Goal: Task Accomplishment & Management: Manage account settings

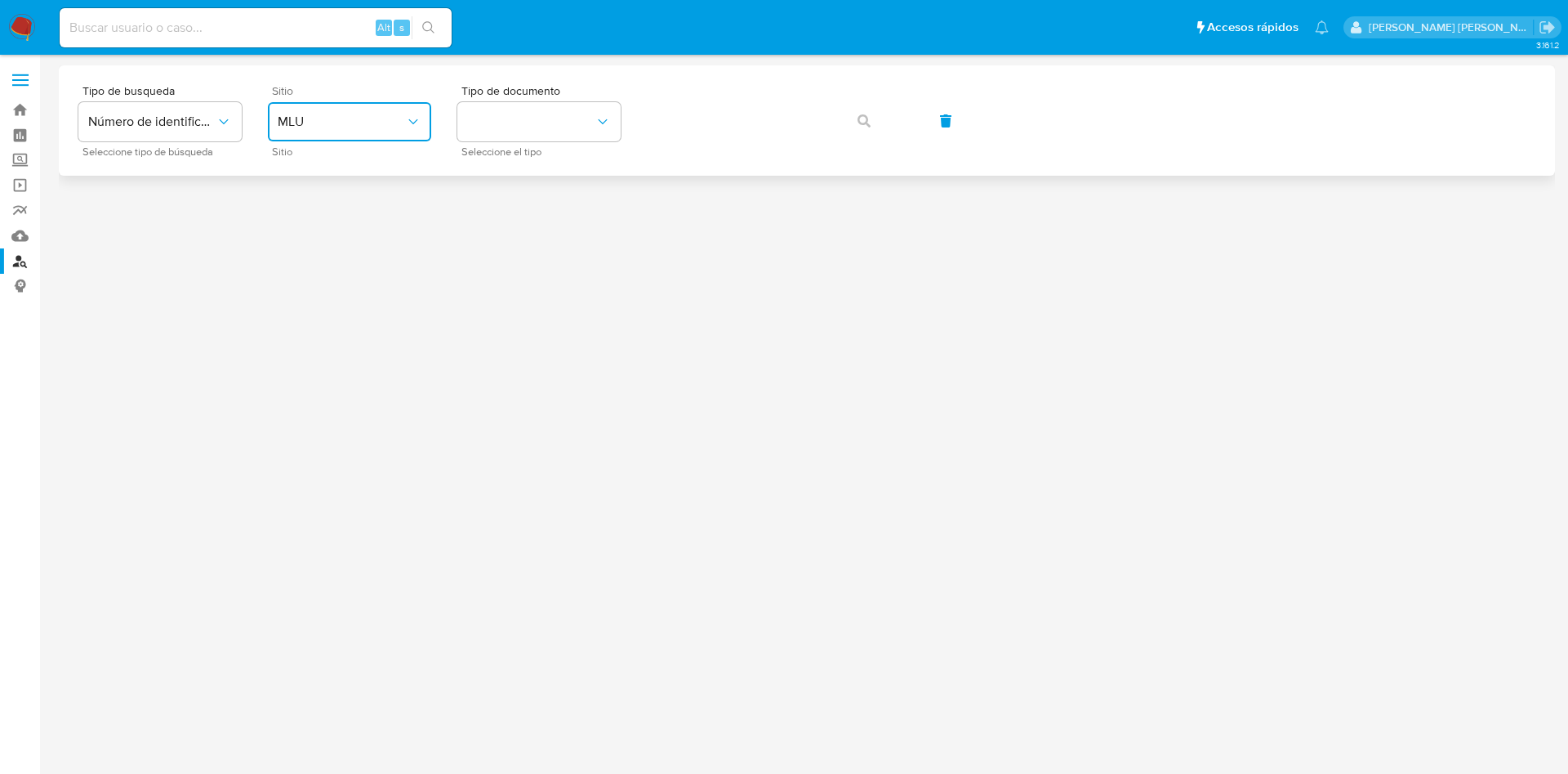
click at [342, 117] on span "MLU" at bounding box center [342, 122] width 128 height 16
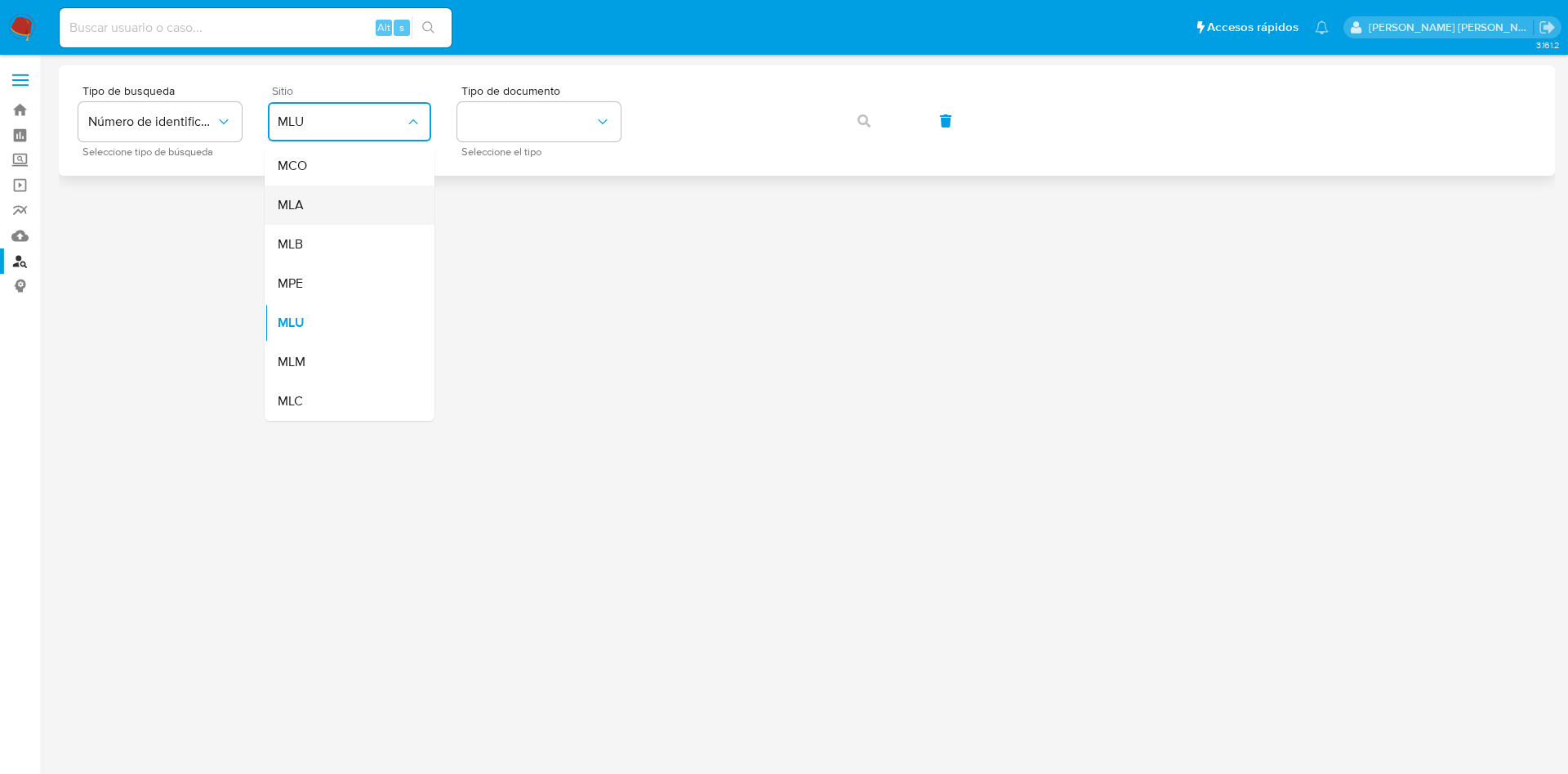
click at [333, 204] on div "MLA" at bounding box center [344, 204] width 134 height 39
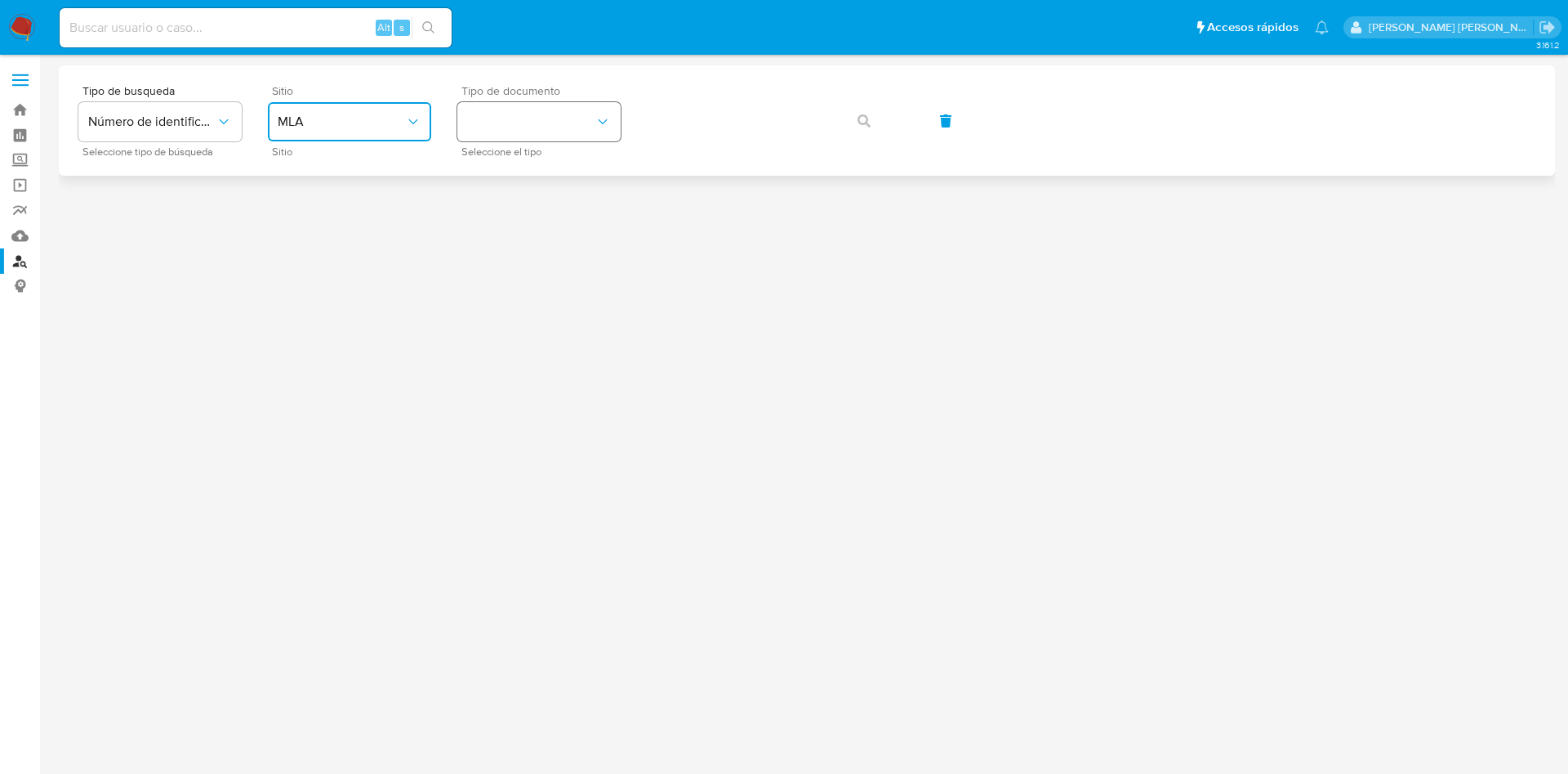
click at [533, 124] on button "identificationType" at bounding box center [538, 121] width 163 height 39
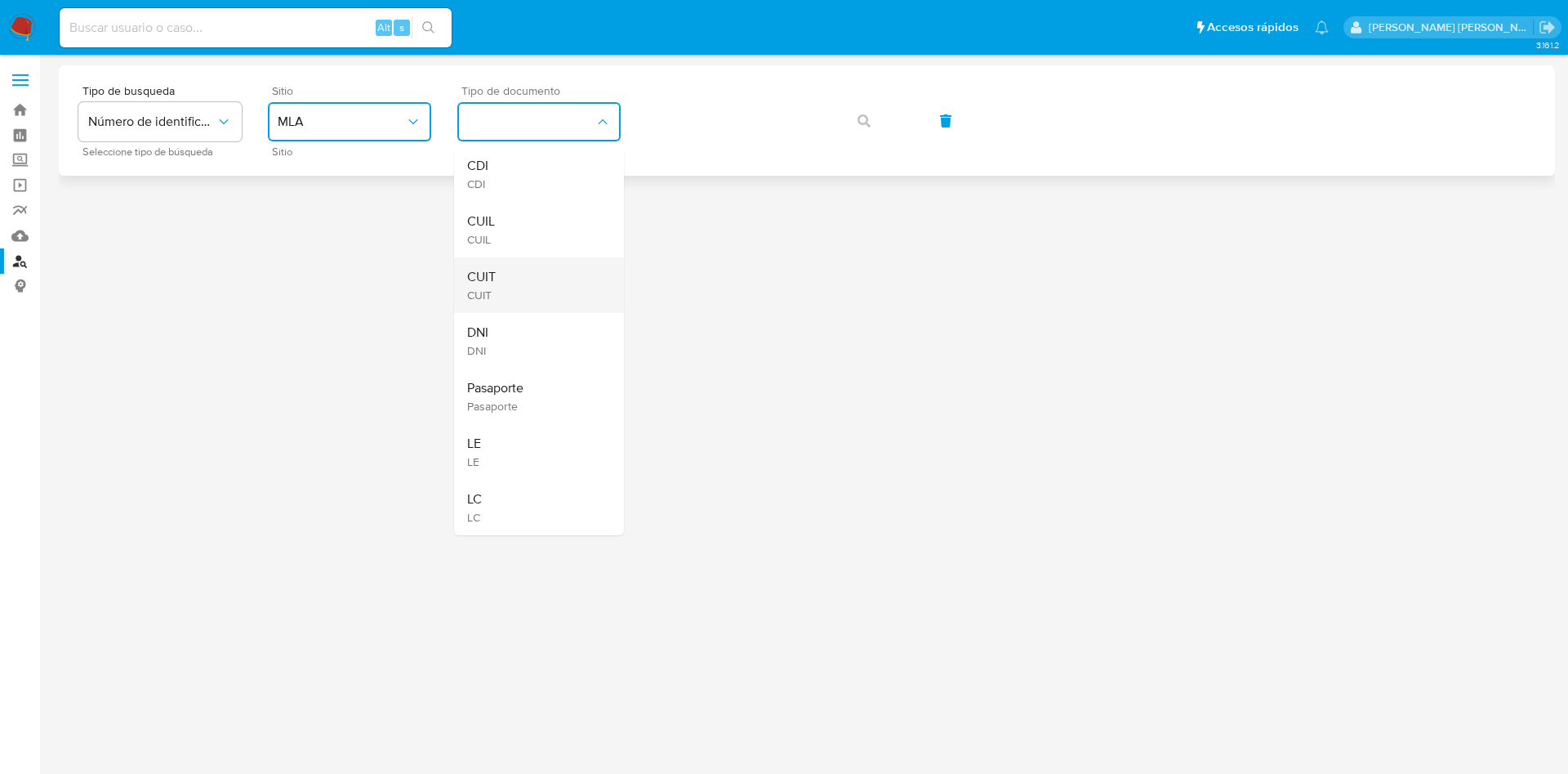
click at [516, 281] on div "CUIT CUIT" at bounding box center [534, 284] width 134 height 56
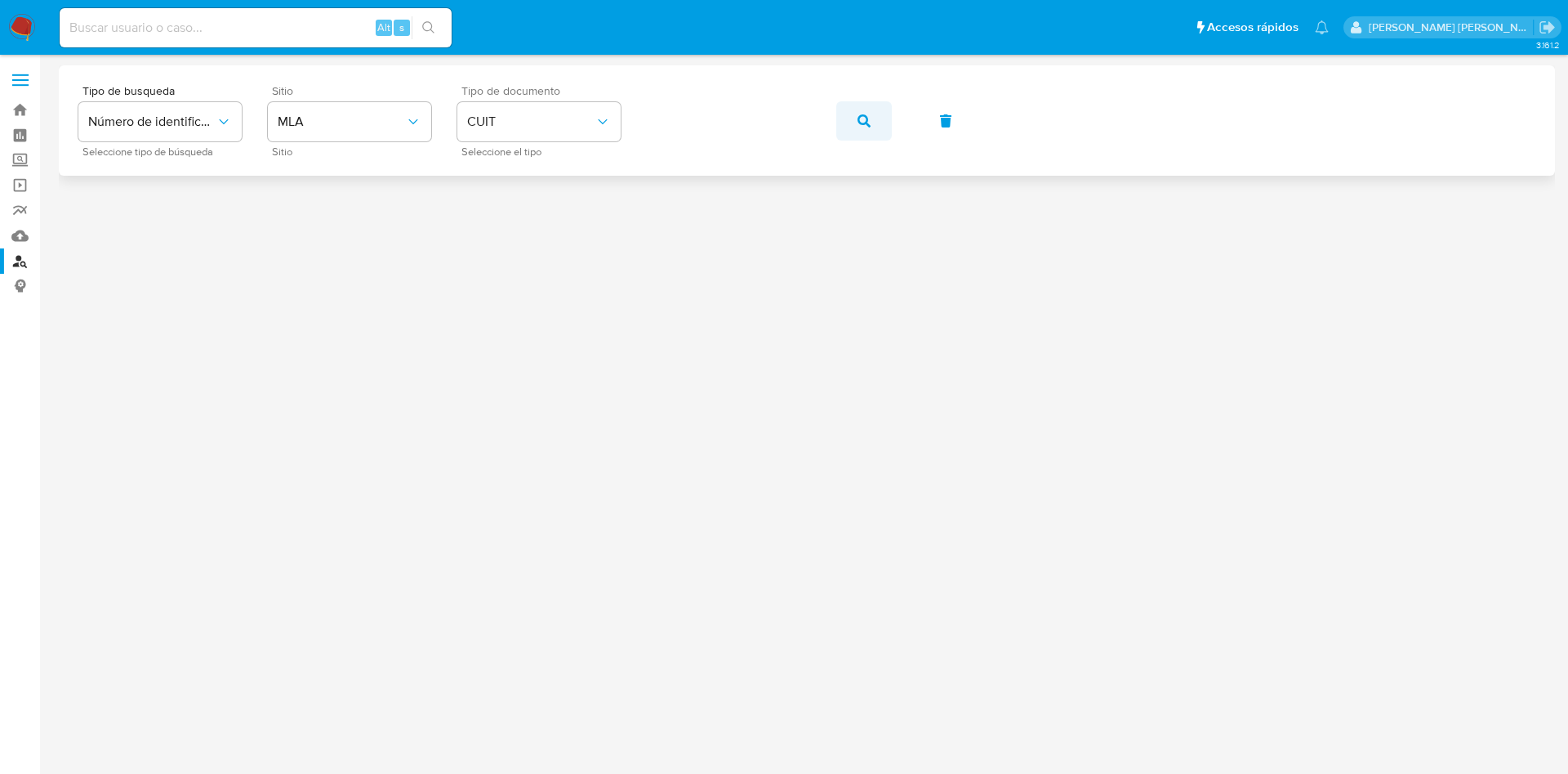
click at [880, 112] on button "button" at bounding box center [864, 120] width 56 height 39
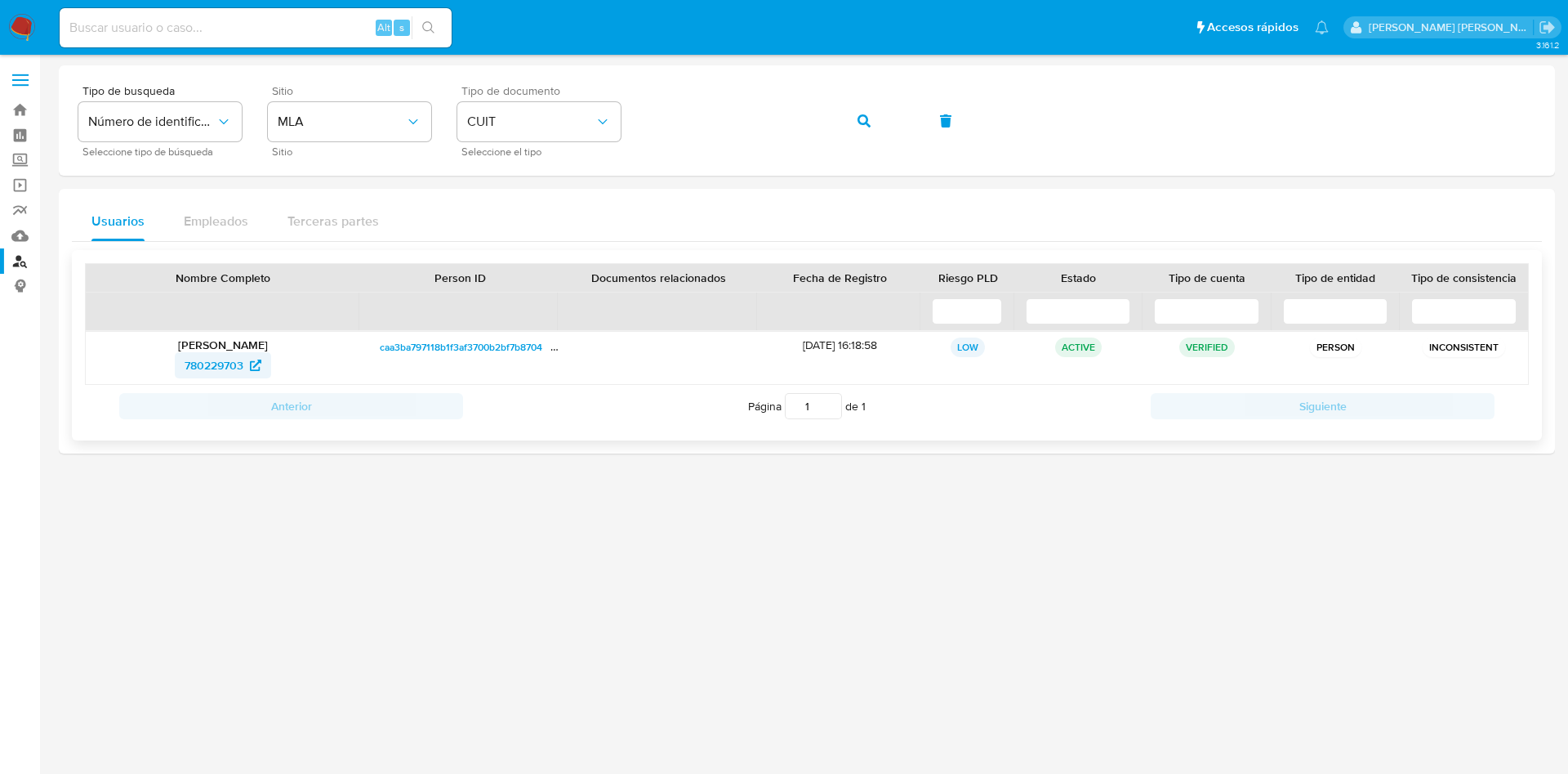
click at [227, 363] on span "780229703" at bounding box center [214, 365] width 59 height 26
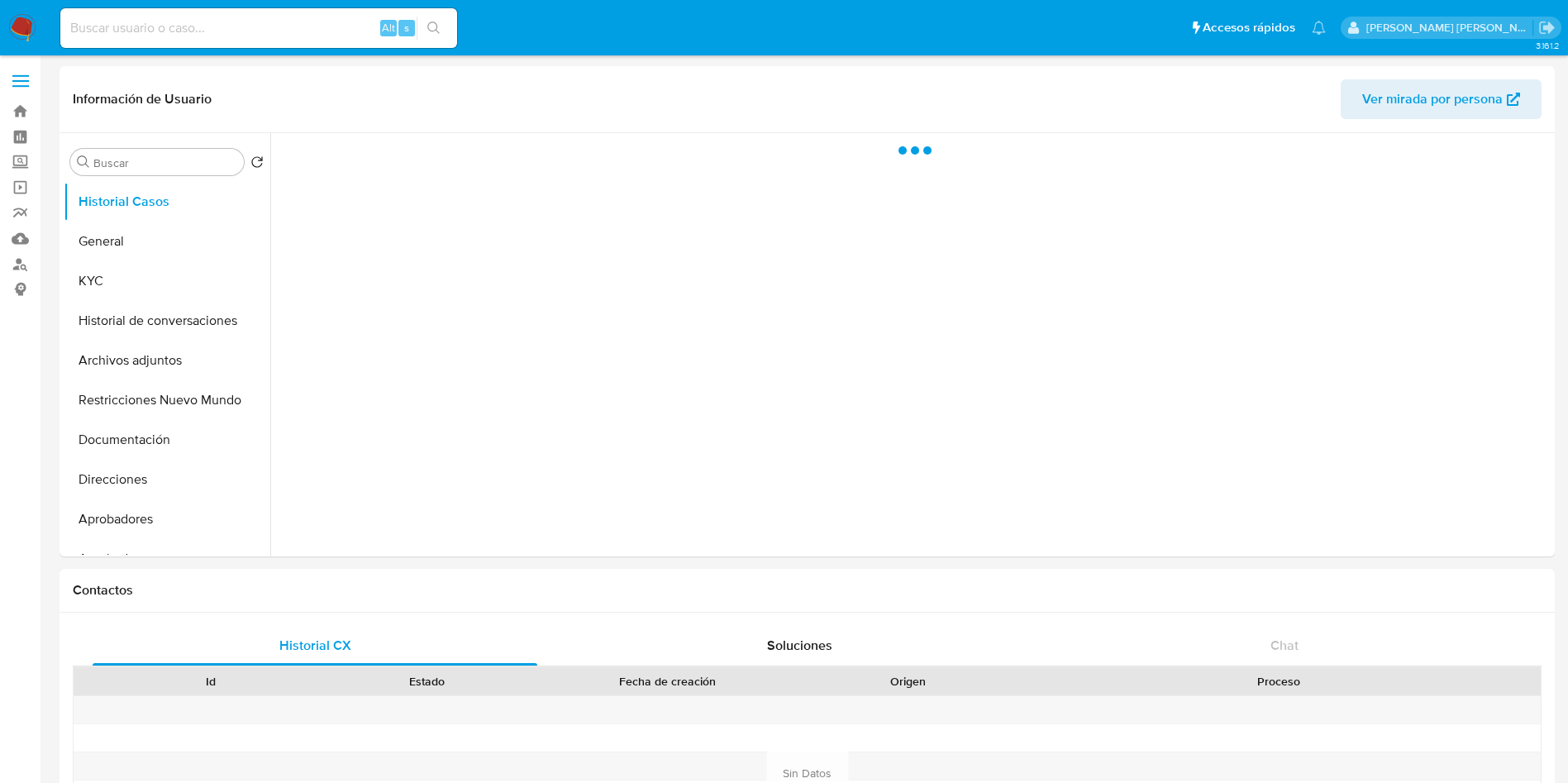
select select "10"
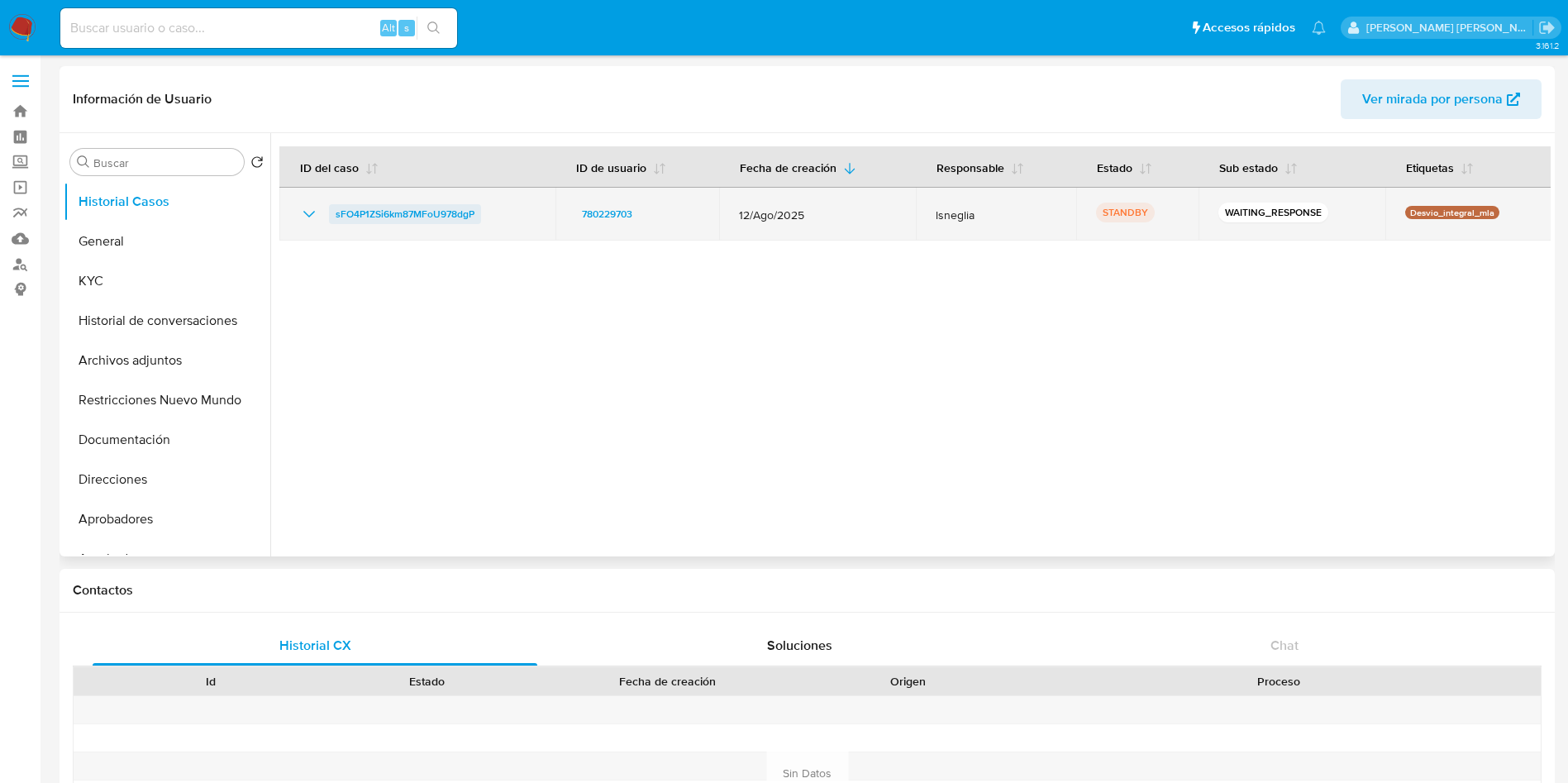
drag, startPoint x: 499, startPoint y: 219, endPoint x: 332, endPoint y: 220, distance: 167.0
click at [332, 220] on div "sFO4P1ZSi6km87MFoU978dgP" at bounding box center [417, 214] width 236 height 20
click at [407, 210] on span "sFO4P1ZSi6km87MFoU978dgP" at bounding box center [405, 214] width 139 height 20
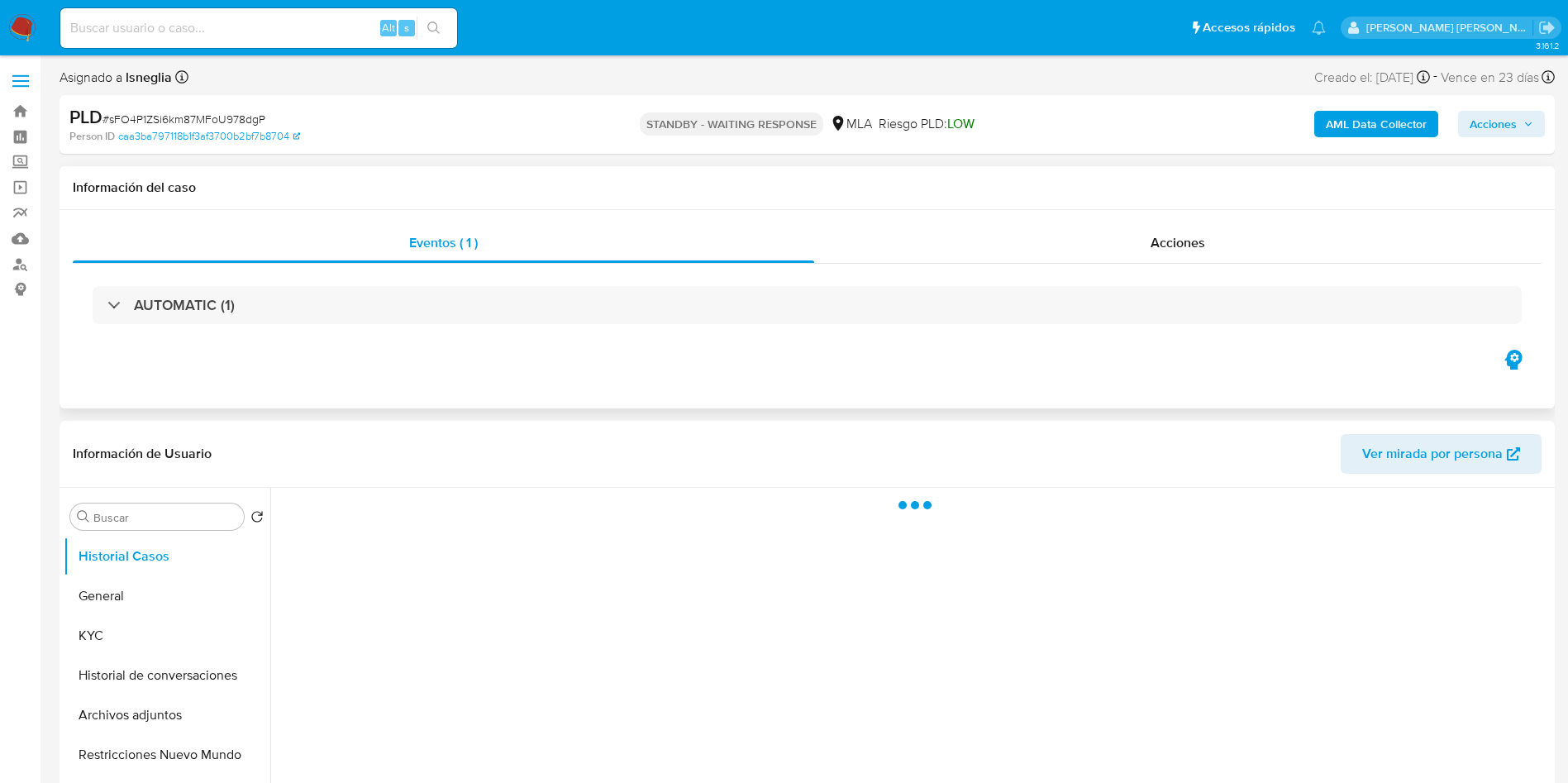
select select "10"
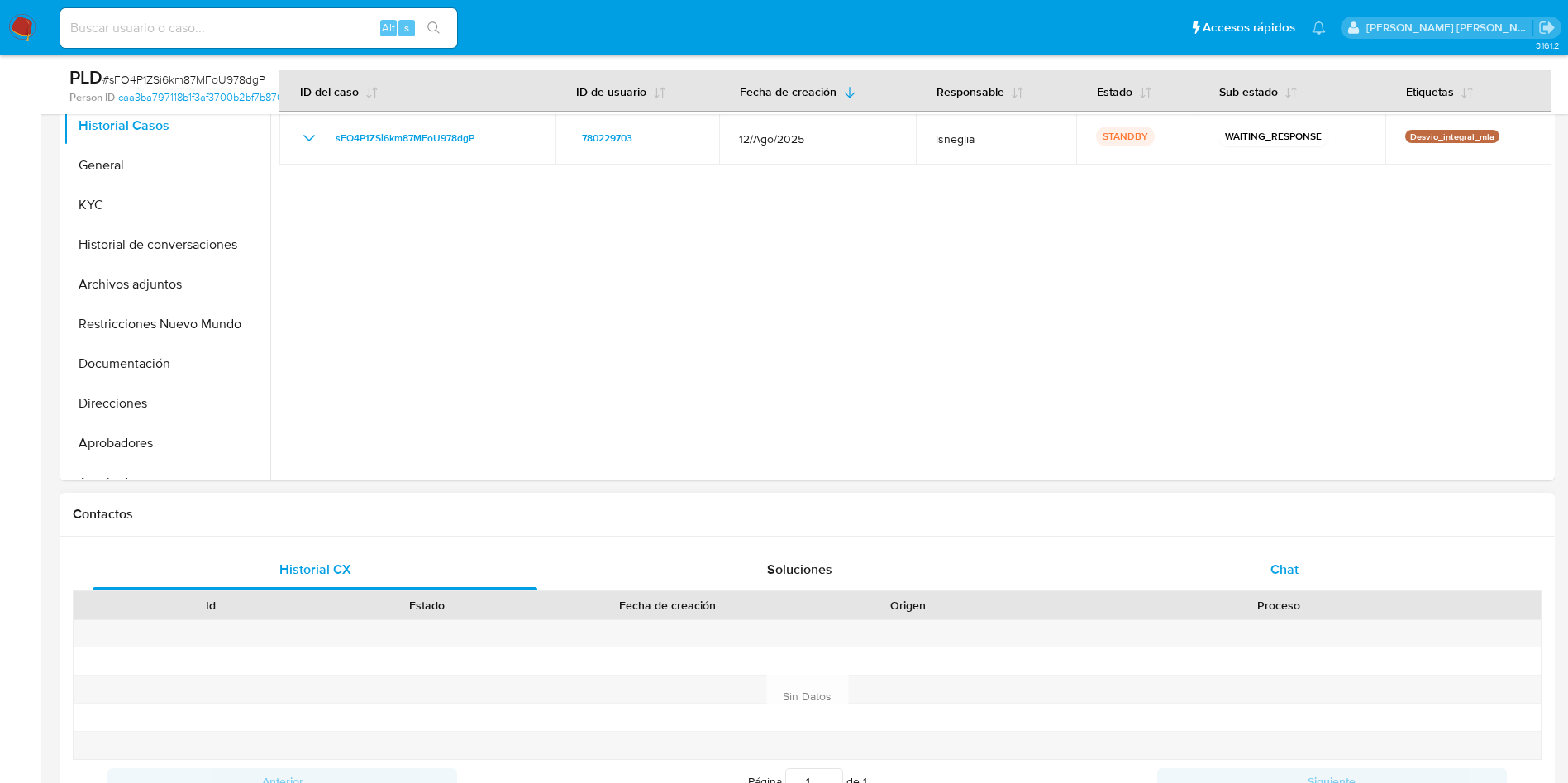
click at [1266, 570] on div "Chat" at bounding box center [1285, 569] width 445 height 40
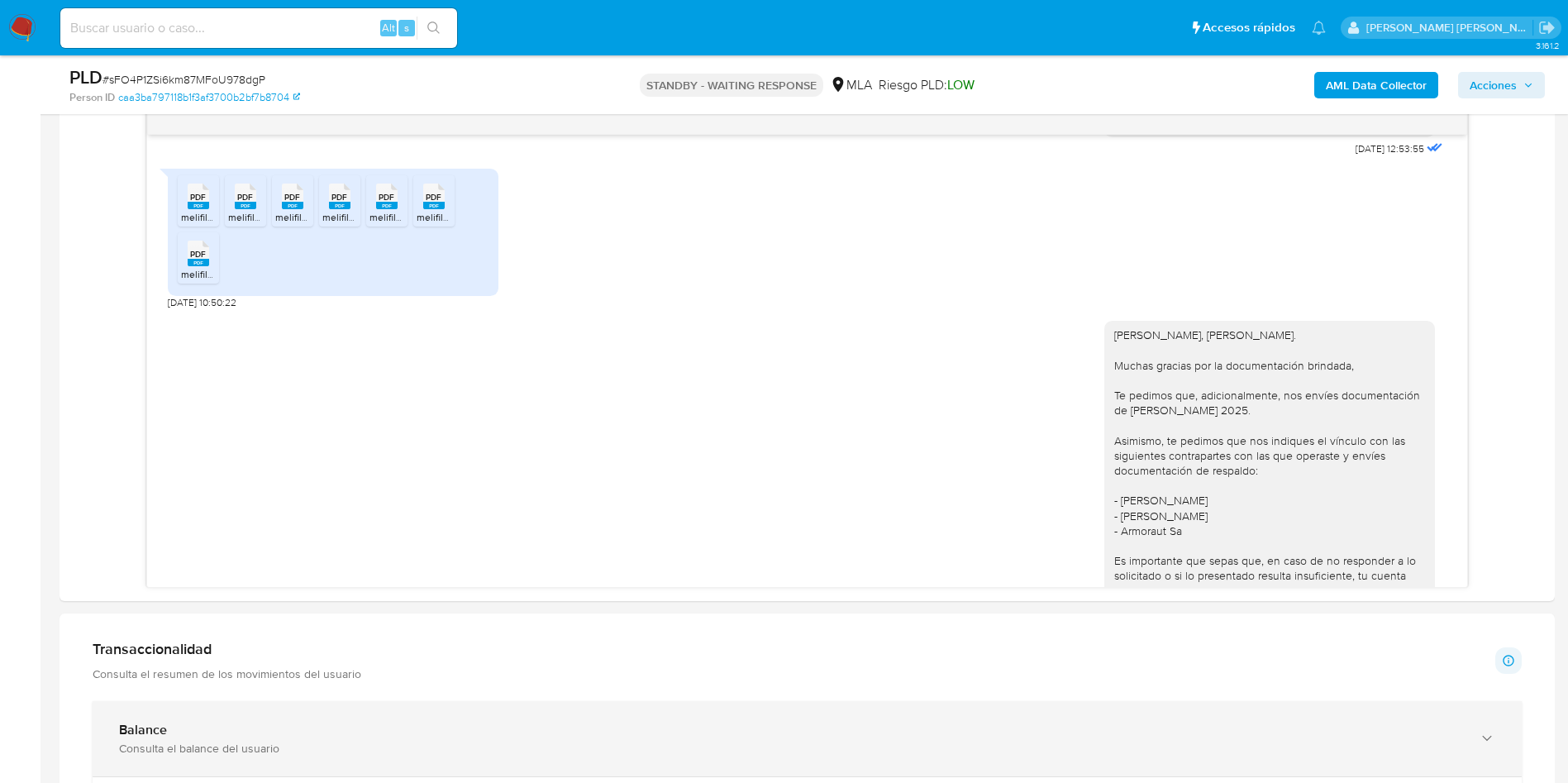
scroll to position [1131, 0]
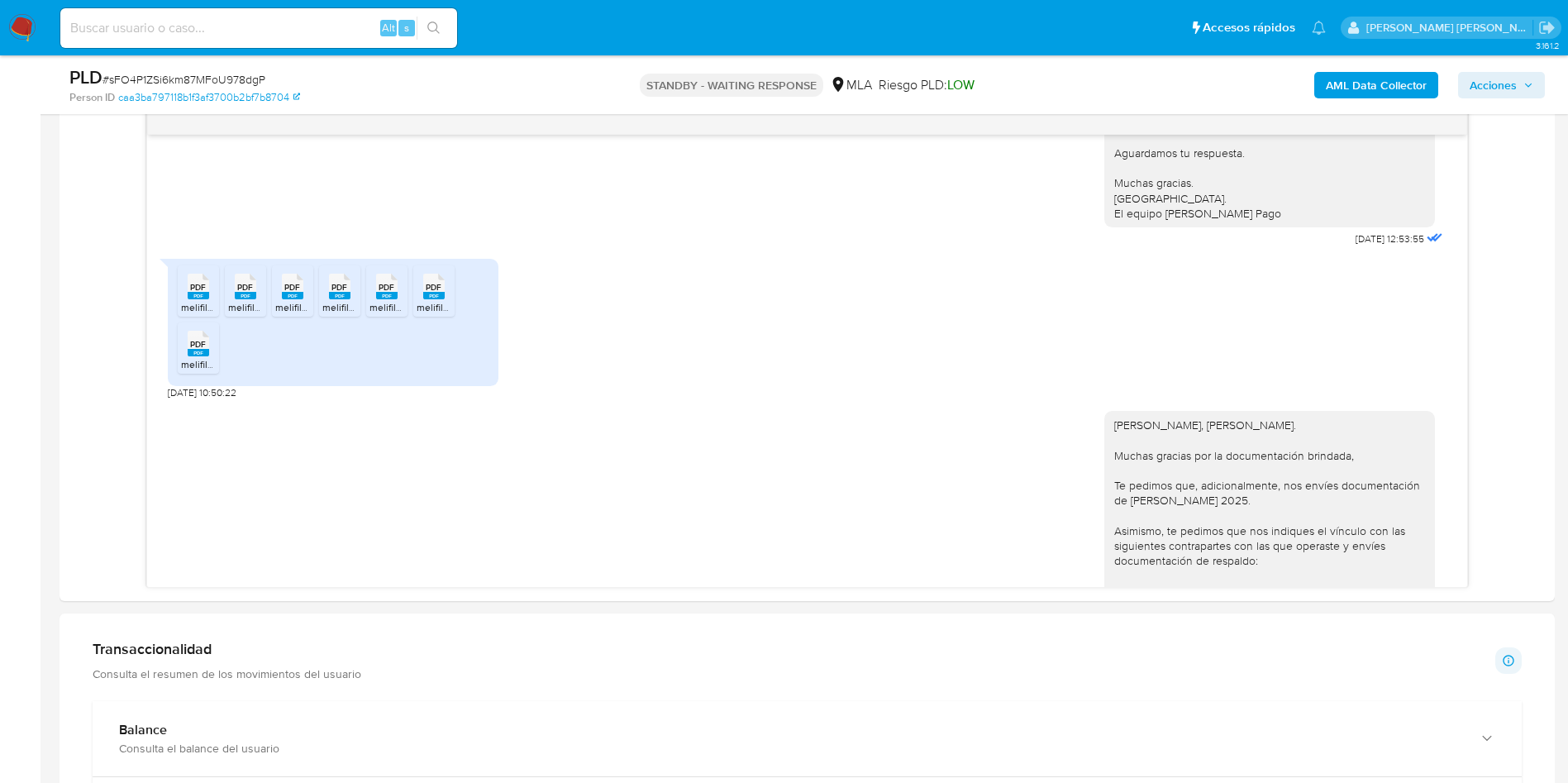
click at [207, 28] on input at bounding box center [258, 28] width 397 height 21
paste input "YFAWNJnEOIJsPnQa1deWuHJD"
type input "YFAWNJnEOIJsPnQa1deWuHJD"
click at [429, 29] on icon "search-icon" at bounding box center [433, 27] width 12 height 12
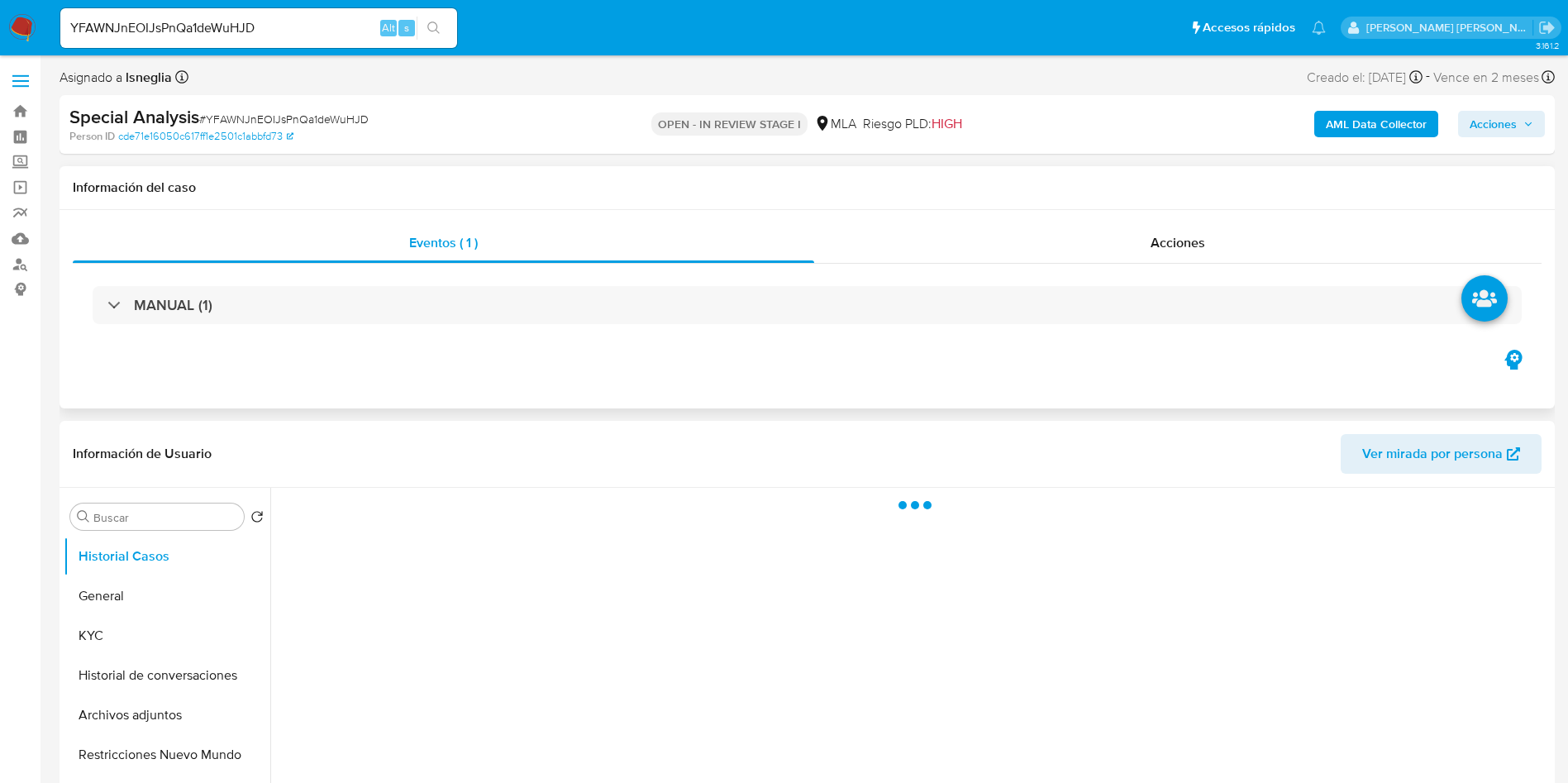
select select "10"
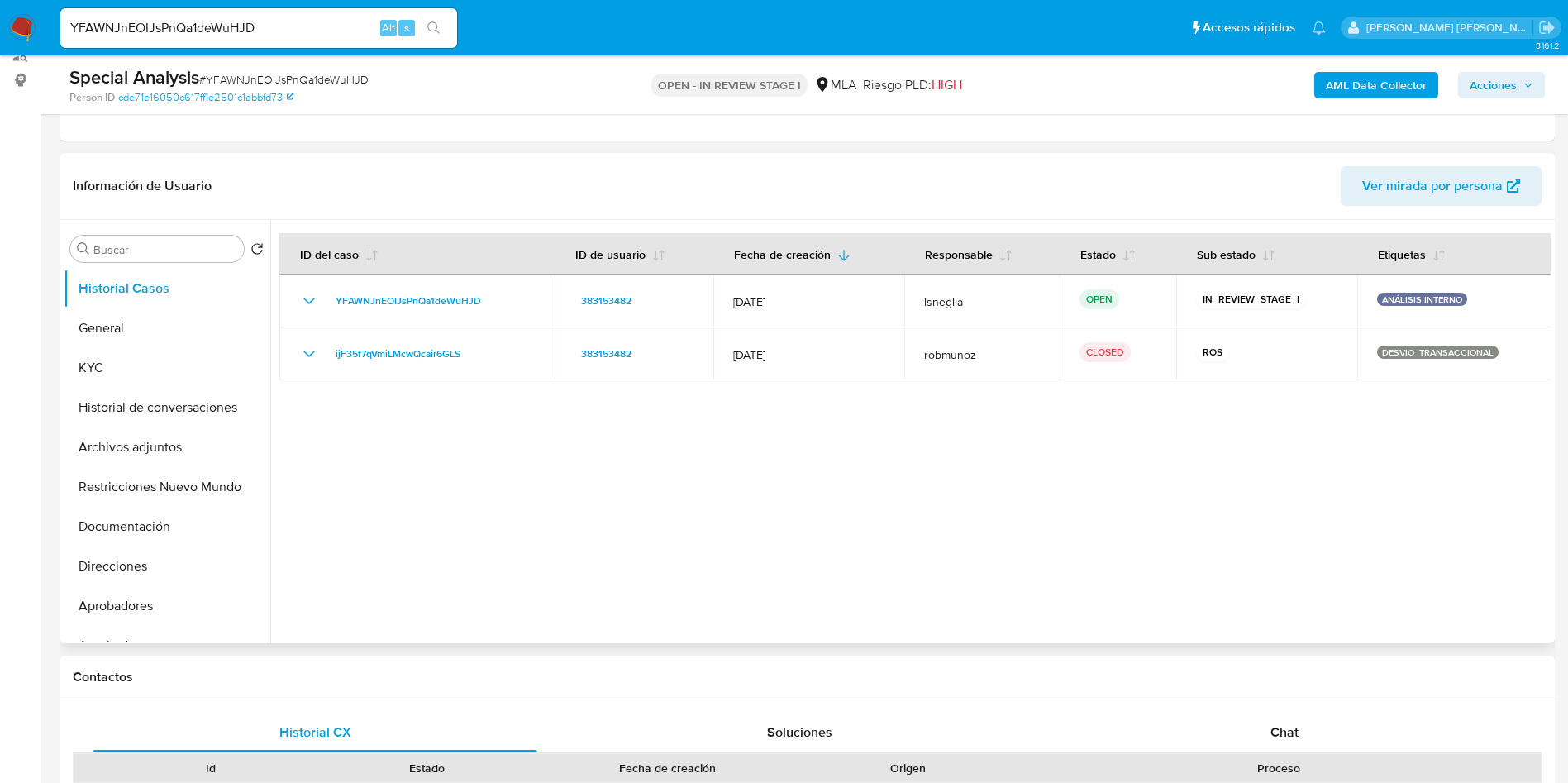
scroll to position [248, 0]
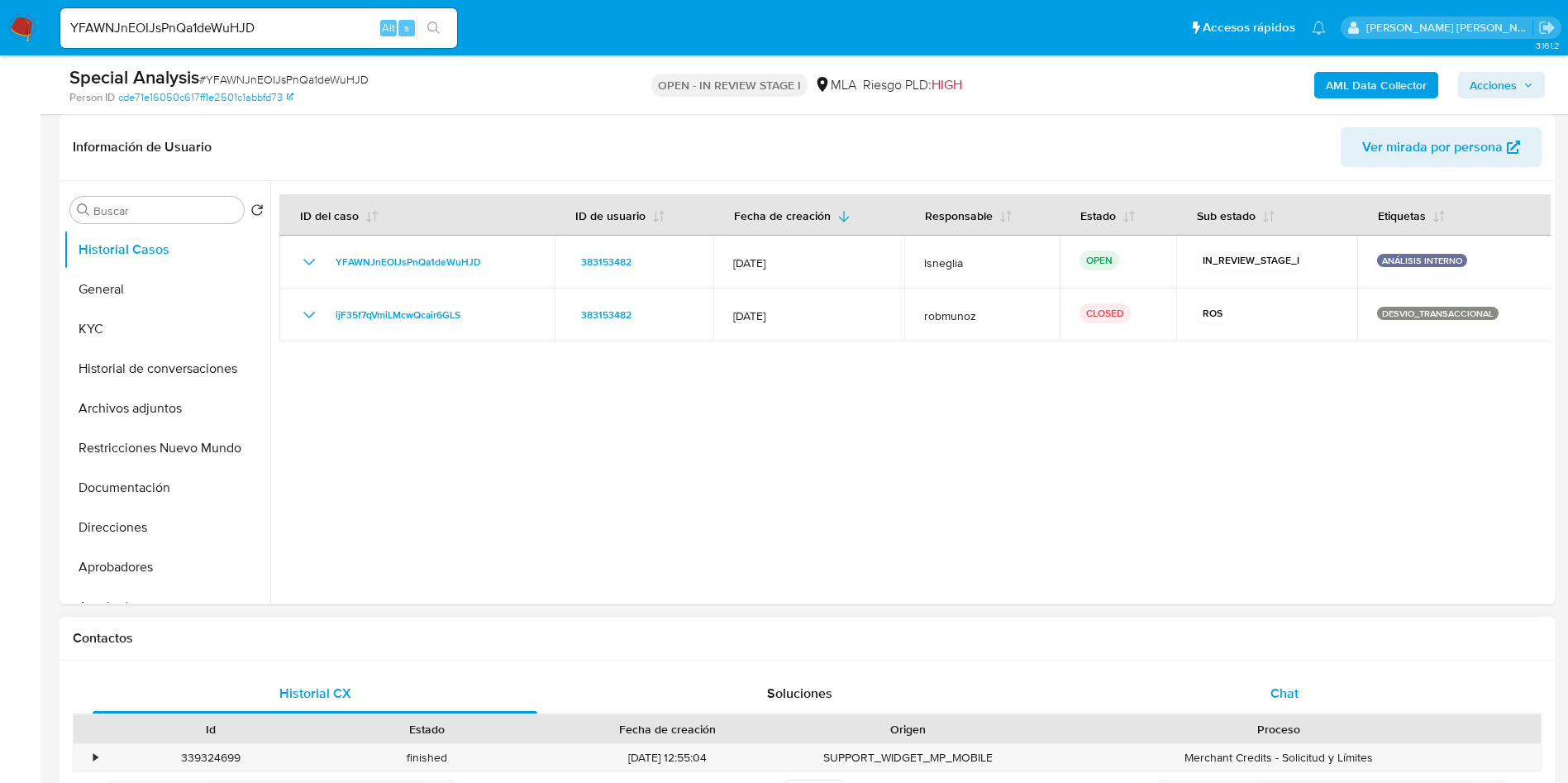
click at [1276, 696] on span "Chat" at bounding box center [1284, 693] width 28 height 19
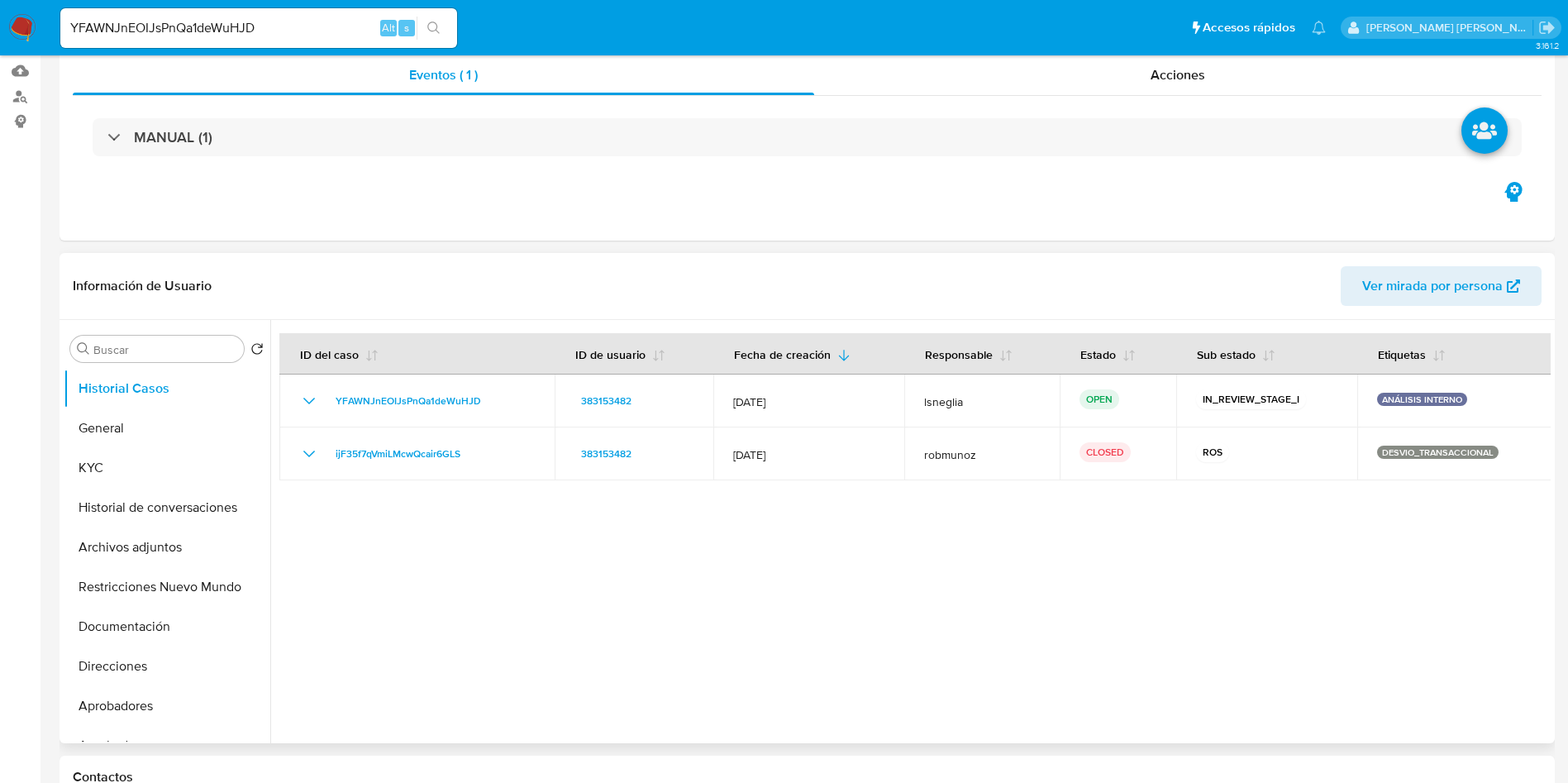
scroll to position [0, 0]
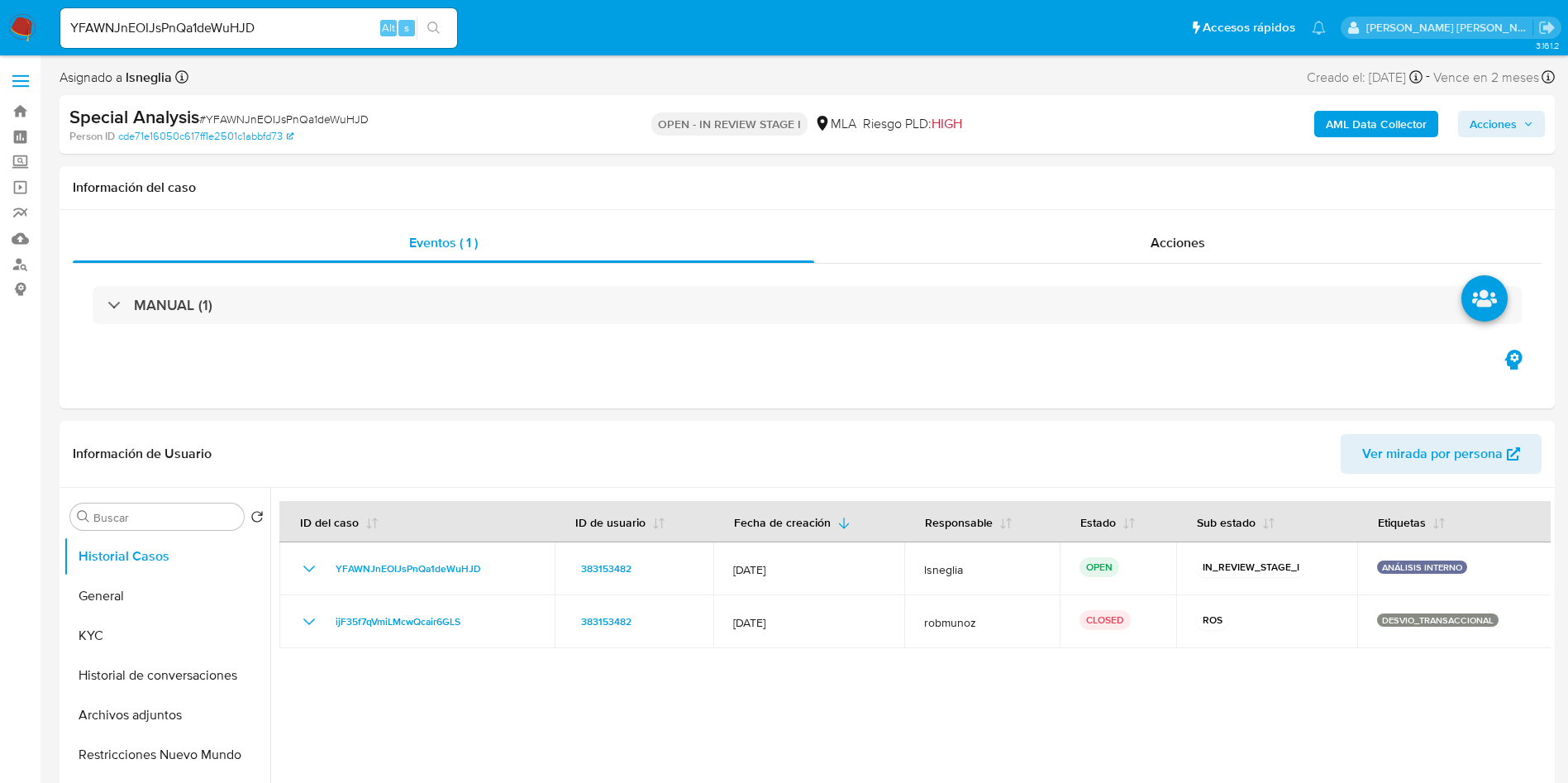
click at [1363, 136] on b "AML Data Collector" at bounding box center [1375, 124] width 101 height 27
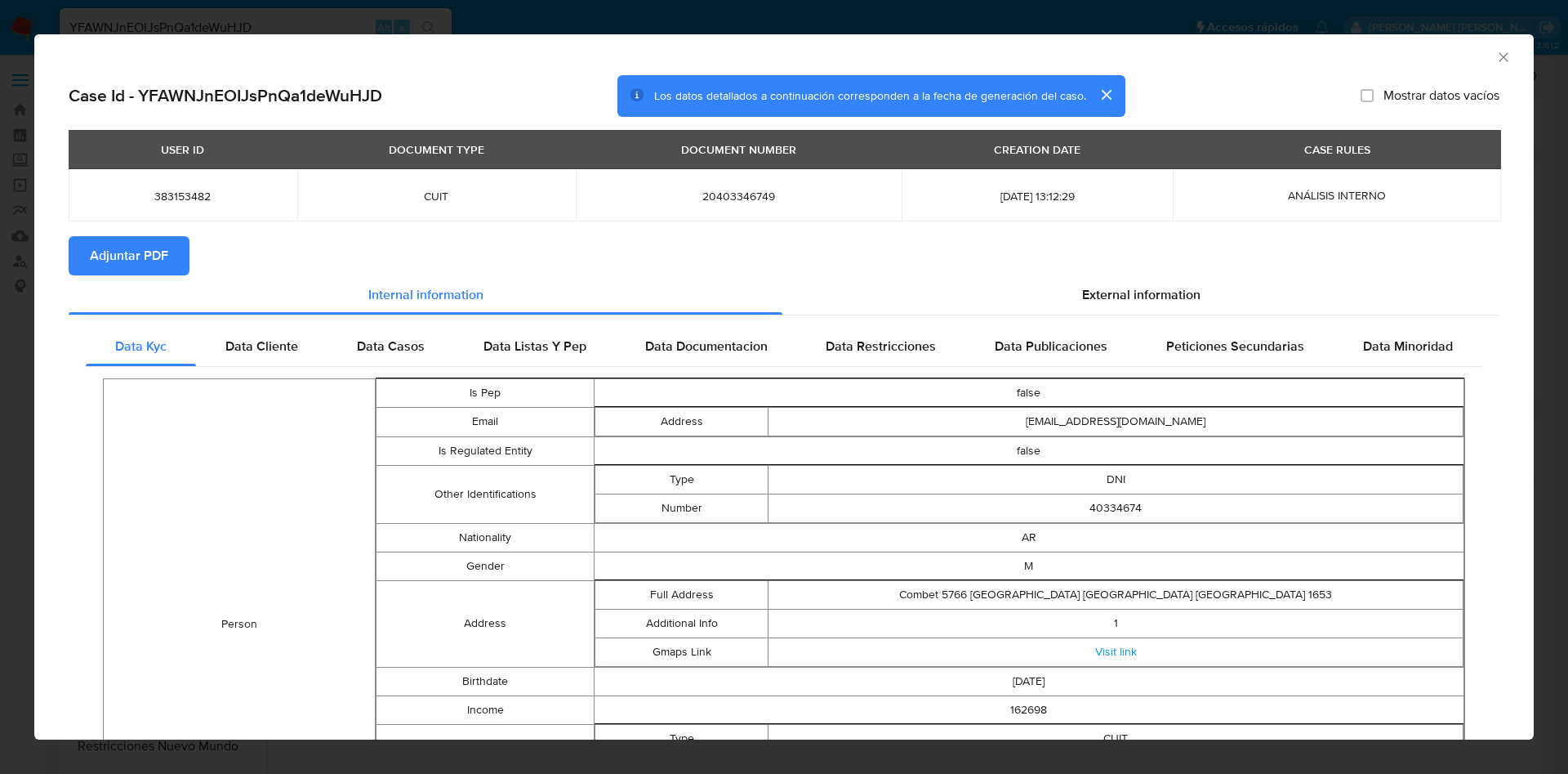
click at [83, 243] on button "Adjuntar PDF" at bounding box center [128, 255] width 121 height 39
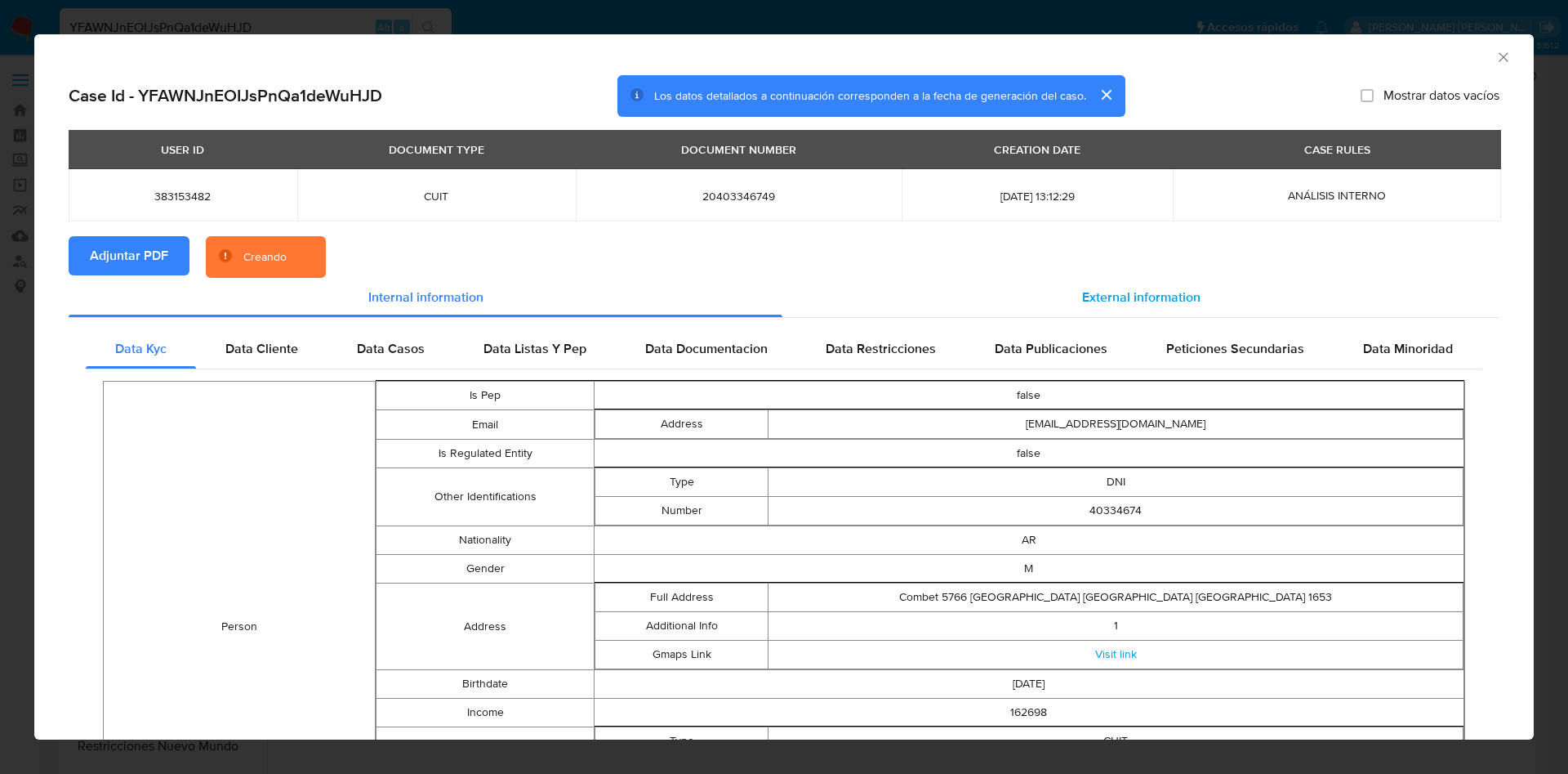
click at [1109, 284] on div "External information" at bounding box center [1141, 297] width 717 height 39
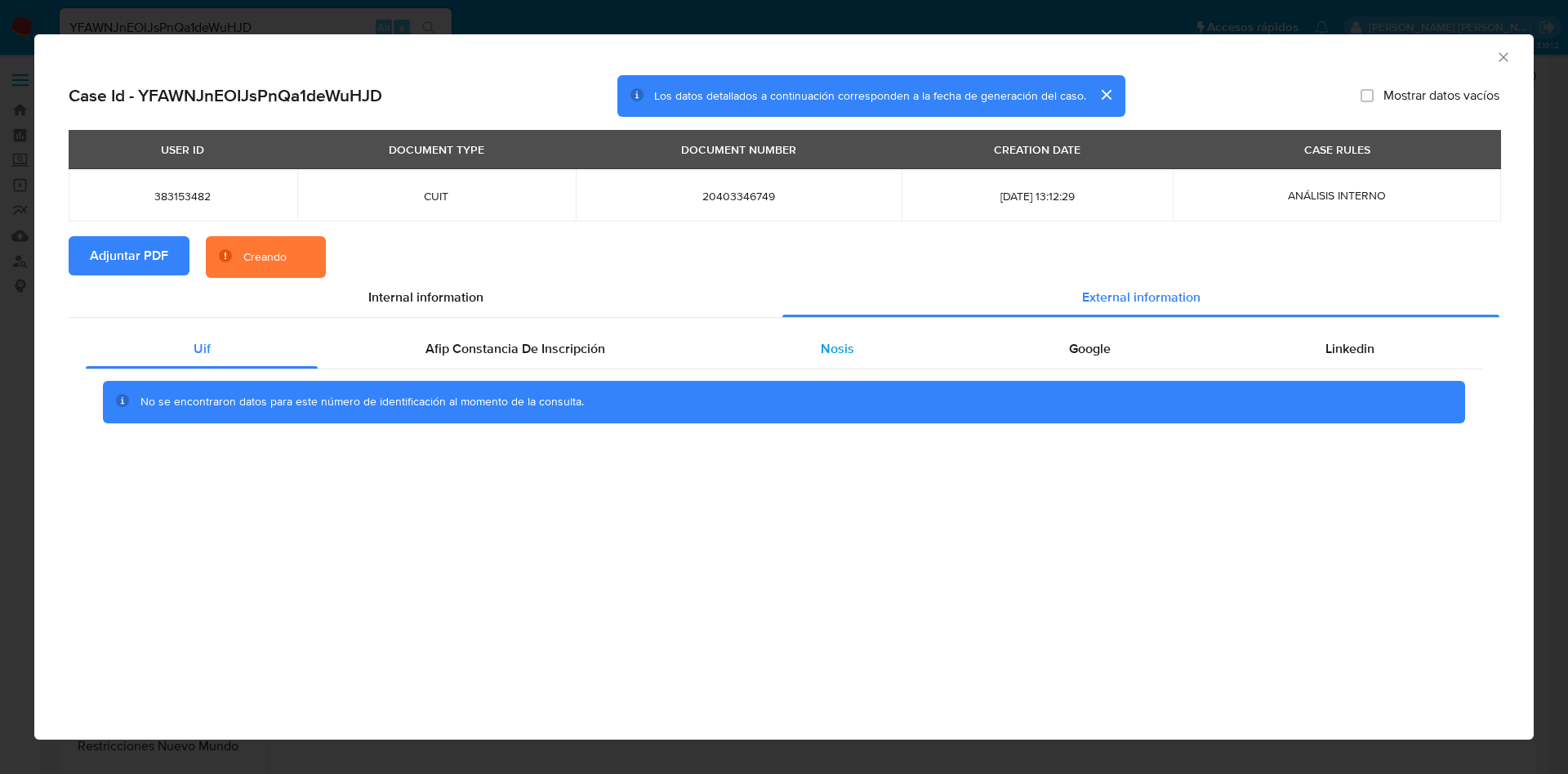
drag, startPoint x: 790, startPoint y: 350, endPoint x: 842, endPoint y: 360, distance: 53.0
click at [792, 350] on div "Nosis" at bounding box center [836, 348] width 248 height 39
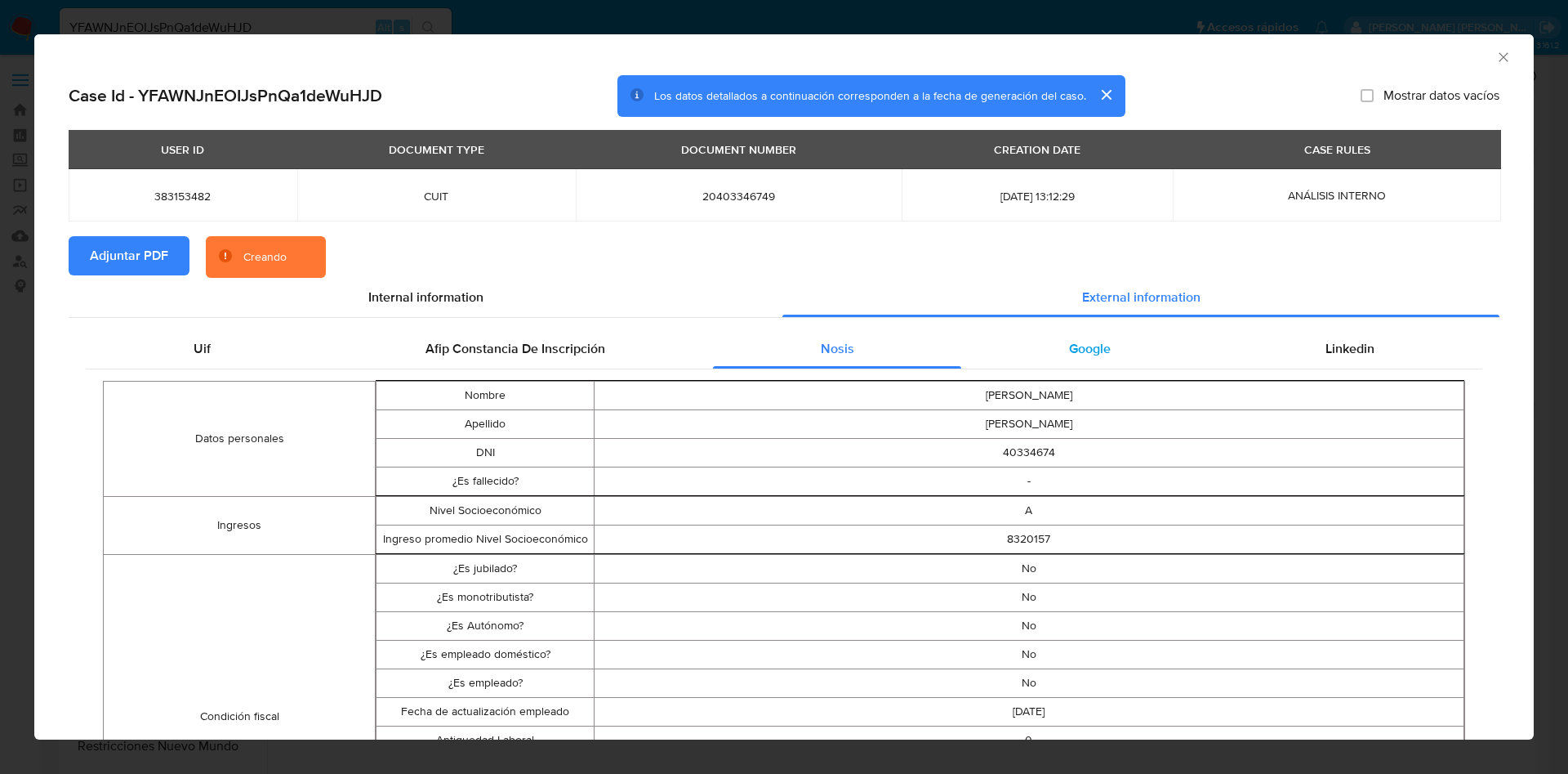
click at [1056, 360] on div "Google" at bounding box center [1089, 348] width 256 height 39
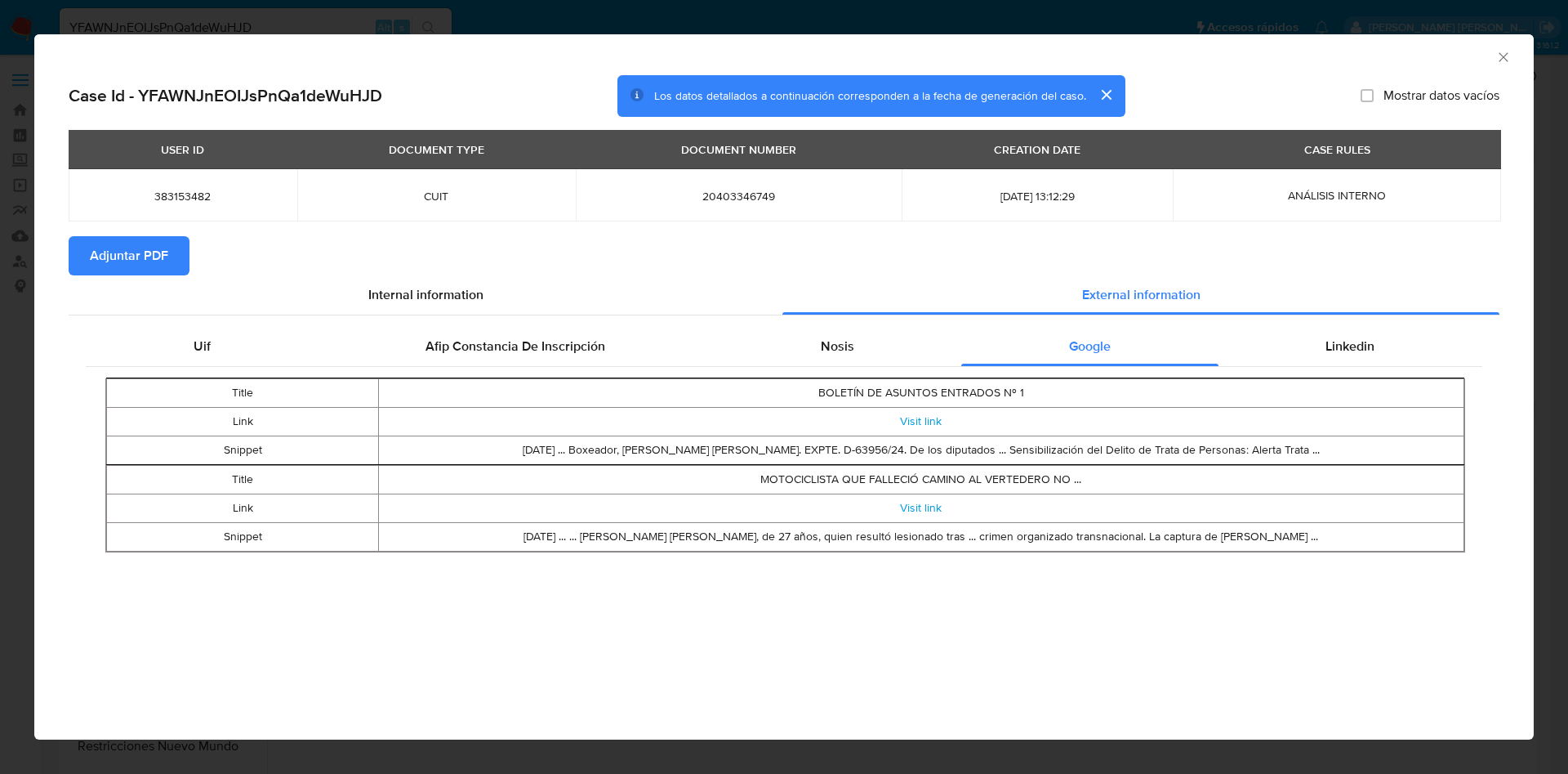
click at [1496, 55] on icon "Cerrar ventana" at bounding box center [1503, 57] width 16 height 16
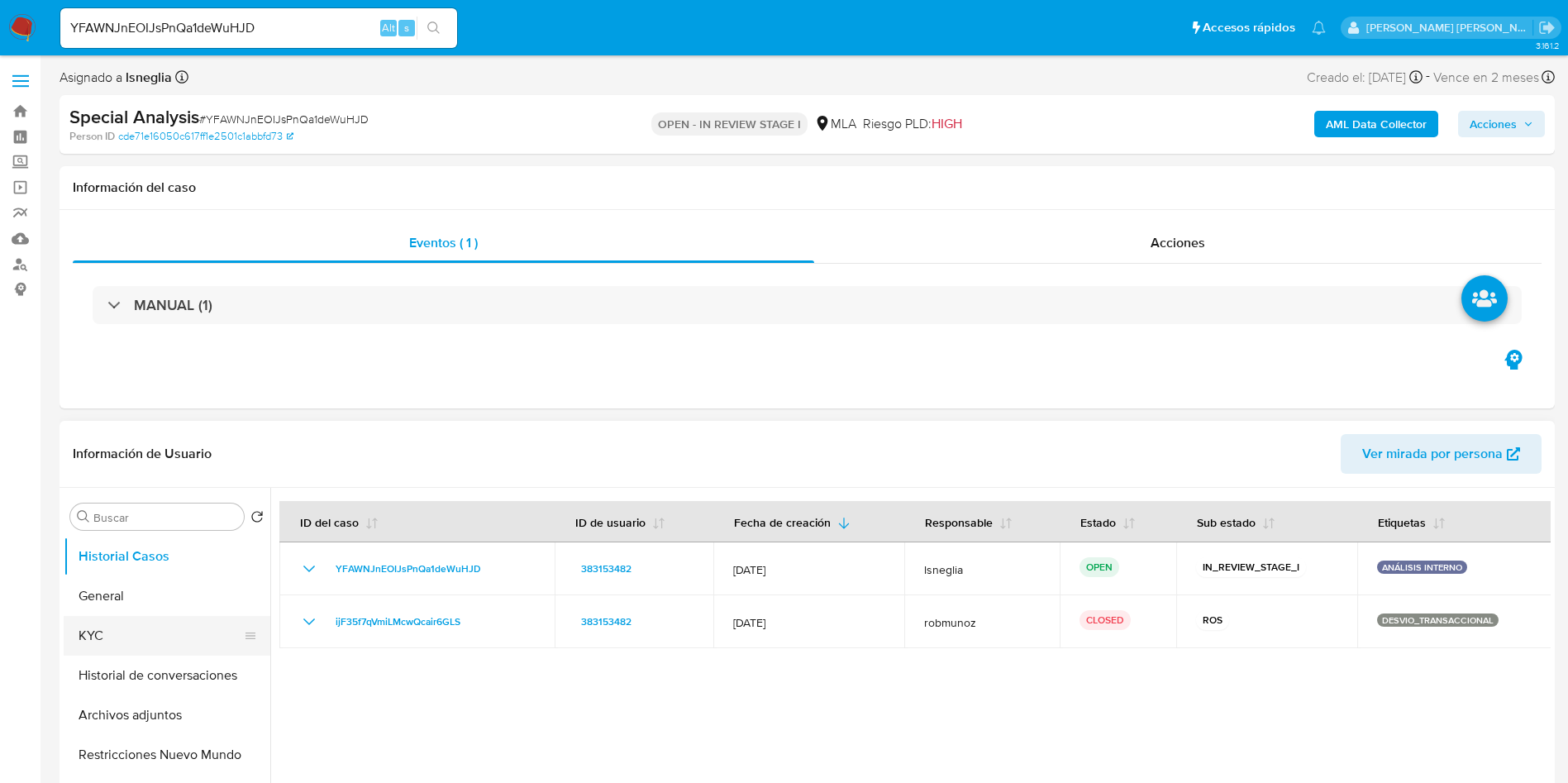
click at [88, 647] on button "KYC" at bounding box center [160, 635] width 194 height 40
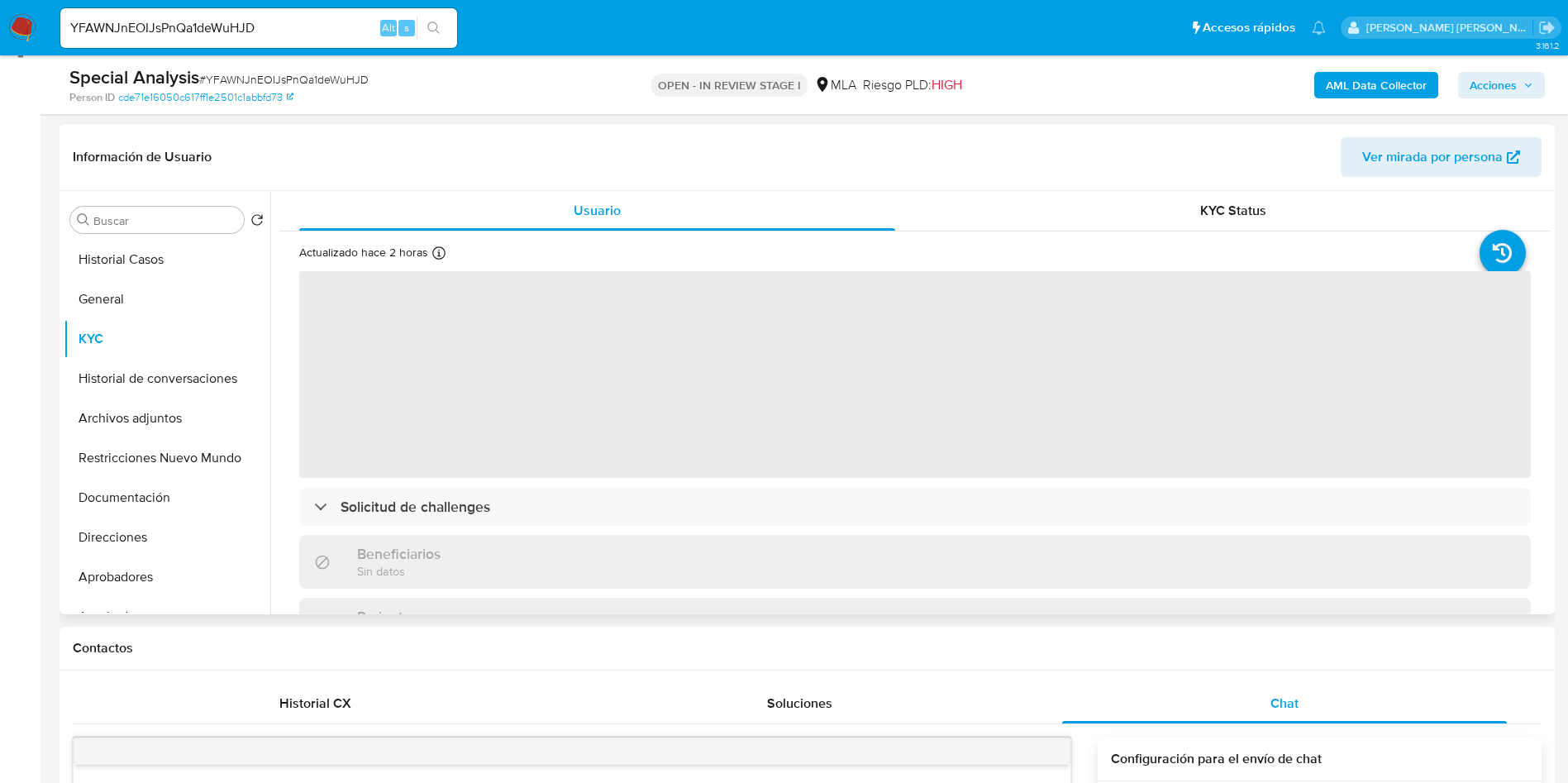
scroll to position [248, 0]
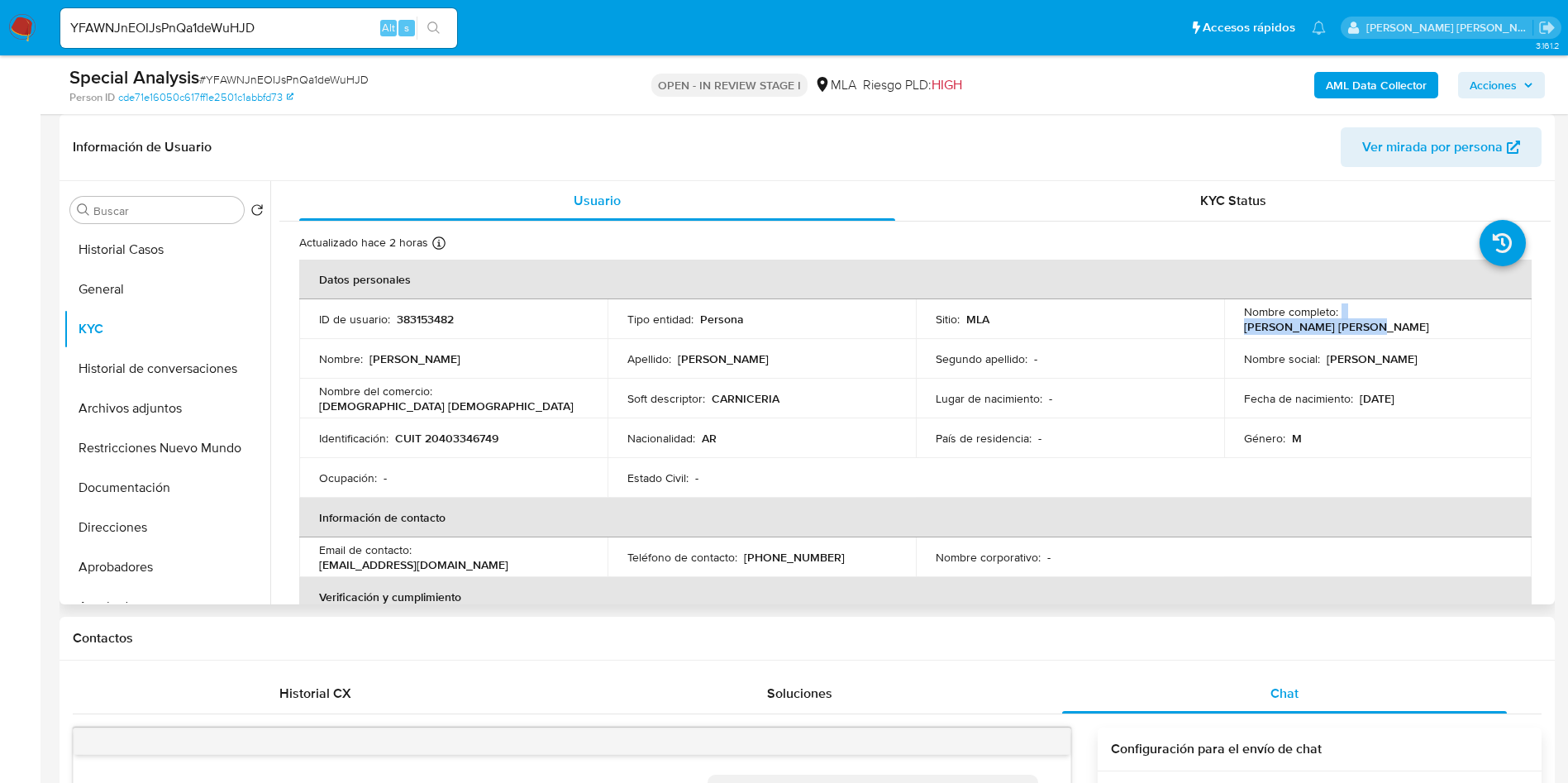
drag, startPoint x: 1337, startPoint y: 314, endPoint x: 1492, endPoint y: 314, distance: 155.0
click at [1492, 314] on div "Nombre completo : Cristian Javier Ayala" at bounding box center [1378, 319] width 268 height 30
copy div "Cristian Javier Ayala"
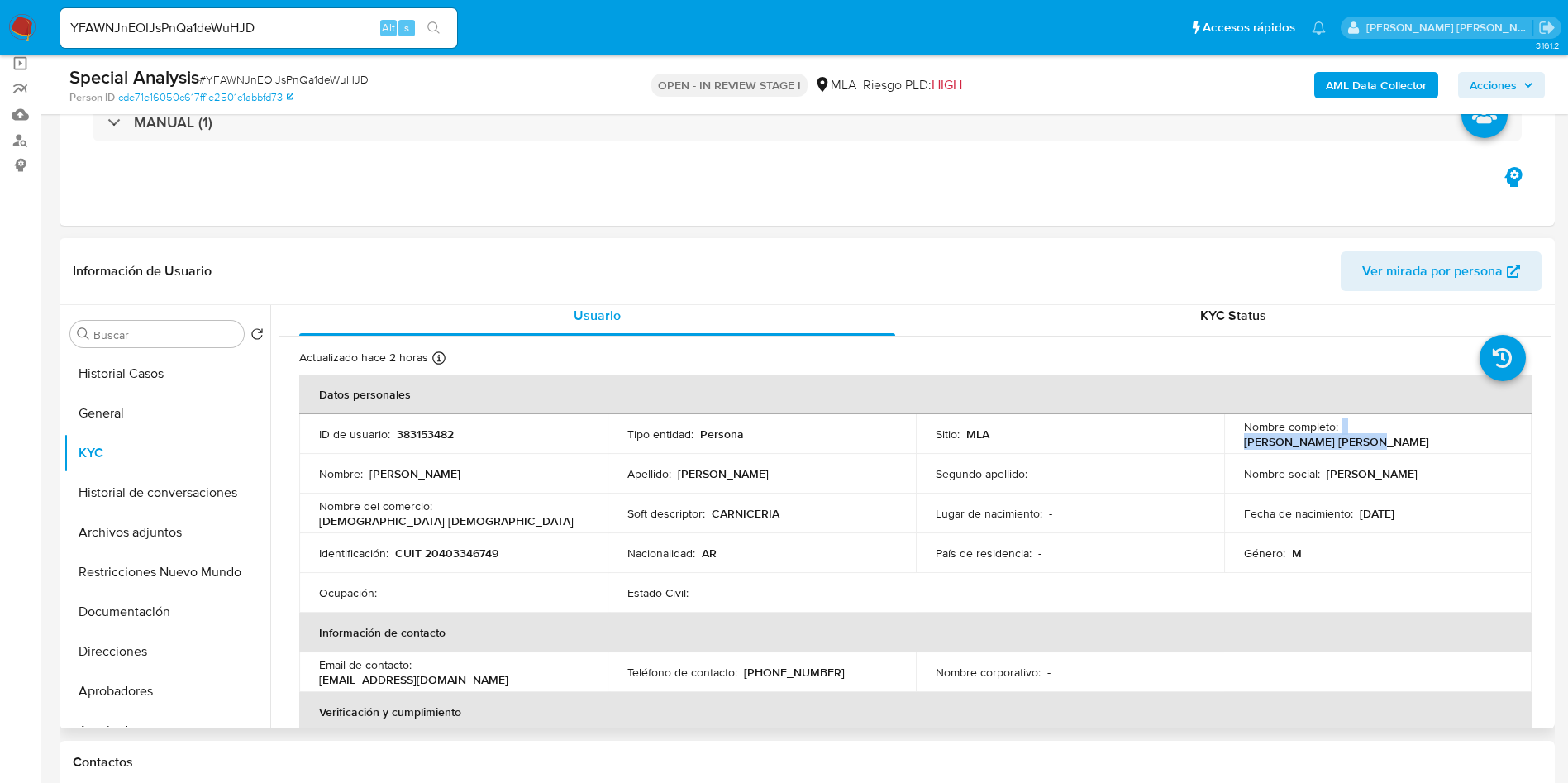
scroll to position [2, 0]
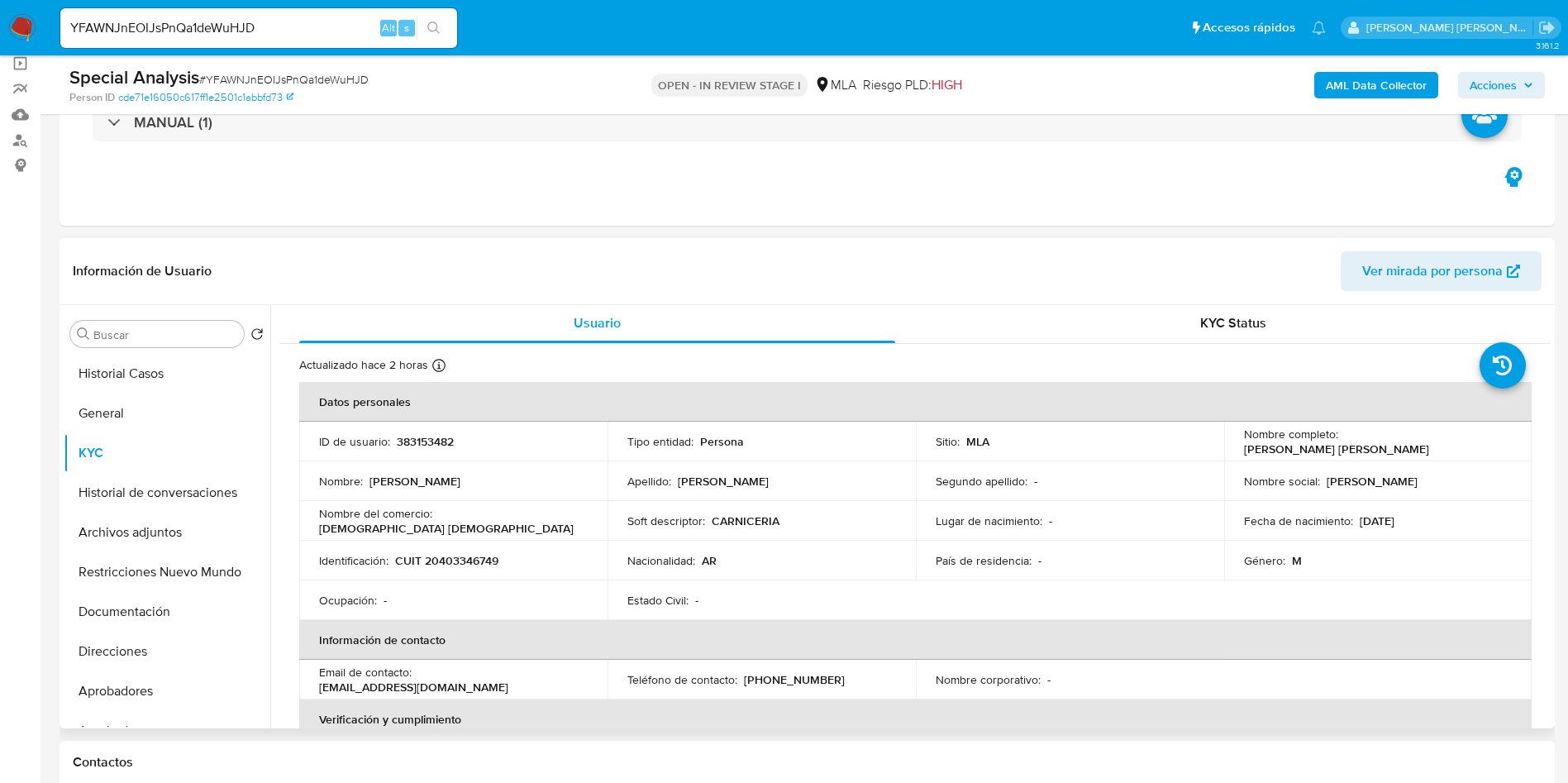
click at [413, 443] on p "383153482" at bounding box center [425, 441] width 57 height 15
copy p "383153482"
click at [137, 534] on button "Archivos adjuntos" at bounding box center [160, 532] width 194 height 40
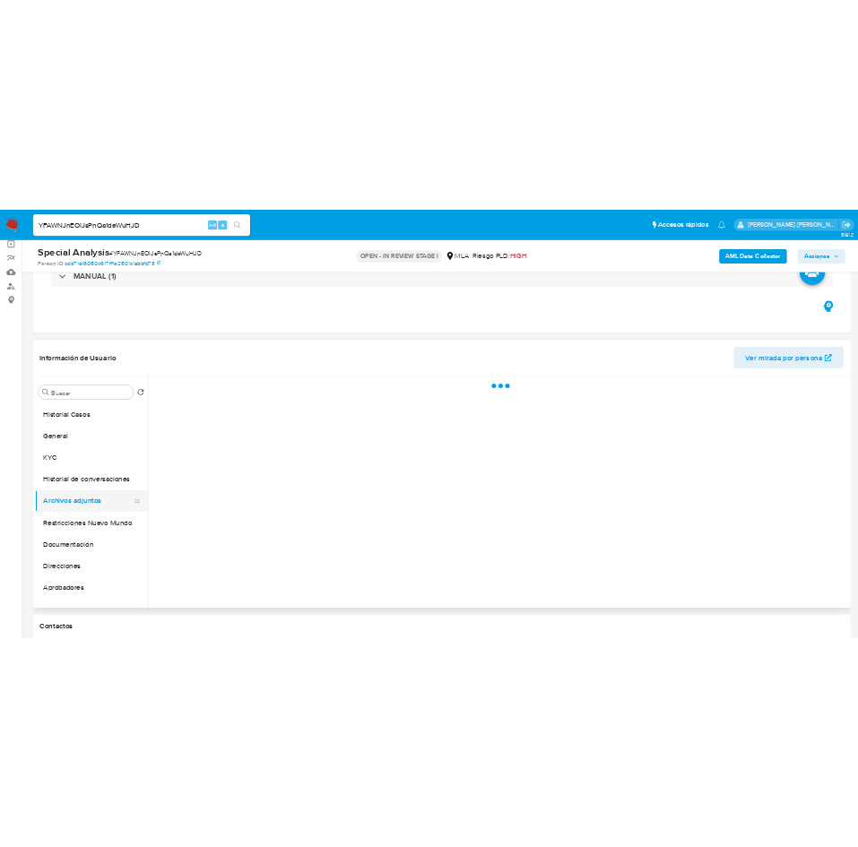
scroll to position [0, 0]
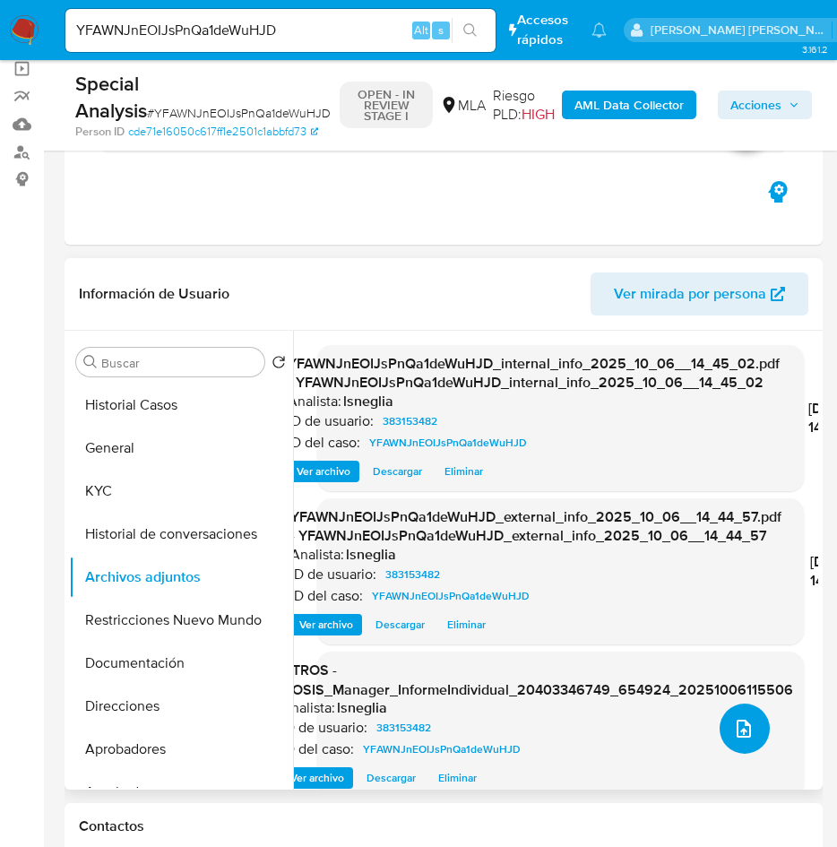
click at [724, 745] on button "upload-file" at bounding box center [745, 728] width 50 height 50
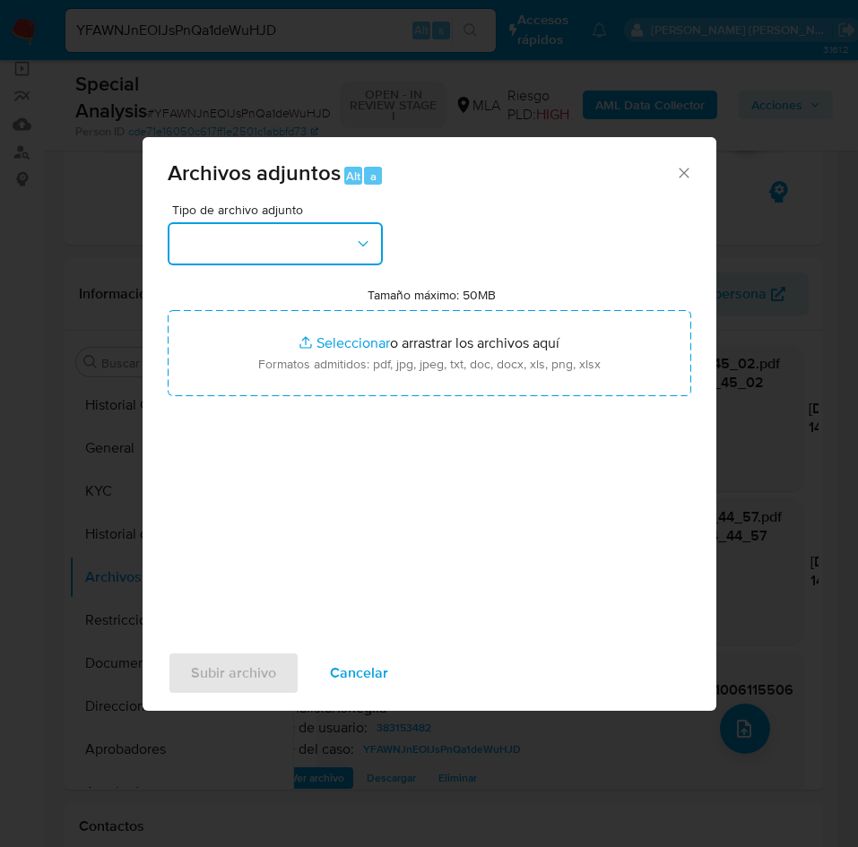
click at [305, 255] on button "button" at bounding box center [275, 243] width 215 height 43
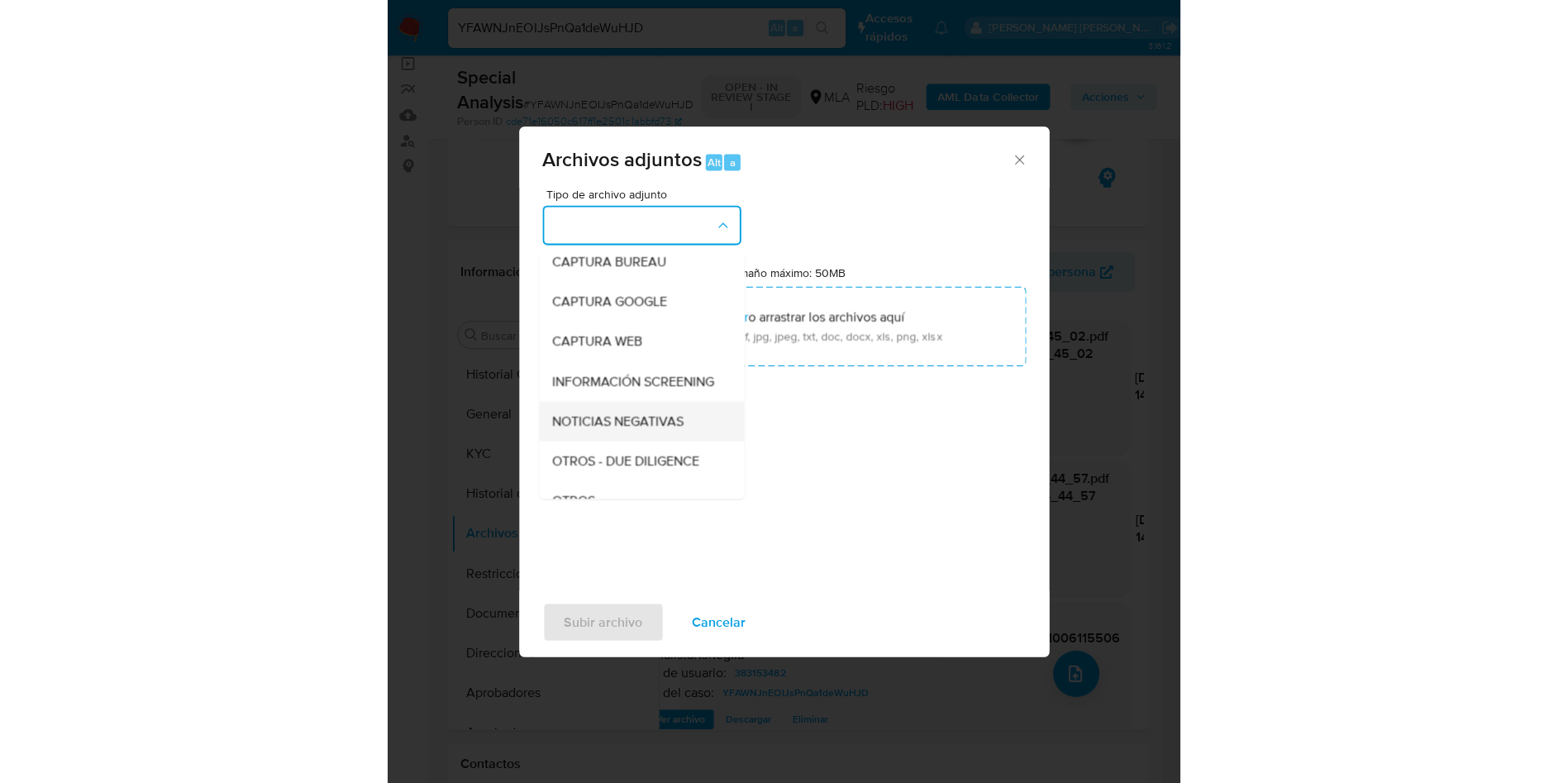
scroll to position [124, 0]
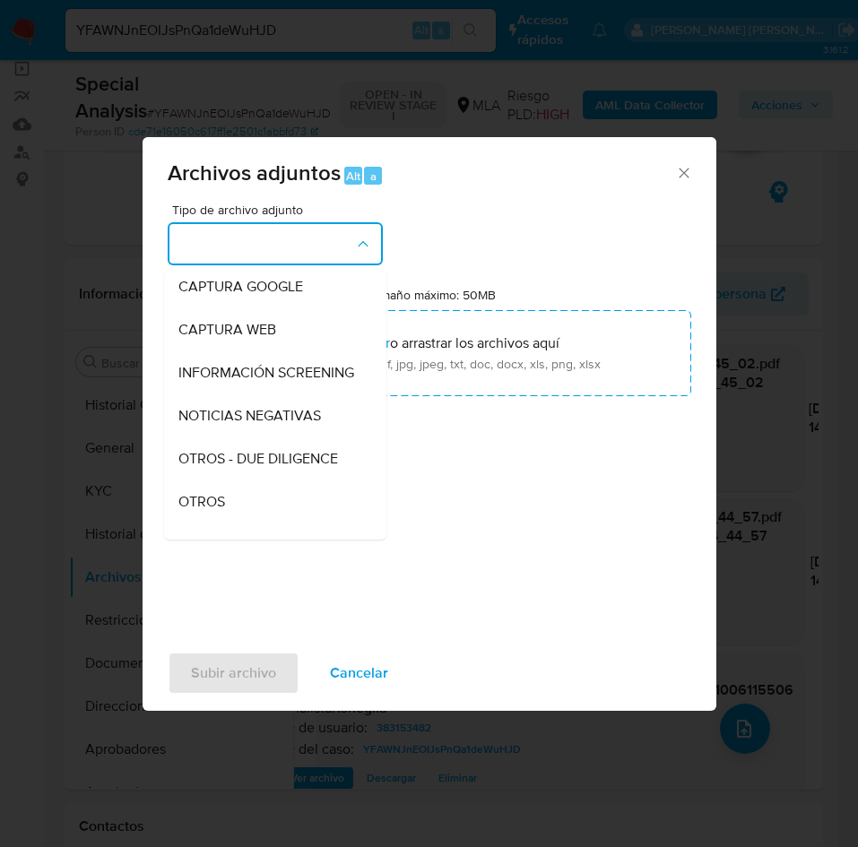
click at [195, 511] on span "OTROS" at bounding box center [201, 502] width 47 height 18
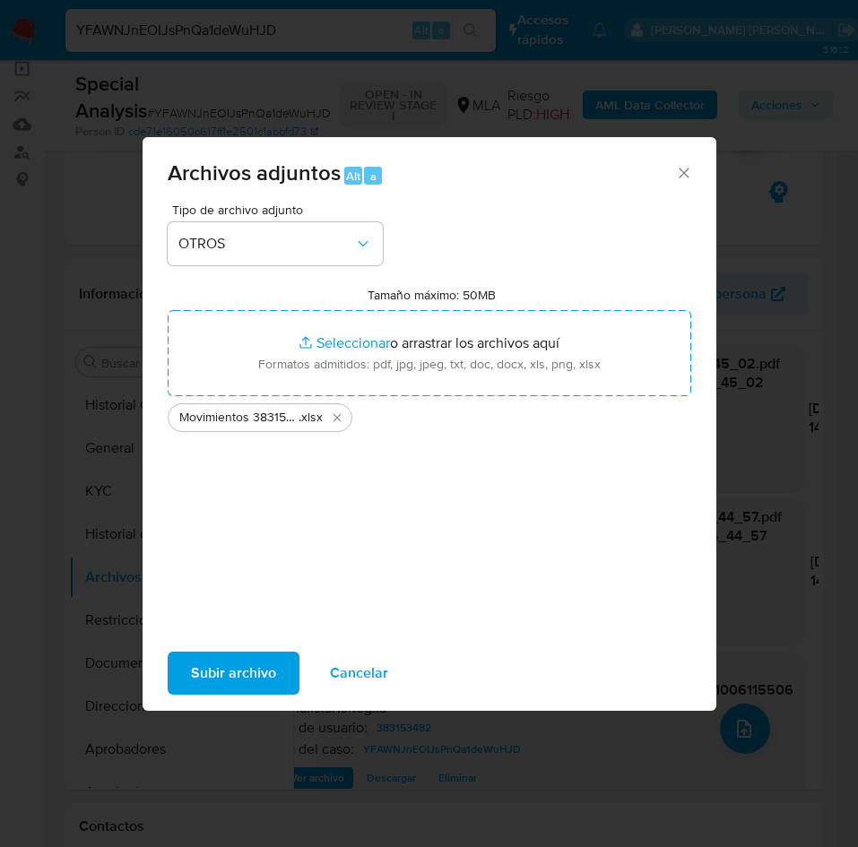
click at [237, 663] on span "Subir archivo" at bounding box center [233, 672] width 85 height 39
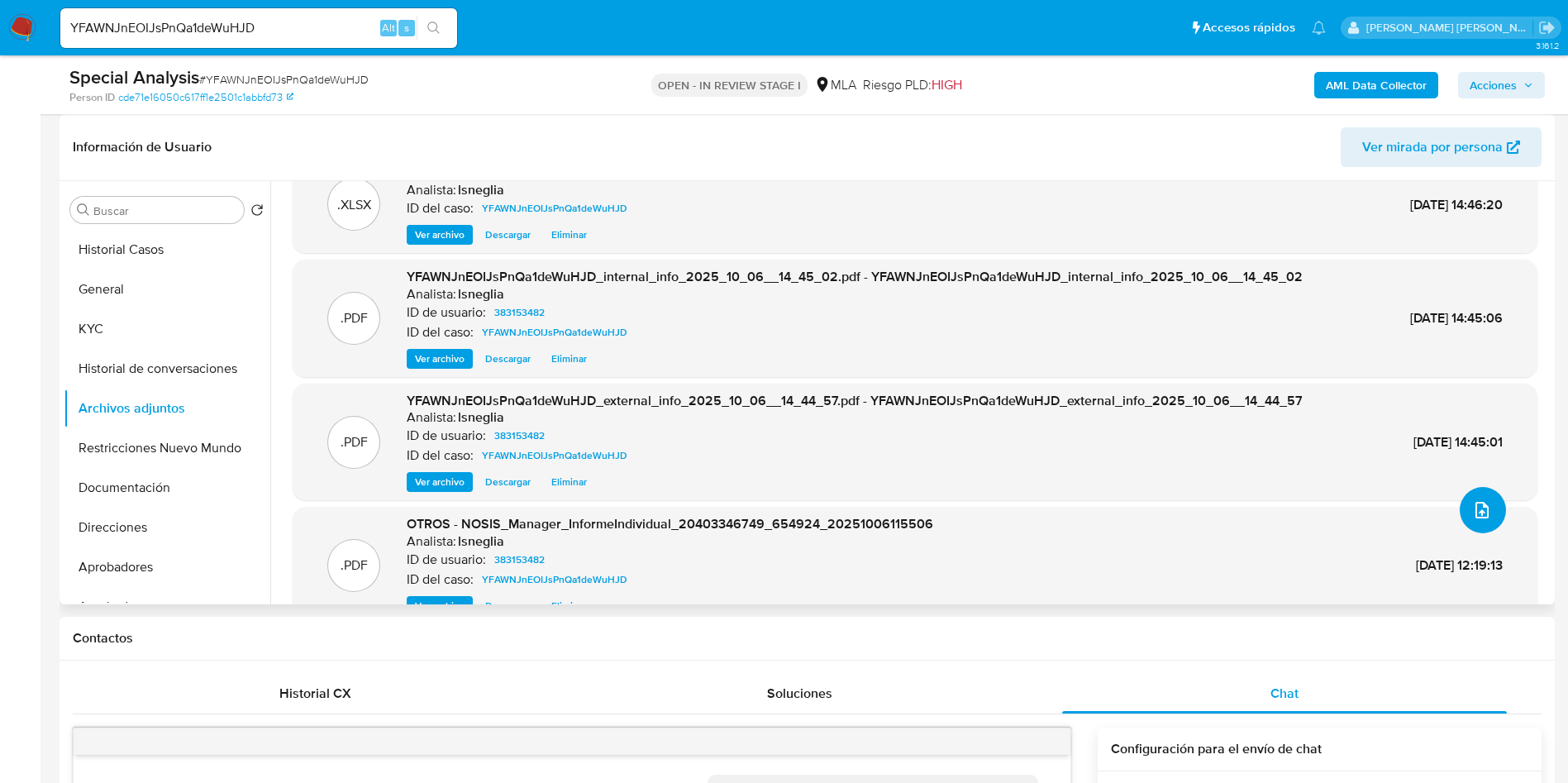
scroll to position [0, 0]
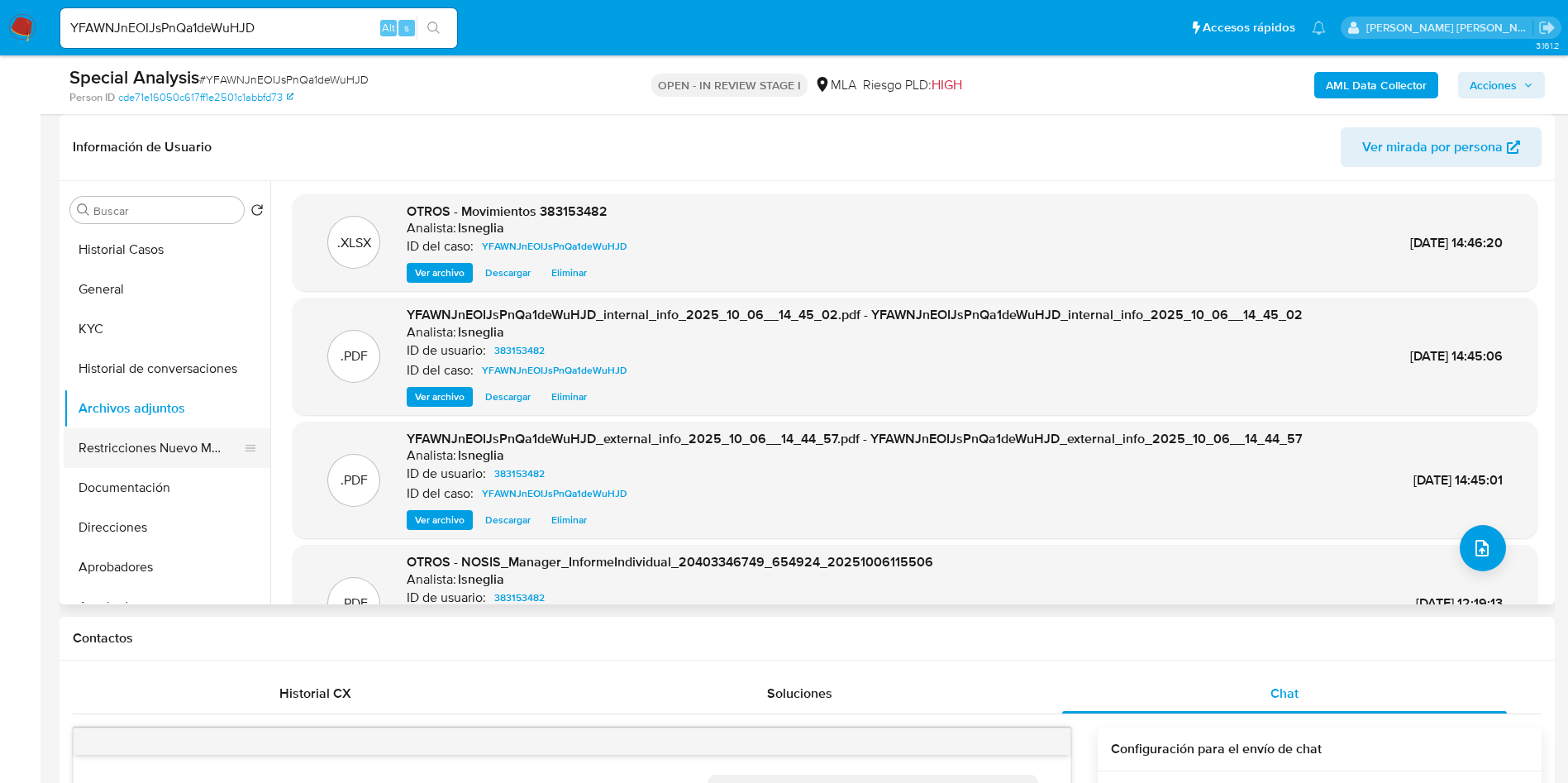
click at [143, 441] on button "Restricciones Nuevo Mundo" at bounding box center [160, 447] width 194 height 40
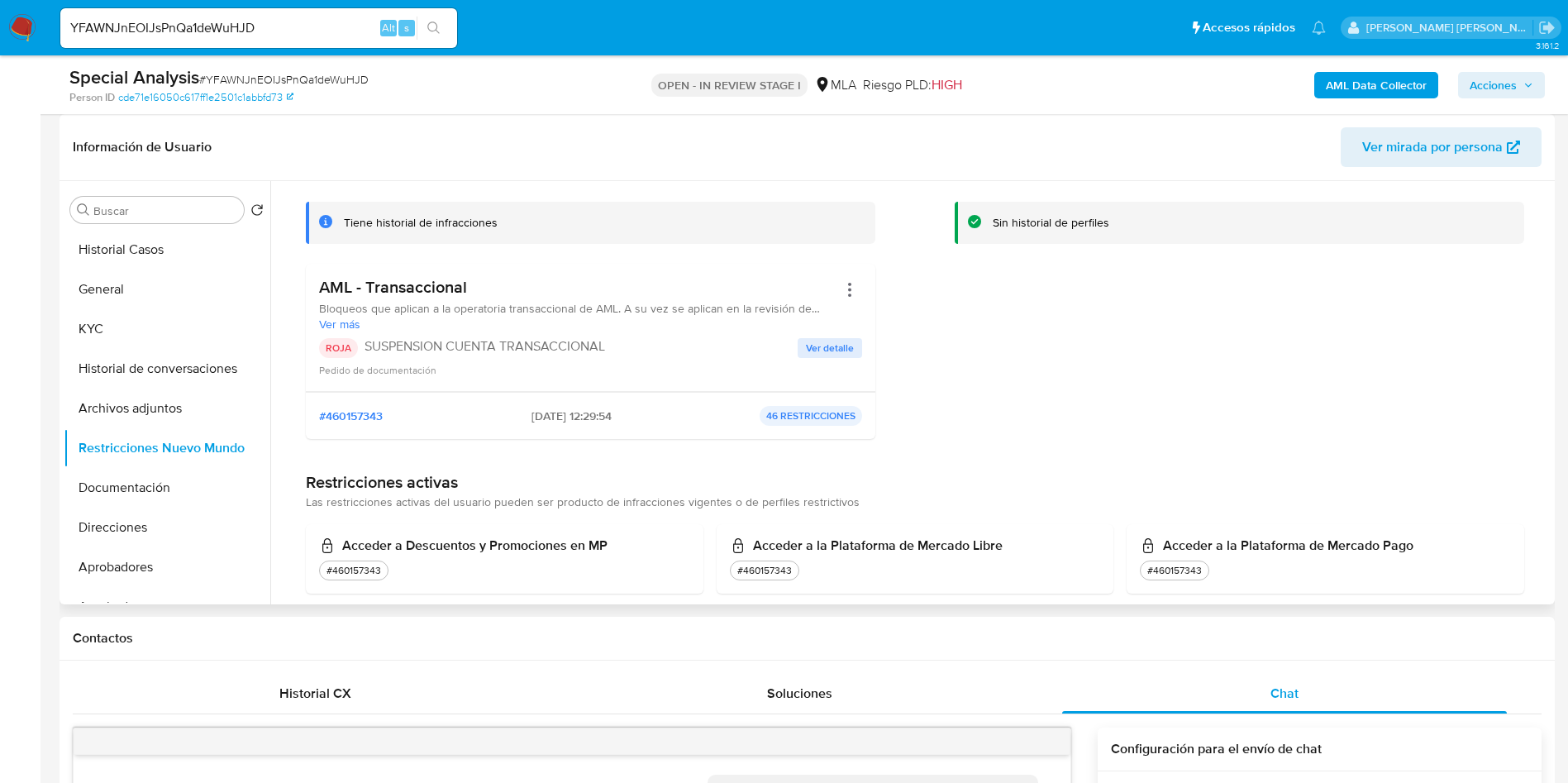
scroll to position [124, 0]
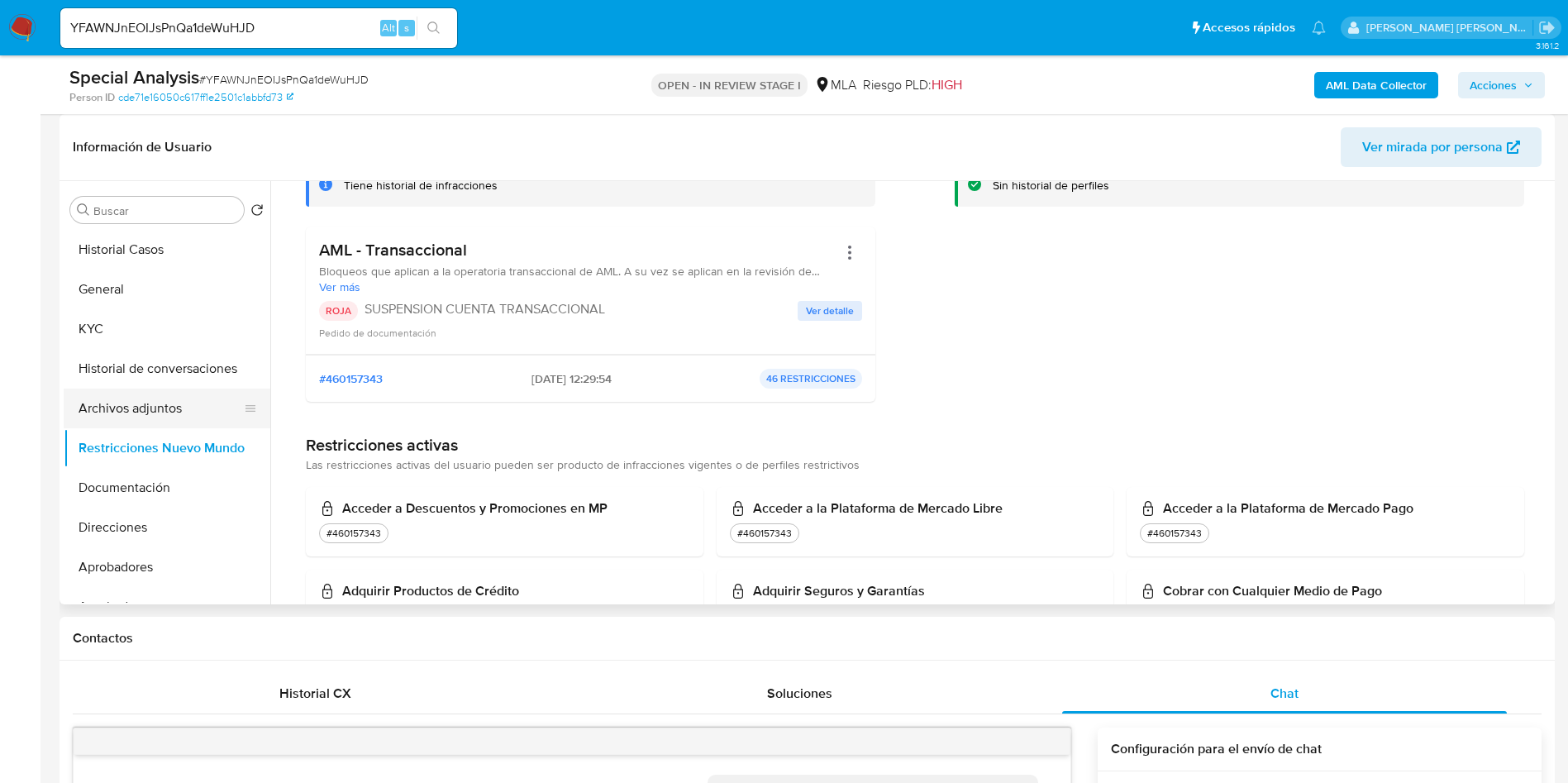
click at [131, 412] on button "Archivos adjuntos" at bounding box center [160, 408] width 194 height 40
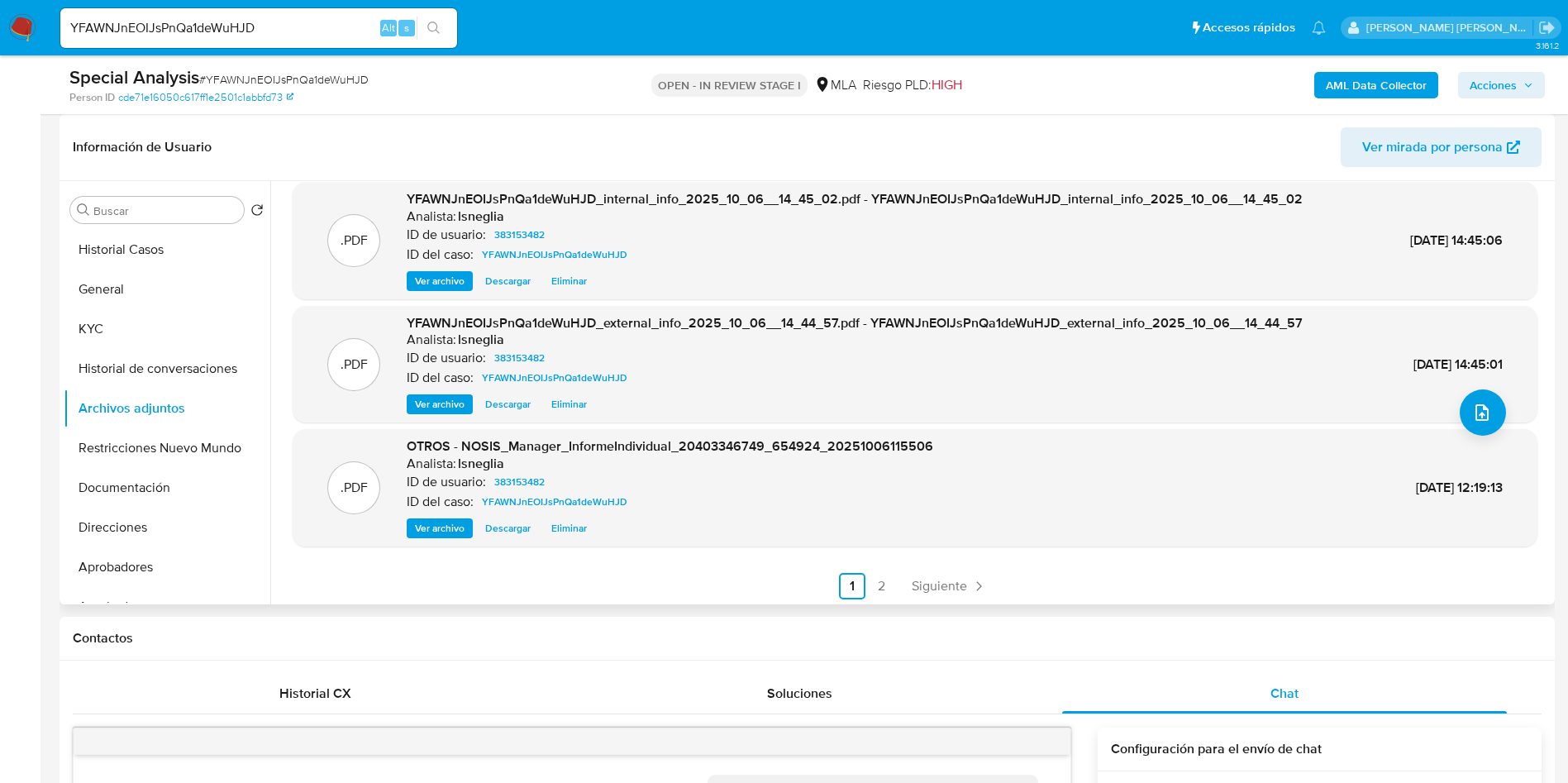
scroll to position [139, 0]
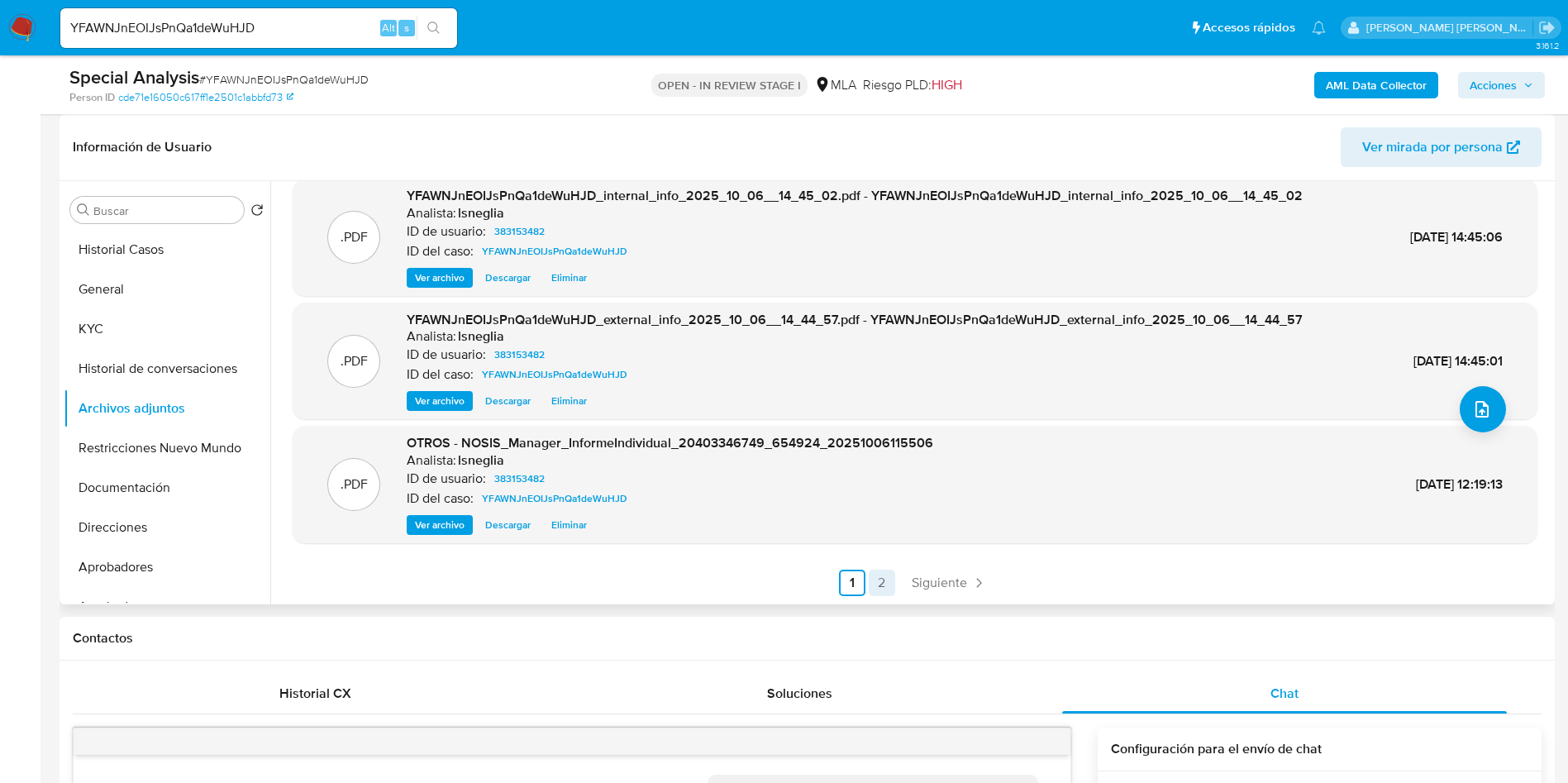
click at [886, 573] on link "2" at bounding box center [882, 582] width 27 height 27
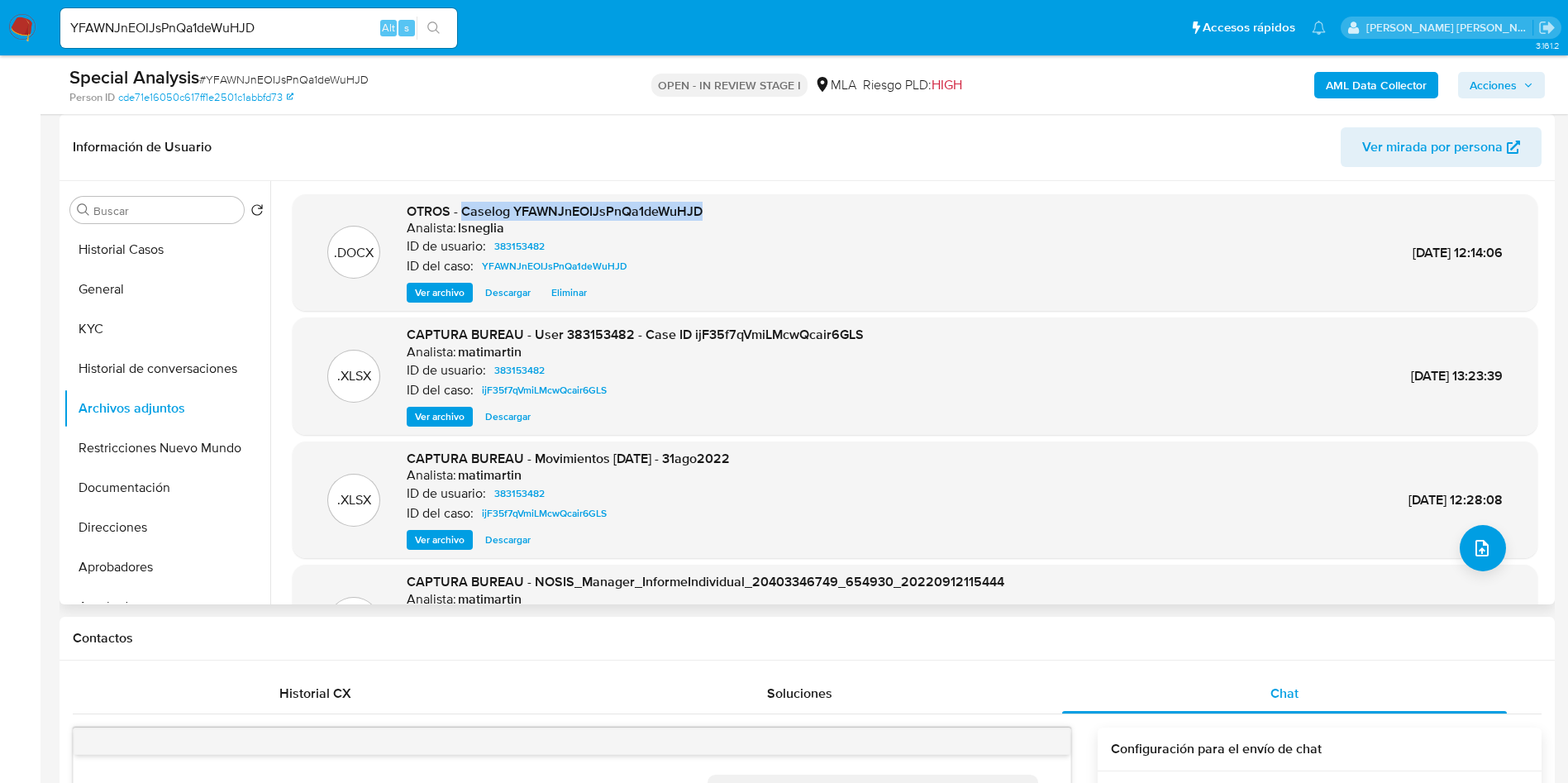
drag, startPoint x: 463, startPoint y: 206, endPoint x: 725, endPoint y: 203, distance: 262.0
click at [725, 203] on div ".DOCX OTROS - Caselog YFAWNJnEOIJsPnQa1deWuHJD Analista: lsneglia ID de usuario…" at bounding box center [915, 253] width 1229 height 101
copy span "Caselog YFAWNJnEOIJsPnQa1deWuHJD"
click at [129, 255] on button "Historial Casos" at bounding box center [160, 249] width 194 height 40
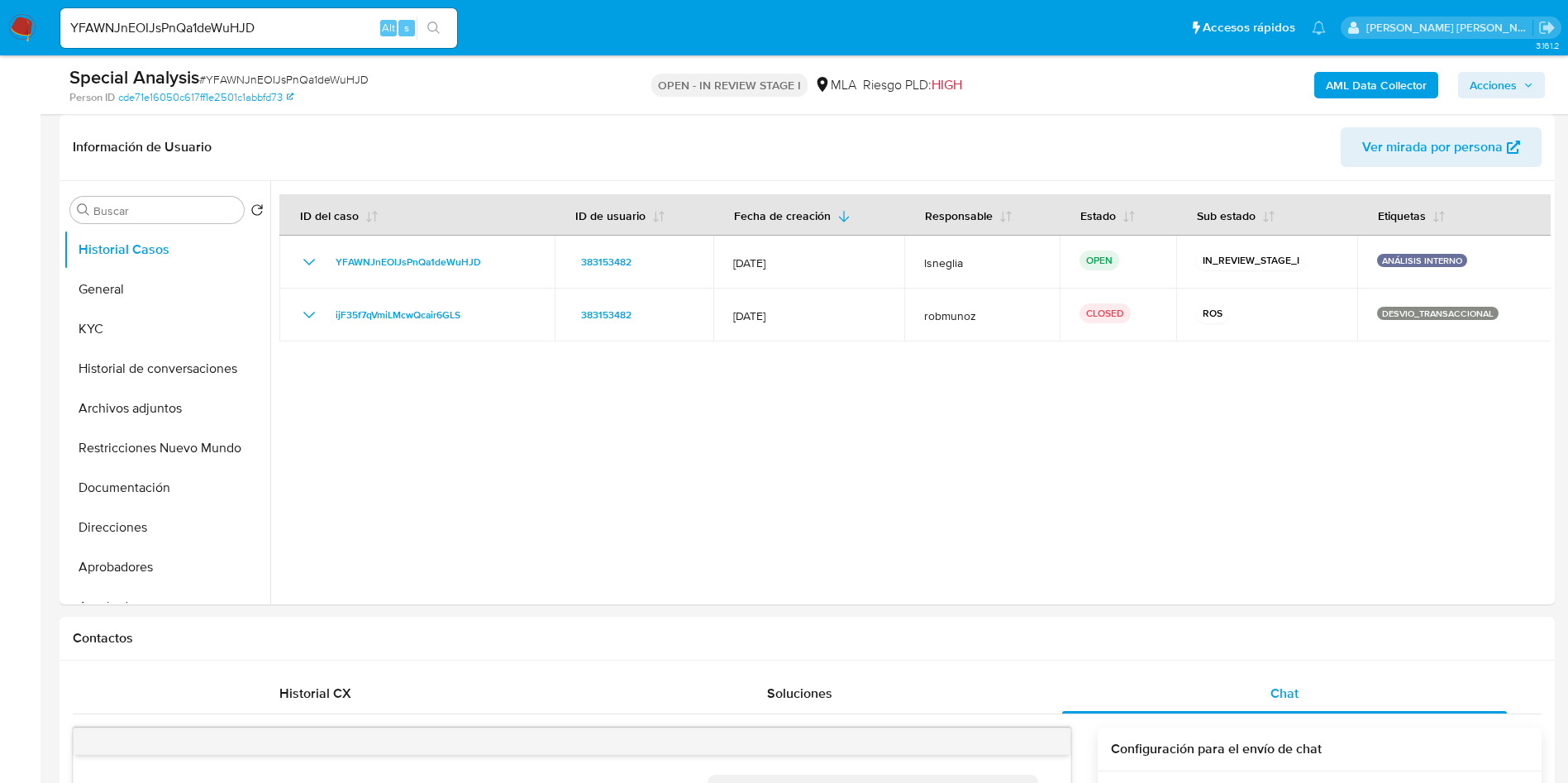
click at [1509, 79] on span "Acciones" at bounding box center [1492, 85] width 47 height 27
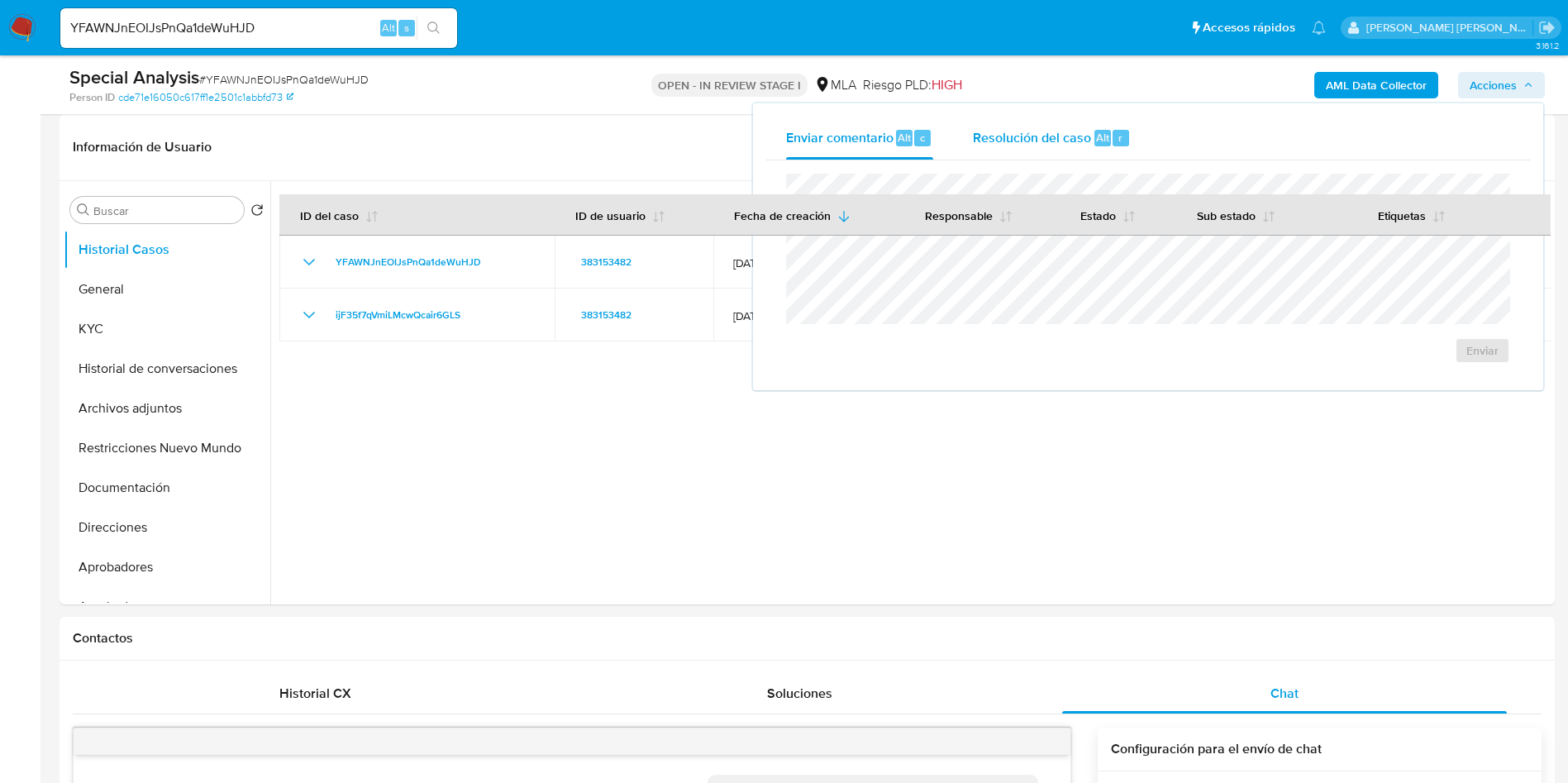
click at [1023, 132] on span "Resolución del caso" at bounding box center [1032, 136] width 118 height 19
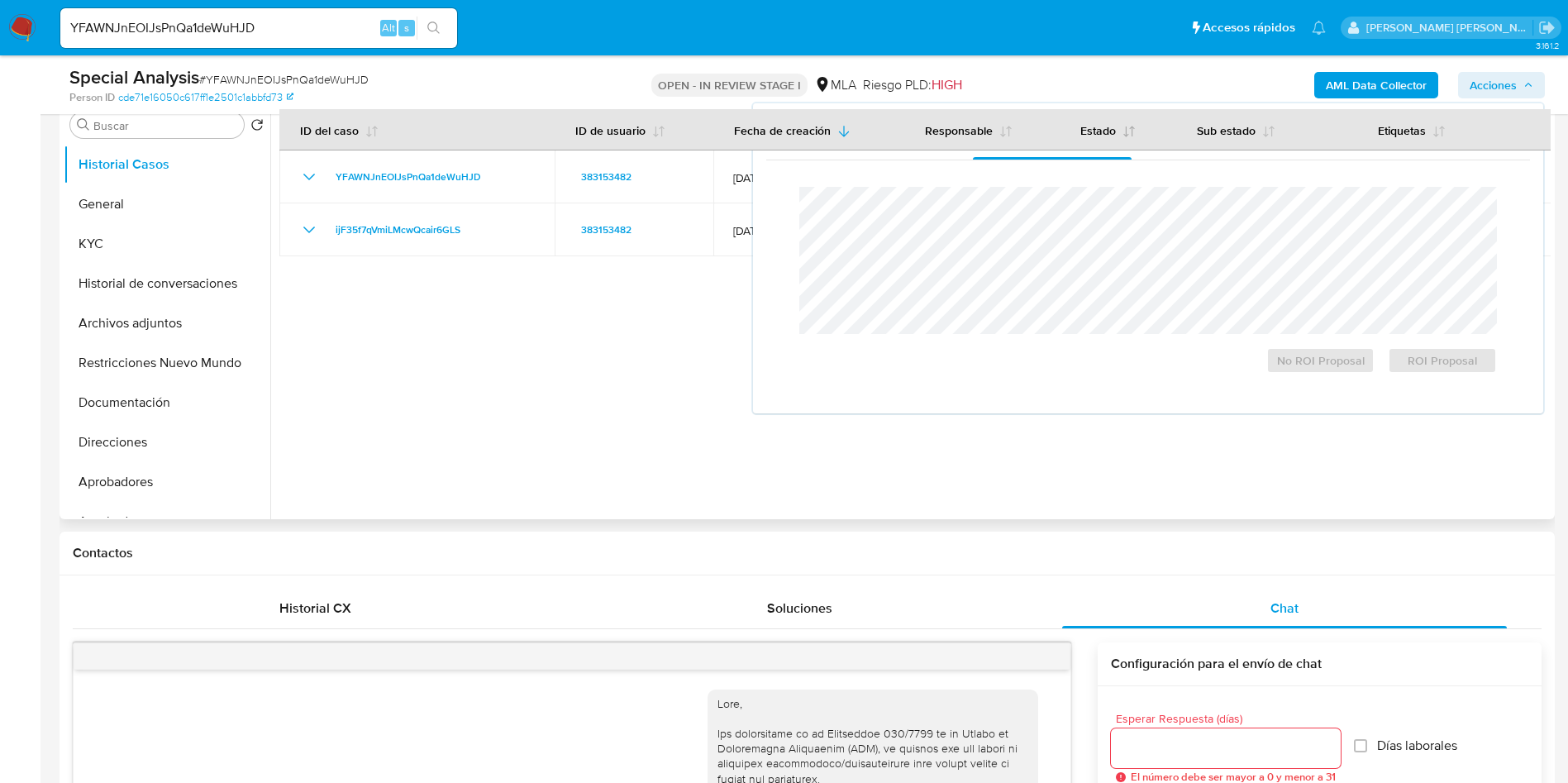
scroll to position [496, 0]
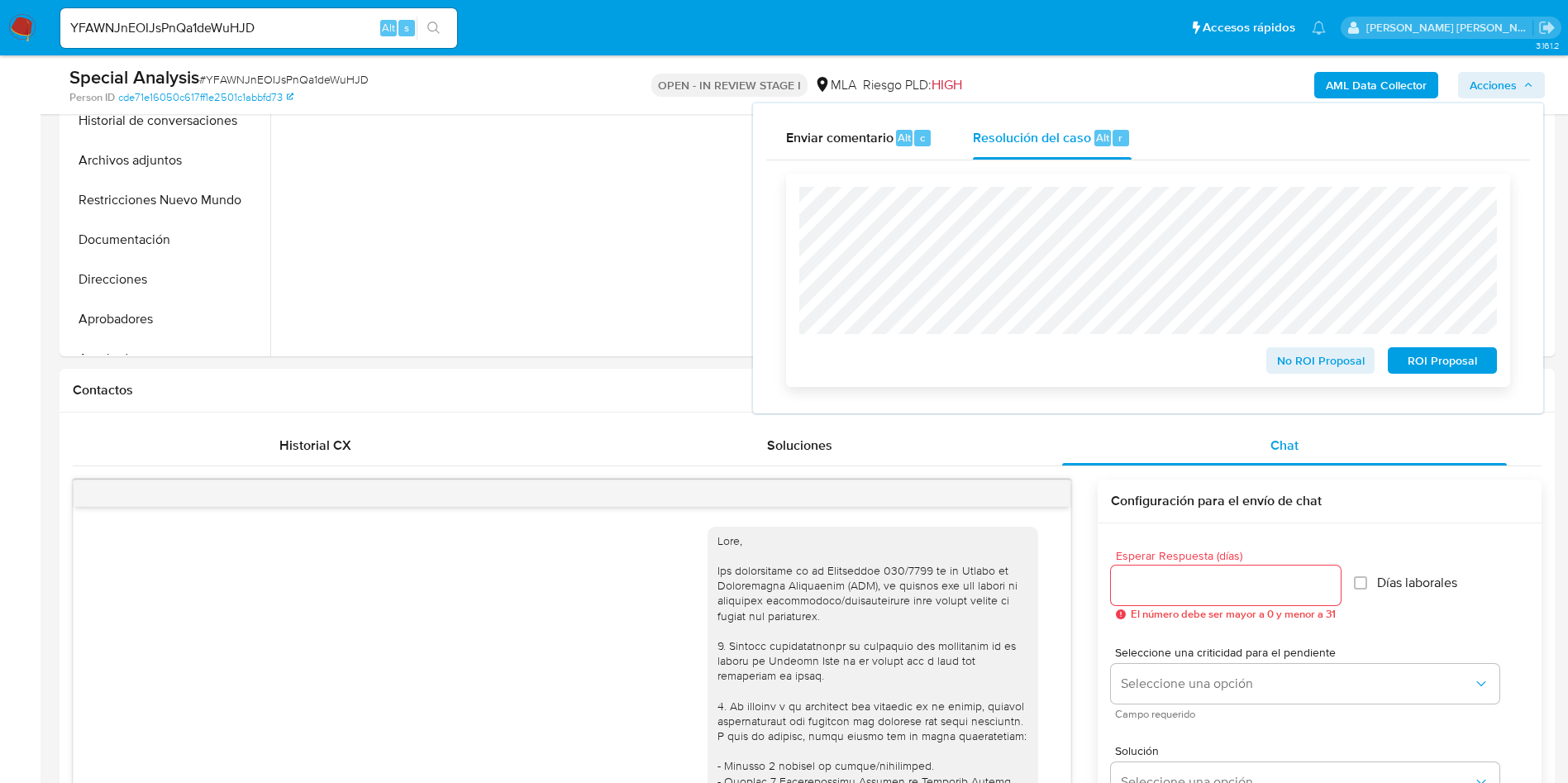
click at [1447, 360] on span "ROI Proposal" at bounding box center [1442, 360] width 86 height 23
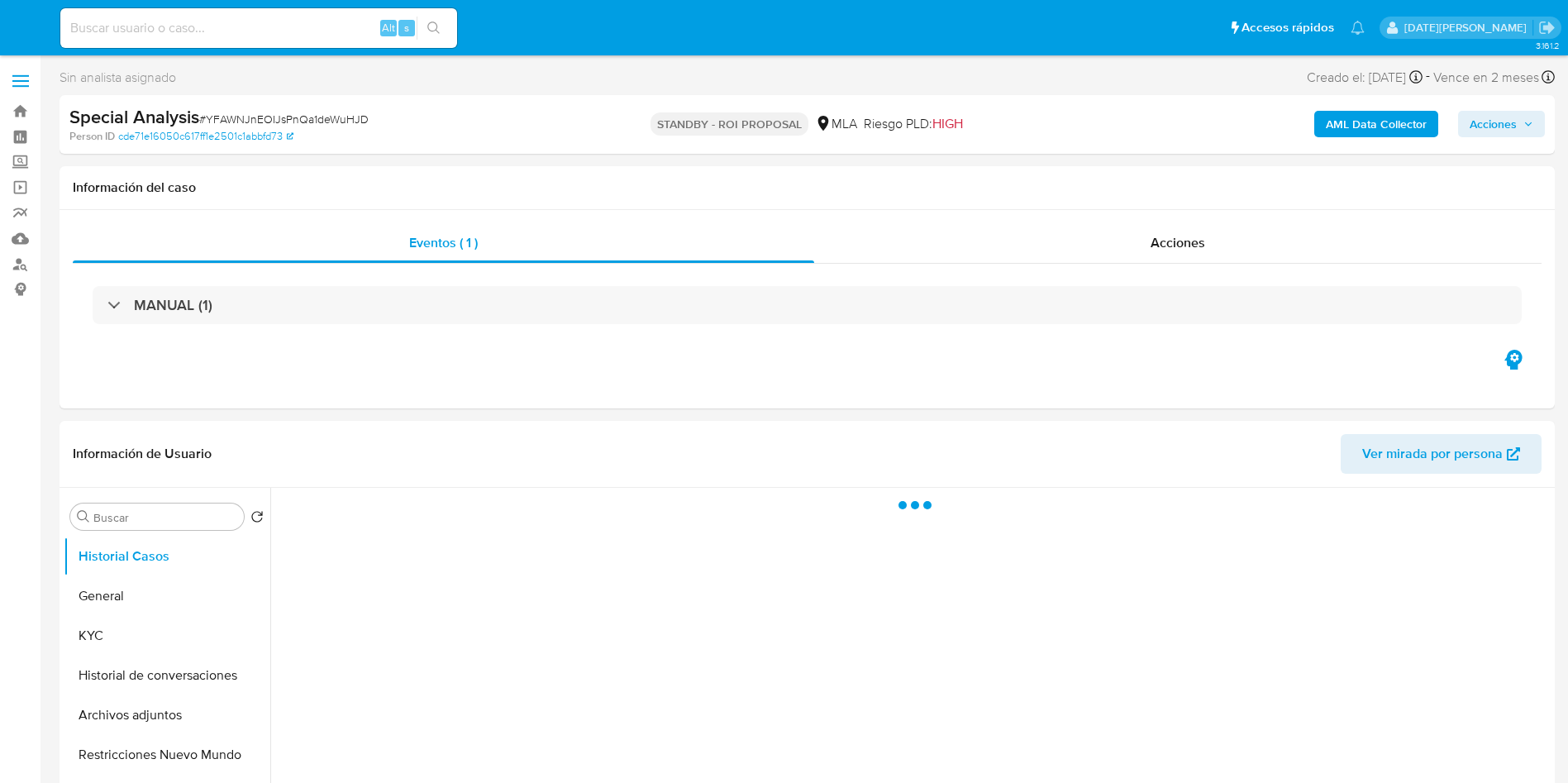
select select "10"
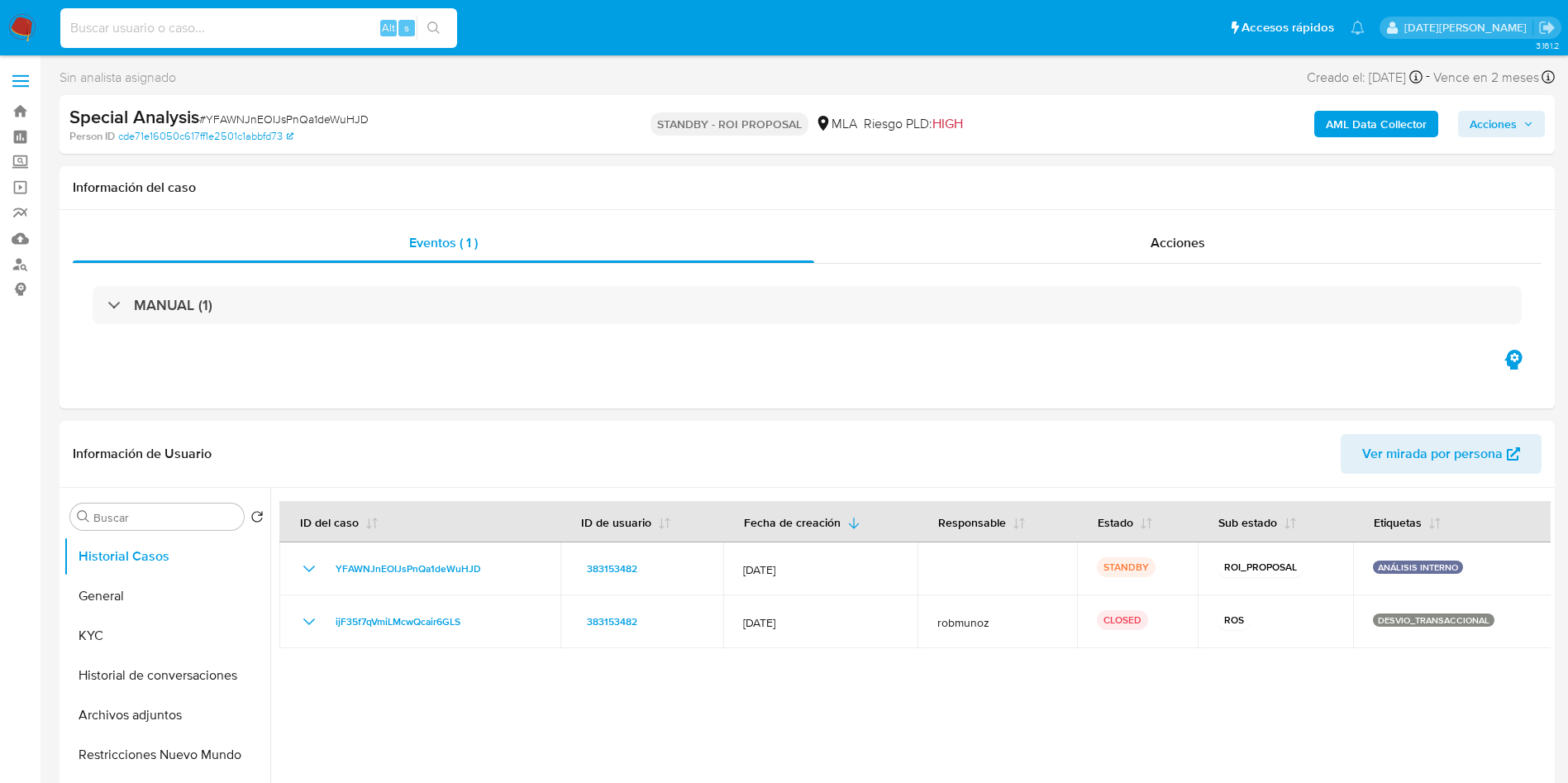
click at [189, 28] on input at bounding box center [258, 28] width 397 height 21
paste input "oTLya4U4cfgy9sAJkTzfGYkT"
type input "oTLya4U4cfgy9sAJkTzfGYkT"
click at [436, 21] on icon "search-icon" at bounding box center [434, 28] width 13 height 13
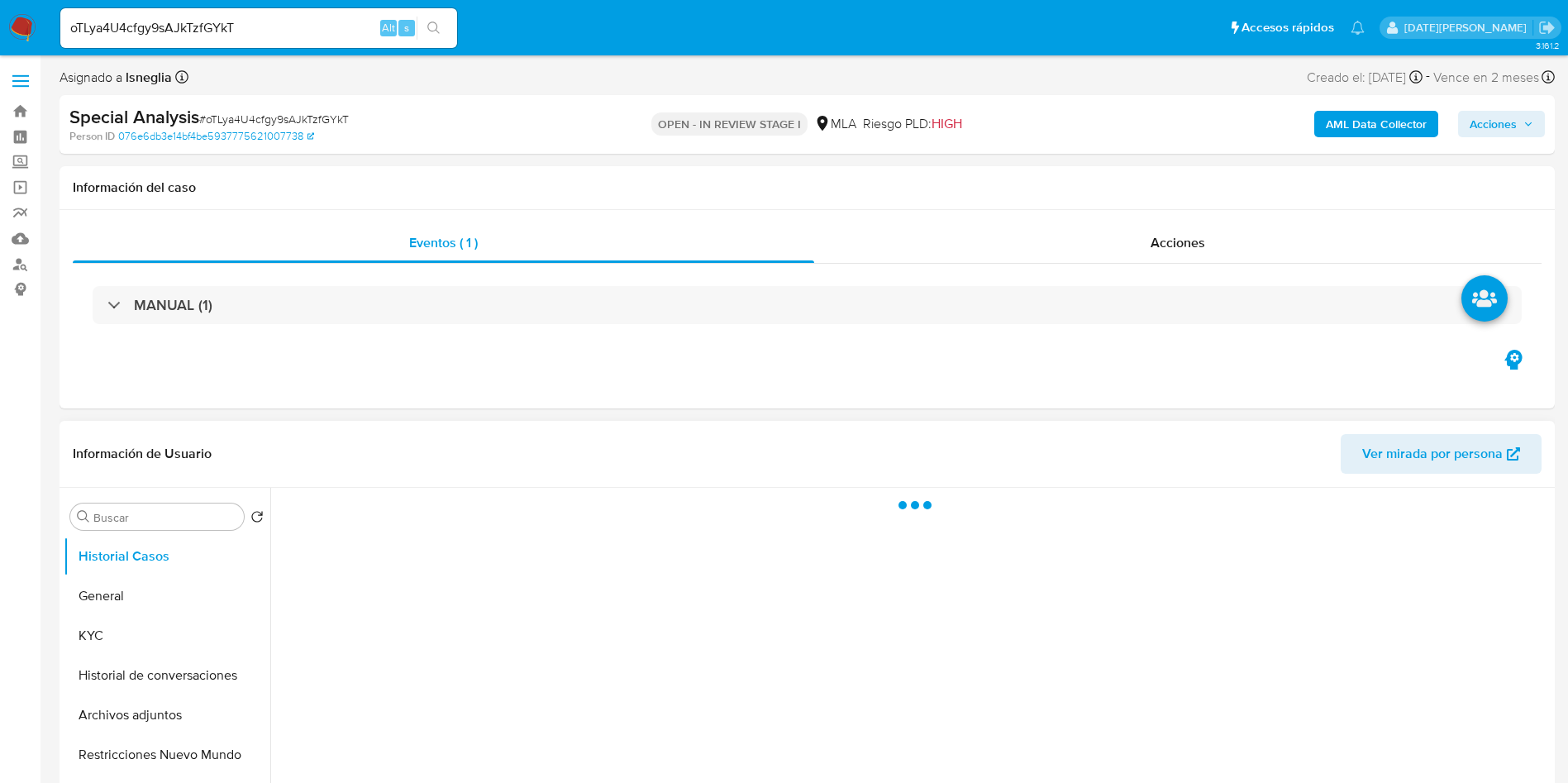
select select "10"
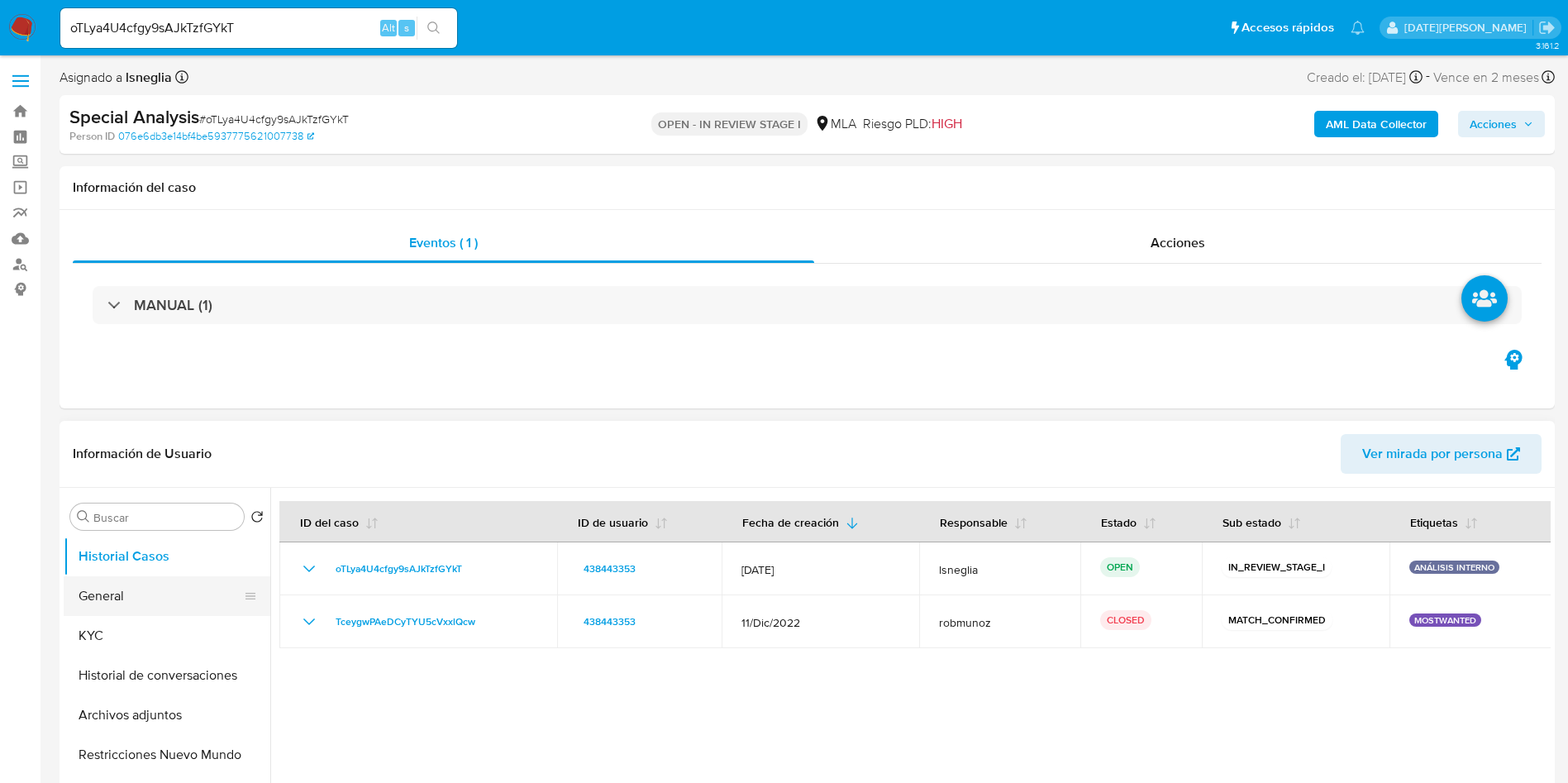
click at [142, 589] on button "General" at bounding box center [160, 596] width 194 height 40
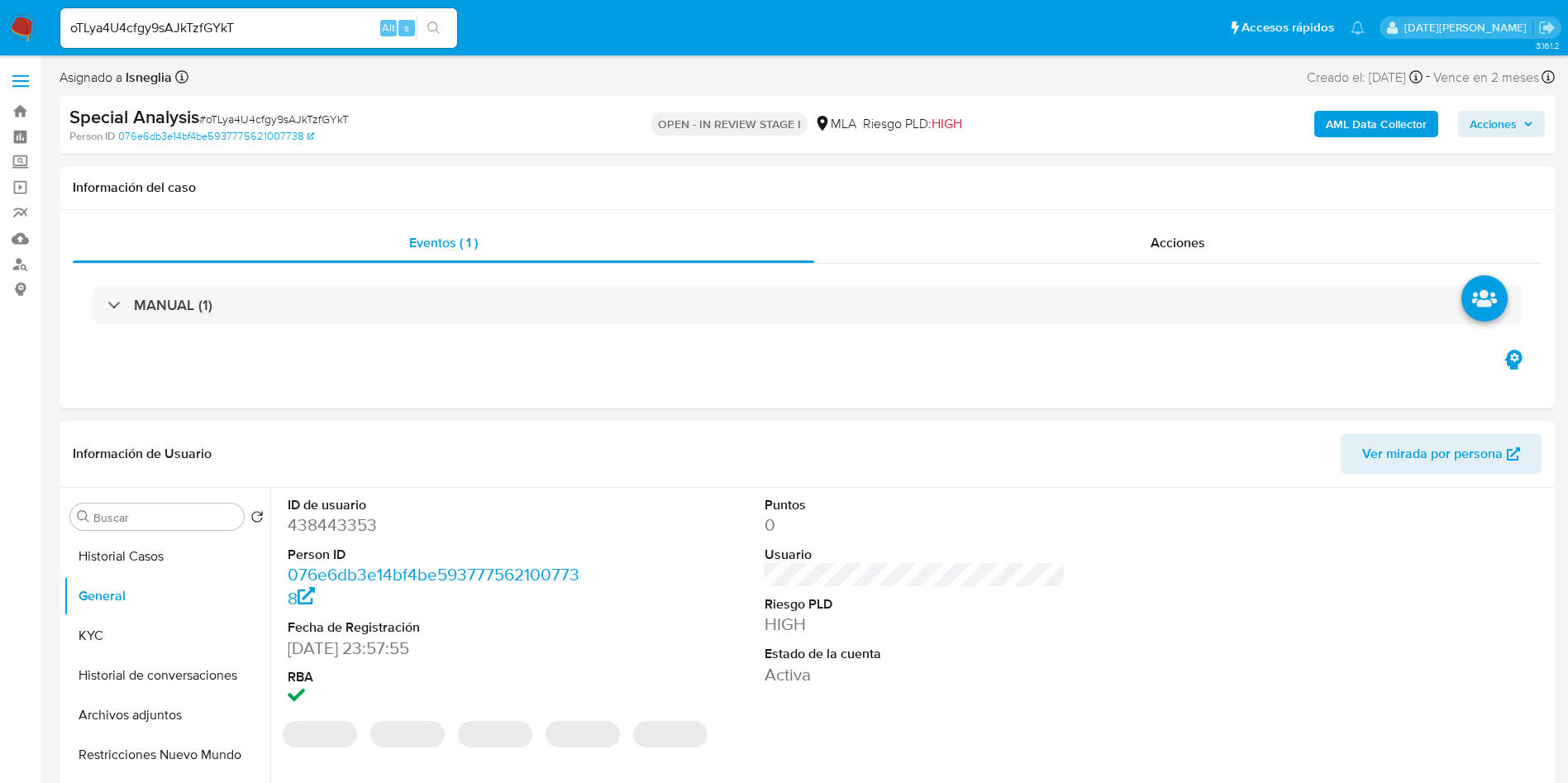
click at [310, 528] on dd "438443353" at bounding box center [438, 525] width 302 height 23
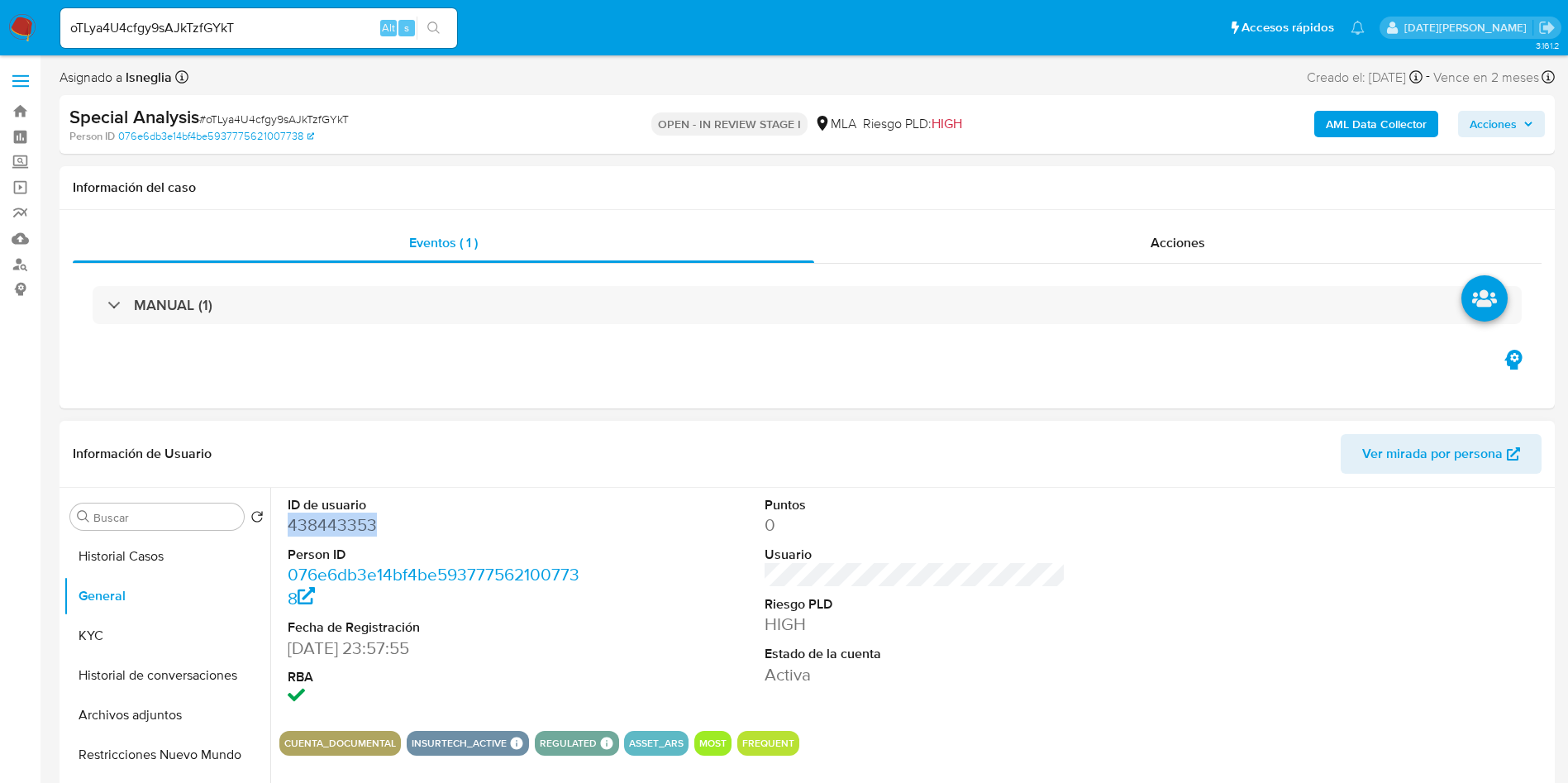
copy dd "438443353"
click at [126, 641] on button "KYC" at bounding box center [160, 635] width 194 height 40
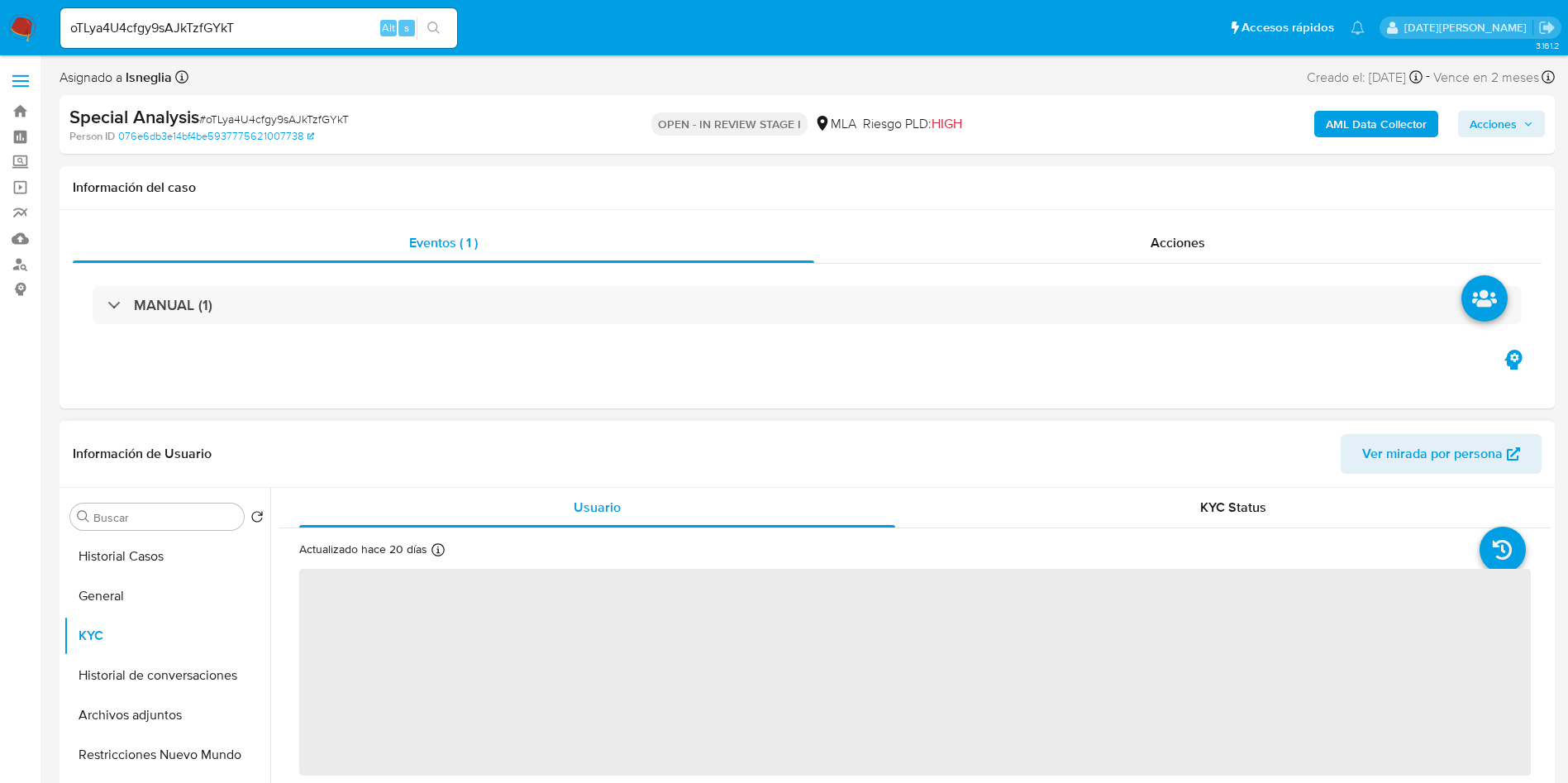
scroll to position [124, 0]
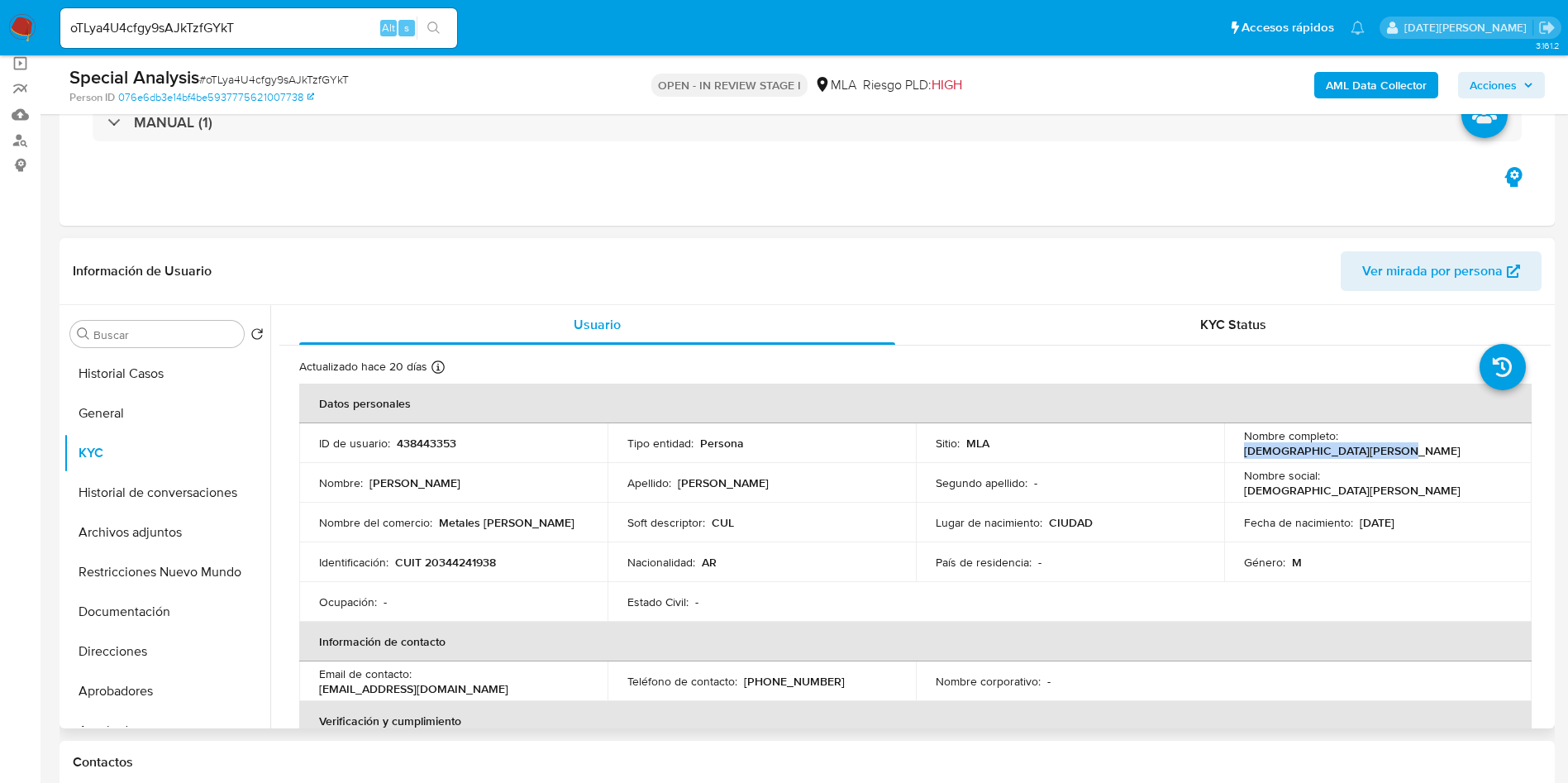
drag, startPoint x: 1341, startPoint y: 442, endPoint x: 1525, endPoint y: 433, distance: 184.2
click at [1525, 433] on td "Nombre completo : Jesus Nicolas Papadopulos" at bounding box center [1378, 443] width 308 height 40
copy p "Jesus Nicolas Papadopulos"
drag, startPoint x: 398, startPoint y: 562, endPoint x: 529, endPoint y: 562, distance: 131.0
click at [529, 562] on div "Identificación : CUIT 20344241938" at bounding box center [453, 562] width 268 height 15
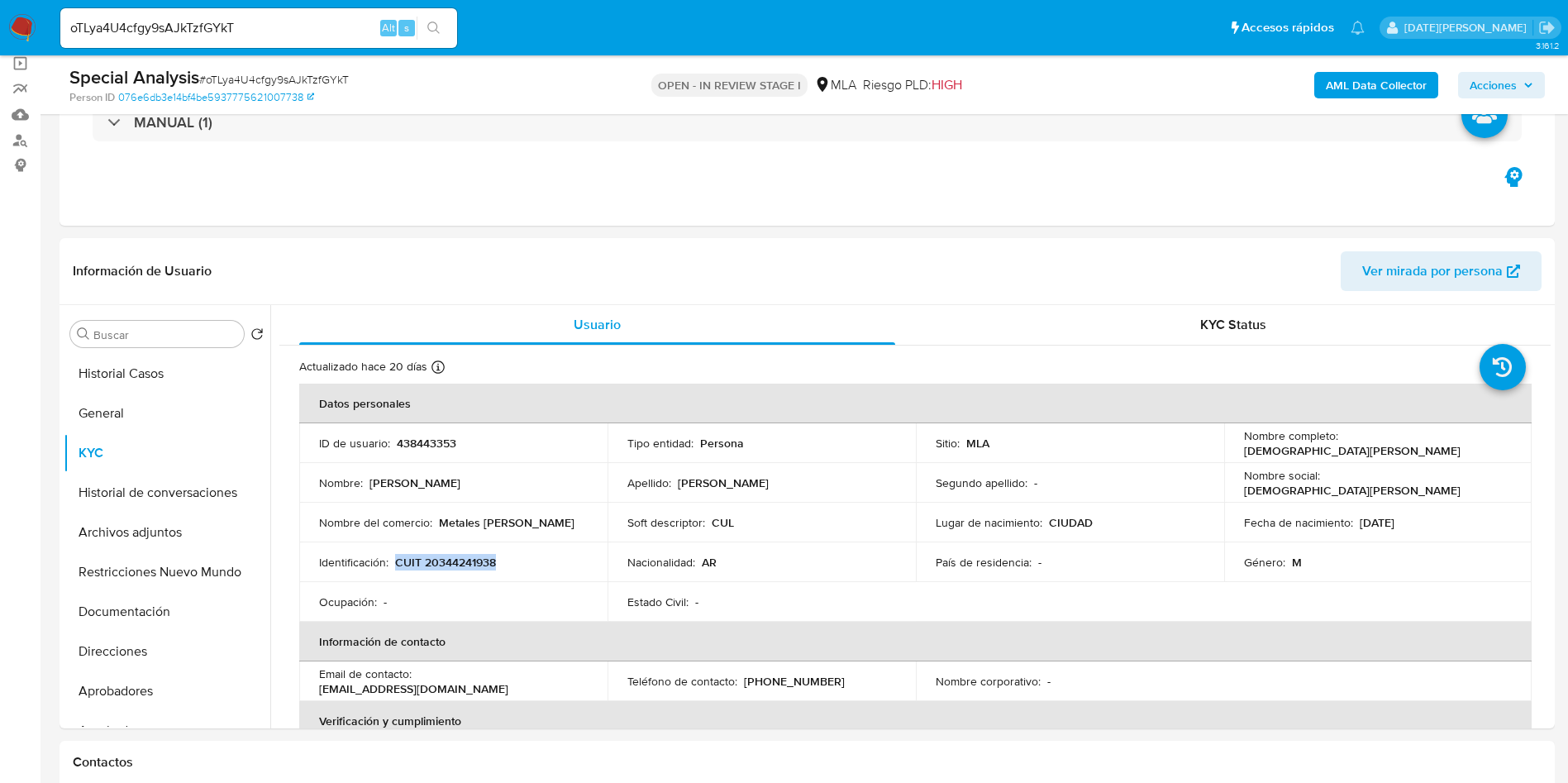
copy p "CUIT 20344241938"
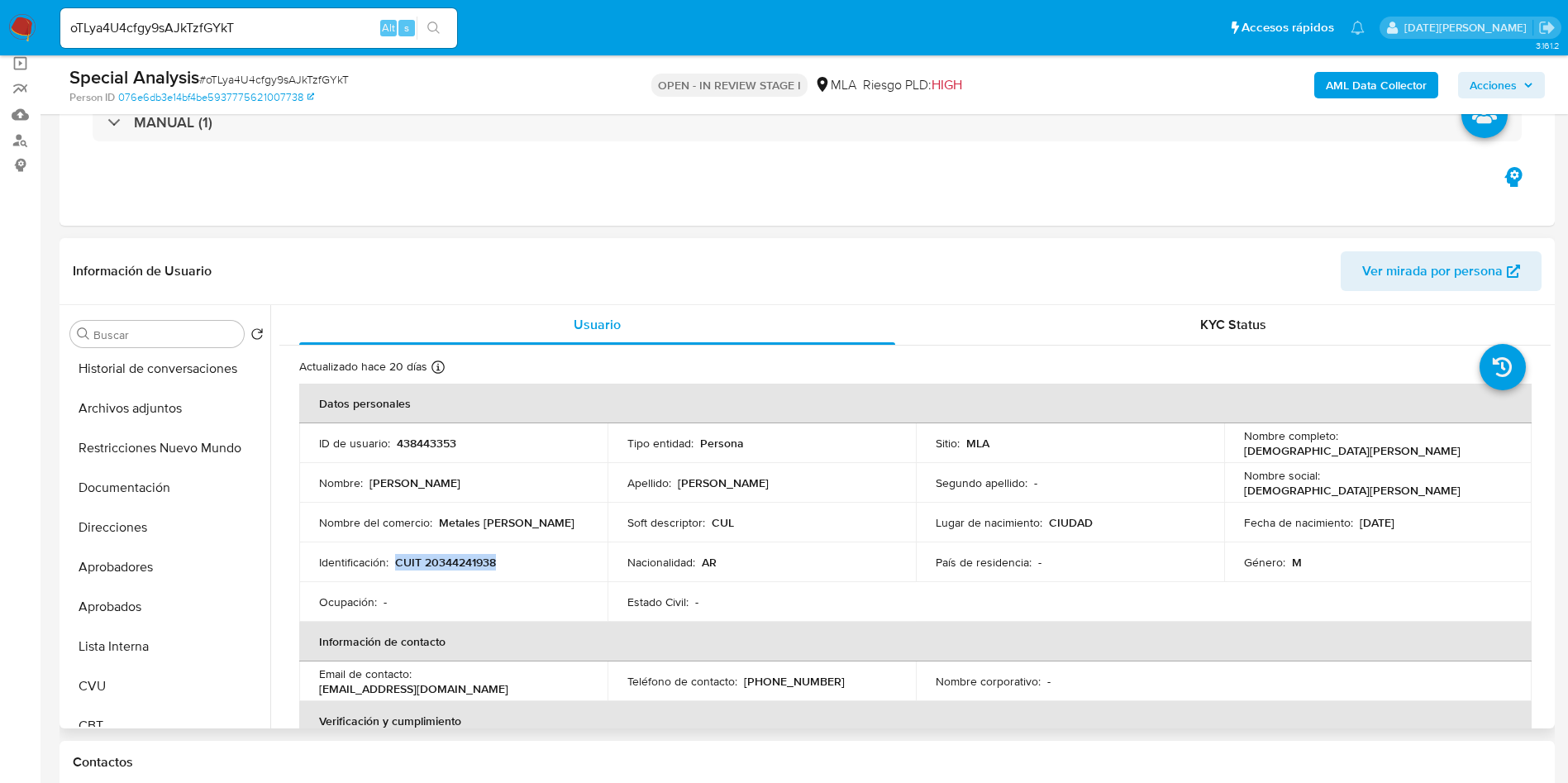
click at [453, 561] on p "CUIT 20344241938" at bounding box center [445, 562] width 101 height 15
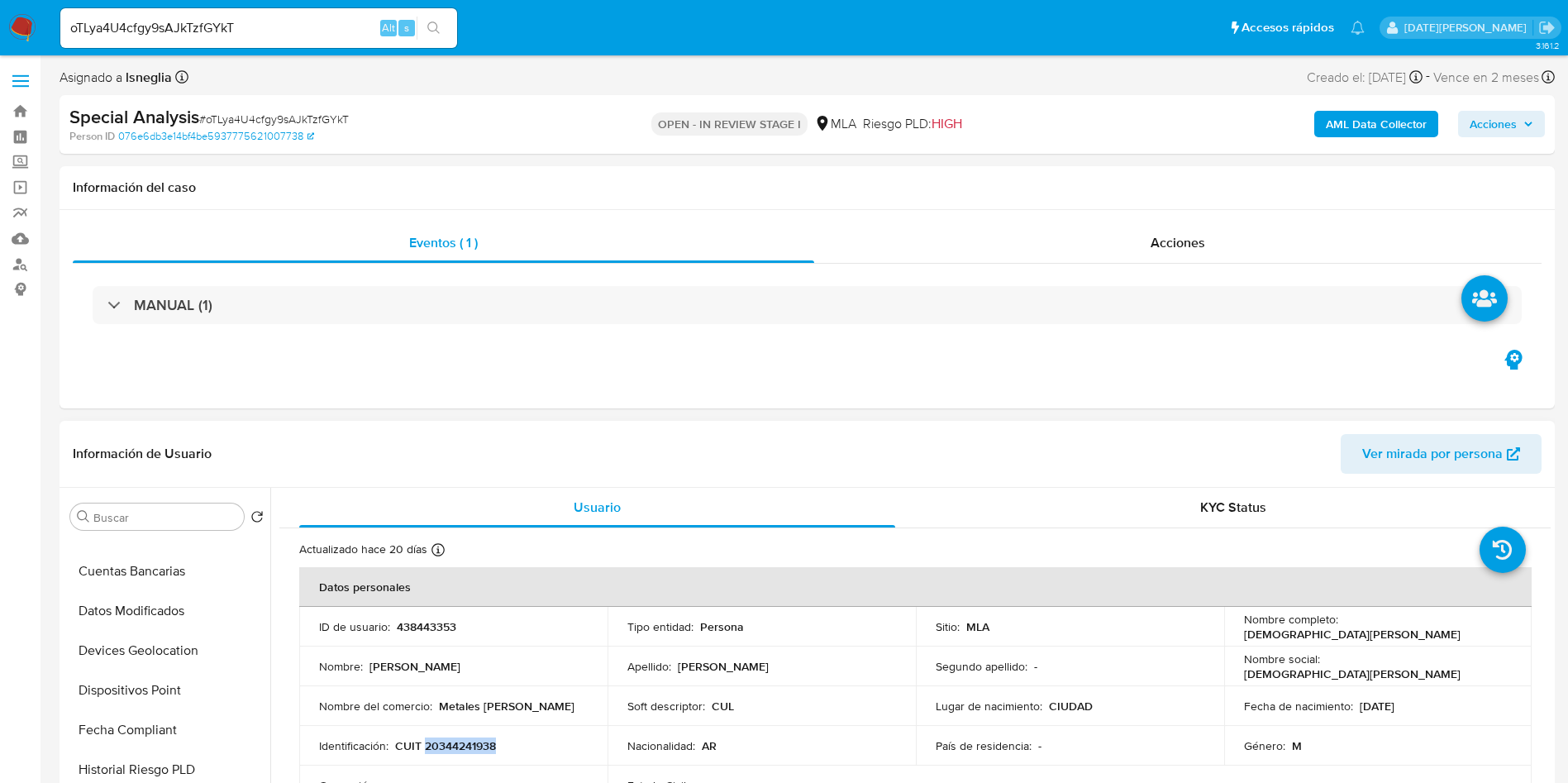
scroll to position [744, 0]
click at [420, 624] on p "438443353" at bounding box center [426, 626] width 60 height 15
copy p "438443353"
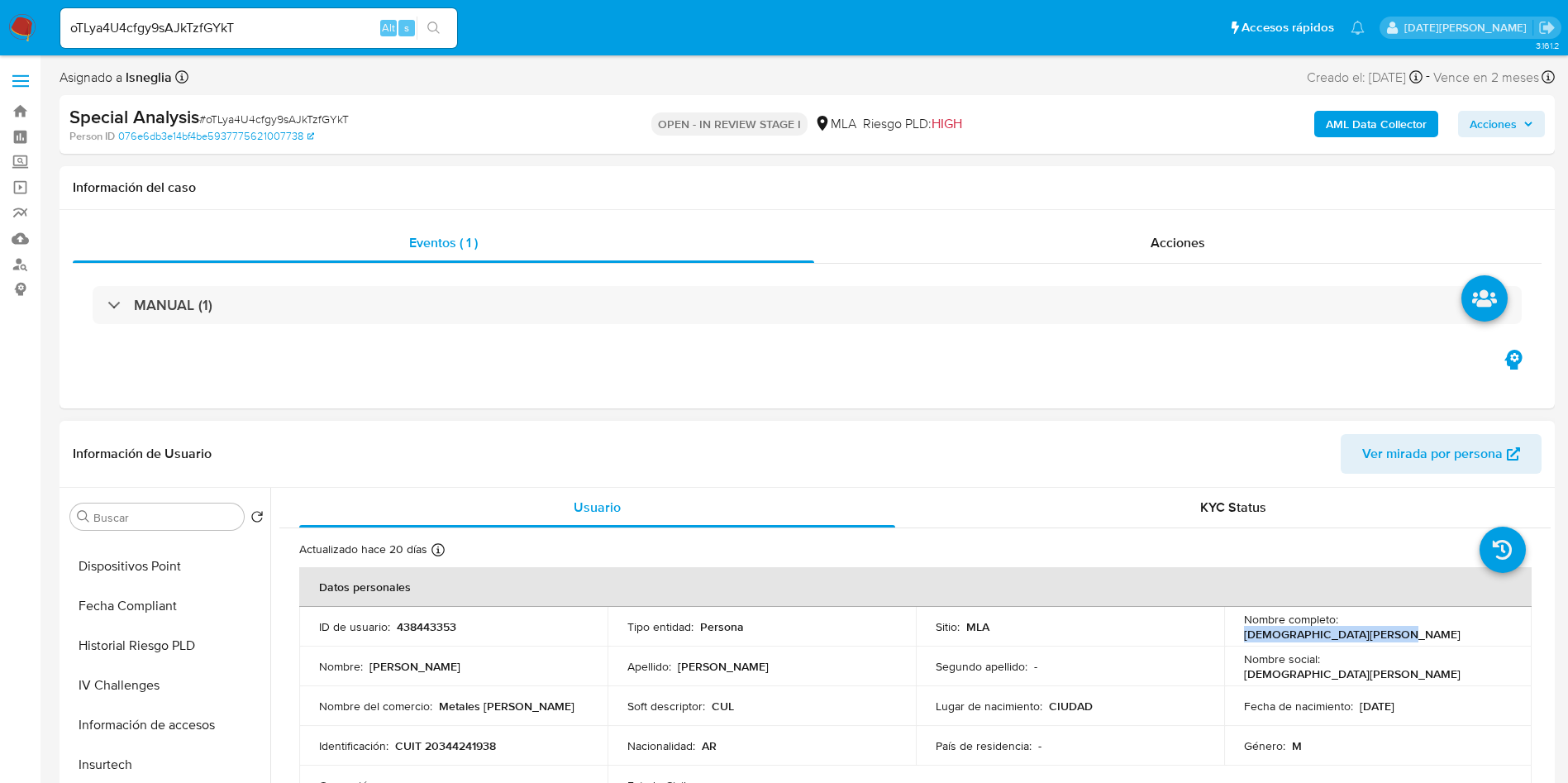
drag, startPoint x: 1341, startPoint y: 626, endPoint x: 1481, endPoint y: 623, distance: 140.0
click at [1481, 623] on div "Nombre completo : Jesus Nicolas Papadopulos" at bounding box center [1378, 626] width 268 height 30
copy p "Jesus Nicolas Papadopulos"
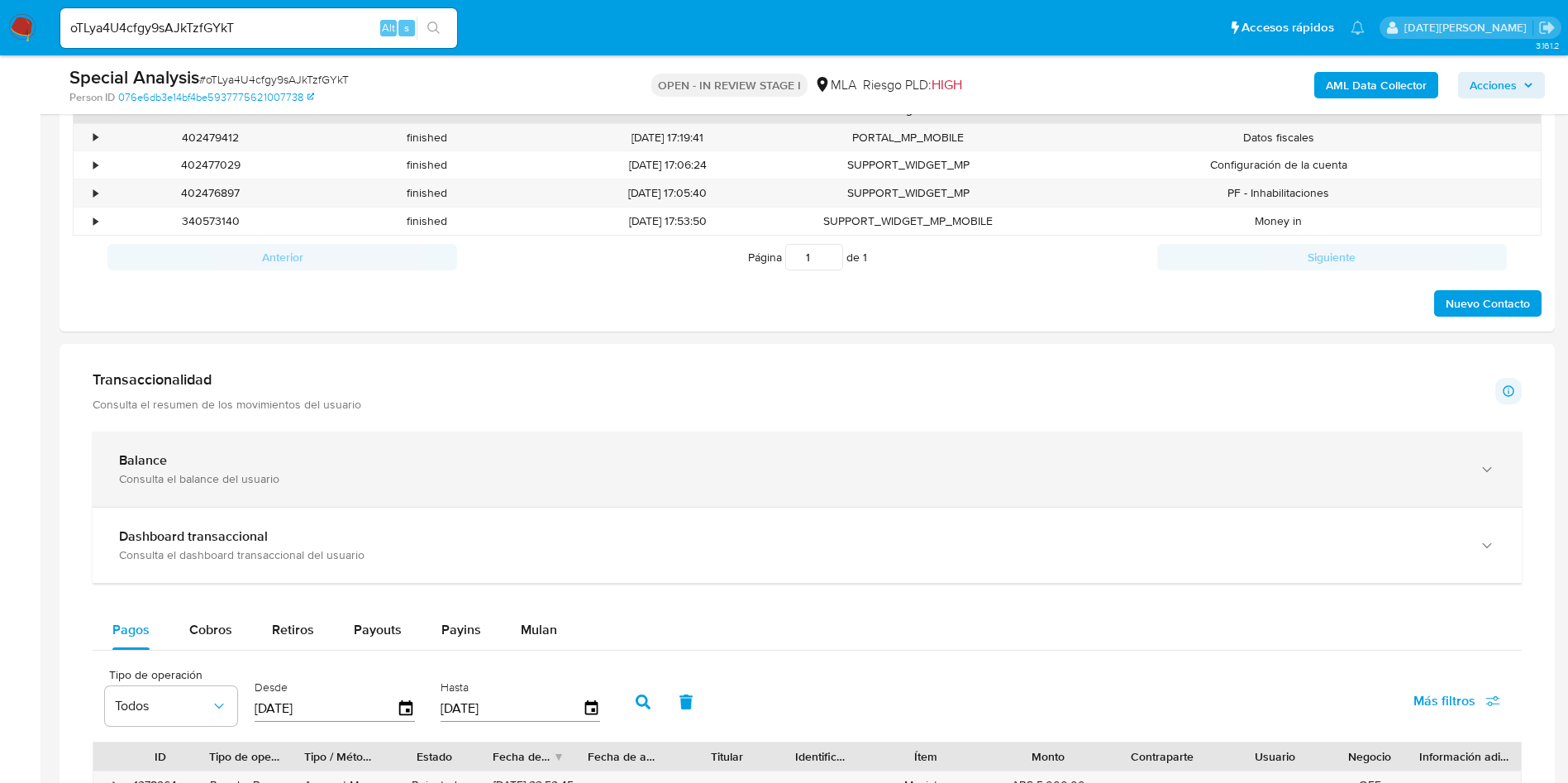
scroll to position [496, 0]
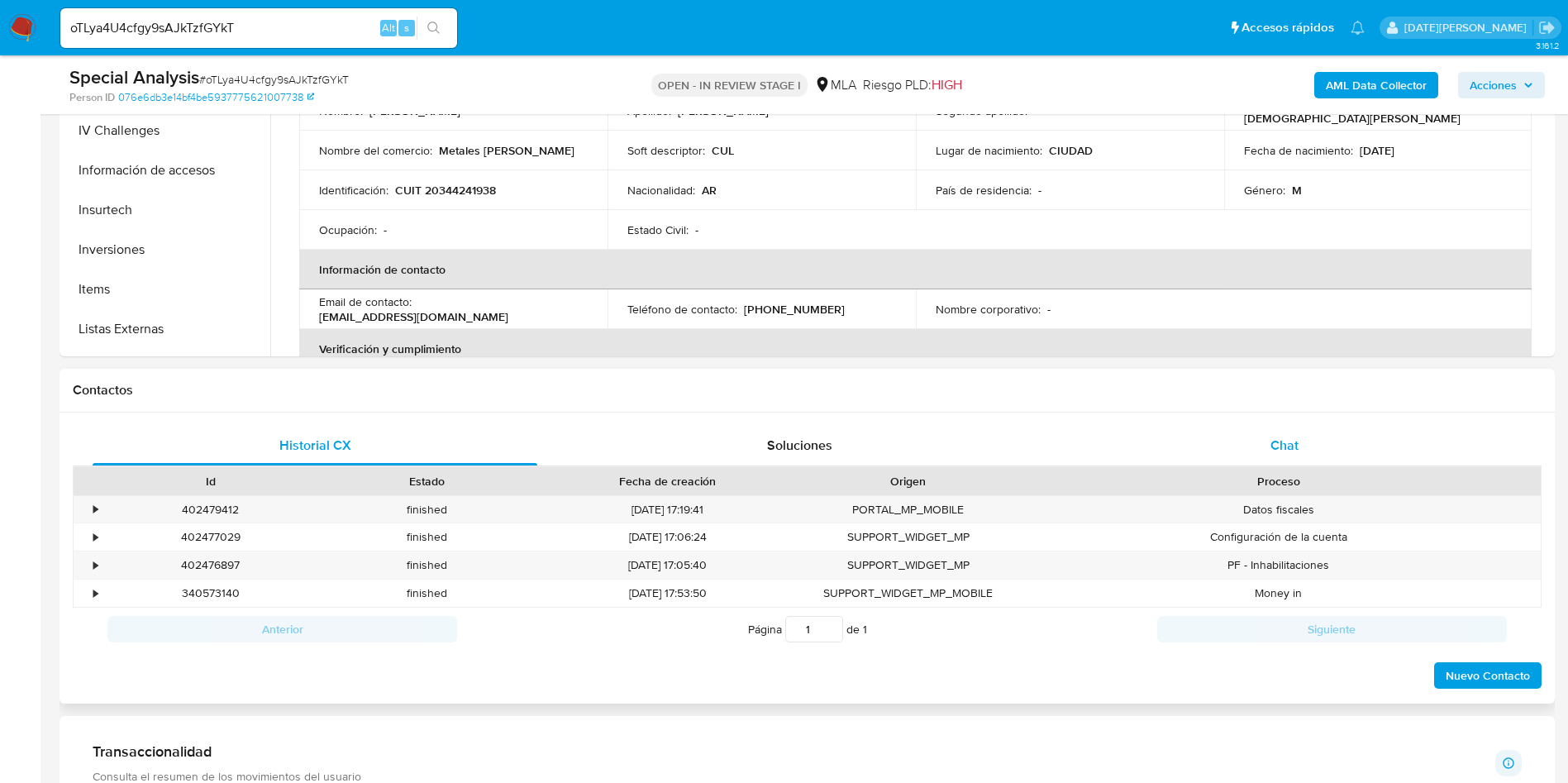
click at [1277, 444] on span "Chat" at bounding box center [1284, 445] width 28 height 19
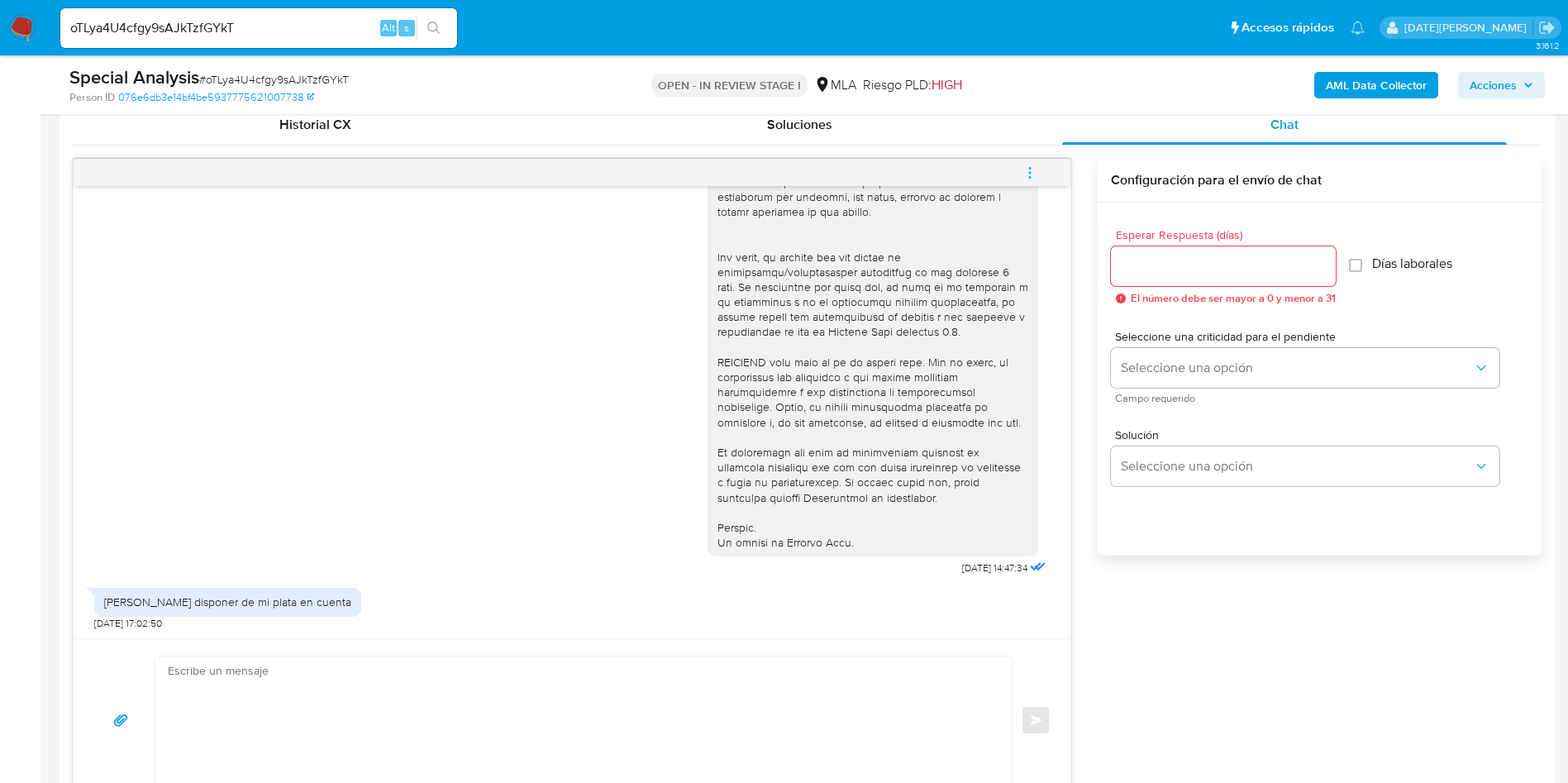
scroll to position [868, 0]
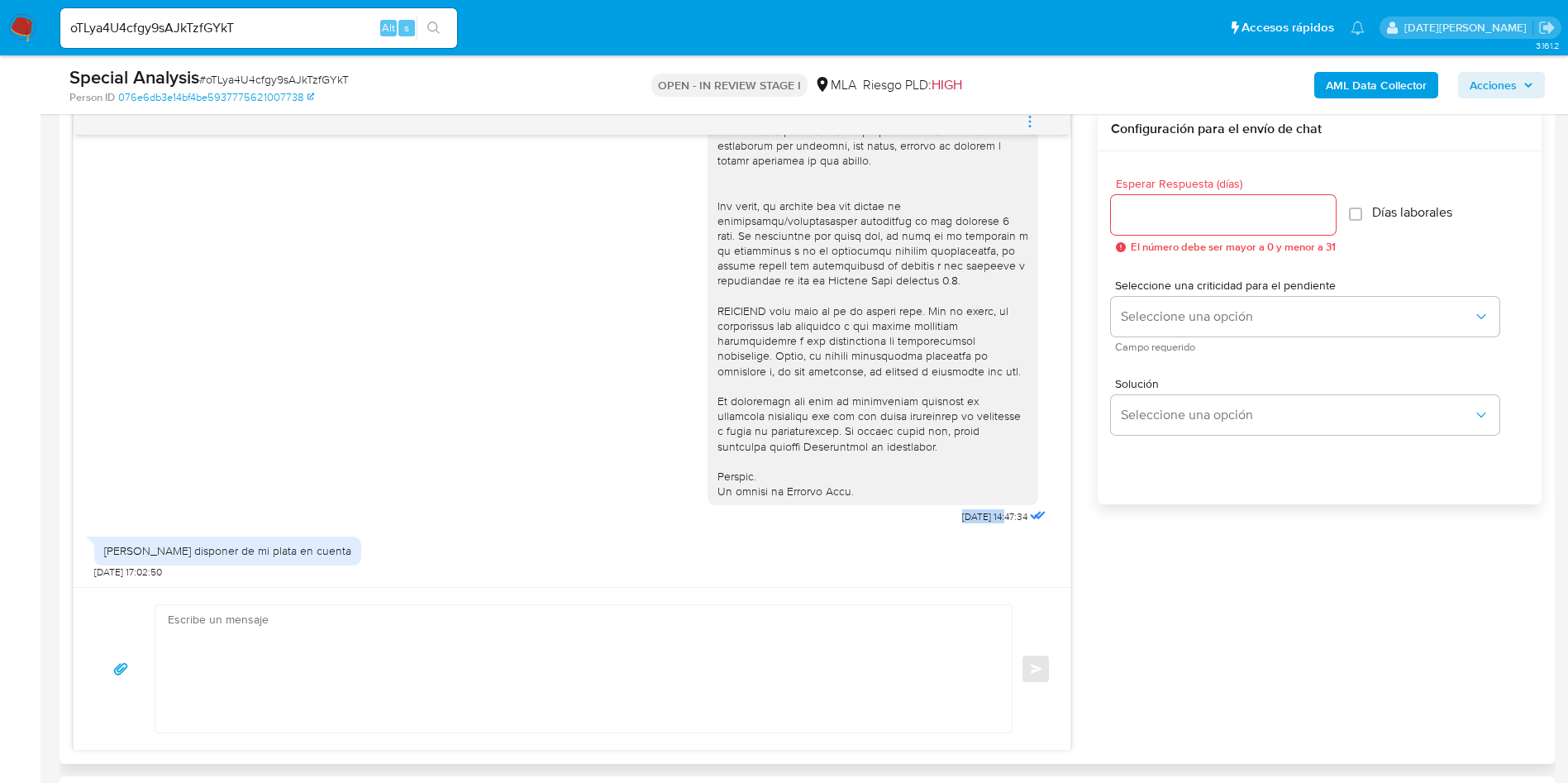
drag, startPoint x: 921, startPoint y: 515, endPoint x: 972, endPoint y: 517, distance: 51.0
click at [972, 517] on div "17/09/2025 14:47:34" at bounding box center [878, 76] width 342 height 905
copy span "[DATE]"
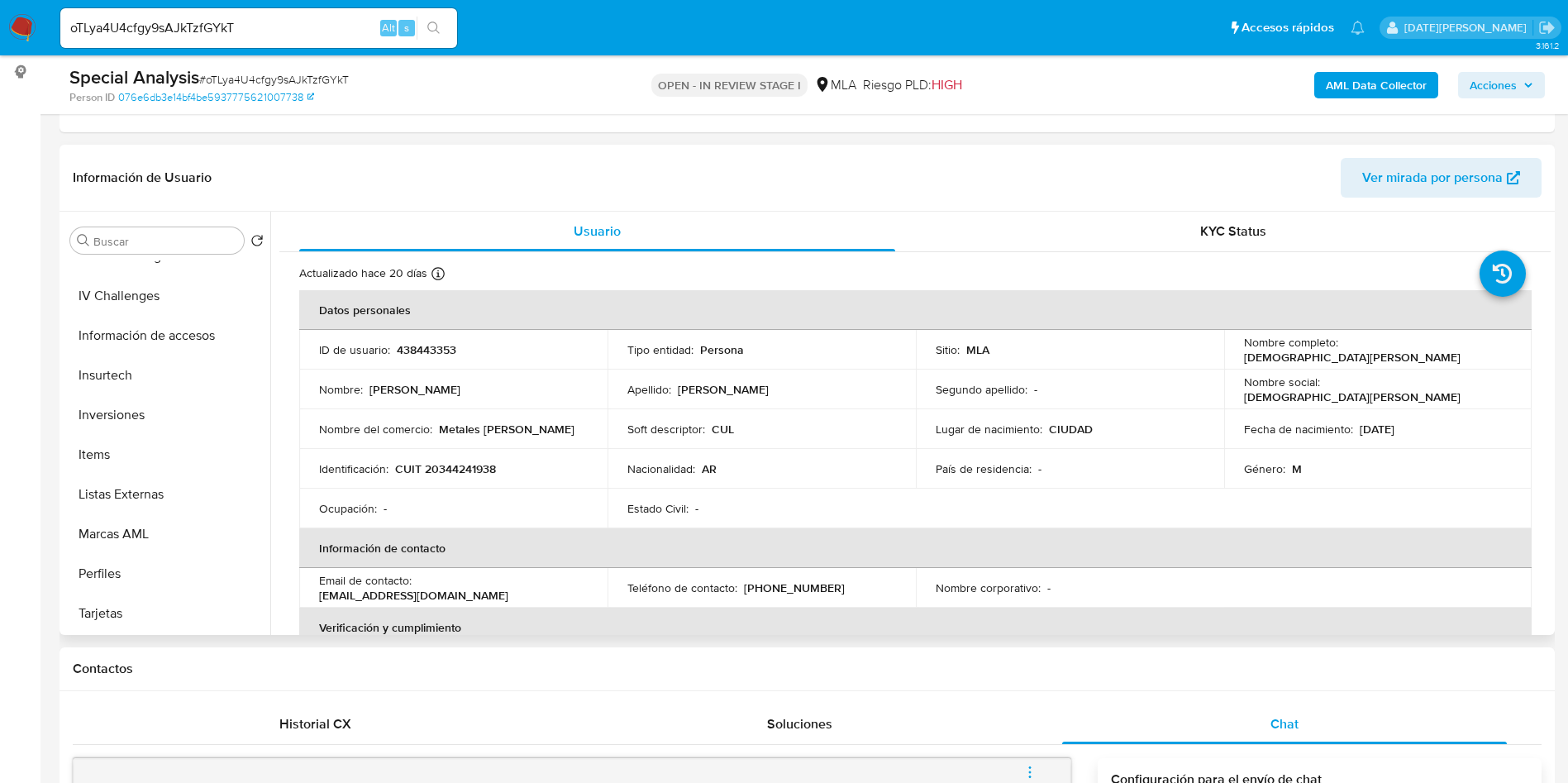
scroll to position [372, 0]
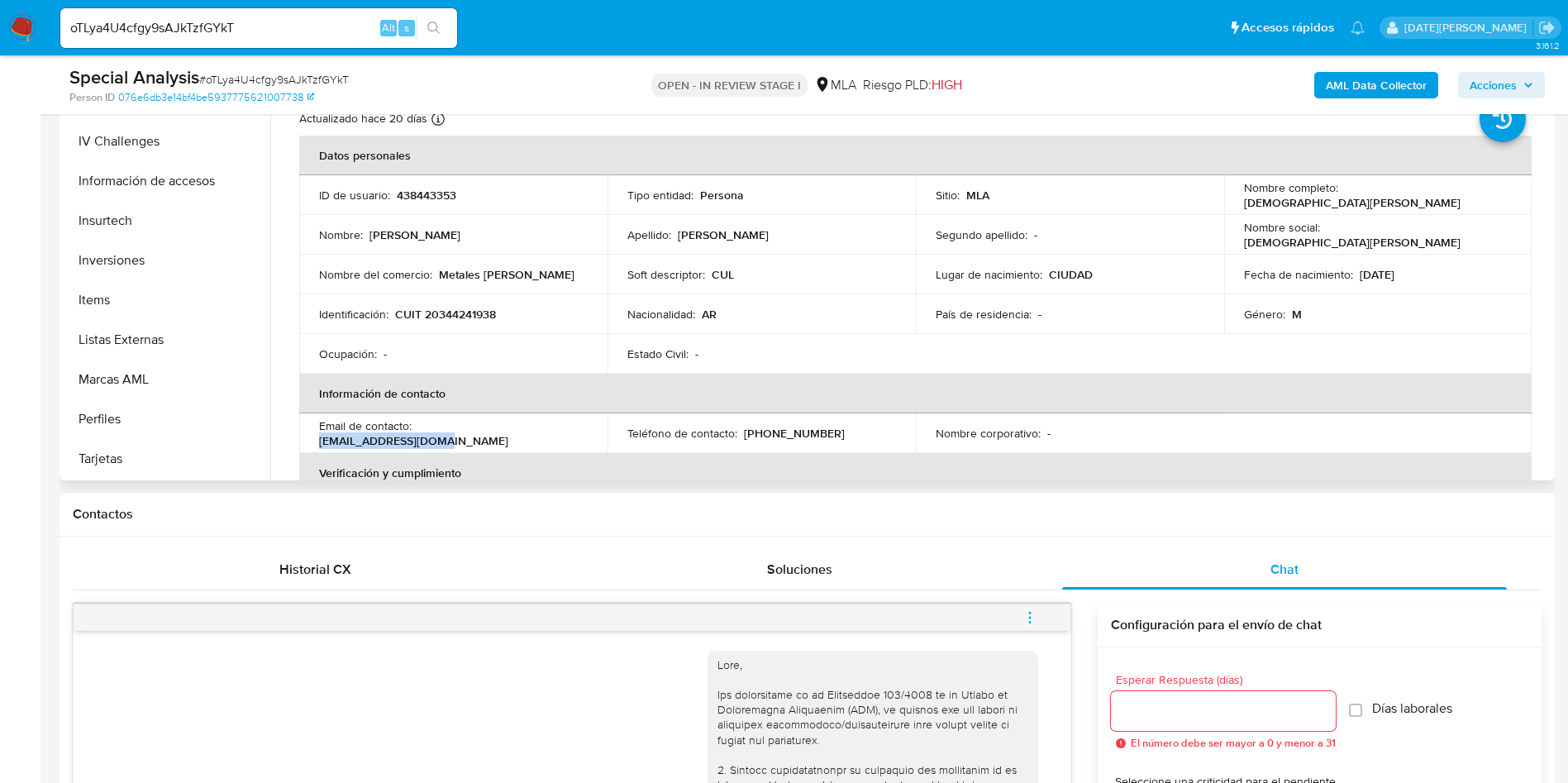
drag, startPoint x: 418, startPoint y: 432, endPoint x: 540, endPoint y: 429, distance: 122.0
click at [540, 429] on div "Email de contacto : metalespnj@gmail.com" at bounding box center [453, 433] width 268 height 30
copy p "metalespnj@gmail.com"
click at [767, 433] on p "(11) 54902932" at bounding box center [794, 433] width 101 height 15
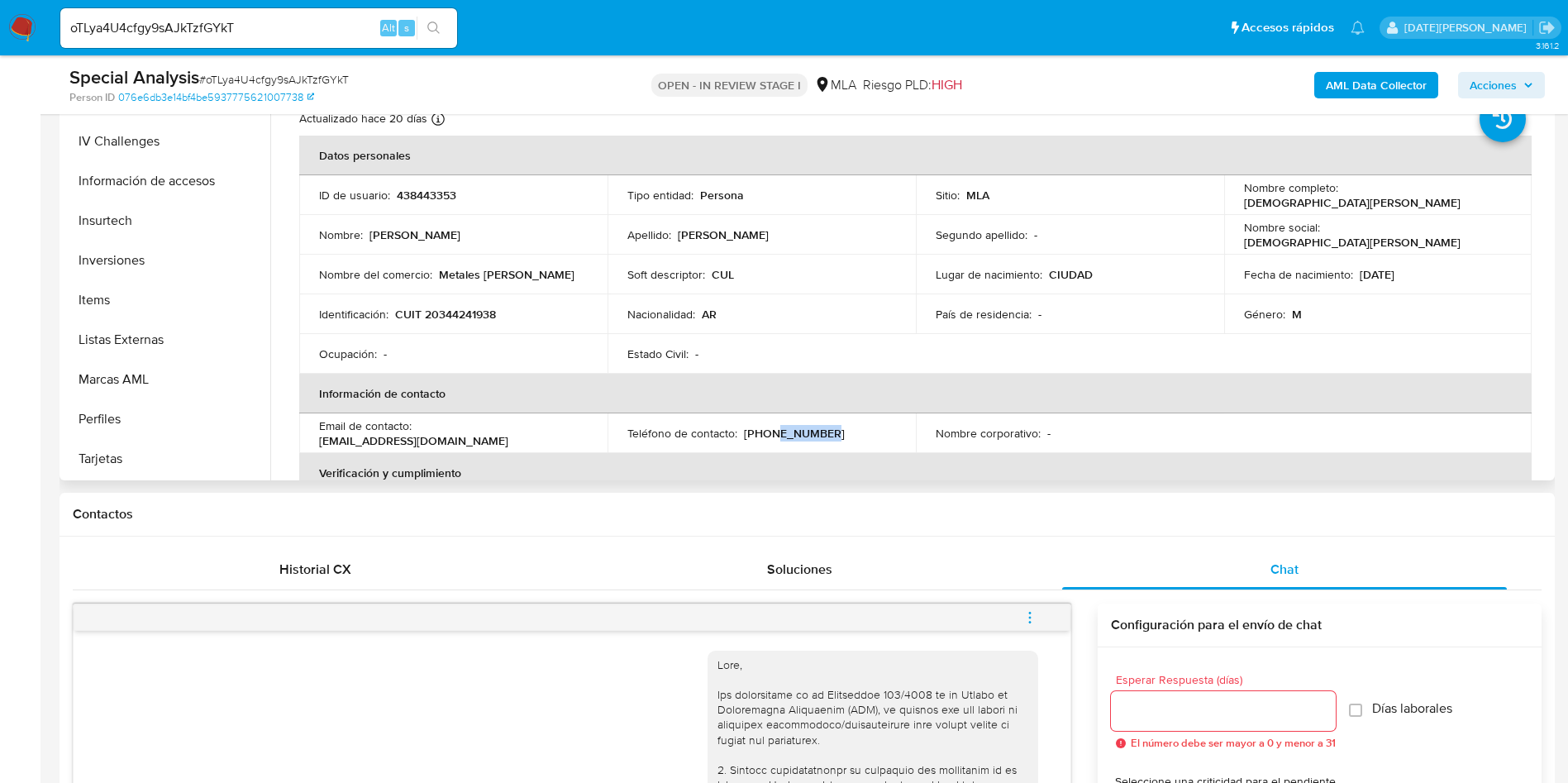
copy p "54902932"
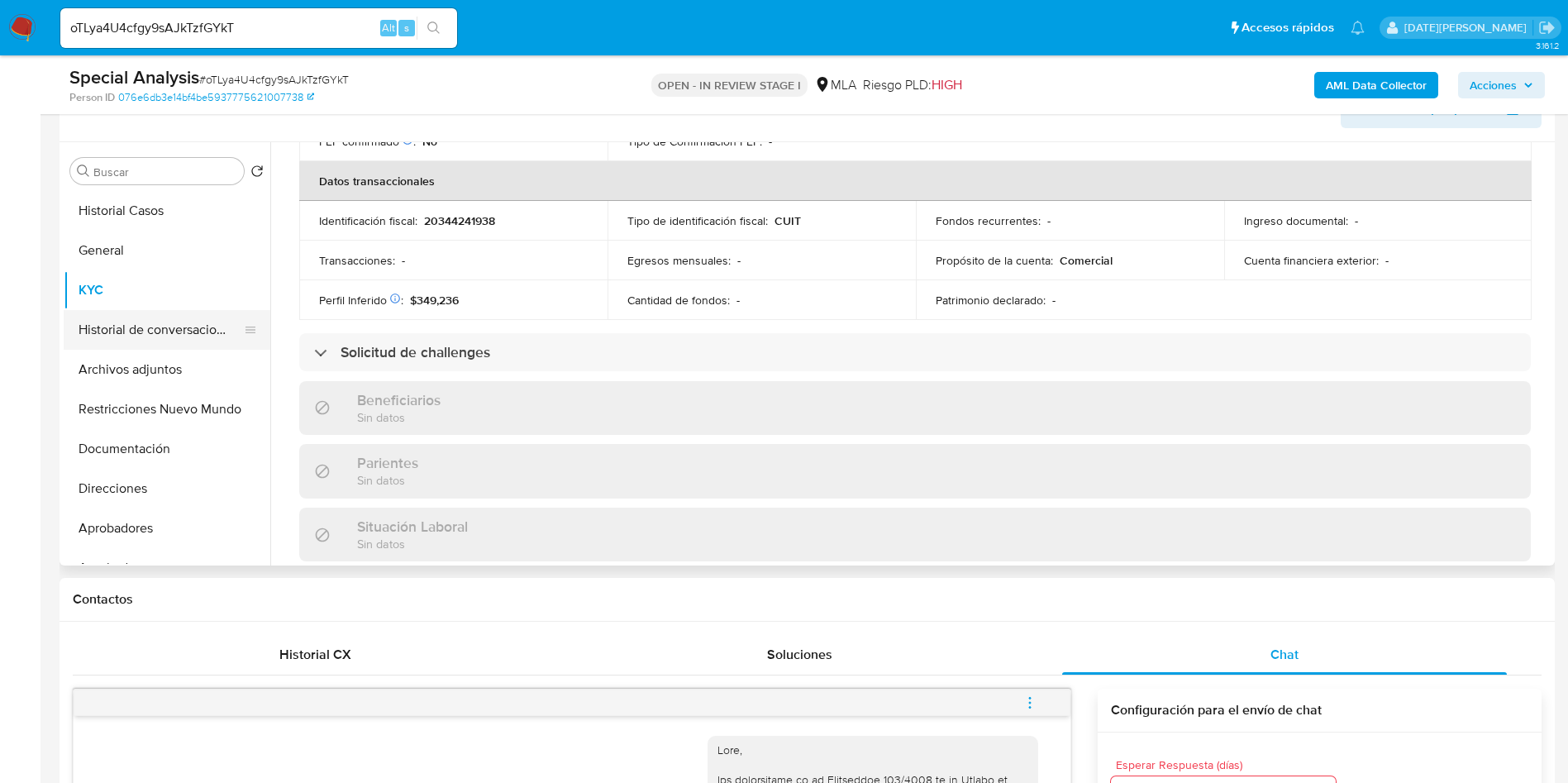
scroll to position [248, 0]
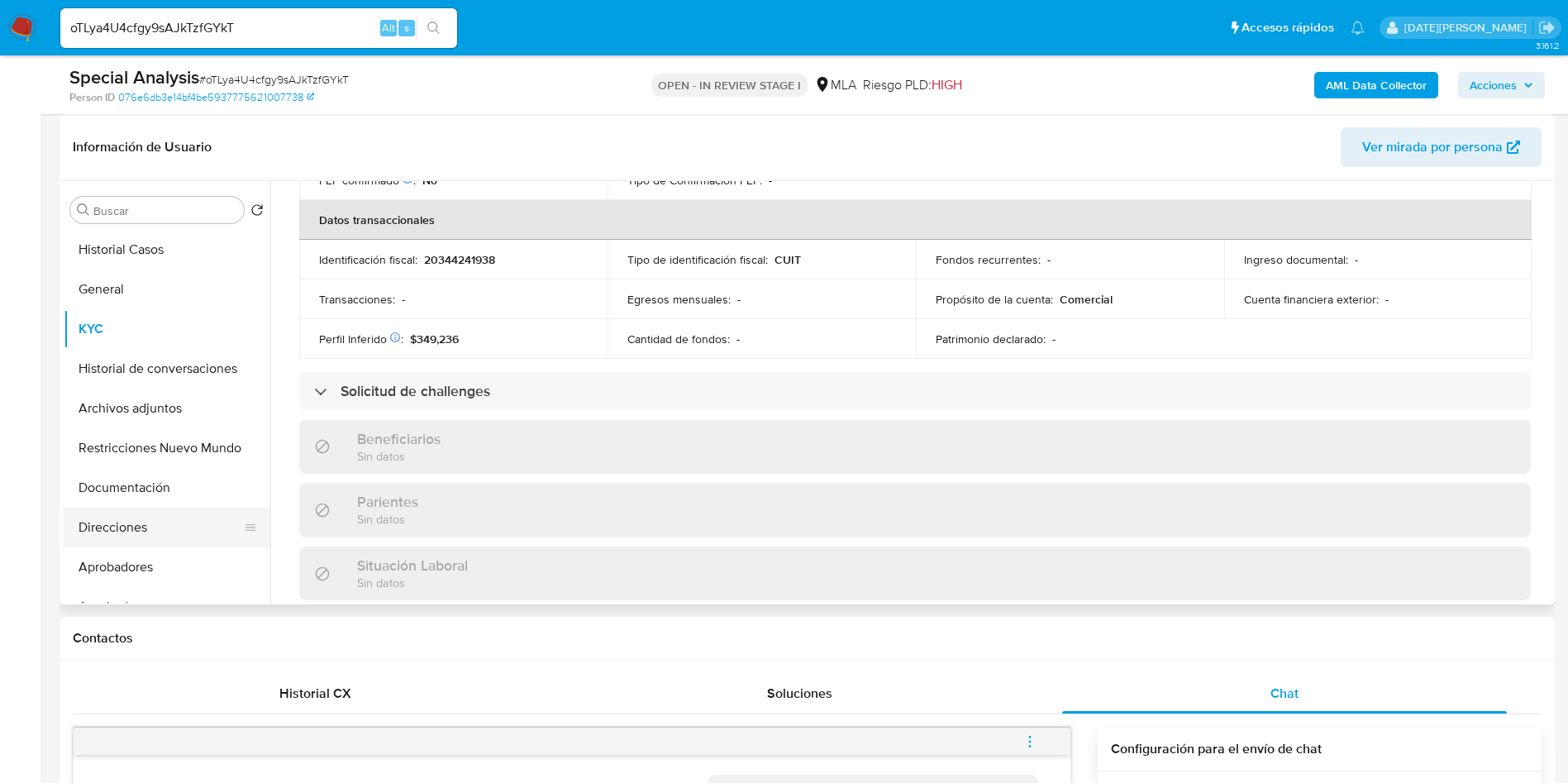
click at [133, 519] on button "Direcciones" at bounding box center [160, 527] width 194 height 40
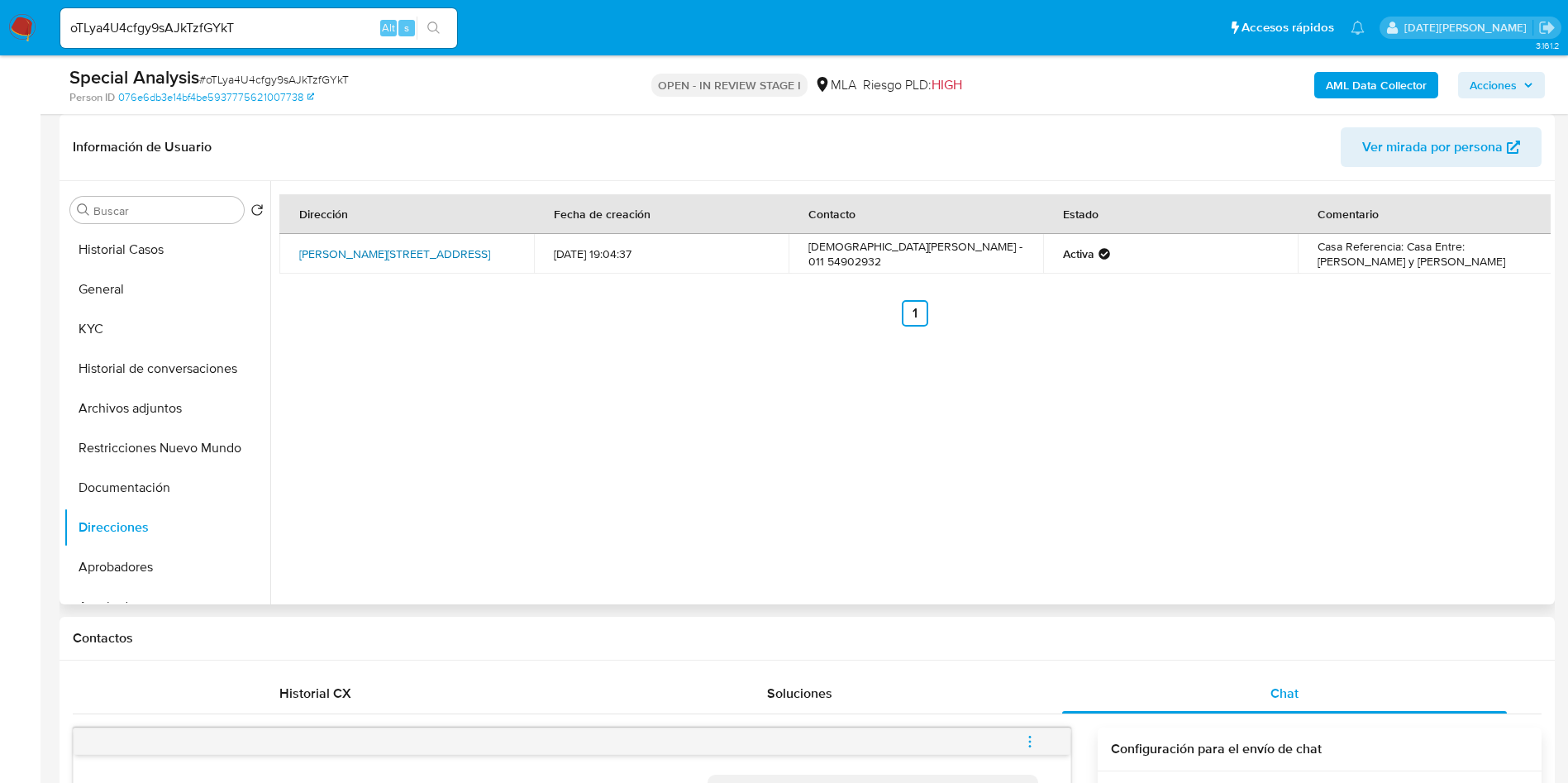
click at [363, 247] on link "Donizetti 515, Villa Luro, Capital Federal, 1407, Argentina 515" at bounding box center [394, 254] width 191 height 17
click at [118, 330] on button "KYC" at bounding box center [160, 328] width 194 height 40
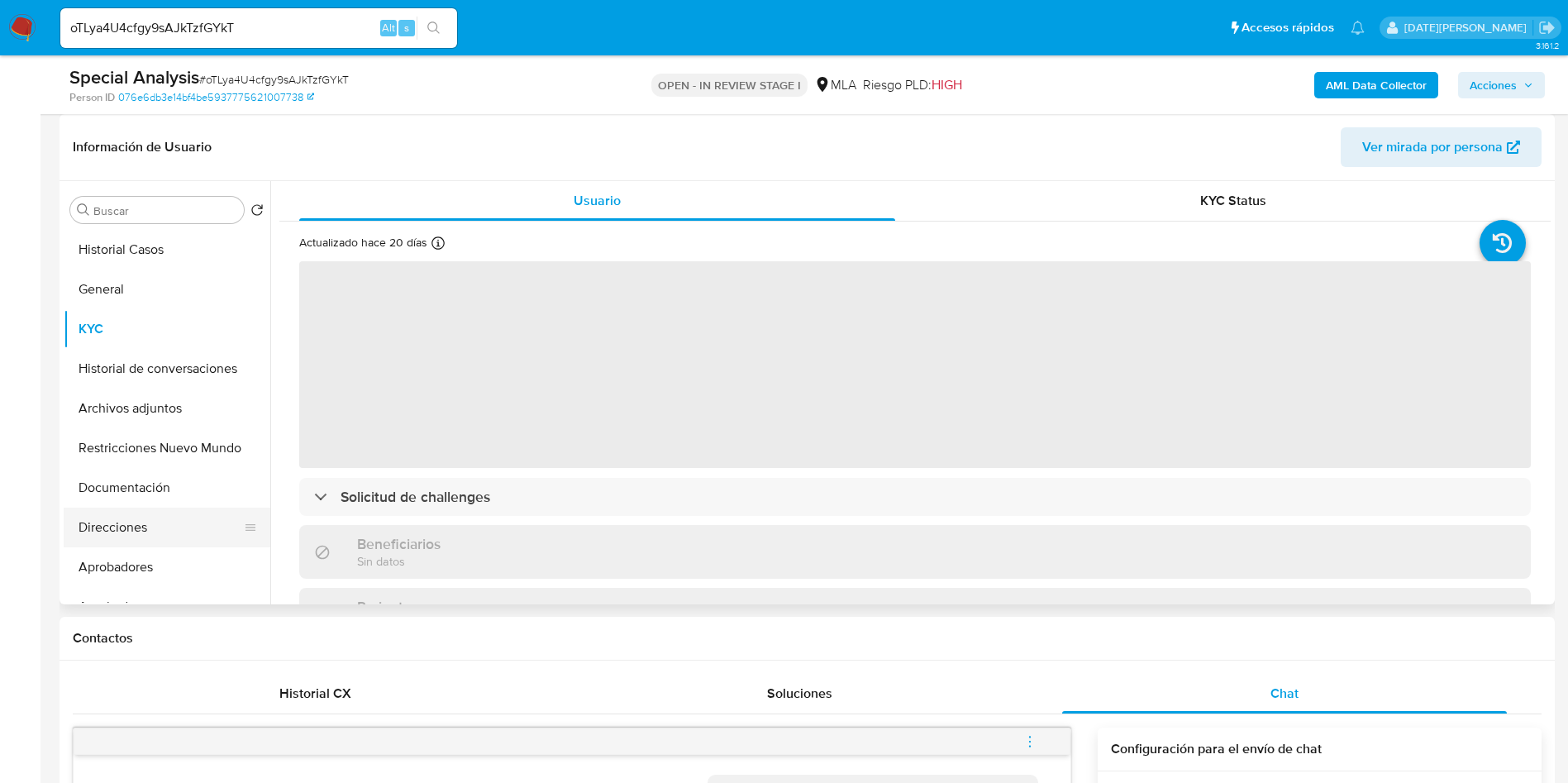
click at [131, 543] on button "Direcciones" at bounding box center [160, 527] width 194 height 40
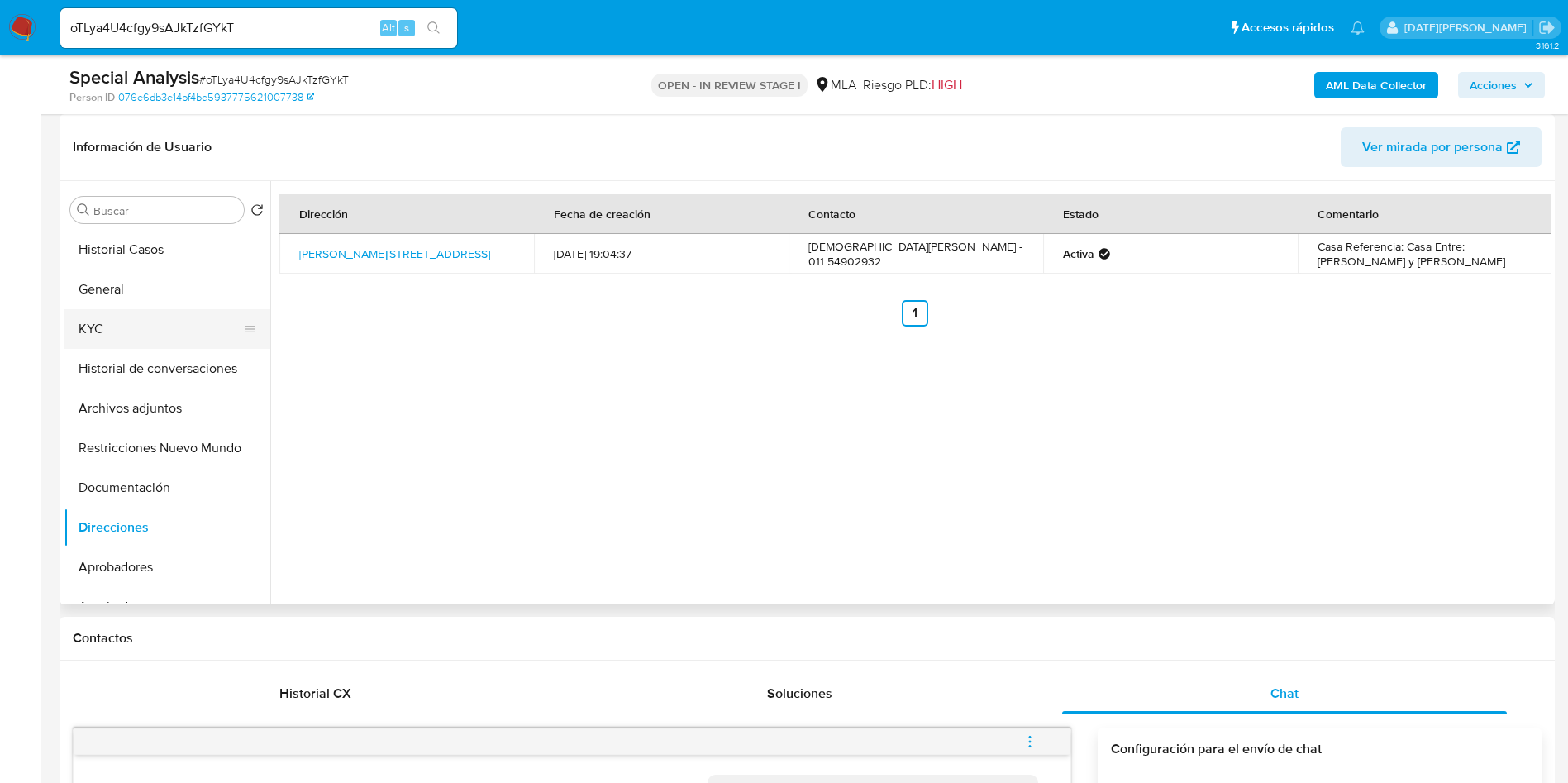
click at [125, 331] on button "KYC" at bounding box center [160, 328] width 194 height 40
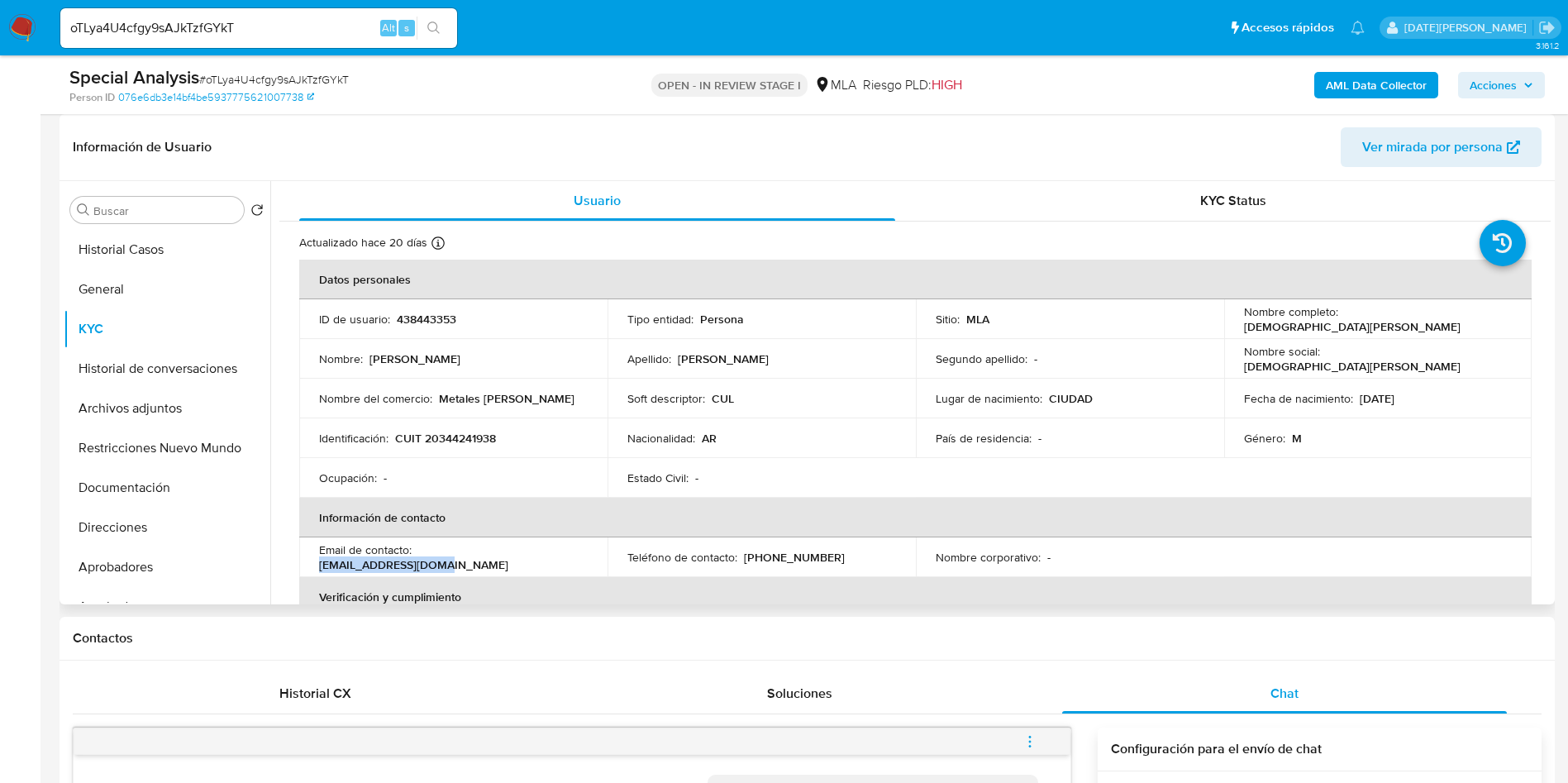
drag, startPoint x: 420, startPoint y: 556, endPoint x: 541, endPoint y: 555, distance: 121.0
click at [541, 555] on div "Email de contacto : metalespnj@gmail.com" at bounding box center [453, 557] width 268 height 30
drag, startPoint x: 441, startPoint y: 395, endPoint x: 556, endPoint y: 397, distance: 115.0
click at [556, 397] on div "Nombre del comercio : Metales martinez" at bounding box center [453, 398] width 268 height 15
drag, startPoint x: 420, startPoint y: 560, endPoint x: 543, endPoint y: 553, distance: 123.2
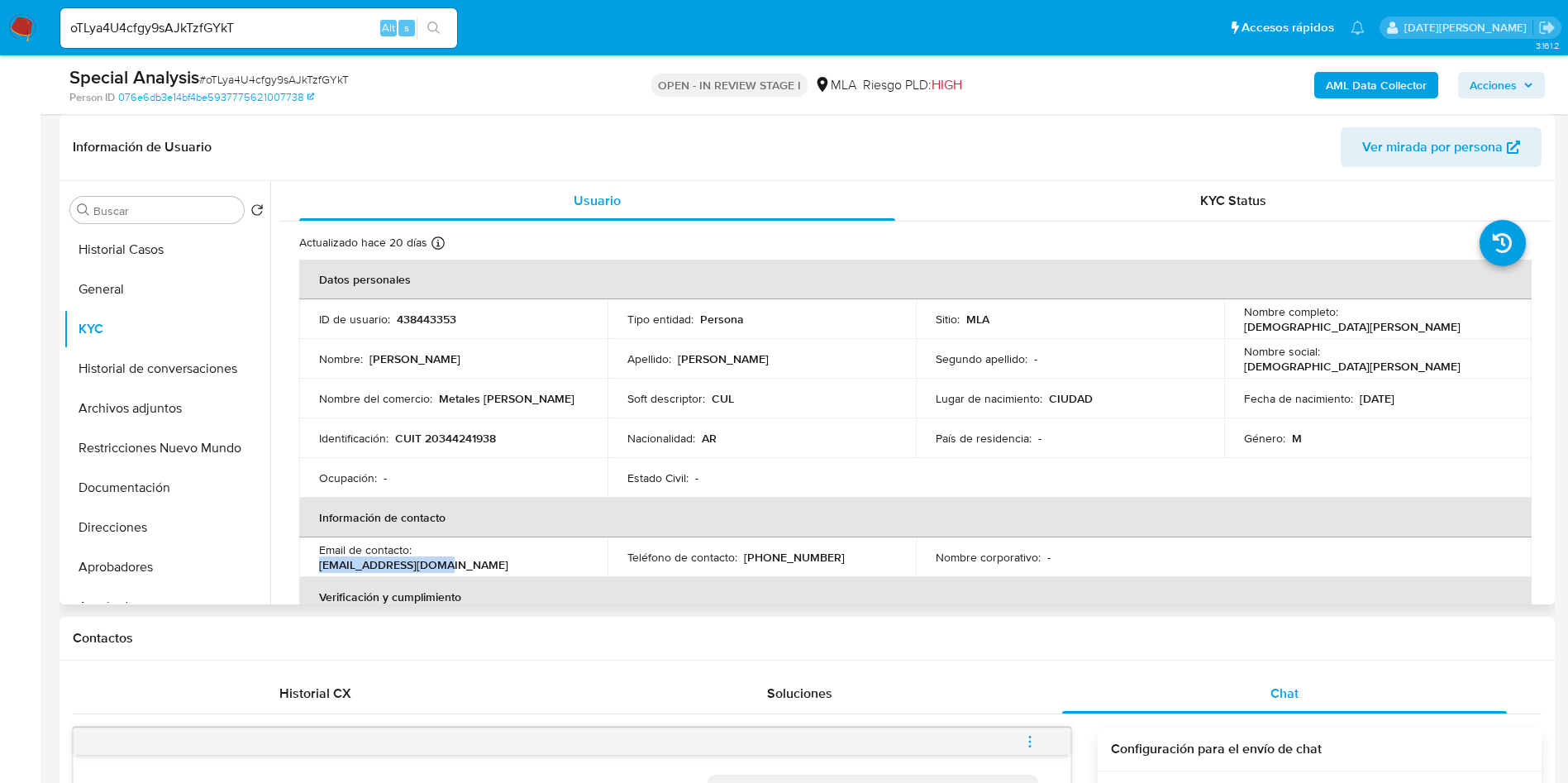
click at [543, 553] on div "Email de contacto : metalespnj@gmail.com" at bounding box center [453, 557] width 268 height 30
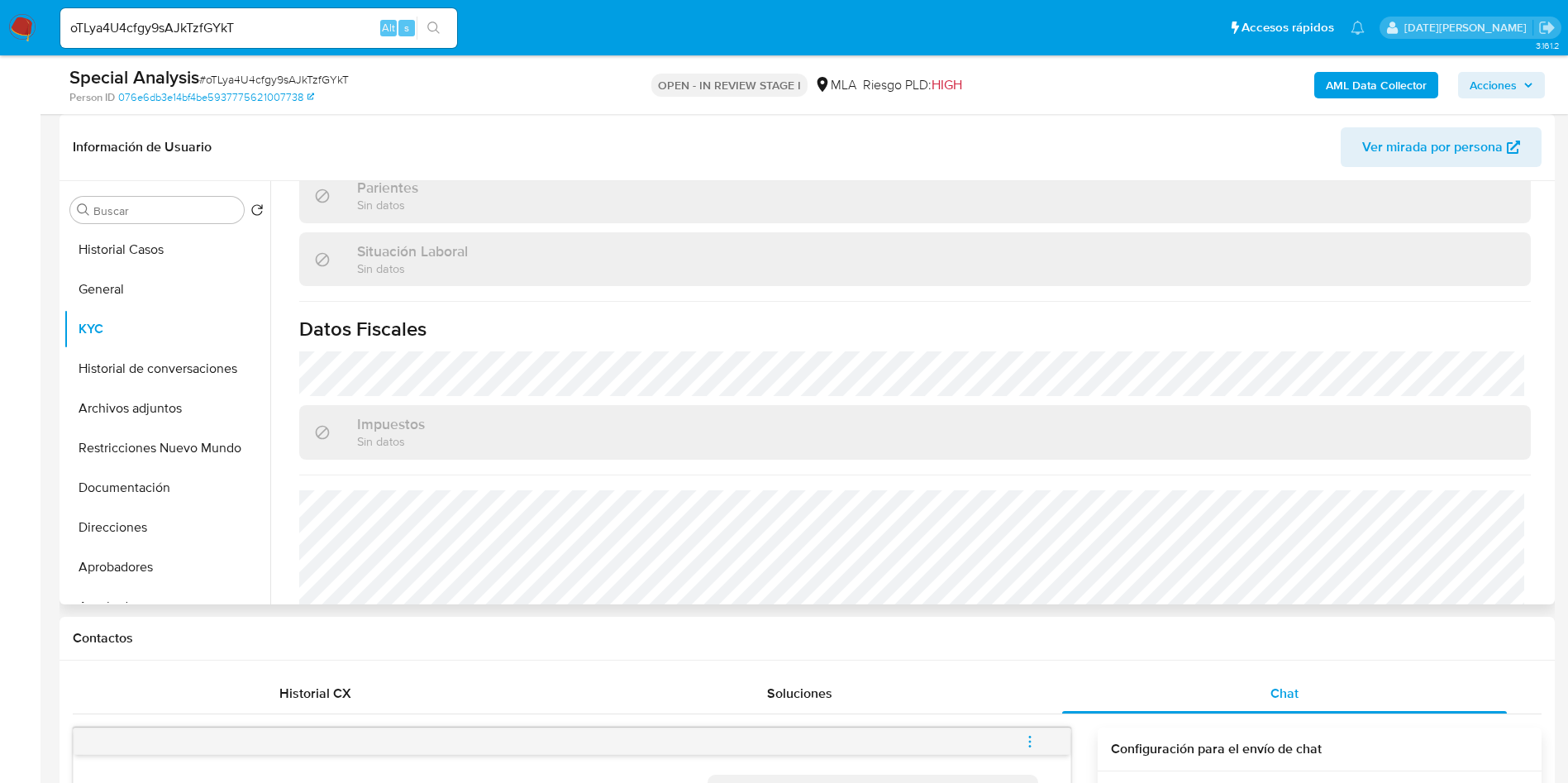
scroll to position [839, 0]
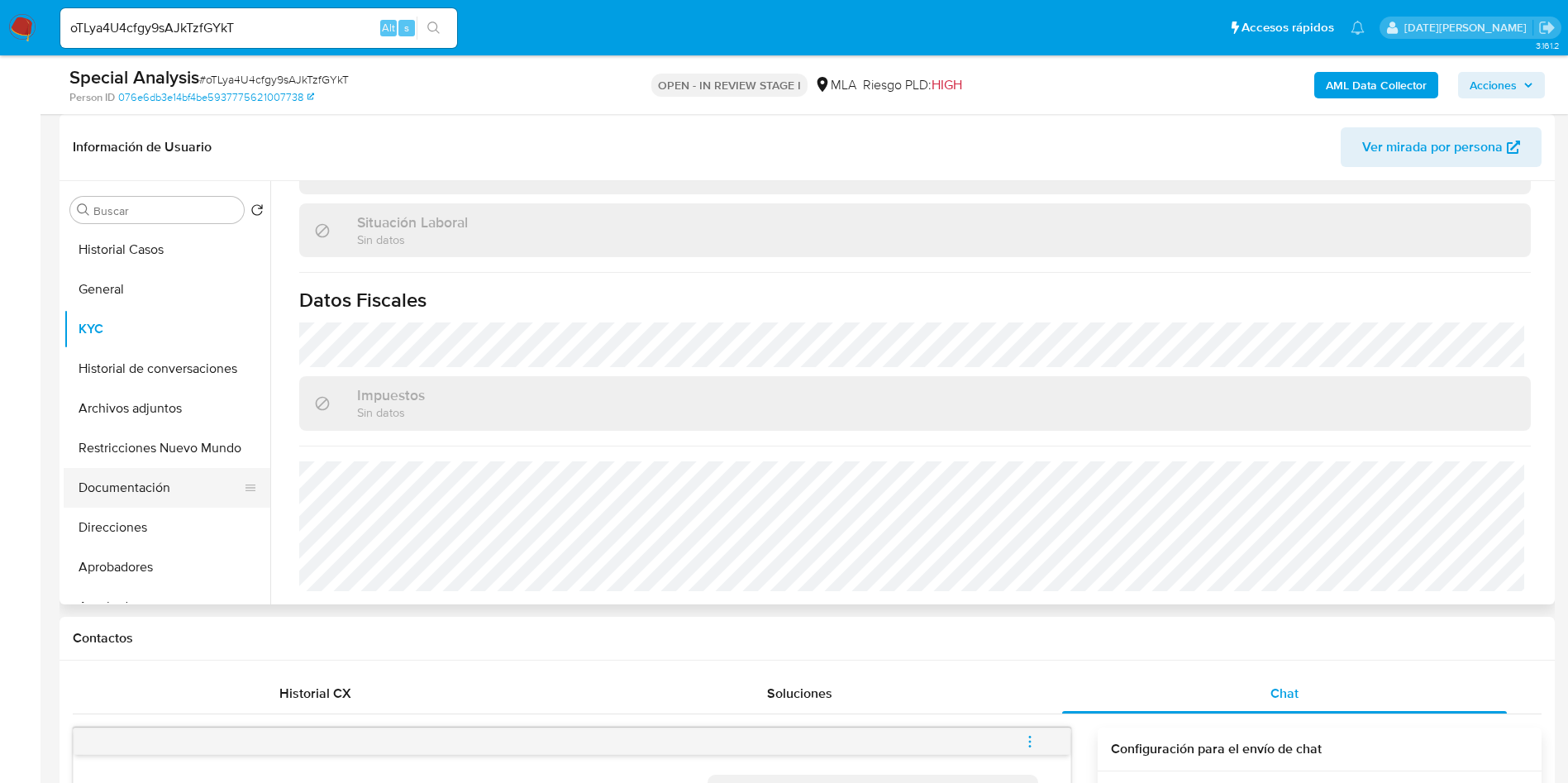
click at [118, 491] on button "Documentación" at bounding box center [160, 487] width 194 height 40
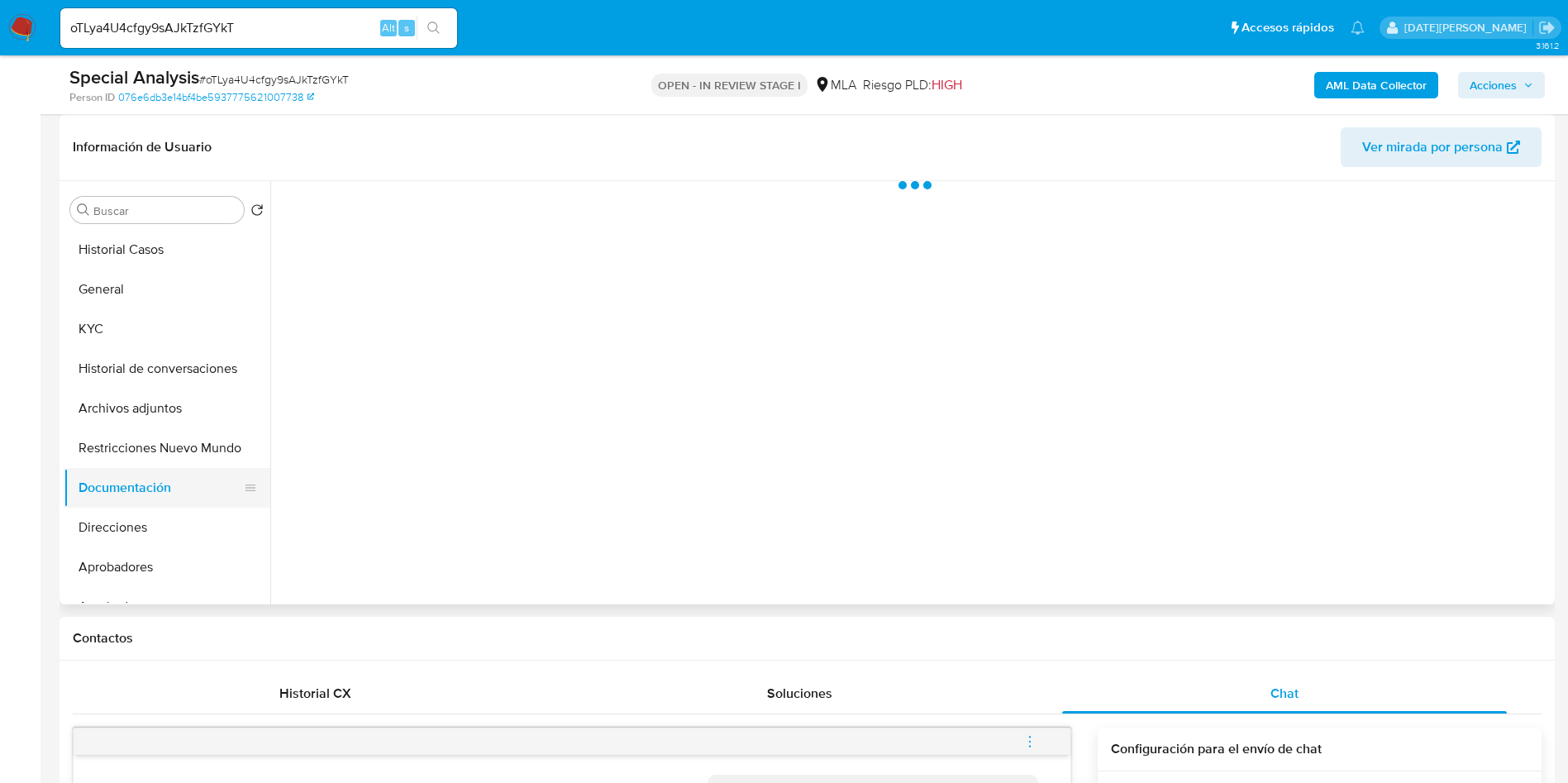
scroll to position [0, 0]
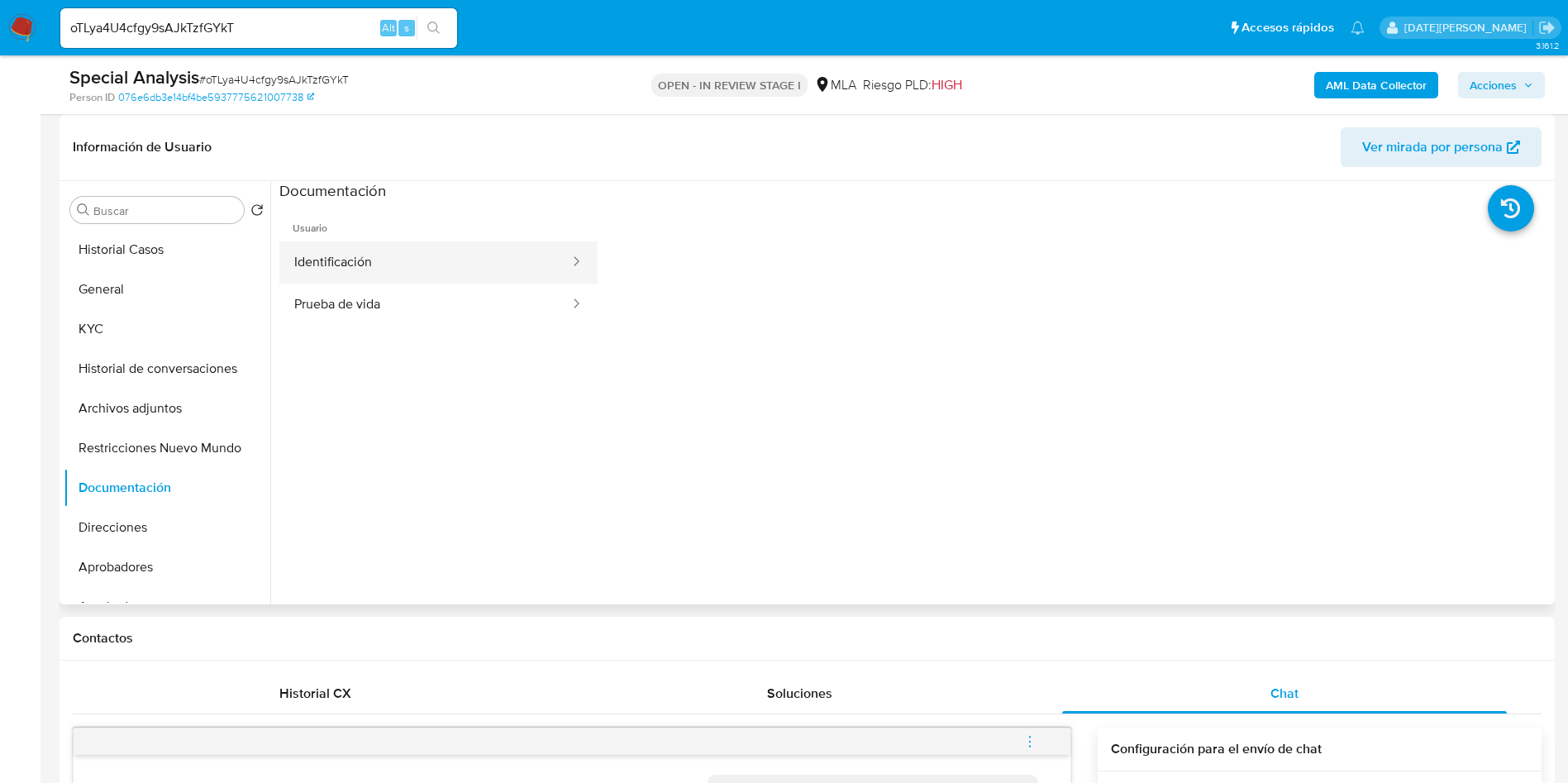
click at [386, 258] on button "Identificación" at bounding box center [425, 263] width 291 height 42
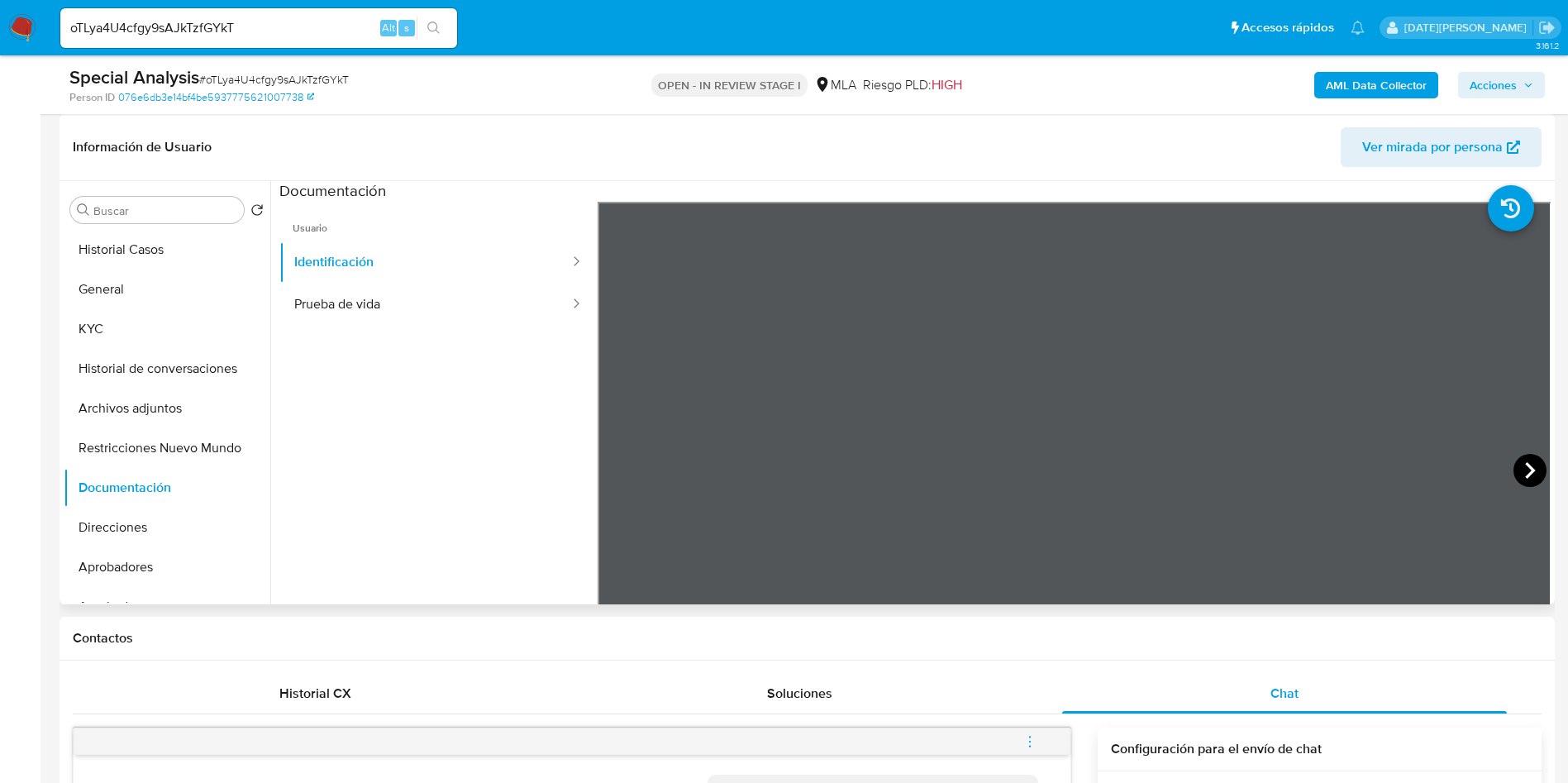
click at [1533, 476] on icon at bounding box center [1530, 470] width 33 height 33
click at [315, 299] on button "Prueba de vida" at bounding box center [425, 304] width 291 height 42
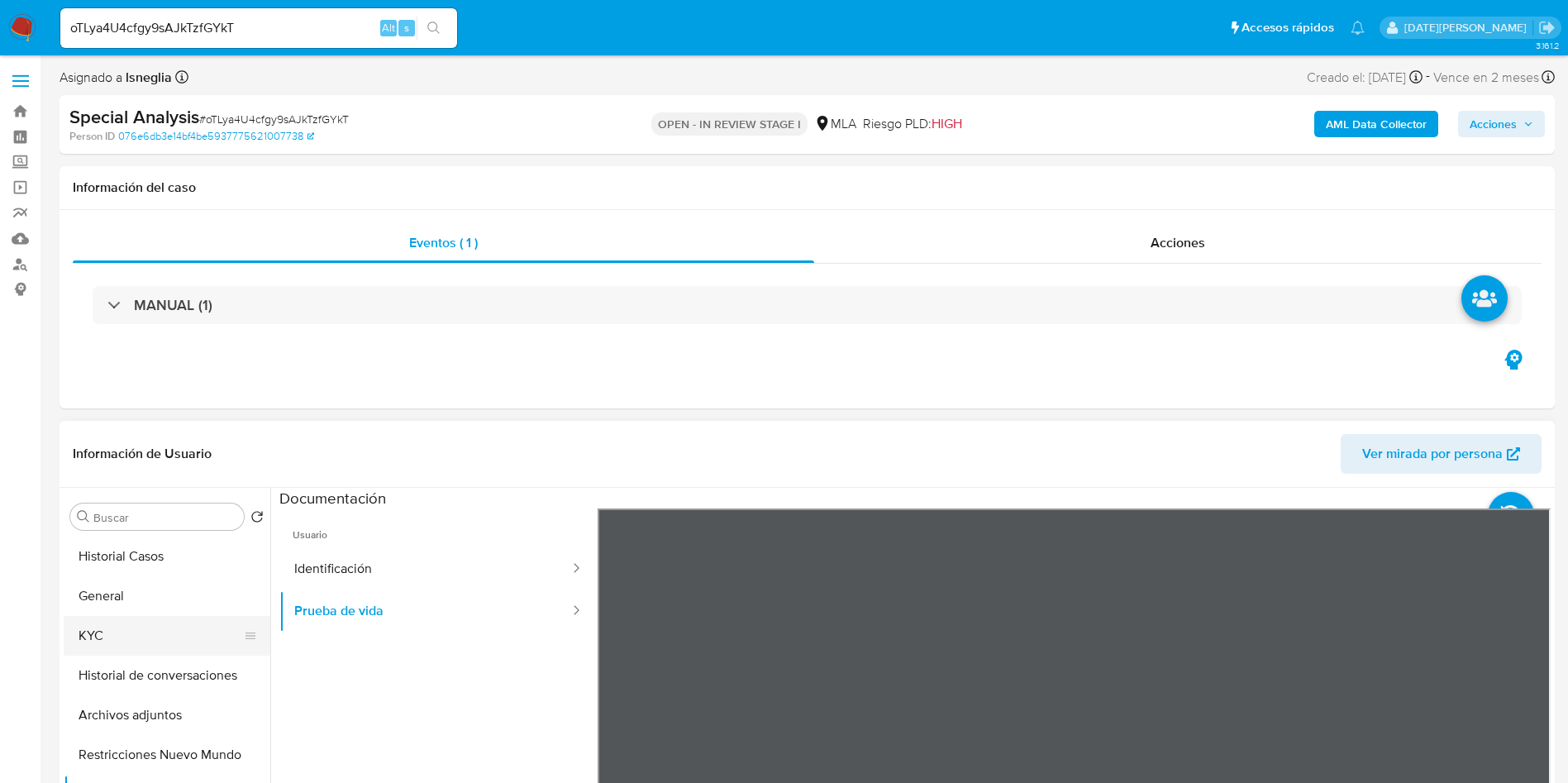
click at [118, 616] on ul "Historial Casos General KYC Historial de conversaciones Archivos adjuntos Restr…" at bounding box center [167, 723] width 207 height 373
click at [118, 634] on button "KYC" at bounding box center [160, 635] width 194 height 40
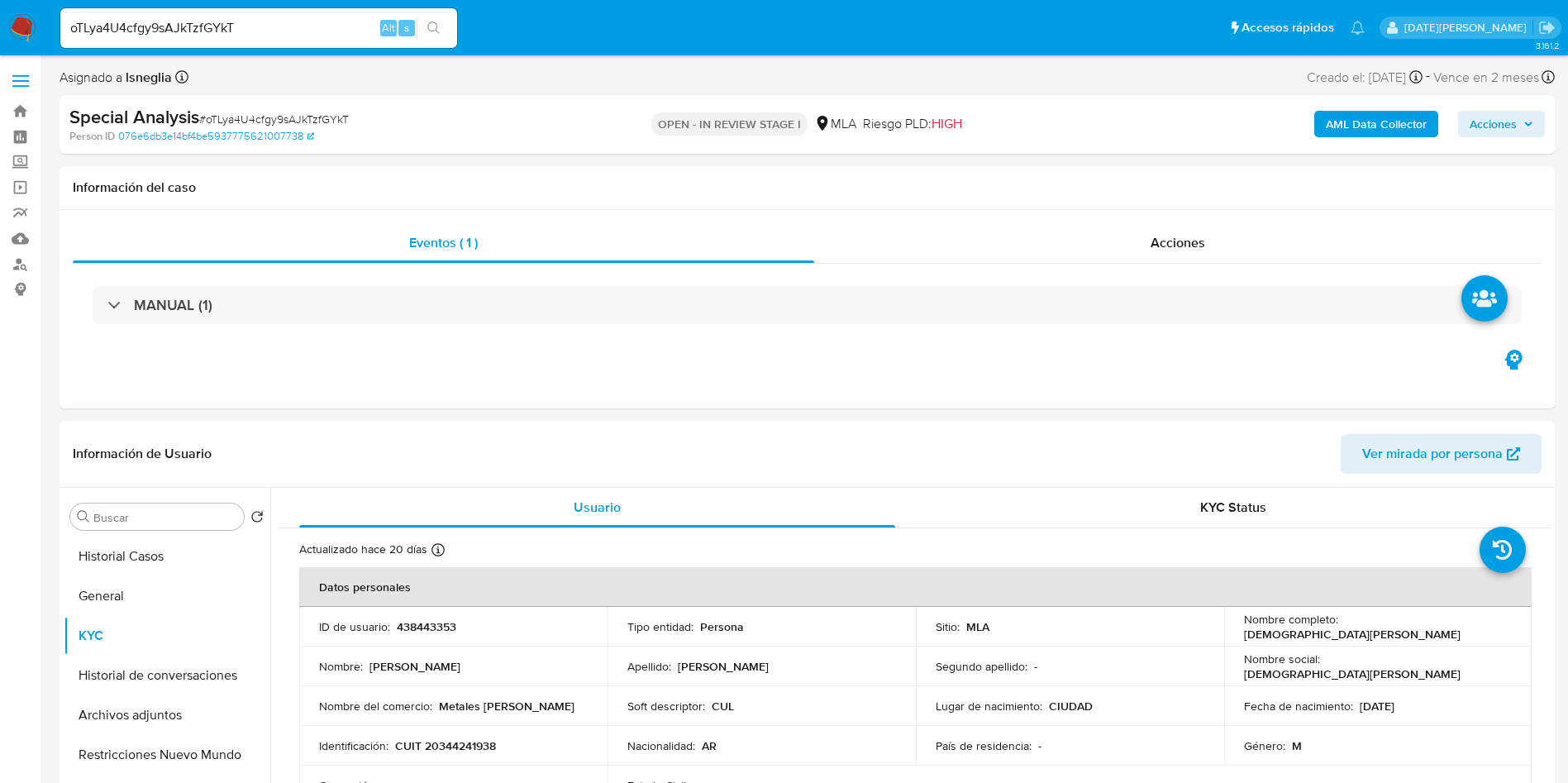
drag, startPoint x: 582, startPoint y: 32, endPoint x: 582, endPoint y: 18, distance: 14.0
click at [582, 32] on ul "Pausado Ver notificaciones oTLya4U4cfgy9sAJkTzfGYkT Alt s Accesos rápidos Presi…" at bounding box center [712, 27] width 1321 height 42
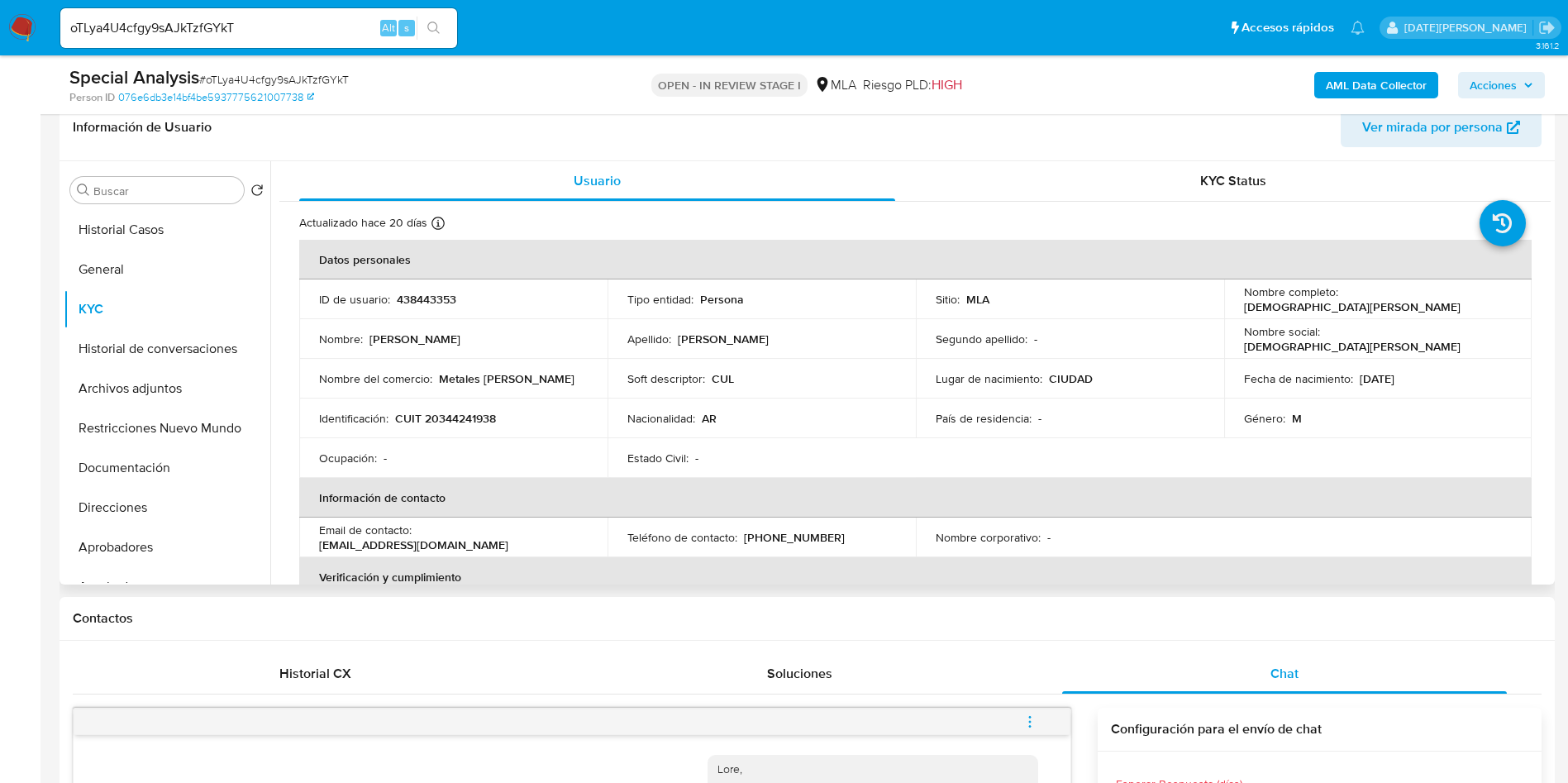
scroll to position [372, 0]
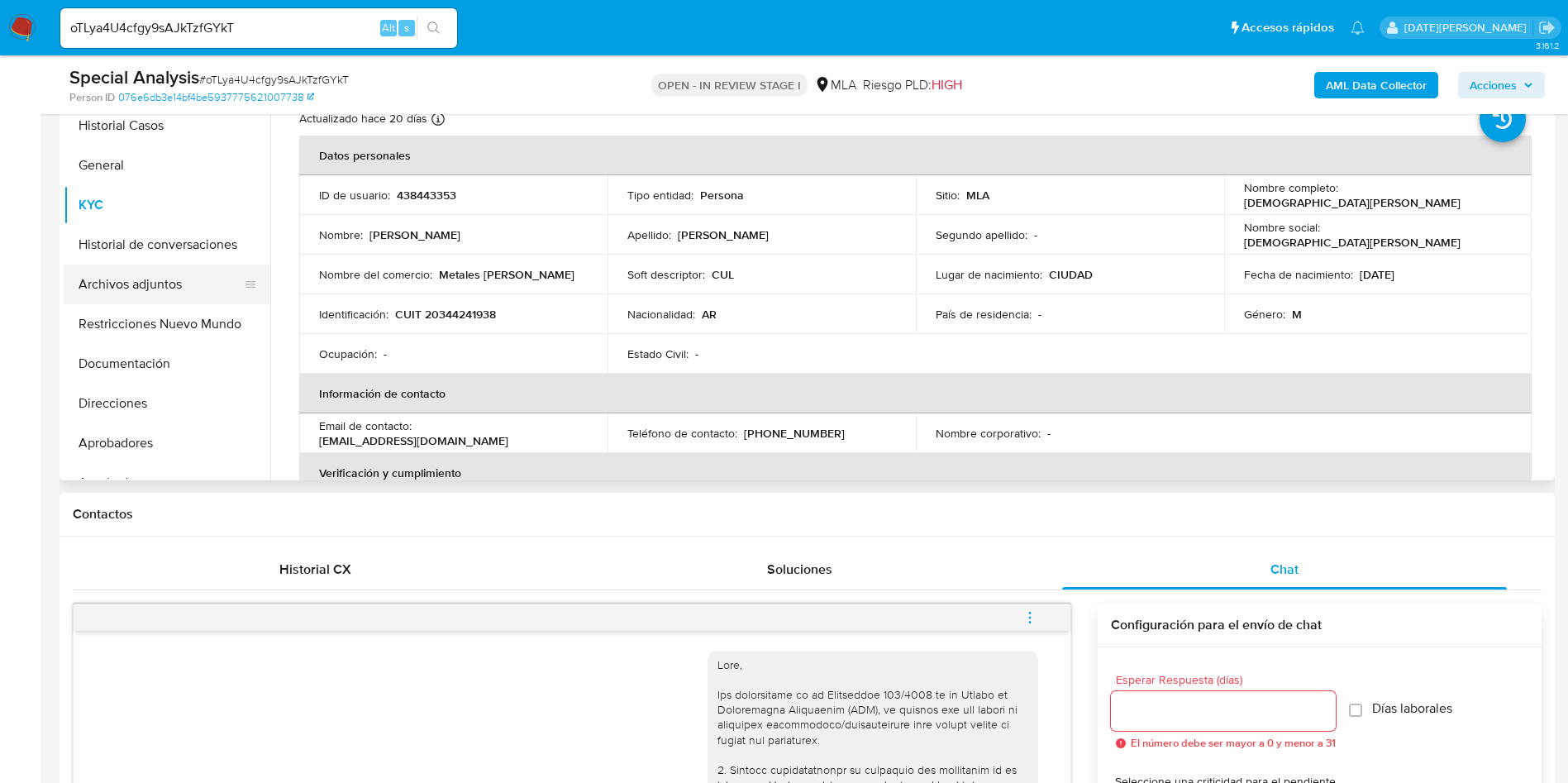
click at [125, 282] on button "Archivos adjuntos" at bounding box center [160, 284] width 194 height 40
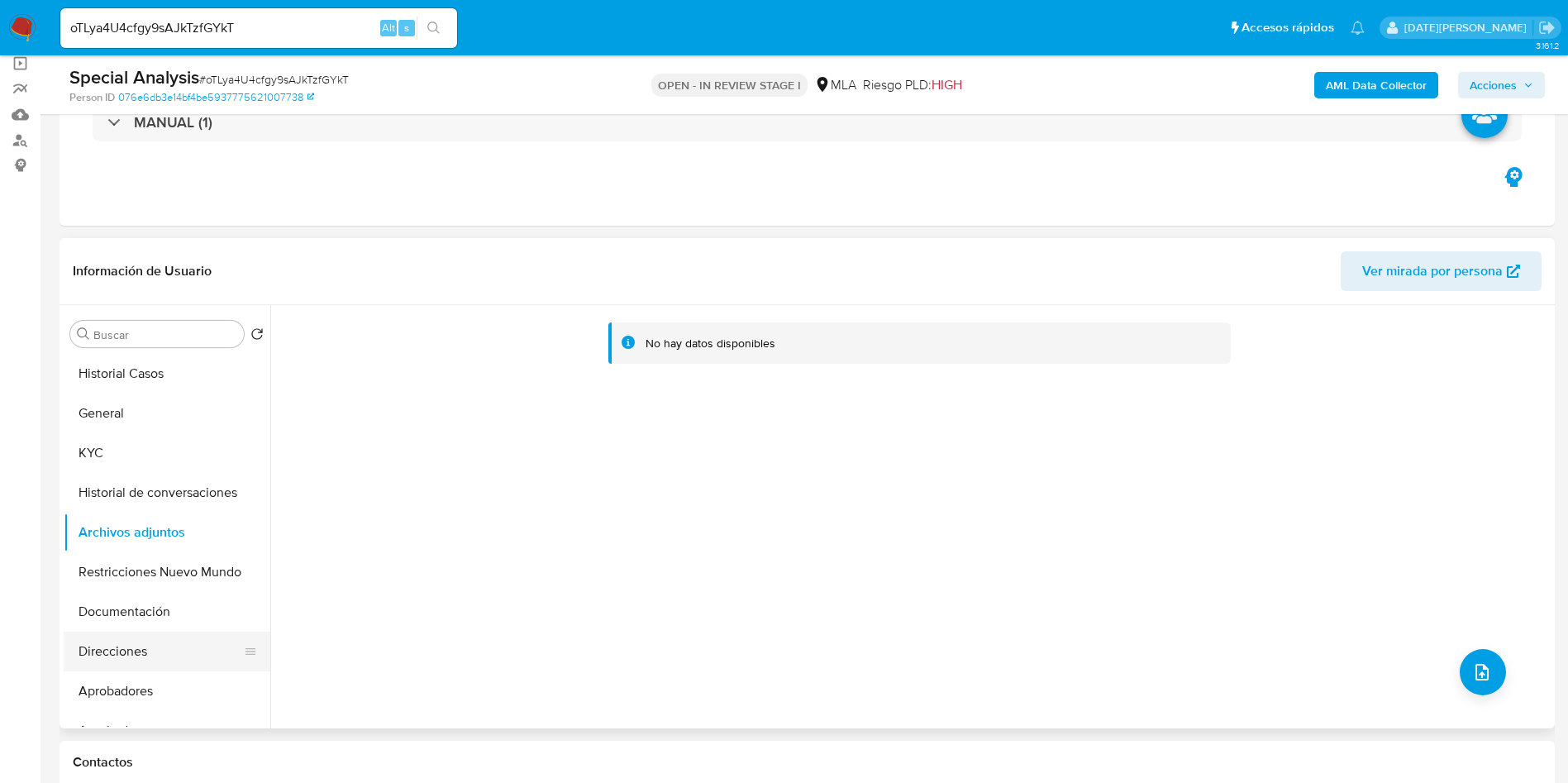
scroll to position [124, 0]
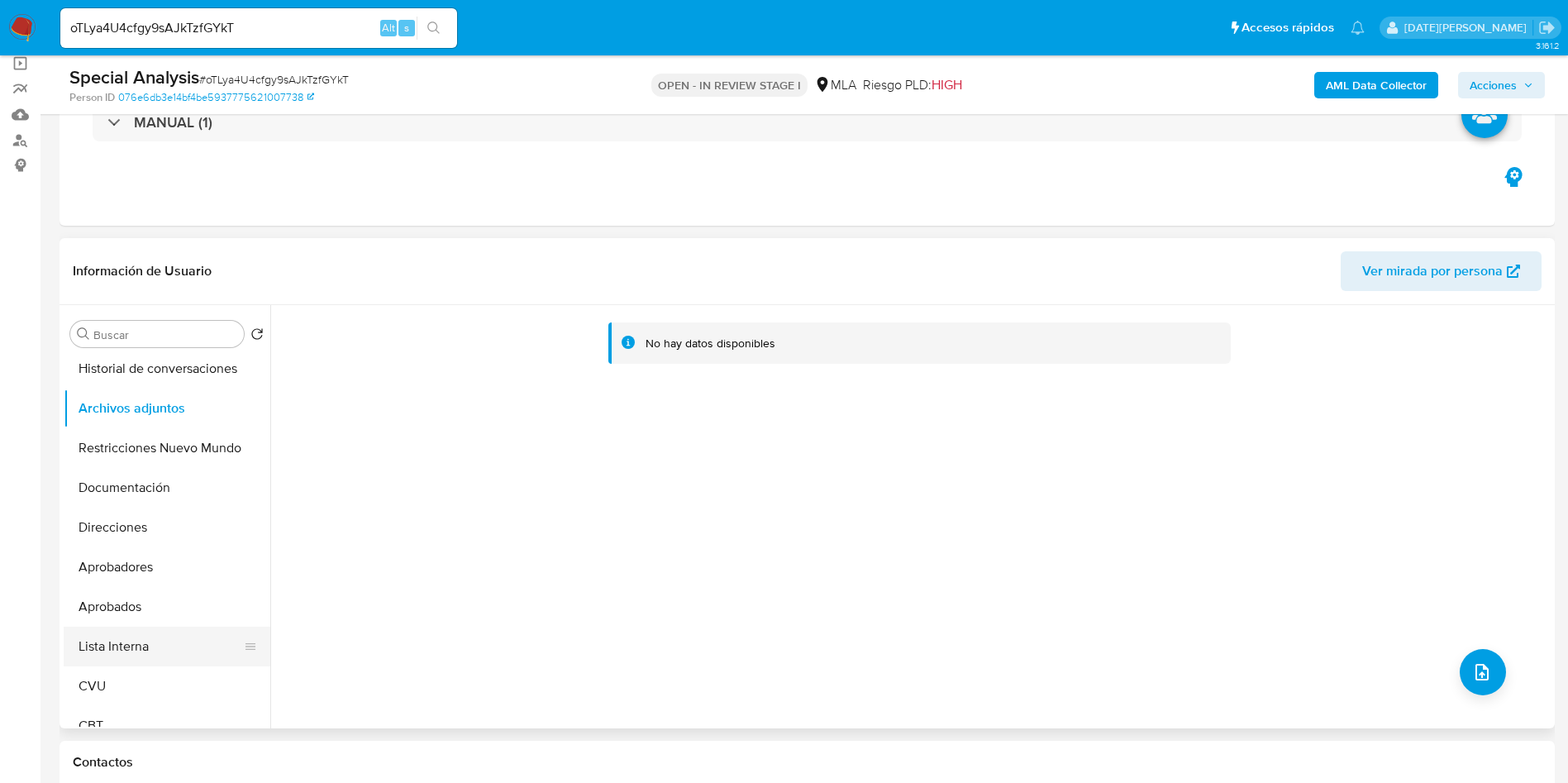
click at [125, 645] on button "Lista Interna" at bounding box center [160, 646] width 194 height 40
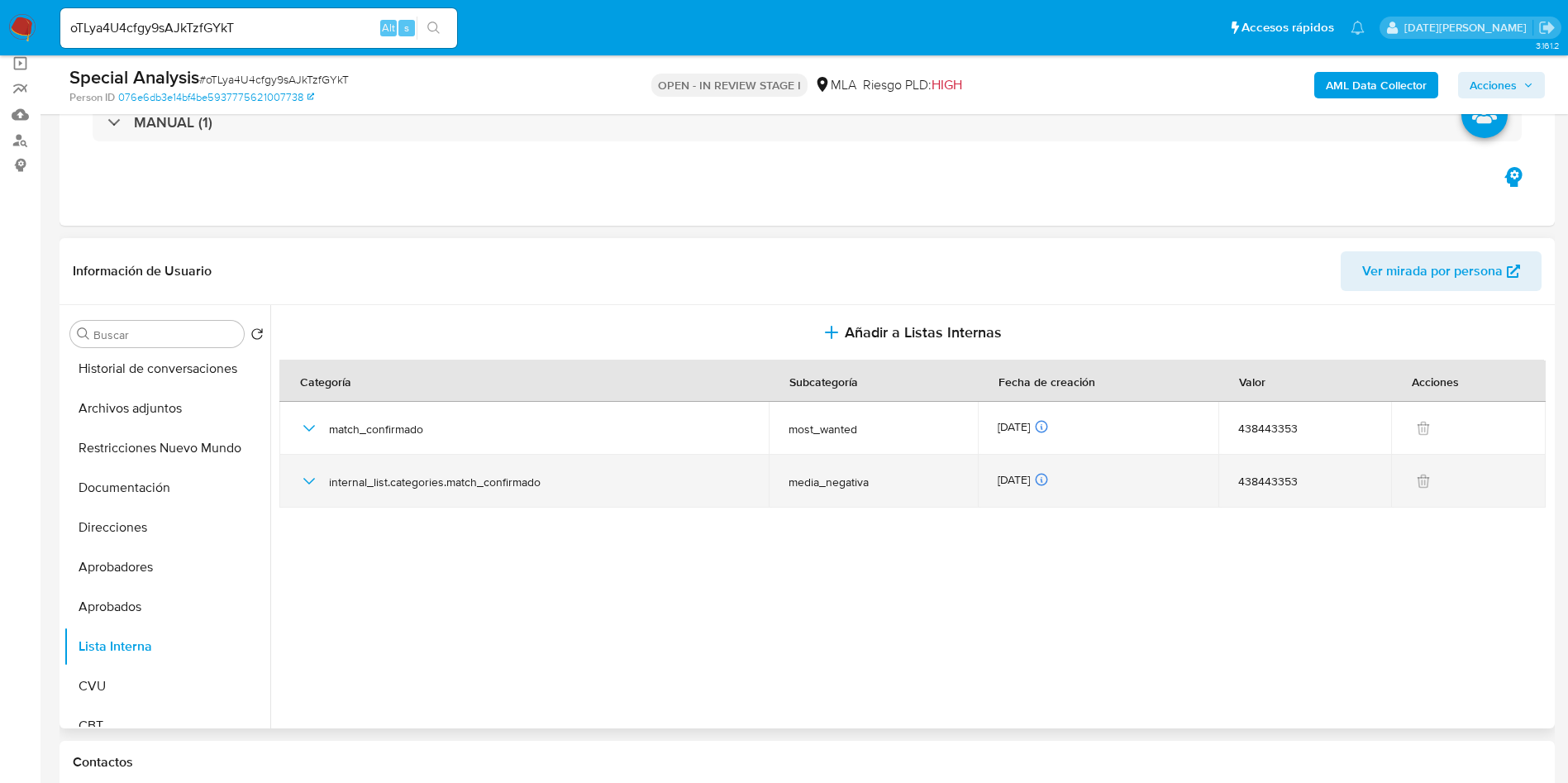
click at [299, 486] on icon "button" at bounding box center [309, 481] width 20 height 20
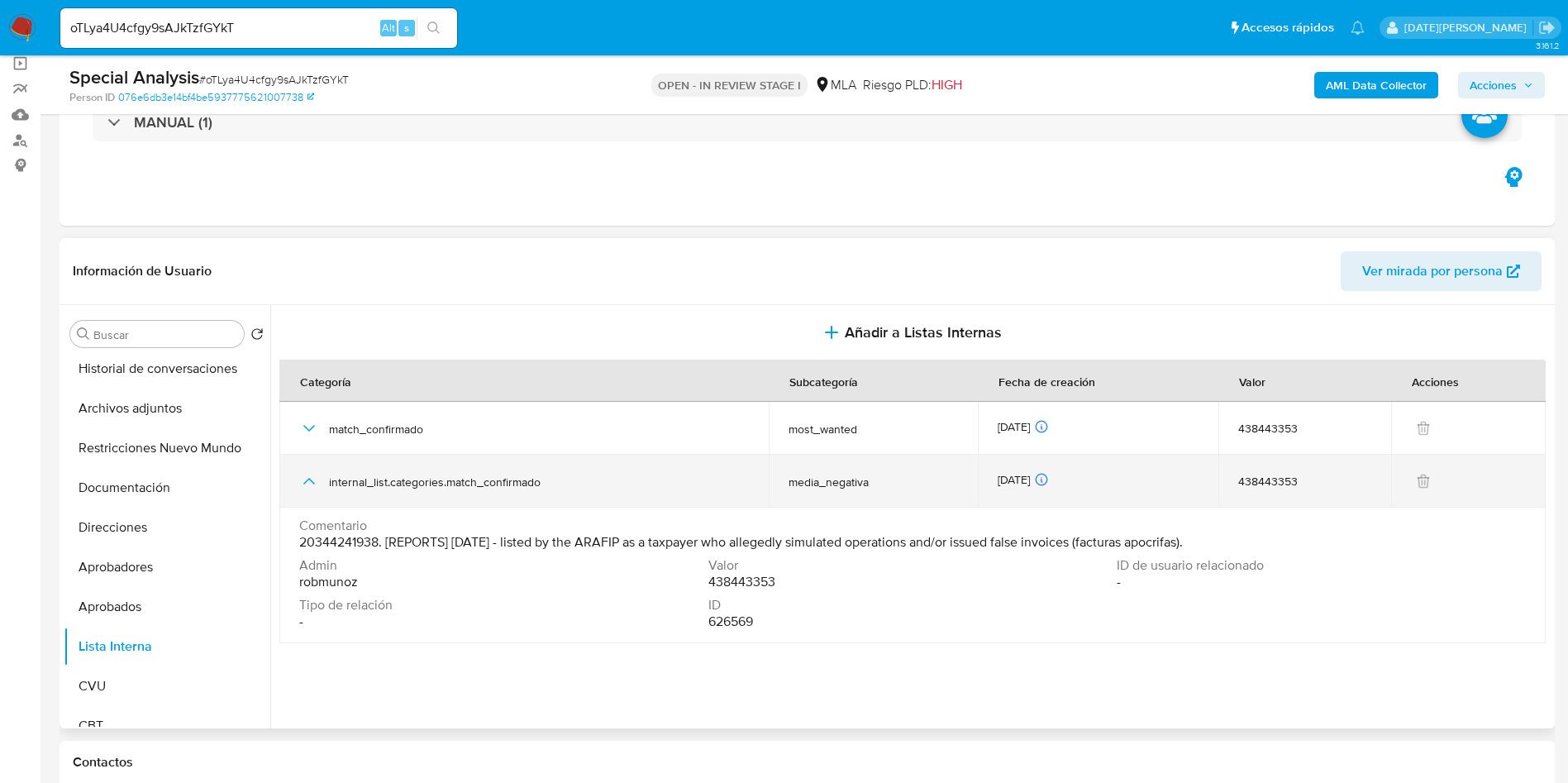
click at [306, 481] on icon "button" at bounding box center [309, 480] width 12 height 6
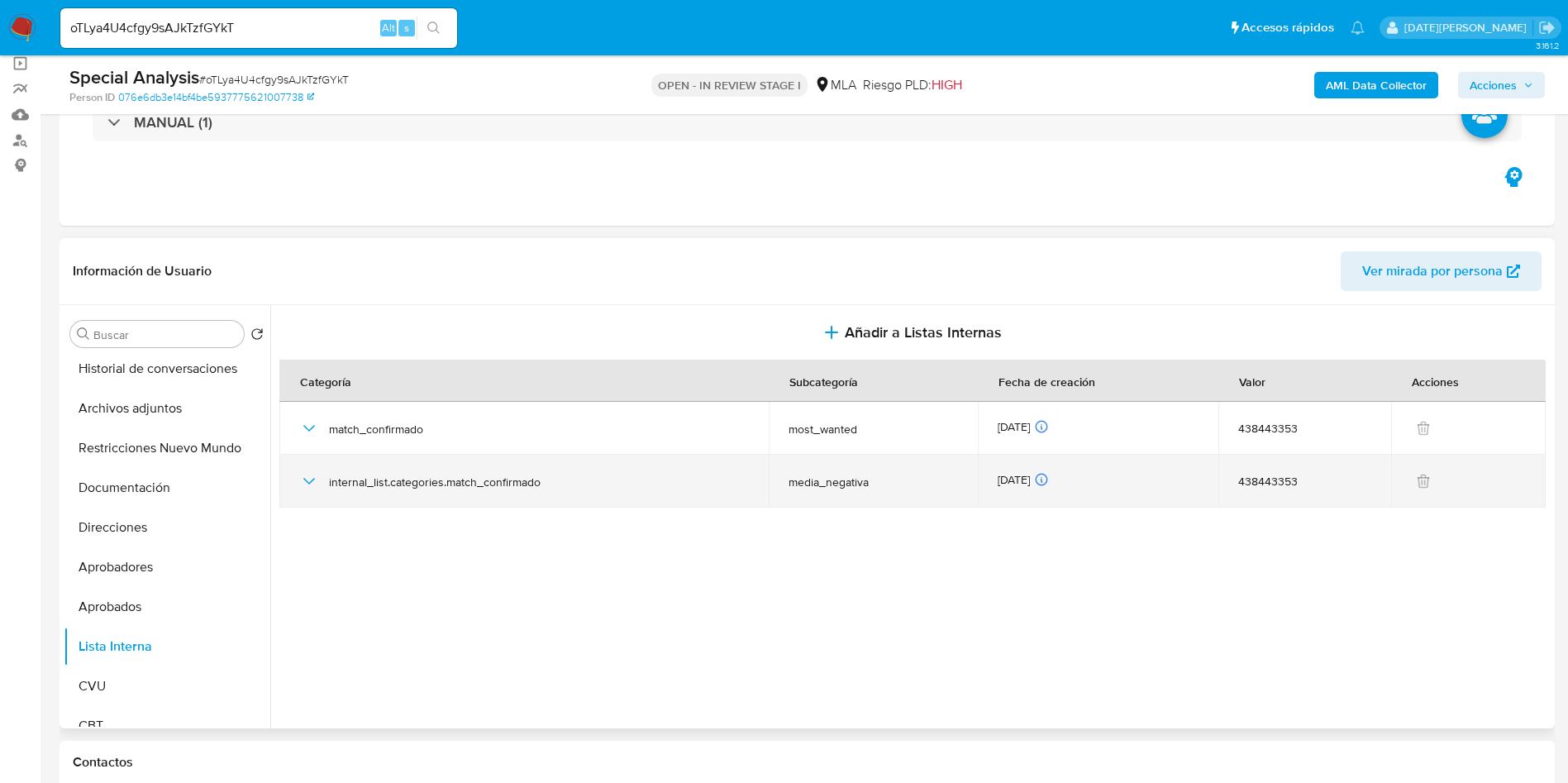
click at [306, 481] on icon "button" at bounding box center [309, 481] width 20 height 20
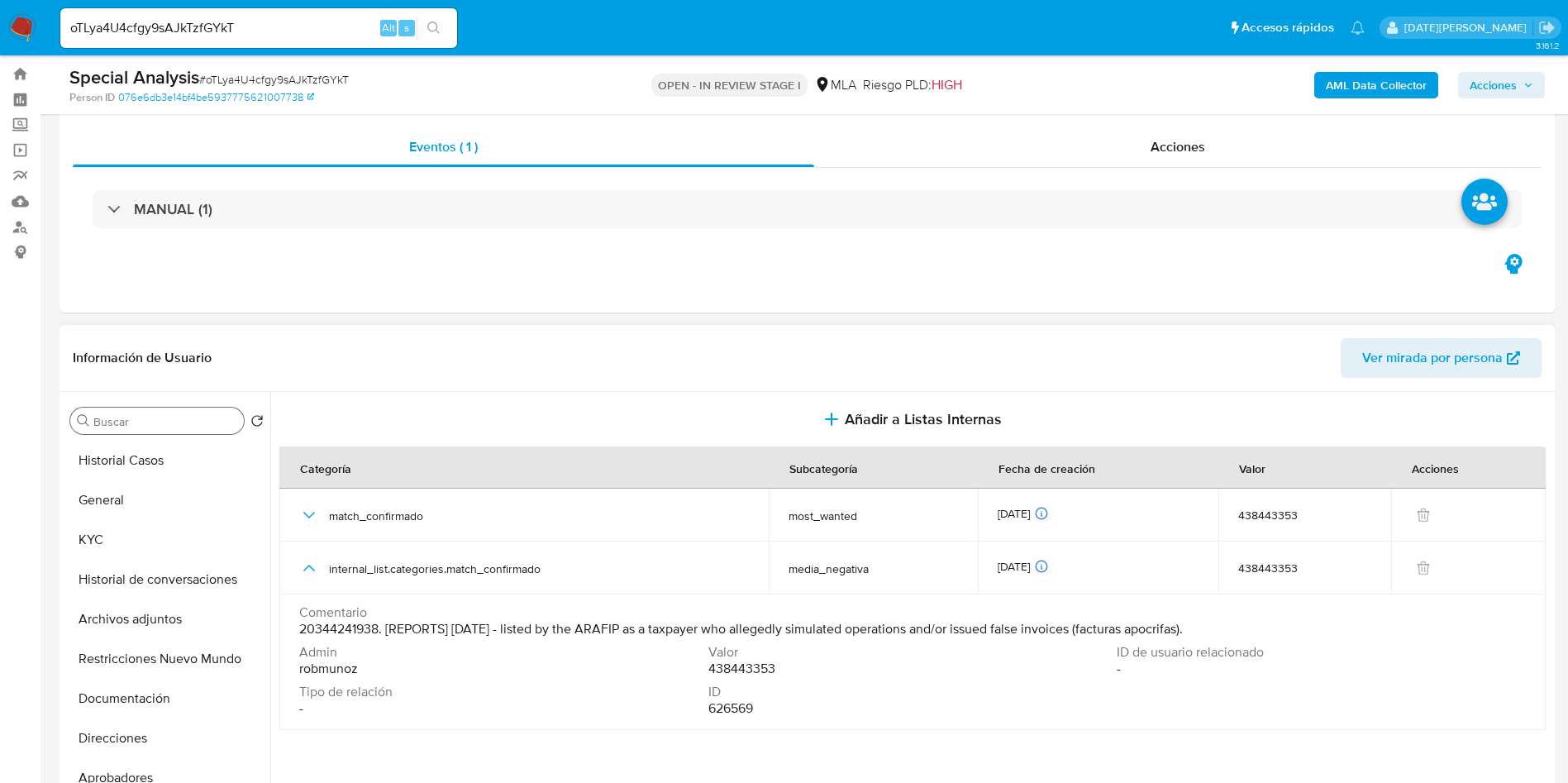
scroll to position [0, 0]
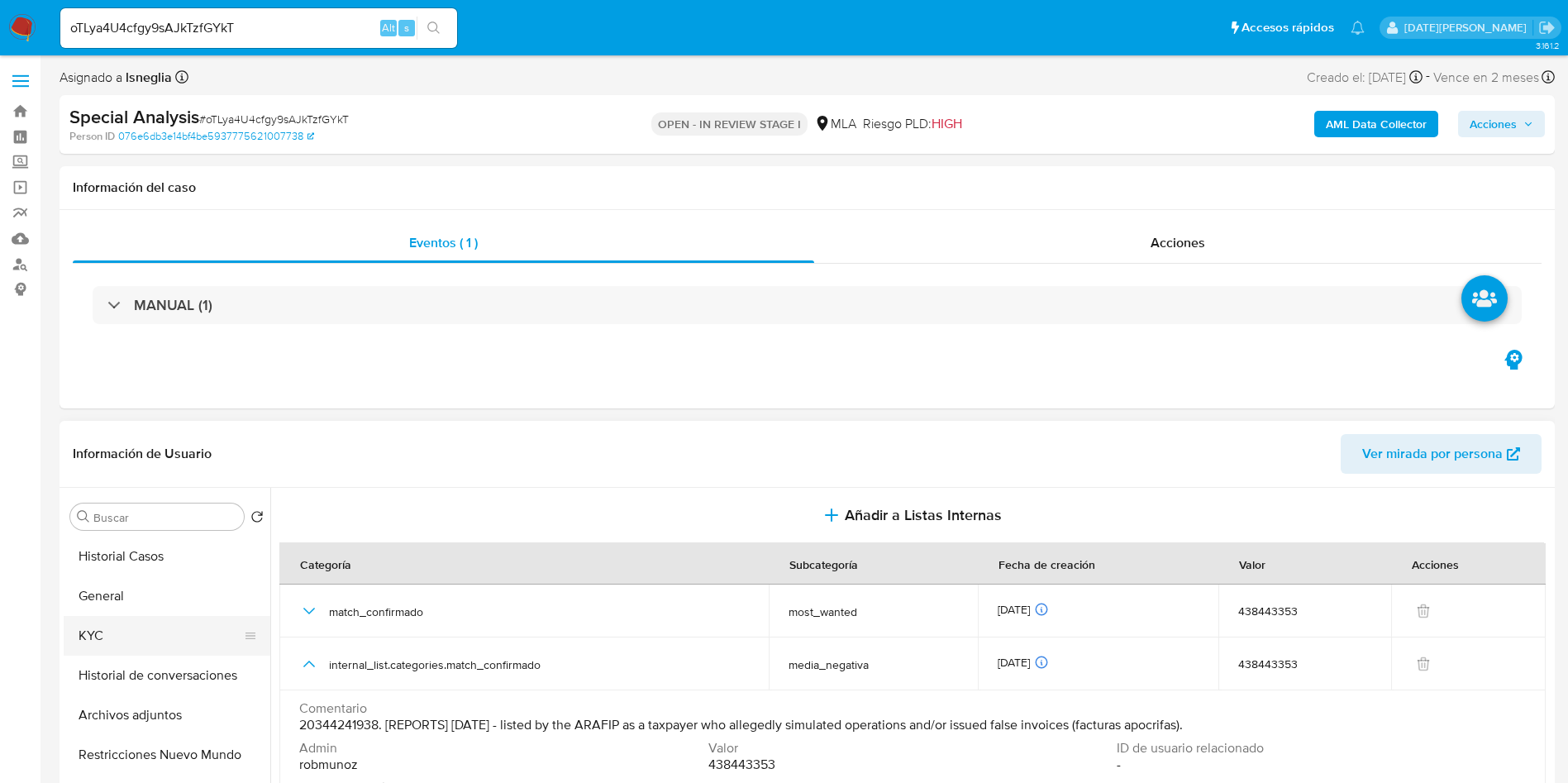
click at [108, 642] on button "KYC" at bounding box center [160, 635] width 194 height 40
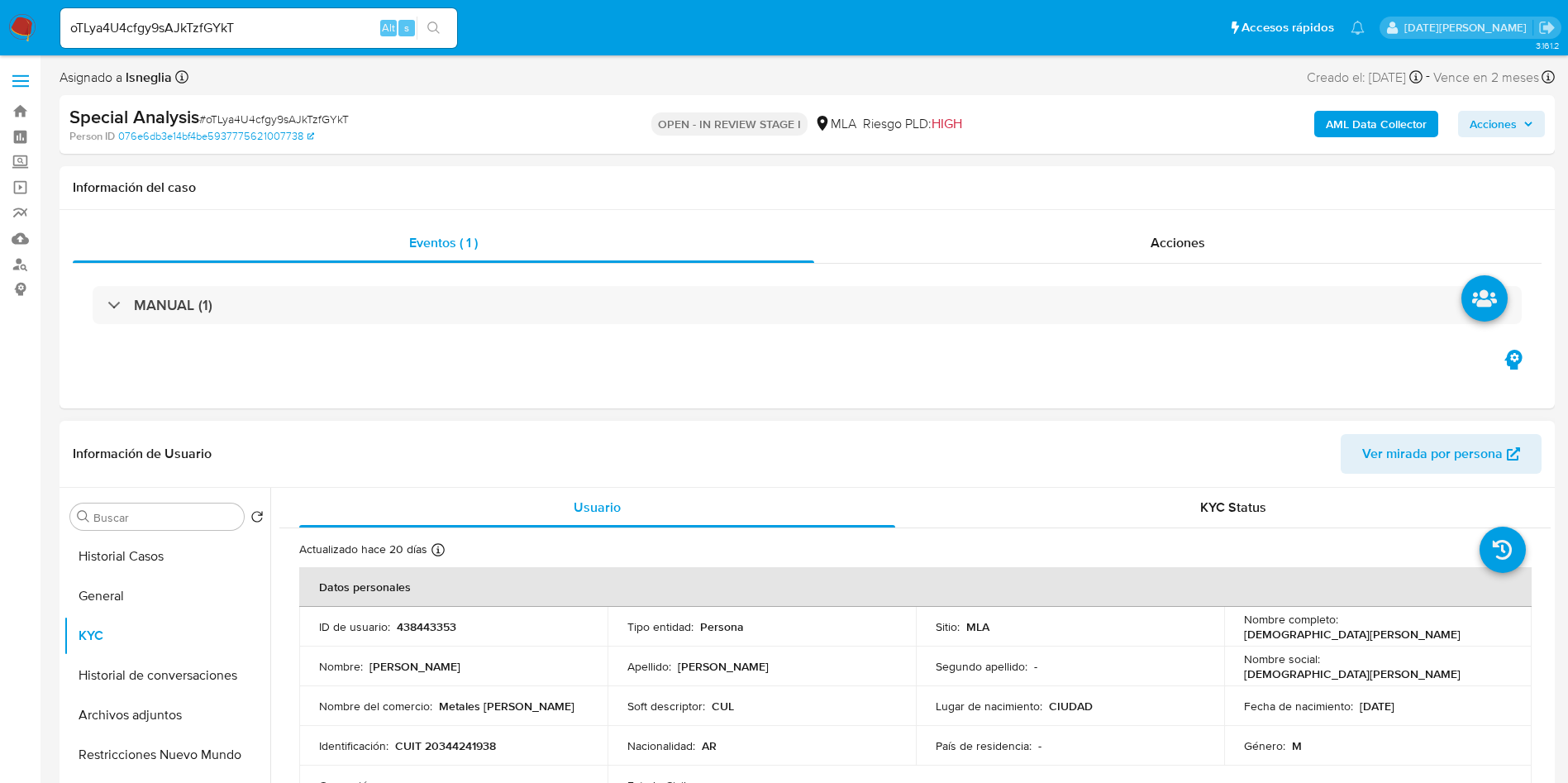
scroll to position [248, 0]
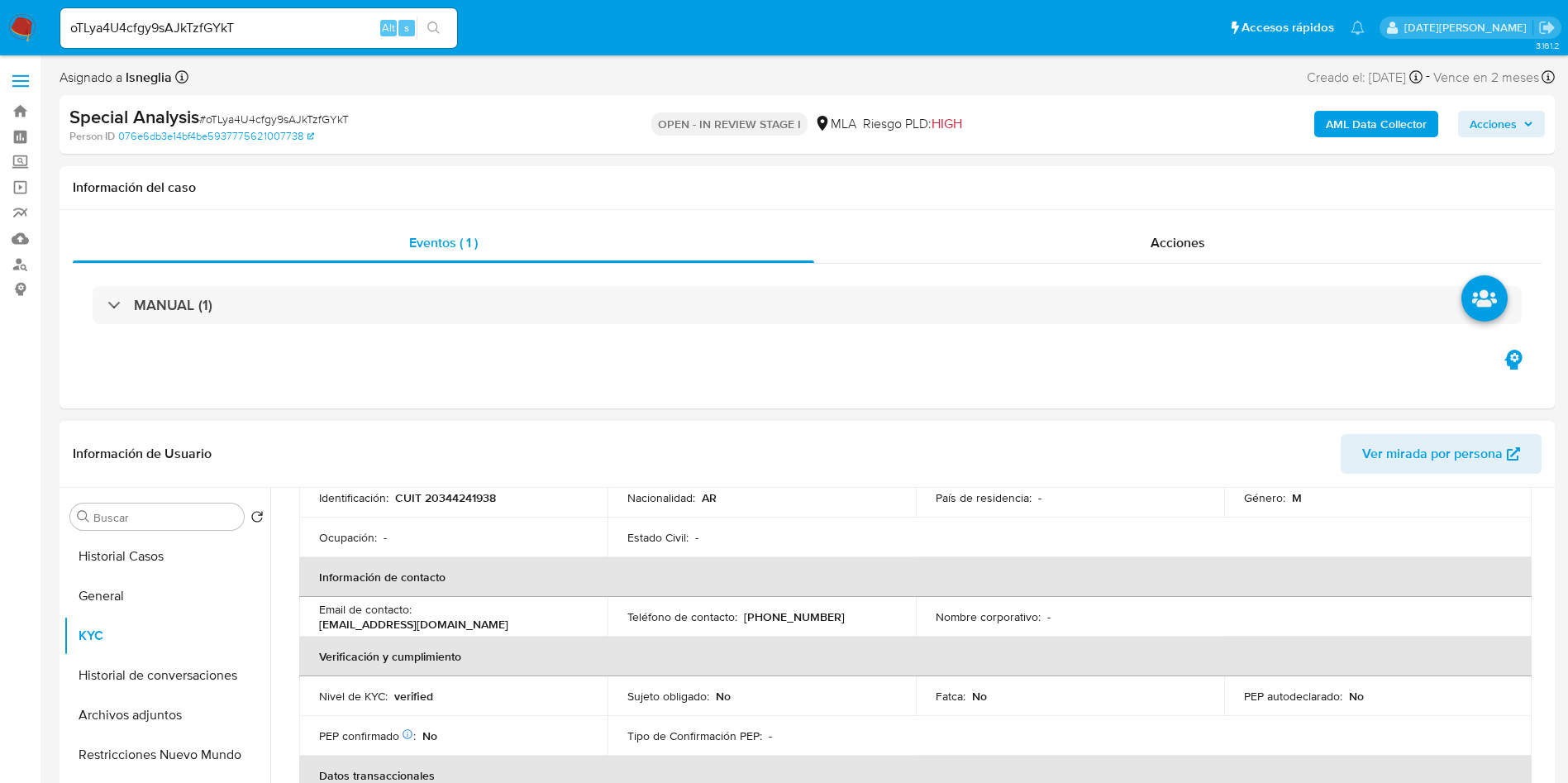
click at [476, 497] on p "CUIT 20344241938" at bounding box center [445, 497] width 101 height 15
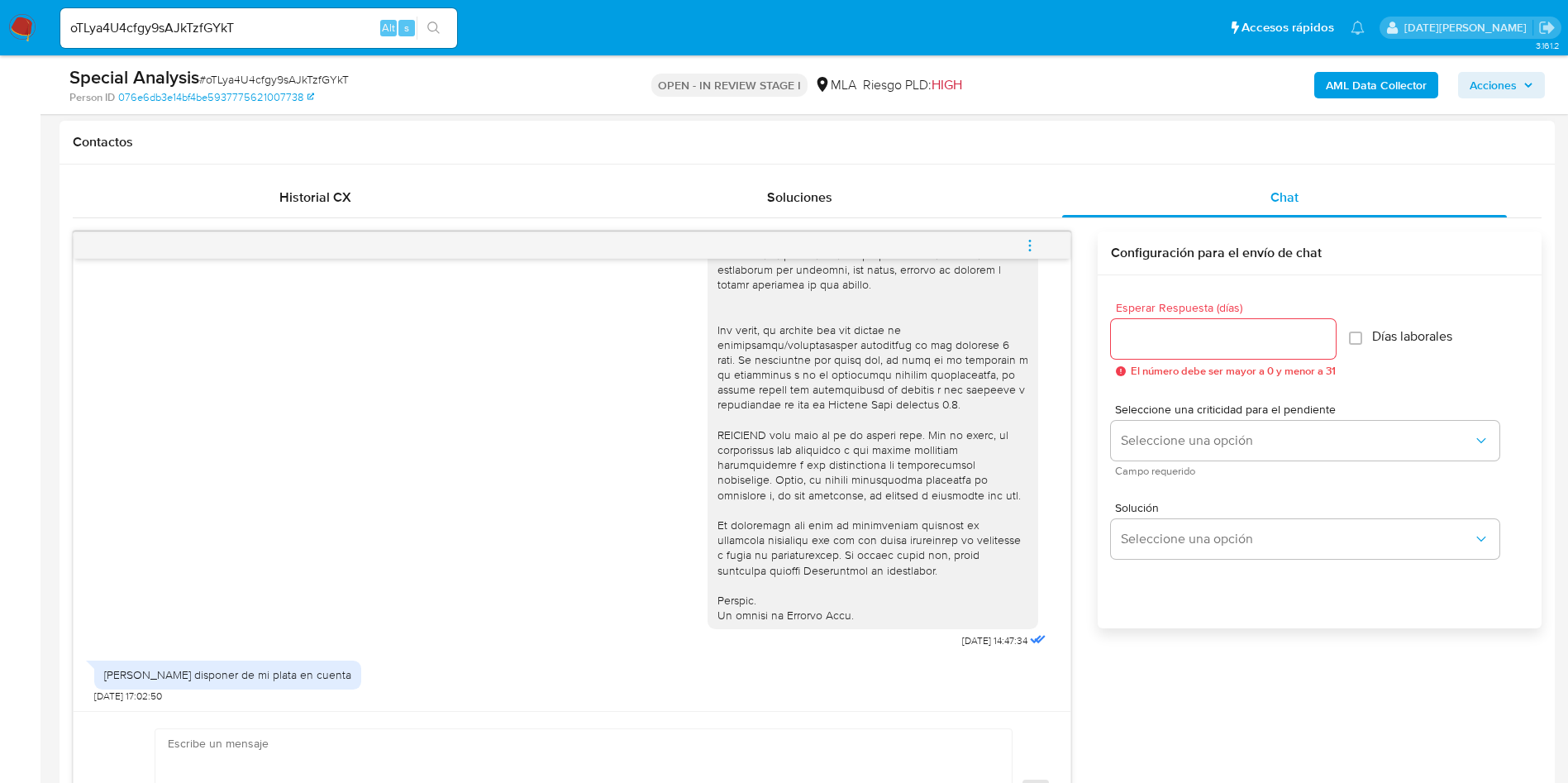
scroll to position [549, 0]
click at [1027, 243] on icon "menu-action" at bounding box center [1030, 245] width 15 height 15
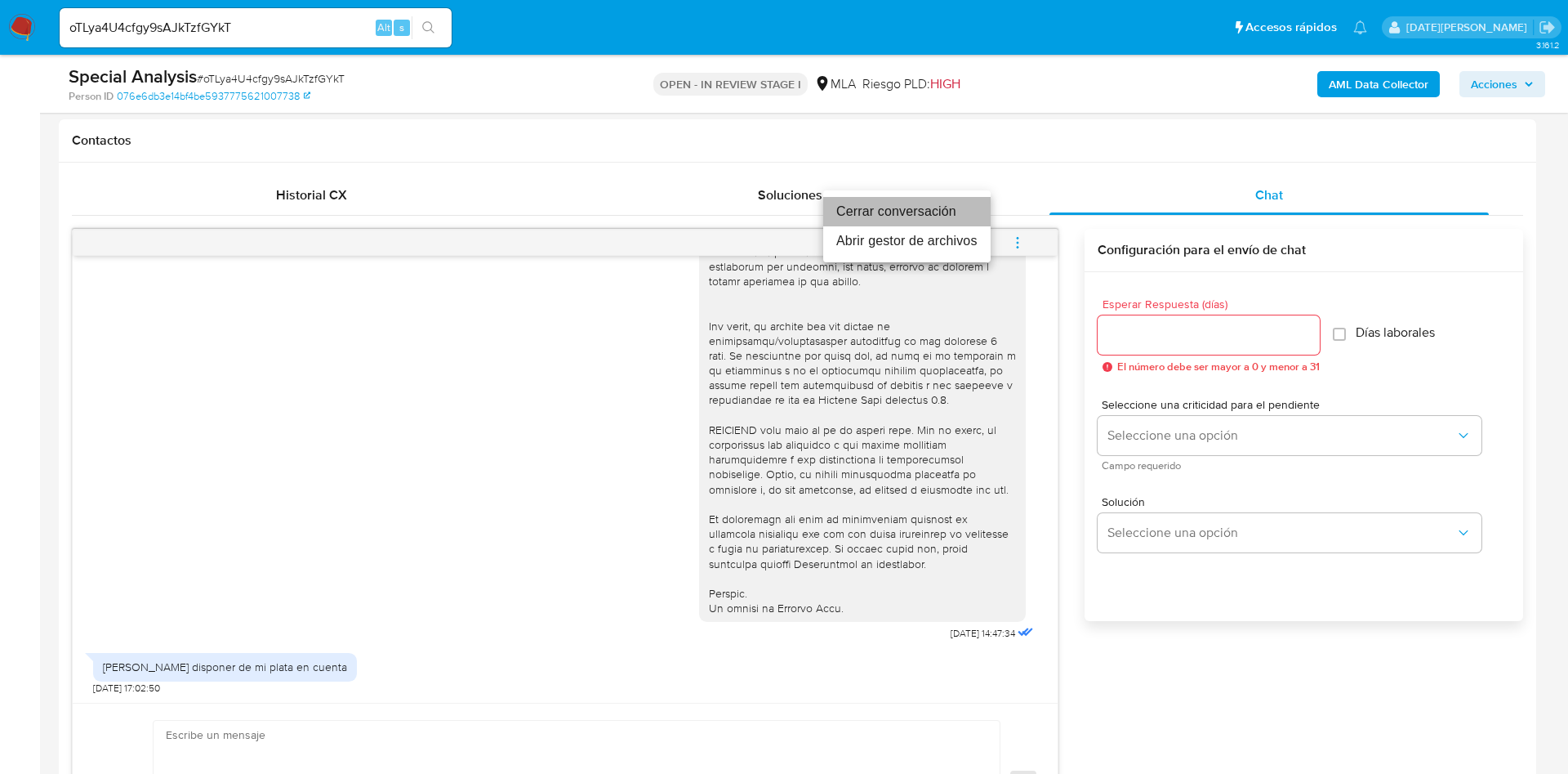
click at [877, 212] on li "Cerrar conversación" at bounding box center [907, 212] width 168 height 29
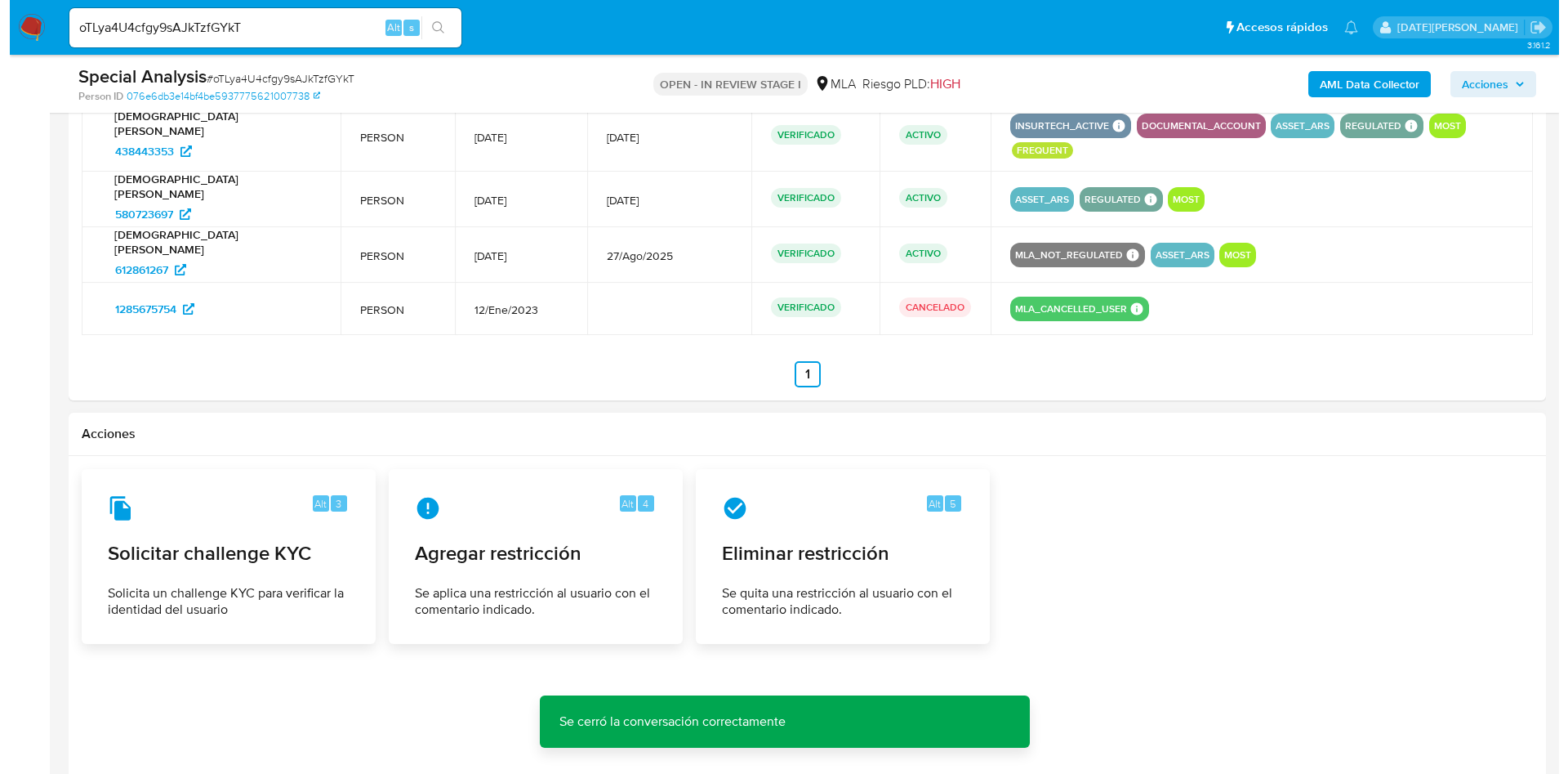
scroll to position [2709, 0]
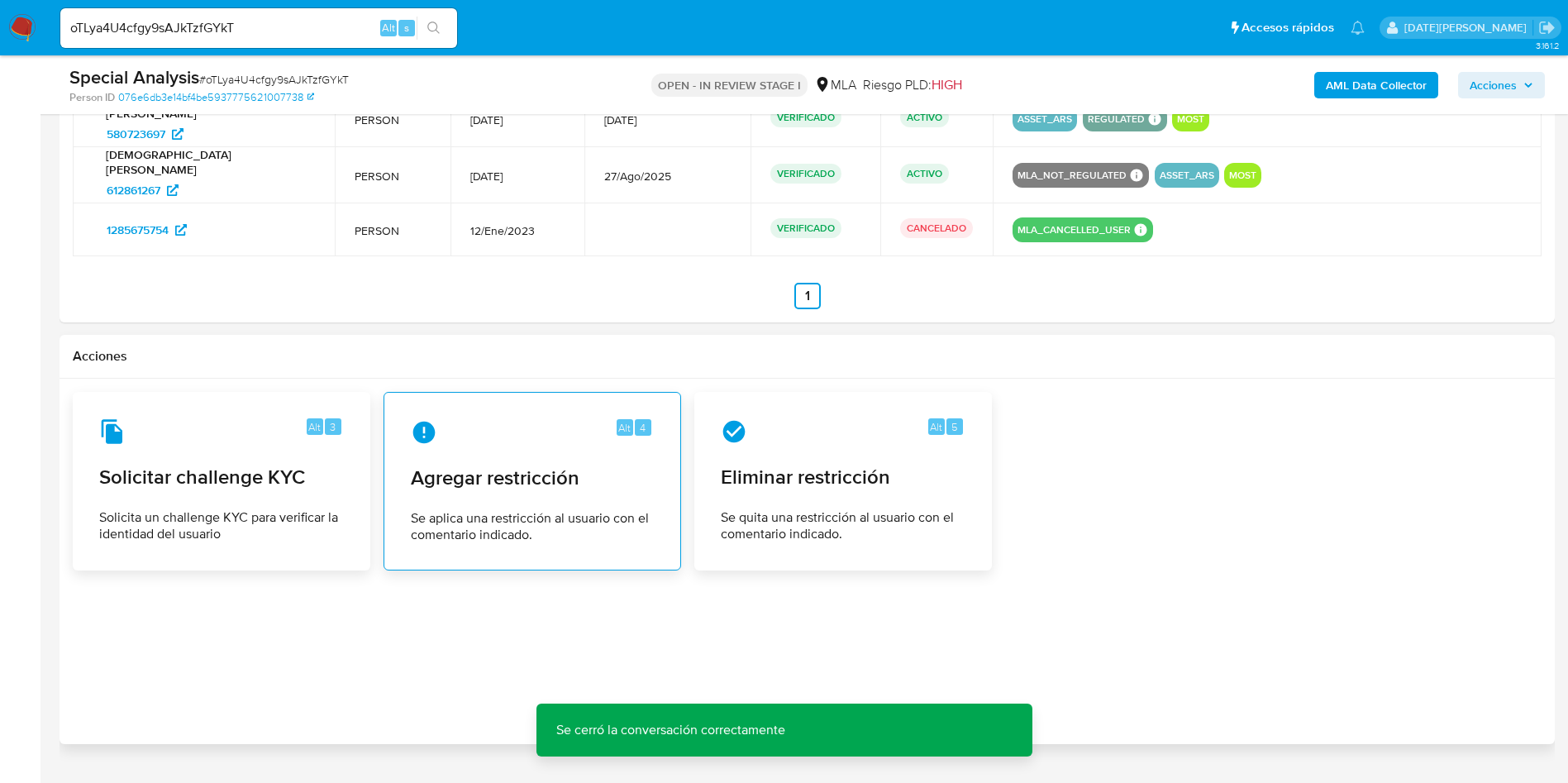
click at [575, 510] on span "Se aplica una restricción al usuario con el comentario indicado." at bounding box center [531, 527] width 243 height 33
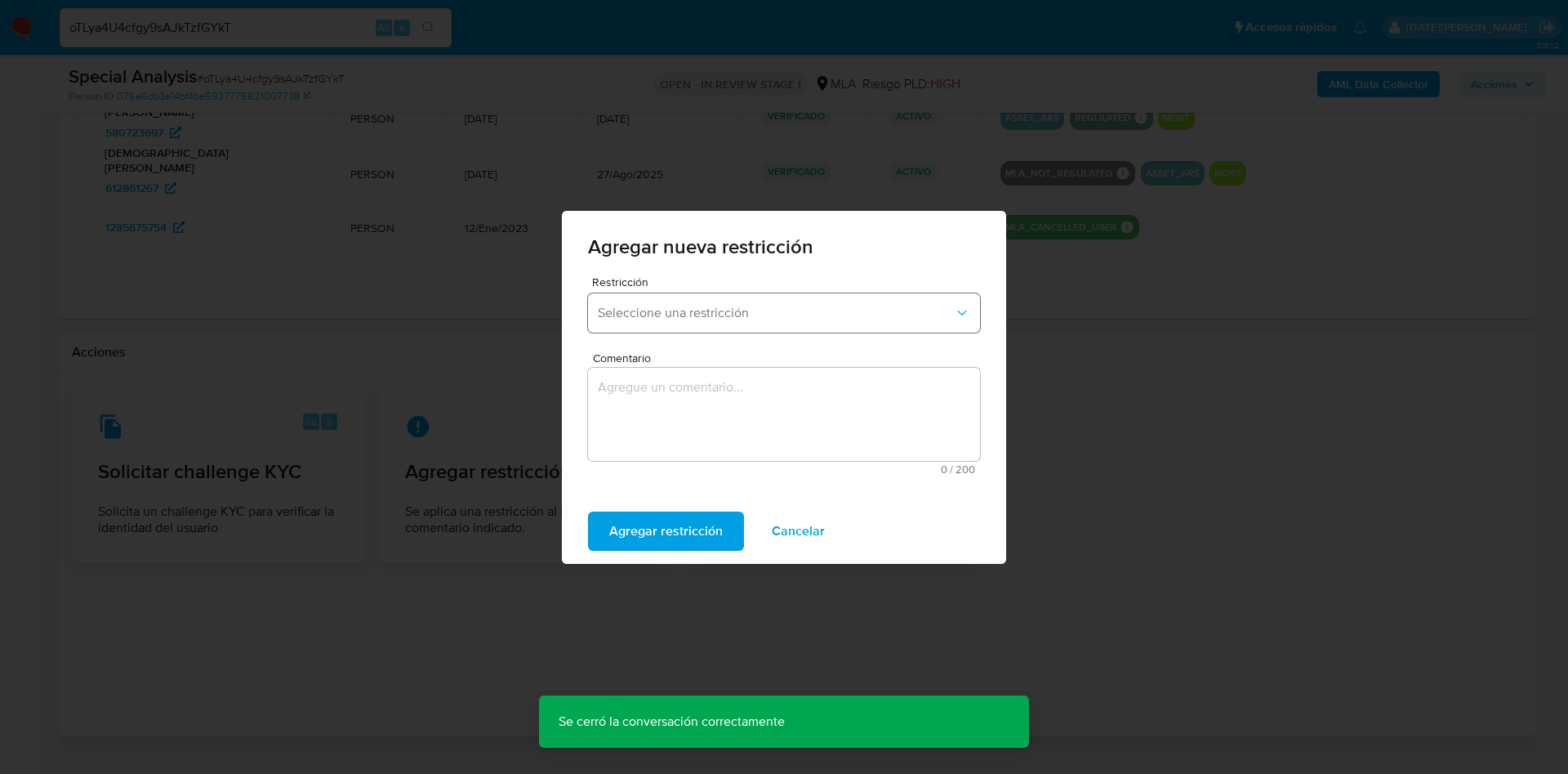
click at [682, 322] on button "Seleccione una restricción" at bounding box center [784, 313] width 392 height 39
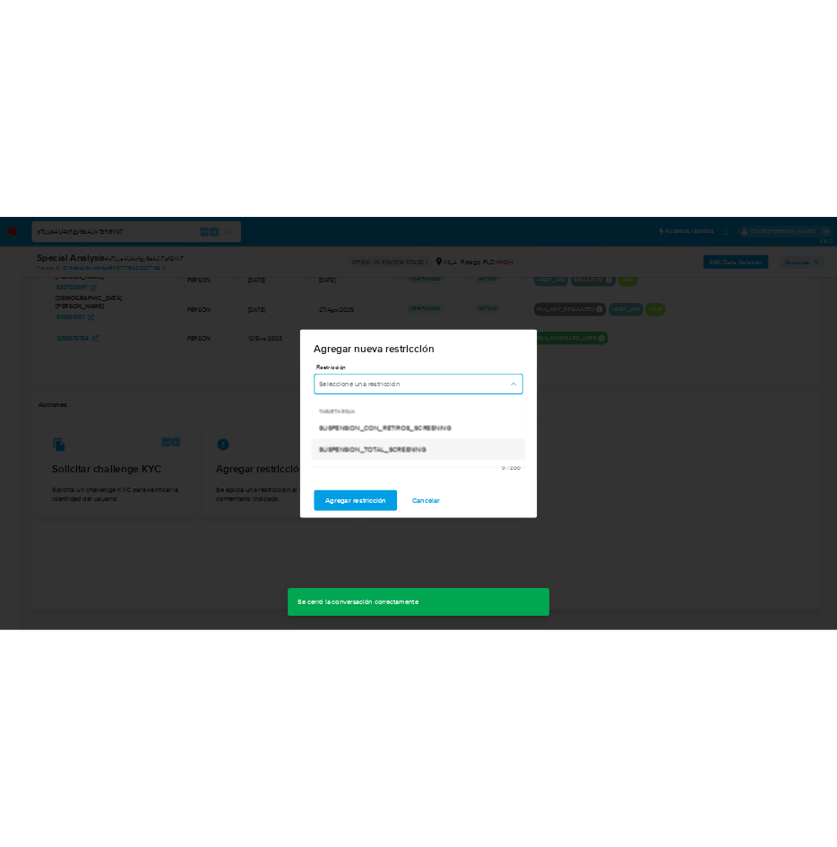
scroll to position [134, 0]
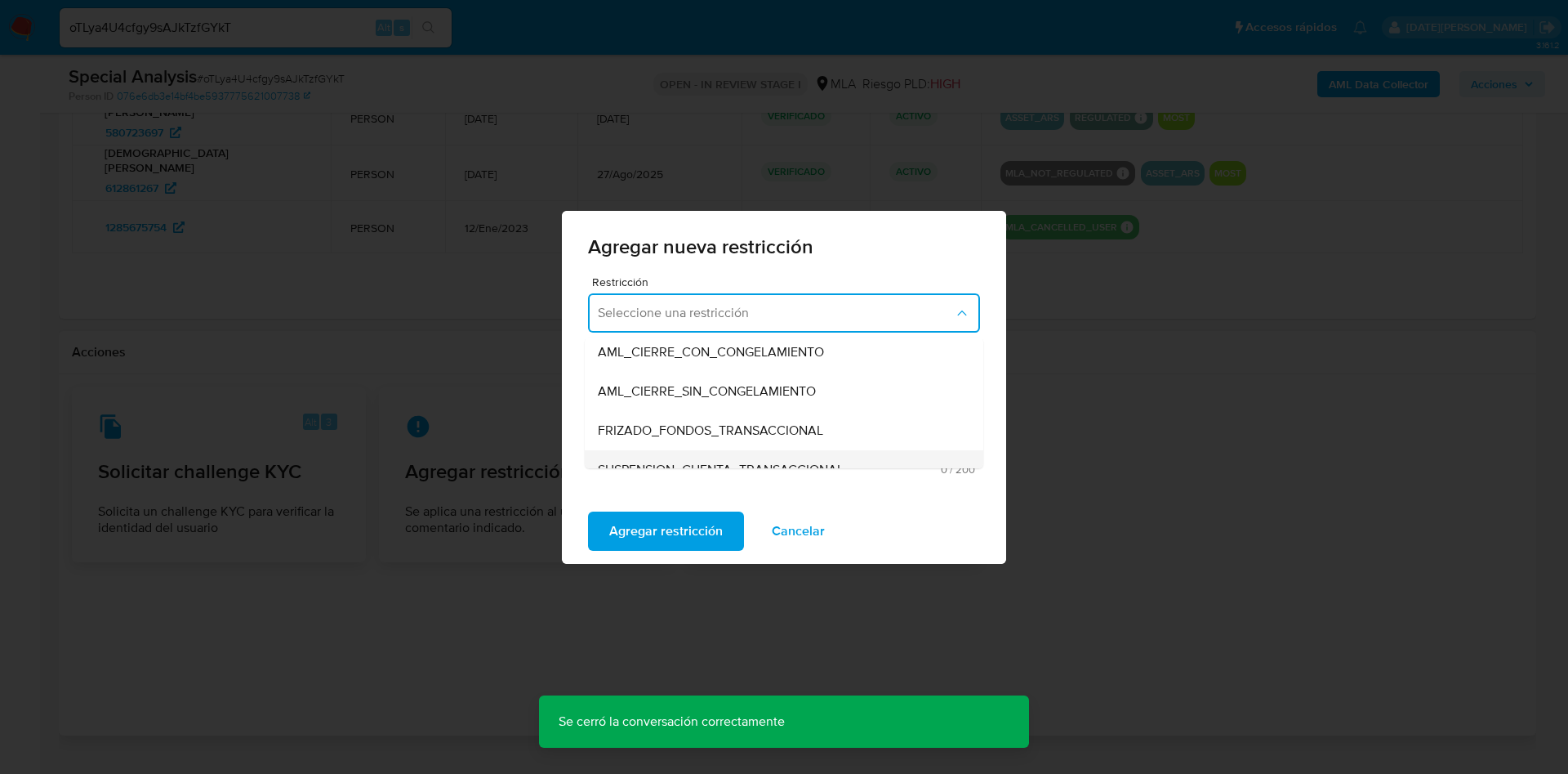
click at [704, 461] on span "SUSPENSION_CUENTA_TRANSACCIONAL" at bounding box center [721, 470] width 246 height 16
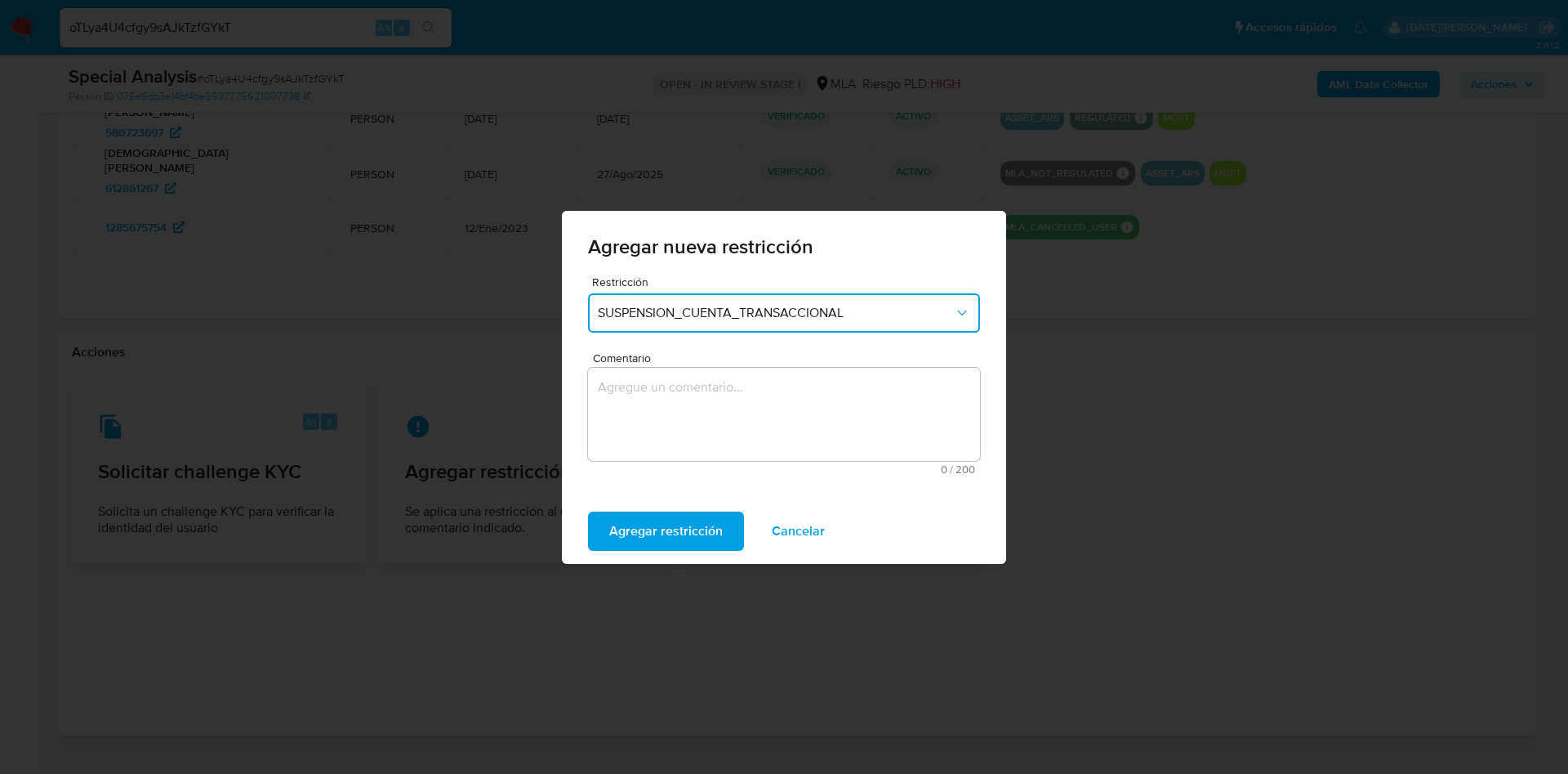
click at [673, 428] on textarea "Comentario" at bounding box center [784, 414] width 392 height 93
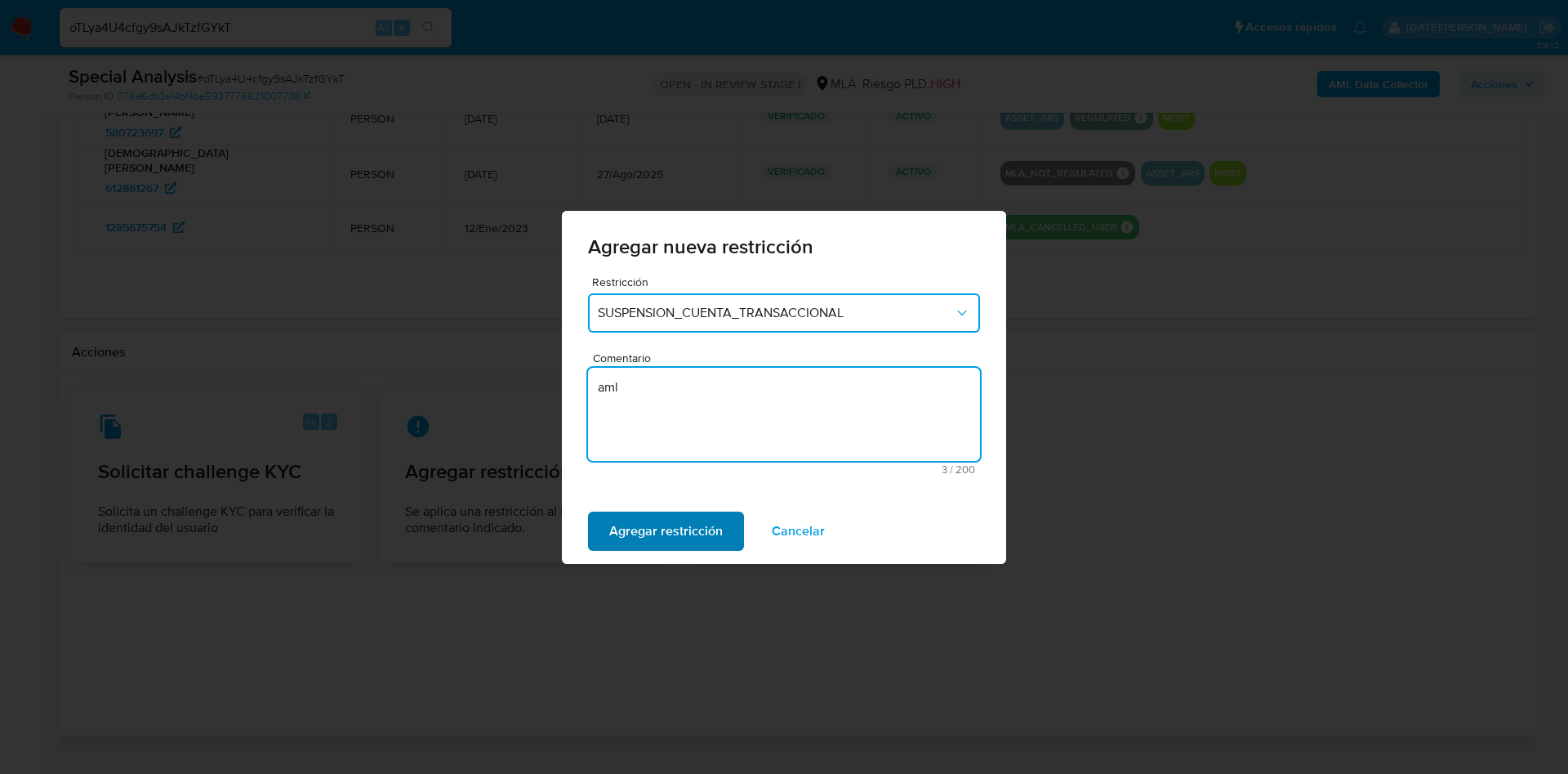
type textarea "aml"
click at [693, 531] on span "Agregar restricción" at bounding box center [666, 531] width 114 height 36
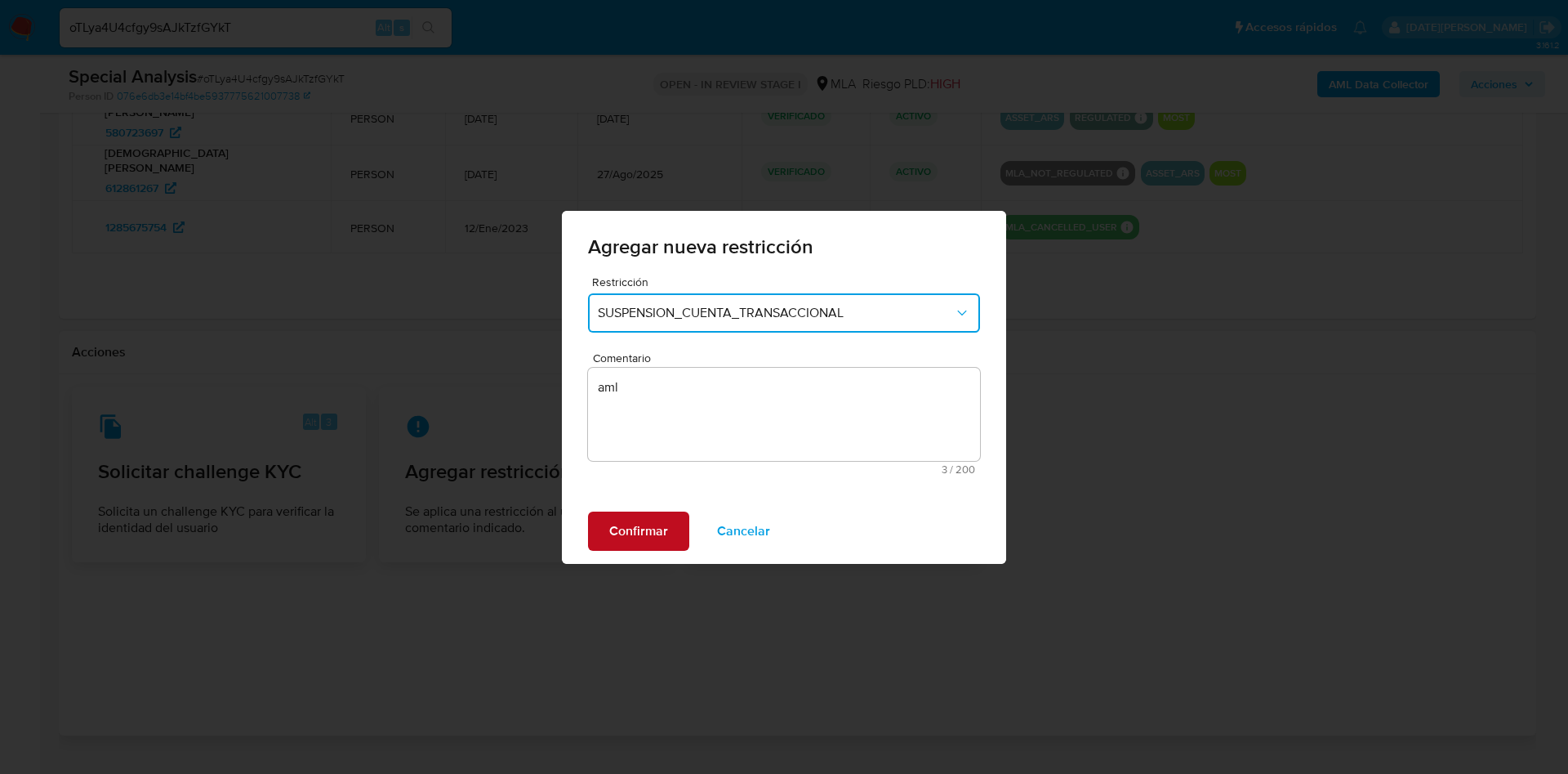
click at [650, 527] on span "Confirmar" at bounding box center [639, 531] width 59 height 36
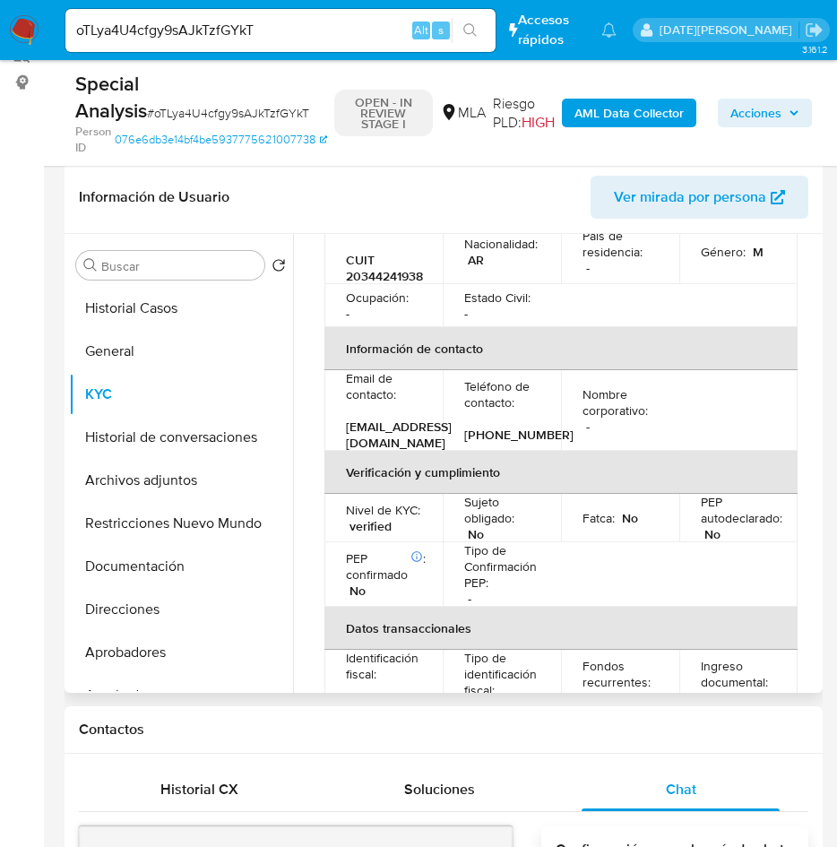
scroll to position [283, 0]
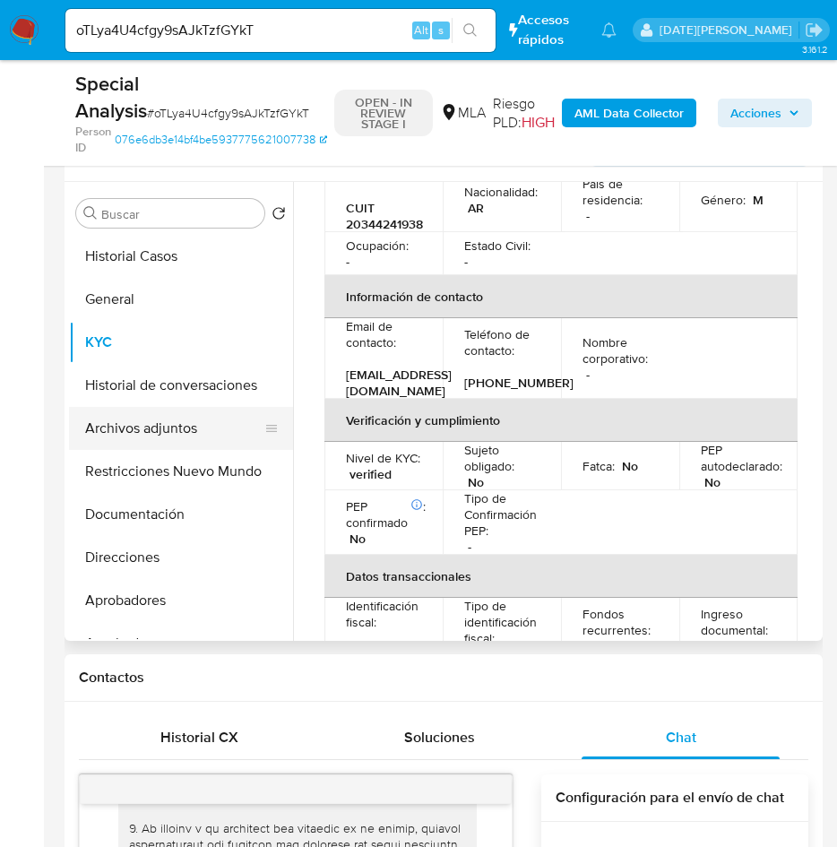
click at [183, 427] on button "Archivos adjuntos" at bounding box center [174, 428] width 210 height 43
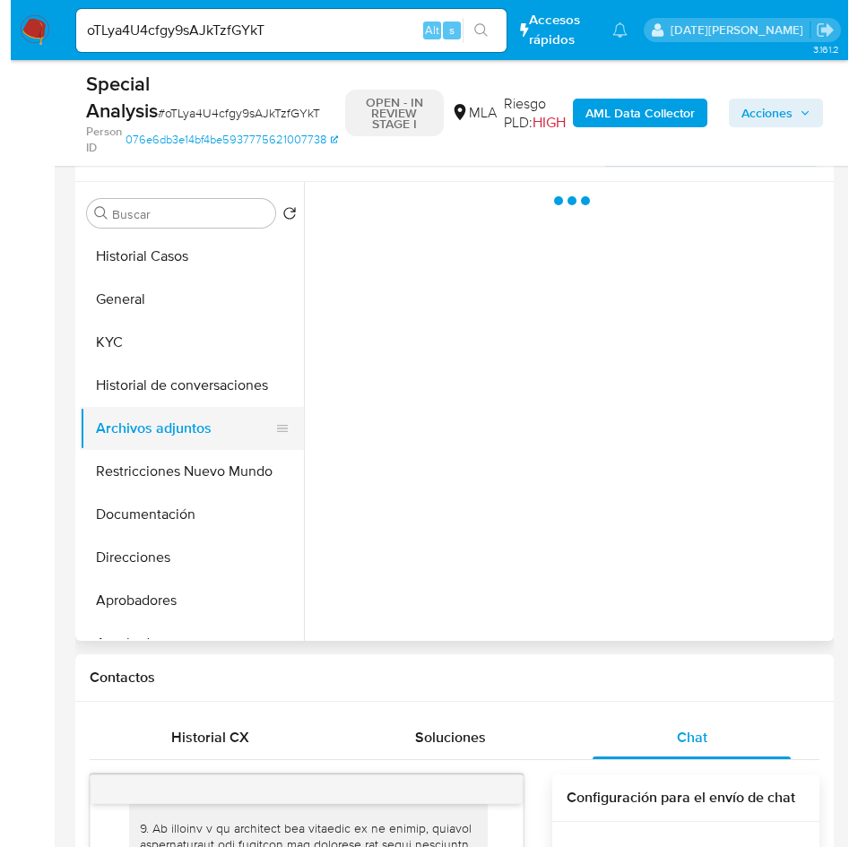
scroll to position [0, 0]
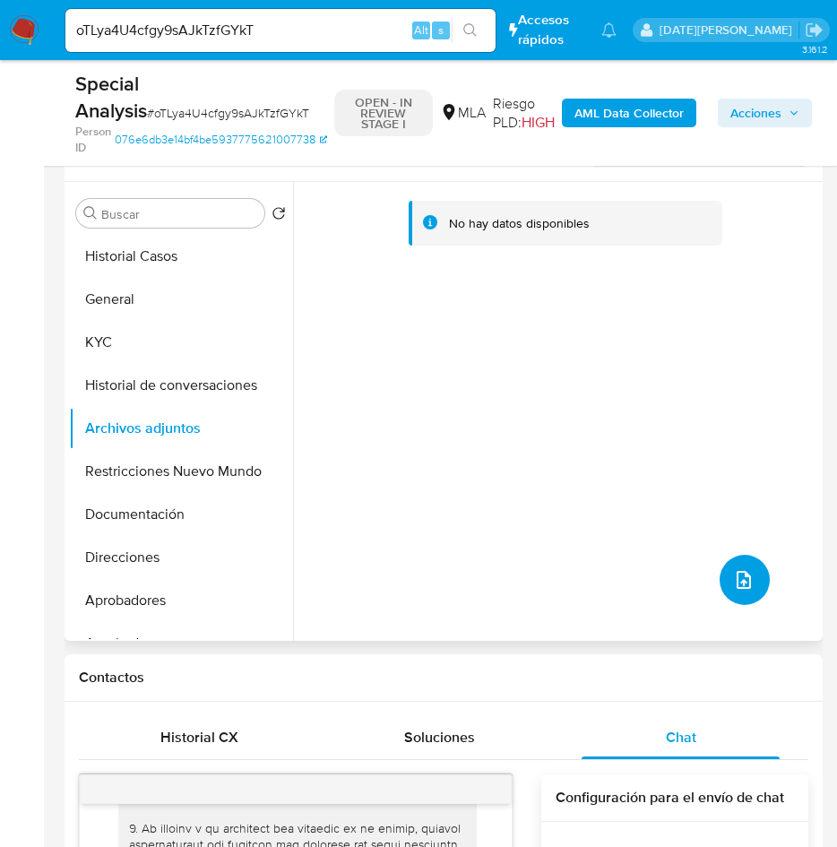
click at [722, 574] on button "upload-file" at bounding box center [745, 580] width 50 height 50
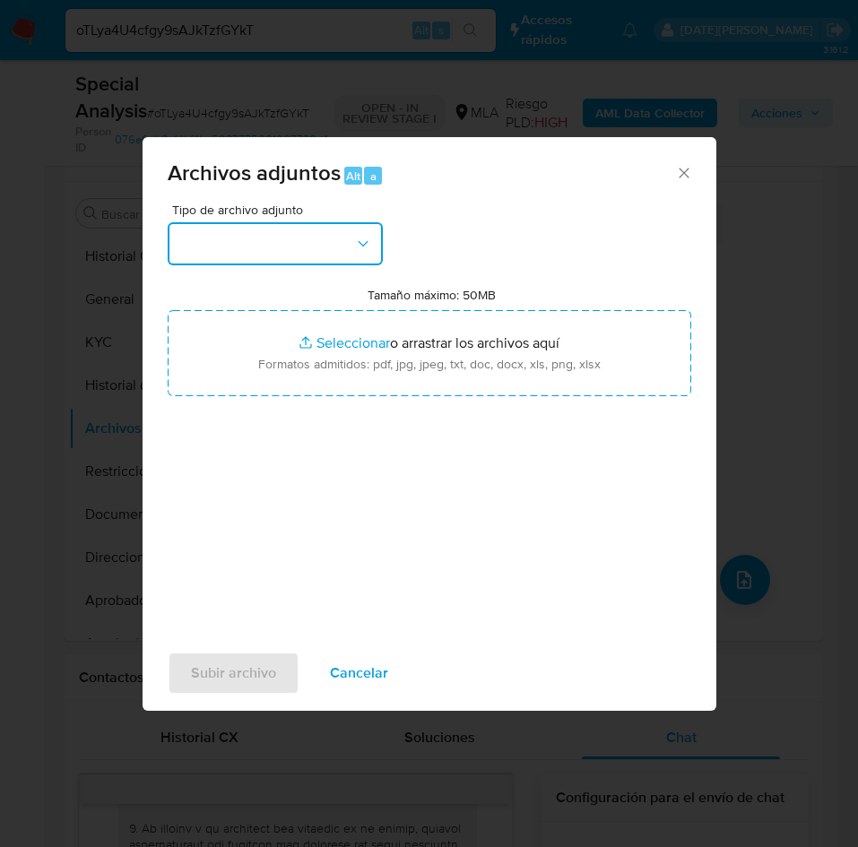
click at [332, 250] on button "button" at bounding box center [275, 243] width 215 height 43
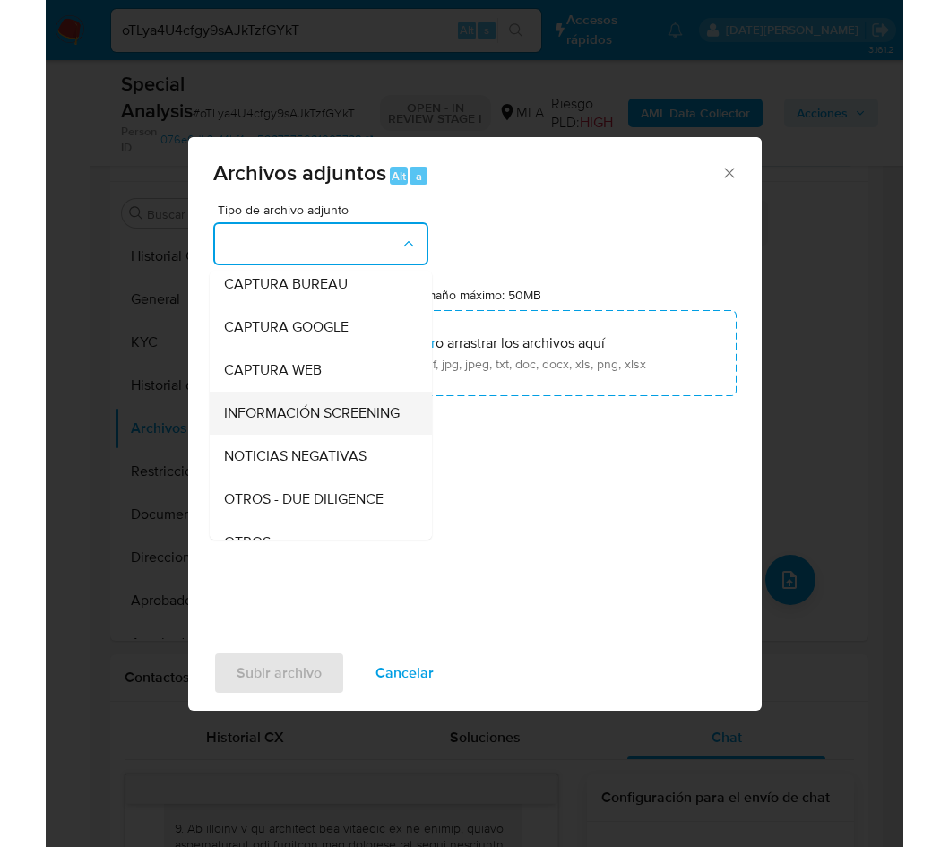
scroll to position [134, 0]
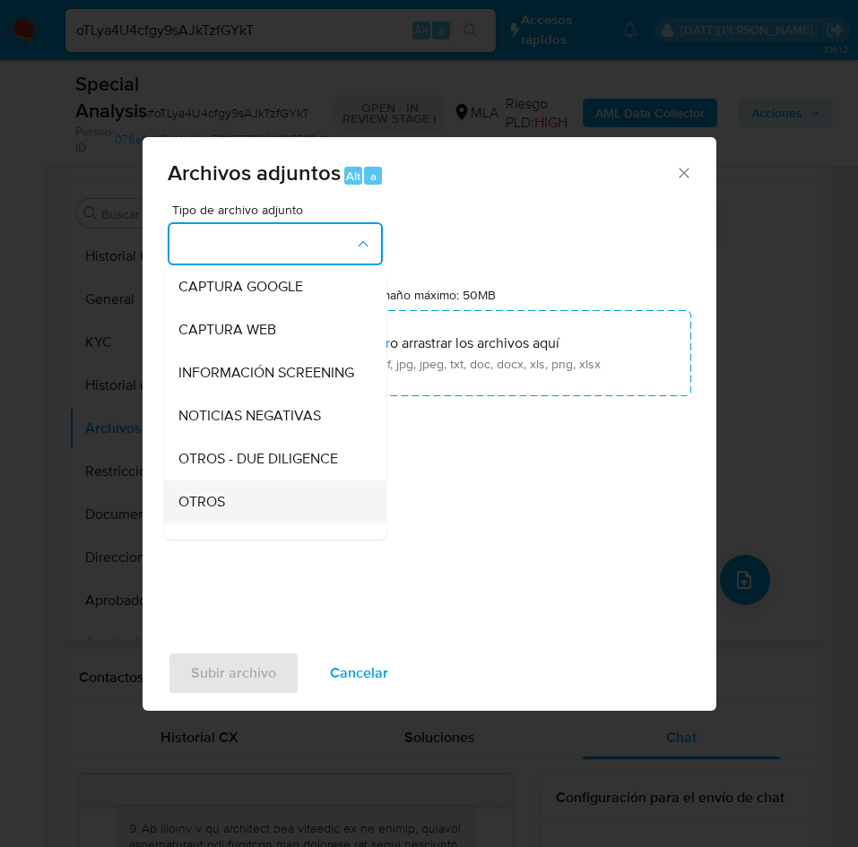
click at [225, 522] on div "OTROS" at bounding box center [269, 501] width 183 height 43
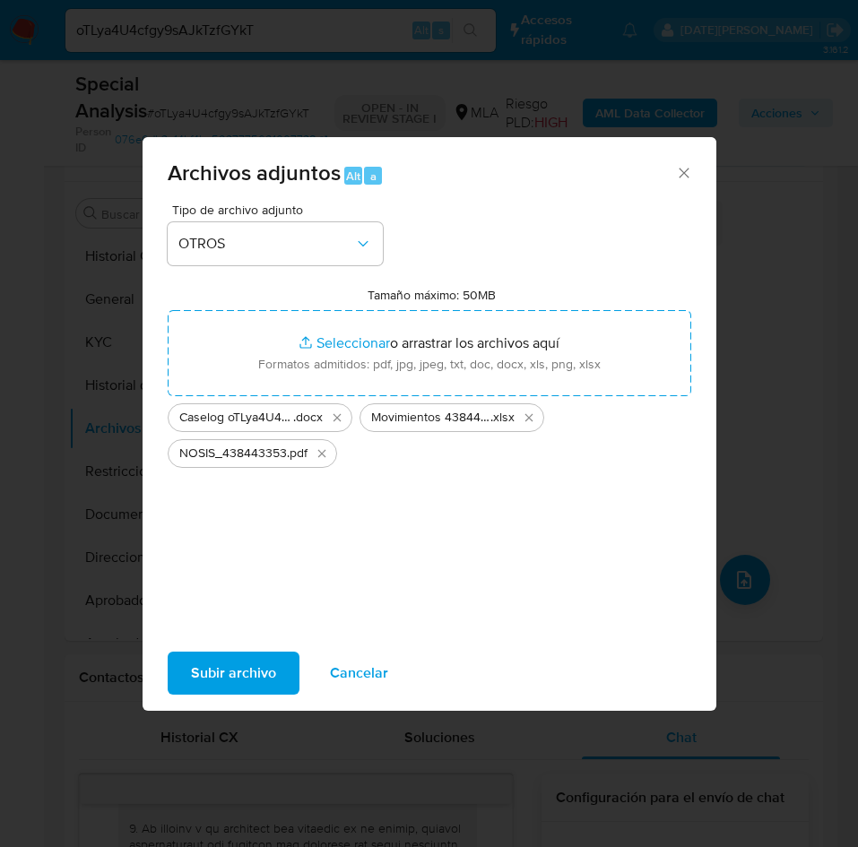
click at [240, 656] on span "Subir archivo" at bounding box center [233, 672] width 85 height 39
click at [678, 168] on icon "Cerrar" at bounding box center [684, 173] width 18 height 18
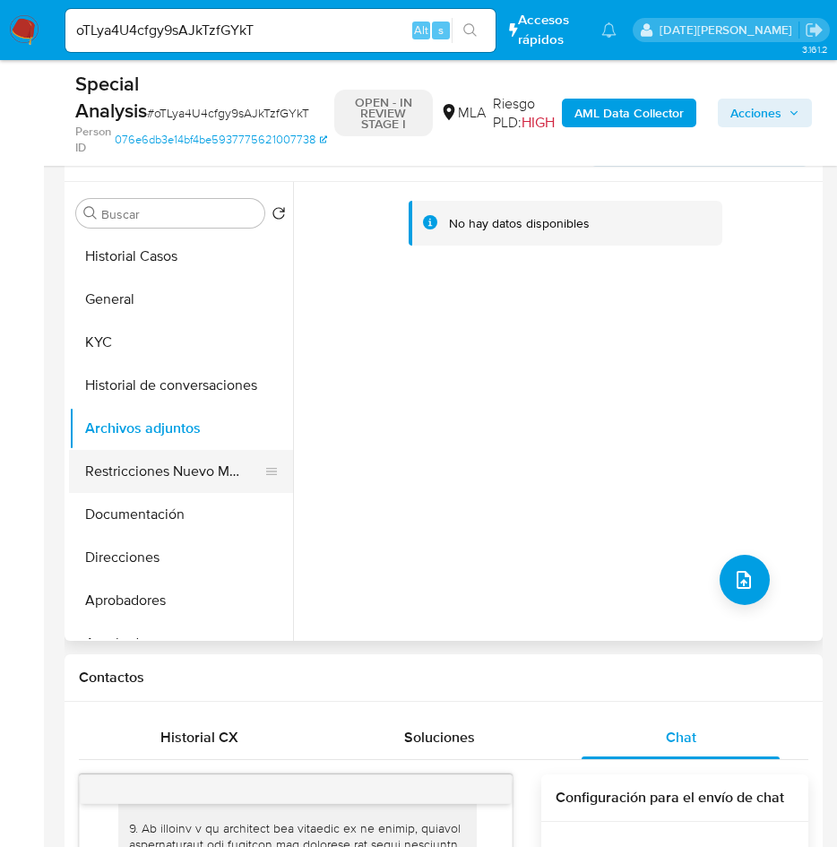
click at [156, 487] on button "Restricciones Nuevo Mundo" at bounding box center [174, 471] width 210 height 43
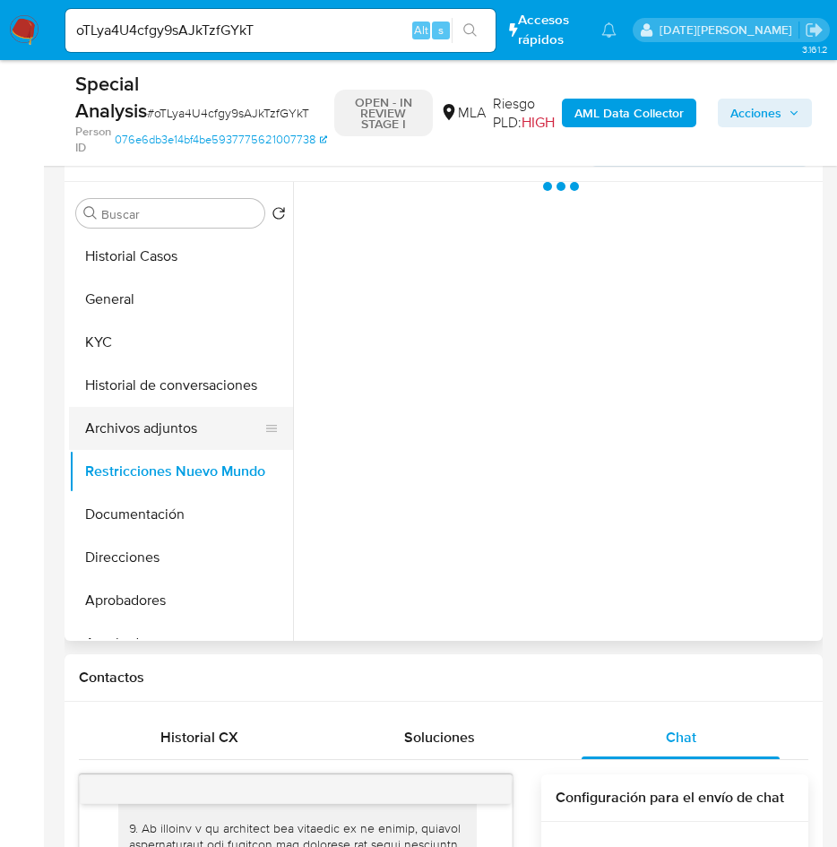
click at [157, 439] on button "Archivos adjuntos" at bounding box center [174, 428] width 210 height 43
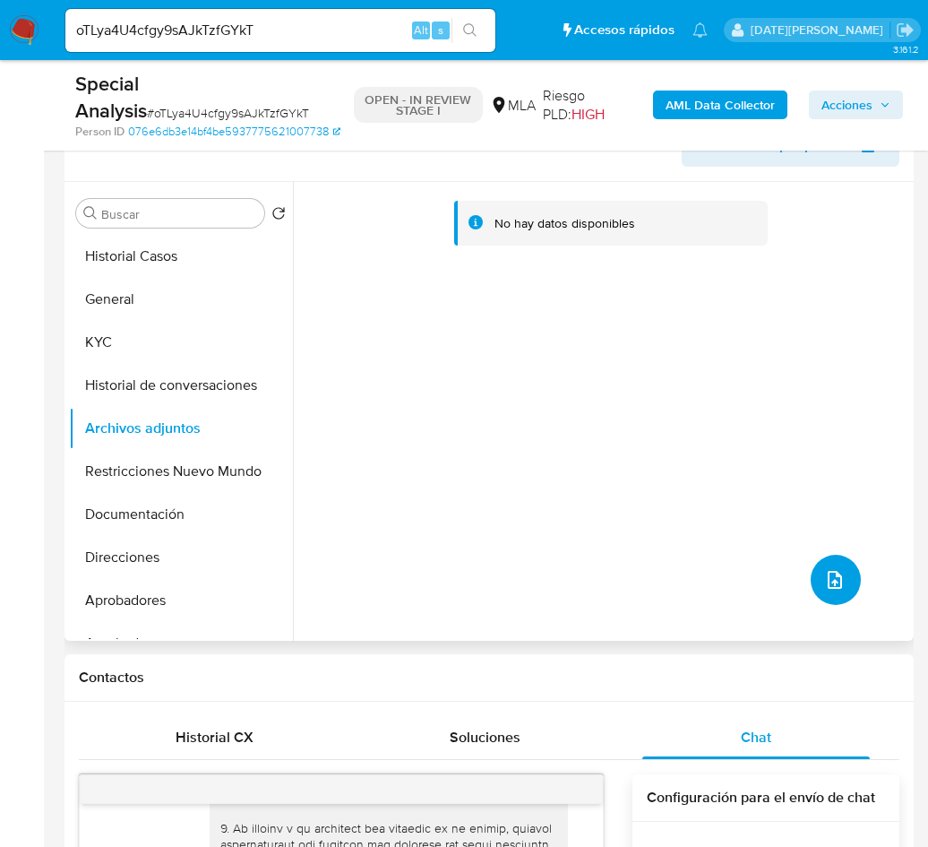
click at [826, 571] on icon "upload-file" at bounding box center [835, 580] width 22 height 22
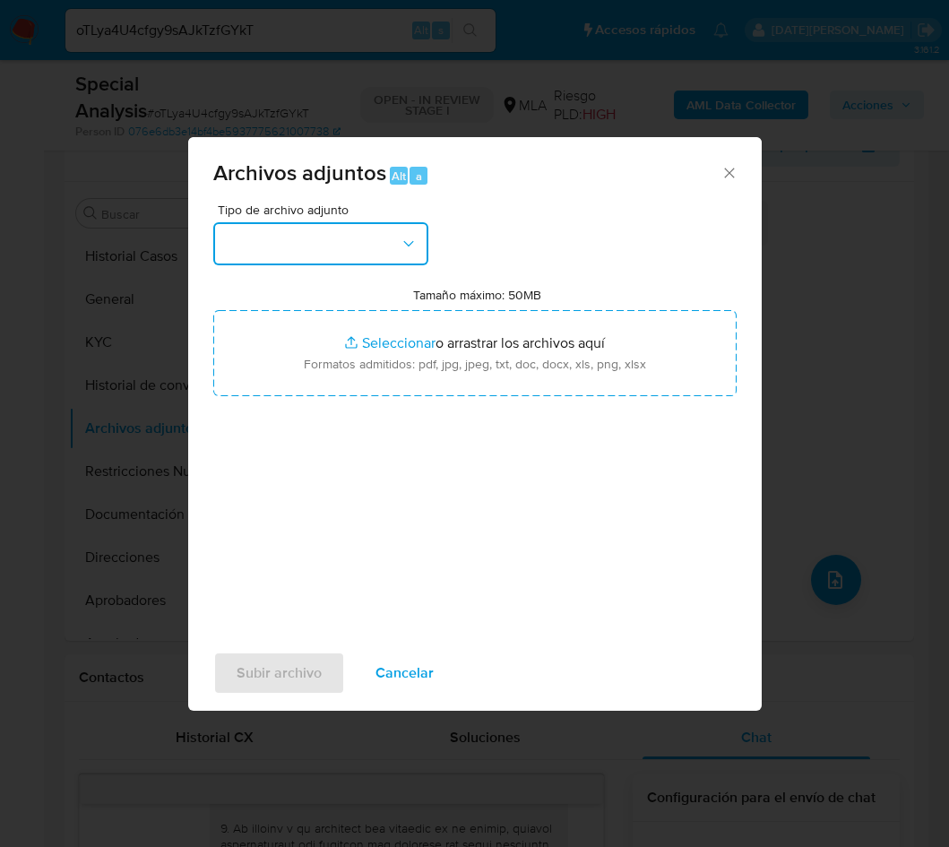
click at [382, 242] on button "button" at bounding box center [320, 243] width 215 height 43
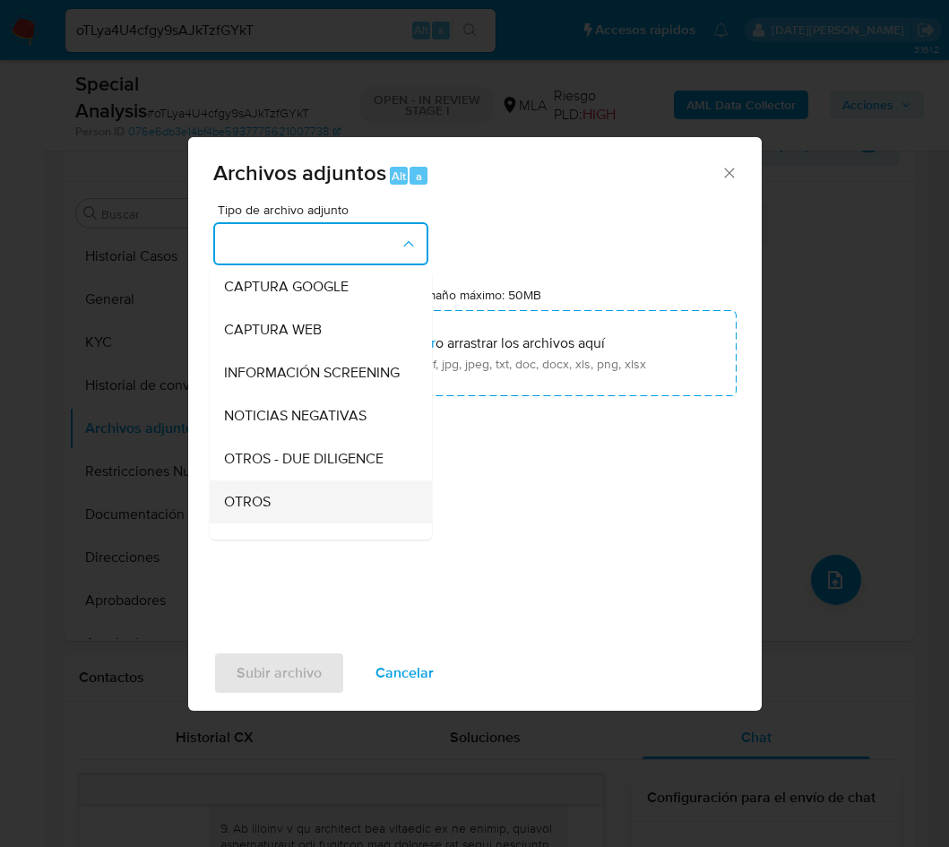
click at [258, 511] on span "OTROS" at bounding box center [247, 502] width 47 height 18
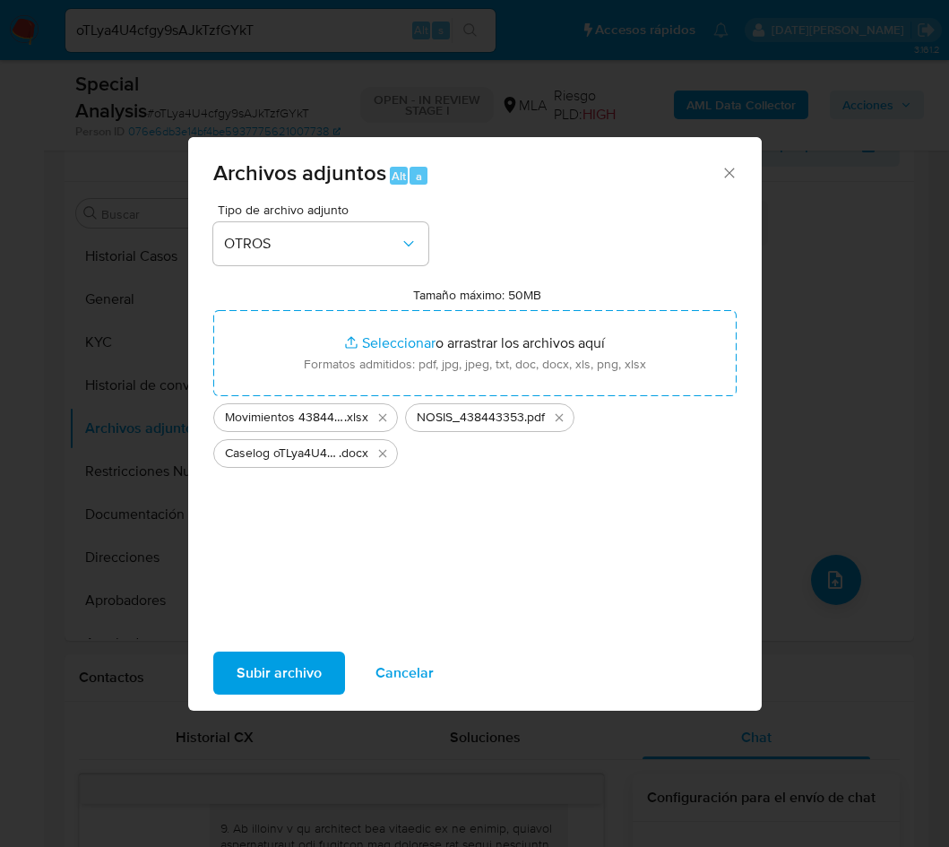
click at [272, 660] on span "Subir archivo" at bounding box center [279, 672] width 85 height 39
click at [728, 177] on icon "Cerrar" at bounding box center [730, 173] width 18 height 18
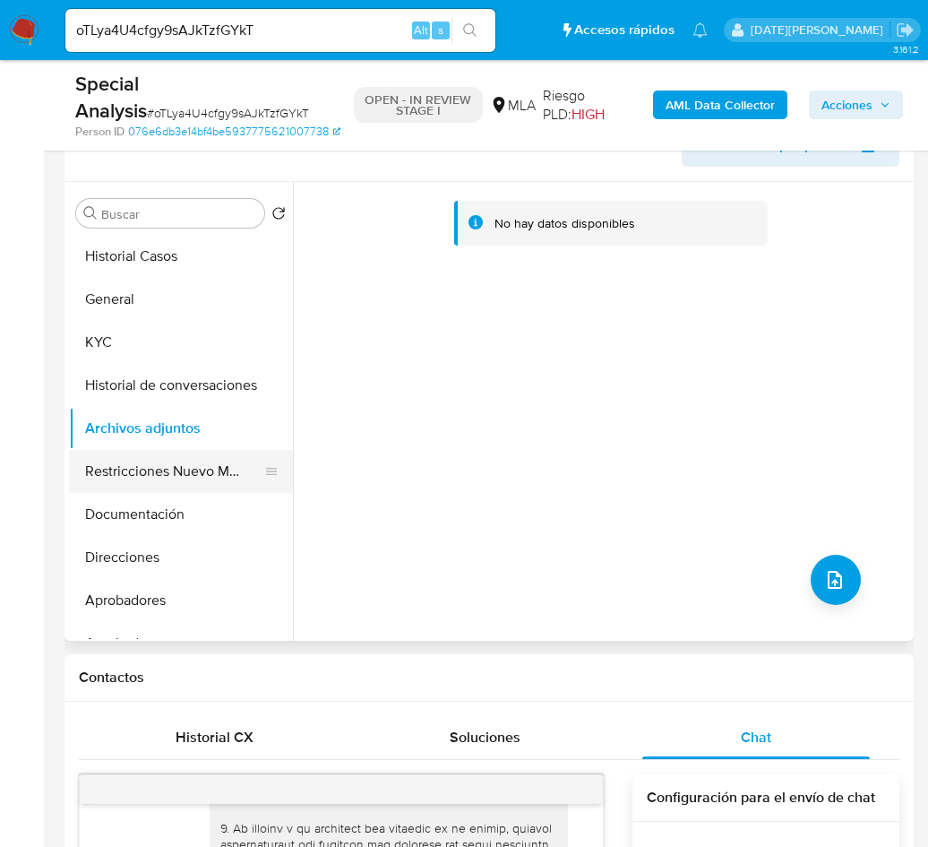
click at [196, 465] on button "Restricciones Nuevo Mundo" at bounding box center [174, 471] width 210 height 43
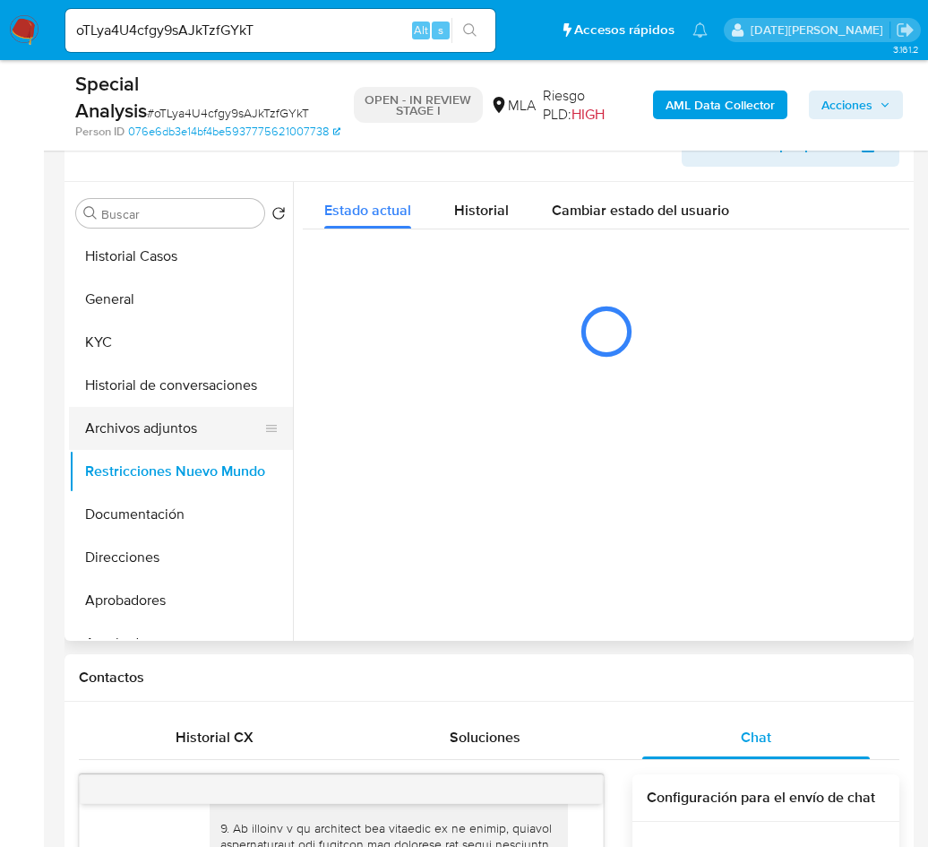
click at [186, 421] on button "Archivos adjuntos" at bounding box center [174, 428] width 210 height 43
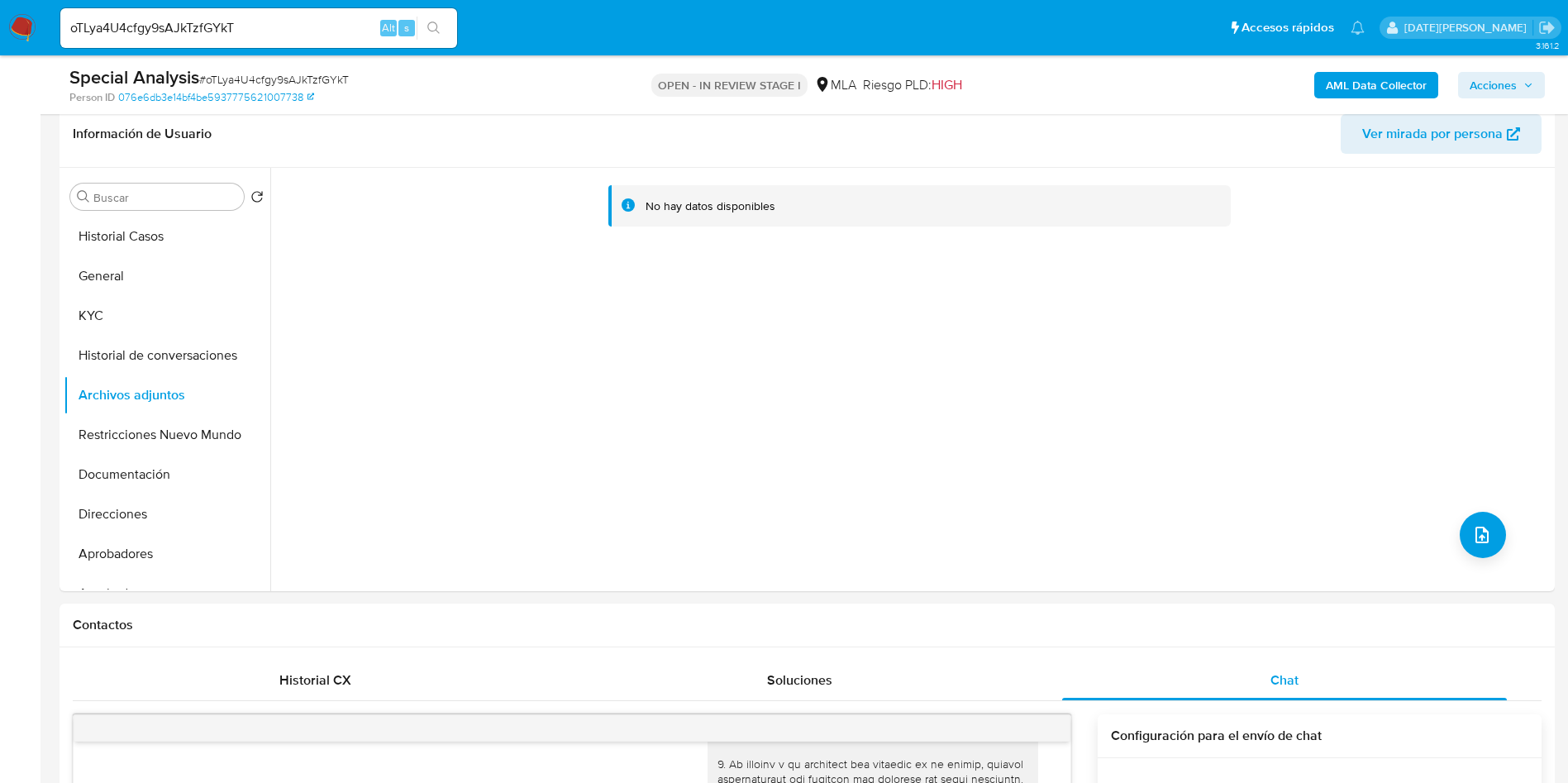
click at [1393, 84] on b "AML Data Collector" at bounding box center [1375, 85] width 101 height 27
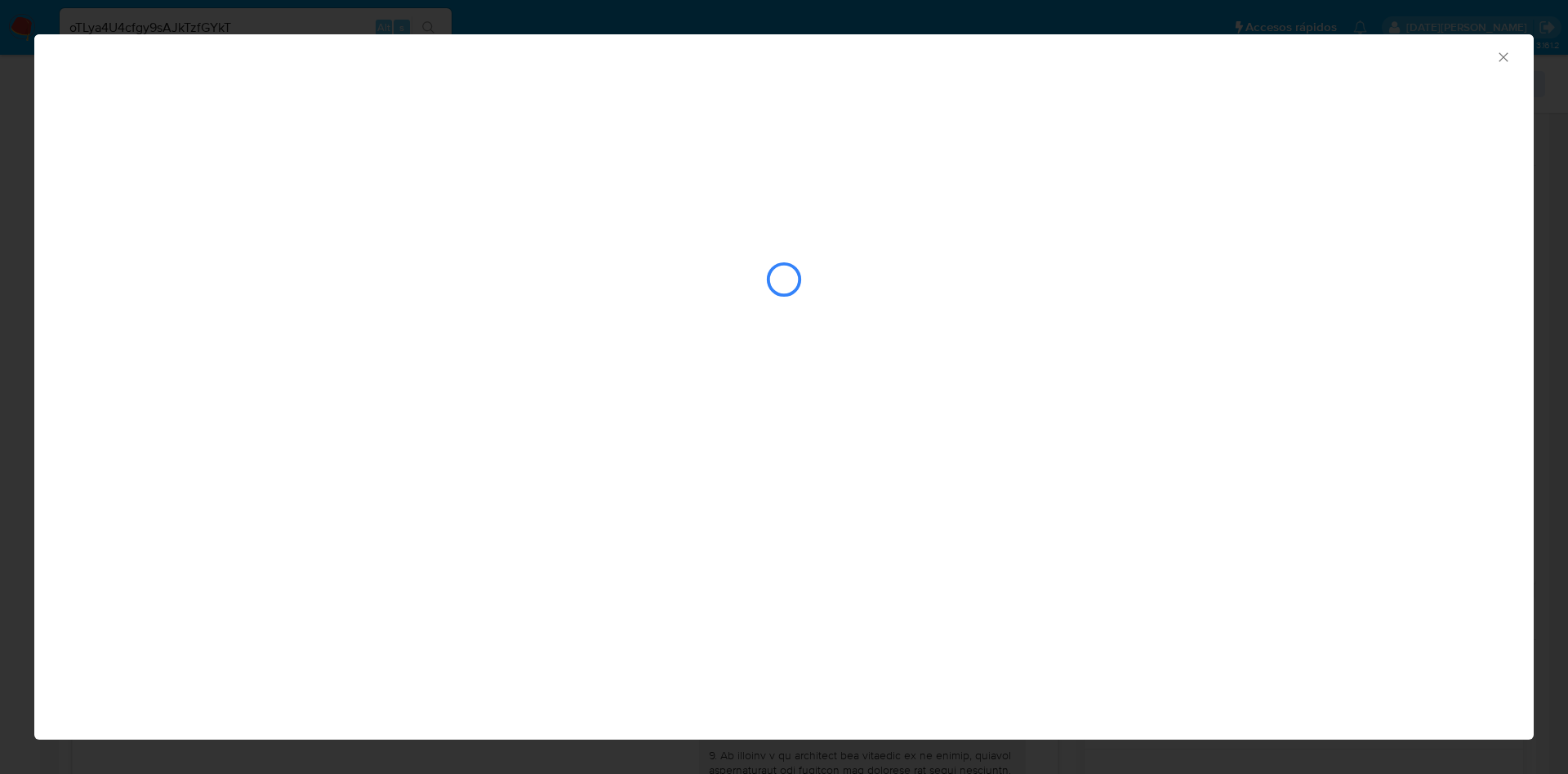
click at [785, 447] on div "AML Data Collector" at bounding box center [784, 387] width 1499 height 705
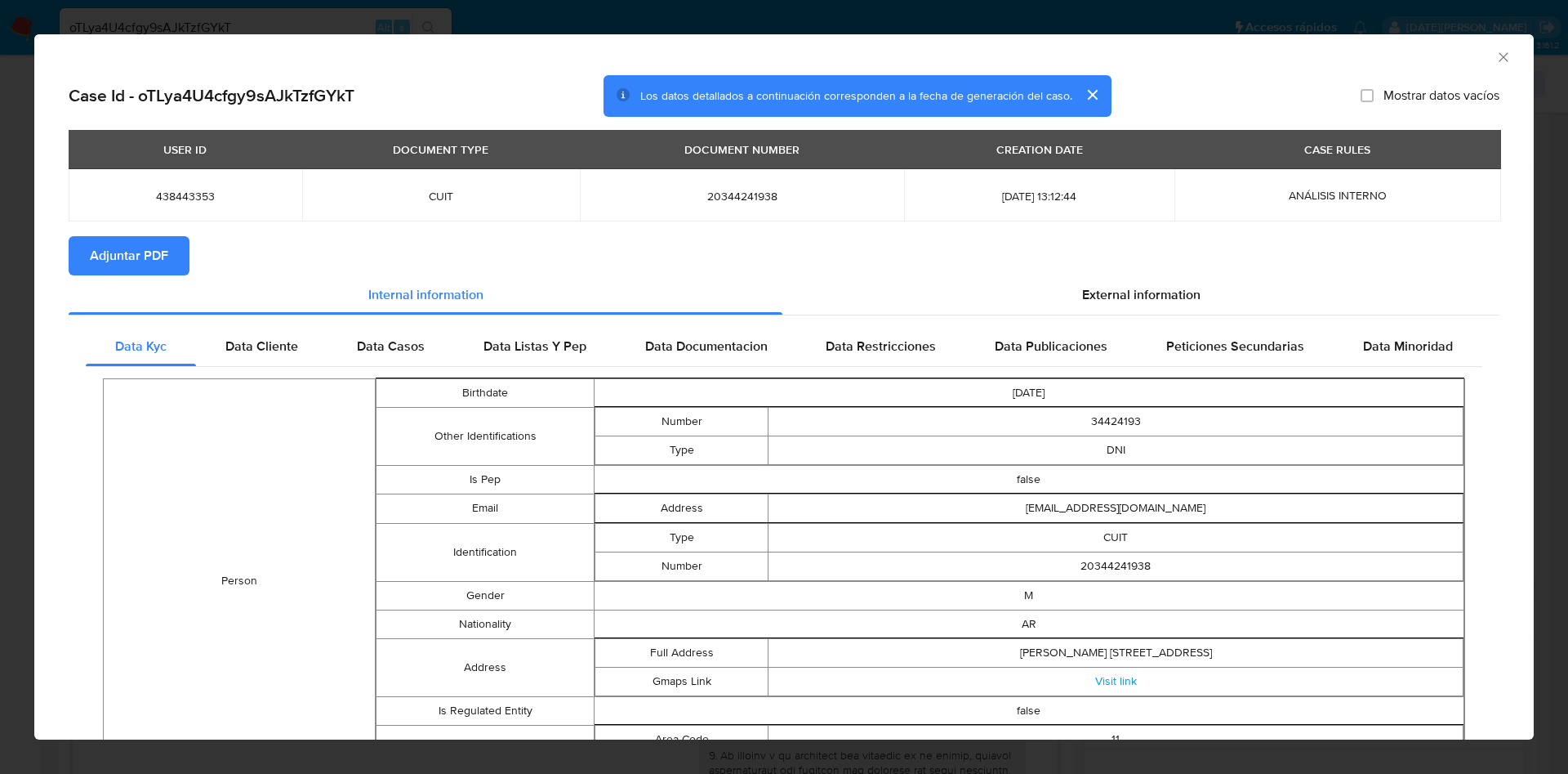
click at [128, 257] on span "Adjuntar PDF" at bounding box center [129, 255] width 78 height 36
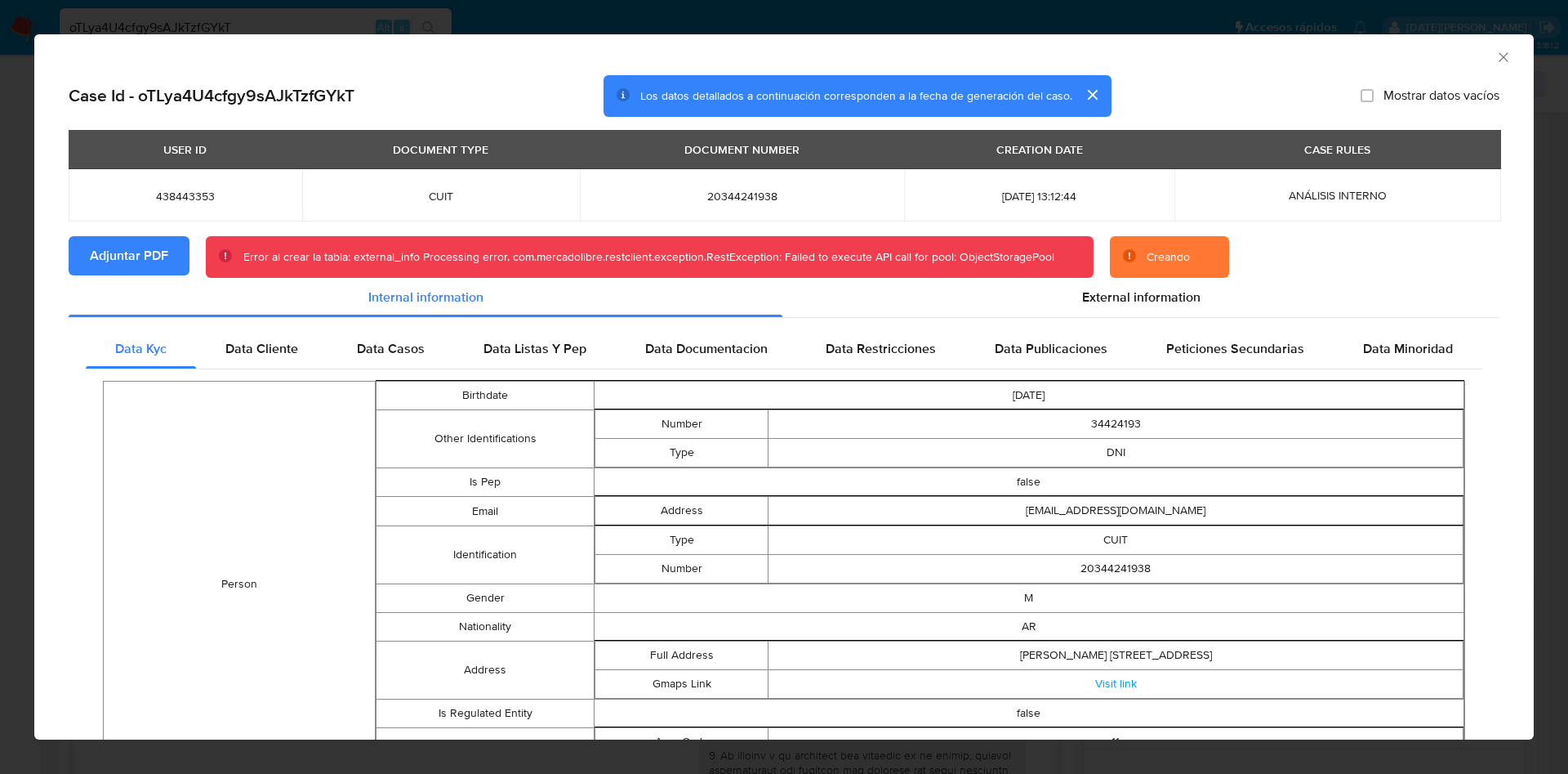
click at [456, 79] on div "Case Id - oTLya4U4cfgy9sAJkTzfGYkT Los datos detallados a continuación correspo…" at bounding box center [784, 96] width 1430 height 43
drag, startPoint x: 1489, startPoint y: 50, endPoint x: 1404, endPoint y: 209, distance: 180.3
click at [1495, 51] on icon "Cerrar ventana" at bounding box center [1503, 57] width 16 height 16
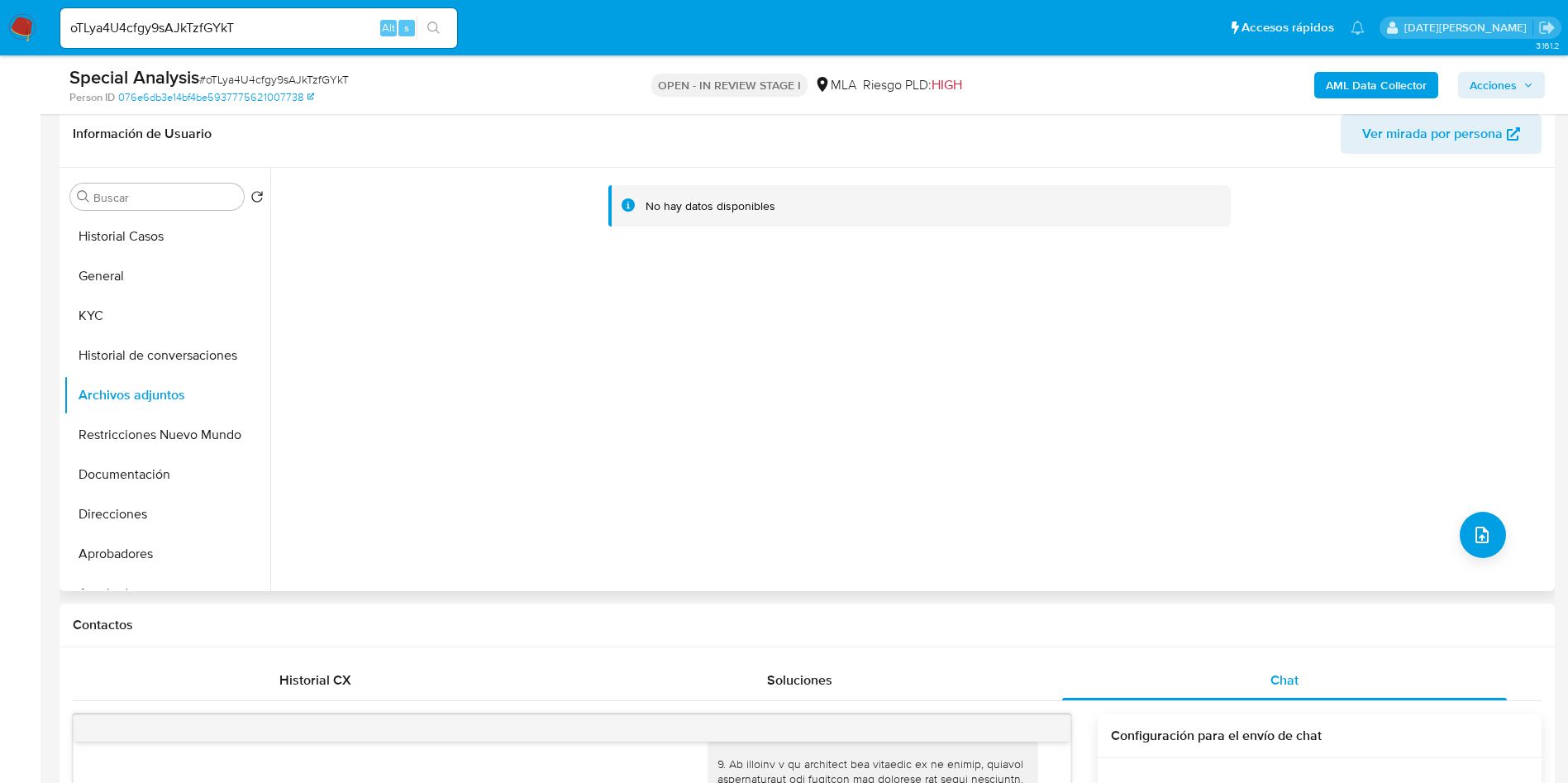
click at [557, 375] on div "No hay datos disponibles" at bounding box center [910, 379] width 1280 height 423
click at [199, 25] on input "oTLya4U4cfgy9sAJkTzfGYkT" at bounding box center [258, 28] width 397 height 21
paste input "m80s5yHkdK43EQ78DEeIWTQ7"
type input "m80s5yHkdK43EQ78DEeIWTQ7"
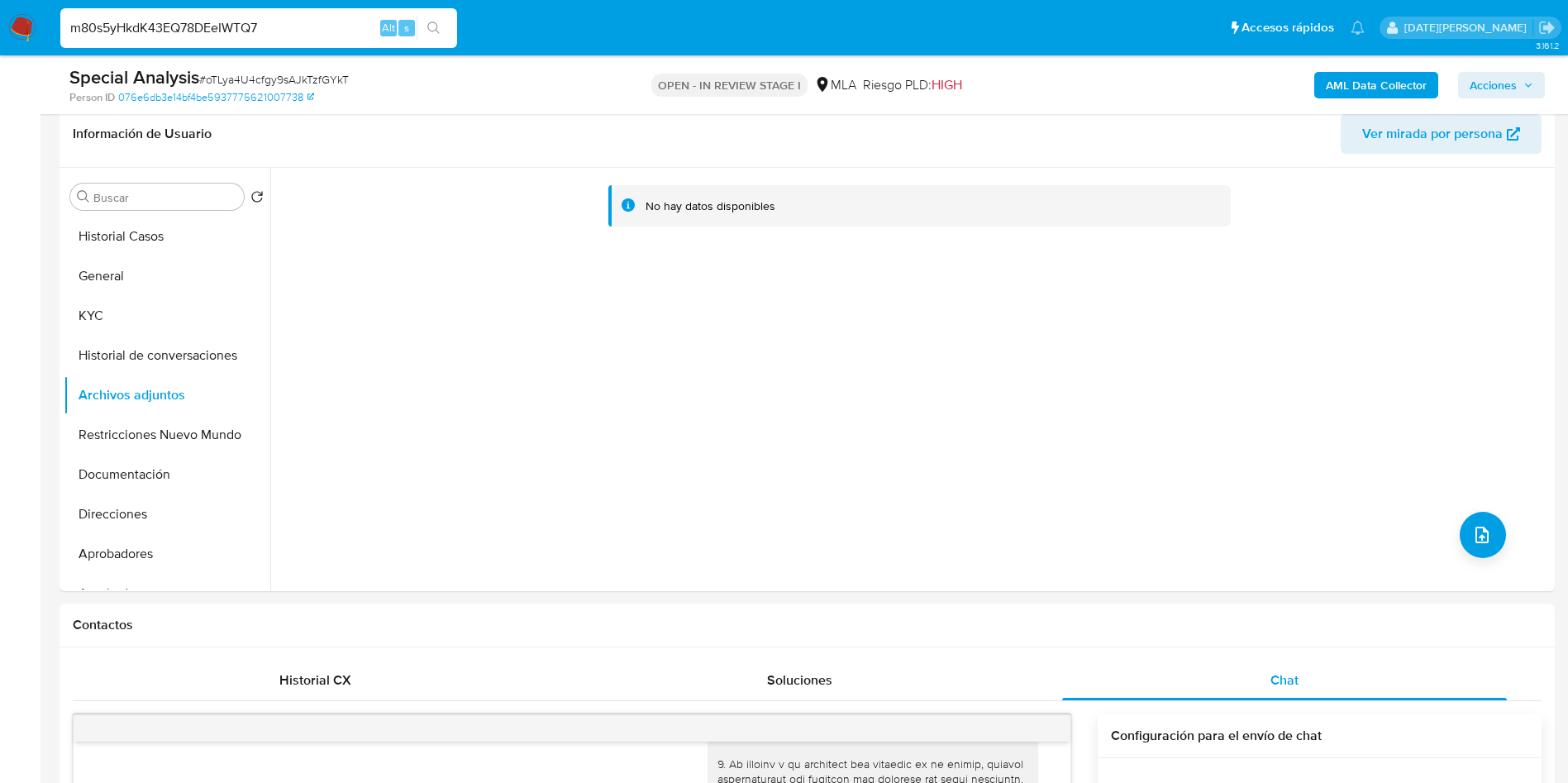
click at [435, 28] on icon "search-icon" at bounding box center [434, 28] width 13 height 13
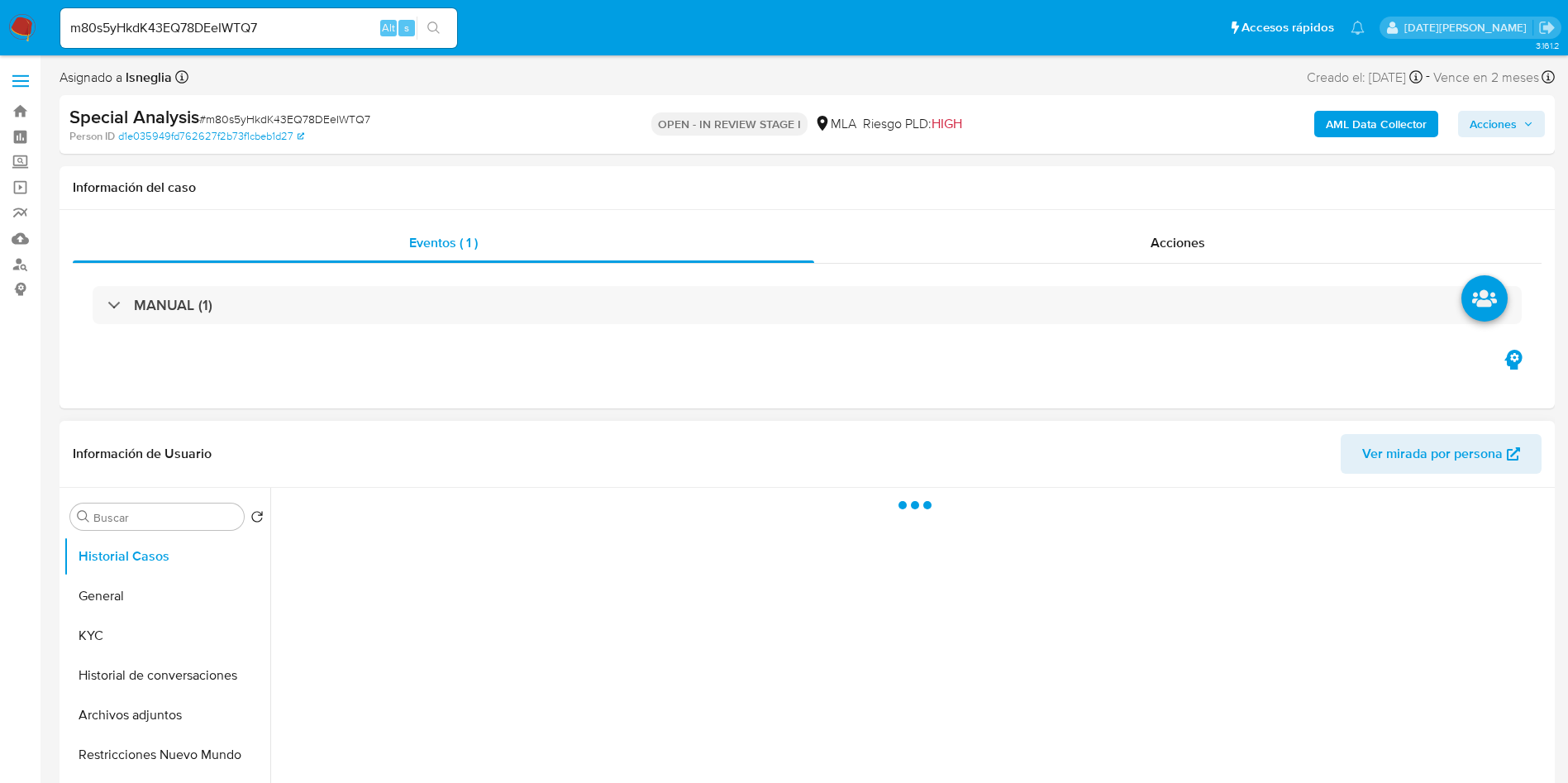
select select "10"
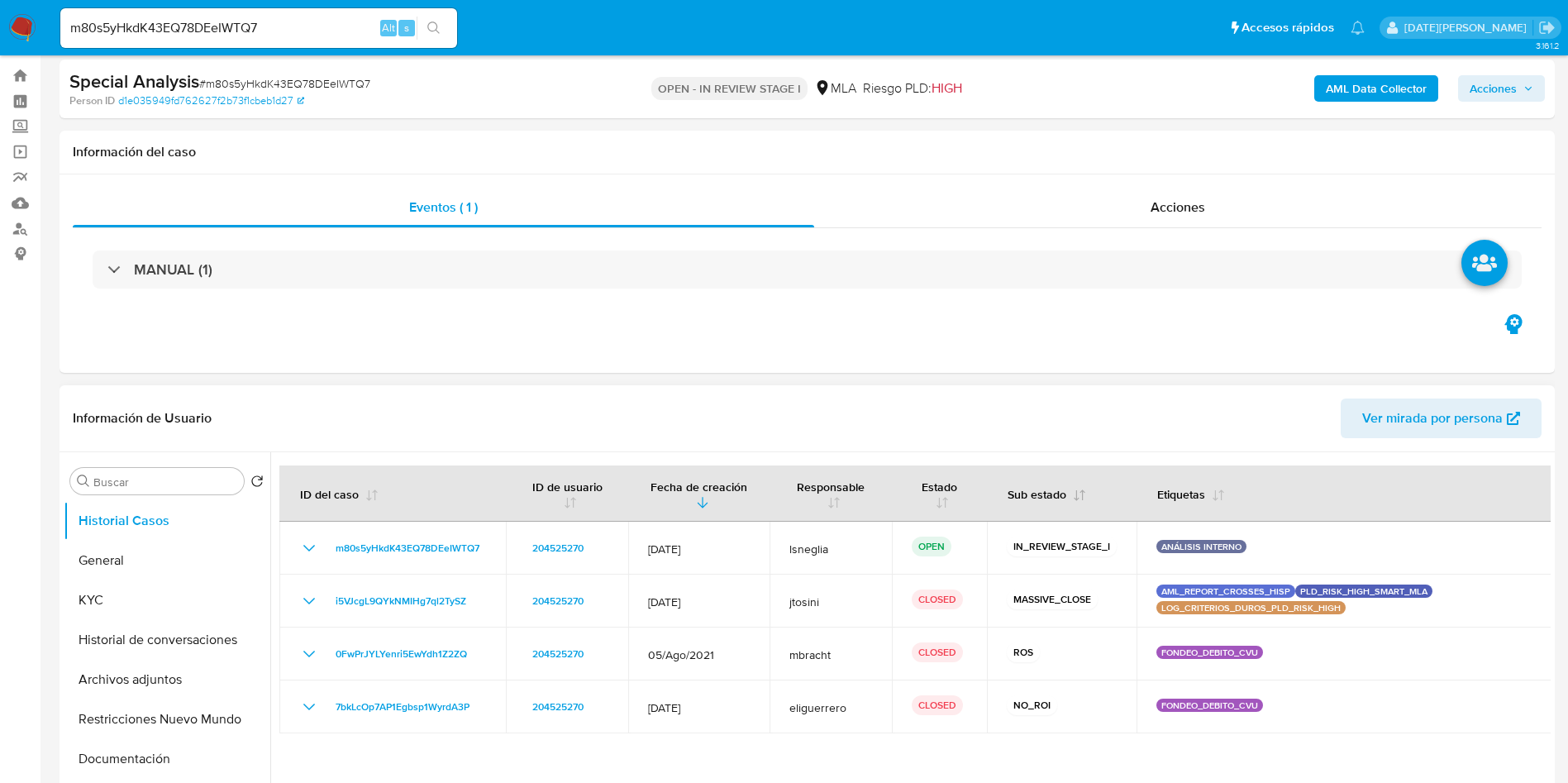
scroll to position [124, 0]
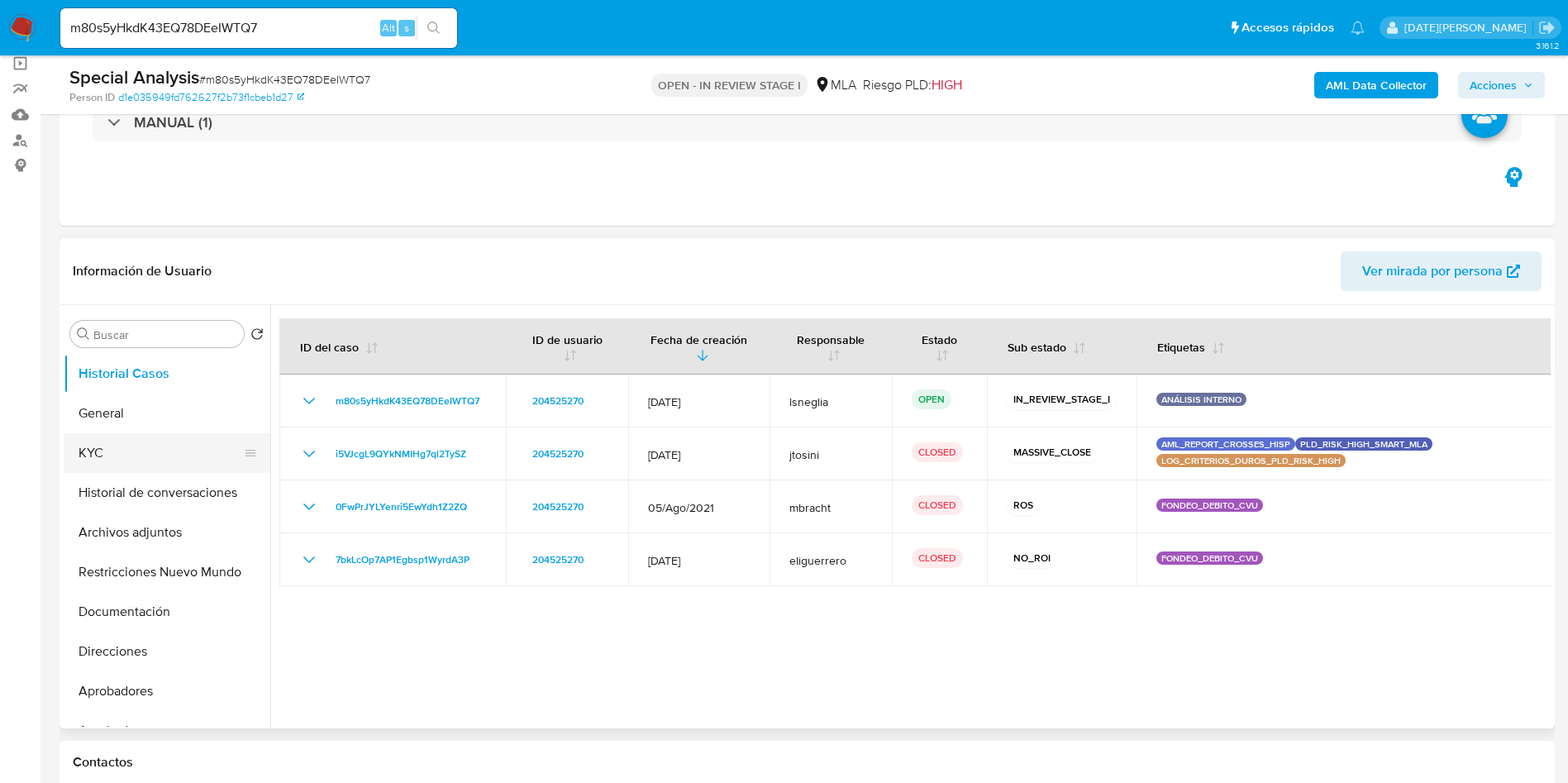
click at [143, 441] on button "KYC" at bounding box center [160, 453] width 194 height 40
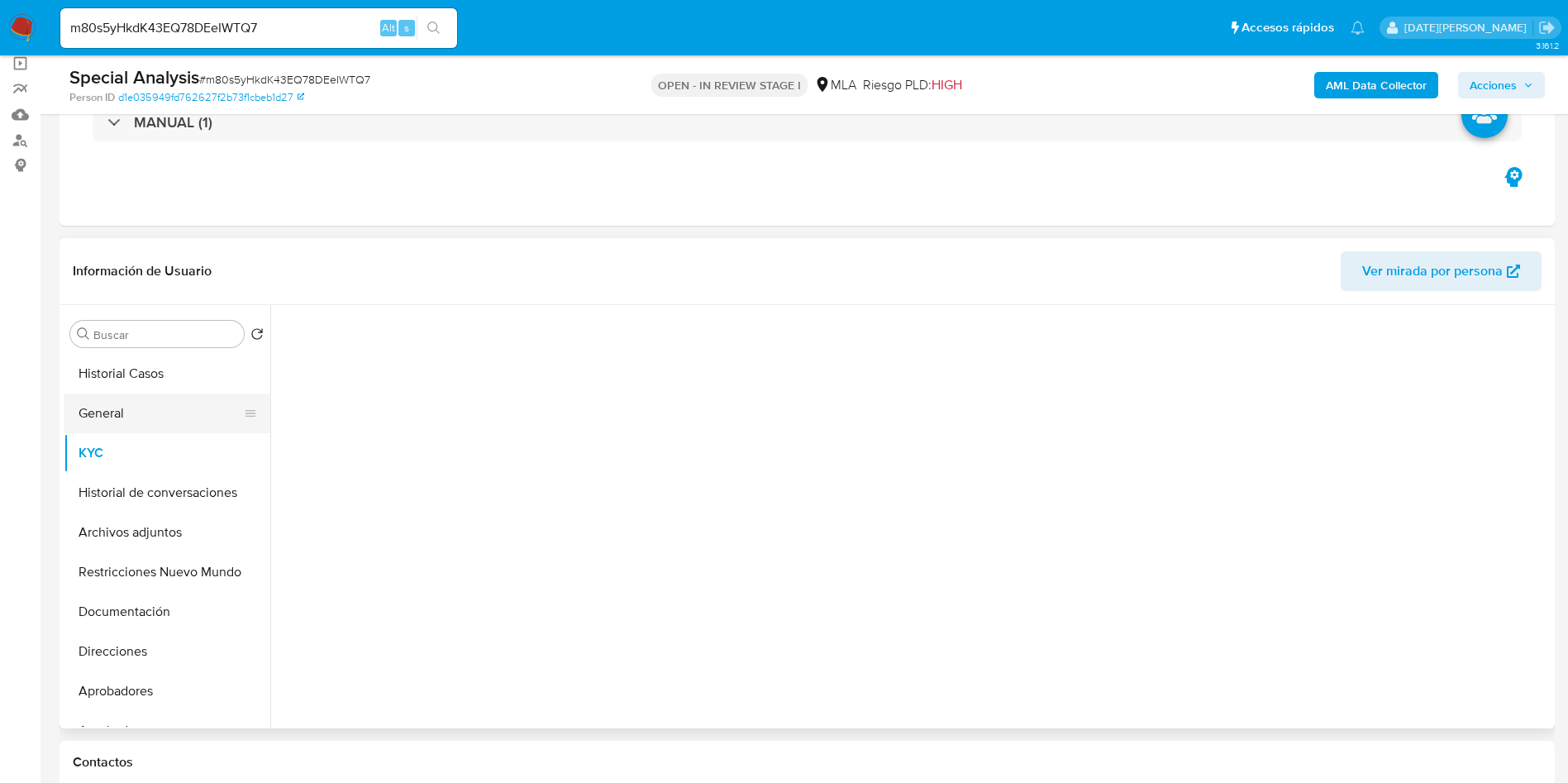
click at [145, 410] on button "General" at bounding box center [160, 413] width 194 height 40
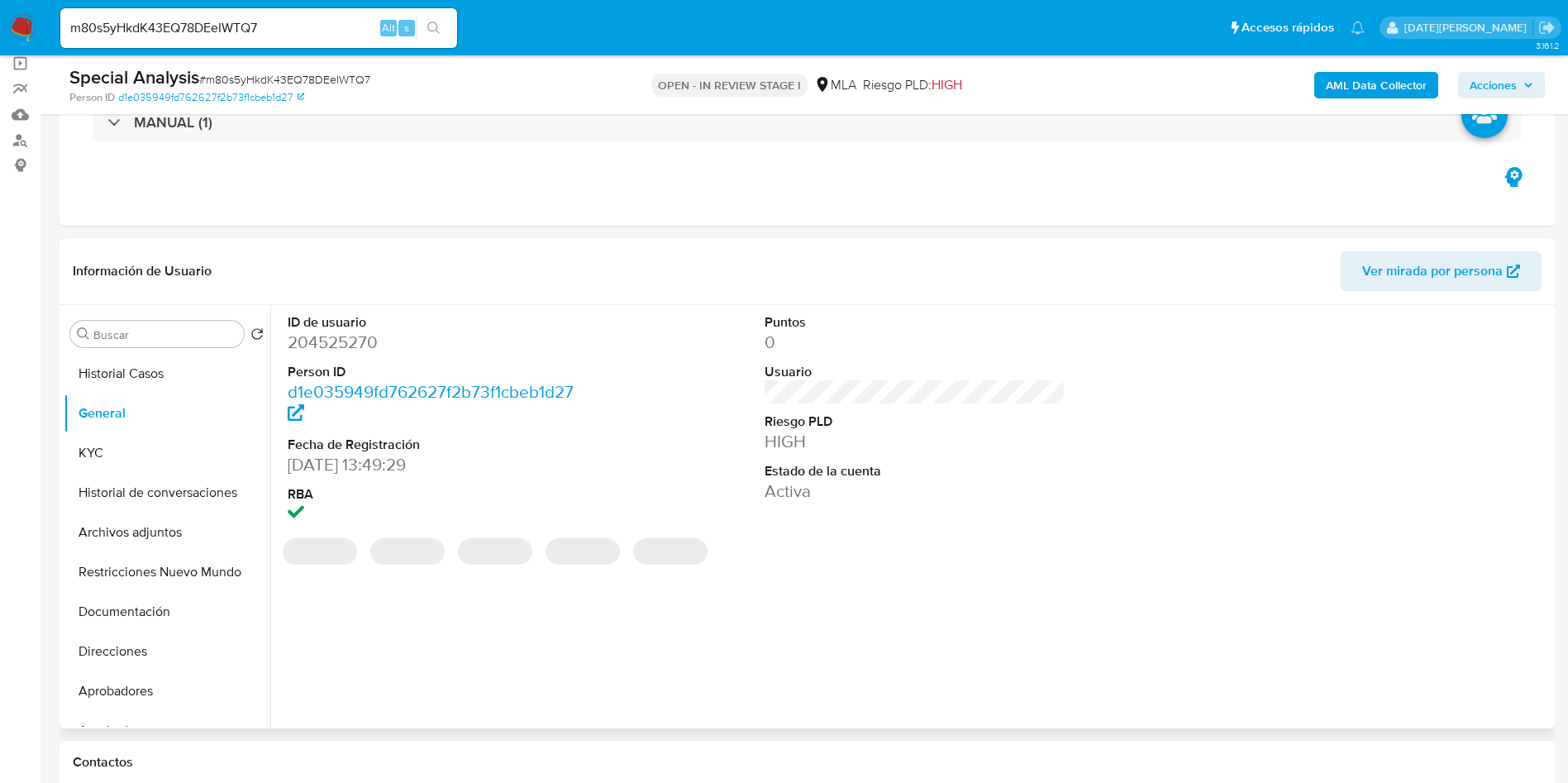
click at [315, 346] on dd "204525270" at bounding box center [438, 341] width 302 height 23
click at [315, 346] on dd "204525270" at bounding box center [438, 341] width 302 height 23
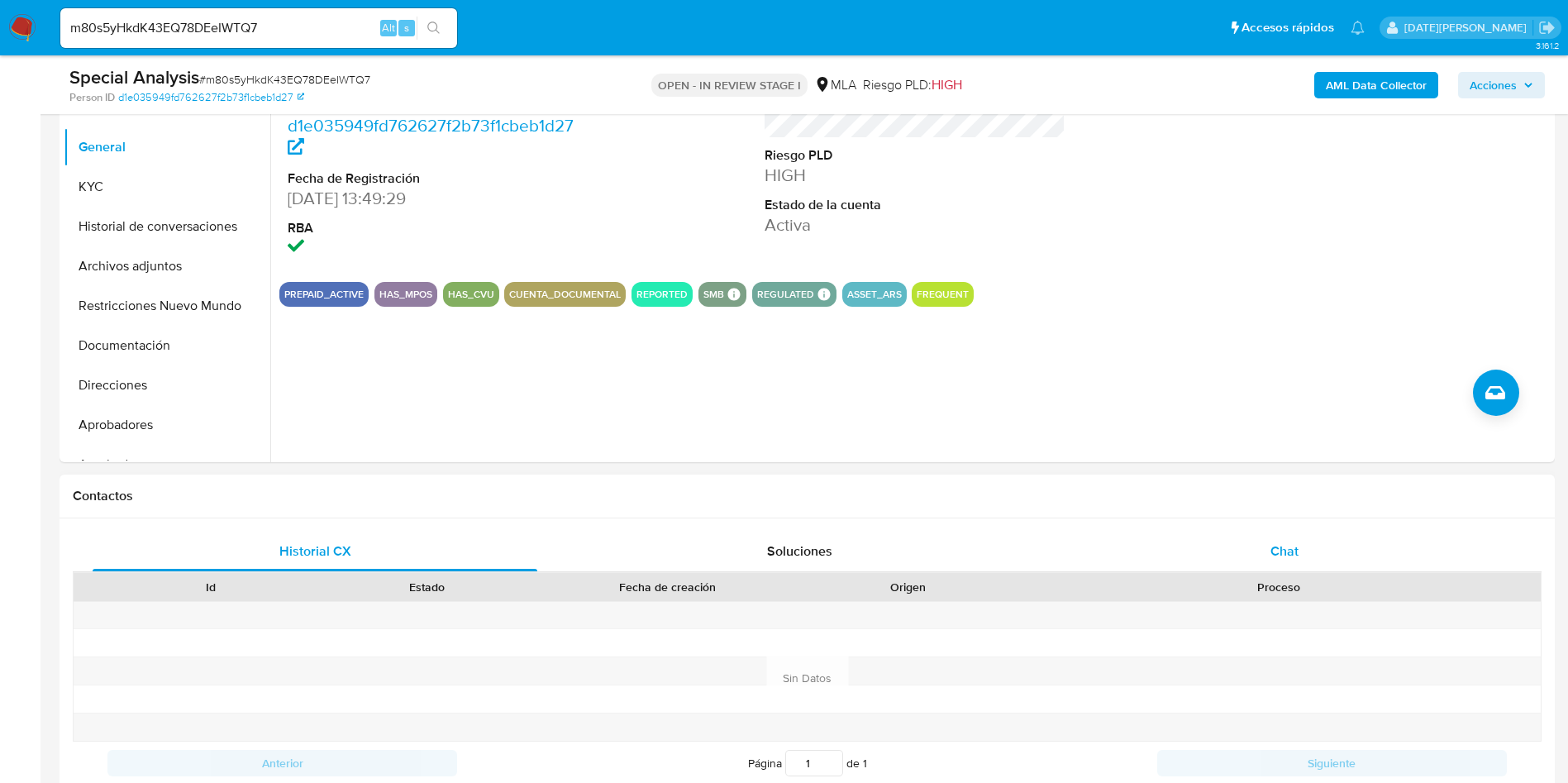
scroll to position [496, 0]
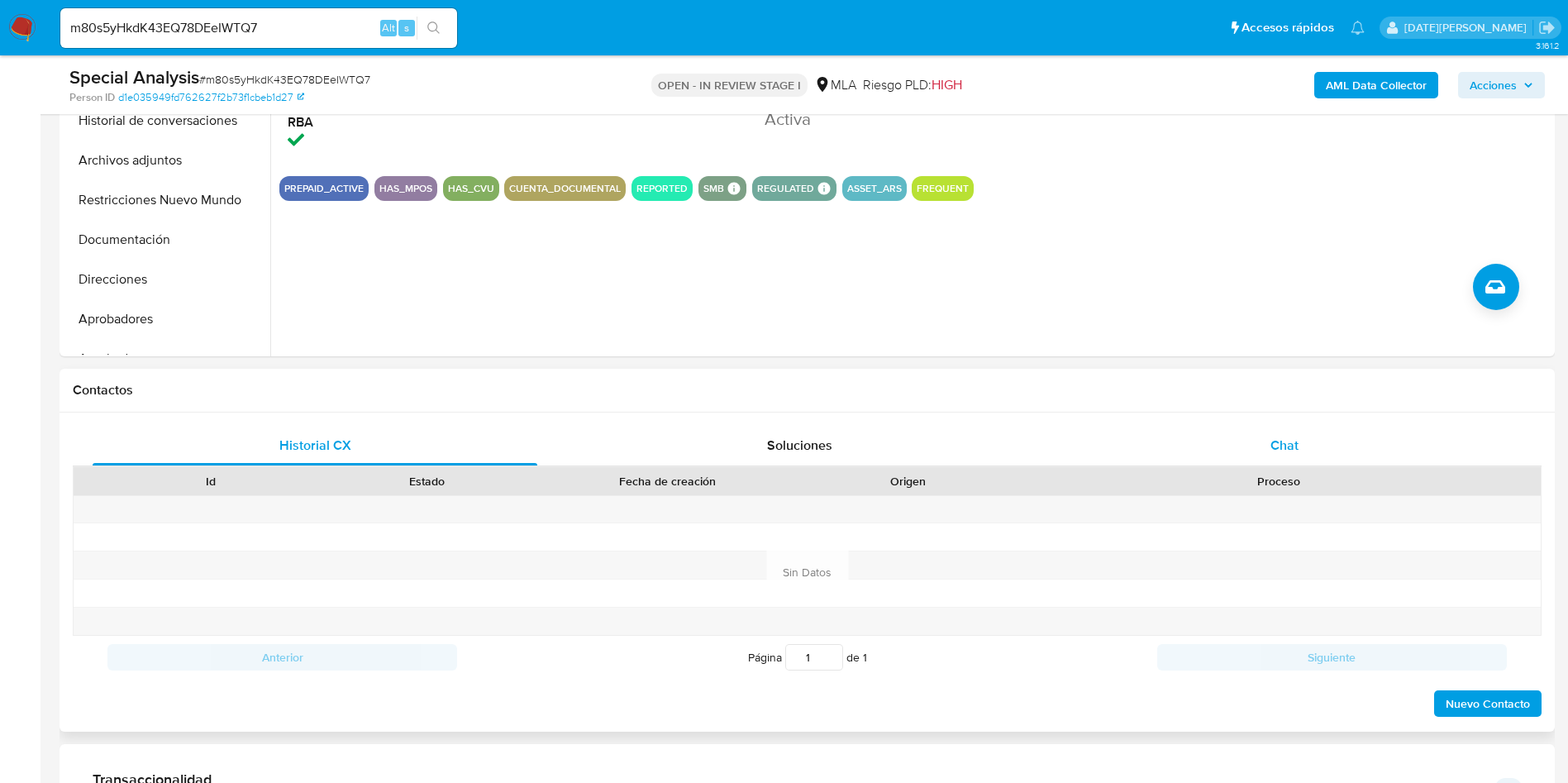
click at [1233, 444] on div "Chat" at bounding box center [1285, 445] width 445 height 40
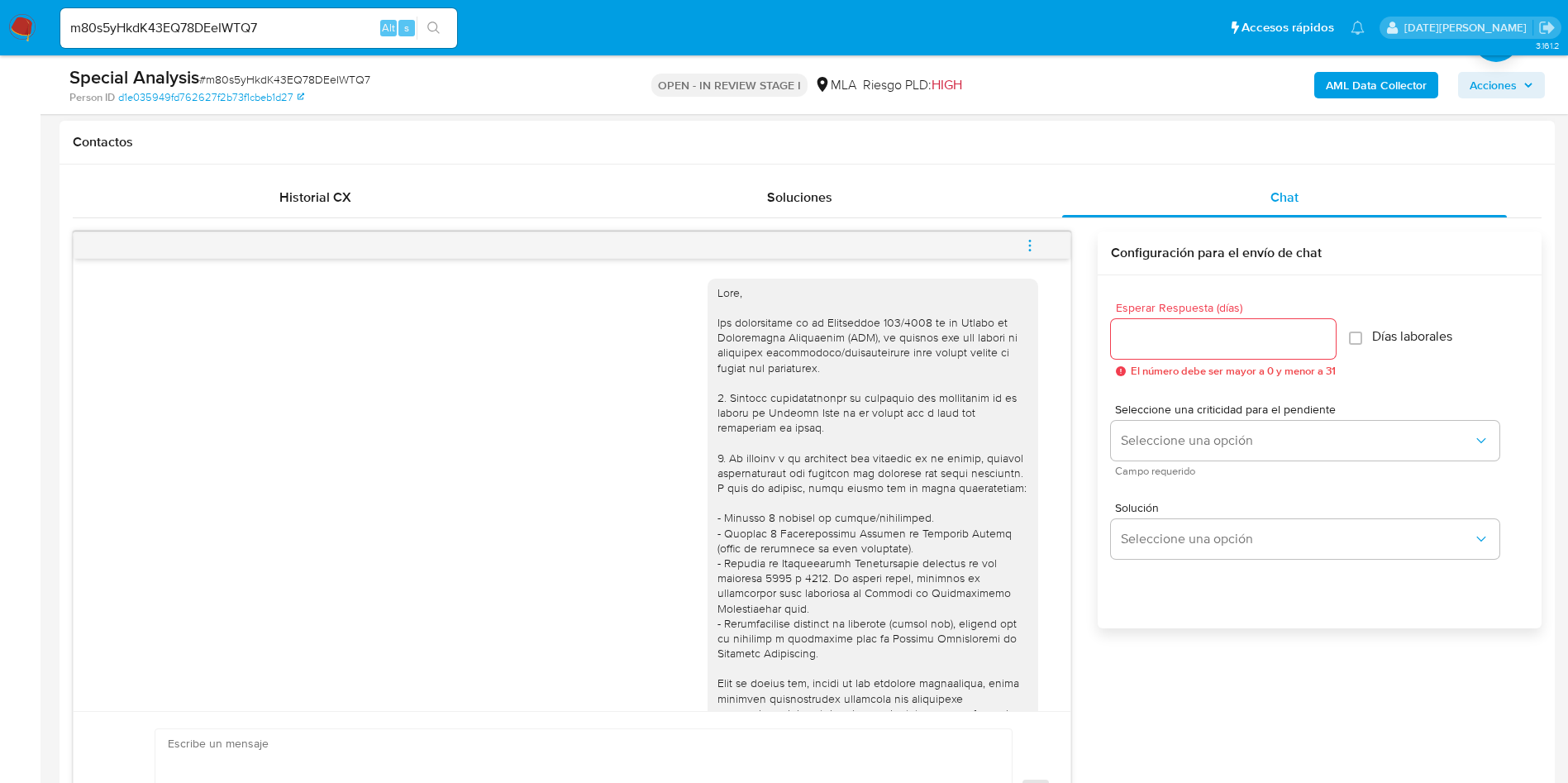
scroll to position [124, 0]
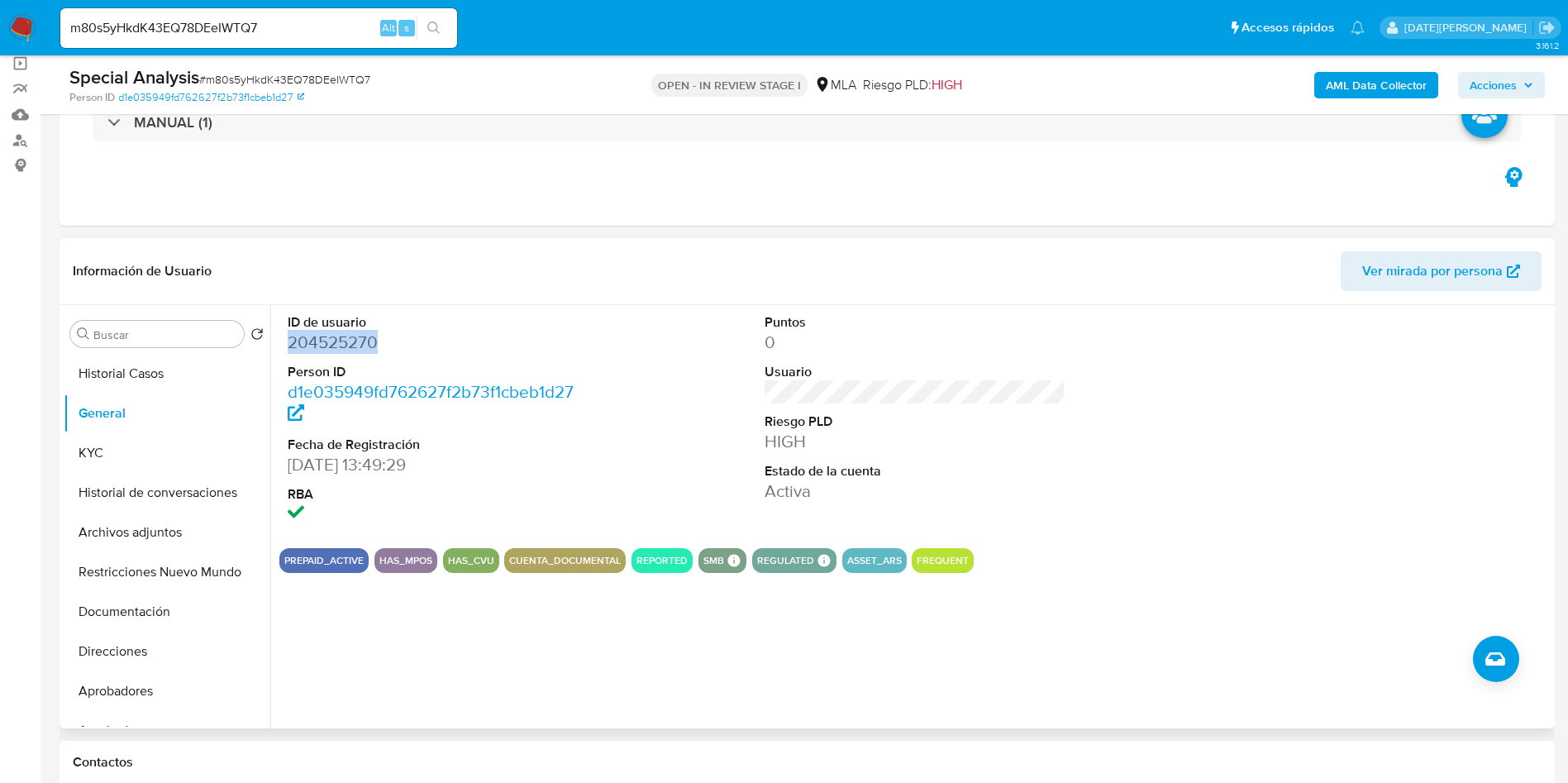
click at [316, 349] on dd "204525270" at bounding box center [438, 341] width 302 height 23
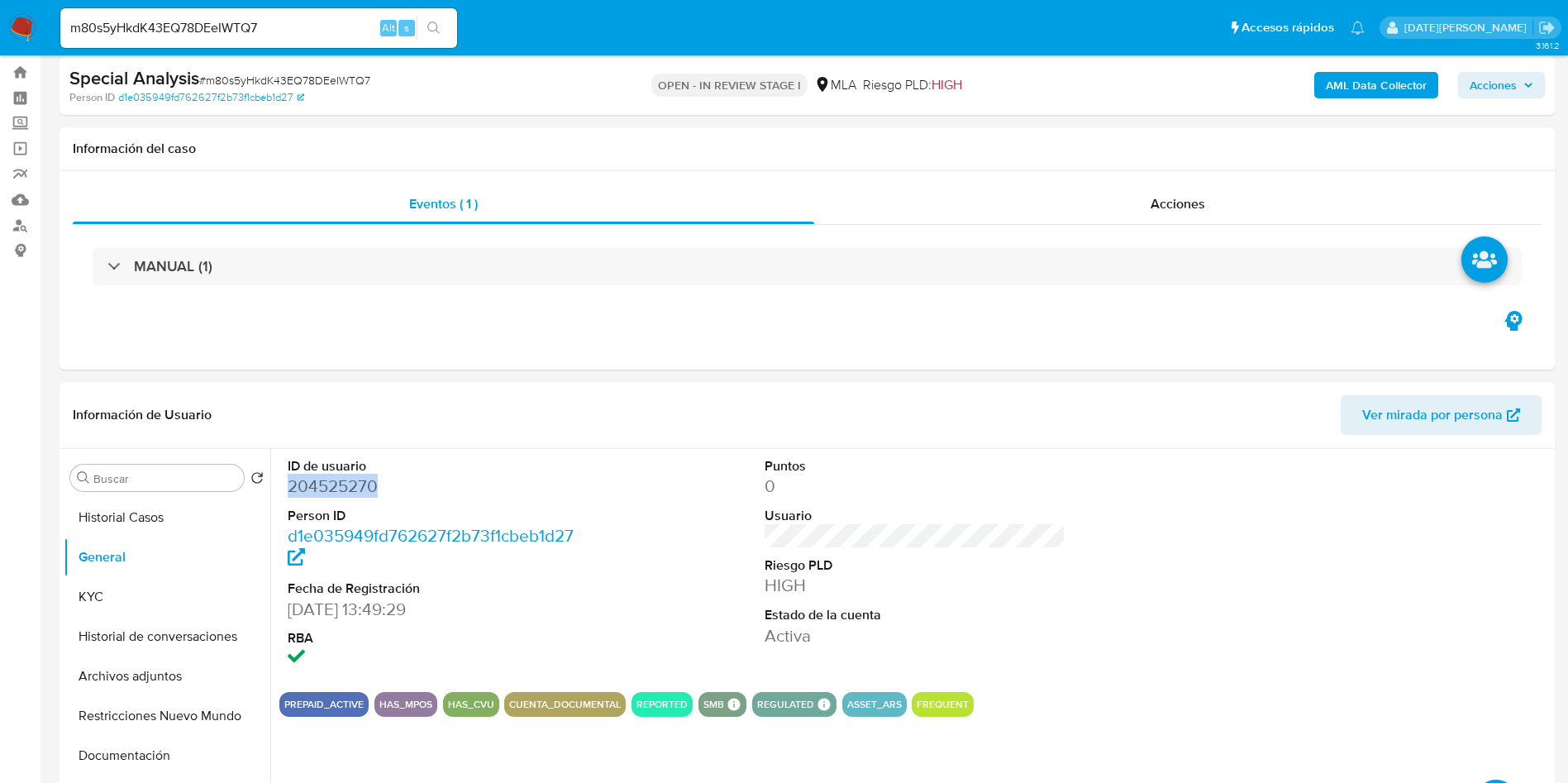
scroll to position [0, 0]
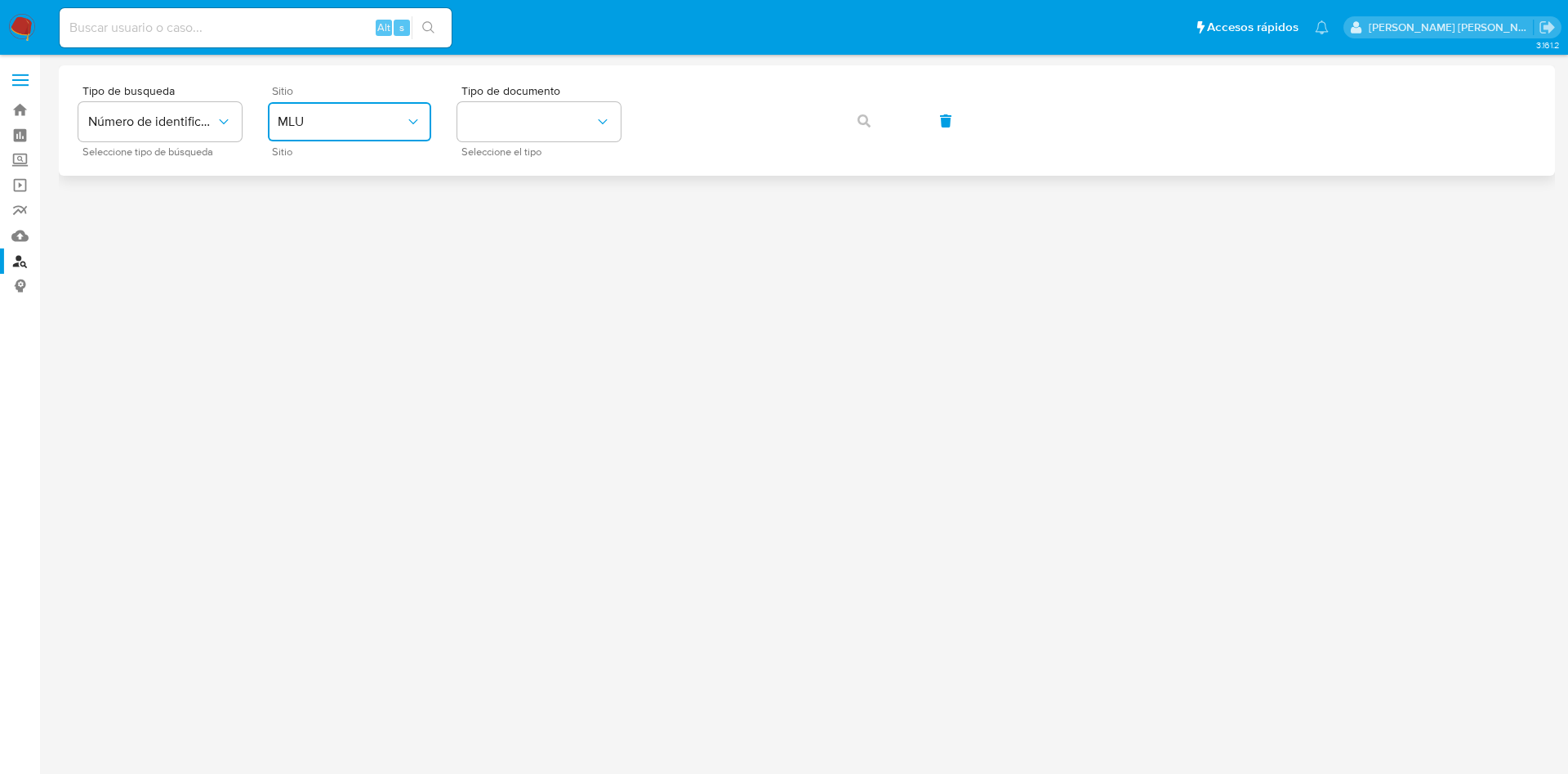
click at [355, 122] on span "MLU" at bounding box center [342, 122] width 128 height 16
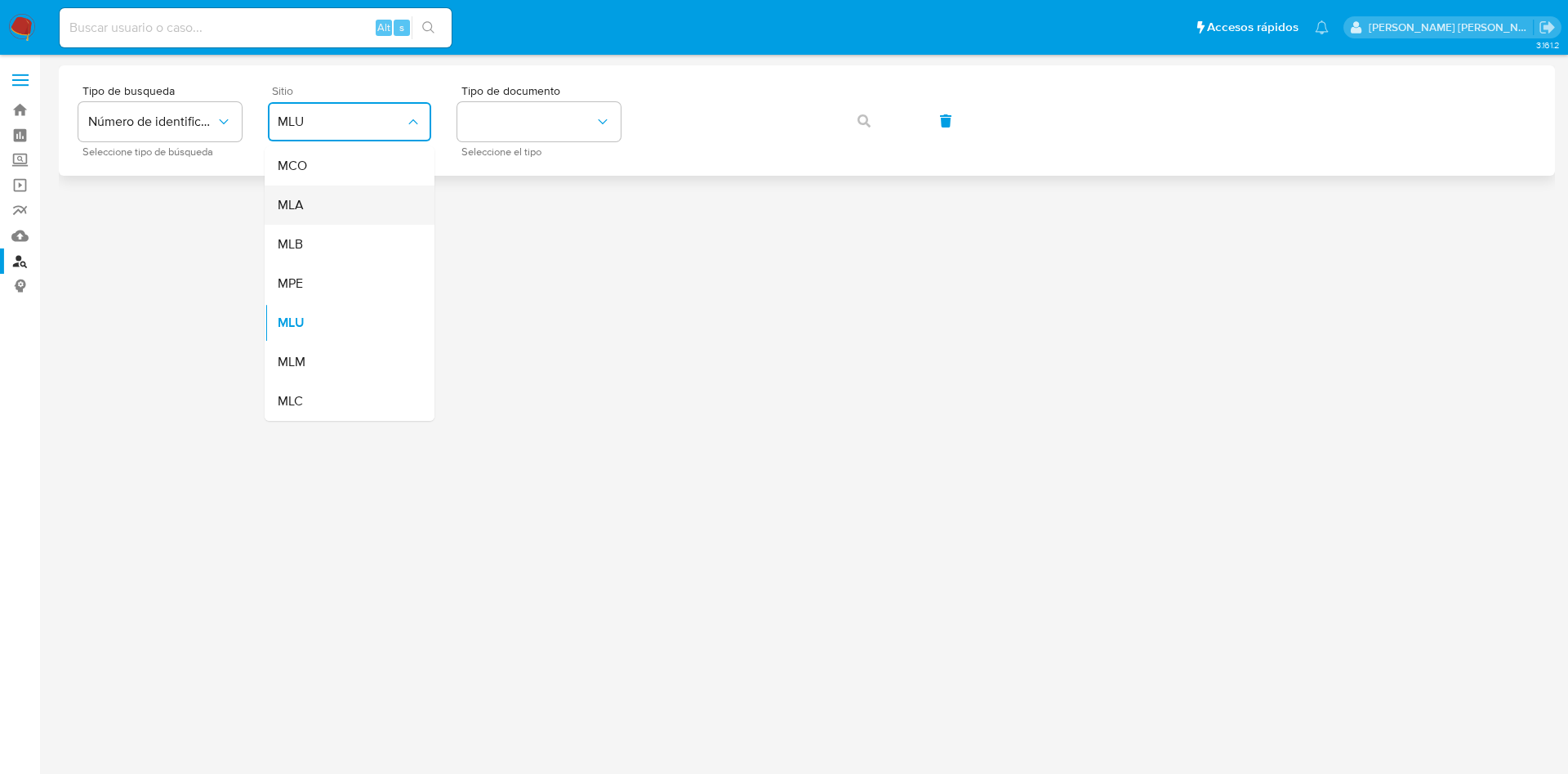
click at [364, 204] on div "MLA" at bounding box center [344, 204] width 134 height 39
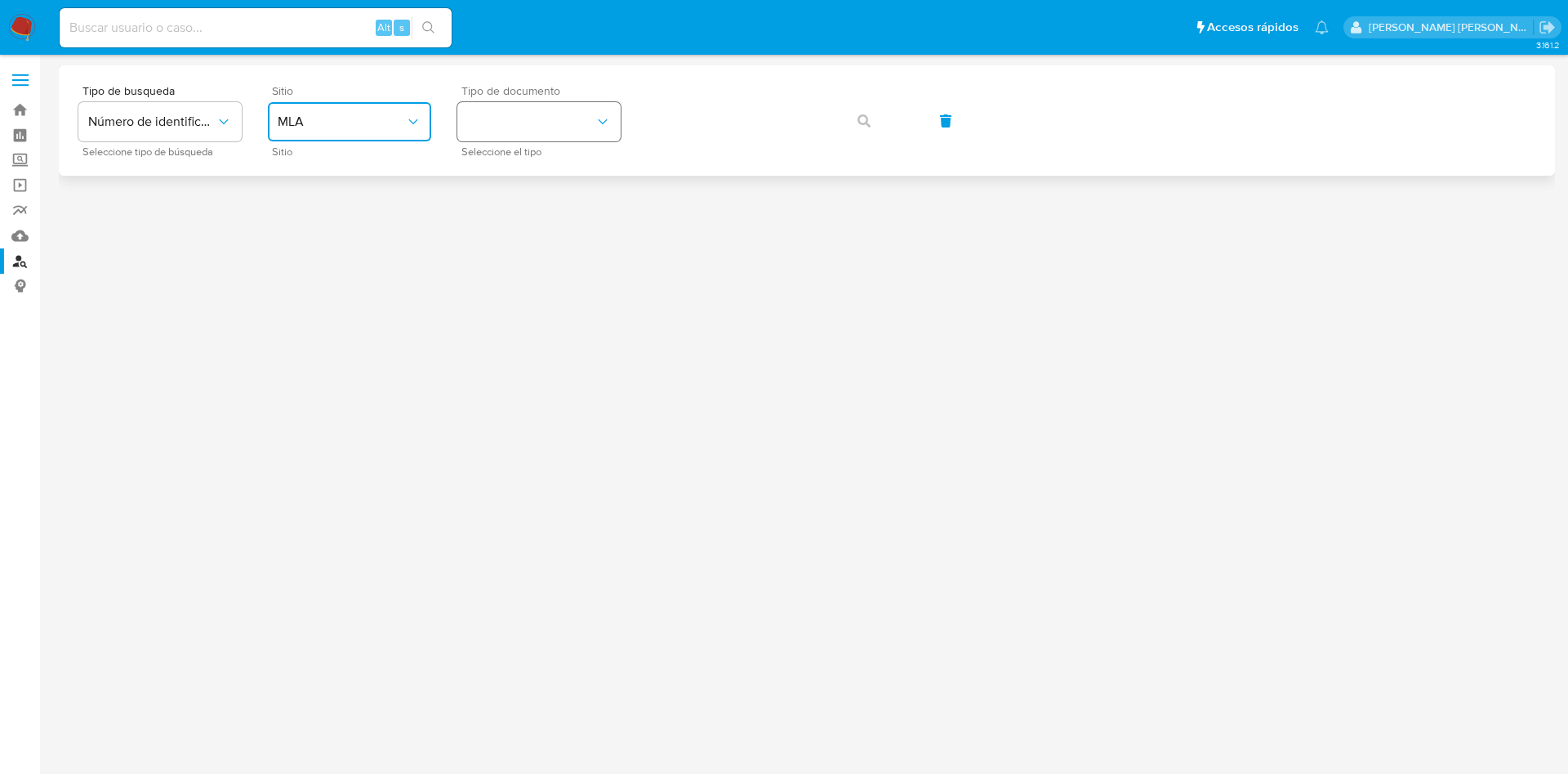
click at [535, 133] on button "identificationType" at bounding box center [538, 121] width 163 height 39
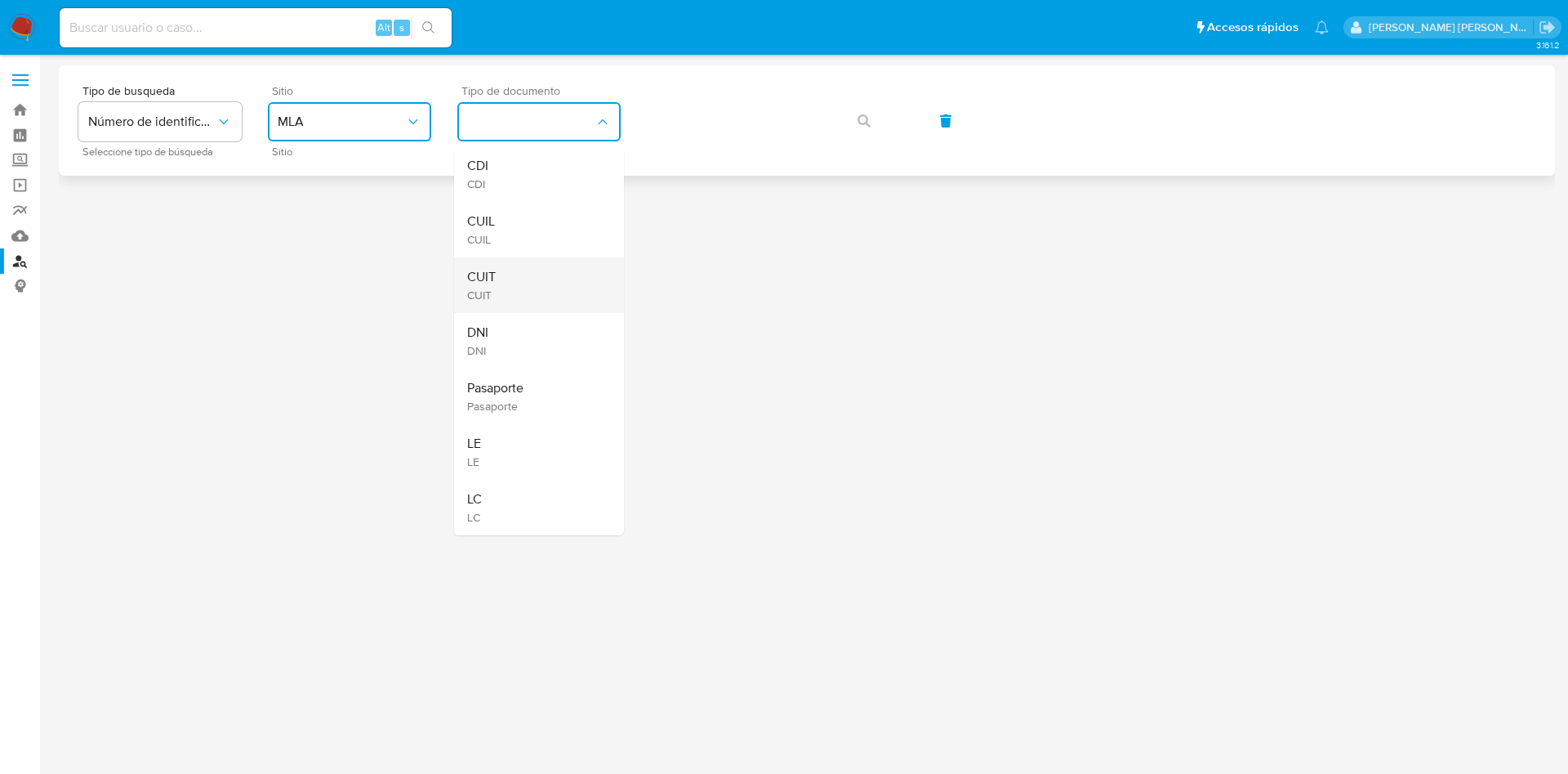
click at [514, 272] on div "CUIT CUIT" at bounding box center [534, 284] width 134 height 56
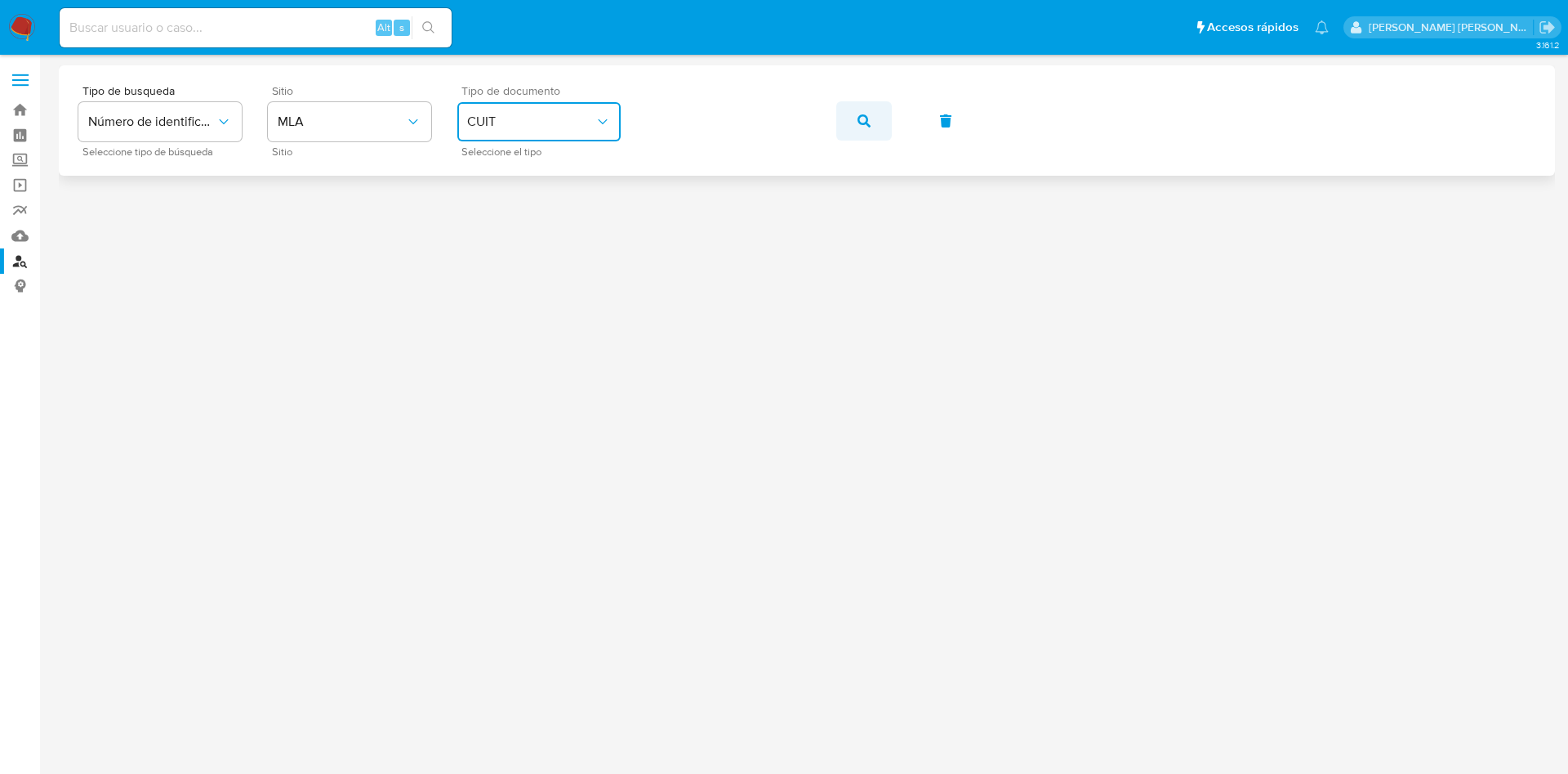
click at [856, 119] on button "button" at bounding box center [864, 120] width 56 height 39
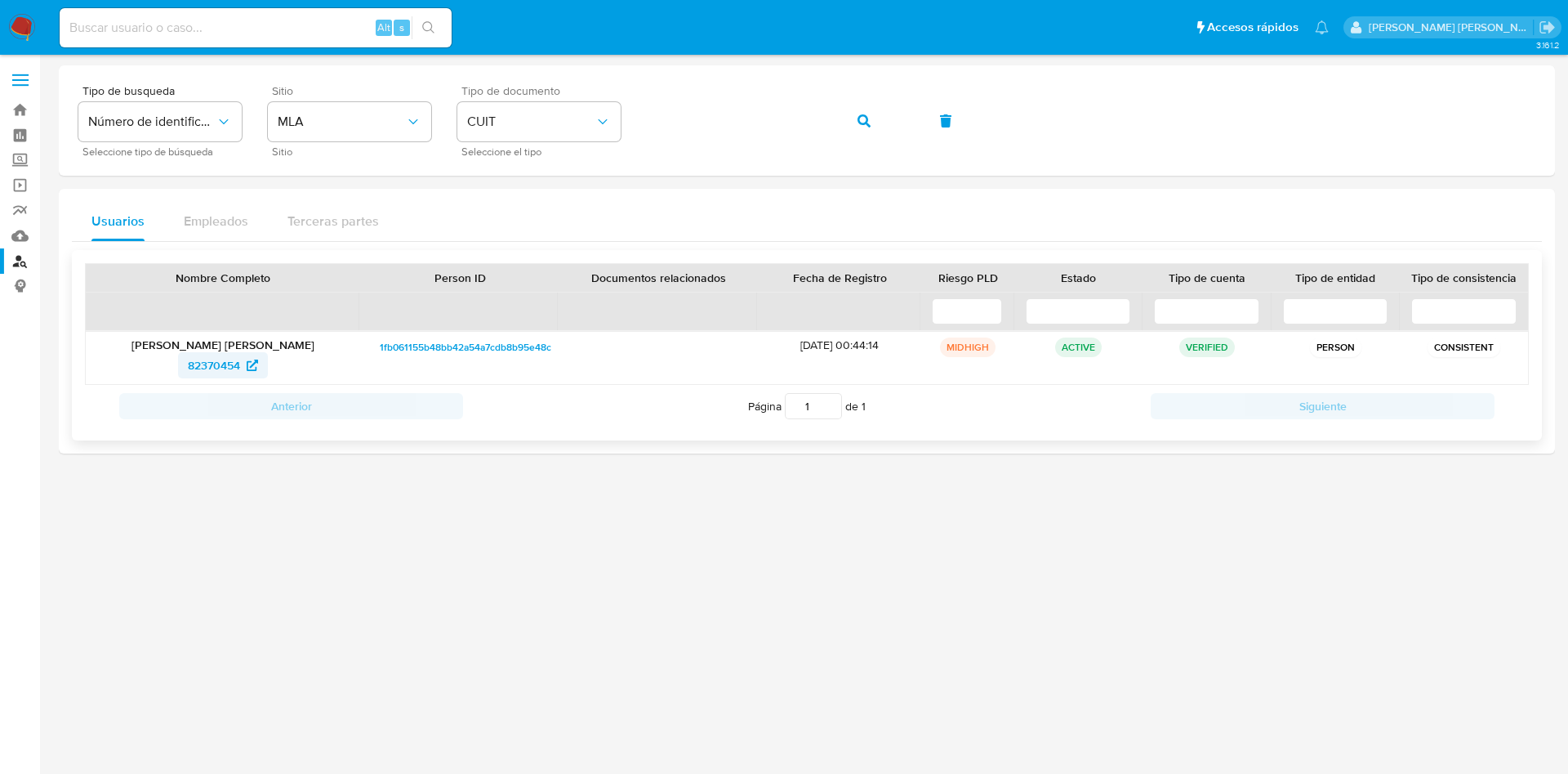
click at [214, 361] on span "82370454" at bounding box center [213, 365] width 52 height 26
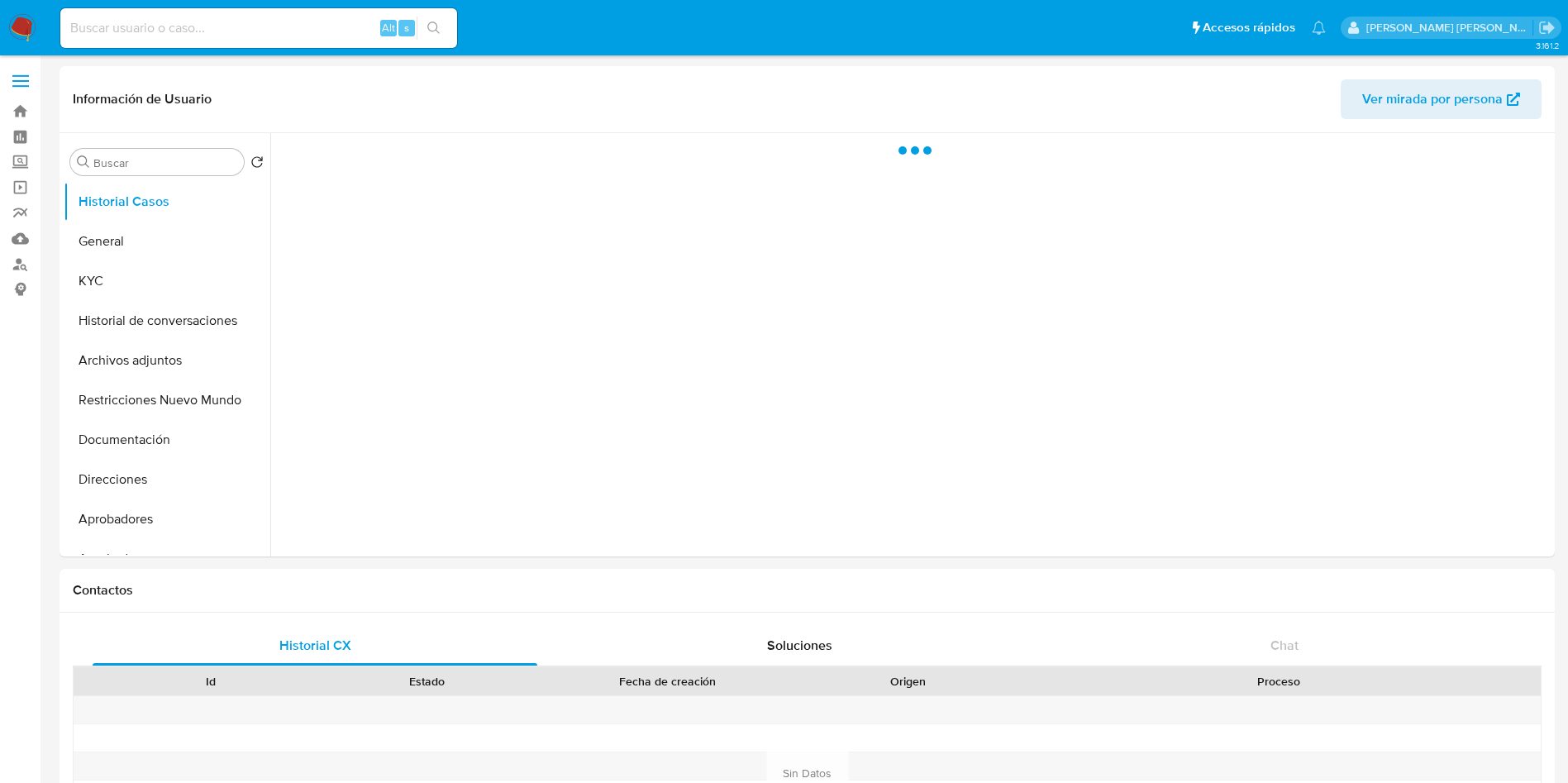
select select "10"
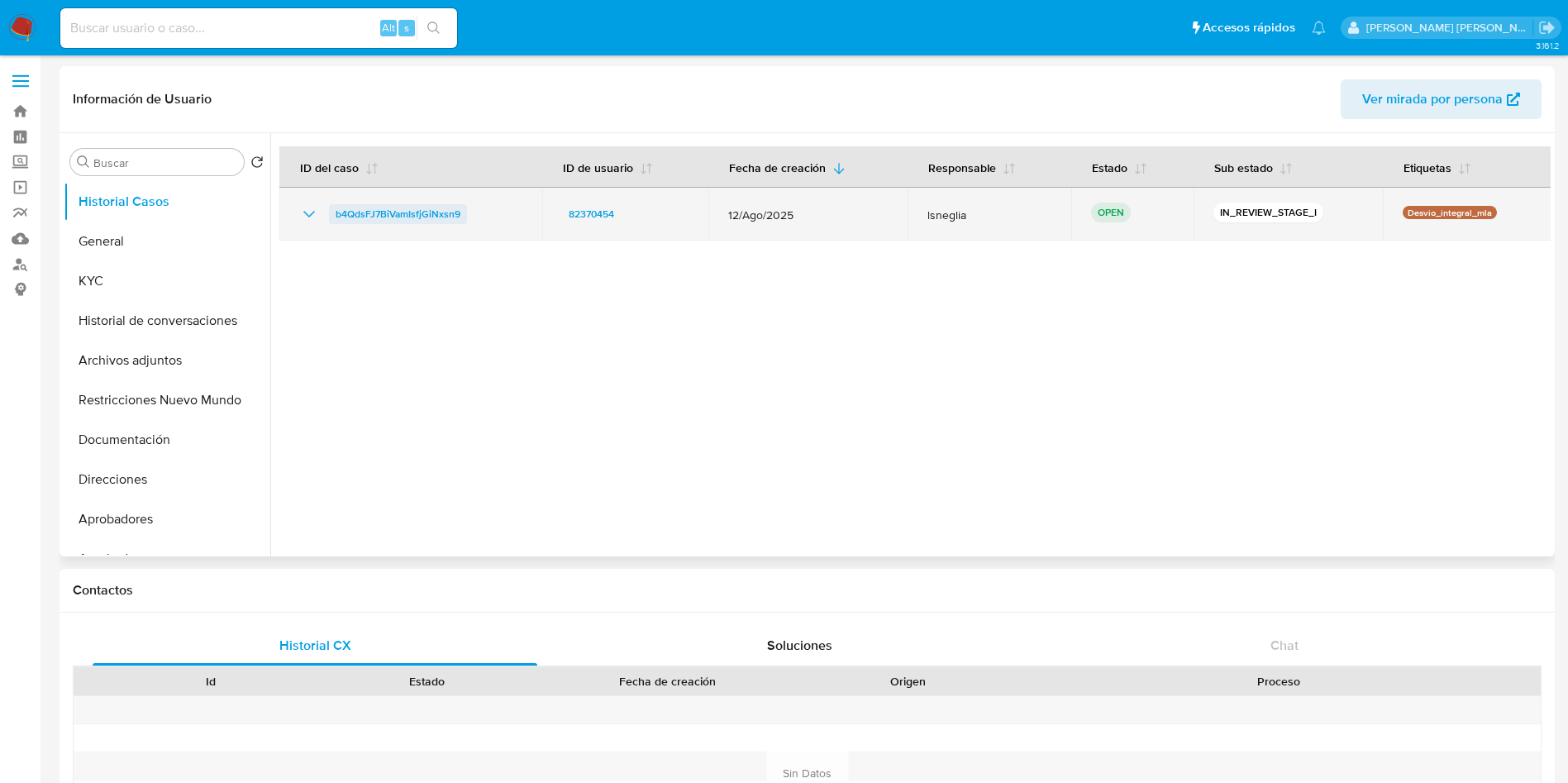
click at [445, 206] on span "b4QdsFJ7BiVamIsfjGiNxsn9" at bounding box center [398, 214] width 125 height 20
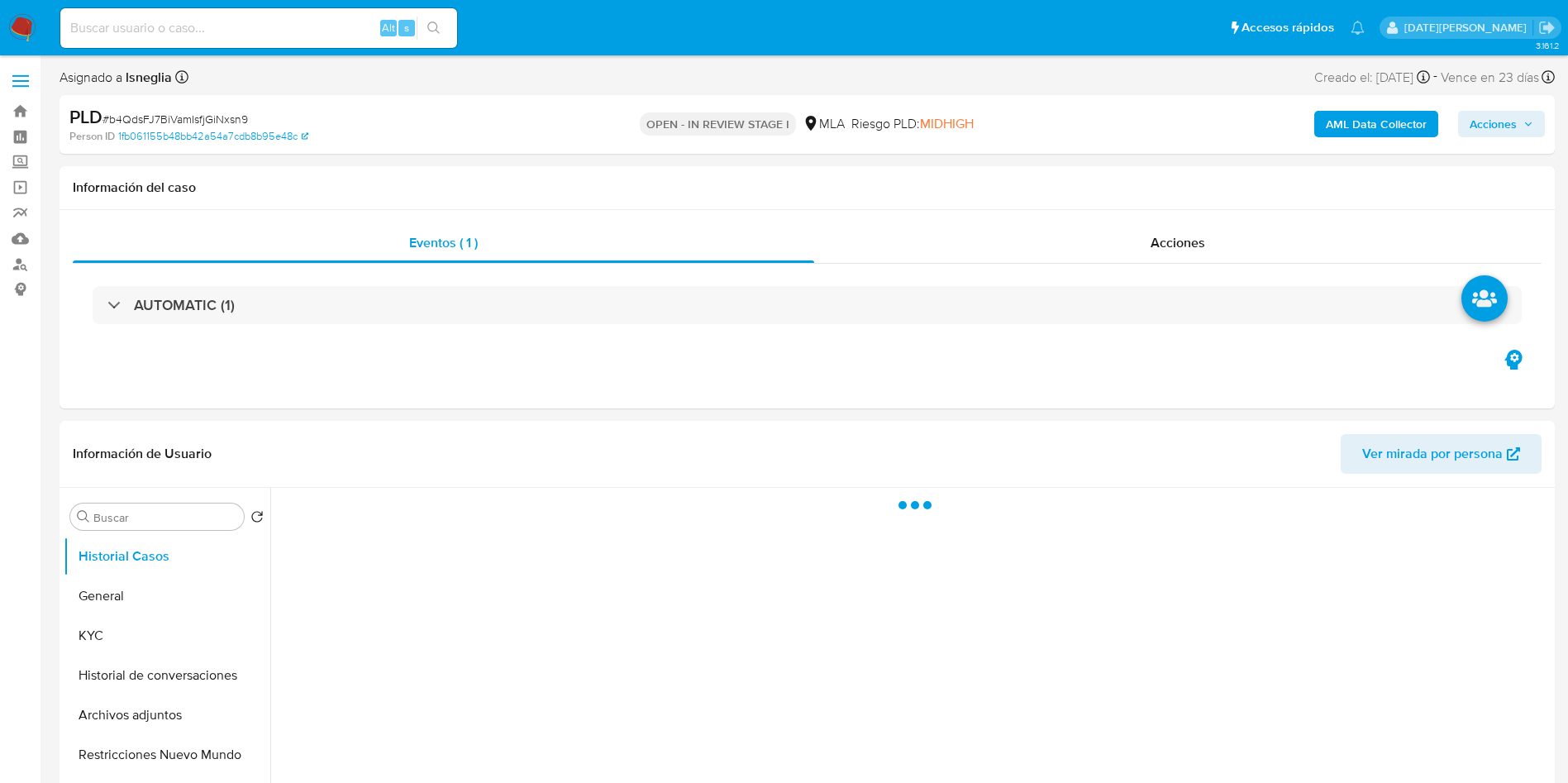
select select "10"
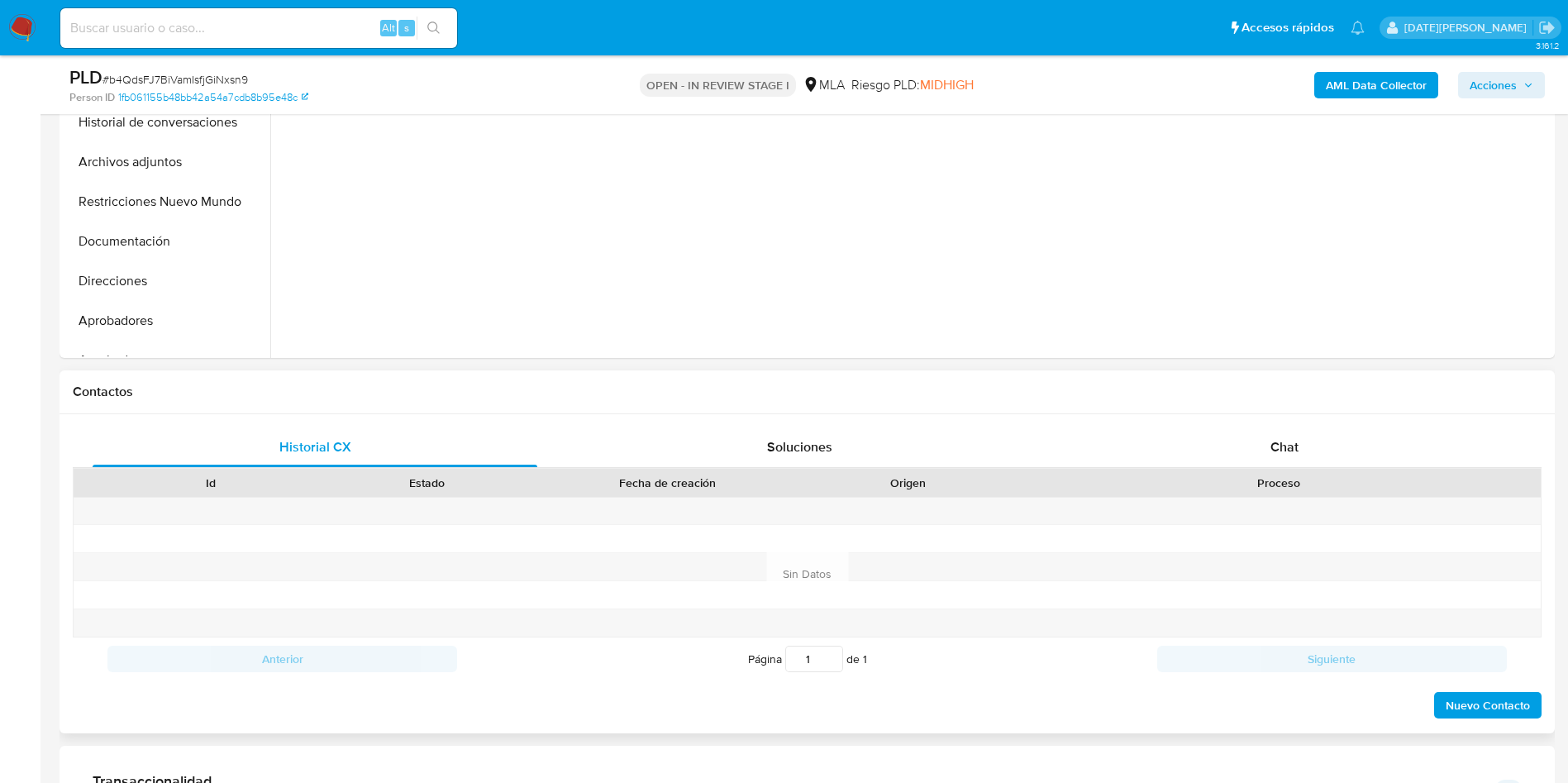
scroll to position [496, 0]
click at [1303, 426] on div "Chat" at bounding box center [1285, 445] width 445 height 40
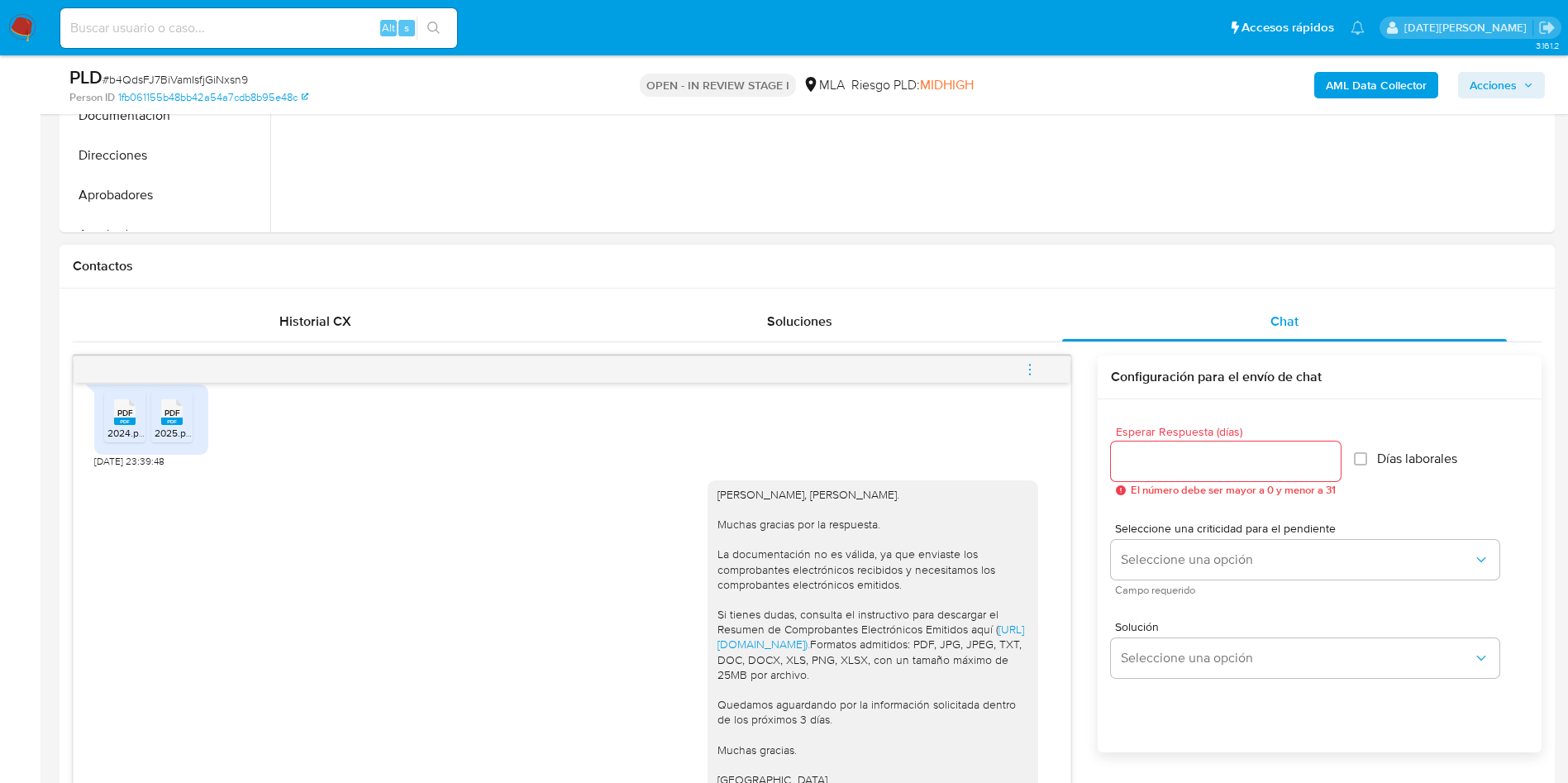
scroll to position [702, 0]
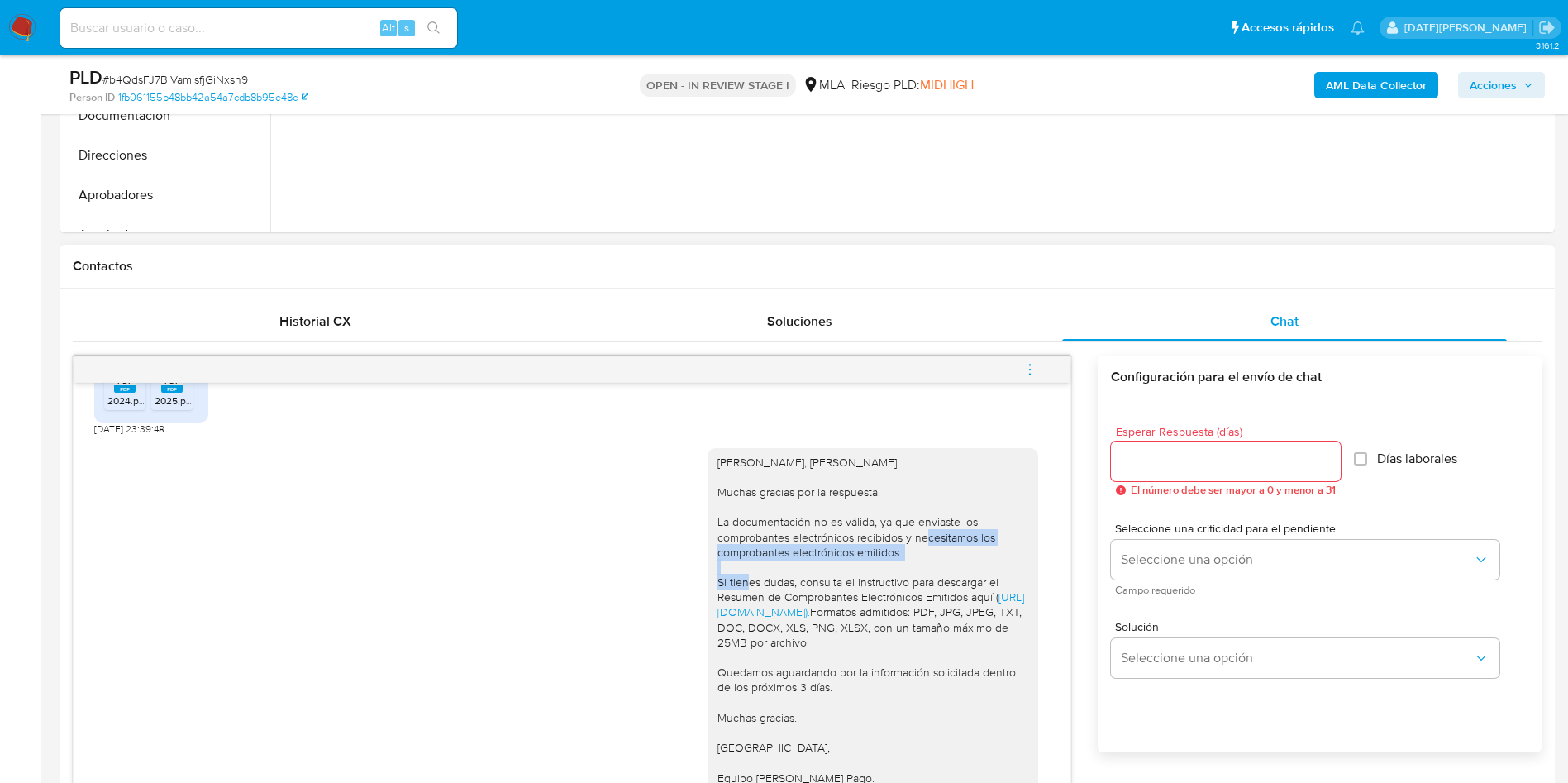
drag, startPoint x: 863, startPoint y: 596, endPoint x: 898, endPoint y: 613, distance: 38.9
click at [898, 613] on div "Hola, Rodolfo Daniel Facundo Barbetta. Muchas gracias por la respuesta. La docu…" at bounding box center [873, 620] width 311 height 330
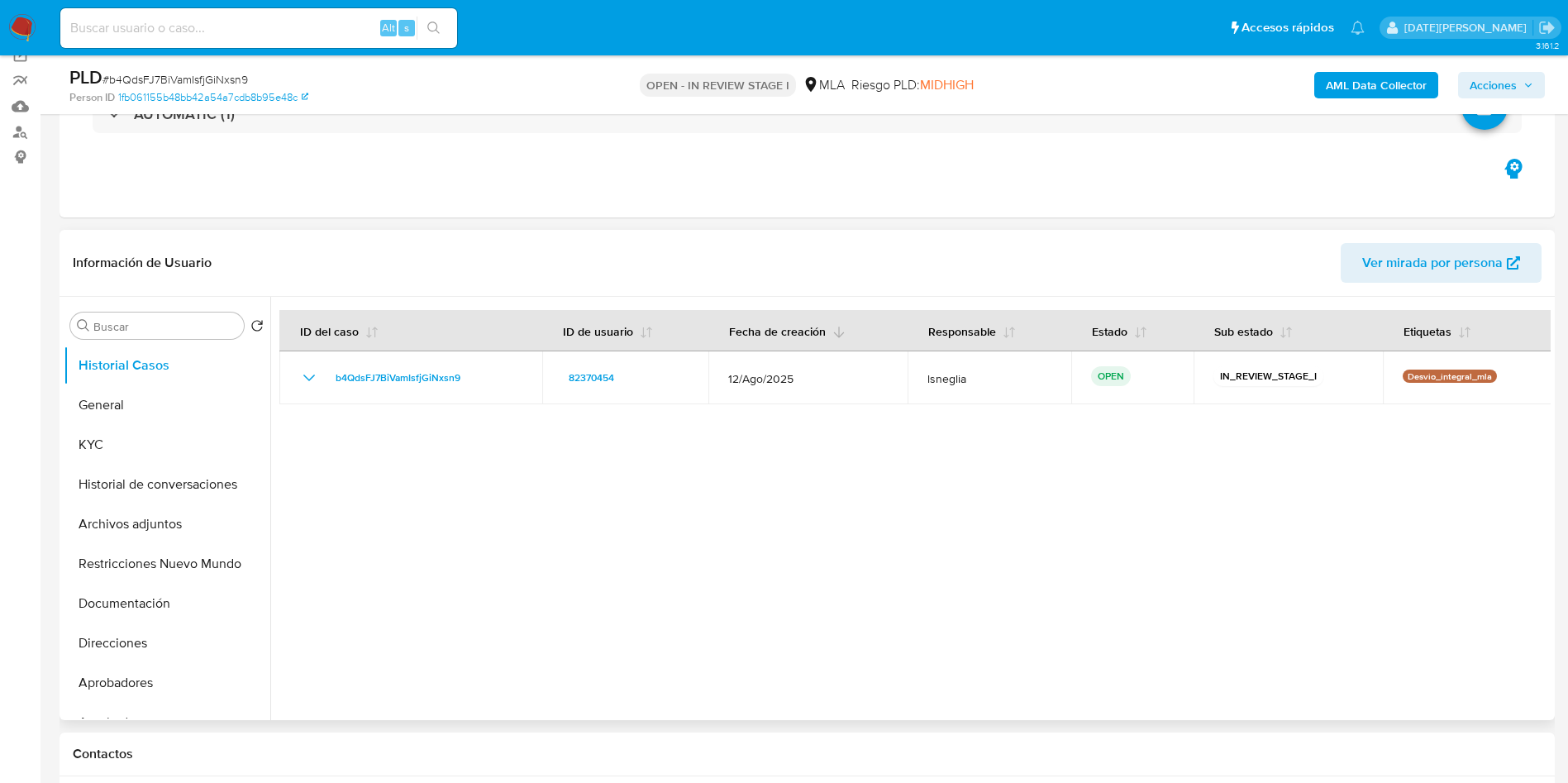
scroll to position [0, 0]
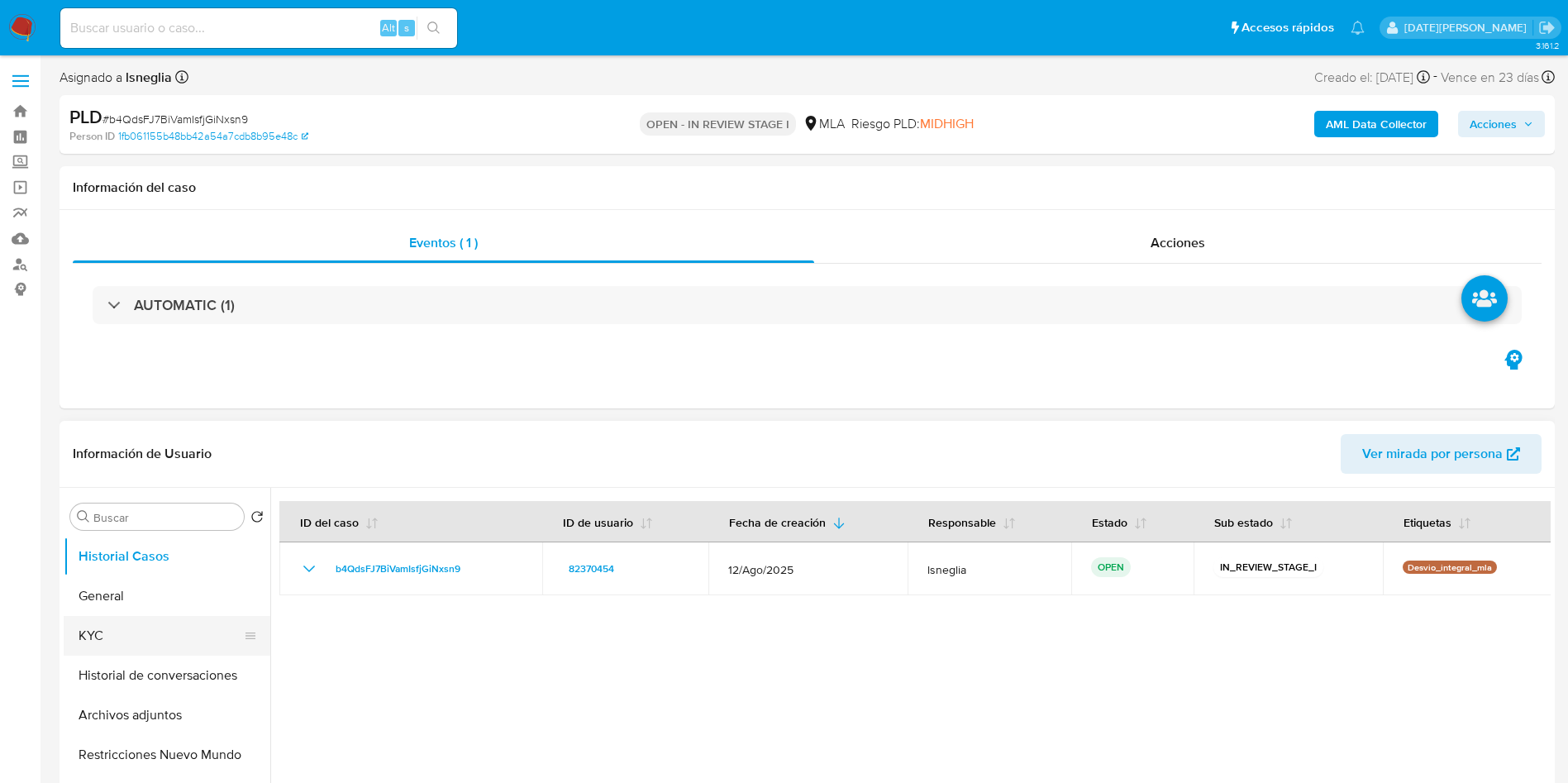
click at [122, 645] on button "KYC" at bounding box center [160, 635] width 194 height 40
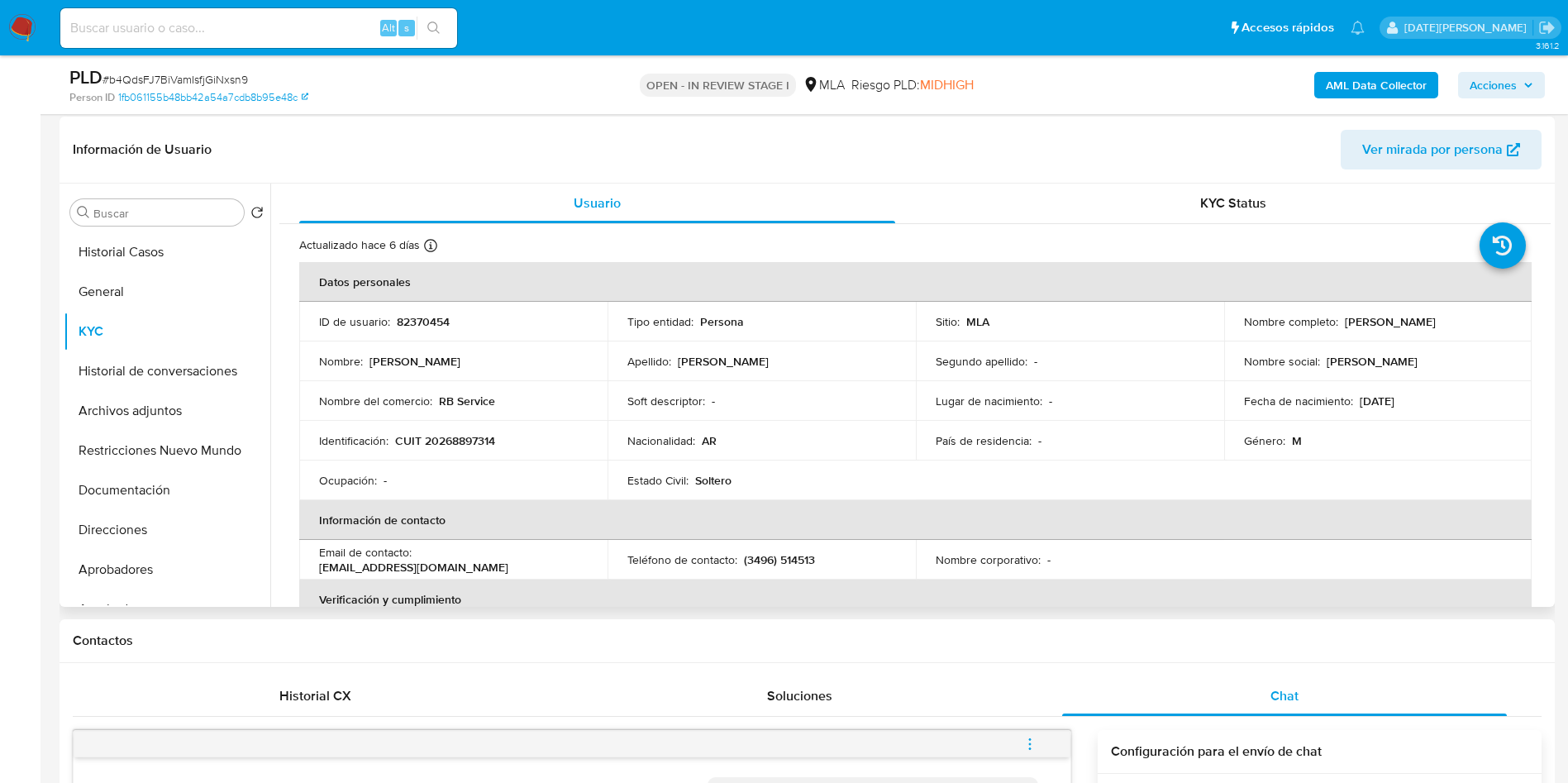
scroll to position [248, 0]
click at [424, 312] on p "82370454" at bounding box center [422, 319] width 53 height 15
copy p "82370454"
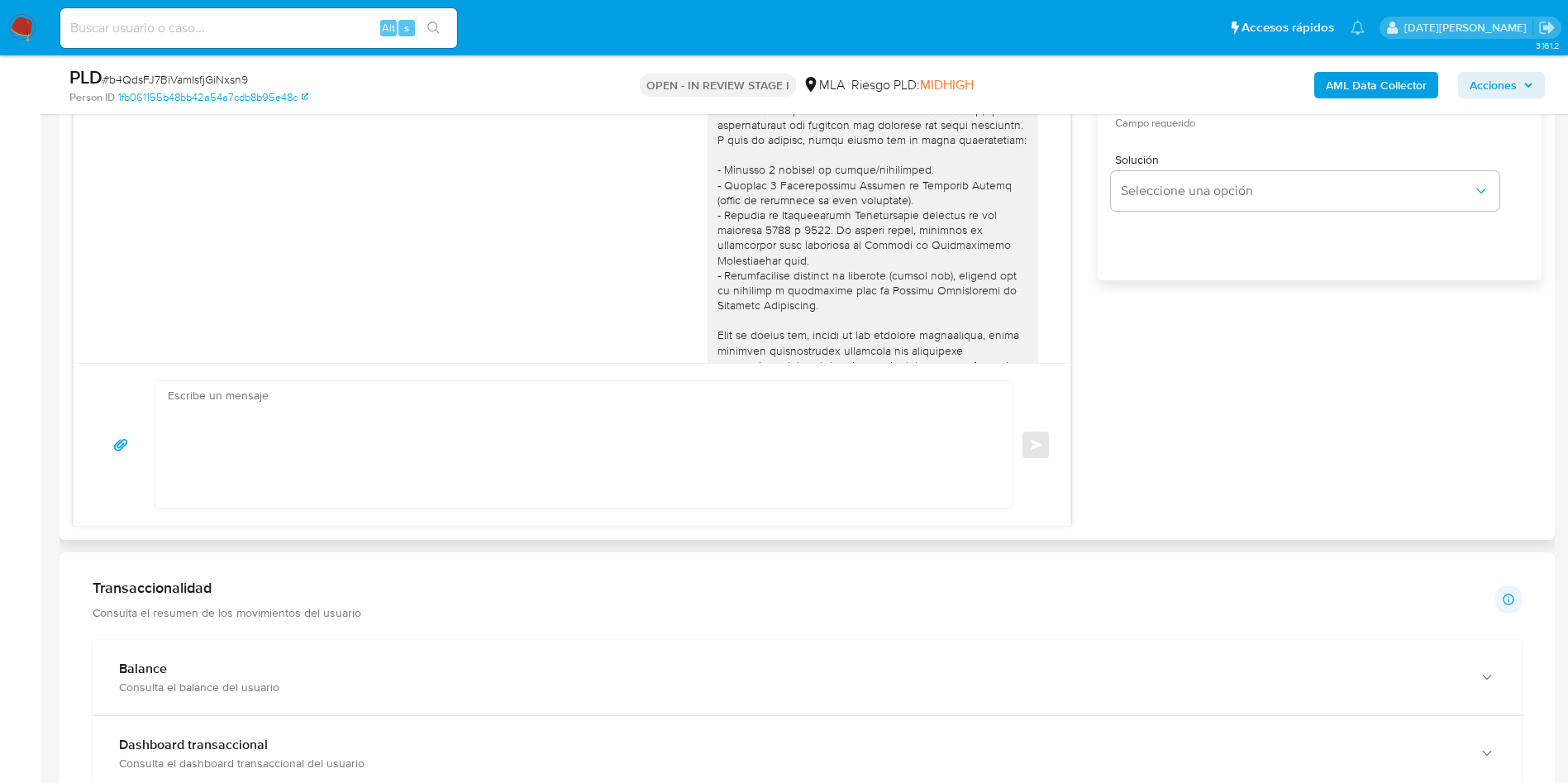
scroll to position [991, 0]
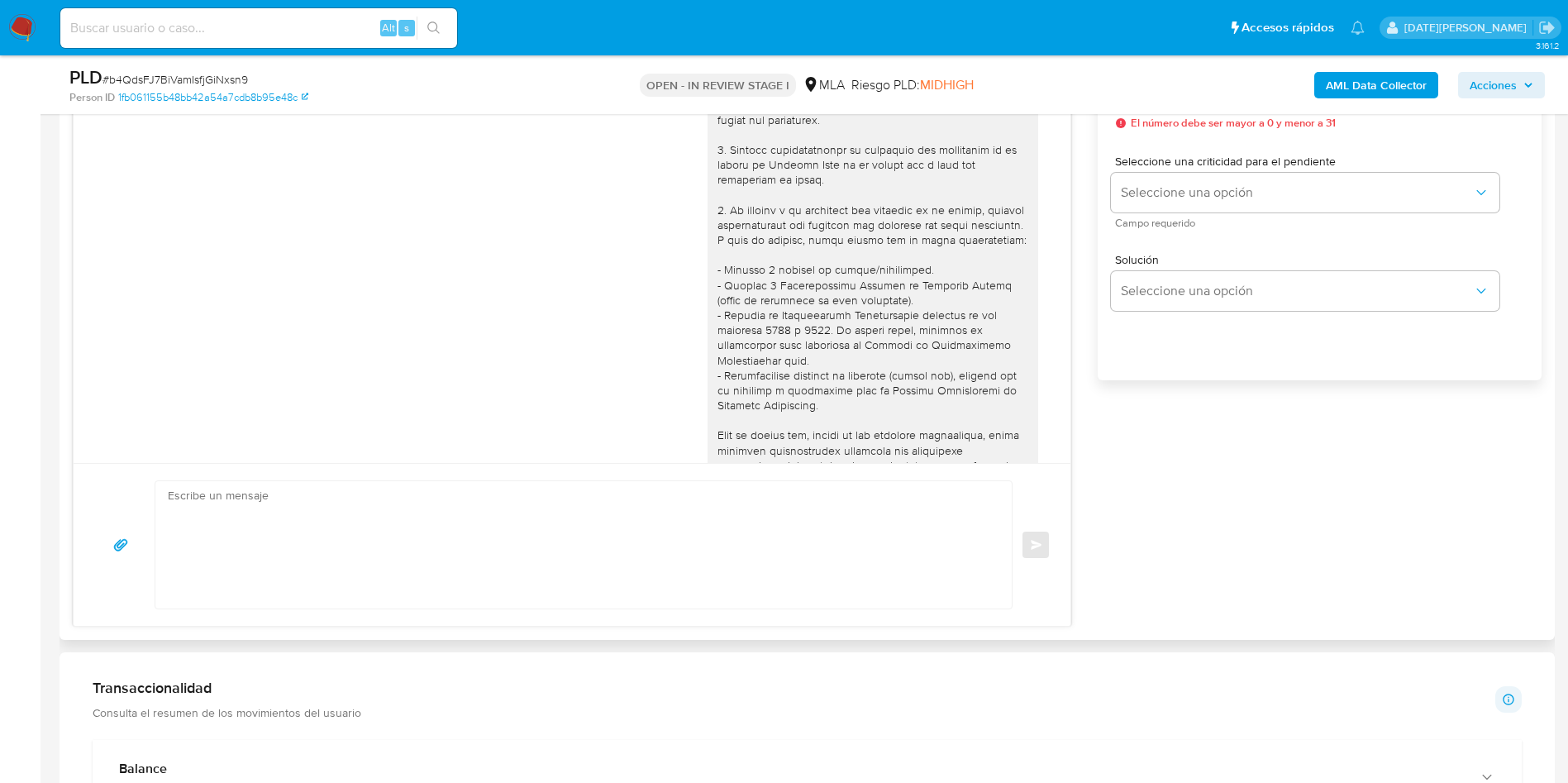
click at [501, 590] on textarea at bounding box center [579, 545] width 824 height 127
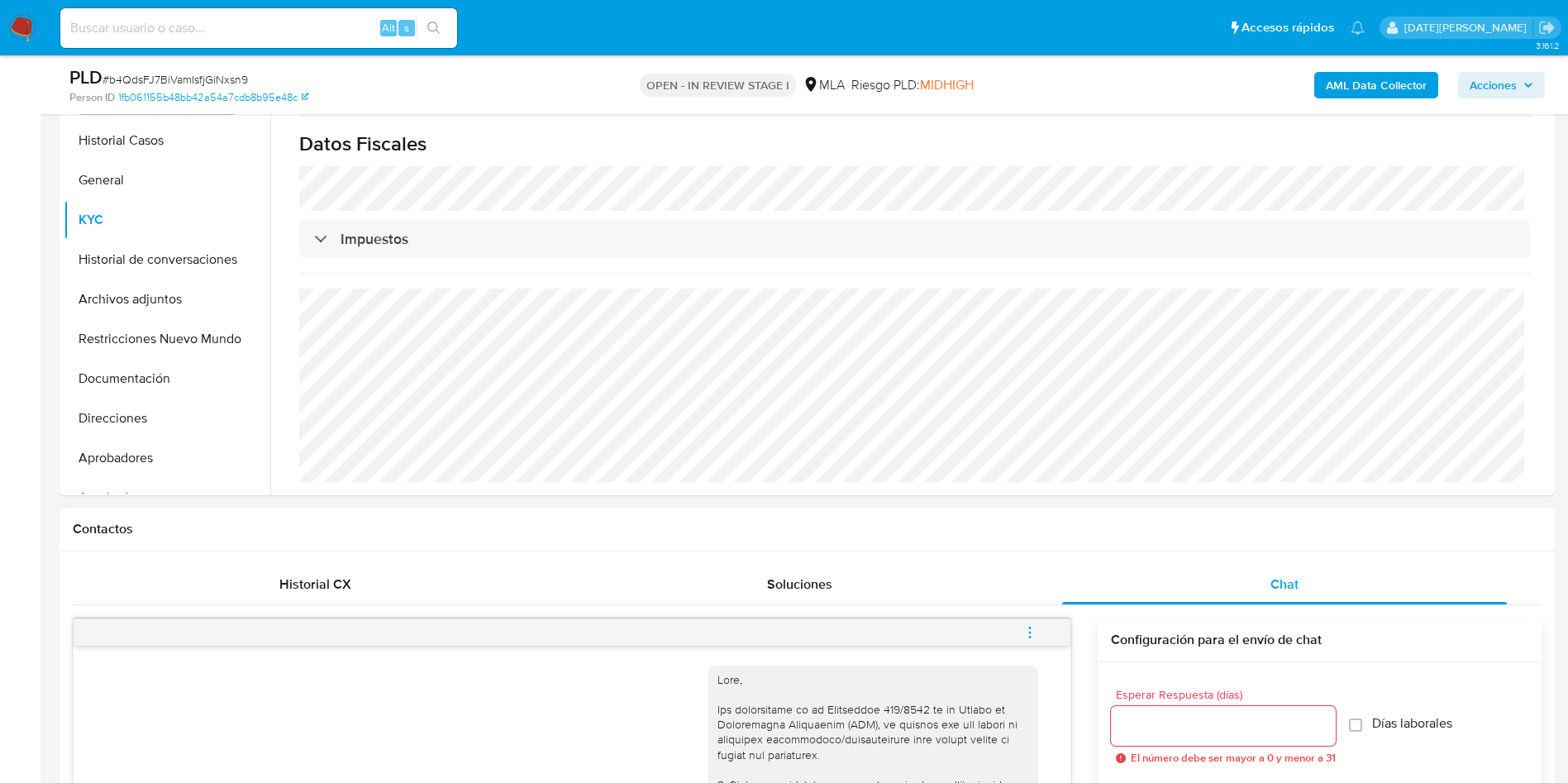
scroll to position [248, 0]
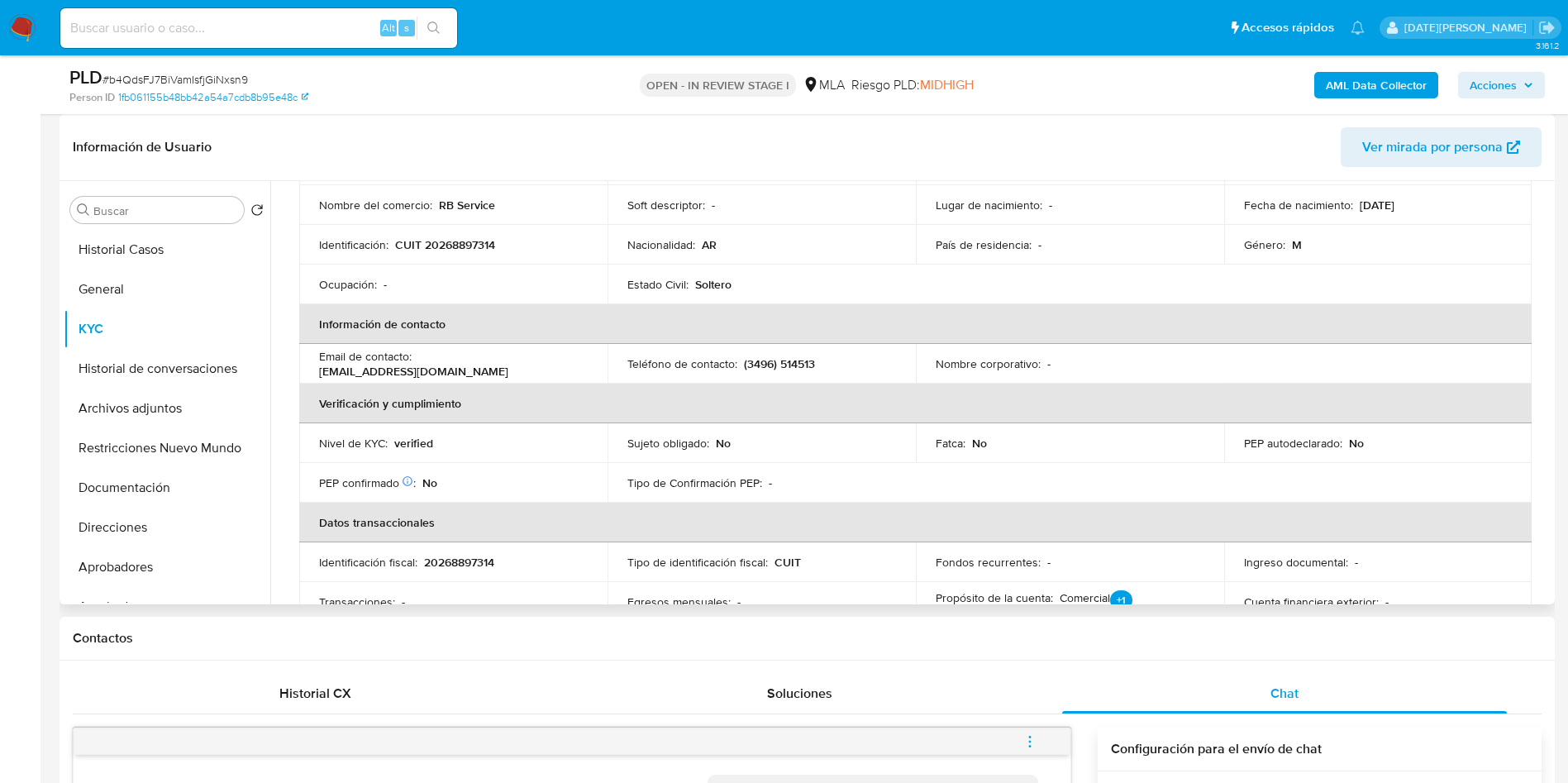
drag, startPoint x: 1238, startPoint y: 201, endPoint x: 1421, endPoint y: 187, distance: 183.5
click at [1421, 187] on tbody "ID de usuario : 82370454 Tipo entidad : Persona Sitio : MLA Nombre completo : R…" at bounding box center [915, 205] width 1232 height 198
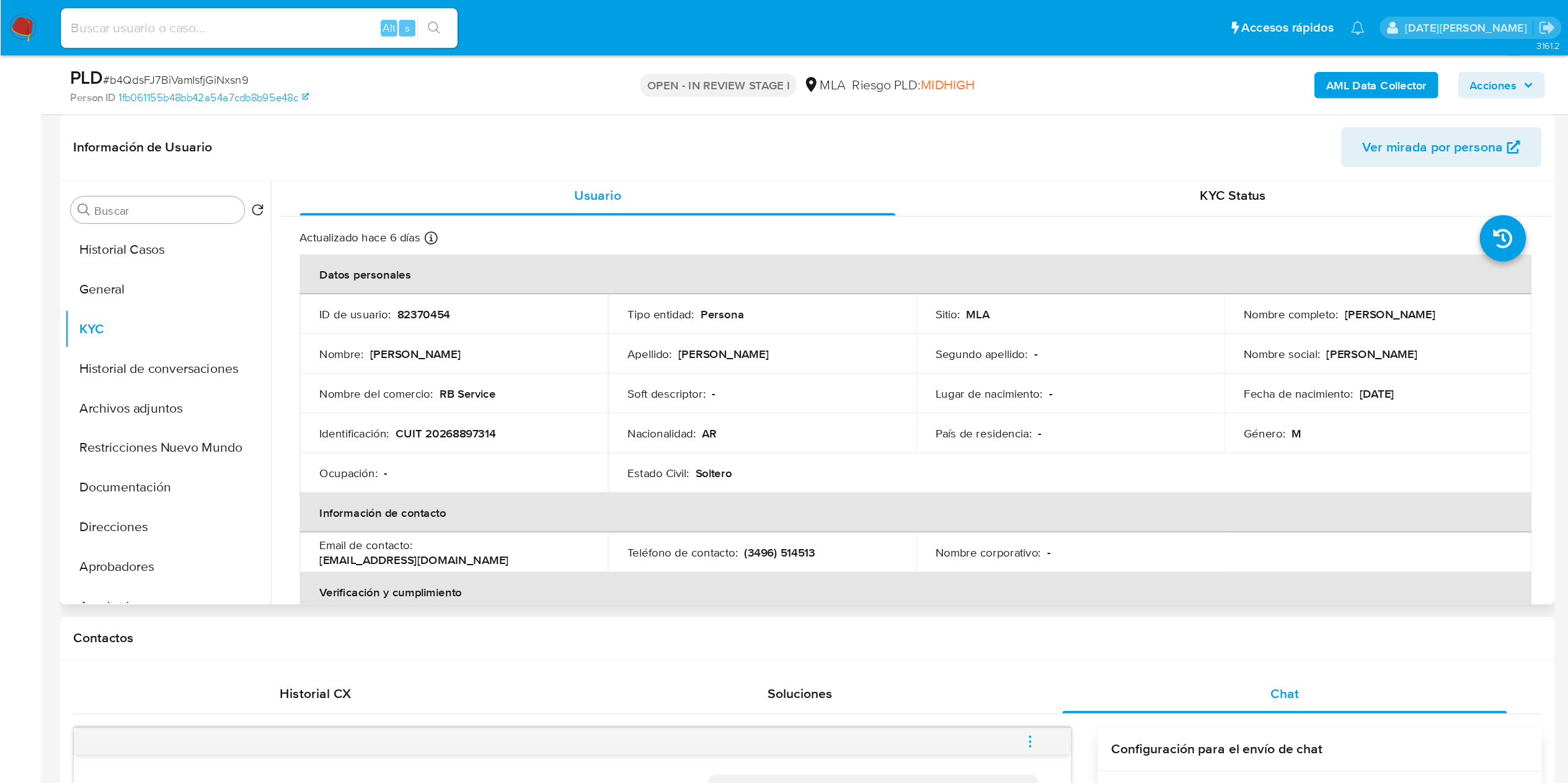
scroll to position [0, 0]
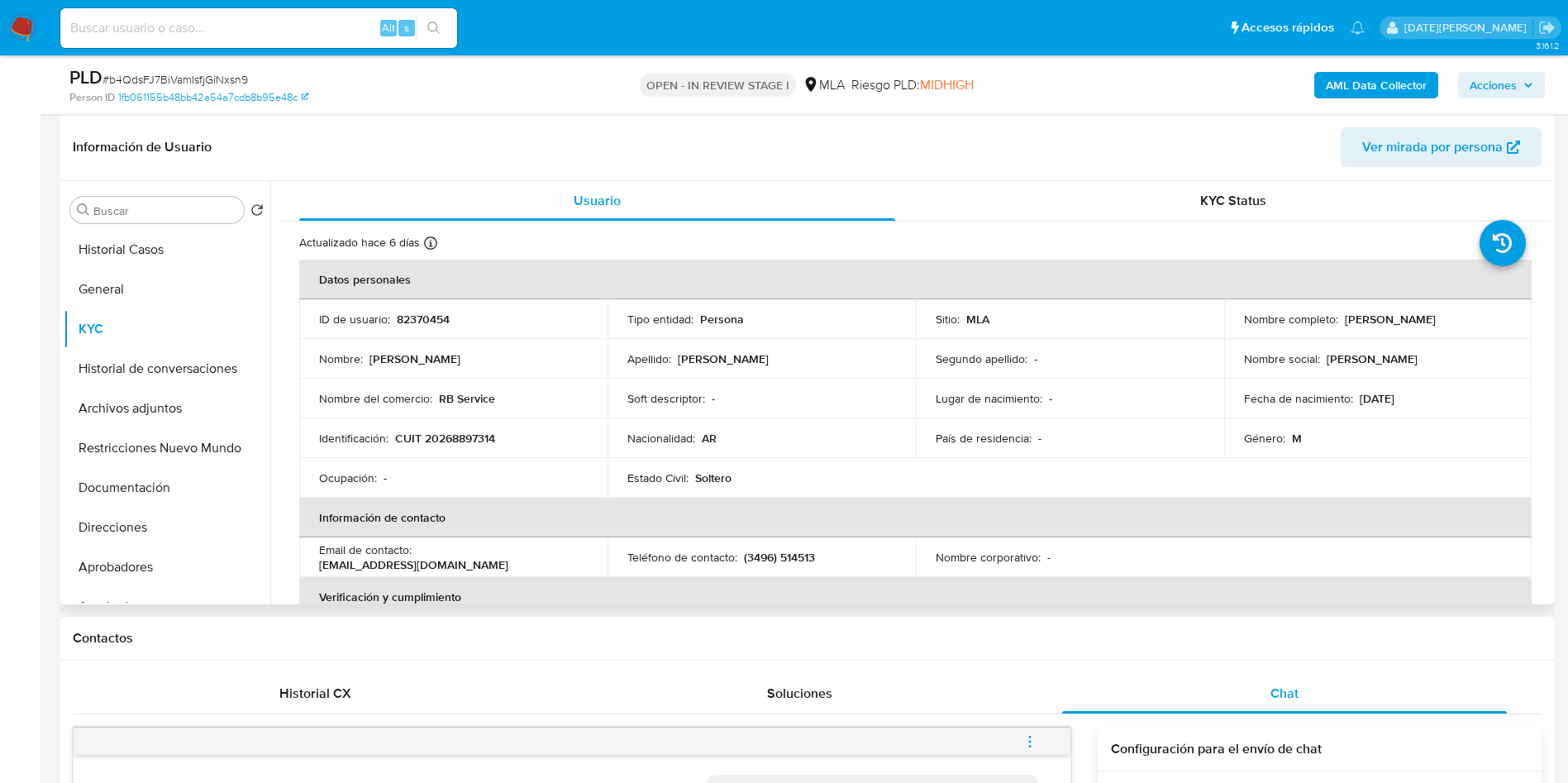
click at [1364, 319] on p "Rodolfo Daniel Facundo Barbetta" at bounding box center [1390, 319] width 91 height 15
drag, startPoint x: 1240, startPoint y: 325, endPoint x: 1443, endPoint y: 325, distance: 203.0
click at [1443, 325] on div "Nombre completo : Rodolfo Daniel Facundo Barbetta" at bounding box center [1378, 319] width 268 height 15
copy p "Rodolfo Daniel Facundo Barbetta"
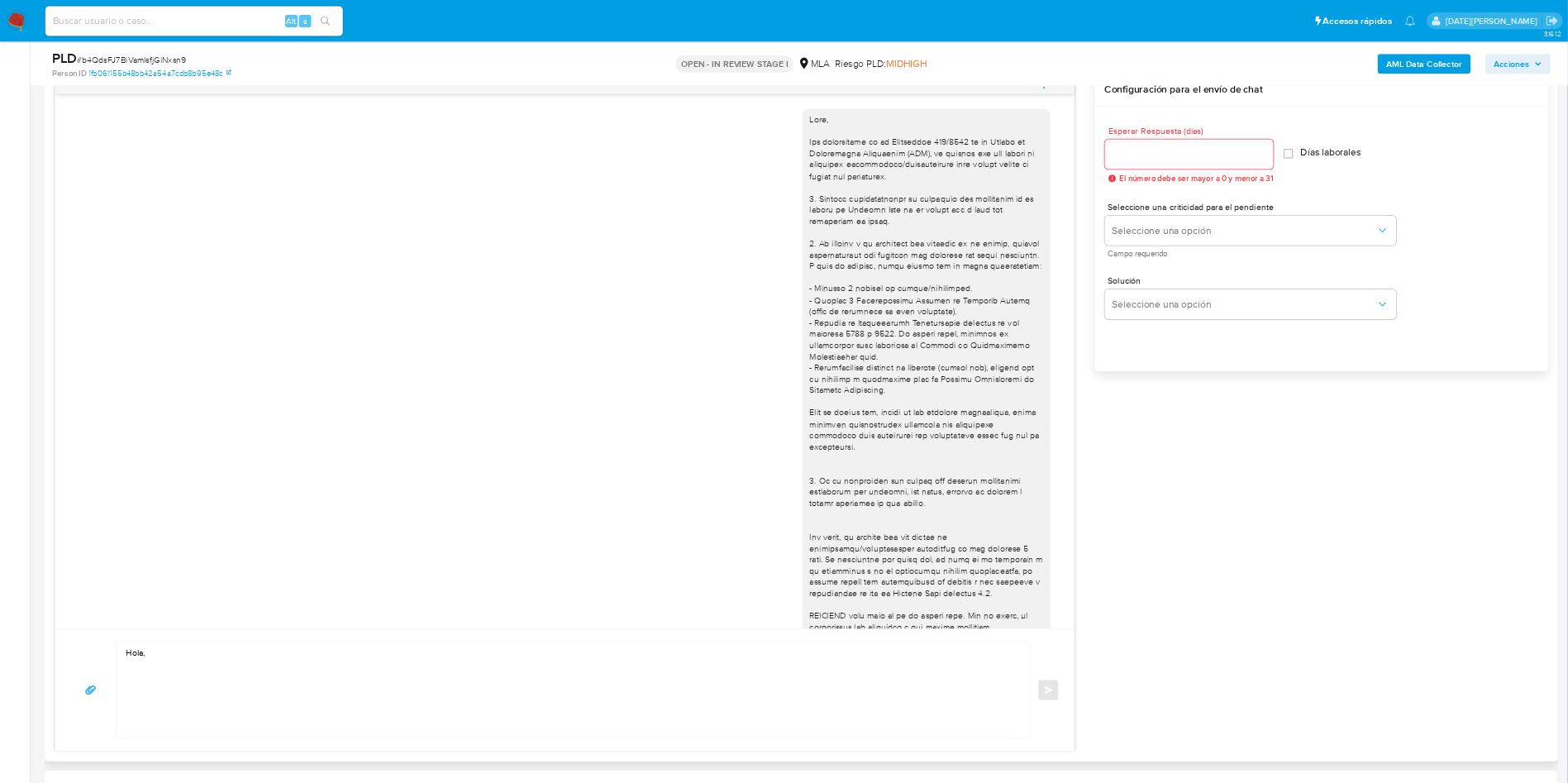
scroll to position [1074, 0]
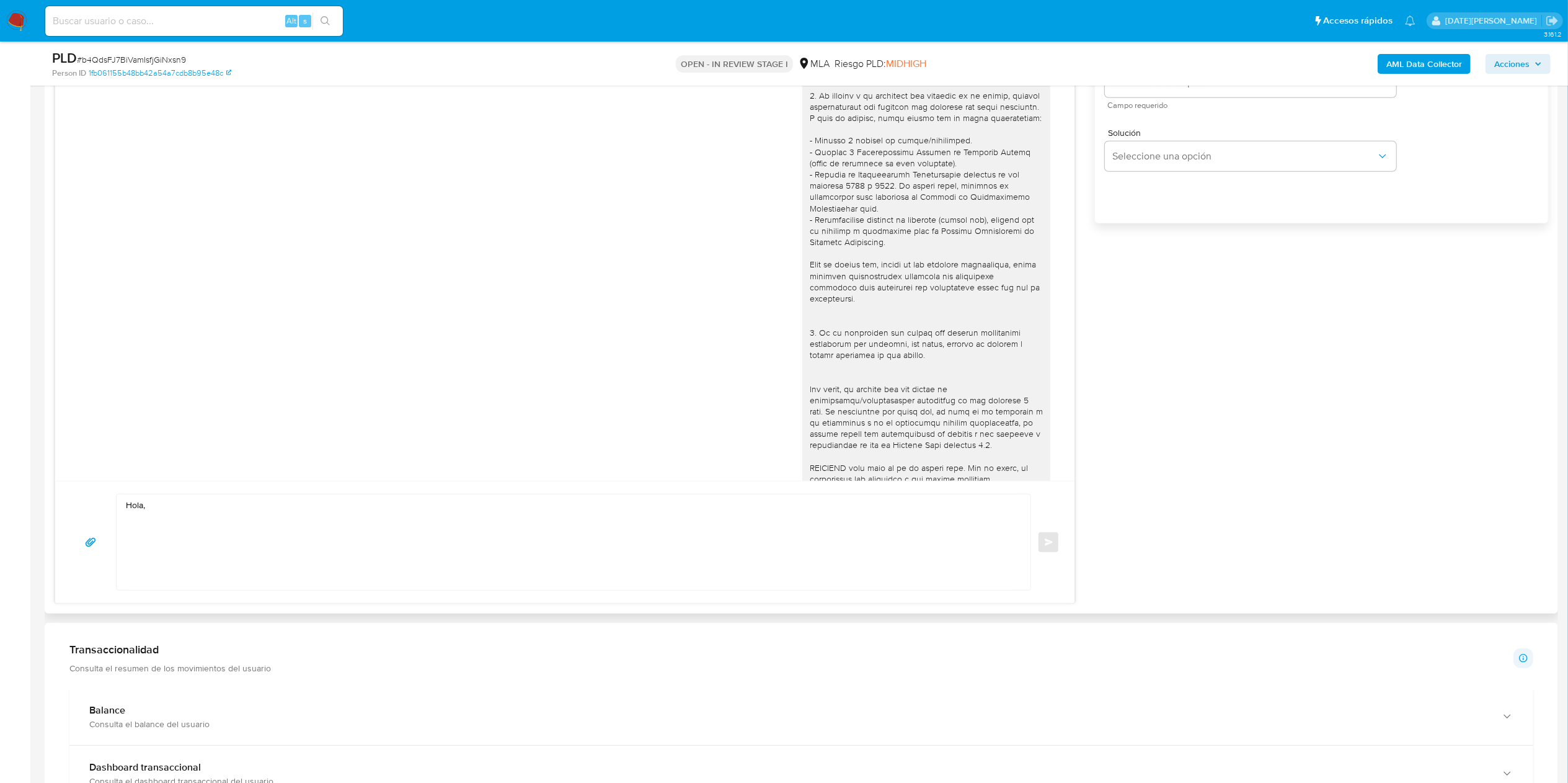
click at [284, 488] on div "Hola, Enviar" at bounding box center [565, 542] width 1019 height 123
click at [273, 503] on textarea "Hola," at bounding box center [570, 542] width 889 height 96
paste textarea "Rodolfo Daniel Facundo Barbetta"
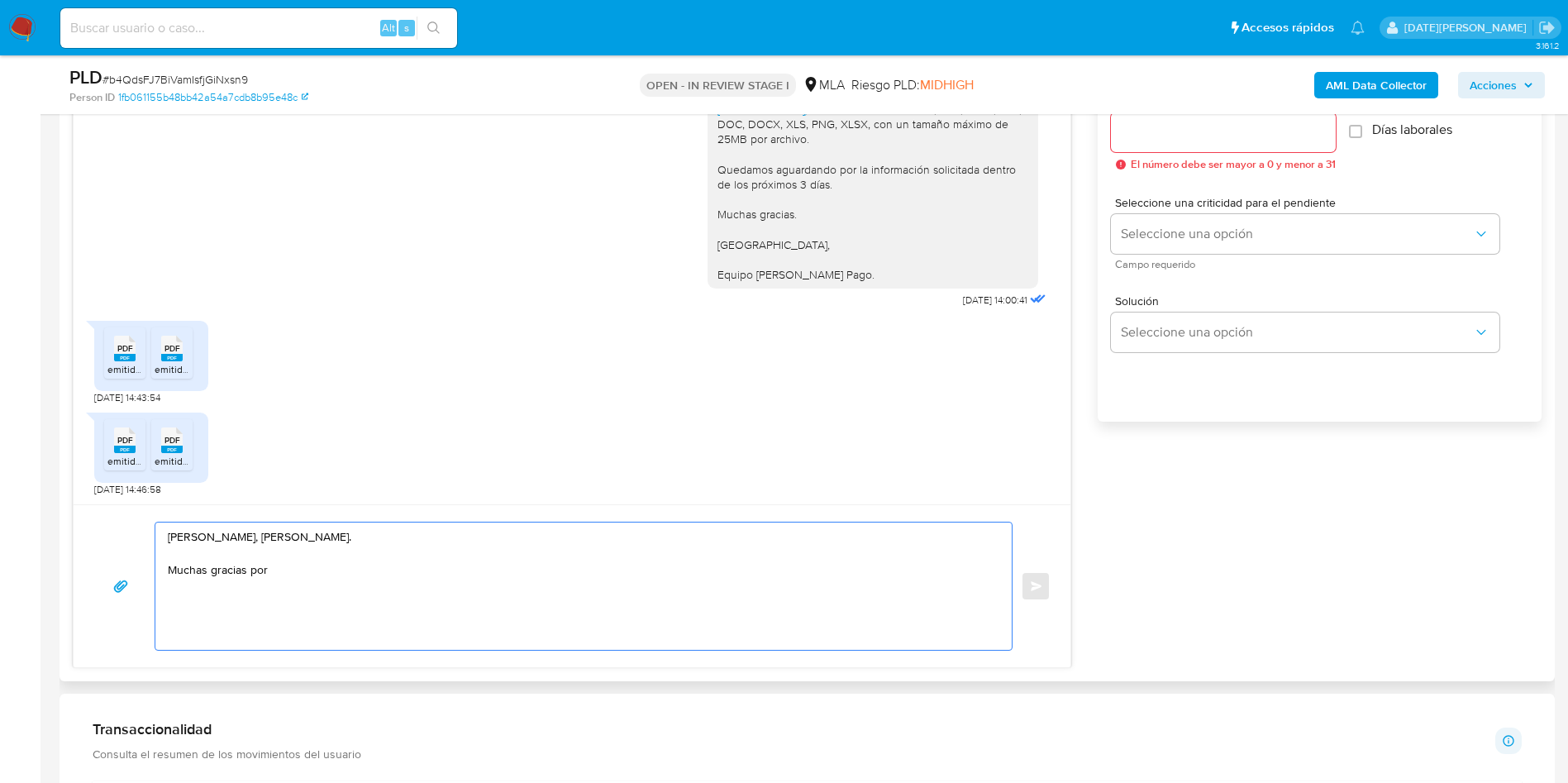
scroll to position [1984, 0]
click at [342, 568] on textarea "Hola, Rodolfo Daniel Facundo Barbetta. Muchas gracias por" at bounding box center [579, 586] width 824 height 127
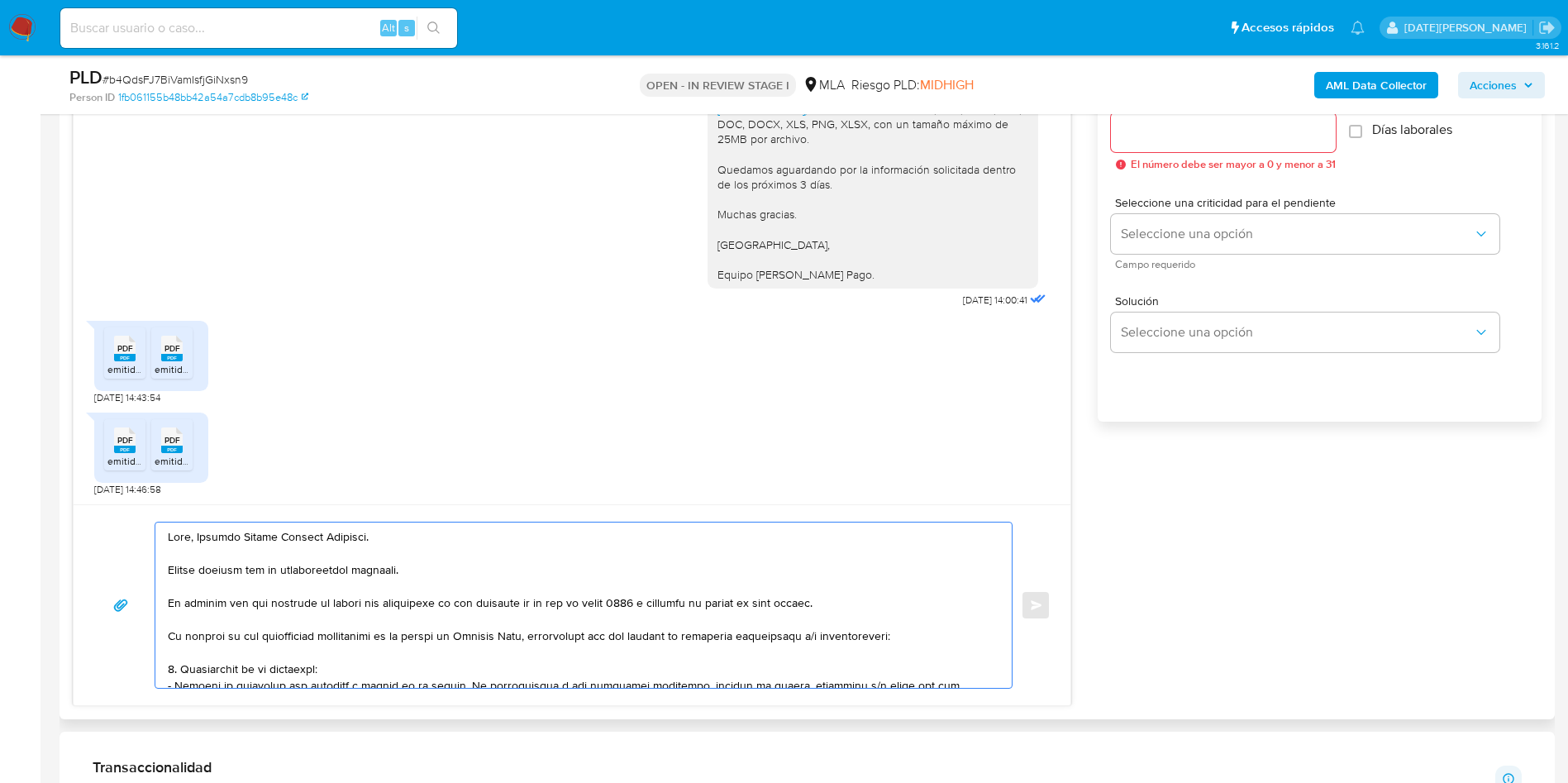
click at [653, 604] on textarea at bounding box center [579, 604] width 824 height 165
click at [837, 602] on textarea at bounding box center [579, 604] width 824 height 165
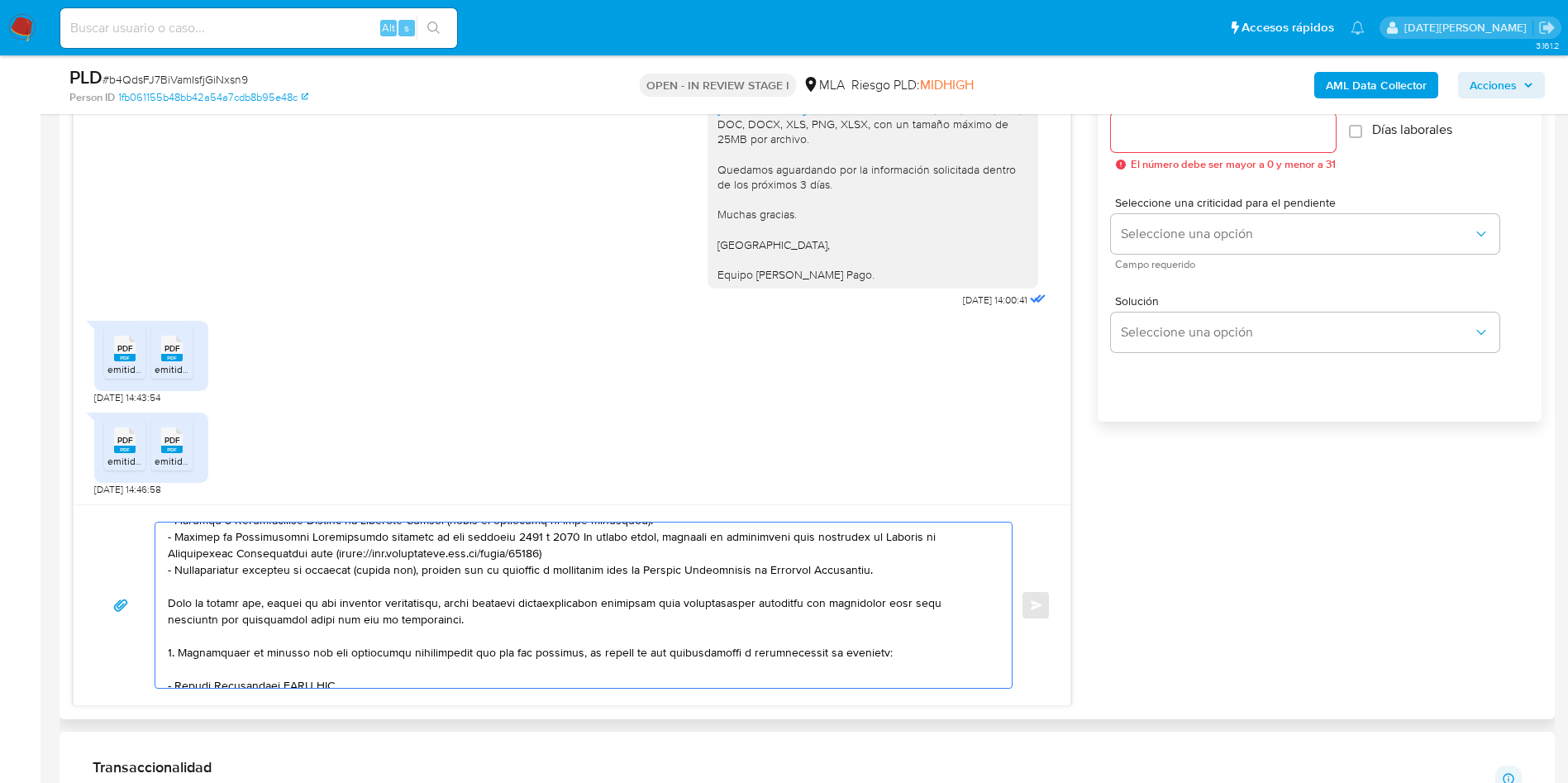
scroll to position [372, 0]
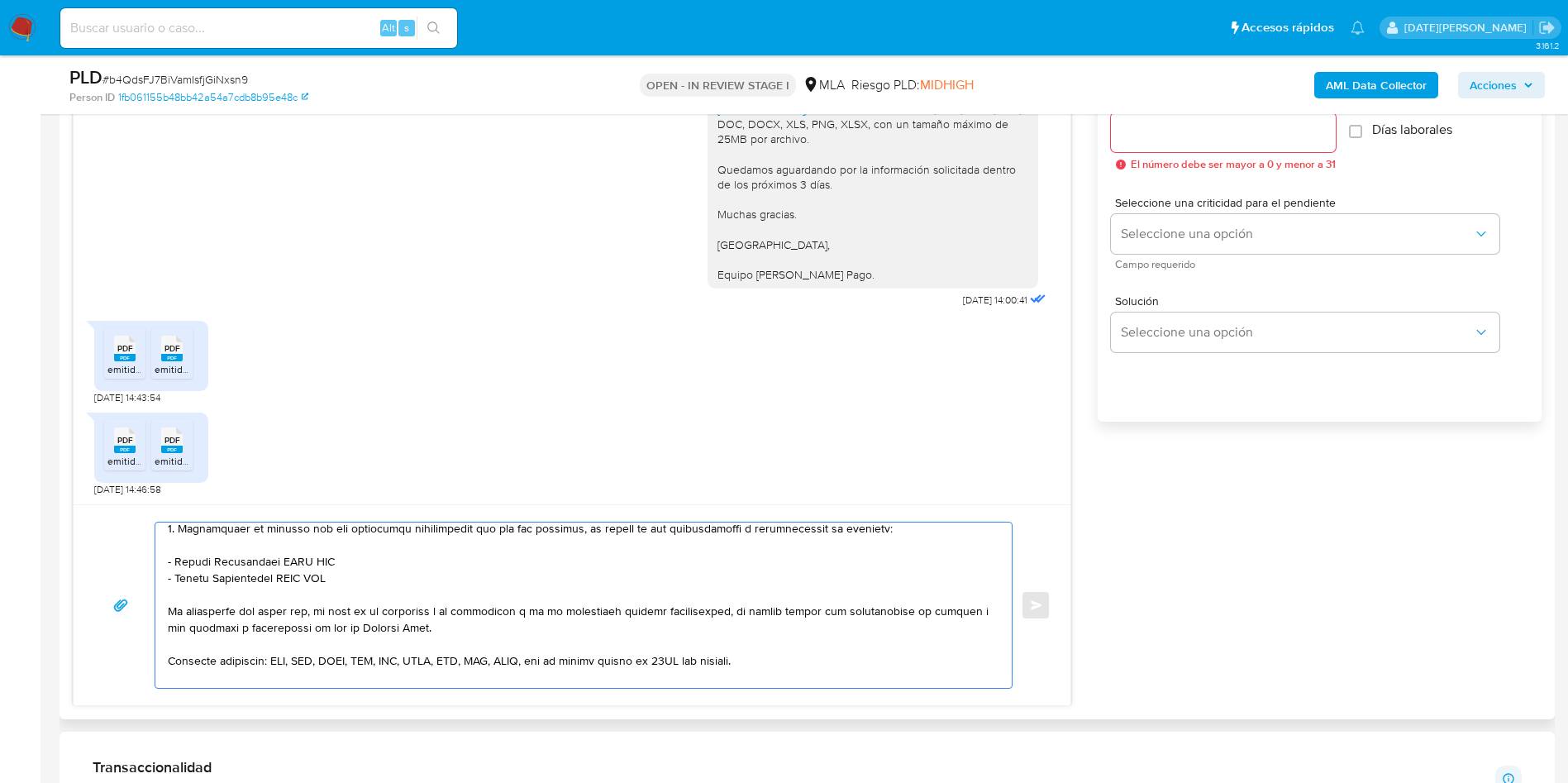
drag, startPoint x: 168, startPoint y: 651, endPoint x: 403, endPoint y: 586, distance: 243.8
click at [403, 586] on textarea at bounding box center [579, 604] width 824 height 165
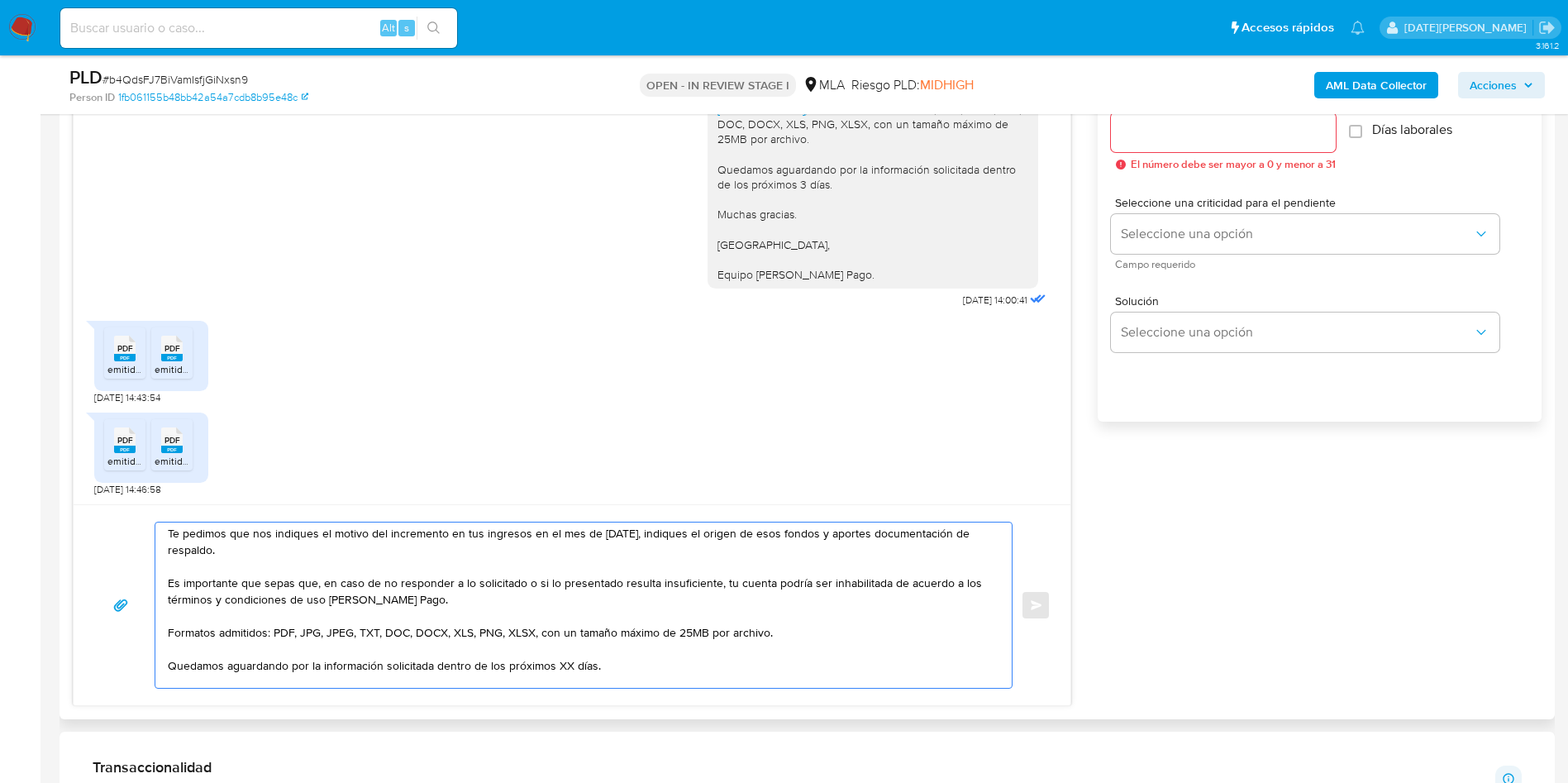
scroll to position [124, 0]
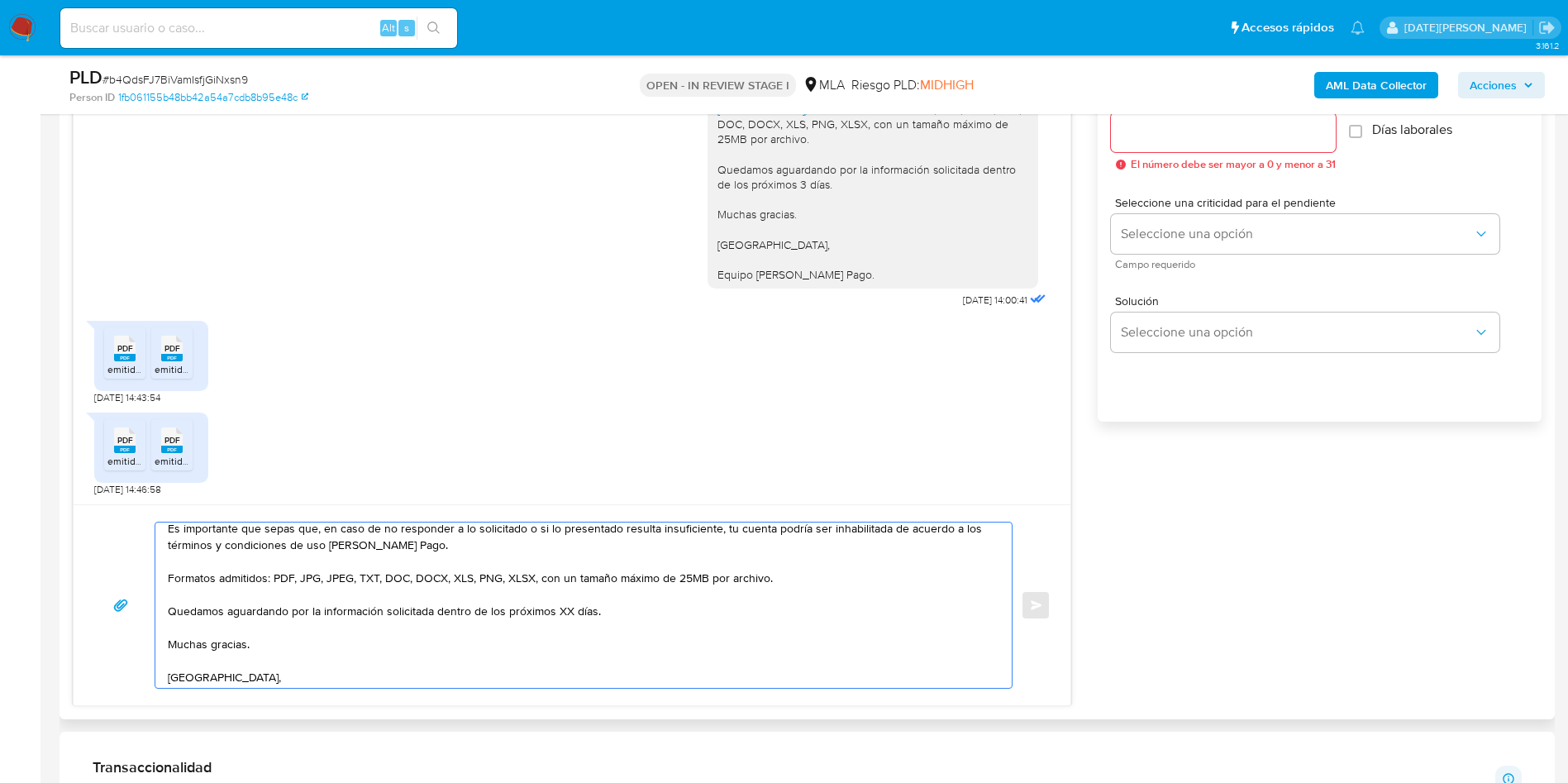
click at [560, 609] on textarea "Hola, Rodolfo Daniel Facundo Barbetta. Muchas gracias por la documentación brin…" at bounding box center [579, 604] width 824 height 165
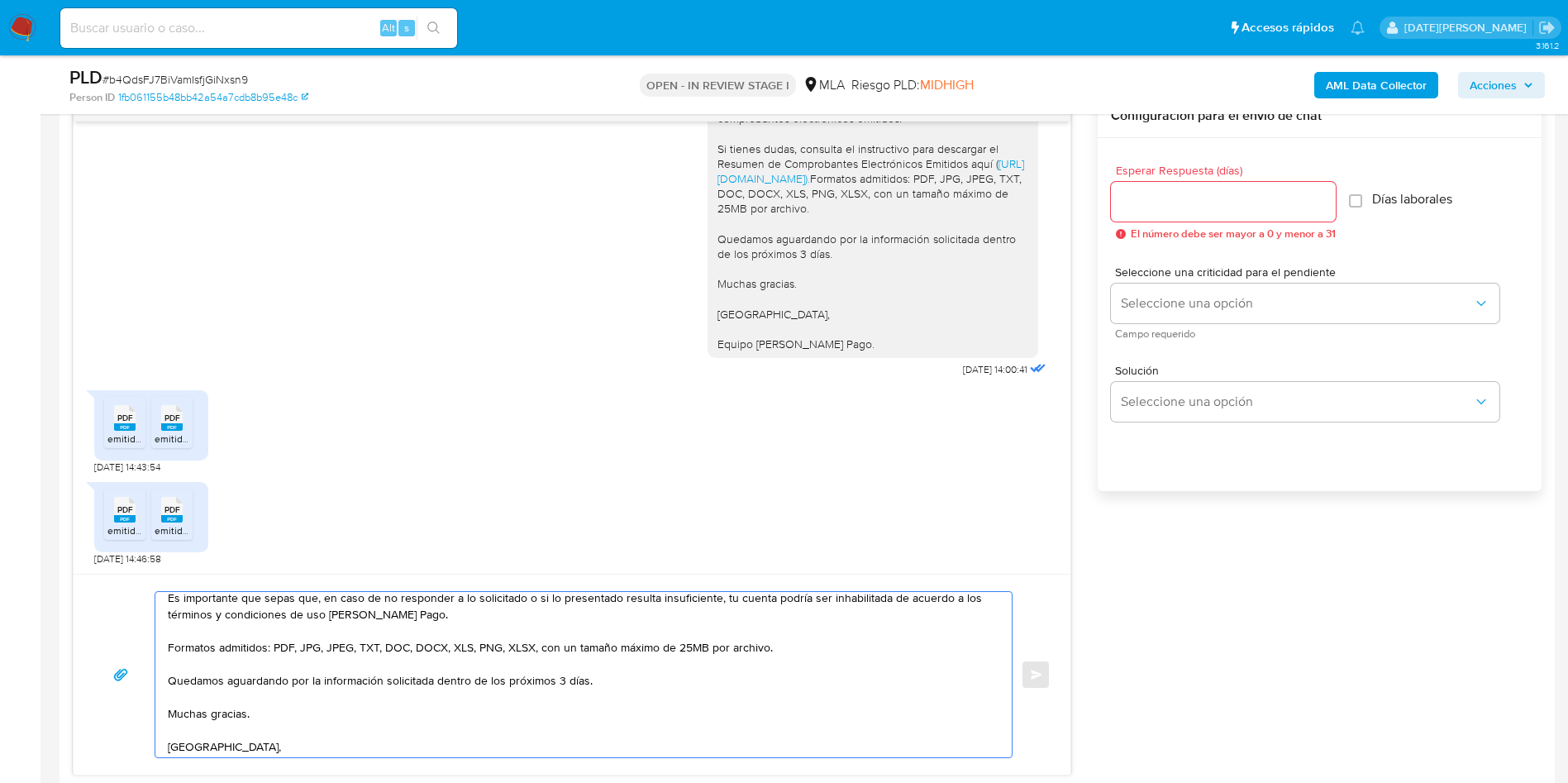
scroll to position [703, 0]
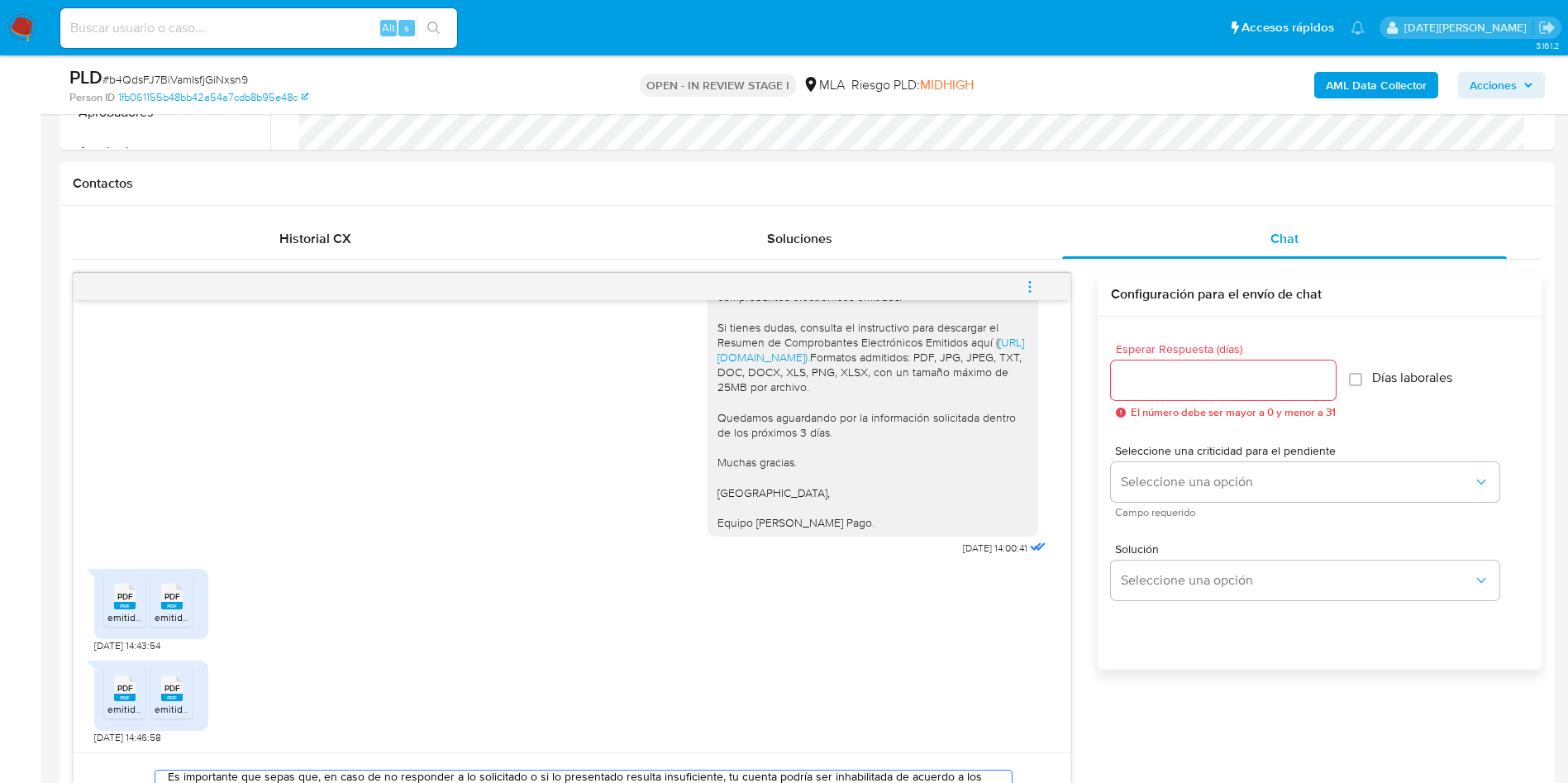
type textarea "Hola, Rodolfo Daniel Facundo Barbetta. Muchas gracias por la documentación brin…"
click at [1158, 385] on input "Esperar Respuesta (días)" at bounding box center [1223, 380] width 225 height 21
type input "3"
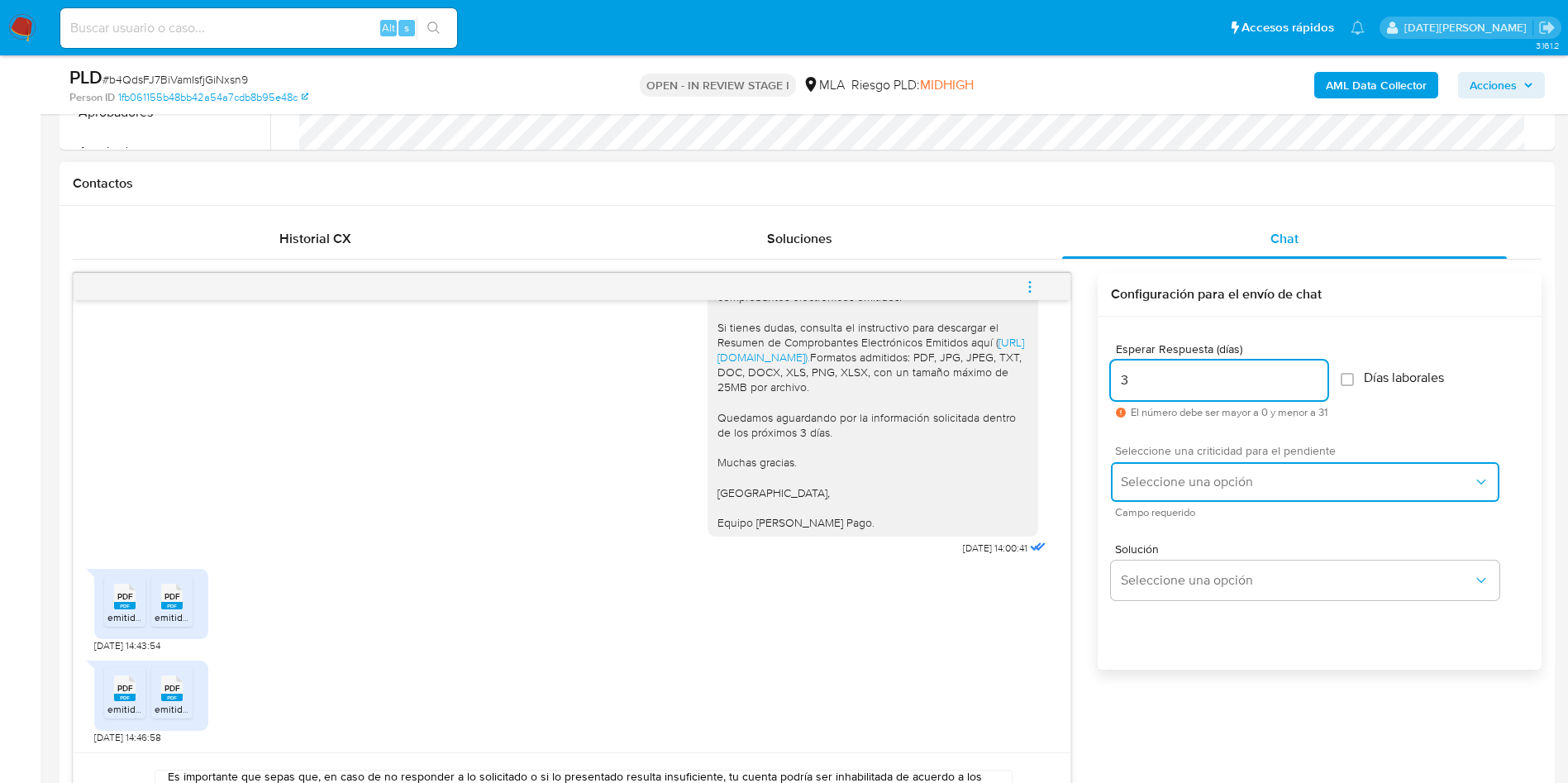
click at [1158, 469] on button "Seleccione una opción" at bounding box center [1304, 481] width 388 height 40
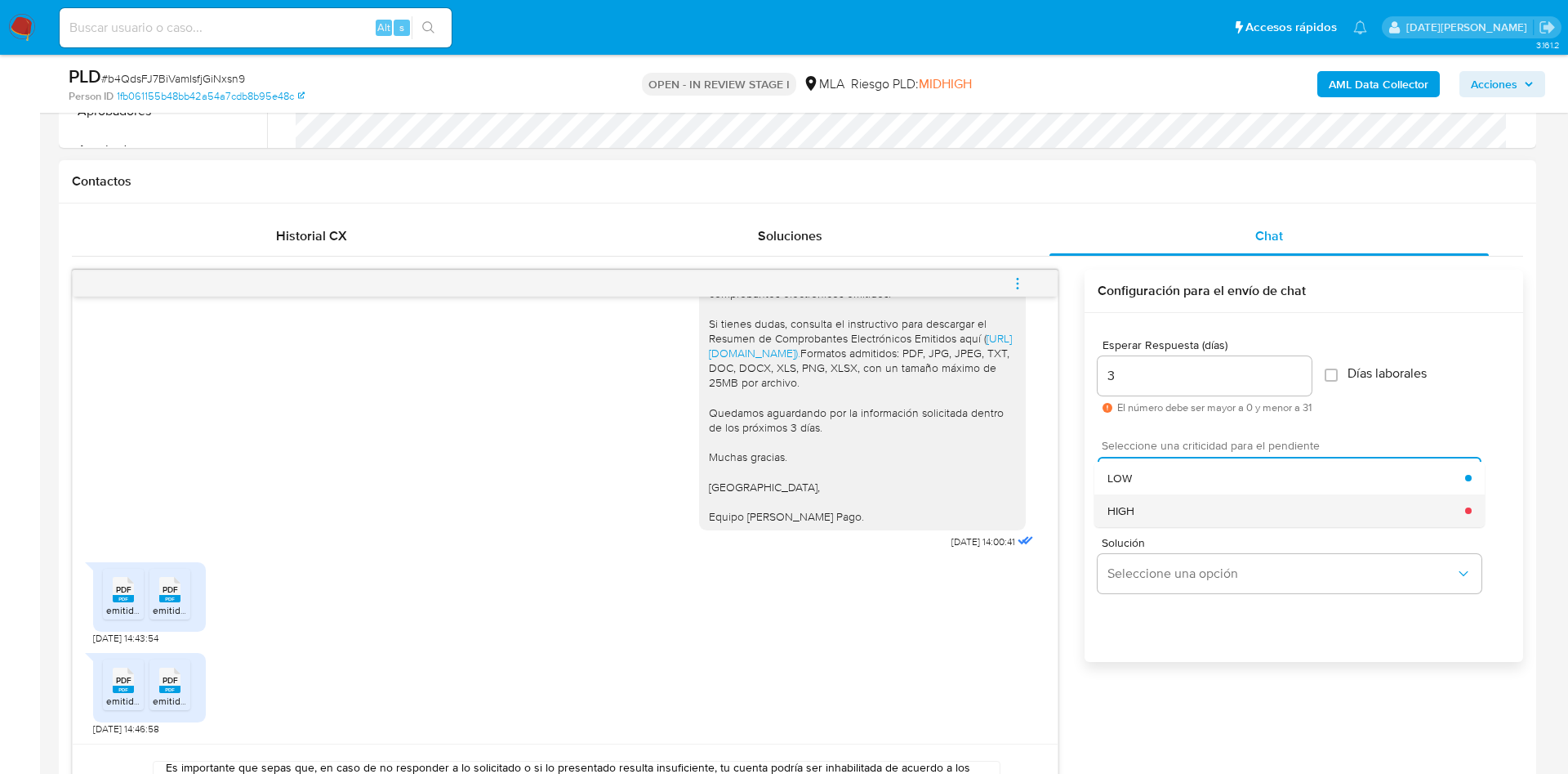
click at [1132, 514] on span "HIGH" at bounding box center [1121, 511] width 27 height 15
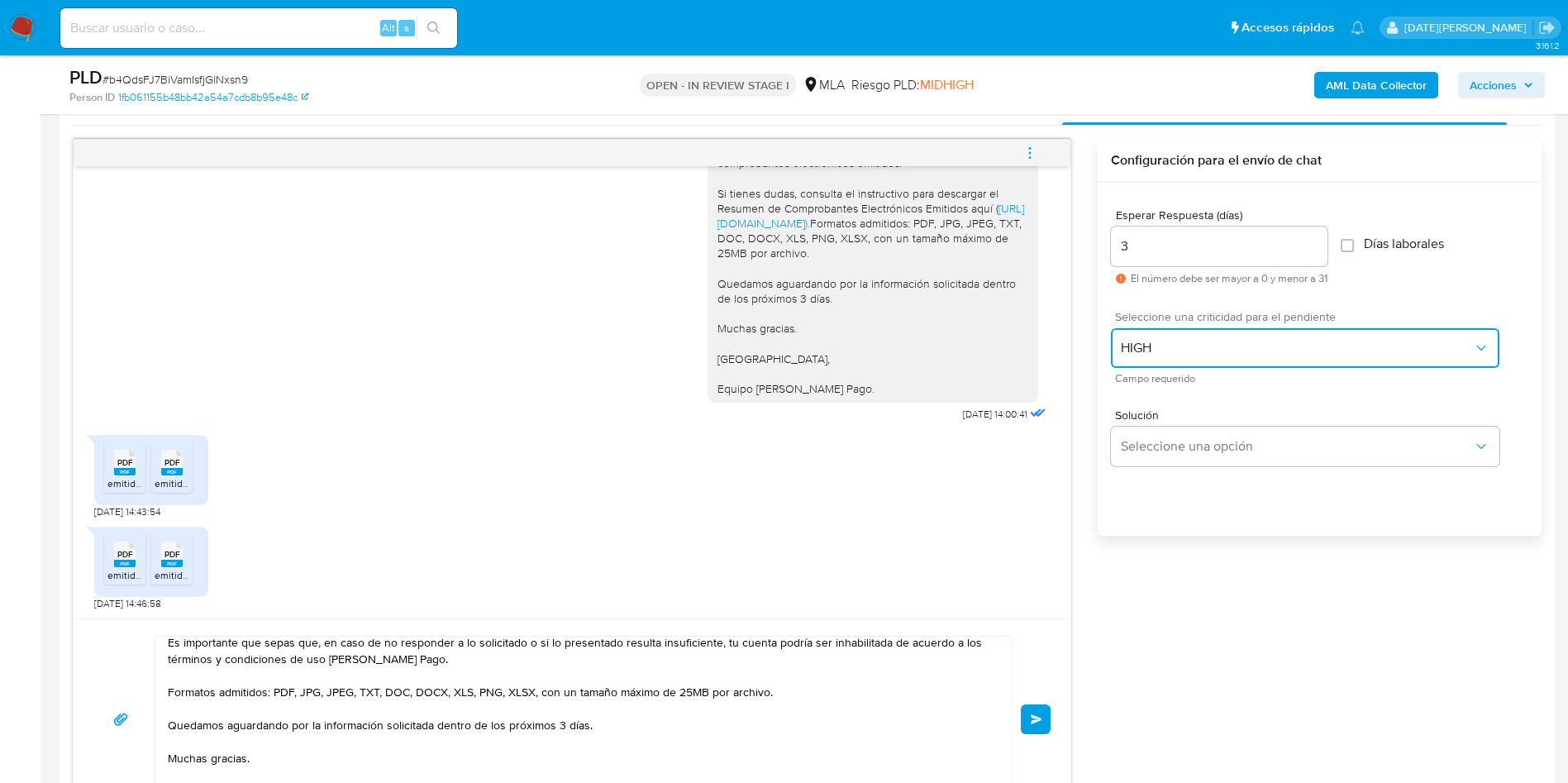
scroll to position [951, 0]
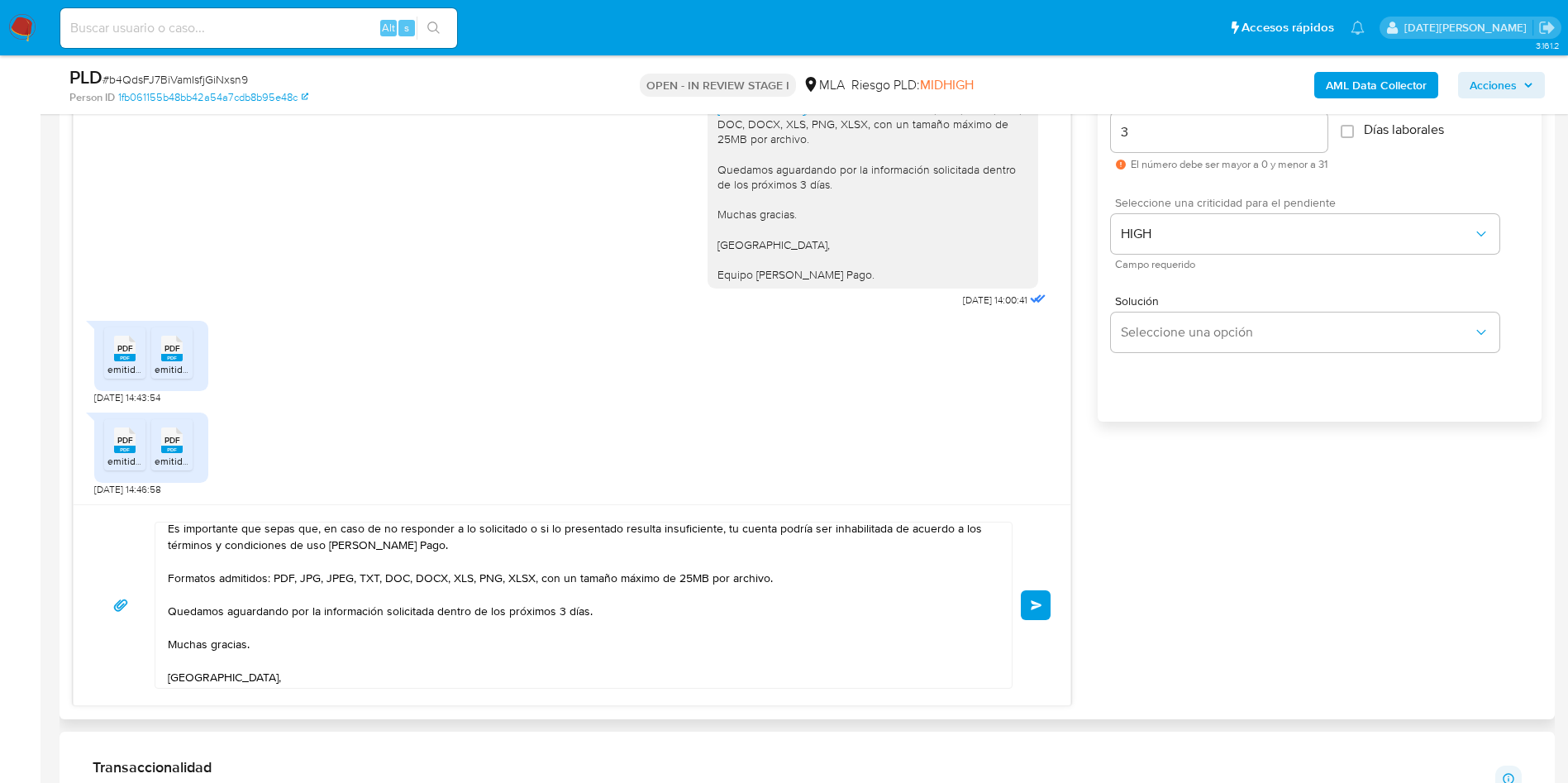
click at [1038, 605] on span "Enviar" at bounding box center [1037, 605] width 12 height 10
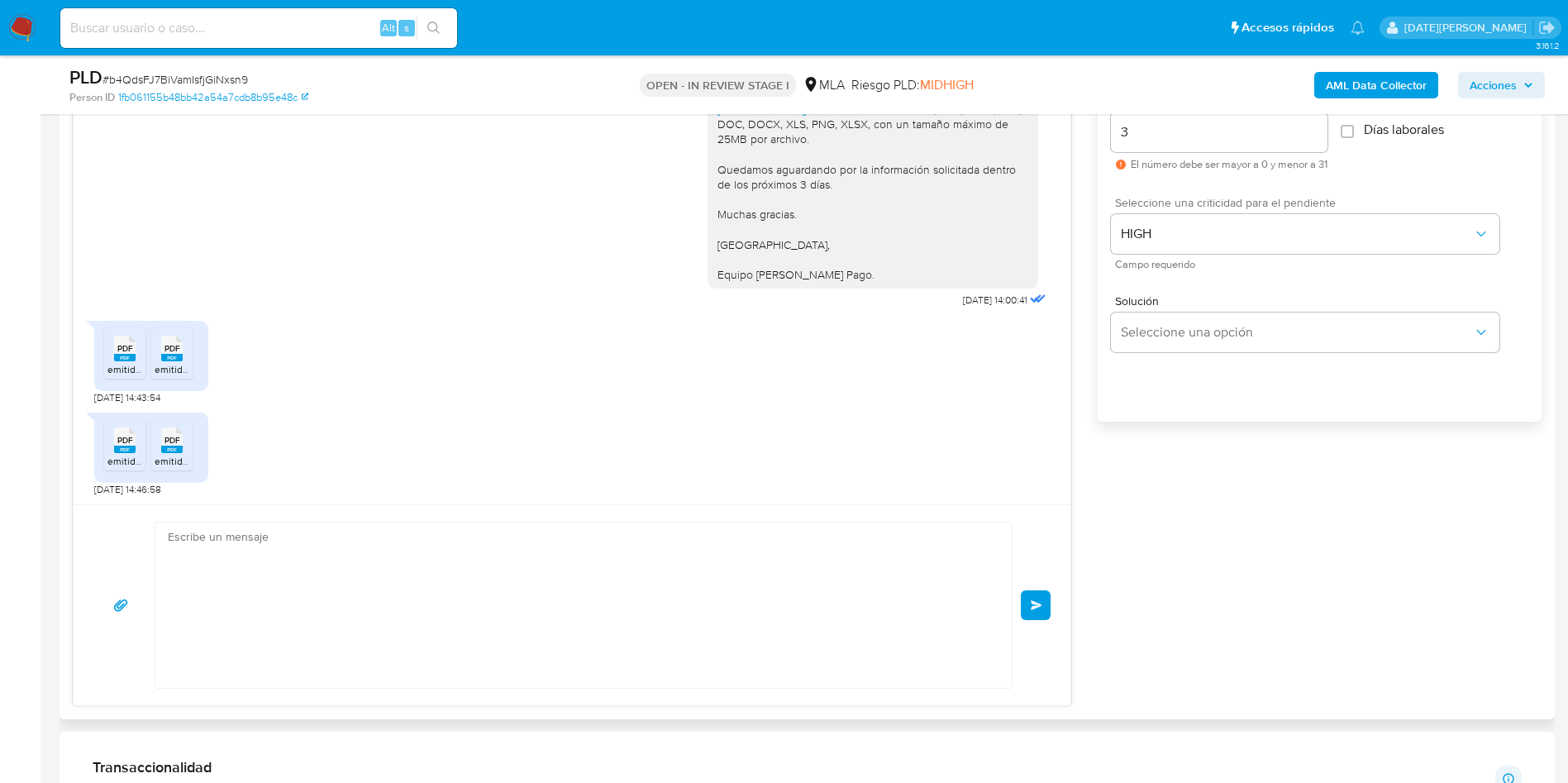
scroll to position [2438, 0]
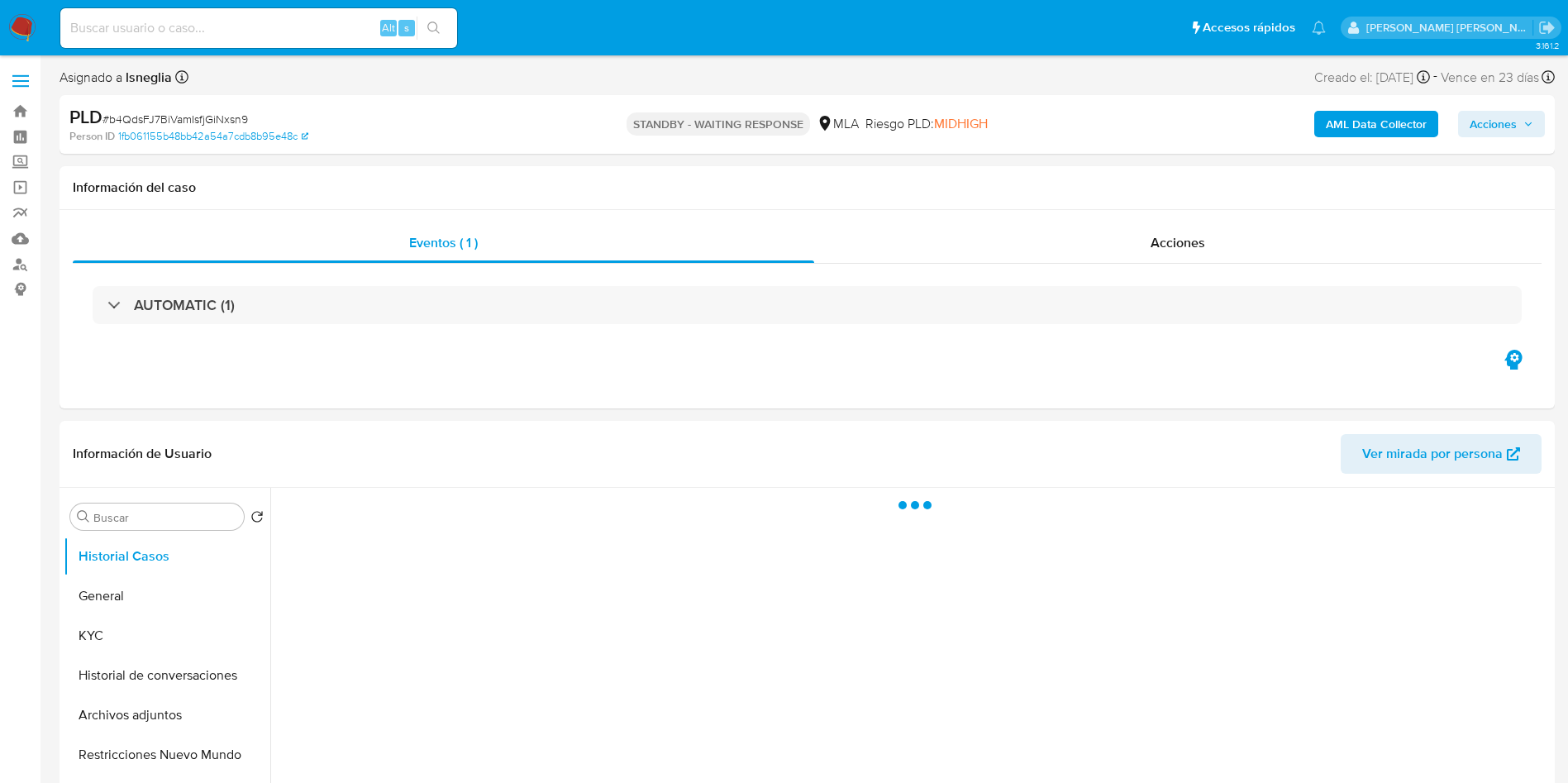
select select "10"
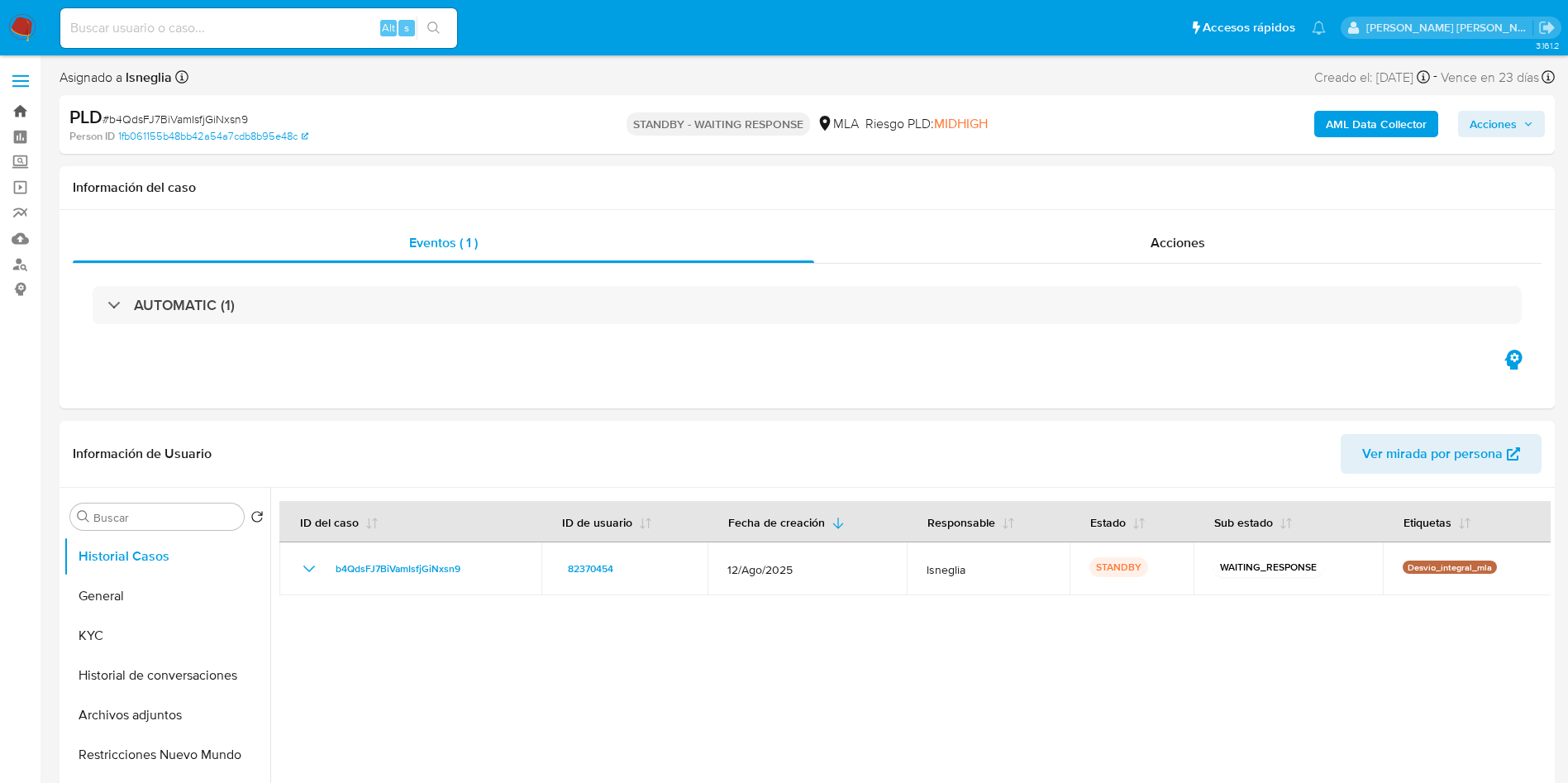
click at [30, 108] on link "Bandeja" at bounding box center [98, 112] width 196 height 26
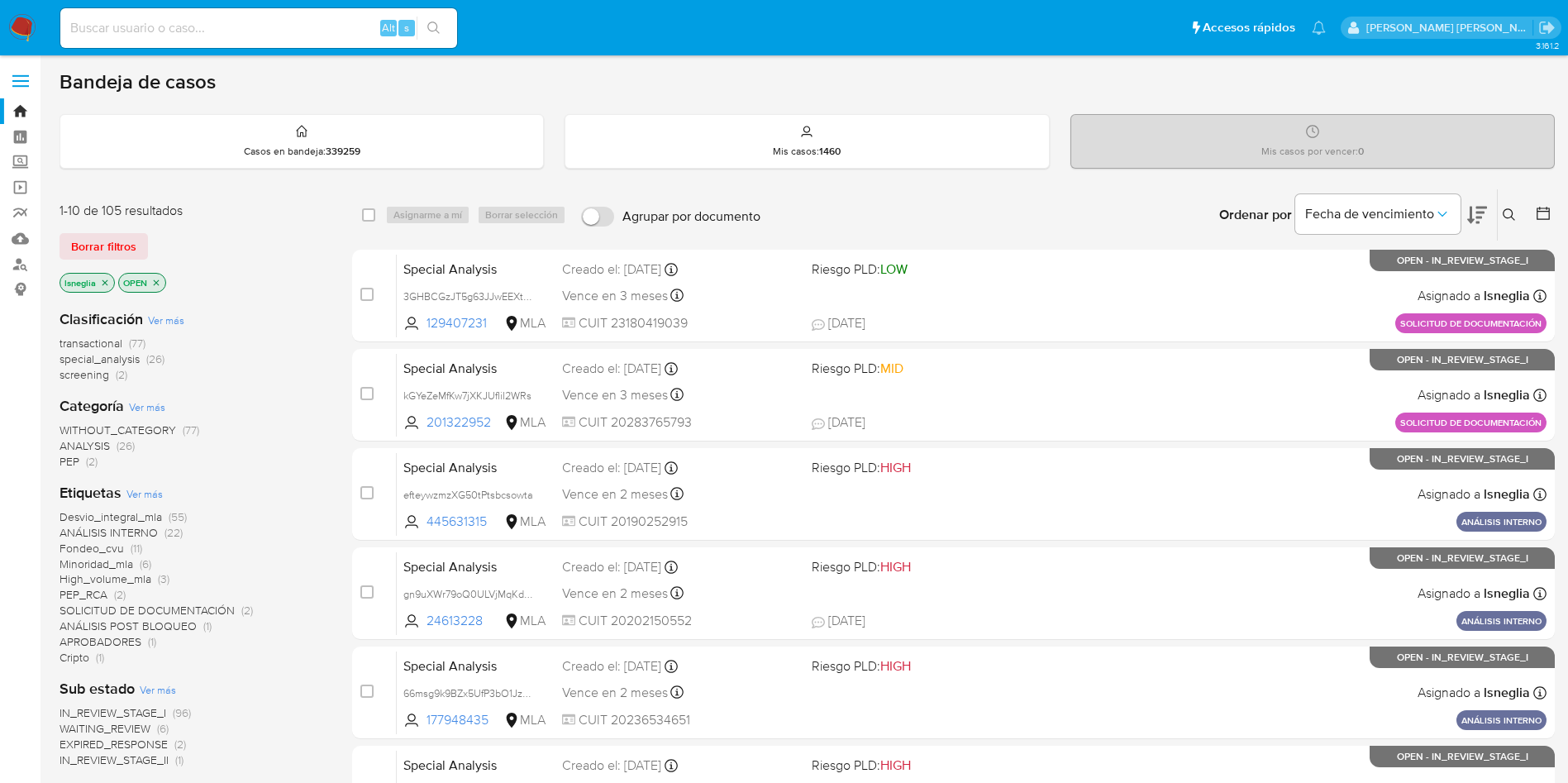
click at [105, 282] on icon "close-filter" at bounding box center [104, 282] width 10 height 10
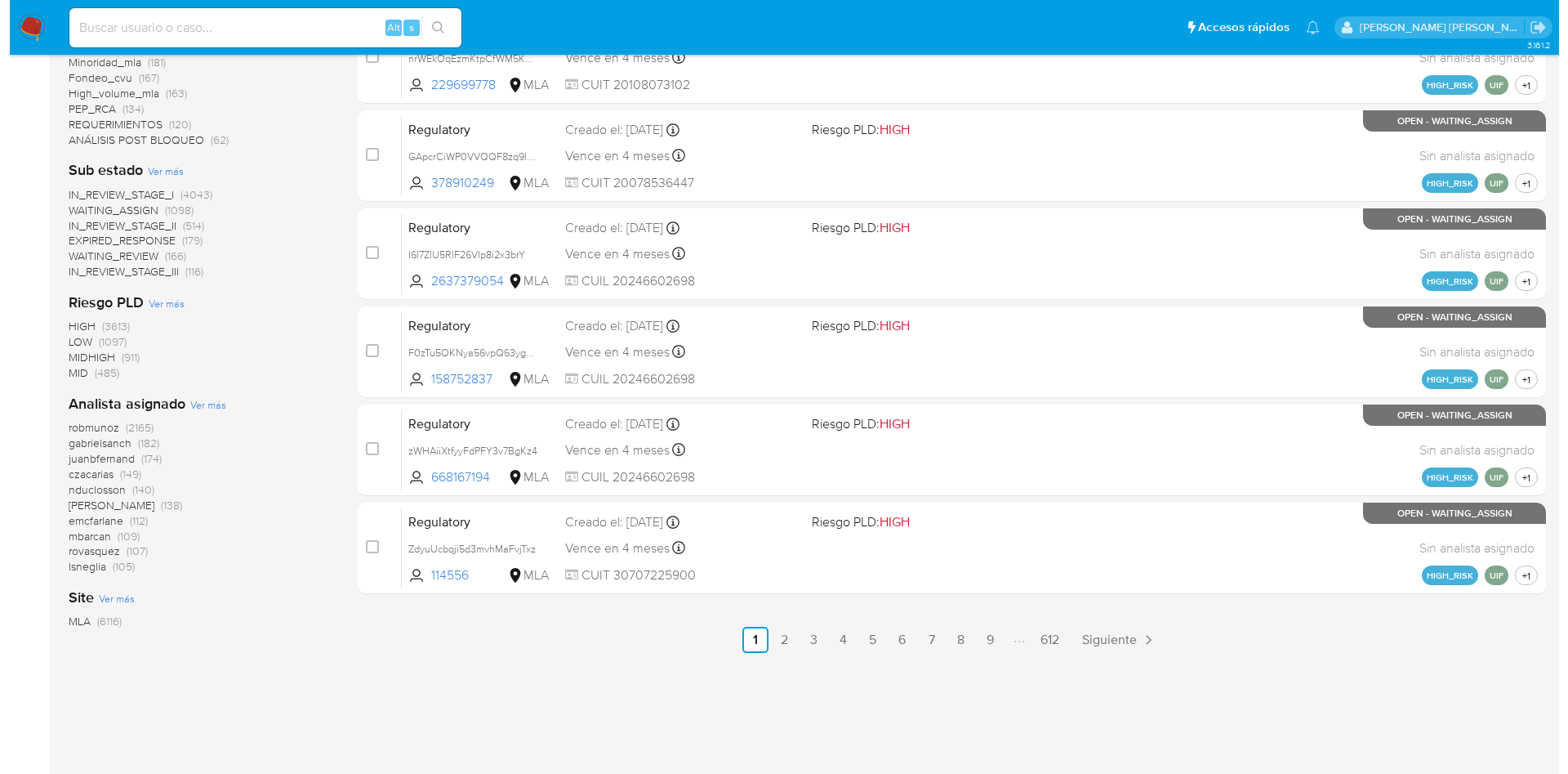
scroll to position [630, 0]
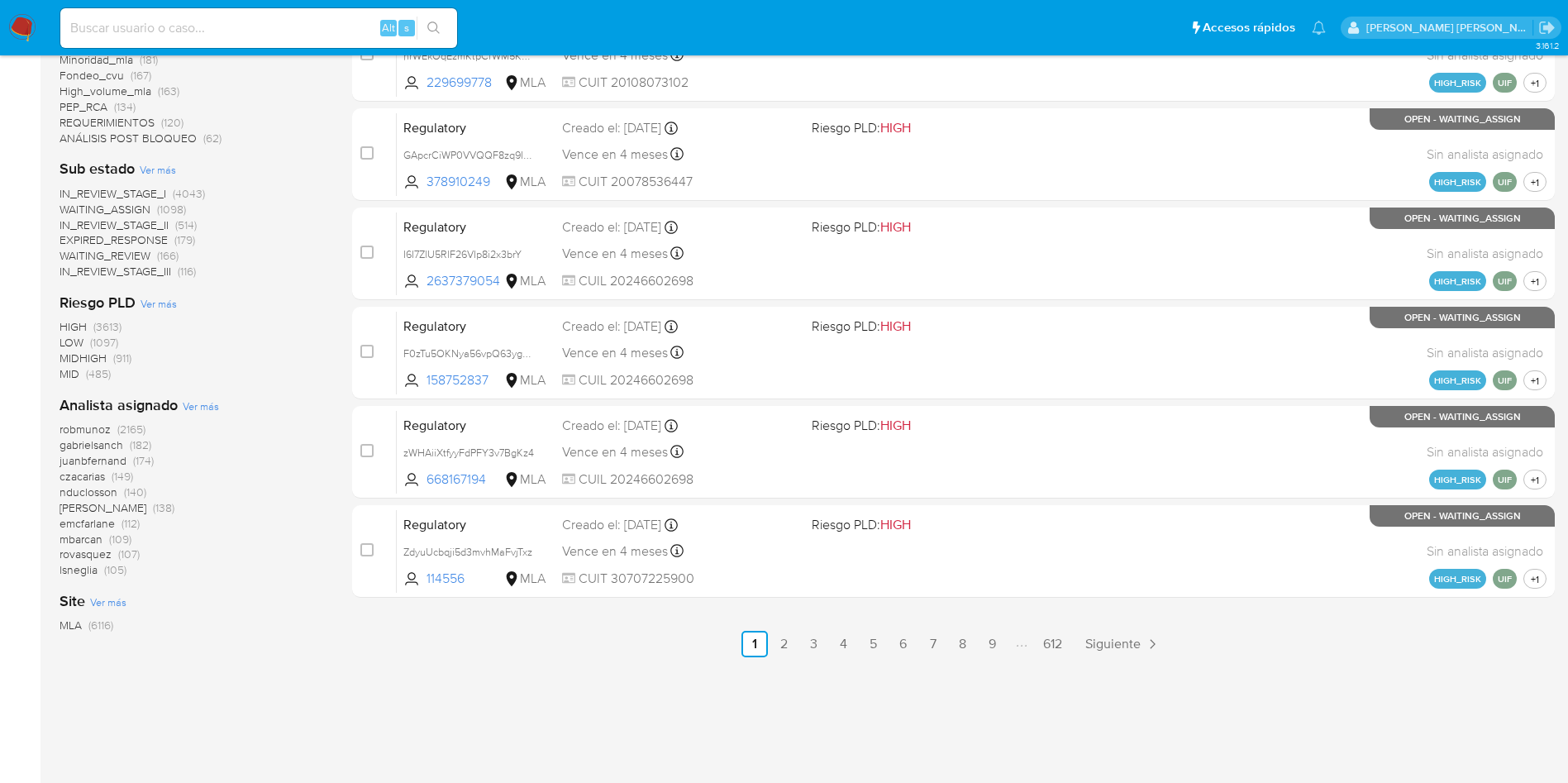
click at [192, 406] on span "Ver más" at bounding box center [200, 406] width 36 height 15
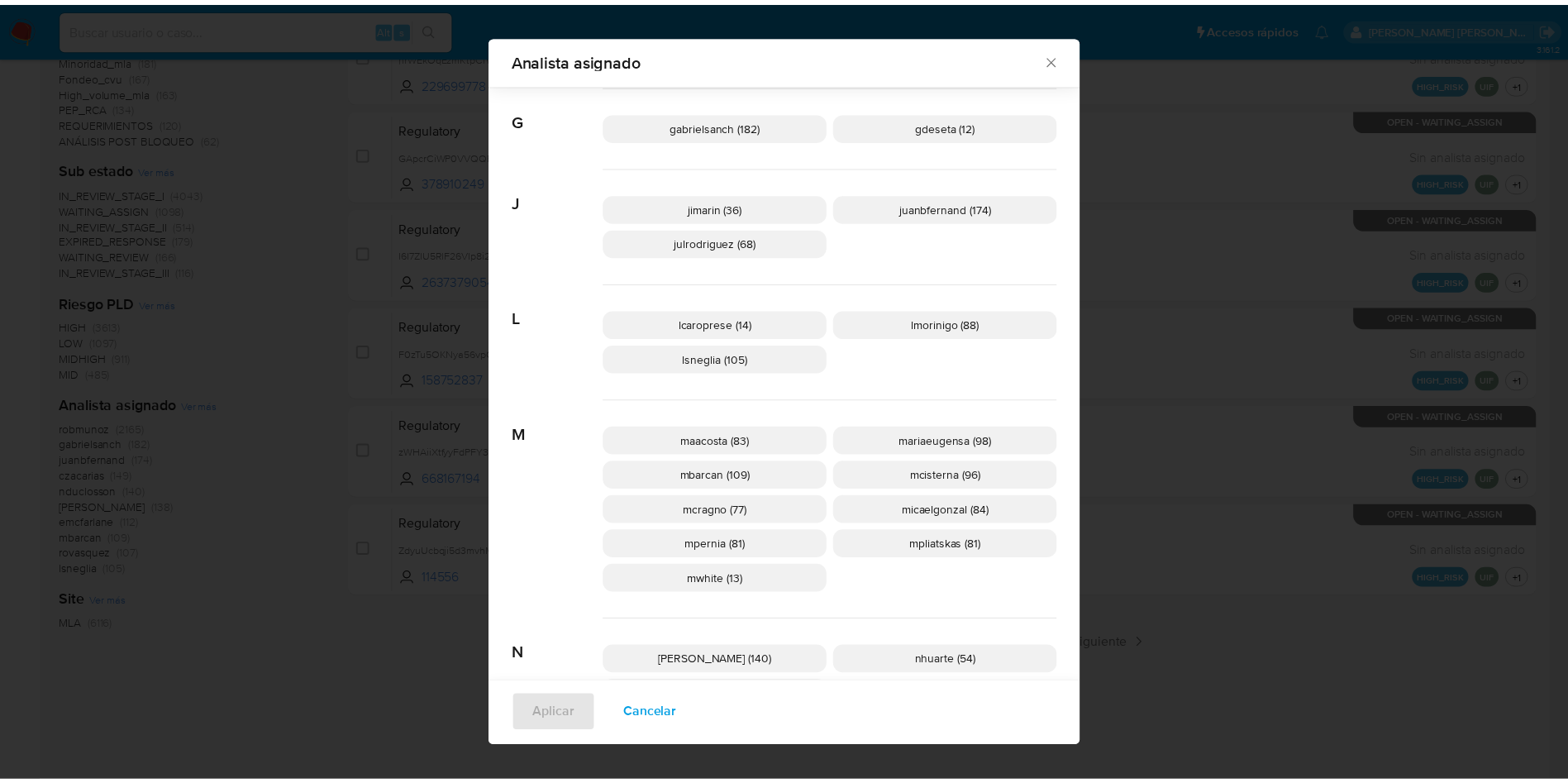
scroll to position [521, 0]
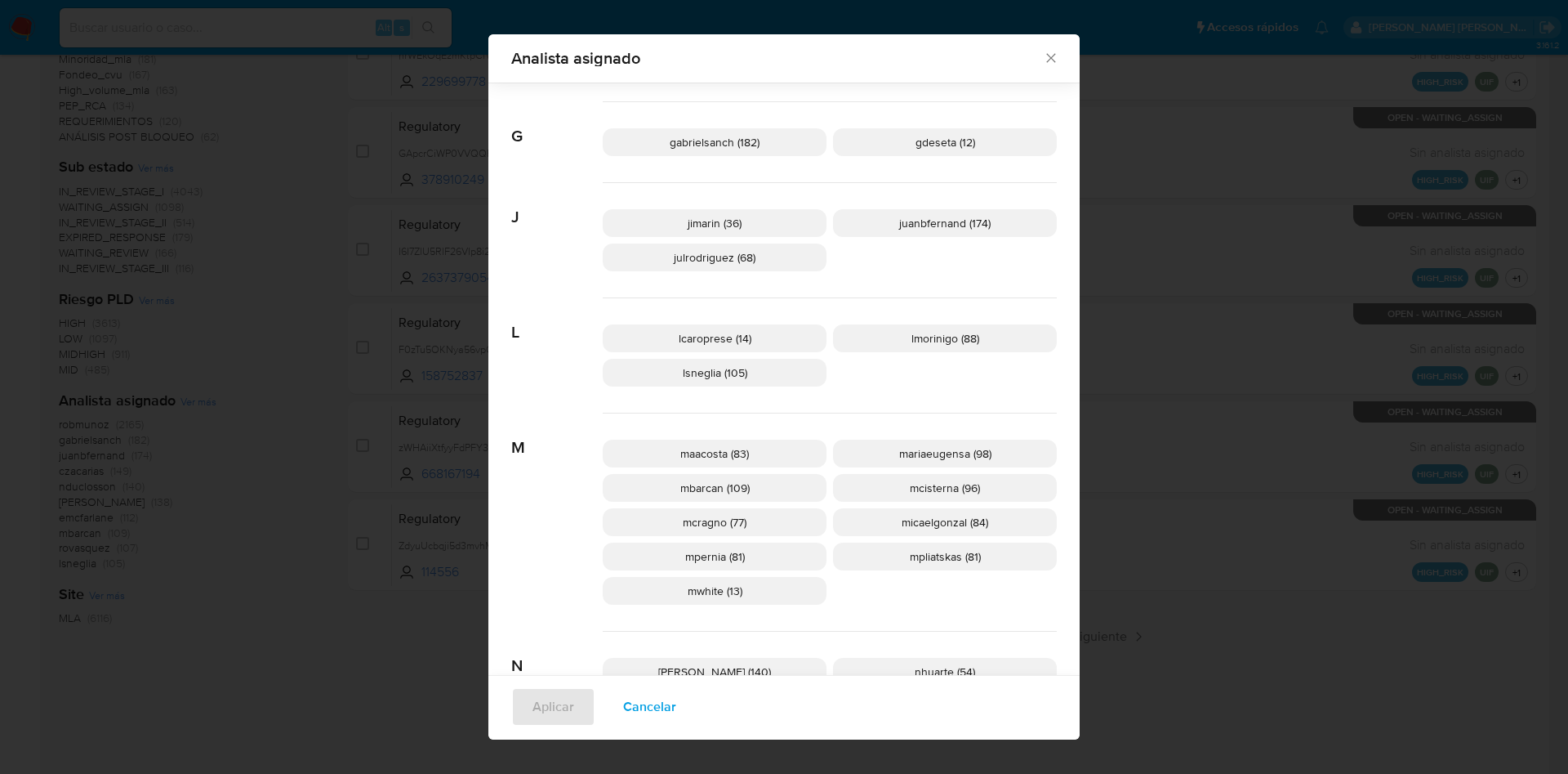
click at [1042, 59] on icon "Cerrar" at bounding box center [1050, 58] width 16 height 16
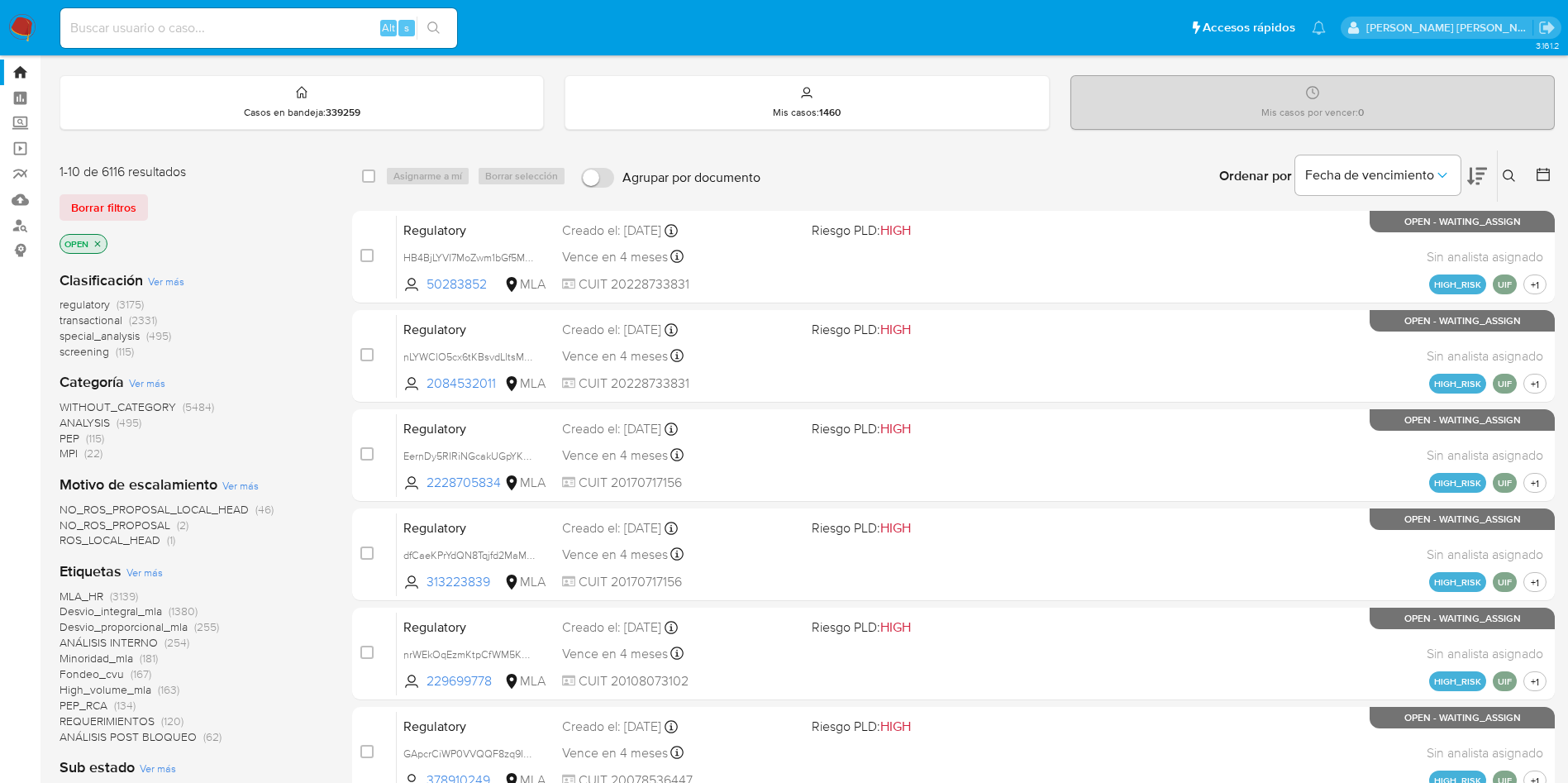
scroll to position [0, 0]
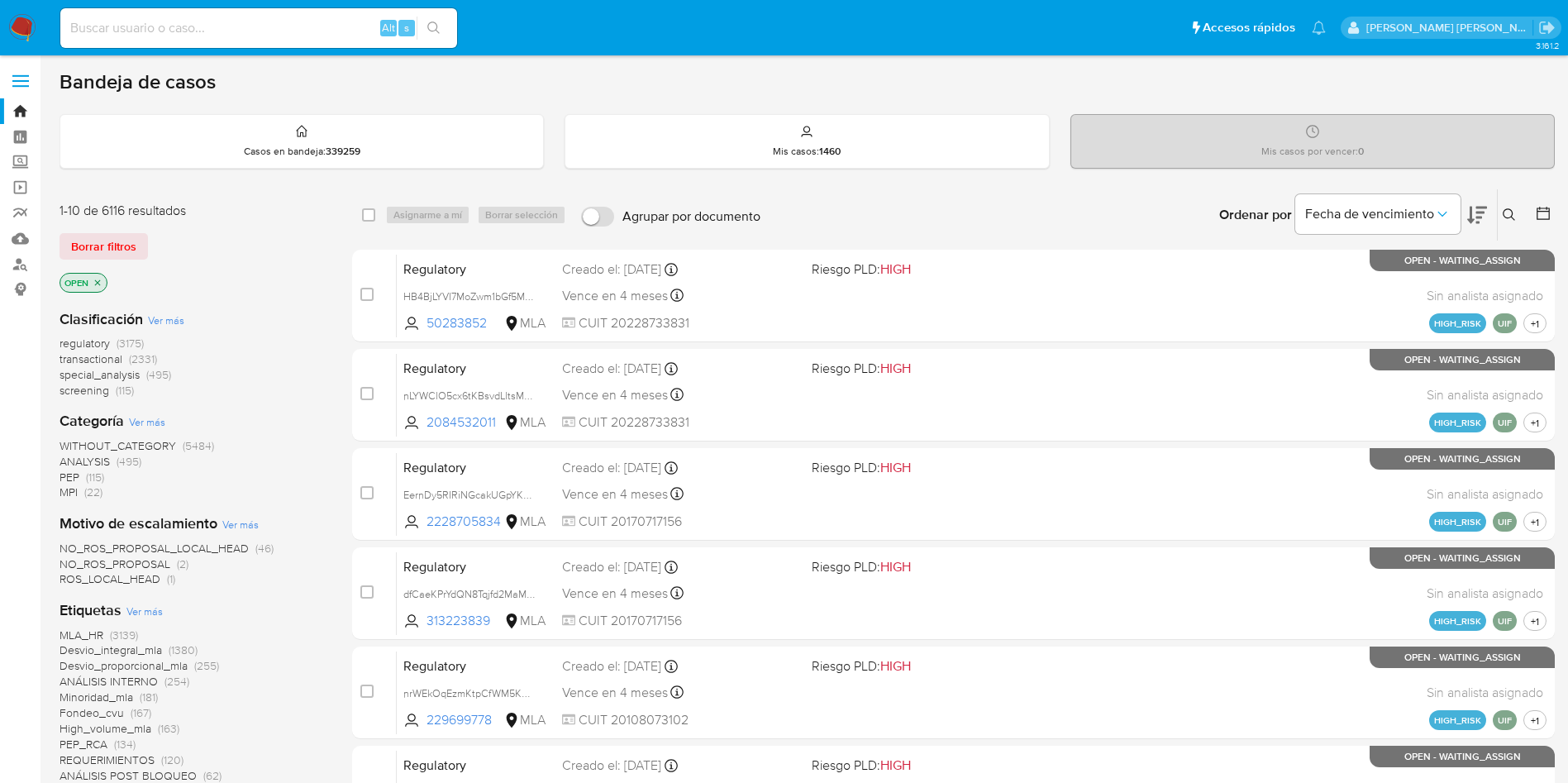
click at [1548, 208] on icon at bounding box center [1543, 213] width 13 height 13
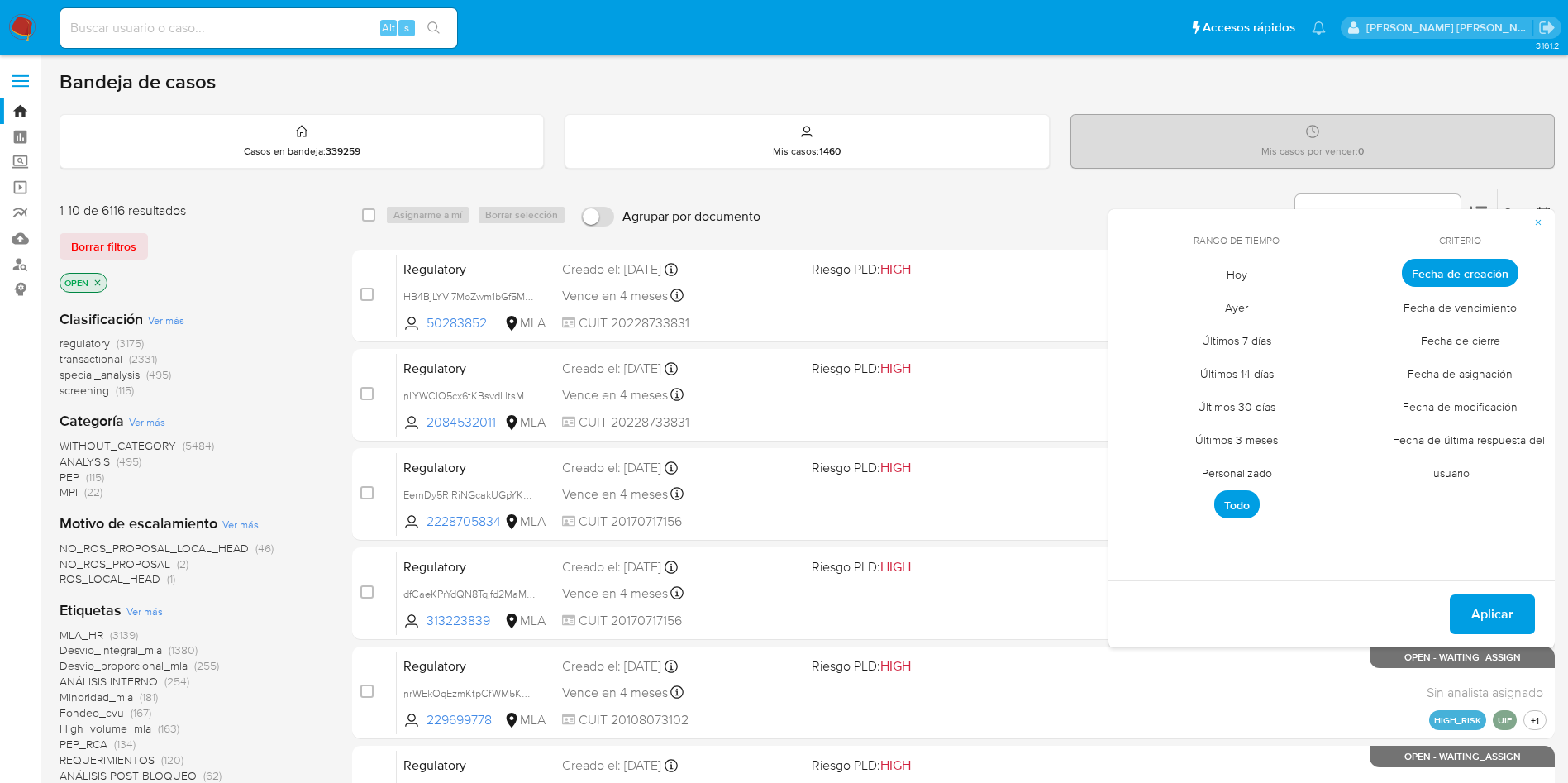
click at [1263, 474] on span "Personalizado" at bounding box center [1237, 472] width 105 height 34
click at [1134, 297] on icon "Mes anterior" at bounding box center [1134, 303] width 20 height 20
click at [1138, 373] on button "1" at bounding box center [1137, 364] width 27 height 27
click at [1173, 504] on button "30" at bounding box center [1170, 496] width 27 height 27
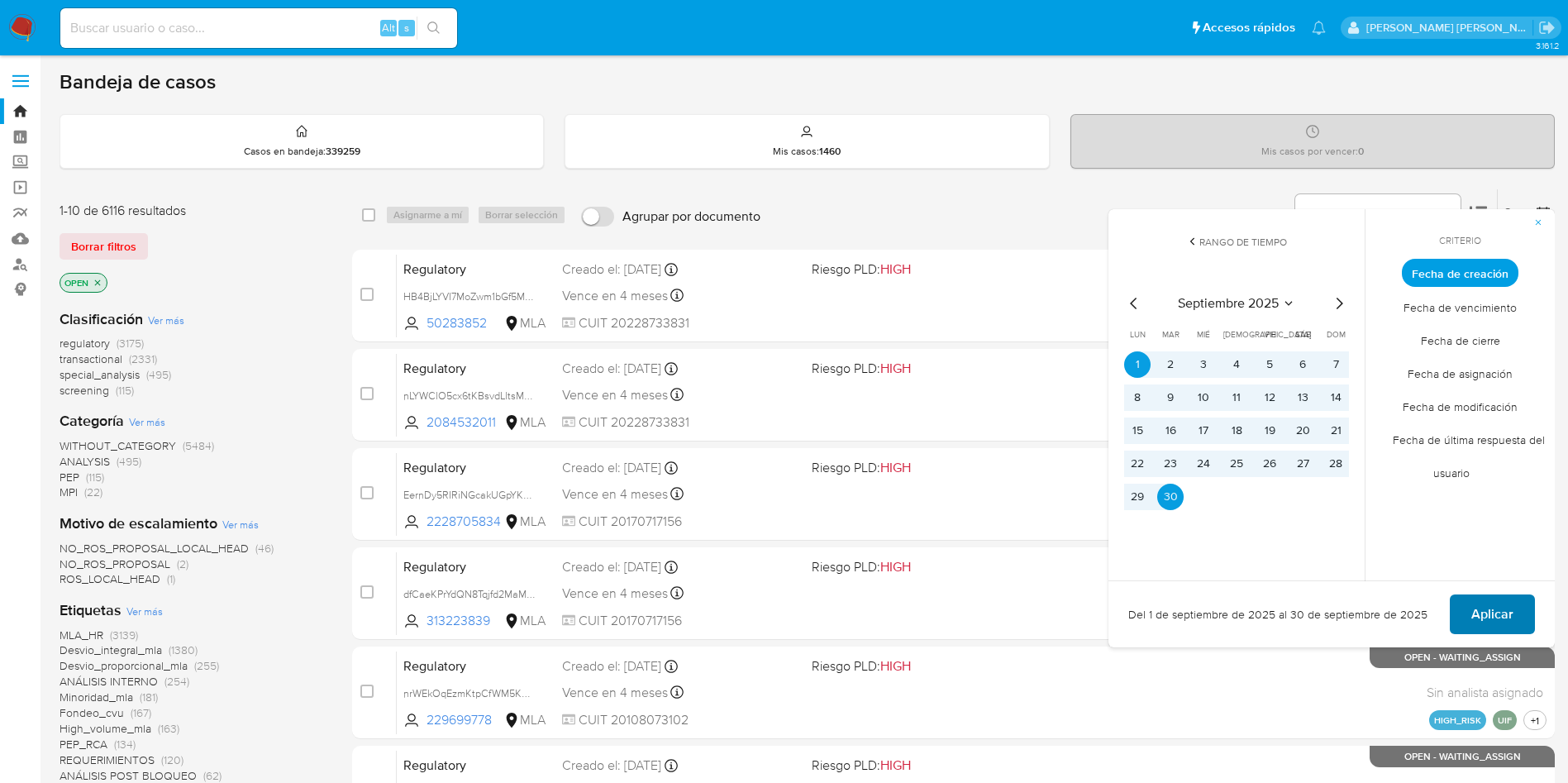
click at [1476, 619] on span "Aplicar" at bounding box center [1492, 613] width 42 height 36
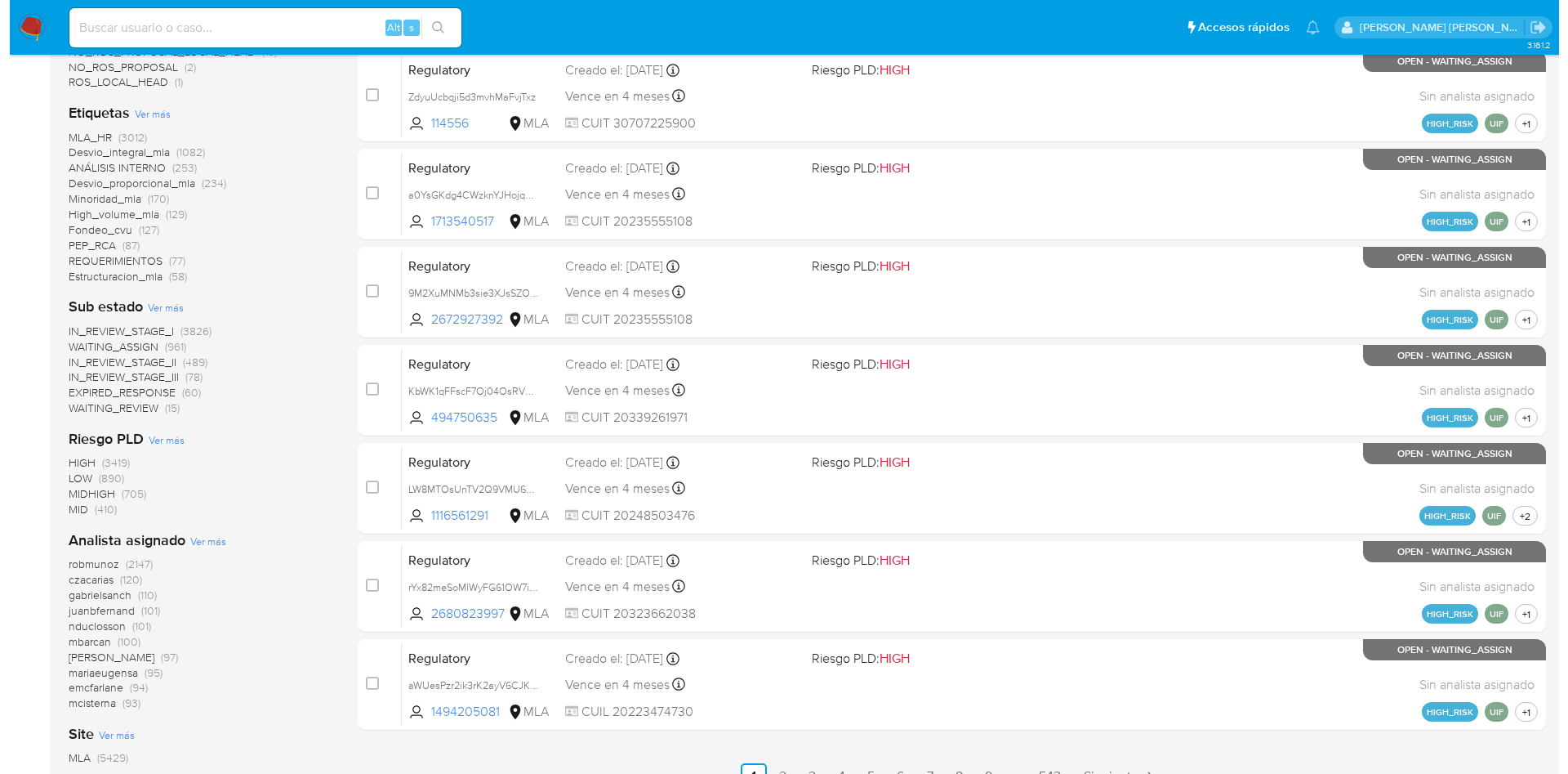
scroll to position [630, 0]
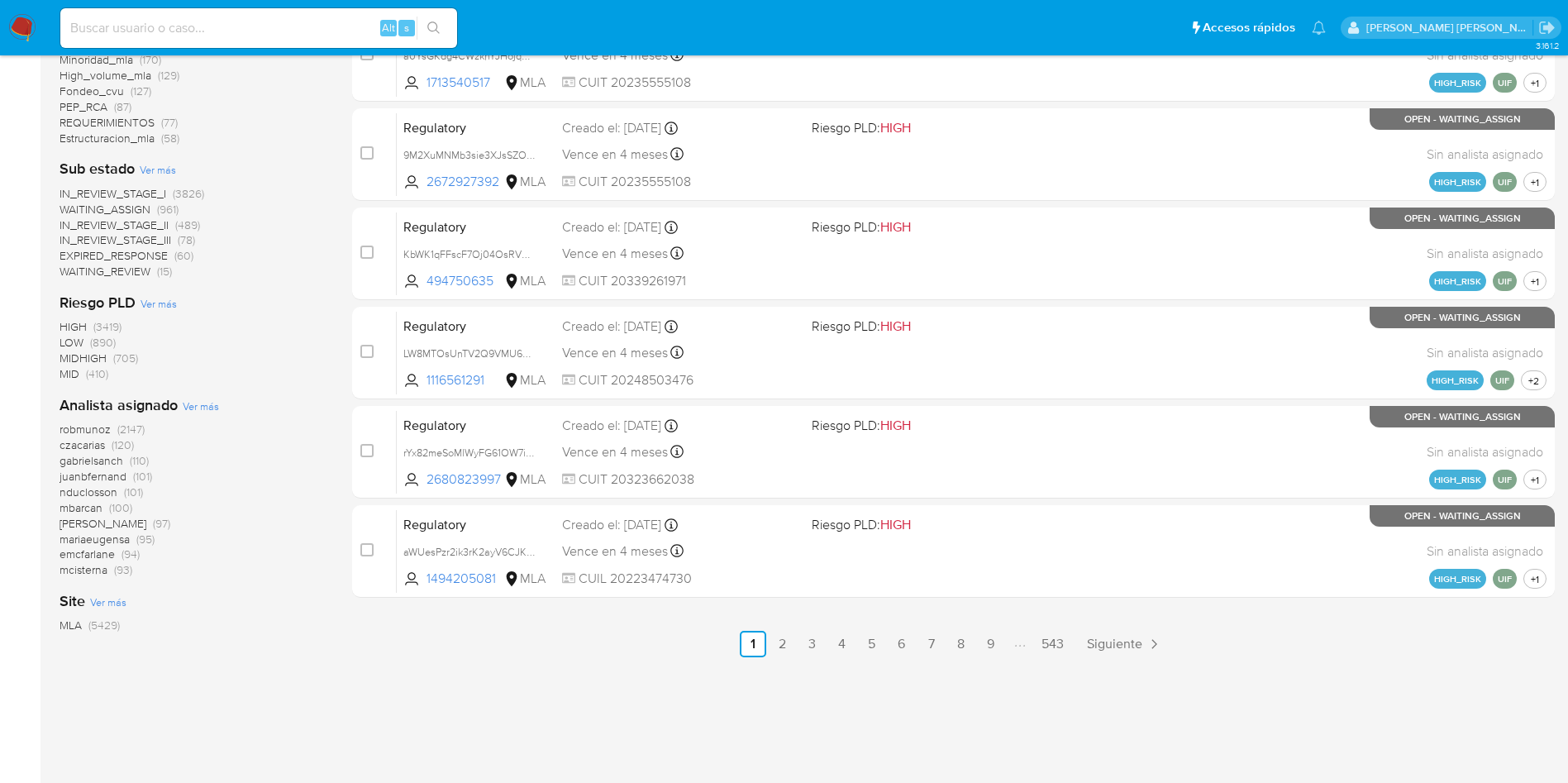
click at [193, 408] on span "Ver más" at bounding box center [200, 406] width 36 height 15
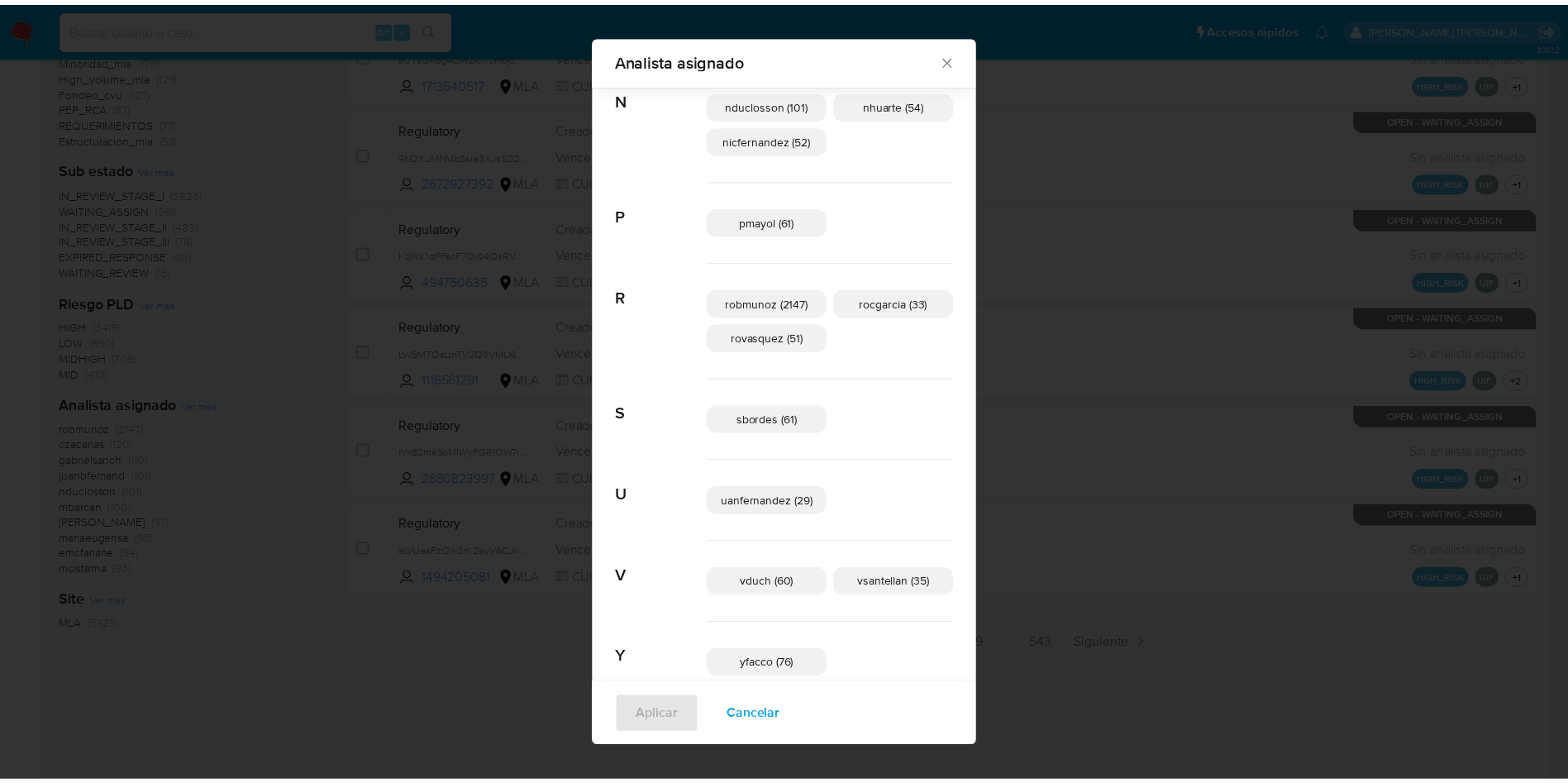
scroll to position [1013, 0]
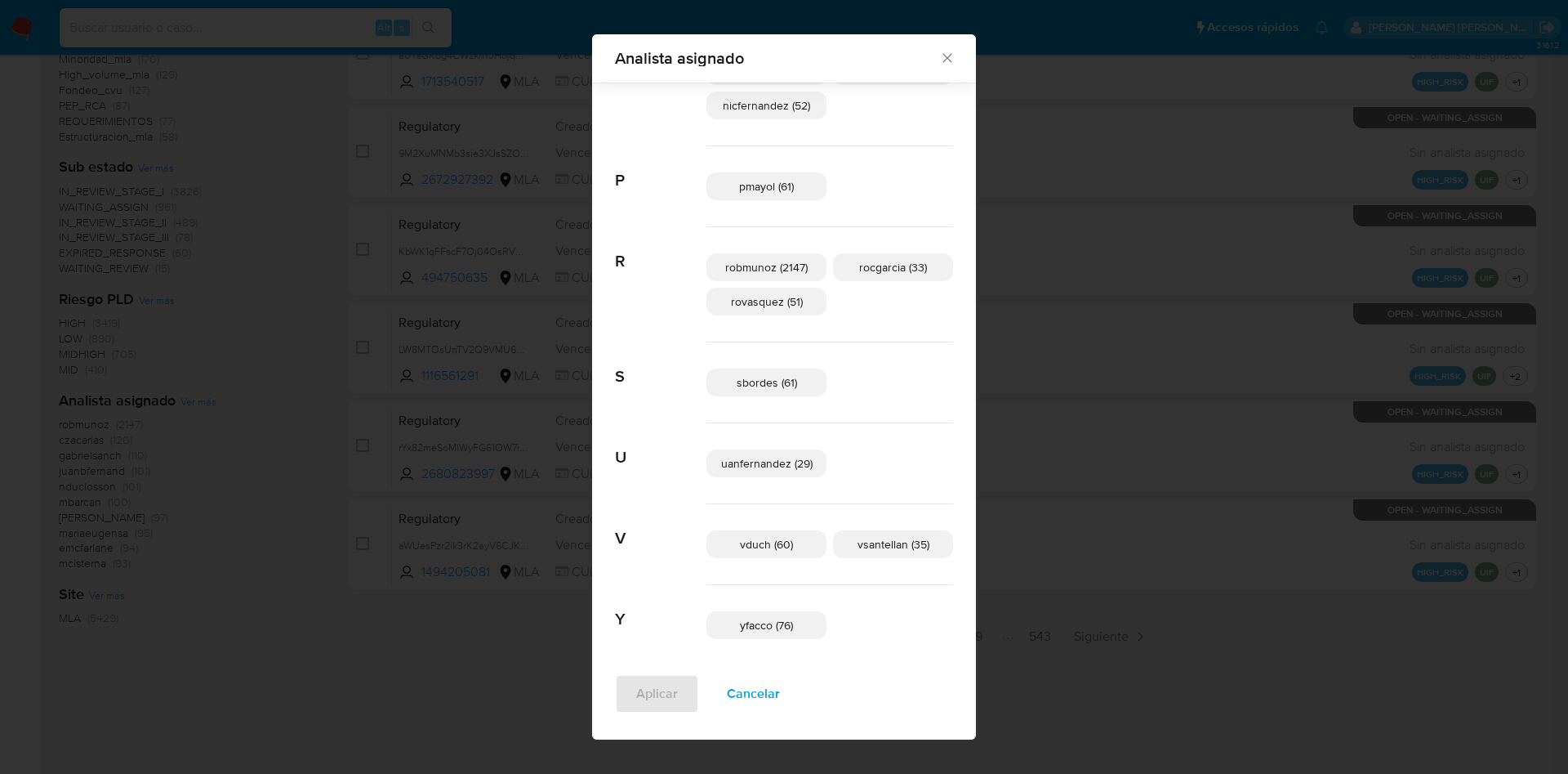
click at [939, 50] on icon "Cerrar" at bounding box center [948, 58] width 16 height 16
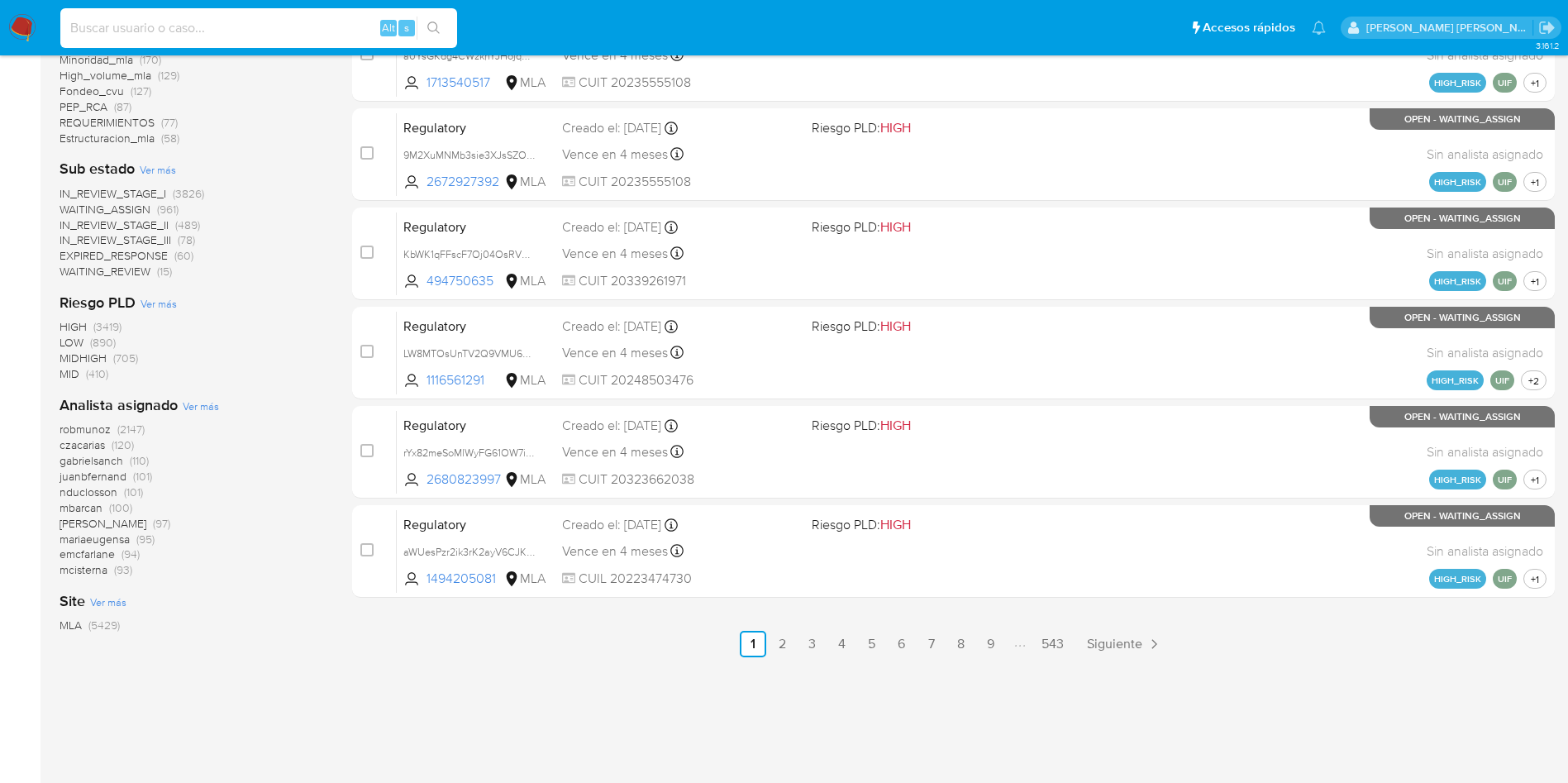
click at [257, 18] on input at bounding box center [258, 28] width 397 height 21
click at [251, 29] on input at bounding box center [258, 28] width 397 height 21
paste input "g7bnuNRpScb2lfSdHNgXqzSj"
type input "g7bnuNRpScb2lfSdHNgXqzSj"
click at [438, 28] on icon "search-icon" at bounding box center [434, 28] width 13 height 13
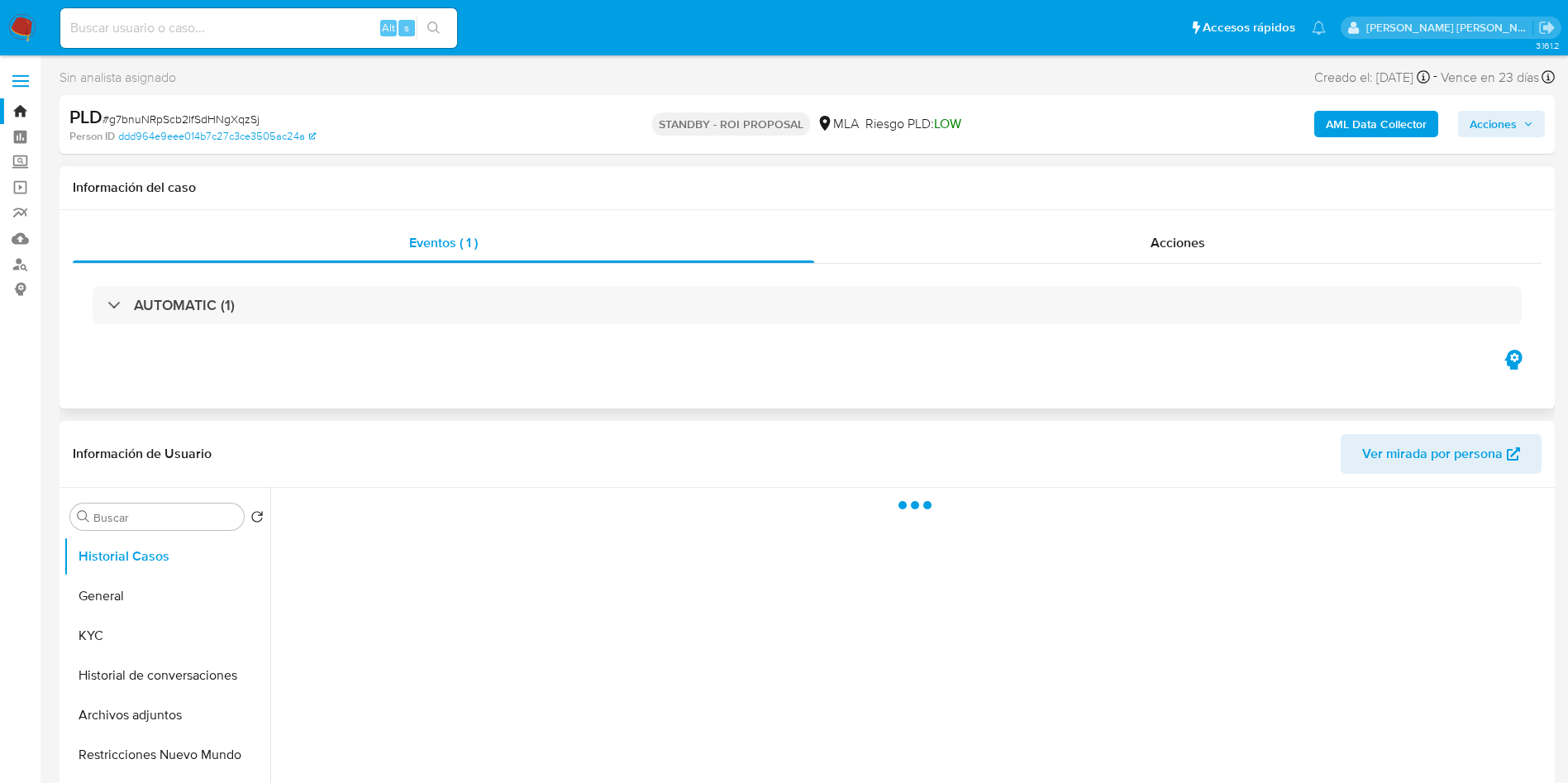
select select "10"
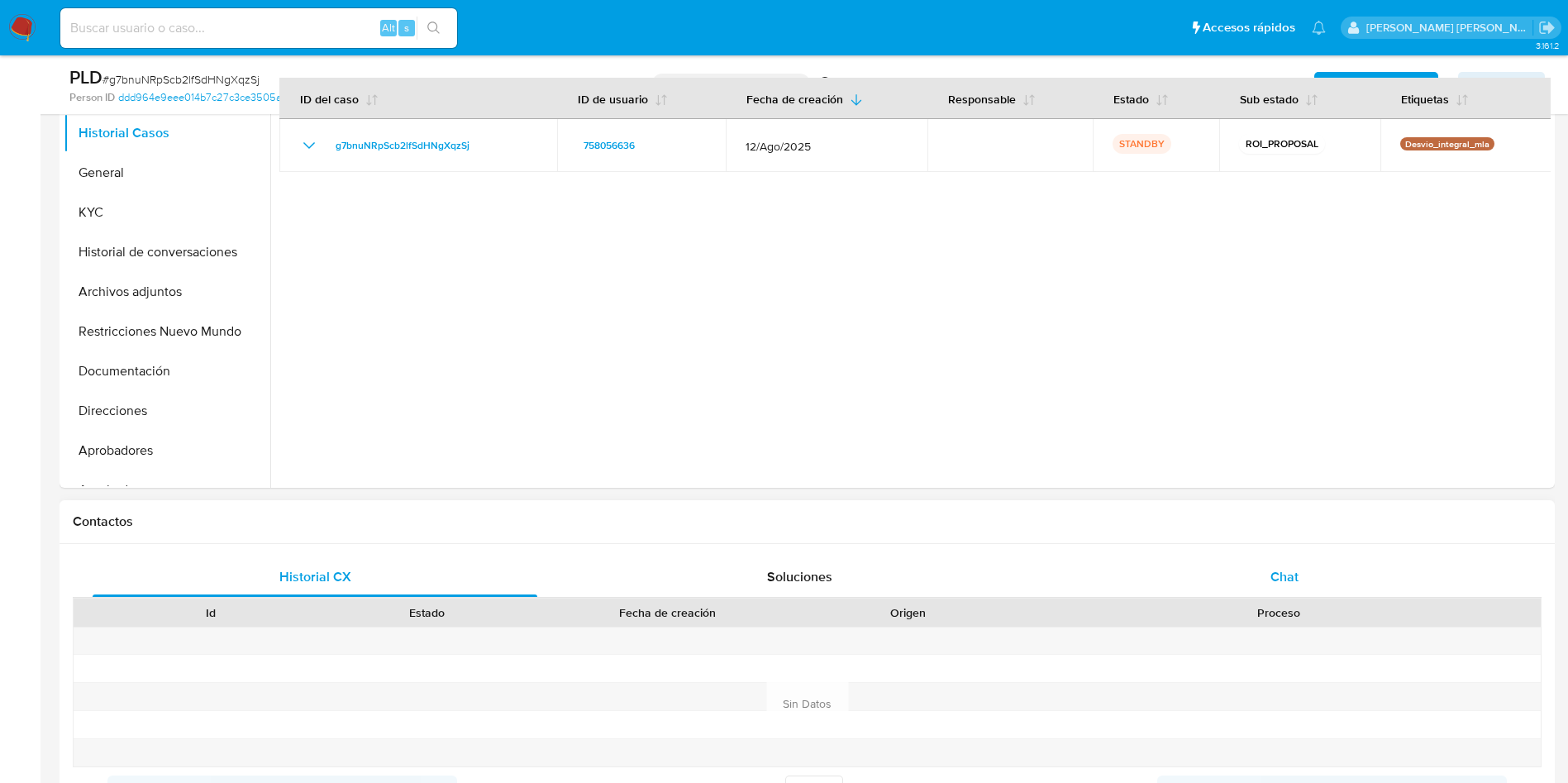
scroll to position [372, 0]
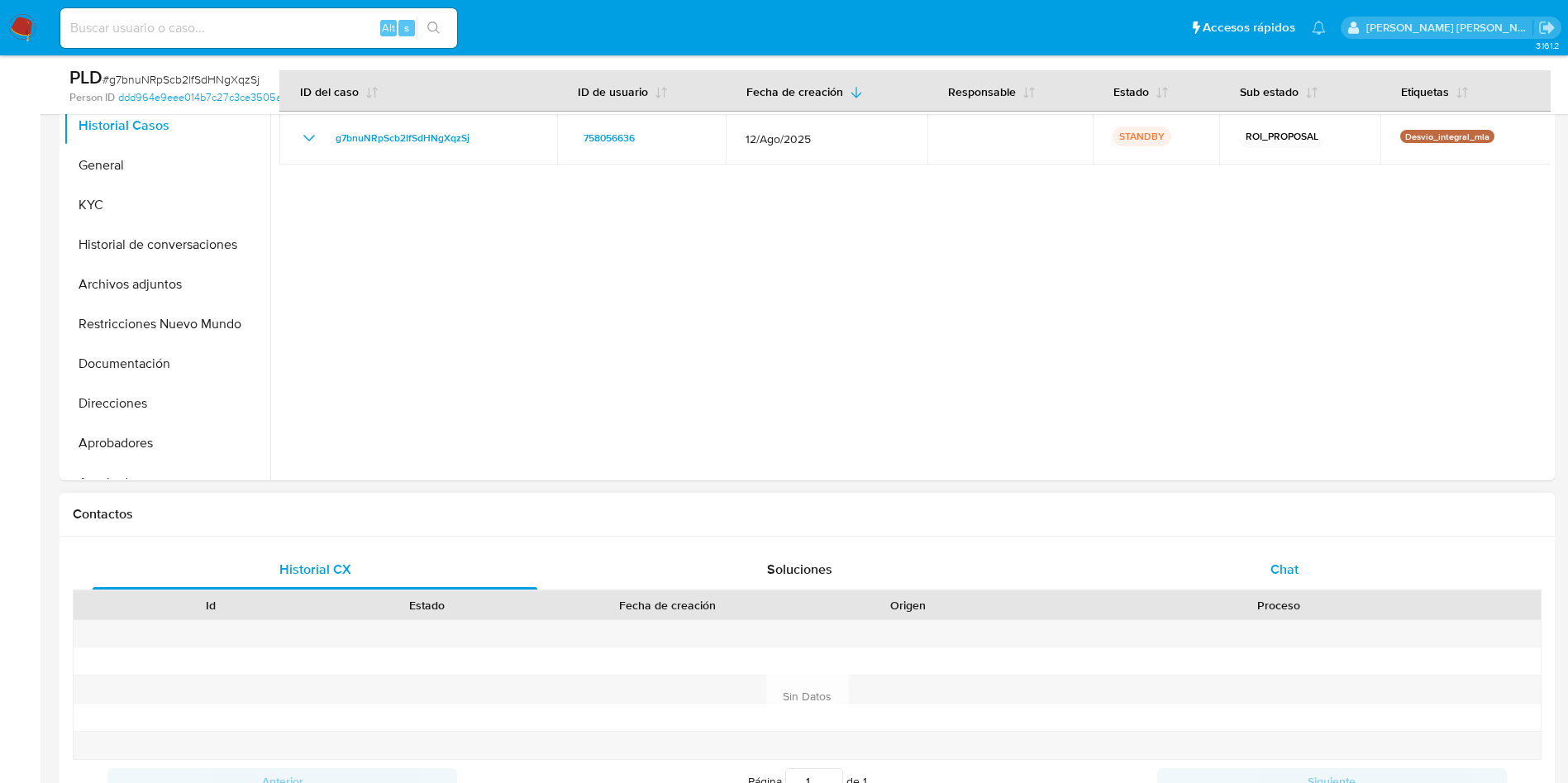
click at [1327, 569] on div "Chat" at bounding box center [1285, 569] width 445 height 40
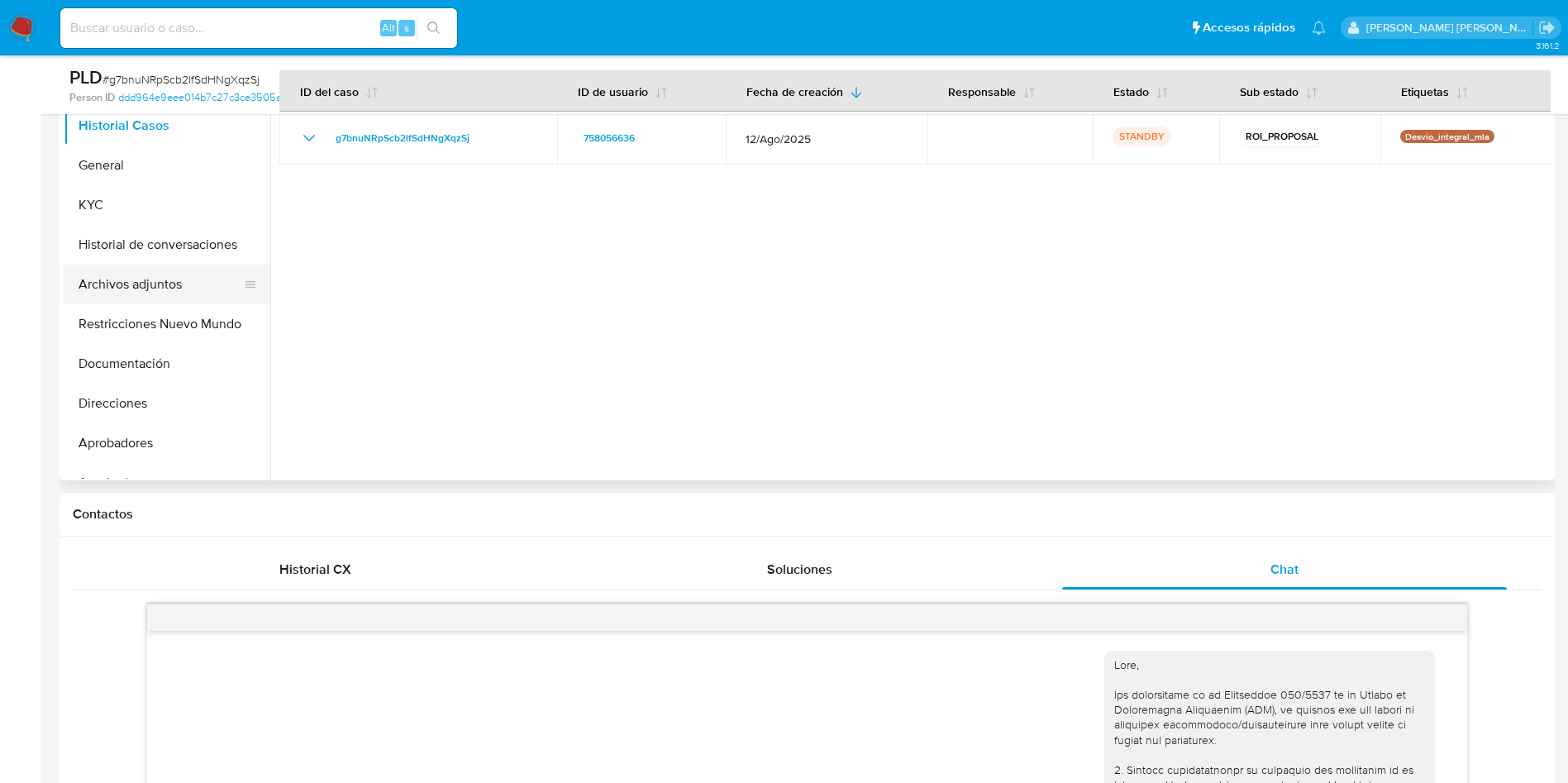
scroll to position [1429, 0]
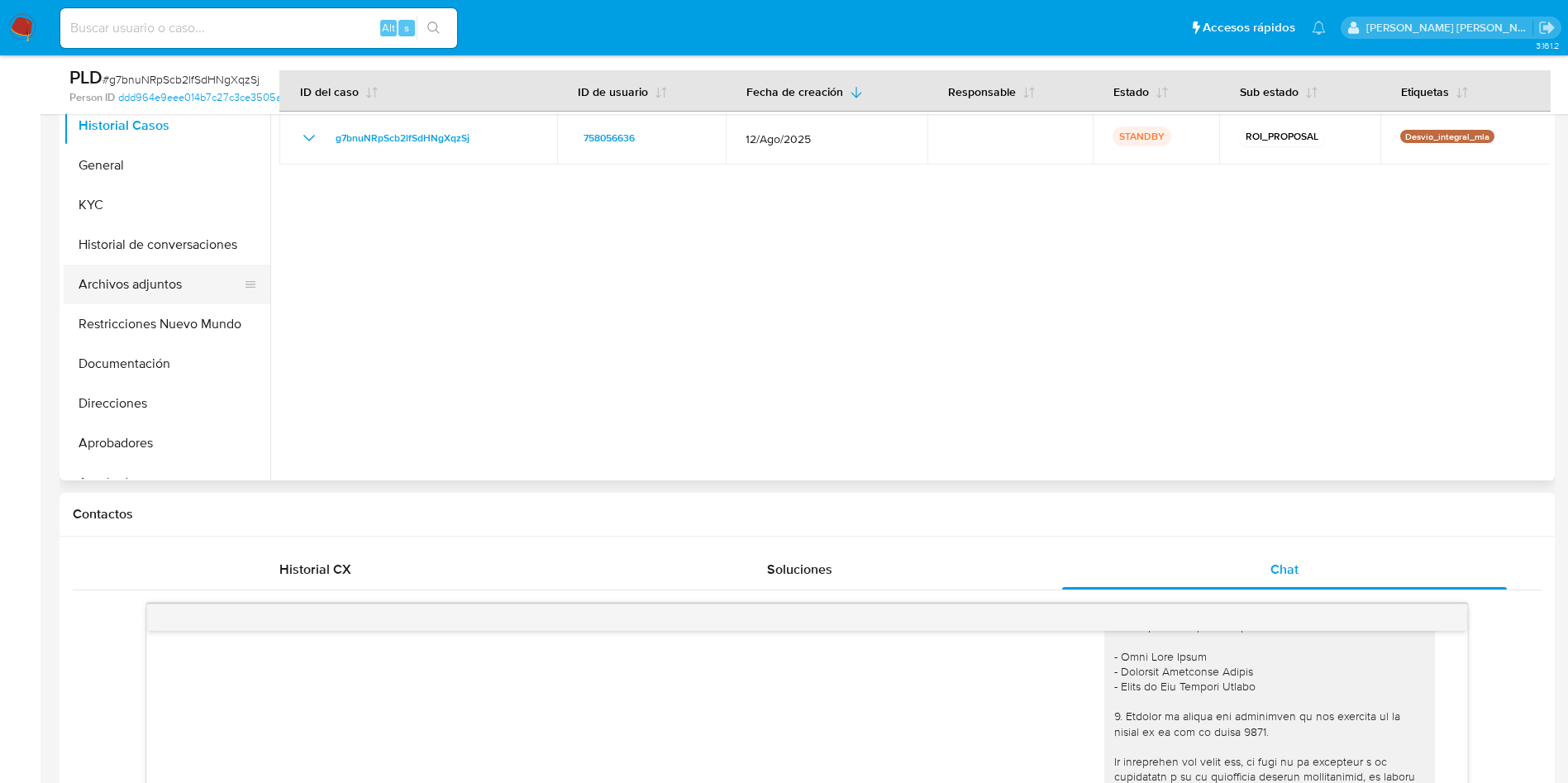
click at [105, 288] on button "Archivos adjuntos" at bounding box center [160, 284] width 194 height 40
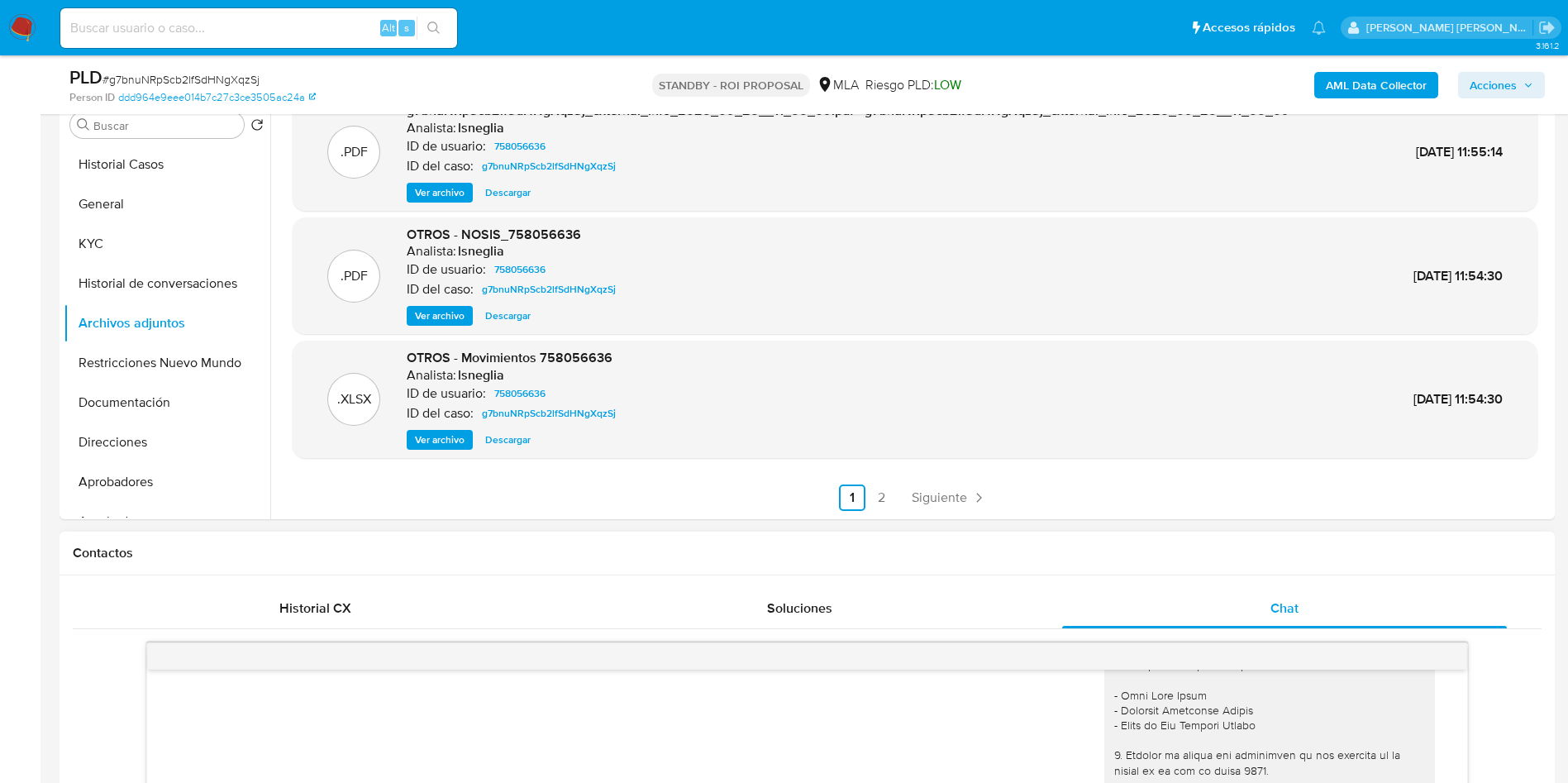
scroll to position [372, 0]
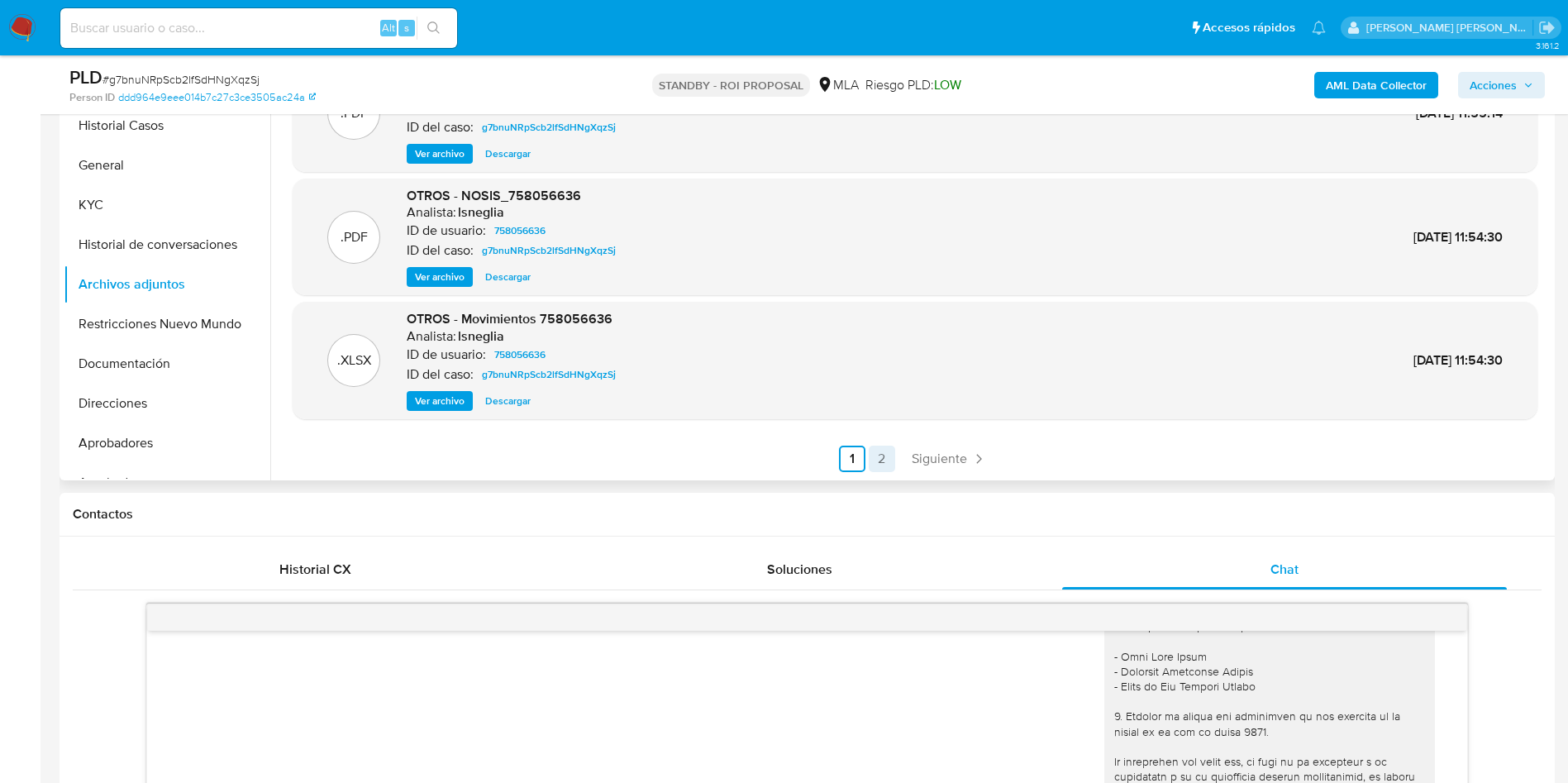
click at [873, 466] on link "2" at bounding box center [882, 458] width 27 height 27
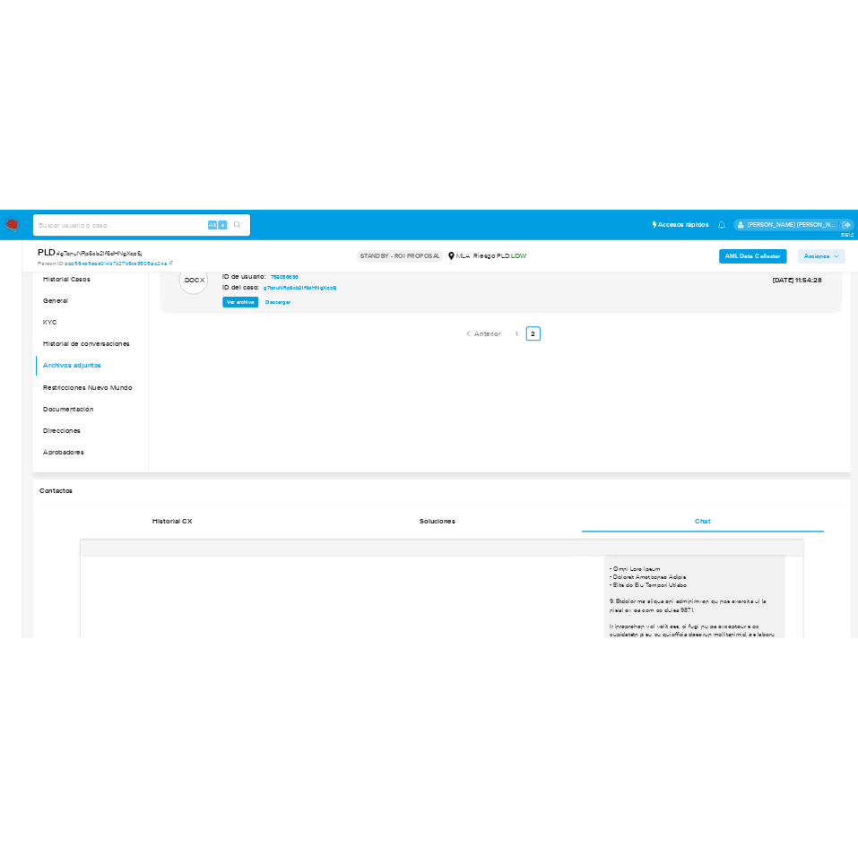
scroll to position [269, 0]
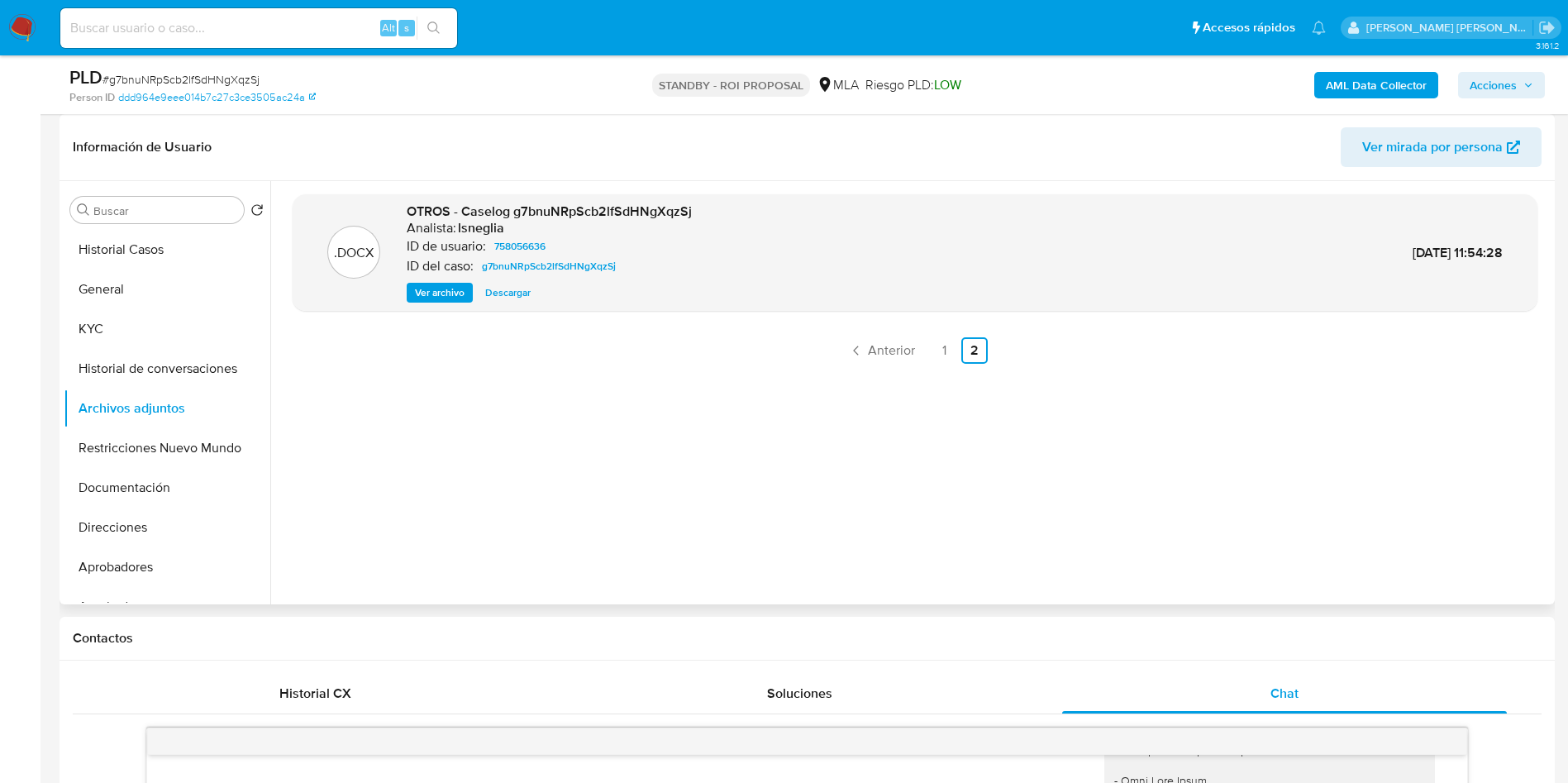
click at [431, 288] on span "Ver archivo" at bounding box center [440, 292] width 50 height 17
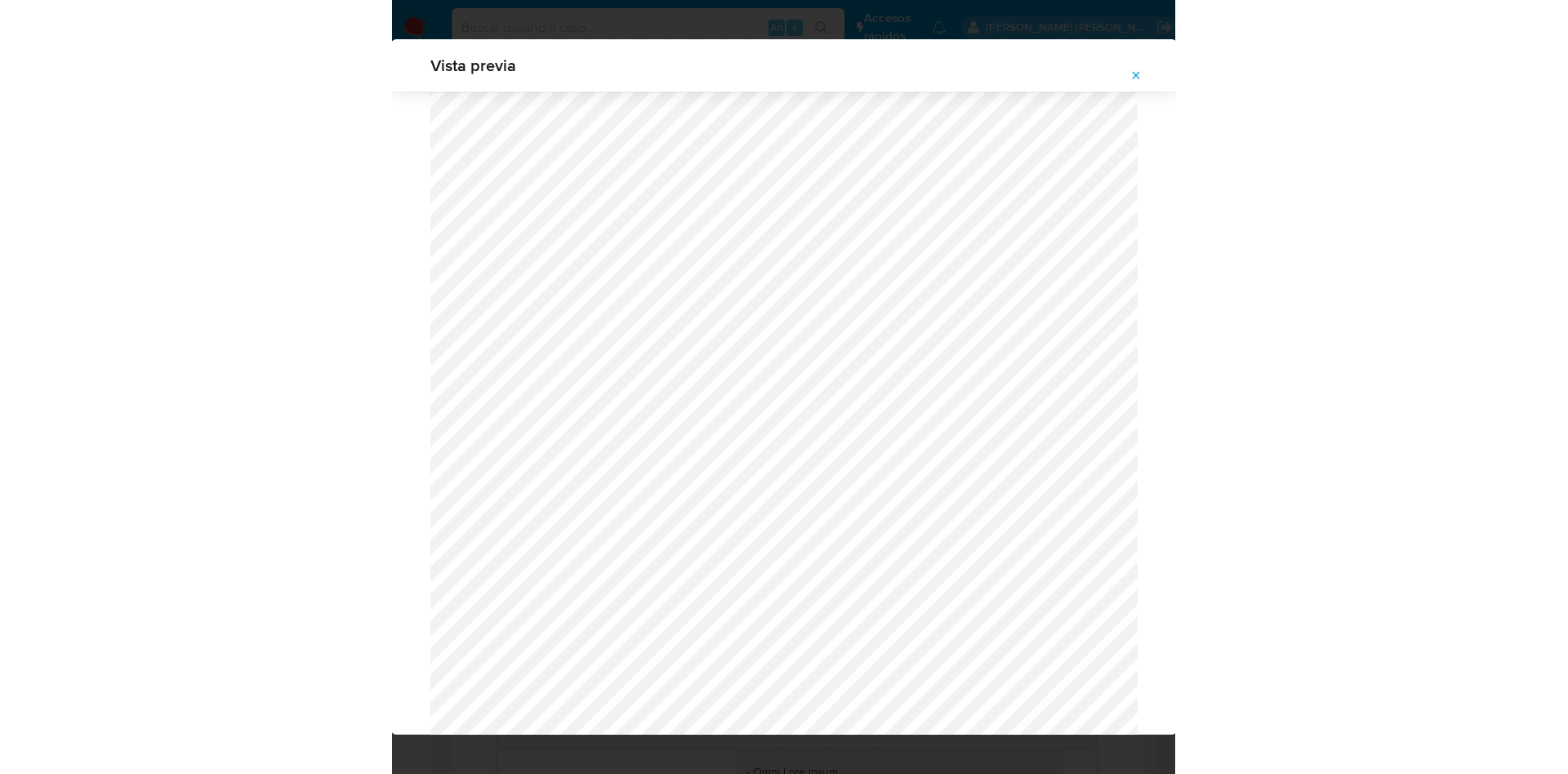
scroll to position [3766, 0]
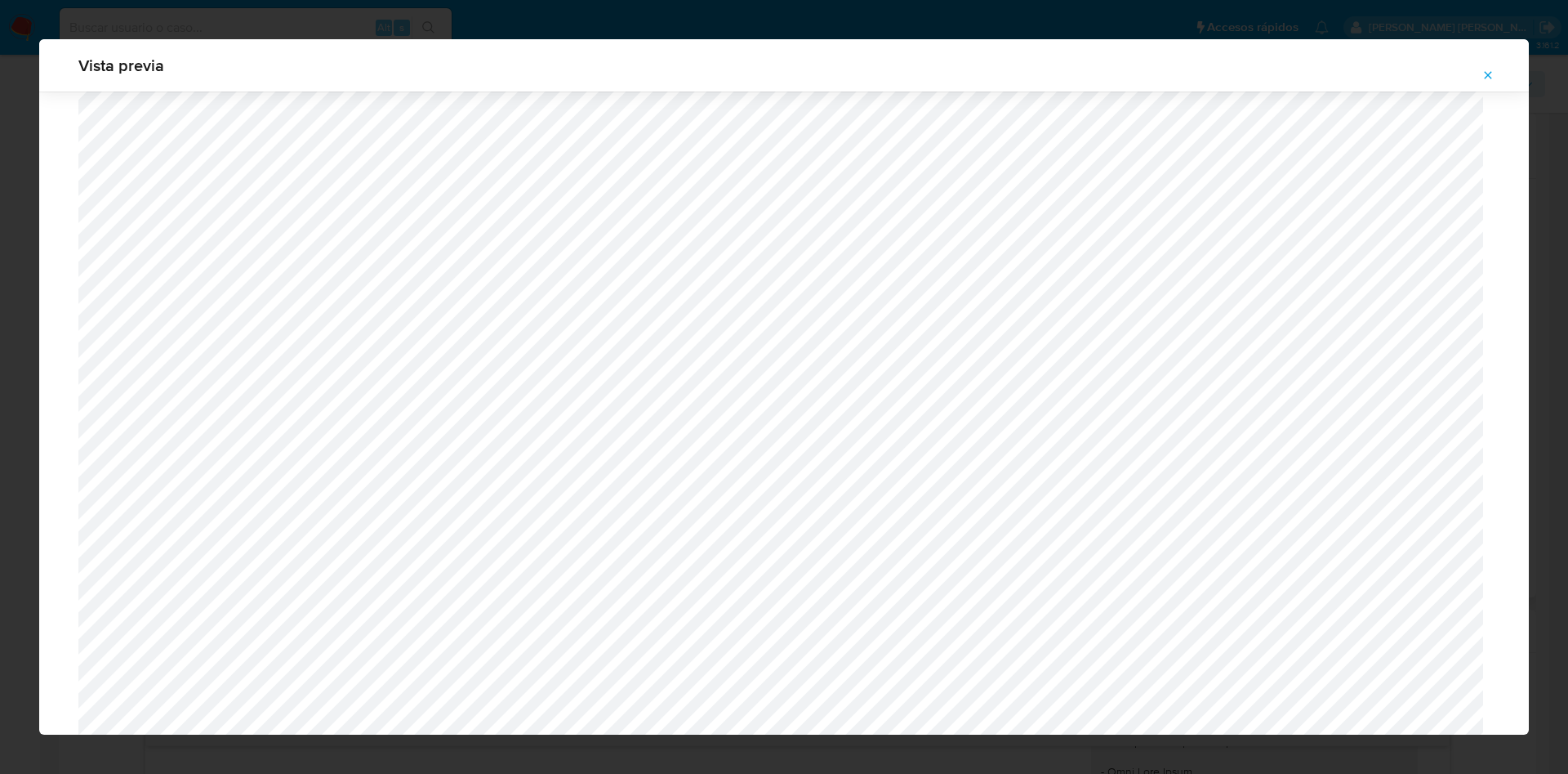
click at [1483, 80] on icon "Attachment preview" at bounding box center [1488, 75] width 13 height 13
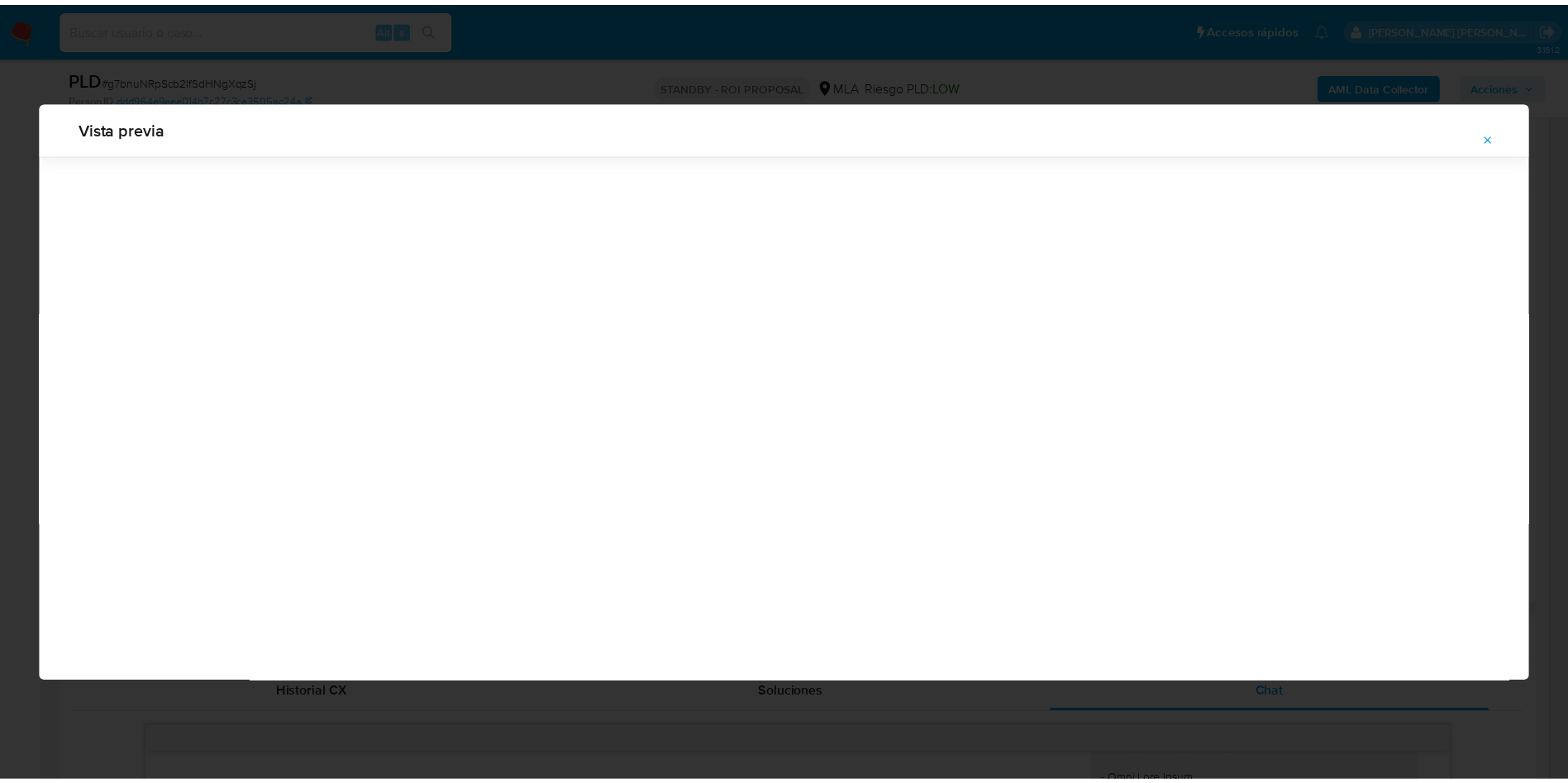
scroll to position [0, 0]
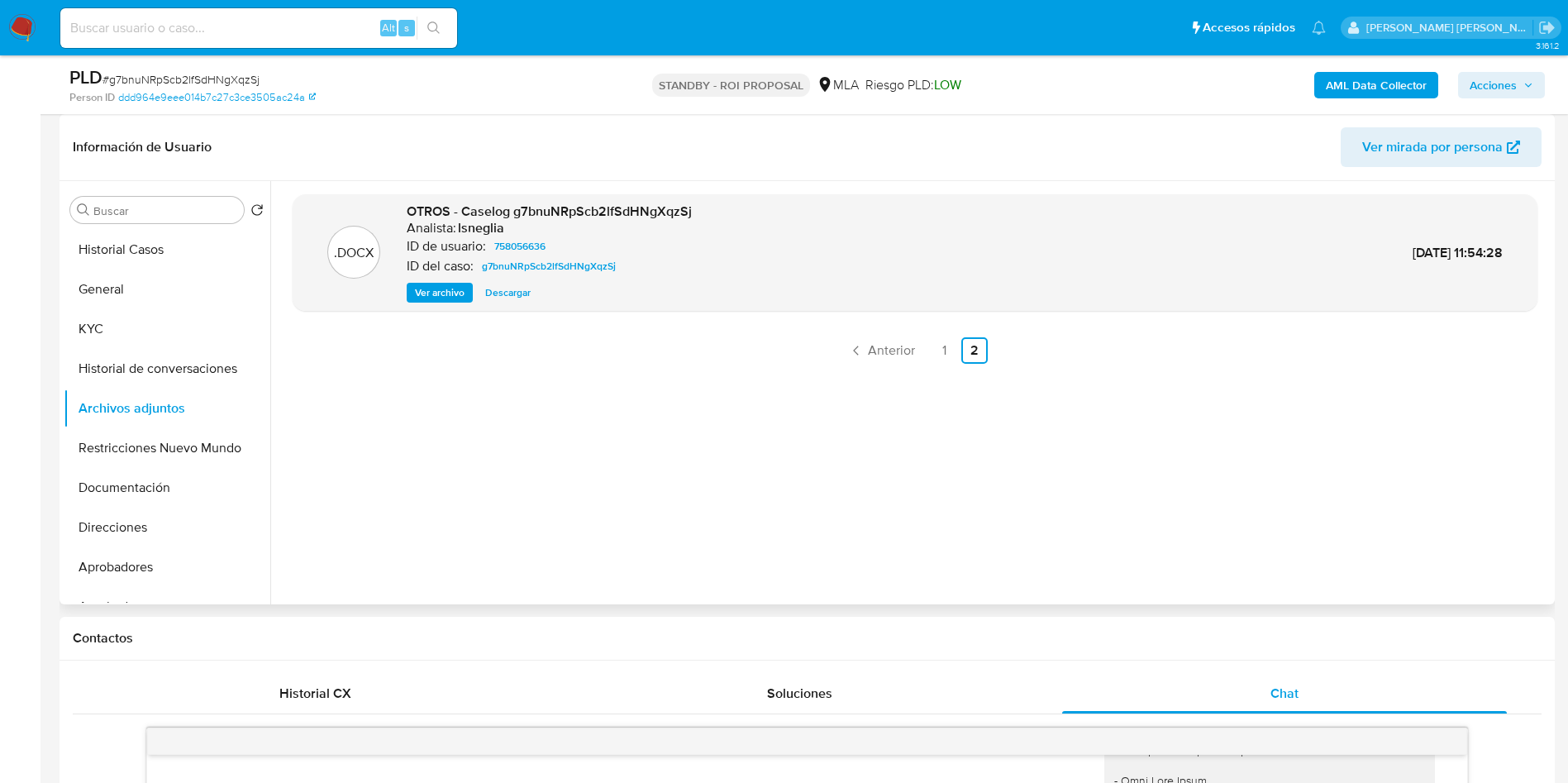
click at [291, 12] on div "Alt s" at bounding box center [258, 28] width 397 height 40
click at [295, 36] on input at bounding box center [258, 28] width 397 height 21
paste input "OrRPwTP5ZNVV8CzN1RwDF1An"
type input "OrRPwTP5ZNVV8CzN1RwDF1An"
click at [431, 26] on icon "search-icon" at bounding box center [434, 28] width 13 height 13
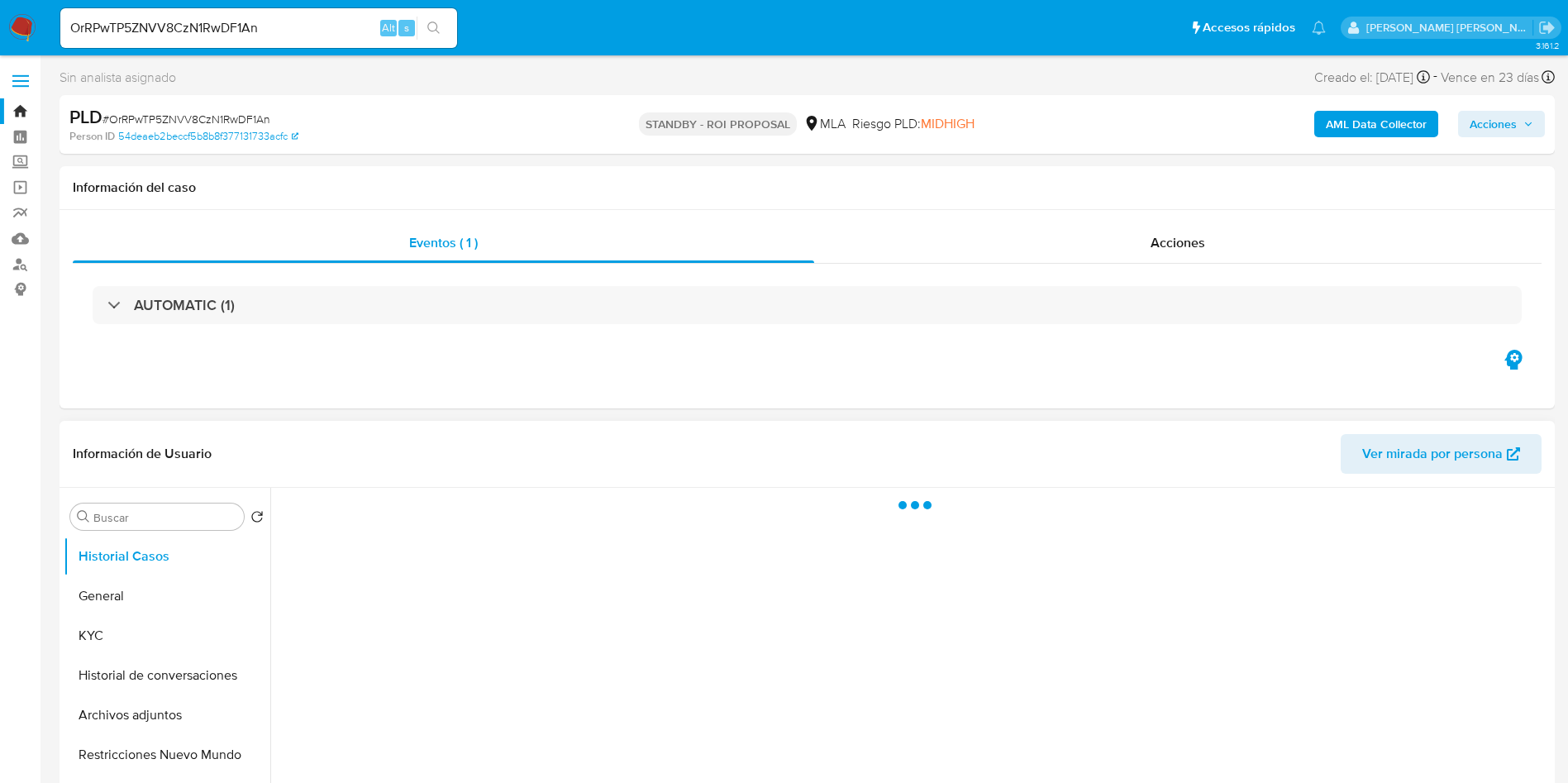
select select "10"
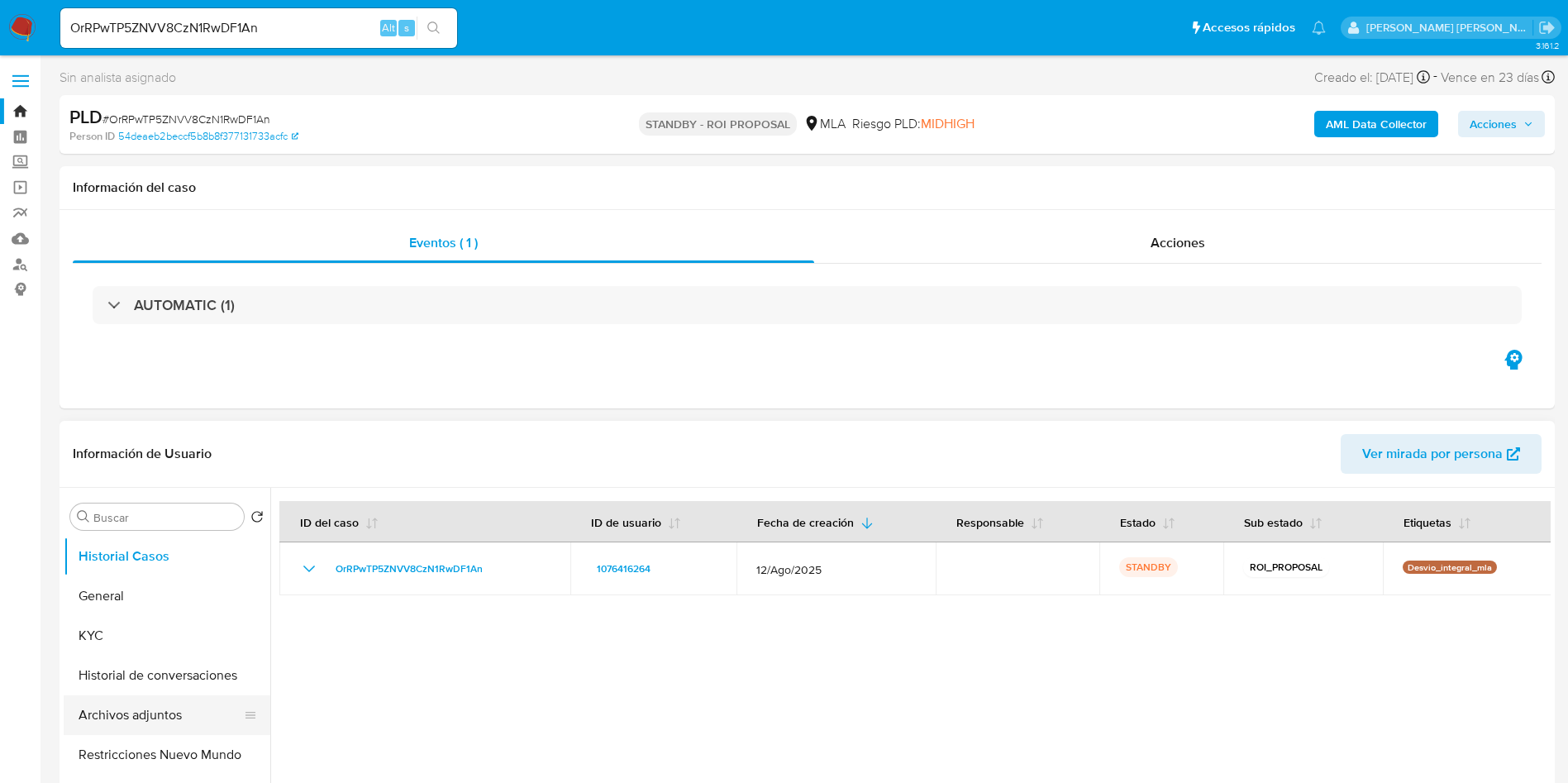
click at [161, 723] on button "Archivos adjuntos" at bounding box center [160, 715] width 194 height 40
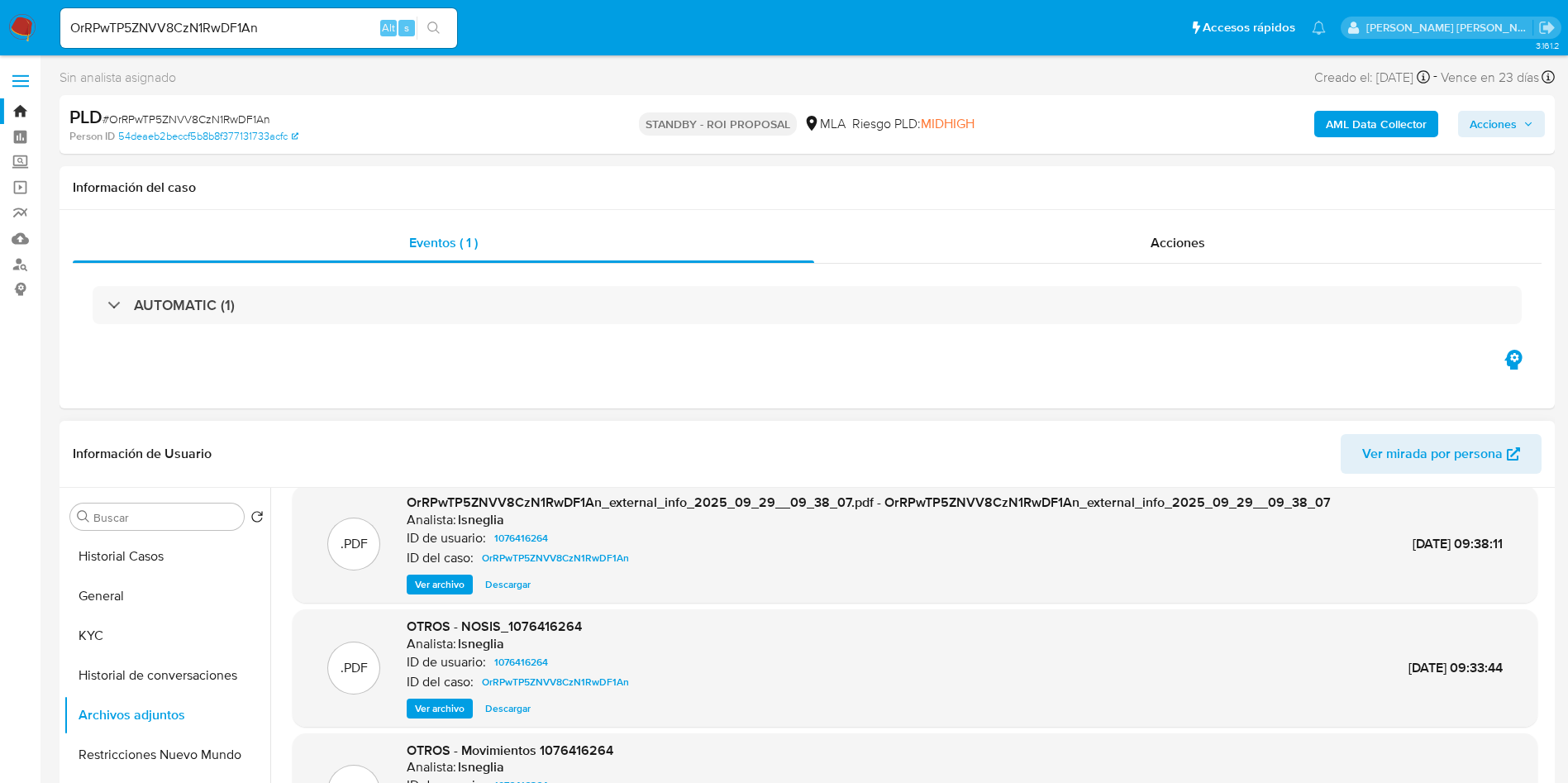
scroll to position [124, 0]
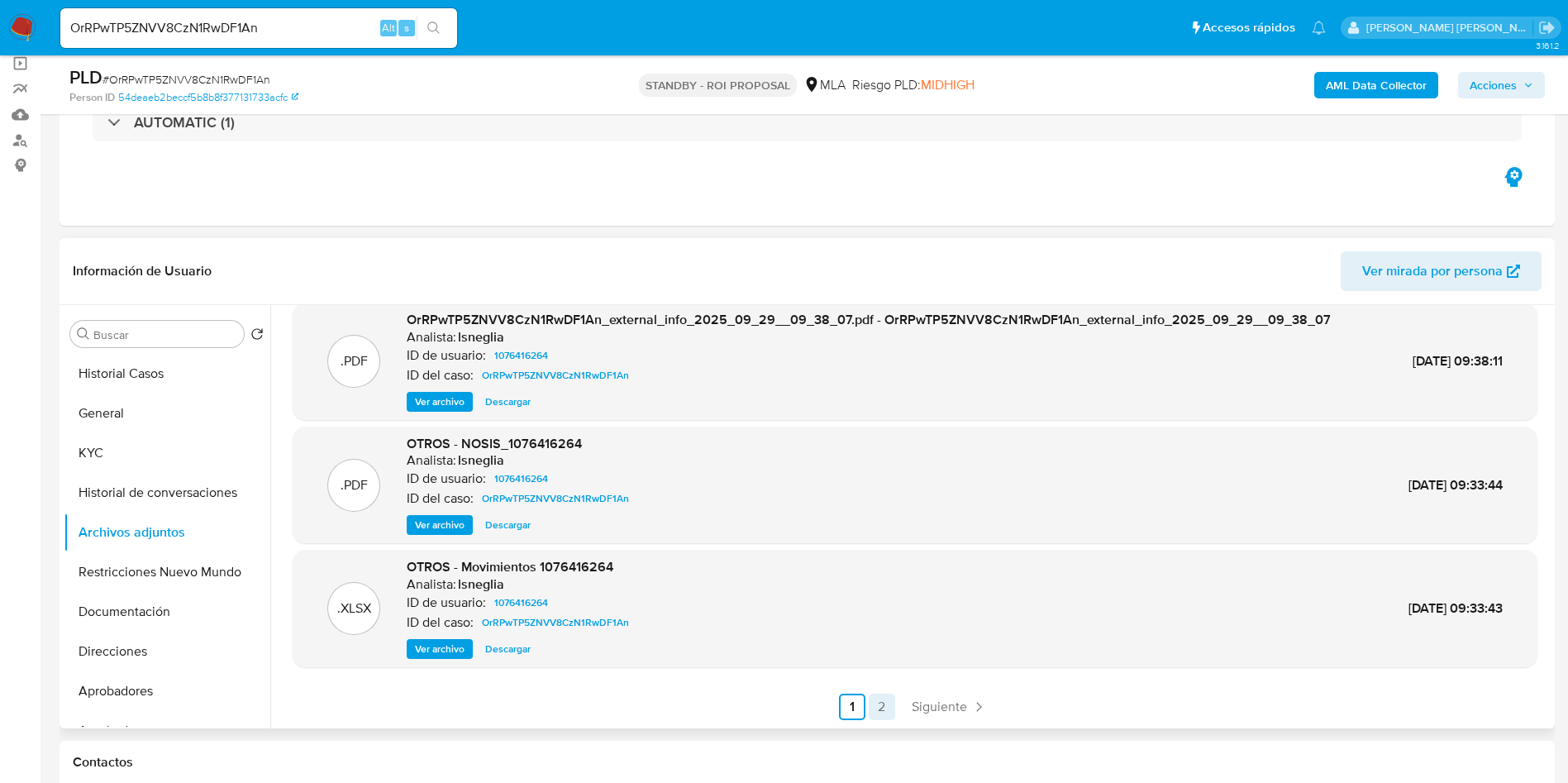
click at [864, 706] on ul "Anterior 1 2 Siguiente" at bounding box center [915, 706] width 1245 height 27
click at [878, 706] on link "2" at bounding box center [882, 706] width 27 height 27
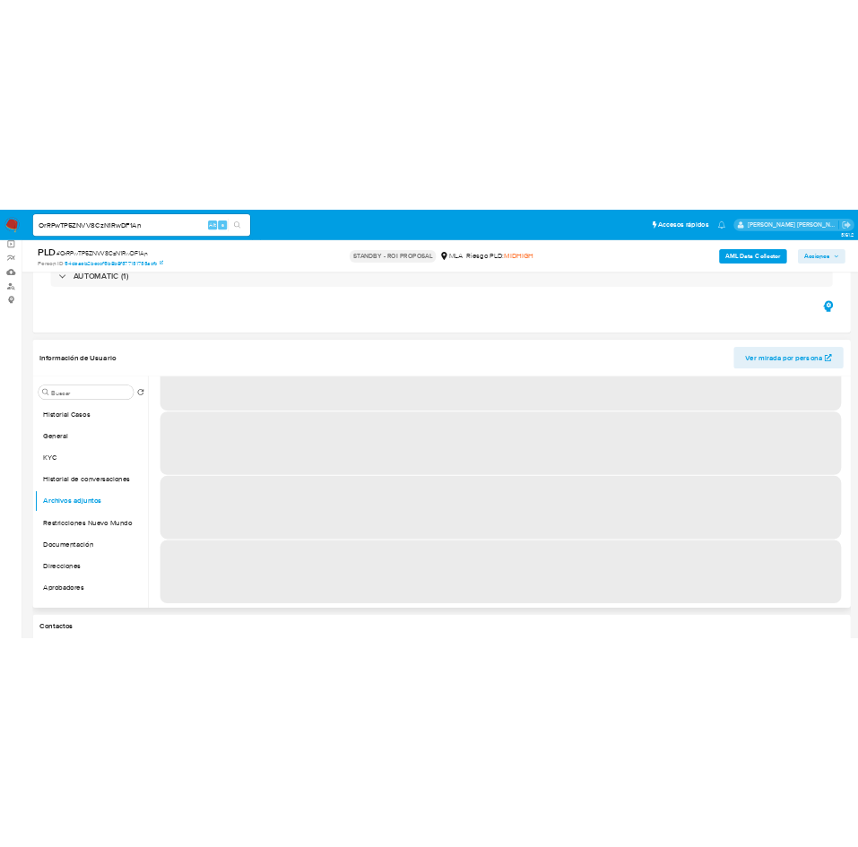
scroll to position [0, 0]
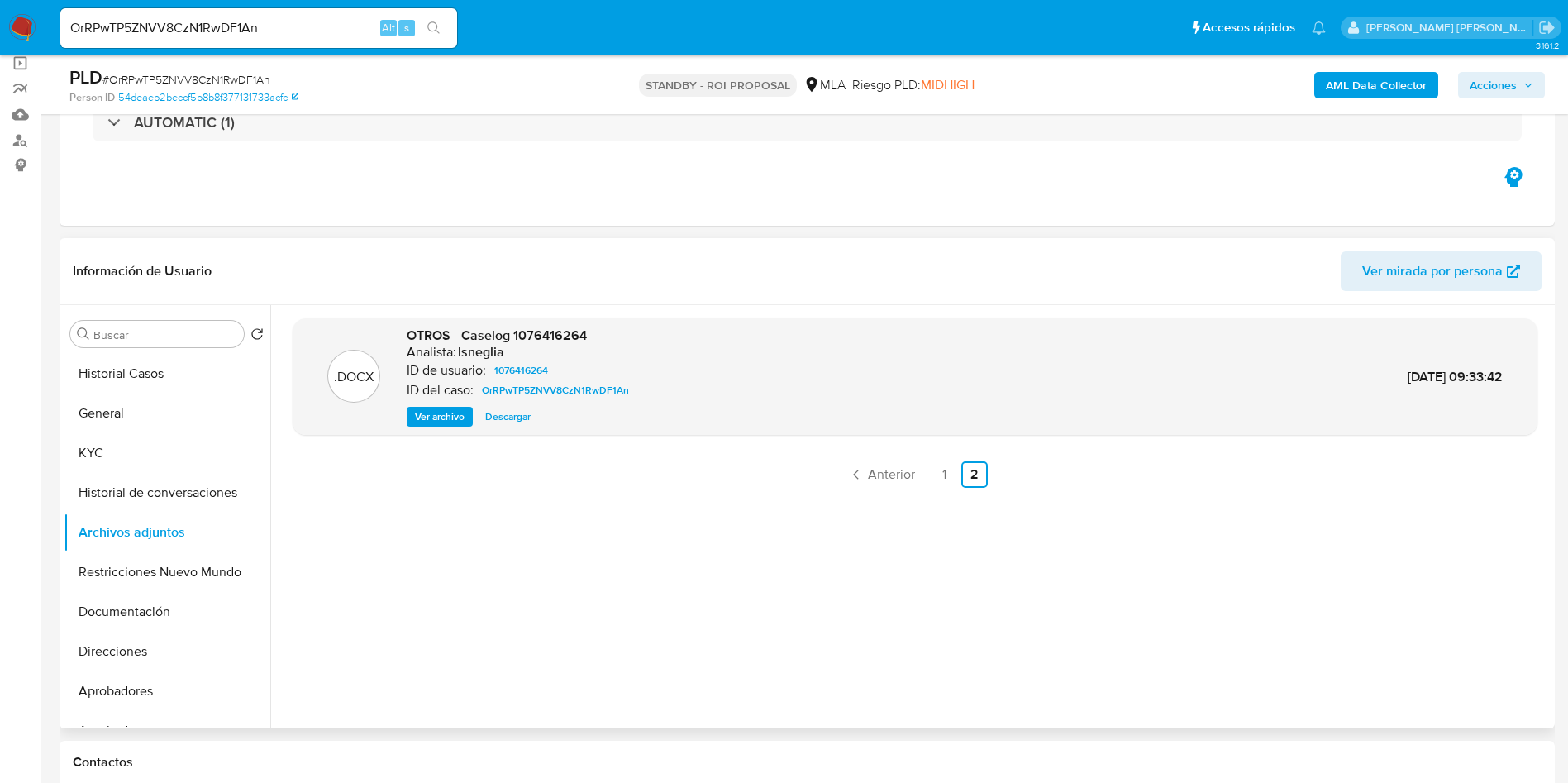
click at [444, 409] on span "Ver archivo" at bounding box center [440, 417] width 50 height 17
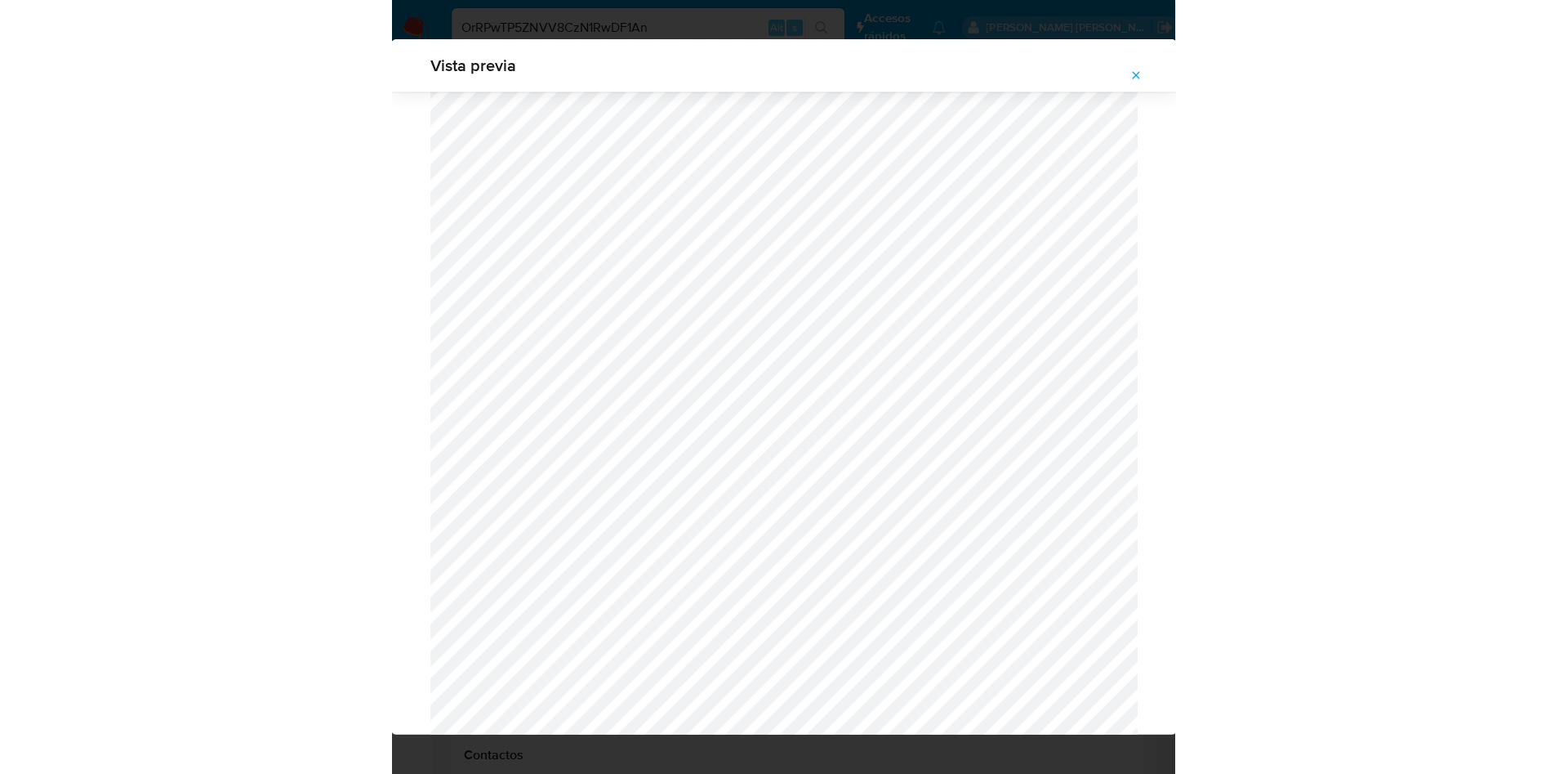
scroll to position [1683, 0]
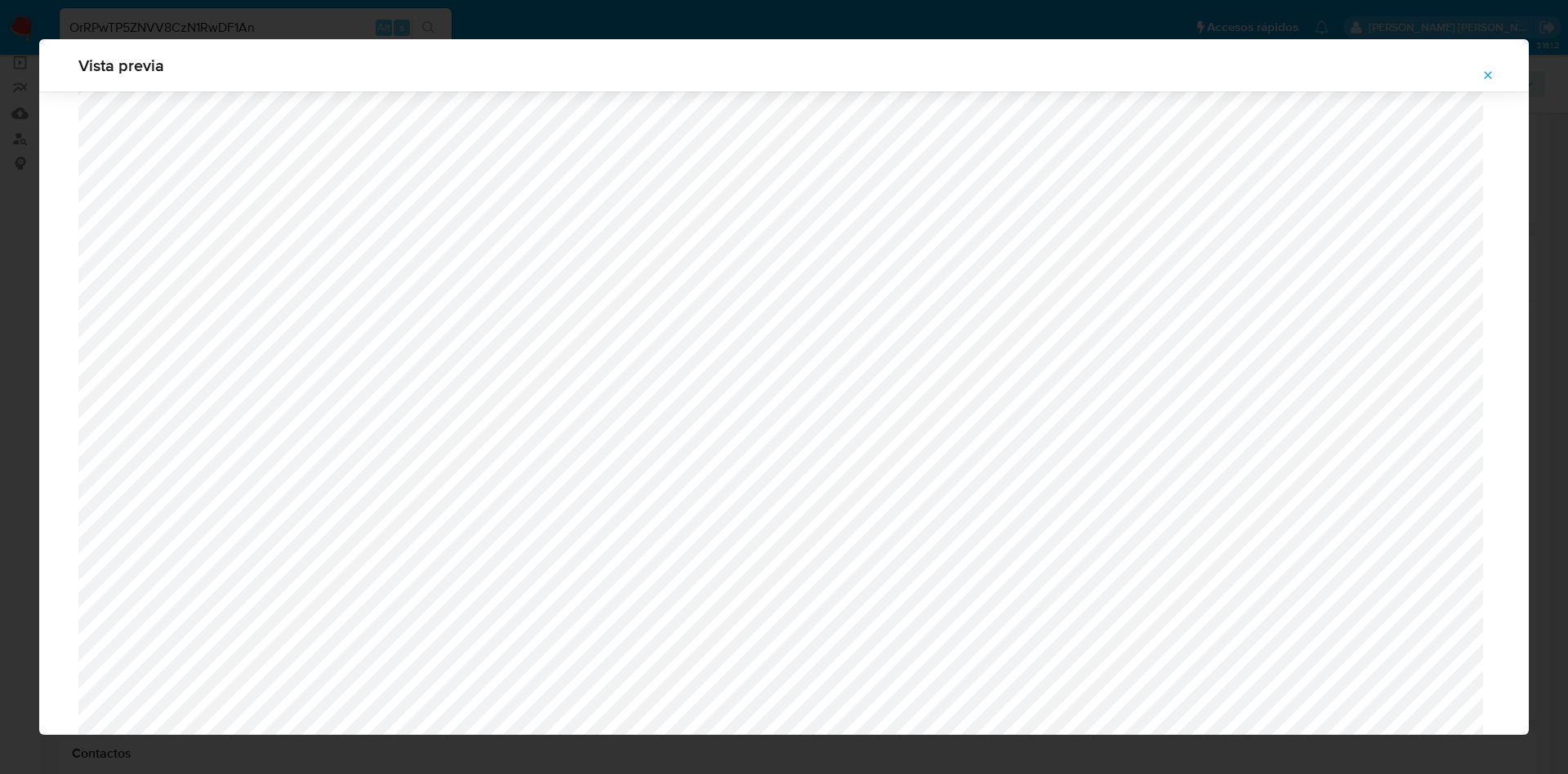
click at [1490, 80] on icon "Attachment preview" at bounding box center [1488, 75] width 13 height 13
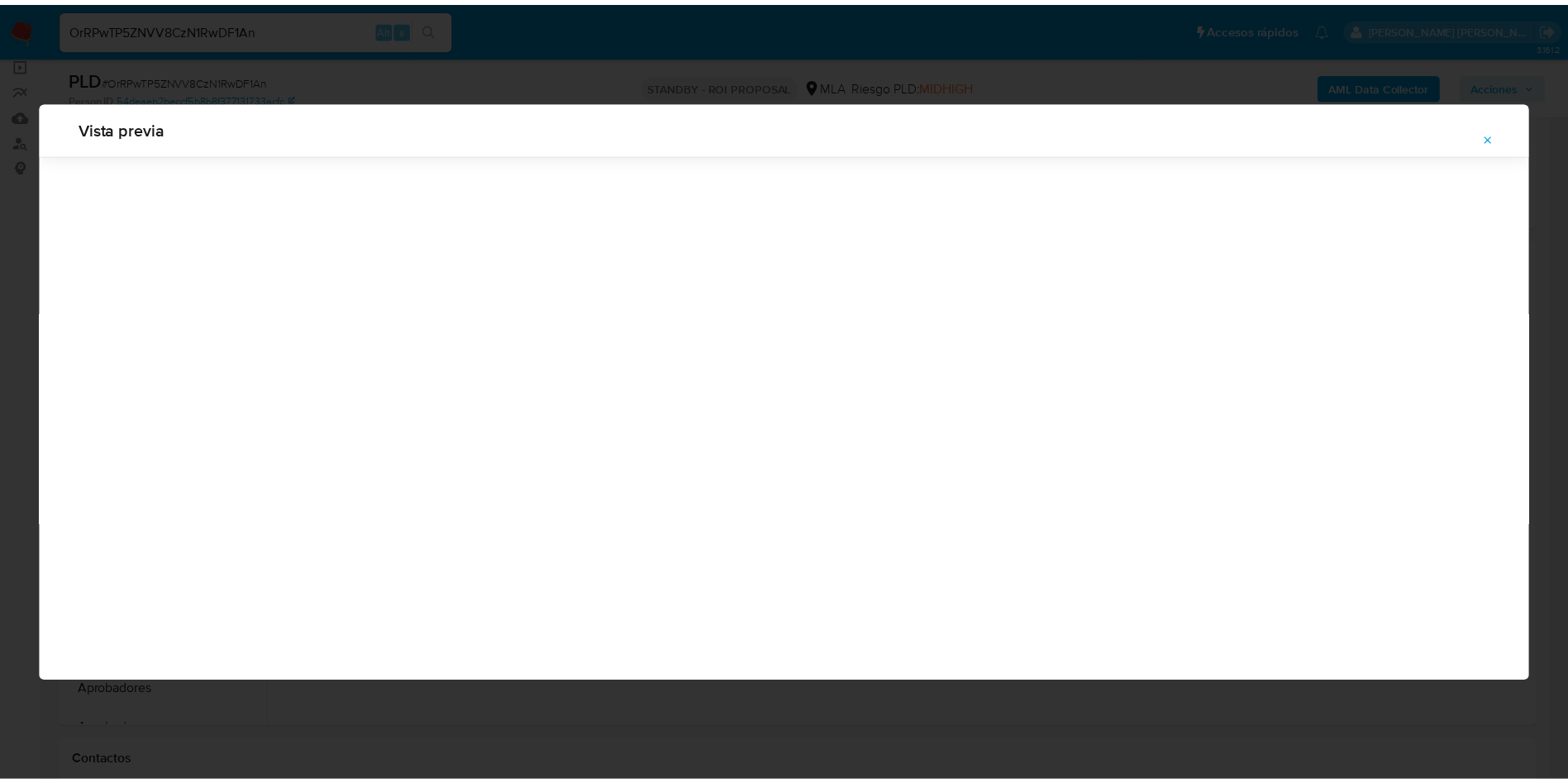
scroll to position [0, 0]
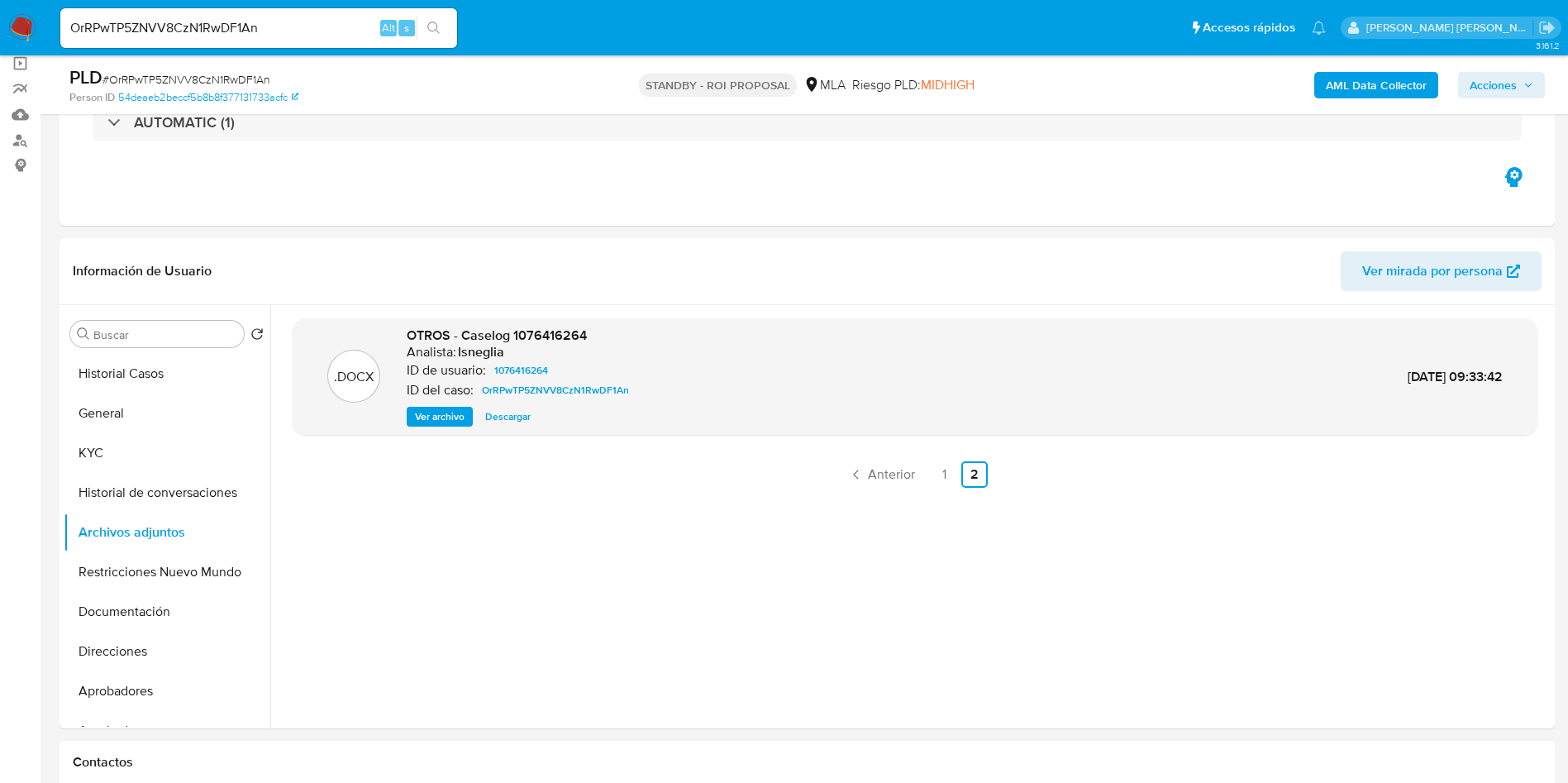
click at [160, 16] on div "OrRPwTP5ZNVV8CzN1RwDF1An Alt s" at bounding box center [258, 28] width 397 height 40
click at [160, 27] on input "OrRPwTP5ZNVV8CzN1RwDF1An" at bounding box center [258, 28] width 397 height 21
paste input "eb2guyNTBgNqiw1GrCxb0SC0"
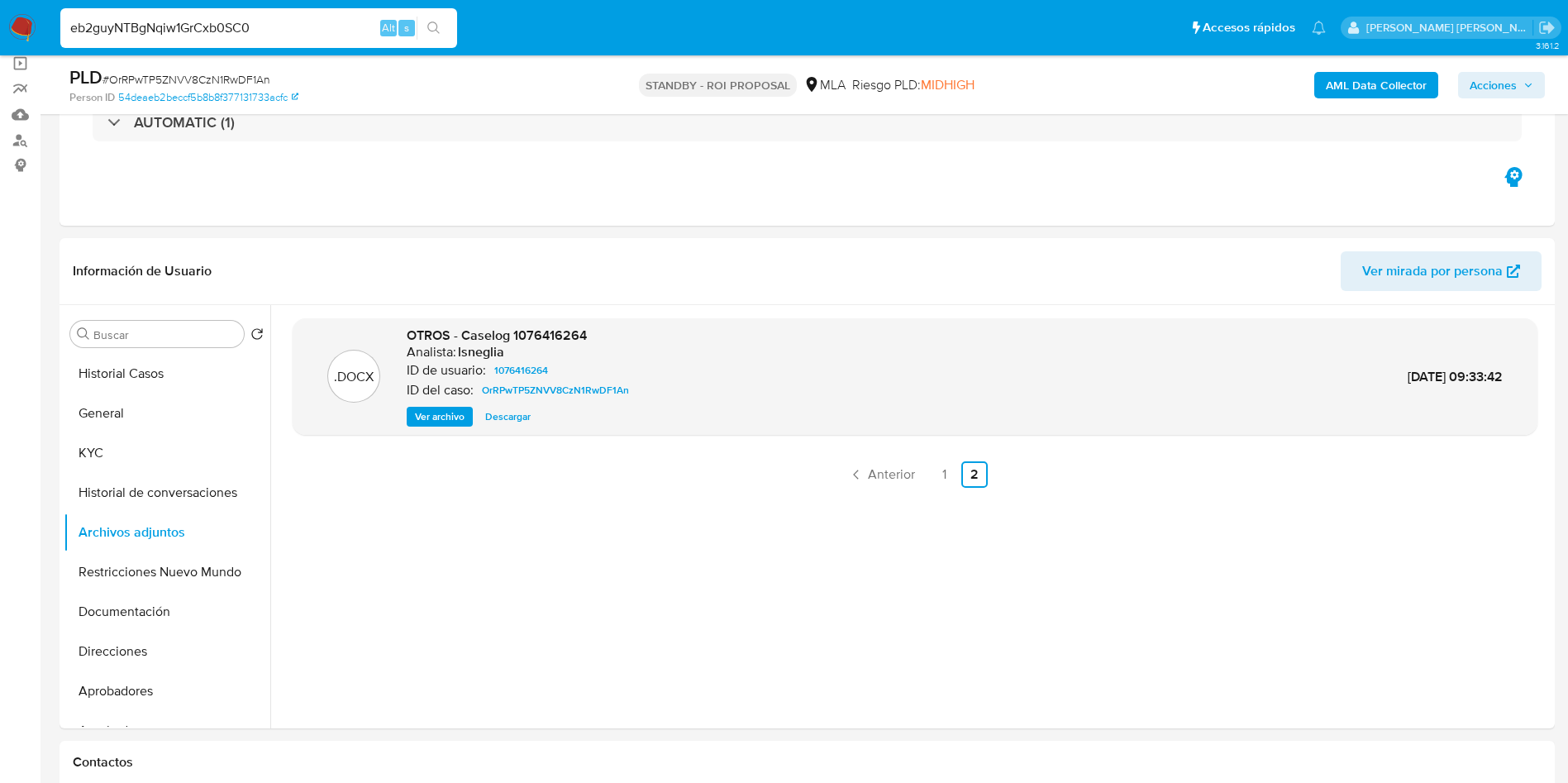
type input "eb2guyNTBgNqiw1GrCxb0SC0"
click at [434, 14] on div "eb2guyNTBgNqiw1GrCxb0SC0 Alt s" at bounding box center [258, 28] width 397 height 40
click at [437, 34] on icon "search-icon" at bounding box center [434, 28] width 13 height 13
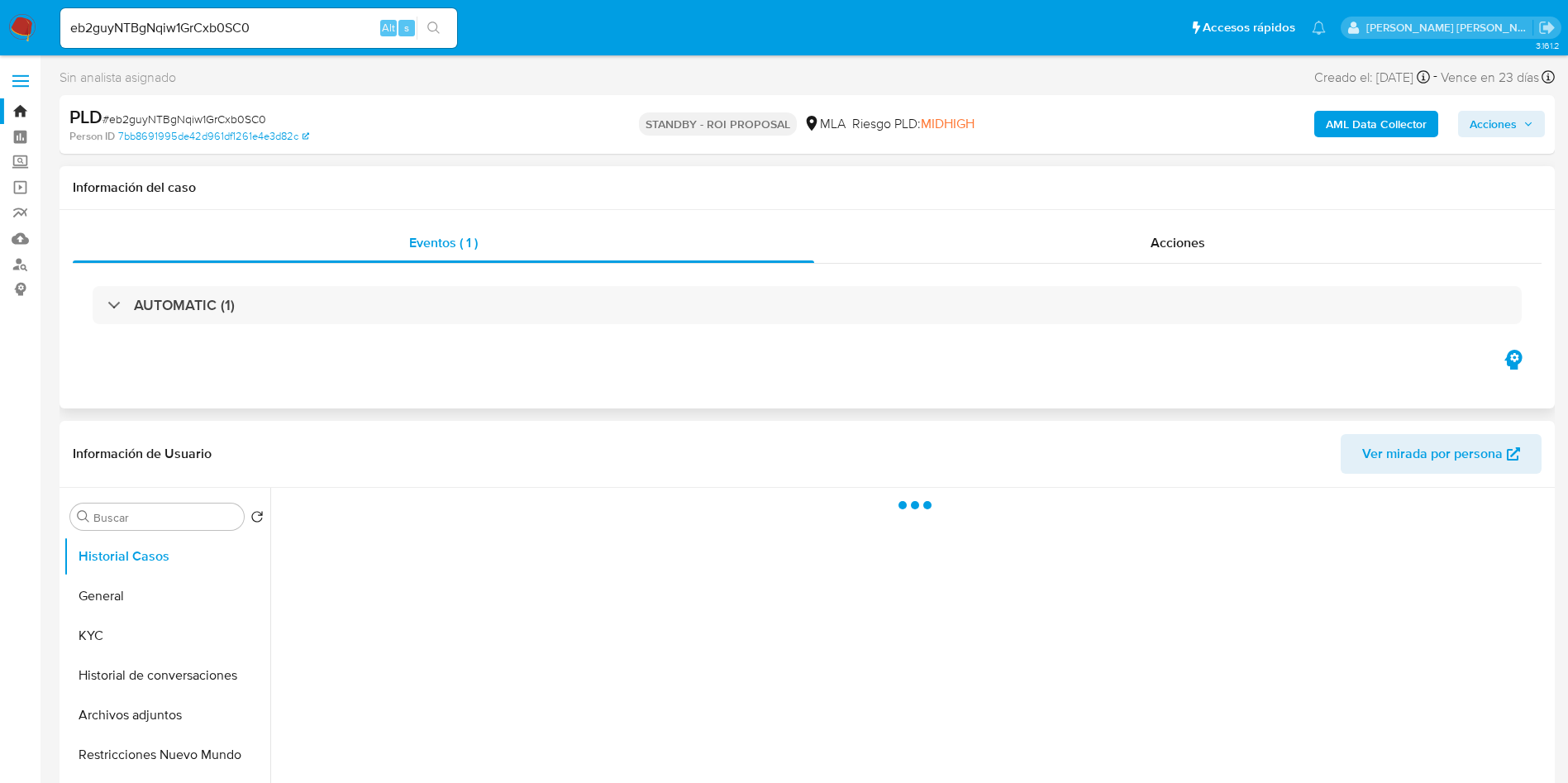
select select "10"
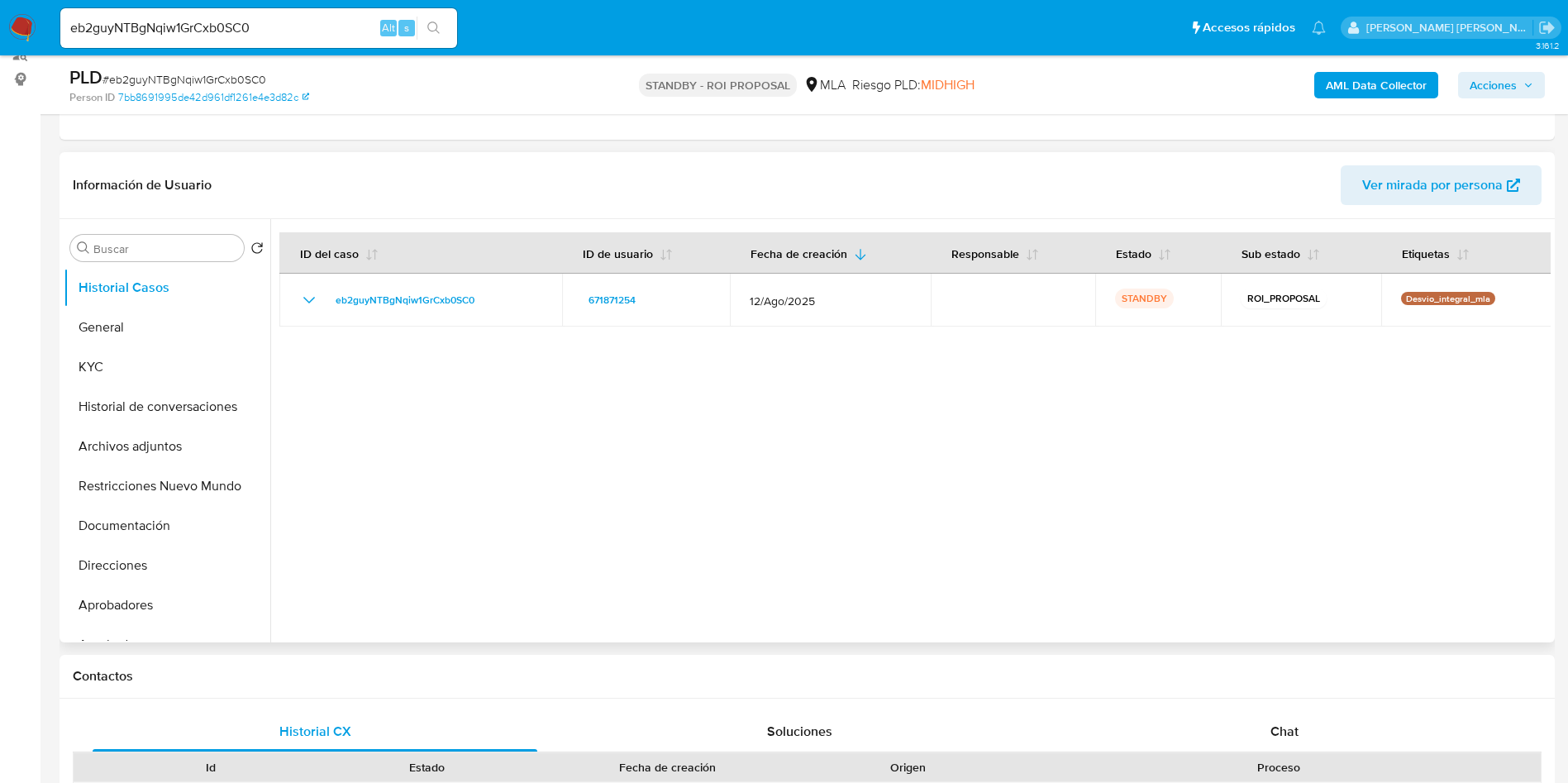
scroll to position [248, 0]
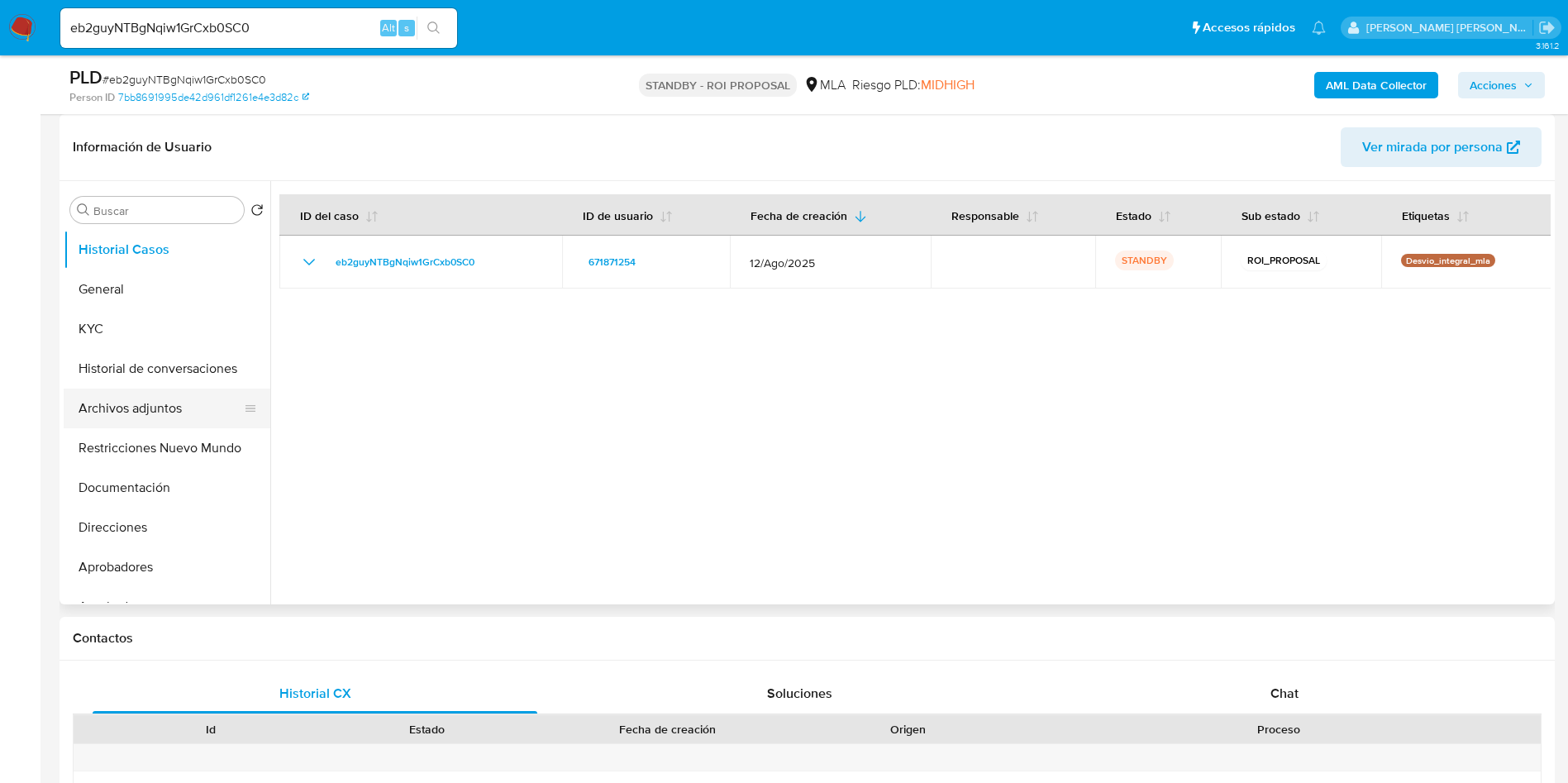
click at [172, 406] on button "Archivos adjuntos" at bounding box center [160, 408] width 194 height 40
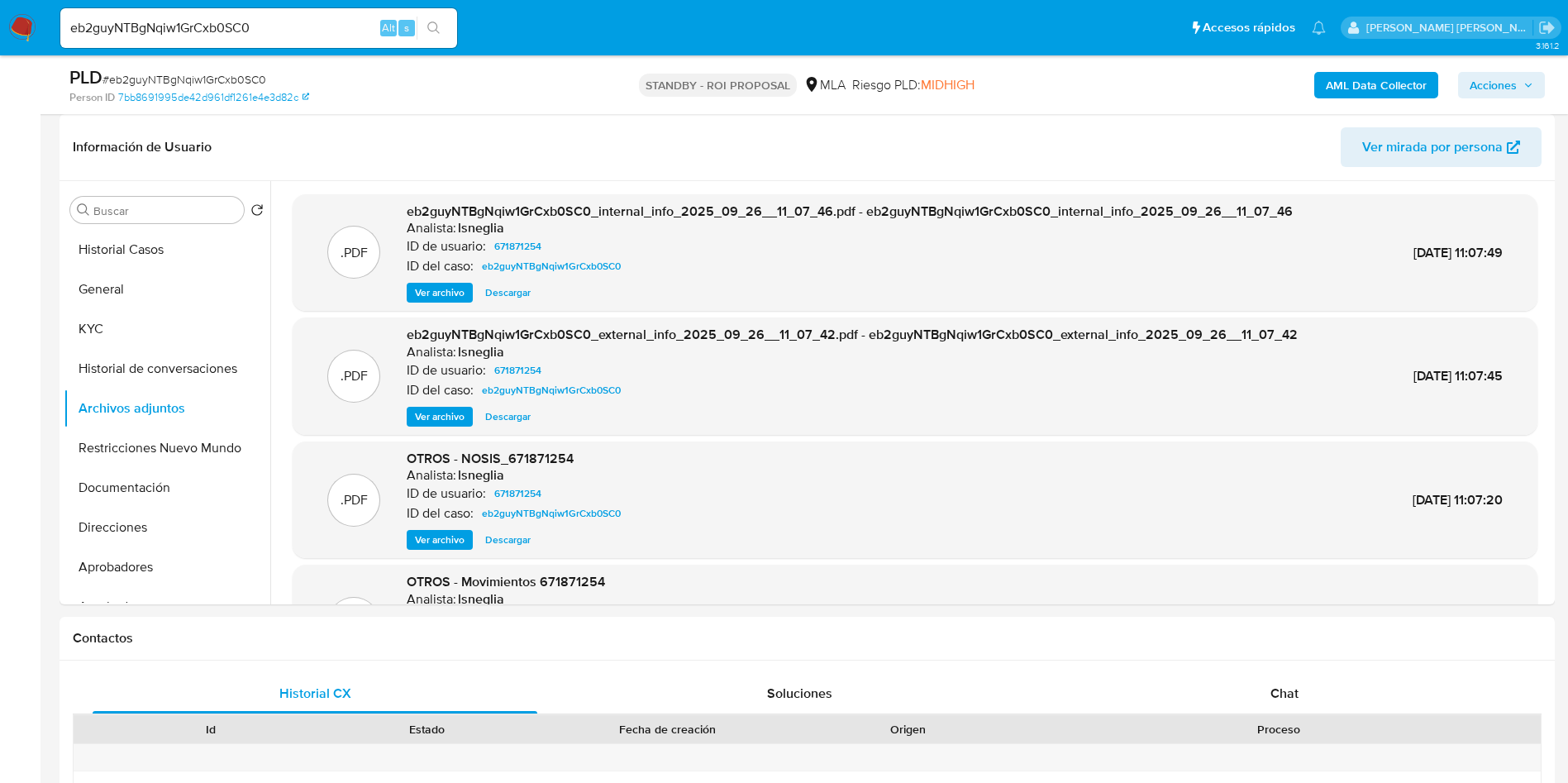
click at [559, 338] on span "eb2guyNTBgNqiw1GrCxb0SC0_external_info_2025_09_26__11_07_42.pdf - eb2guyNTBgNqi…" at bounding box center [852, 334] width 891 height 19
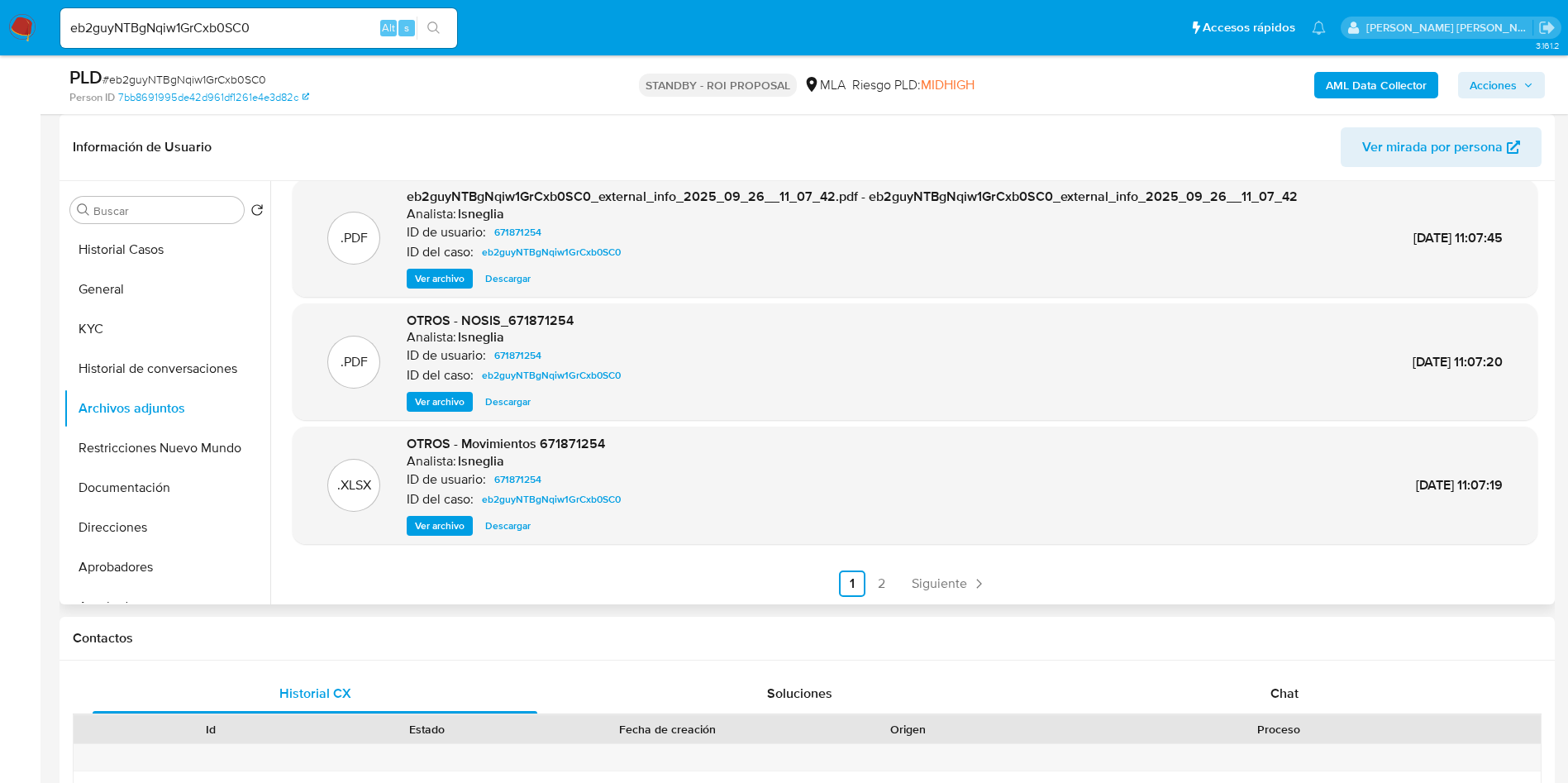
scroll to position [139, 0]
click at [886, 581] on link "2" at bounding box center [882, 582] width 27 height 27
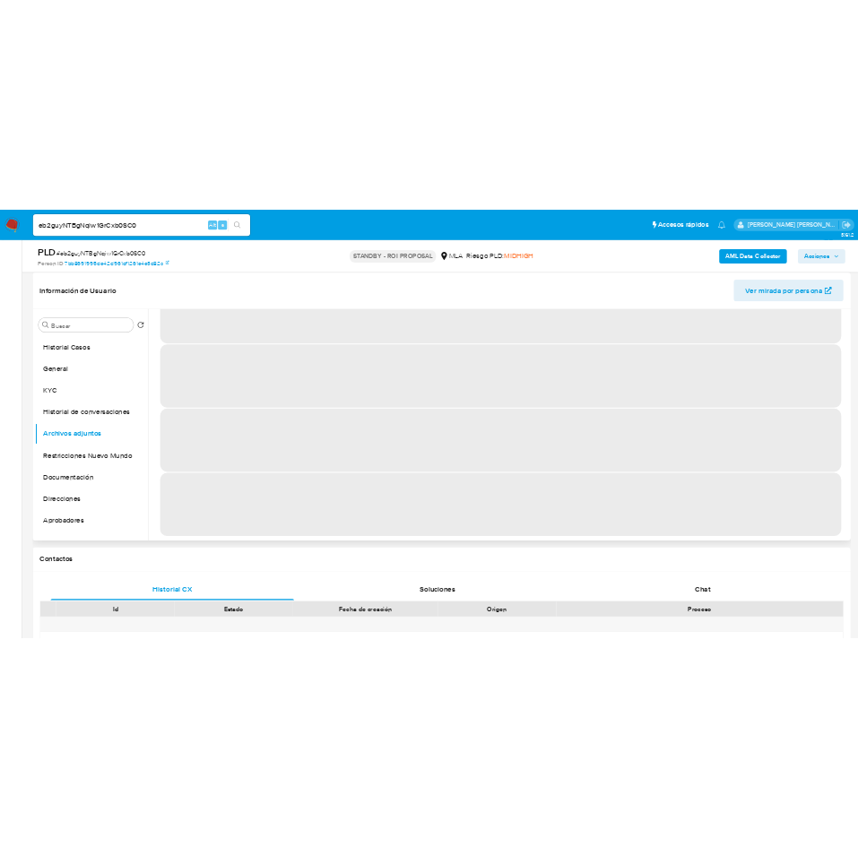
scroll to position [0, 0]
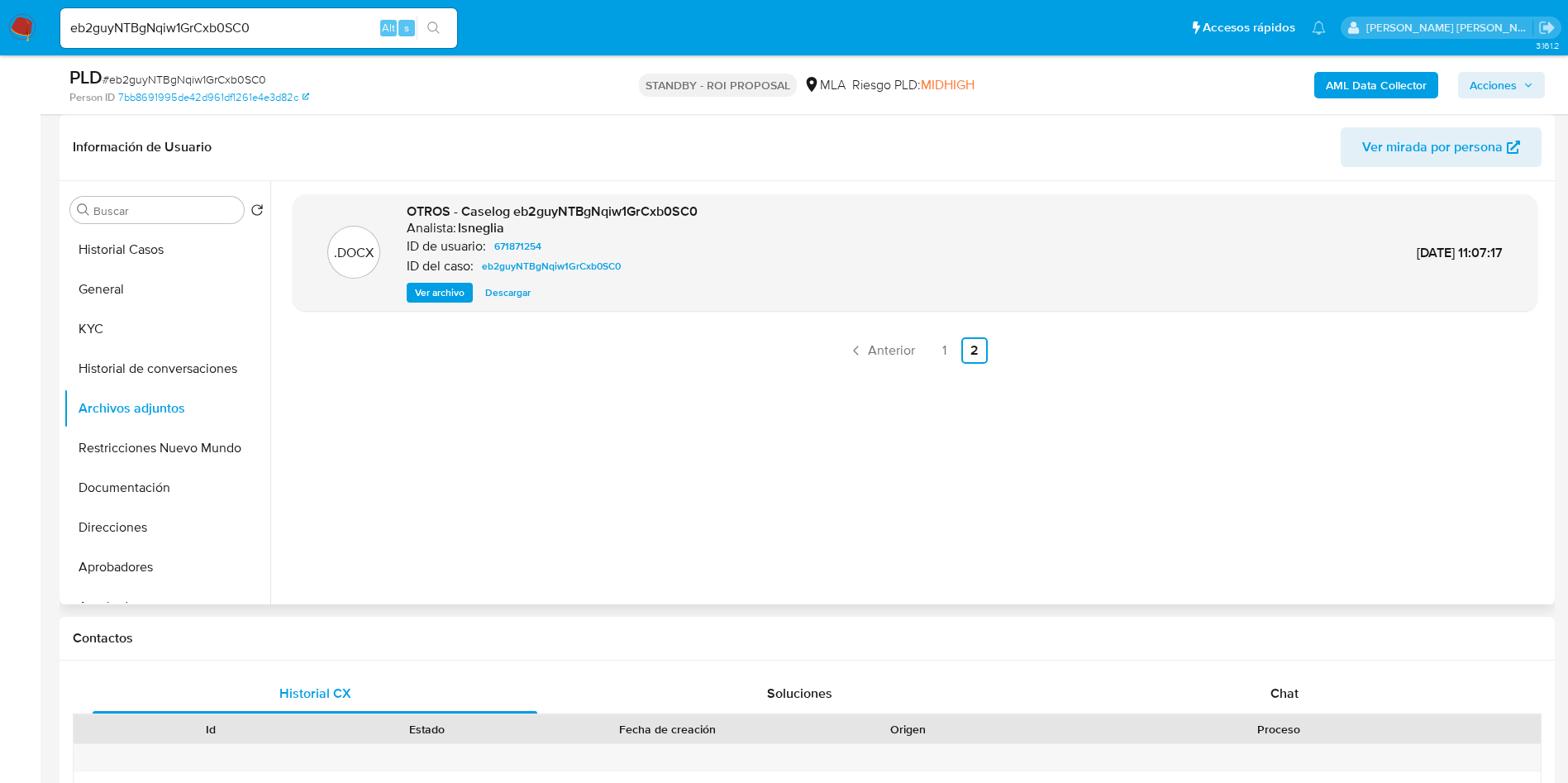
click at [425, 291] on span "Ver archivo" at bounding box center [440, 292] width 50 height 17
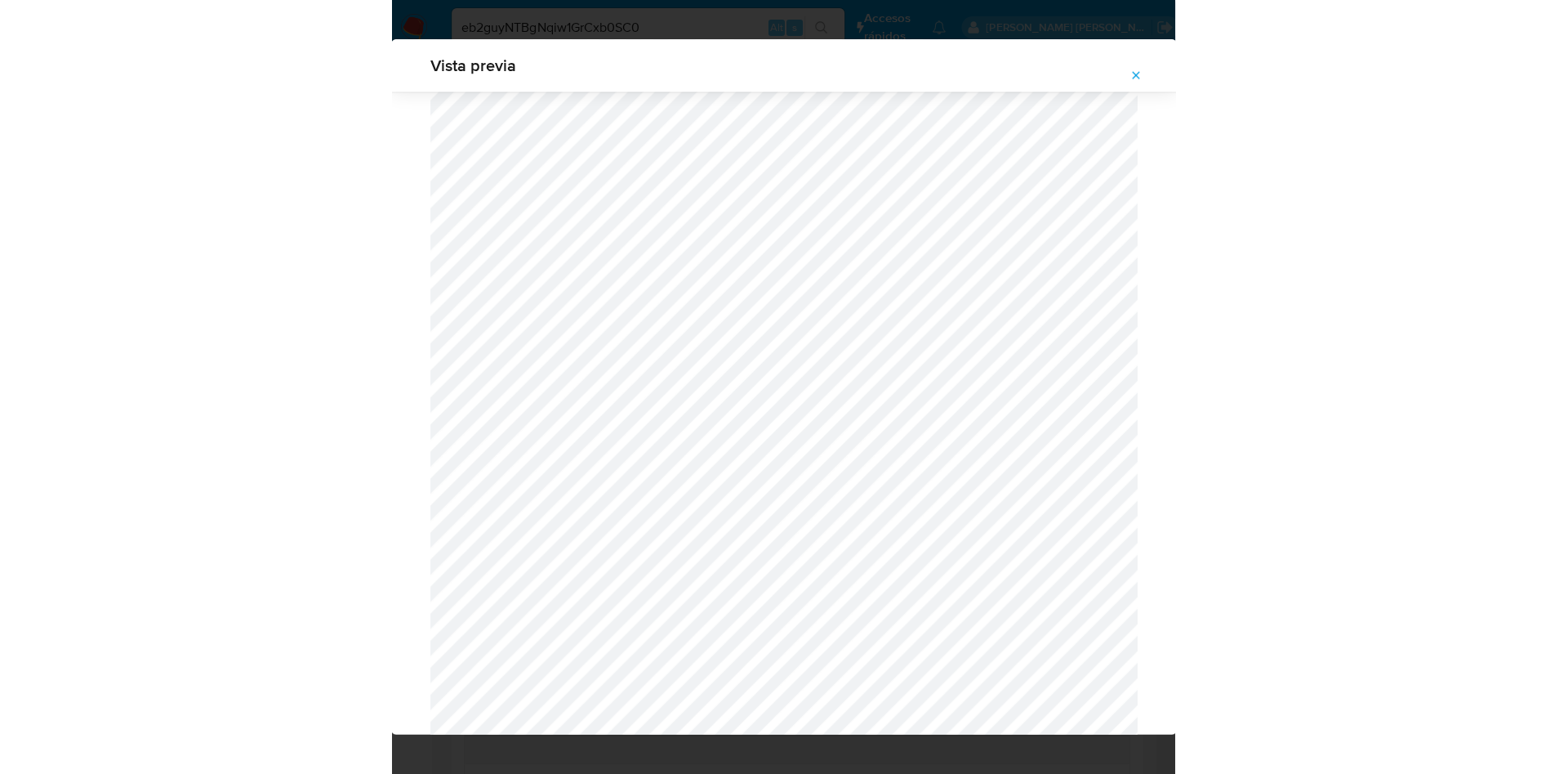
scroll to position [5083, 0]
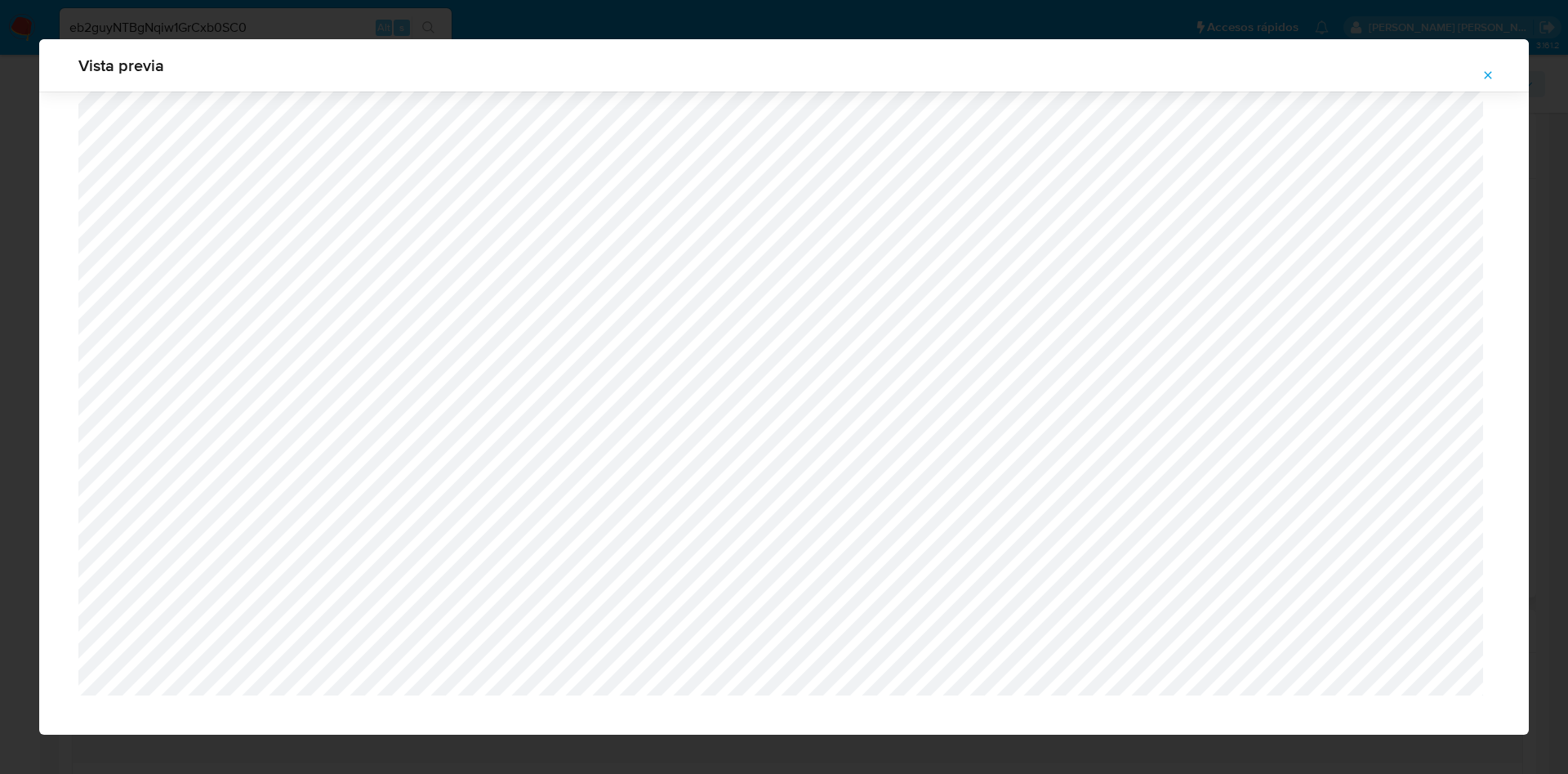
click at [1494, 81] on button "Attachment preview" at bounding box center [1487, 75] width 36 height 26
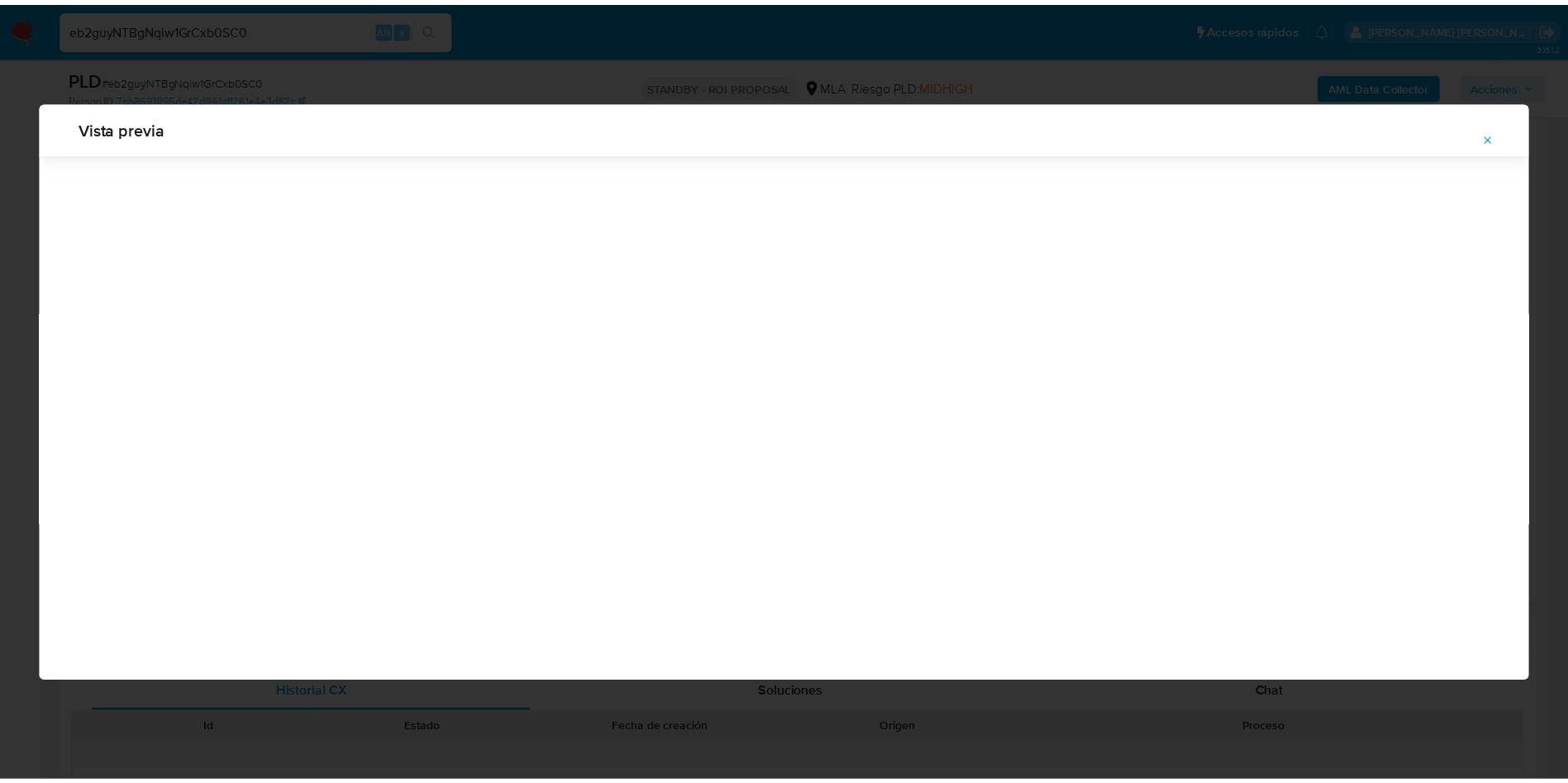
scroll to position [0, 0]
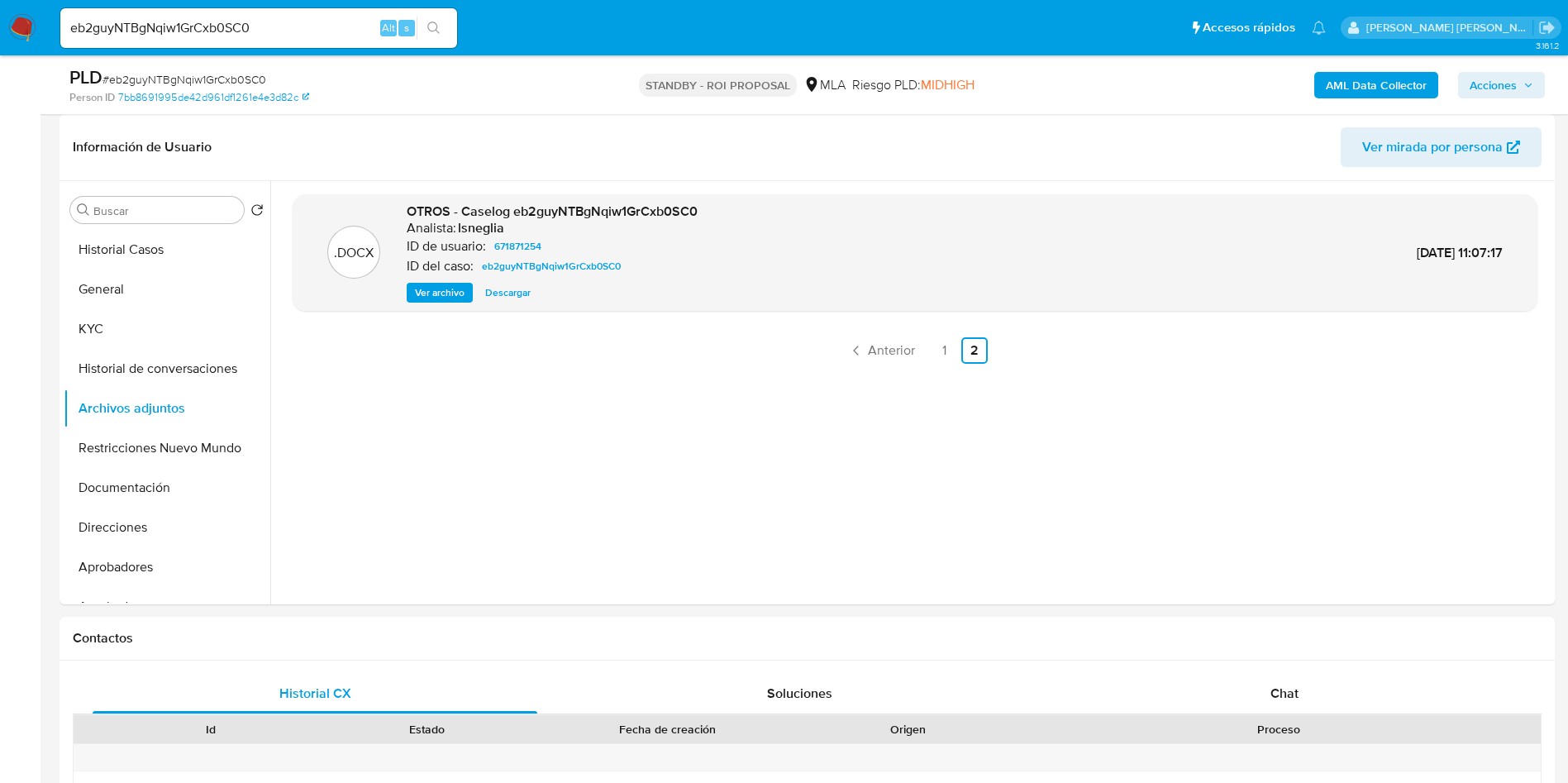
click at [192, 27] on input "eb2guyNTBgNqiw1GrCxb0SC0" at bounding box center [258, 28] width 397 height 21
paste input "m80s5yHkdK43EQ78DEeIWTQ7"
type input "m80s5yHkdK43EQ78DEeIWTQ7"
click at [442, 23] on button "search-icon" at bounding box center [434, 28] width 34 height 23
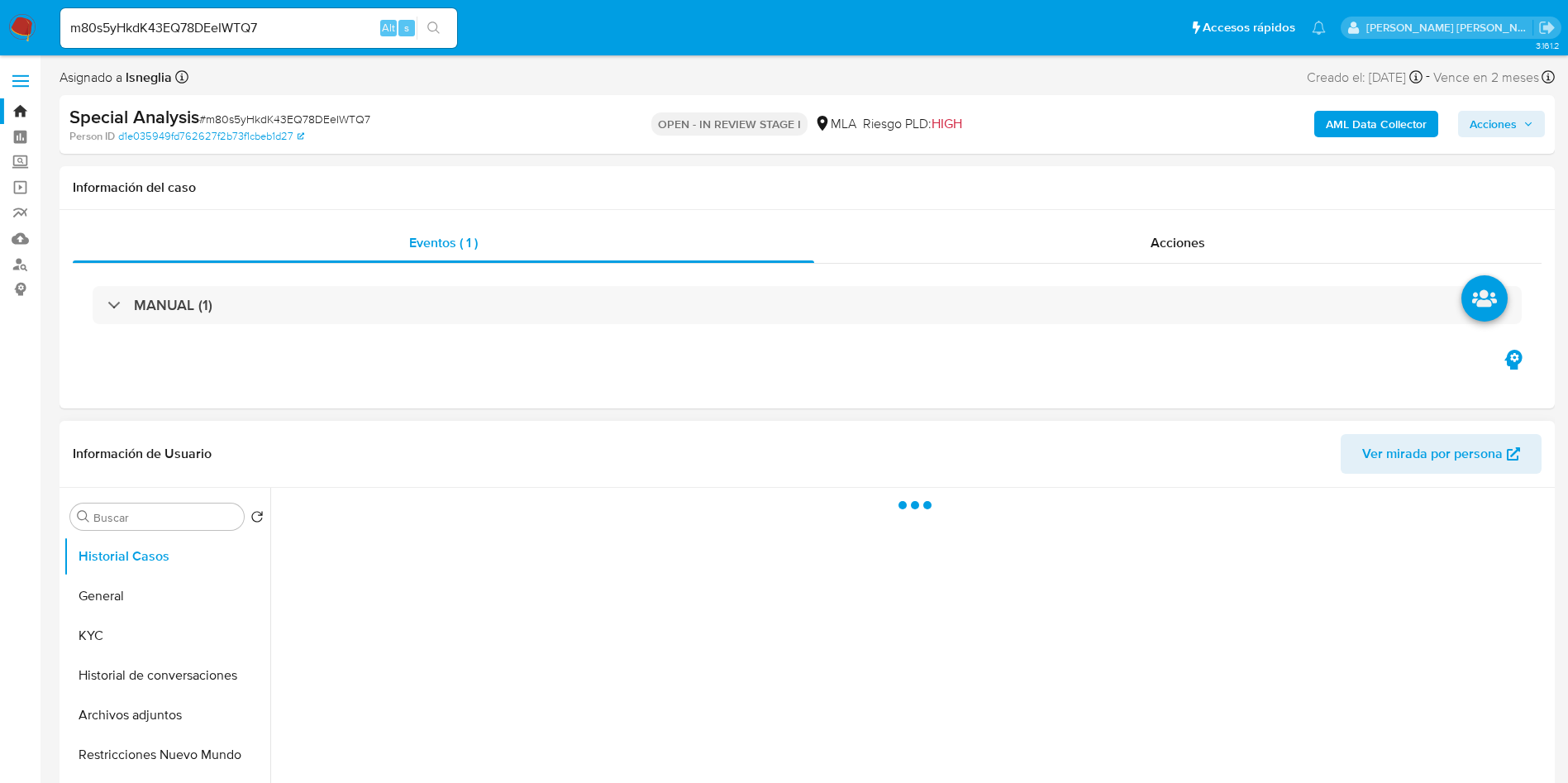
select select "10"
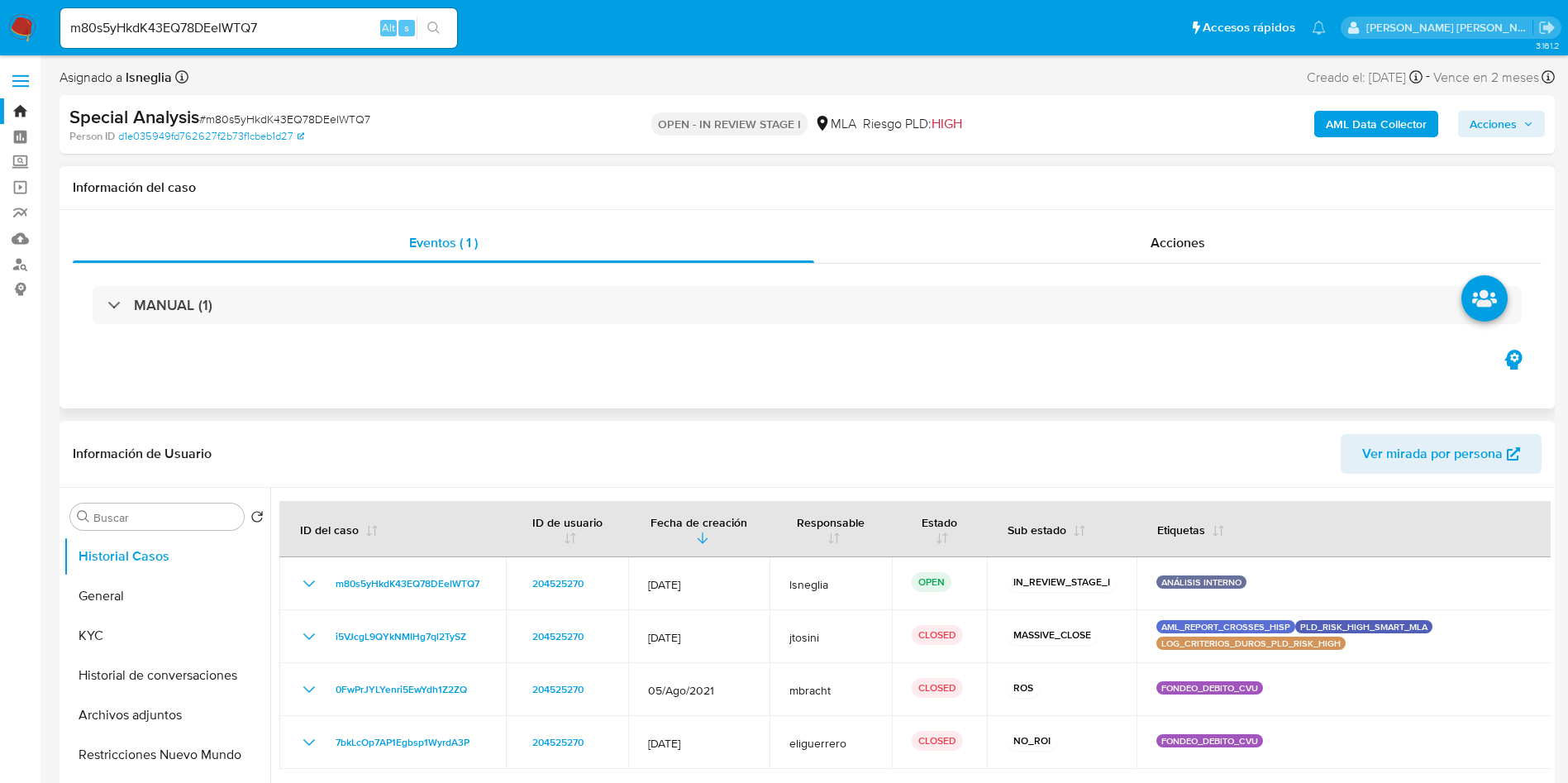
click at [627, 371] on div "Eventos ( 1 ) Acciones MANUAL (1)" at bounding box center [807, 309] width 1495 height 198
click at [113, 590] on button "General" at bounding box center [160, 596] width 194 height 40
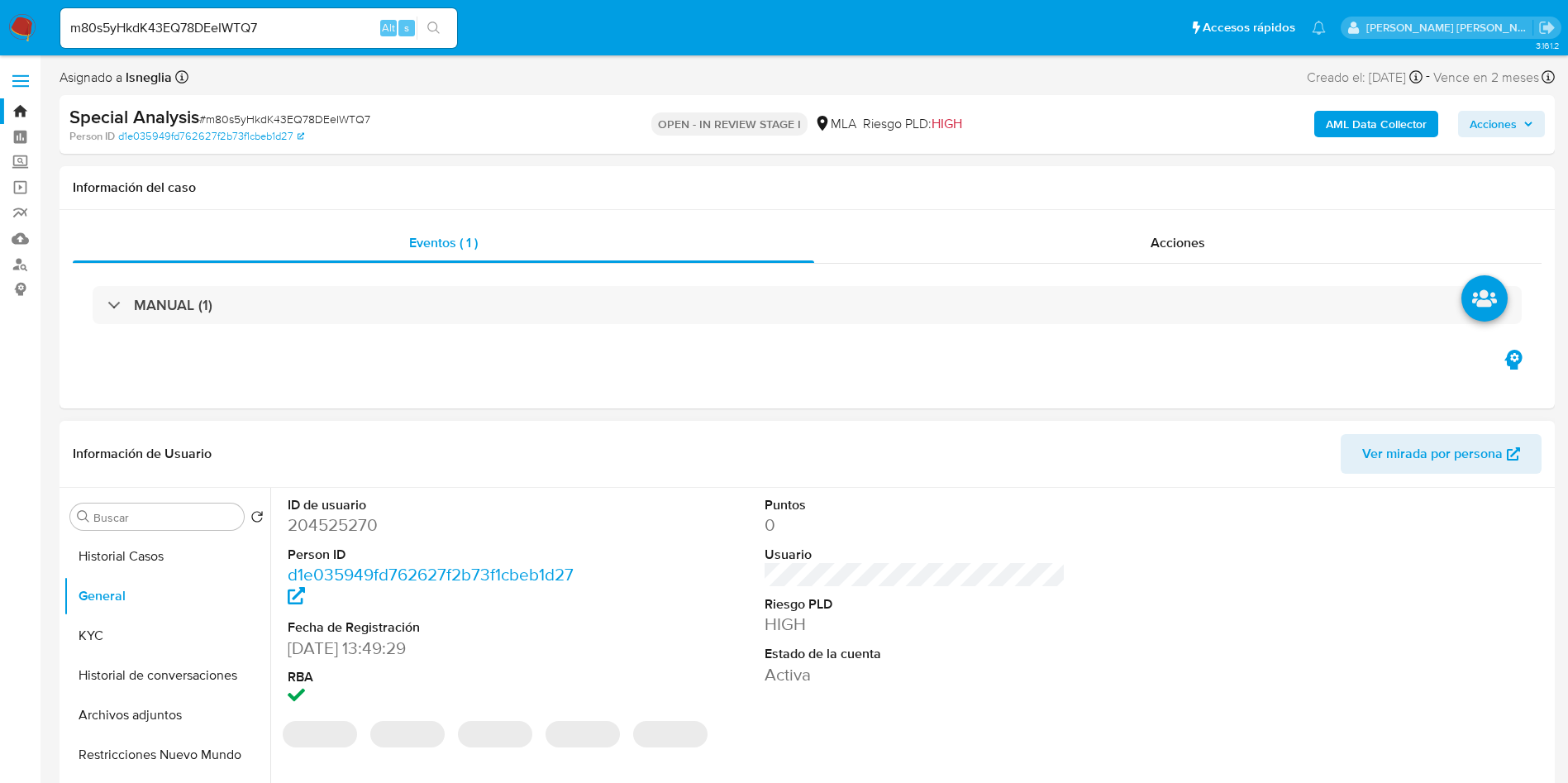
click at [312, 518] on dd "204525270" at bounding box center [438, 525] width 302 height 23
click at [313, 518] on dd "204525270" at bounding box center [438, 525] width 302 height 23
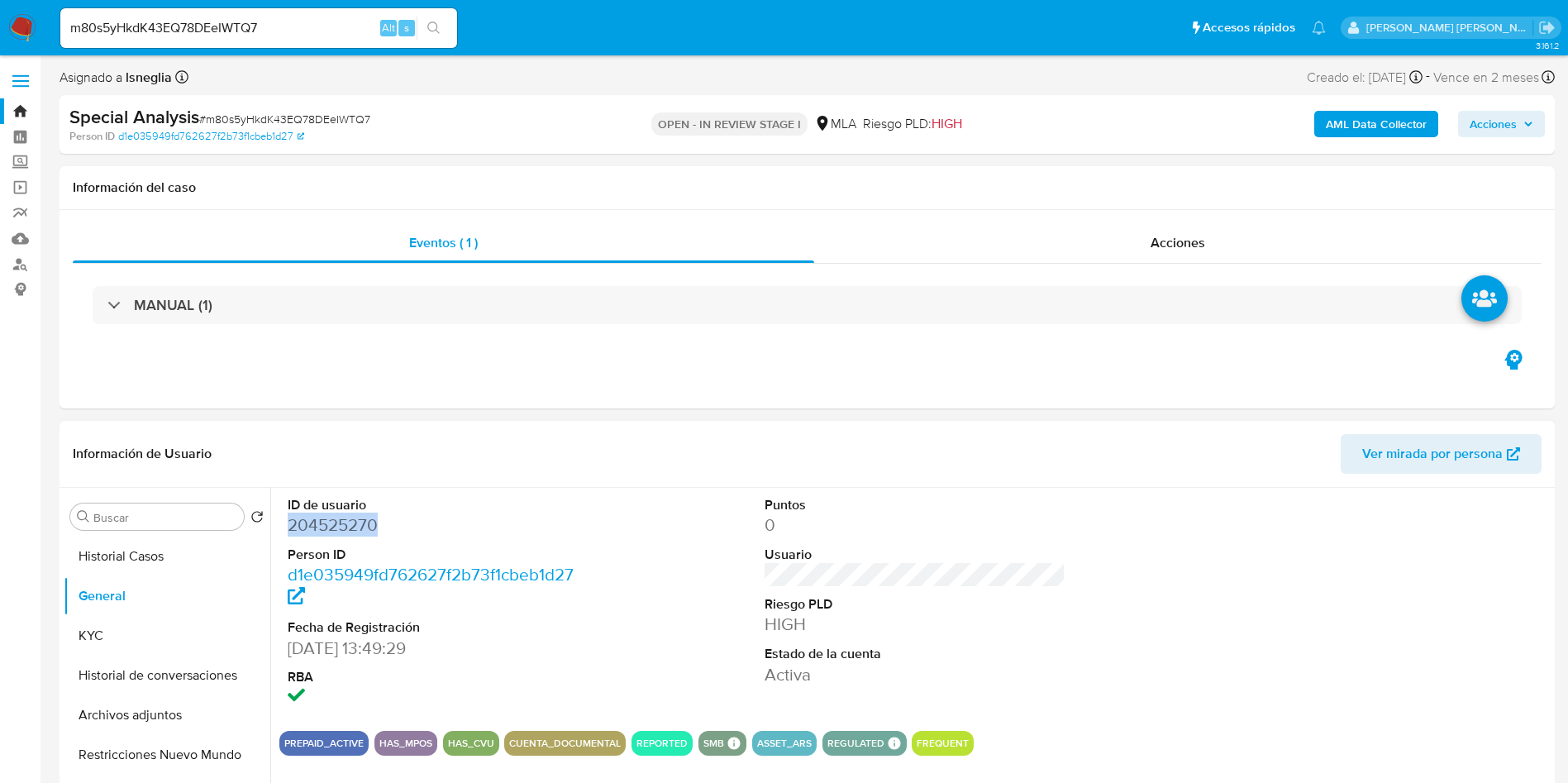
copy dd "204525270"
click at [218, 20] on input "m80s5yHkdK43EQ78DEeIWTQ7" at bounding box center [258, 28] width 397 height 21
click at [434, 30] on icon "search-icon" at bounding box center [433, 27] width 12 height 12
click at [351, 523] on dd "204525270" at bounding box center [438, 525] width 302 height 23
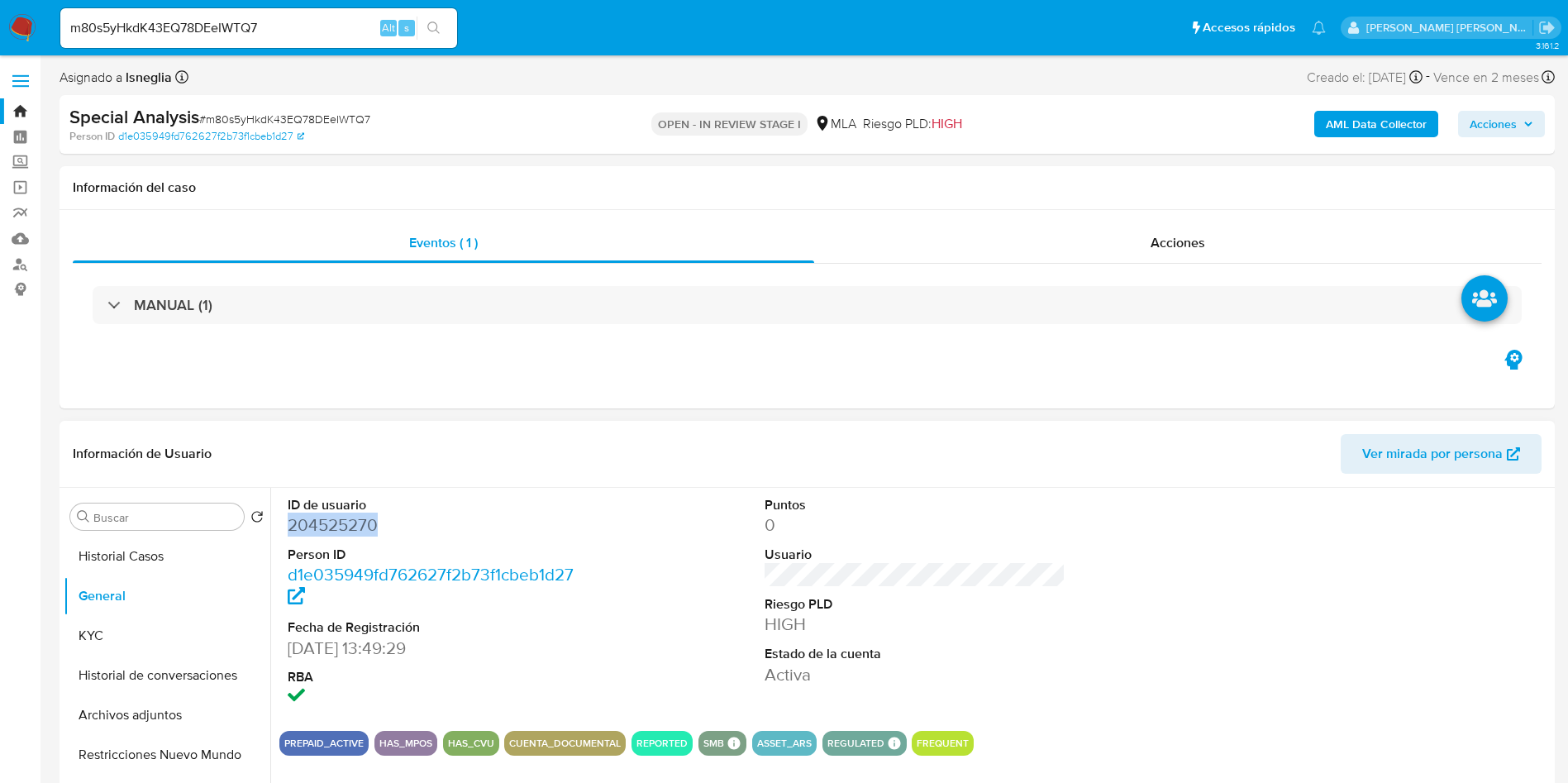
click at [351, 523] on dd "204525270" at bounding box center [438, 525] width 302 height 23
copy dd "204525270"
click at [102, 641] on button "KYC" at bounding box center [160, 635] width 194 height 40
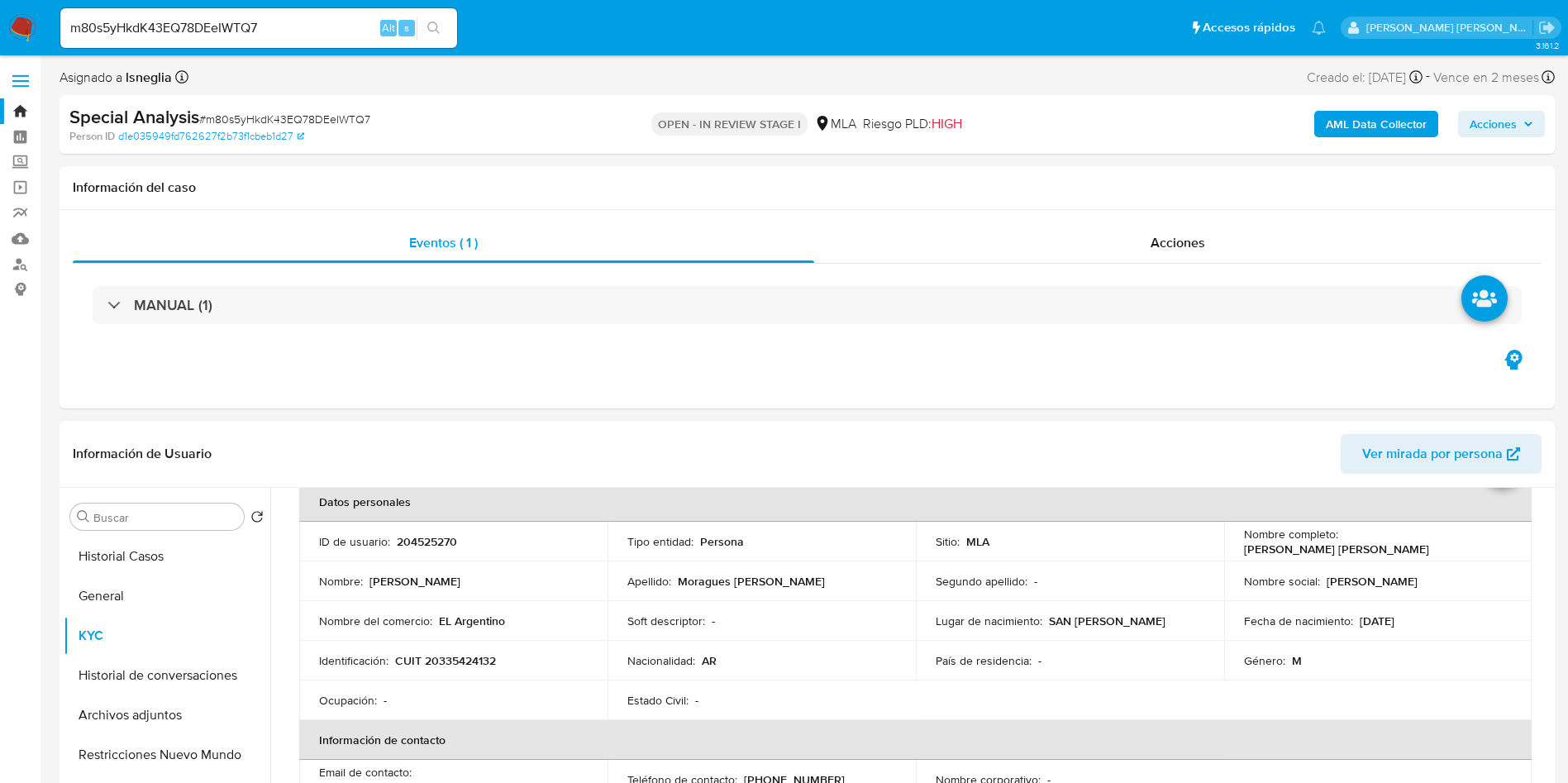
scroll to position [124, 0]
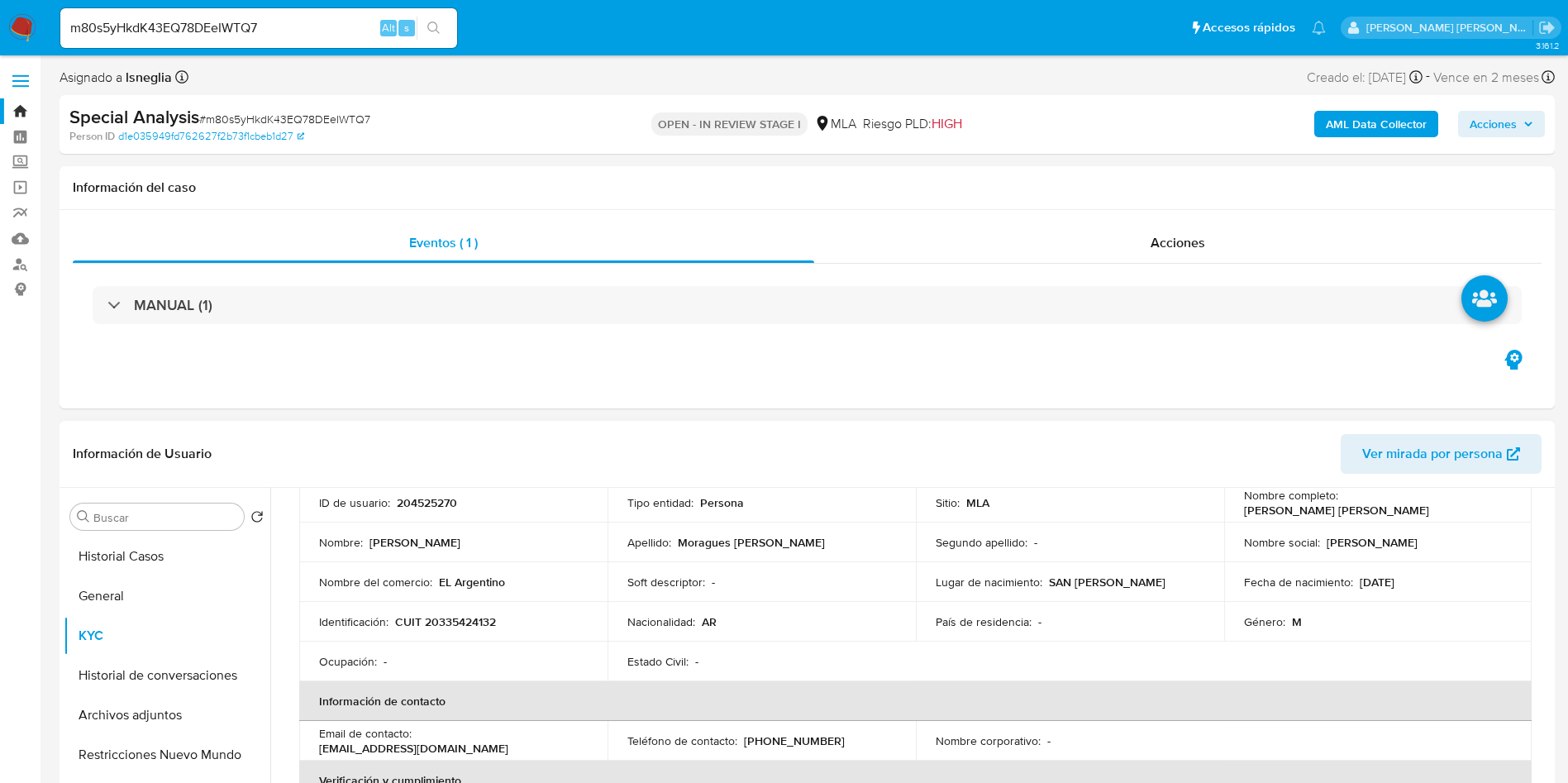
click at [462, 623] on p "CUIT 20335424132" at bounding box center [445, 622] width 101 height 15
copy p "20335424132"
drag, startPoint x: 1237, startPoint y: 513, endPoint x: 1418, endPoint y: 512, distance: 181.0
click at [1418, 512] on td "Nombre completo : Ariel Alejandro Moragues Agúero" at bounding box center [1378, 502] width 308 height 40
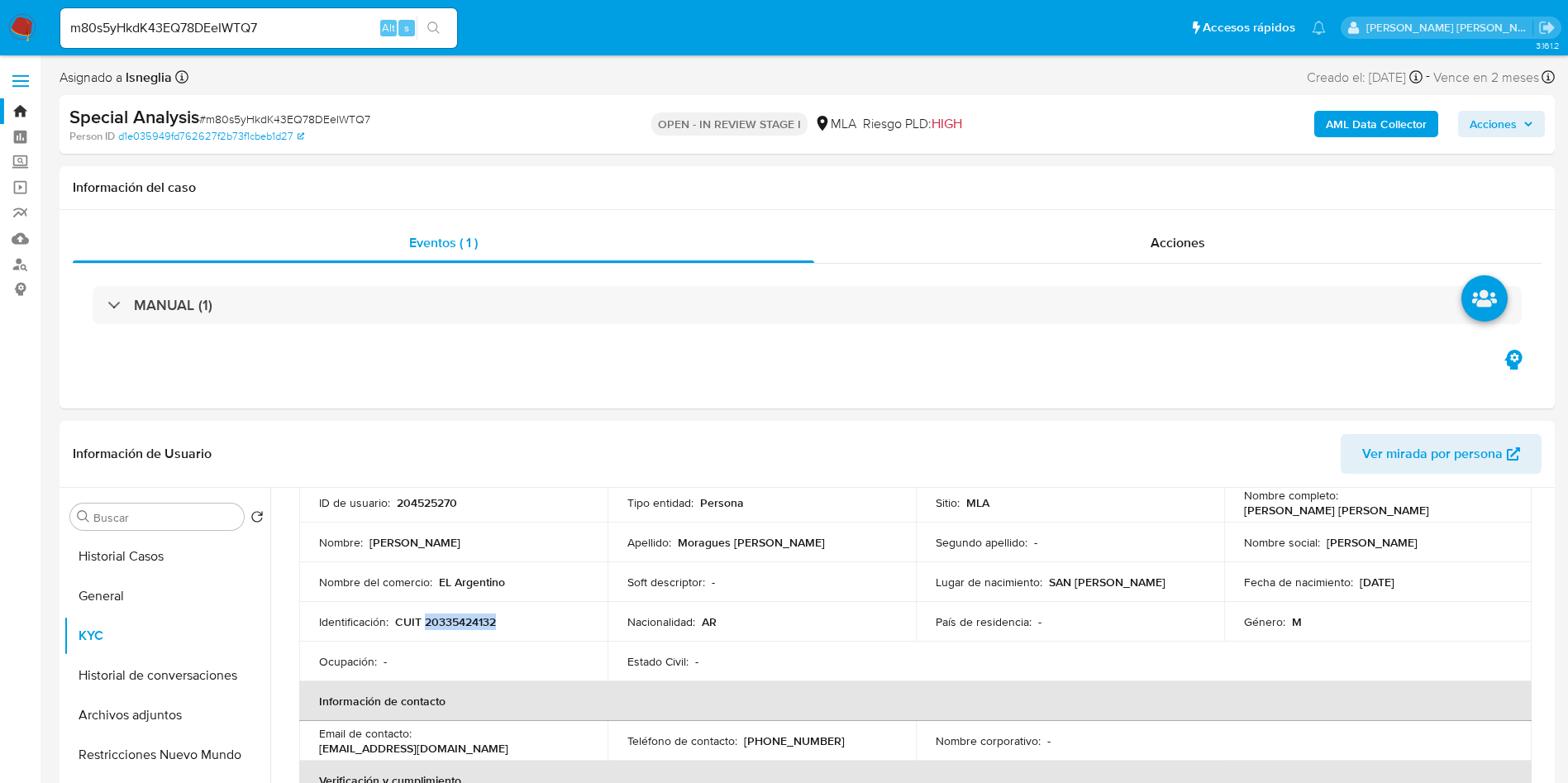
copy p "Ariel Alejandro Moragues Agúero"
drag, startPoint x: 398, startPoint y: 623, endPoint x: 521, endPoint y: 623, distance: 123.0
click at [521, 623] on div "Identificación : CUIT 20335424132" at bounding box center [453, 622] width 268 height 15
copy p "CUIT 20335424132"
drag, startPoint x: 1238, startPoint y: 509, endPoint x: 1408, endPoint y: 513, distance: 170.0
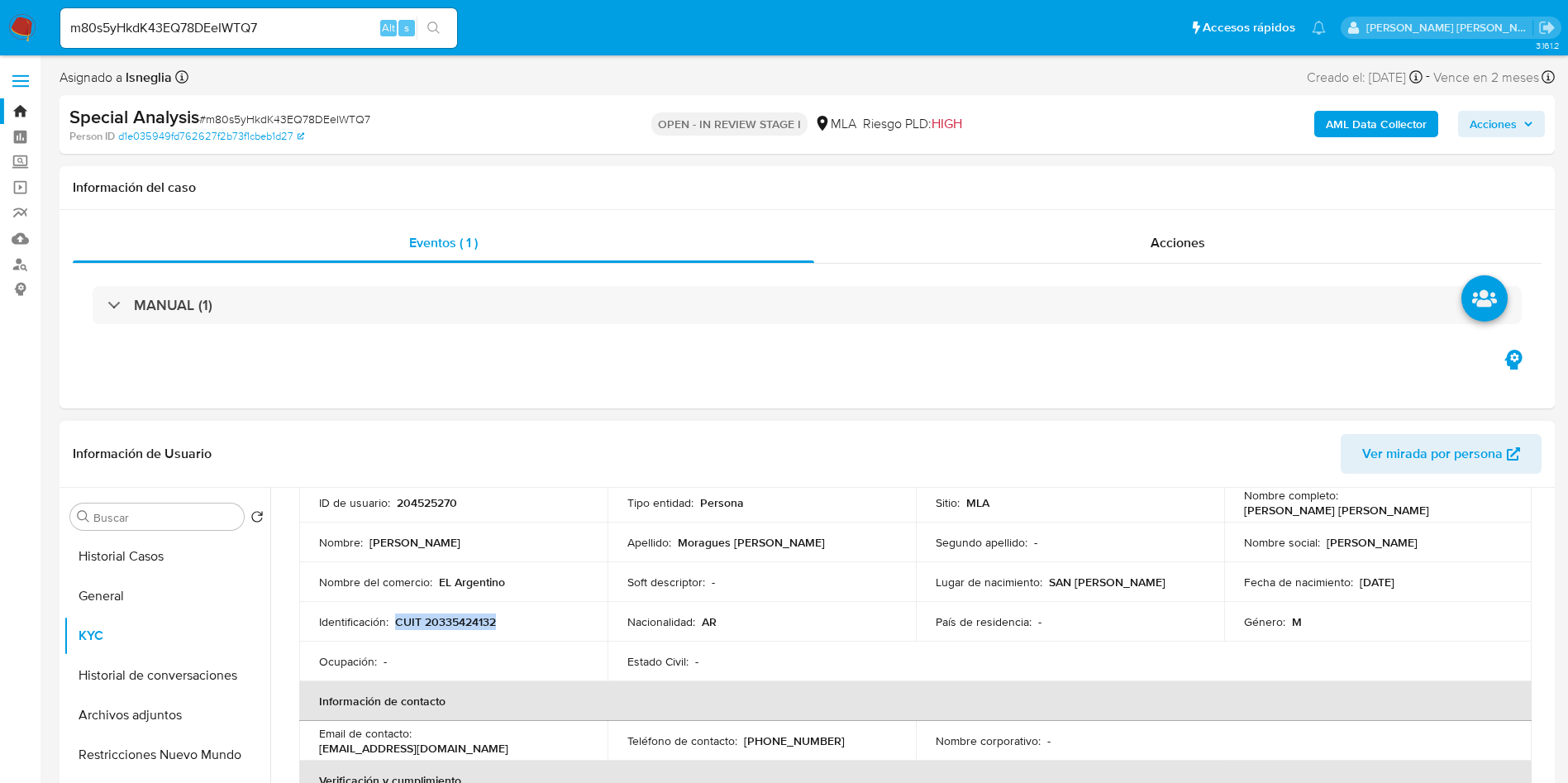
click at [1431, 515] on div "Nombre completo : Ariel Alejandro Moragues Agúero" at bounding box center [1378, 503] width 268 height 30
copy p "Ariel Alejandro Moragues Agúero"
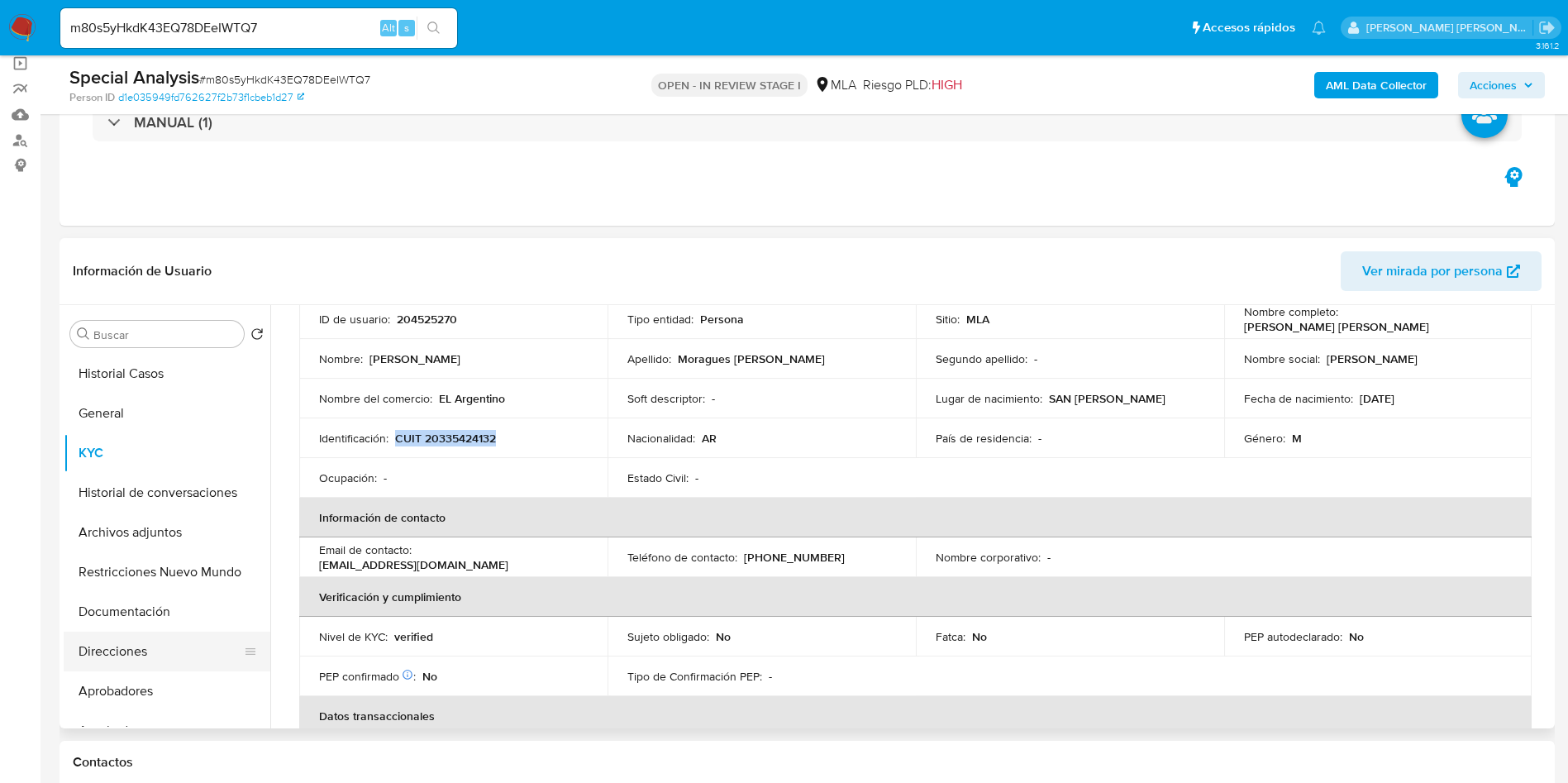
click at [130, 636] on button "Direcciones" at bounding box center [160, 651] width 194 height 40
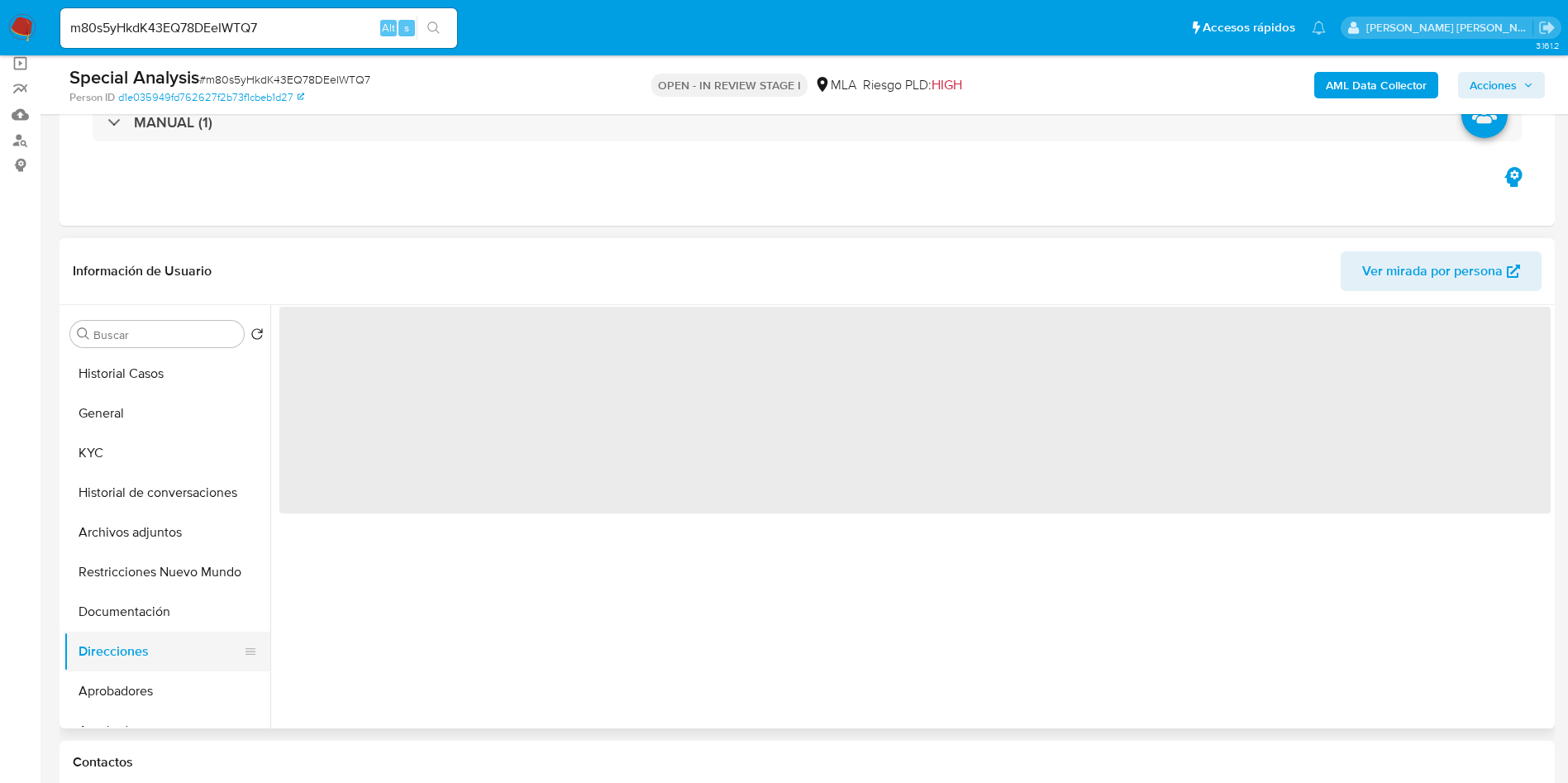
scroll to position [0, 0]
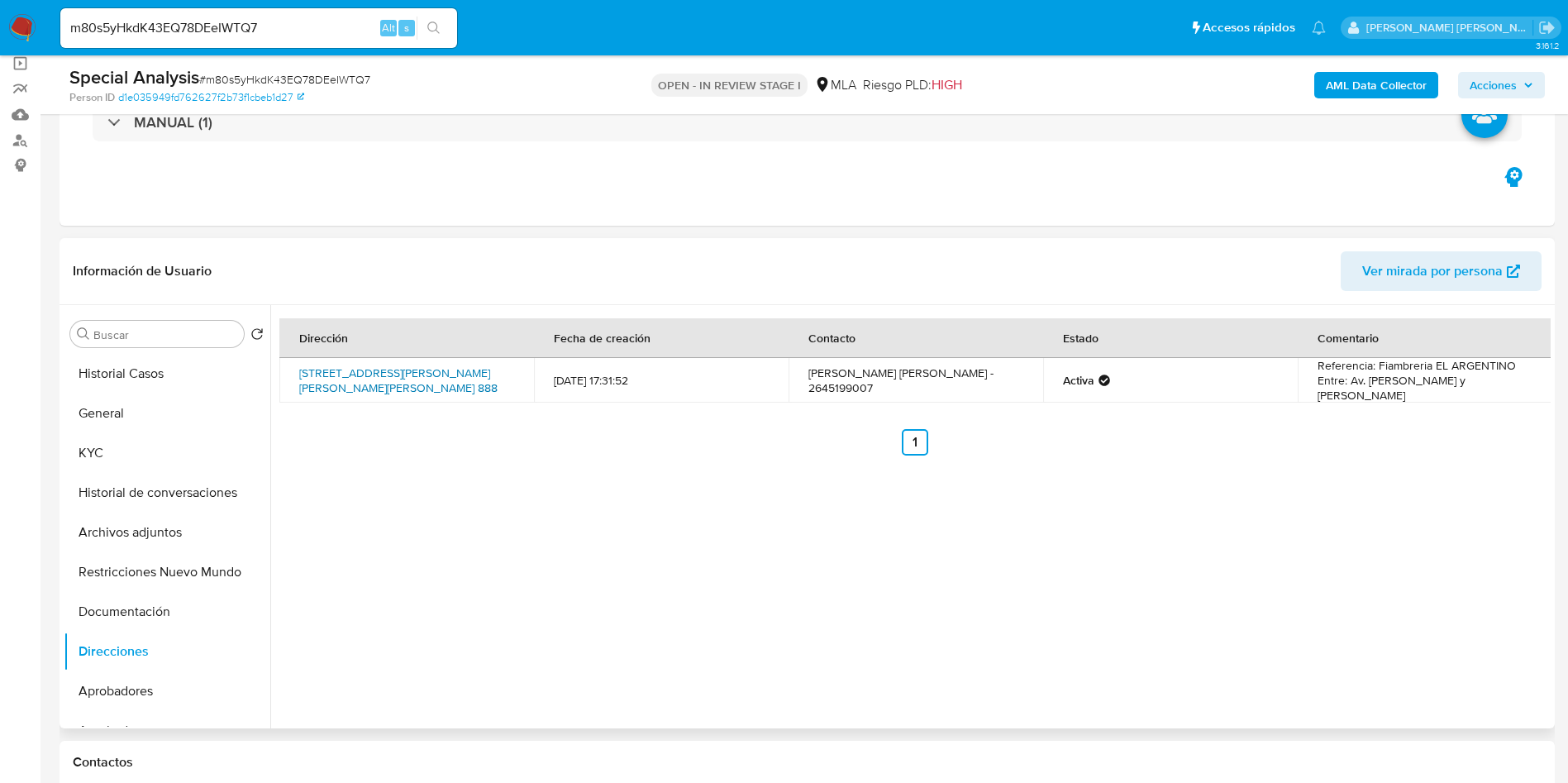
click at [362, 373] on link "25 De Mayo Este 888, San Juan Capital, San Juan, 5400, Argentina 888" at bounding box center [398, 380] width 198 height 31
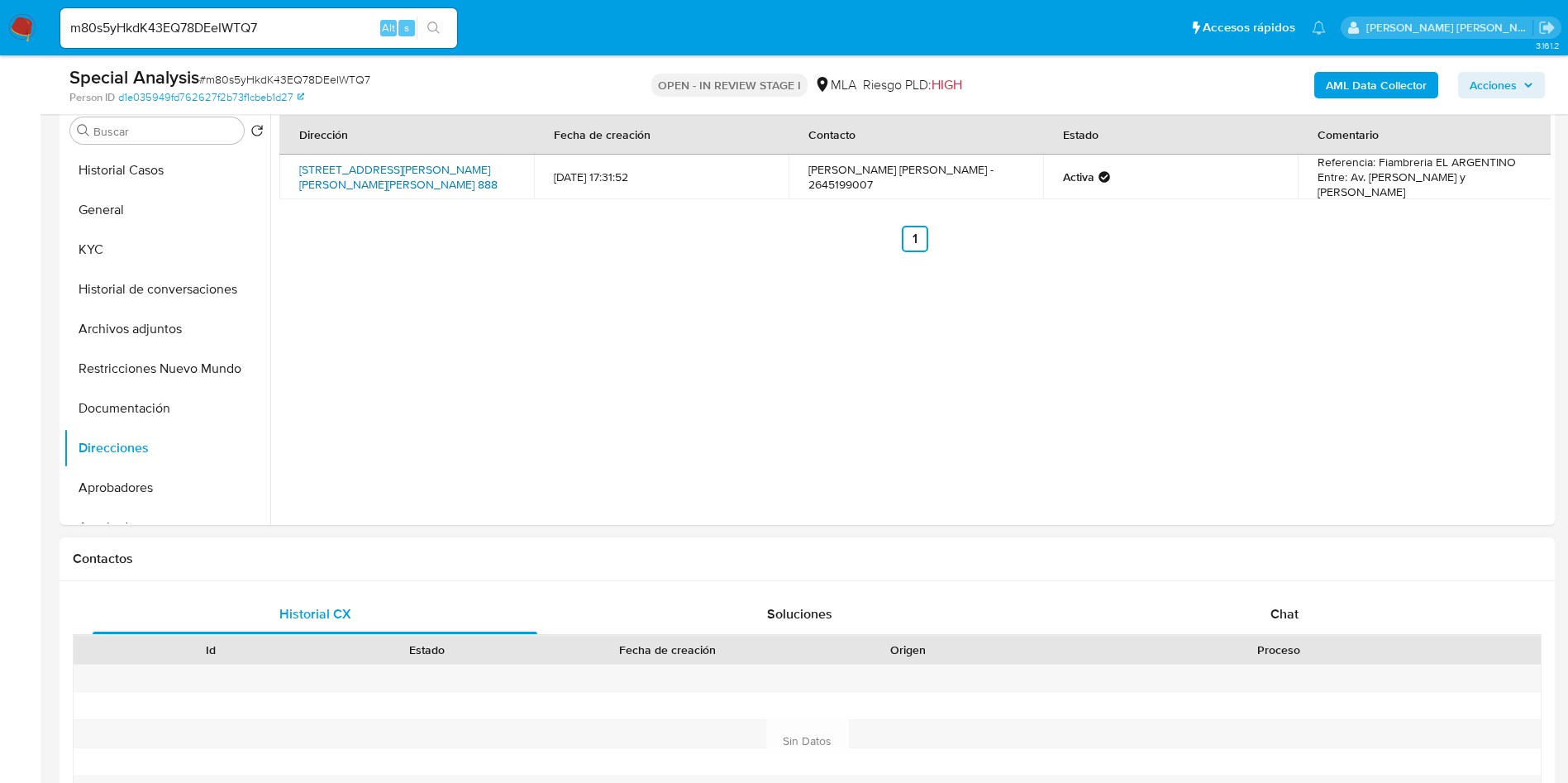
scroll to position [620, 0]
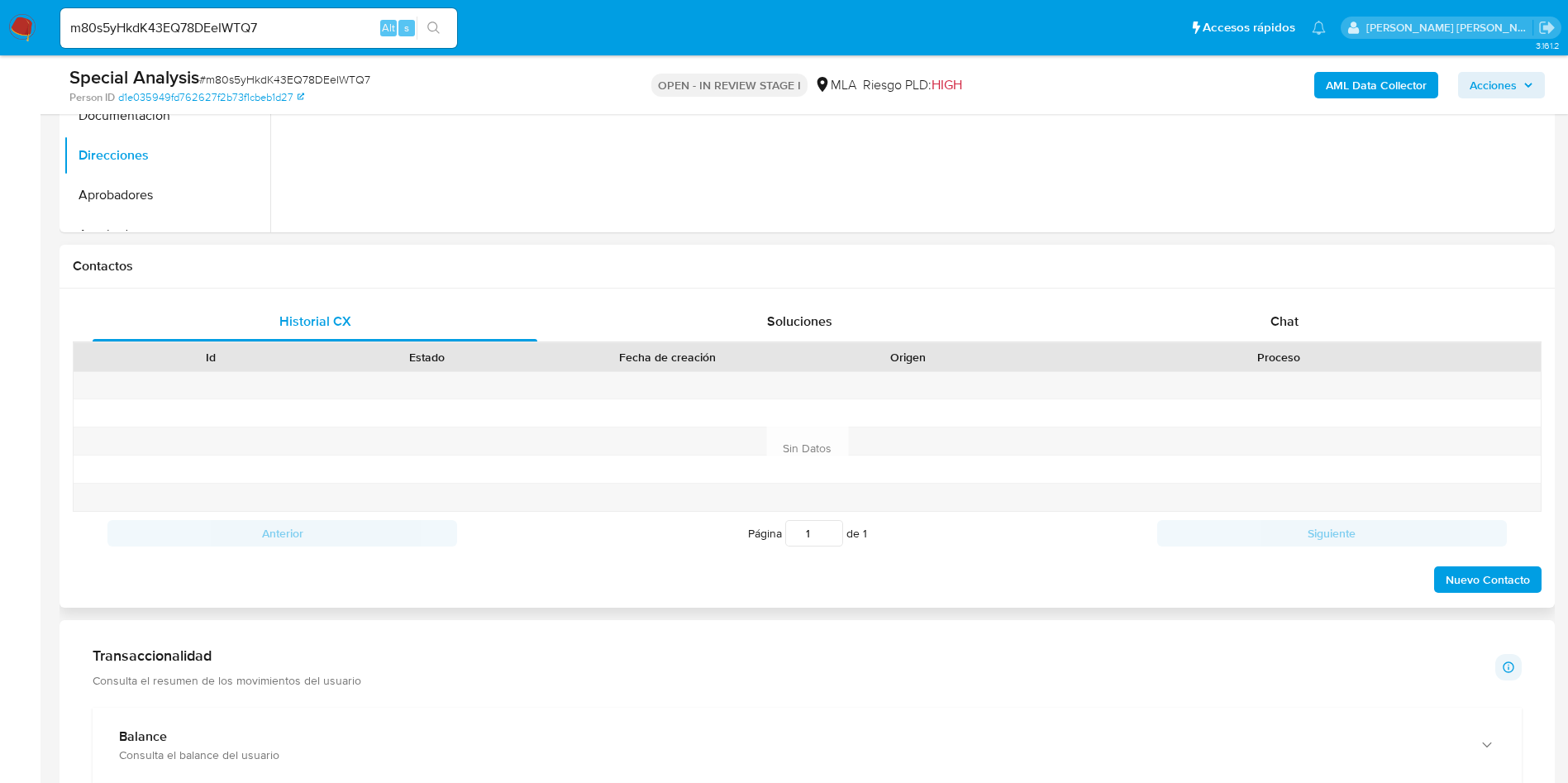
click at [1277, 294] on div "Historial CX Soluciones Chat Id Estado Fecha de creación Origen Proceso Anterio…" at bounding box center [807, 448] width 1495 height 319
click at [1277, 311] on div "Chat" at bounding box center [1285, 321] width 445 height 40
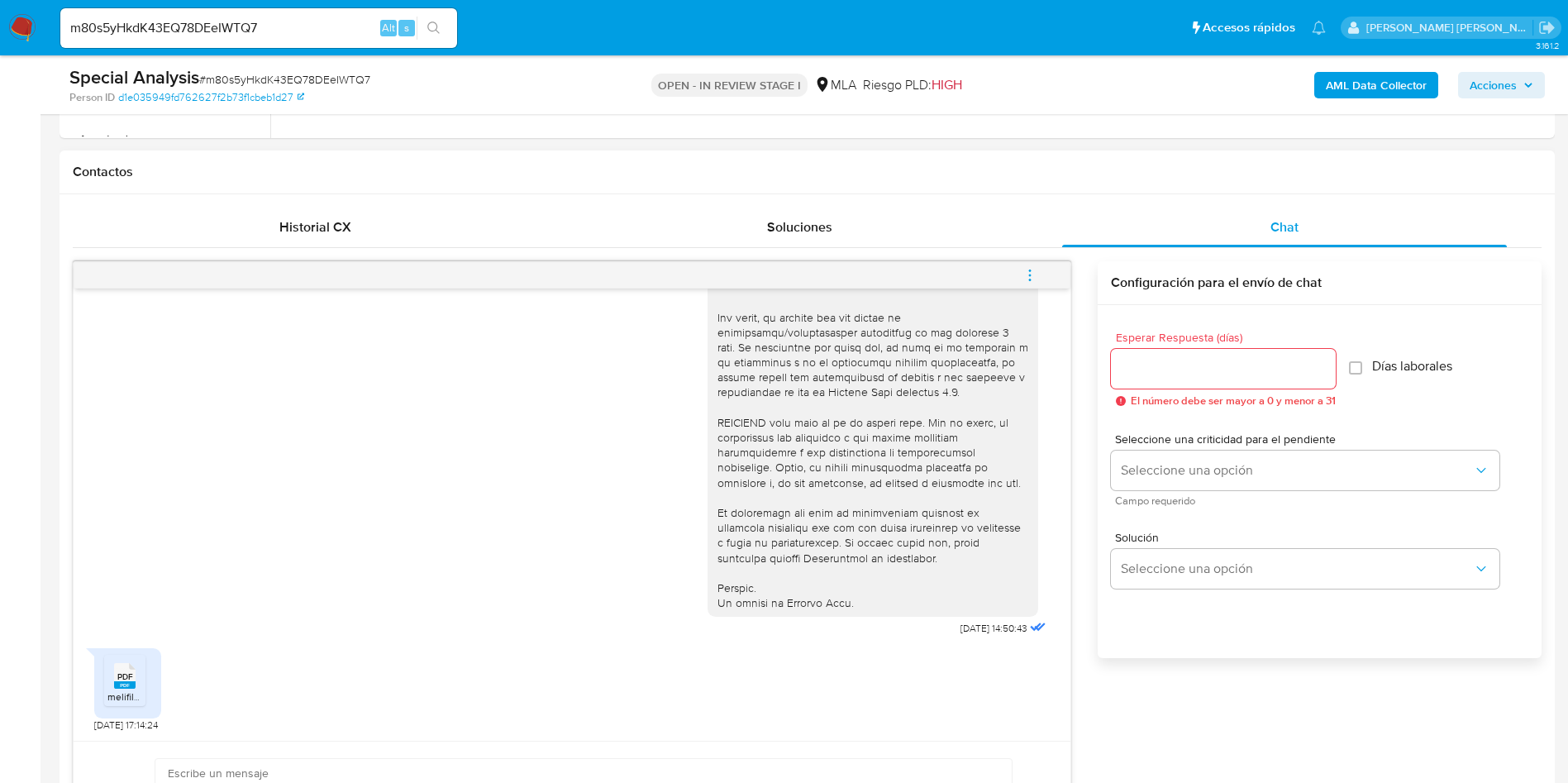
scroll to position [868, 0]
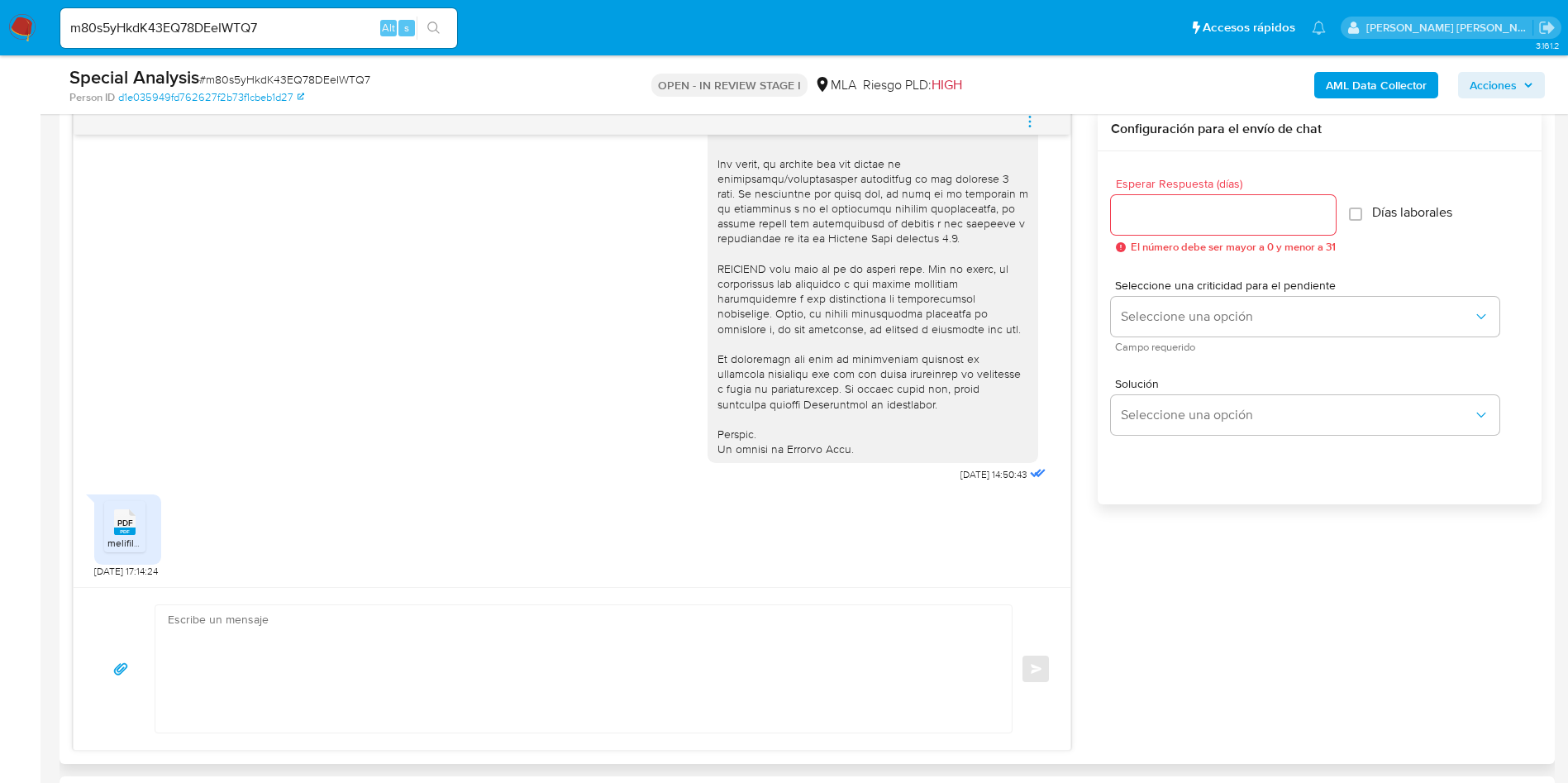
click at [132, 525] on span "PDF" at bounding box center [125, 523] width 16 height 11
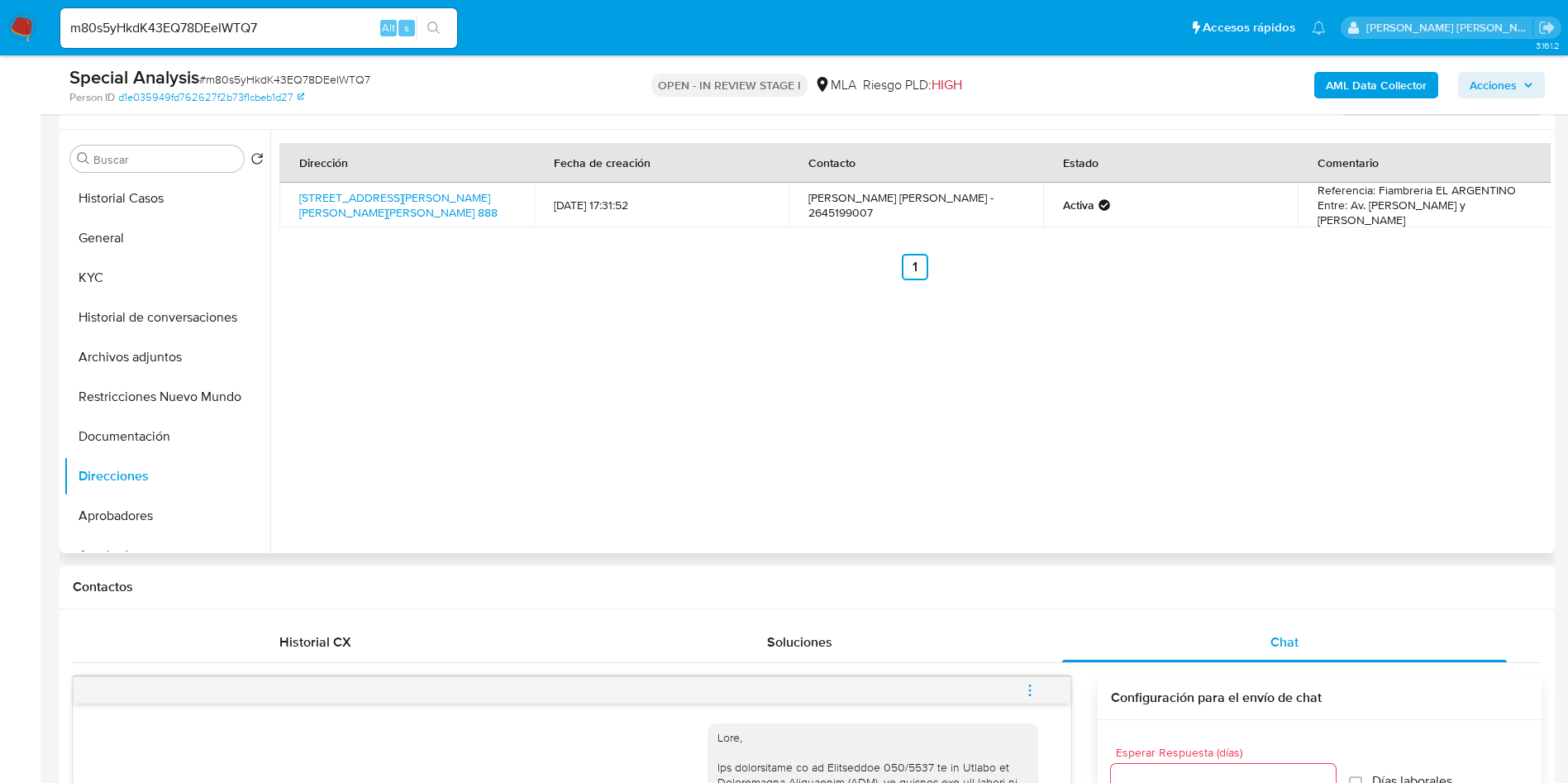
scroll to position [124, 0]
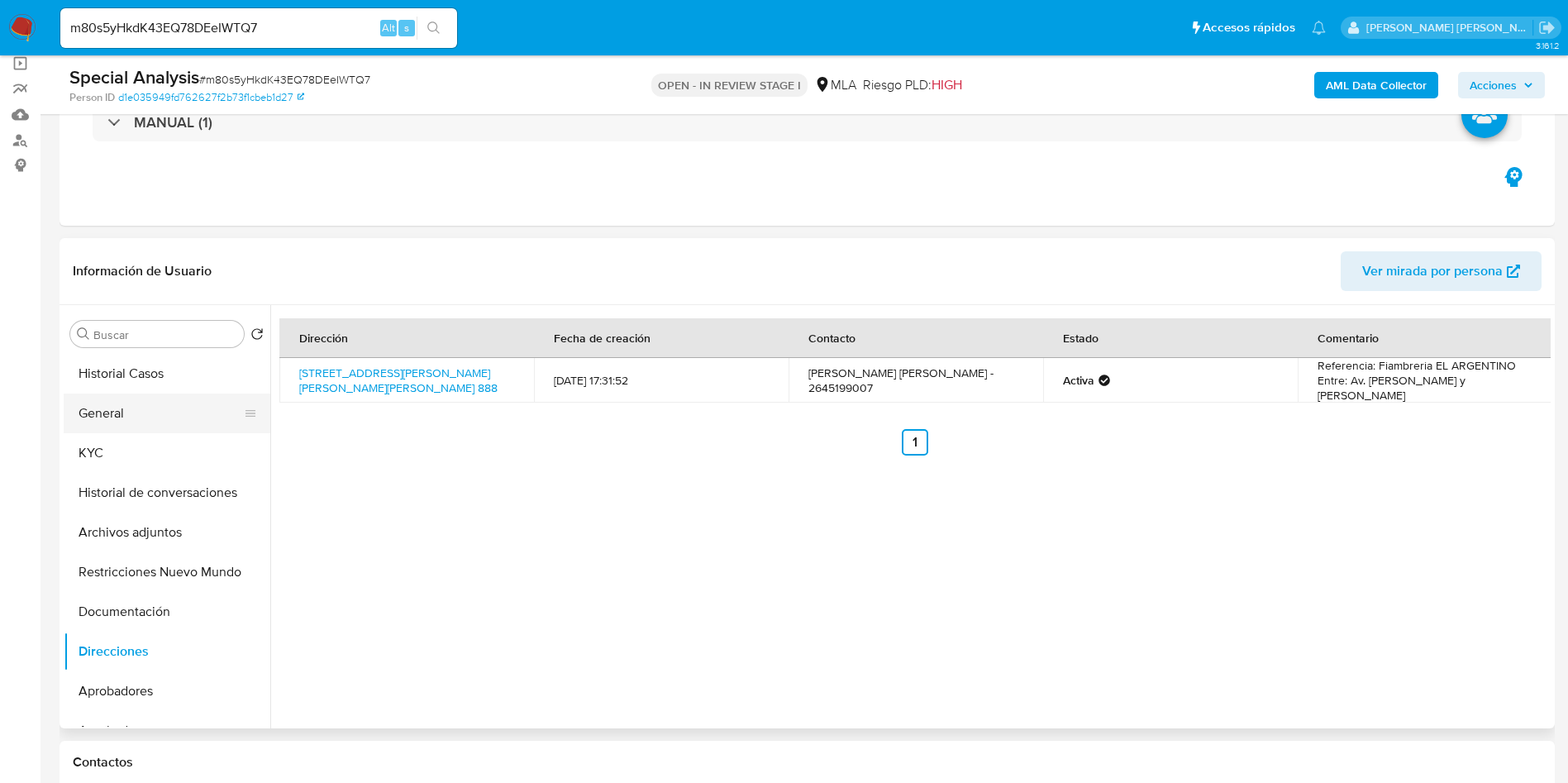
click at [167, 420] on button "General" at bounding box center [160, 413] width 194 height 40
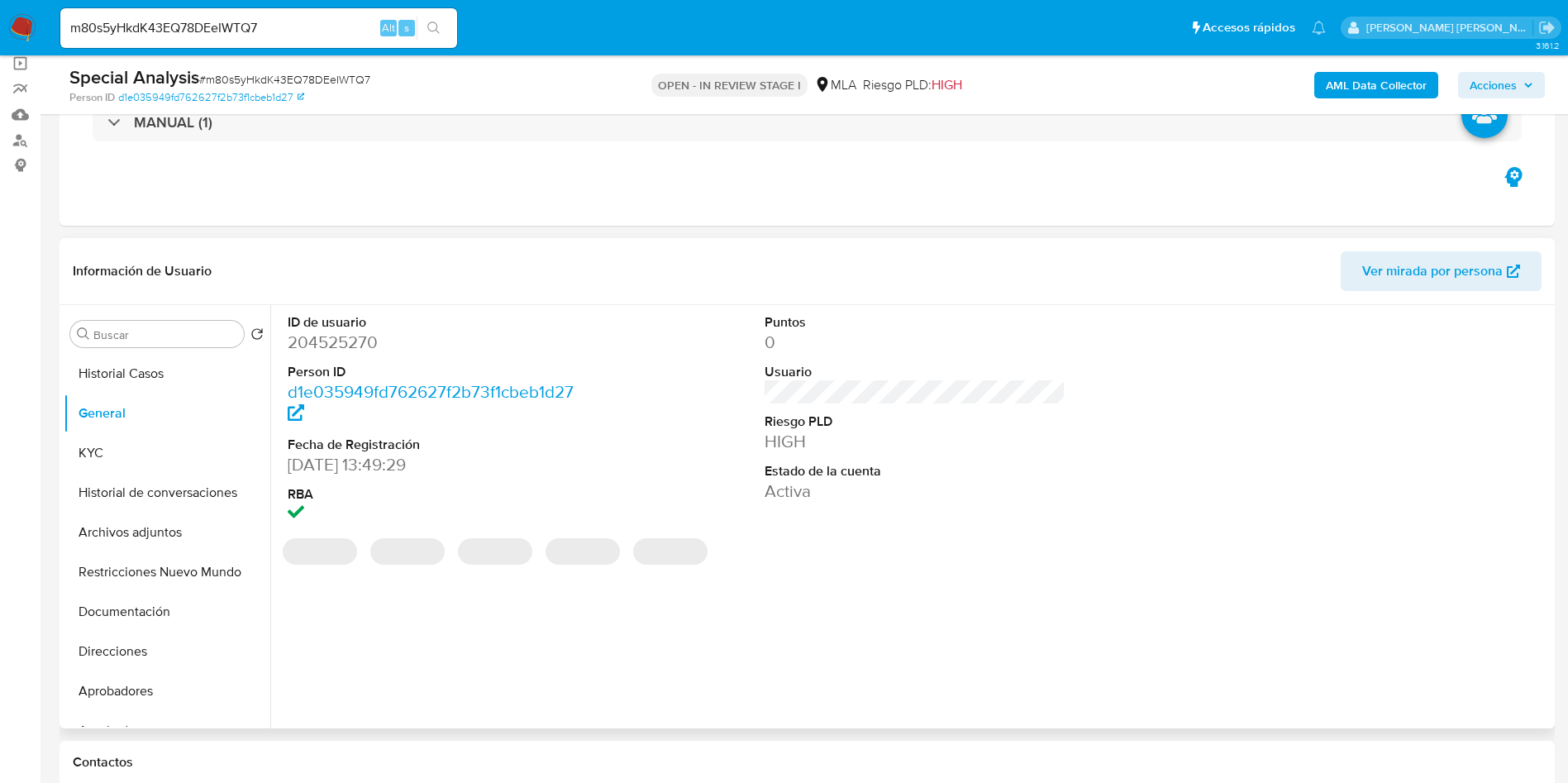
click at [362, 340] on dd "204525270" at bounding box center [438, 341] width 302 height 23
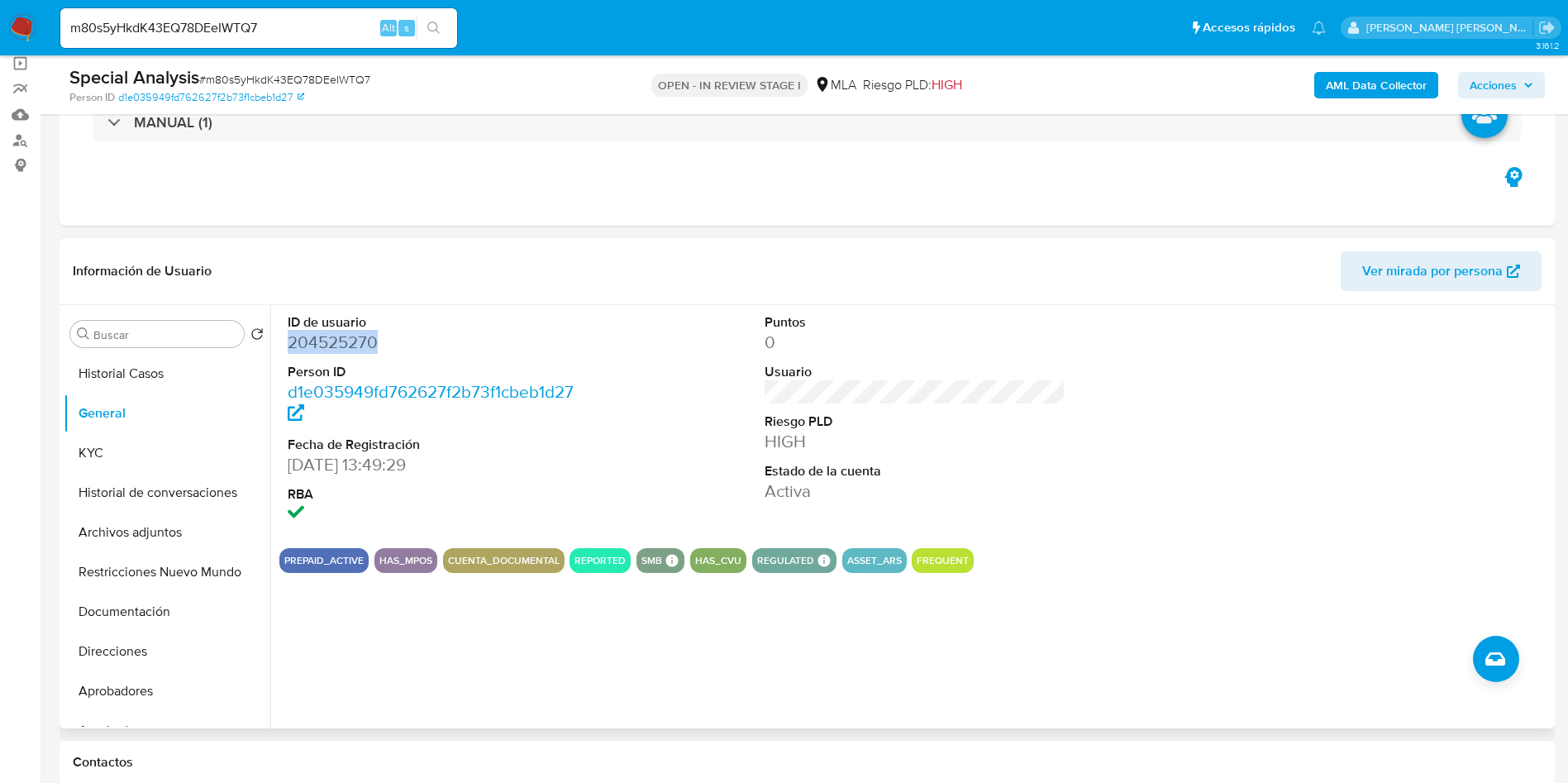
copy dd "204525270"
click at [69, 369] on button "Historial Casos" at bounding box center [160, 374] width 194 height 40
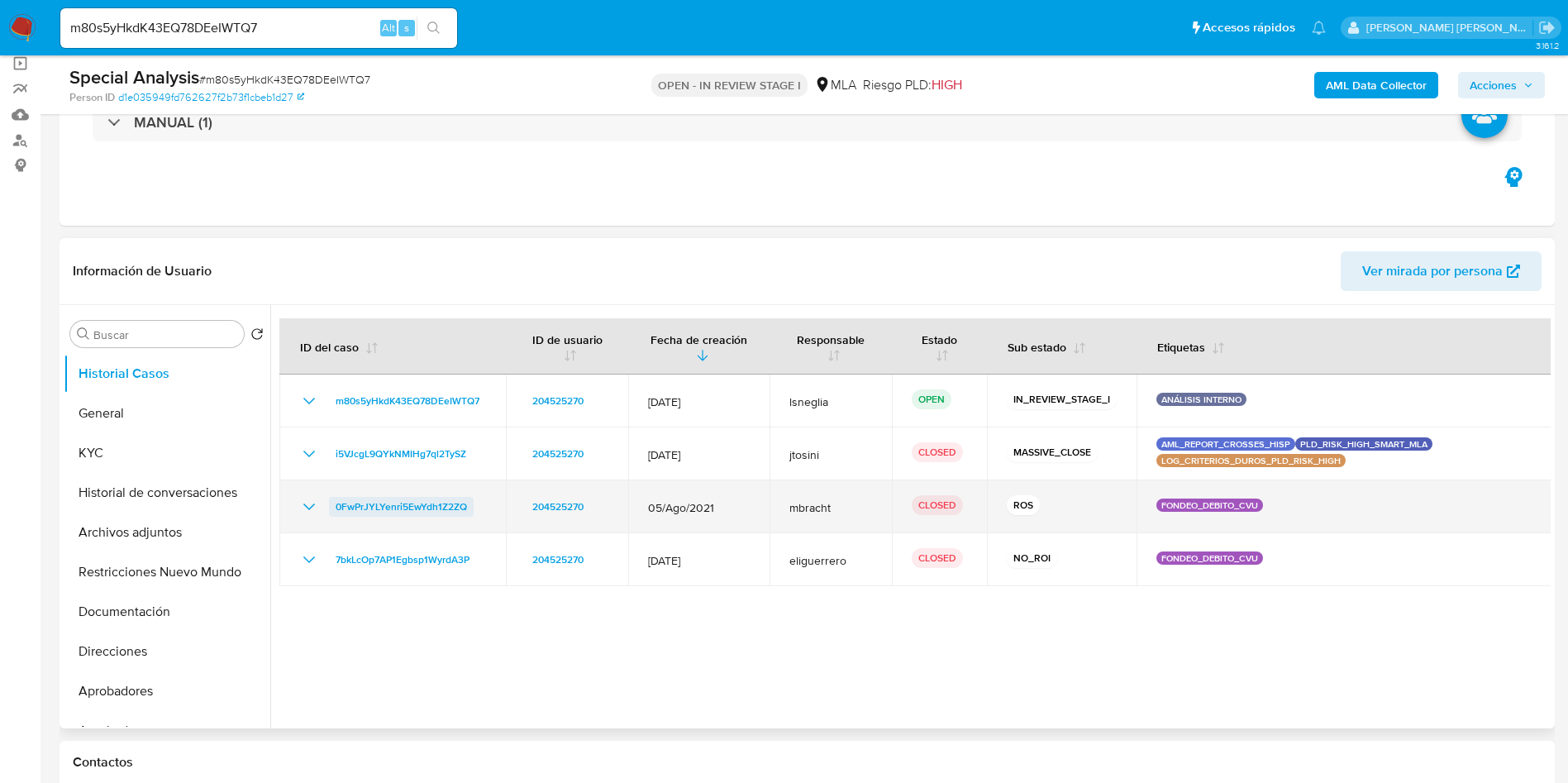
click at [382, 513] on span "0FwPrJYLYenri5EwYdh1Z2ZQ" at bounding box center [401, 507] width 131 height 20
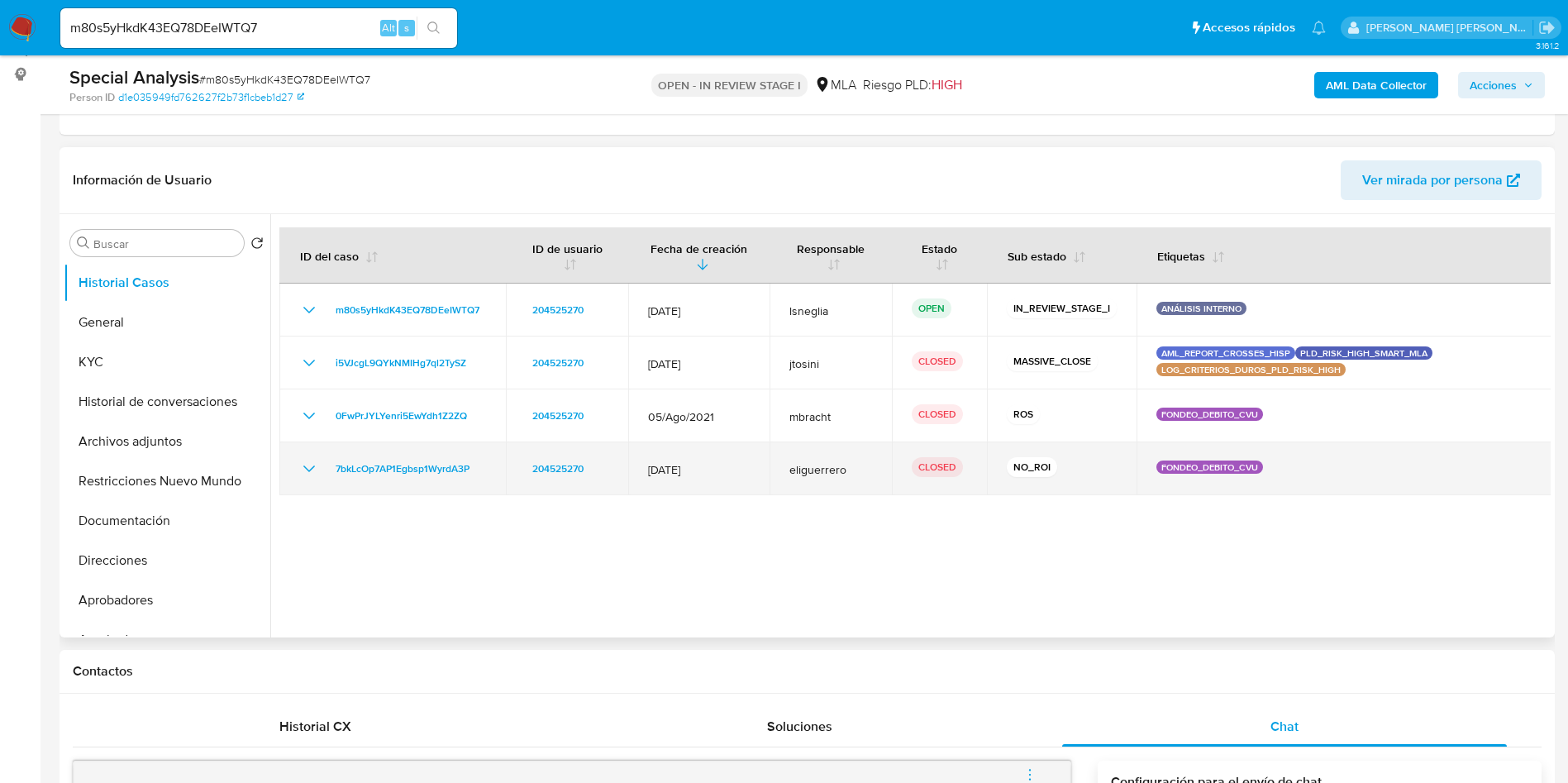
scroll to position [248, 0]
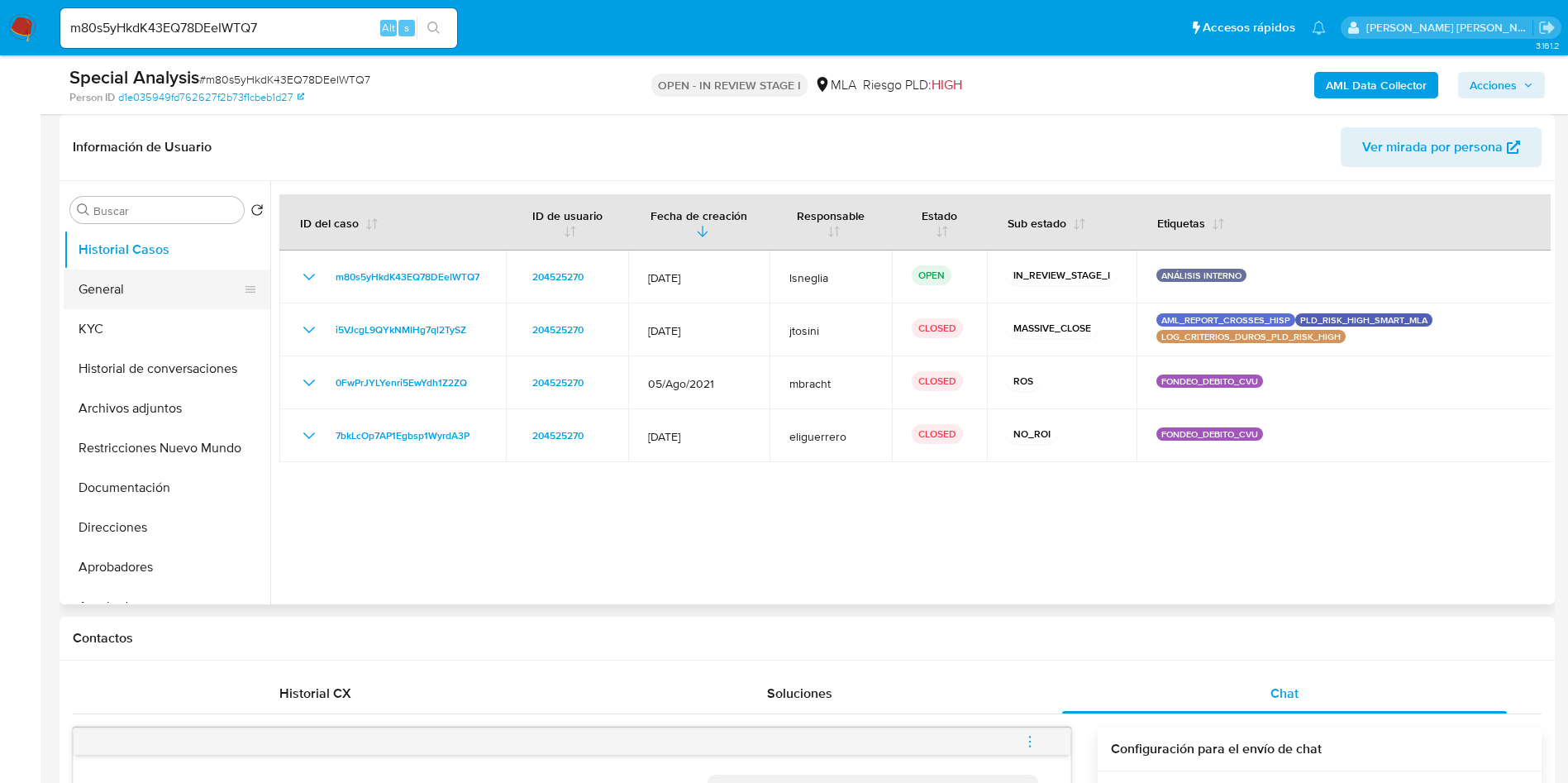
click at [133, 278] on button "General" at bounding box center [160, 289] width 194 height 40
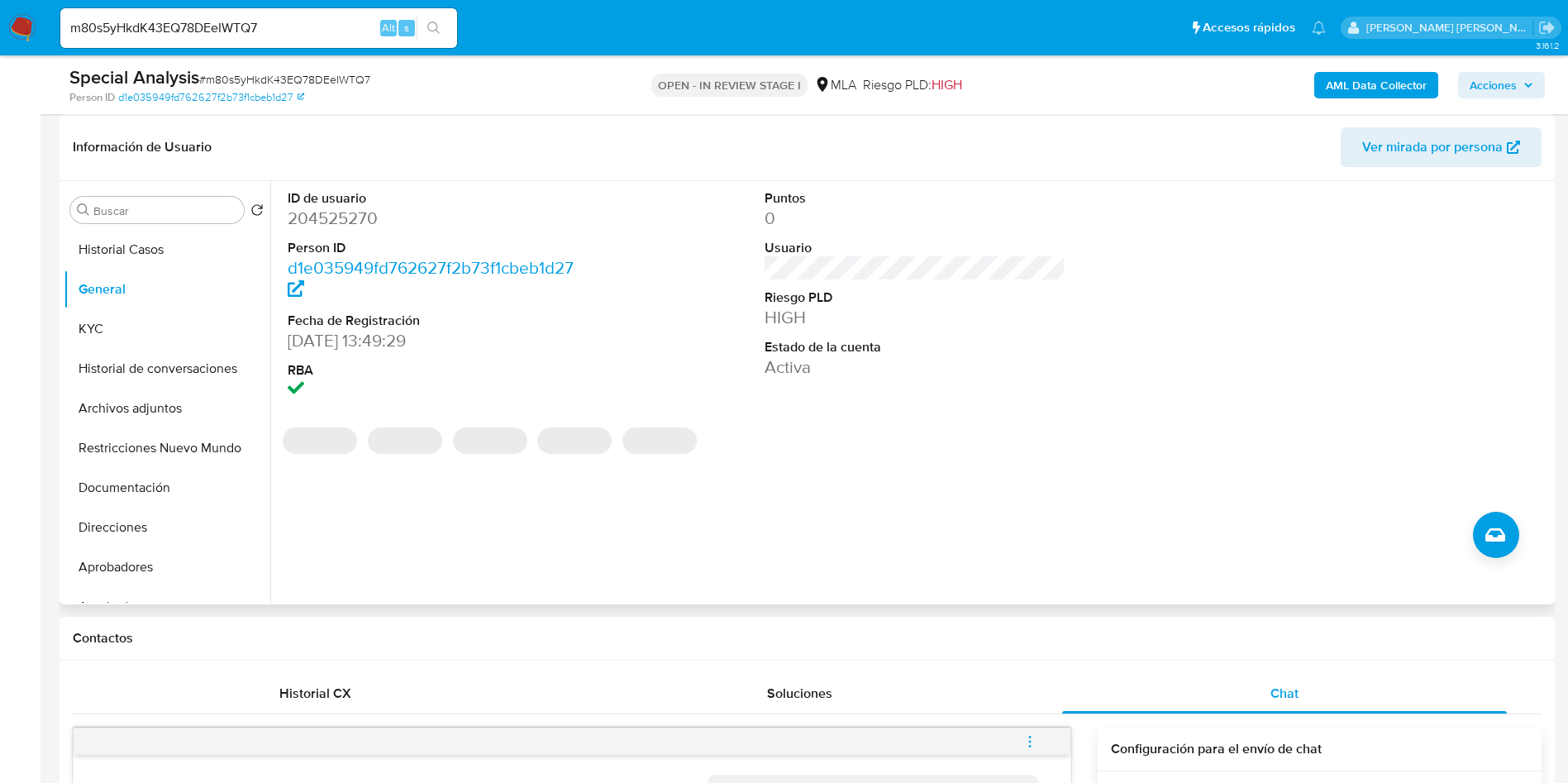
click at [322, 215] on dd "204525270" at bounding box center [438, 218] width 302 height 23
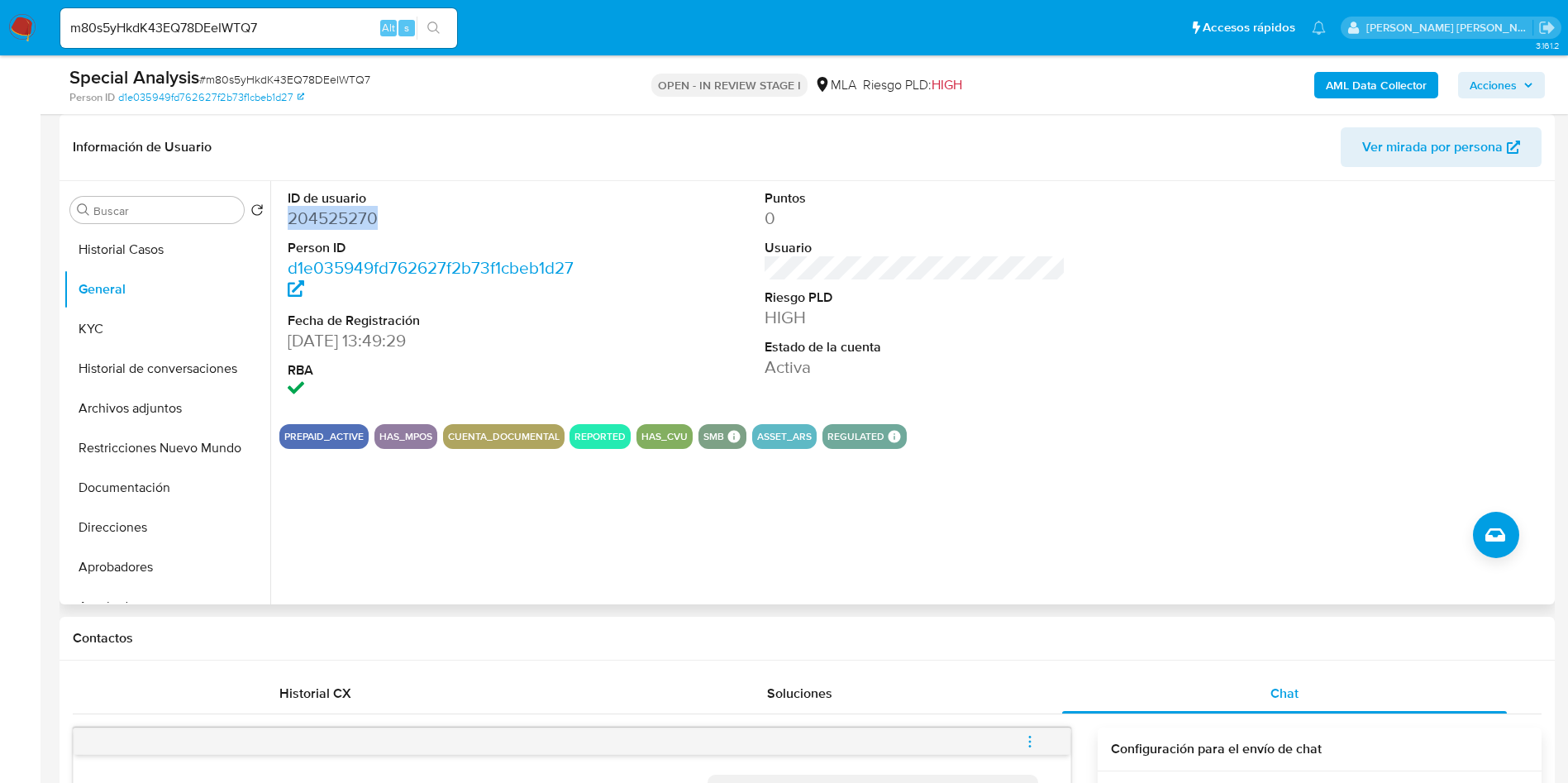
copy dd "204525270"
drag, startPoint x: 589, startPoint y: 538, endPoint x: 602, endPoint y: 518, distance: 23.9
click at [589, 538] on div "ID de usuario 204525270 Person ID d1e035949fd762627f2b73f1cbeb1d27 Fecha de Reg…" at bounding box center [910, 392] width 1280 height 423
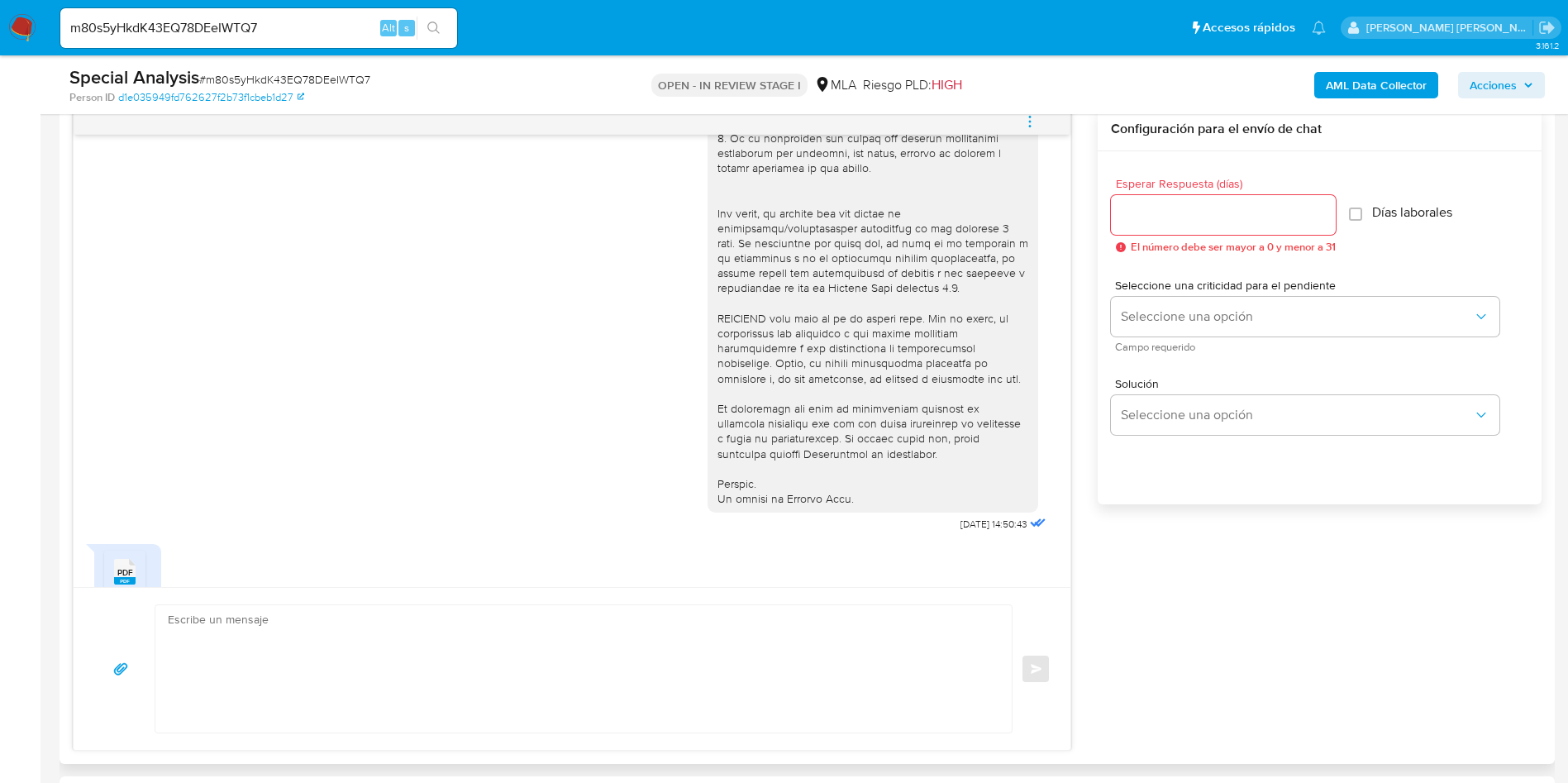
scroll to position [591, 0]
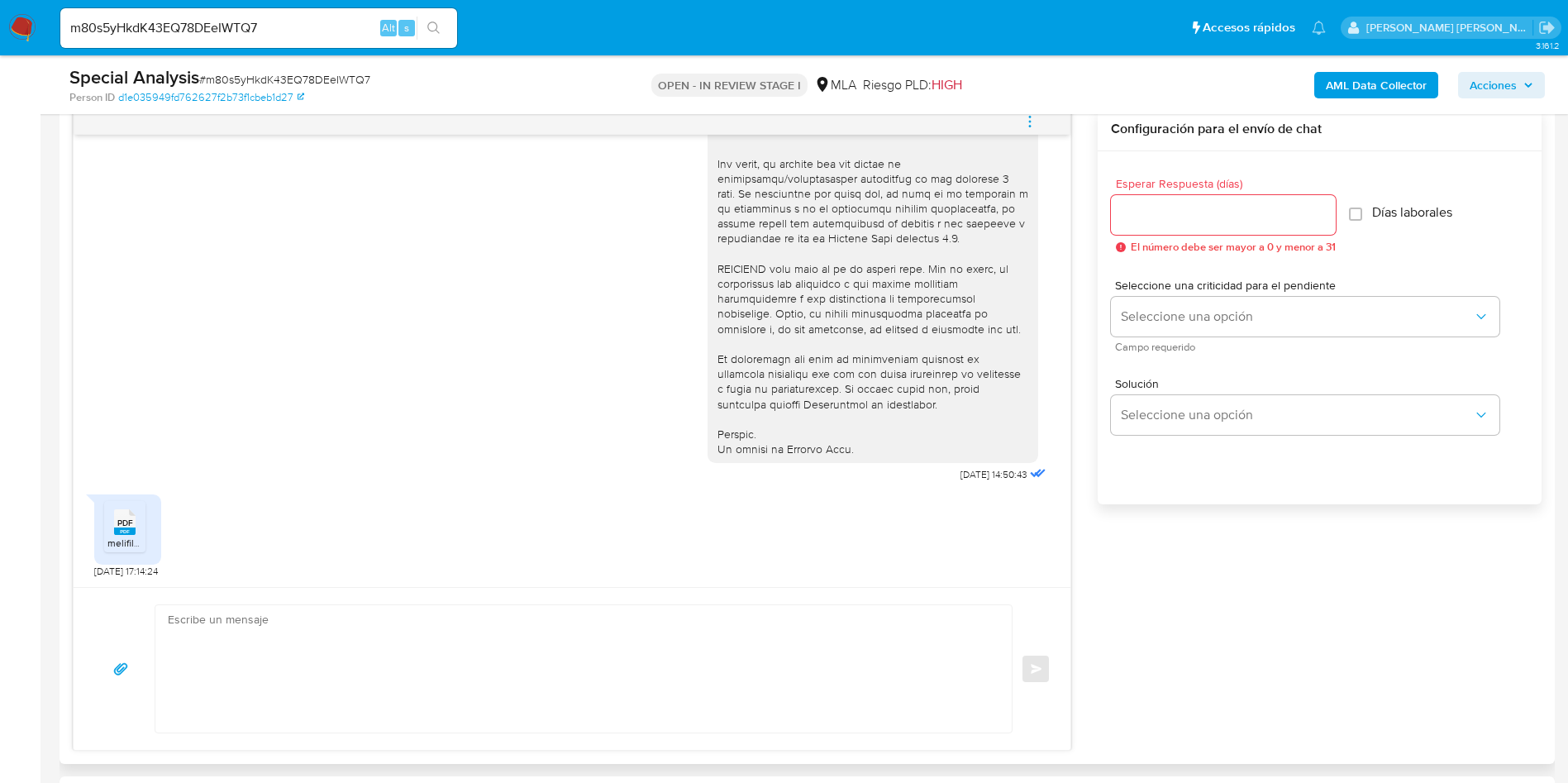
click at [470, 651] on textarea at bounding box center [579, 669] width 824 height 127
click at [319, 559] on div "PDF PDF melifile1865339089702462827.pdf 19/09/2025 17:14:24" at bounding box center [572, 531] width 956 height 91
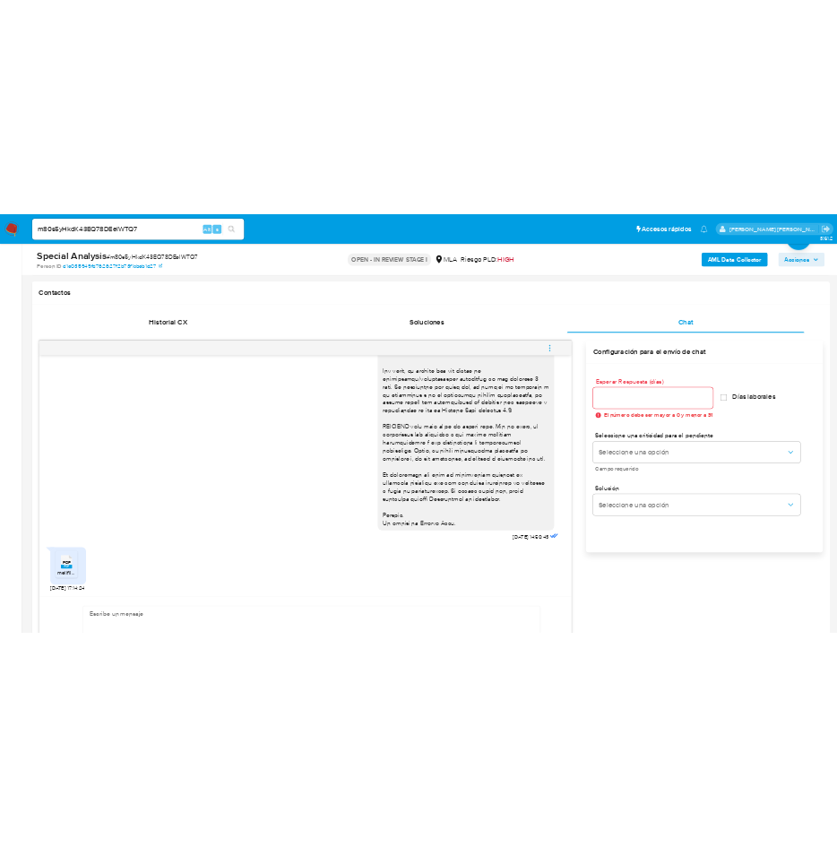
scroll to position [1210, 0]
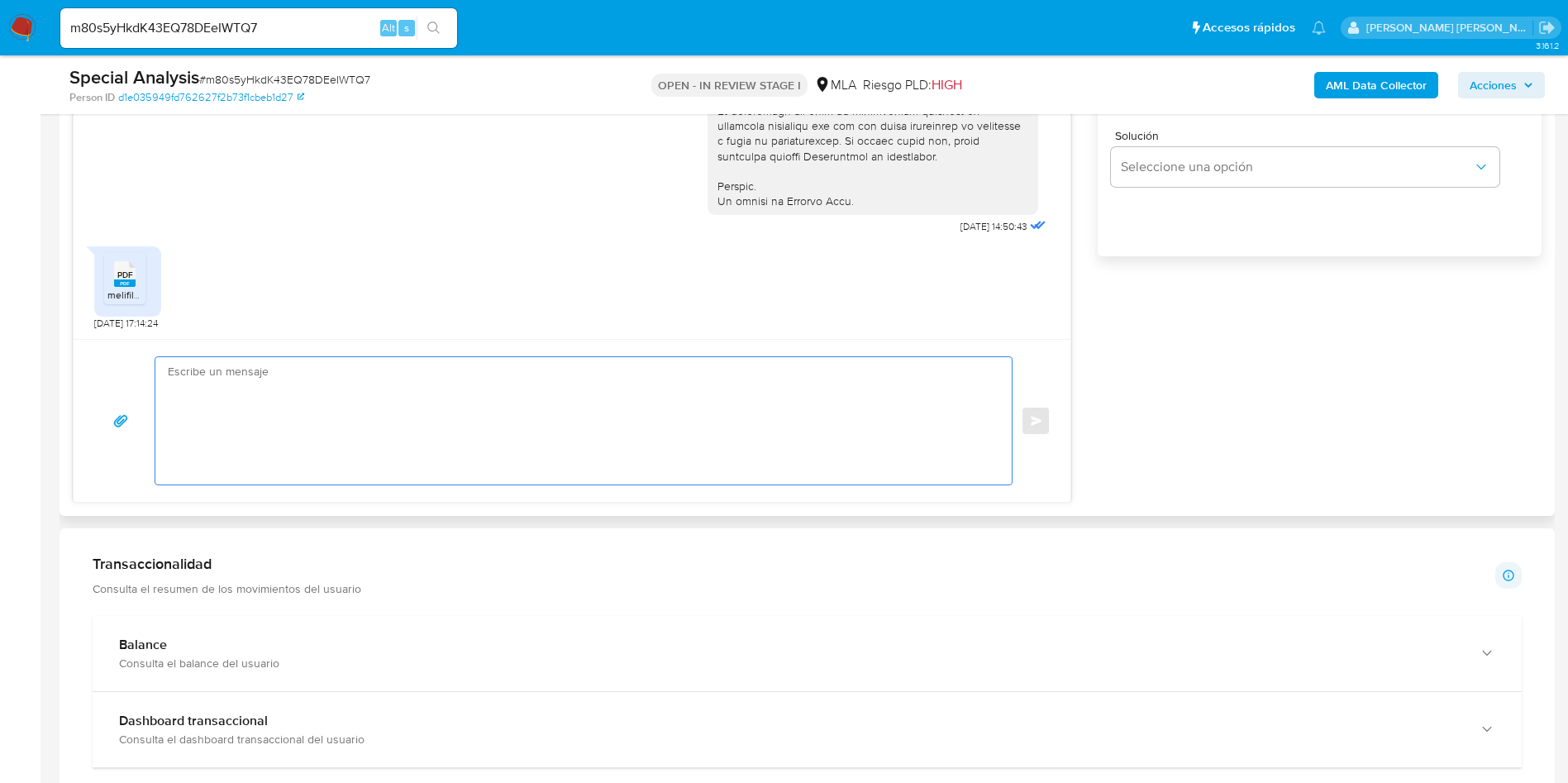
click at [587, 434] on textarea at bounding box center [579, 421] width 824 height 127
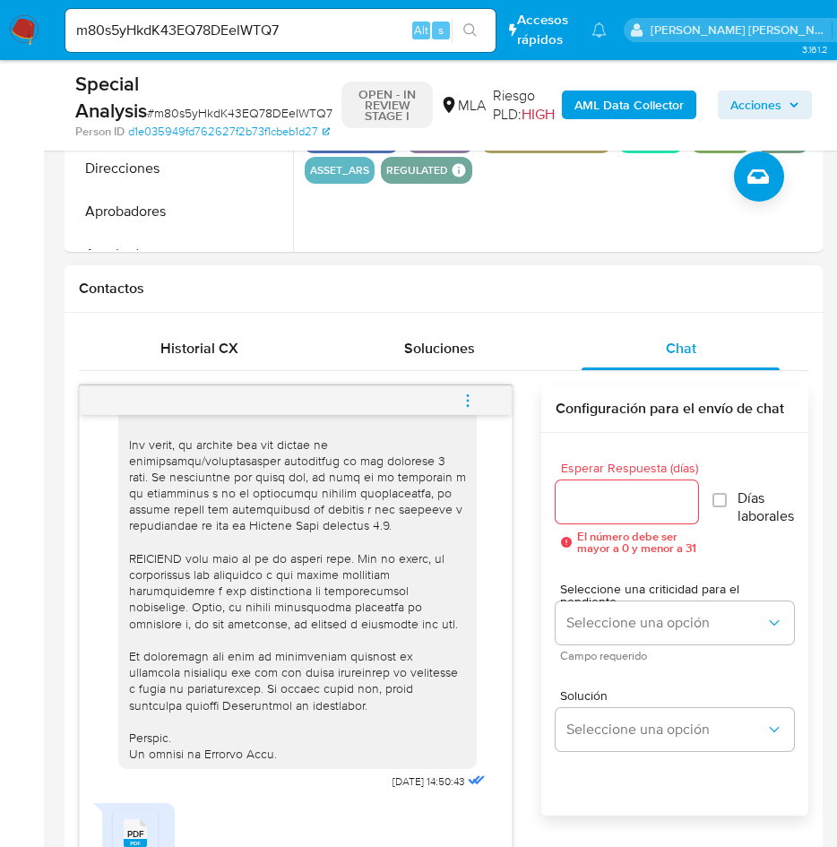
scroll to position [643, 0]
click at [470, 393] on icon "menu-action" at bounding box center [468, 401] width 16 height 16
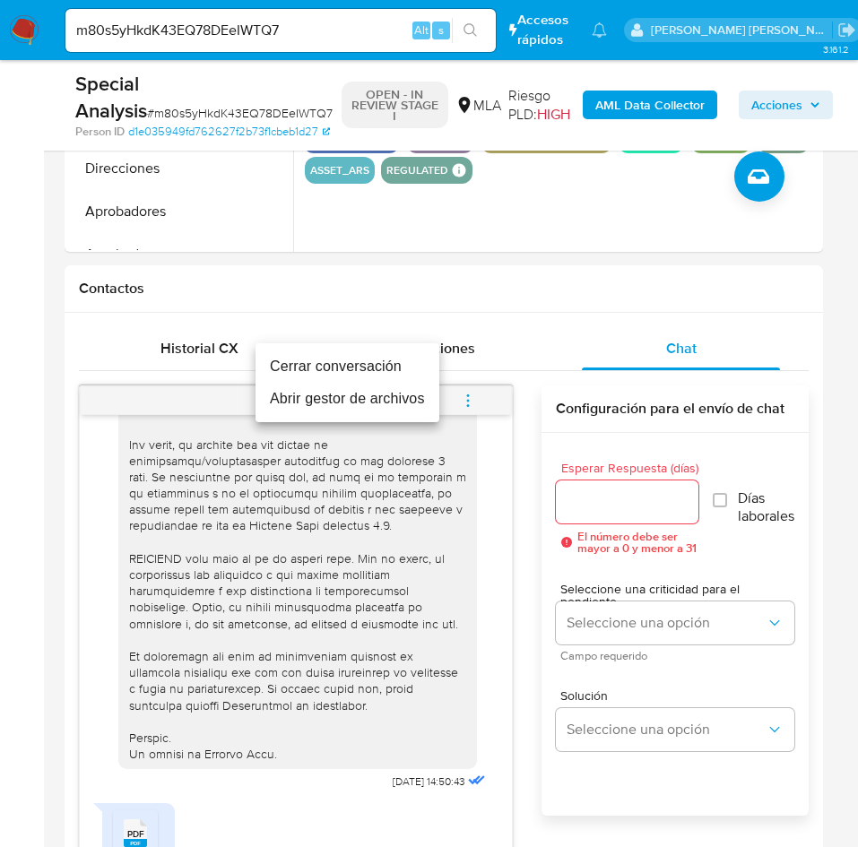
click at [392, 362] on li "Cerrar conversación" at bounding box center [347, 366] width 184 height 32
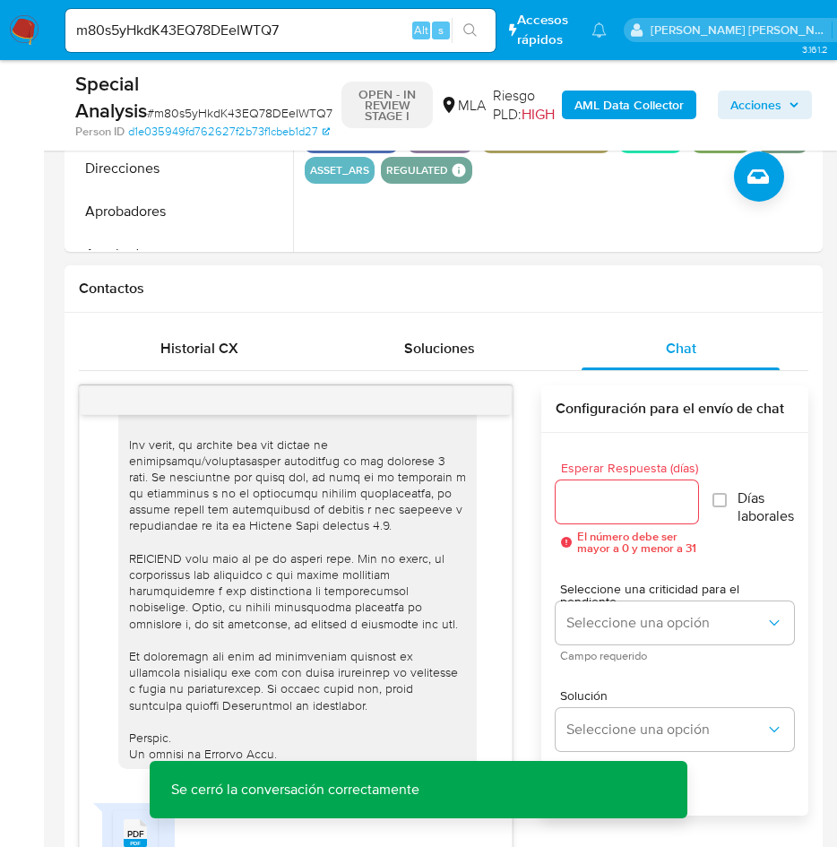
click at [329, 611] on div at bounding box center [297, 297] width 337 height 929
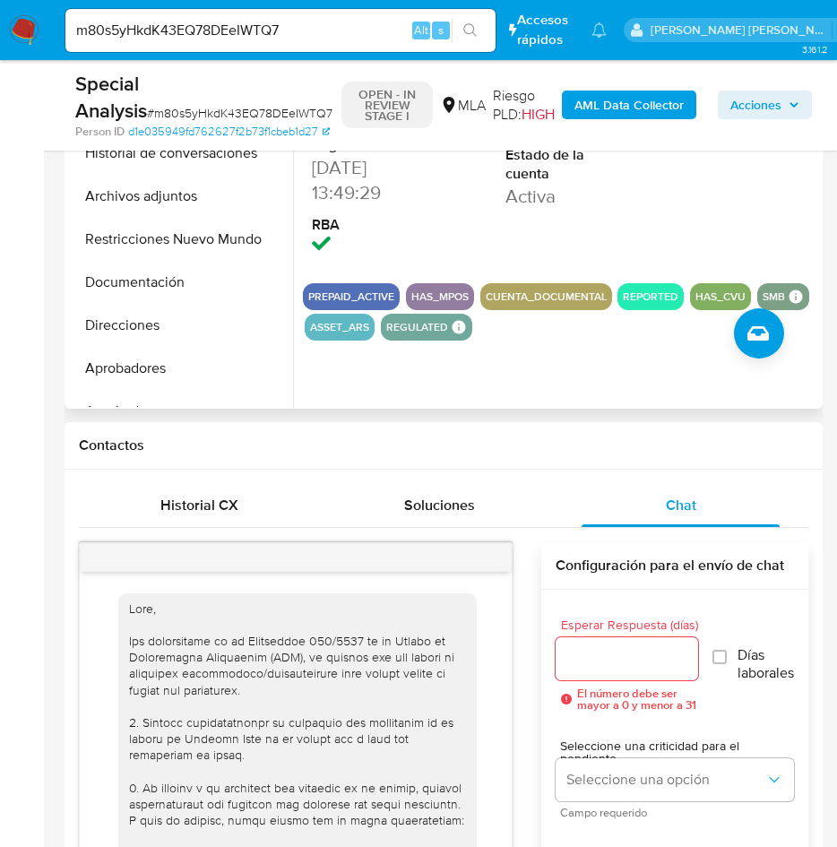
scroll to position [0, 0]
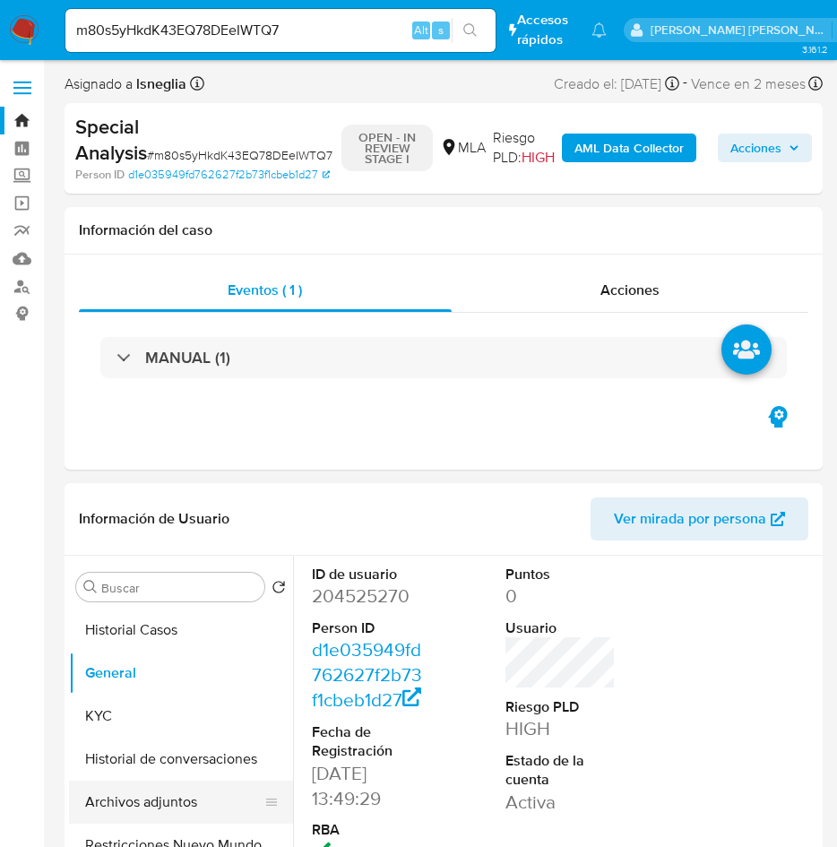
click at [145, 799] on button "Archivos adjuntos" at bounding box center [174, 802] width 210 height 43
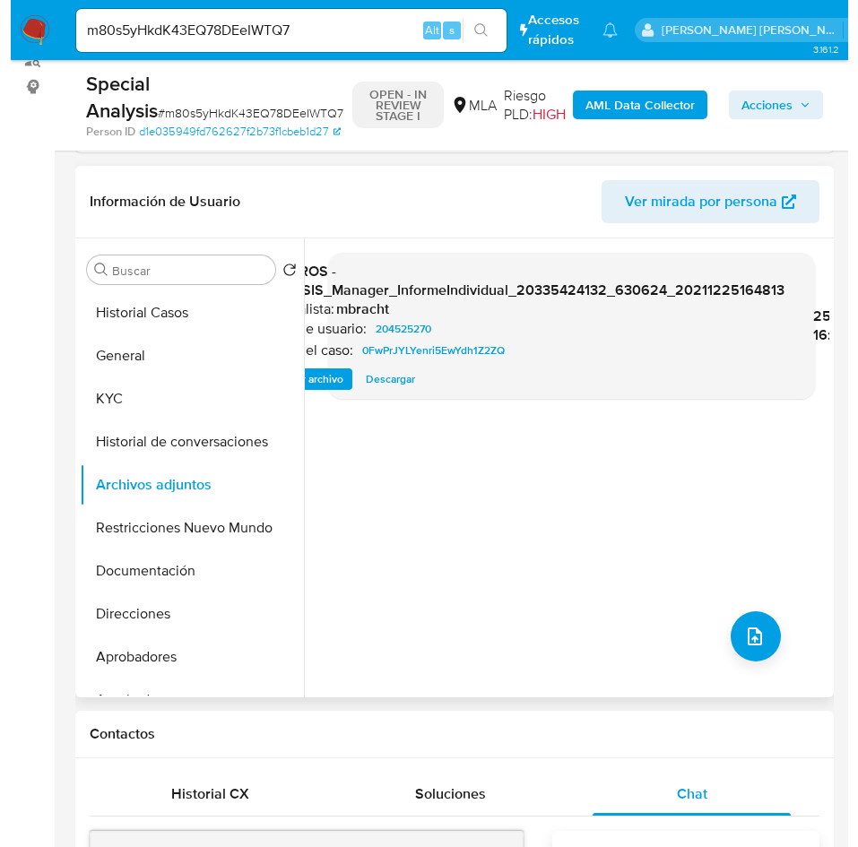
scroll to position [269, 0]
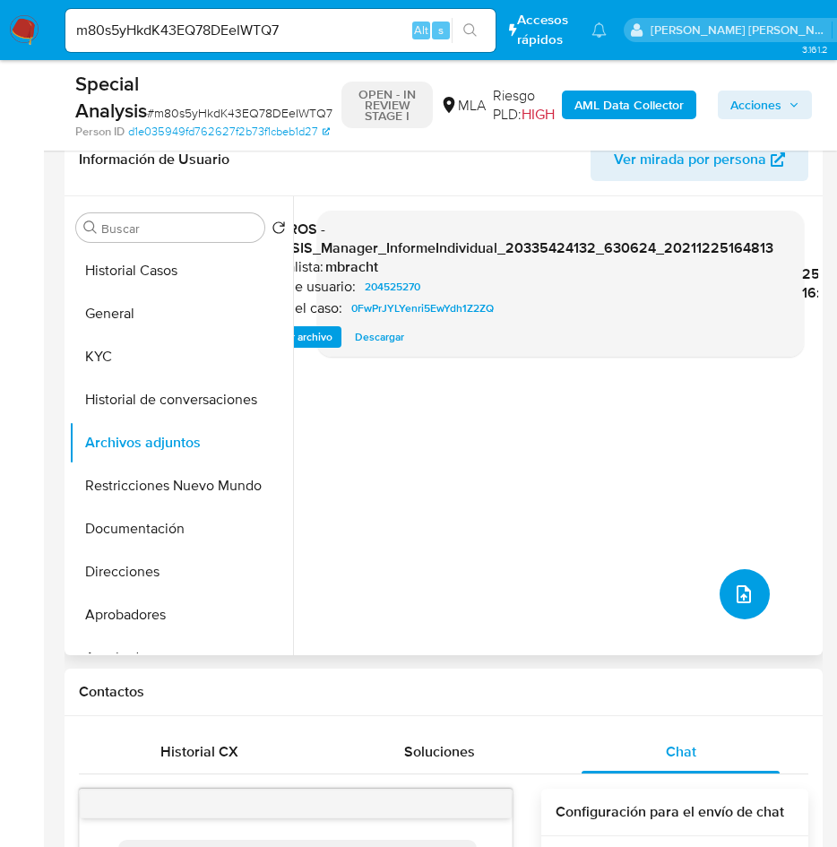
click at [745, 576] on button "upload-file" at bounding box center [745, 594] width 50 height 50
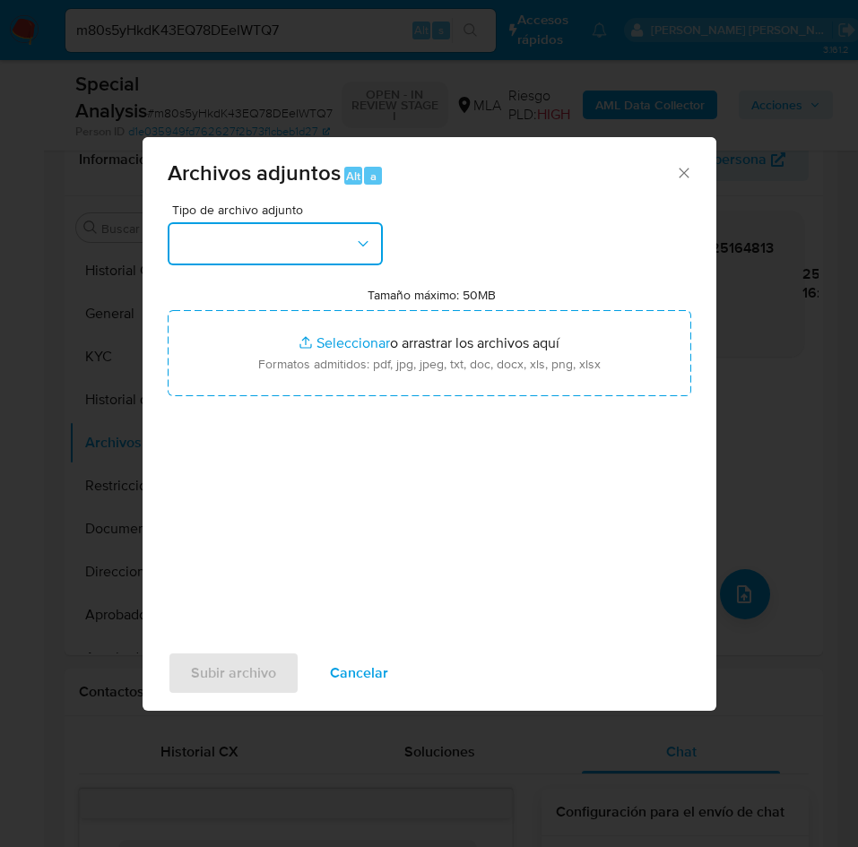
click at [251, 244] on button "button" at bounding box center [275, 243] width 215 height 43
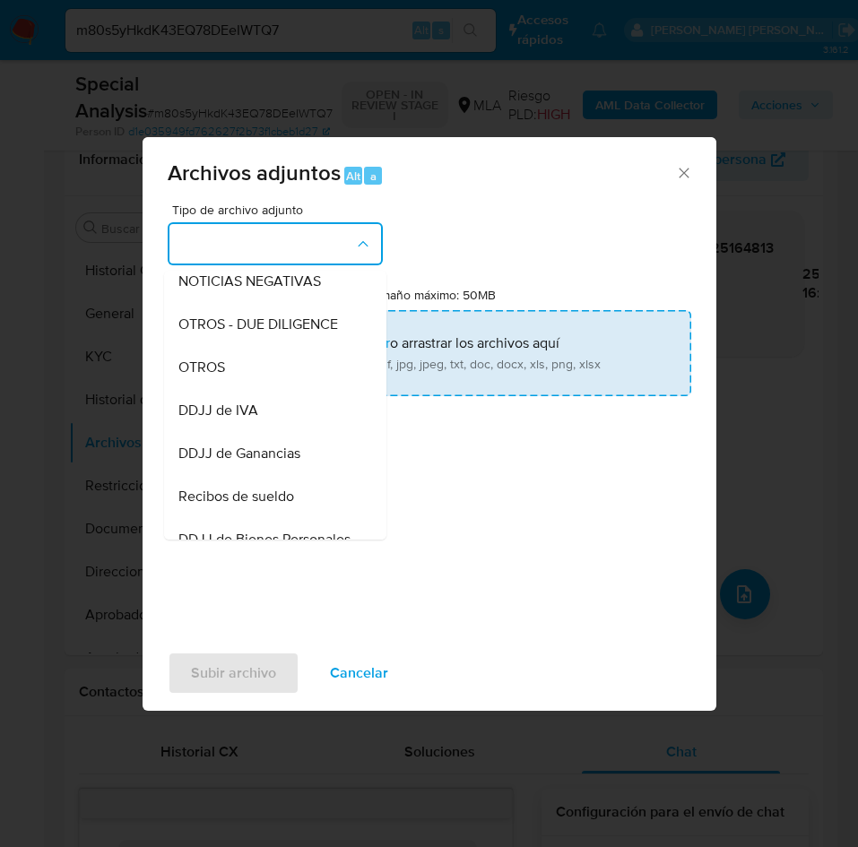
click at [225, 389] on div "OTROS" at bounding box center [269, 367] width 183 height 43
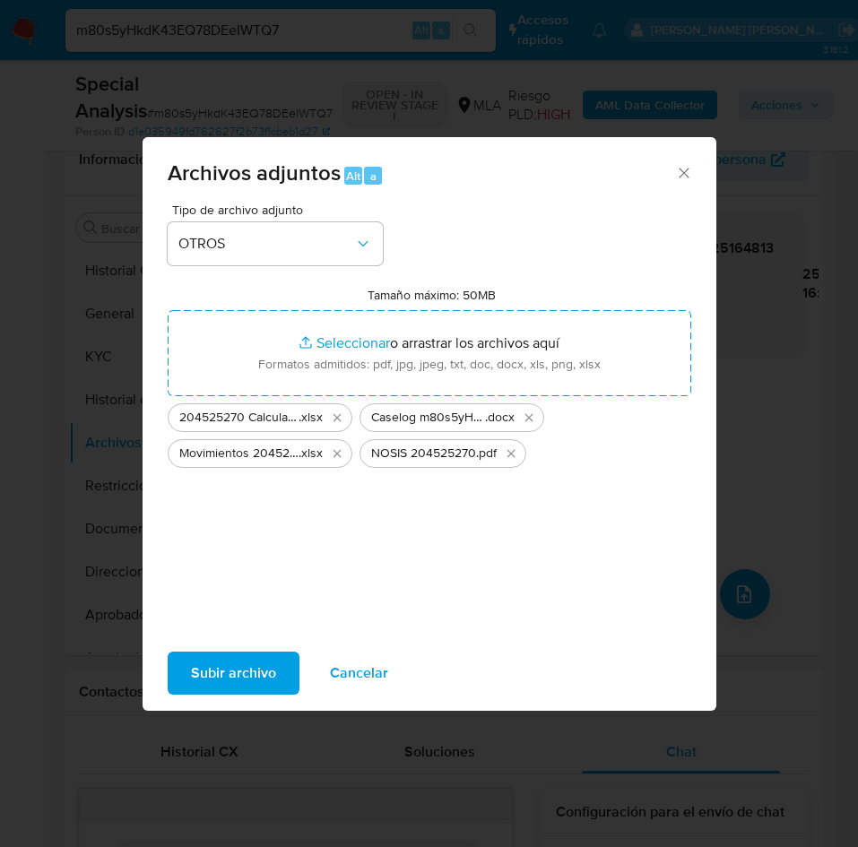
click at [255, 669] on span "Subir archivo" at bounding box center [233, 672] width 85 height 39
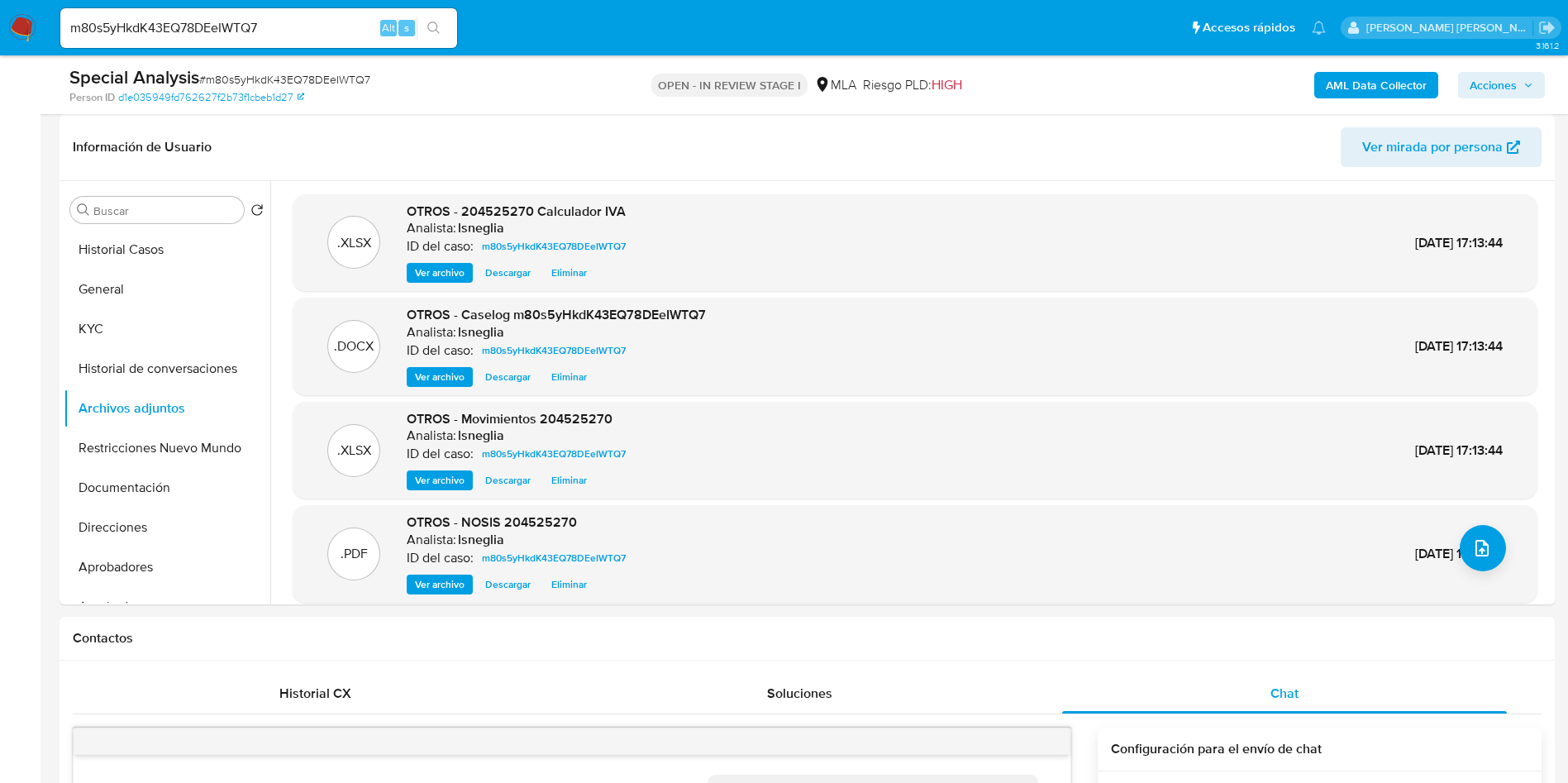
click at [1367, 84] on b "AML Data Collector" at bounding box center [1375, 85] width 101 height 27
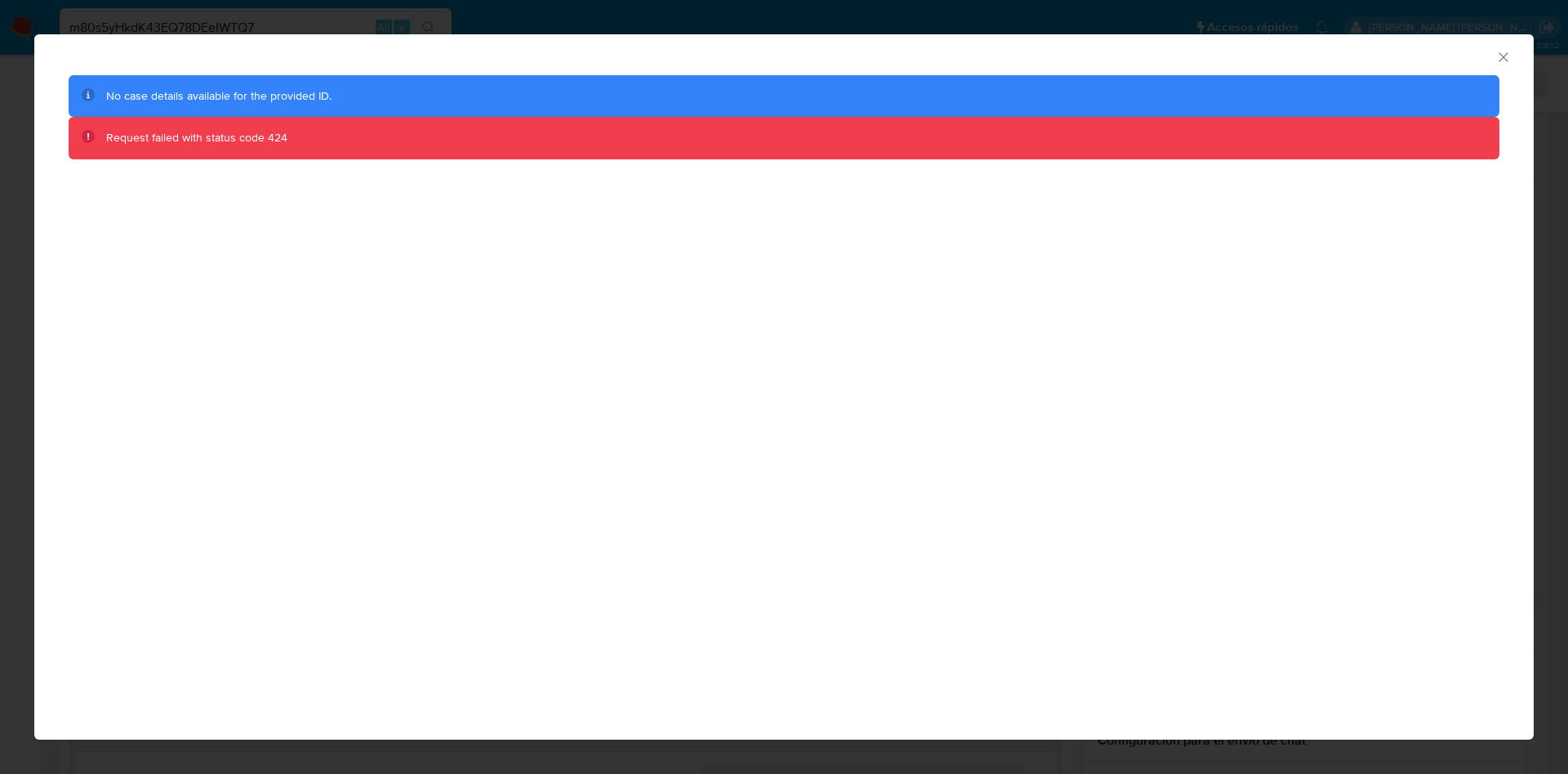
click at [1504, 51] on icon "Cerrar ventana" at bounding box center [1503, 57] width 16 height 16
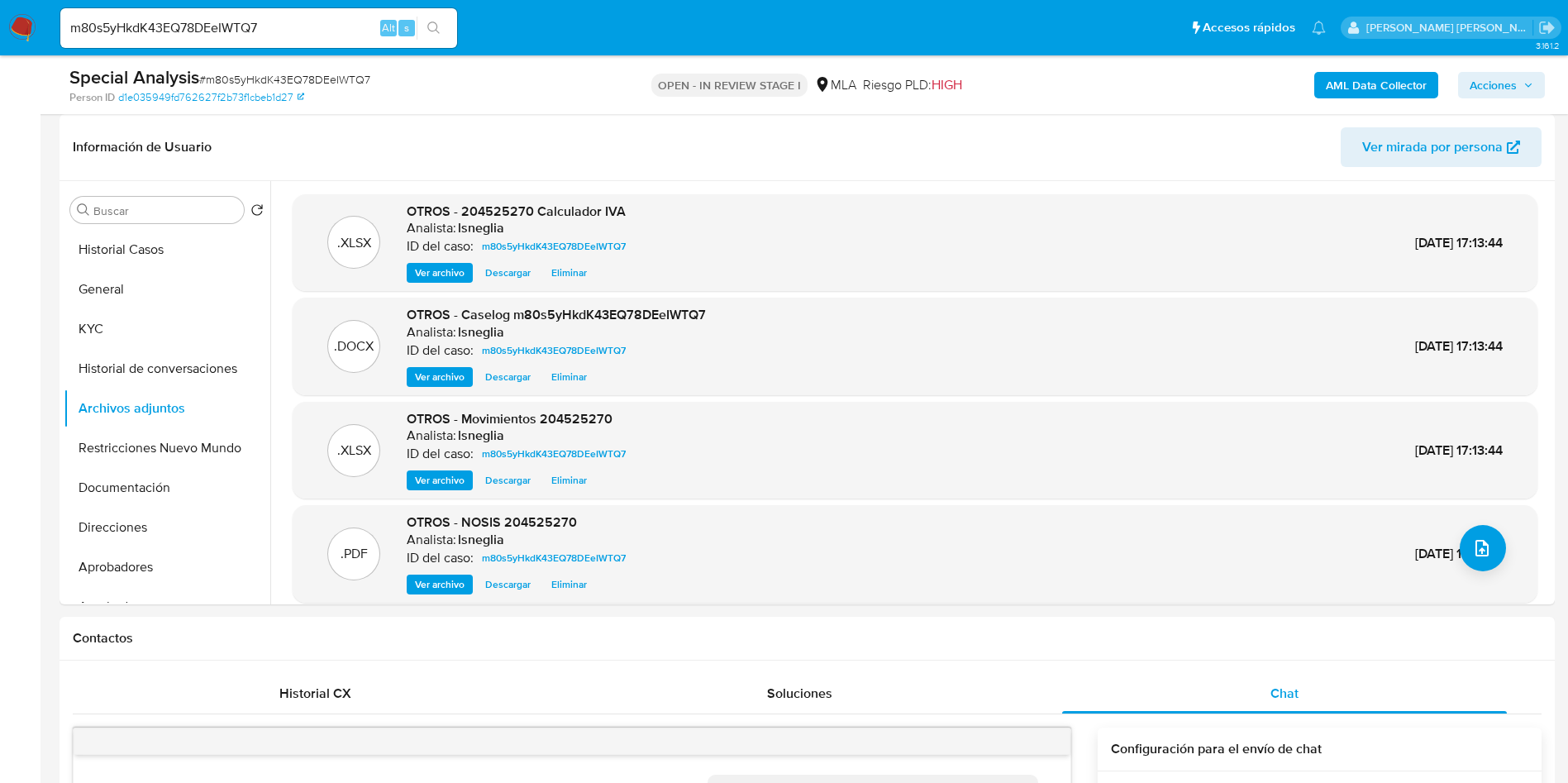
click at [1365, 95] on b "AML Data Collector" at bounding box center [1375, 85] width 101 height 27
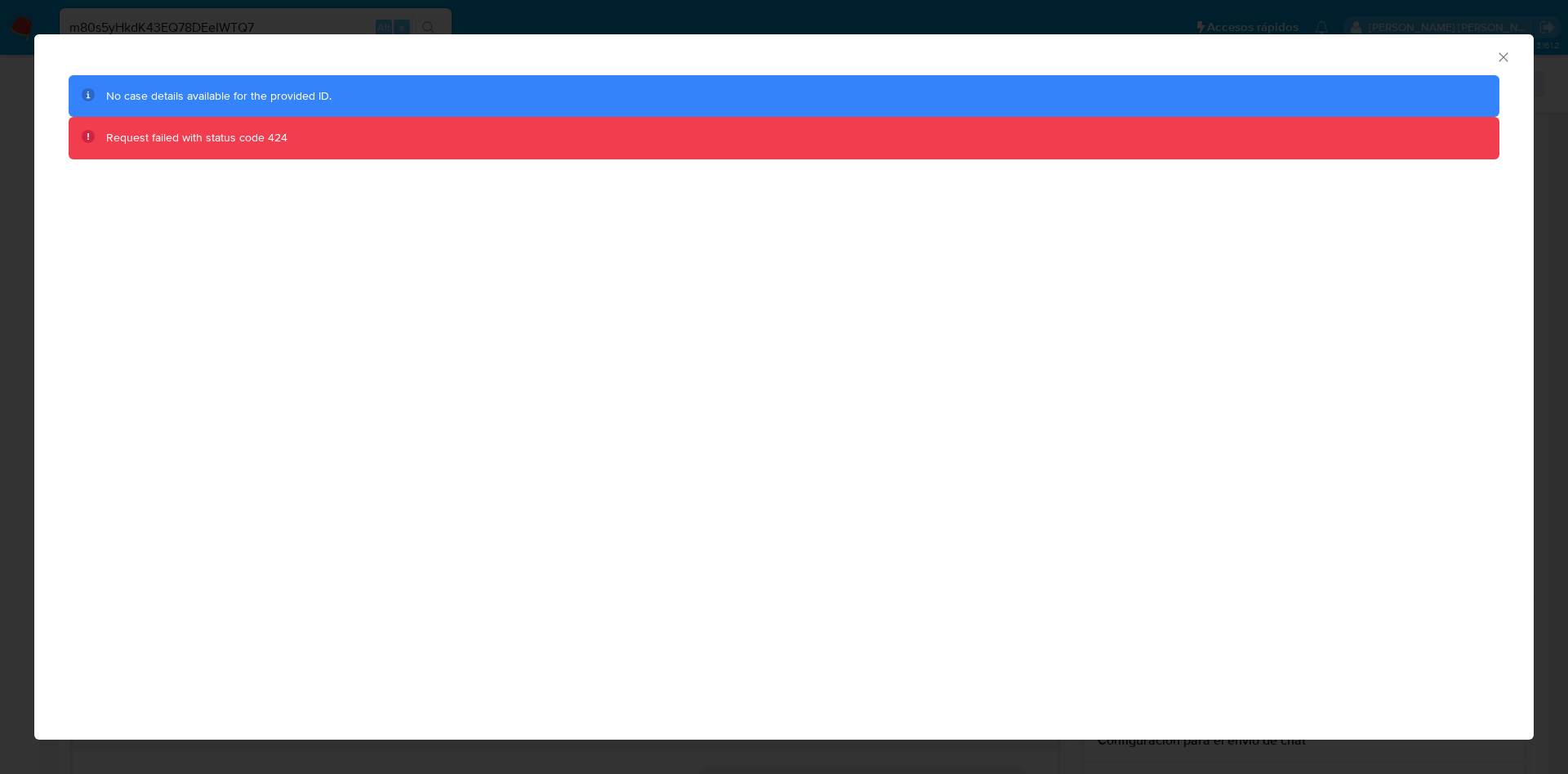
click at [553, 386] on div "AML Data Collector No case details available for the provided ID. Request faile…" at bounding box center [784, 387] width 1499 height 705
click at [1501, 52] on icon "Cerrar ventana" at bounding box center [1503, 57] width 16 height 16
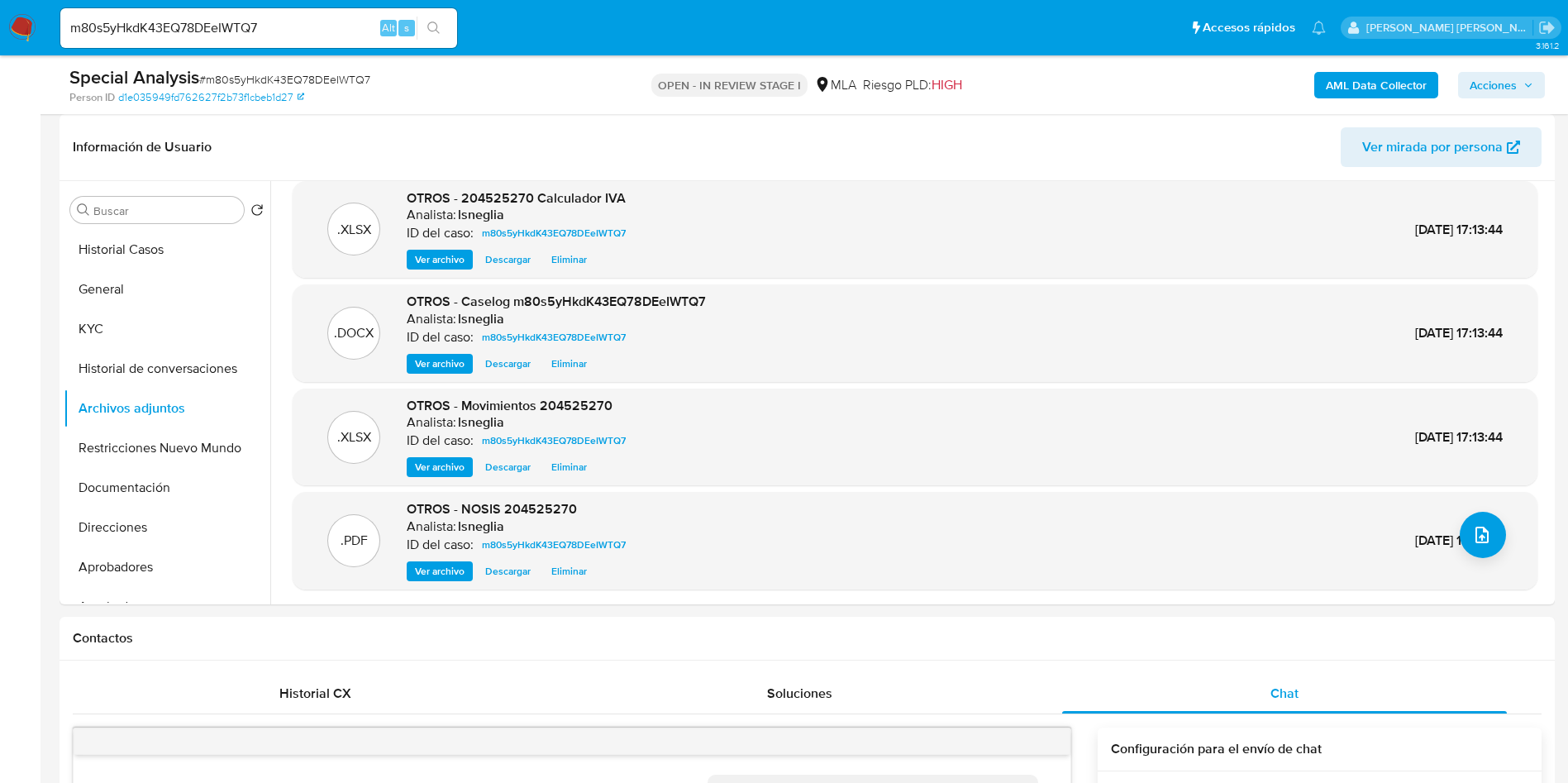
click at [210, 39] on div "m80s5yHkdK43EQ78DEeIWTQ7 Alt s" at bounding box center [258, 28] width 397 height 40
click at [214, 24] on input "m80s5yHkdK43EQ78DEeIWTQ7" at bounding box center [258, 28] width 397 height 21
paste input "Y8Cozd7N4t1O7Vi9LRIIYNmk"
type input "Y8Cozd7N4t1O7Vi9LRIIYNmk"
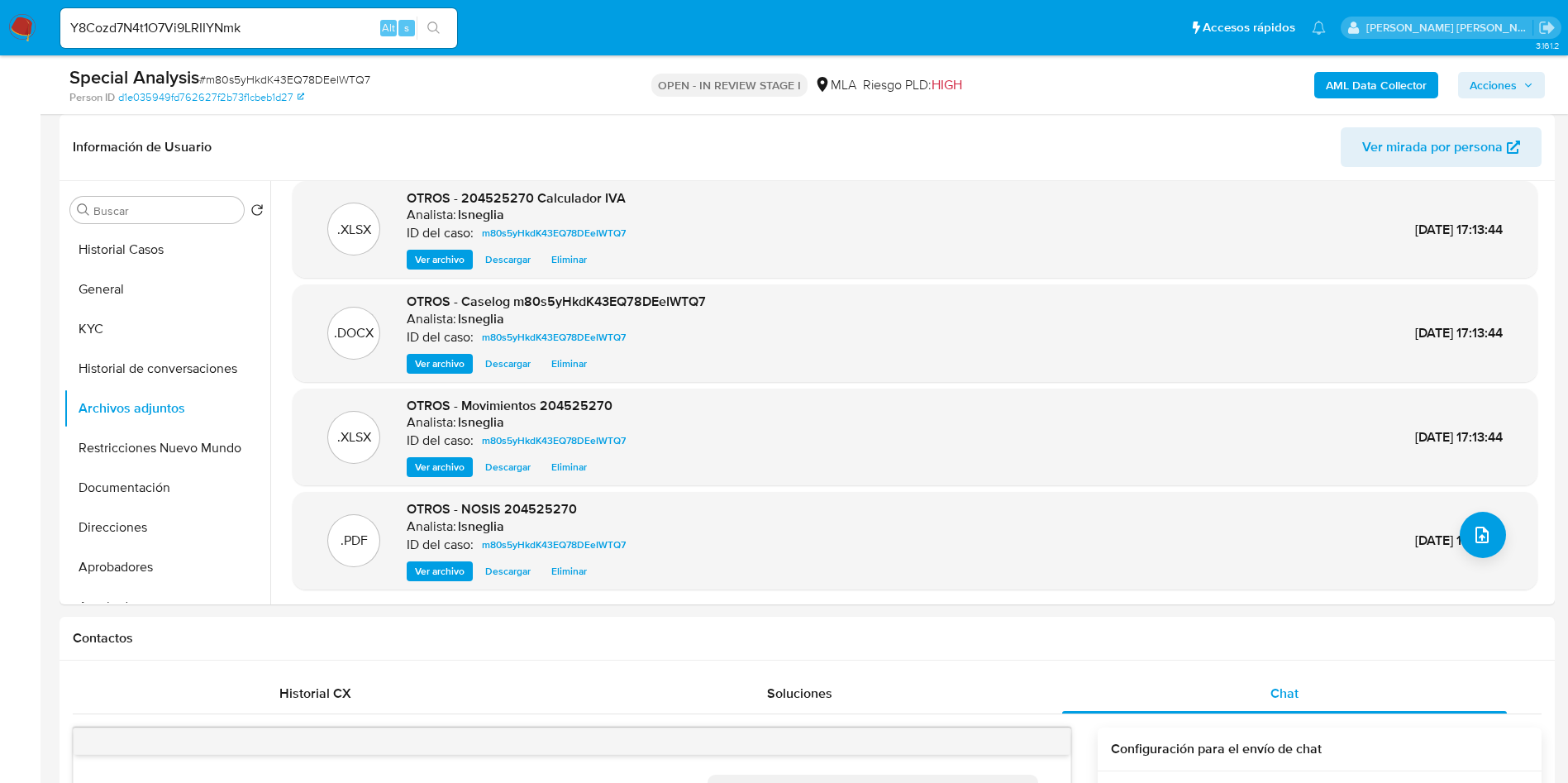
click at [444, 20] on button "search-icon" at bounding box center [434, 28] width 34 height 23
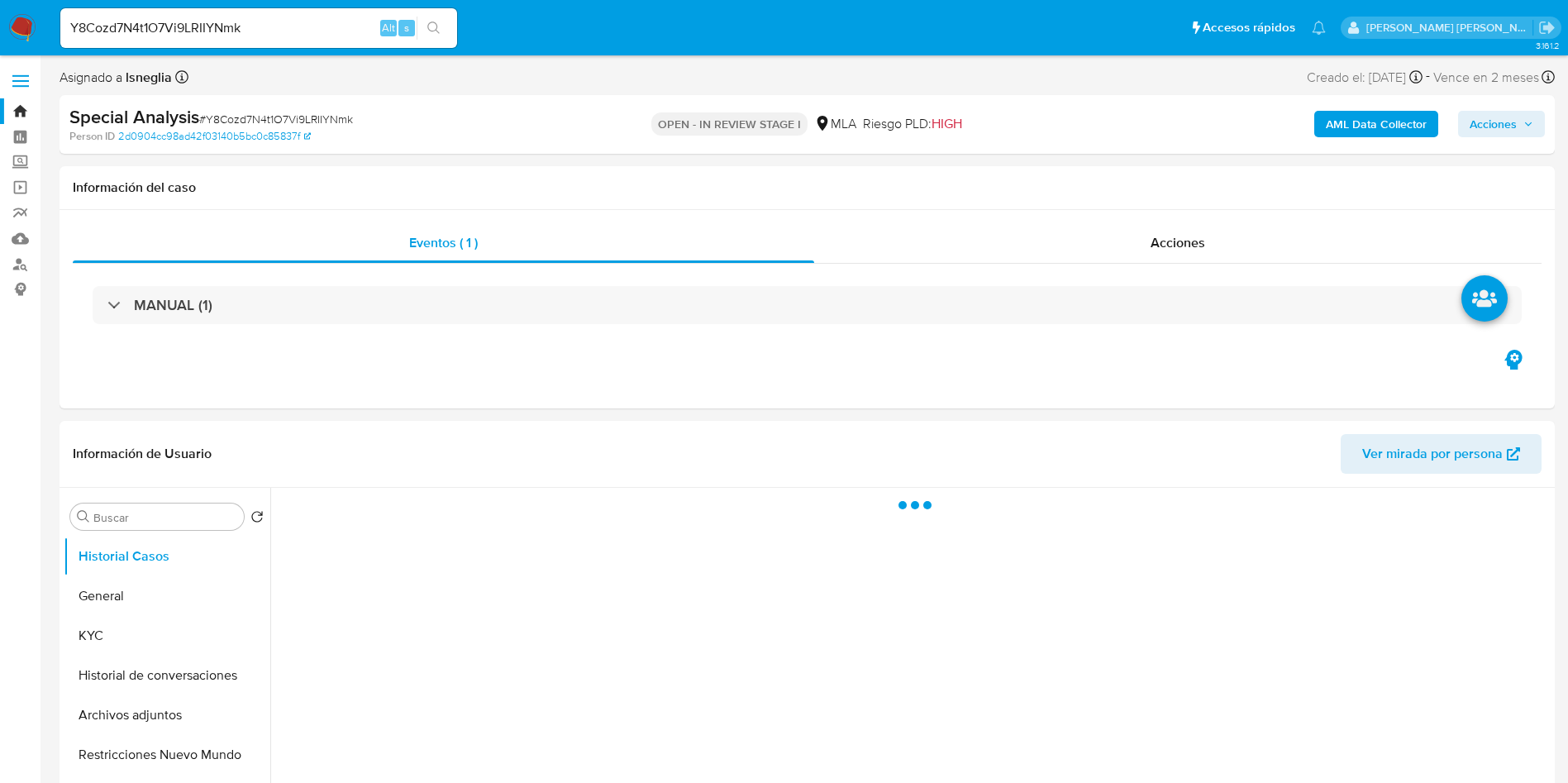
select select "10"
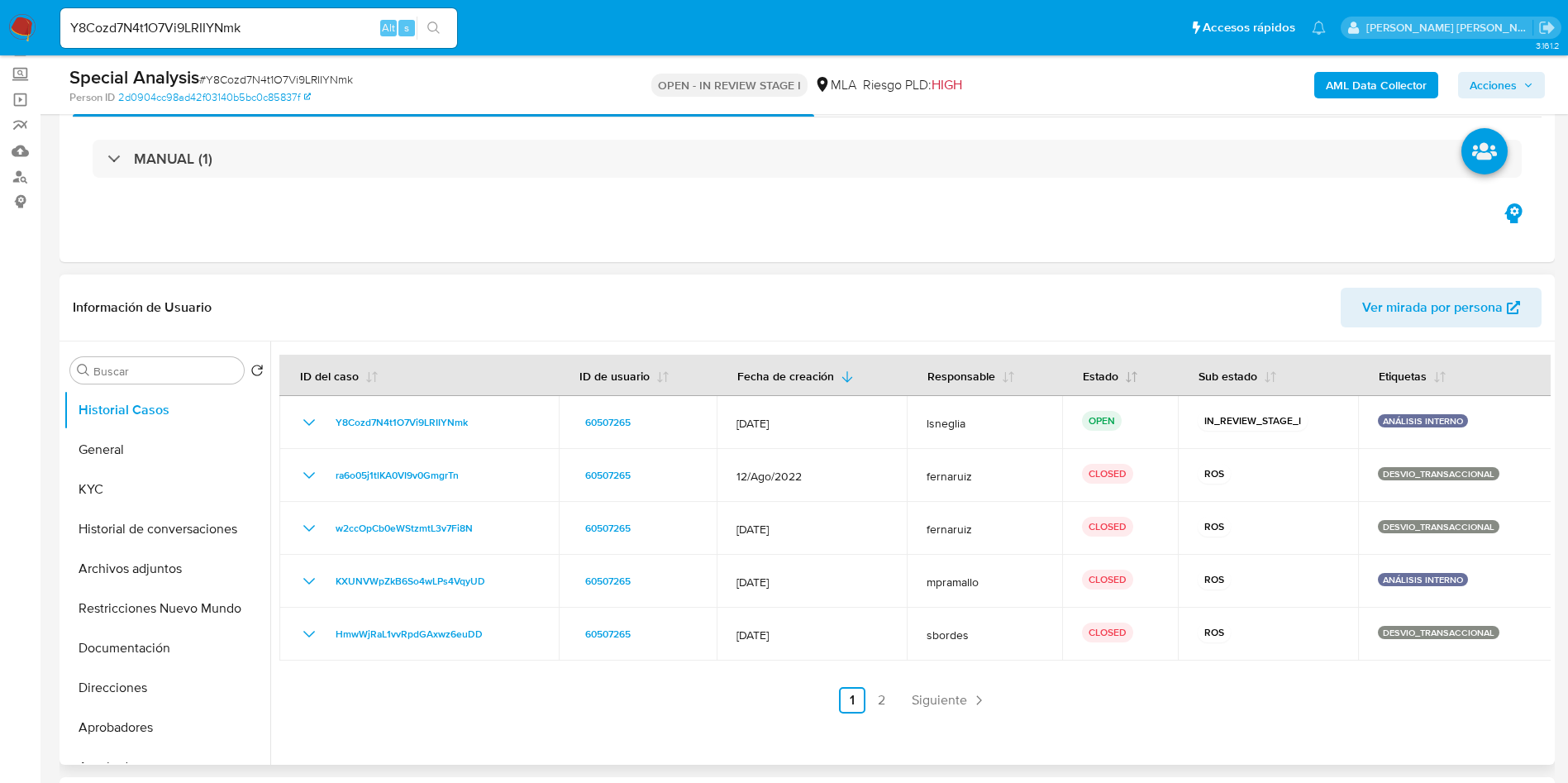
scroll to position [124, 0]
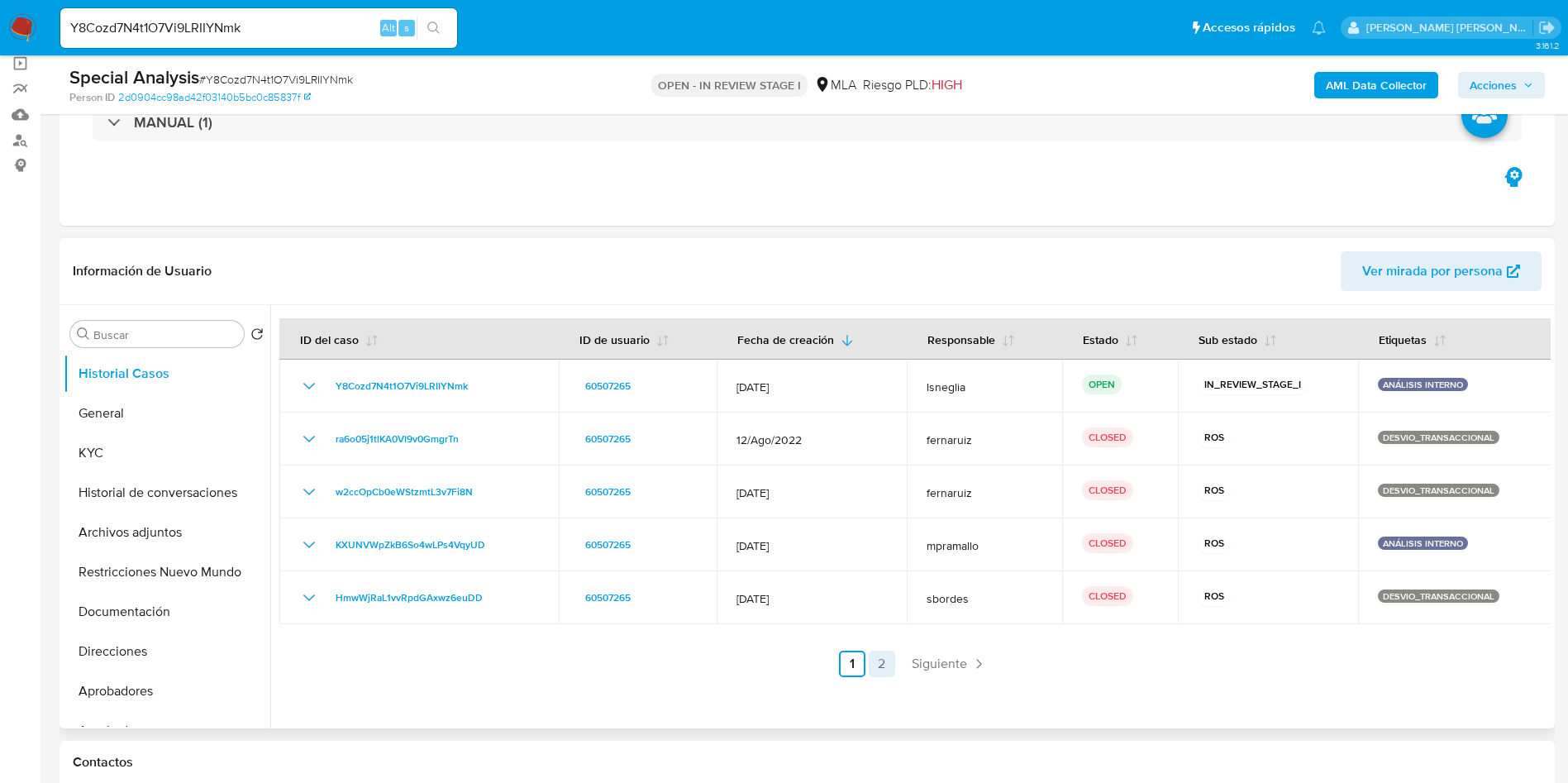
click at [883, 655] on link "2" at bounding box center [882, 663] width 27 height 27
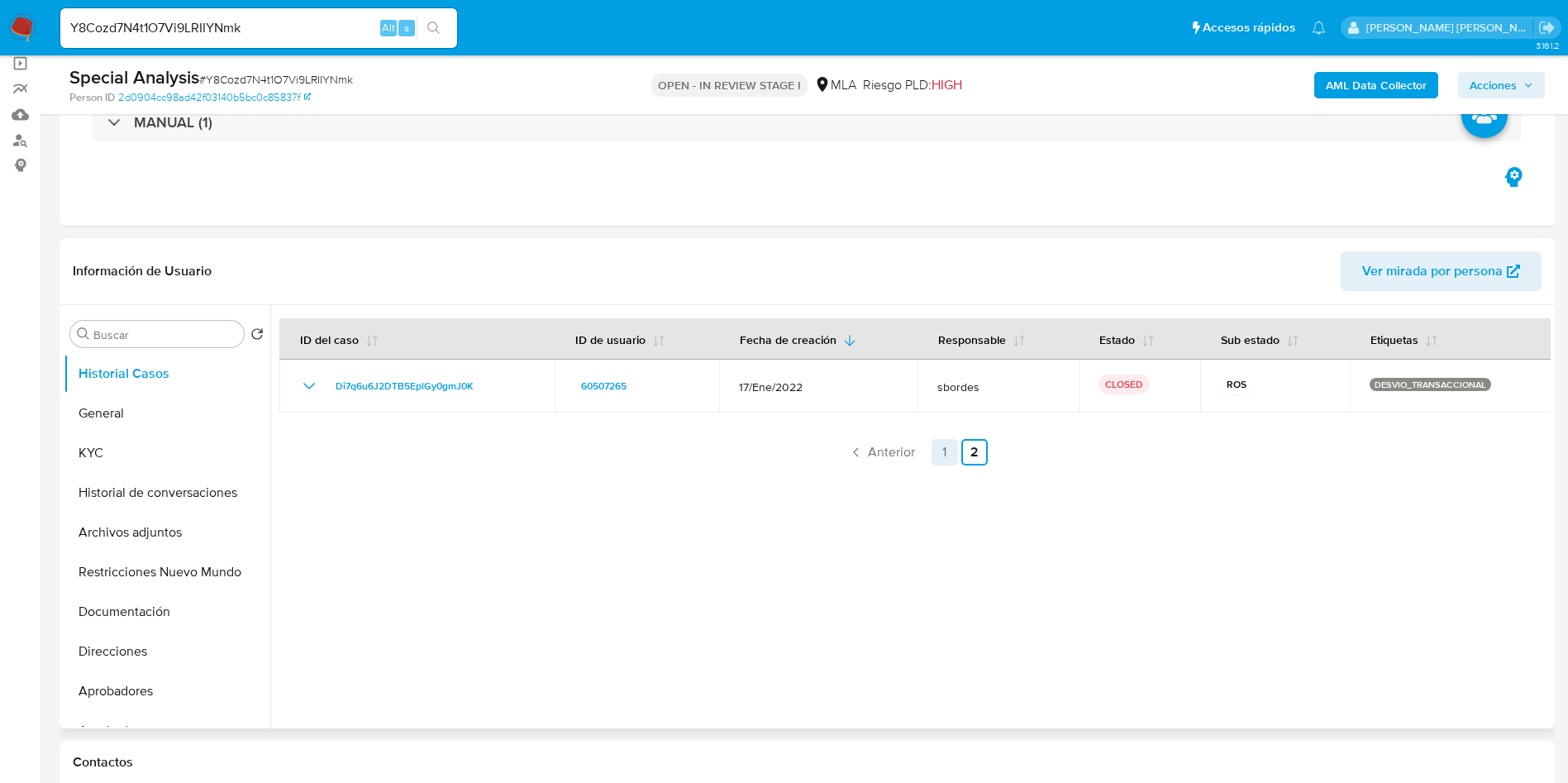
click at [944, 453] on link "1" at bounding box center [944, 452] width 27 height 27
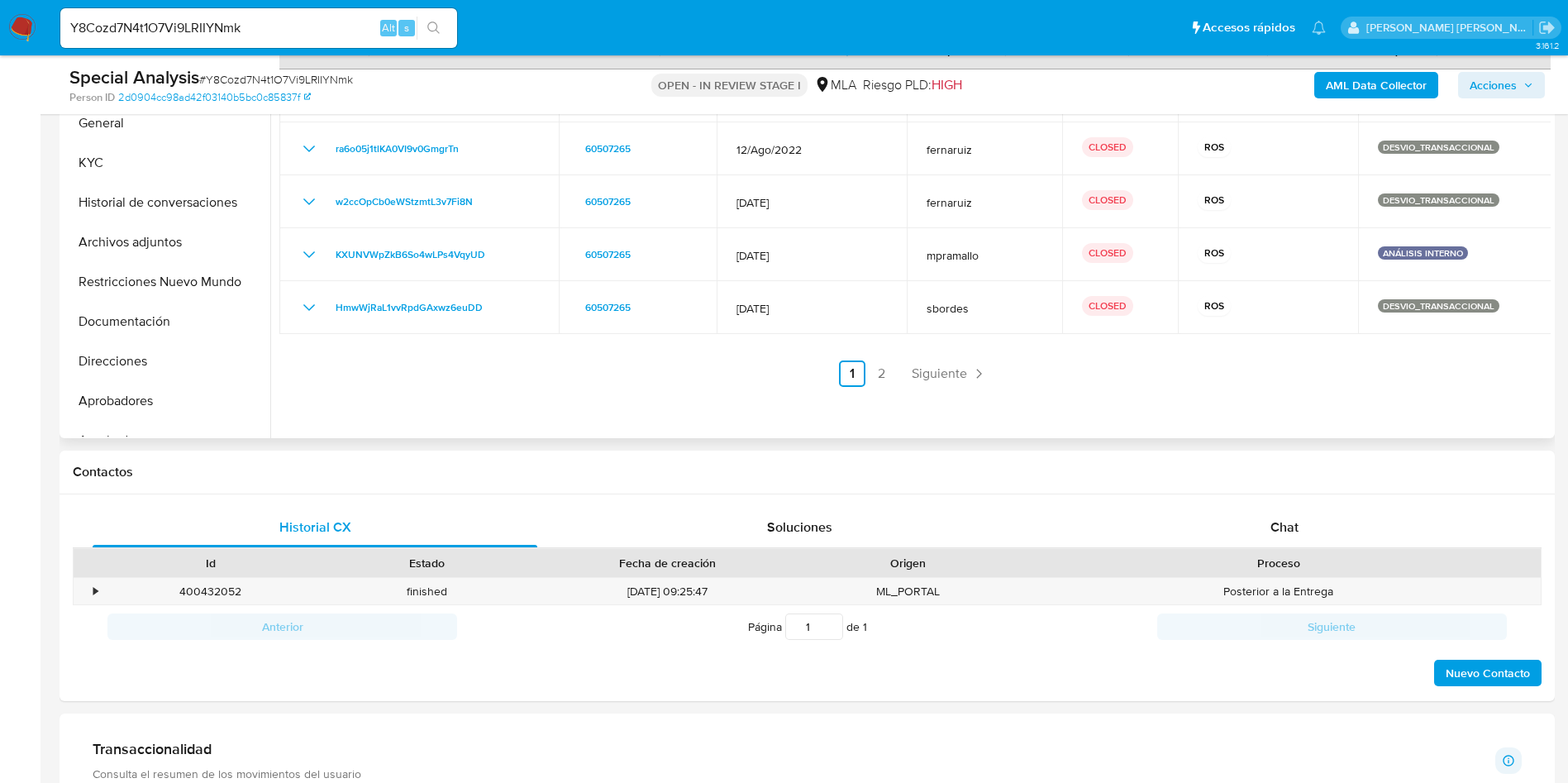
scroll to position [496, 0]
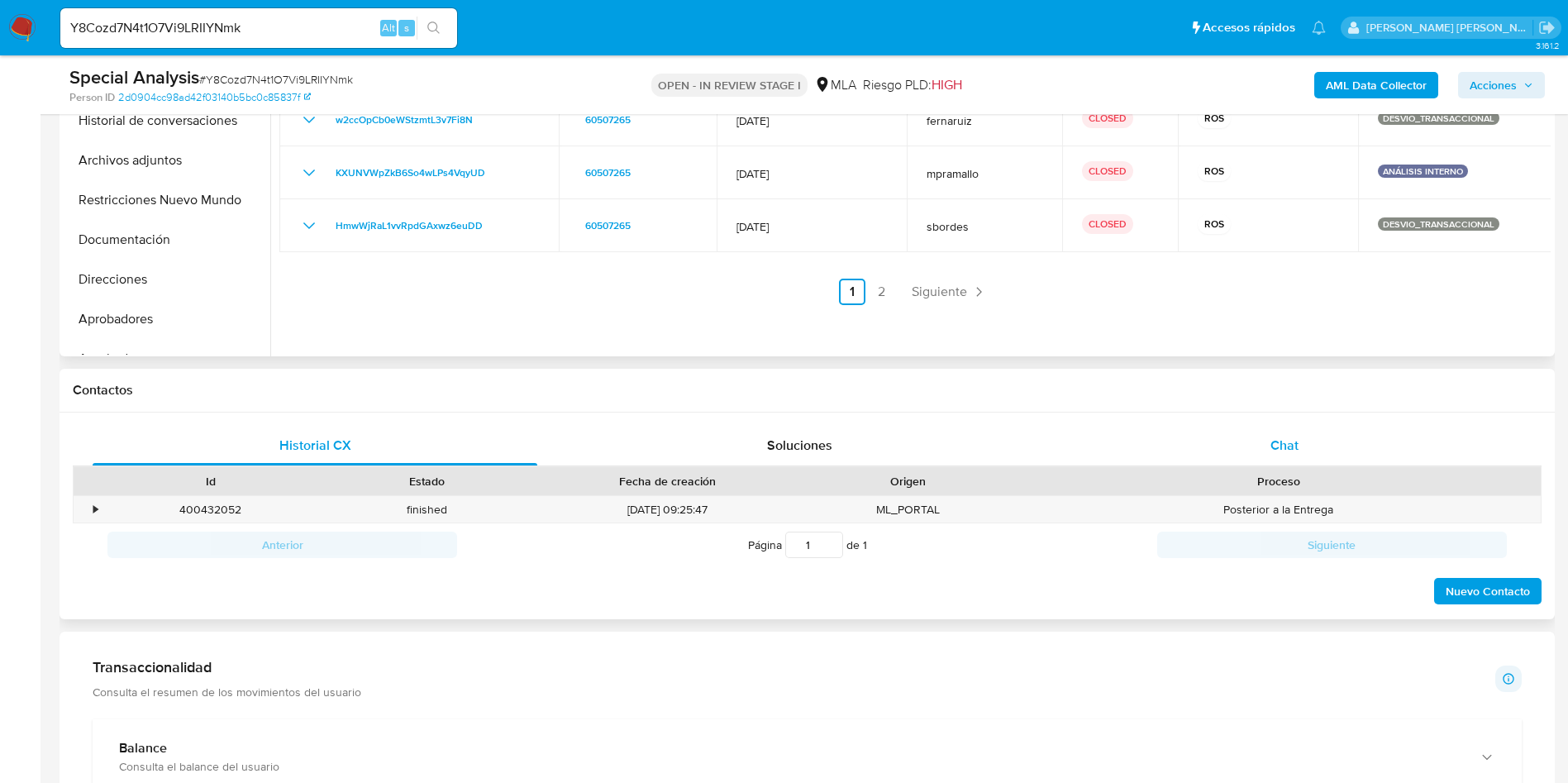
click at [1261, 437] on div "Chat" at bounding box center [1285, 445] width 445 height 40
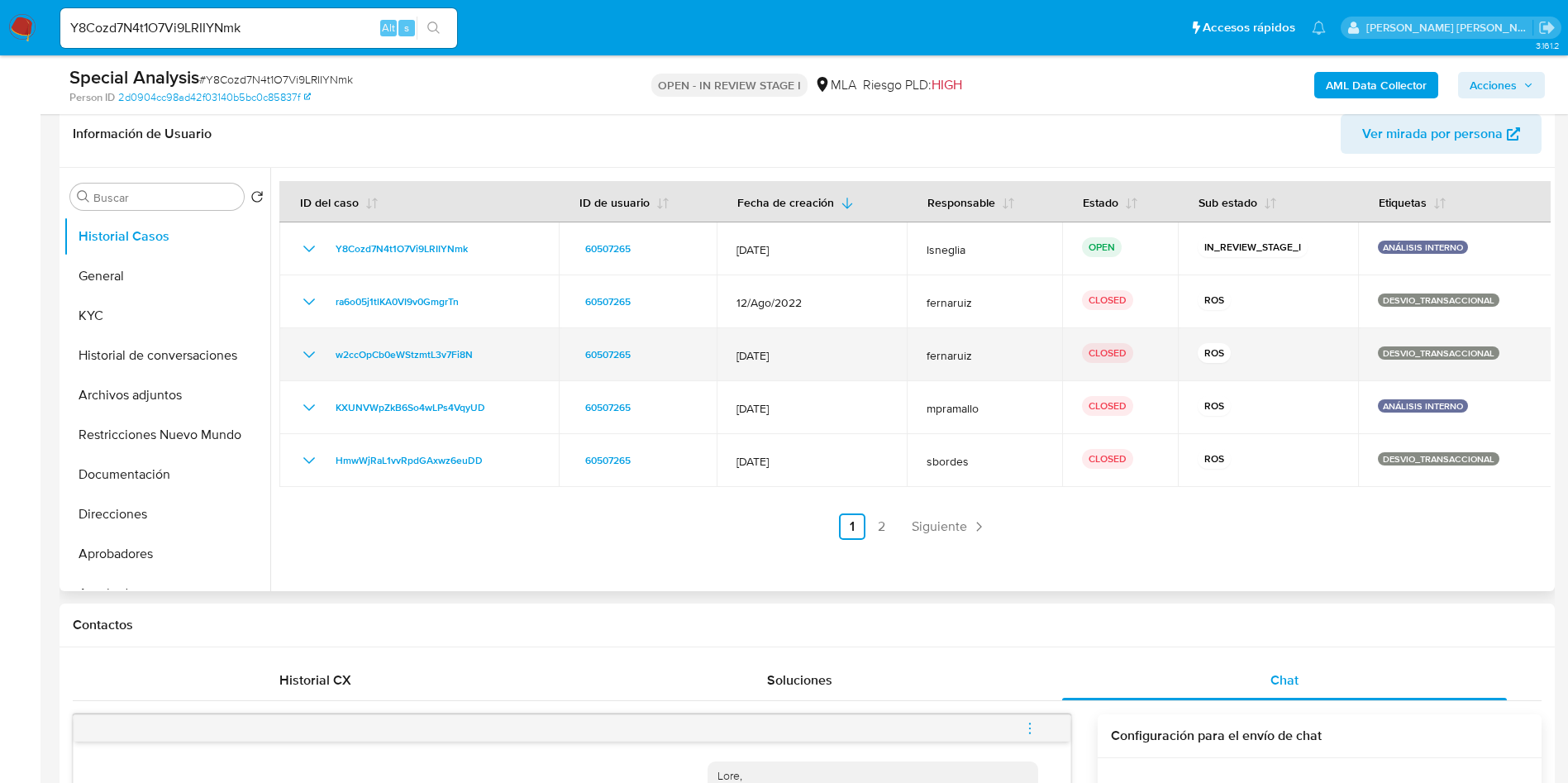
scroll to position [124, 0]
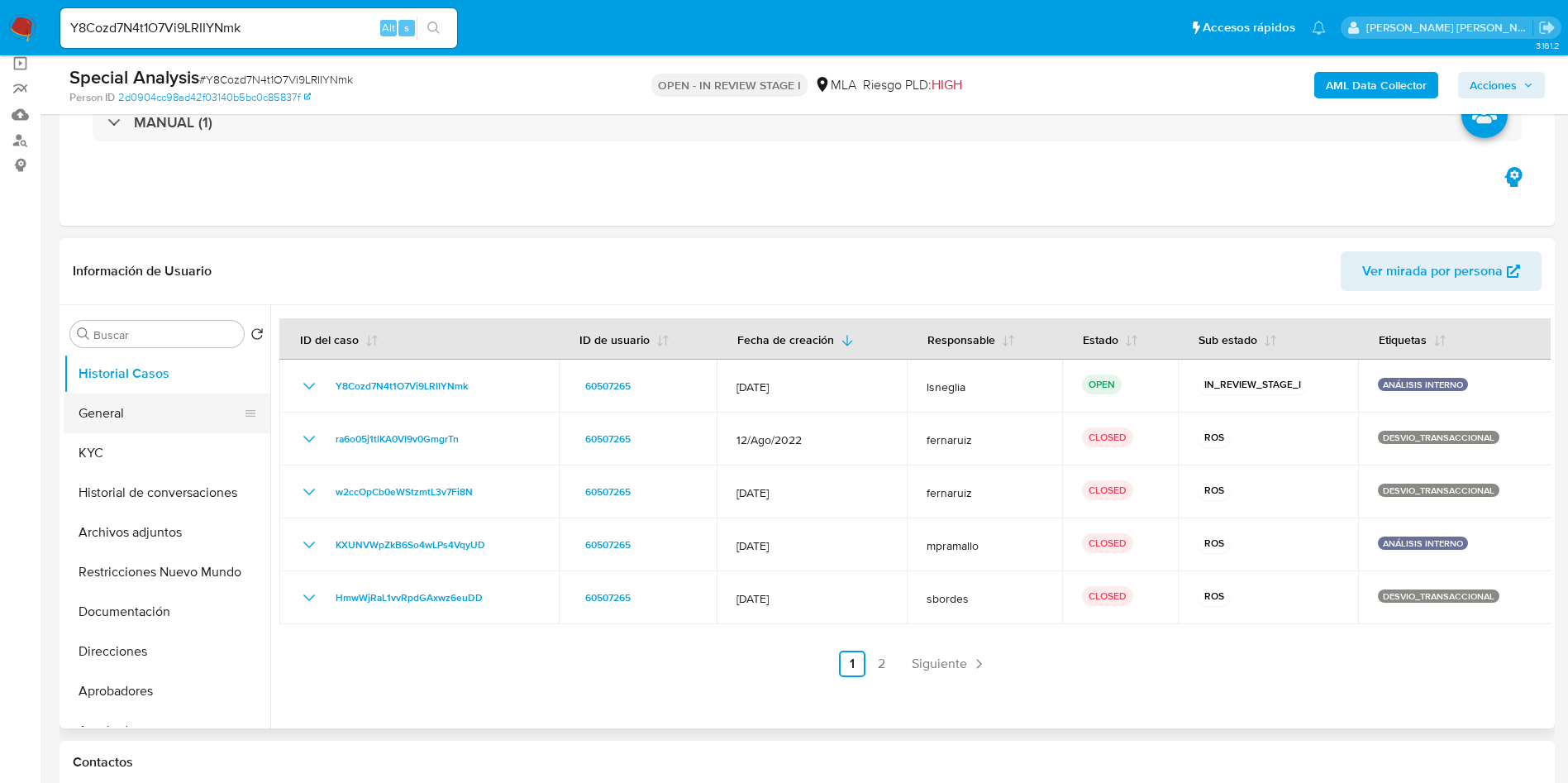
click at [133, 406] on button "General" at bounding box center [160, 413] width 194 height 40
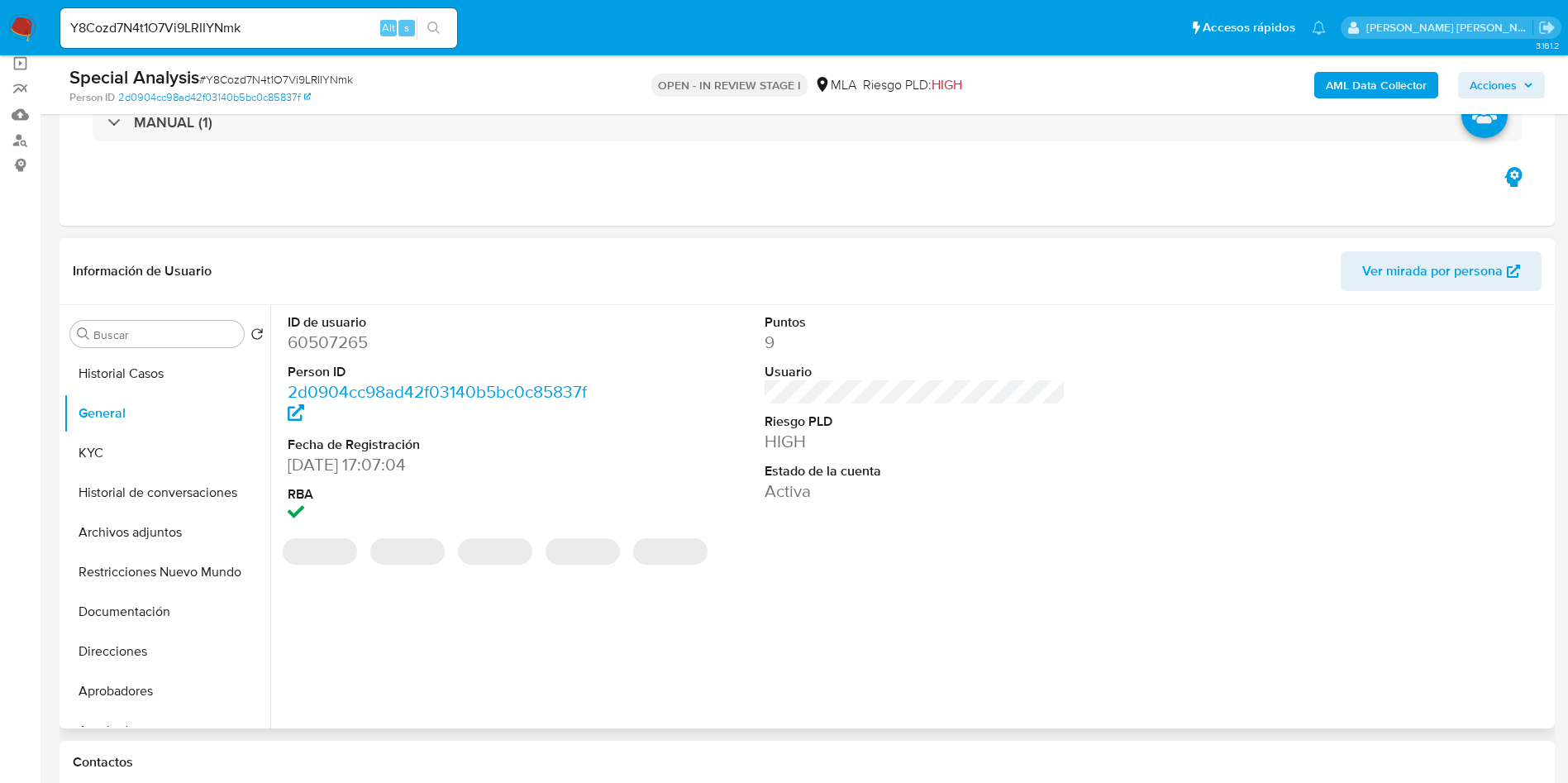
click at [350, 336] on dd "60507265" at bounding box center [438, 341] width 302 height 23
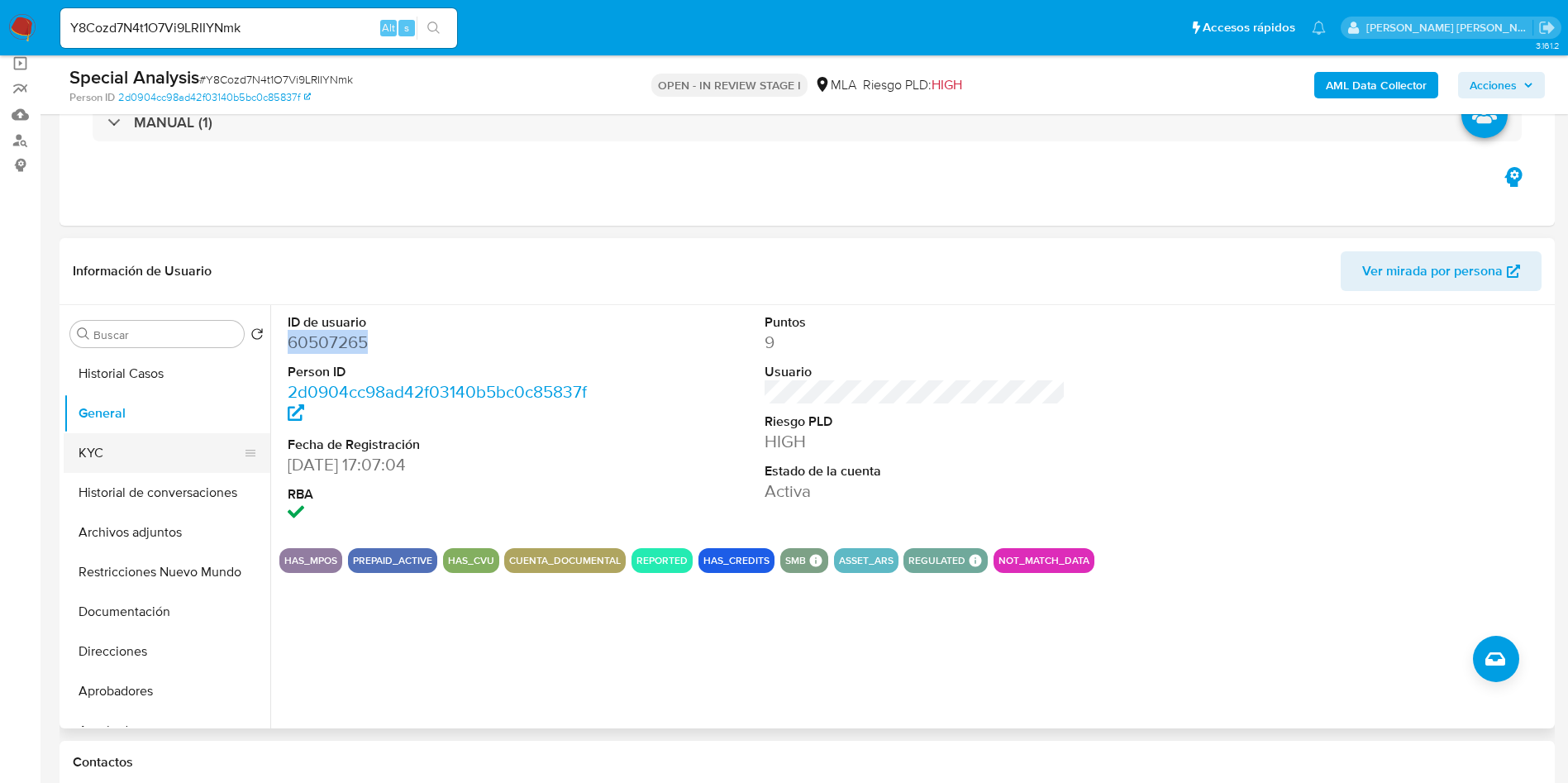
click at [133, 449] on button "KYC" at bounding box center [160, 453] width 194 height 40
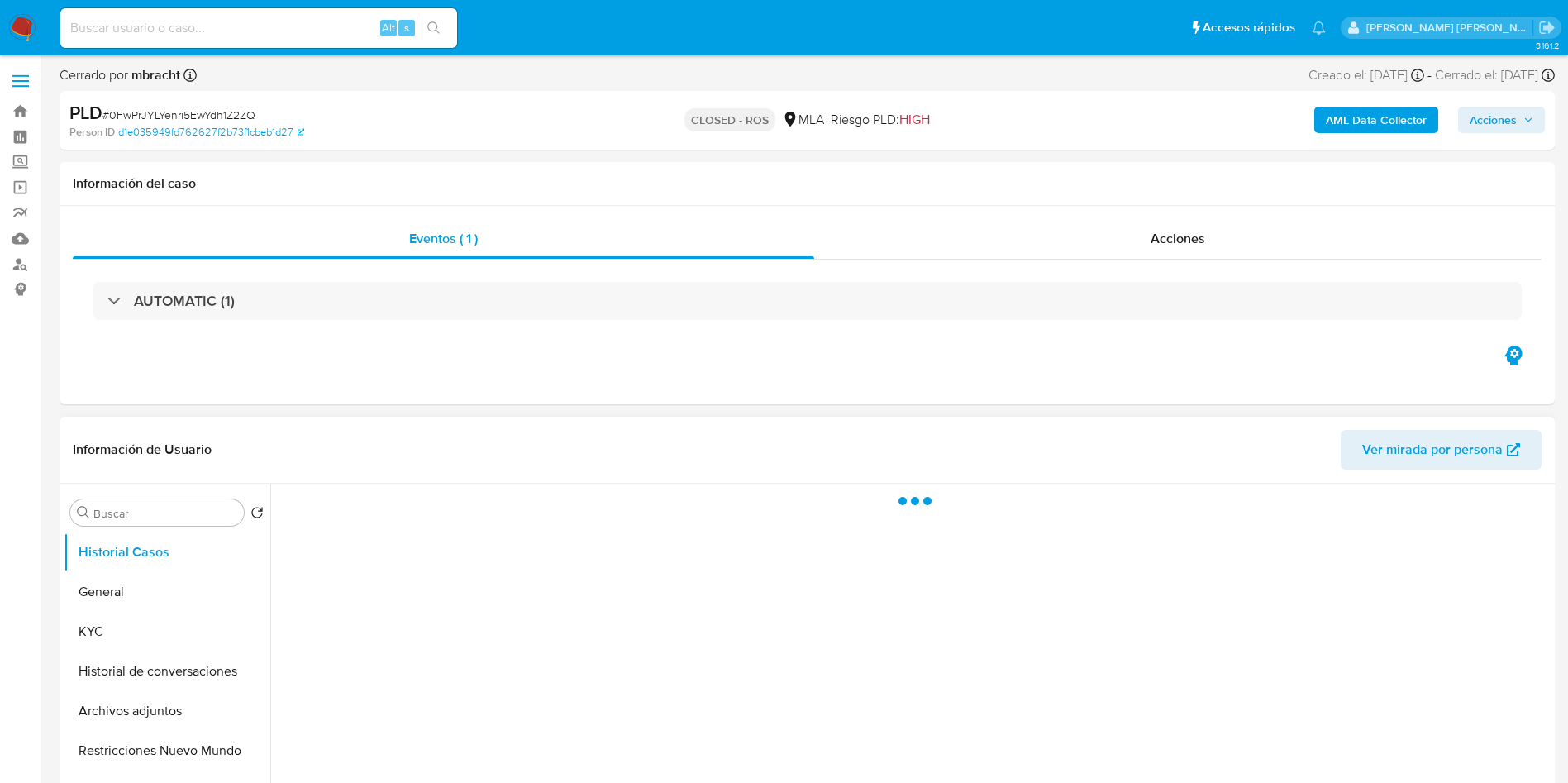
select select "10"
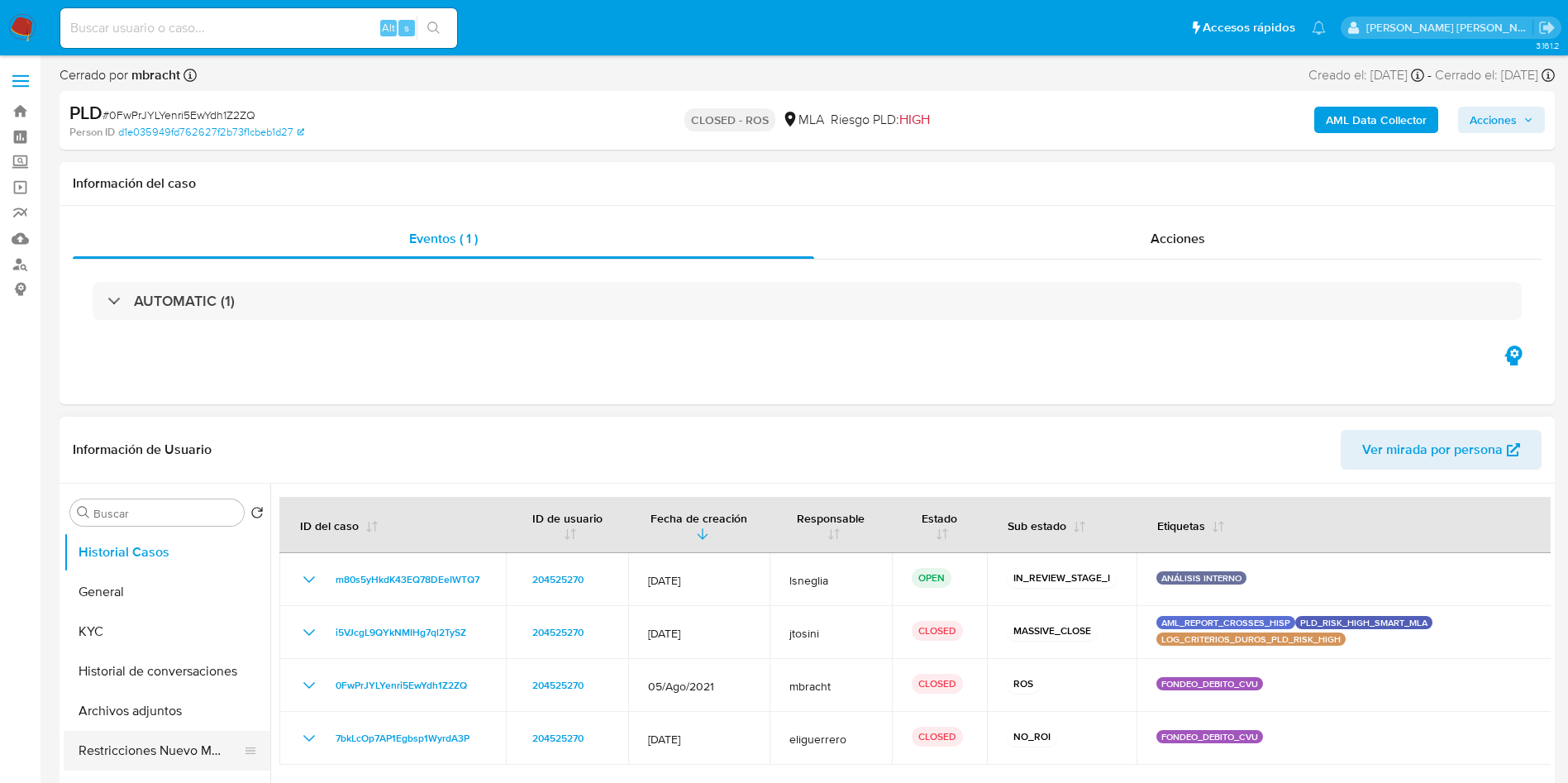
click at [190, 730] on button "Restricciones Nuevo Mundo" at bounding box center [160, 750] width 194 height 40
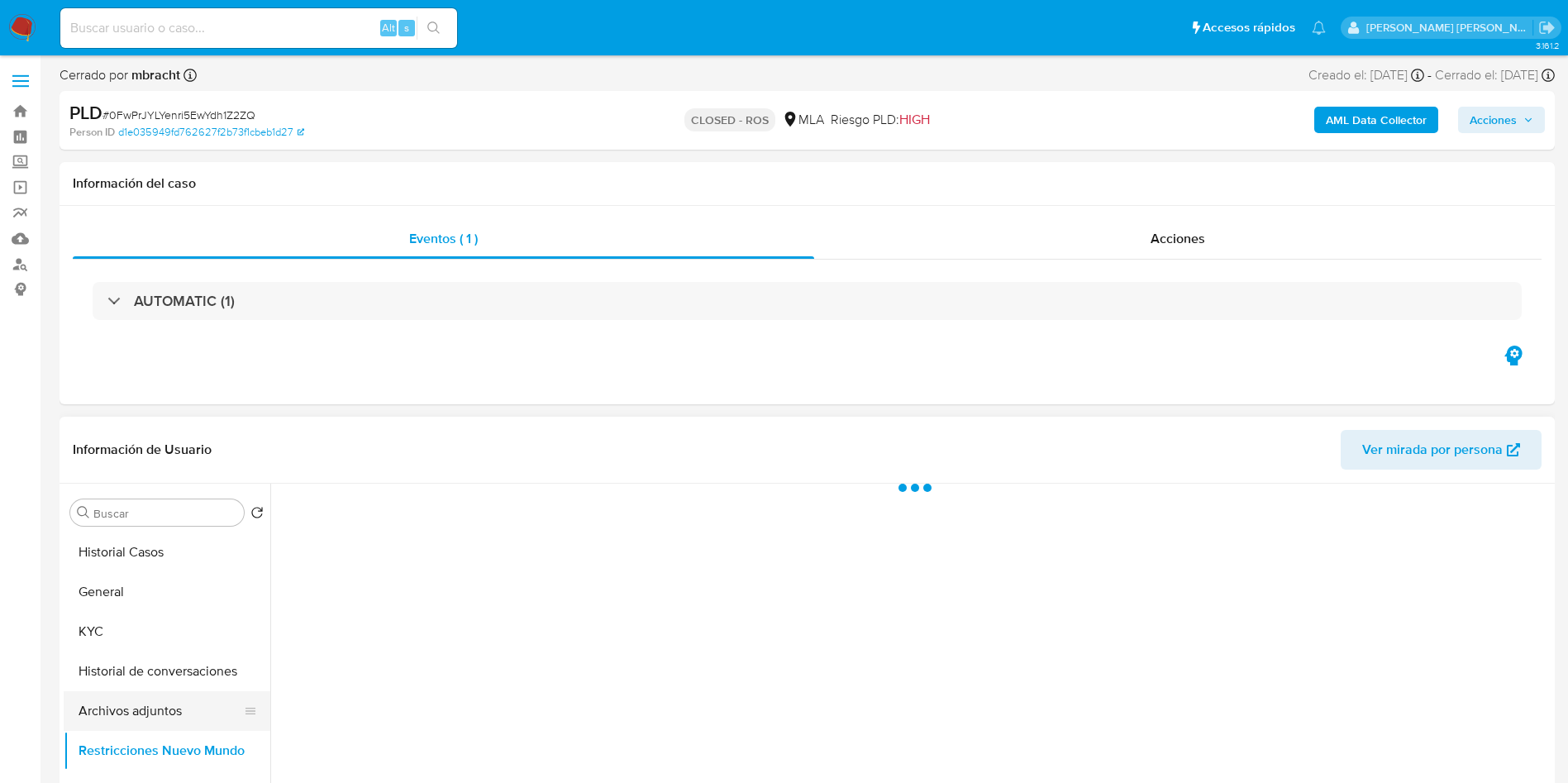
click at [193, 712] on button "Archivos adjuntos" at bounding box center [160, 710] width 194 height 40
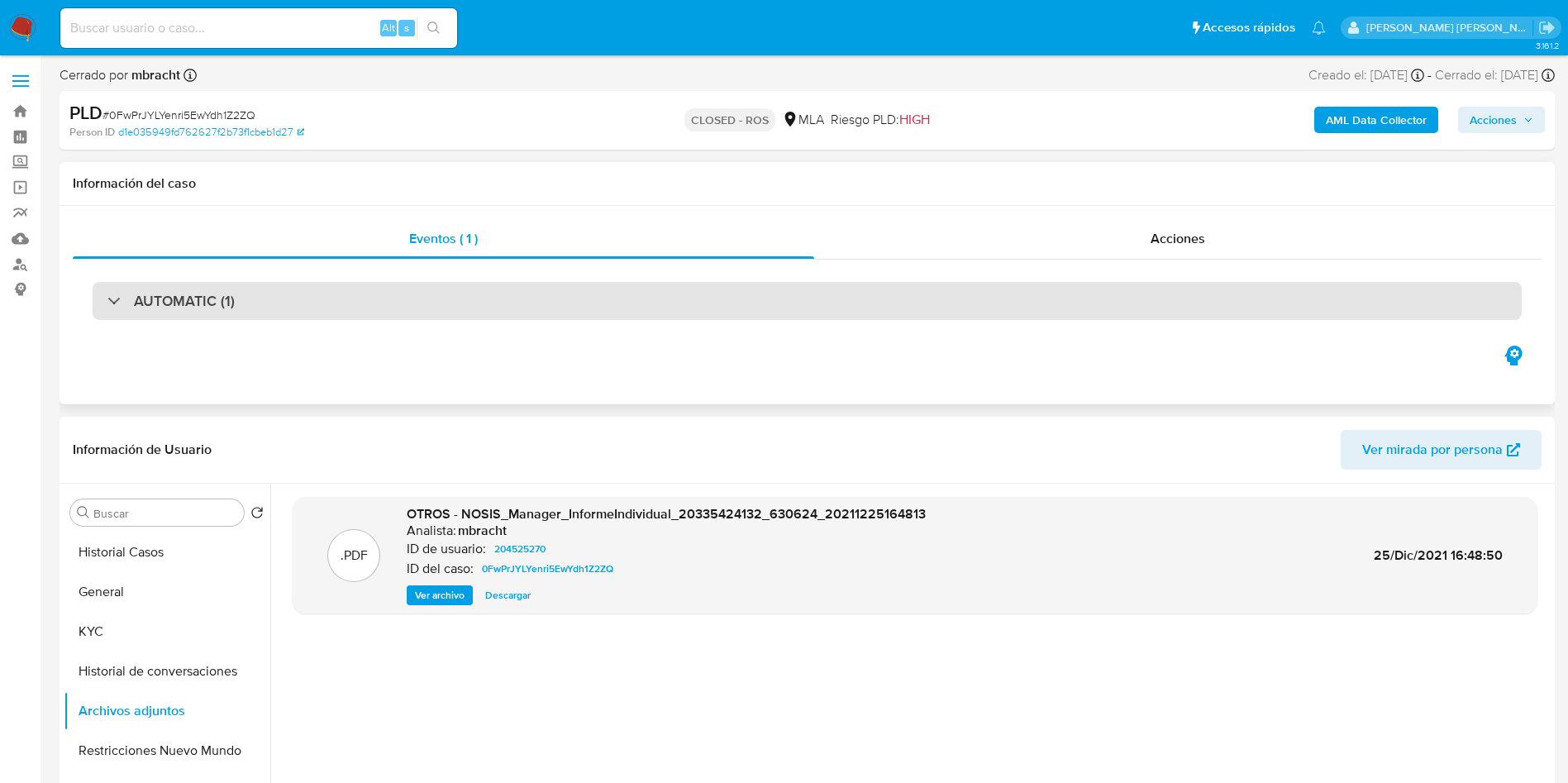
click at [652, 309] on div "AUTOMATIC (1)" at bounding box center [806, 301] width 1429 height 38
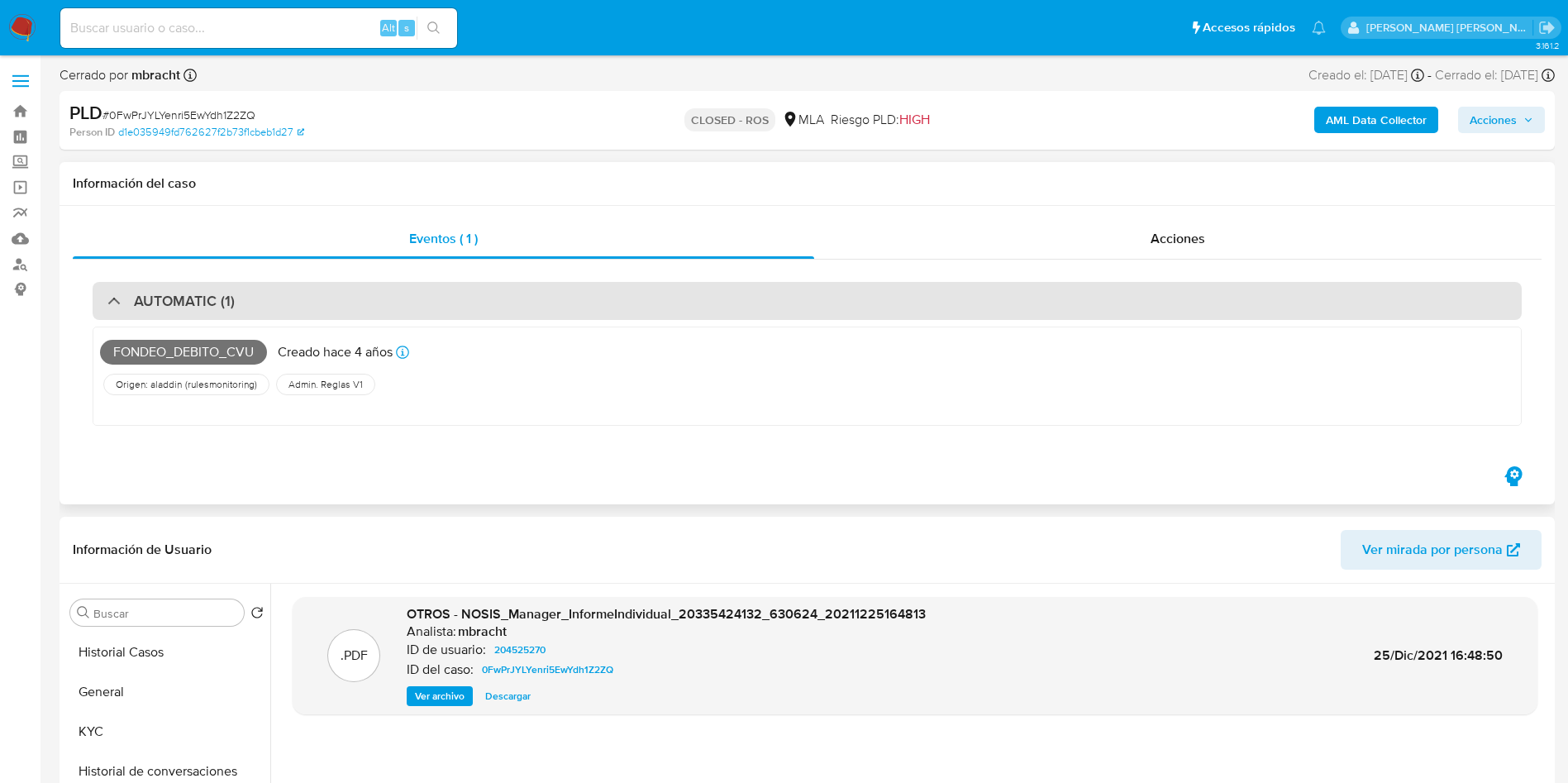
click at [652, 309] on div "AUTOMATIC (1)" at bounding box center [806, 301] width 1429 height 38
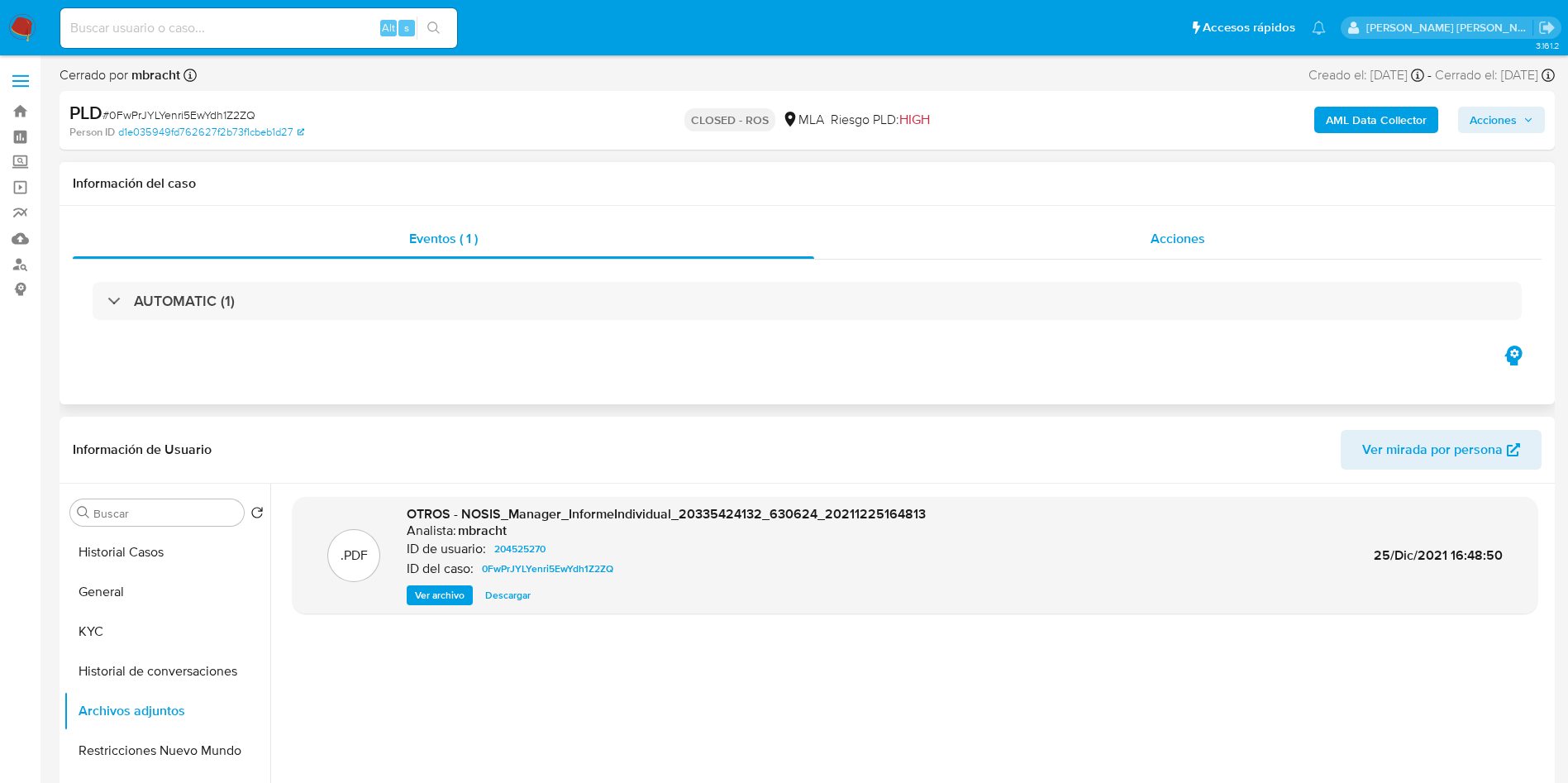
click at [1214, 235] on div "Acciones" at bounding box center [1178, 238] width 728 height 40
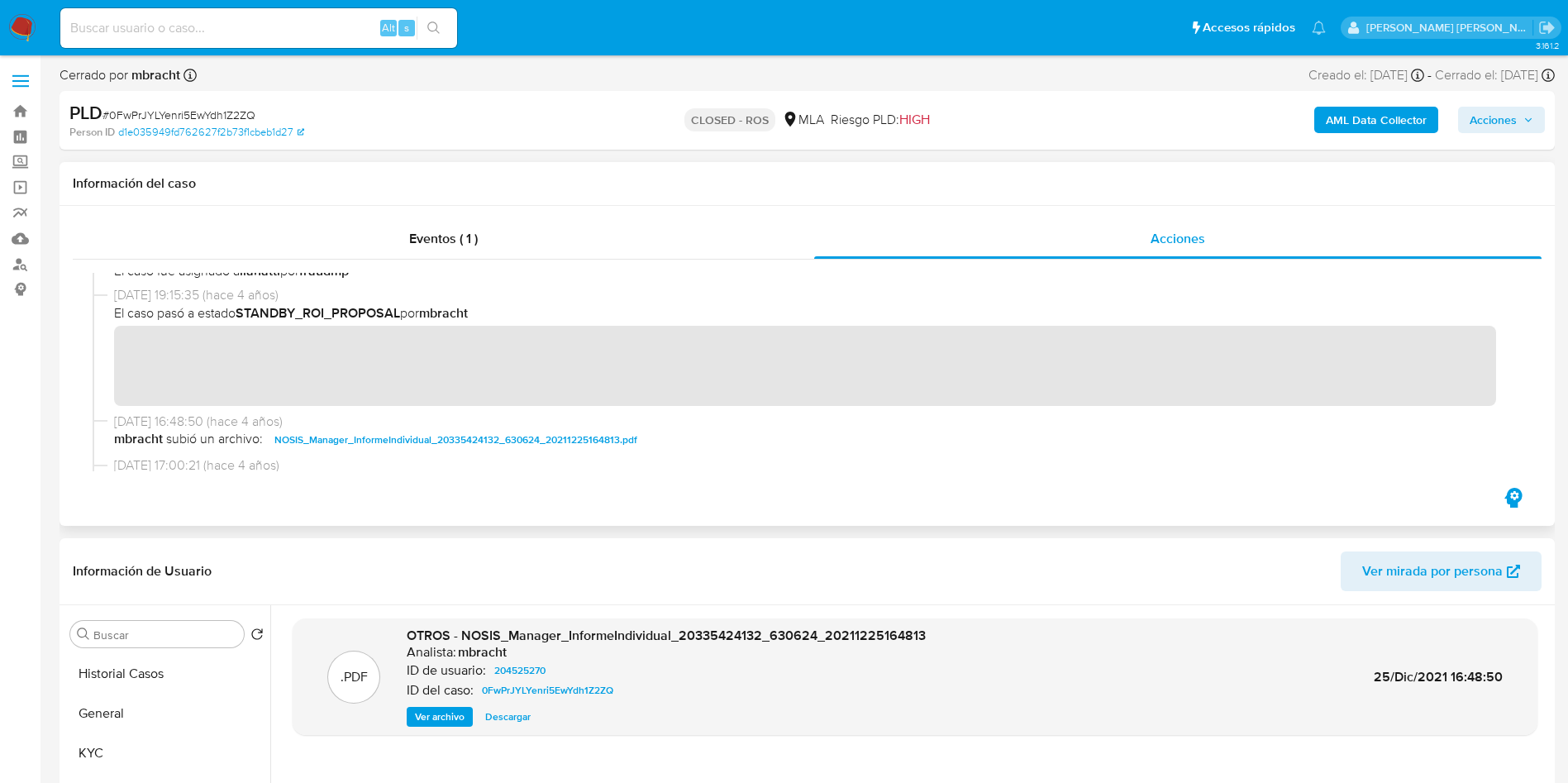
scroll to position [496, 0]
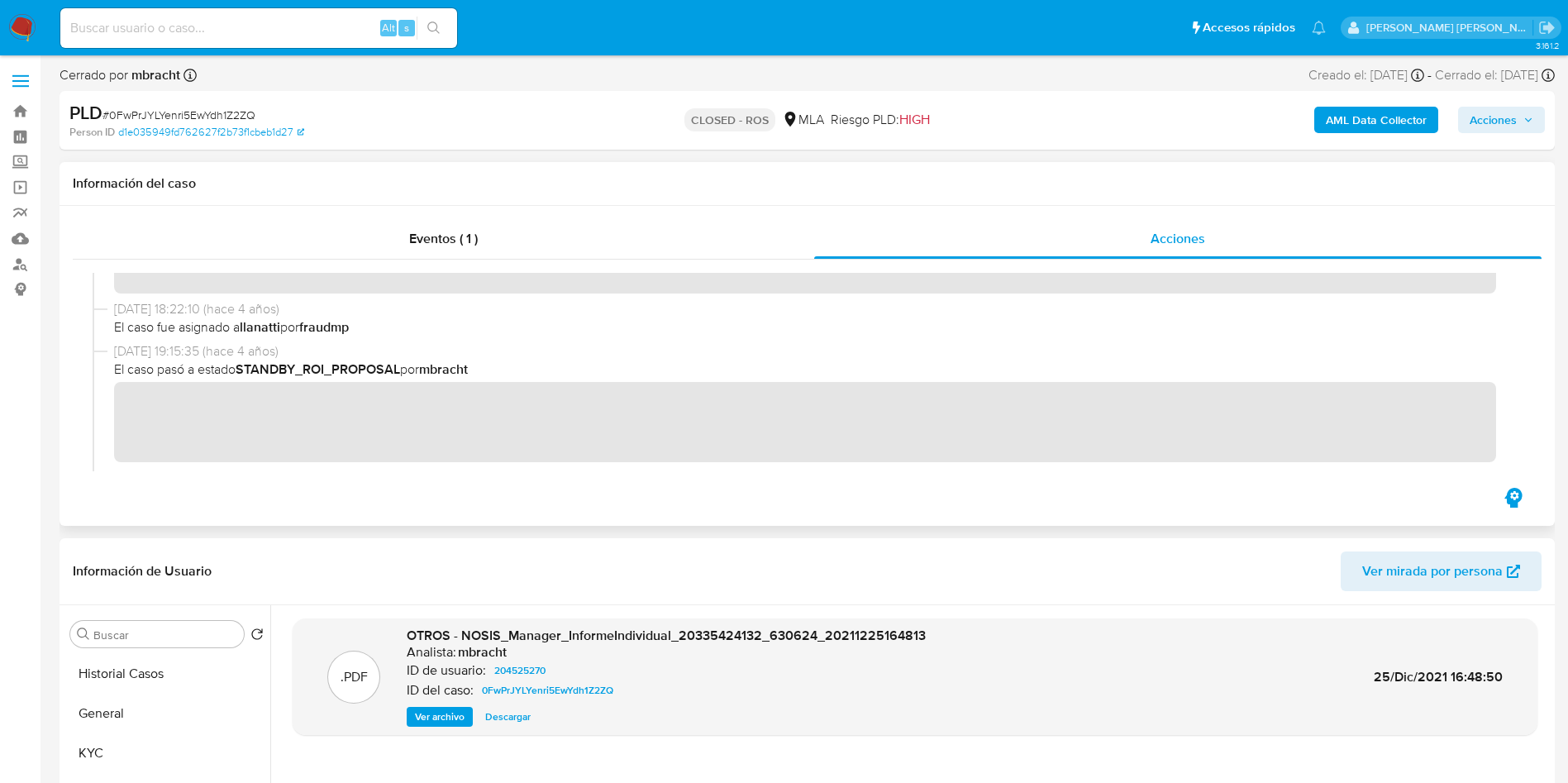
click at [584, 486] on div "Eventos ( 1 ) Acciones" at bounding box center [807, 365] width 1495 height 320
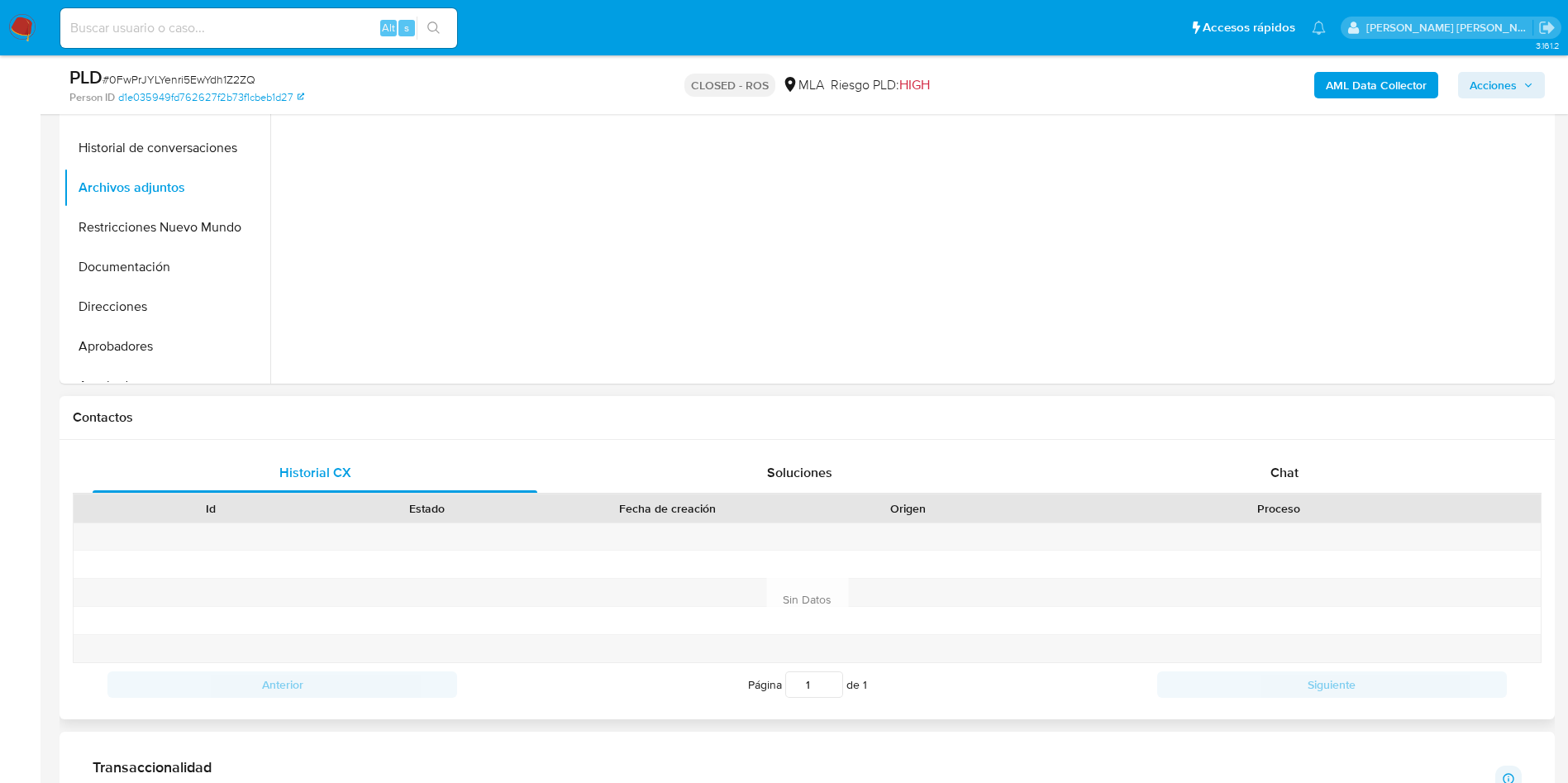
scroll to position [620, 0]
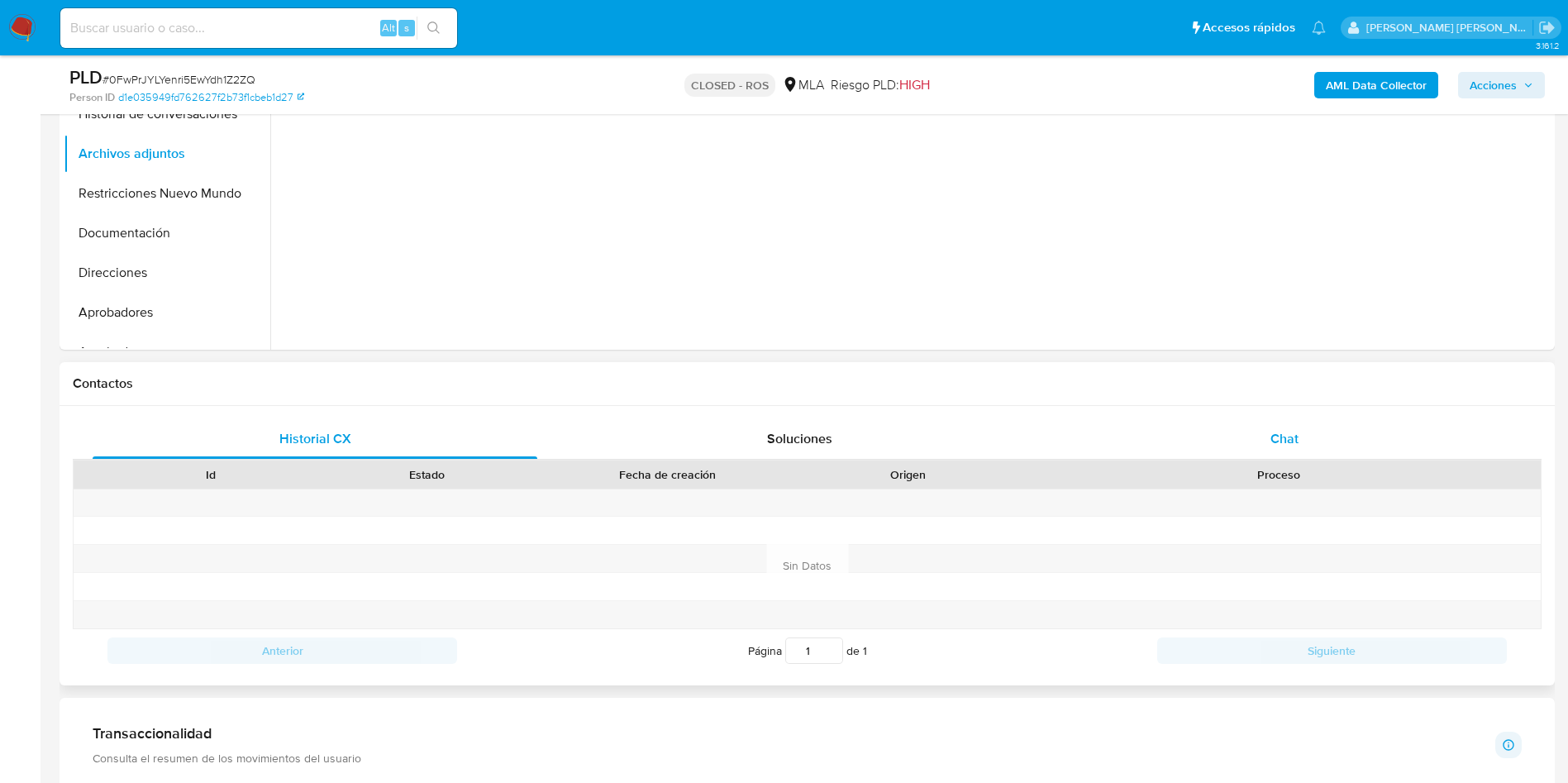
click at [1321, 456] on div "Chat" at bounding box center [1285, 438] width 445 height 40
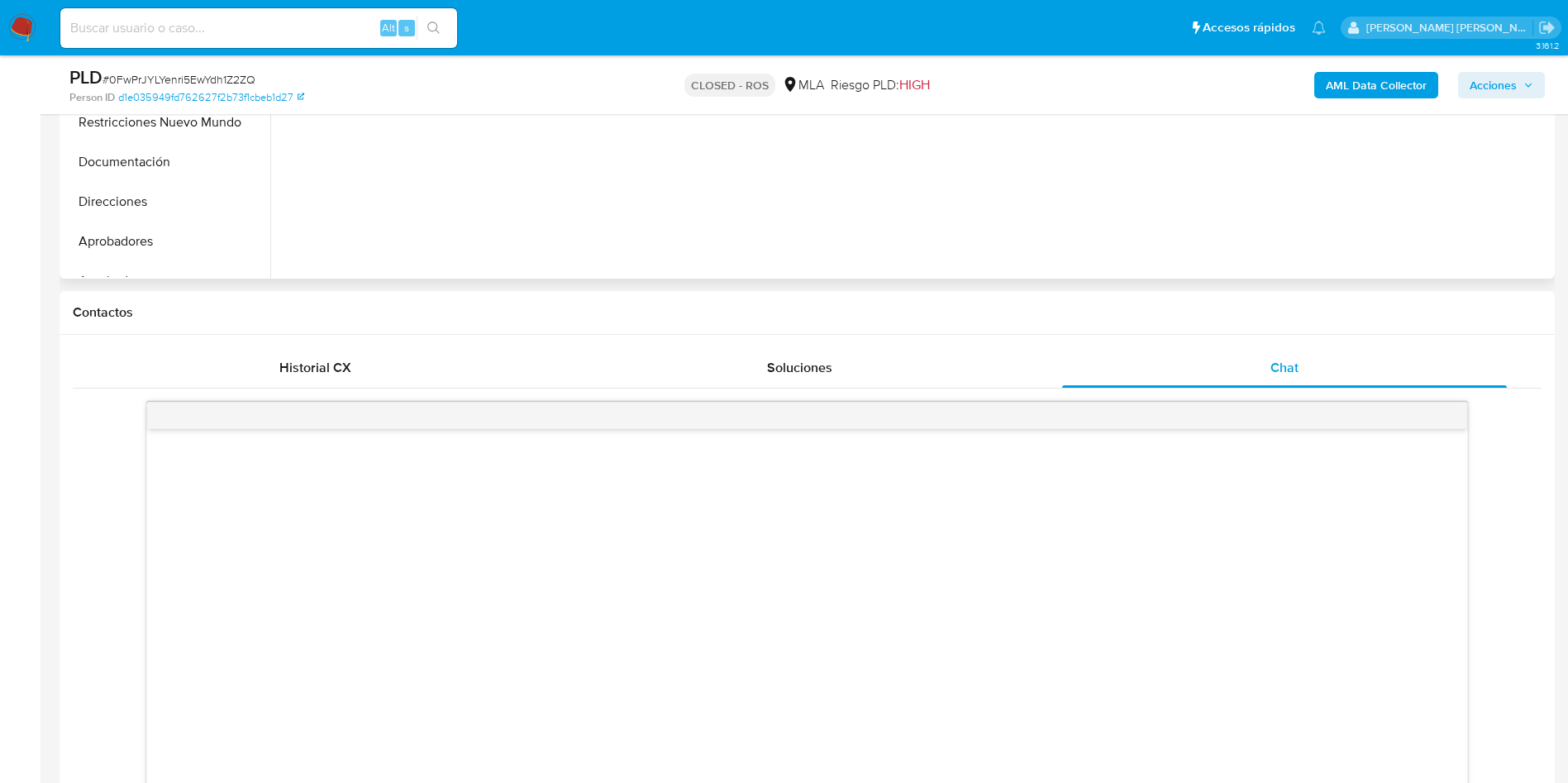
scroll to position [744, 0]
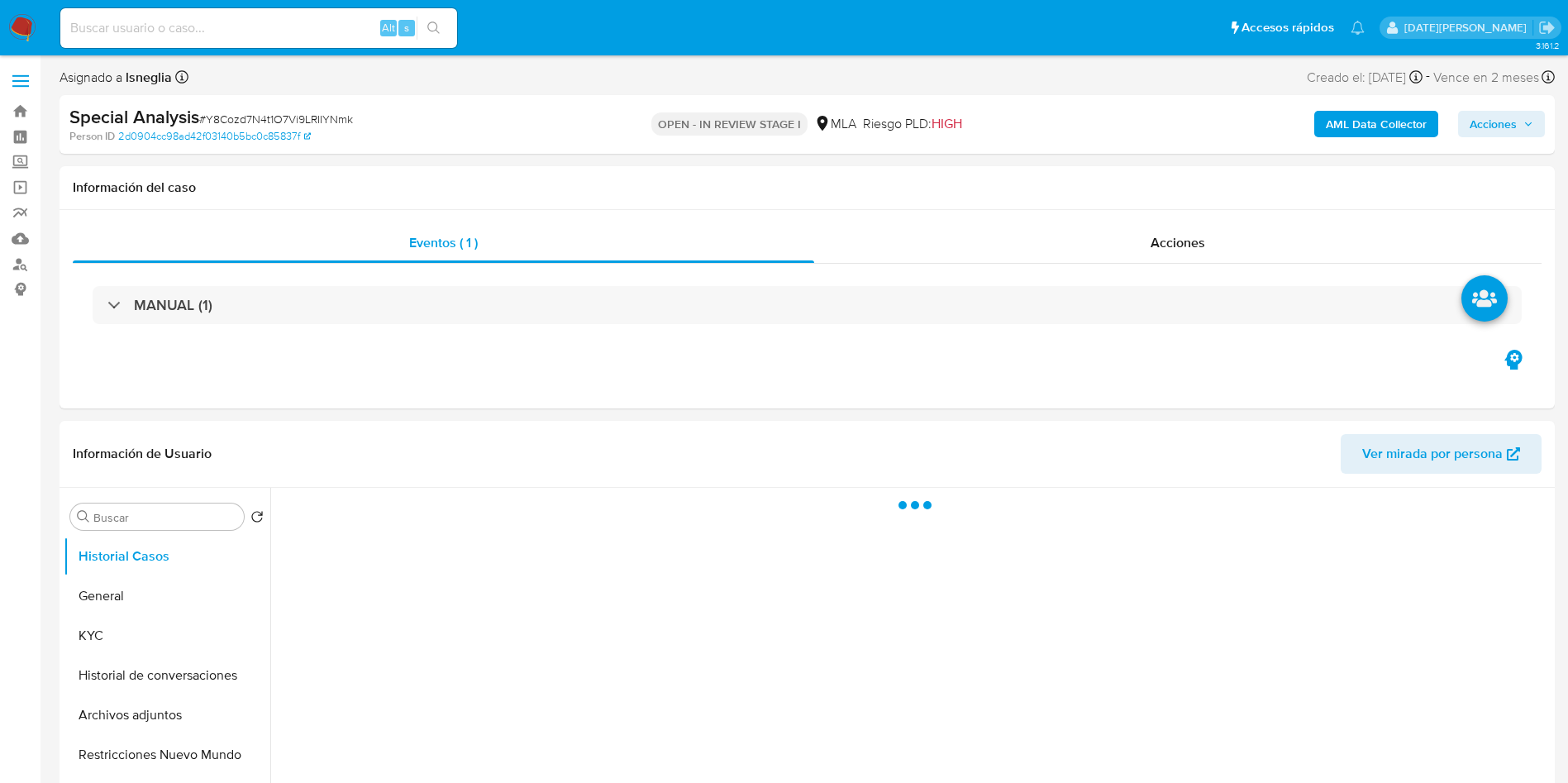
select select "10"
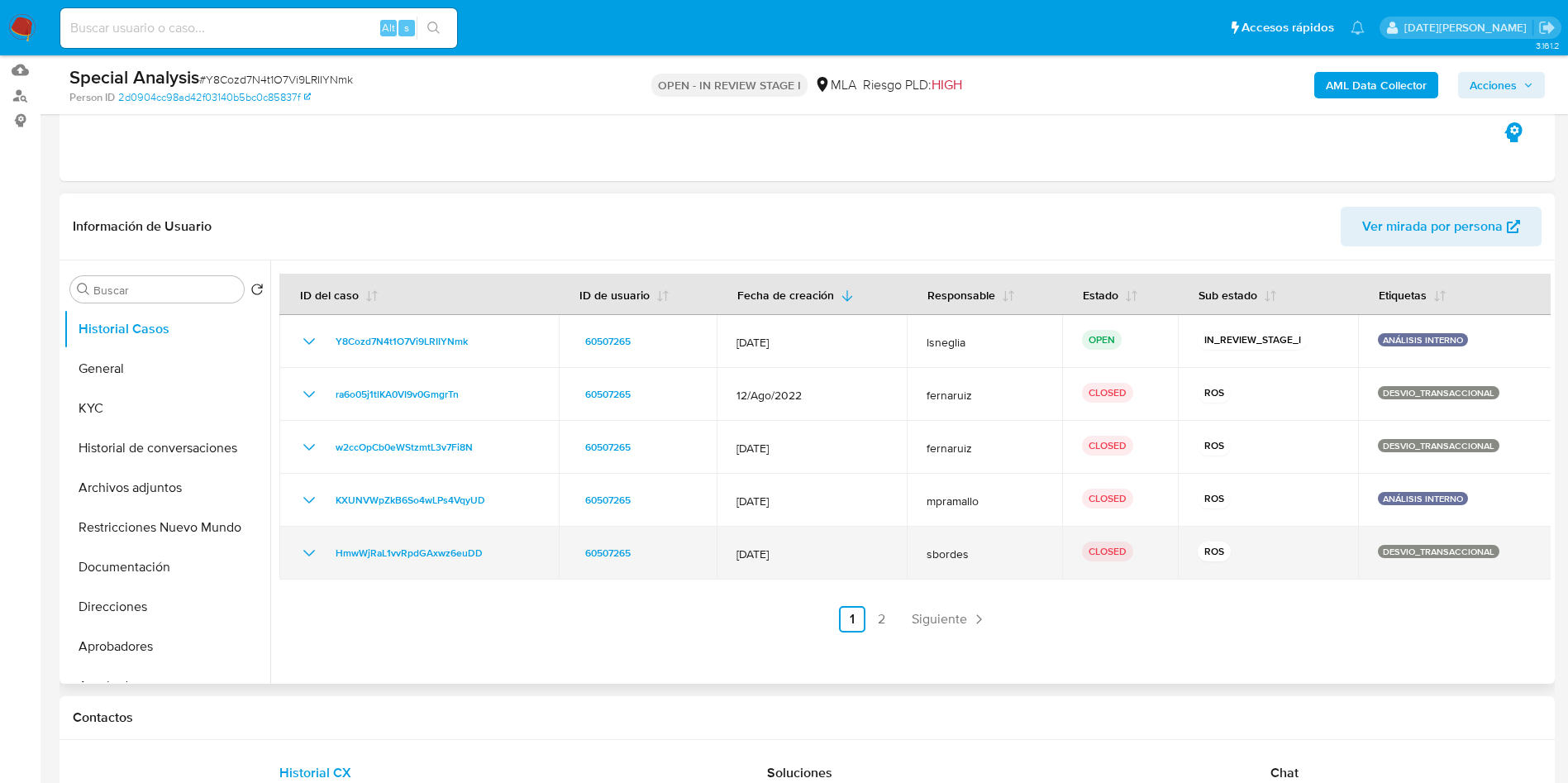
scroll to position [372, 0]
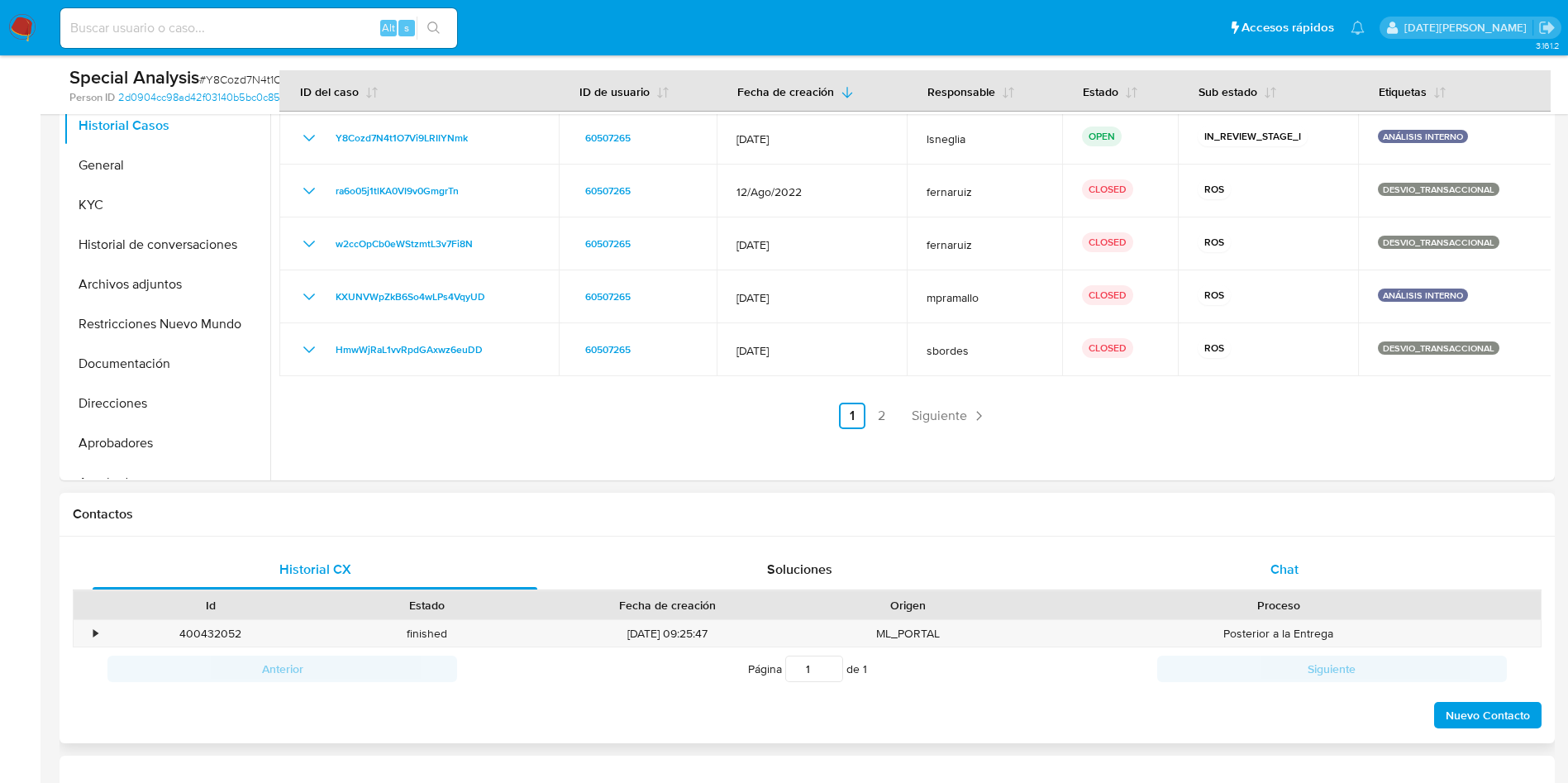
click at [1284, 579] on div "Chat" at bounding box center [1285, 569] width 445 height 40
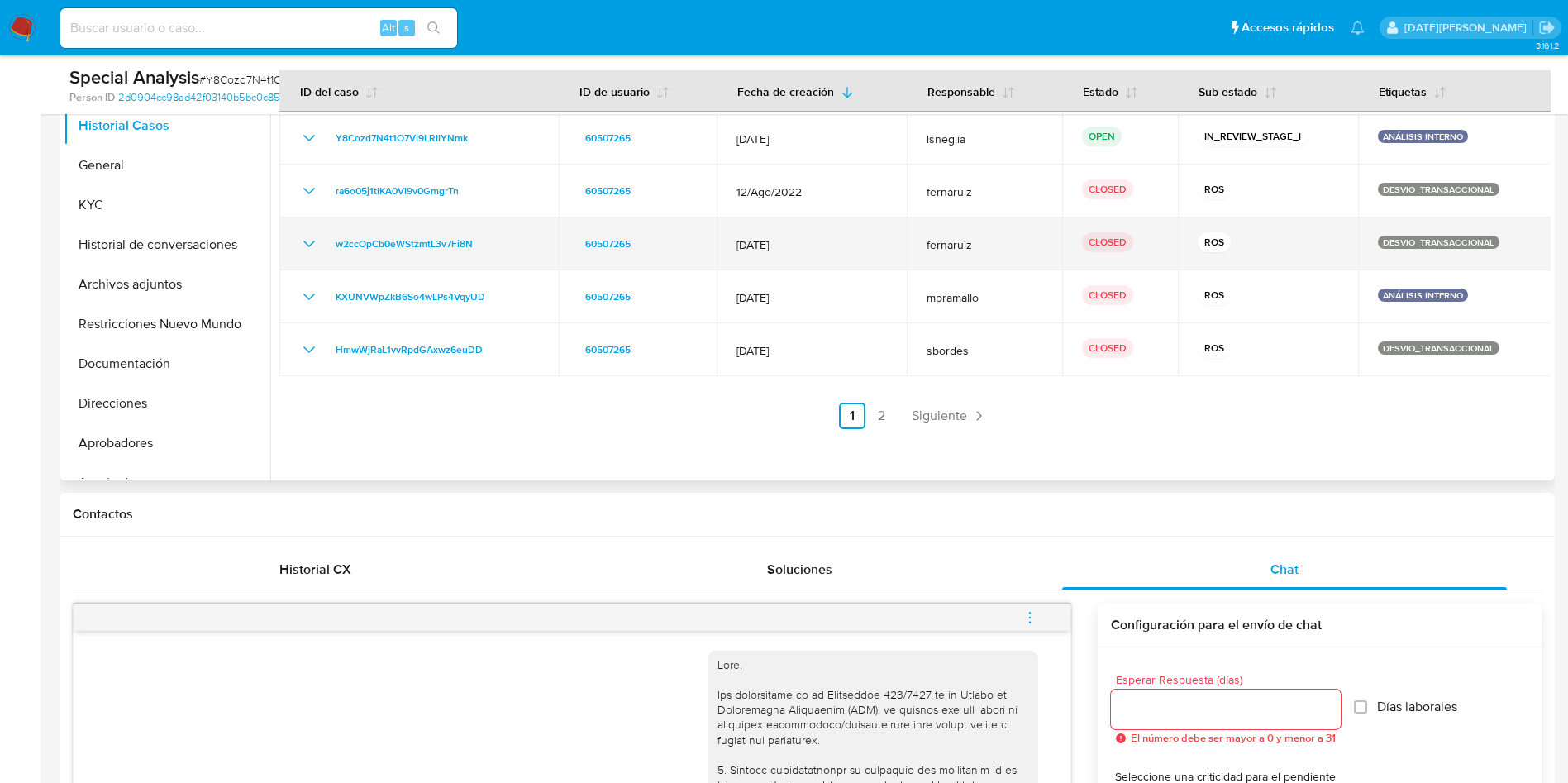
scroll to position [124, 0]
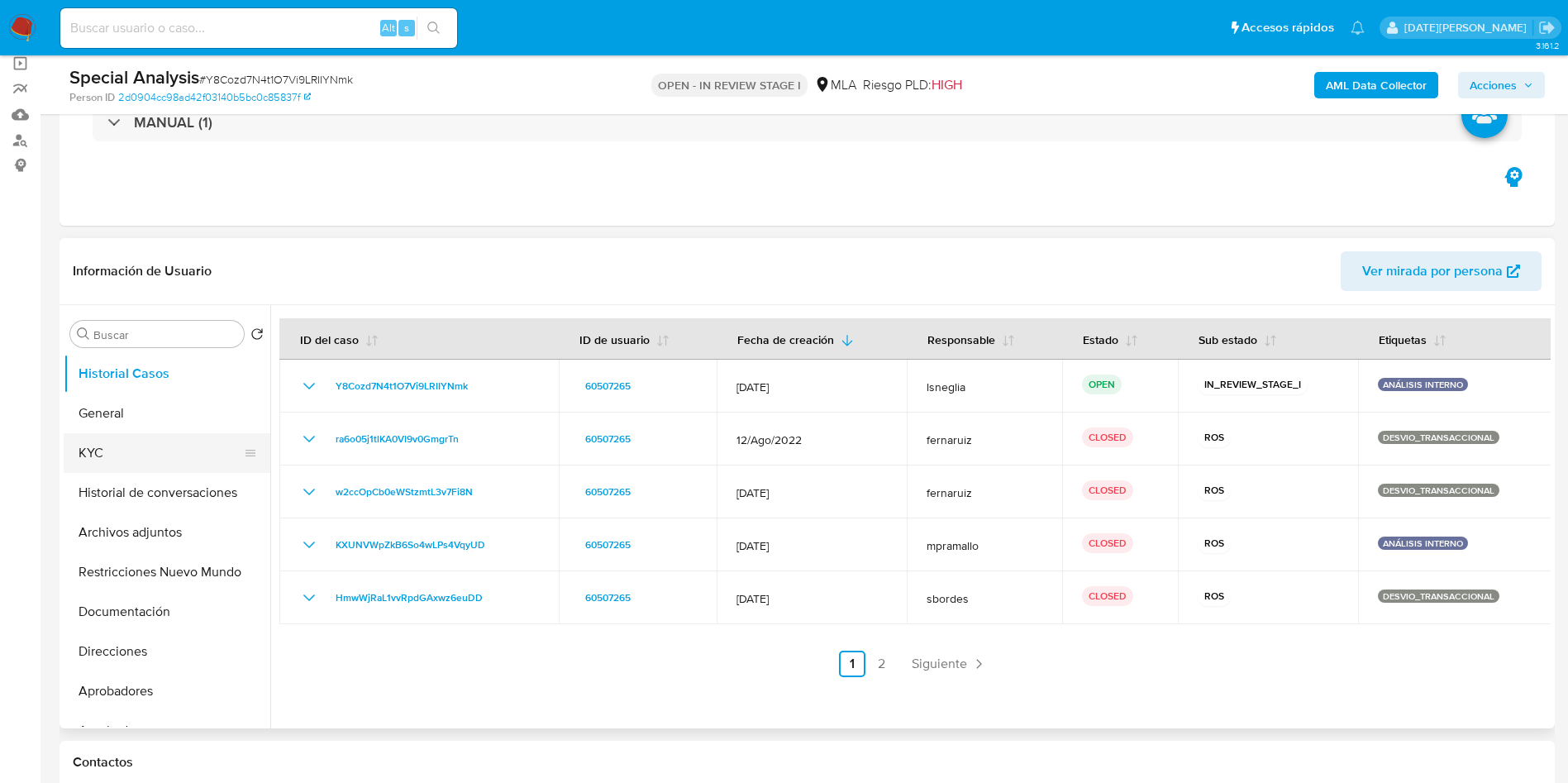
click at [99, 454] on button "KYC" at bounding box center [160, 453] width 194 height 40
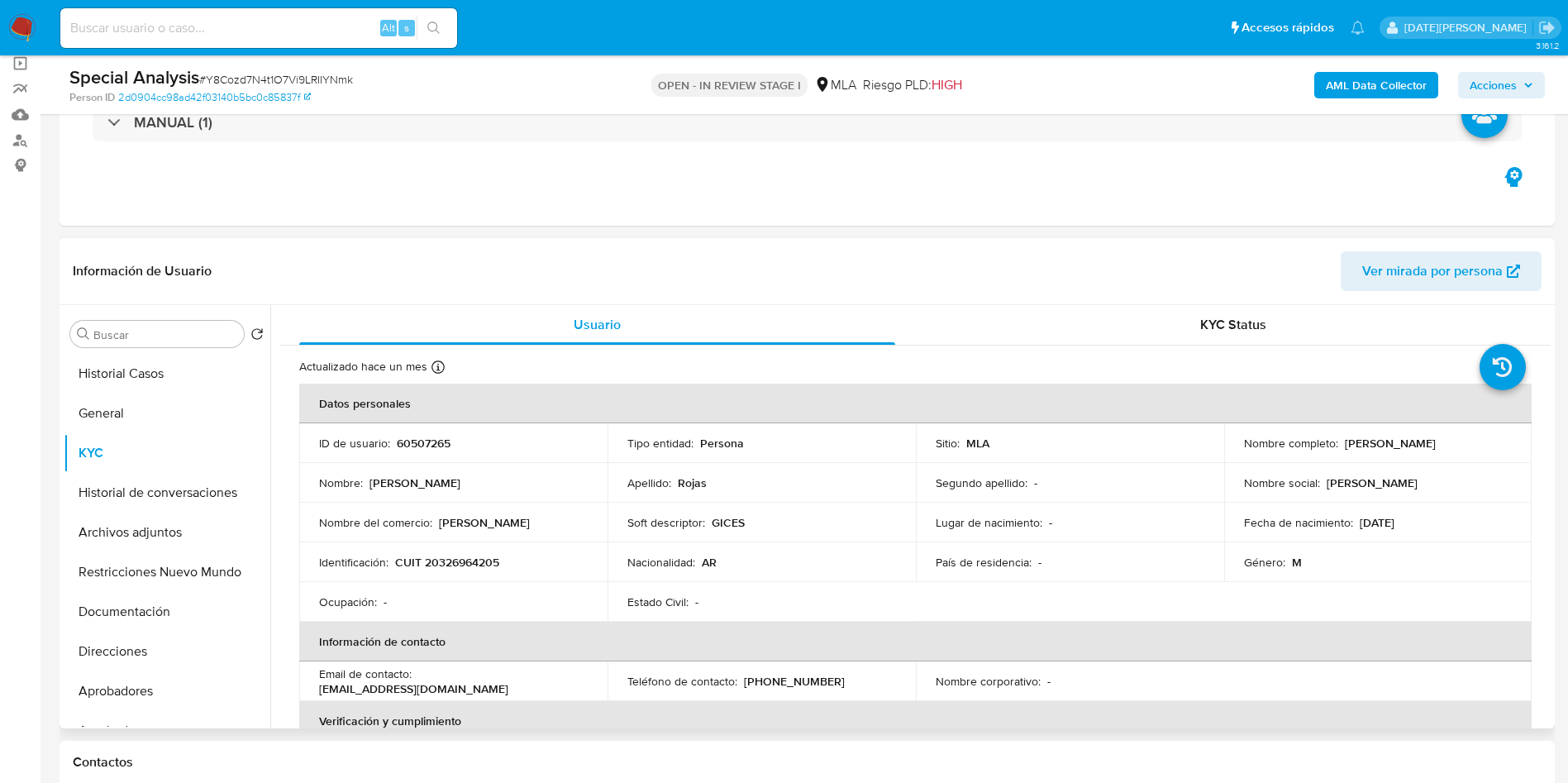
drag, startPoint x: 1338, startPoint y: 445, endPoint x: 1498, endPoint y: 449, distance: 160.0
click at [1498, 449] on div "Nombre completo : [PERSON_NAME]" at bounding box center [1378, 443] width 268 height 15
copy p "[PERSON_NAME]"
drag, startPoint x: 395, startPoint y: 561, endPoint x: 534, endPoint y: 561, distance: 139.0
click at [534, 561] on div "Identificación : CUIT 20326964205" at bounding box center [453, 562] width 268 height 15
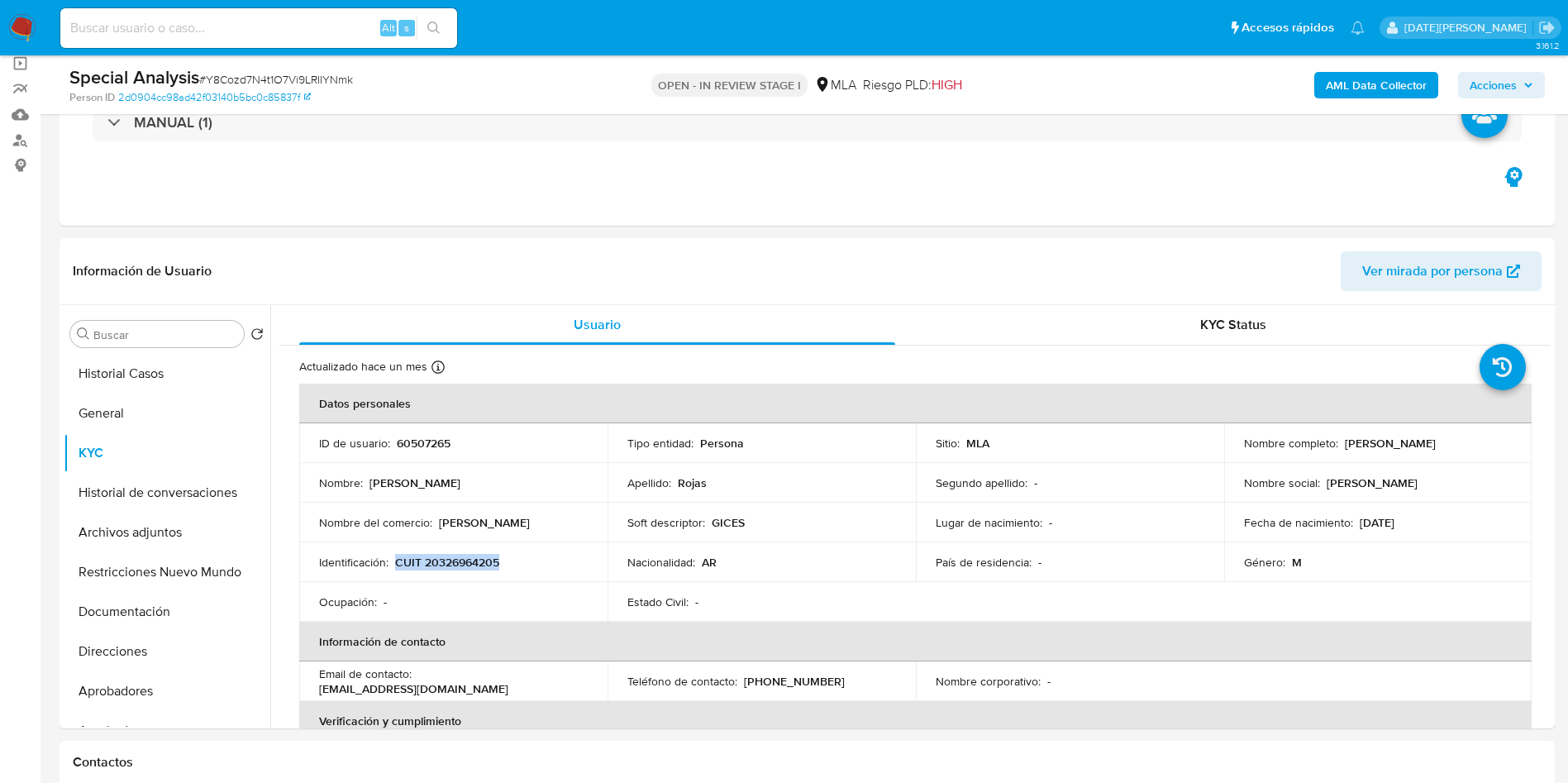
copy p "CUIT 20326964205"
click at [473, 563] on p "CUIT 20326964205" at bounding box center [446, 562] width 104 height 15
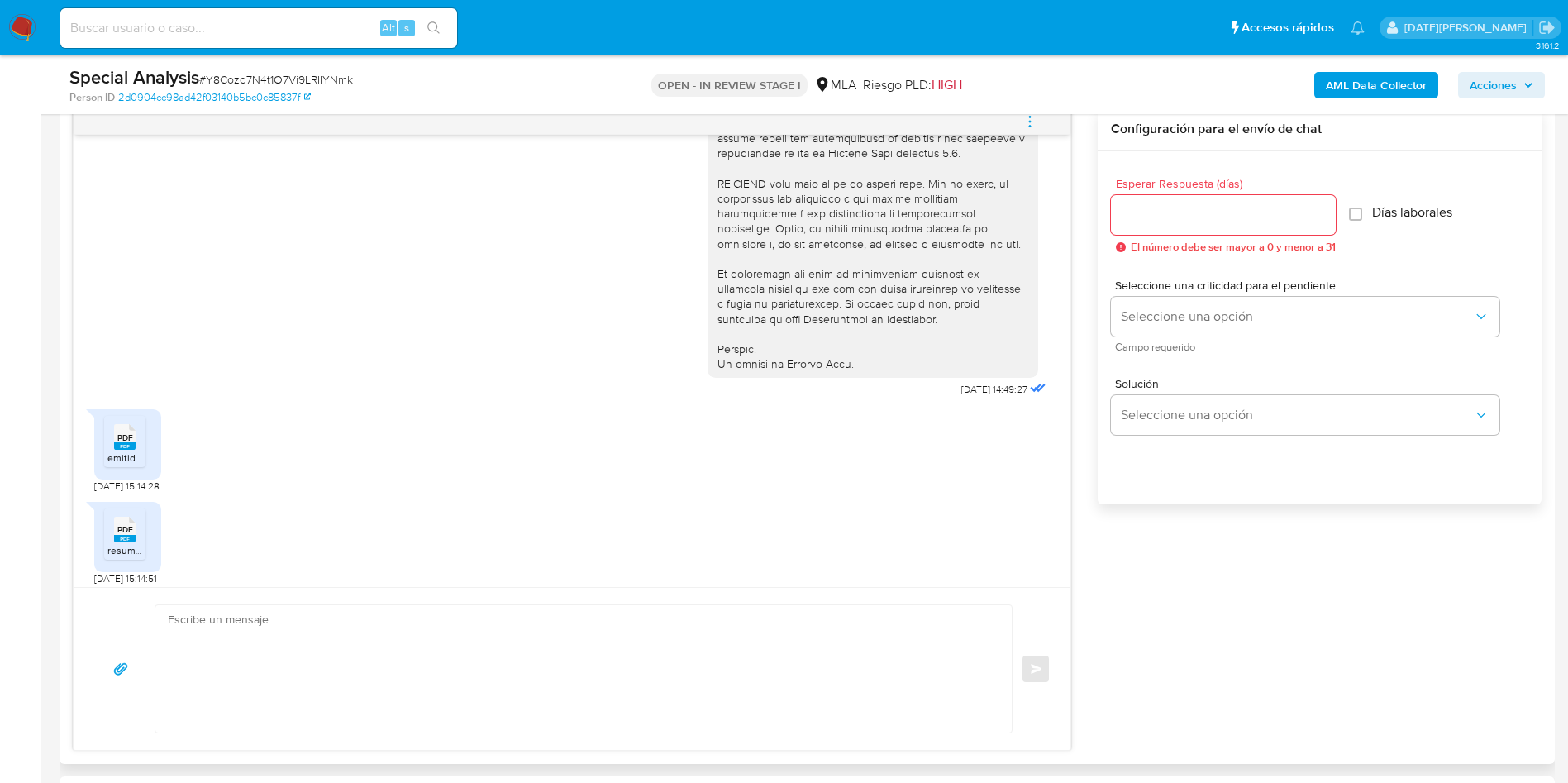
scroll to position [802, 0]
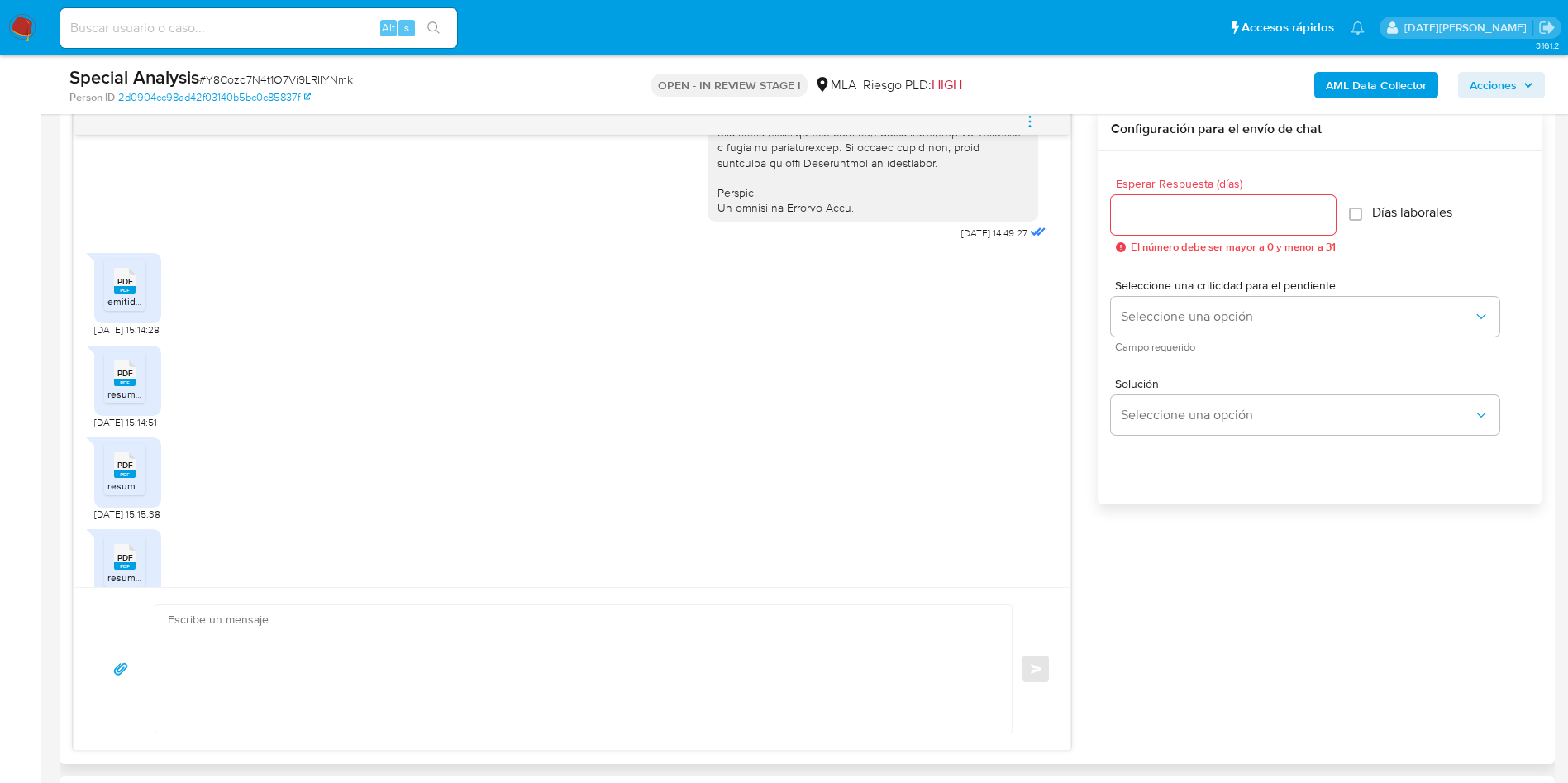
click at [113, 295] on div "PDF PDF" at bounding box center [125, 279] width 35 height 32
click at [119, 378] on span "PDF" at bounding box center [125, 374] width 16 height 11
click at [126, 470] on span "PDF" at bounding box center [125, 465] width 16 height 11
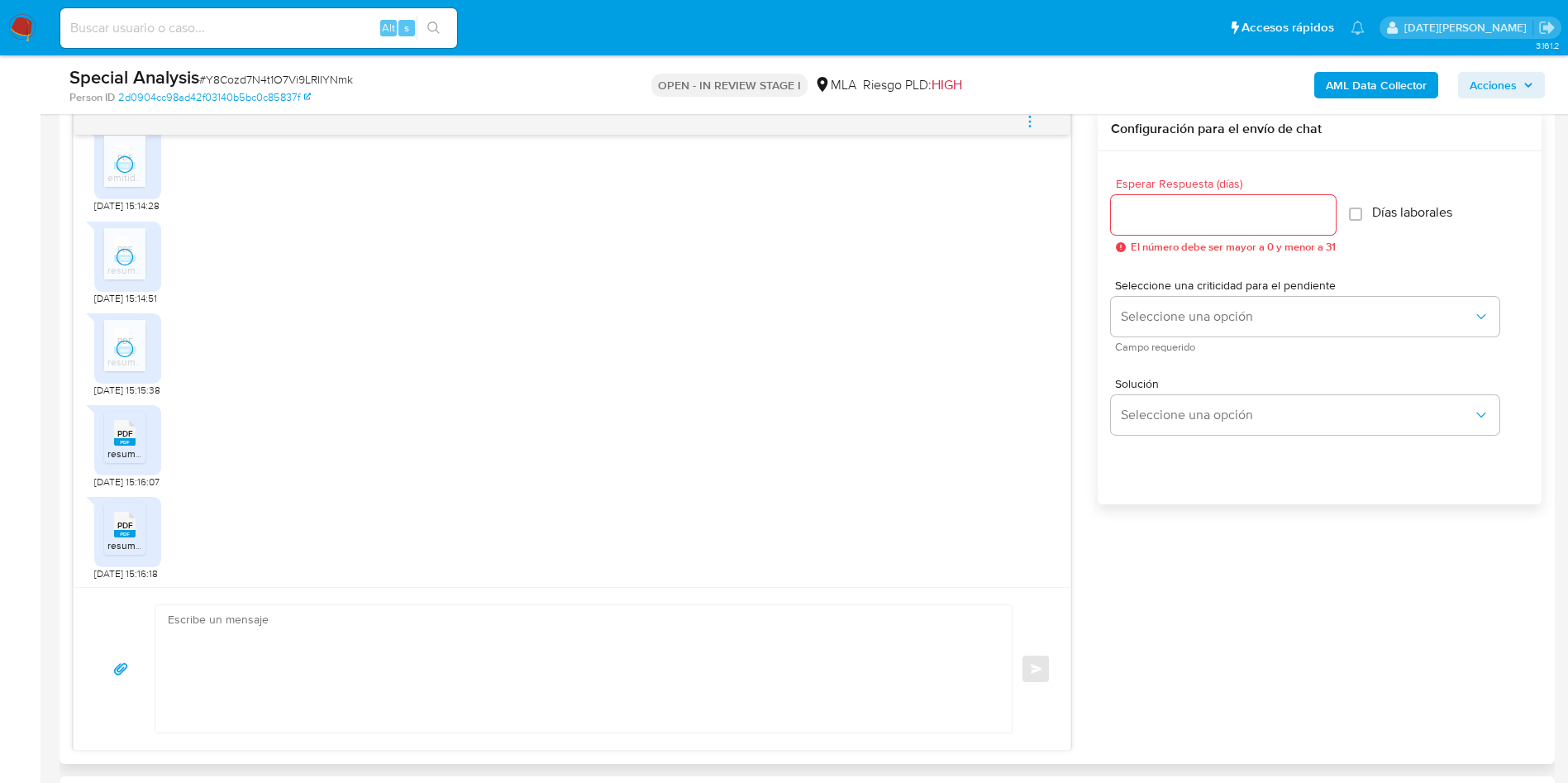
click at [125, 445] on rect at bounding box center [125, 442] width 21 height 7
click at [113, 442] on div "PDF PDF" at bounding box center [125, 428] width 35 height 32
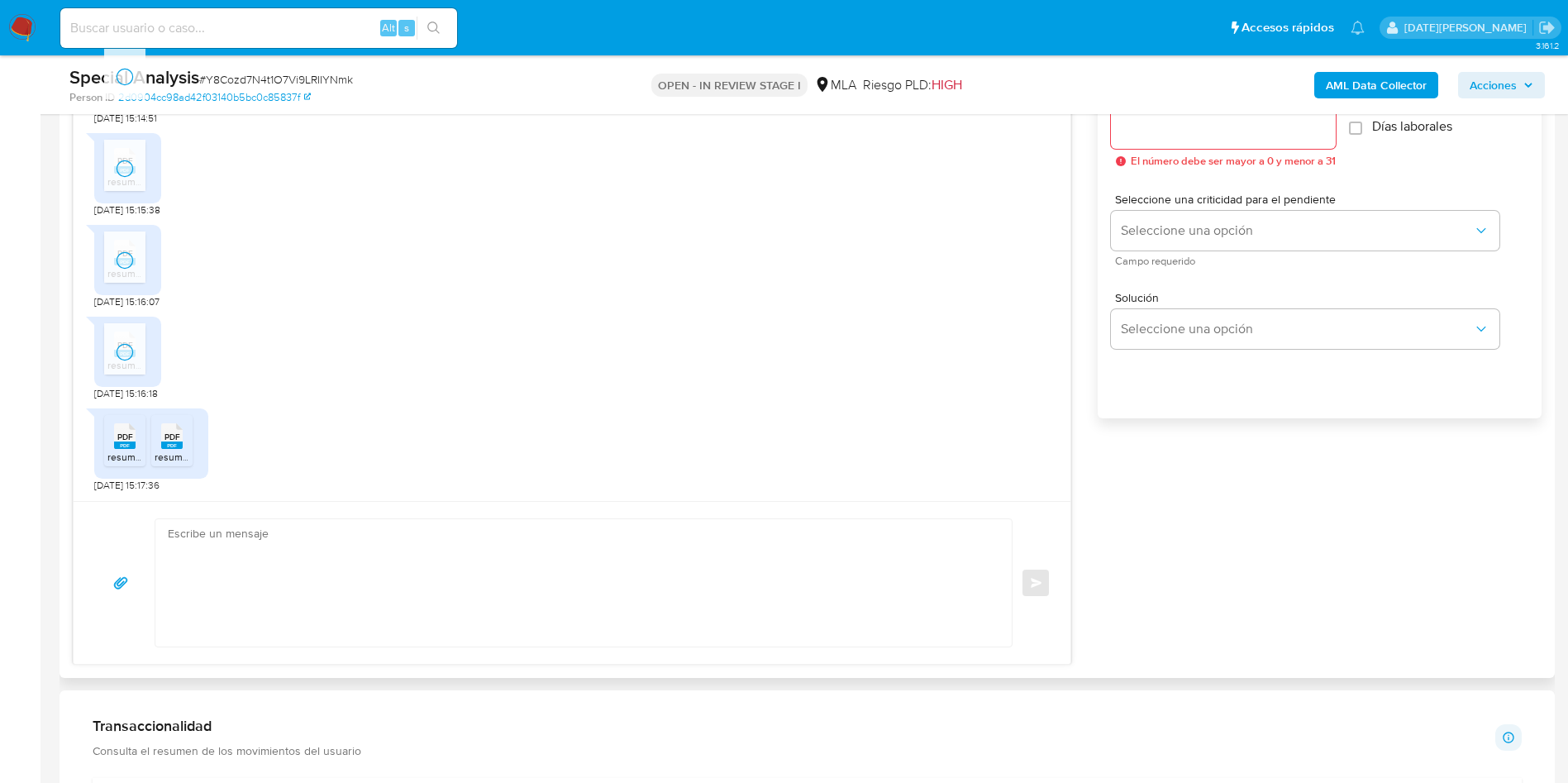
scroll to position [991, 0]
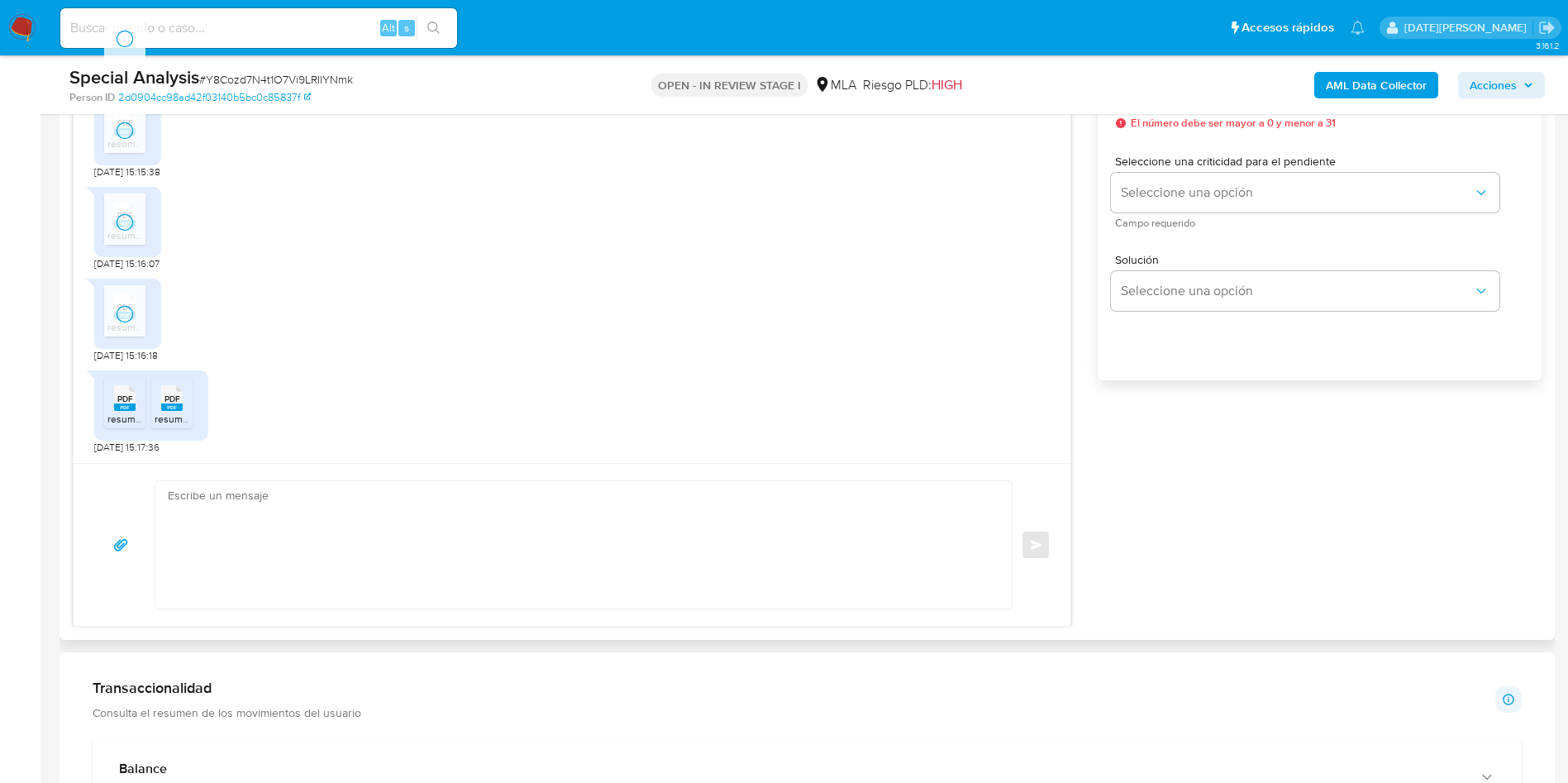
click at [124, 414] on span "resumen202506 (39).pdf" at bounding box center [162, 418] width 110 height 14
click at [174, 409] on rect at bounding box center [172, 407] width 21 height 7
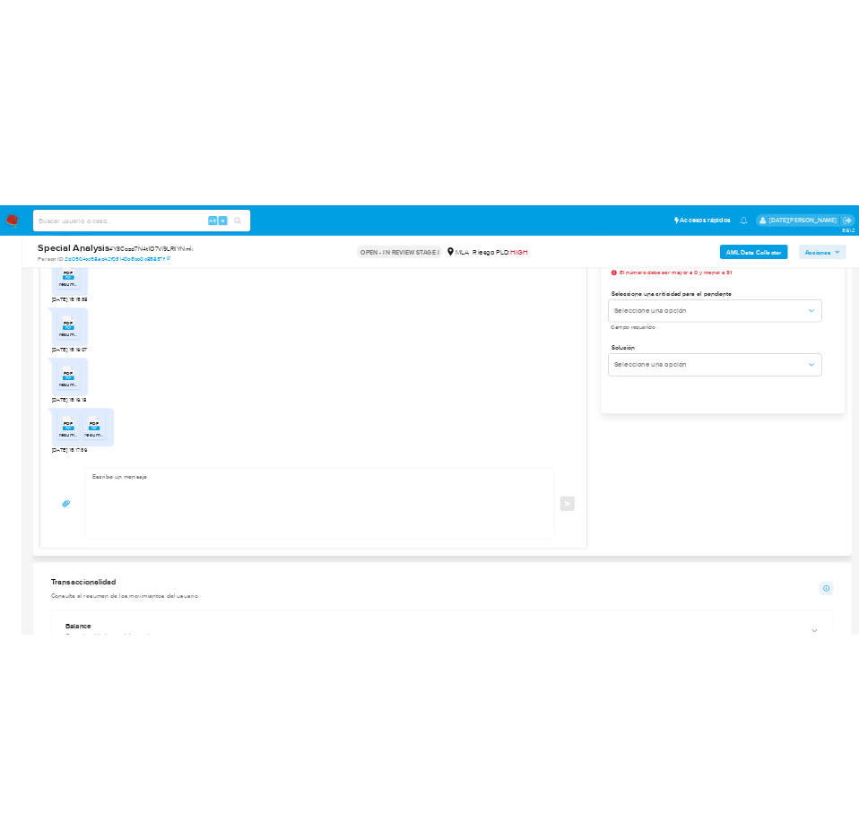
scroll to position [1139, 0]
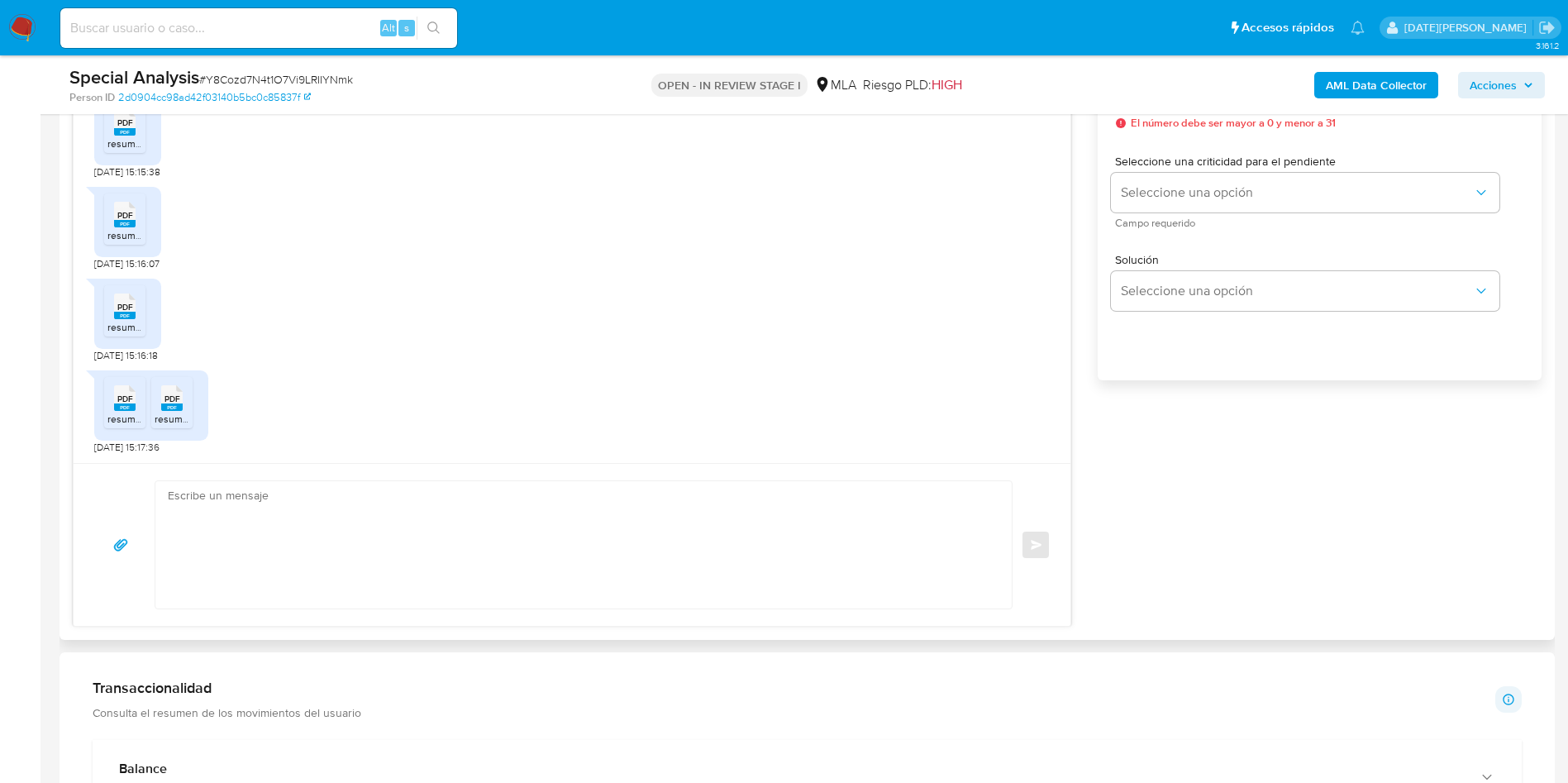
click at [472, 299] on div "PDF PDF resumen202505 (37).pdf [DATE] 15:16:18" at bounding box center [572, 315] width 956 height 91
click at [694, 19] on ul "Pausado Ver notificaciones Alt s Accesos rápidos Presiona las siguientes teclas…" at bounding box center [712, 27] width 1321 height 42
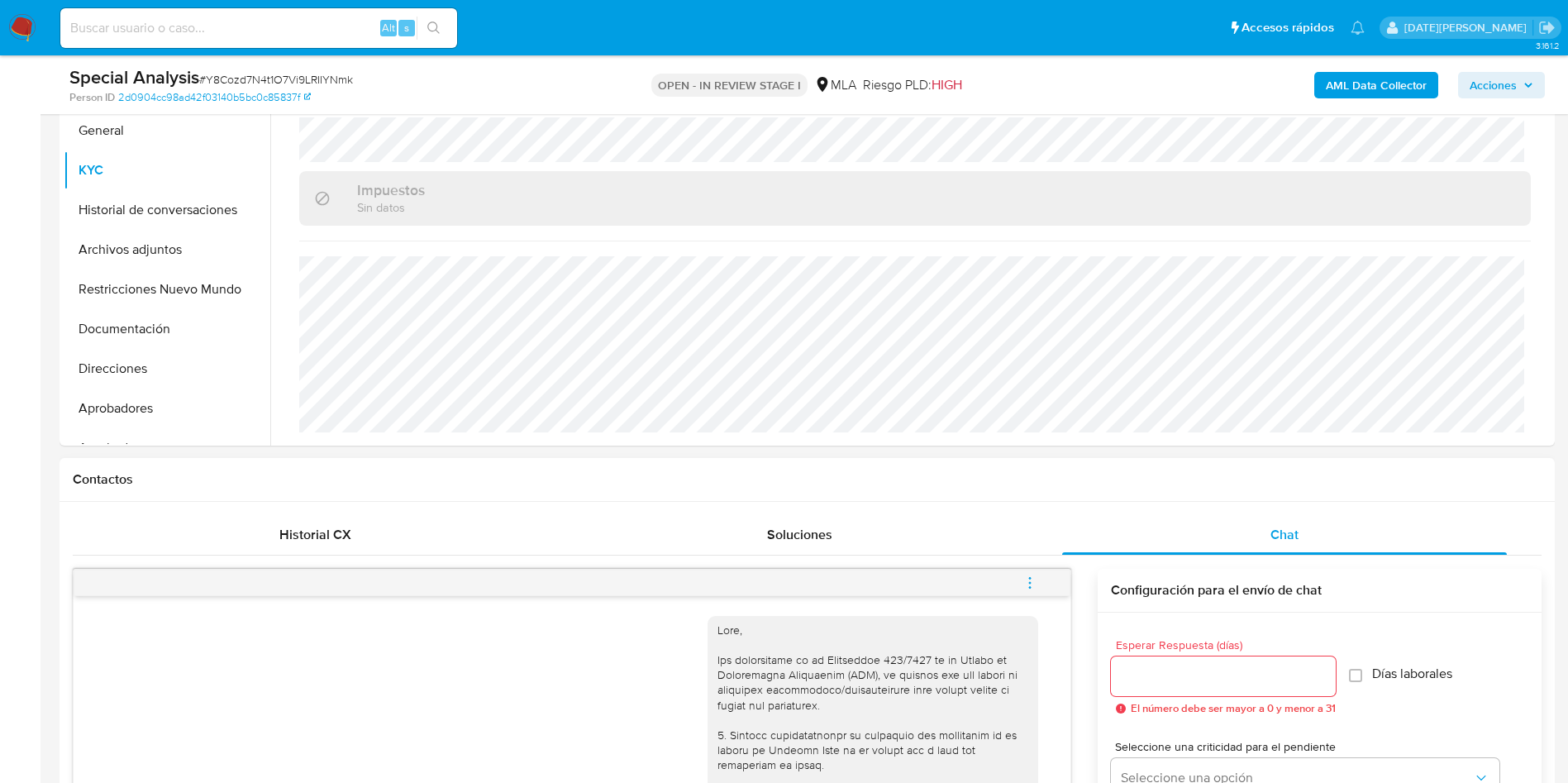
scroll to position [248, 0]
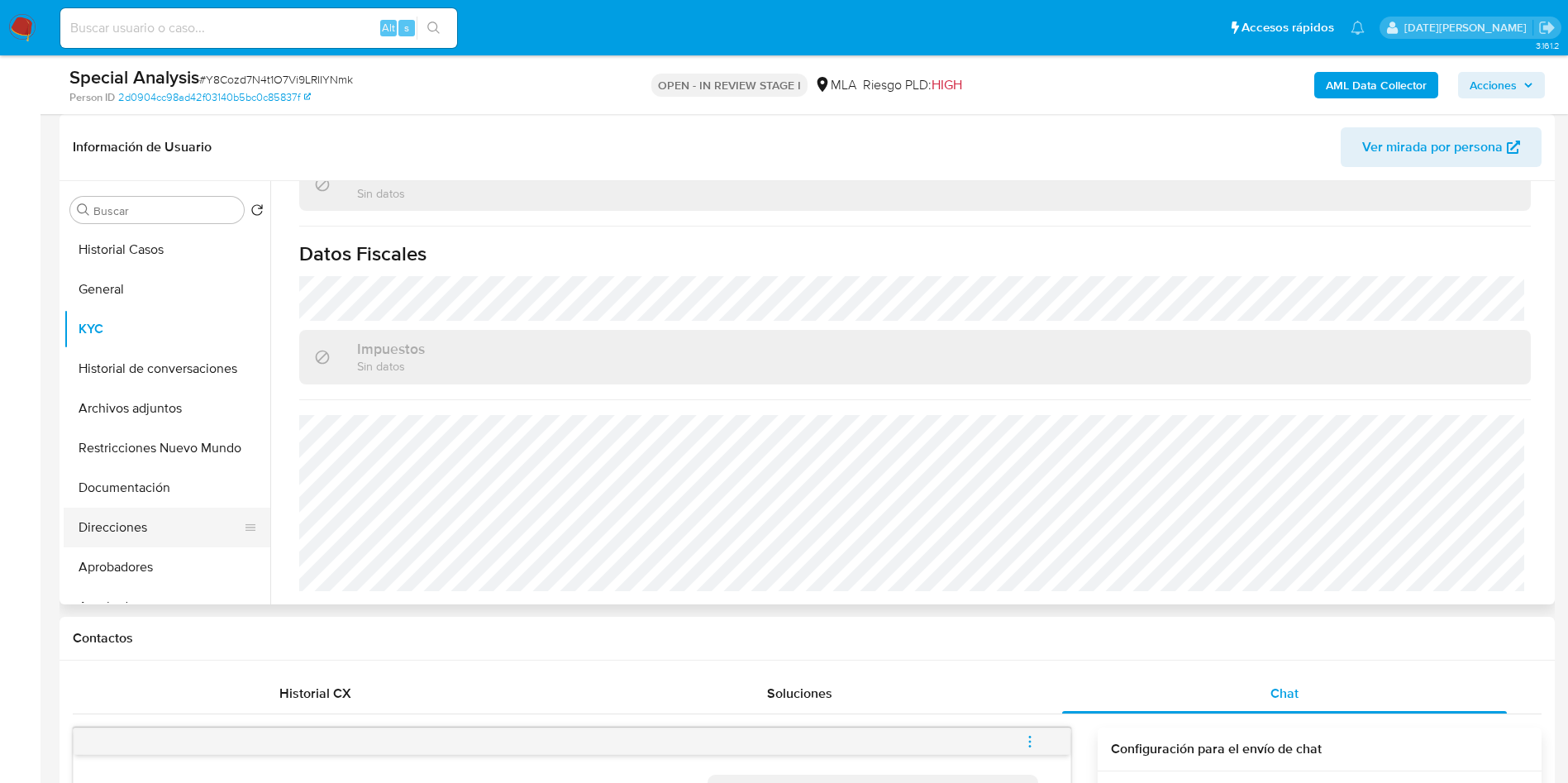
click at [130, 528] on button "Direcciones" at bounding box center [160, 527] width 194 height 40
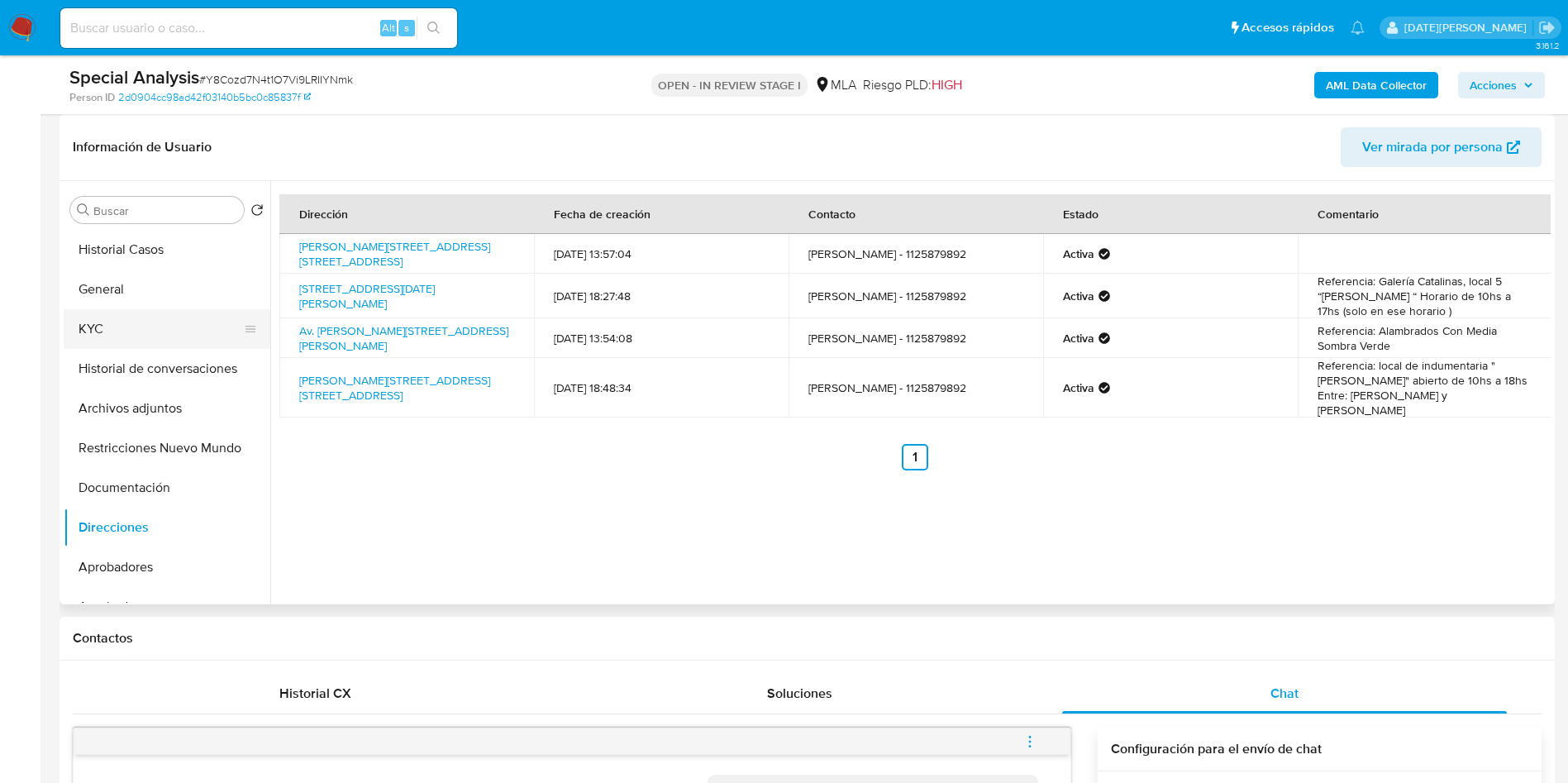
click at [123, 312] on button "KYC" at bounding box center [160, 328] width 194 height 40
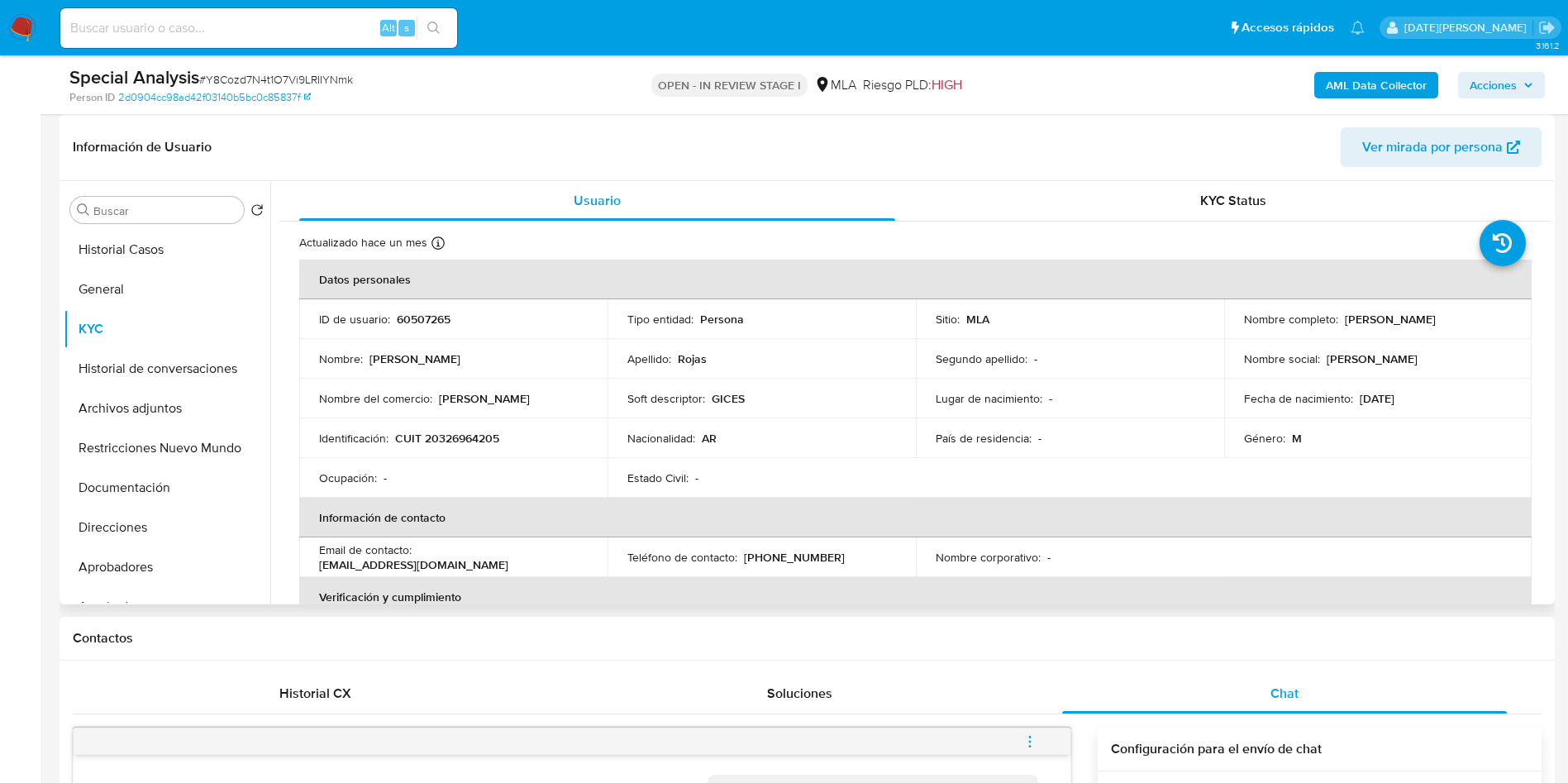
drag, startPoint x: 1341, startPoint y: 319, endPoint x: 1459, endPoint y: 319, distance: 118.0
click at [1436, 319] on p "[PERSON_NAME]" at bounding box center [1390, 319] width 91 height 15
copy p "[PERSON_NAME]"
click at [109, 487] on button "Documentación" at bounding box center [160, 487] width 194 height 40
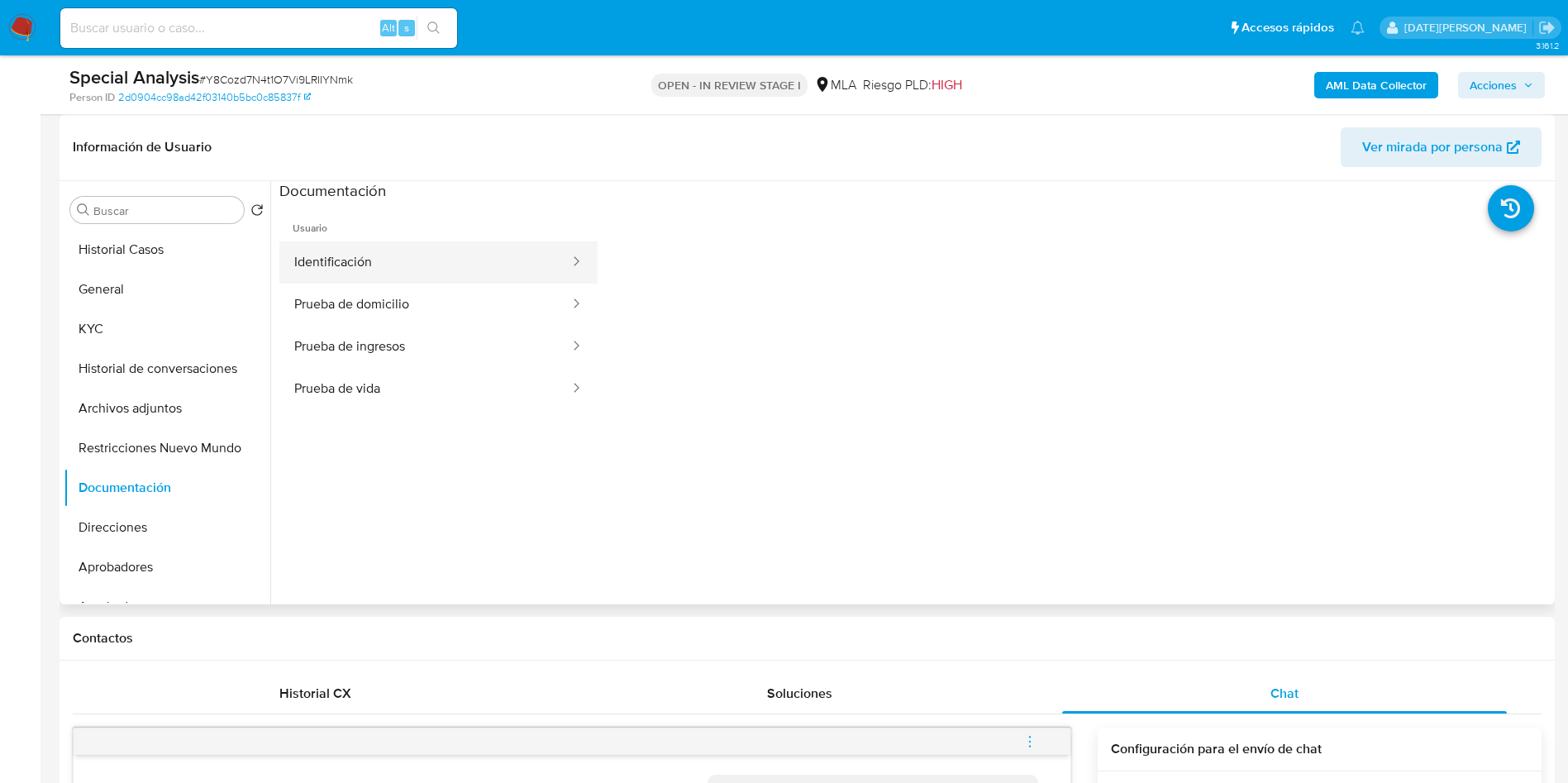
click at [398, 267] on button "Identificación" at bounding box center [425, 263] width 291 height 42
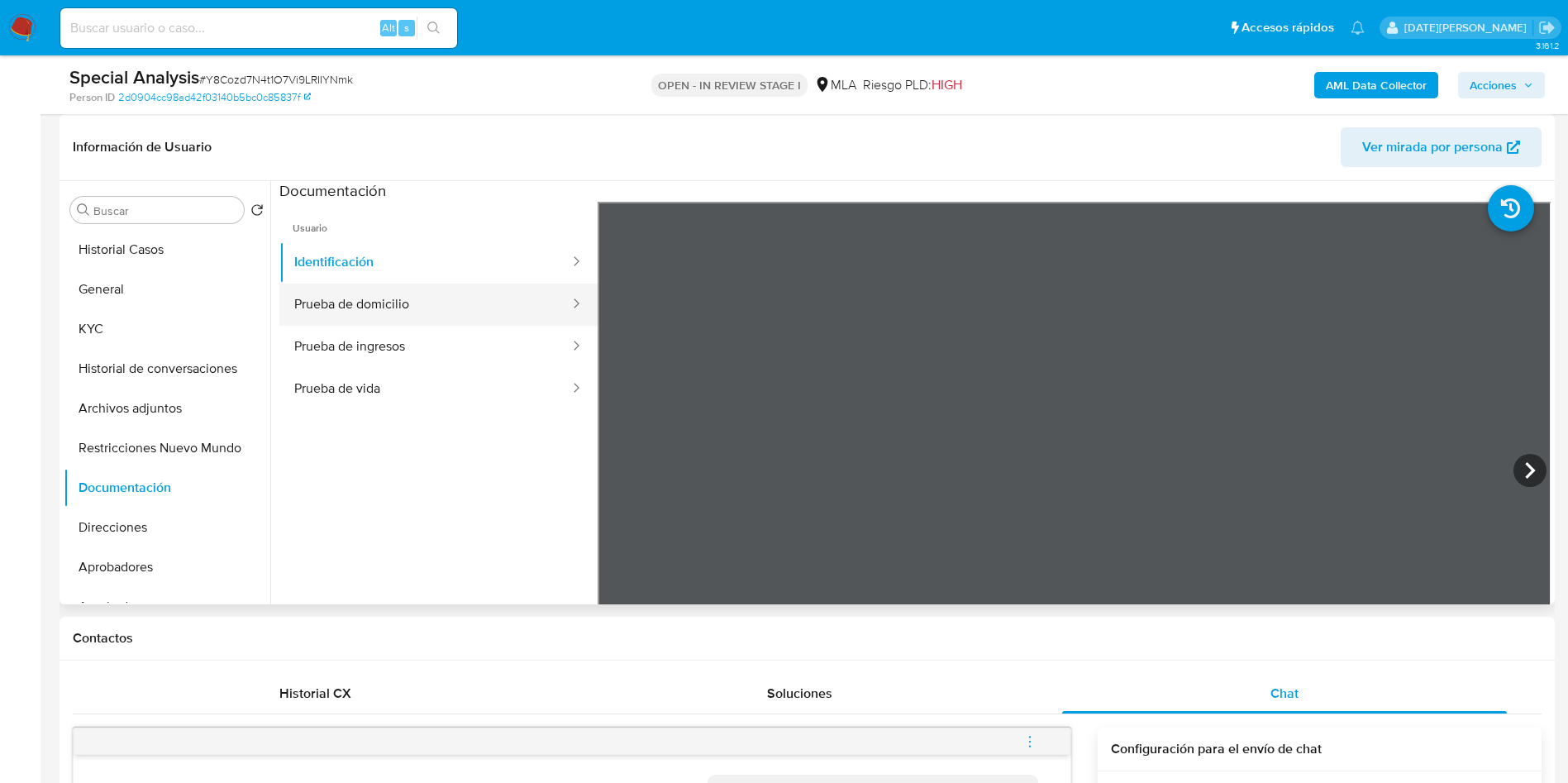
click at [342, 306] on button "Prueba de domicilio" at bounding box center [425, 304] width 291 height 42
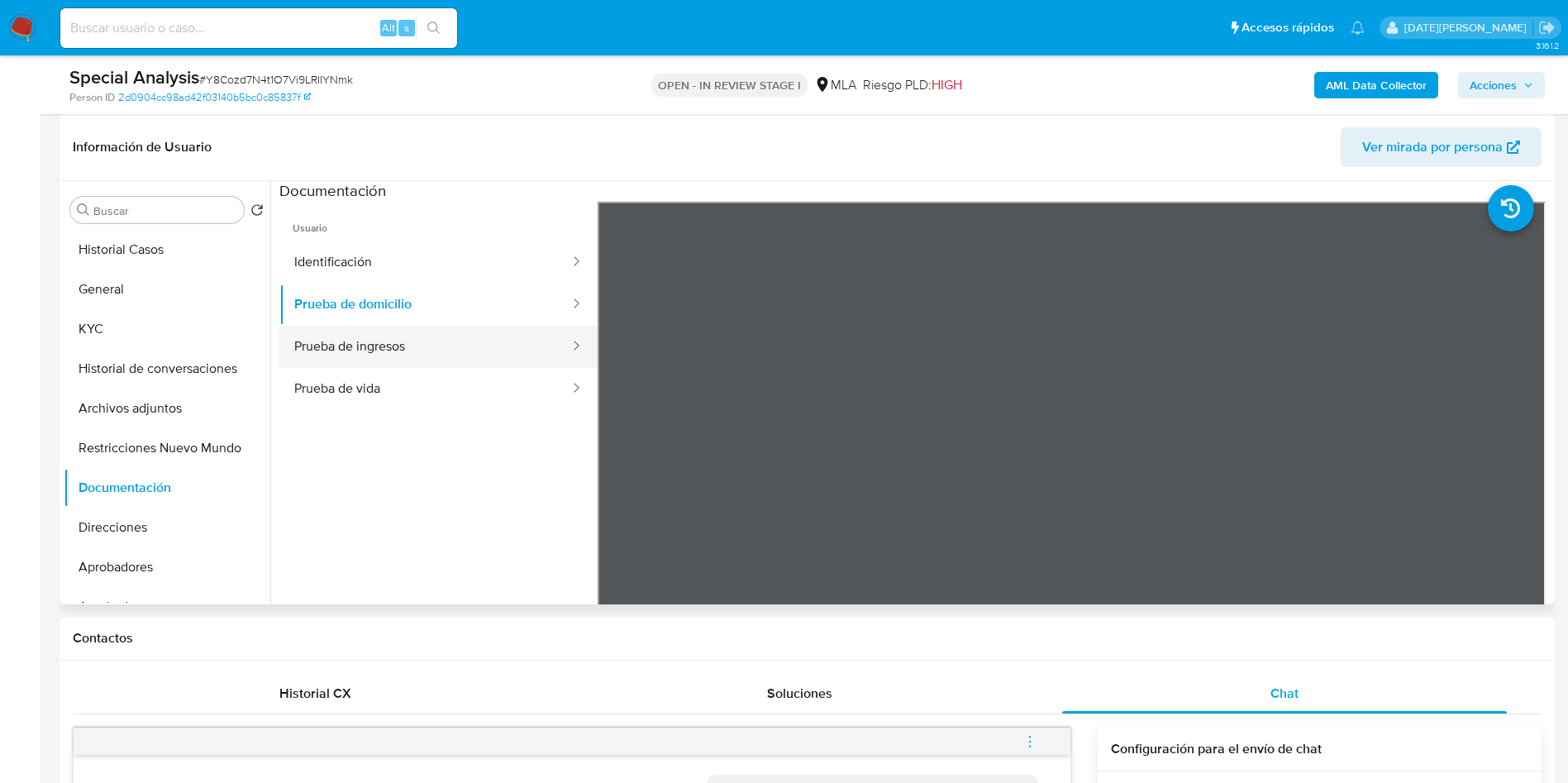
click at [374, 352] on button "Prueba de ingresos" at bounding box center [425, 347] width 291 height 42
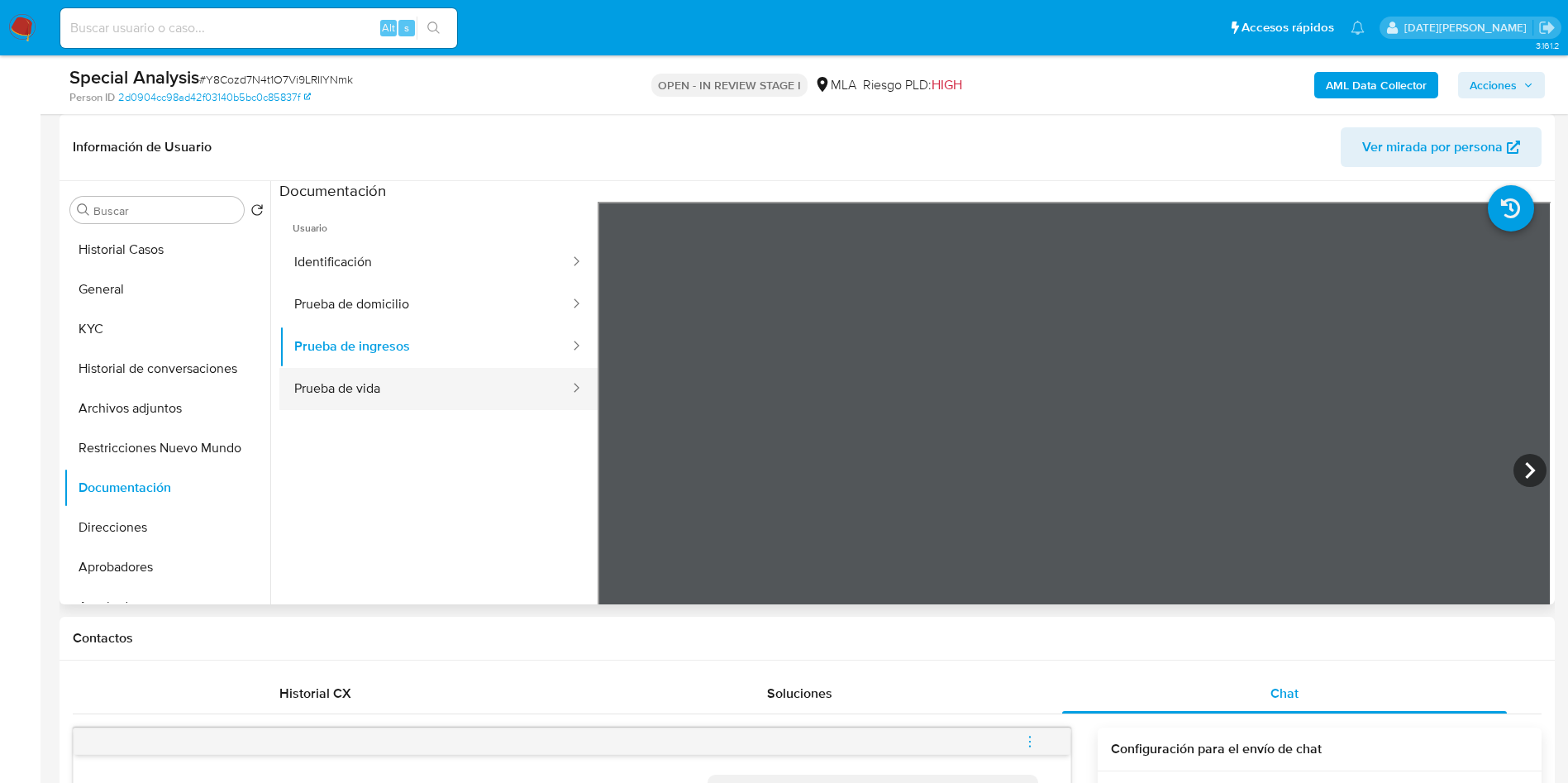
click at [366, 397] on button "Prueba de vida" at bounding box center [425, 389] width 291 height 42
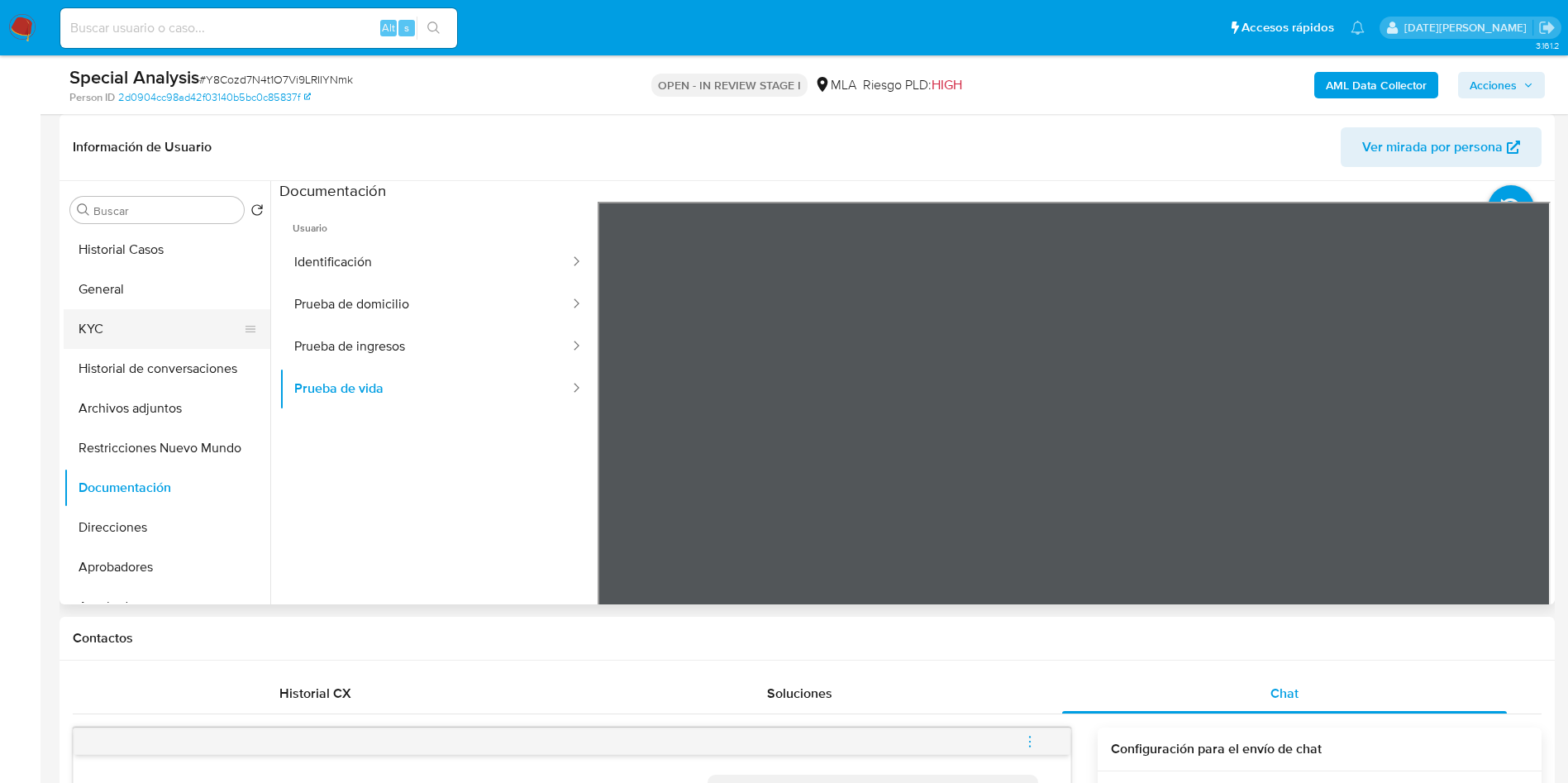
click at [143, 332] on button "KYC" at bounding box center [160, 328] width 194 height 40
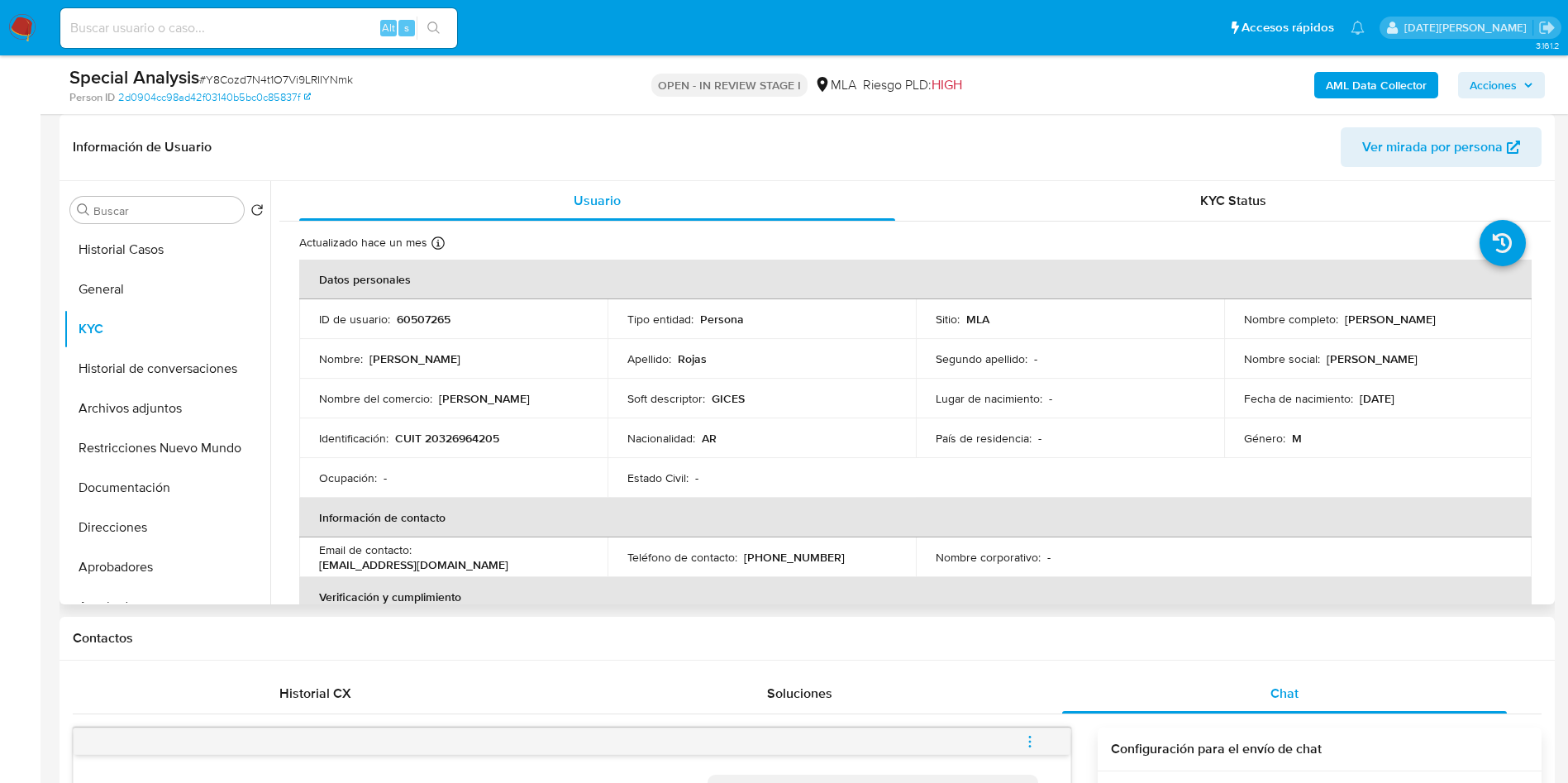
click at [1375, 314] on p "[PERSON_NAME]" at bounding box center [1390, 319] width 91 height 15
drag, startPoint x: 1340, startPoint y: 320, endPoint x: 1486, endPoint y: 321, distance: 146.0
click at [1486, 321] on div "Nombre completo : [PERSON_NAME]" at bounding box center [1378, 319] width 268 height 15
copy p "[PERSON_NAME]"
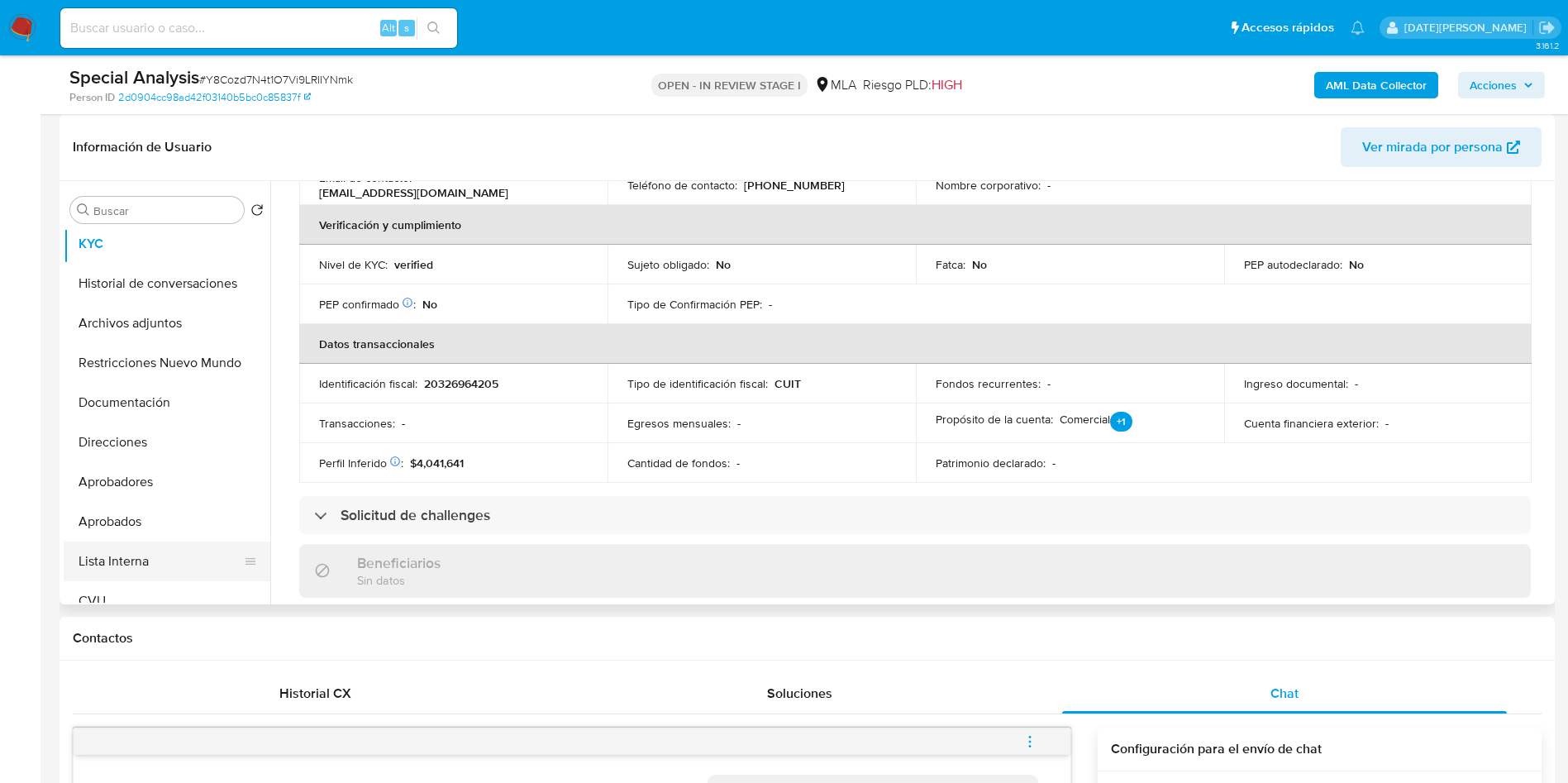
scroll to position [124, 0]
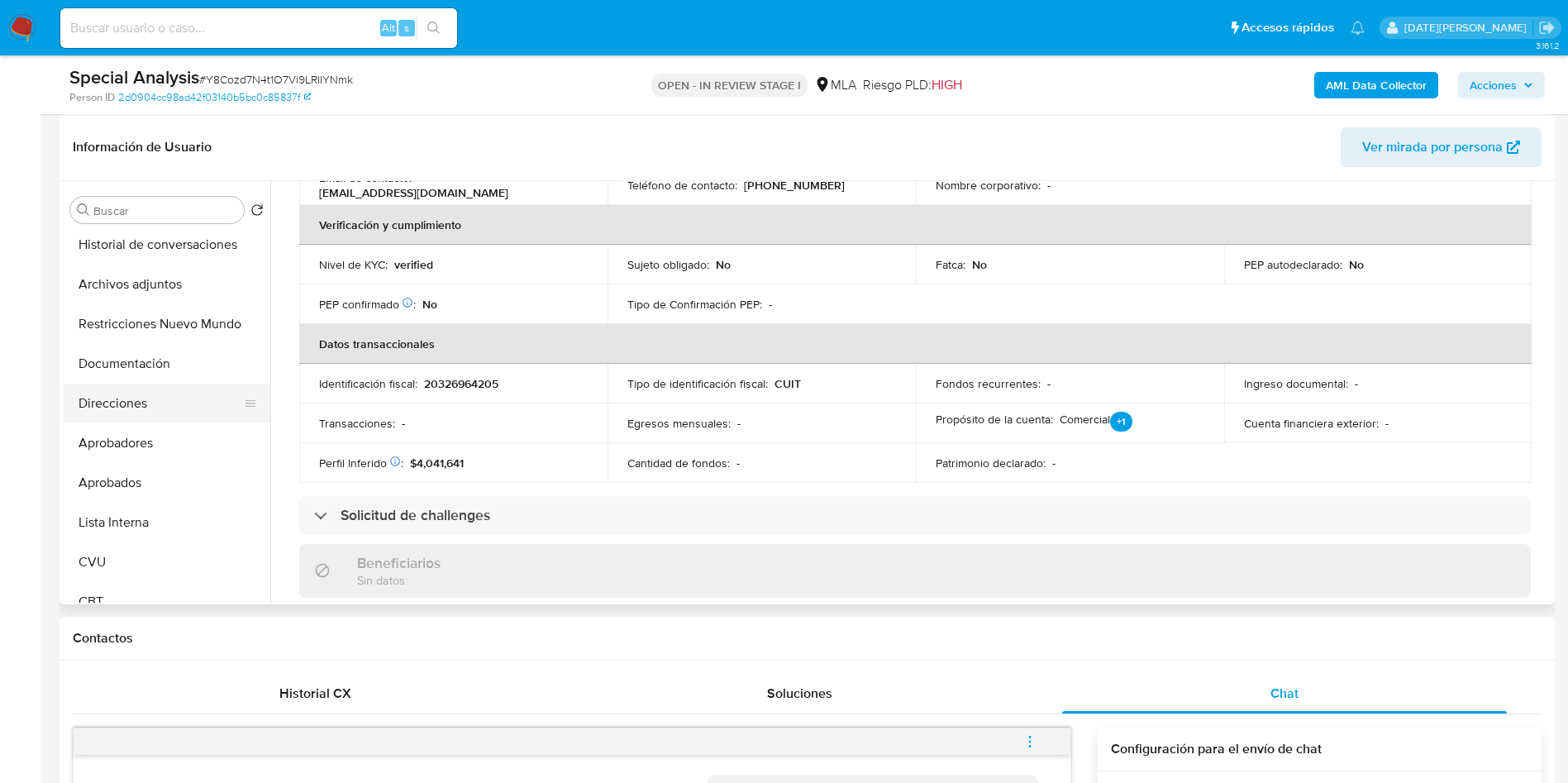
click at [143, 407] on button "Direcciones" at bounding box center [160, 403] width 194 height 40
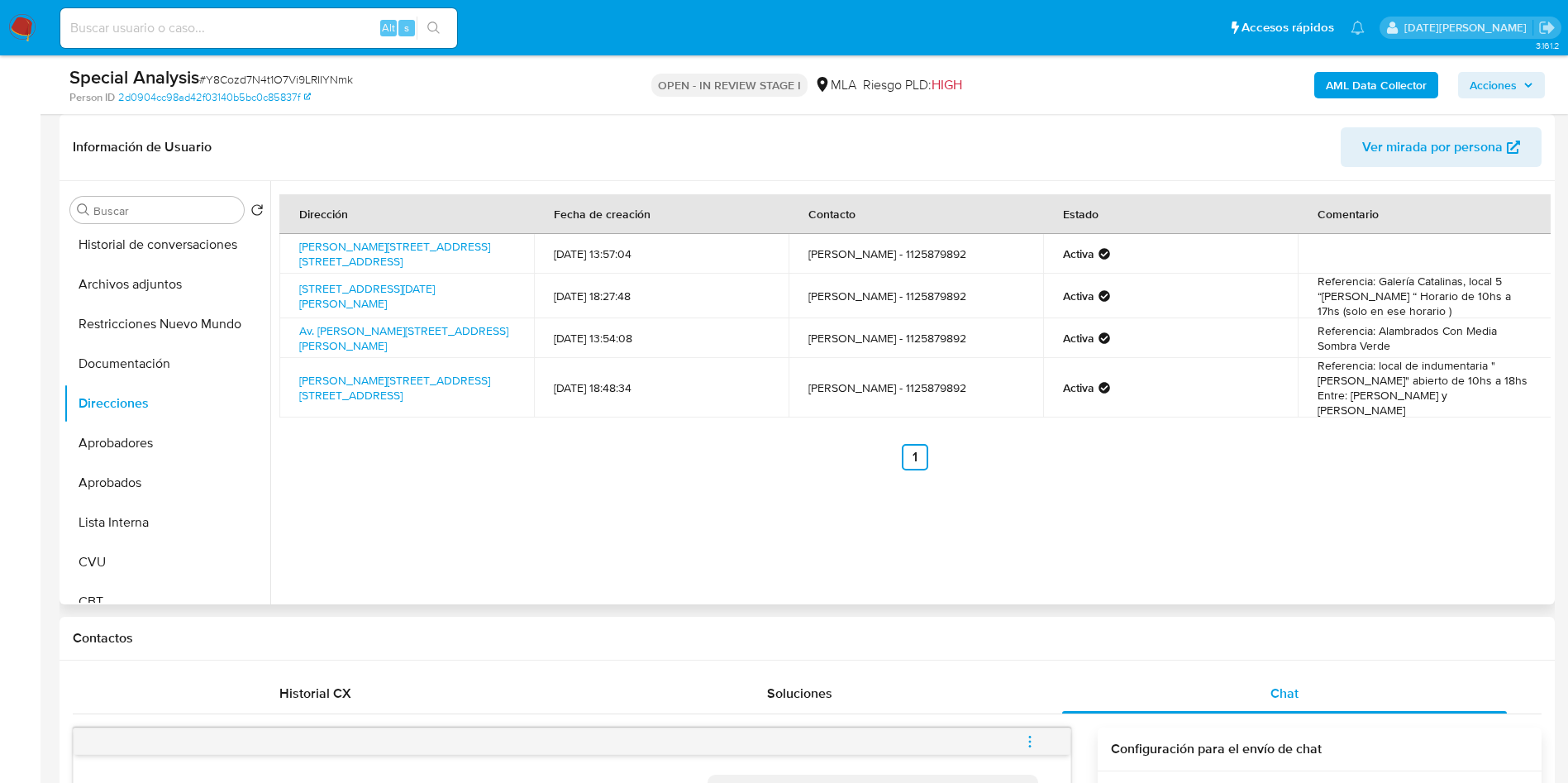
drag, startPoint x: 283, startPoint y: 369, endPoint x: 483, endPoint y: 388, distance: 200.9
click at [483, 388] on td "[PERSON_NAME][STREET_ADDRESS] [STREET_ADDRESS]" at bounding box center [407, 387] width 255 height 60
copy link "[PERSON_NAME][STREET_ADDRESS] [STREET_ADDRESS]"
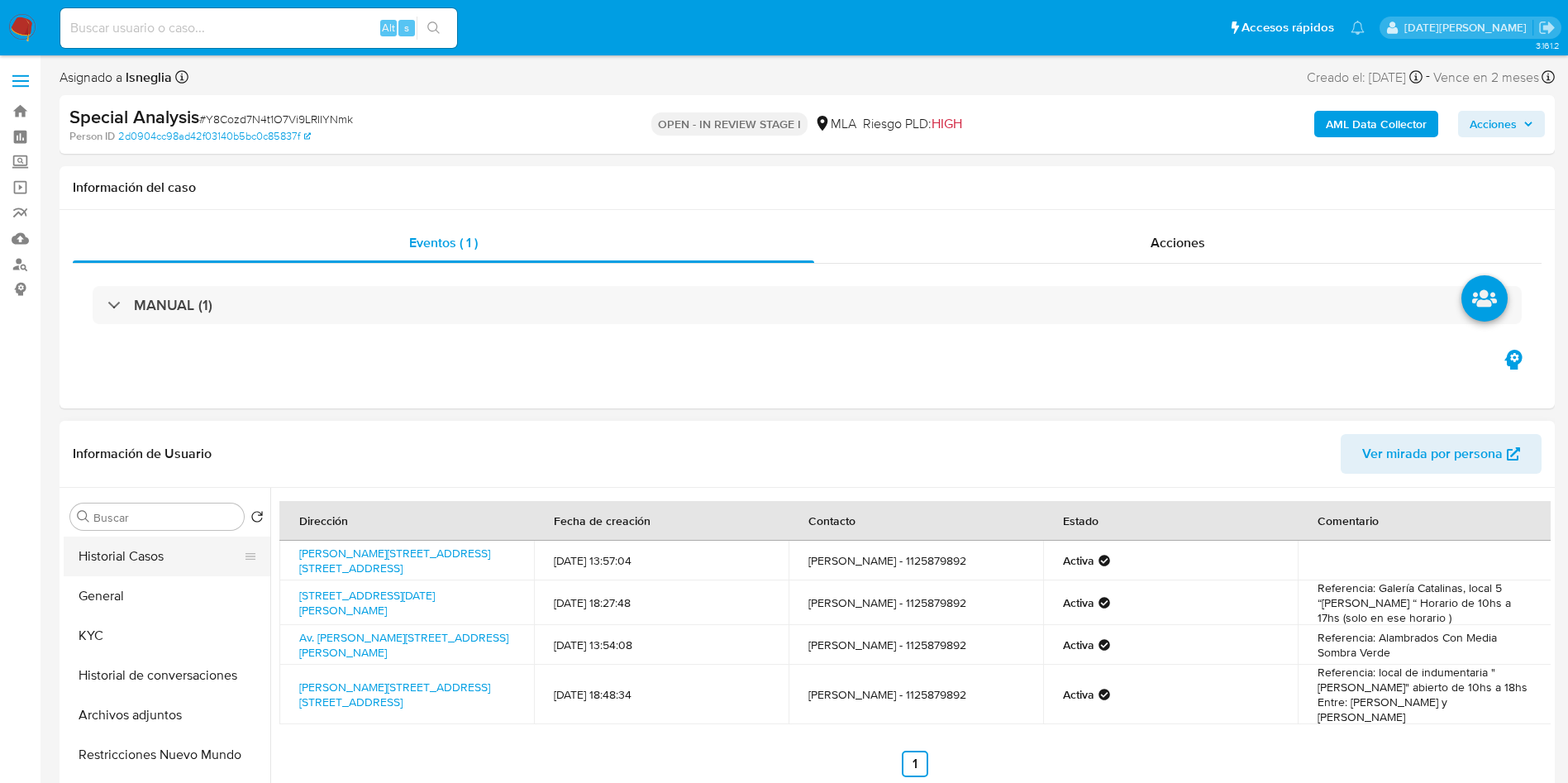
click at [137, 562] on button "Historial Casos" at bounding box center [160, 556] width 194 height 40
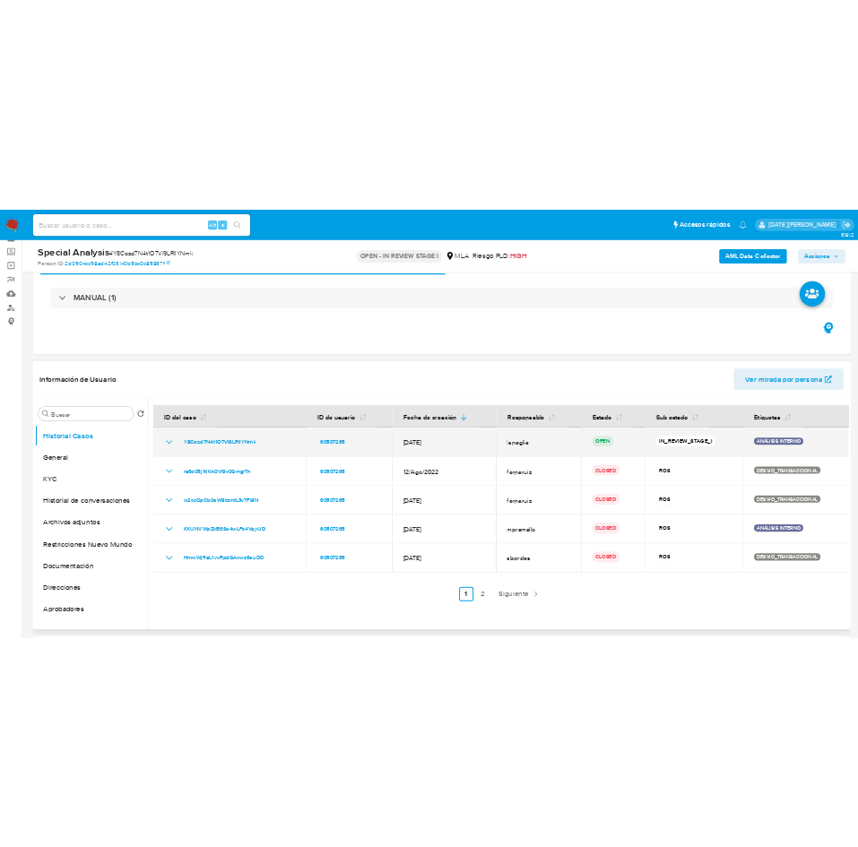
scroll to position [134, 0]
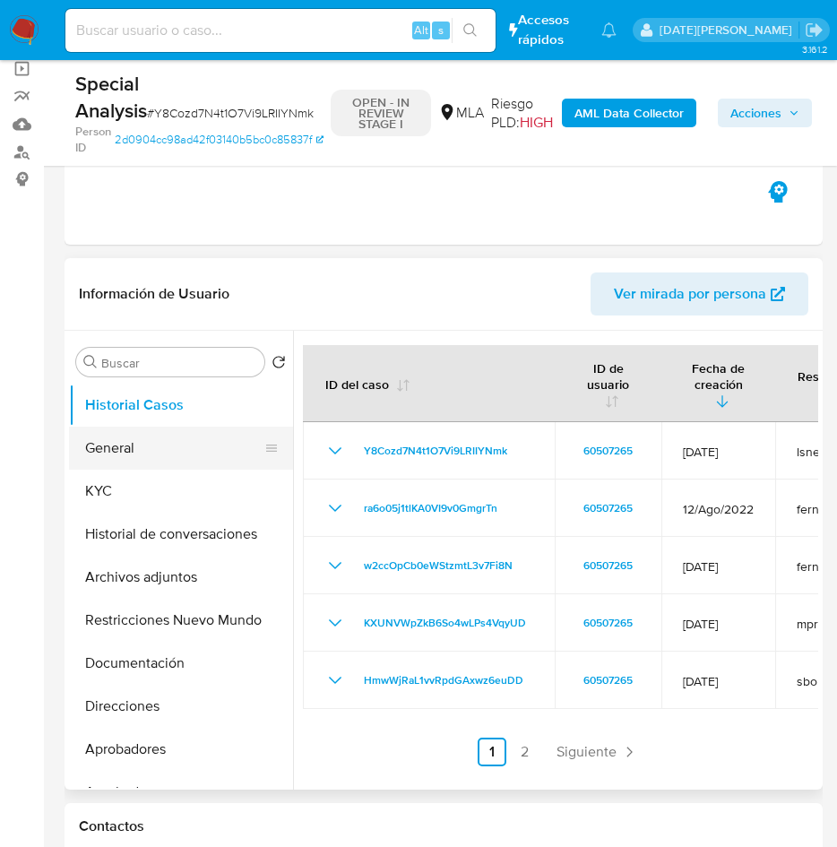
click at [203, 446] on button "General" at bounding box center [174, 448] width 210 height 43
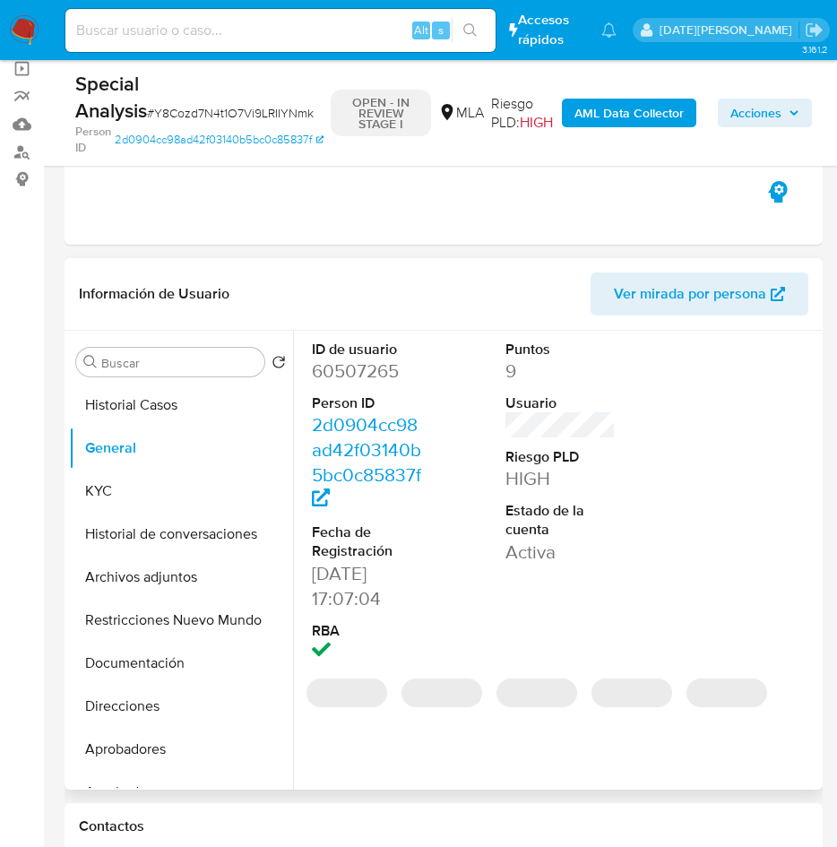
click at [390, 370] on dd "60507265" at bounding box center [367, 370] width 111 height 25
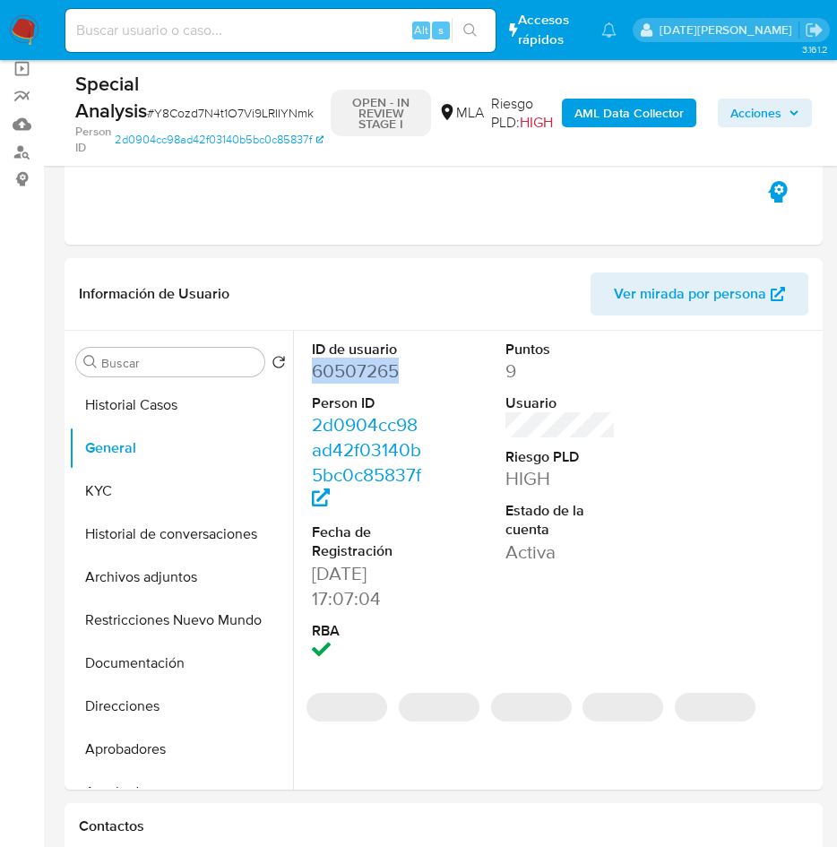
copy dd "60507265"
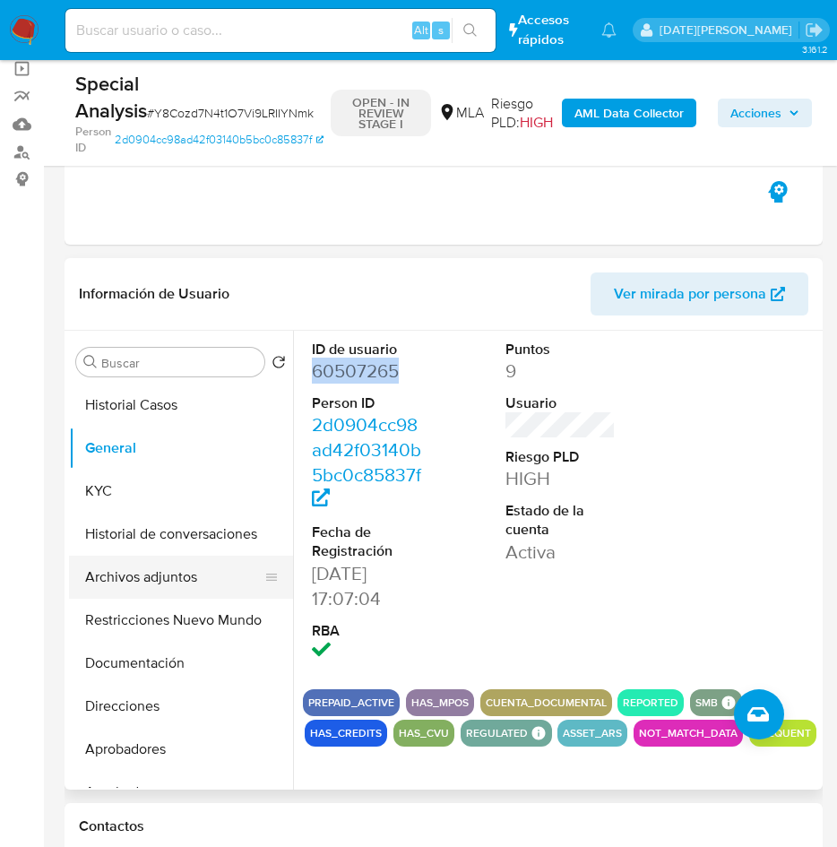
click at [191, 583] on button "Archivos adjuntos" at bounding box center [174, 577] width 210 height 43
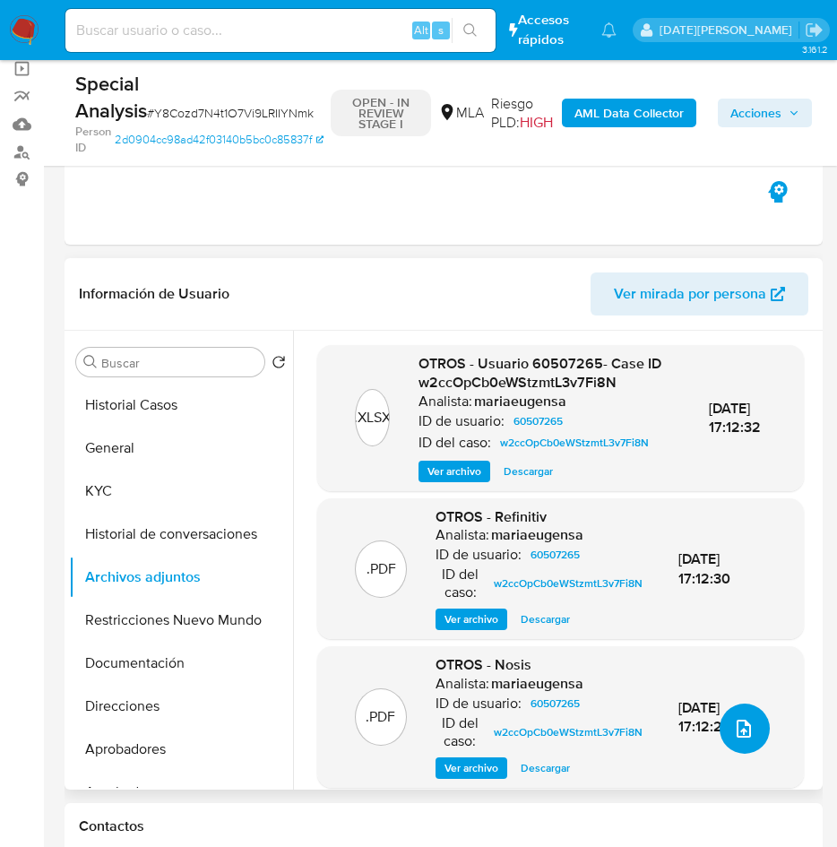
click at [738, 748] on button "upload-file" at bounding box center [745, 728] width 50 height 50
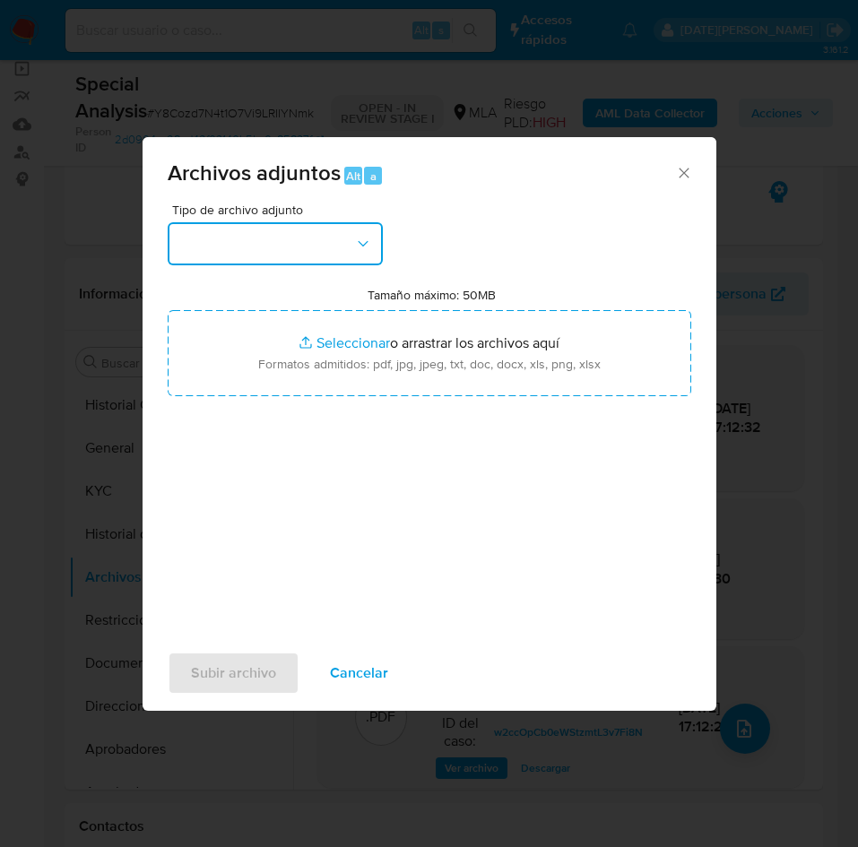
click at [230, 251] on button "button" at bounding box center [275, 243] width 215 height 43
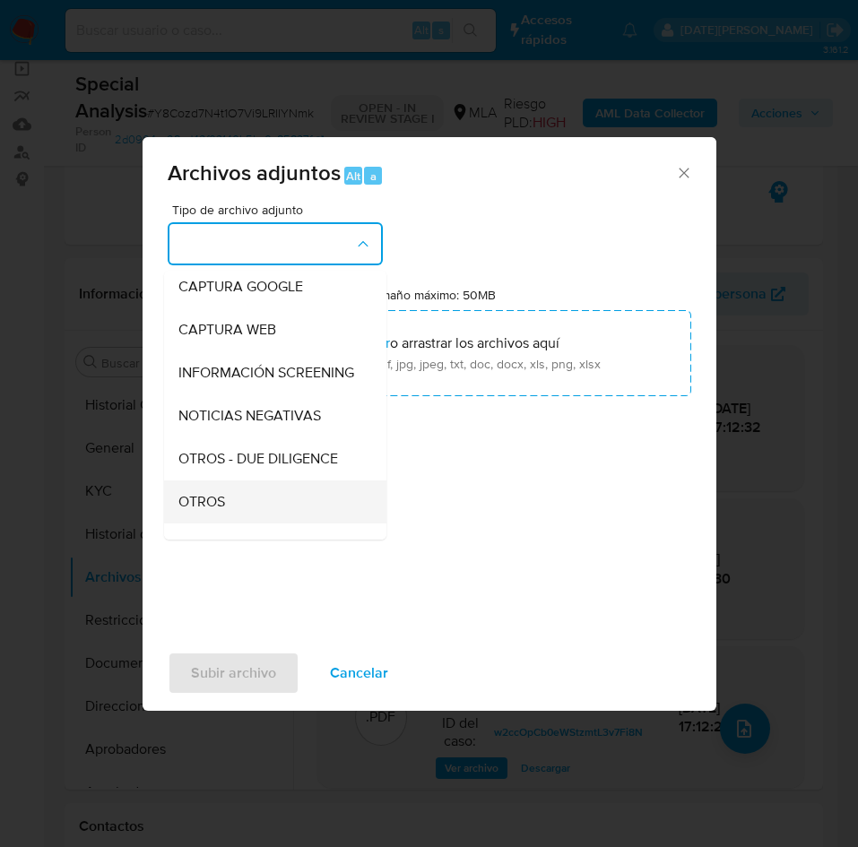
click at [242, 515] on div "OTROS" at bounding box center [269, 501] width 183 height 43
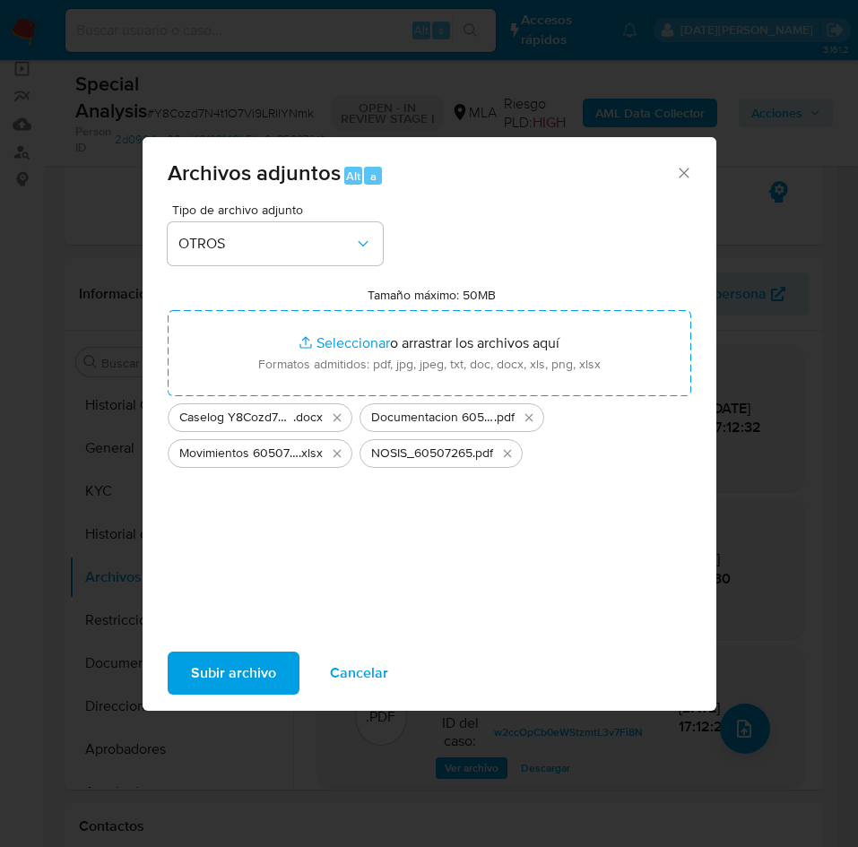
click at [255, 660] on span "Subir archivo" at bounding box center [233, 672] width 85 height 39
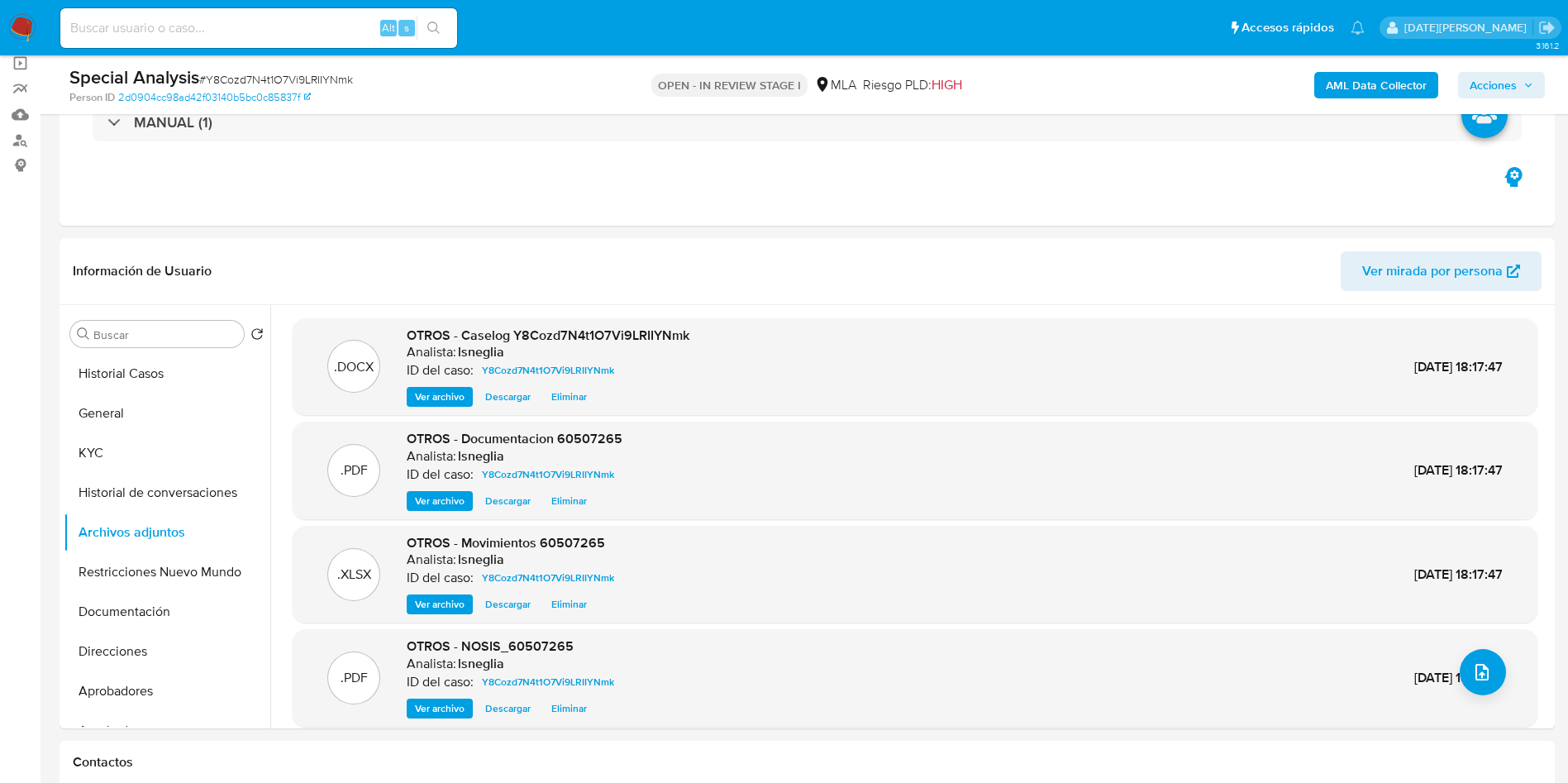
click at [1367, 86] on b "AML Data Collector" at bounding box center [1375, 85] width 101 height 27
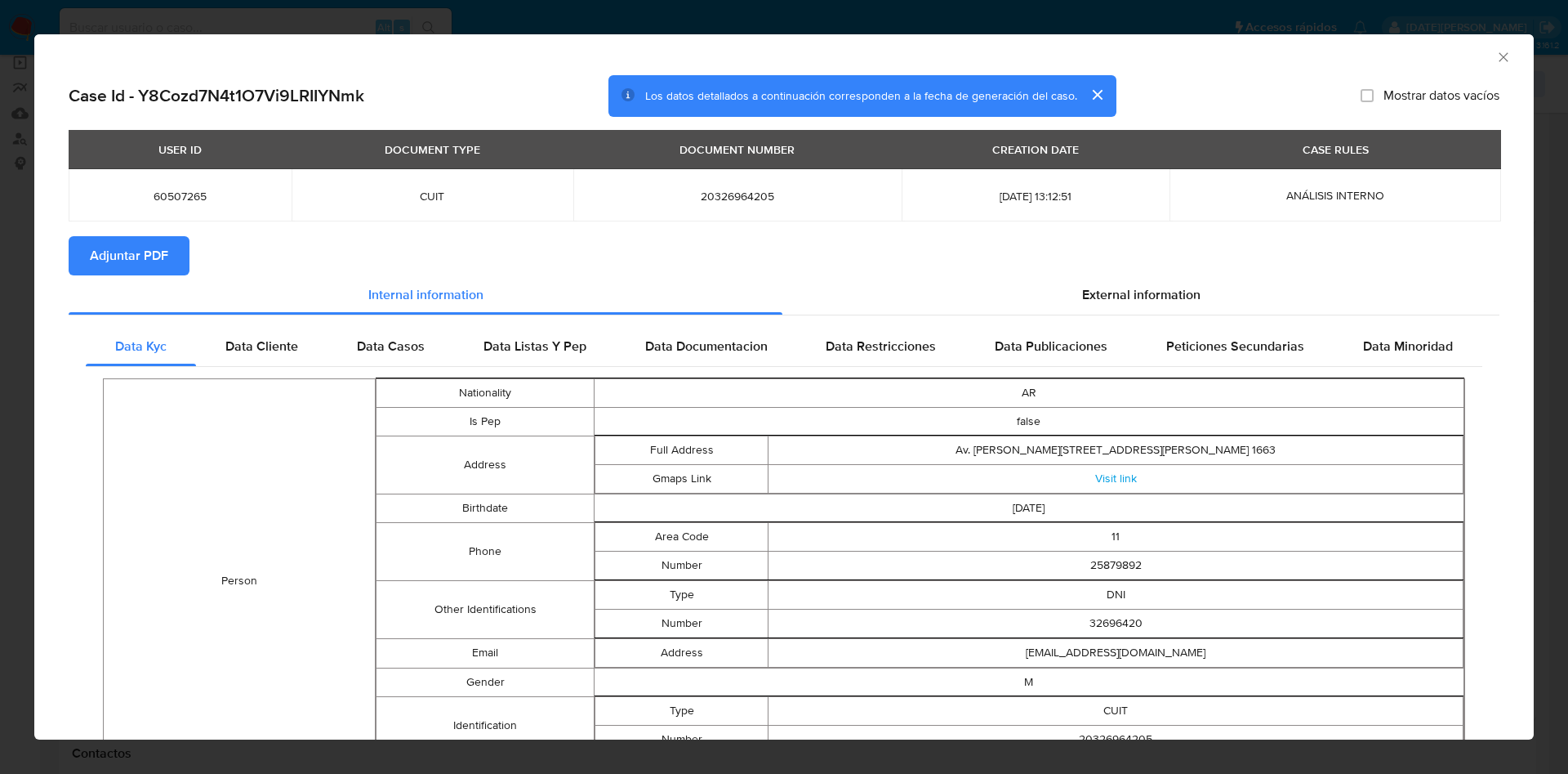
click at [157, 261] on span "Adjuntar PDF" at bounding box center [129, 255] width 78 height 36
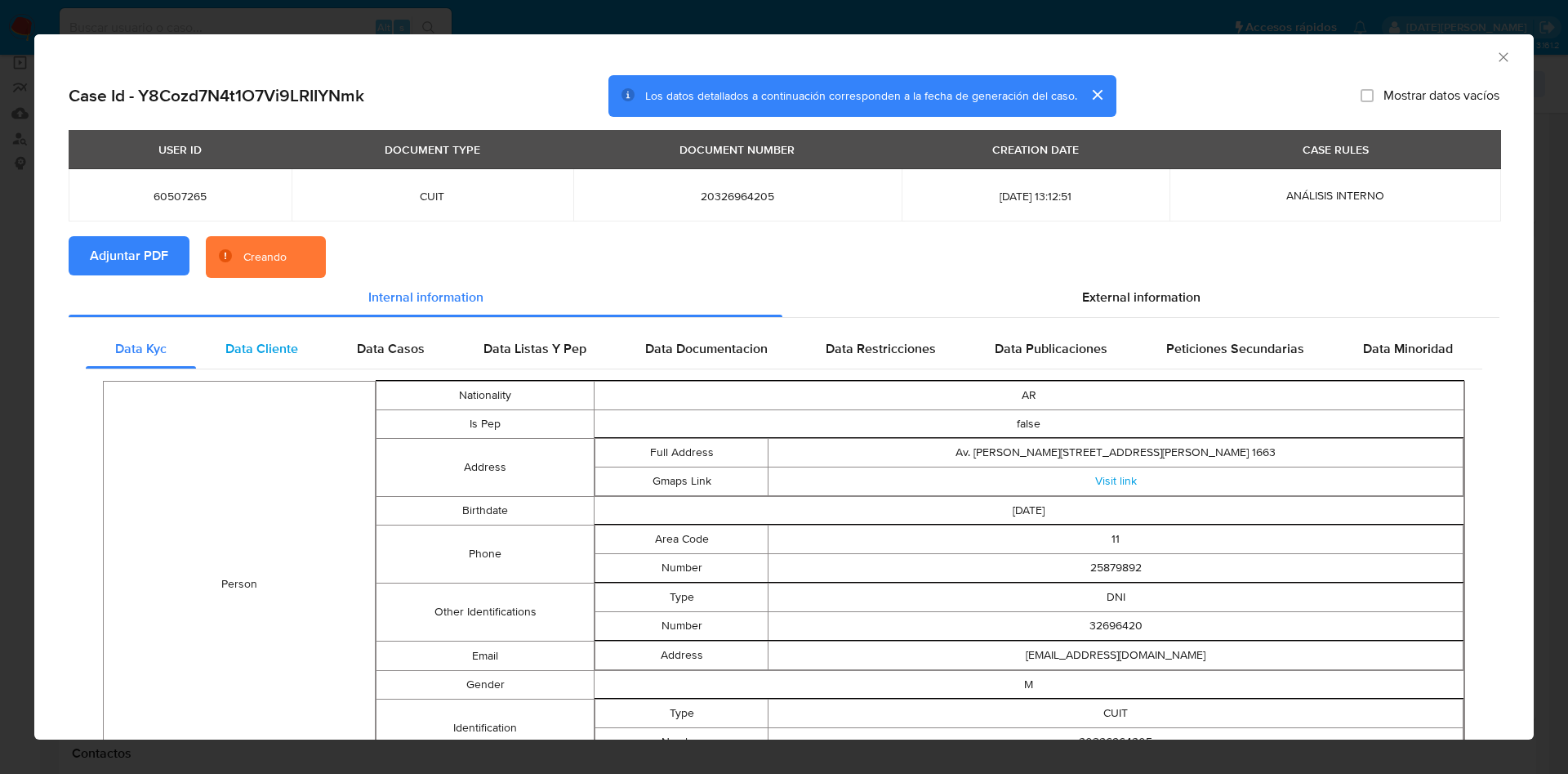
click at [222, 333] on div "Data Cliente" at bounding box center [261, 348] width 131 height 39
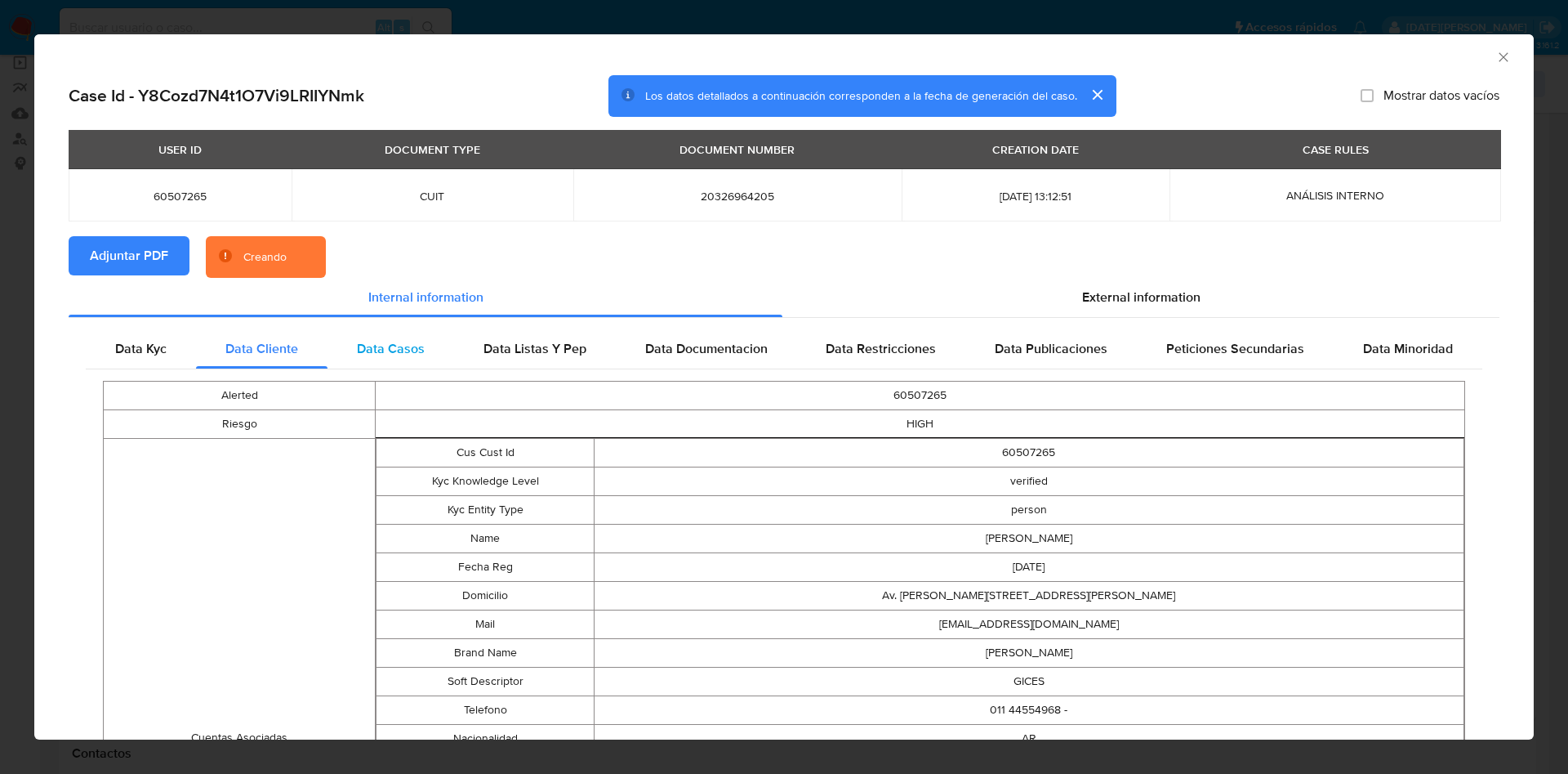
click at [384, 353] on span "Data Casos" at bounding box center [391, 348] width 67 height 19
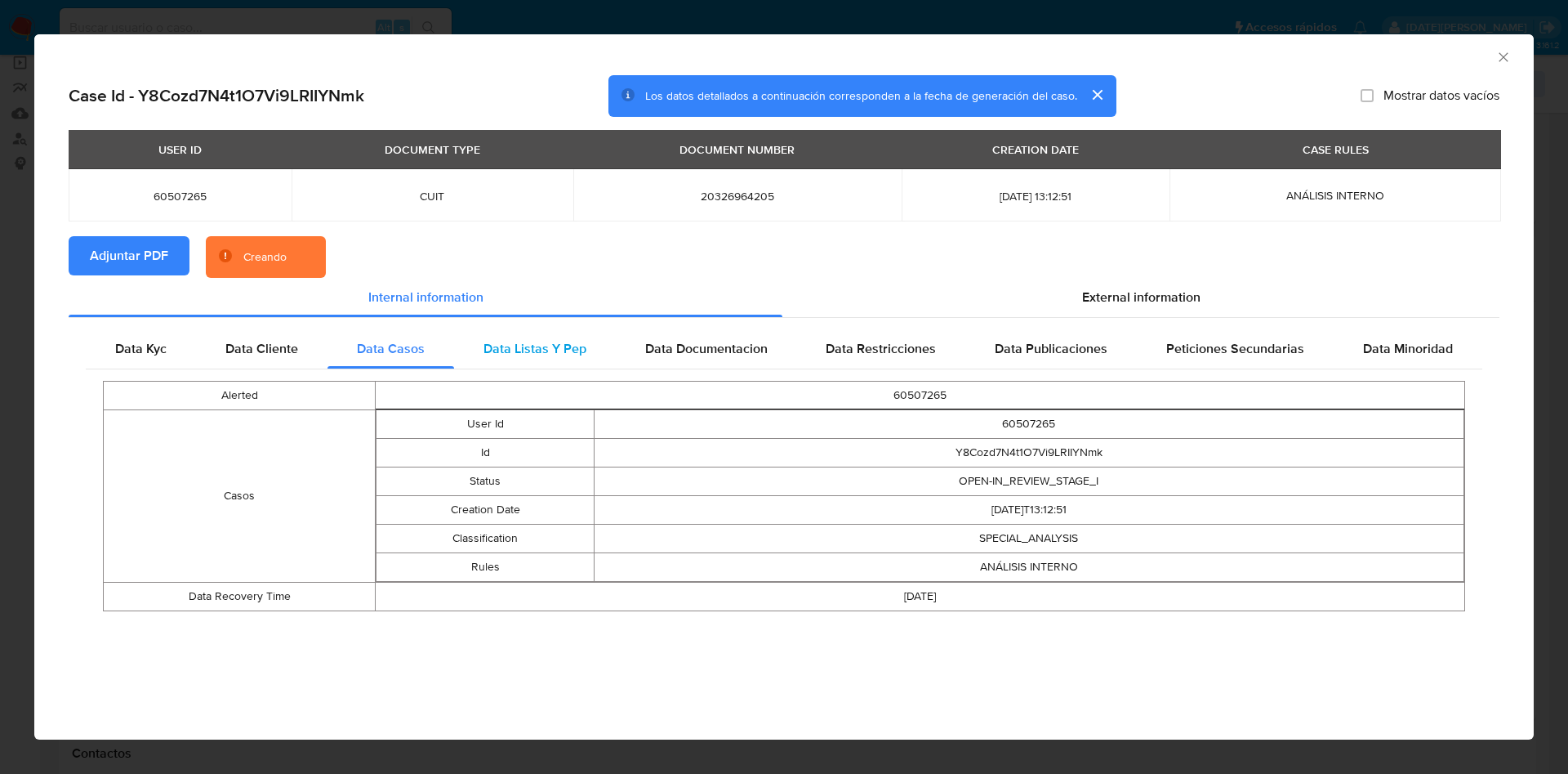
click at [539, 343] on span "Data Listas Y Pep" at bounding box center [535, 348] width 103 height 19
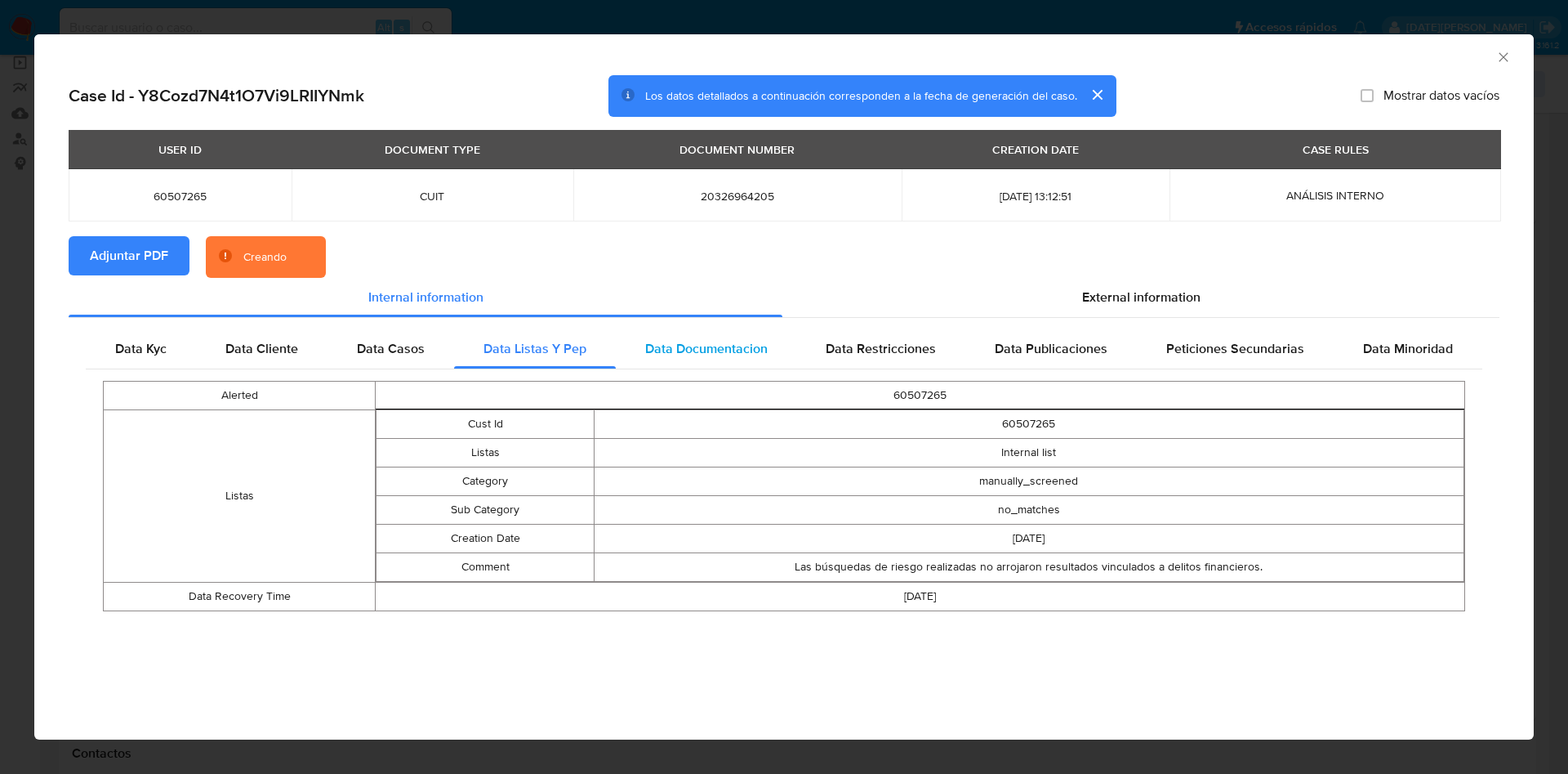
click at [712, 348] on span "Data Documentacion" at bounding box center [706, 348] width 122 height 19
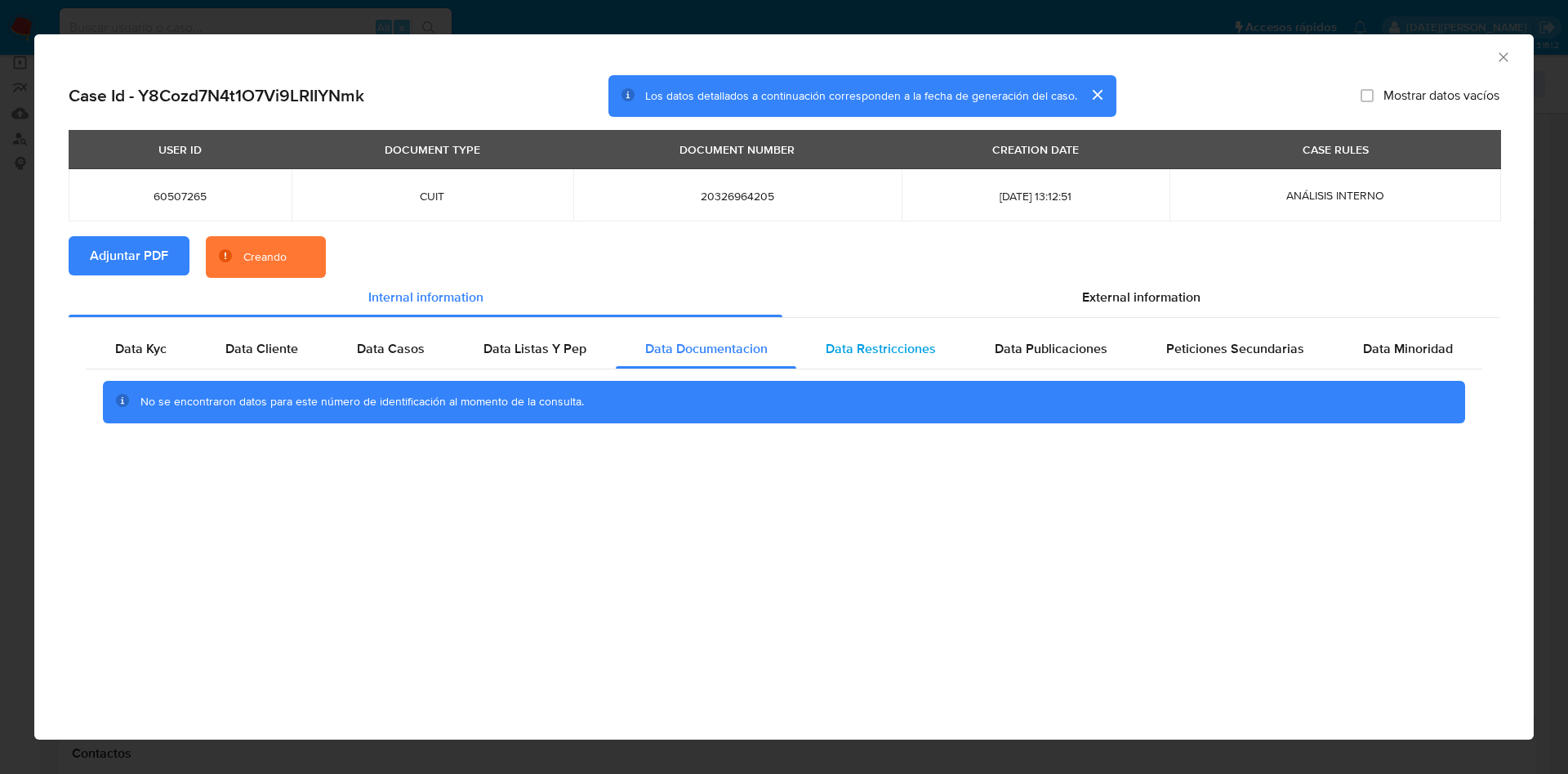
click at [913, 345] on span "Data Restricciones" at bounding box center [880, 348] width 110 height 19
click at [1071, 342] on span "Data Publicaciones" at bounding box center [1051, 348] width 113 height 19
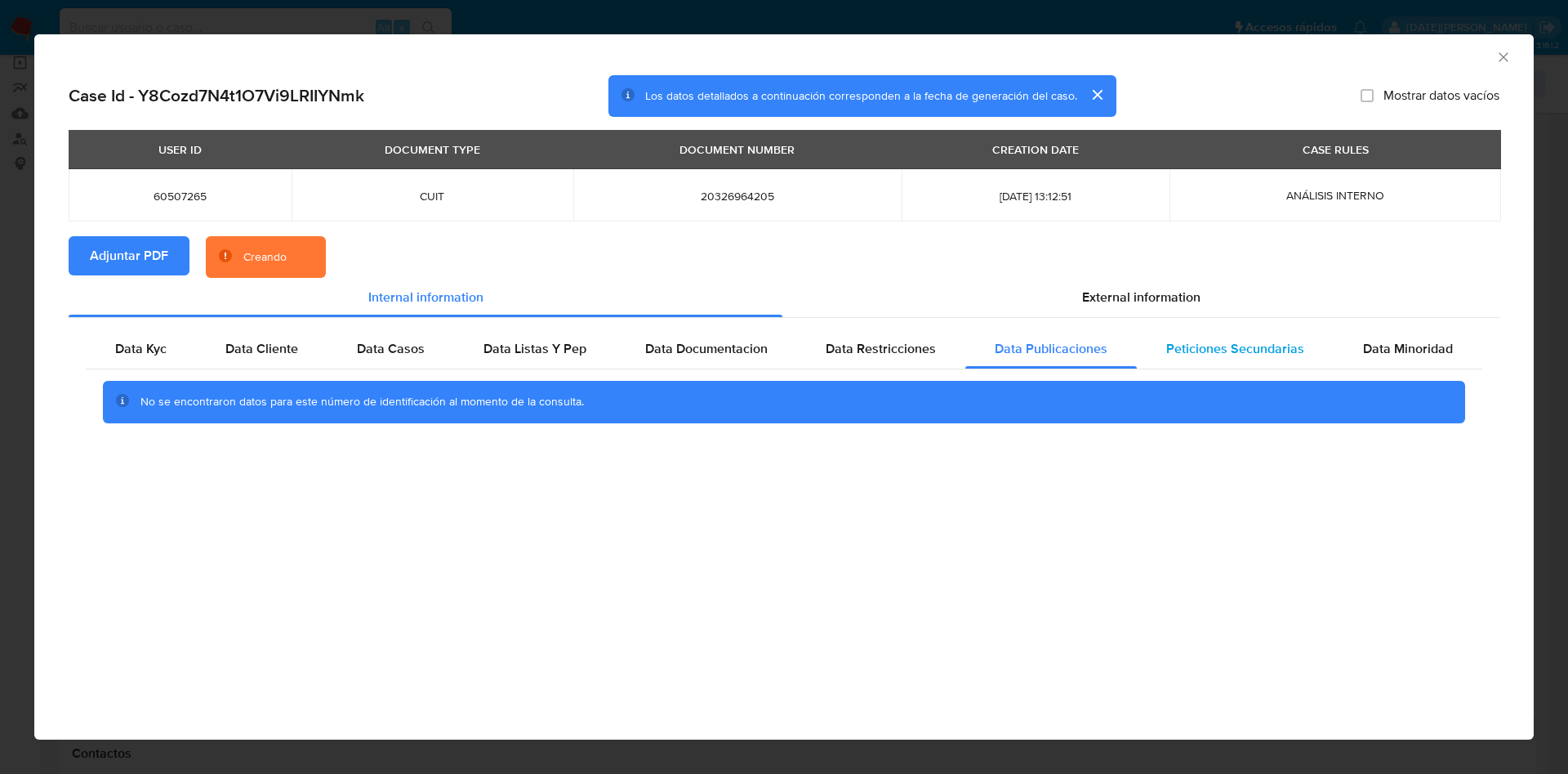
click at [1239, 342] on span "Peticiones Secundarias" at bounding box center [1235, 348] width 138 height 19
click at [1359, 335] on div "Data Minoridad" at bounding box center [1407, 348] width 149 height 39
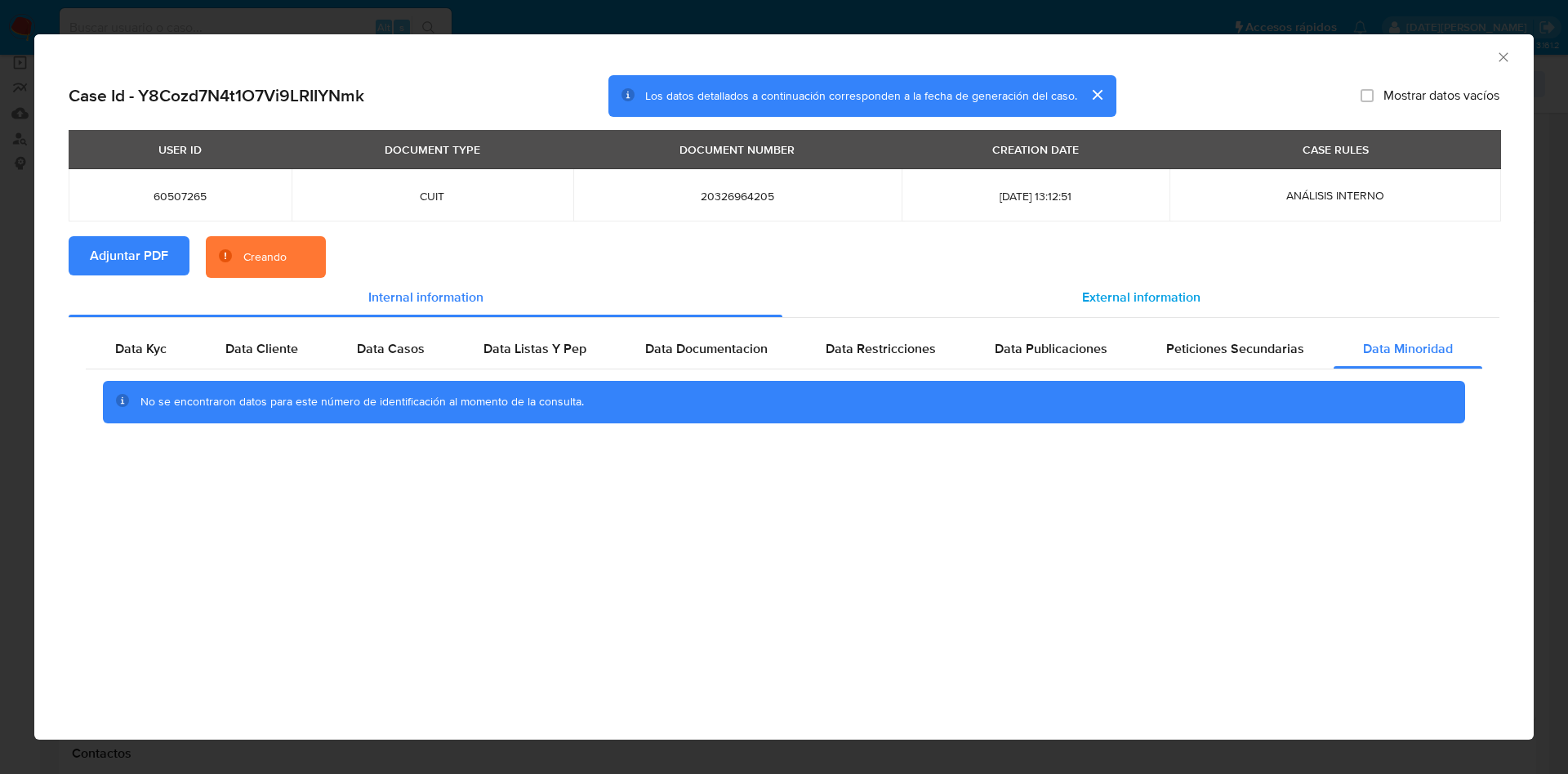
click at [1146, 295] on span "External information" at bounding box center [1141, 296] width 118 height 19
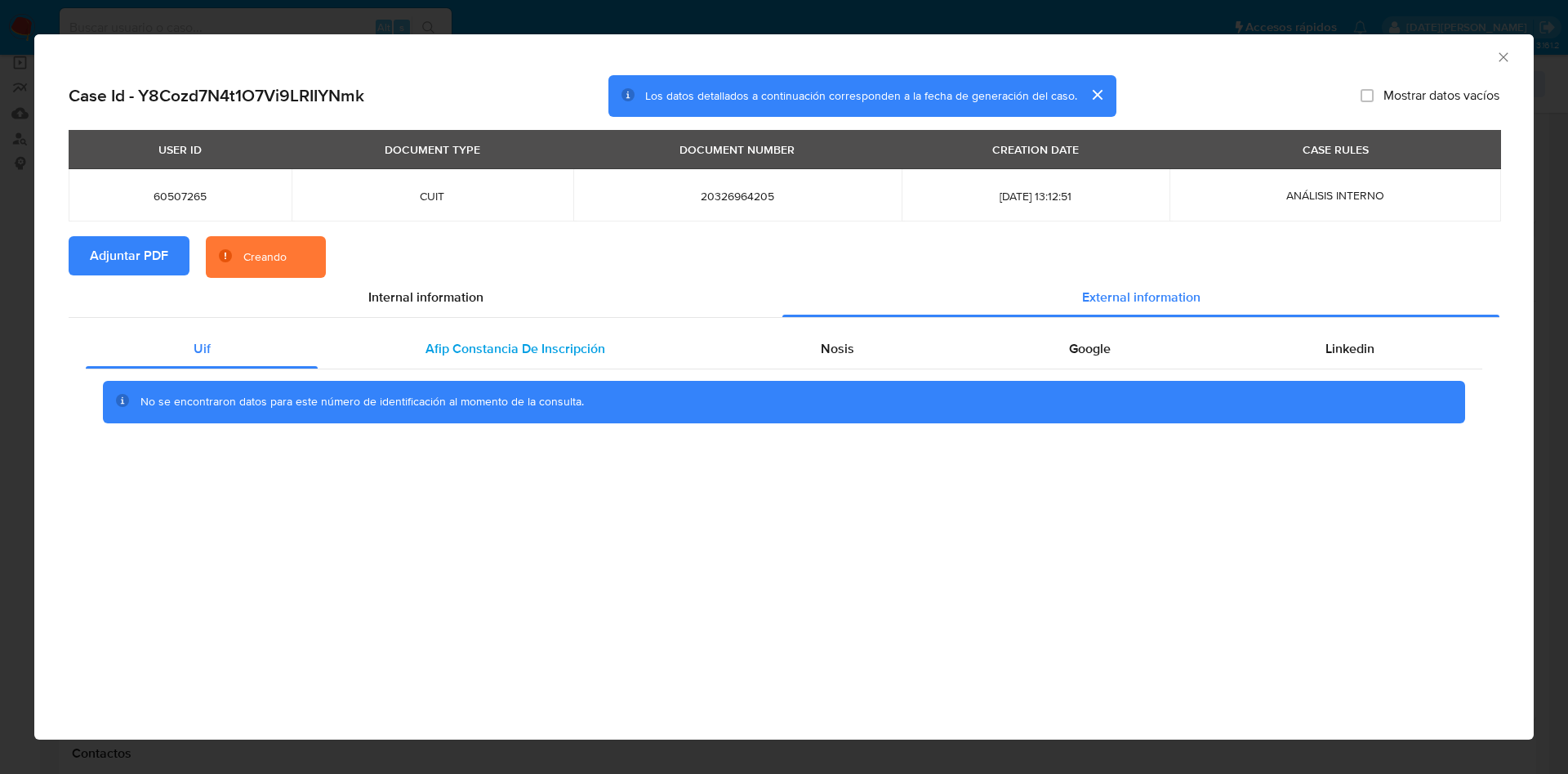
click at [524, 342] on span "Afip Constancia De Inscripción" at bounding box center [515, 348] width 179 height 19
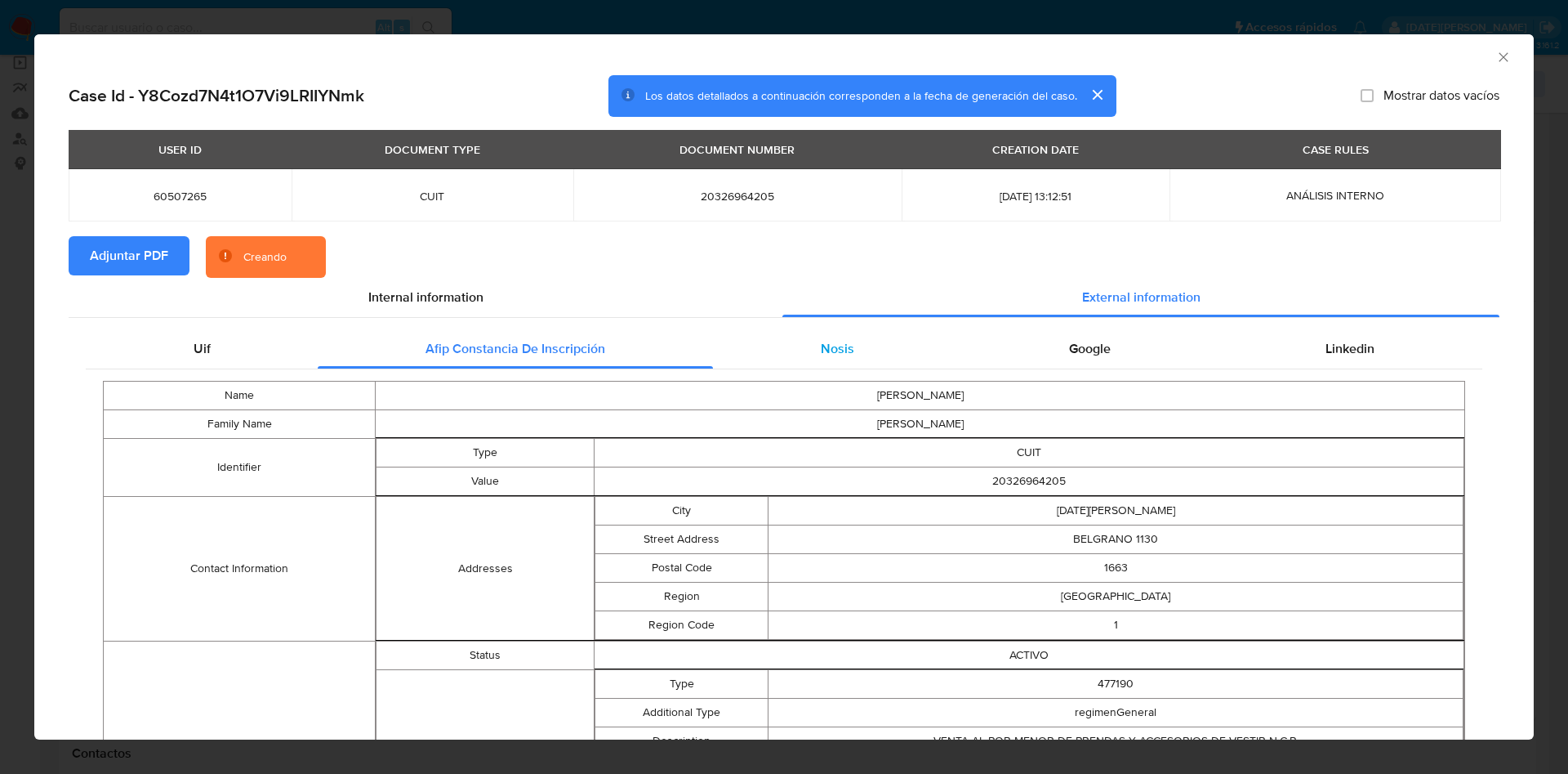
click at [823, 340] on span "Nosis" at bounding box center [837, 348] width 34 height 19
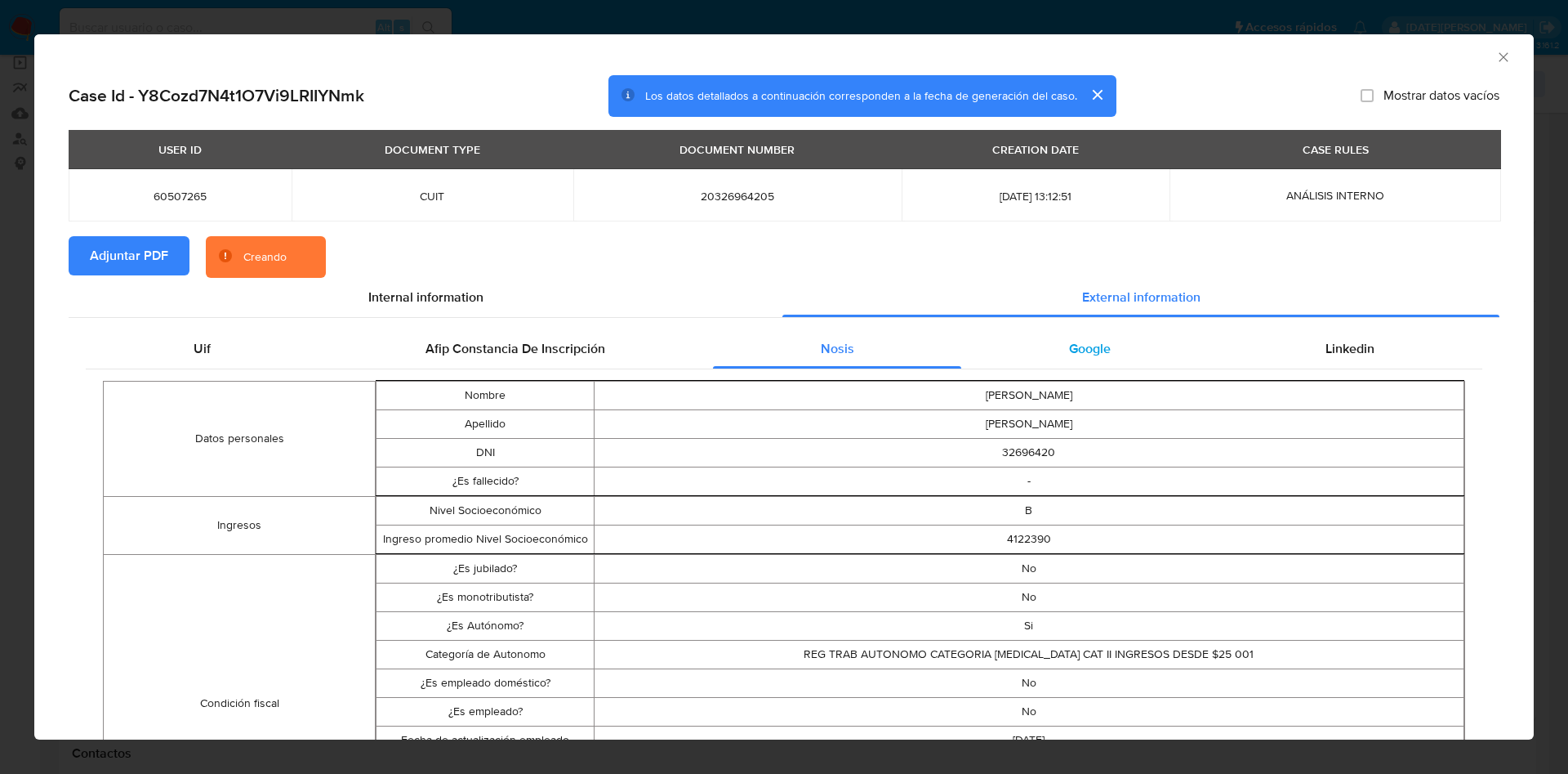
click at [1102, 340] on div "Google" at bounding box center [1089, 348] width 256 height 39
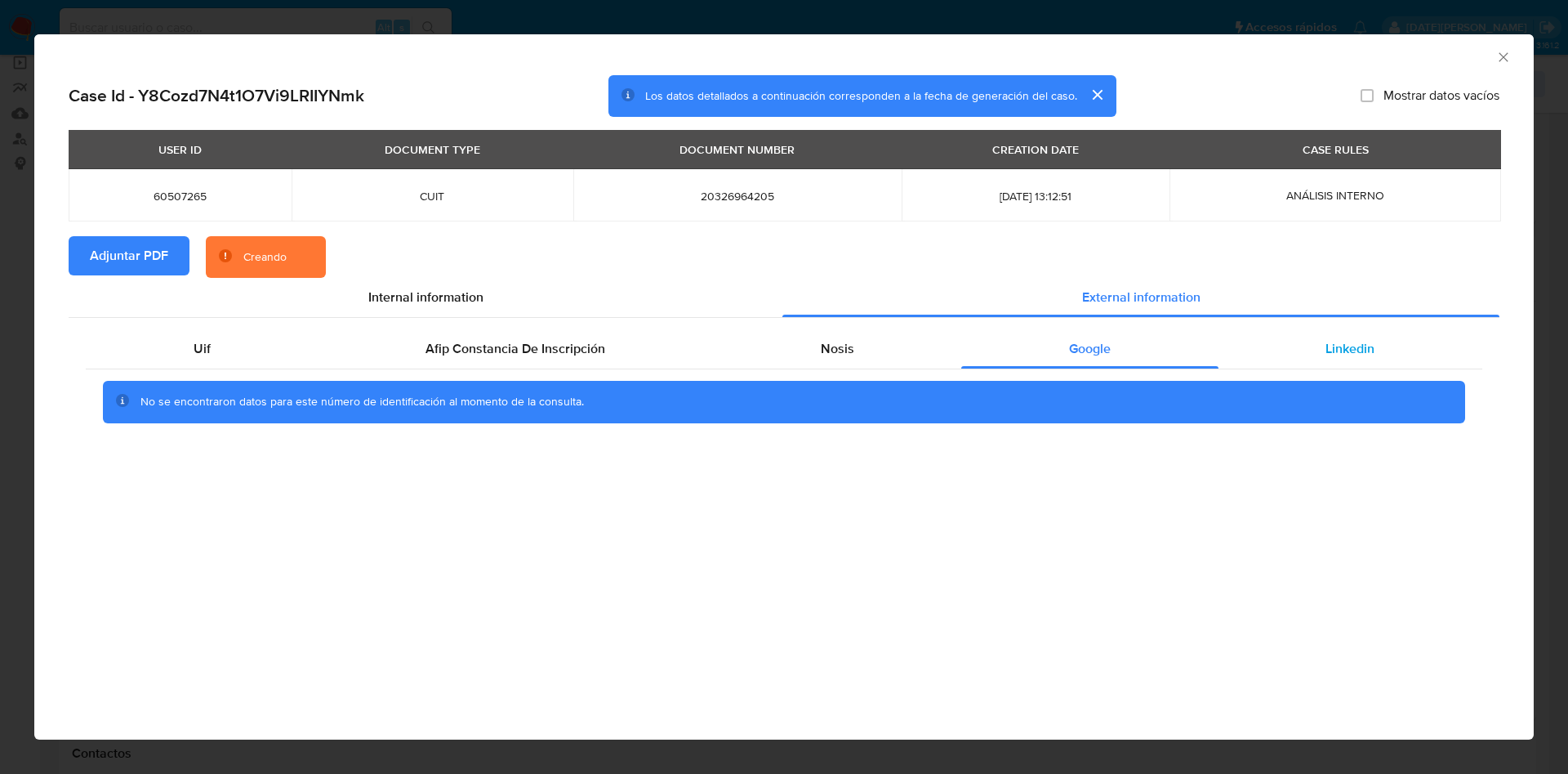
click at [1393, 340] on div "Linkedin" at bounding box center [1349, 348] width 263 height 39
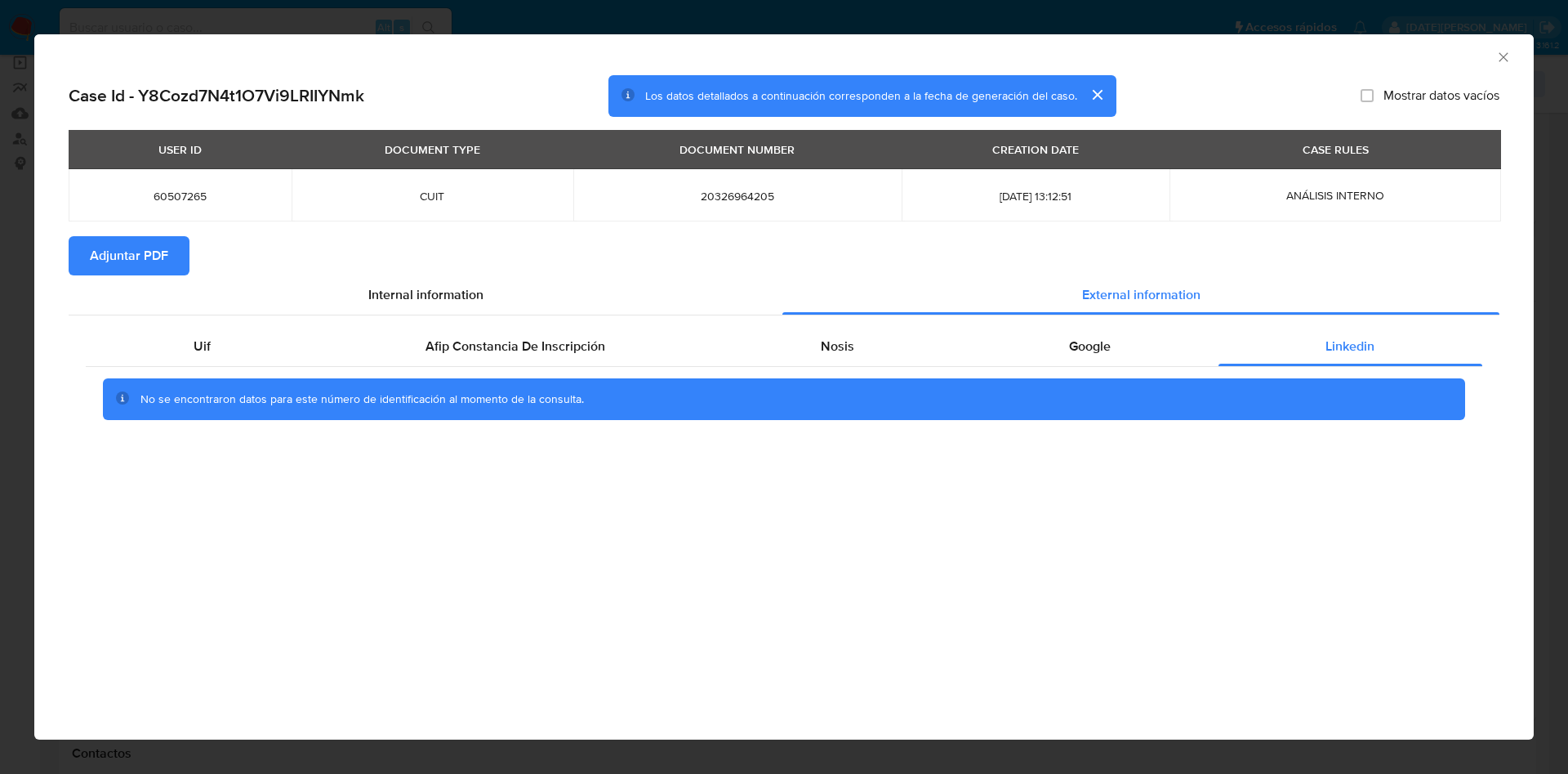
click at [1501, 44] on div "AML Data Collector" at bounding box center [784, 55] width 1499 height 41
click at [1501, 56] on icon "Cerrar ventana" at bounding box center [1502, 57] width 9 height 9
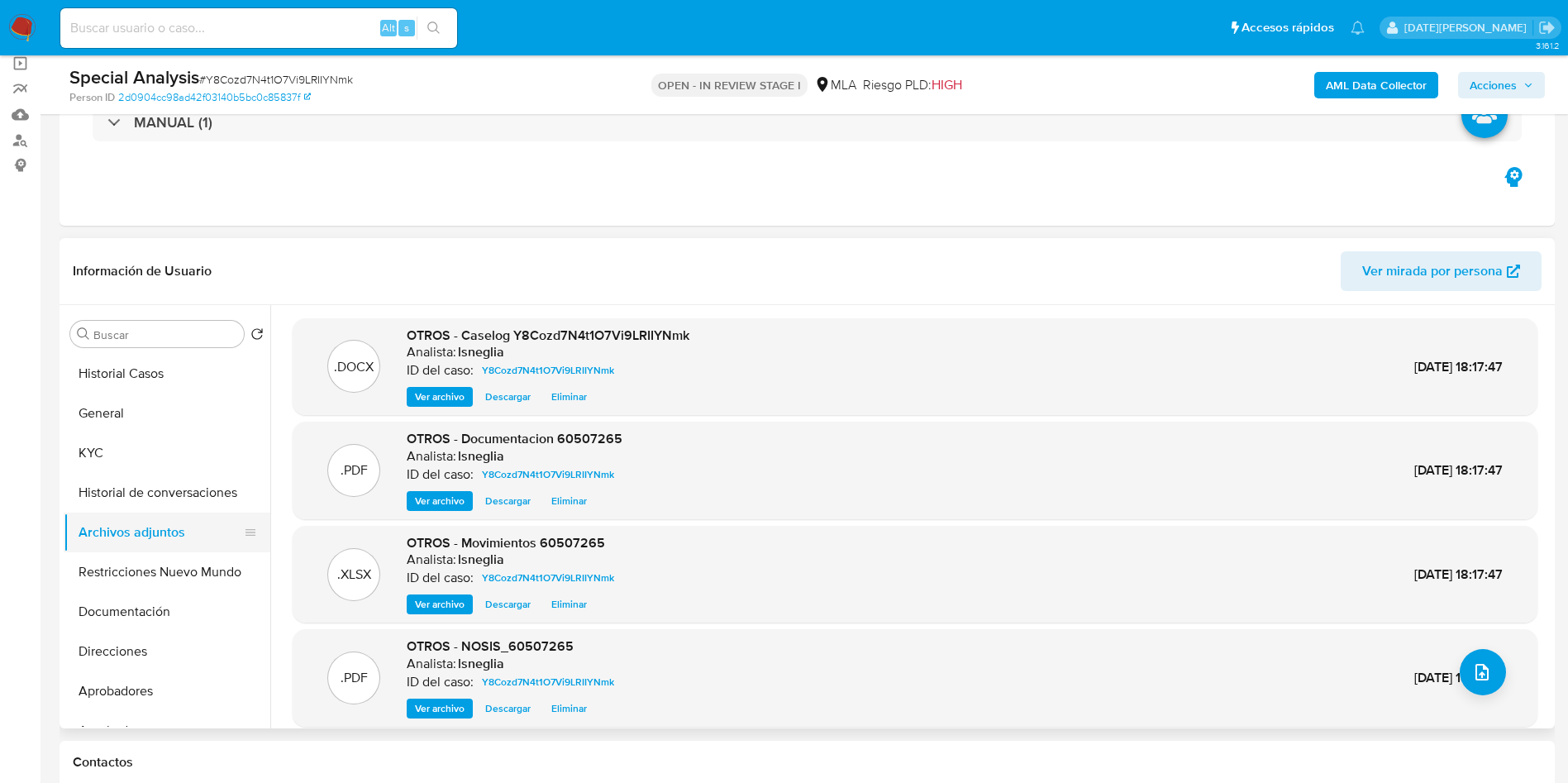
click at [74, 544] on button "Archivos adjuntos" at bounding box center [160, 532] width 194 height 40
click at [89, 557] on button "Restricciones Nuevo Mundo" at bounding box center [160, 572] width 194 height 40
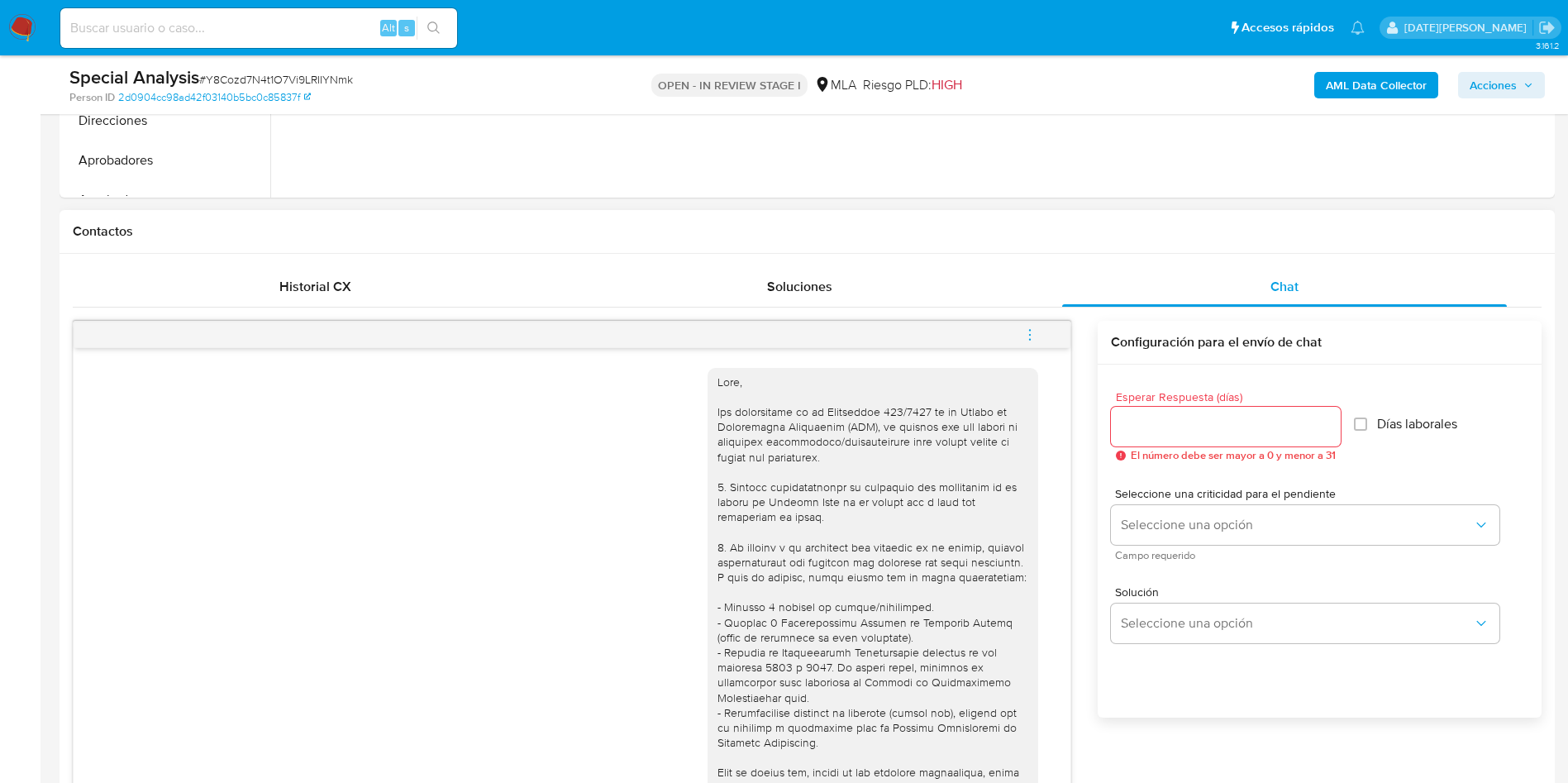
scroll to position [620, 0]
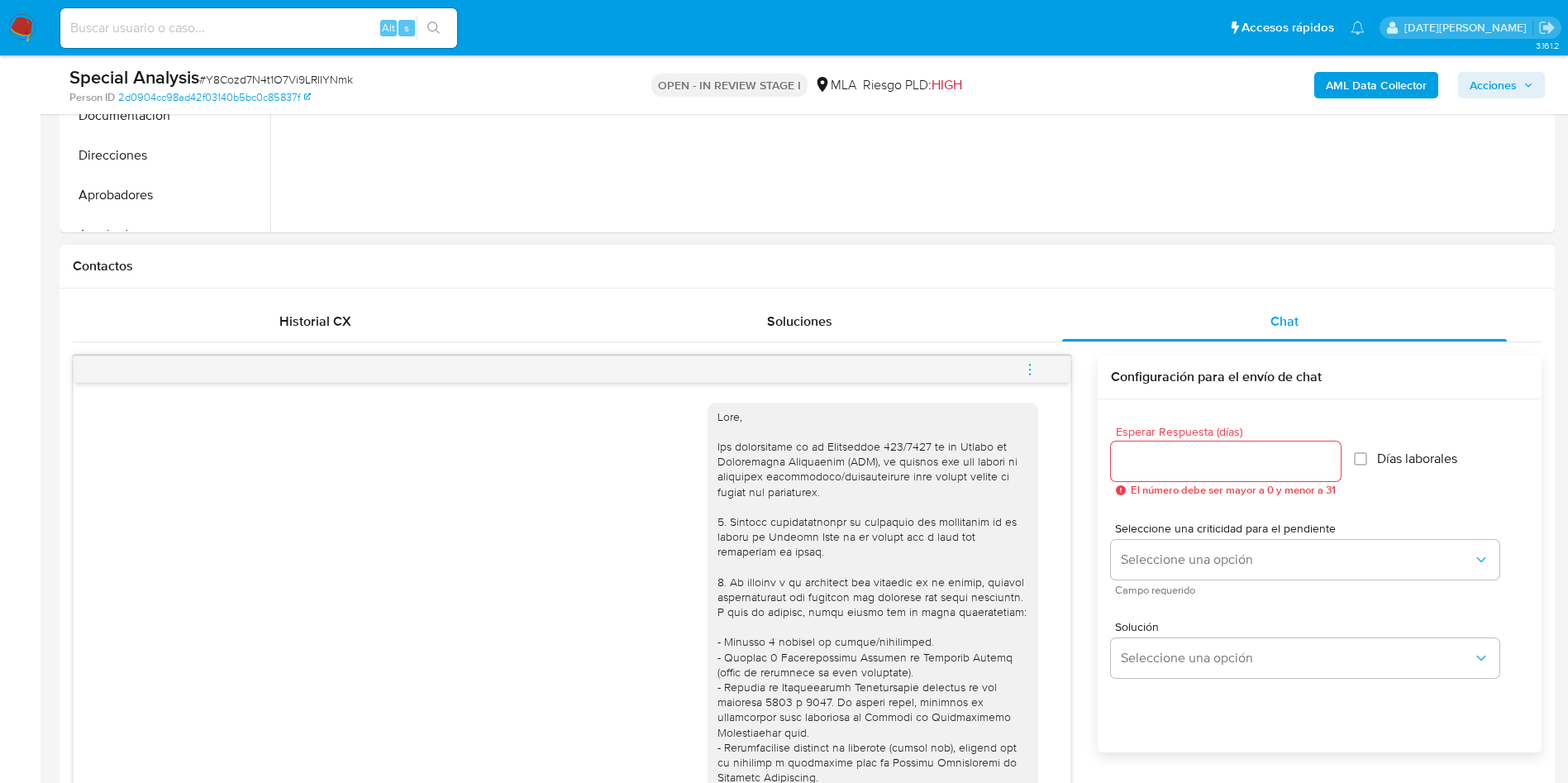
click at [1030, 362] on icon "menu-action" at bounding box center [1030, 370] width 15 height 15
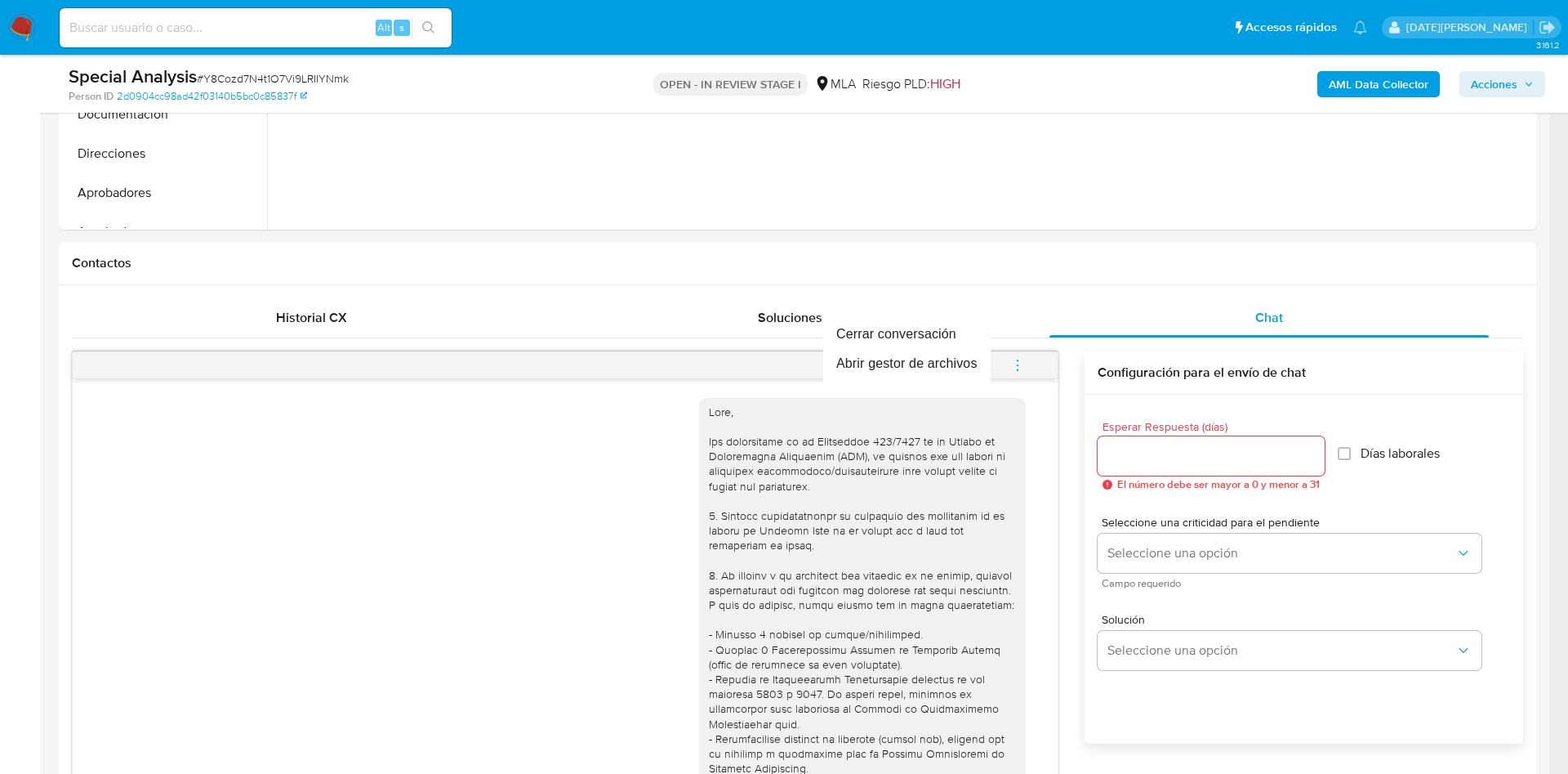
click at [1042, 228] on div at bounding box center [784, 387] width 1568 height 774
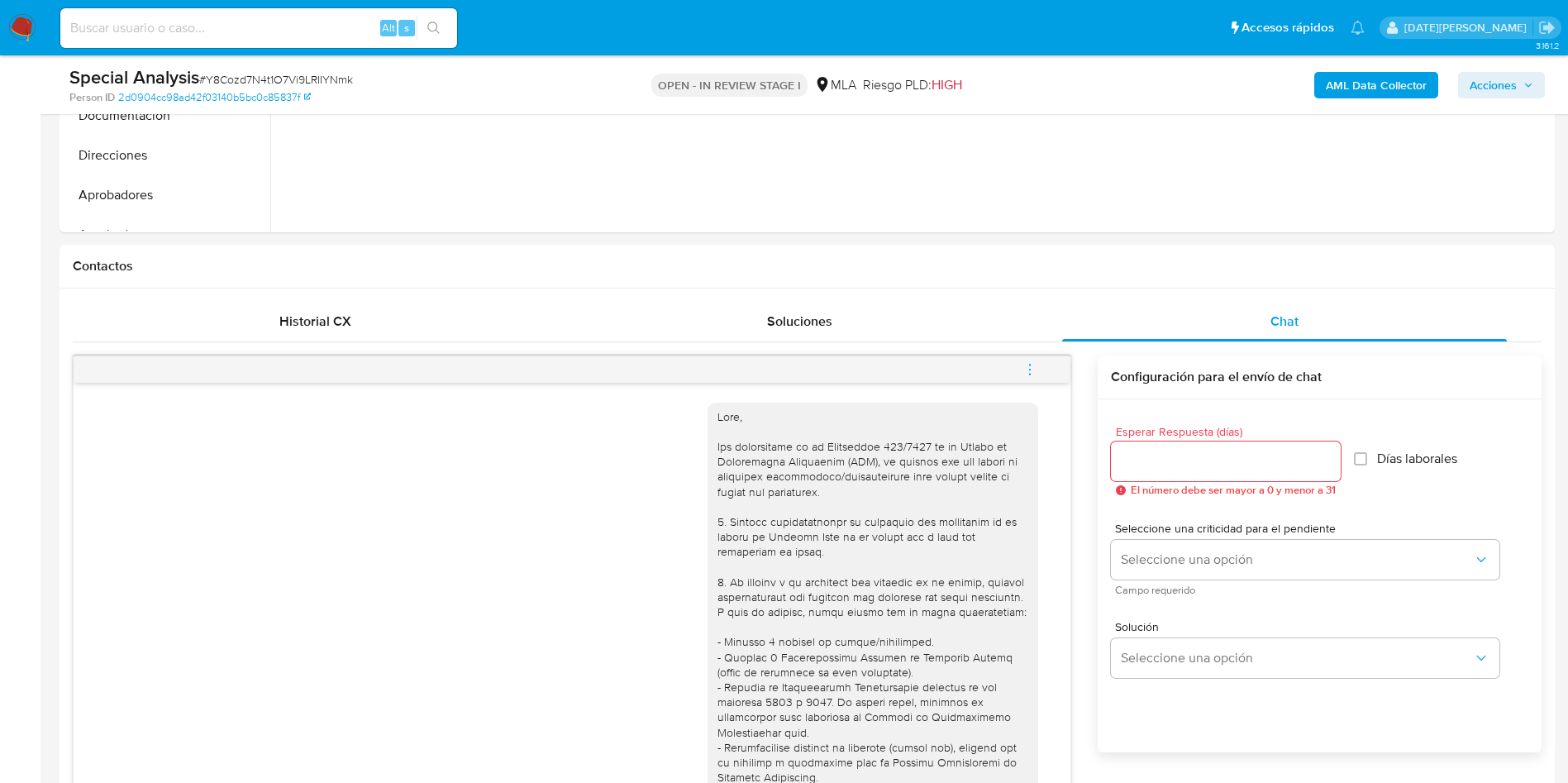
click at [241, 76] on span "# Y8Cozd7N4t1O7Vi9LRIIYNmk" at bounding box center [276, 79] width 154 height 17
copy span "Y8Cozd7N4t1O7Vi9LRIIYNmk"
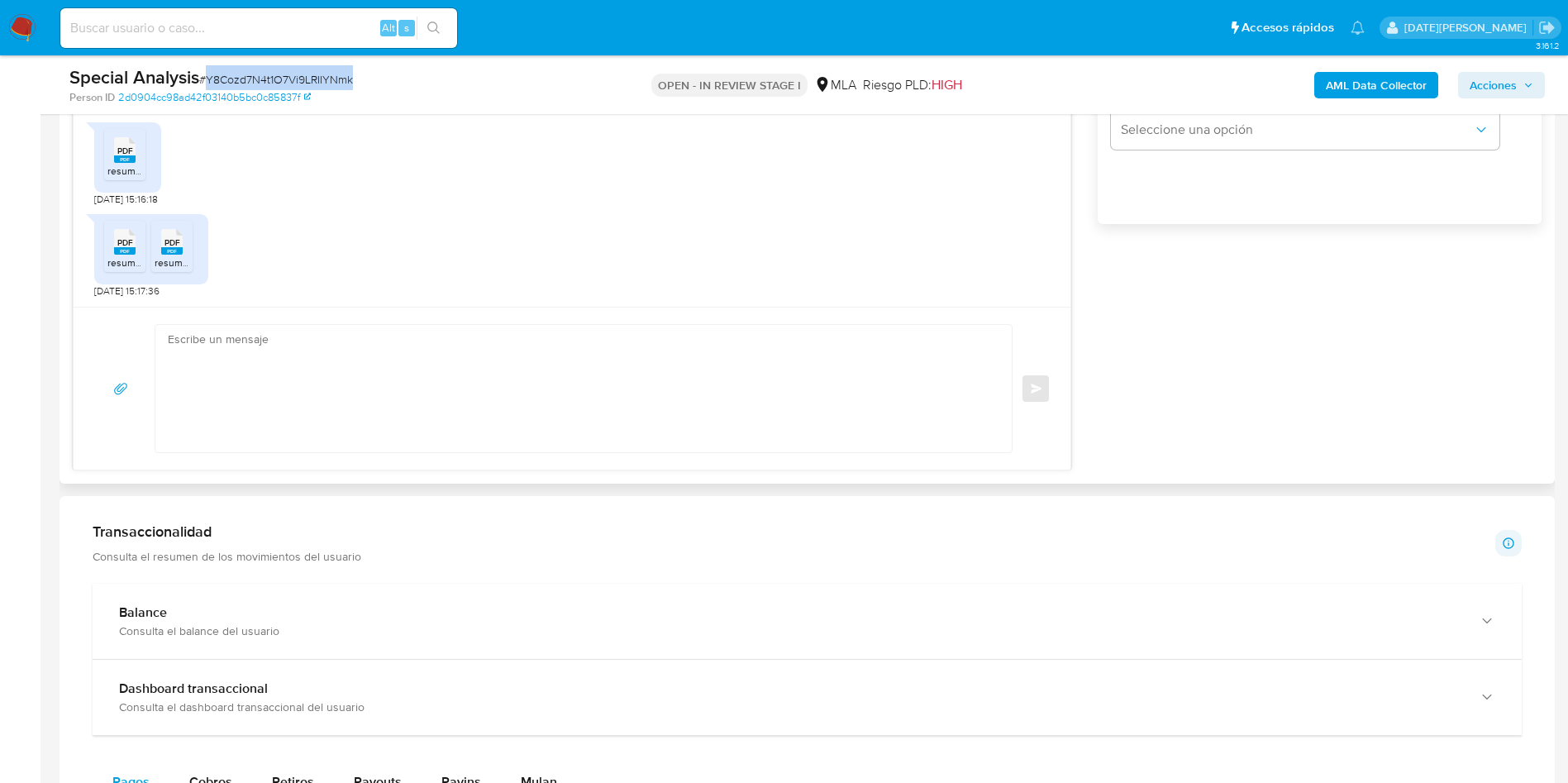
scroll to position [1116, 0]
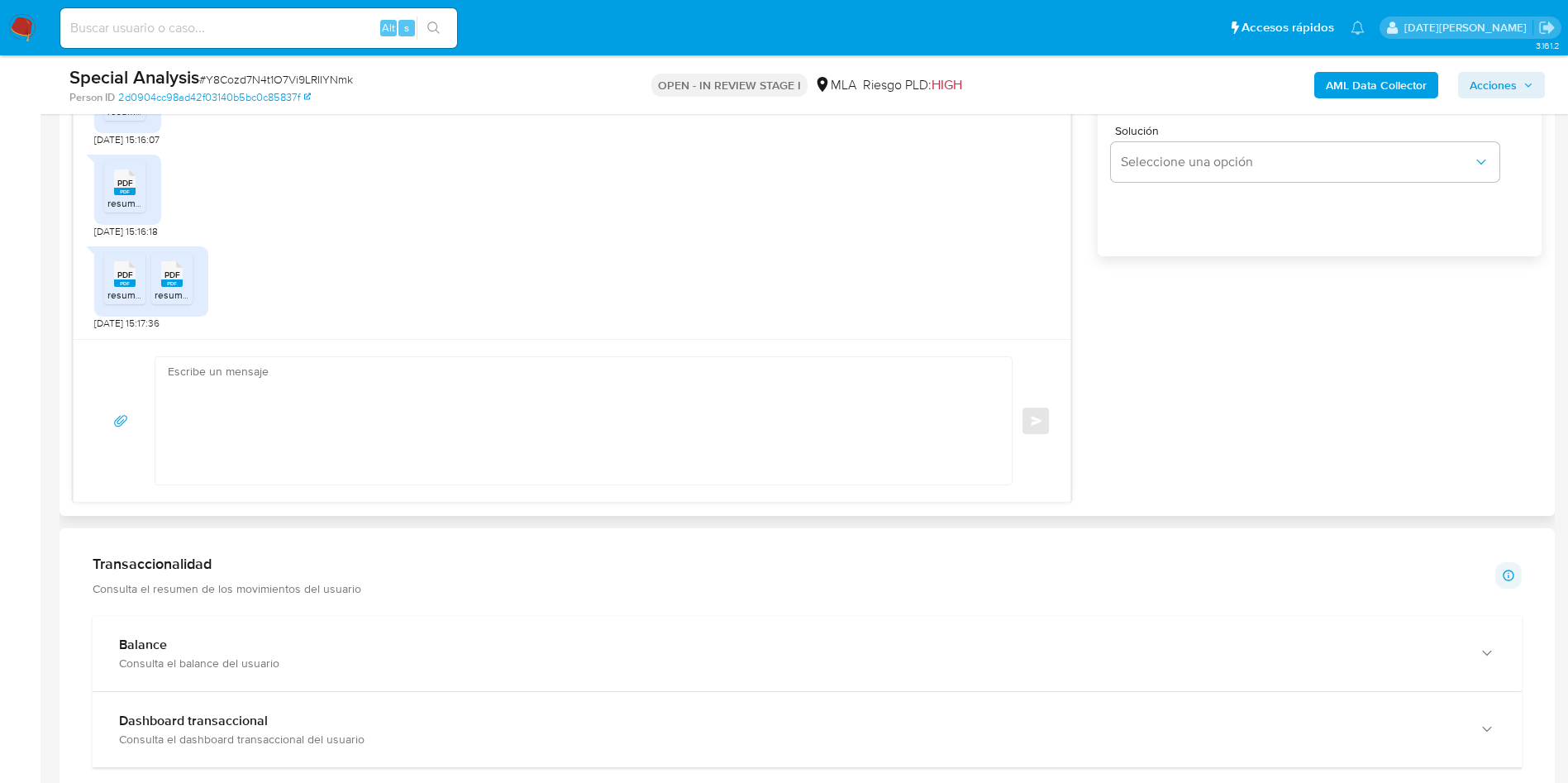
click at [329, 436] on textarea at bounding box center [579, 421] width 824 height 127
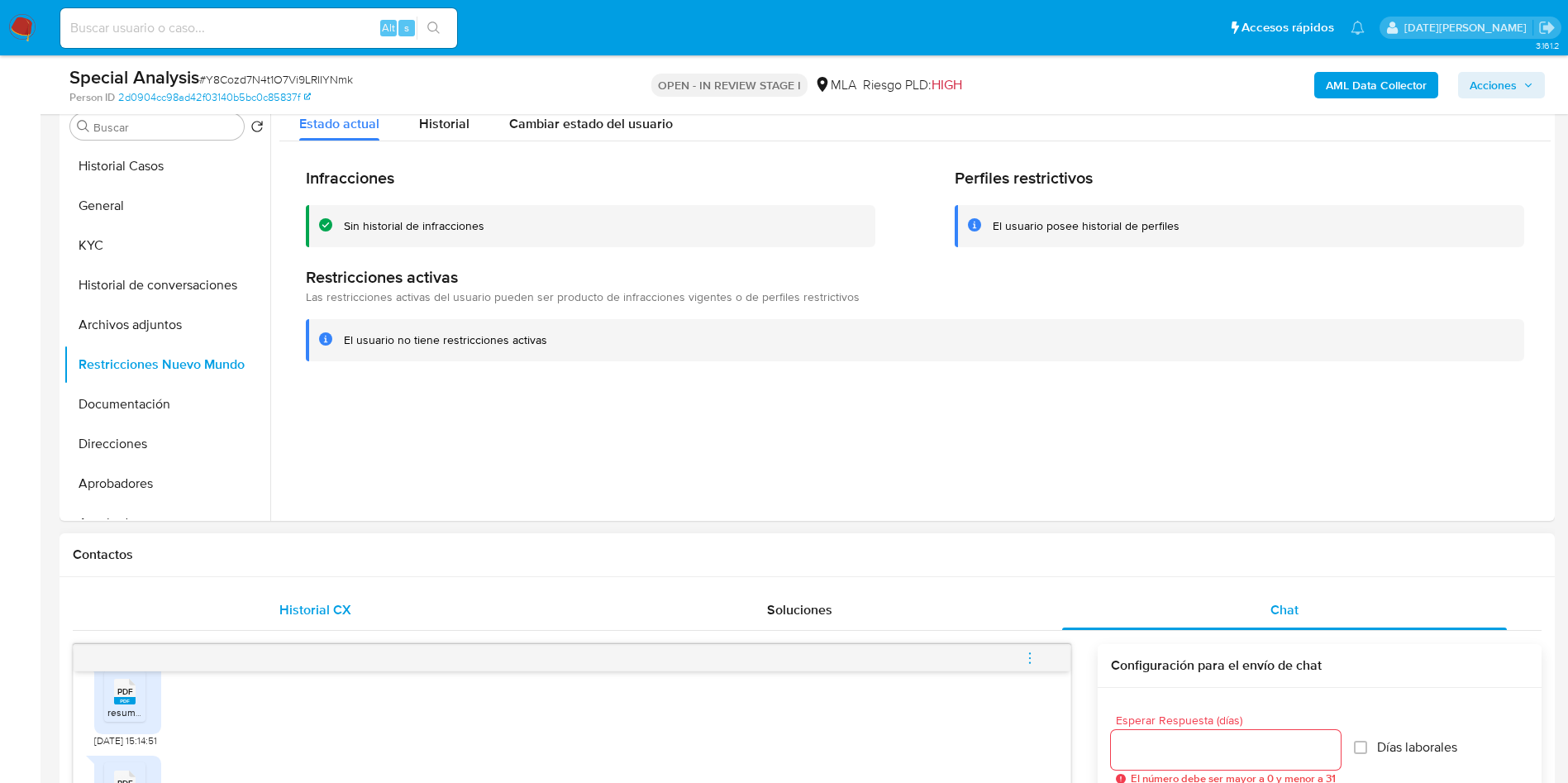
scroll to position [372, 0]
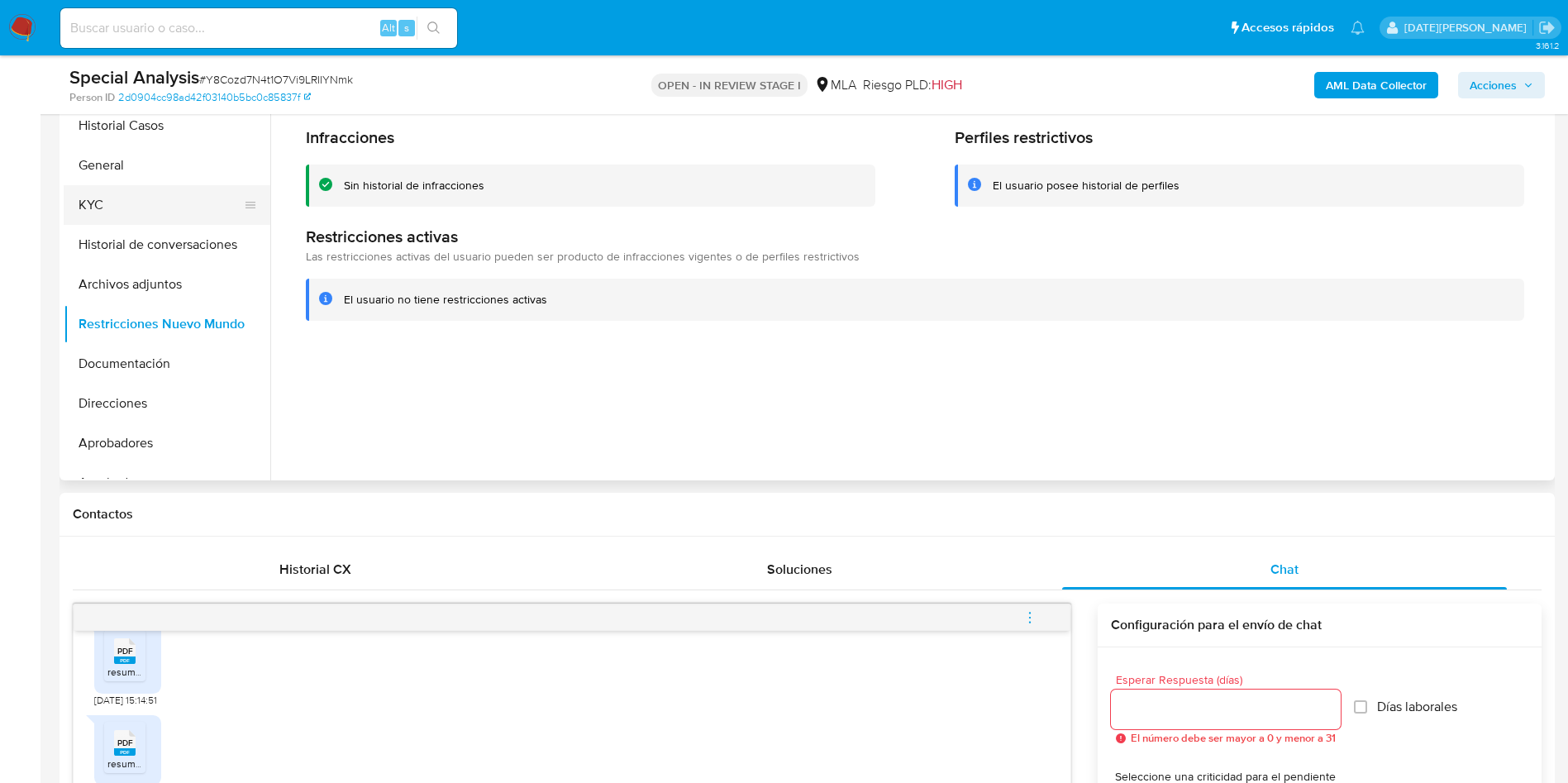
click at [101, 188] on button "KYC" at bounding box center [160, 205] width 194 height 40
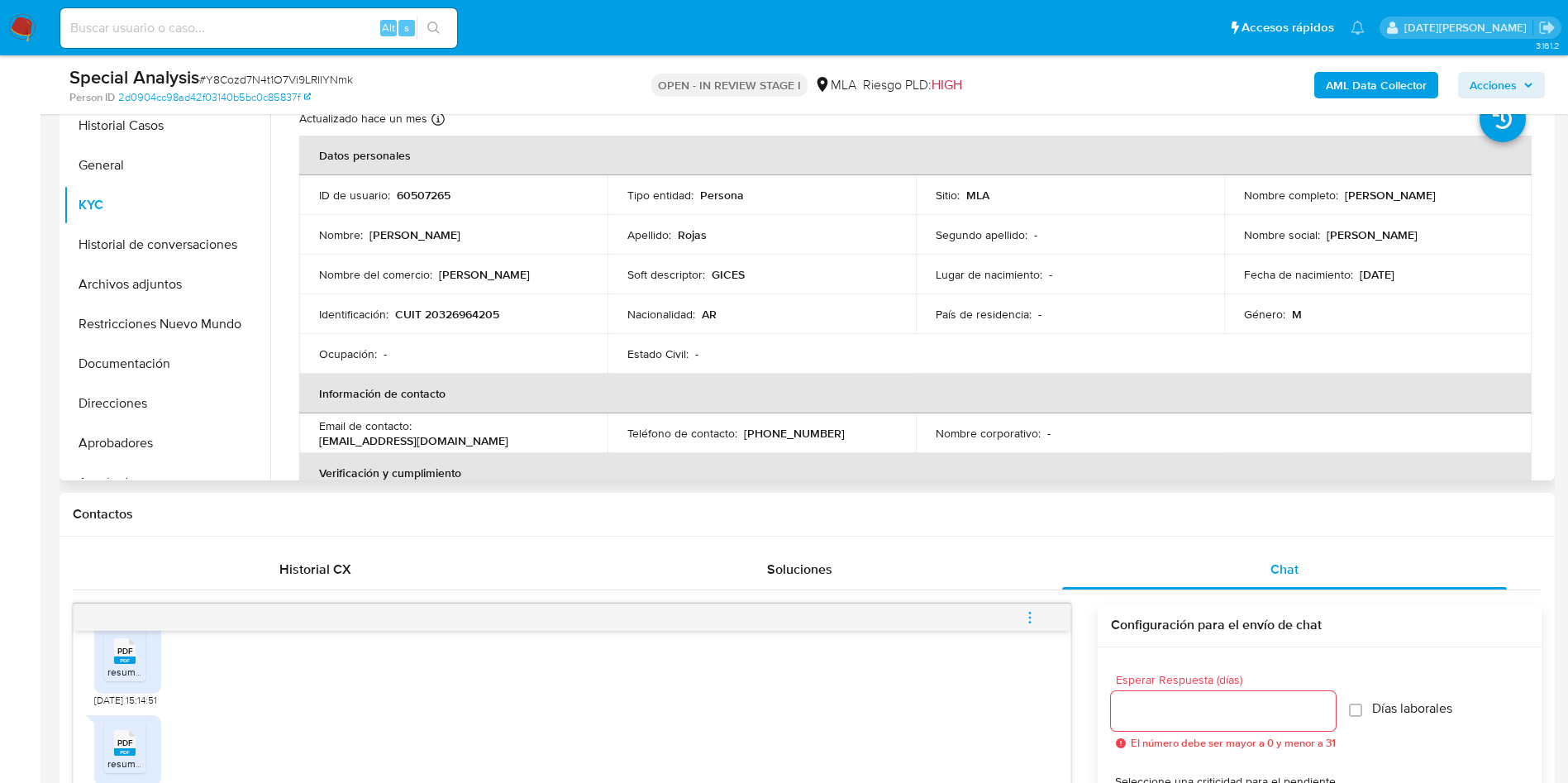
drag, startPoint x: 1341, startPoint y: 196, endPoint x: 1472, endPoint y: 194, distance: 131.0
click at [1436, 196] on p "[PERSON_NAME]" at bounding box center [1390, 195] width 91 height 15
copy p "[PERSON_NAME]"
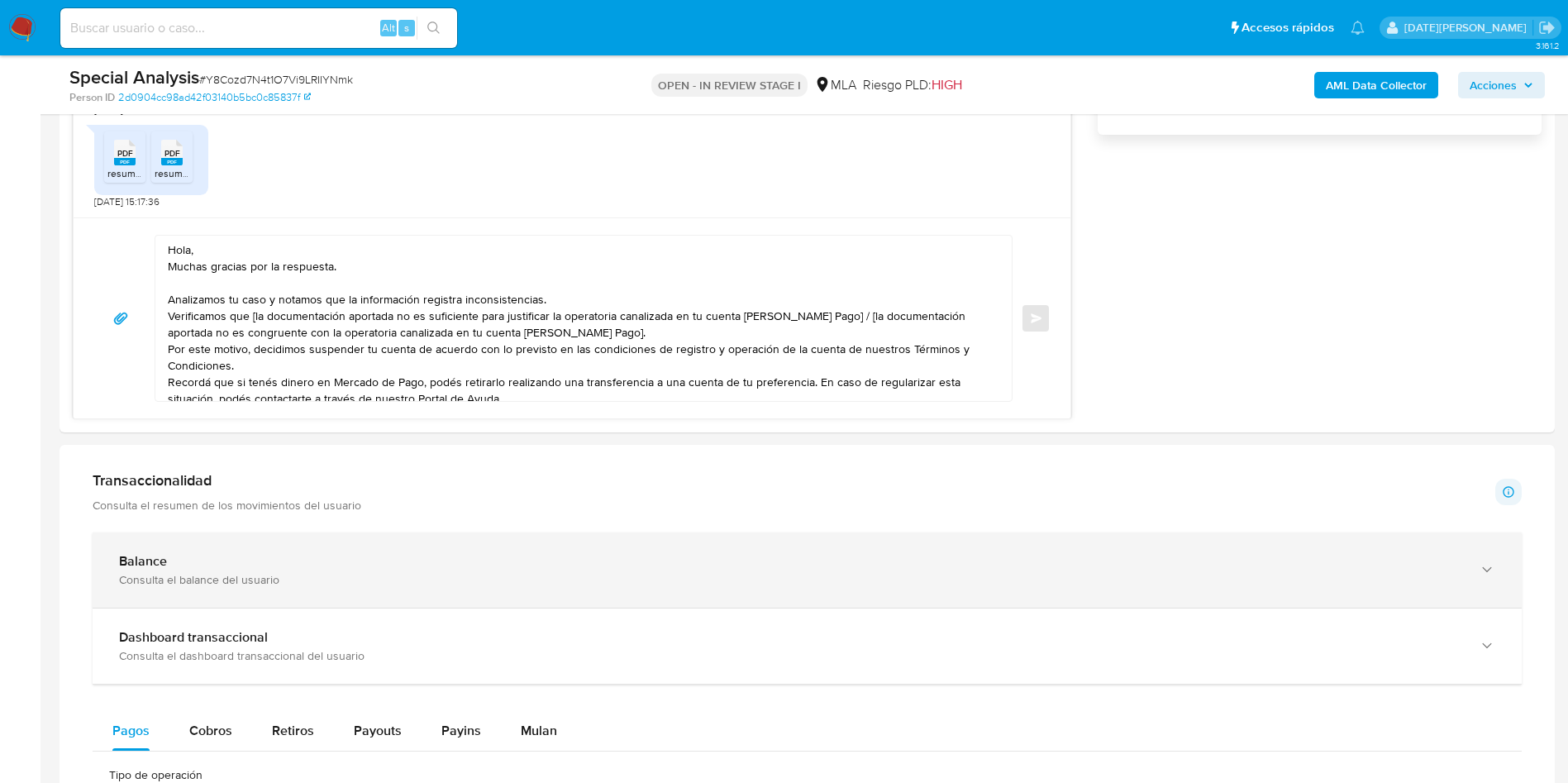
scroll to position [1116, 0]
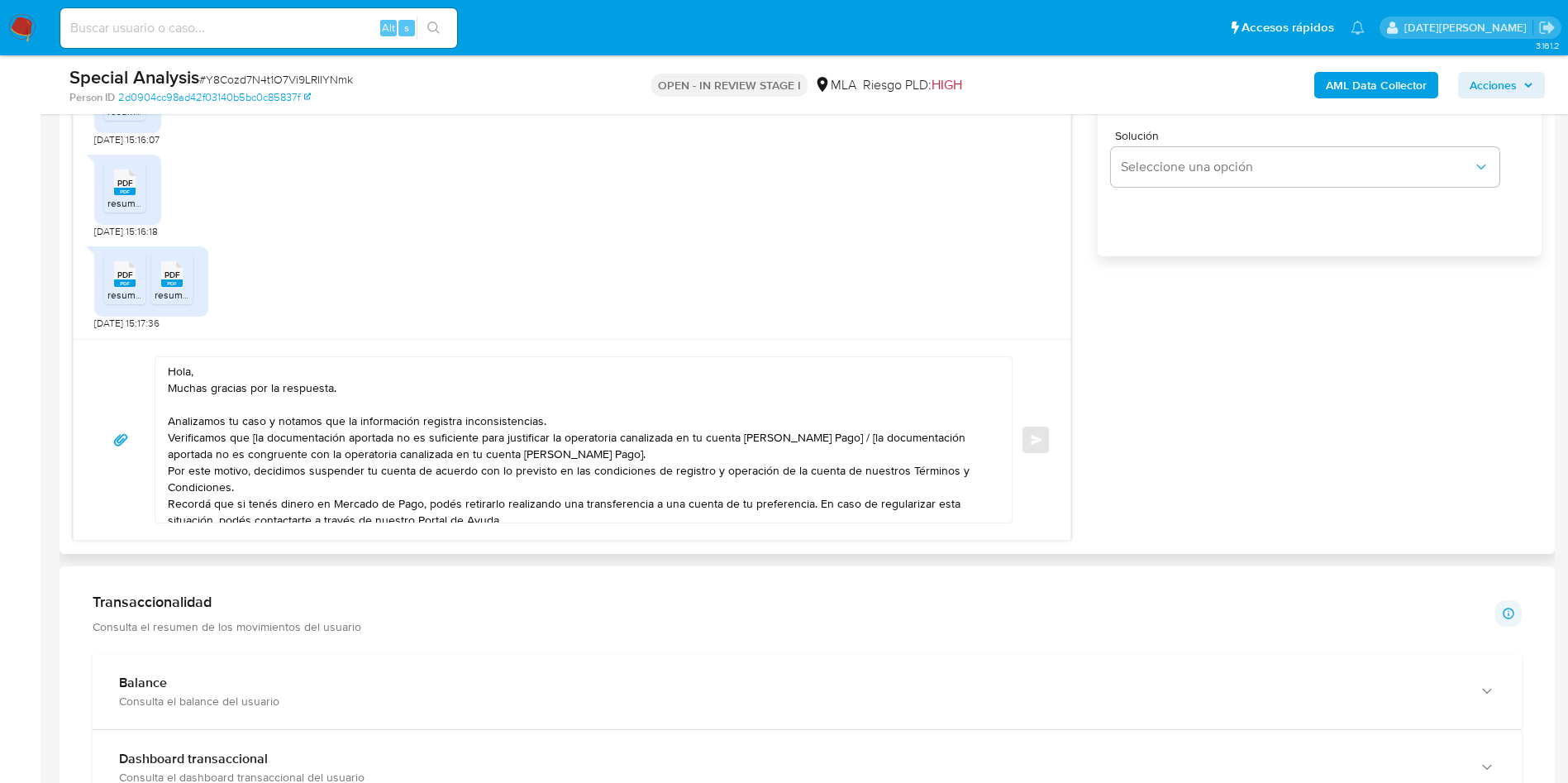
click at [236, 363] on textarea "Hola, Muchas gracias por la respuesta. Analizamos tu caso y notamos que la info…" at bounding box center [579, 439] width 824 height 165
paste textarea "[PERSON_NAME]"
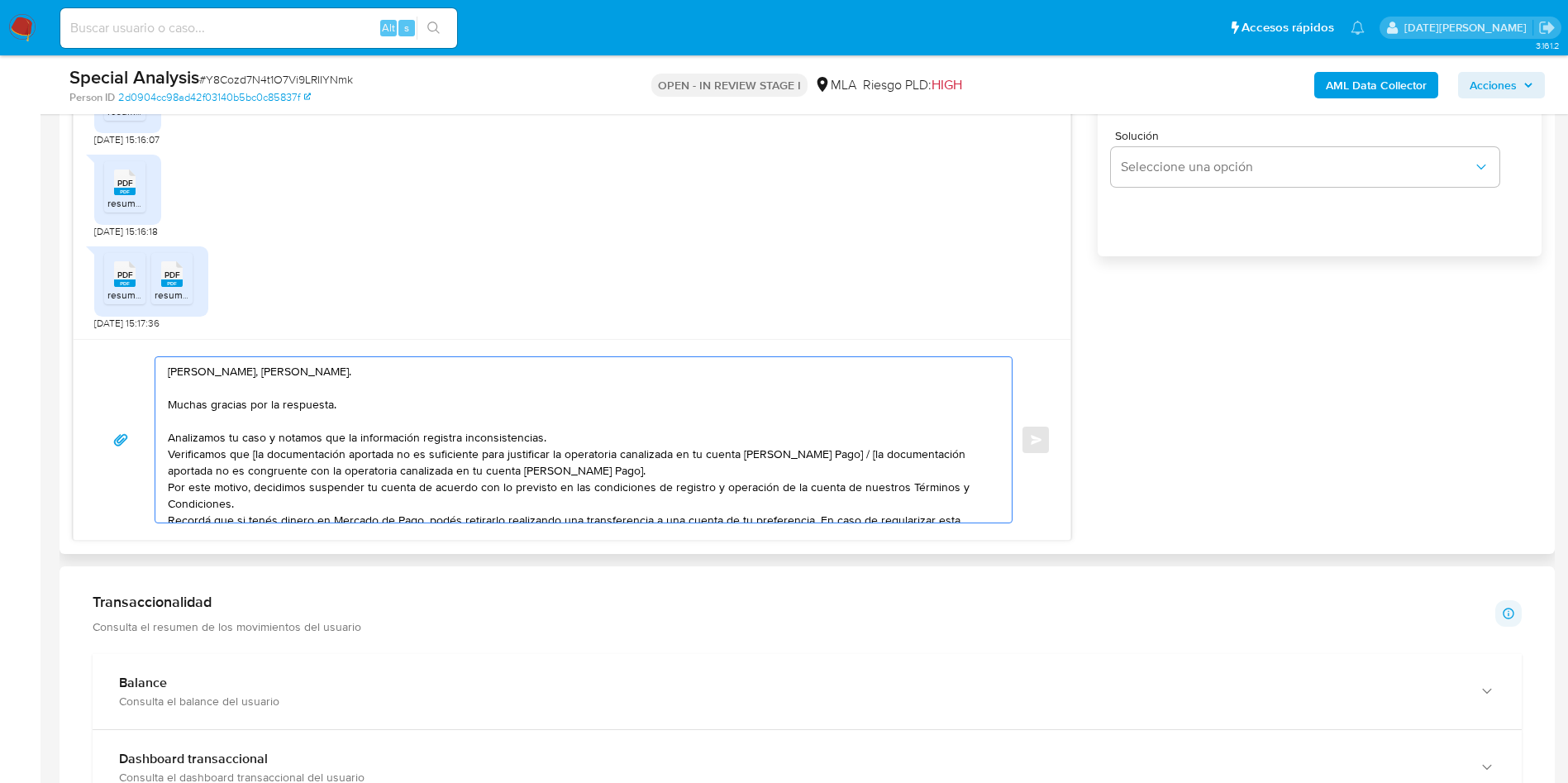
click at [377, 406] on textarea "[PERSON_NAME], [PERSON_NAME]. Muchas gracias por la respuesta. Analizamos tu ca…" at bounding box center [579, 439] width 824 height 165
click at [628, 430] on textarea "[PERSON_NAME], [PERSON_NAME]. Muchas gracias por la respuesta. Analizamos tu ca…" at bounding box center [579, 439] width 824 height 165
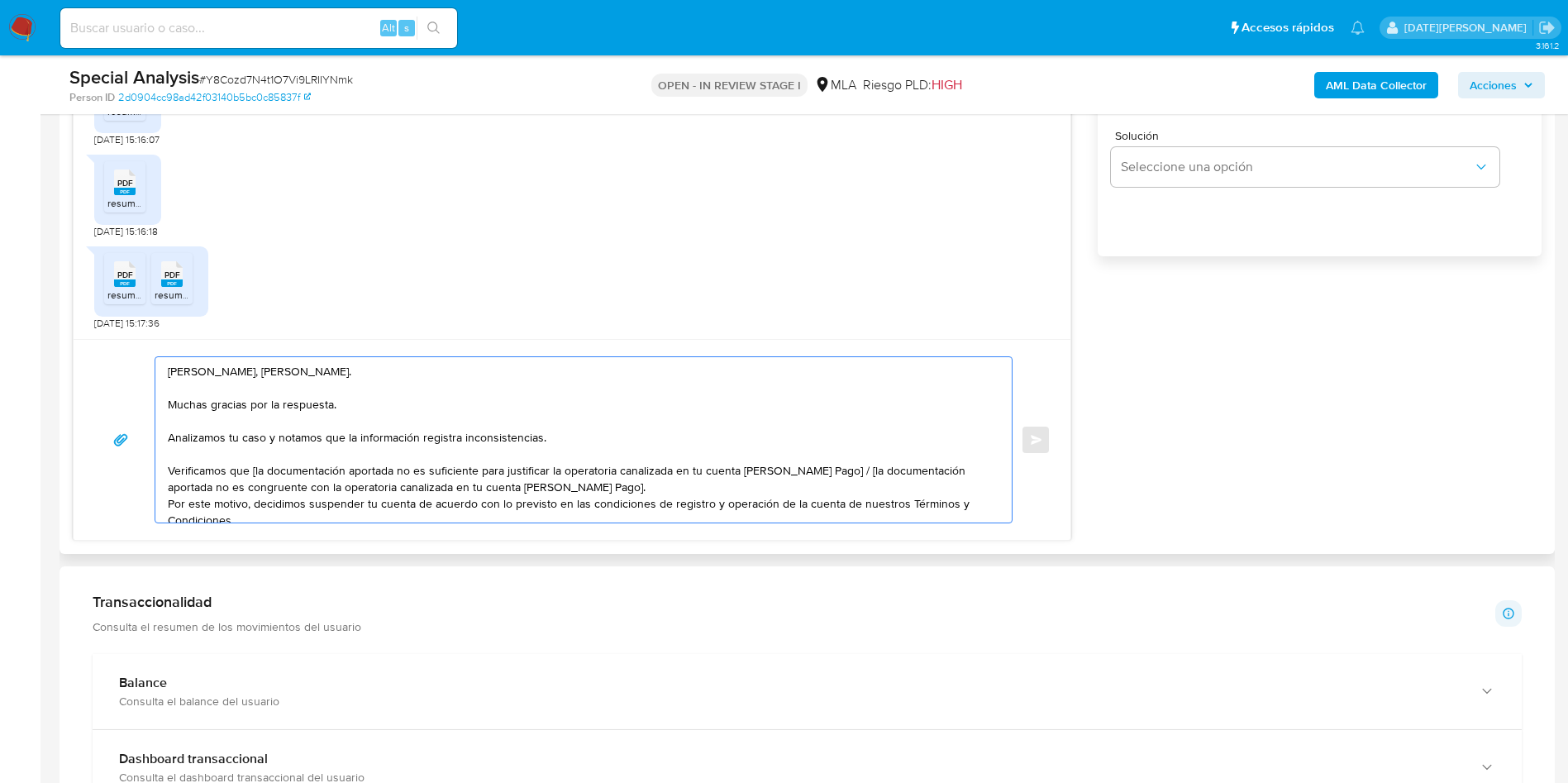
click at [643, 489] on textarea "[PERSON_NAME], [PERSON_NAME]. Muchas gracias por la respuesta. Analizamos tu ca…" at bounding box center [579, 439] width 824 height 165
click at [253, 474] on textarea "[PERSON_NAME], [PERSON_NAME]. Muchas gracias por la respuesta. Analizamos tu ca…" at bounding box center [579, 439] width 824 height 165
drag, startPoint x: 826, startPoint y: 471, endPoint x: 848, endPoint y: 480, distance: 23.8
click at [848, 480] on textarea "[PERSON_NAME], [PERSON_NAME]. Muchas gracias por la respuesta. Analizamos tu ca…" at bounding box center [579, 439] width 824 height 165
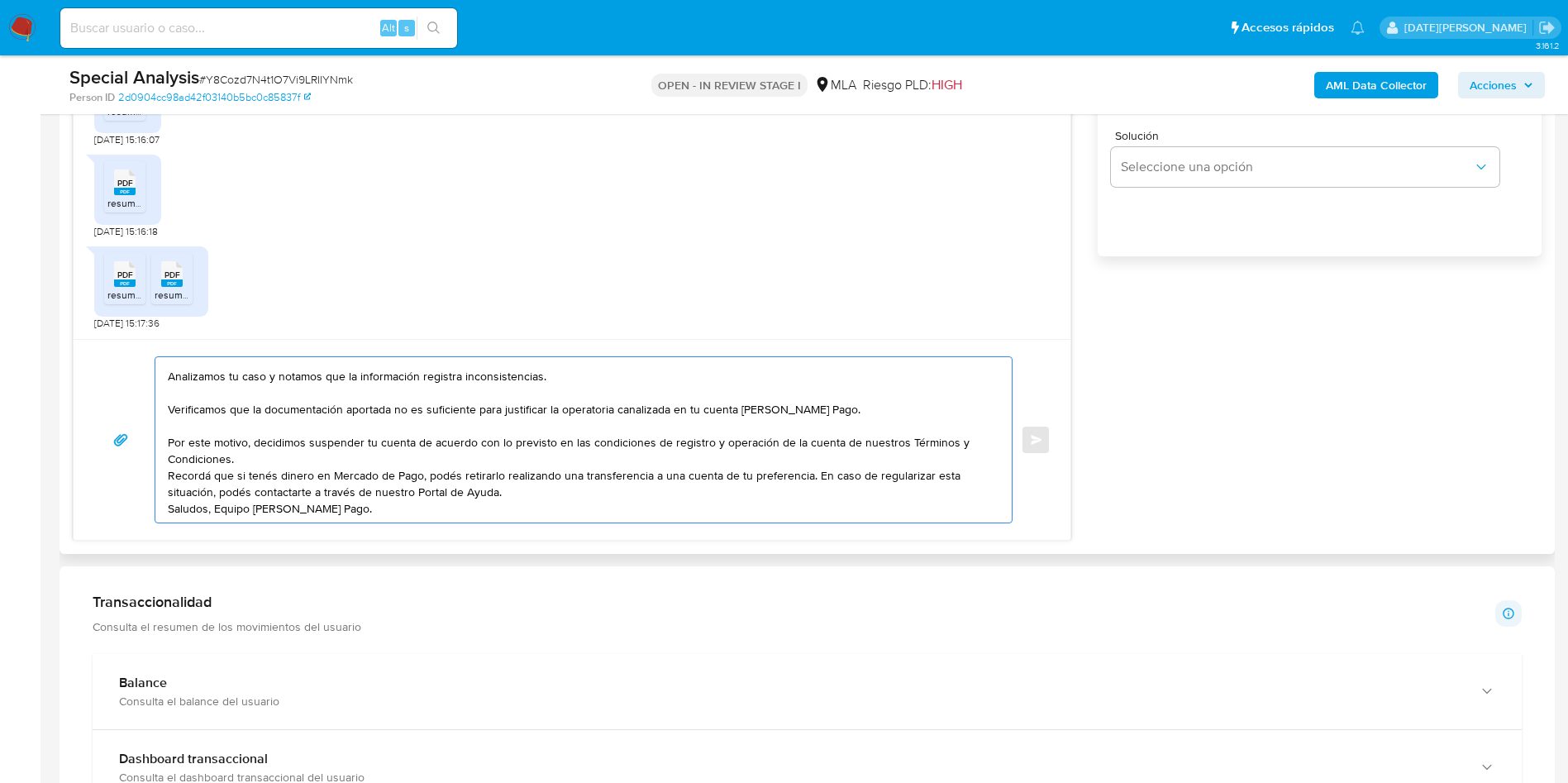
scroll to position [81, 0]
click at [882, 438] on textarea "[PERSON_NAME], [PERSON_NAME]. Muchas gracias por la respuesta. Analizamos tu ca…" at bounding box center [579, 439] width 824 height 165
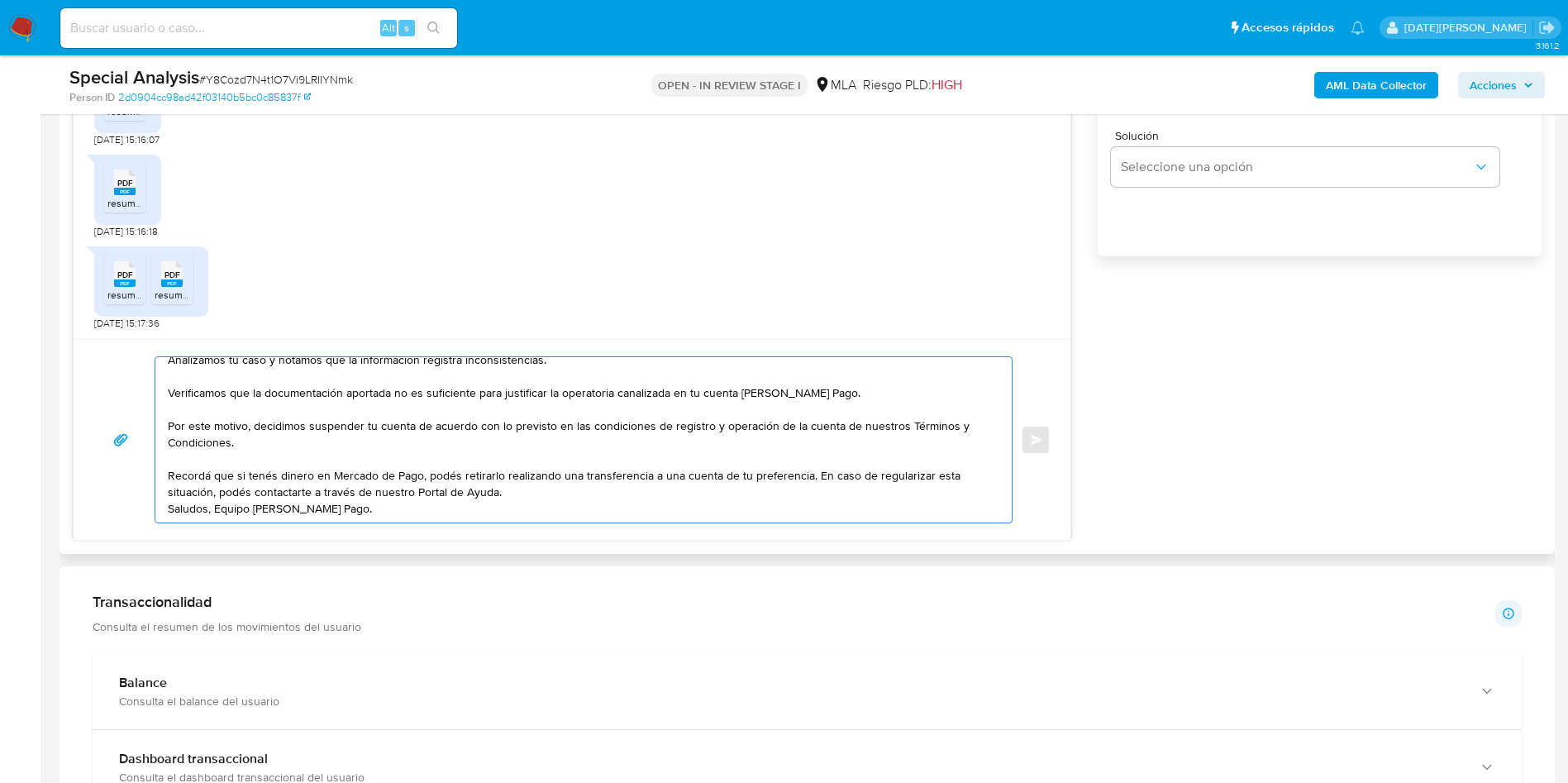
click at [795, 491] on textarea "[PERSON_NAME], [PERSON_NAME]. Muchas gracias por la respuesta. Analizamos tu ca…" at bounding box center [579, 439] width 824 height 165
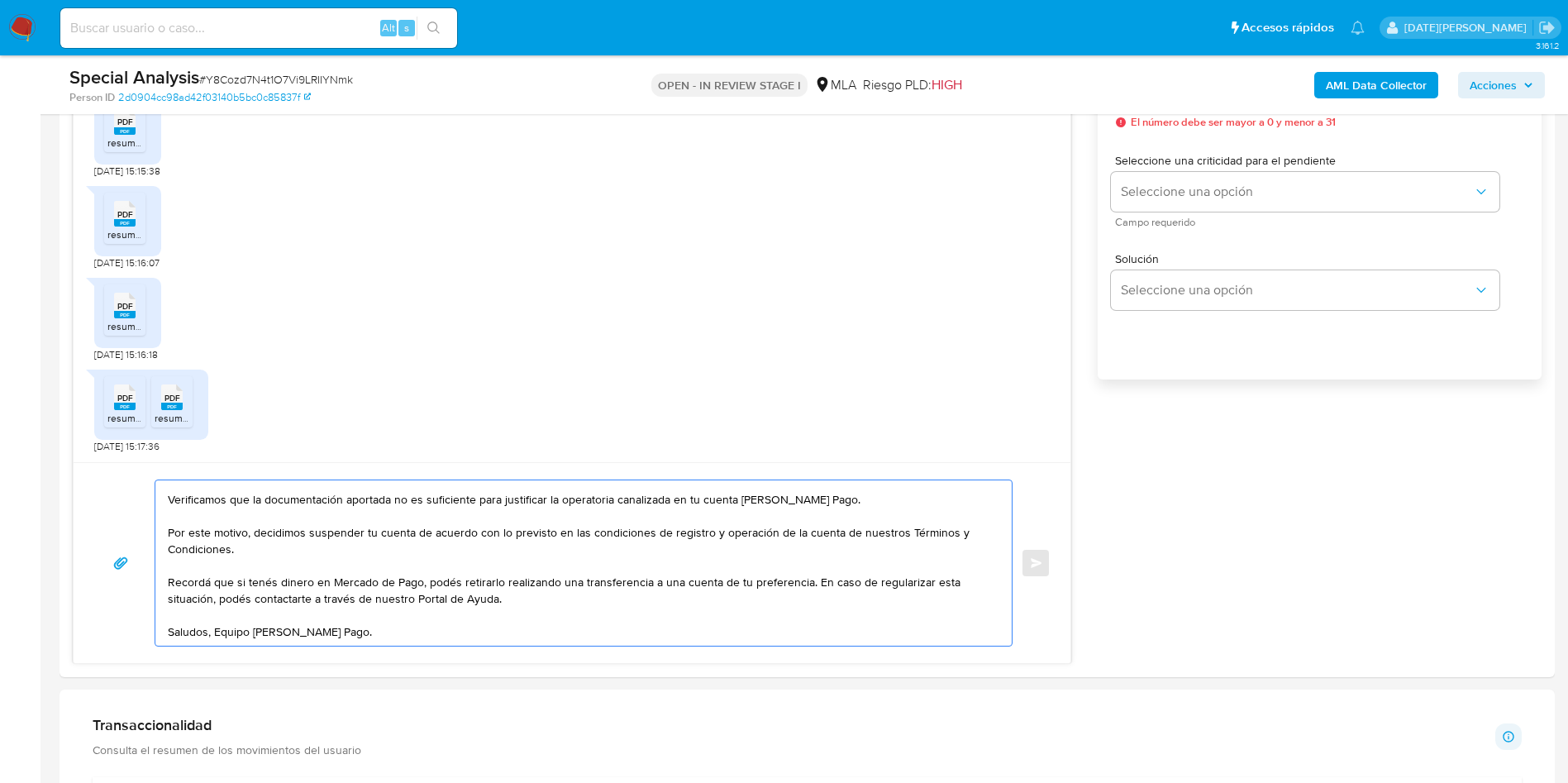
scroll to position [744, 0]
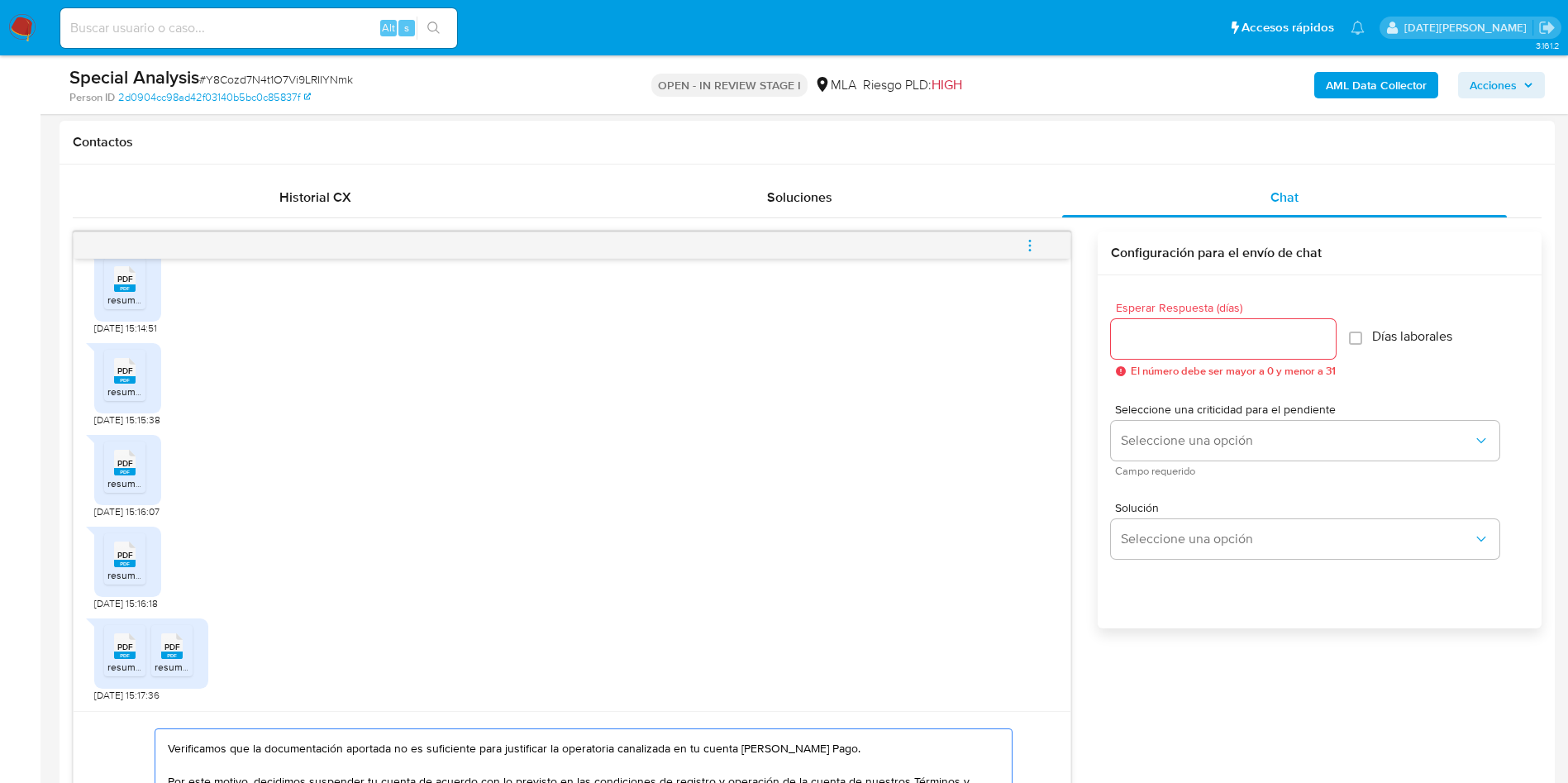
type textarea "[PERSON_NAME], [PERSON_NAME]. Muchas gracias por la respuesta. Analizamos tu ca…"
click at [1190, 335] on input "Esperar Respuesta (días)" at bounding box center [1223, 338] width 225 height 21
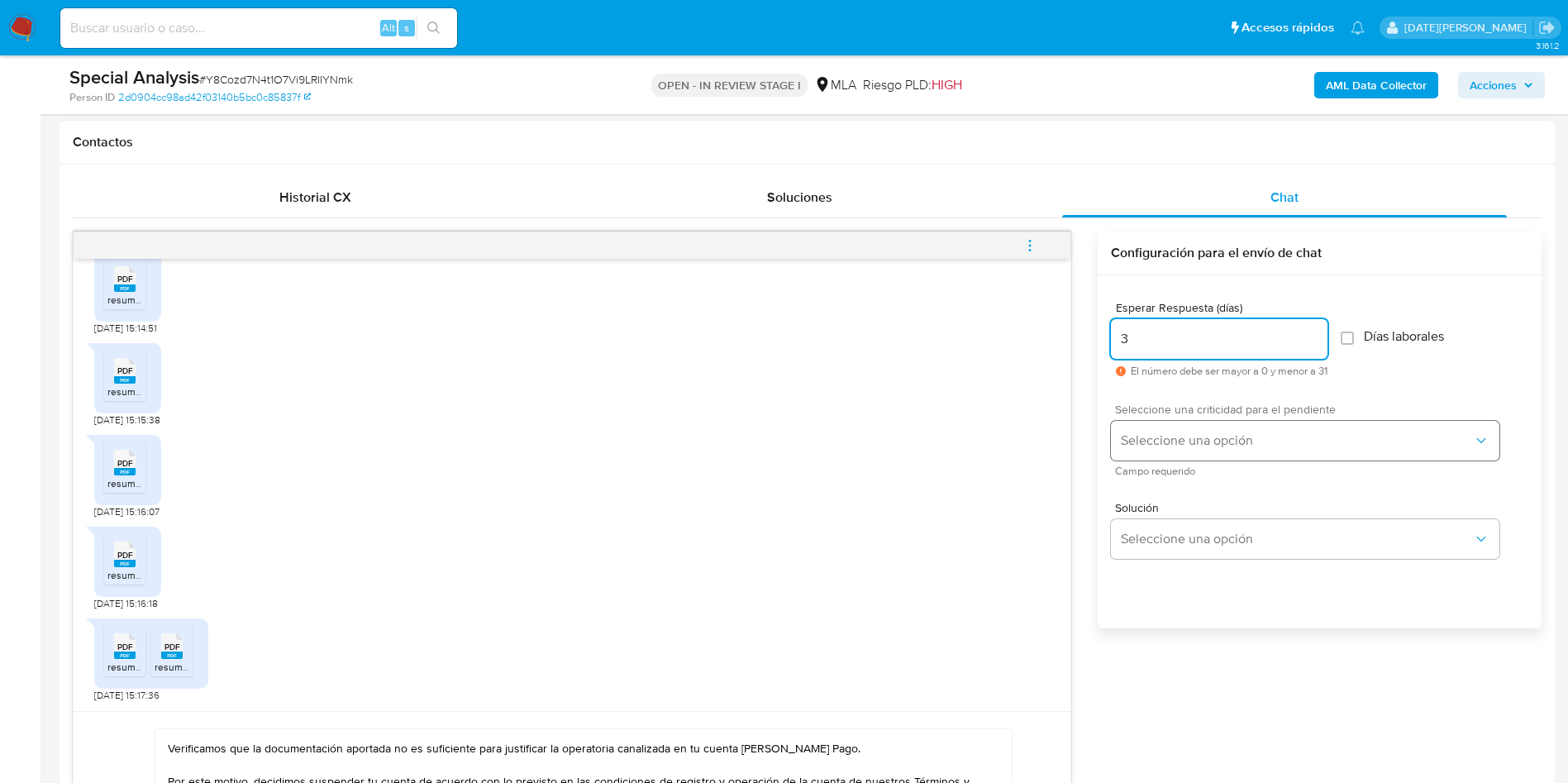
type input "3"
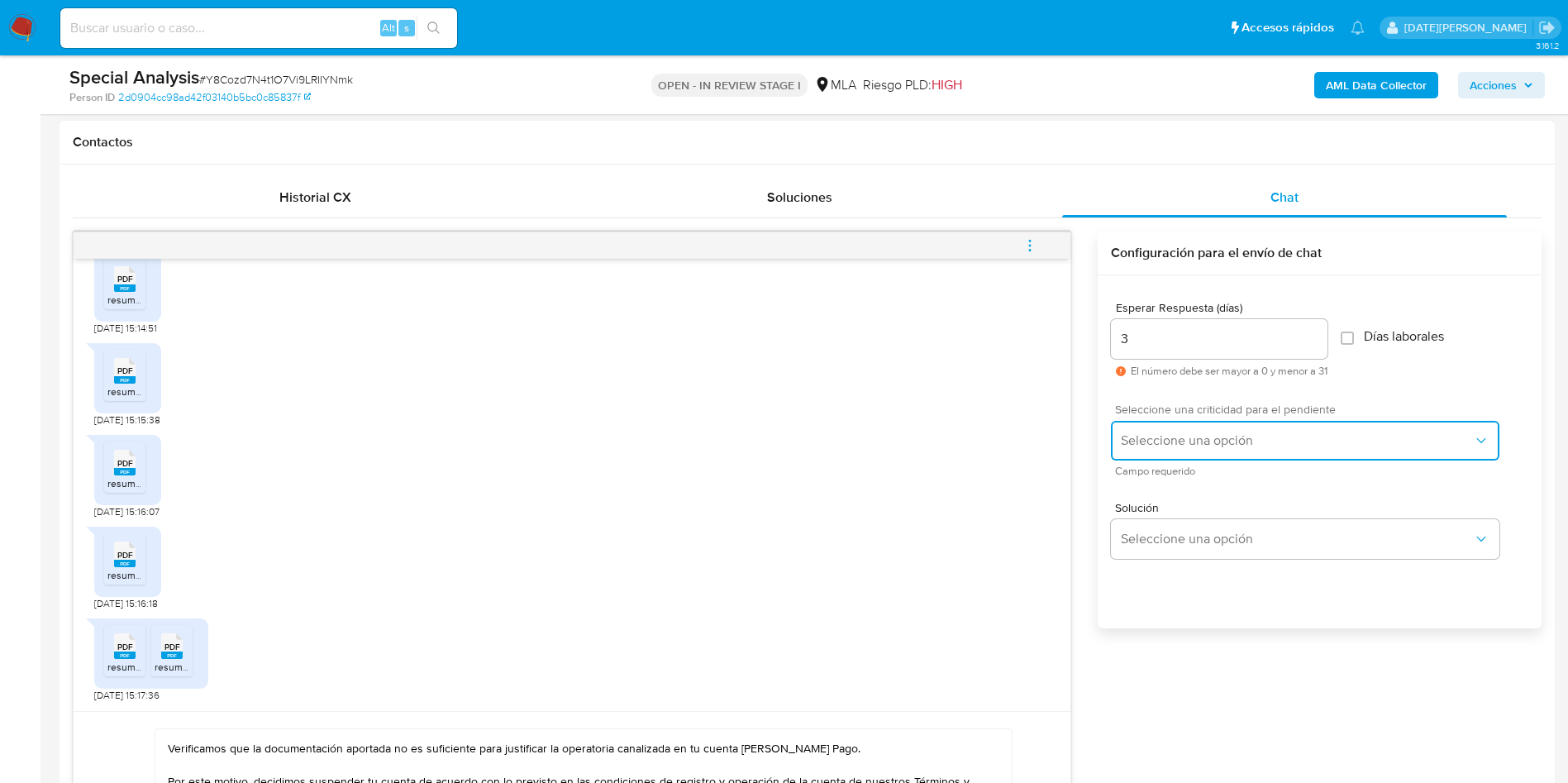
click at [1198, 434] on span "Seleccione una opción" at bounding box center [1297, 441] width 352 height 17
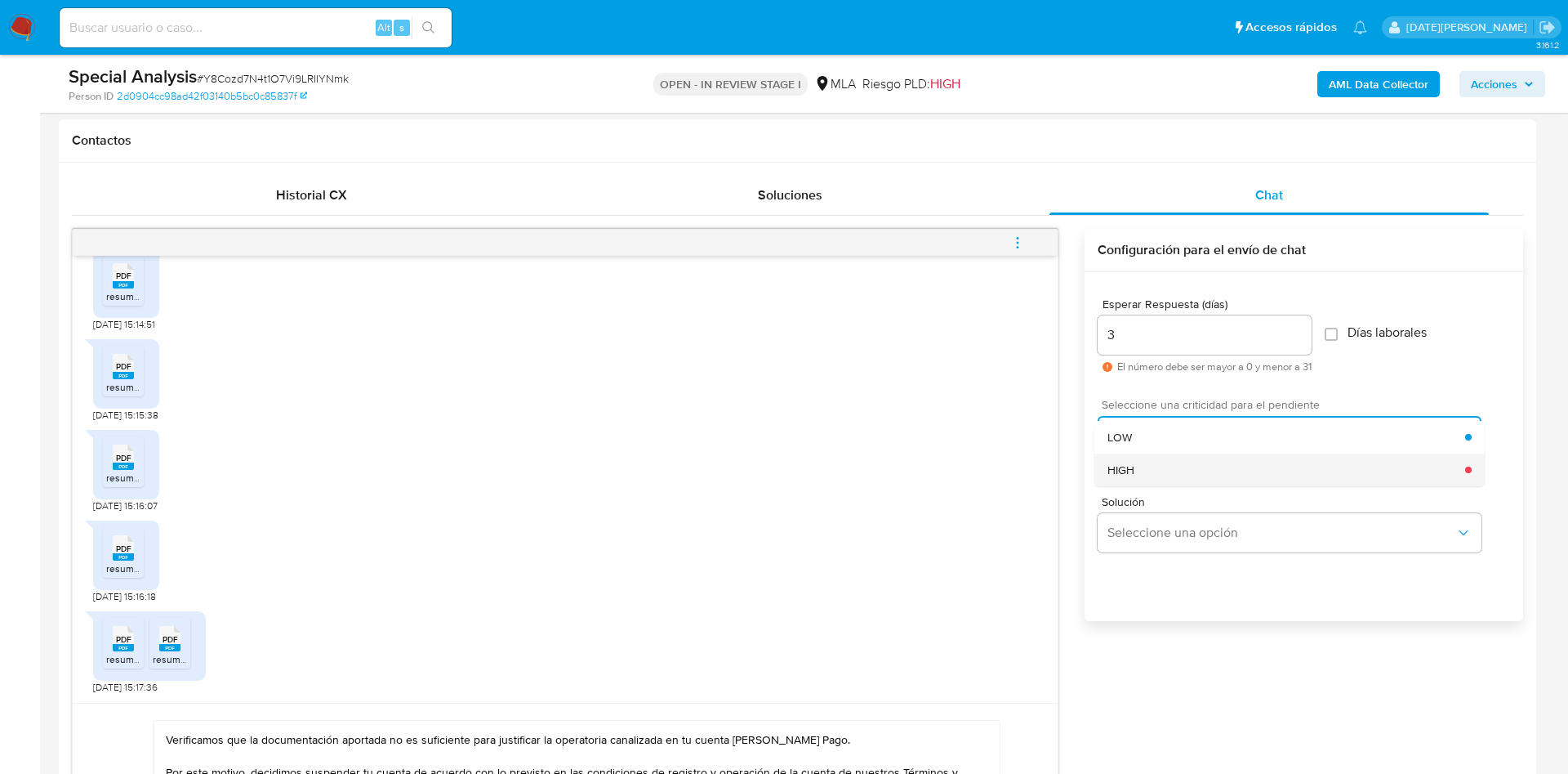
click at [1175, 470] on div "HIGH" at bounding box center [1286, 470] width 358 height 33
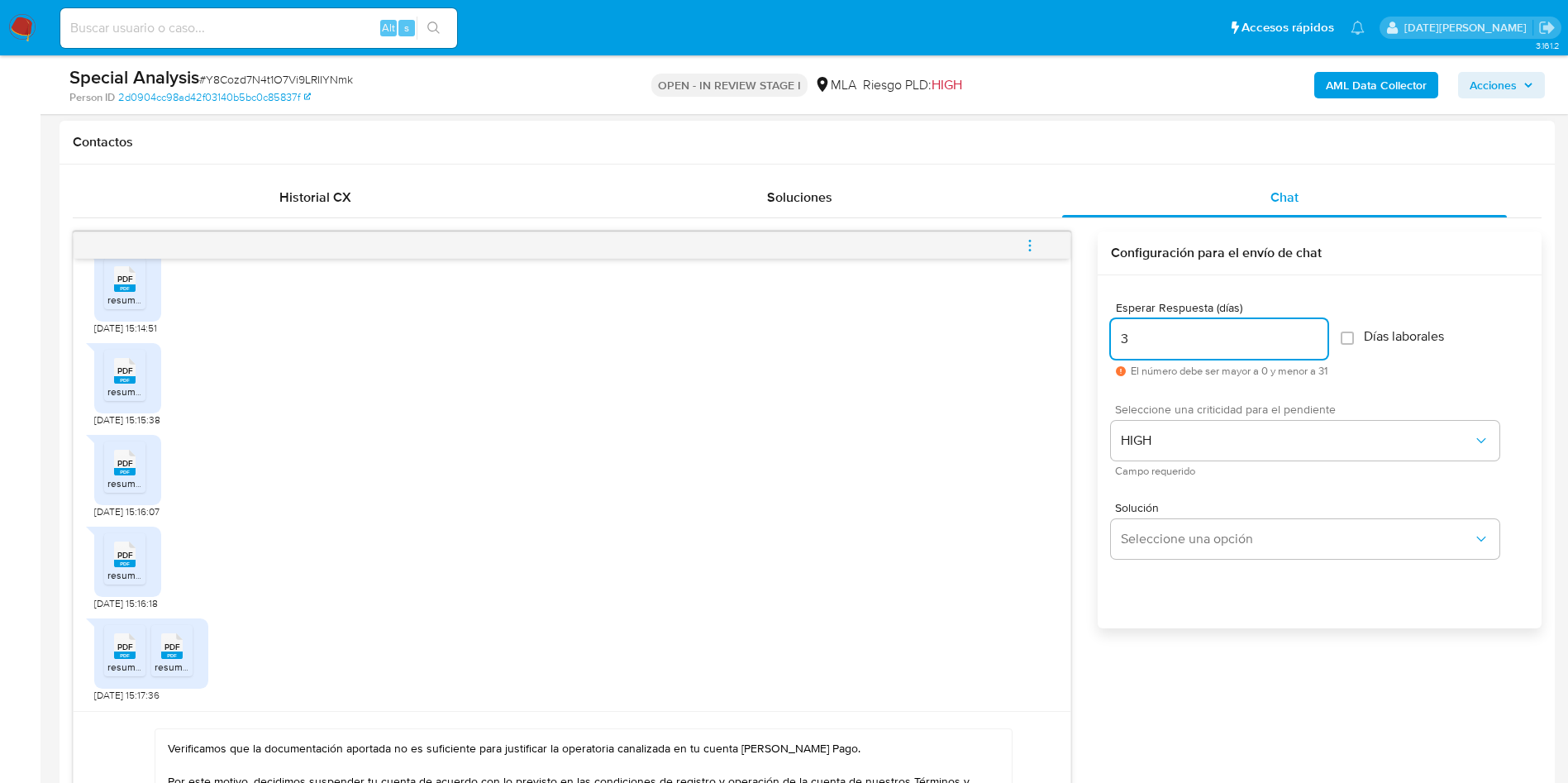
click at [1170, 335] on input "3" at bounding box center [1218, 338] width 217 height 21
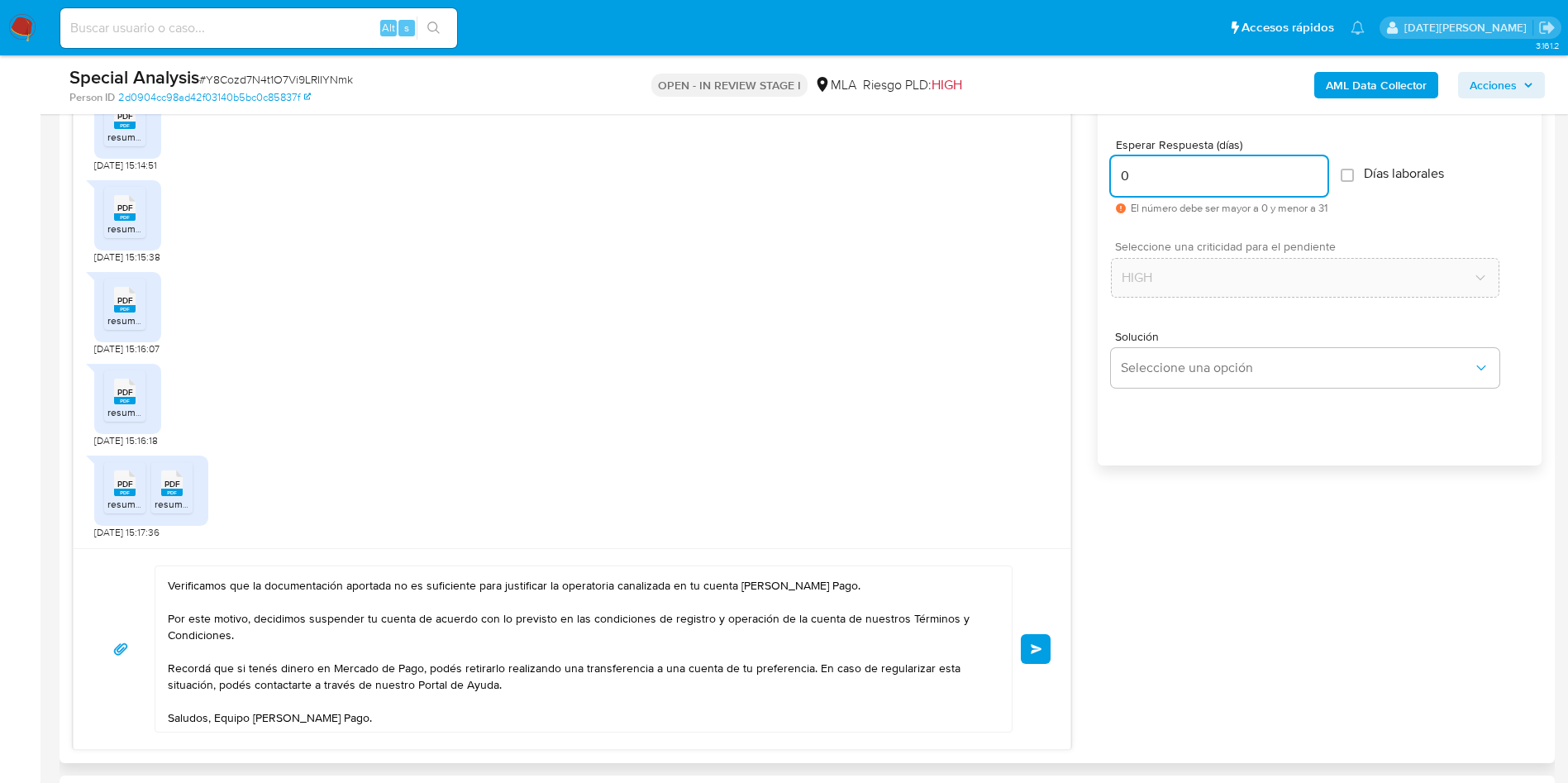
scroll to position [868, 0]
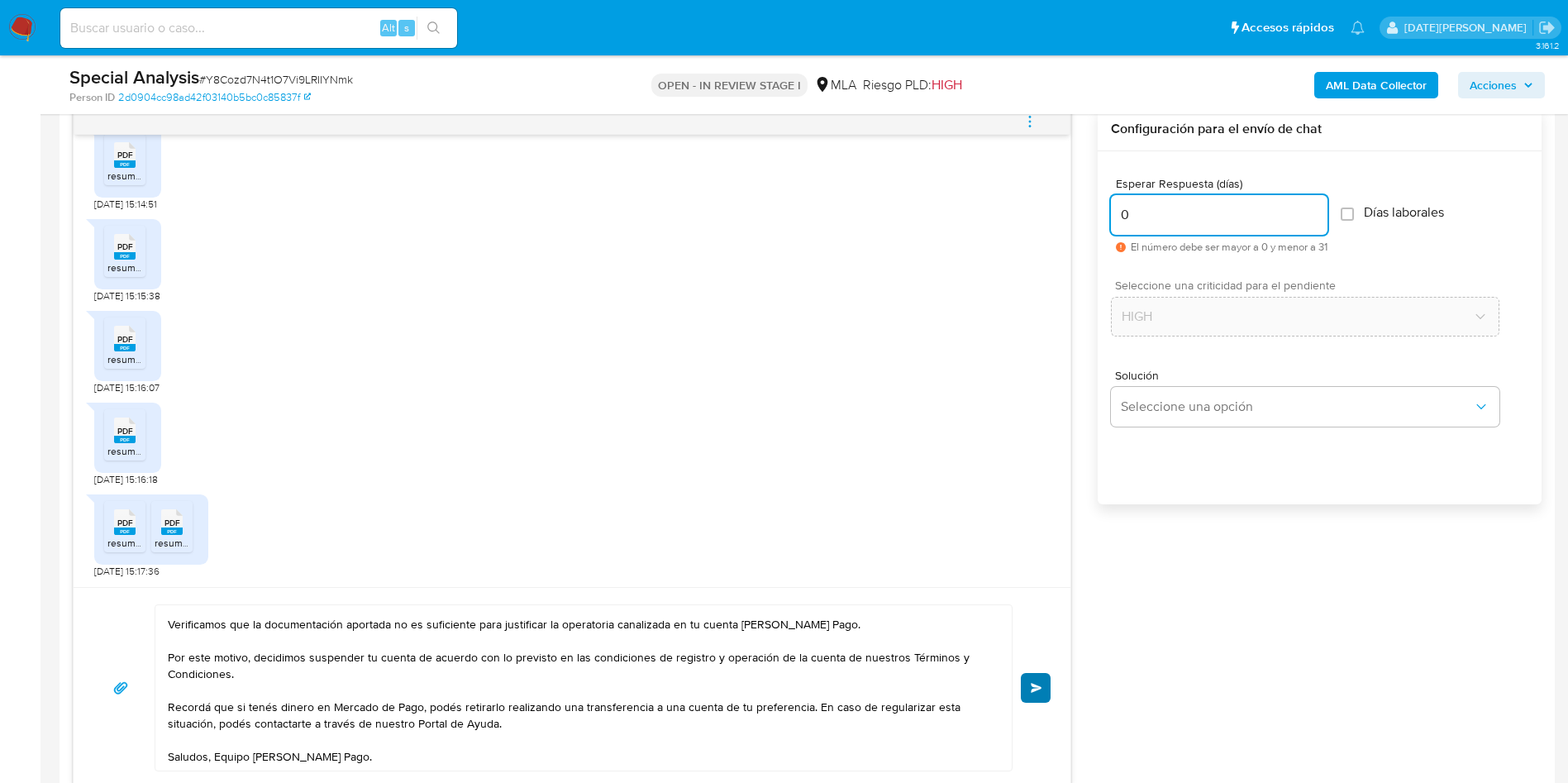
type input "0"
click at [1039, 682] on span "Enviar" at bounding box center [1037, 687] width 12 height 10
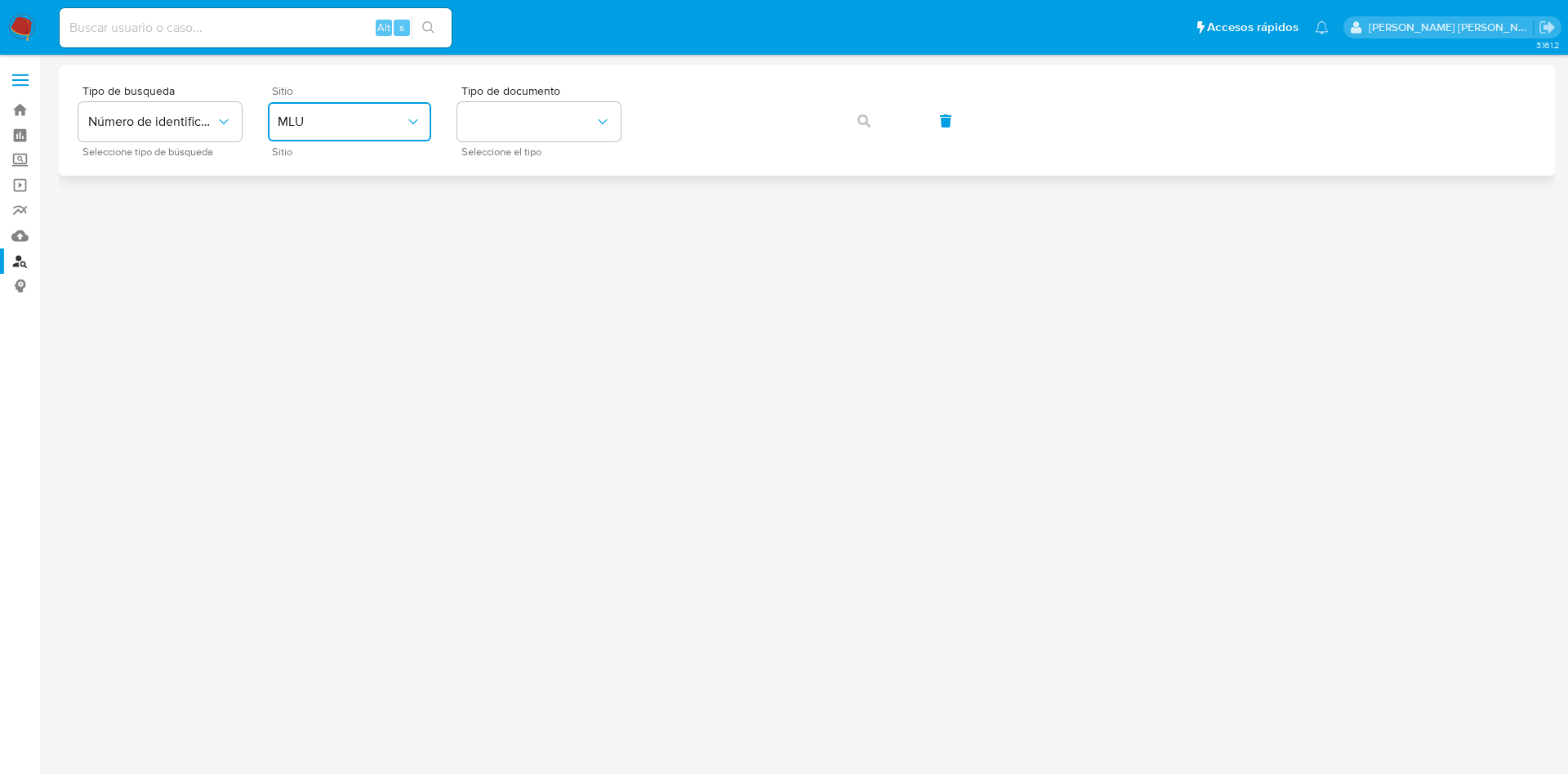
click at [361, 106] on button "MLU" at bounding box center [349, 121] width 163 height 39
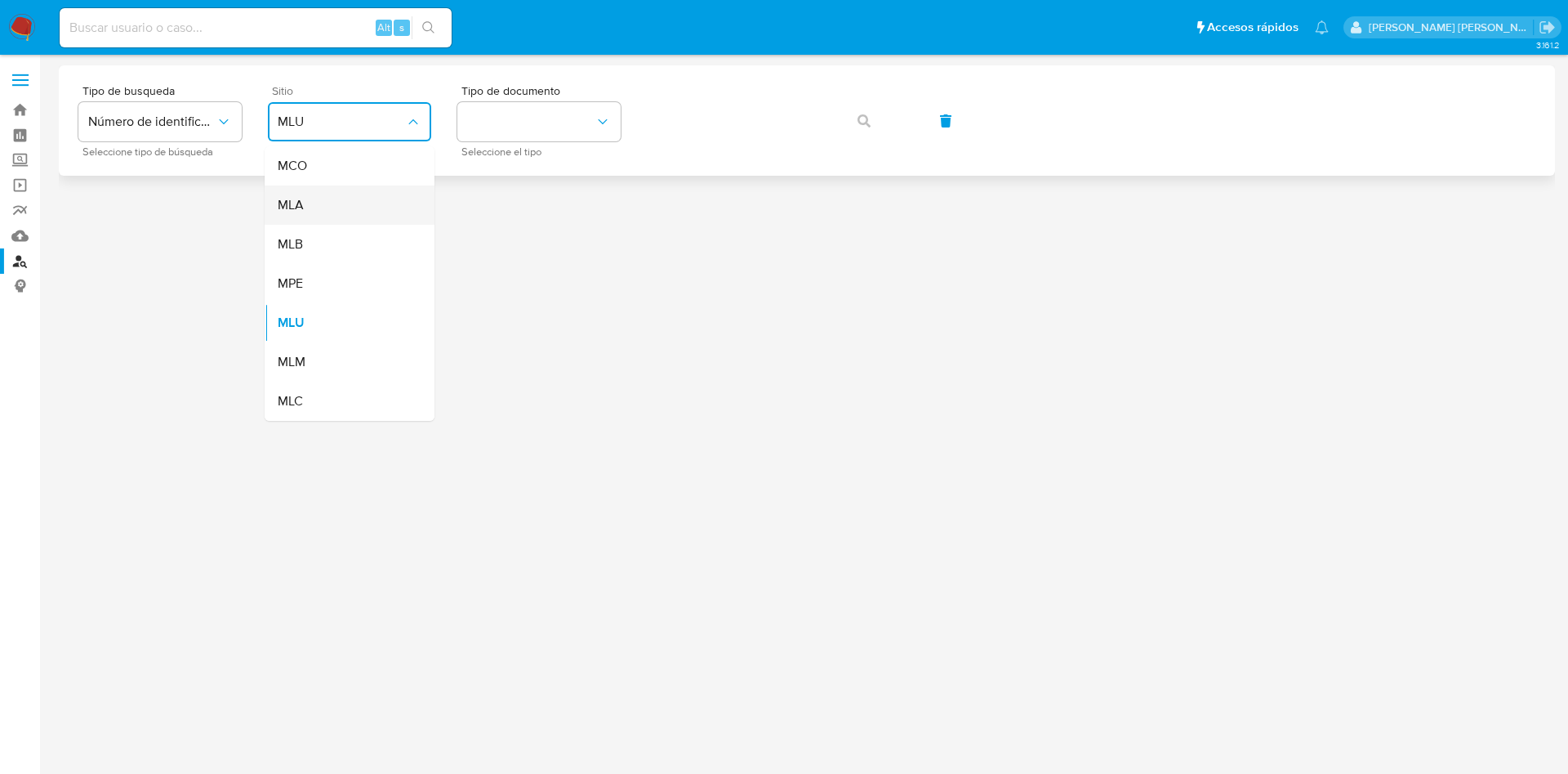
click at [310, 198] on div "MLA" at bounding box center [344, 204] width 134 height 39
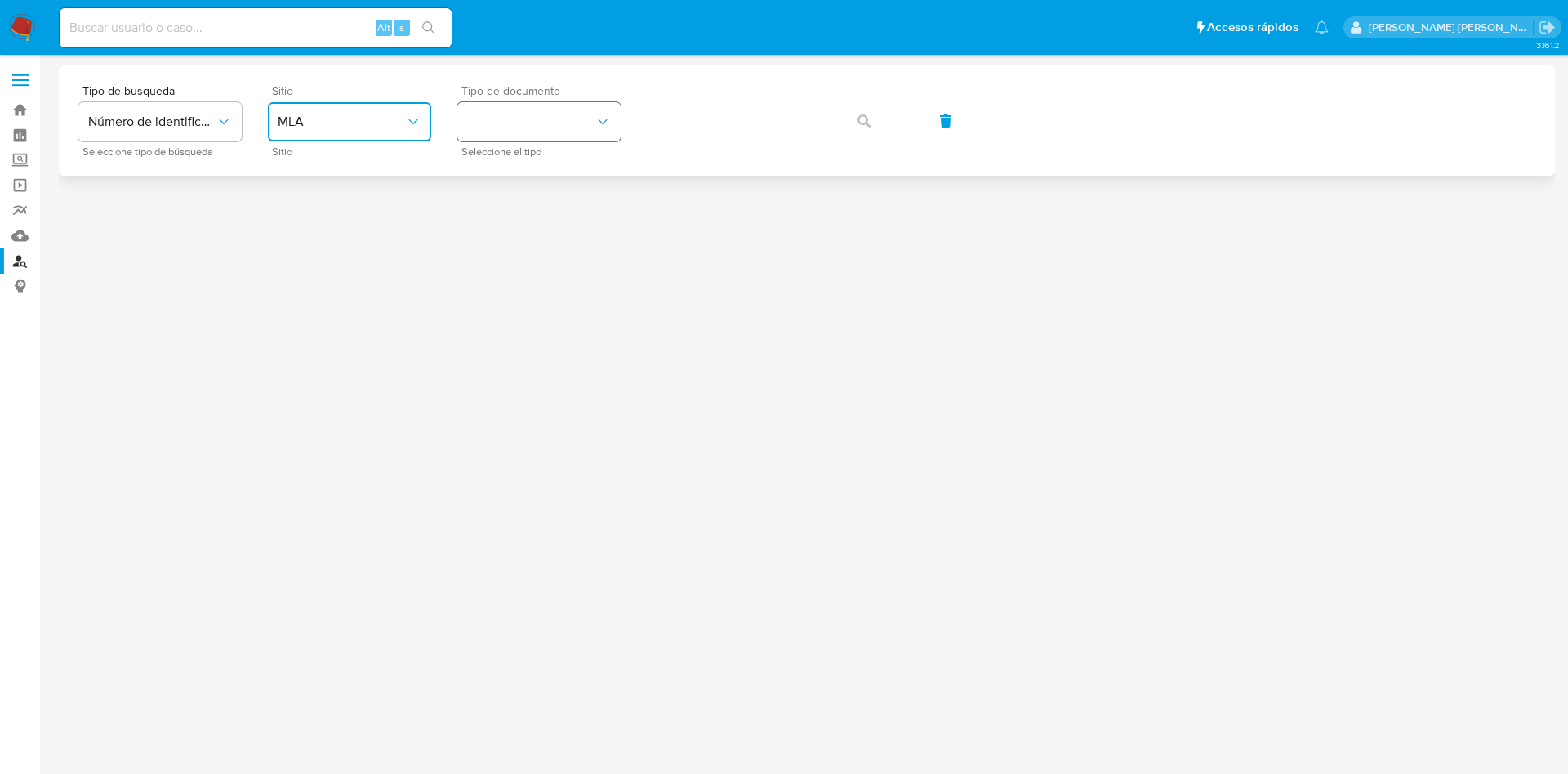
click at [581, 113] on button "identificationType" at bounding box center [538, 121] width 163 height 39
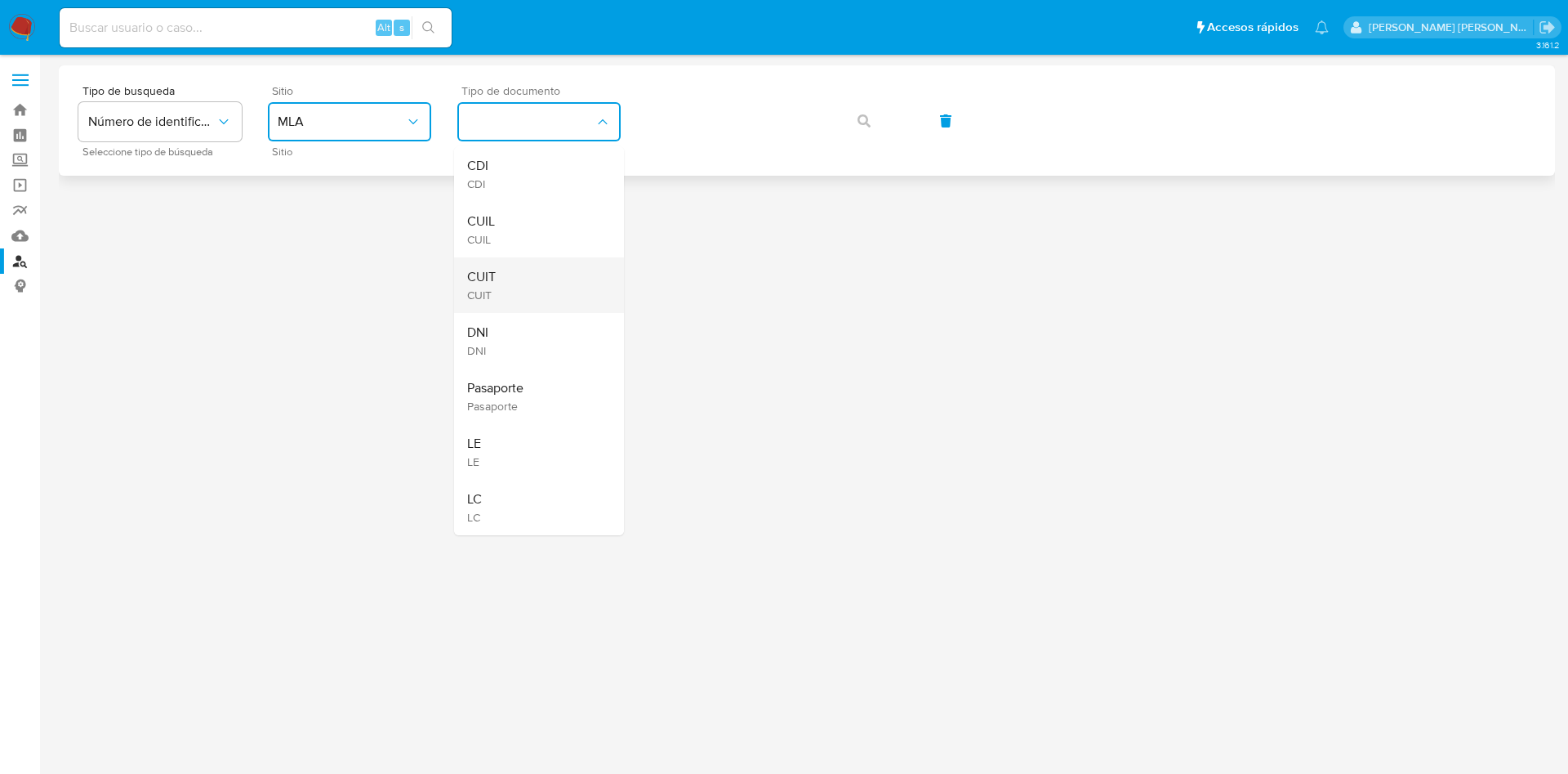
click at [549, 280] on div "CUIT CUIT" at bounding box center [534, 284] width 134 height 56
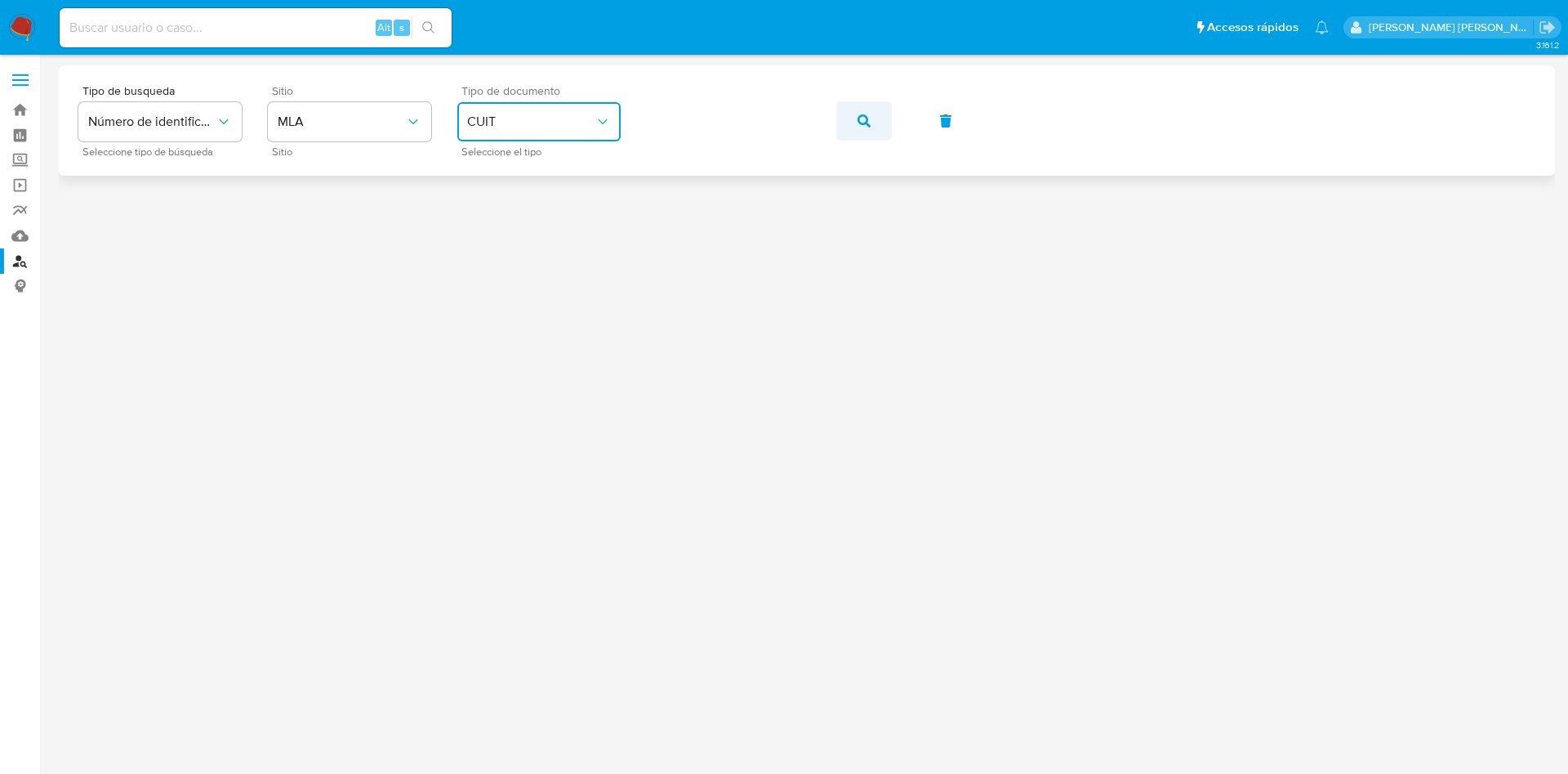
click at [876, 114] on button "button" at bounding box center [864, 120] width 56 height 39
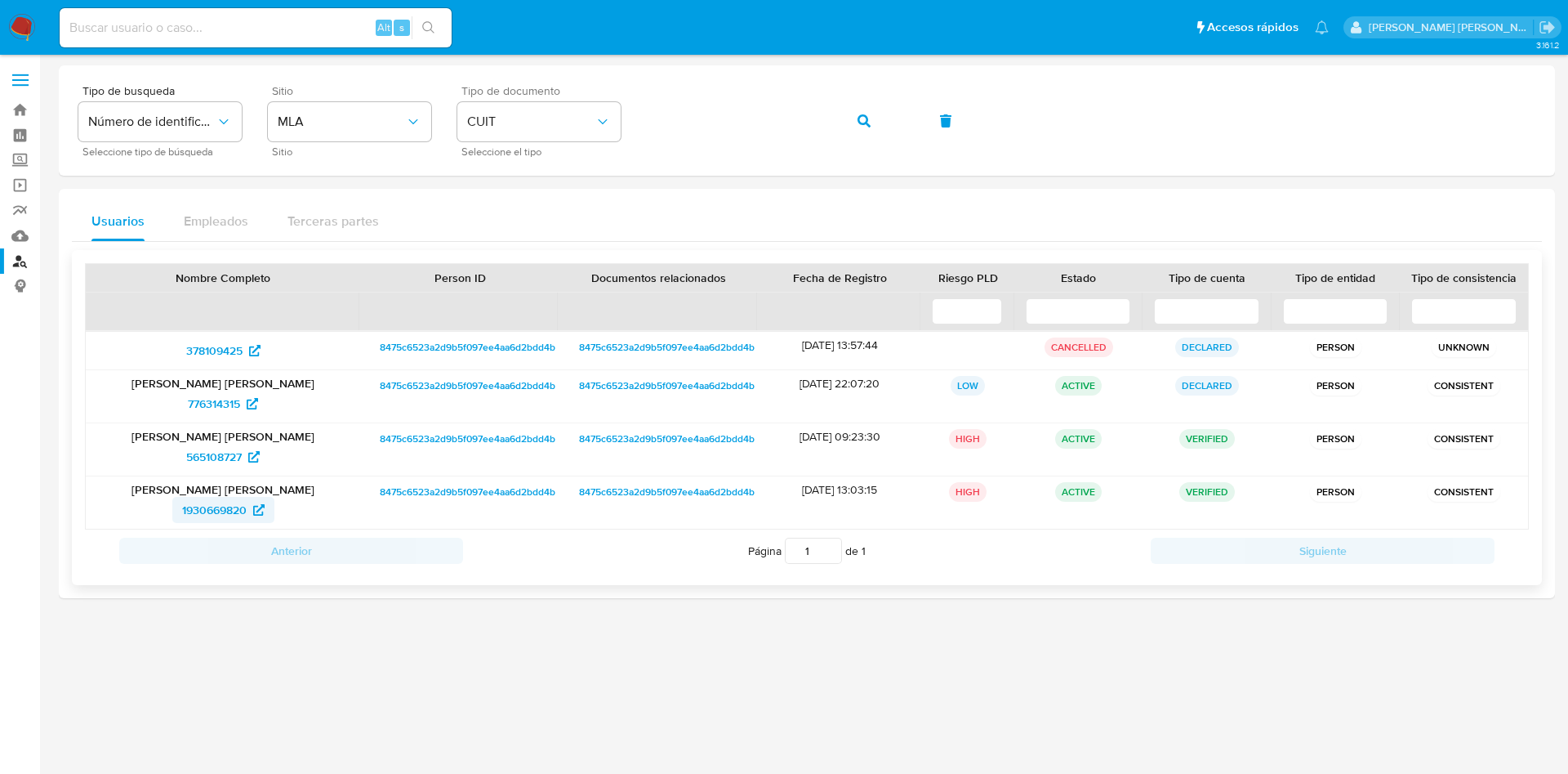
click at [210, 511] on span "1930669820" at bounding box center [214, 510] width 65 height 26
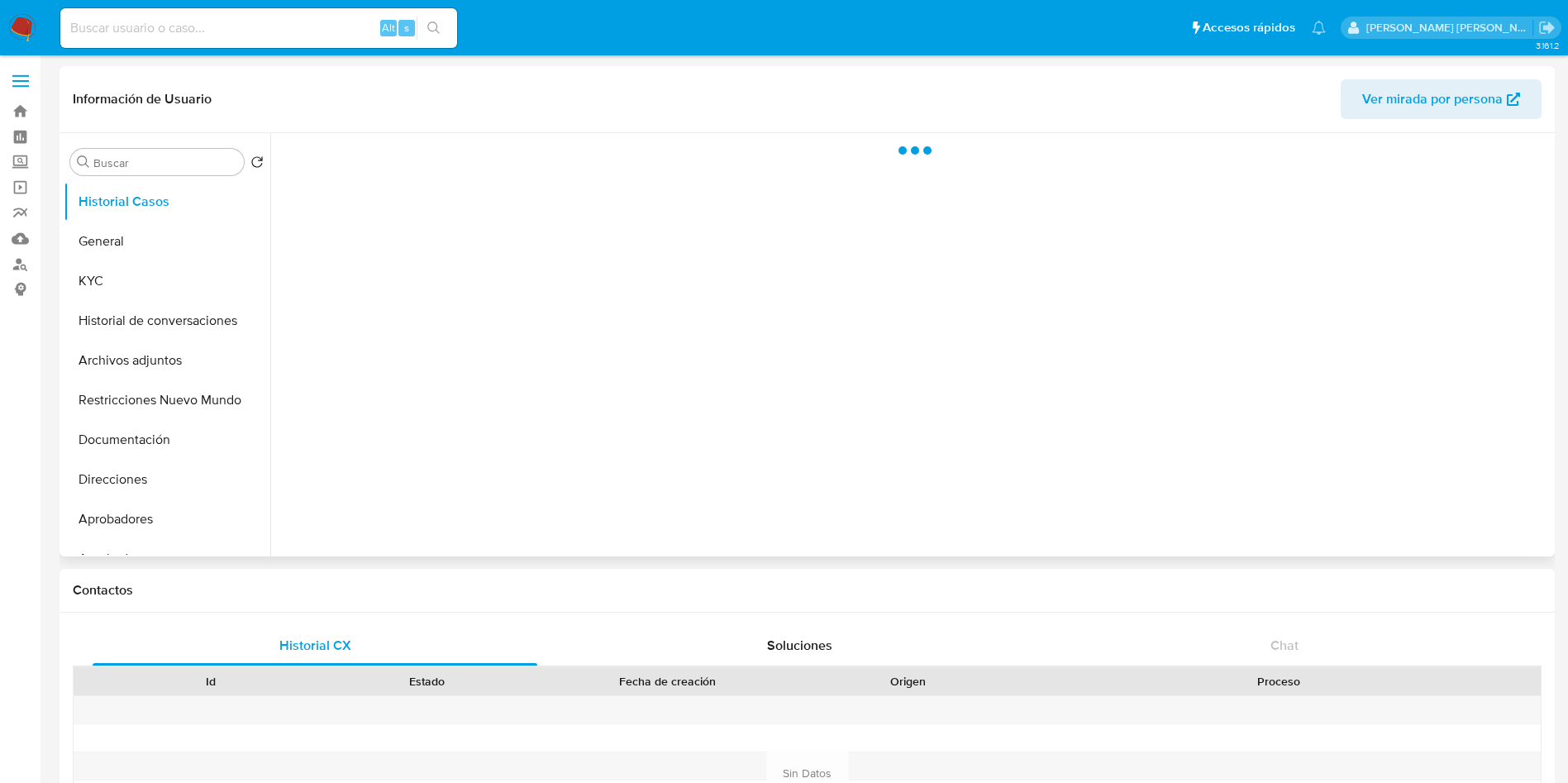
select select "10"
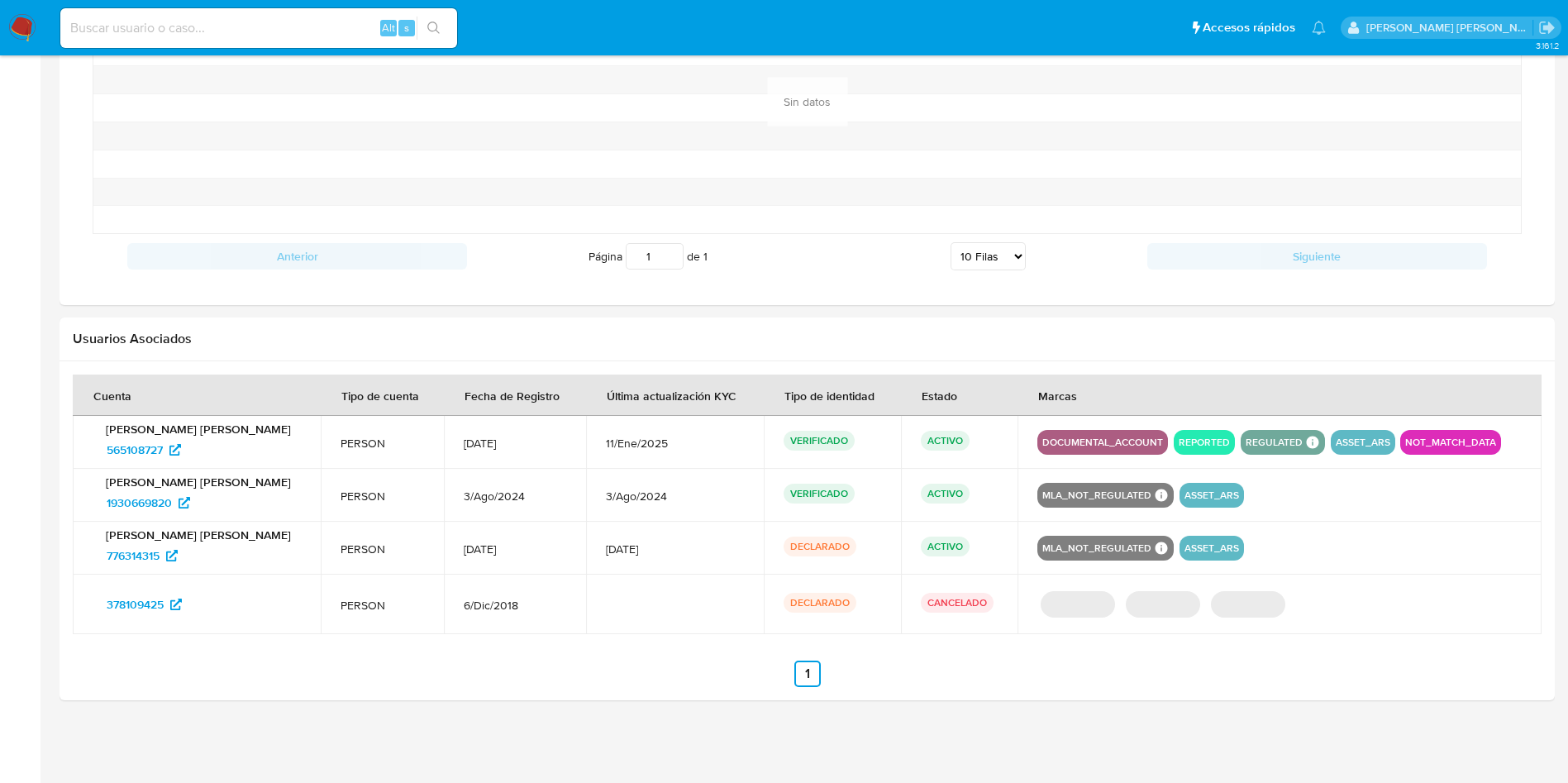
scroll to position [1371, 0]
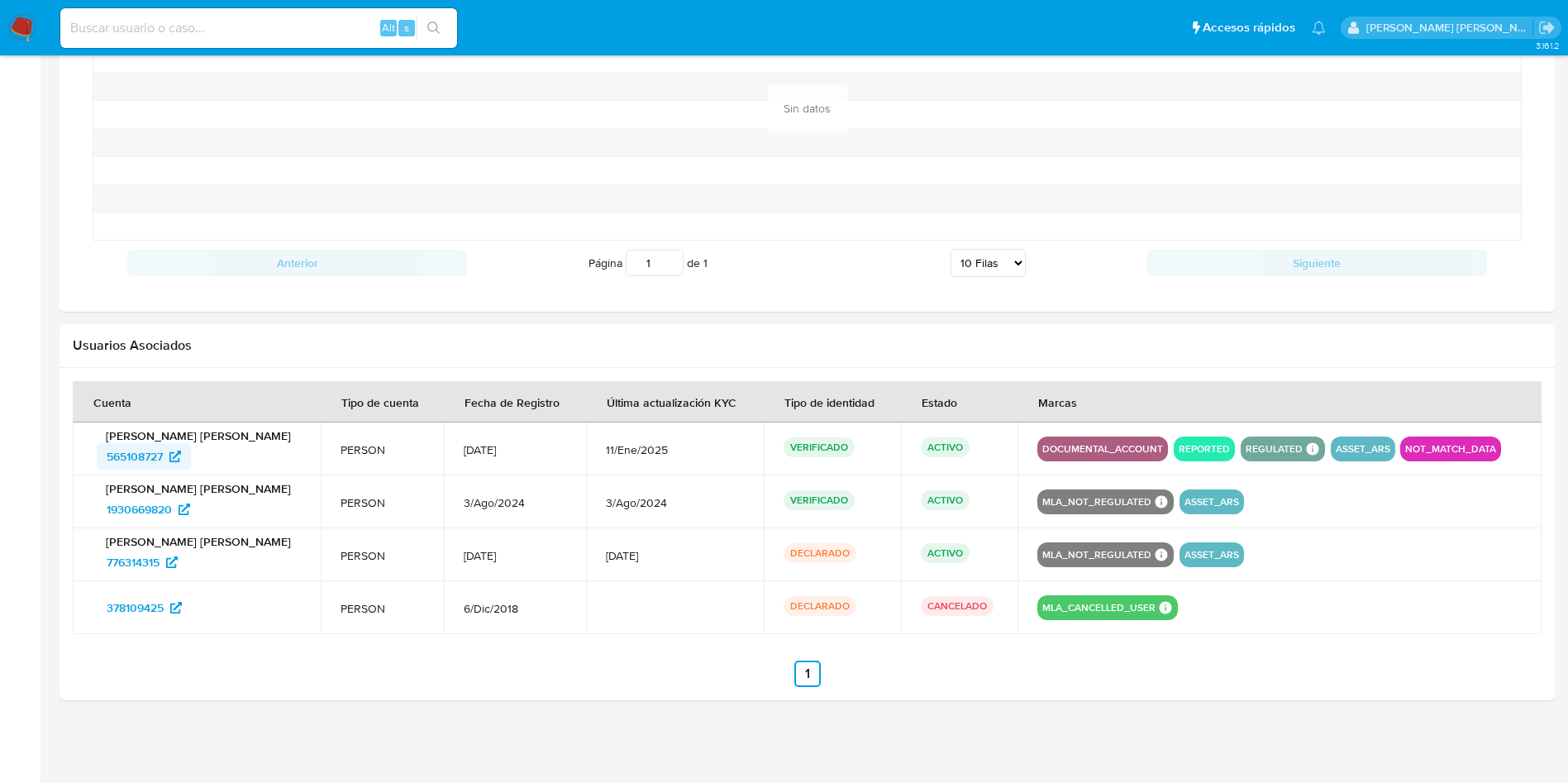
click at [145, 455] on span "565108727" at bounding box center [135, 456] width 56 height 27
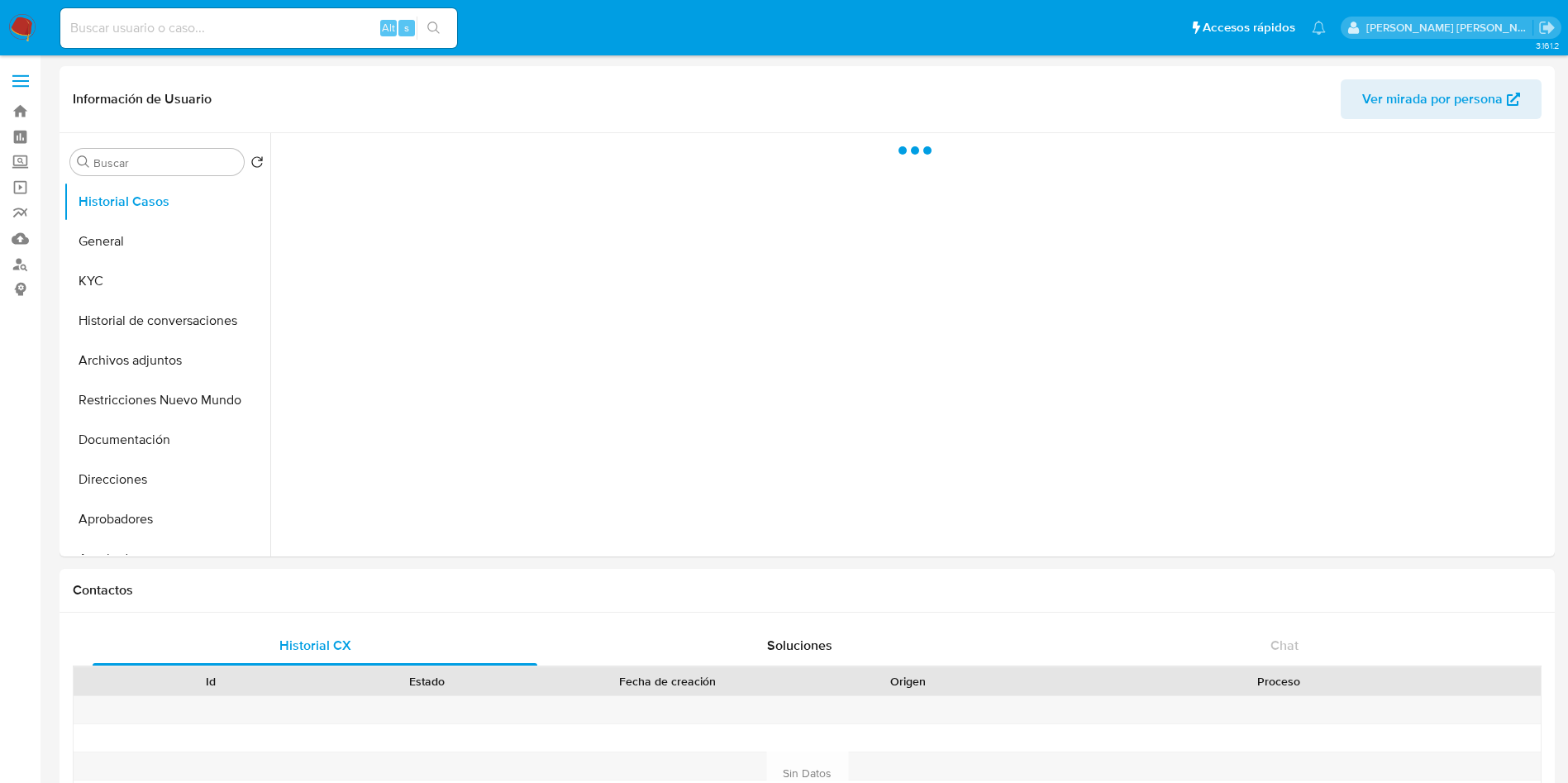
select select "10"
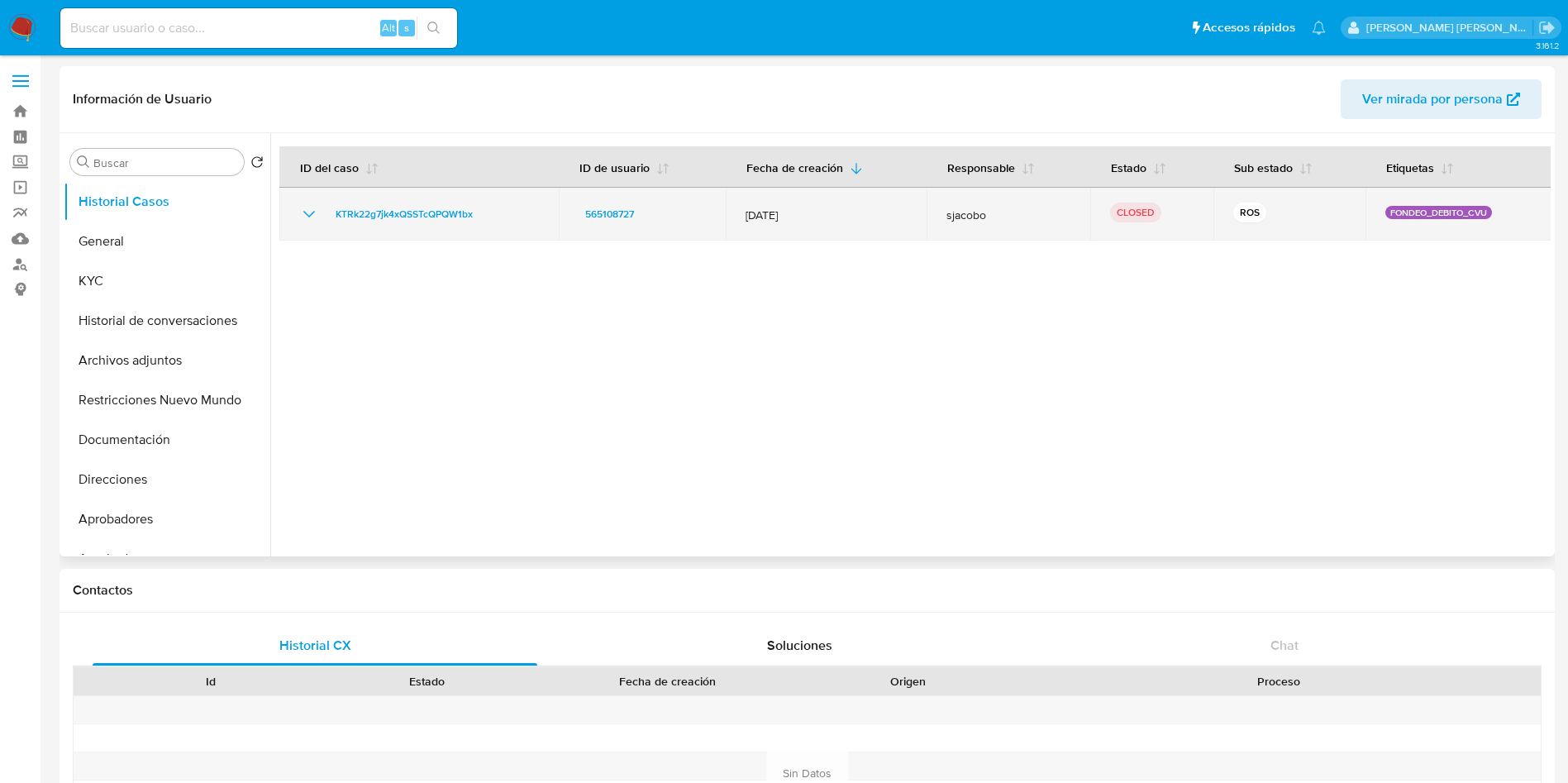
click at [312, 209] on icon "Mostrar/Ocultar" at bounding box center [309, 214] width 20 height 20
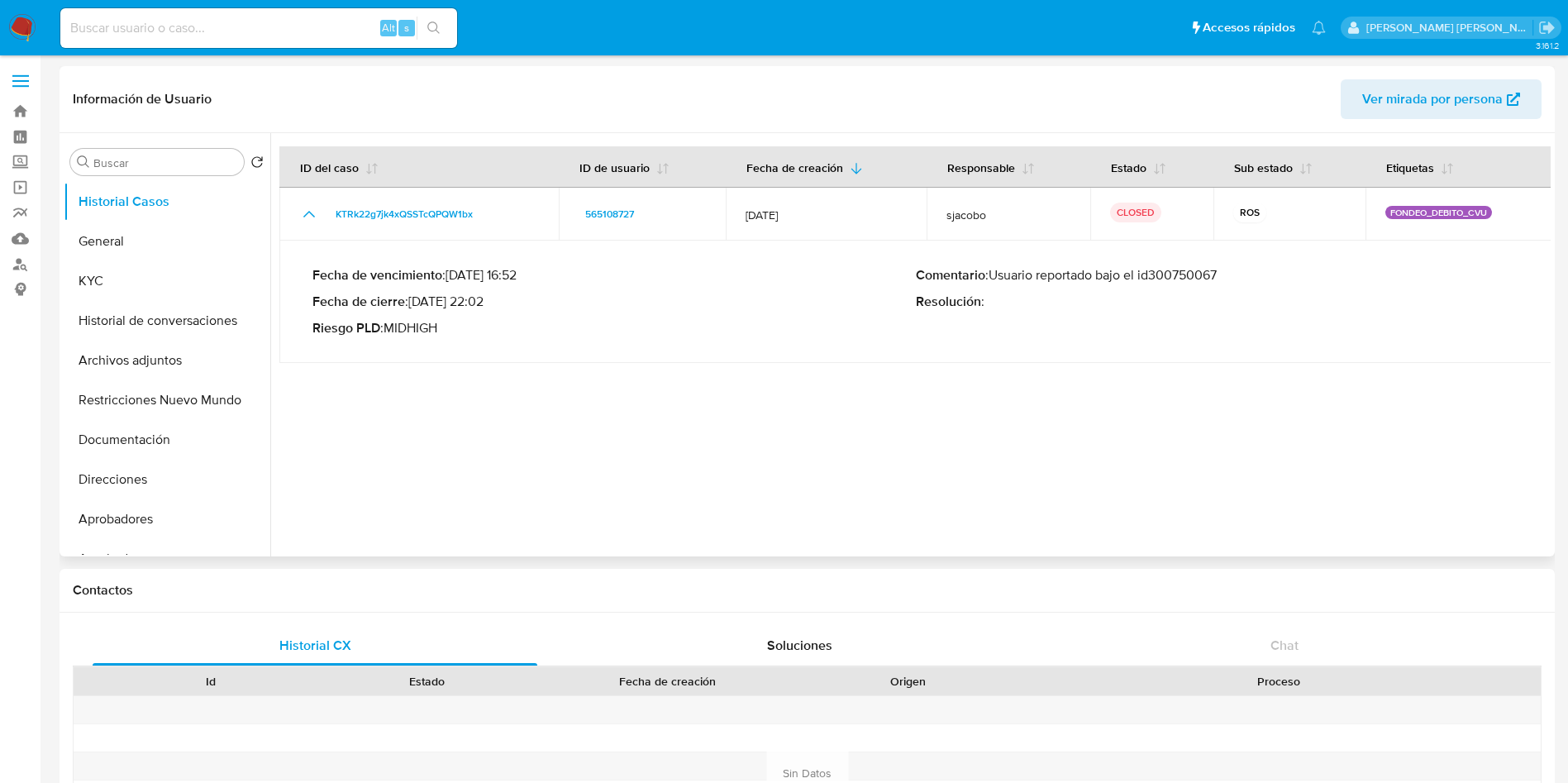
drag, startPoint x: 995, startPoint y: 272, endPoint x: 1223, endPoint y: 273, distance: 228.0
click at [1223, 273] on p "Comentario : Usuario reportado bajo el id300750067" at bounding box center [1218, 275] width 603 height 17
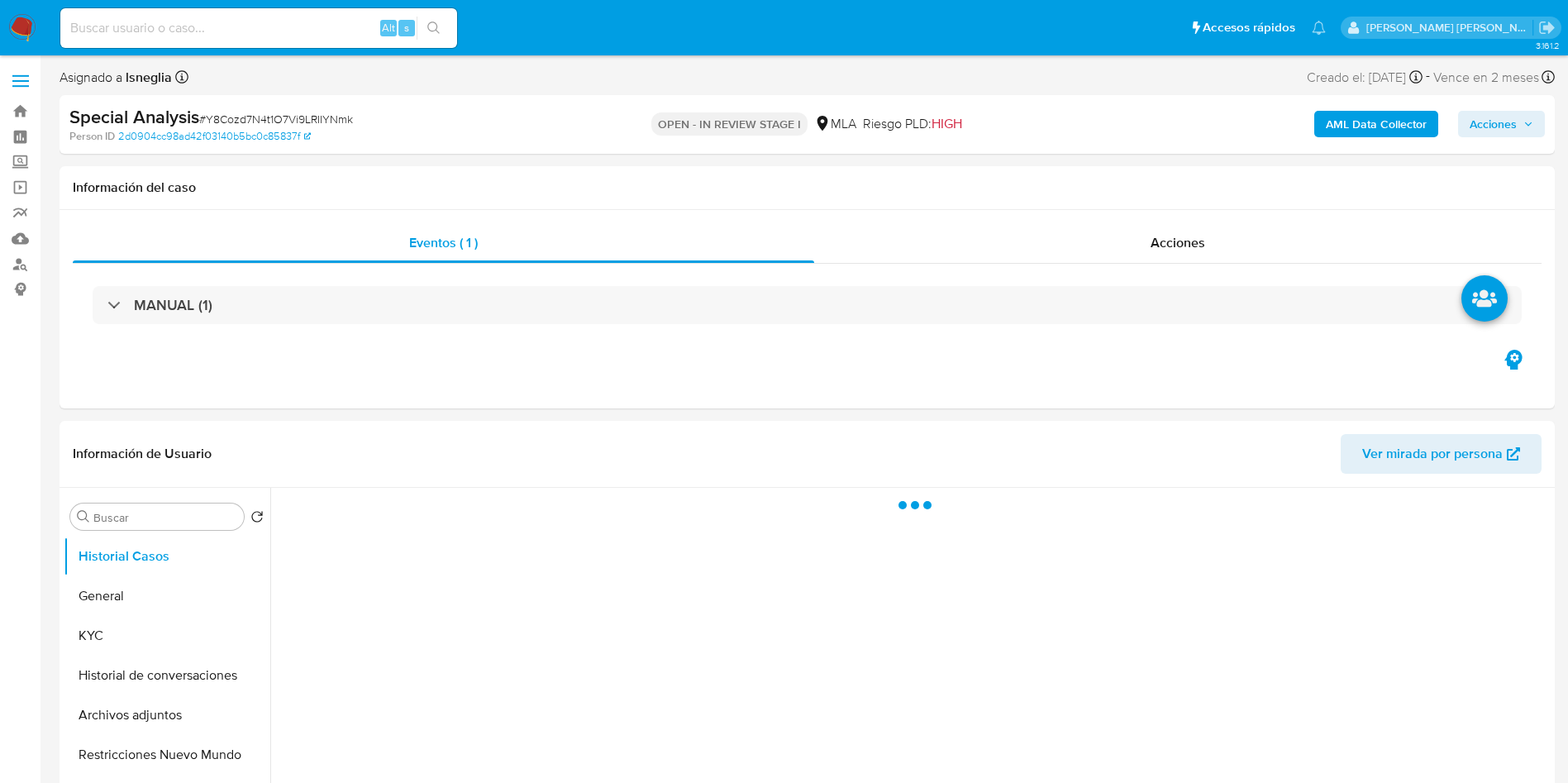
select select "10"
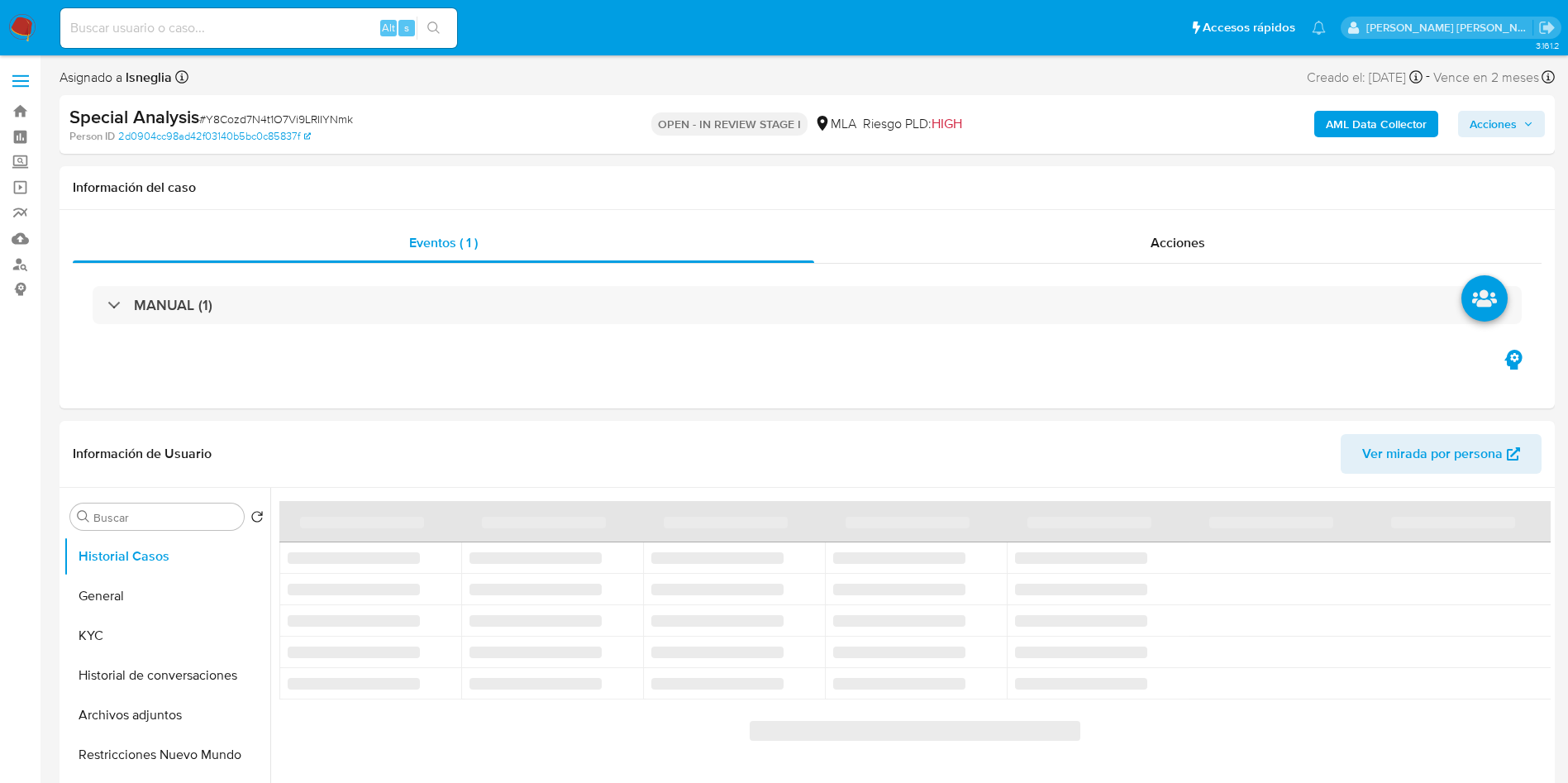
click at [24, 29] on img at bounding box center [22, 28] width 28 height 28
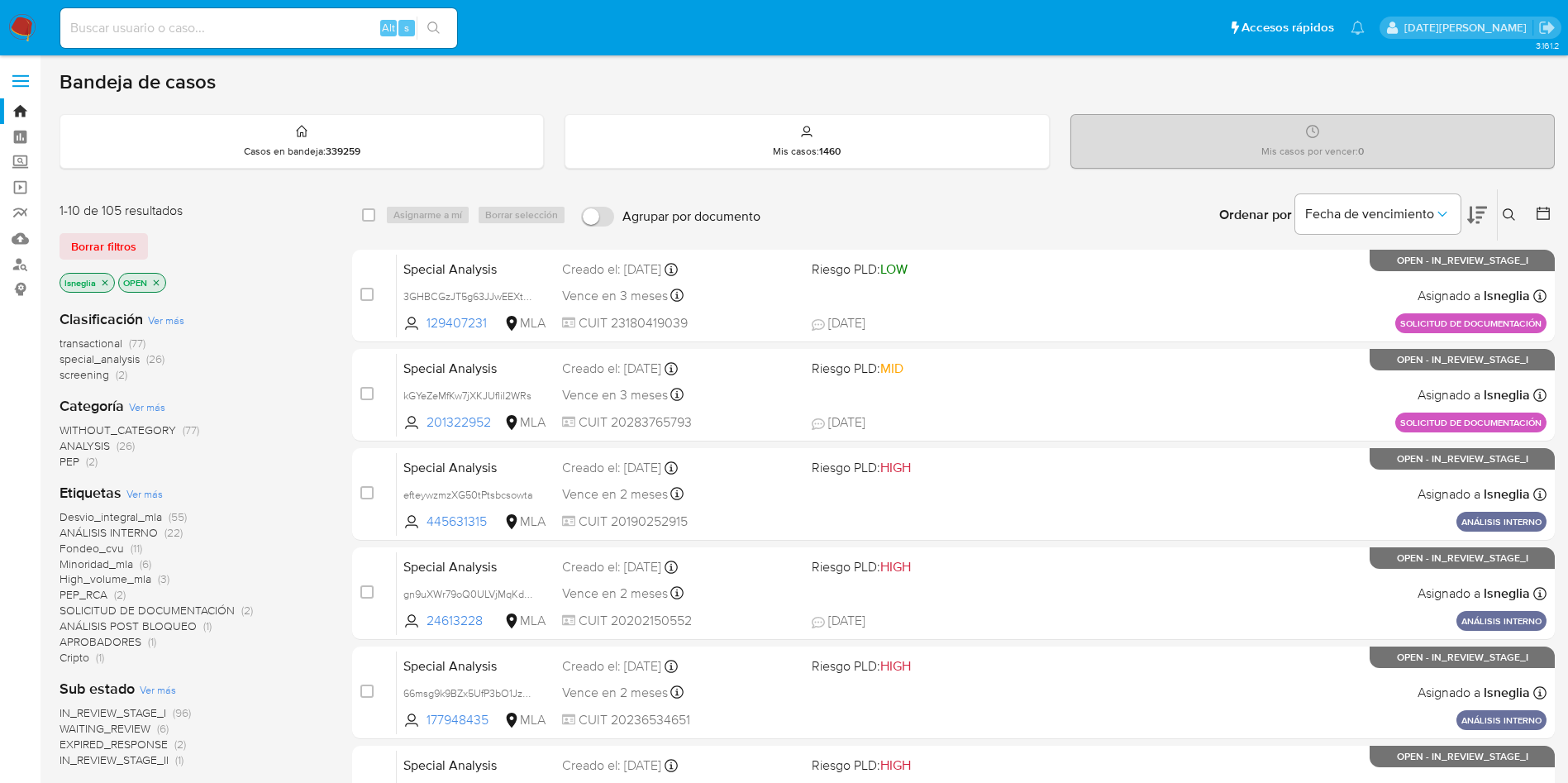
click at [1504, 215] on icon at bounding box center [1509, 215] width 13 height 13
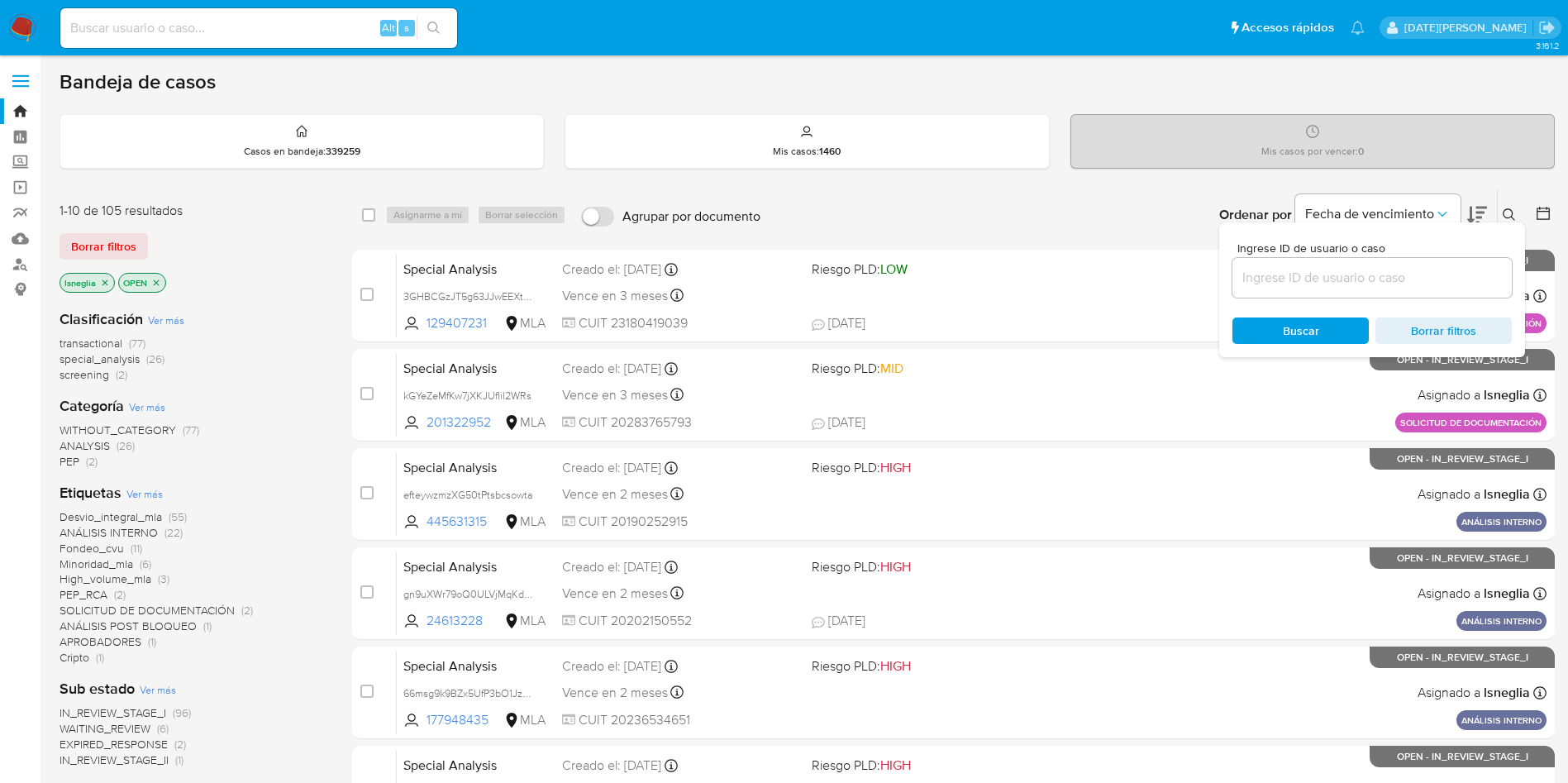
click at [1362, 291] on div at bounding box center [1372, 278] width 279 height 40
click at [1359, 281] on input at bounding box center [1372, 277] width 279 height 21
paste input "Y8Cozd7N4t1O7Vi9LRIIYNmk"
type input "Y8Cozd7N4t1O7Vi9LRIIYNmk"
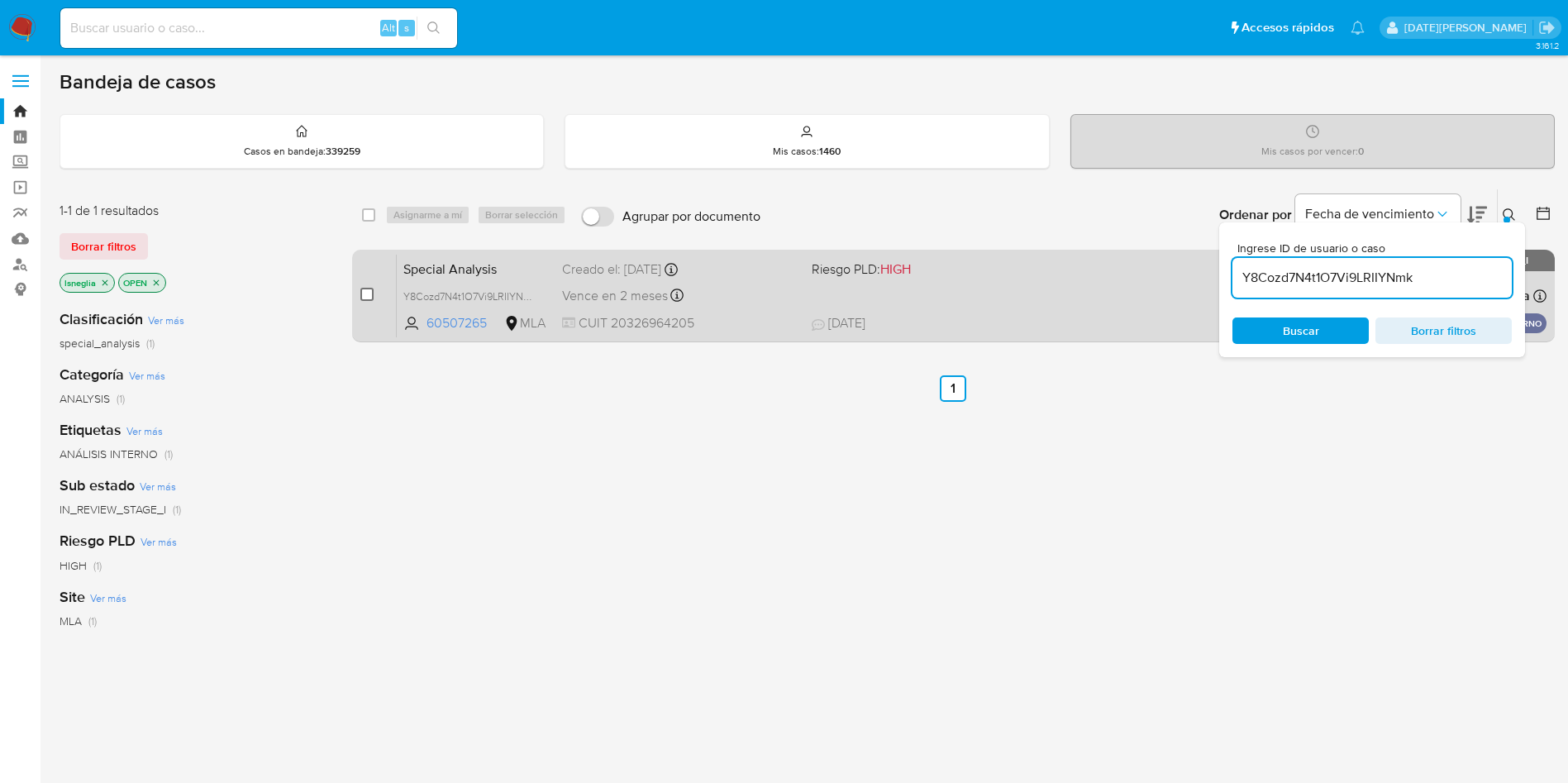
click at [368, 296] on input "checkbox" at bounding box center [367, 294] width 13 height 13
checkbox input "true"
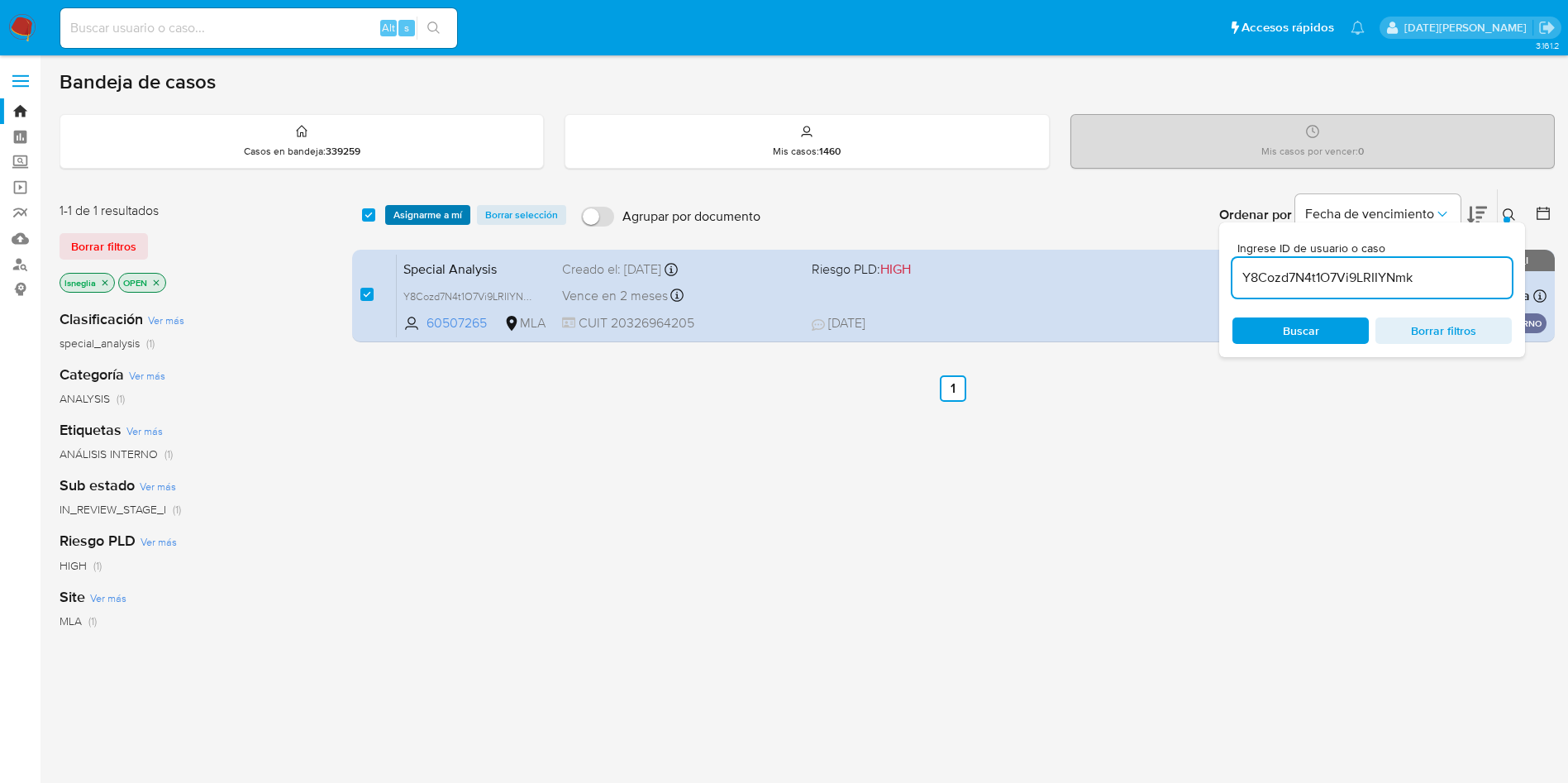
drag, startPoint x: 448, startPoint y: 198, endPoint x: 447, endPoint y: 208, distance: 10.0
click at [449, 198] on div "select-all-cases-checkbox Asignarme a mí Borrar selección Agrupar por documento…" at bounding box center [954, 215] width 1203 height 52
click at [447, 208] on span "Asignarme a mí" at bounding box center [428, 215] width 68 height 17
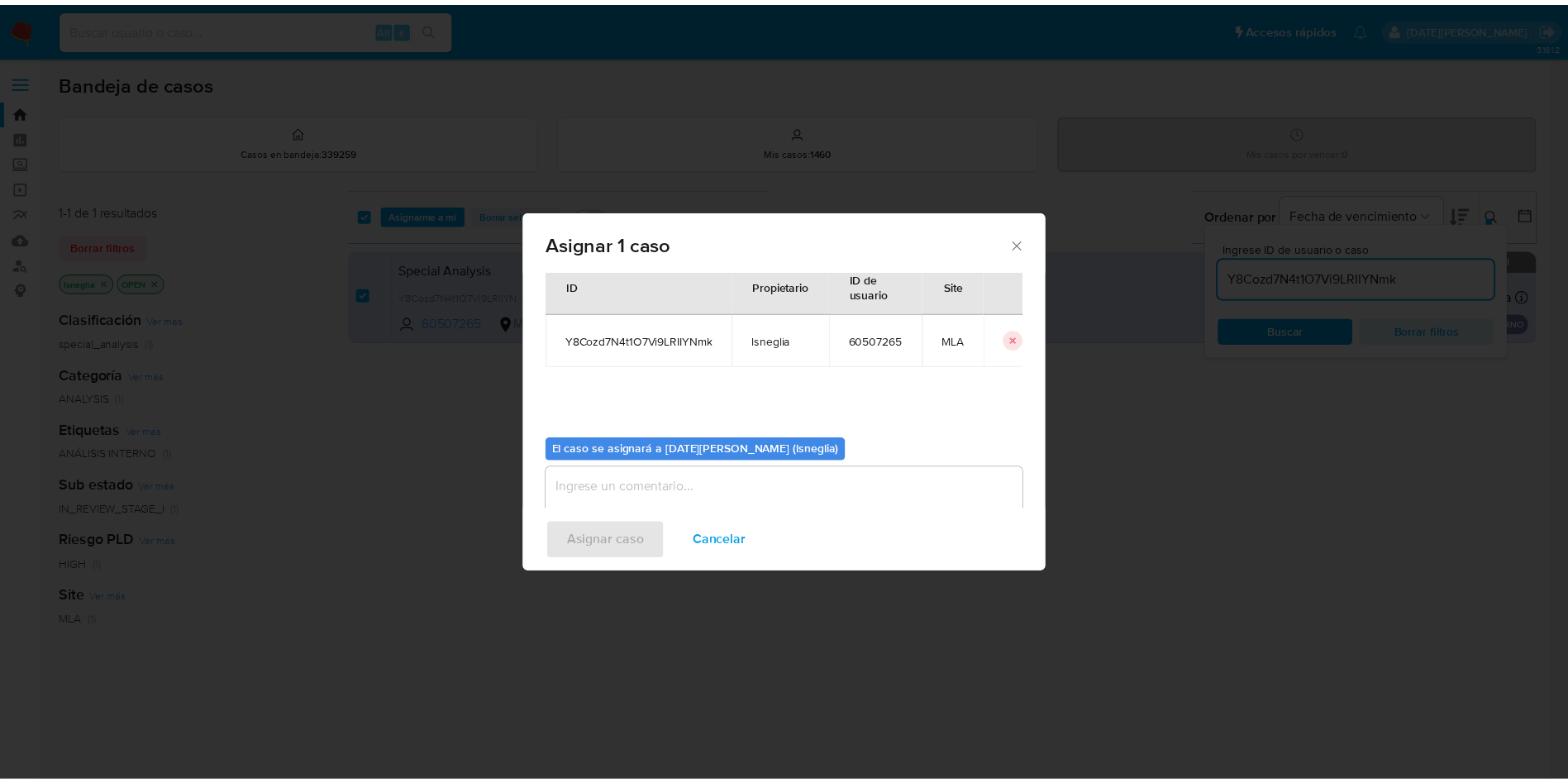
scroll to position [86, 0]
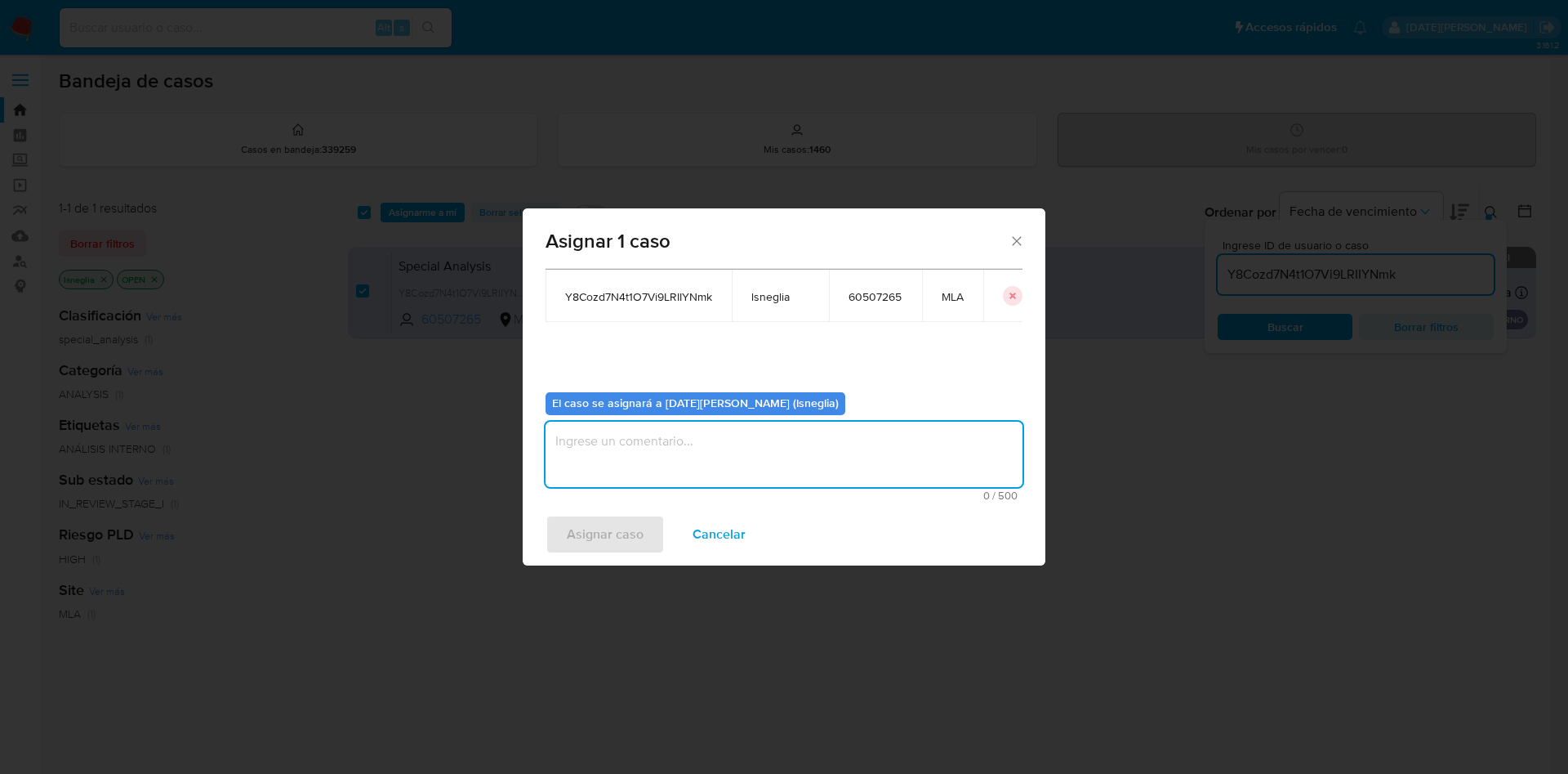
click at [648, 460] on textarea "assign-modal" at bounding box center [784, 454] width 477 height 66
type textarea "-"
click at [595, 533] on span "Asignar caso" at bounding box center [605, 533] width 77 height 36
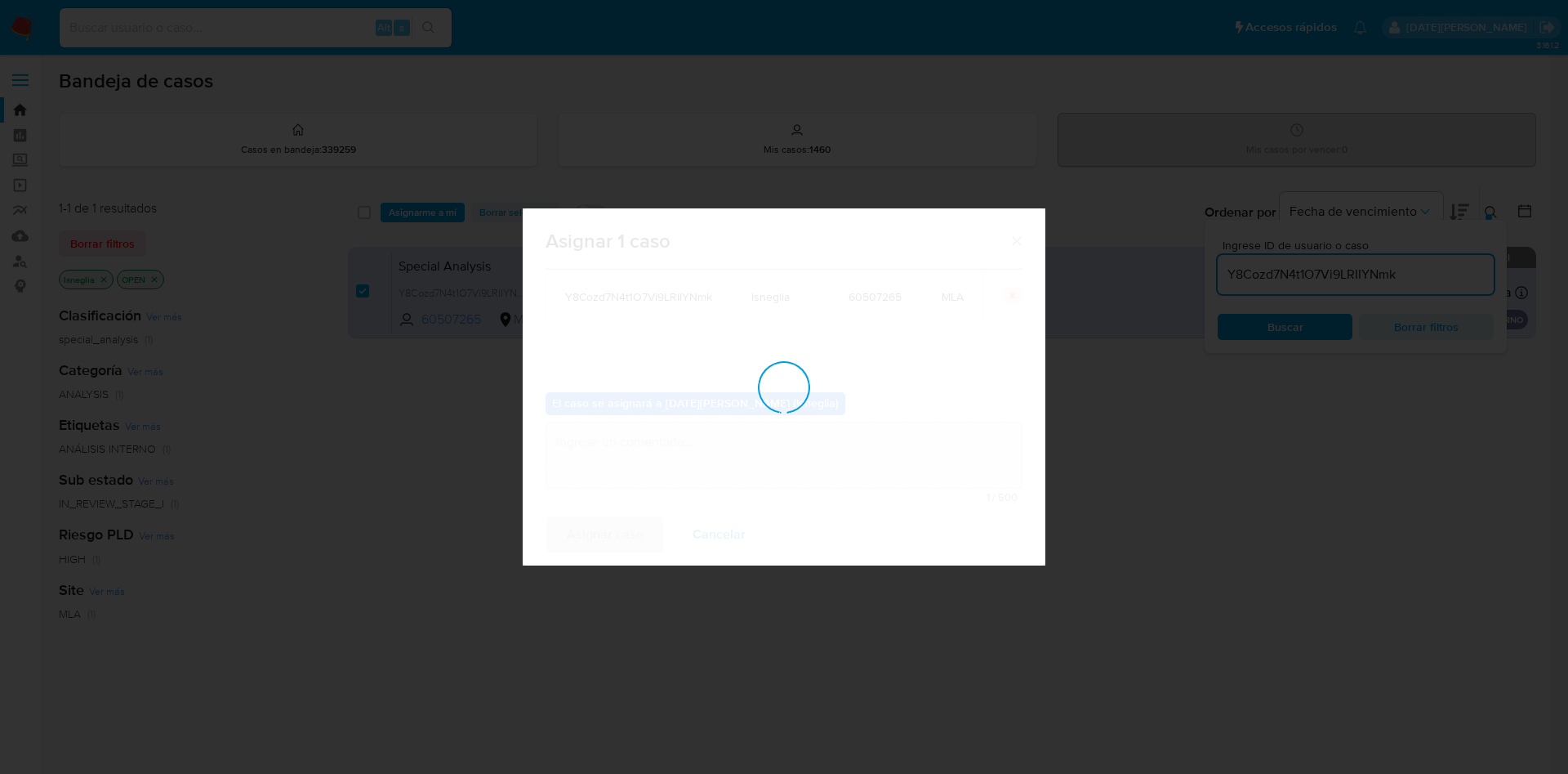
checkbox input "false"
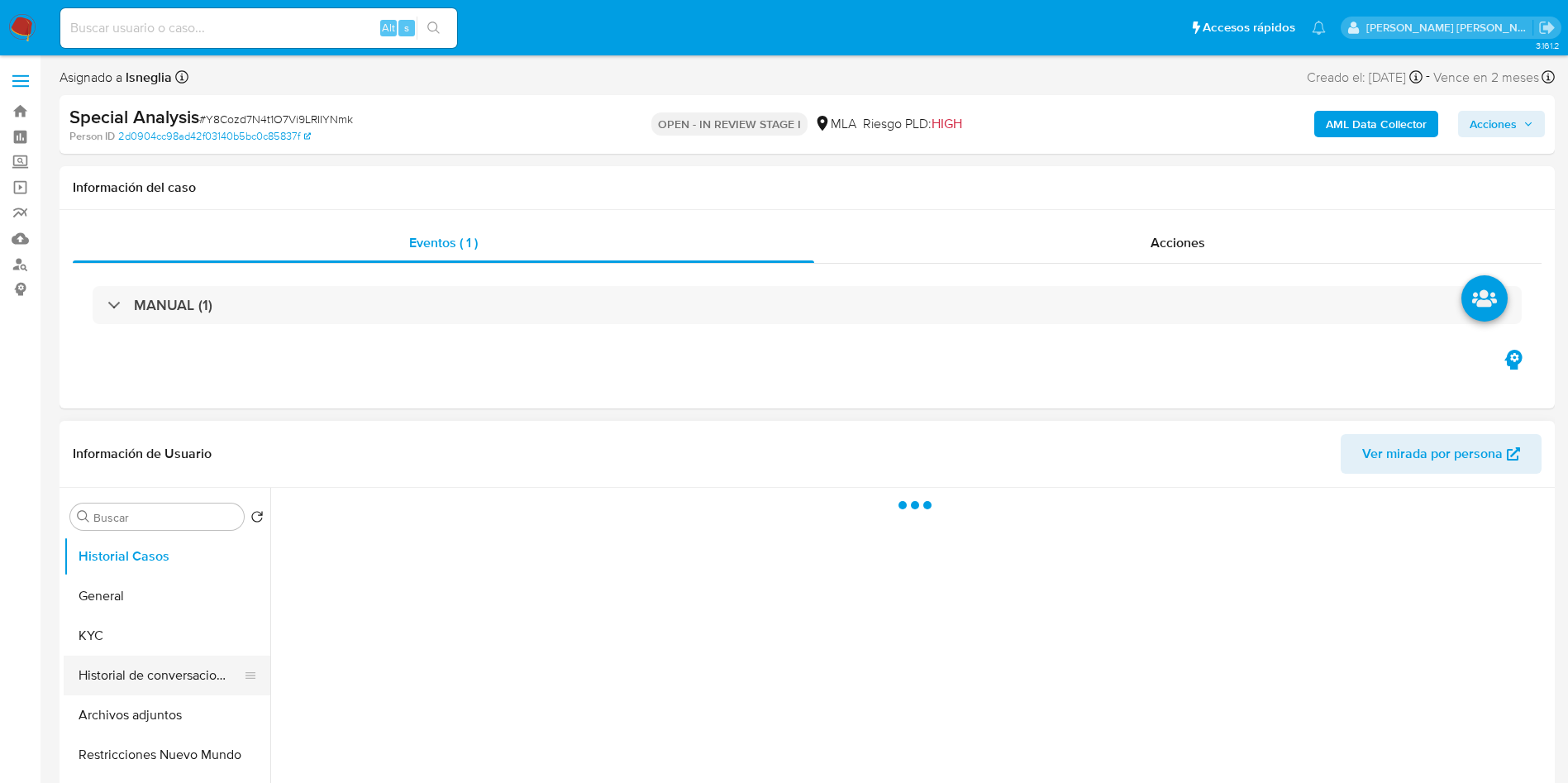
select select "10"
click at [168, 679] on button "Historial de conversaciones" at bounding box center [160, 675] width 194 height 40
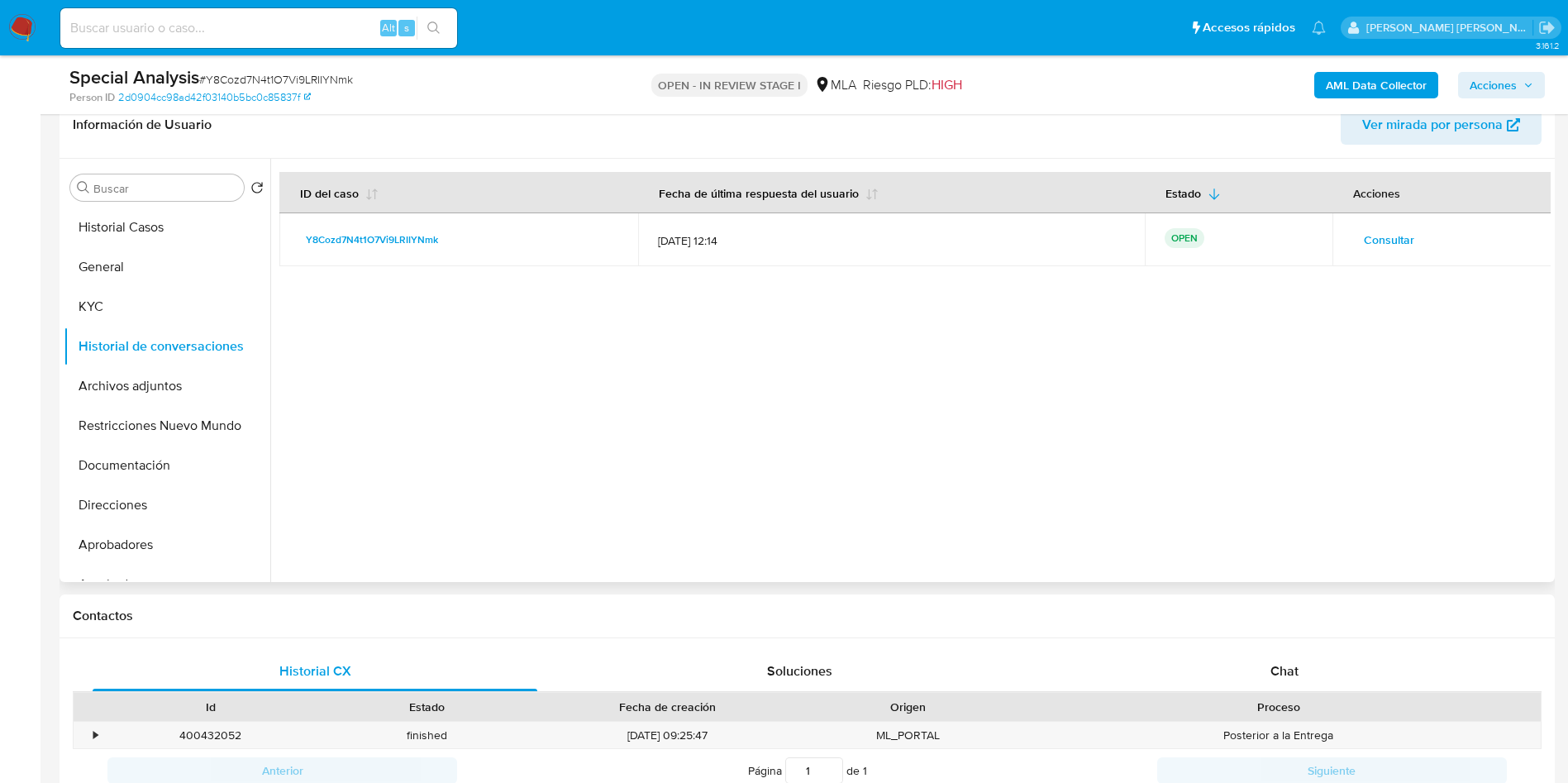
scroll to position [372, 0]
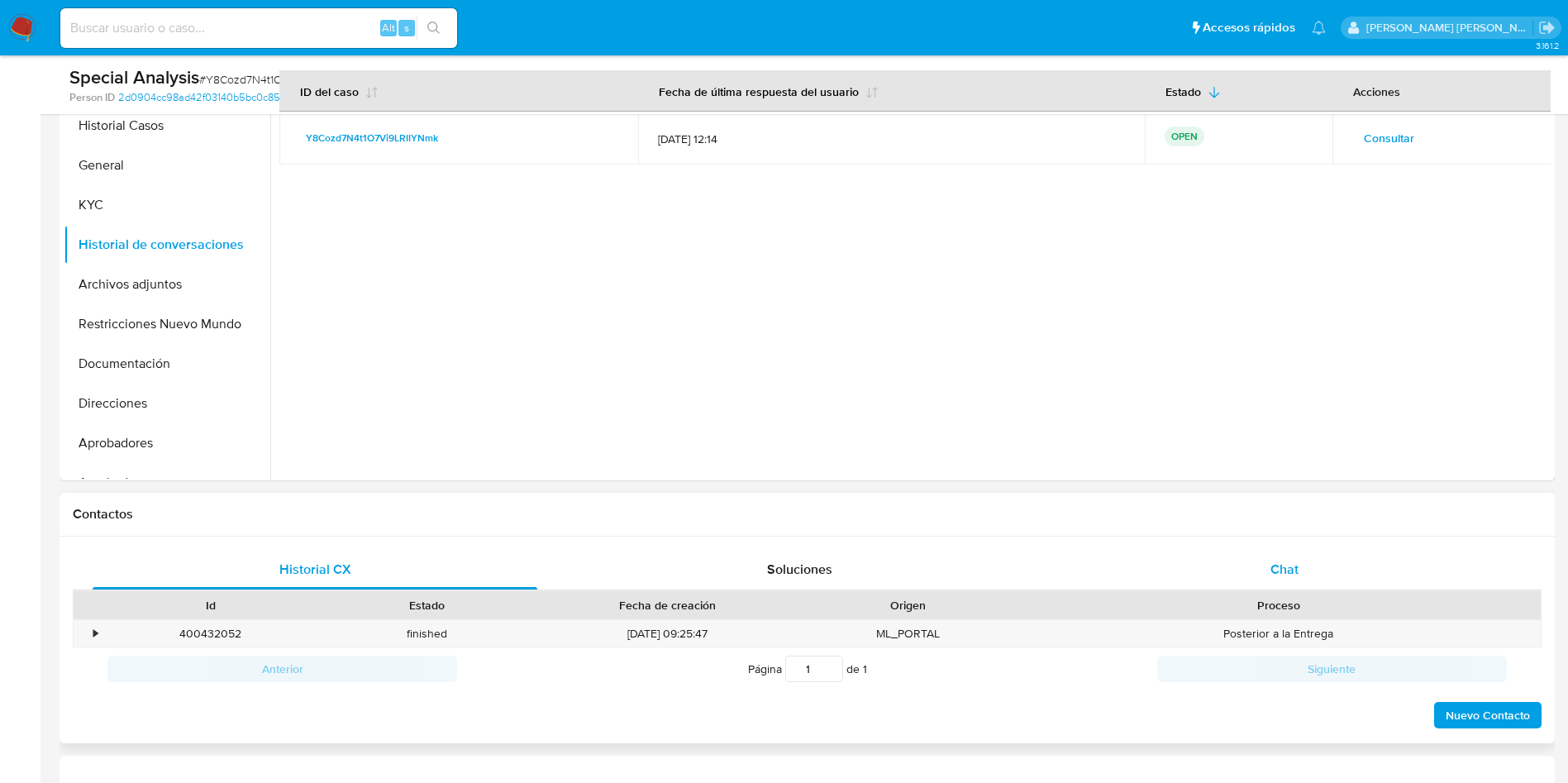
drag, startPoint x: 1318, startPoint y: 572, endPoint x: 1309, endPoint y: 568, distance: 9.8
click at [1320, 571] on div "Chat" at bounding box center [1285, 569] width 445 height 40
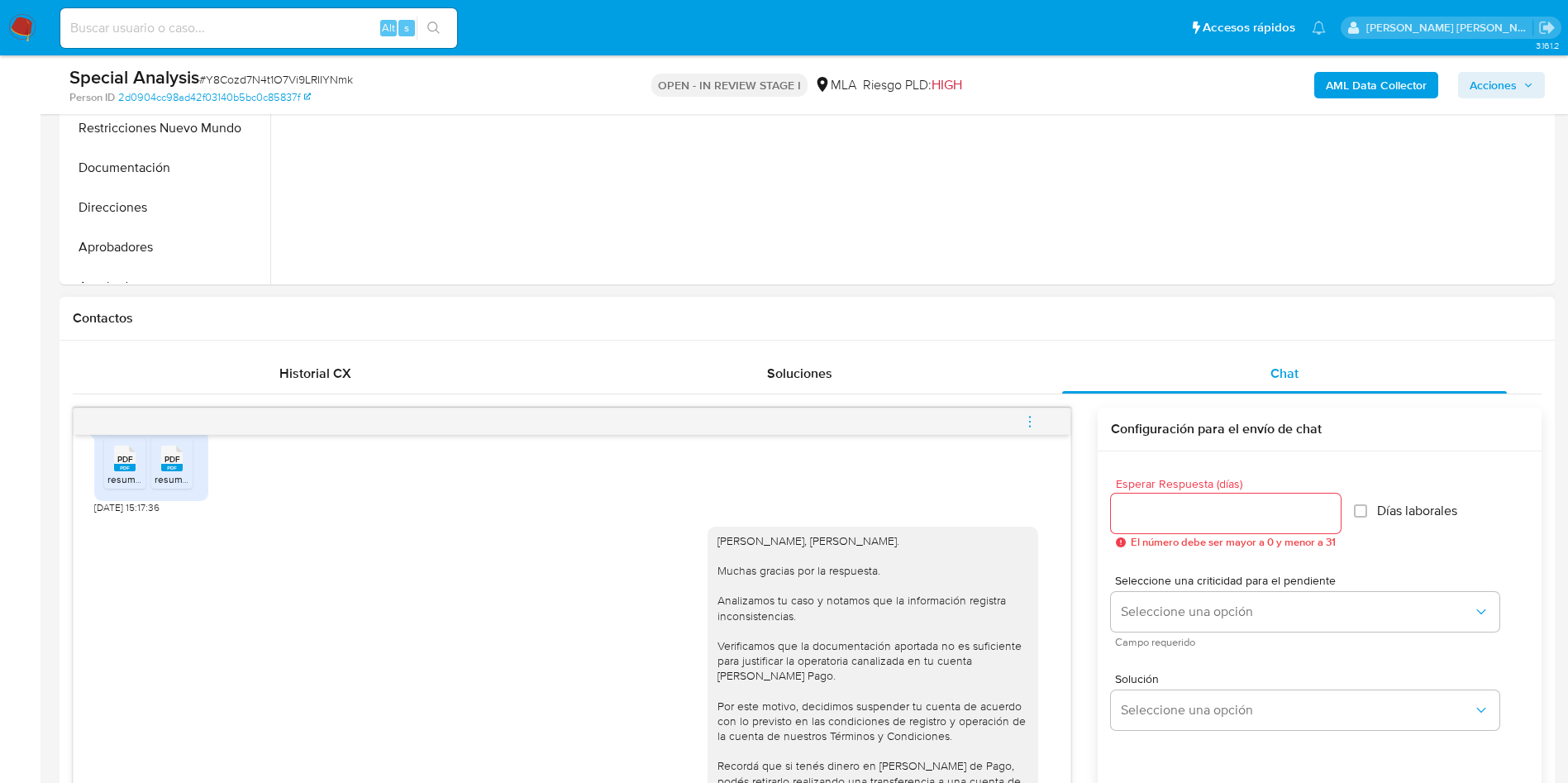
scroll to position [620, 0]
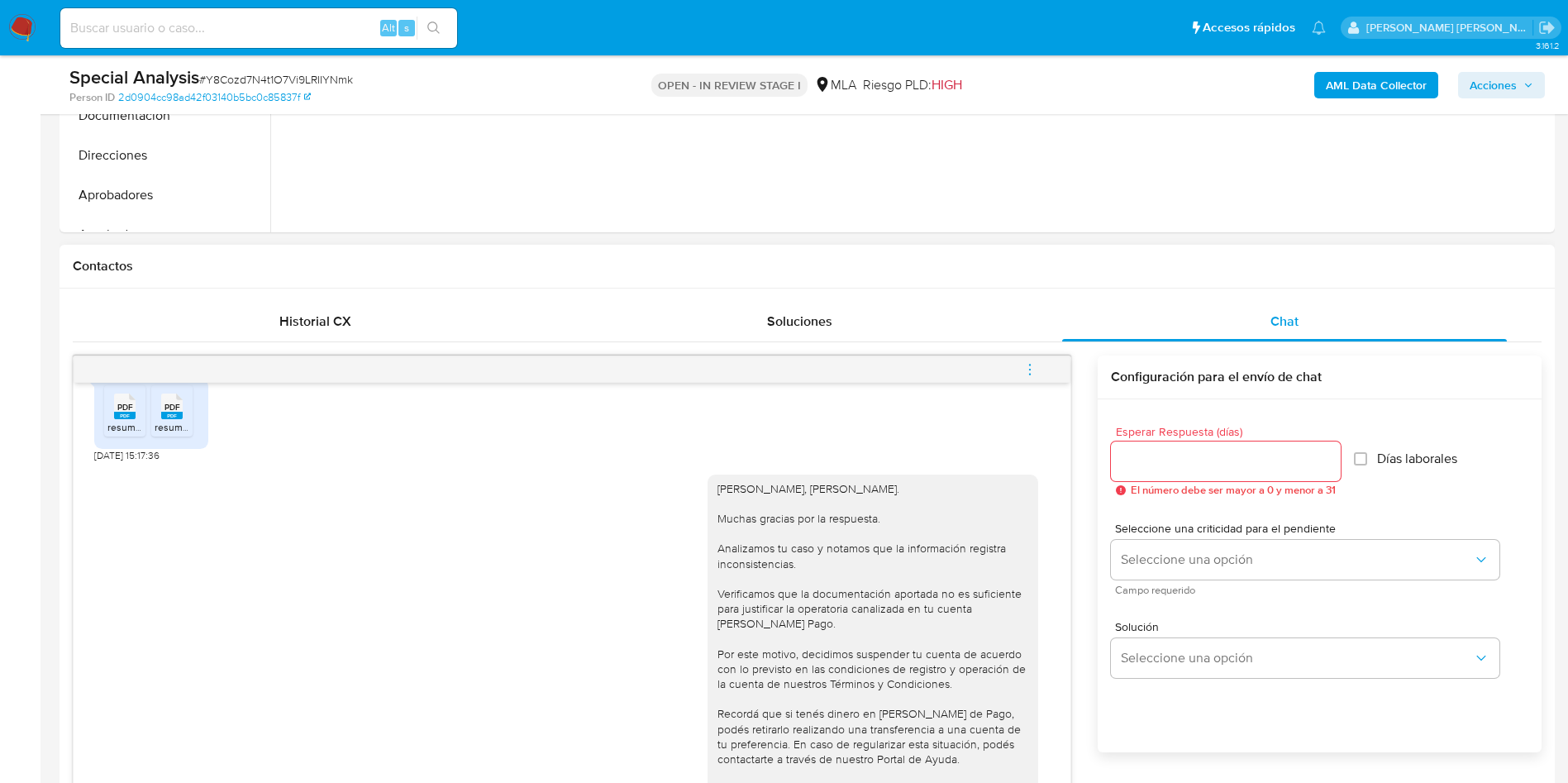
click at [1035, 362] on icon "menu-action" at bounding box center [1030, 370] width 15 height 15
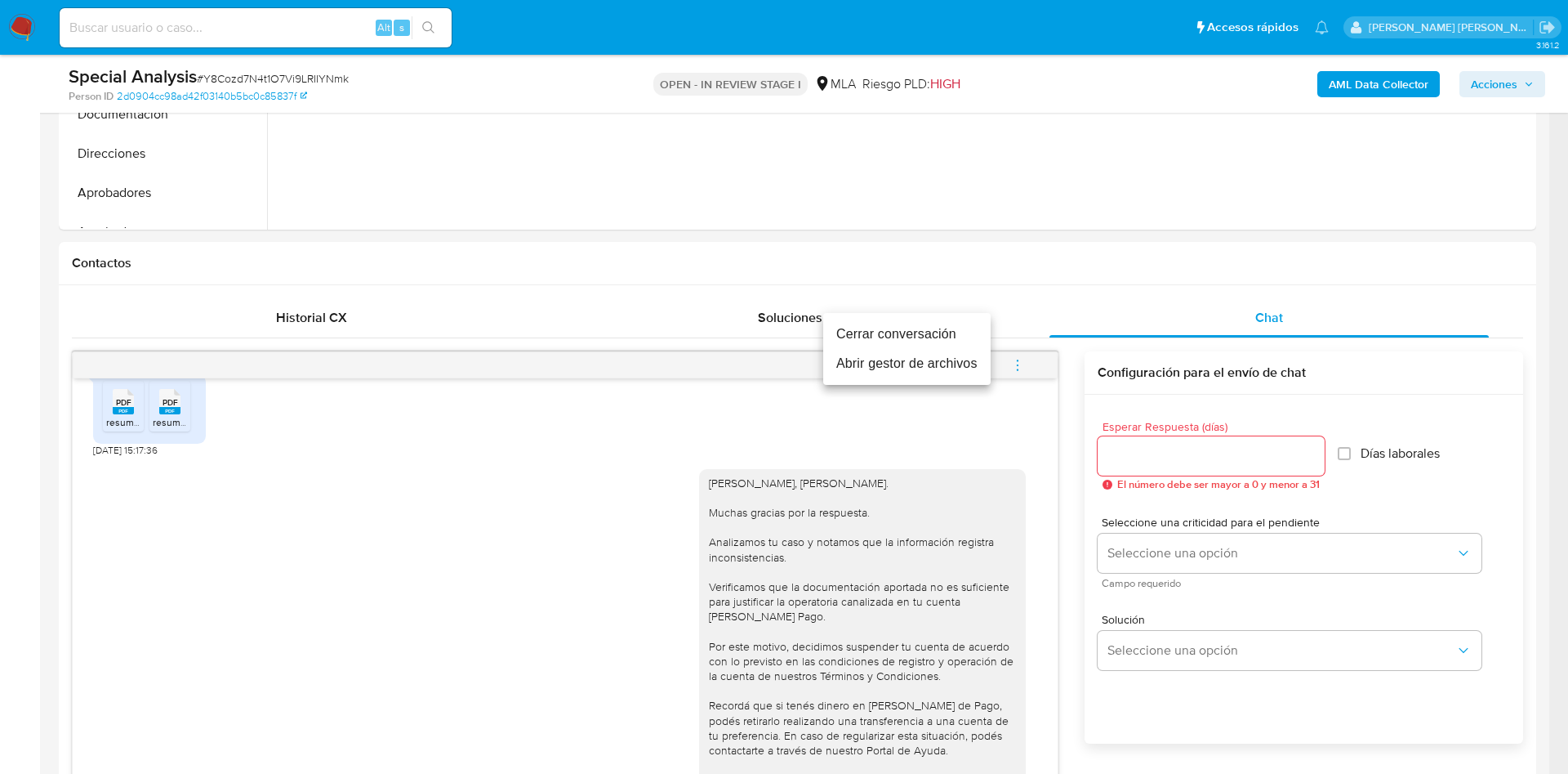
click at [929, 328] on li "Cerrar conversación" at bounding box center [907, 334] width 168 height 29
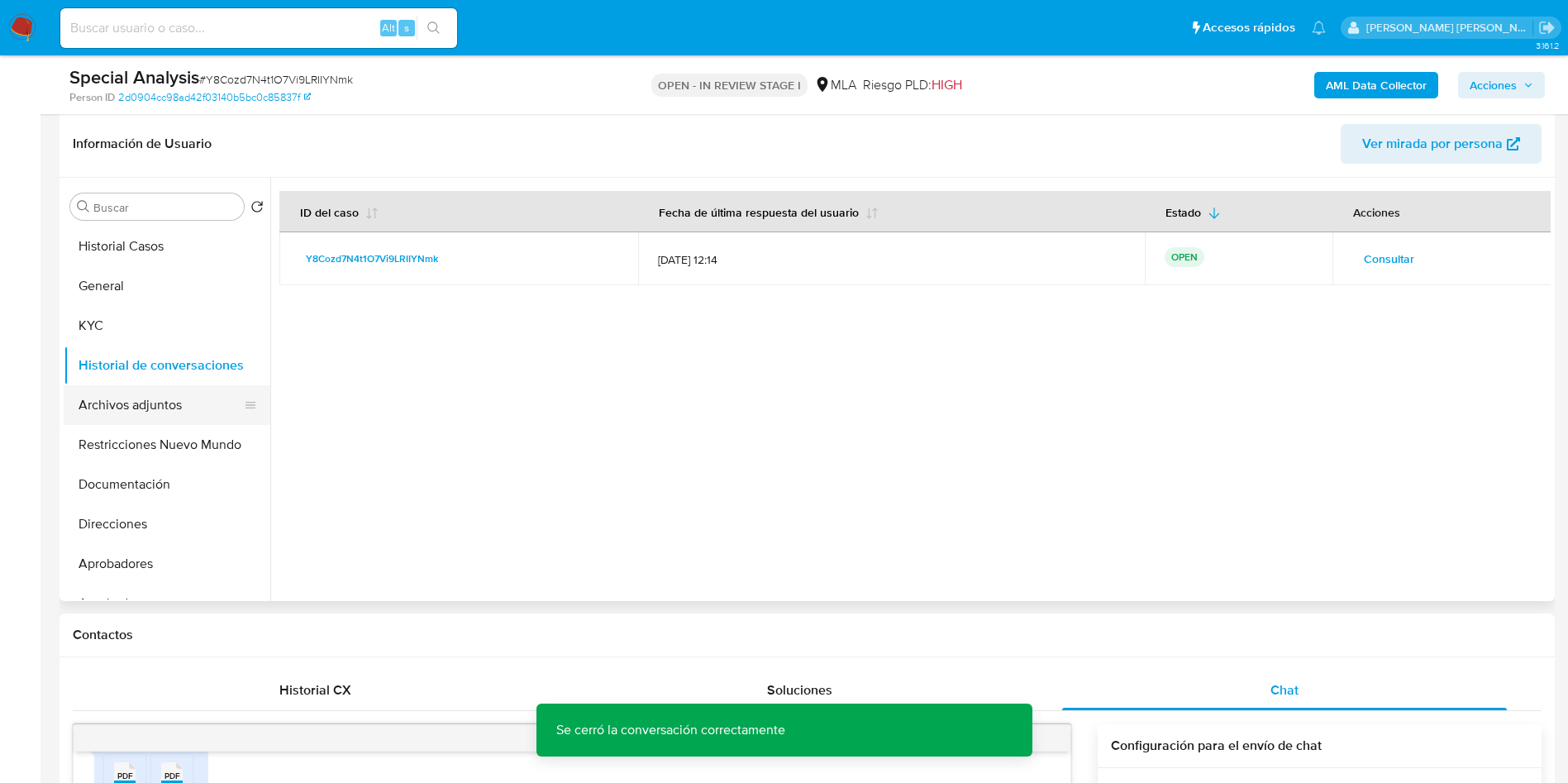
scroll to position [248, 0]
click at [141, 399] on button "Archivos adjuntos" at bounding box center [160, 408] width 194 height 40
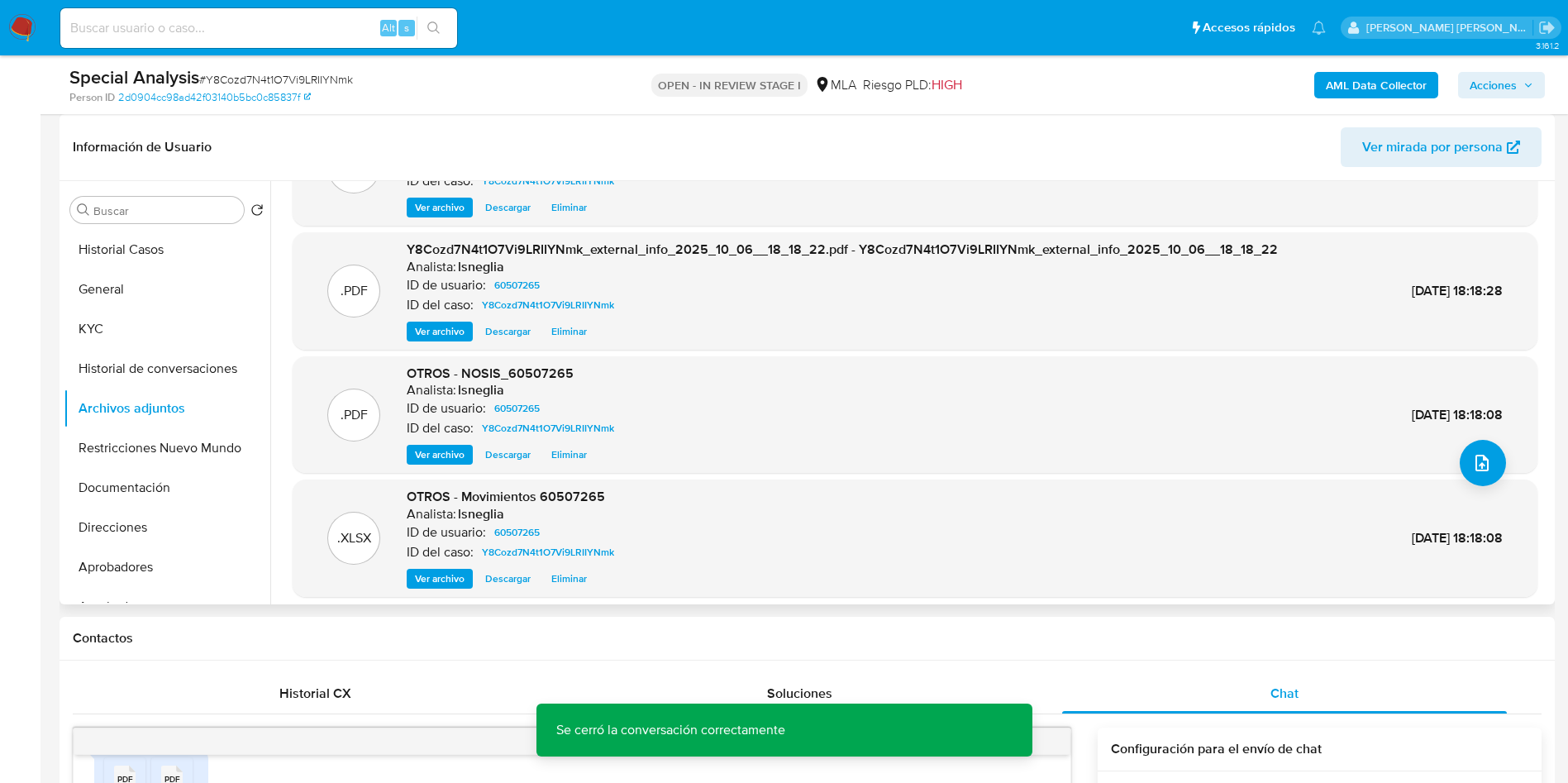
scroll to position [139, 0]
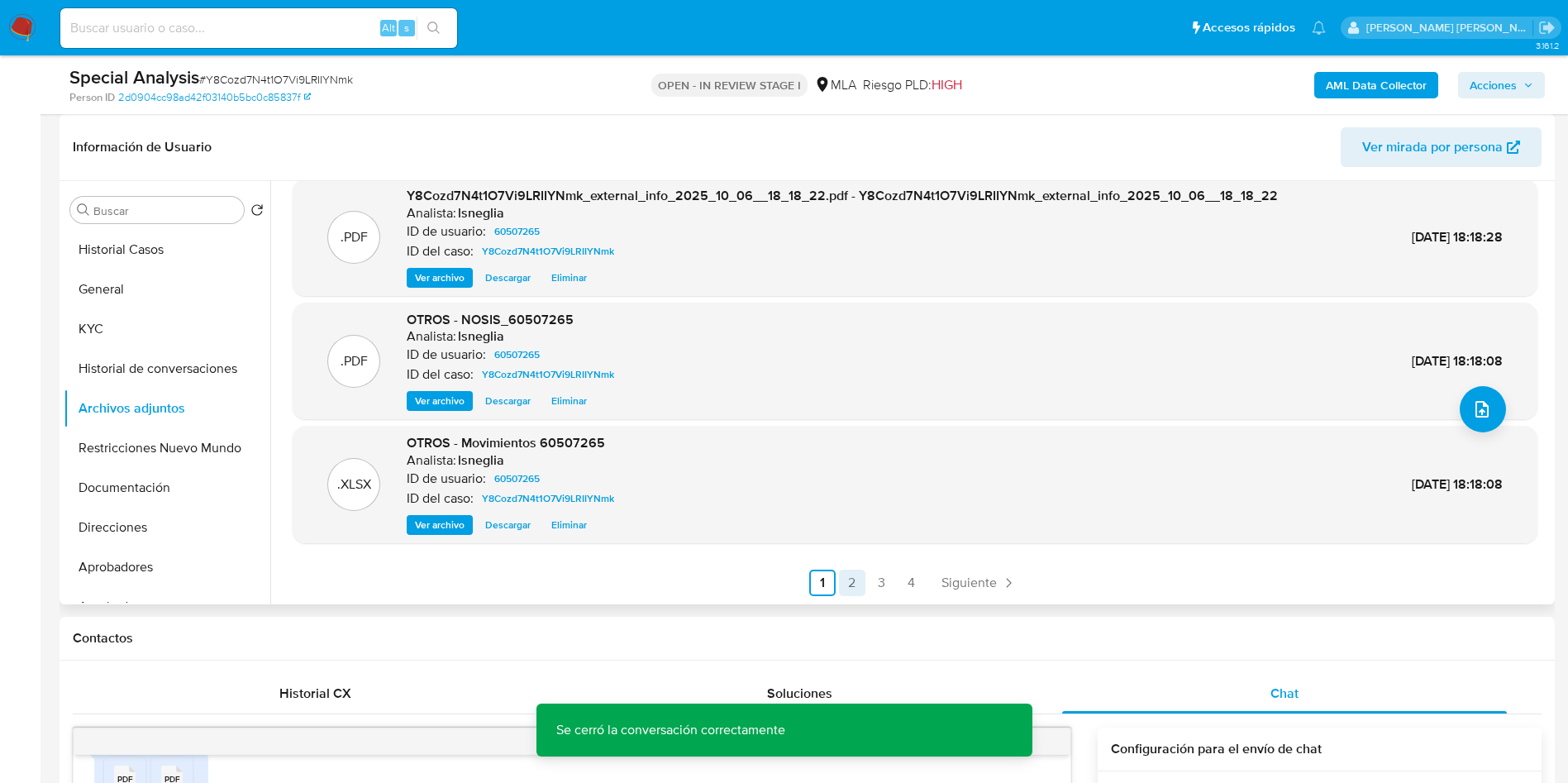
click at [849, 587] on link "2" at bounding box center [852, 582] width 27 height 27
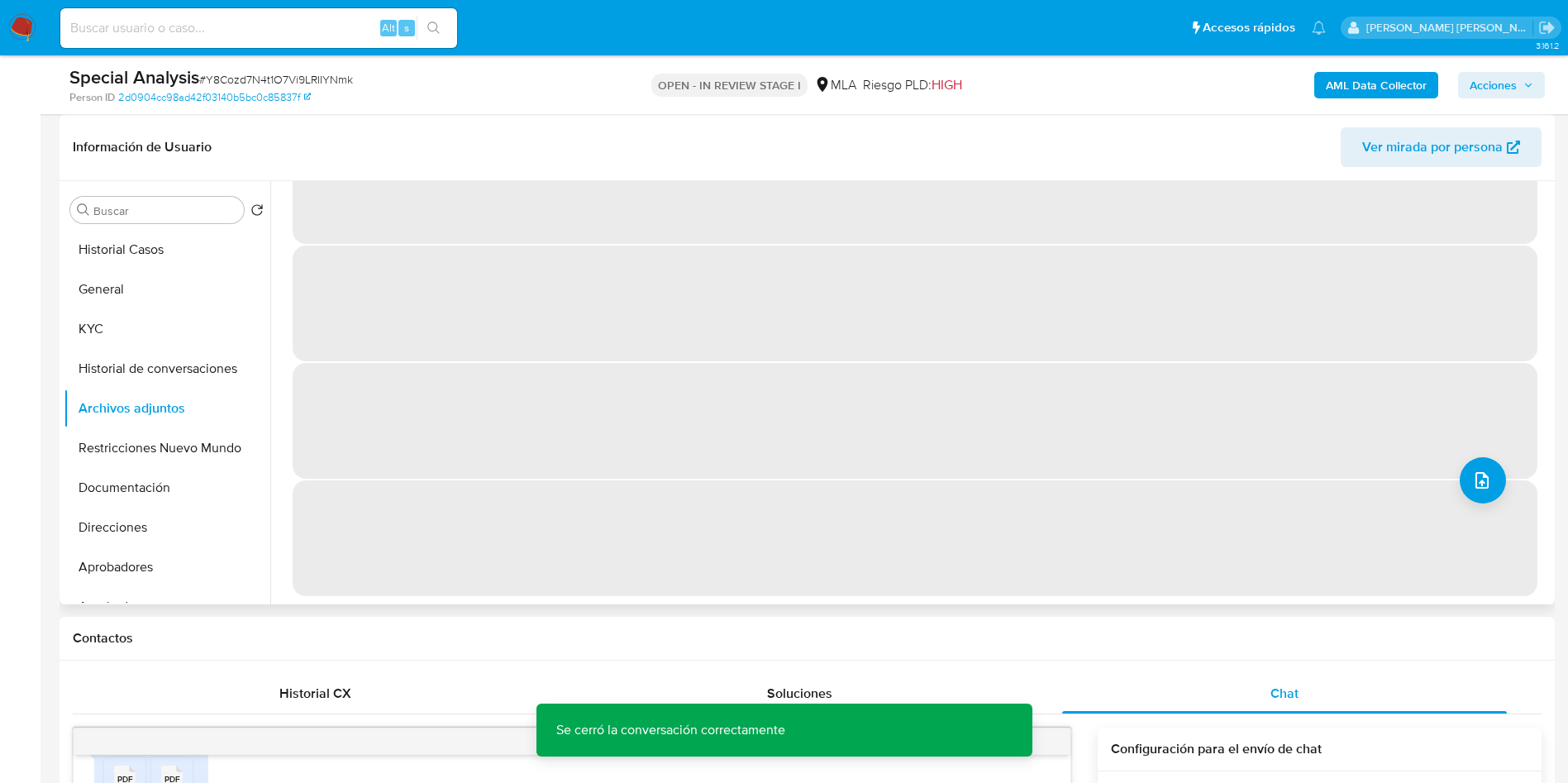
scroll to position [0, 0]
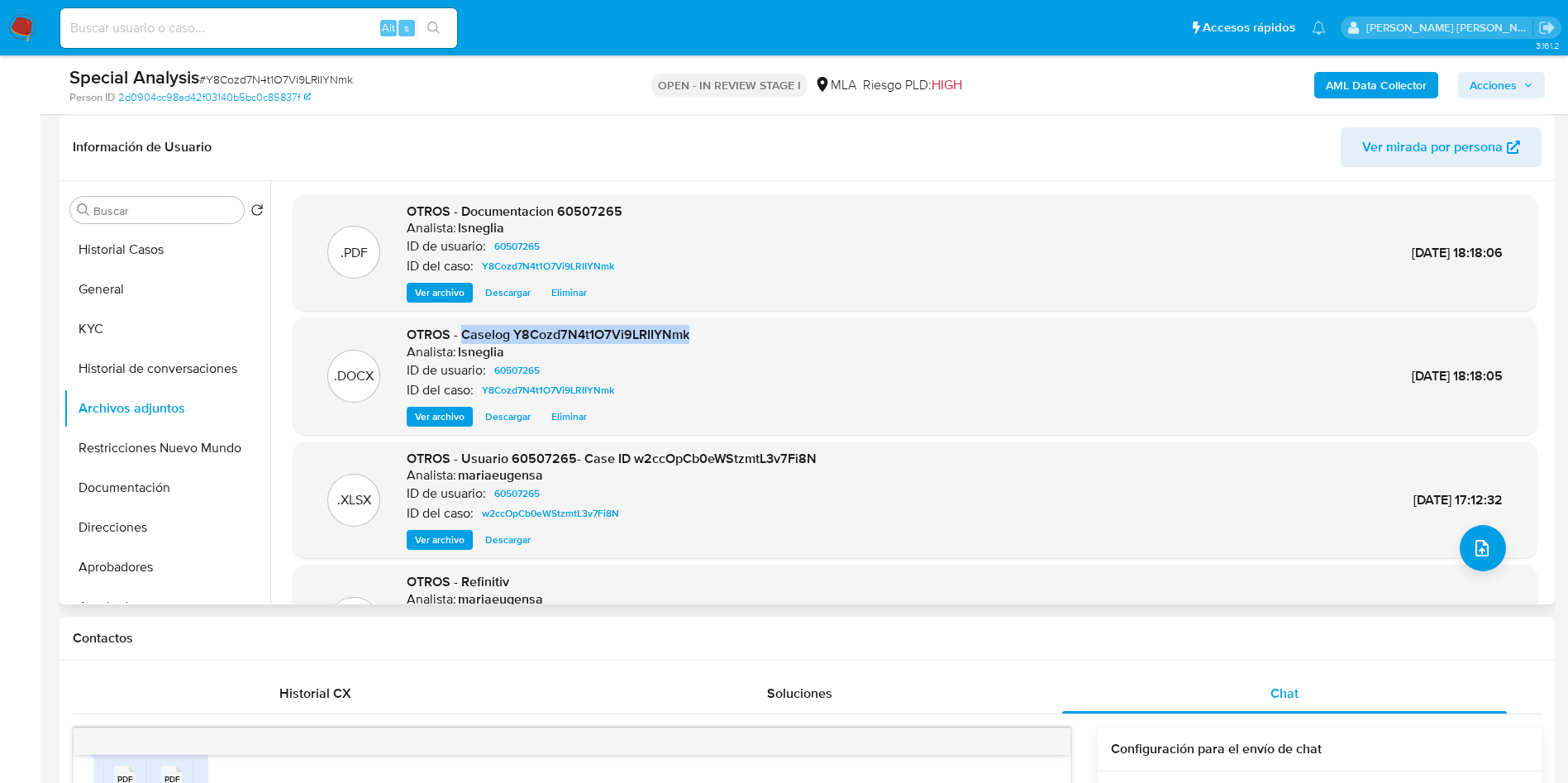
drag, startPoint x: 462, startPoint y: 332, endPoint x: 689, endPoint y: 338, distance: 227.1
click at [689, 338] on div ".DOCX OTROS - Caselog Y8Cozd7N4t1O7Vi9LRIIYNmk Analista: lsneglia ID de usuario…" at bounding box center [915, 375] width 1229 height 101
copy span "Caselog Y8Cozd7N4t1O7Vi9LRIIYNmk"
click at [127, 453] on button "Restricciones Nuevo Mundo" at bounding box center [160, 447] width 194 height 40
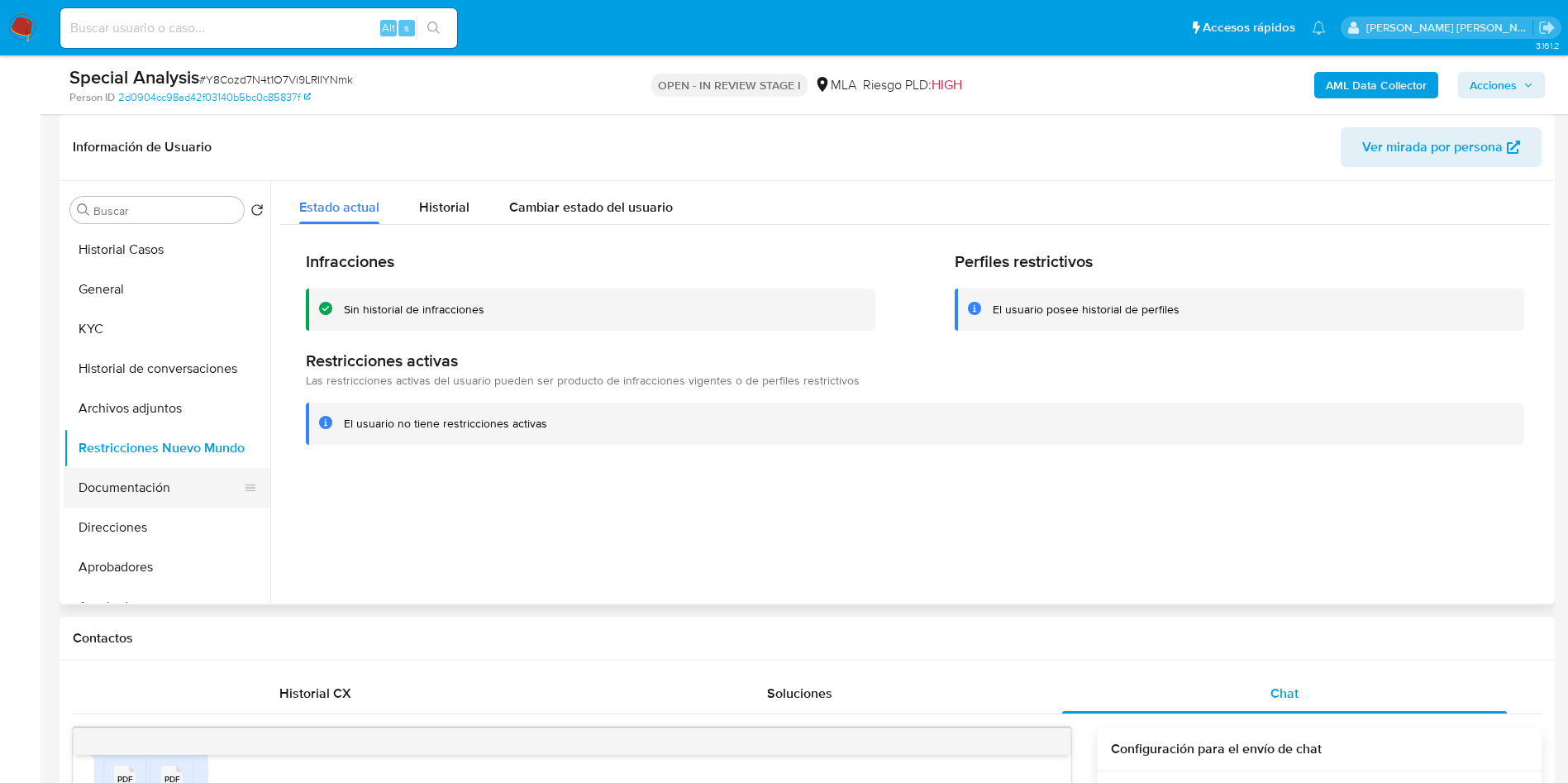
click at [127, 495] on button "Documentación" at bounding box center [160, 487] width 194 height 40
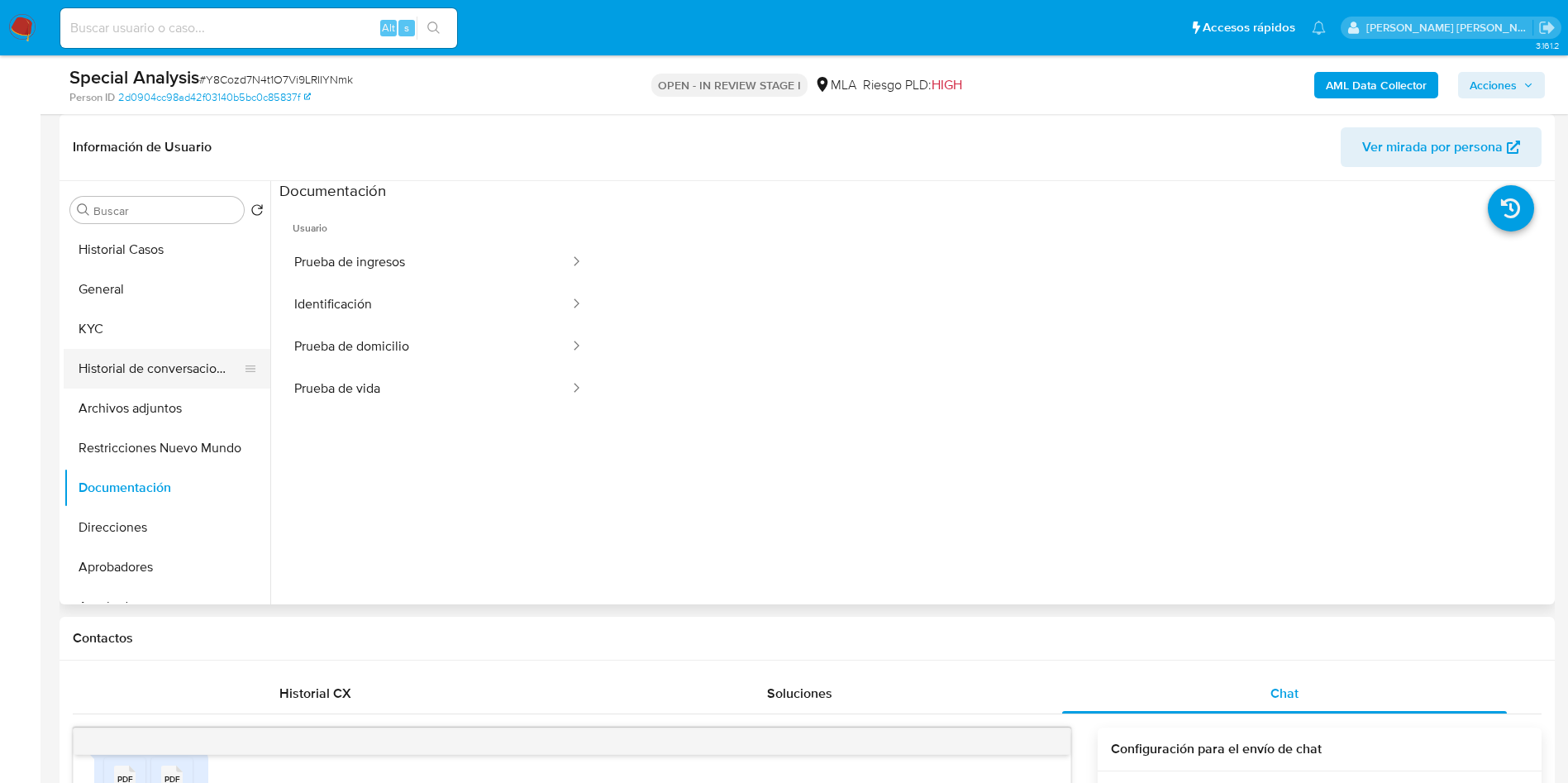
click at [132, 367] on button "Historial de conversaciones" at bounding box center [160, 368] width 194 height 40
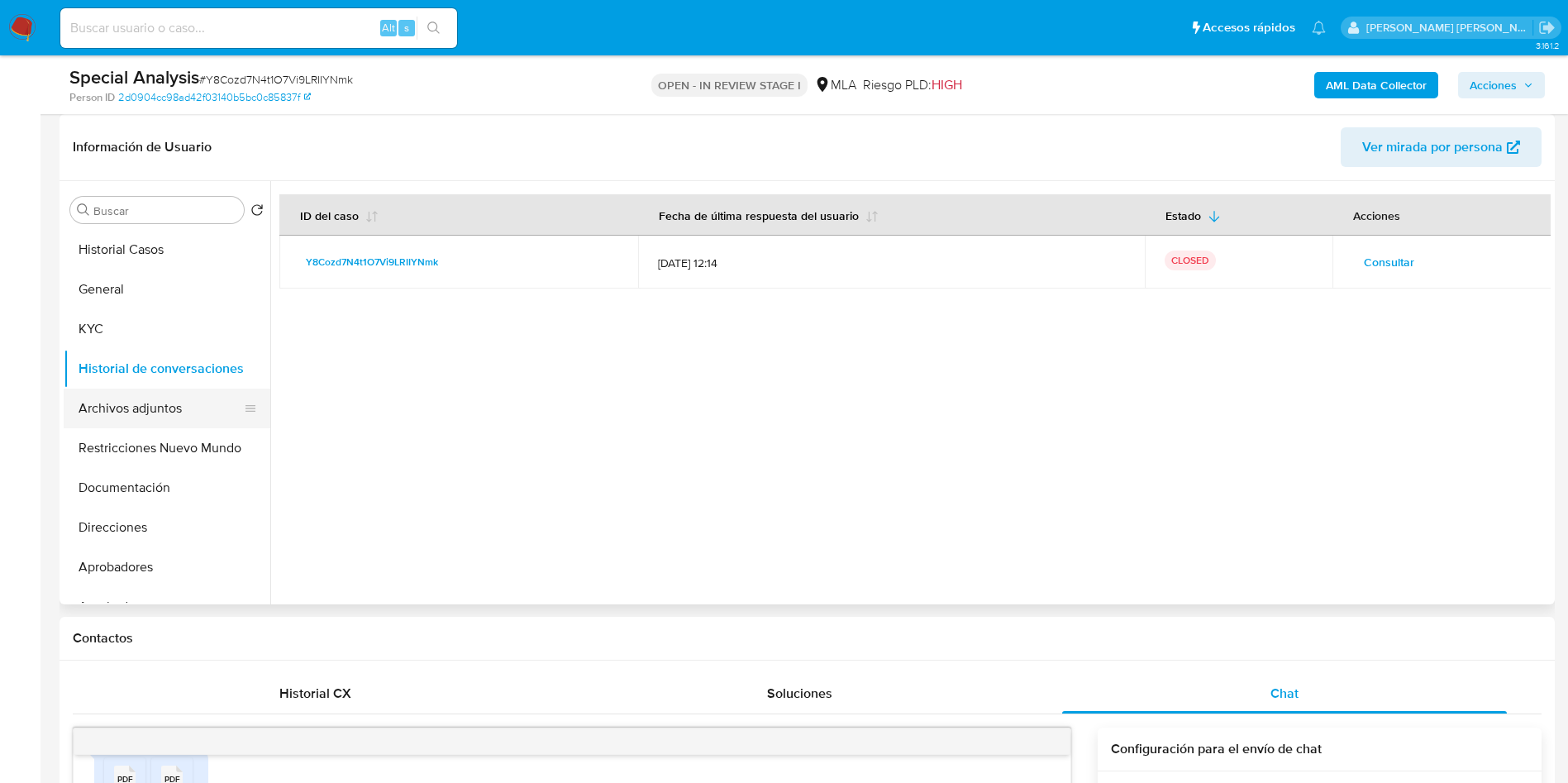
click at [131, 400] on button "Archivos adjuntos" at bounding box center [160, 408] width 194 height 40
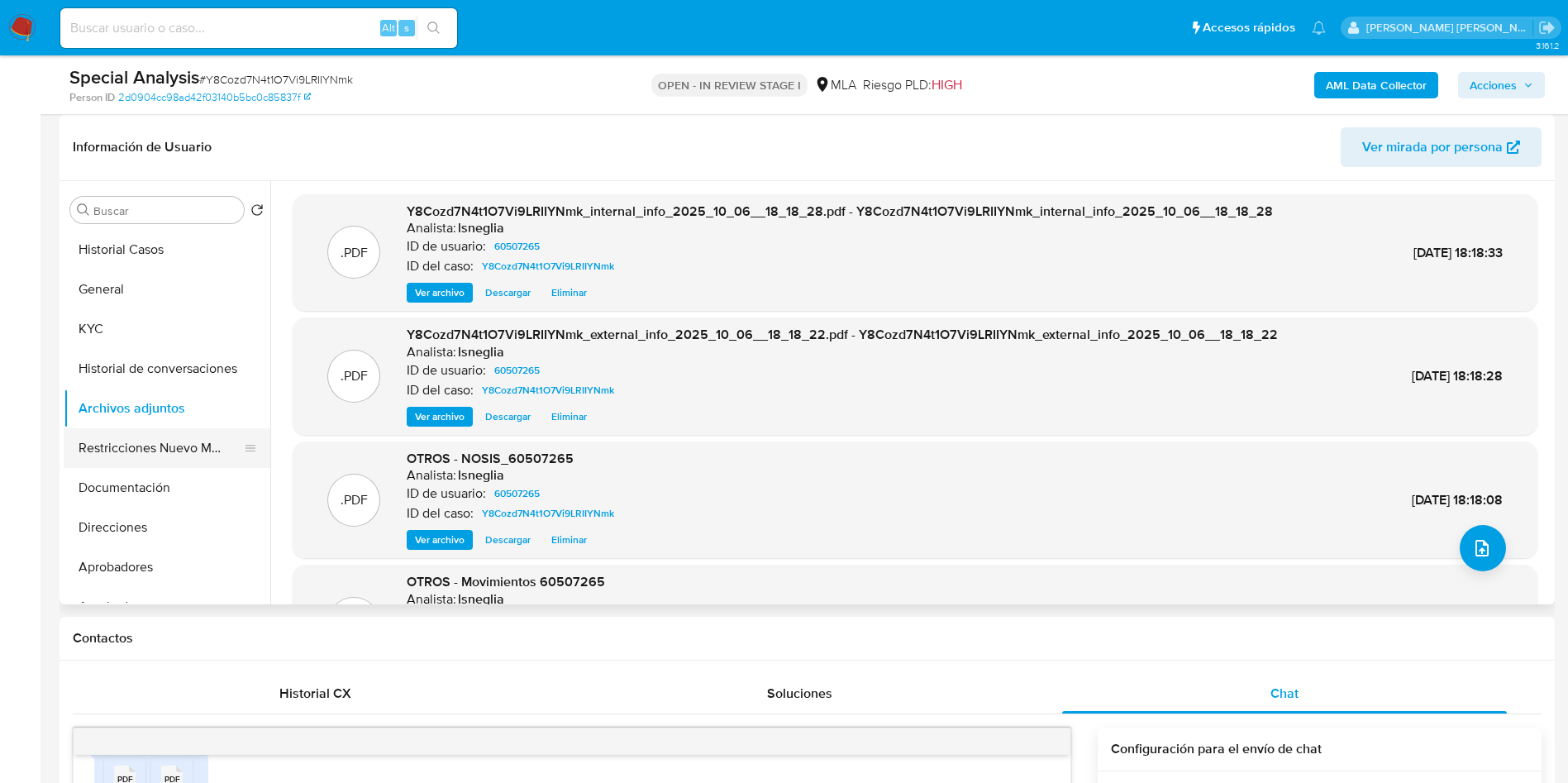
click at [132, 441] on button "Restricciones Nuevo Mundo" at bounding box center [160, 447] width 194 height 40
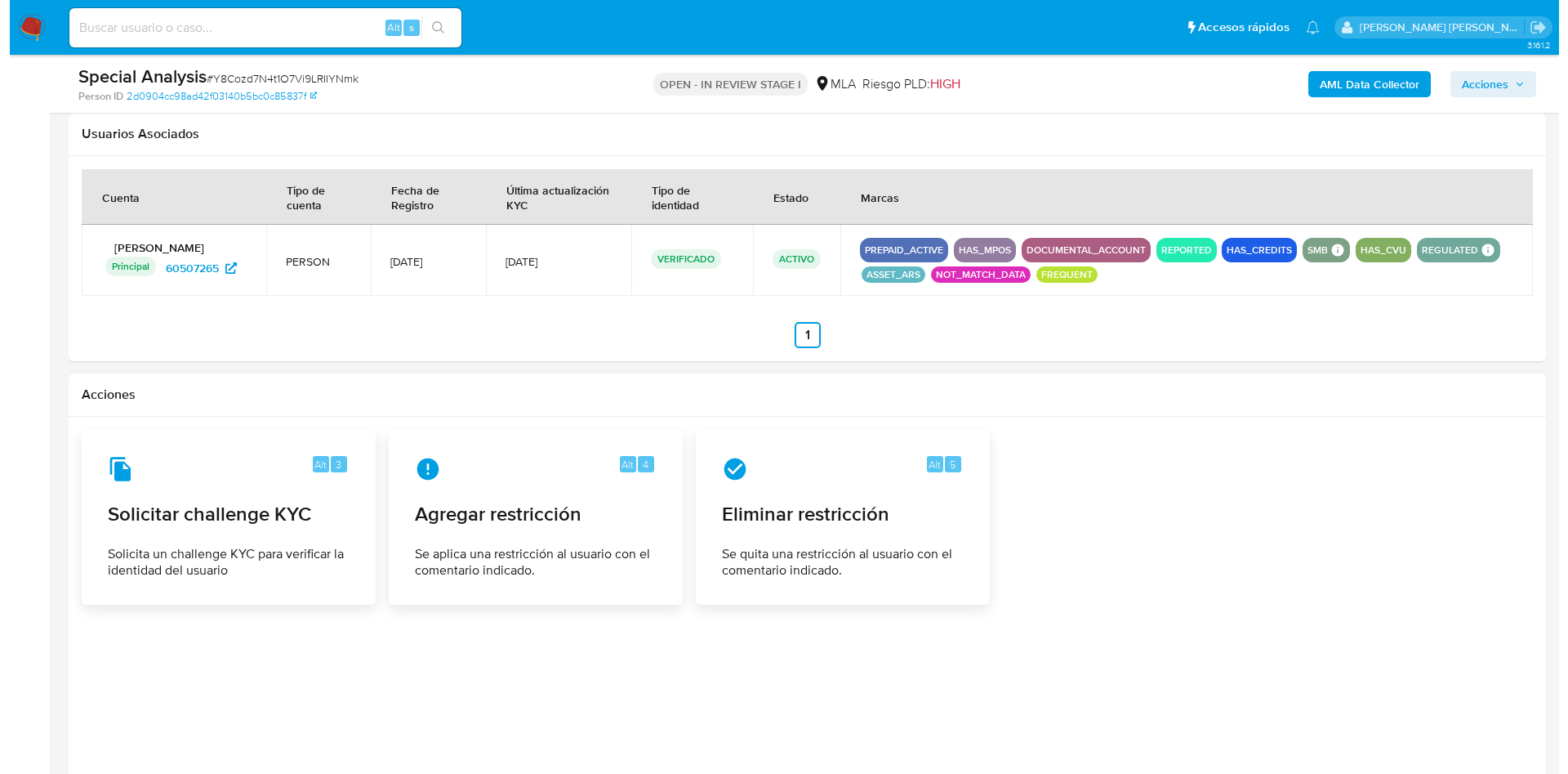
scroll to position [2534, 0]
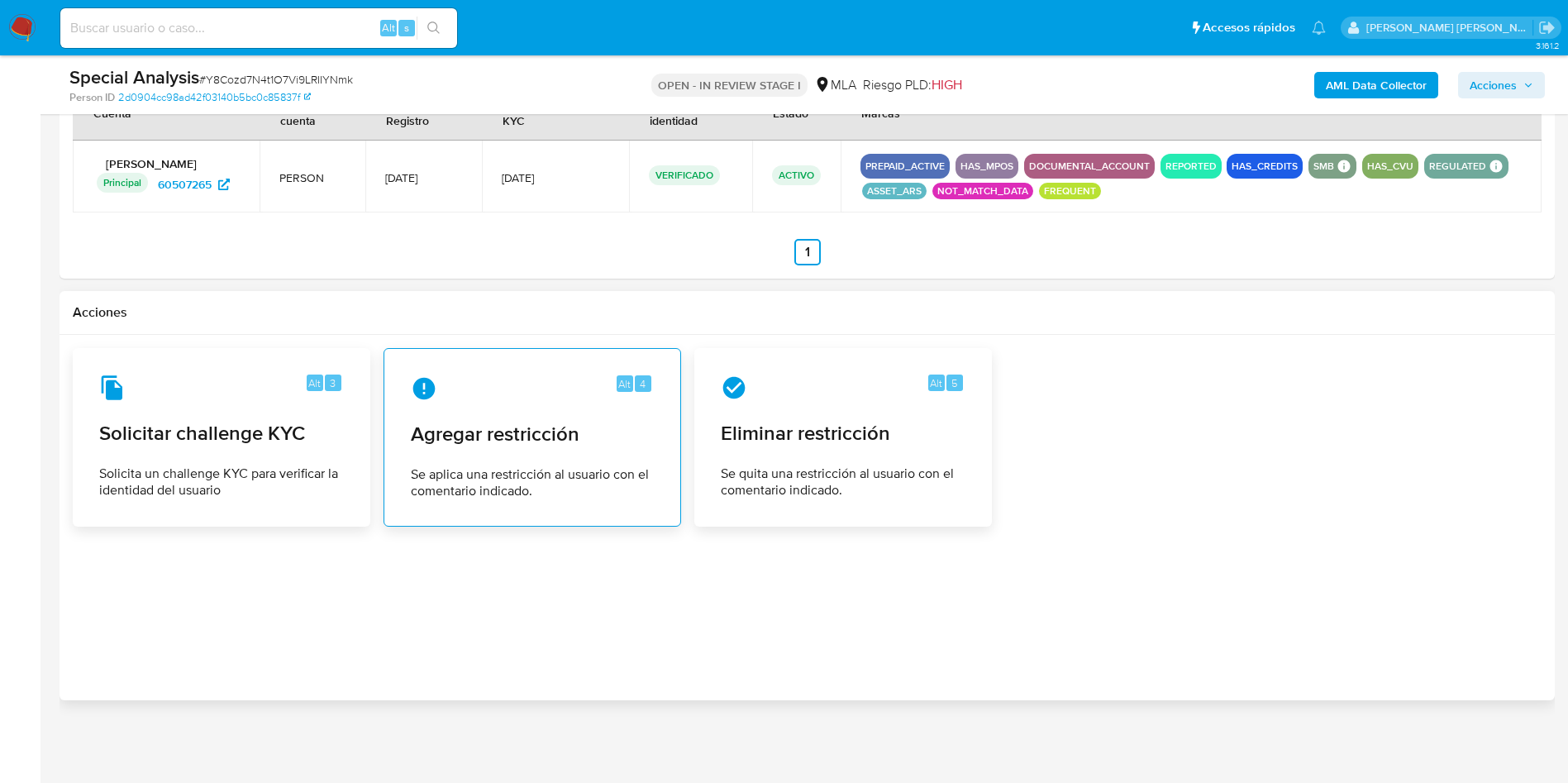
click at [601, 445] on span "Agregar restricción" at bounding box center [531, 433] width 243 height 25
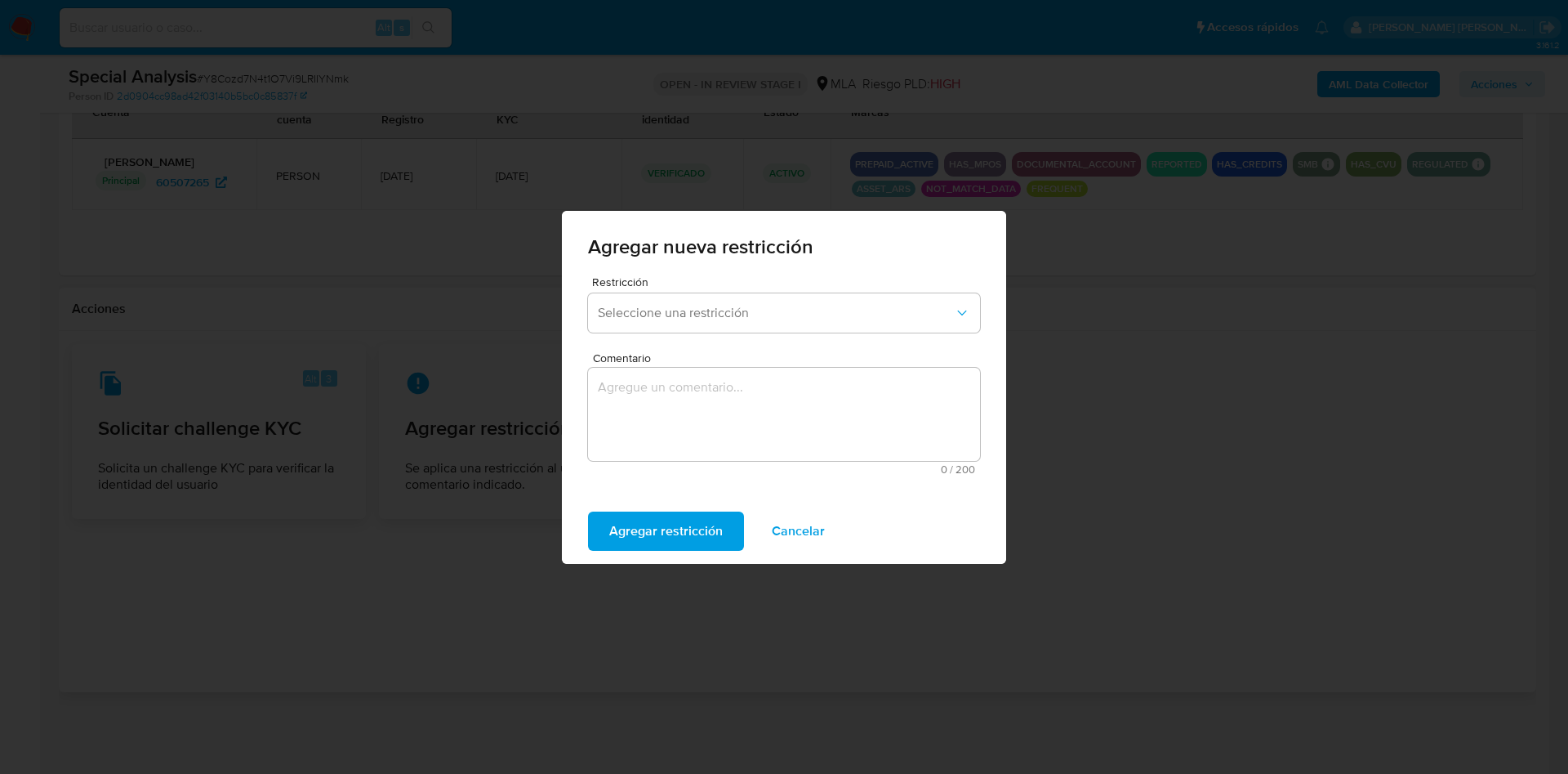
click at [729, 333] on div "Restricción Seleccione una restricción" at bounding box center [784, 307] width 392 height 63
click at [729, 319] on span "Seleccione una restricción" at bounding box center [775, 313] width 356 height 16
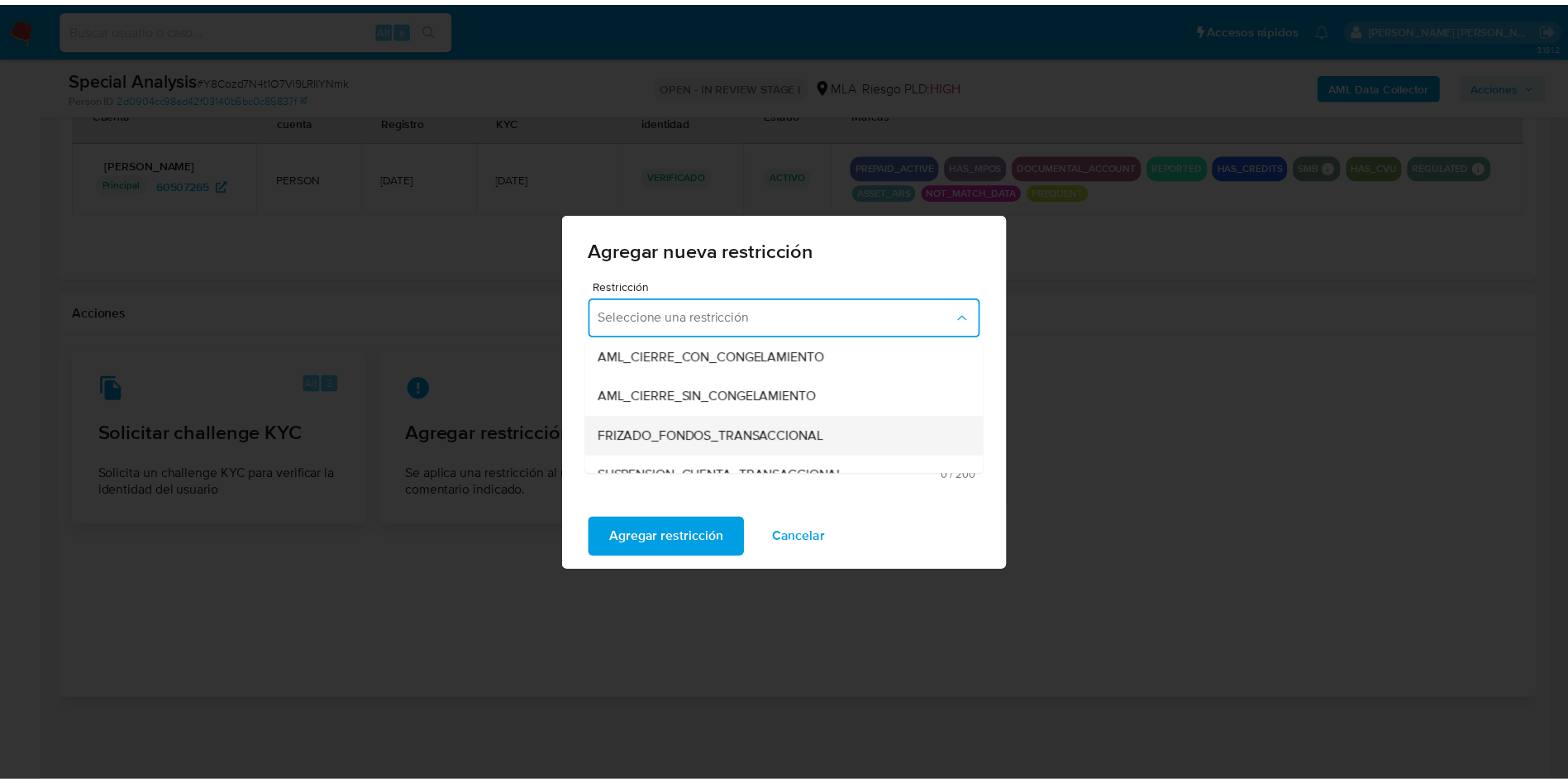
scroll to position [248, 0]
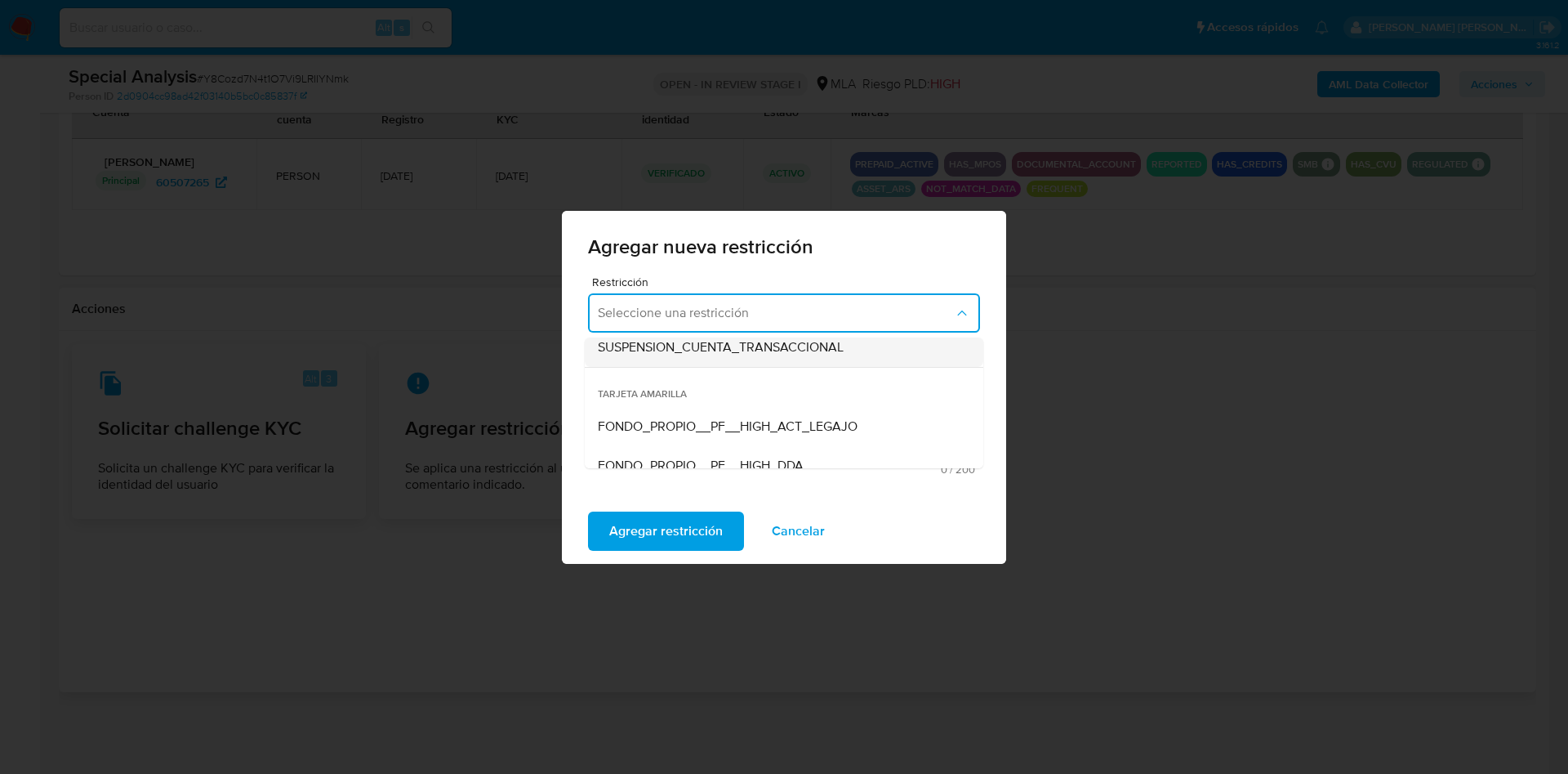
click at [714, 349] on span "SUSPENSION_CUENTA_TRANSACCIONAL" at bounding box center [721, 347] width 246 height 16
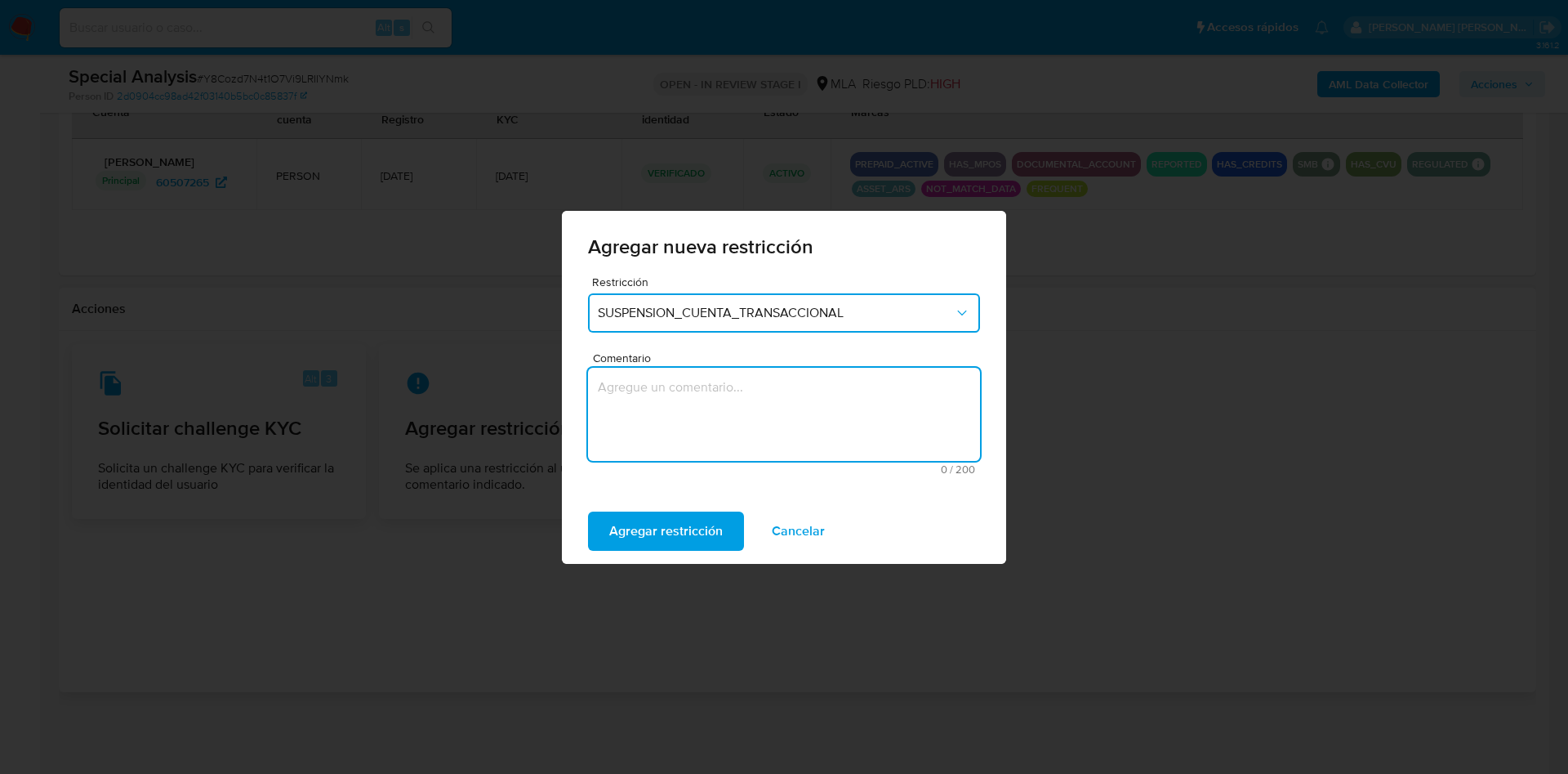
click at [712, 404] on textarea "Comentario" at bounding box center [784, 414] width 392 height 93
type textarea "aml"
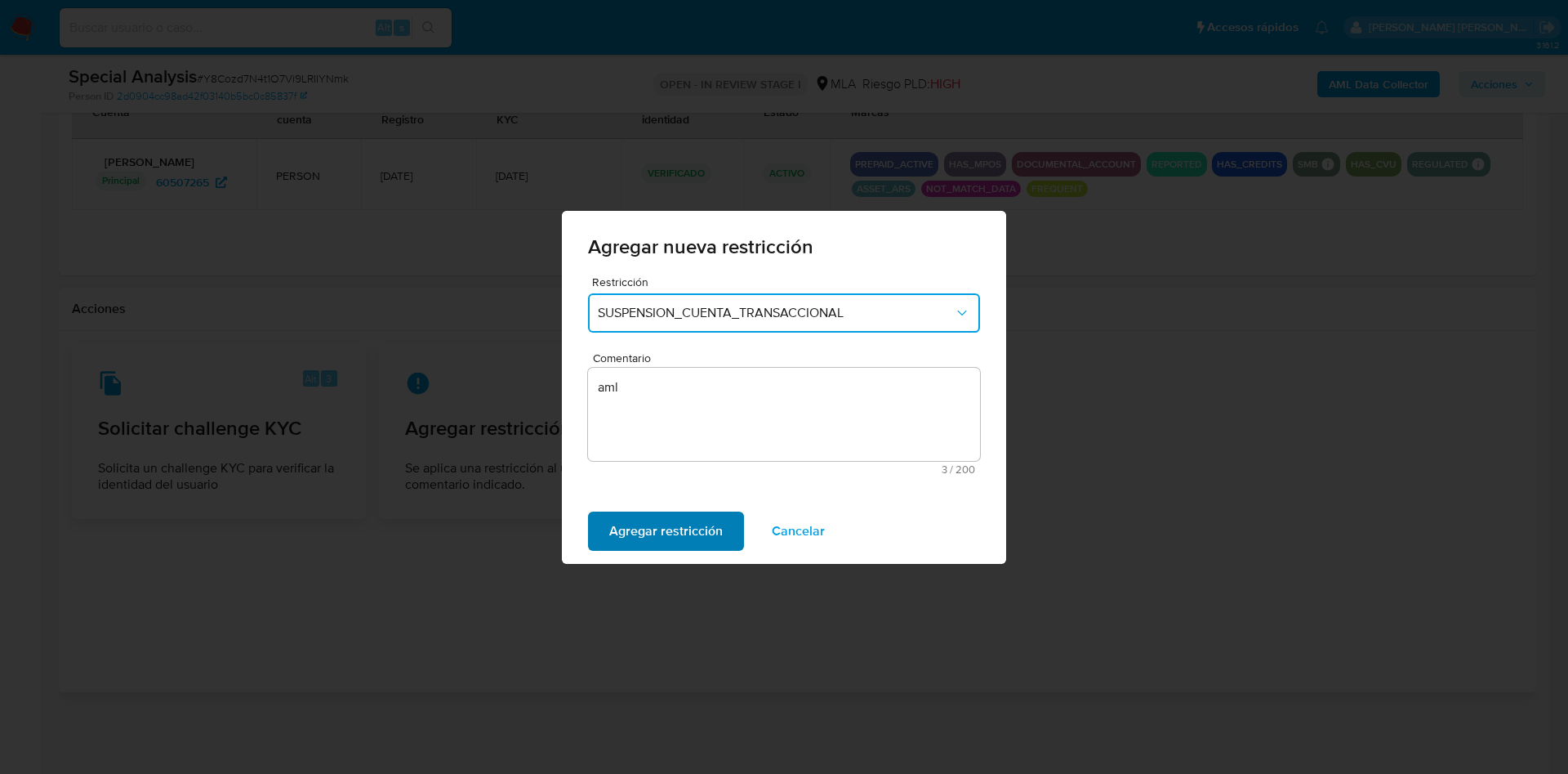
click at [687, 545] on span "Agregar restricción" at bounding box center [666, 531] width 114 height 36
click at [618, 531] on span "Confirmar" at bounding box center [639, 531] width 59 height 36
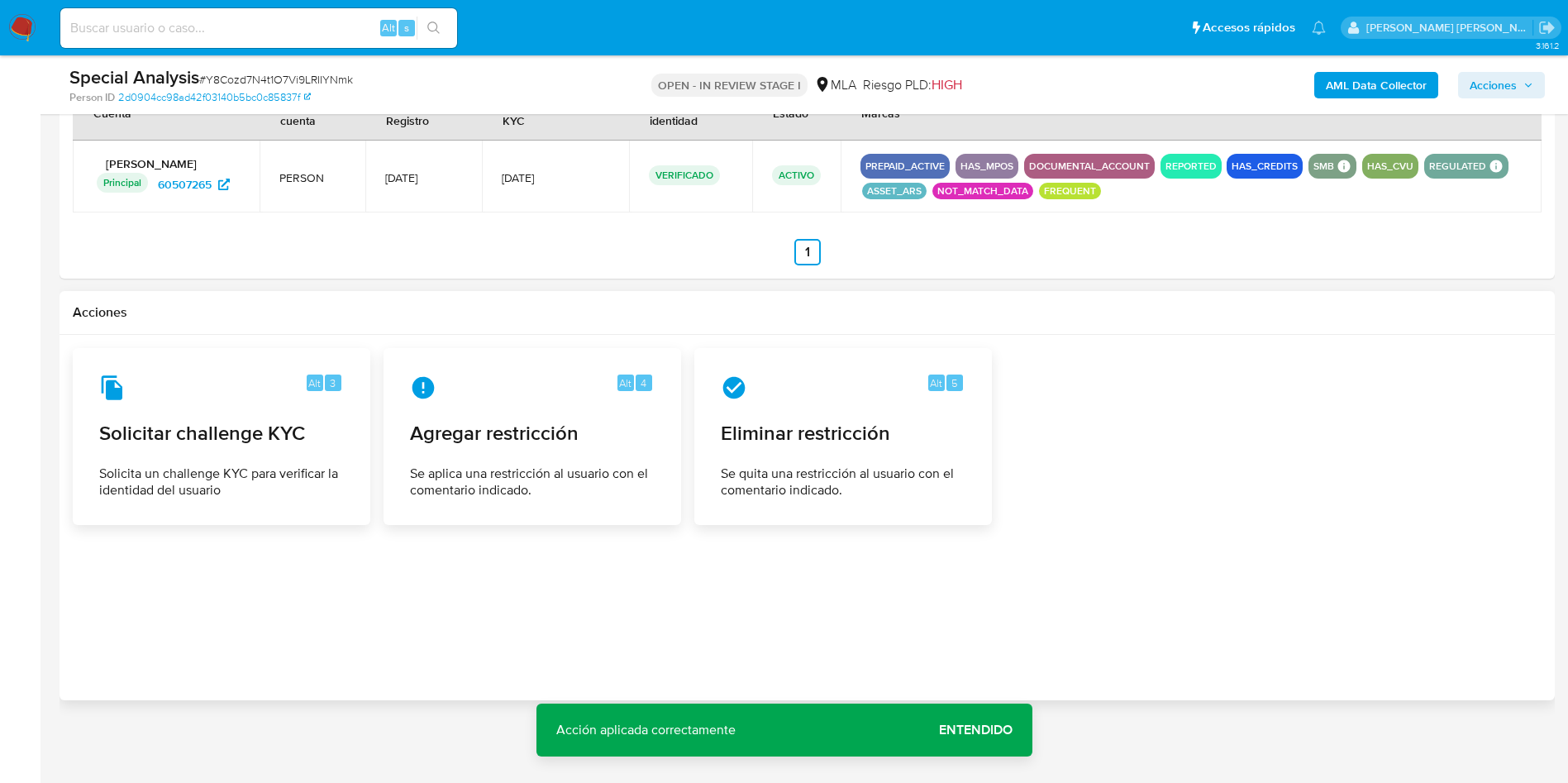
click at [990, 730] on span "Entendido" at bounding box center [976, 730] width 74 height 0
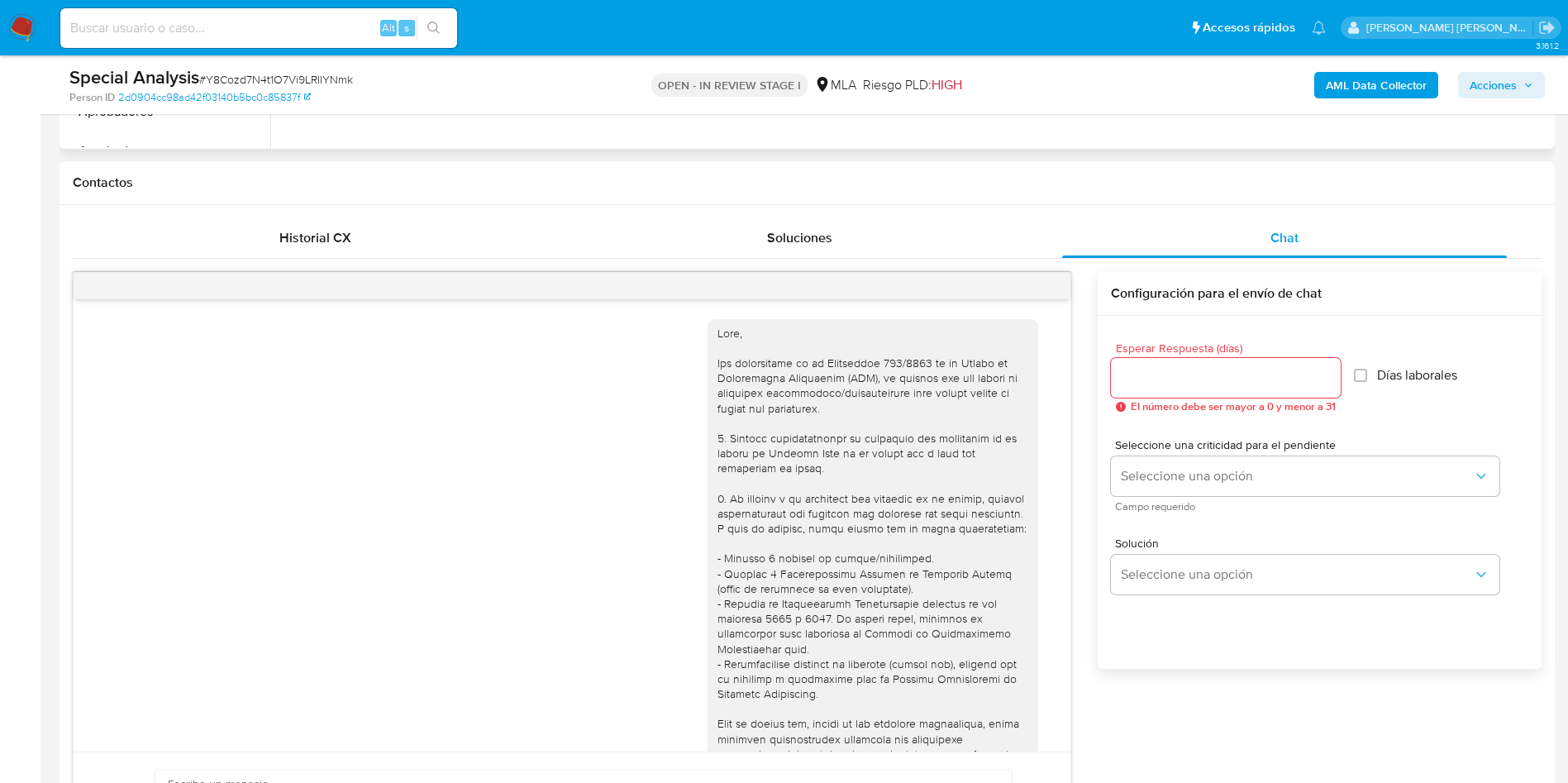
scroll to position [208, 0]
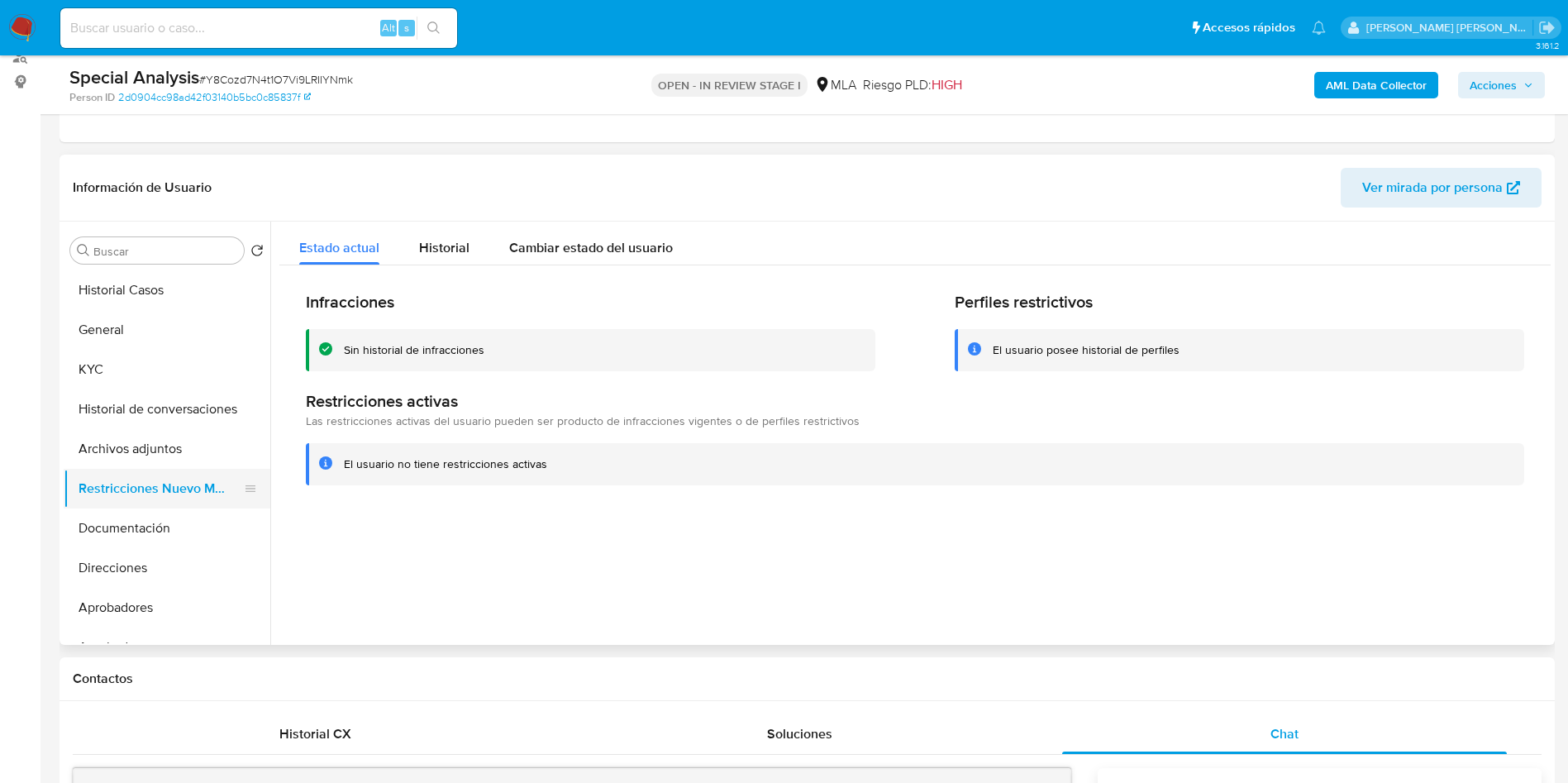
drag, startPoint x: 141, startPoint y: 509, endPoint x: 136, endPoint y: 494, distance: 15.8
click at [142, 510] on button "Documentación" at bounding box center [167, 528] width 207 height 40
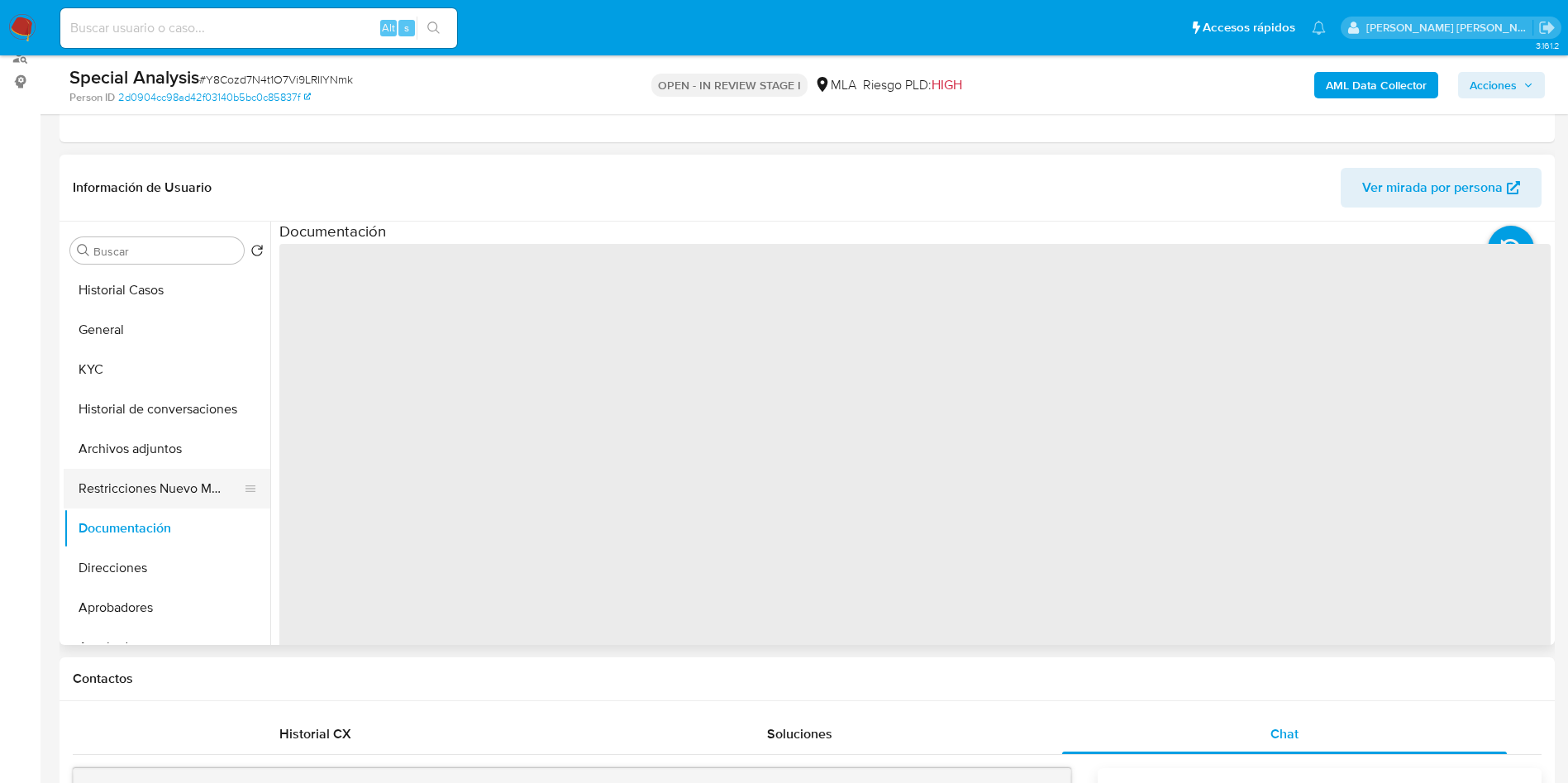
click at [136, 477] on button "Restricciones Nuevo Mundo" at bounding box center [160, 488] width 194 height 40
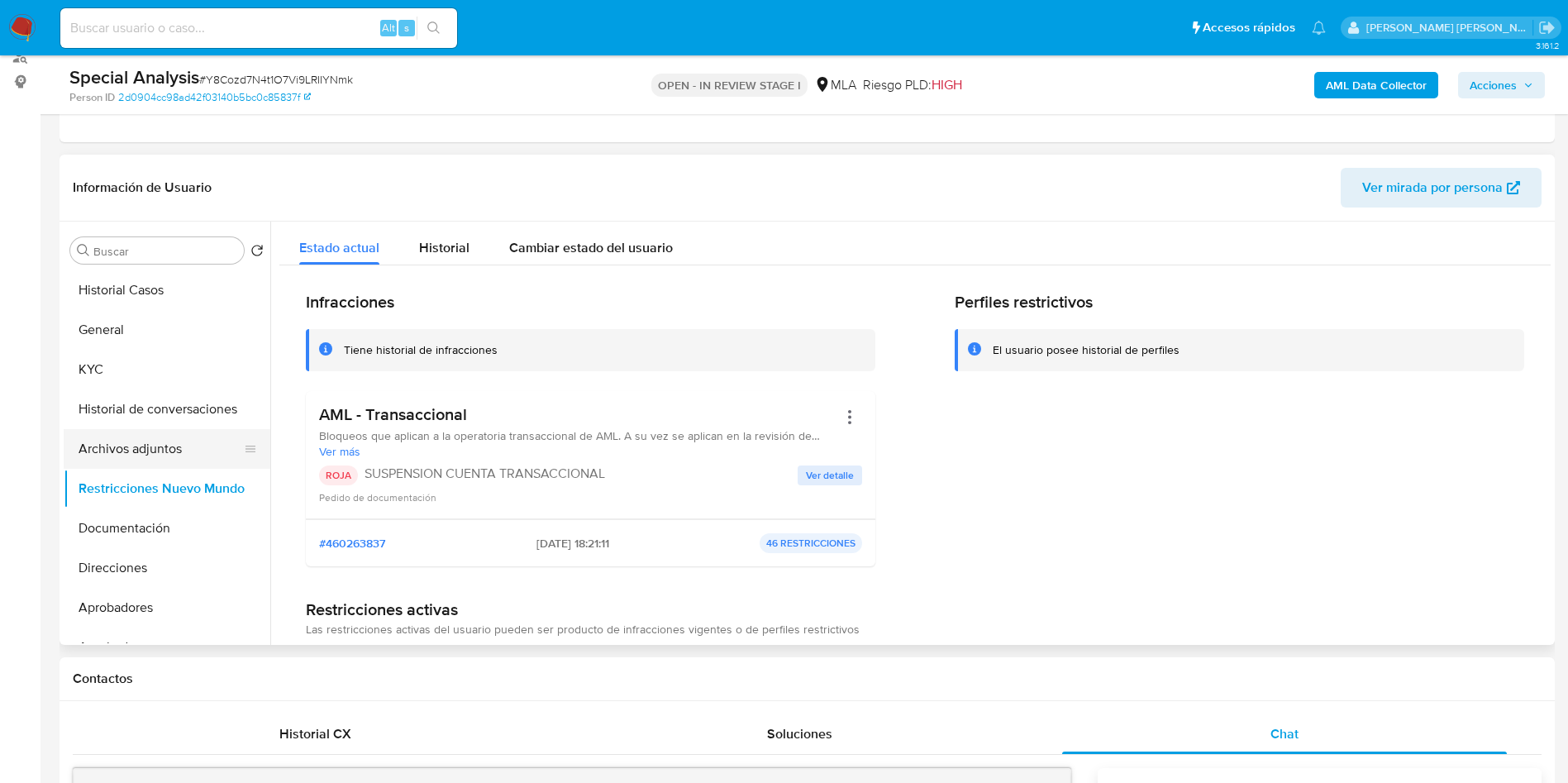
click at [137, 452] on button "Archivos adjuntos" at bounding box center [160, 448] width 194 height 40
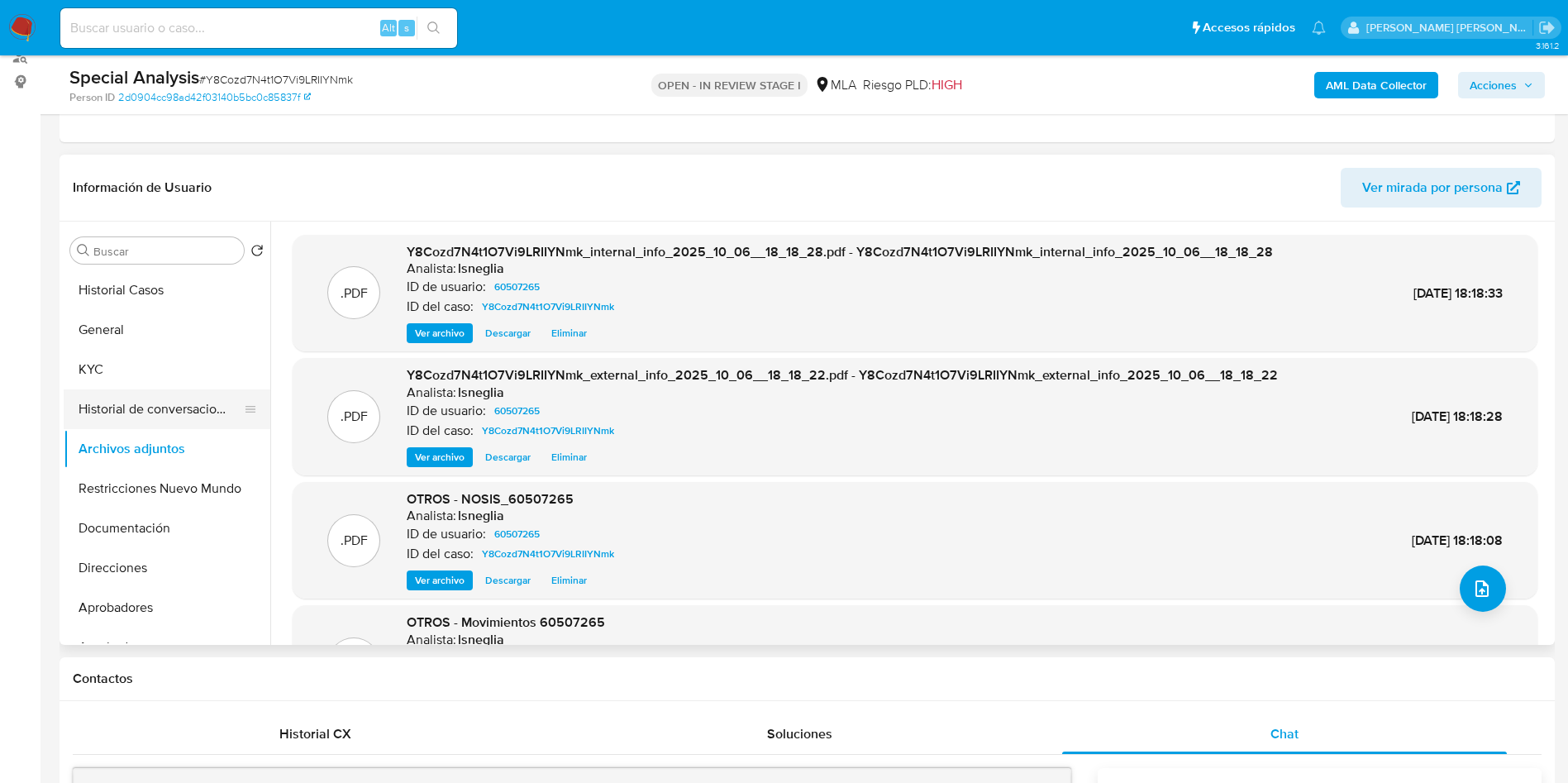
click at [130, 408] on button "Historial de conversaciones" at bounding box center [160, 409] width 194 height 40
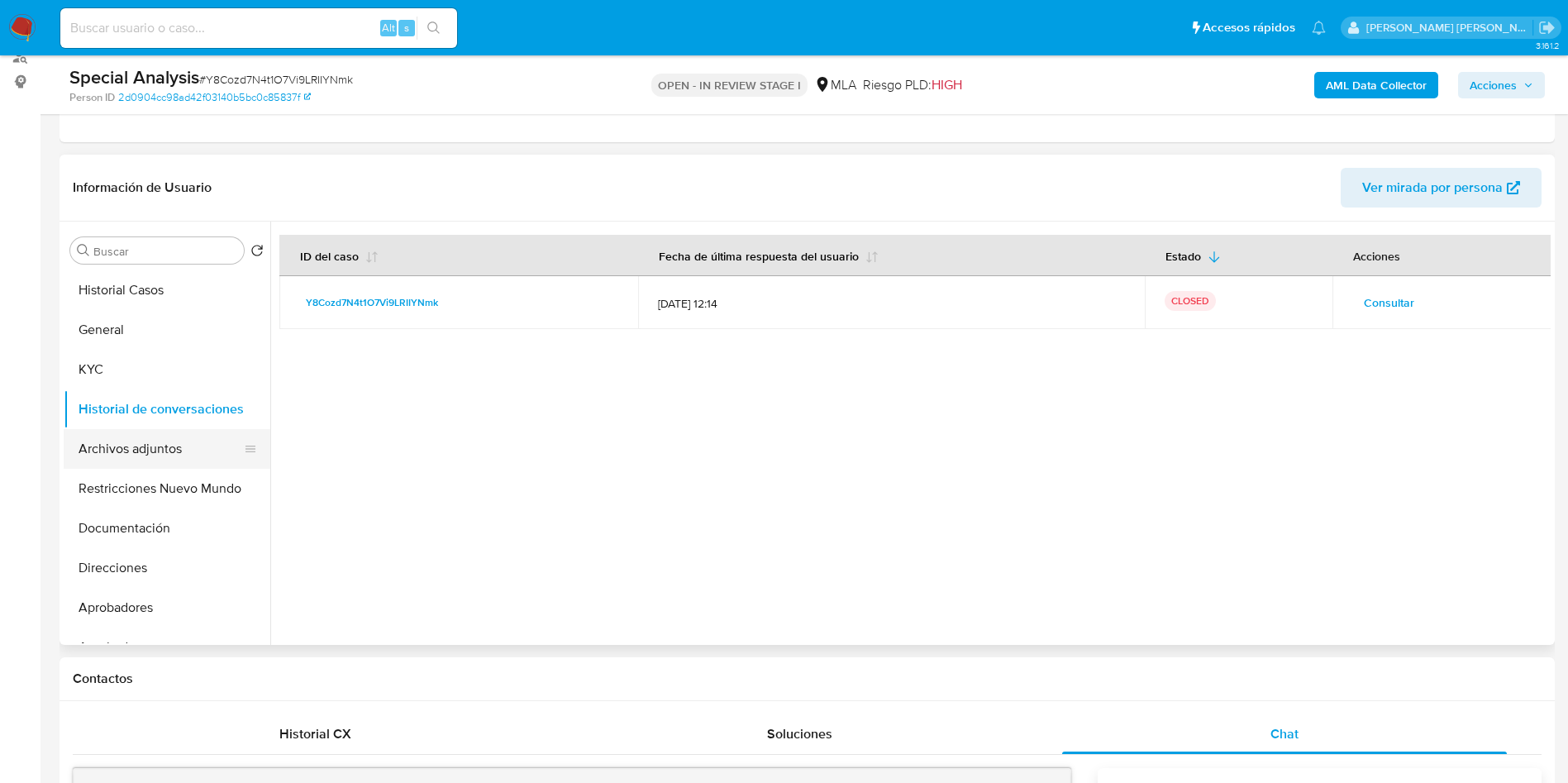
click at [143, 445] on button "Archivos adjuntos" at bounding box center [160, 448] width 194 height 40
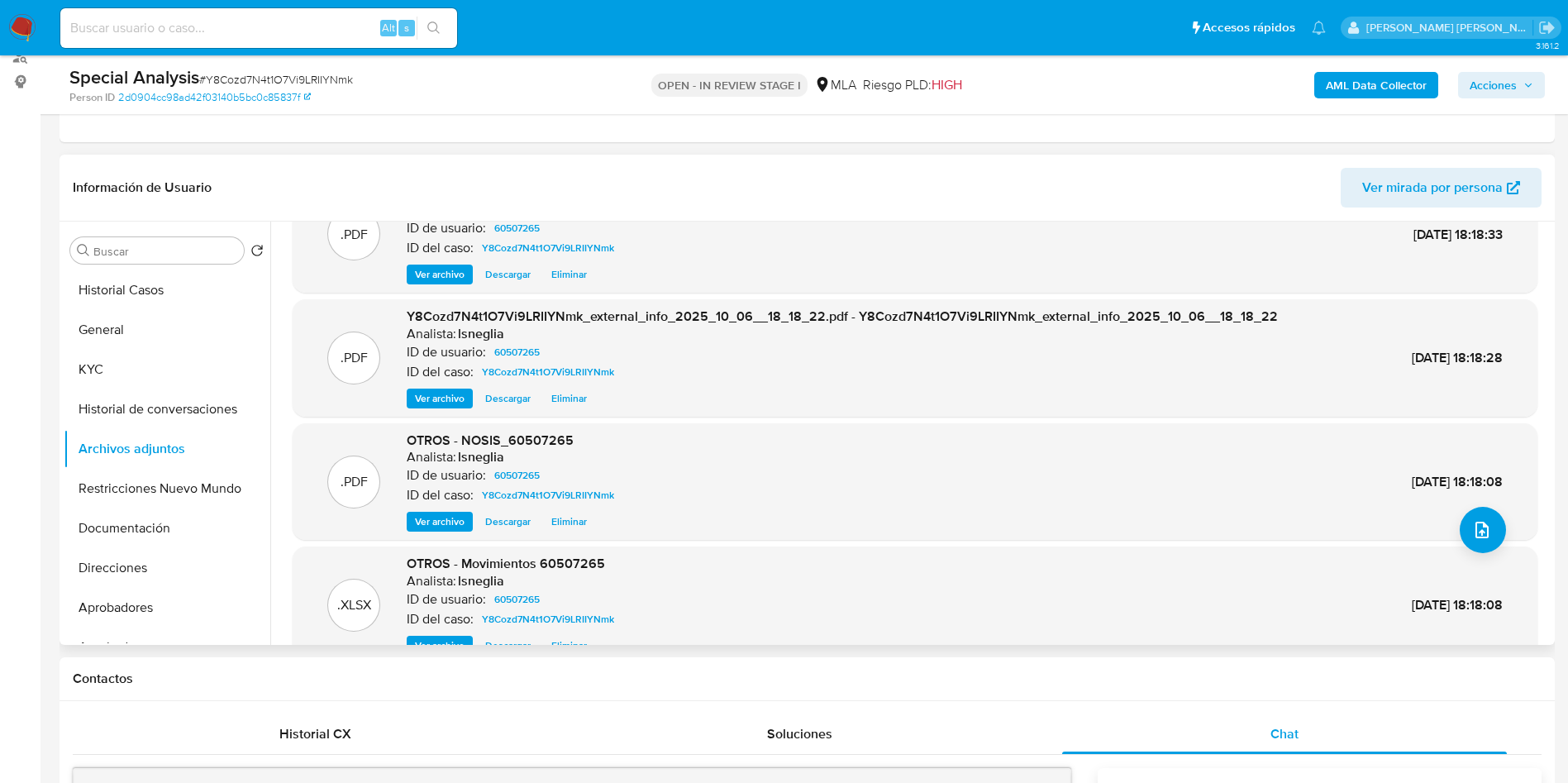
scroll to position [139, 0]
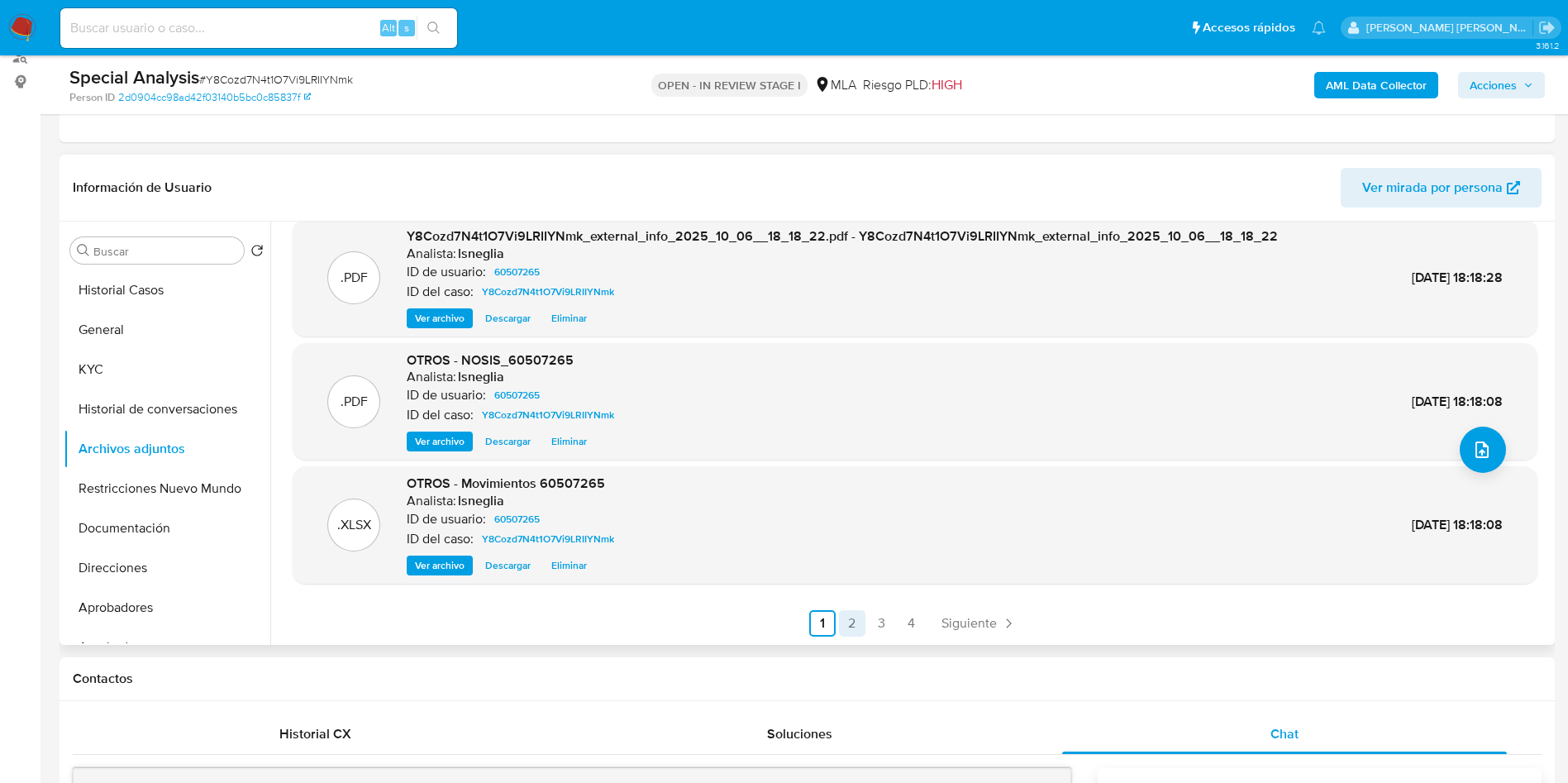
click at [861, 625] on link "2" at bounding box center [852, 623] width 27 height 27
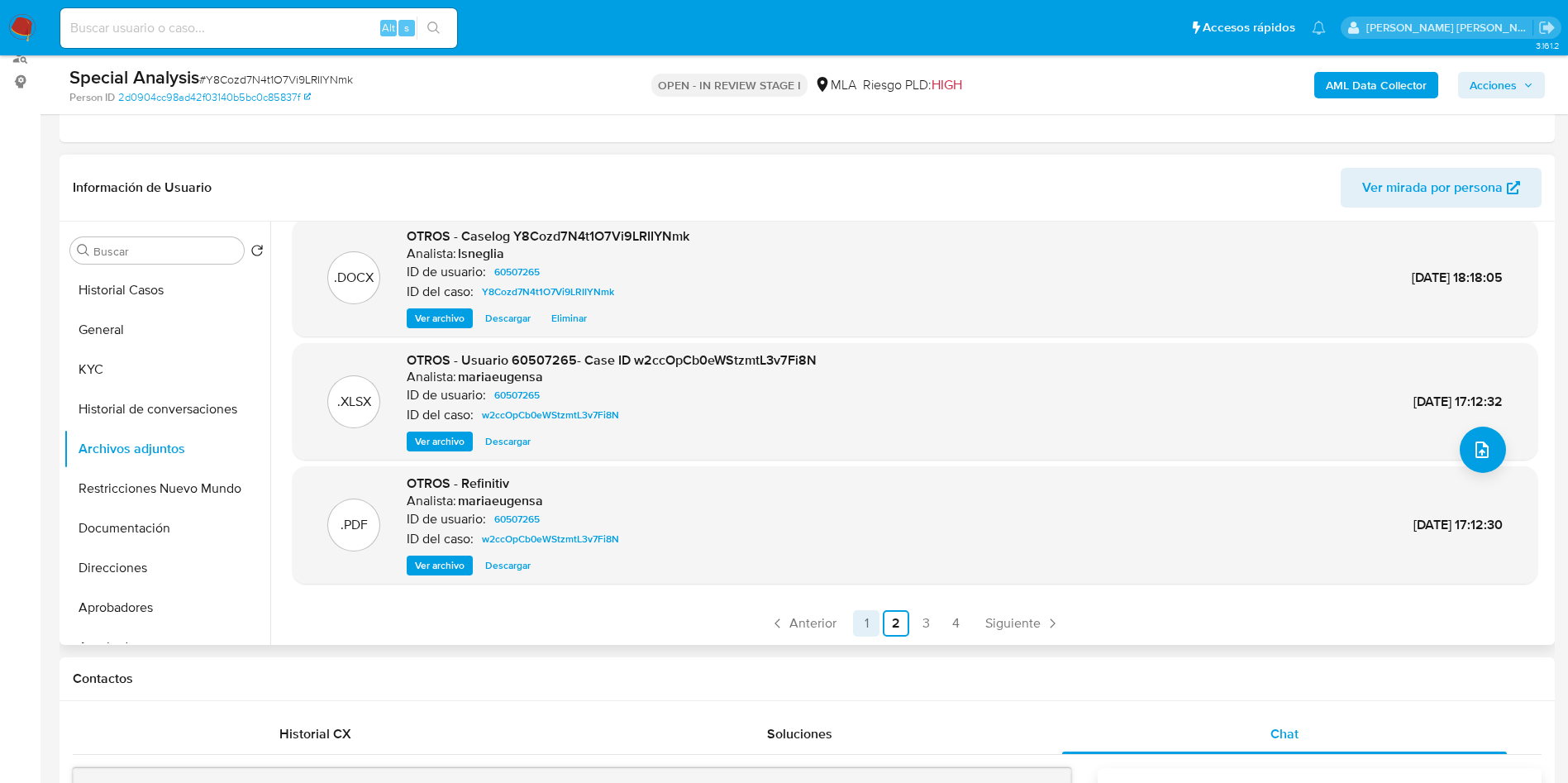
click at [868, 614] on link "1" at bounding box center [866, 623] width 27 height 27
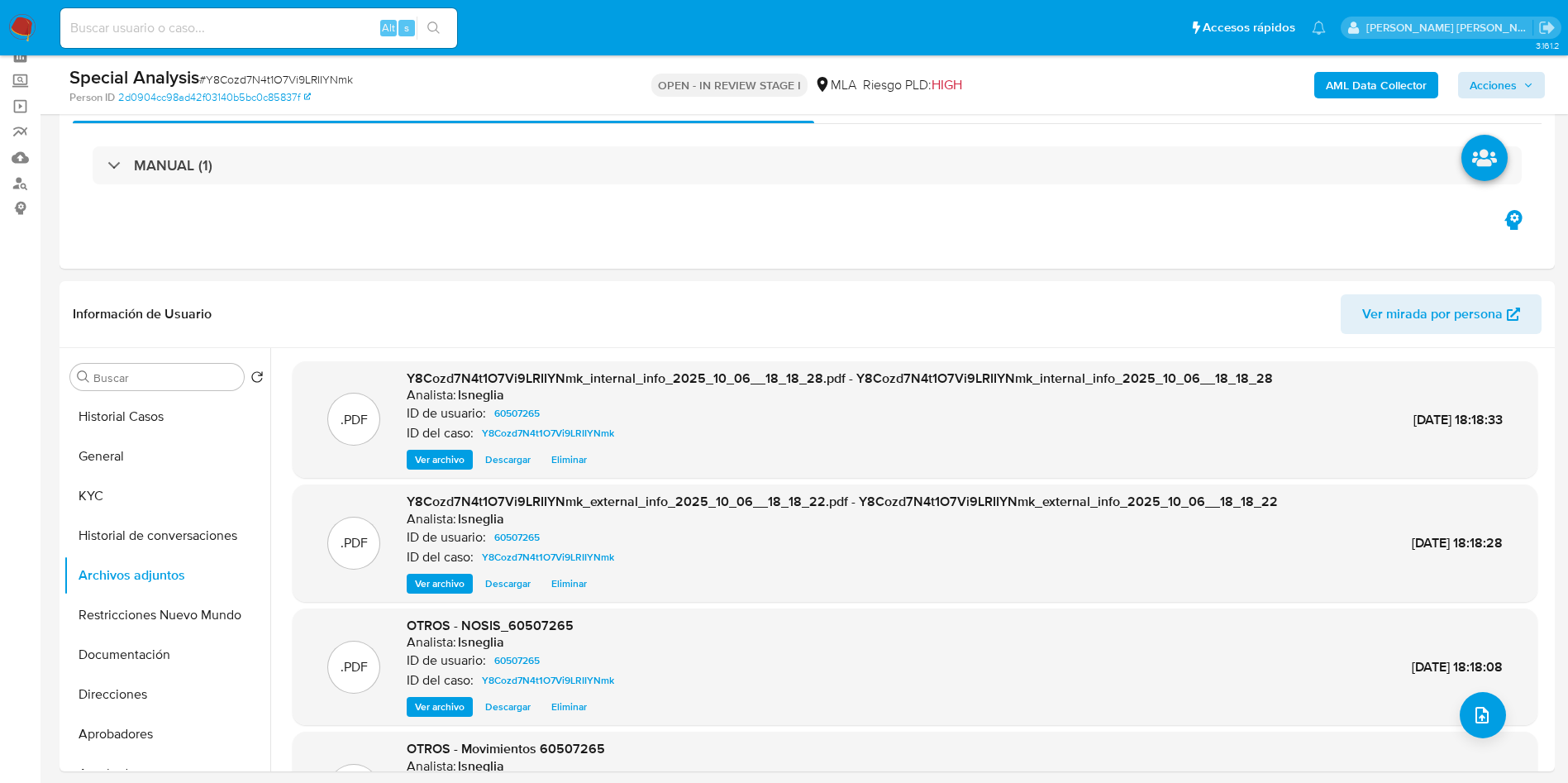
scroll to position [0, 0]
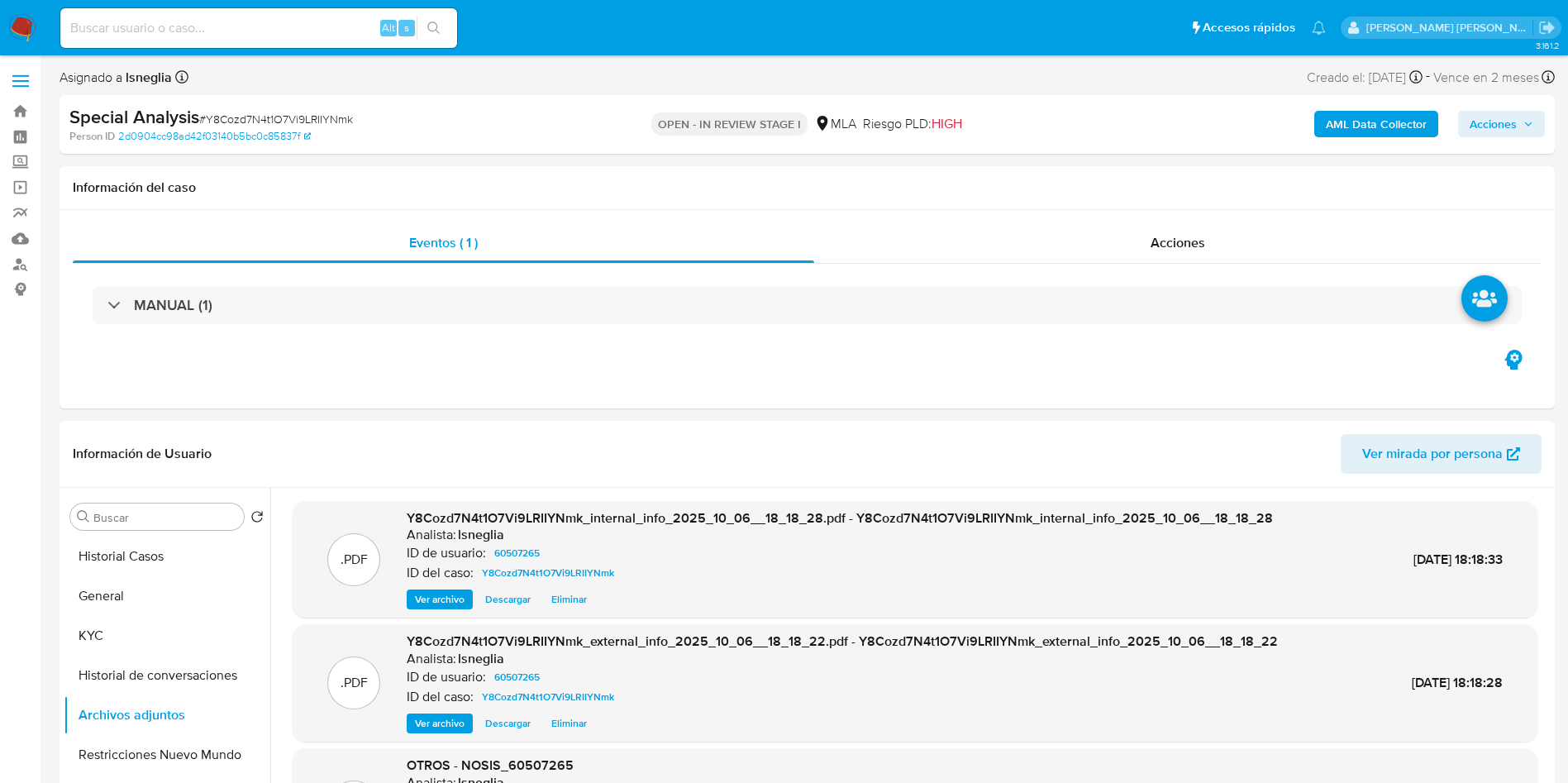
click at [1507, 135] on span "Acciones" at bounding box center [1492, 124] width 47 height 27
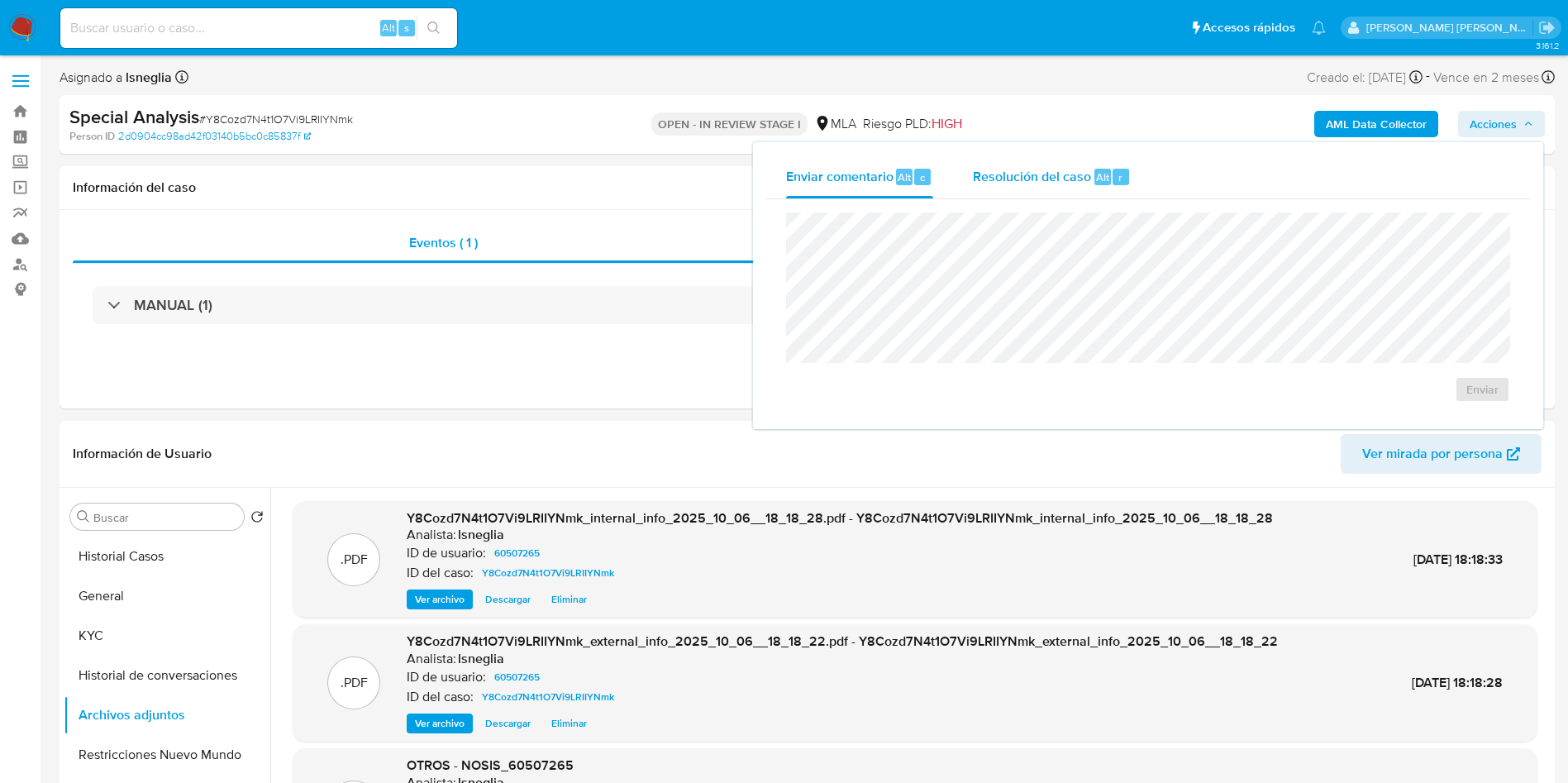
click at [1120, 173] on span "r" at bounding box center [1121, 177] width 4 height 16
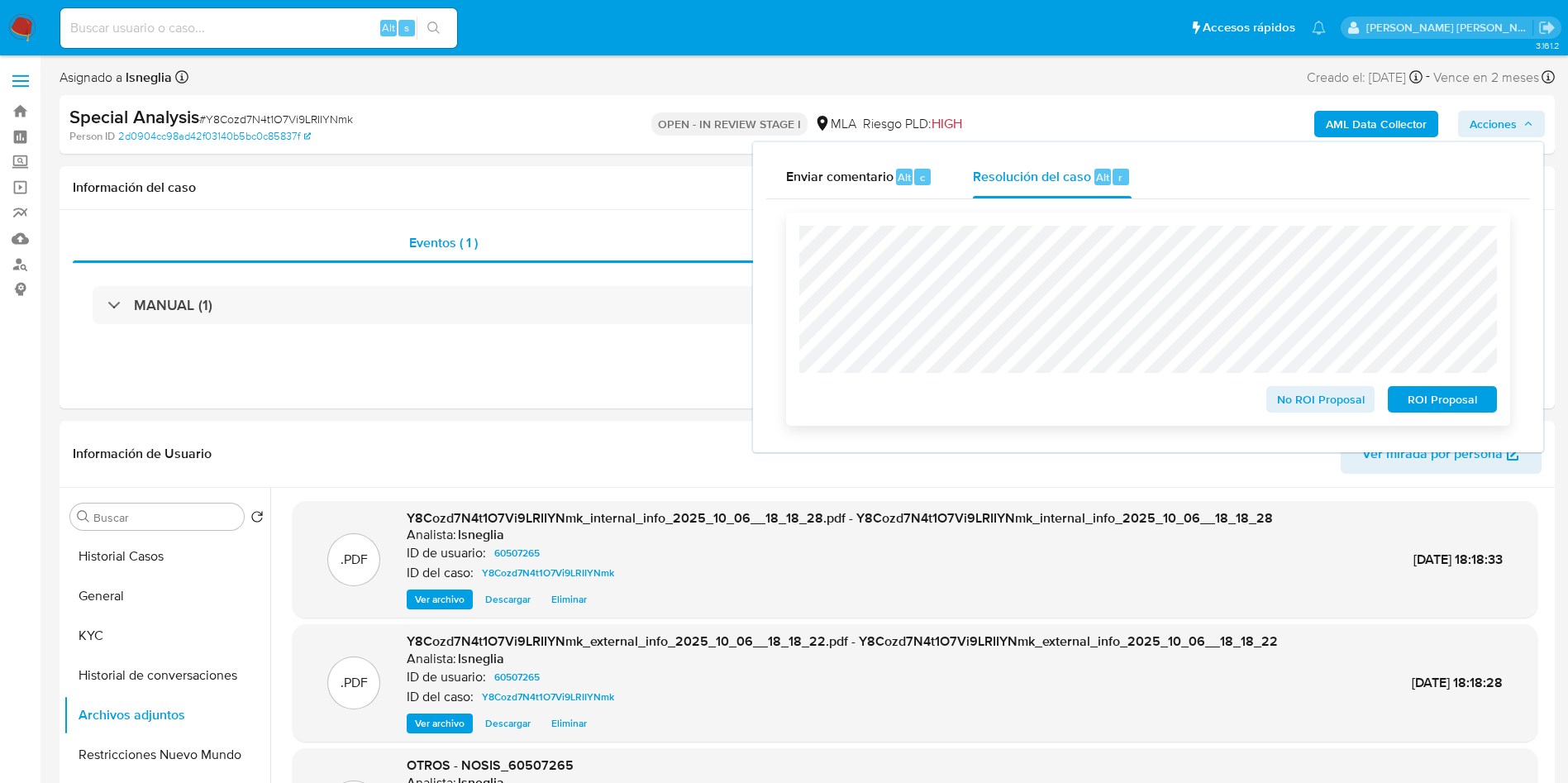
click at [1423, 406] on span "ROI Proposal" at bounding box center [1442, 398] width 86 height 23
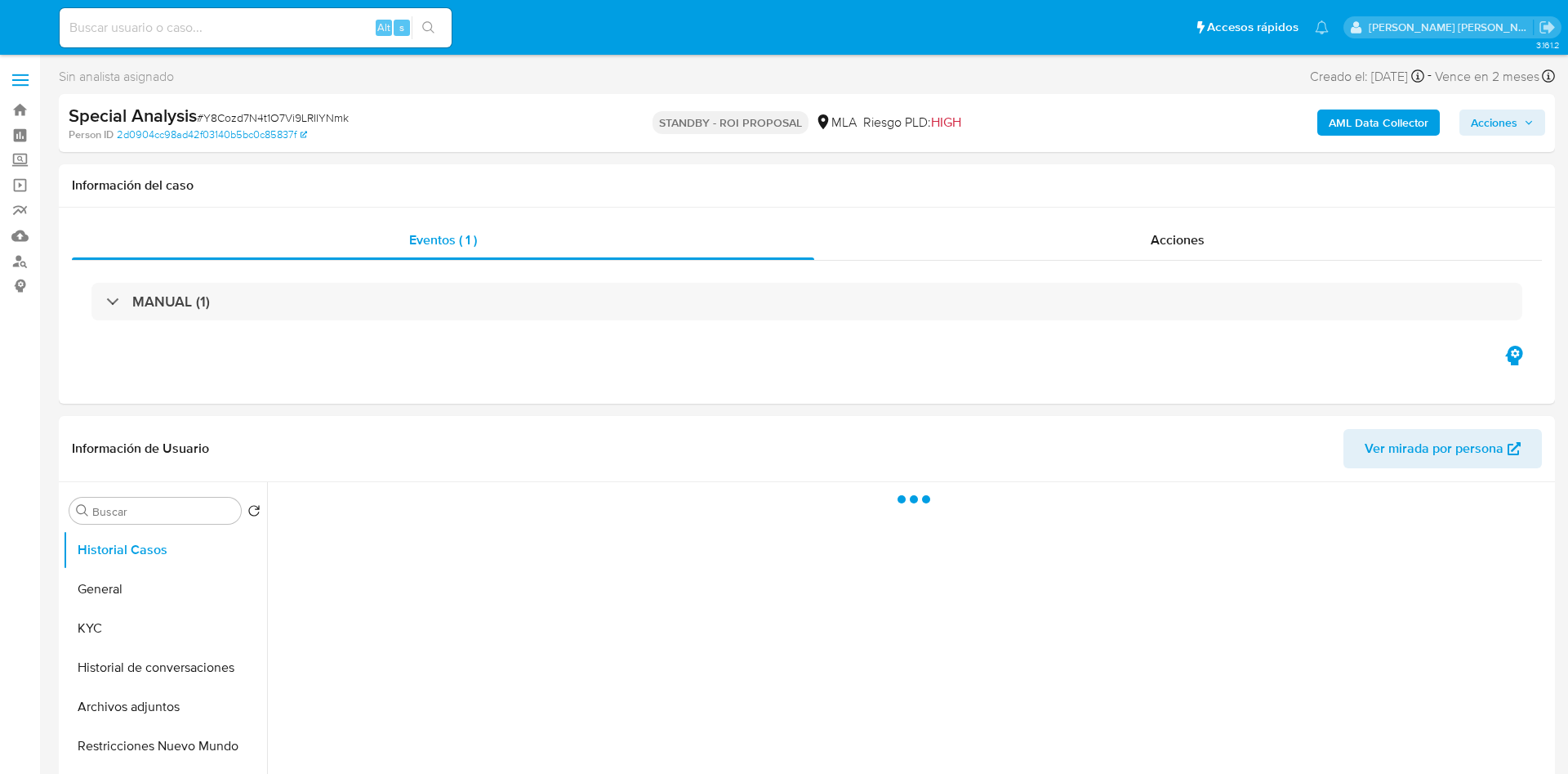
select select "10"
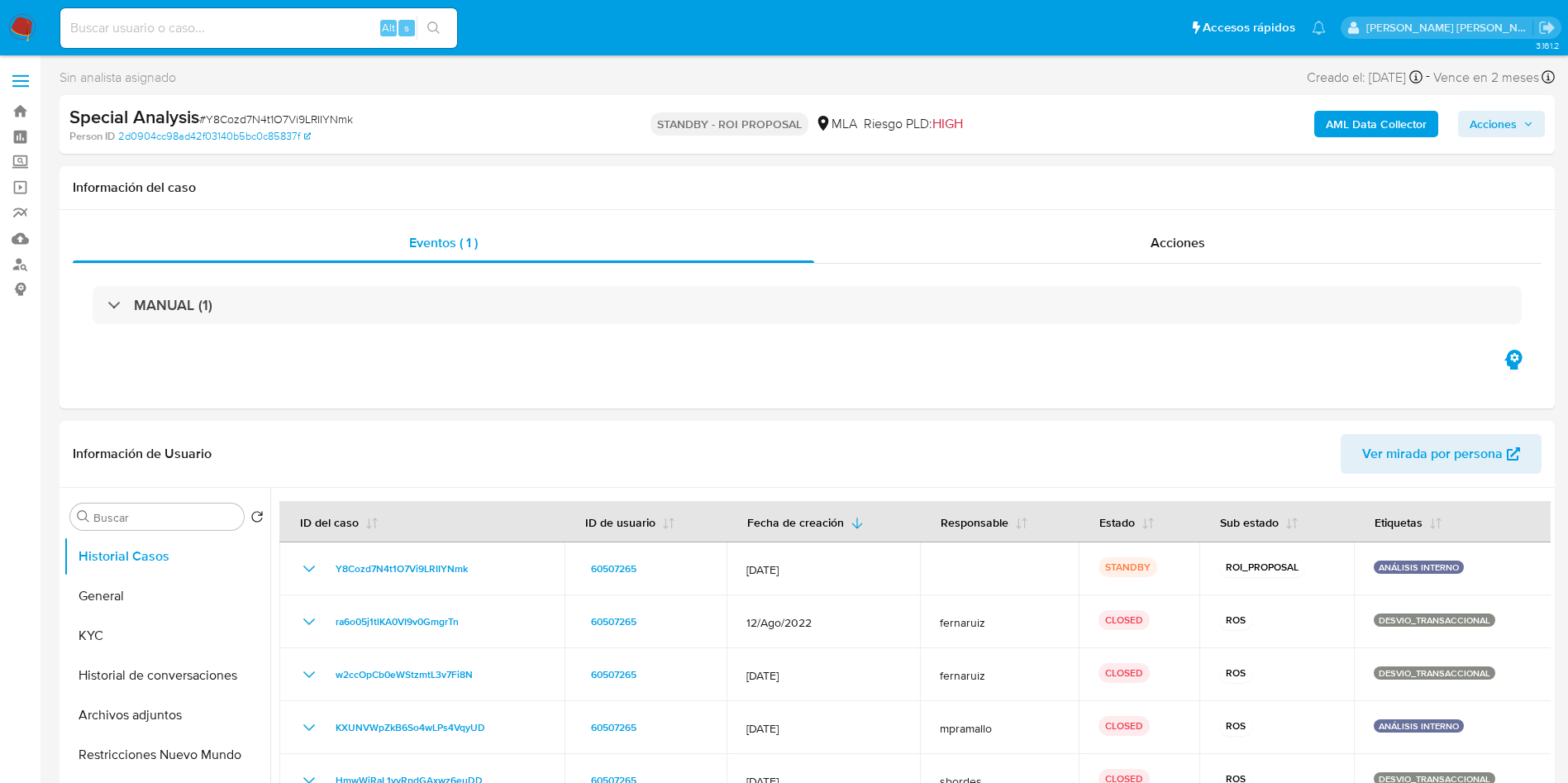
click at [191, 40] on div "Alt s" at bounding box center [258, 28] width 397 height 40
click at [193, 25] on input at bounding box center [258, 28] width 397 height 21
paste input "K4AVKB8ZaVxVwvgmbgQUdQKC"
type input "K4AVKB8ZaVxVwvgmbgQUdQKC"
click at [436, 28] on icon "search-icon" at bounding box center [433, 27] width 12 height 12
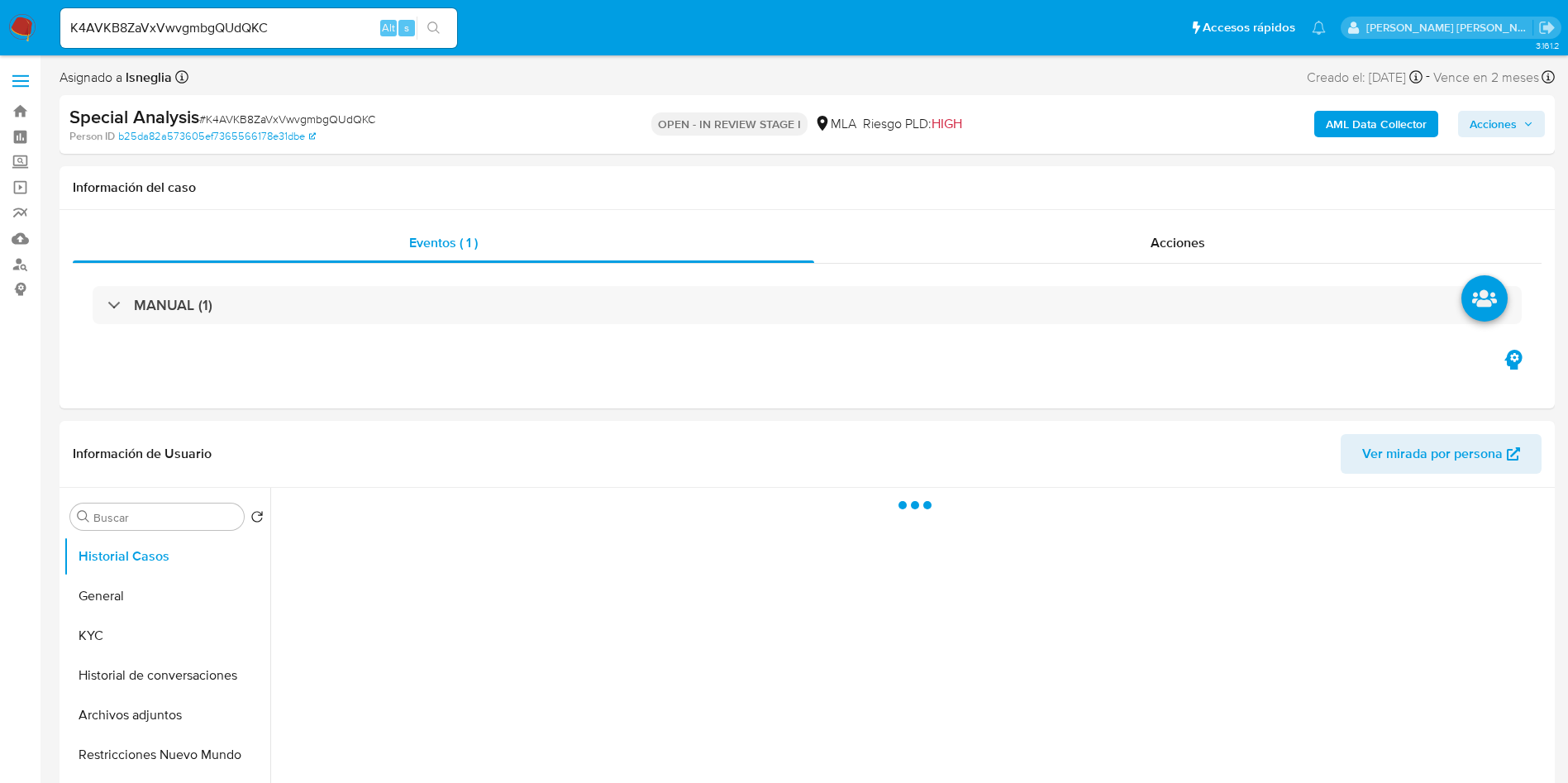
select select "10"
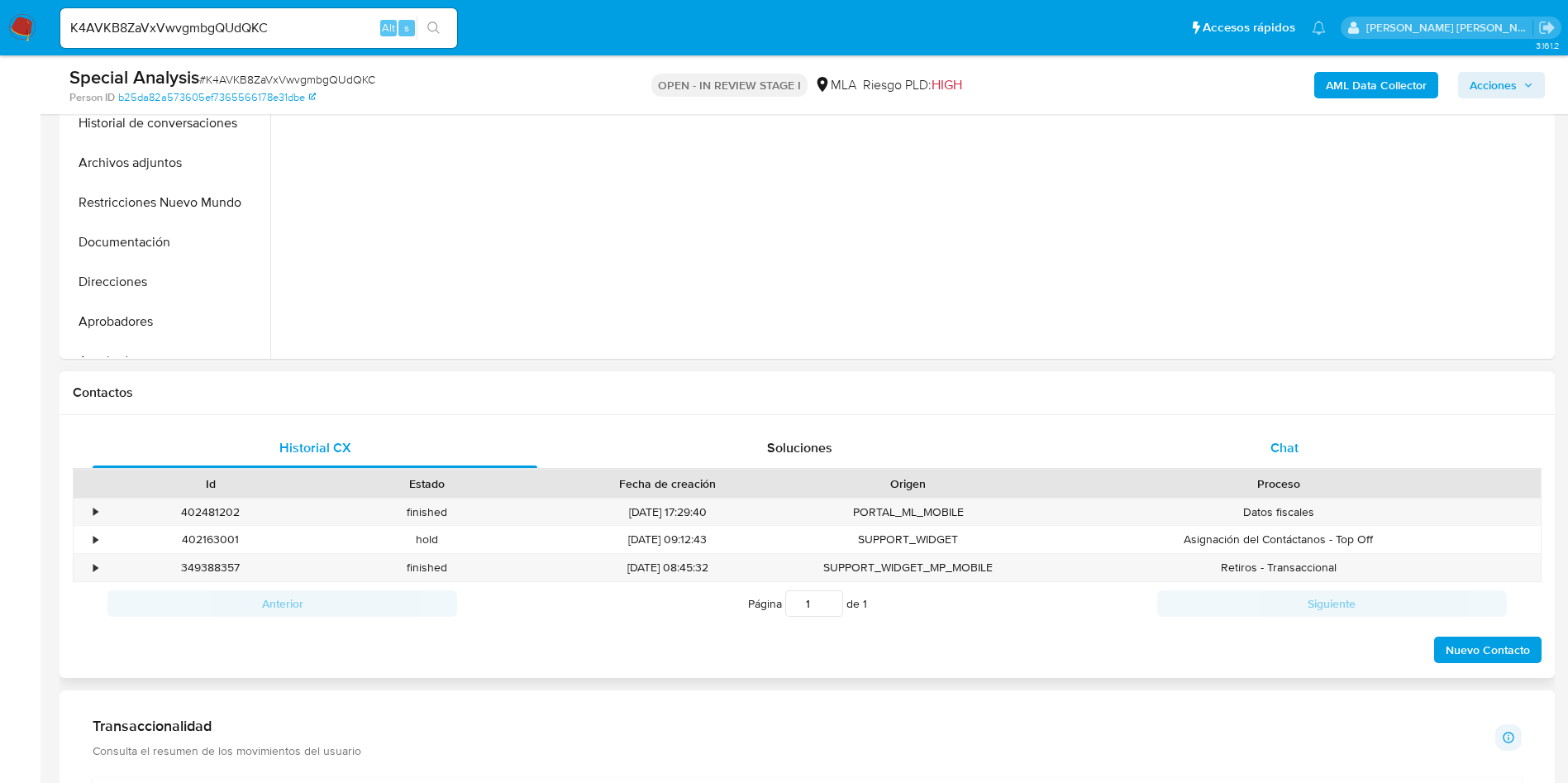
scroll to position [496, 0]
click at [1296, 448] on span "Chat" at bounding box center [1284, 445] width 28 height 19
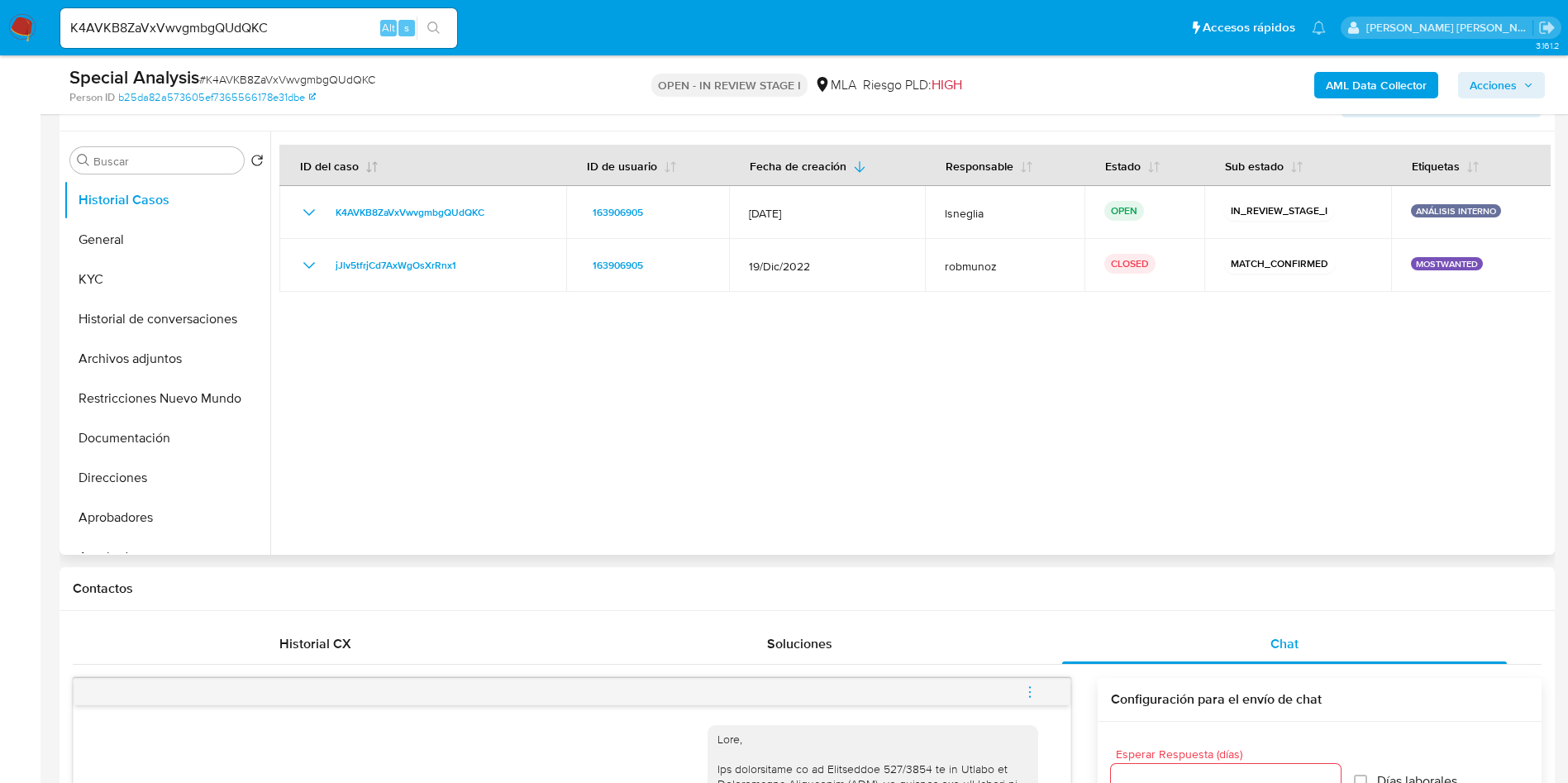
scroll to position [124, 0]
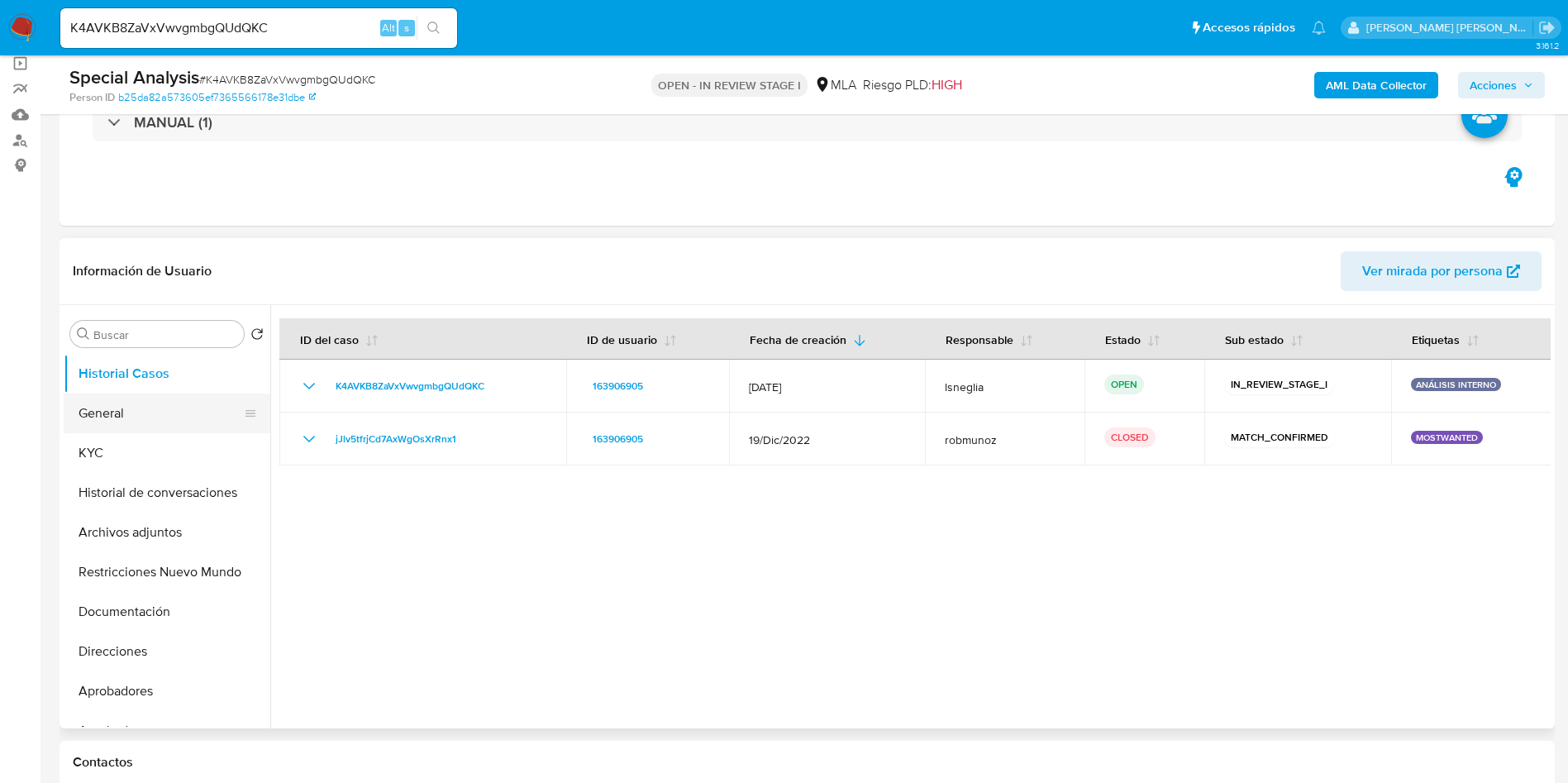
click at [112, 409] on button "General" at bounding box center [160, 413] width 194 height 40
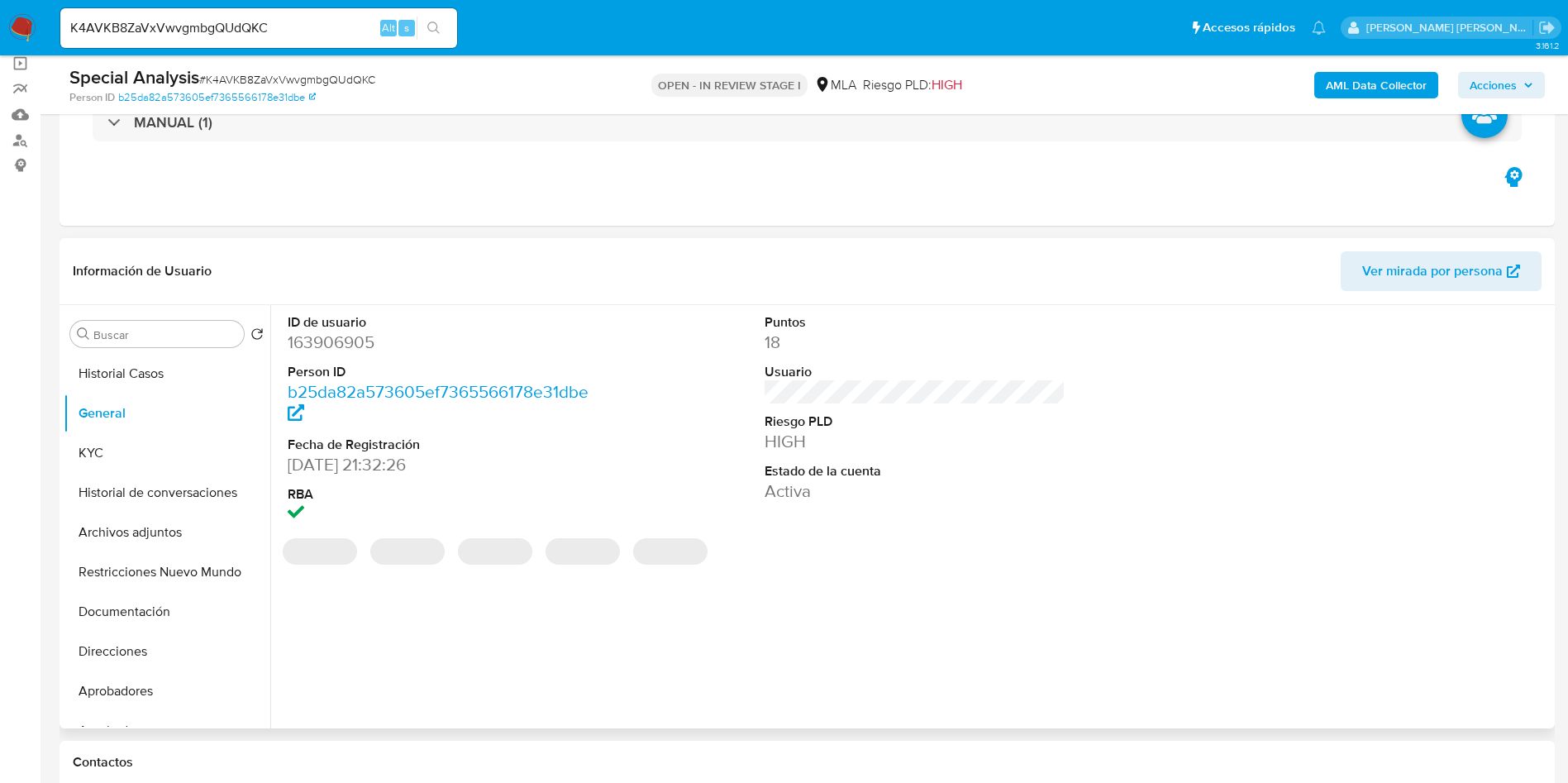
click at [346, 339] on dd "163906905" at bounding box center [438, 341] width 302 height 23
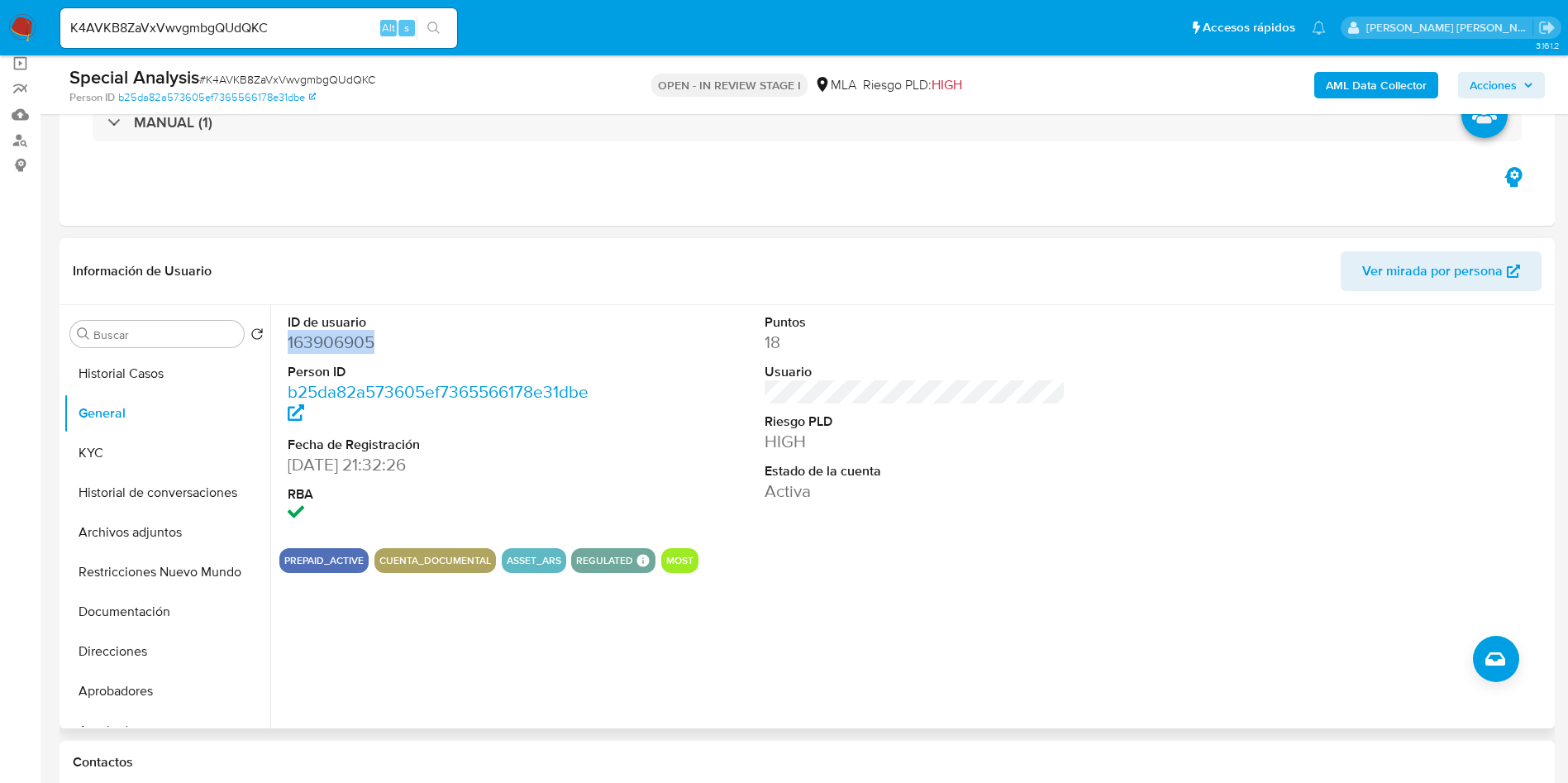
copy dd "163906905"
click at [325, 345] on dd "163906905" at bounding box center [438, 341] width 302 height 23
click at [125, 434] on button "KYC" at bounding box center [160, 453] width 194 height 40
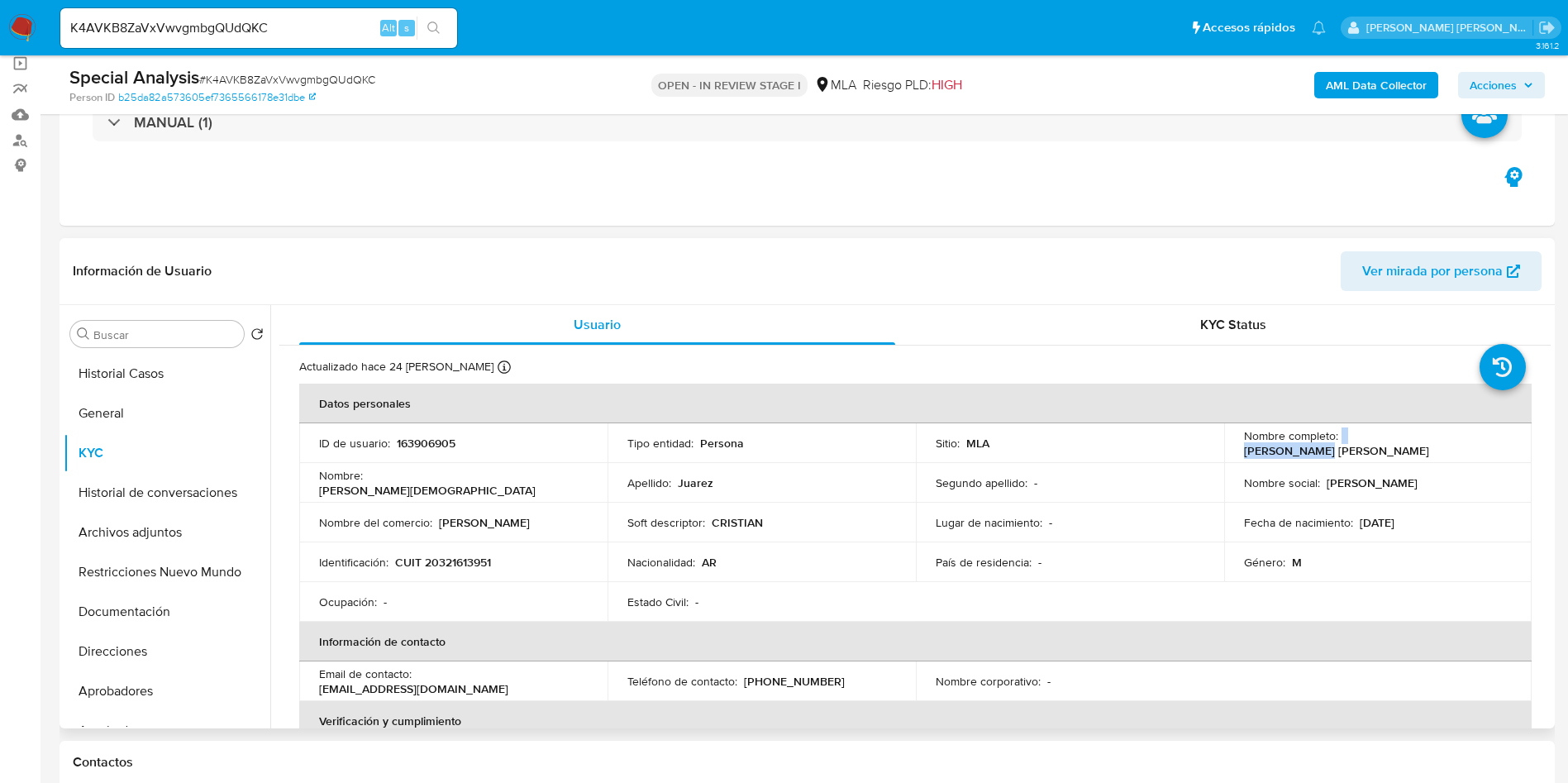
drag, startPoint x: 1337, startPoint y: 444, endPoint x: 1409, endPoint y: 444, distance: 72.0
click at [1409, 444] on div "Nombre completo : Cristian Ezequiel Juarez" at bounding box center [1378, 443] width 268 height 30
click at [1429, 444] on p "[PERSON_NAME] [PERSON_NAME]" at bounding box center [1336, 450] width 185 height 15
drag, startPoint x: 1469, startPoint y: 443, endPoint x: 1358, endPoint y: 433, distance: 111.4
click at [1358, 433] on div "Nombre completo : Cristian Ezequiel Juarez" at bounding box center [1378, 443] width 268 height 30
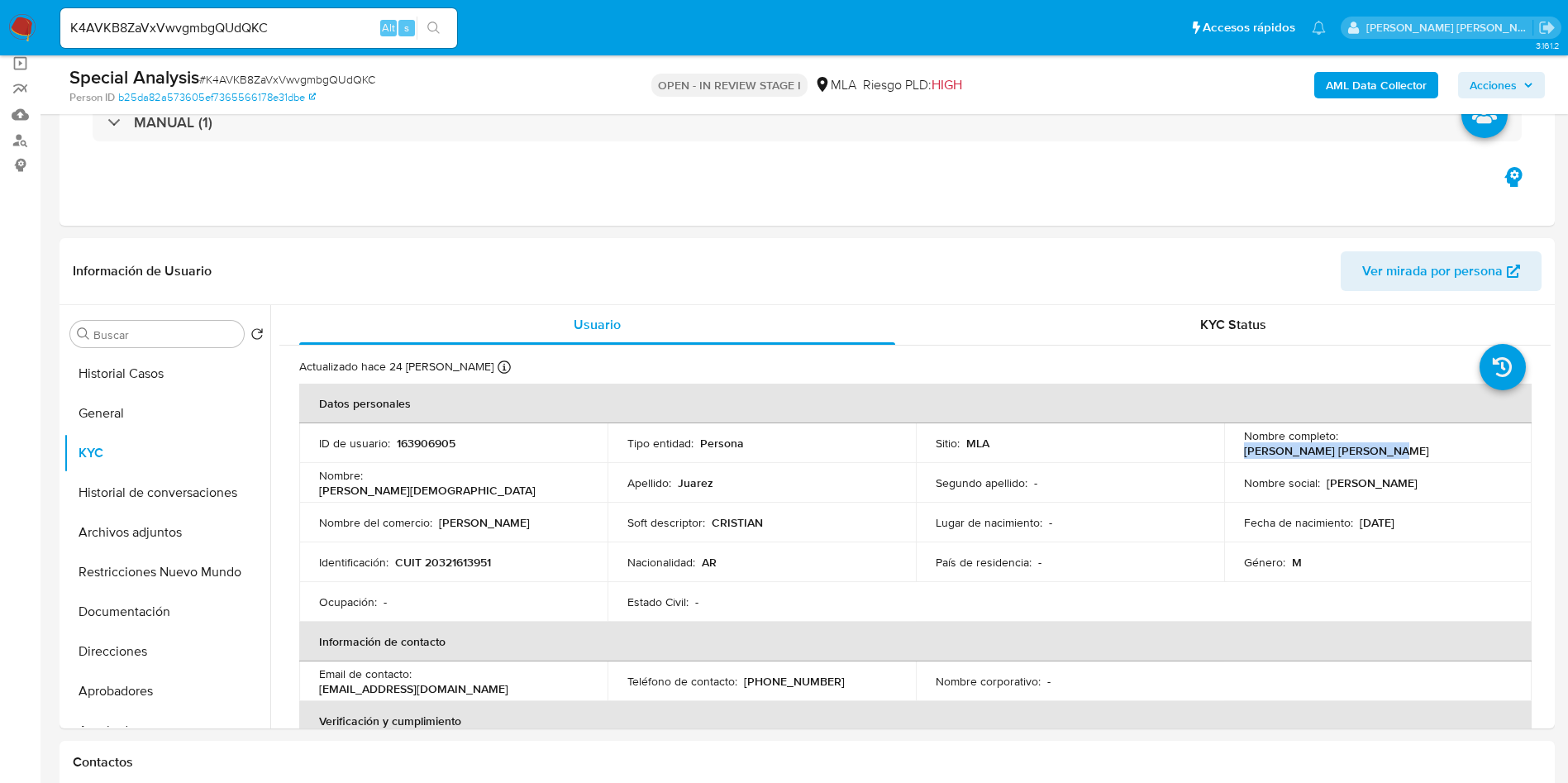
copy p "[PERSON_NAME] [PERSON_NAME]"
drag, startPoint x: 395, startPoint y: 559, endPoint x: 509, endPoint y: 568, distance: 114.4
click at [509, 568] on div "Identificación : CUIT 20321613951" at bounding box center [453, 562] width 268 height 15
copy p "CUIT 20321613951"
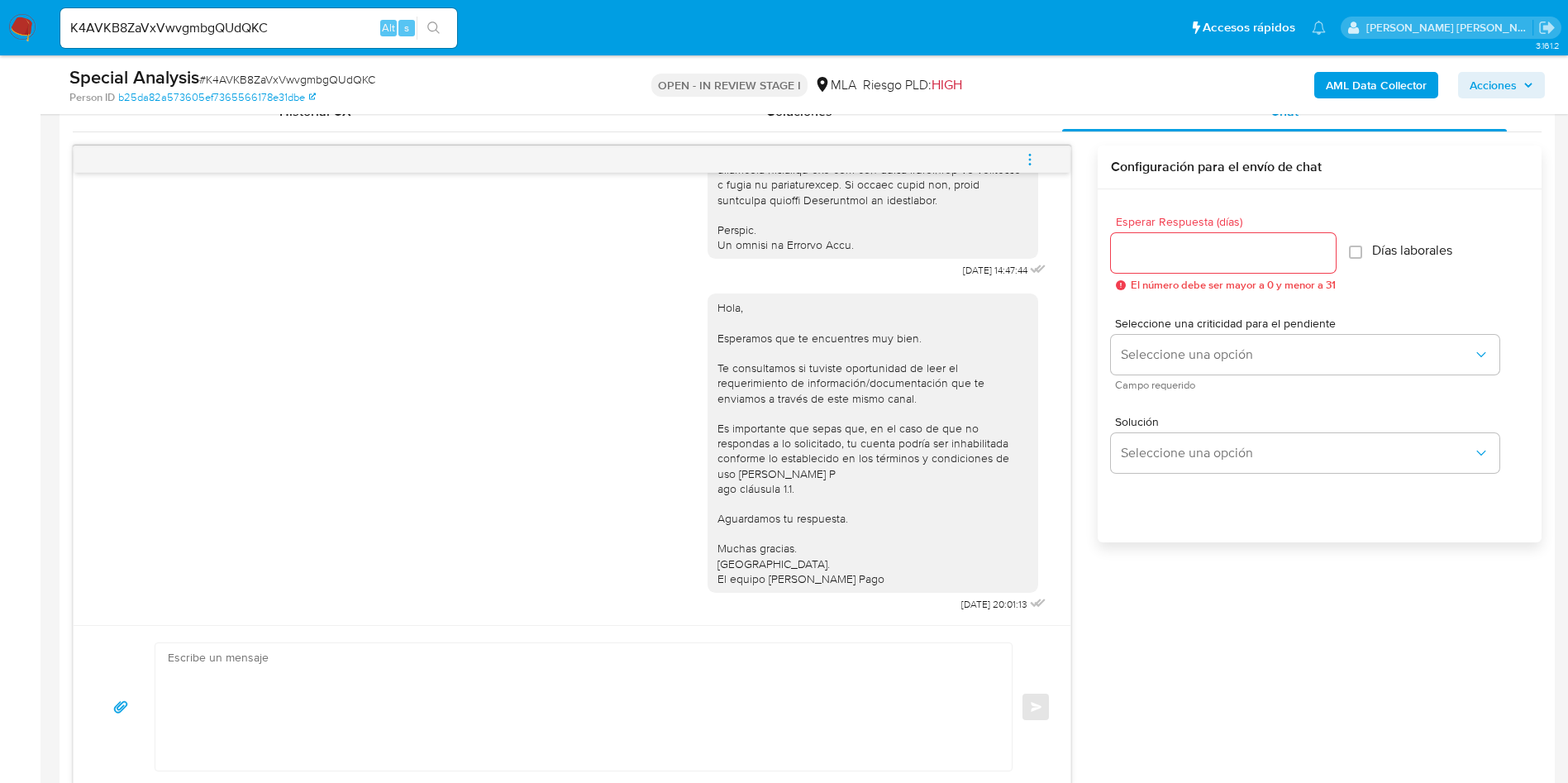
scroll to position [868, 0]
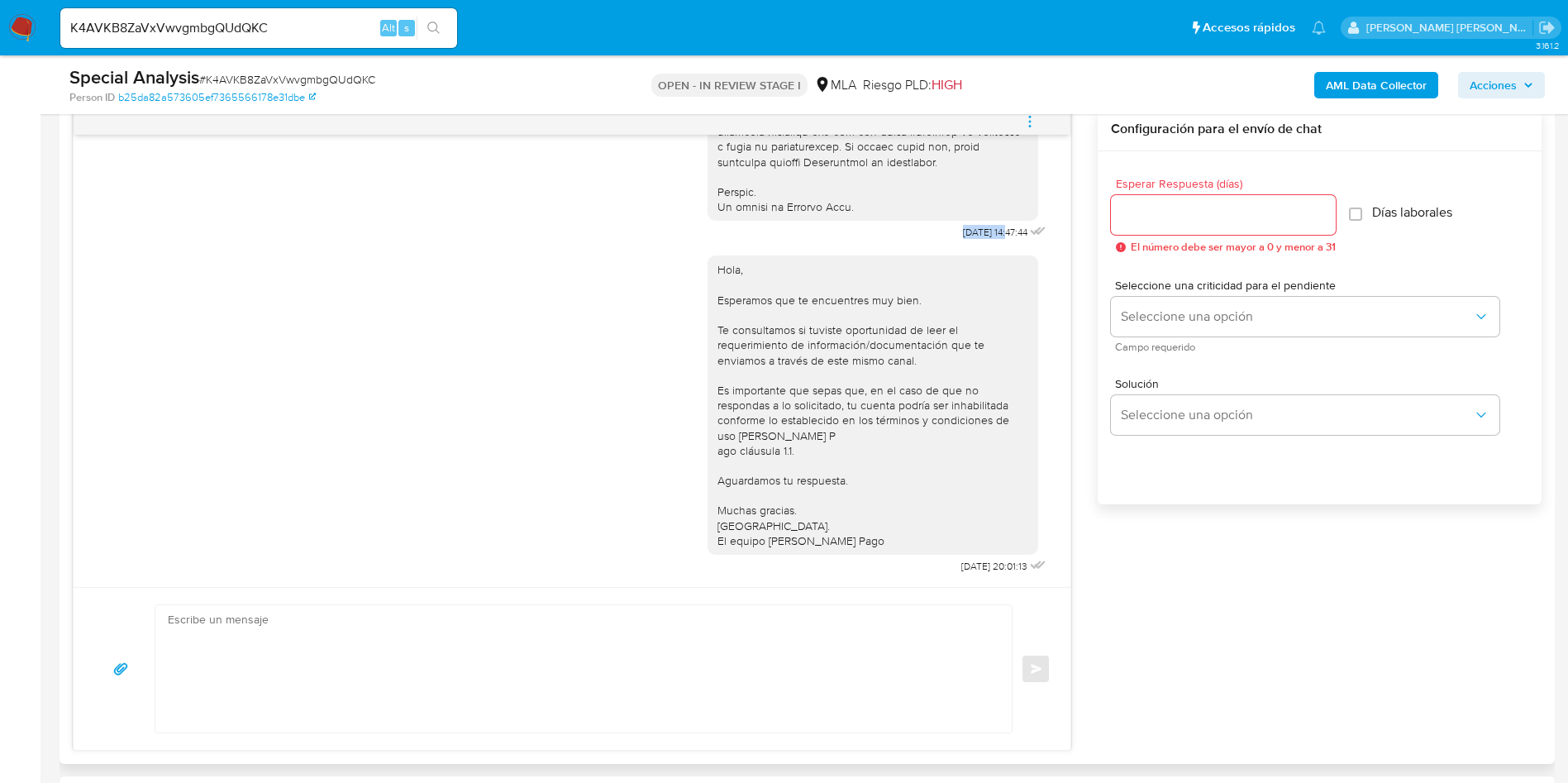
drag, startPoint x: 923, startPoint y: 218, endPoint x: 969, endPoint y: 223, distance: 46.3
copy span "17/09/2025"
drag, startPoint x: 920, startPoint y: 567, endPoint x: 973, endPoint y: 569, distance: 53.0
click at [973, 569] on div "Hola, Esperamos que te encuentres muy bien. Te consultamos si tuviste oportunid…" at bounding box center [878, 410] width 342 height 334
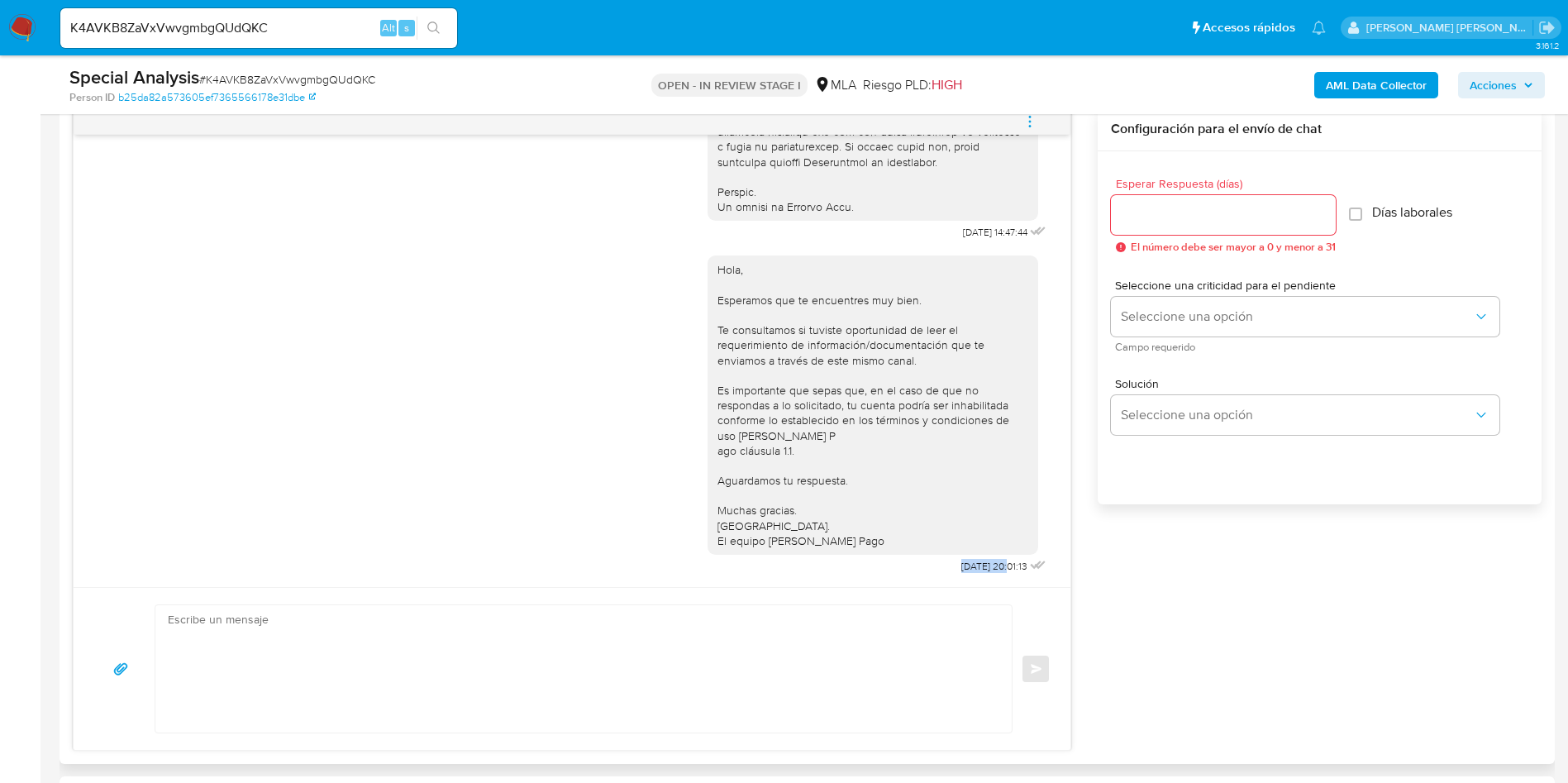
copy span "22/09/2025"
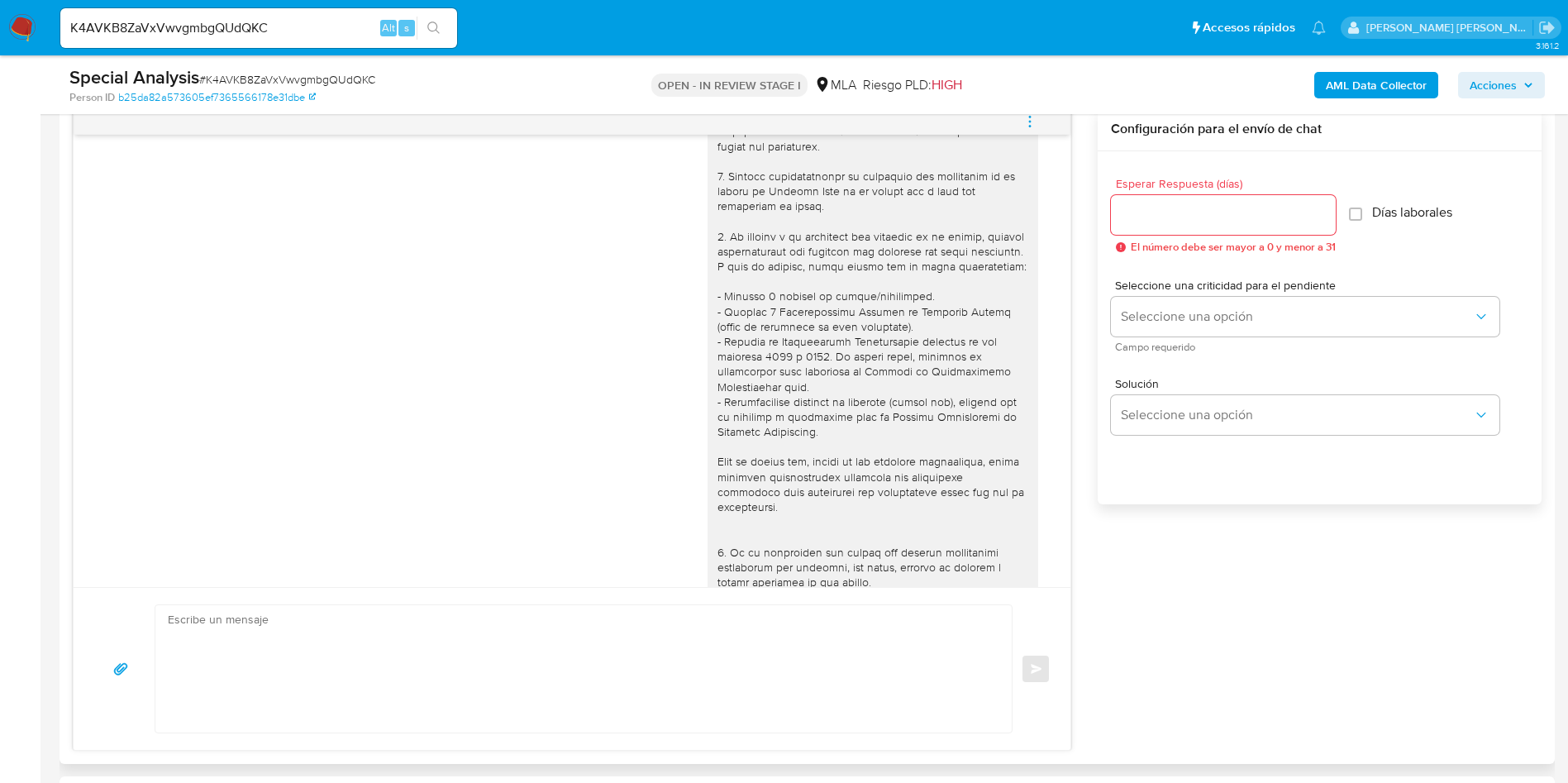
scroll to position [0, 0]
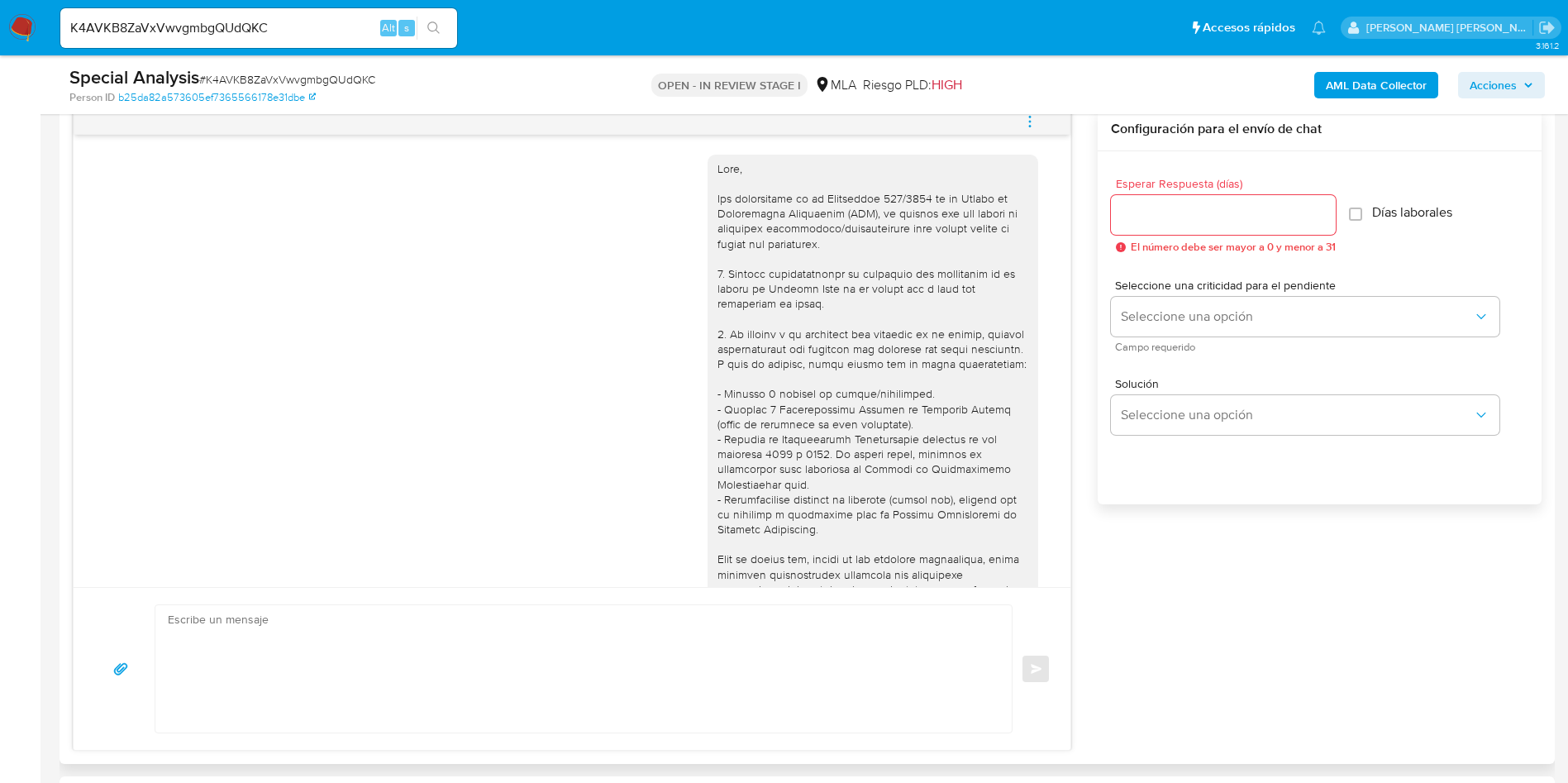
click at [1022, 120] on button "menu-action" at bounding box center [1029, 121] width 54 height 40
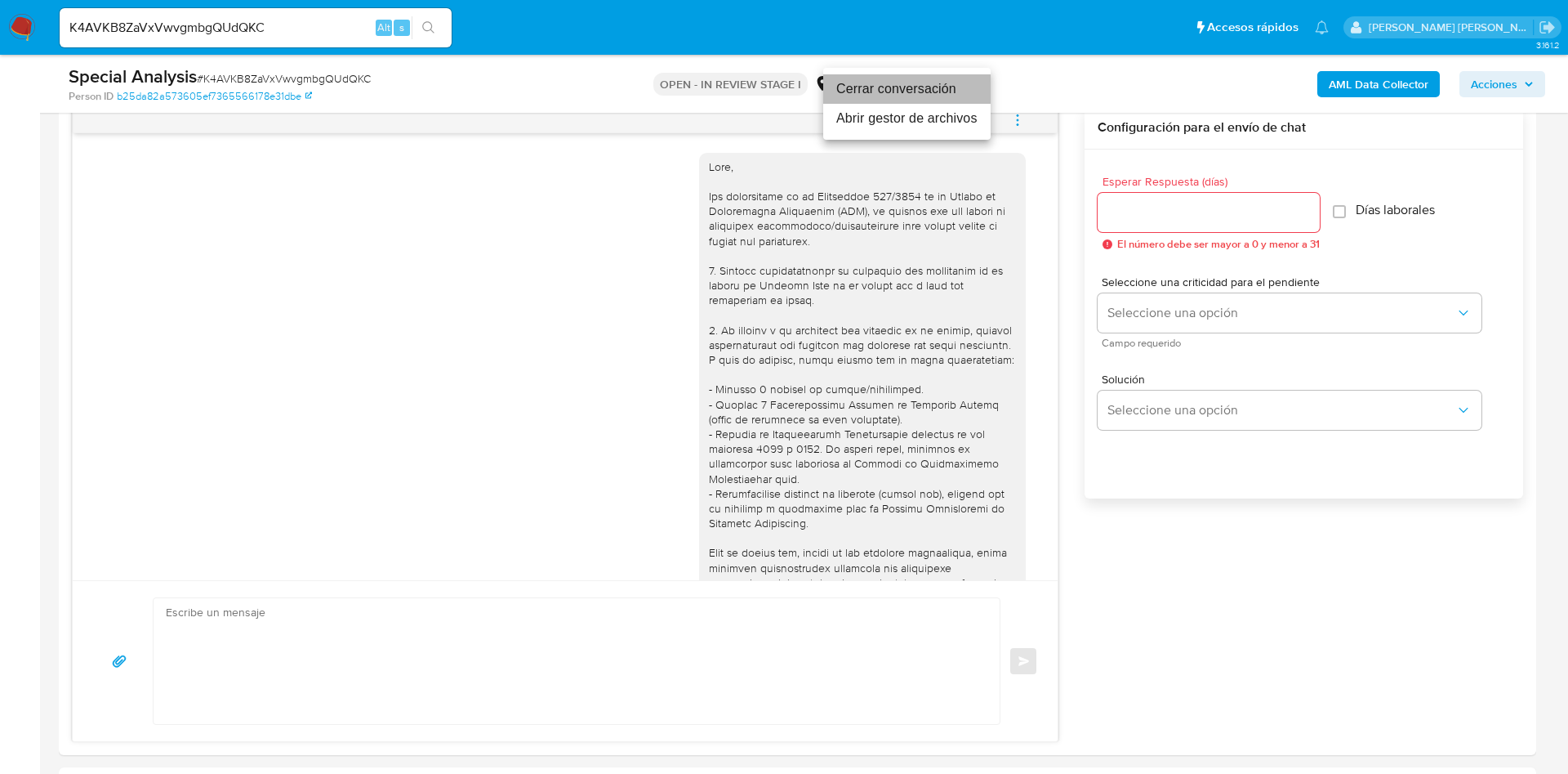
click at [919, 92] on li "Cerrar conversación" at bounding box center [907, 89] width 168 height 29
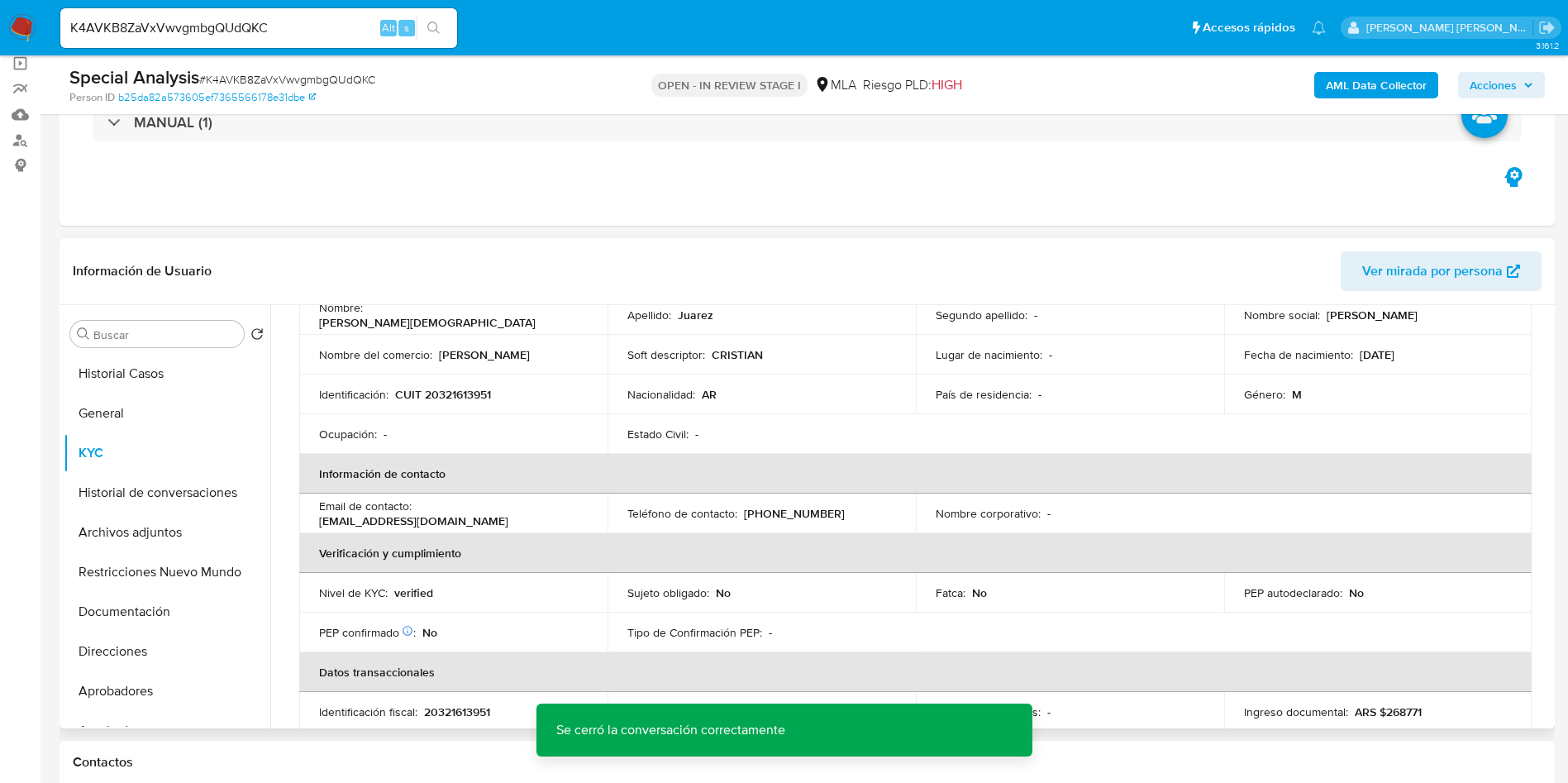
scroll to position [43, 0]
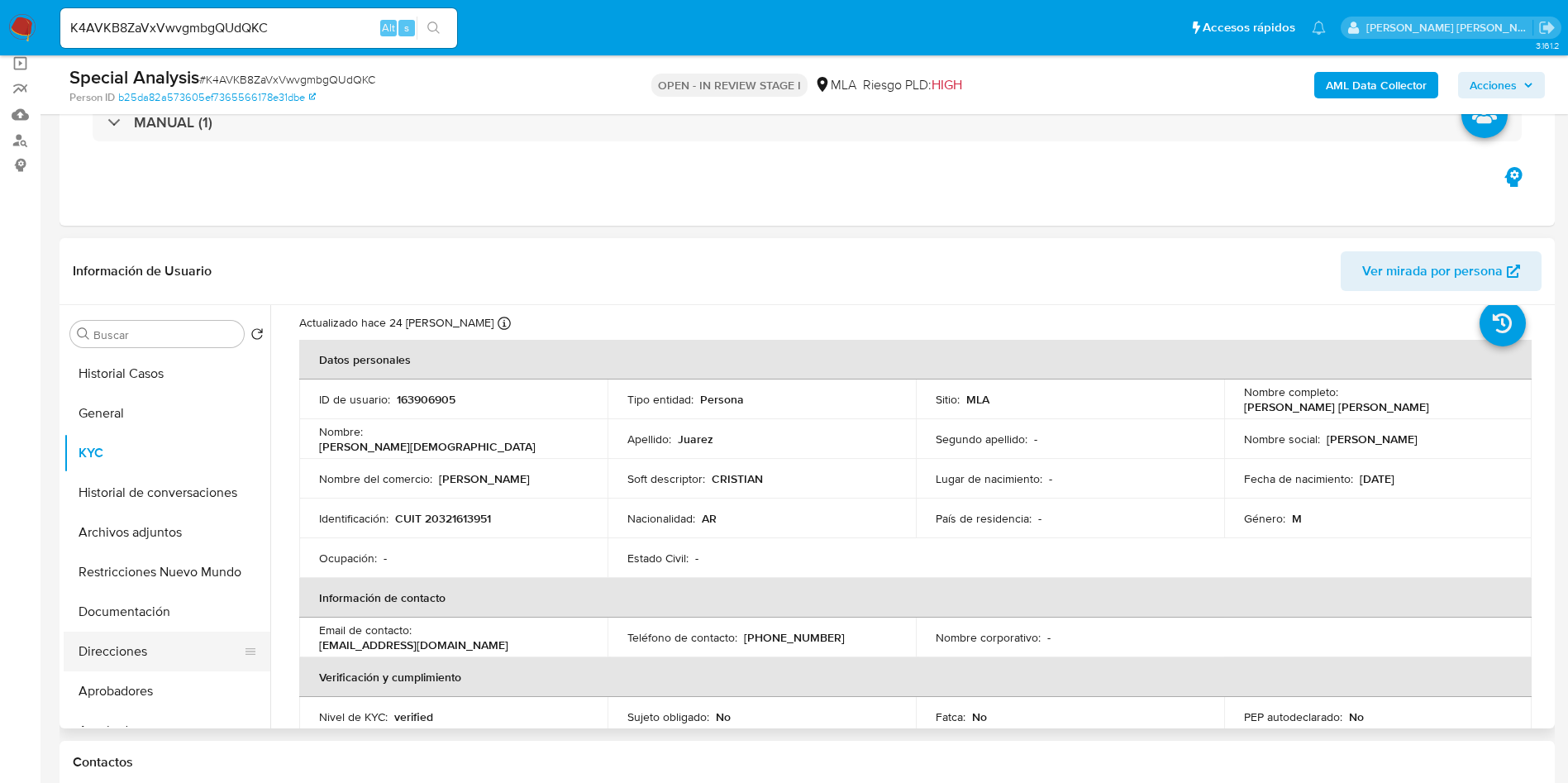
click at [116, 658] on button "Direcciones" at bounding box center [160, 651] width 194 height 40
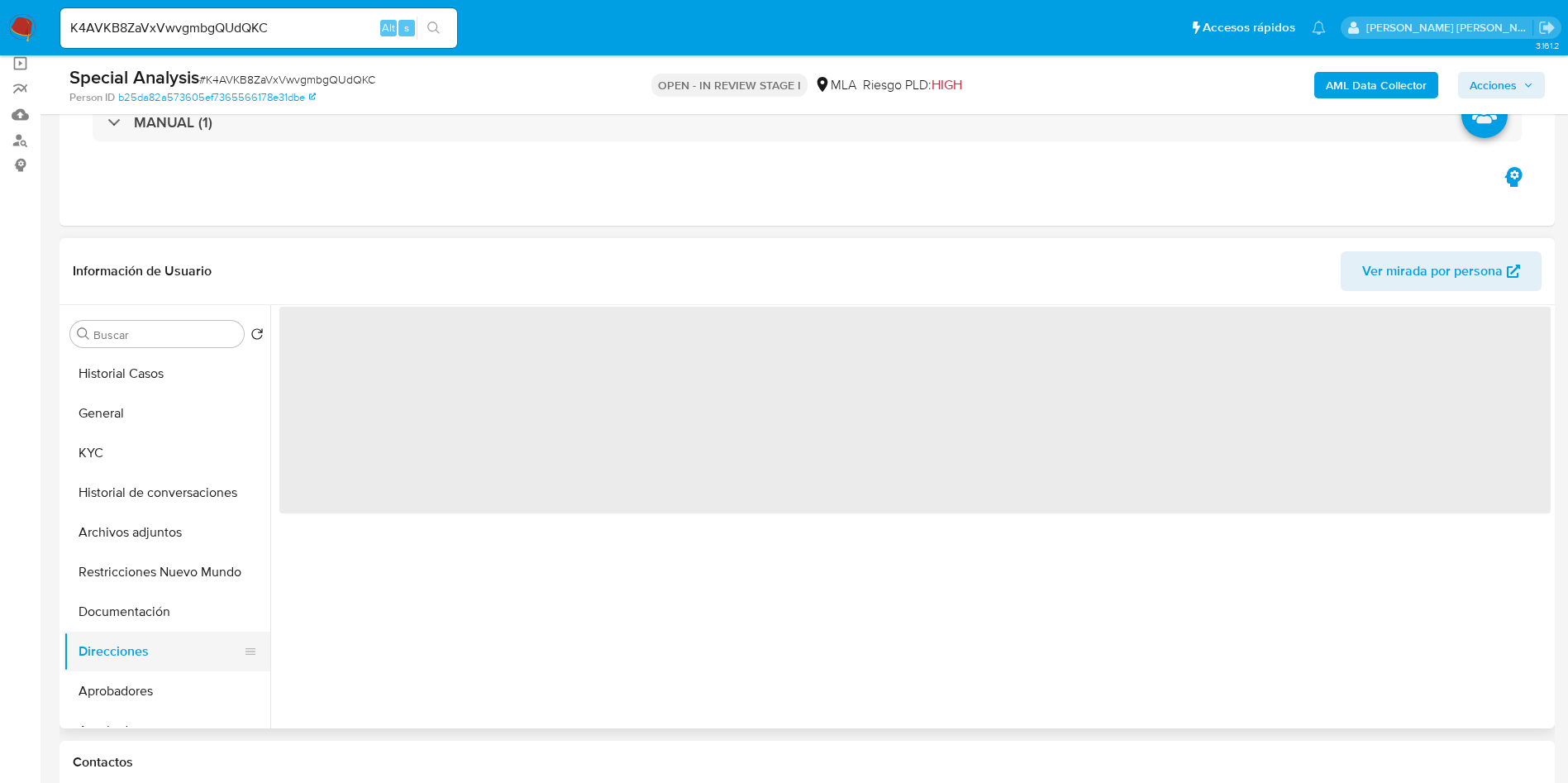
scroll to position [0, 0]
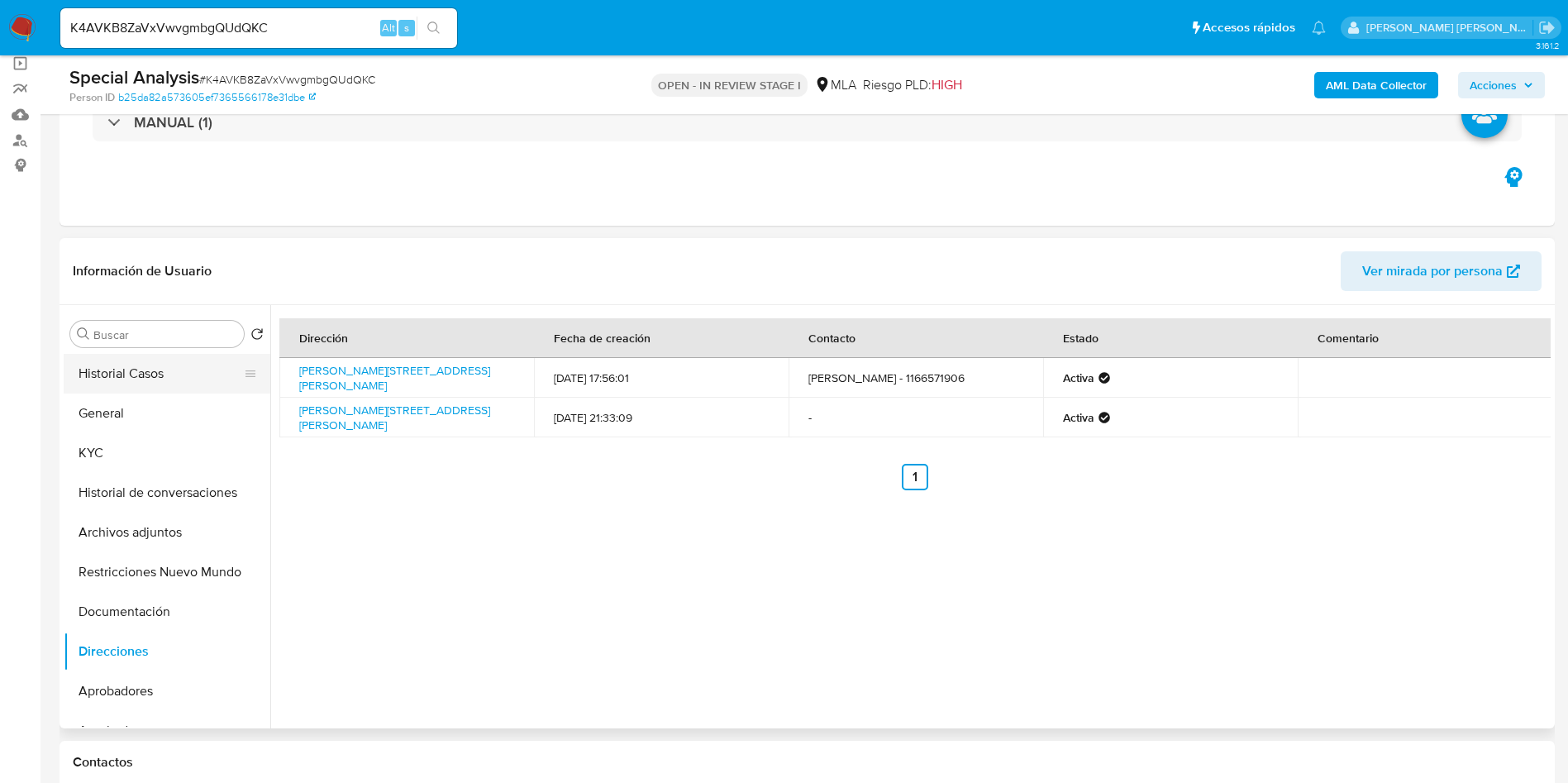
click at [136, 370] on button "Historial Casos" at bounding box center [160, 374] width 194 height 40
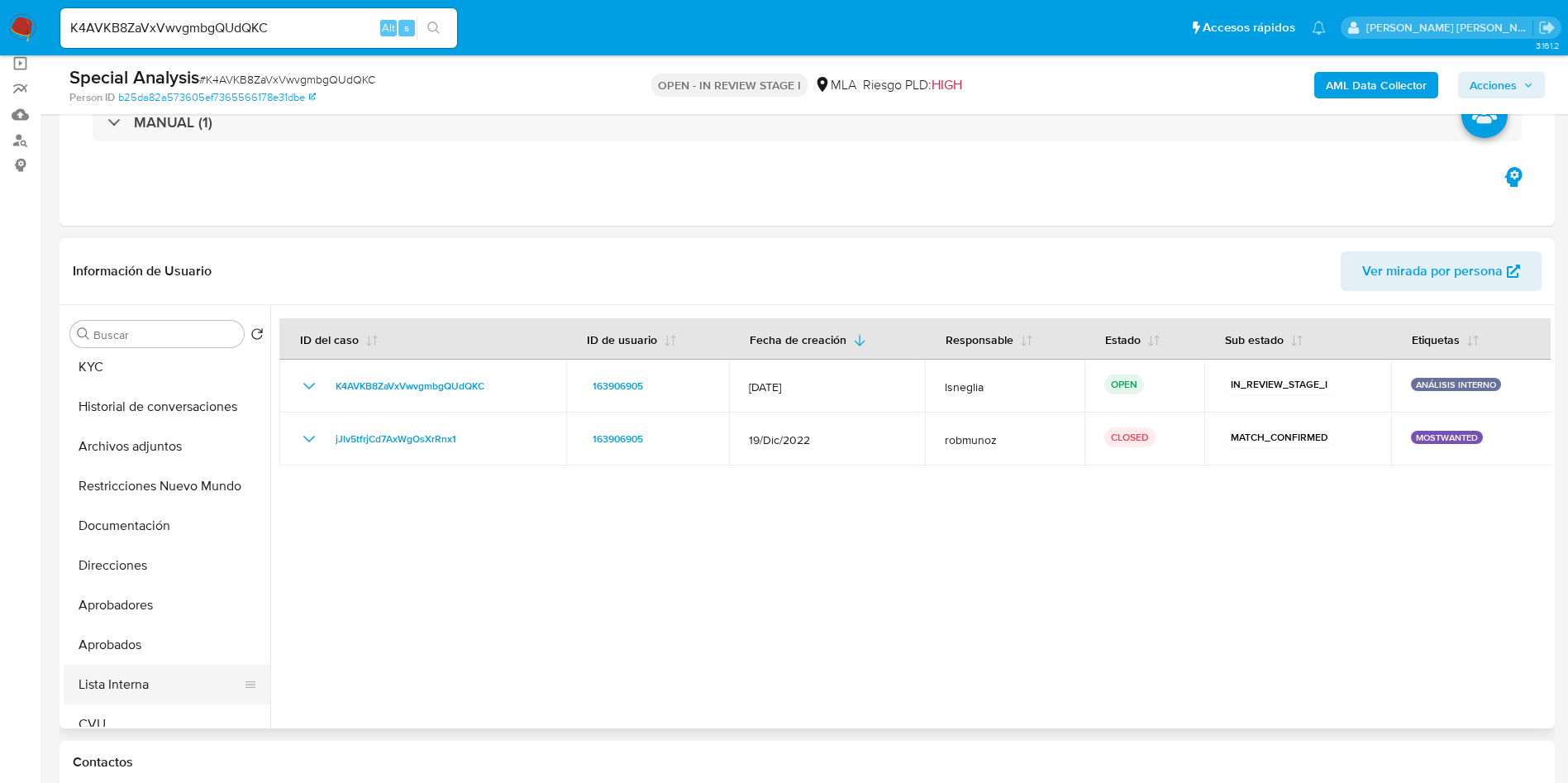
scroll to position [124, 0]
click at [137, 643] on button "Lista Interna" at bounding box center [160, 646] width 194 height 40
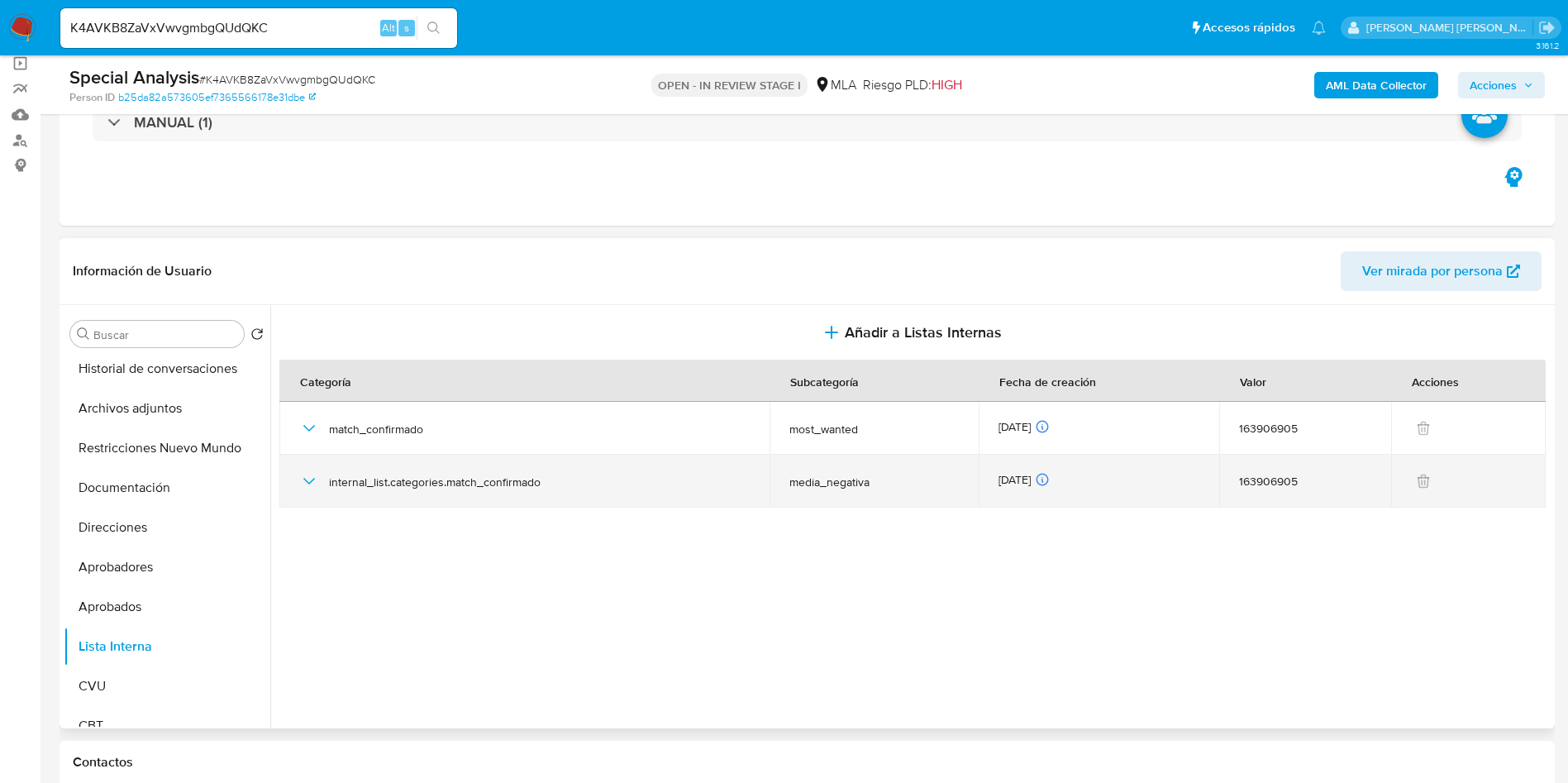
click at [309, 482] on icon "button" at bounding box center [309, 480] width 12 height 6
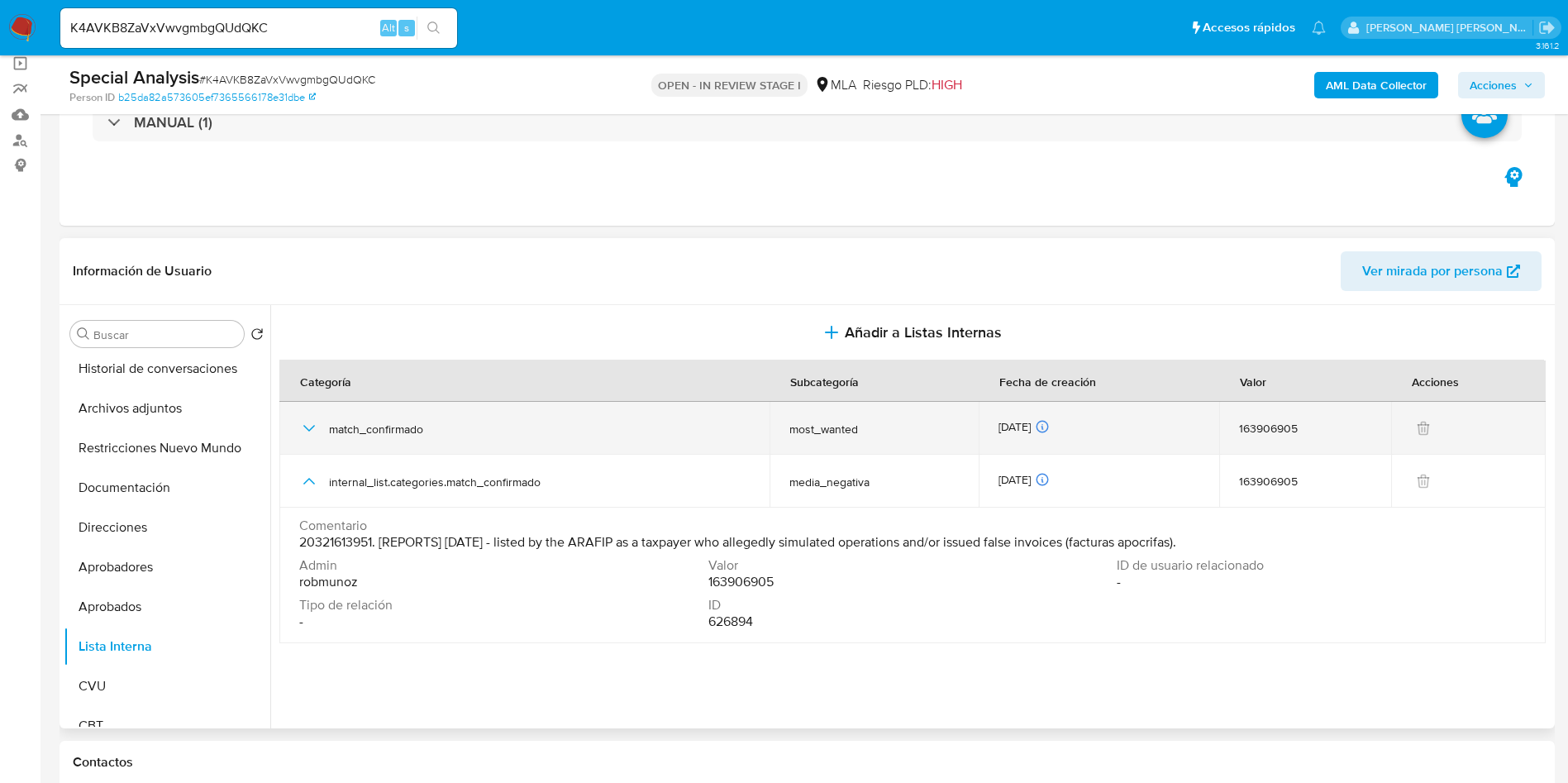
click at [319, 436] on div "match_confirmado" at bounding box center [524, 428] width 450 height 53
click at [306, 429] on icon "button" at bounding box center [309, 428] width 20 height 20
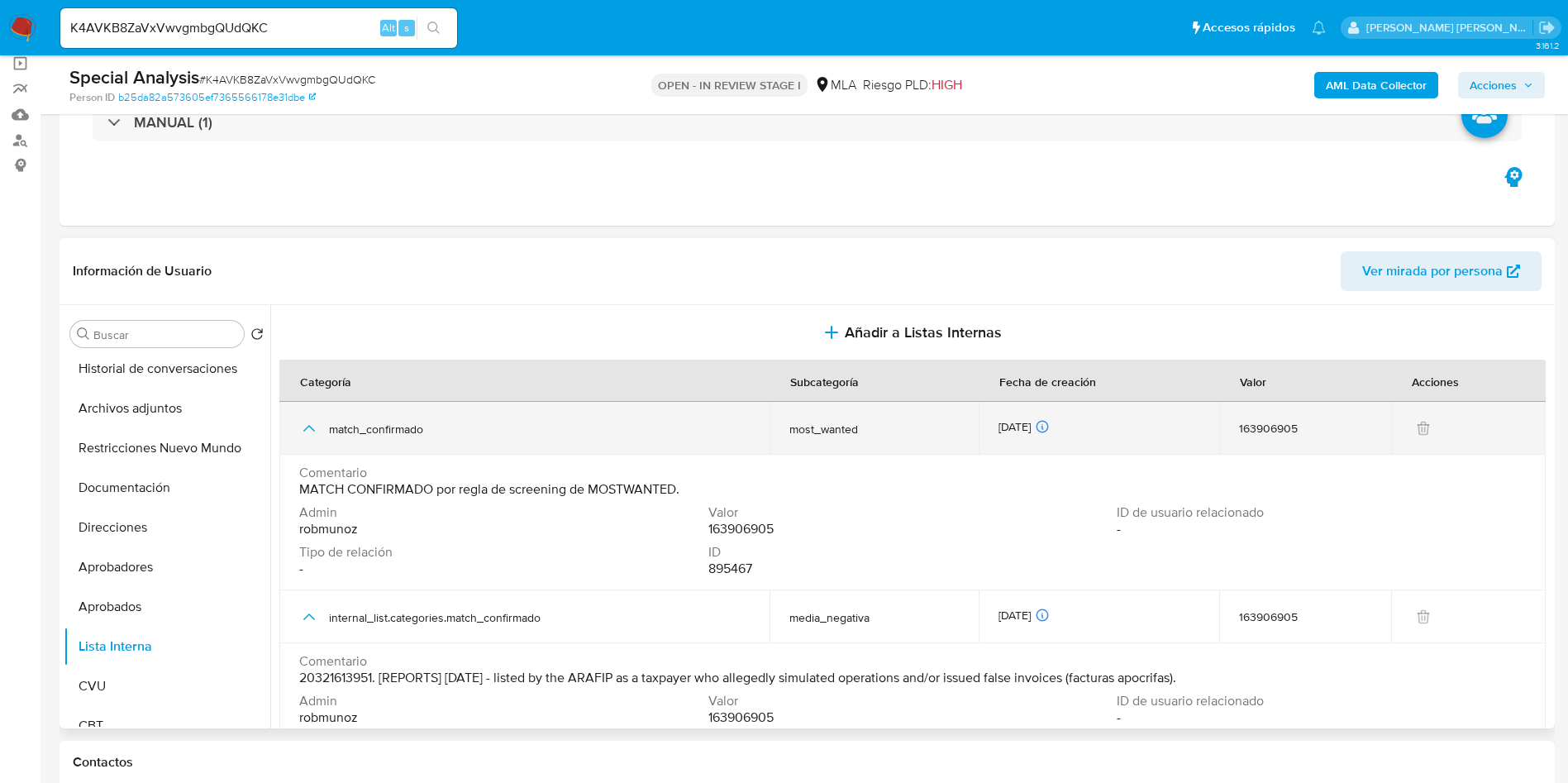
click at [306, 429] on icon "button" at bounding box center [309, 428] width 20 height 20
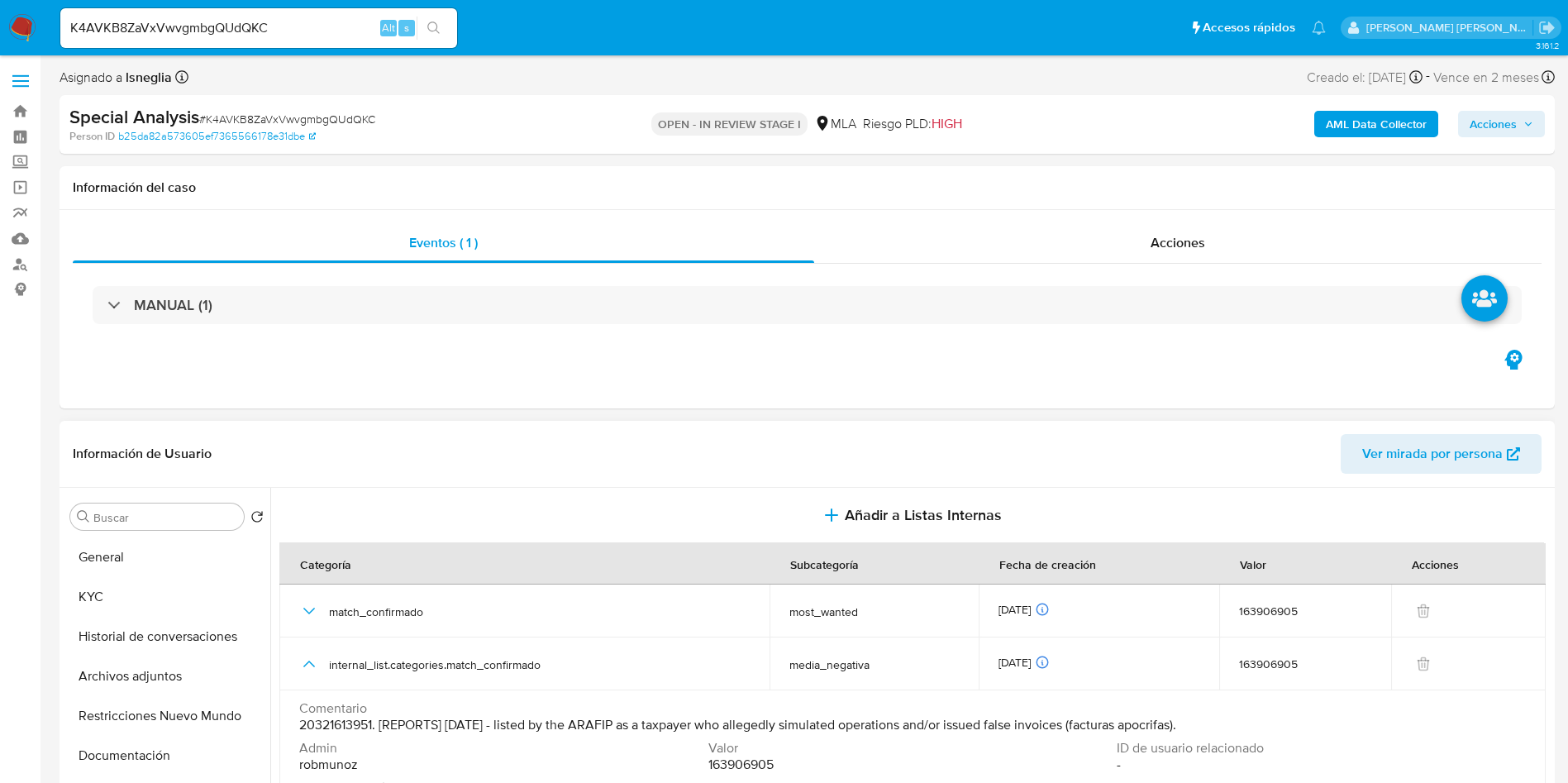
scroll to position [0, 0]
click at [140, 558] on button "Historial Casos" at bounding box center [160, 556] width 194 height 40
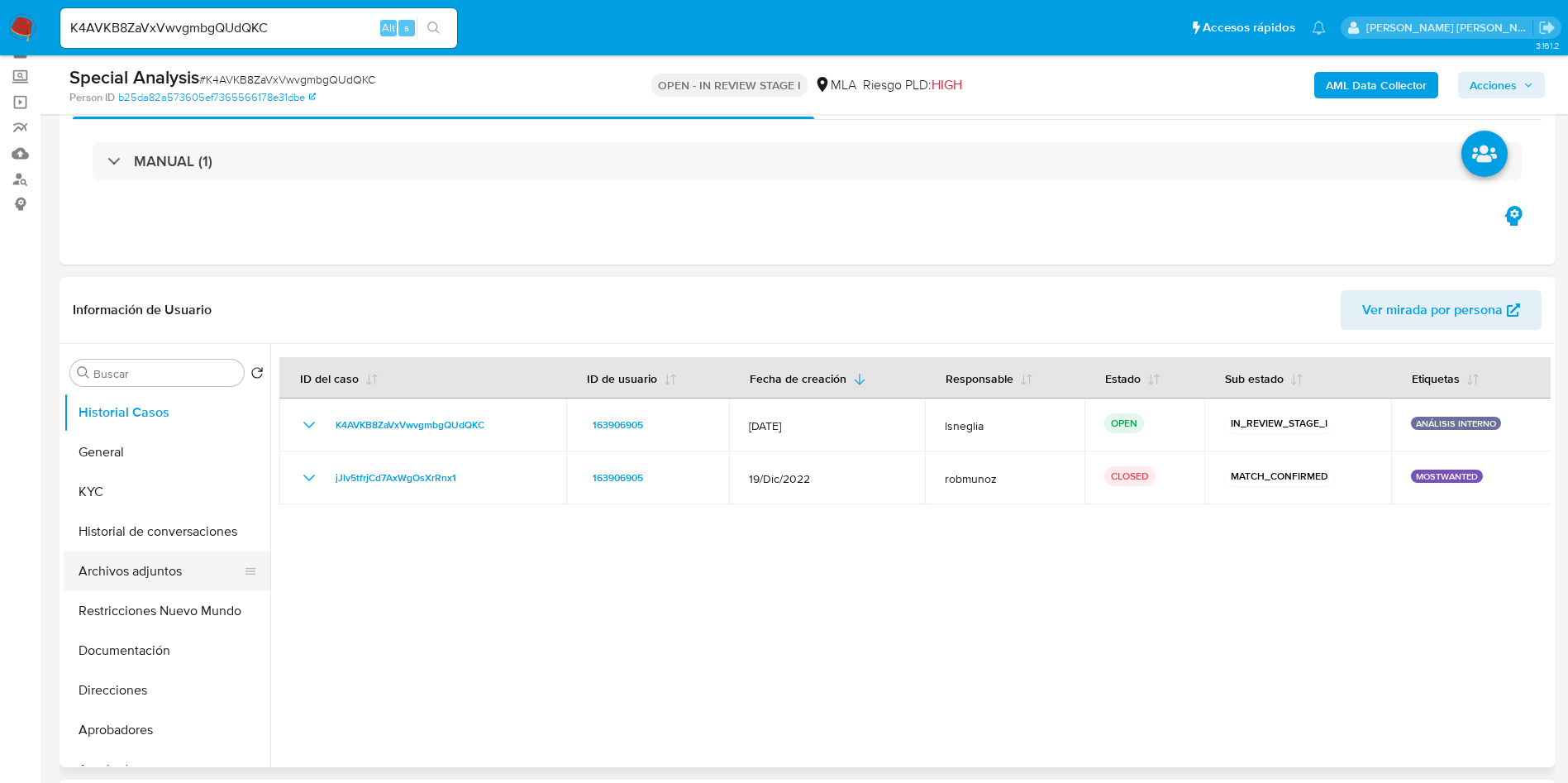
scroll to position [124, 0]
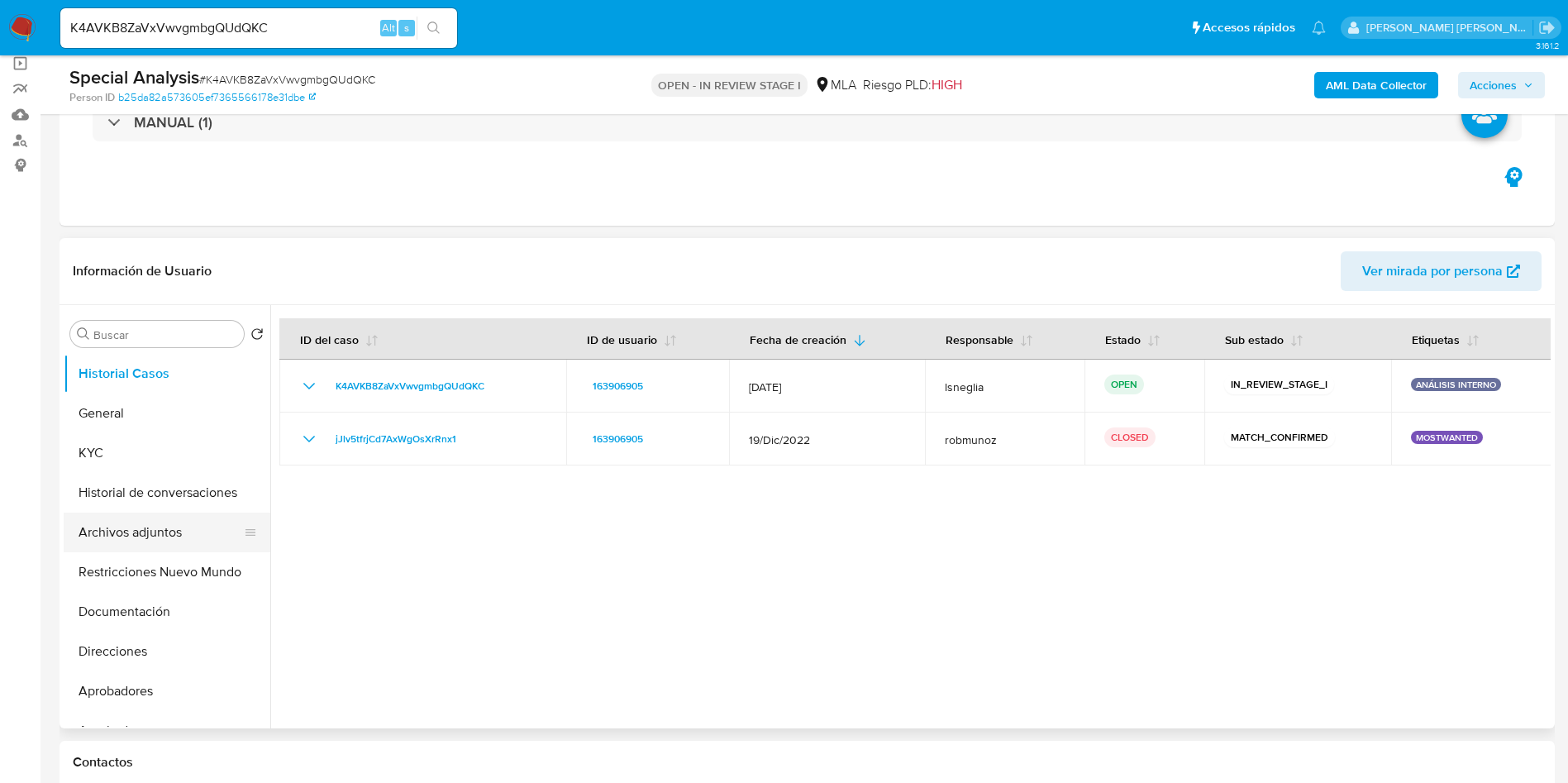
click at [142, 532] on button "Archivos adjuntos" at bounding box center [160, 532] width 194 height 40
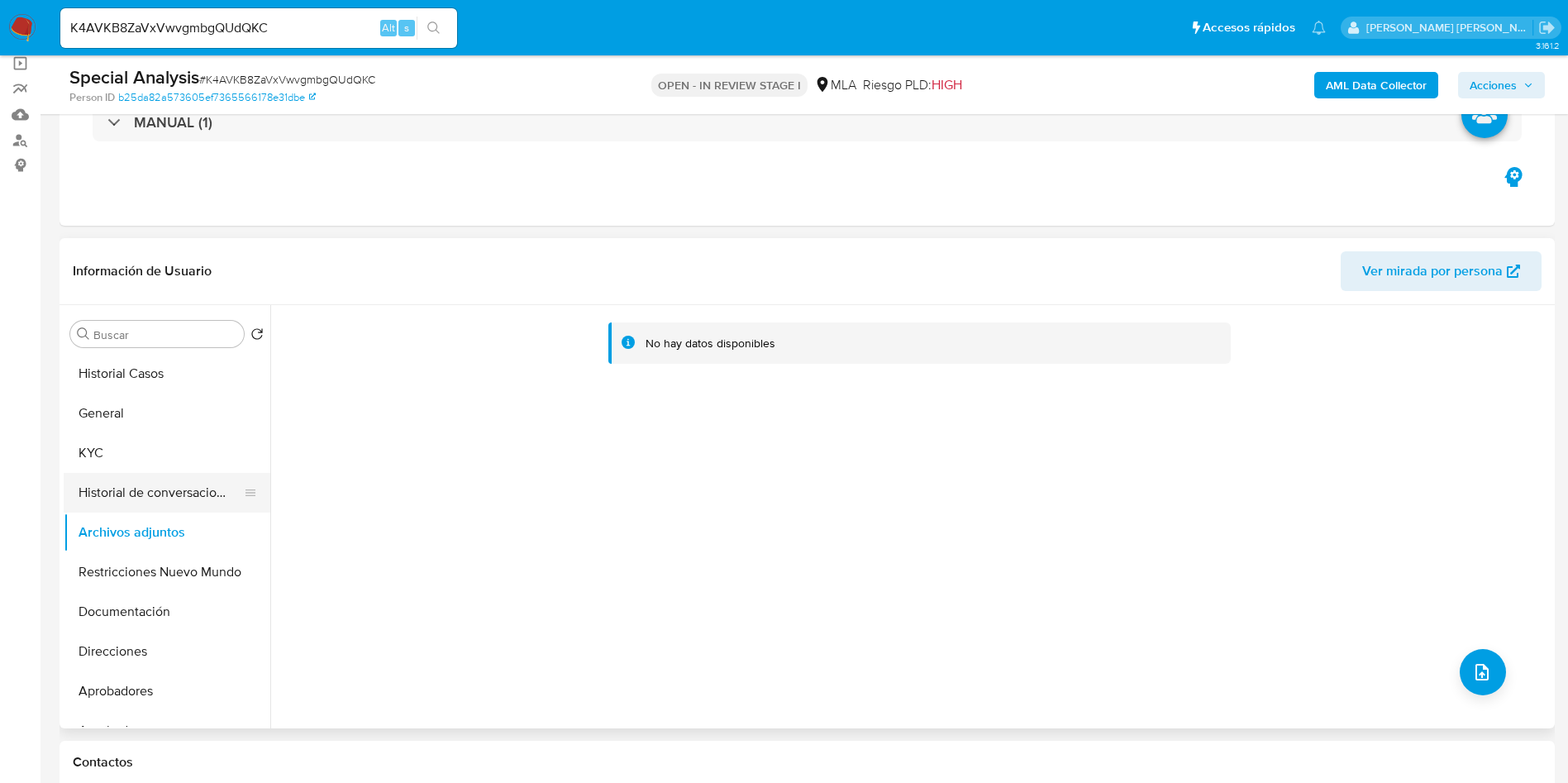
click at [165, 496] on button "Historial de conversaciones" at bounding box center [160, 492] width 194 height 40
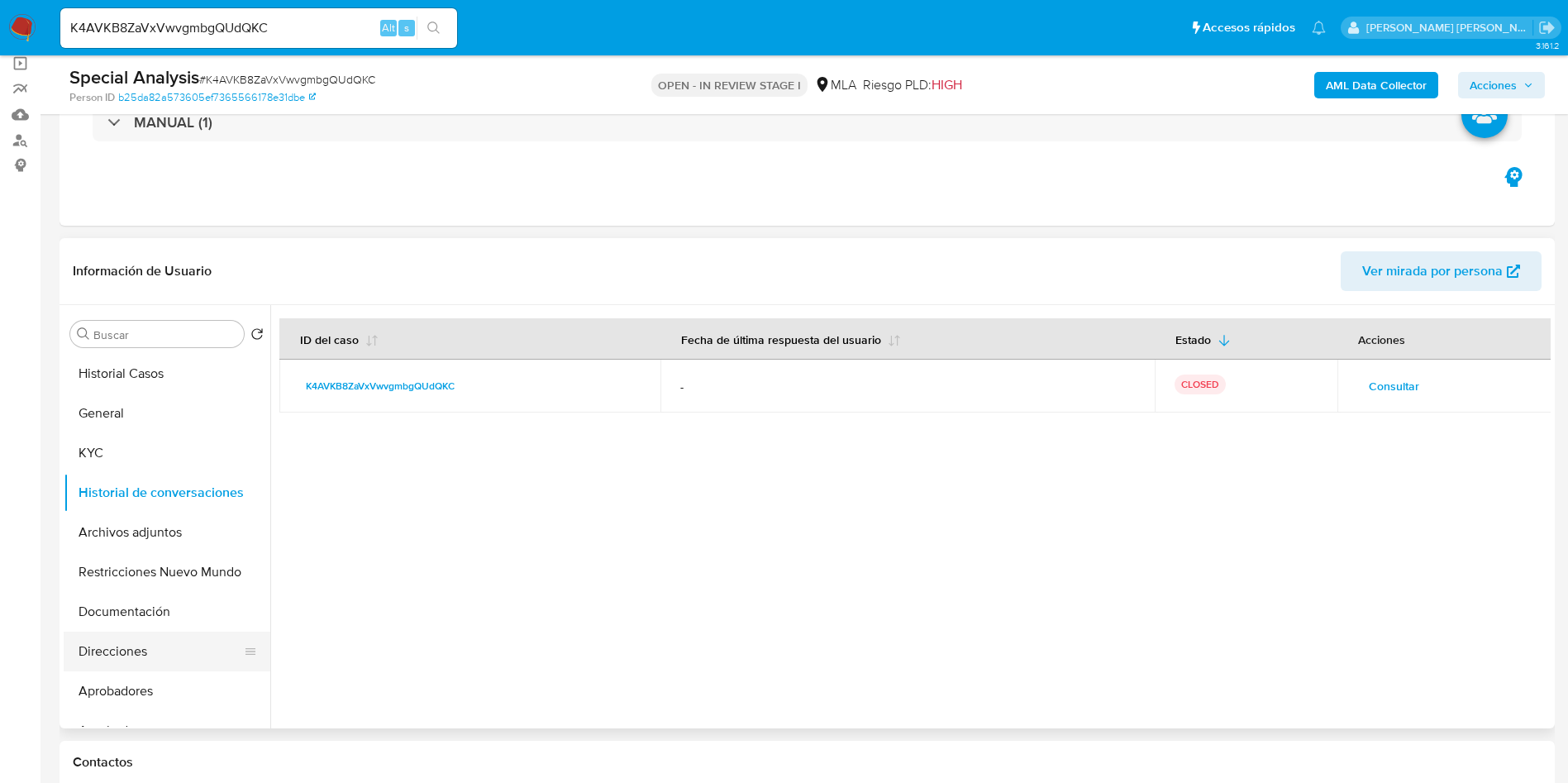
click at [137, 652] on button "Direcciones" at bounding box center [160, 651] width 194 height 40
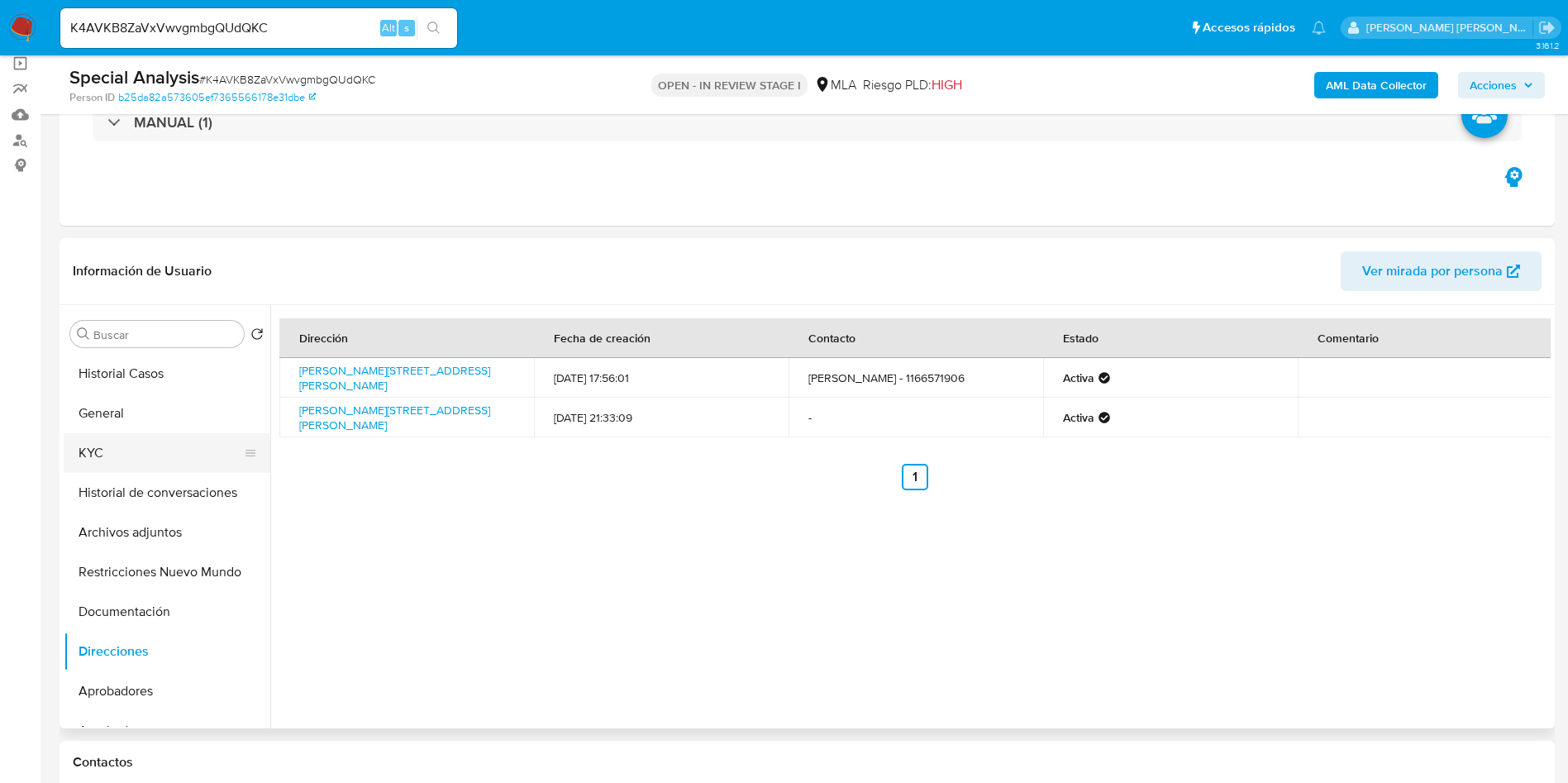
click at [131, 440] on button "KYC" at bounding box center [160, 453] width 194 height 40
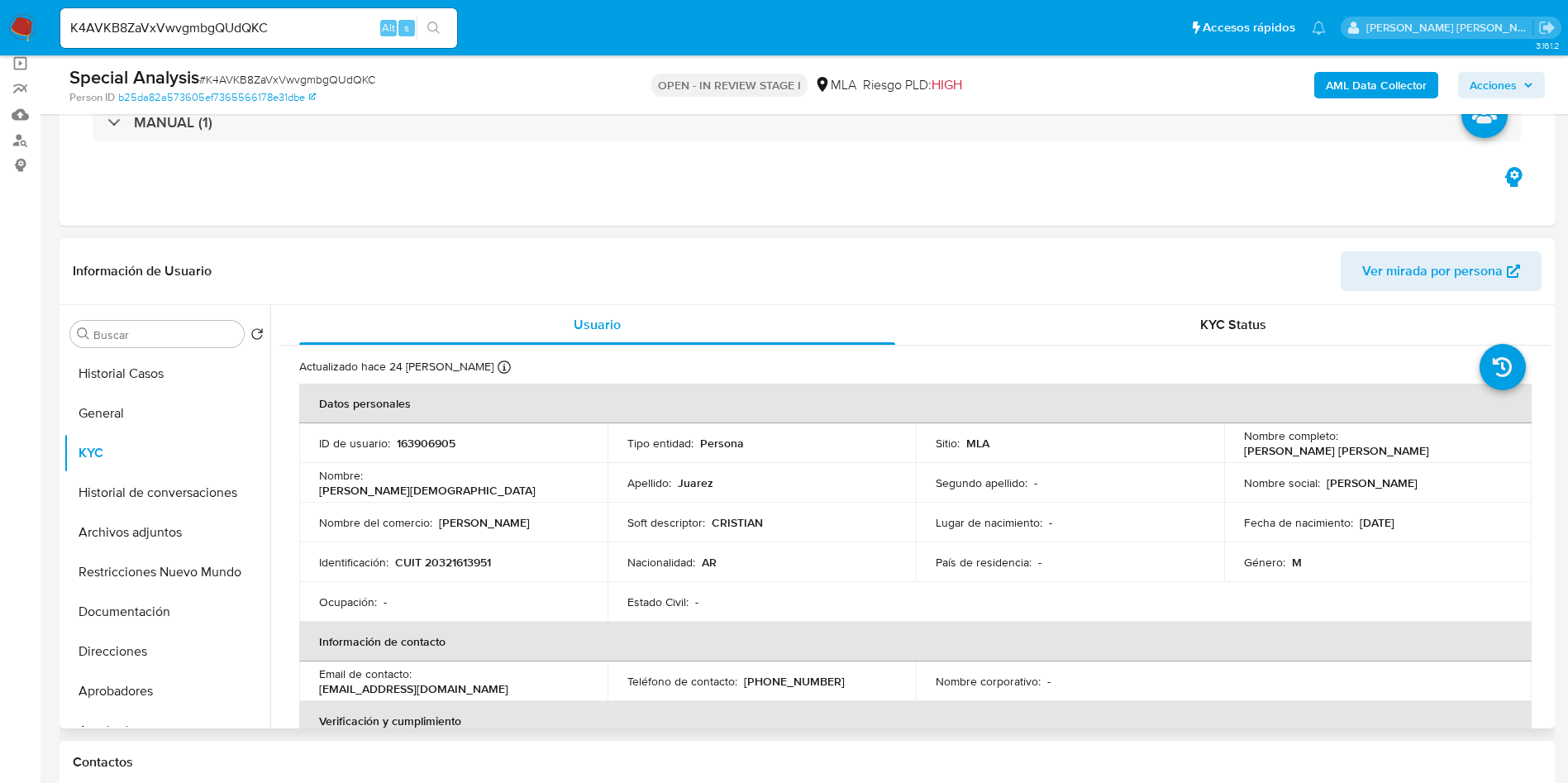
click at [468, 563] on p "CUIT 20321613951" at bounding box center [443, 562] width 96 height 15
copy p "20321613951"
click at [442, 445] on p "163906905" at bounding box center [426, 443] width 59 height 15
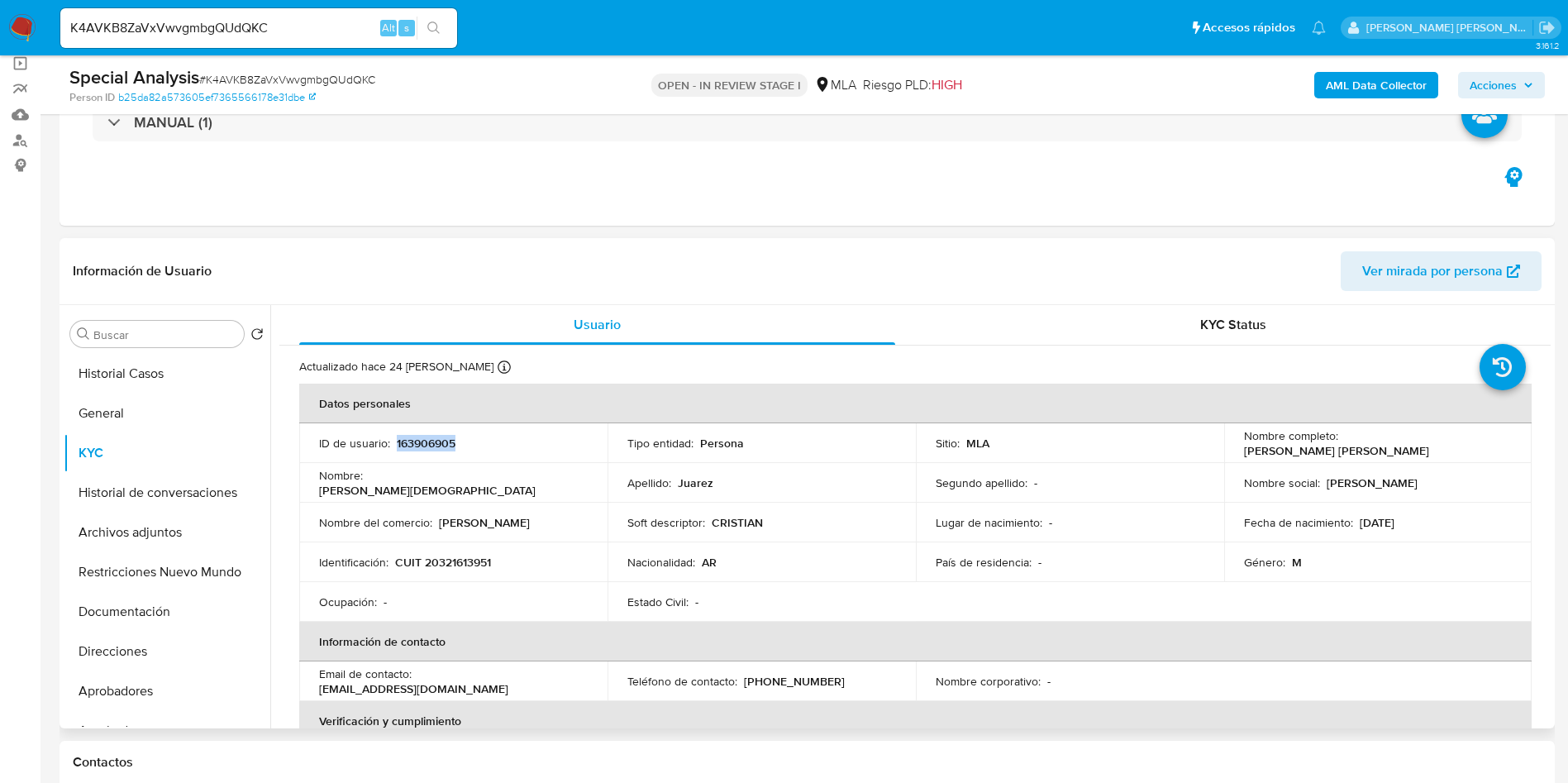
copy p "163906905"
drag, startPoint x: 1340, startPoint y: 443, endPoint x: 1486, endPoint y: 442, distance: 146.0
click at [1486, 442] on div "Nombre completo : Cristian Ezequiel Juarez" at bounding box center [1378, 443] width 268 height 30
copy p "[PERSON_NAME] [PERSON_NAME]"
drag, startPoint x: 419, startPoint y: 684, endPoint x: 572, endPoint y: 683, distance: 153.0
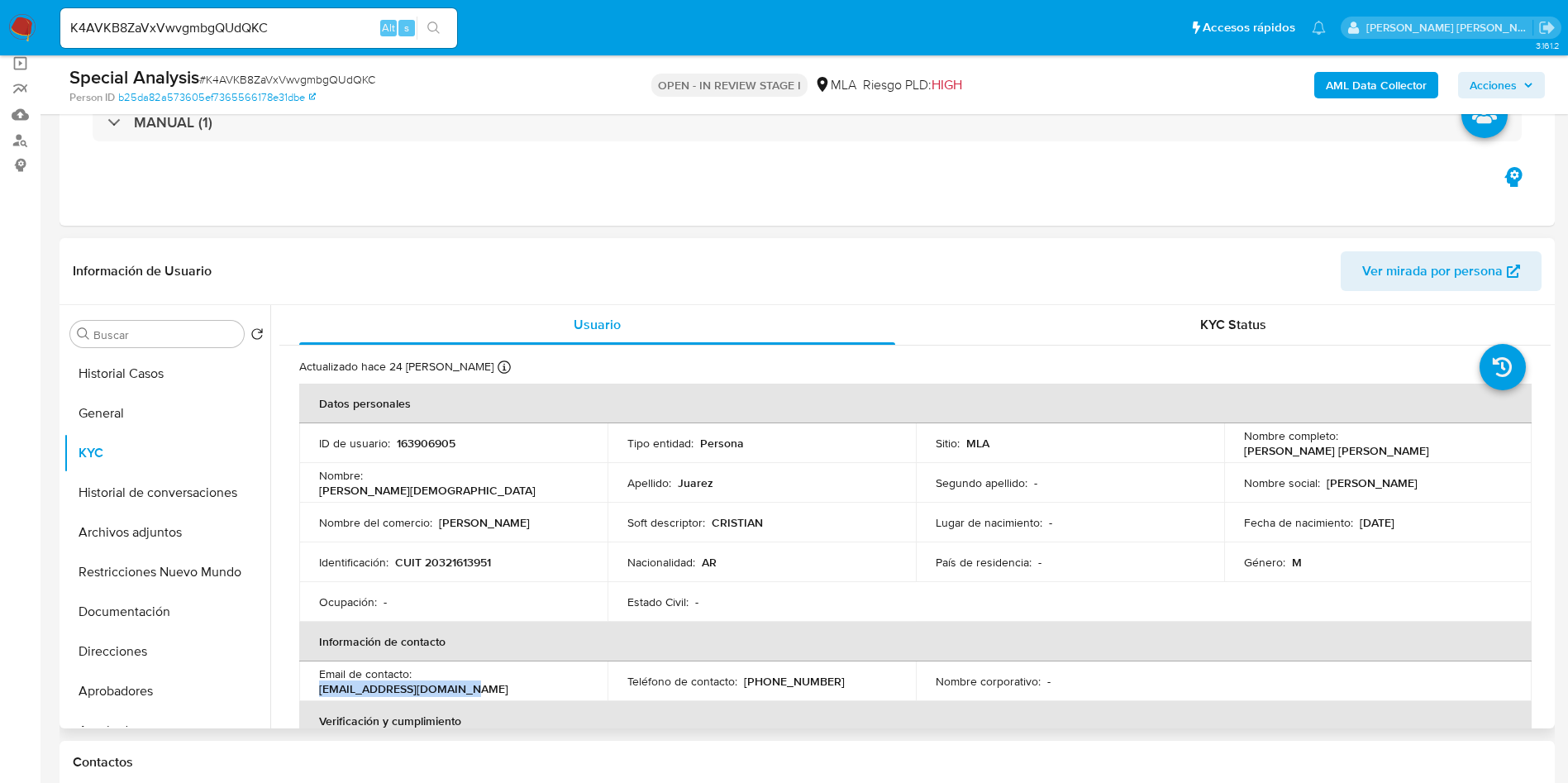
click at [572, 683] on div "Email de contacto : crisjuarezclon@gmail.com" at bounding box center [453, 681] width 268 height 30
copy p "crisjuarezclon@gmail.com"
click at [808, 681] on p "(11) 66571906" at bounding box center [794, 681] width 101 height 15
click at [777, 676] on p "(11) 66571906" at bounding box center [794, 681] width 101 height 15
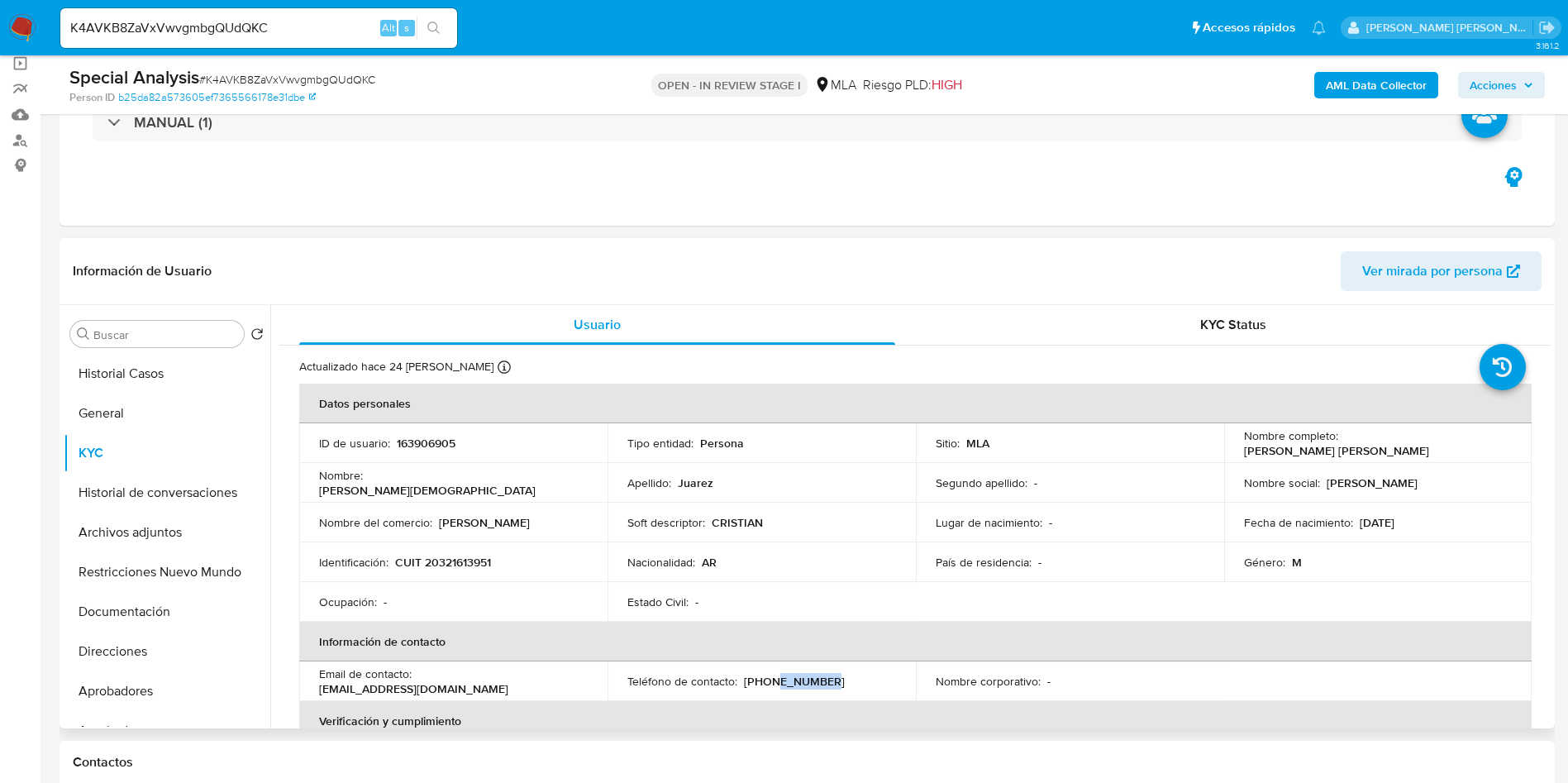
click at [777, 676] on p "(11) 66571906" at bounding box center [794, 681] width 101 height 15
copy p "66571906"
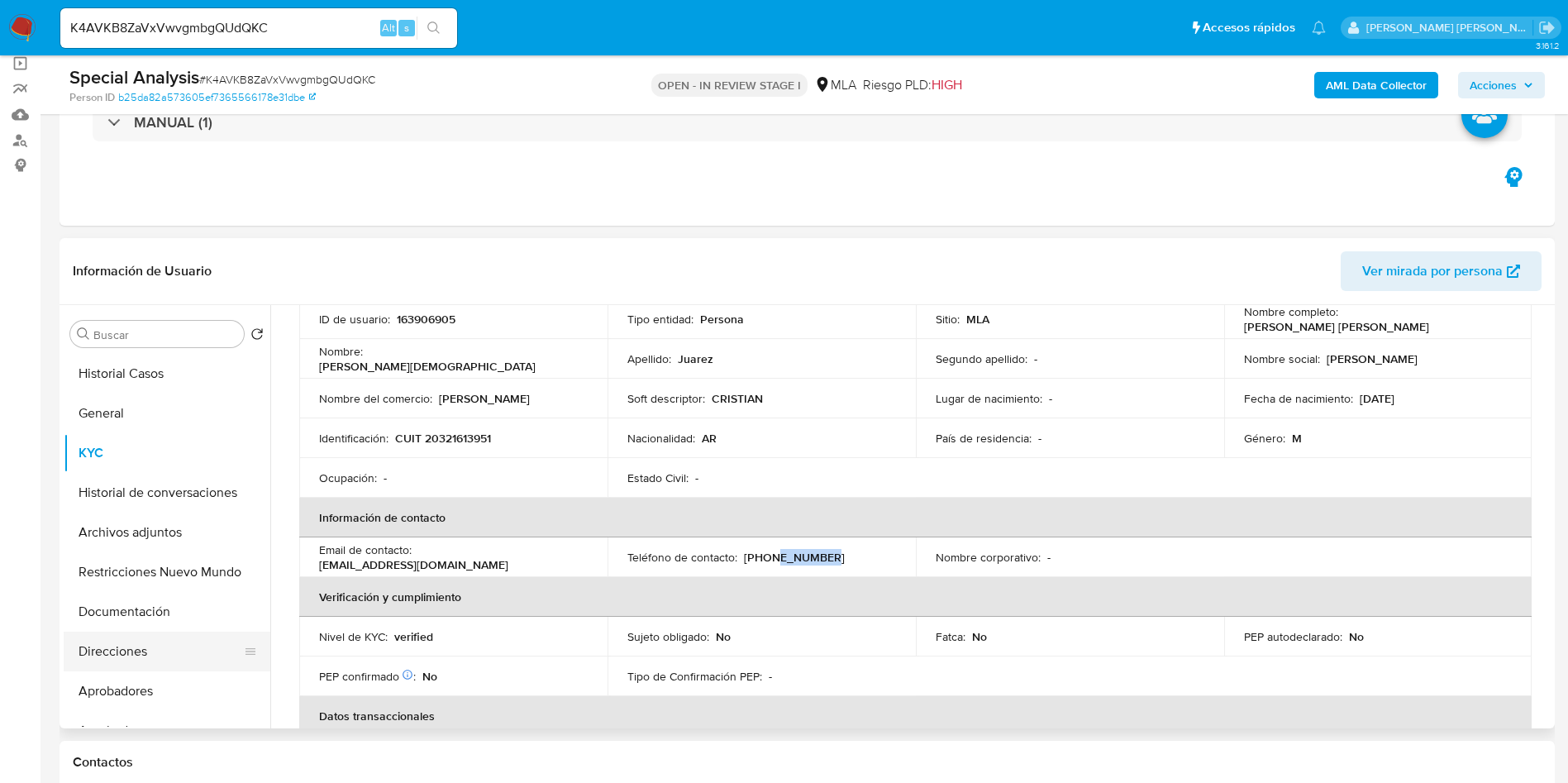
click at [152, 640] on button "Direcciones" at bounding box center [160, 651] width 194 height 40
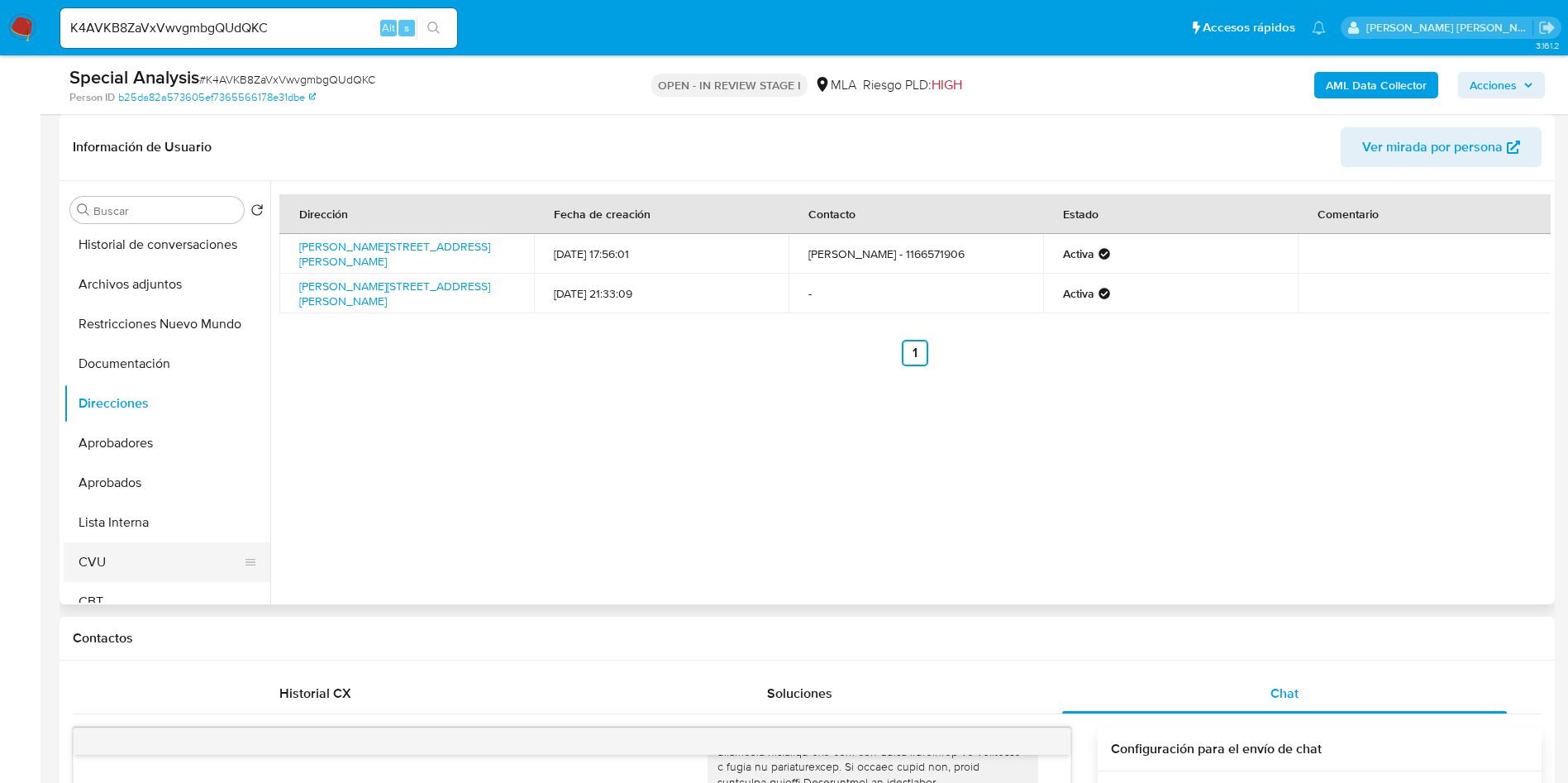
click at [124, 558] on button "CVU" at bounding box center [160, 562] width 194 height 40
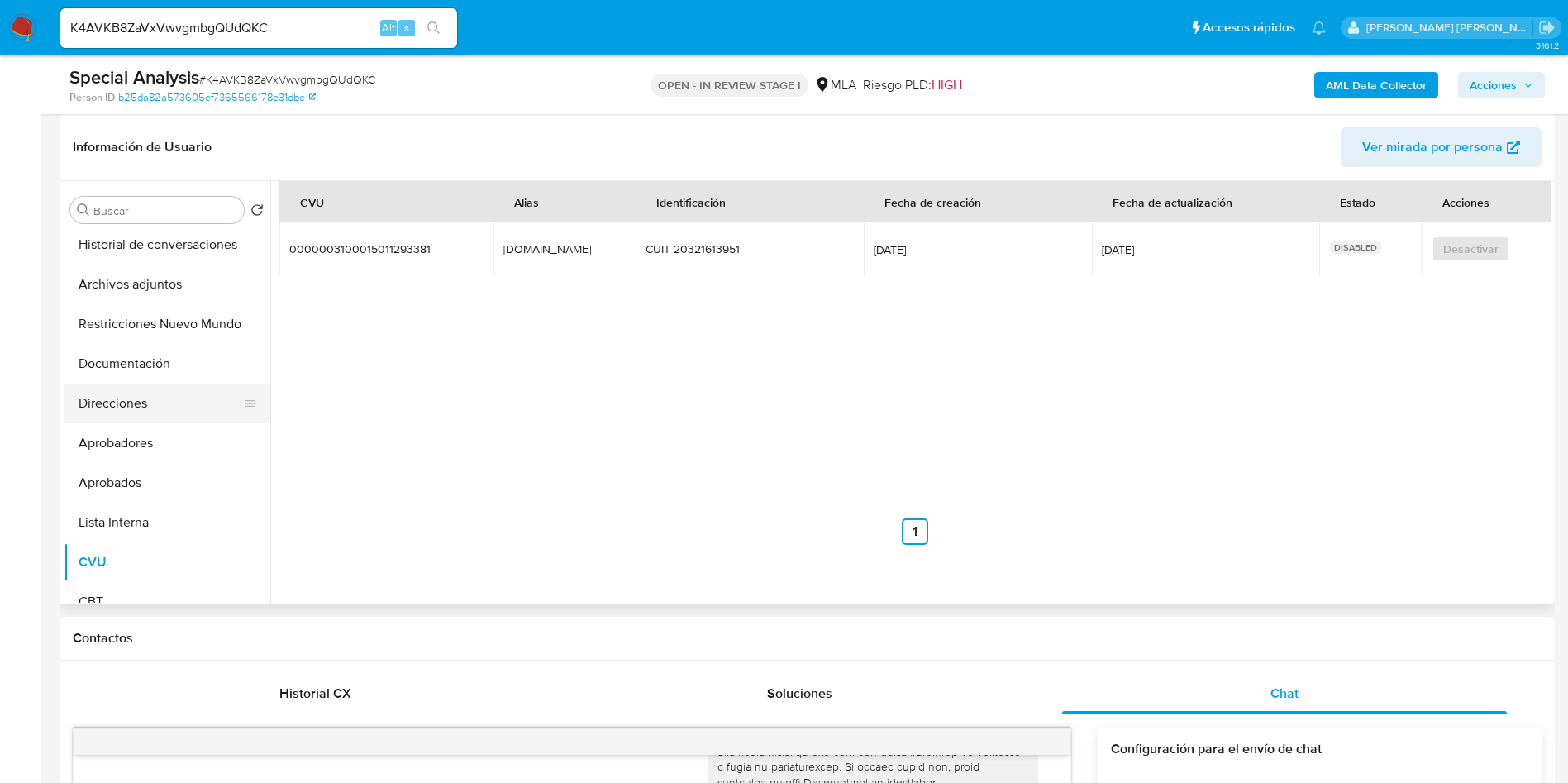
click at [126, 387] on button "Direcciones" at bounding box center [160, 403] width 194 height 40
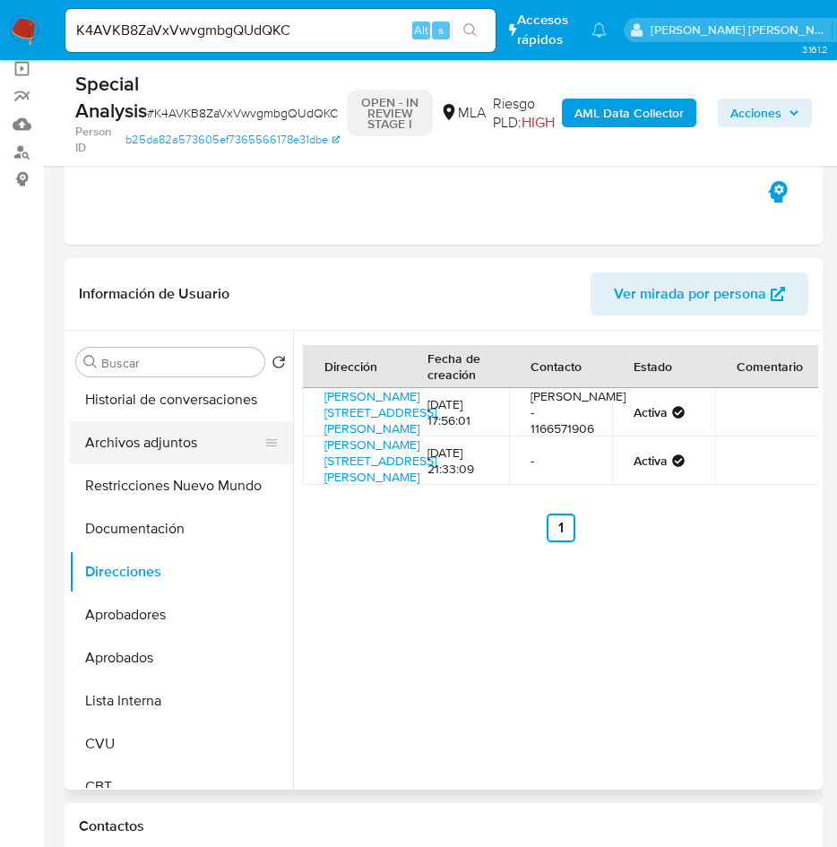
click at [173, 436] on button "Archivos adjuntos" at bounding box center [174, 442] width 210 height 43
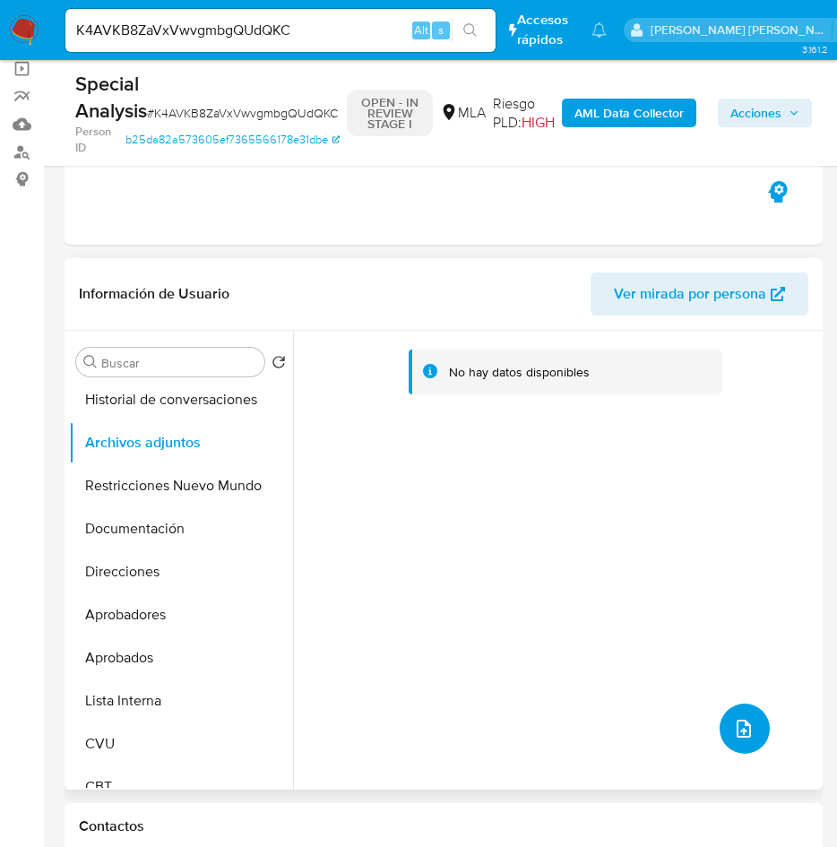
click at [750, 731] on button "upload-file" at bounding box center [745, 728] width 50 height 50
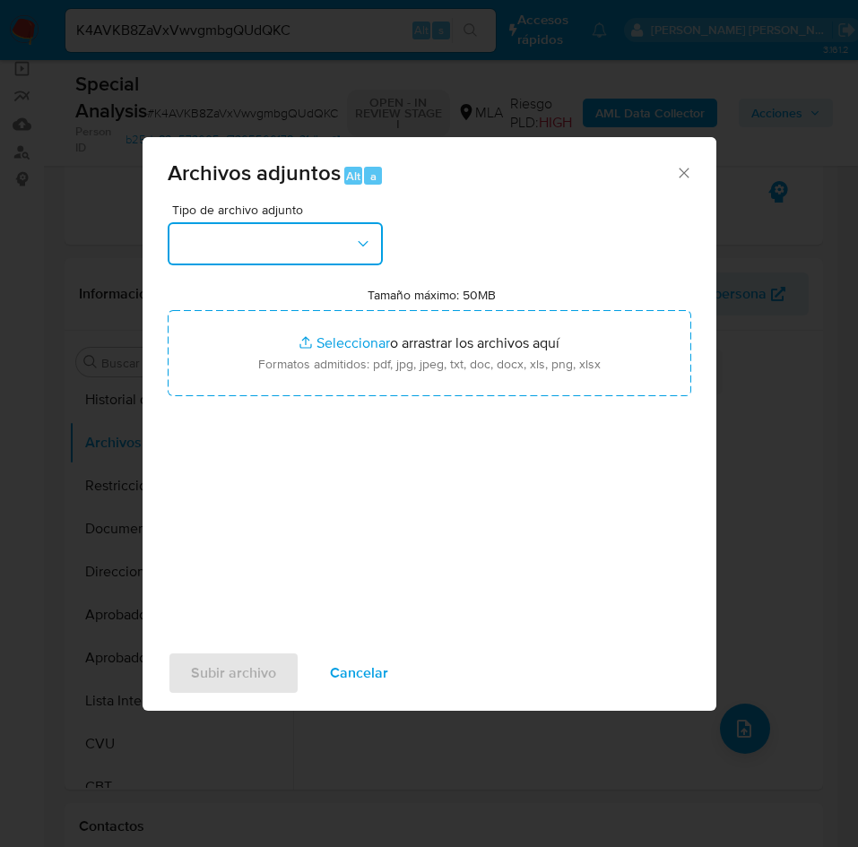
click at [304, 234] on button "button" at bounding box center [275, 243] width 215 height 43
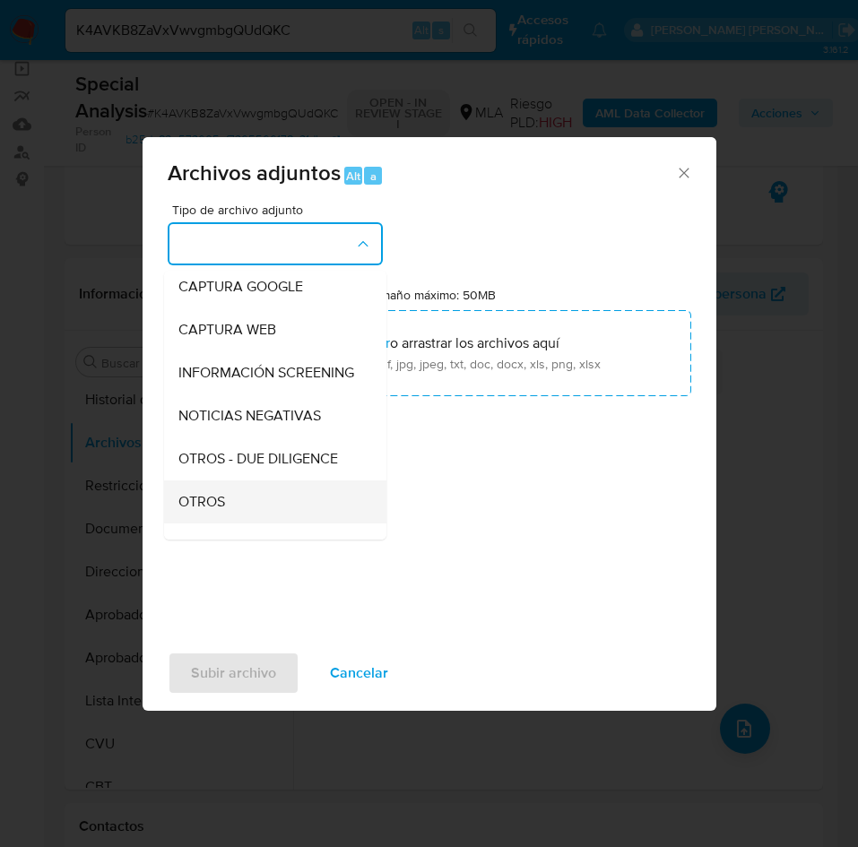
click at [232, 505] on div "OTROS" at bounding box center [269, 501] width 183 height 43
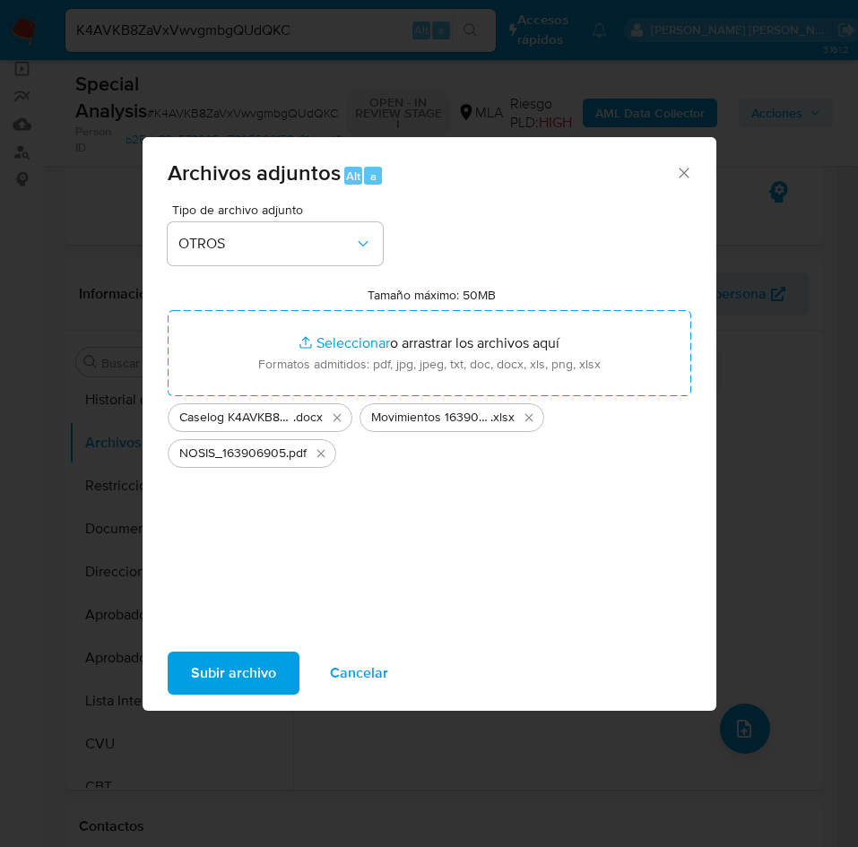
click at [261, 683] on span "Subir archivo" at bounding box center [233, 672] width 85 height 39
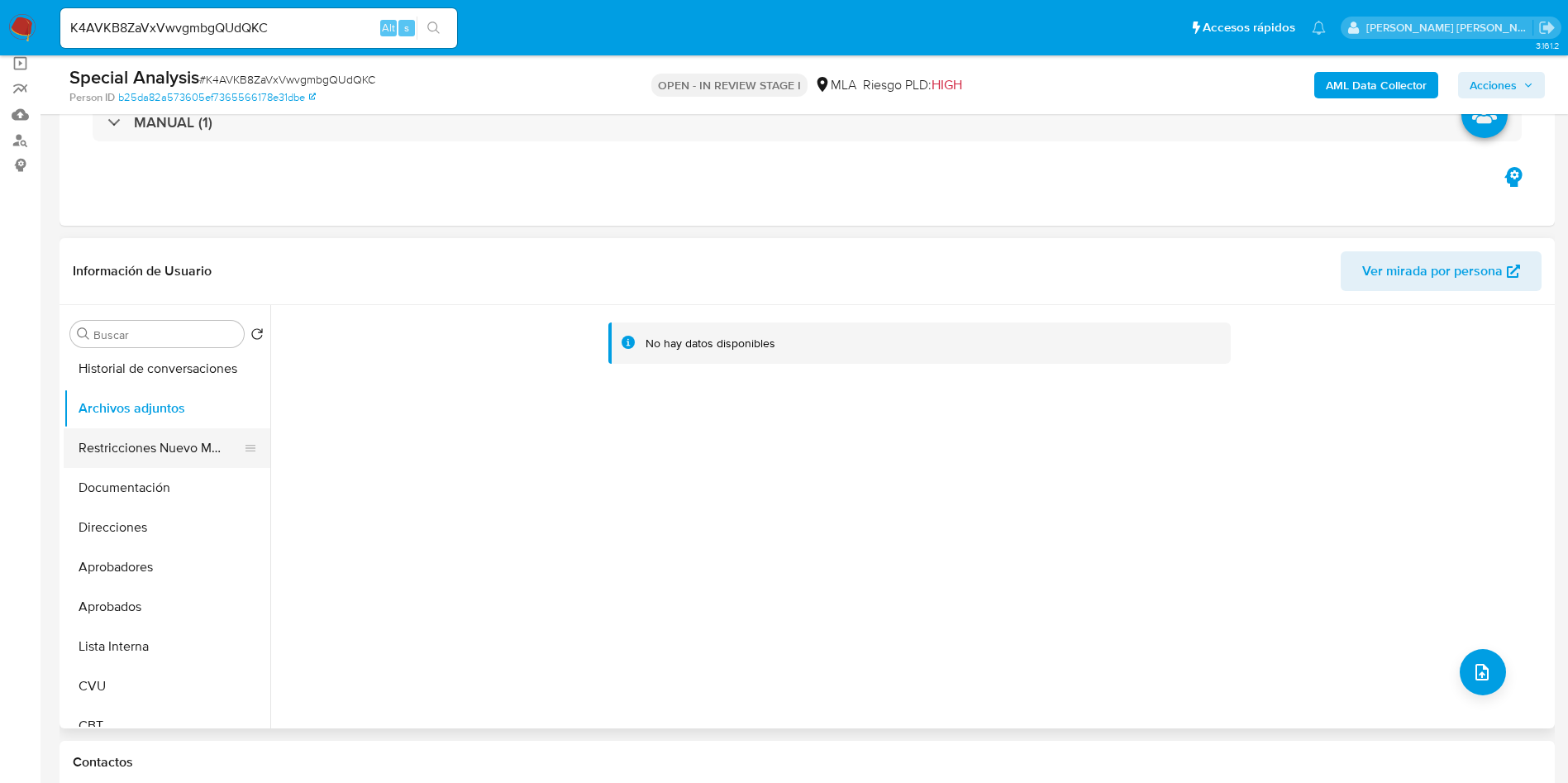
click at [149, 450] on button "Restricciones Nuevo Mundo" at bounding box center [160, 447] width 194 height 40
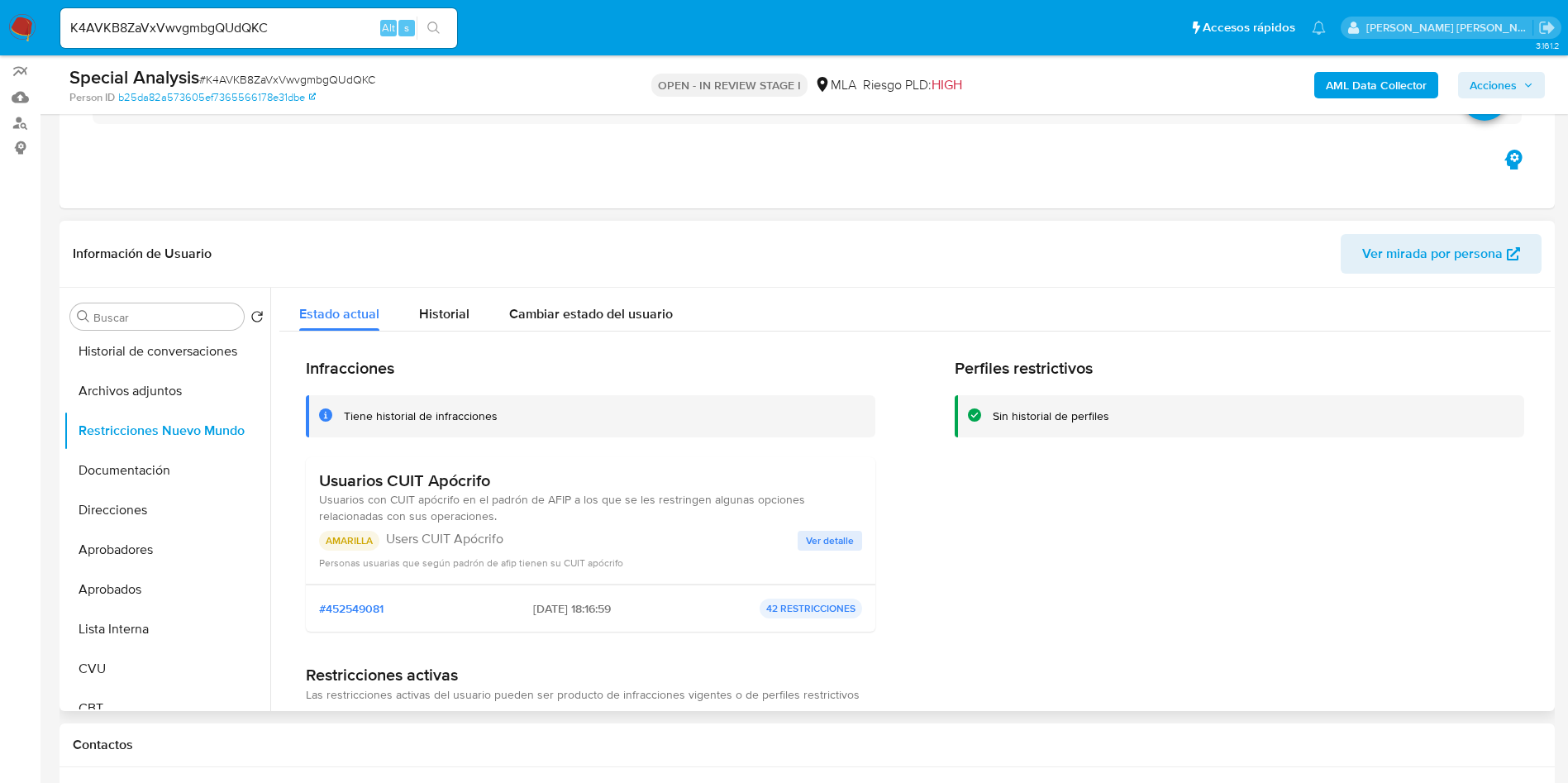
scroll to position [0, 0]
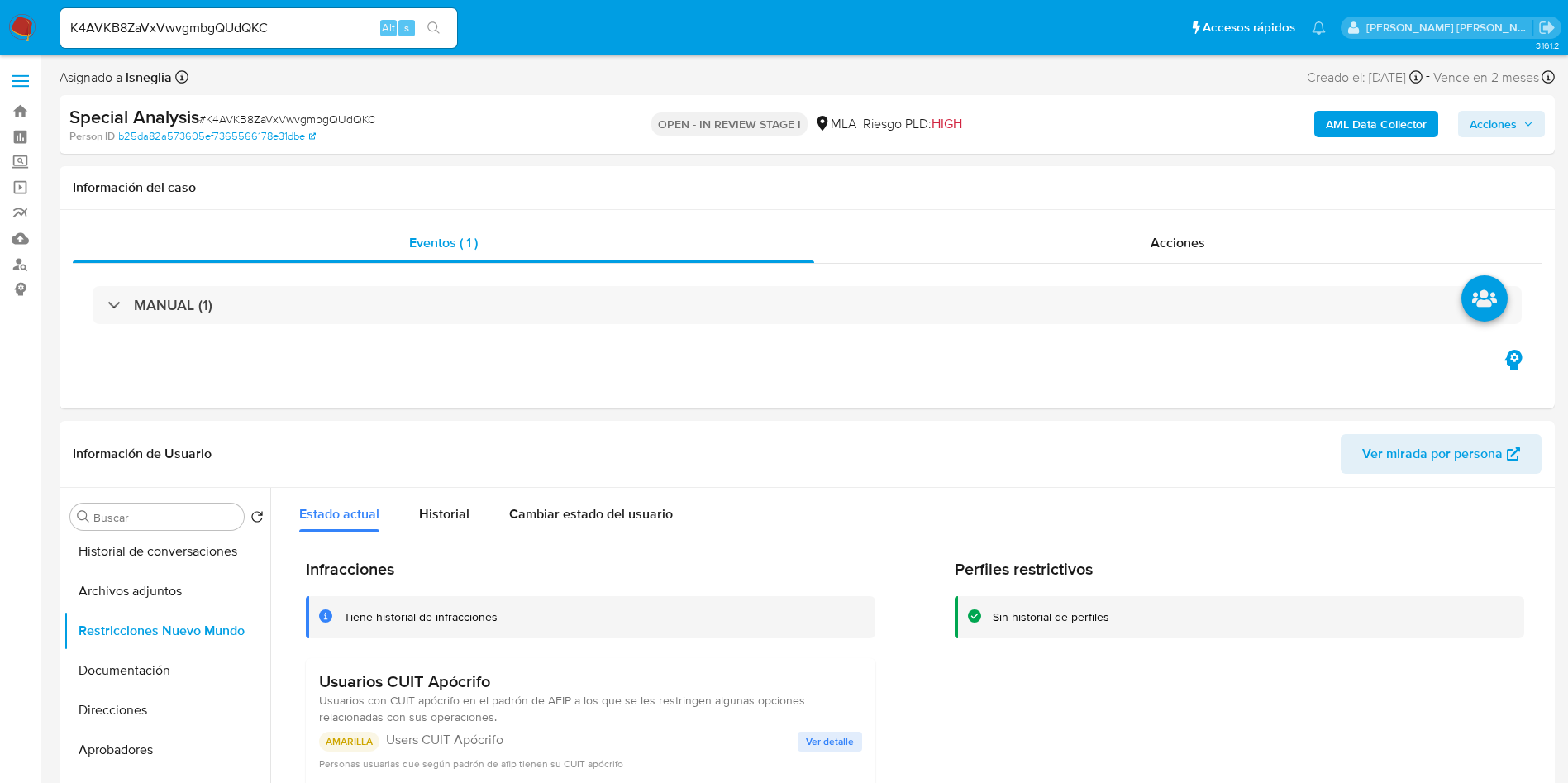
click at [1409, 123] on b "AML Data Collector" at bounding box center [1375, 124] width 101 height 27
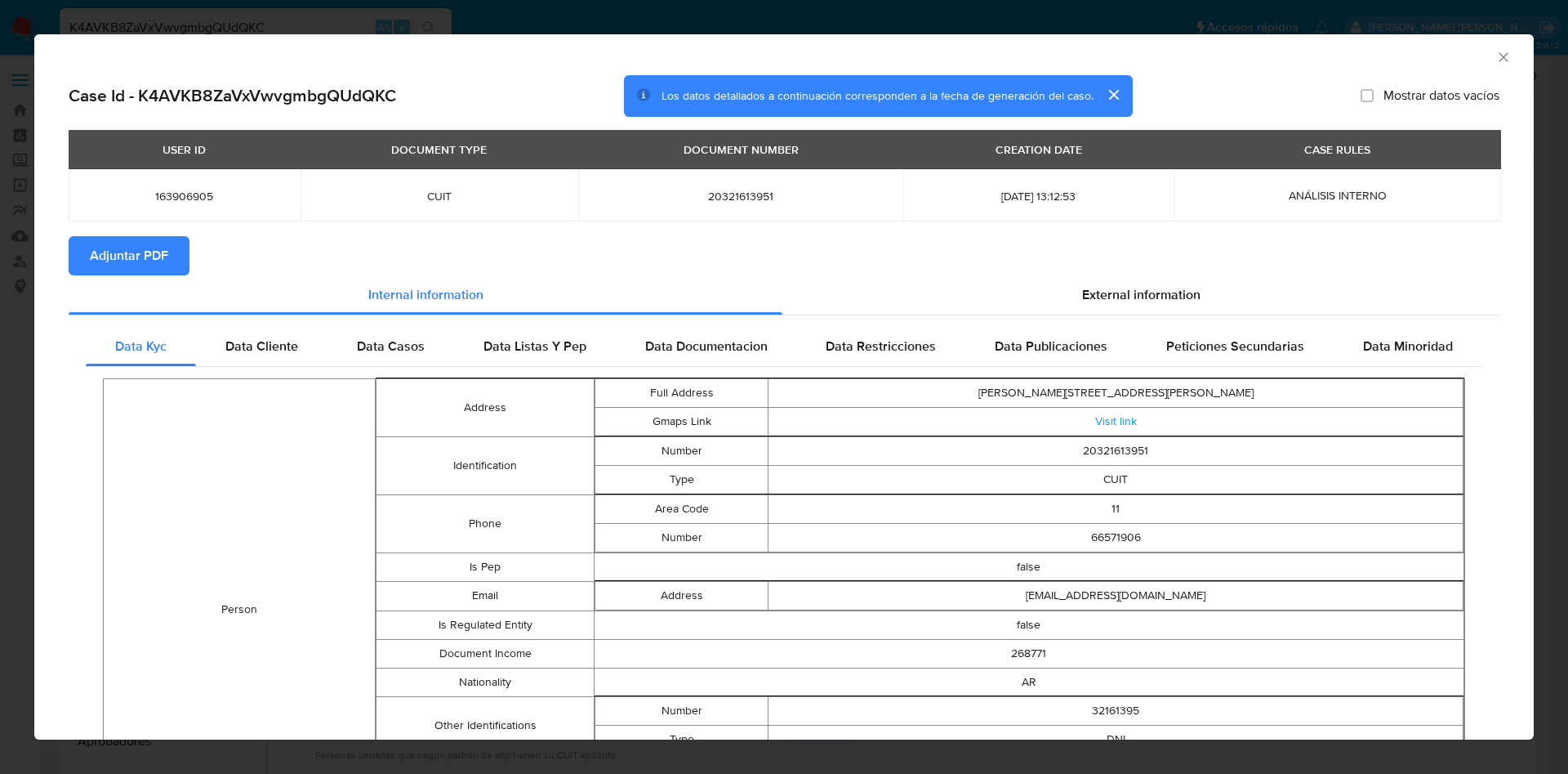
click at [150, 250] on span "Adjuntar PDF" at bounding box center [129, 255] width 78 height 36
click at [263, 346] on span "Data Cliente" at bounding box center [261, 348] width 73 height 19
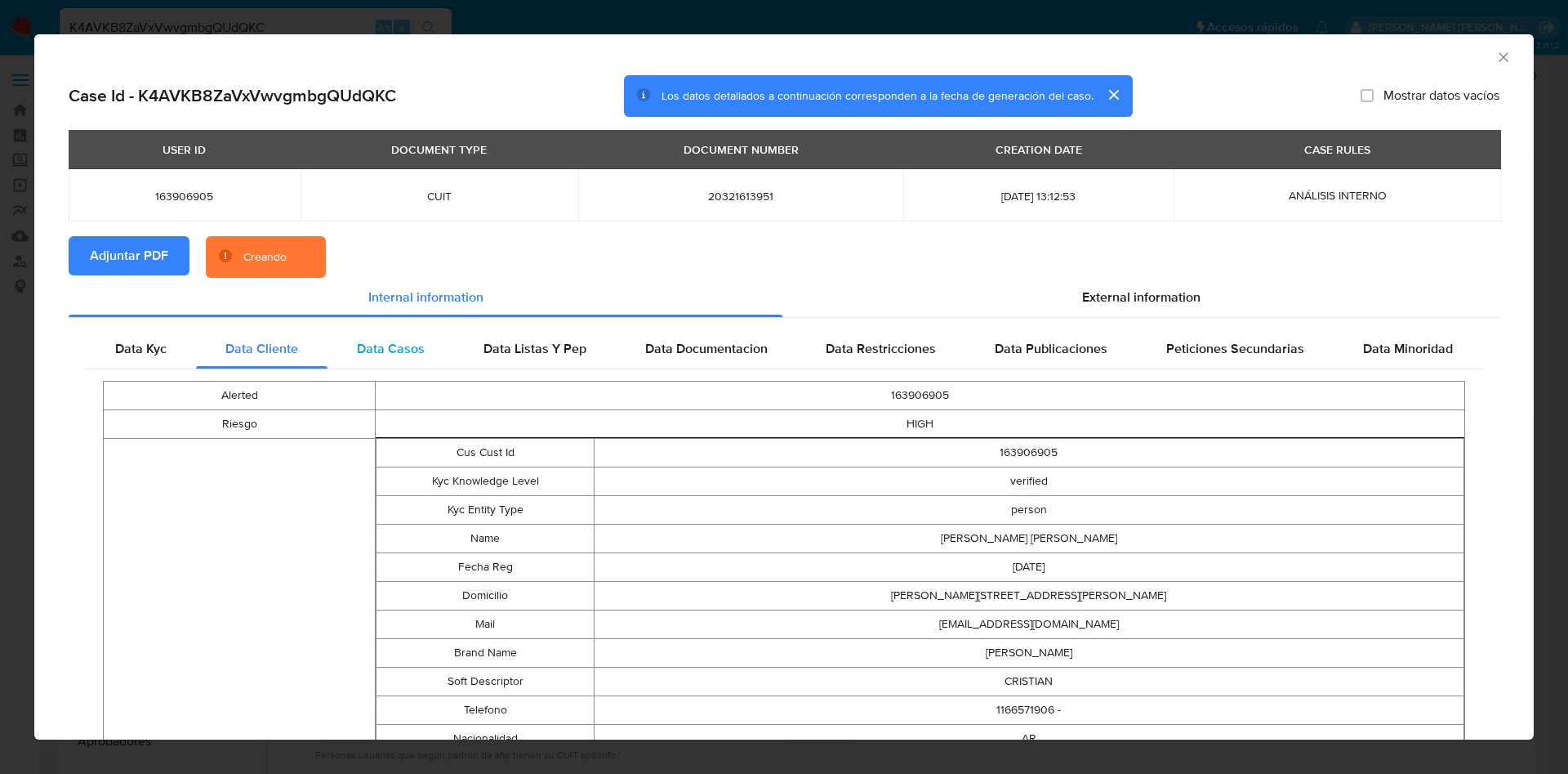
click at [373, 343] on span "Data Casos" at bounding box center [391, 348] width 67 height 19
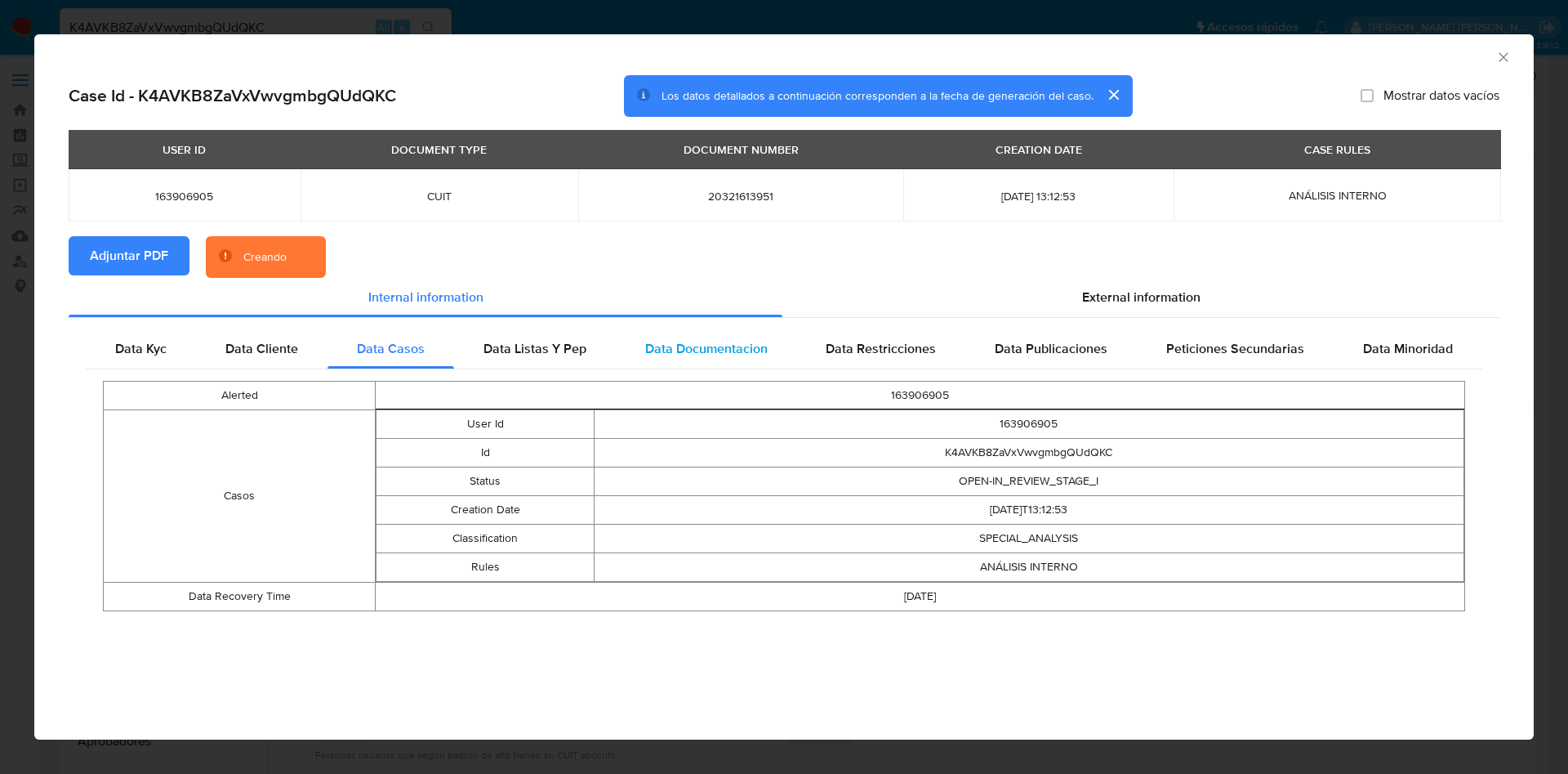
drag, startPoint x: 508, startPoint y: 345, endPoint x: 688, endPoint y: 346, distance: 180.0
click at [509, 345] on span "Data Listas Y Pep" at bounding box center [535, 348] width 103 height 19
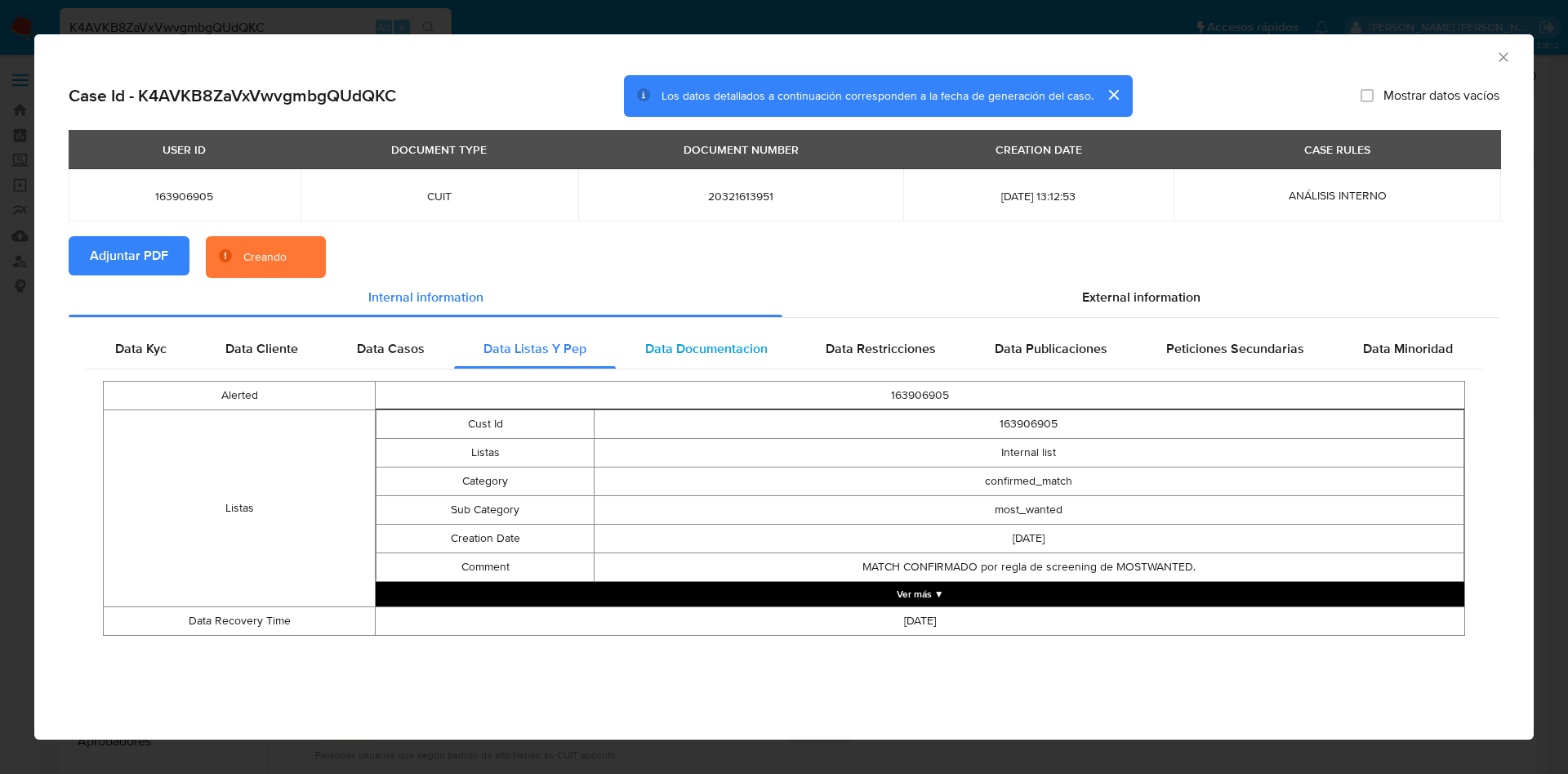
click at [689, 346] on span "Data Documentacion" at bounding box center [706, 348] width 122 height 19
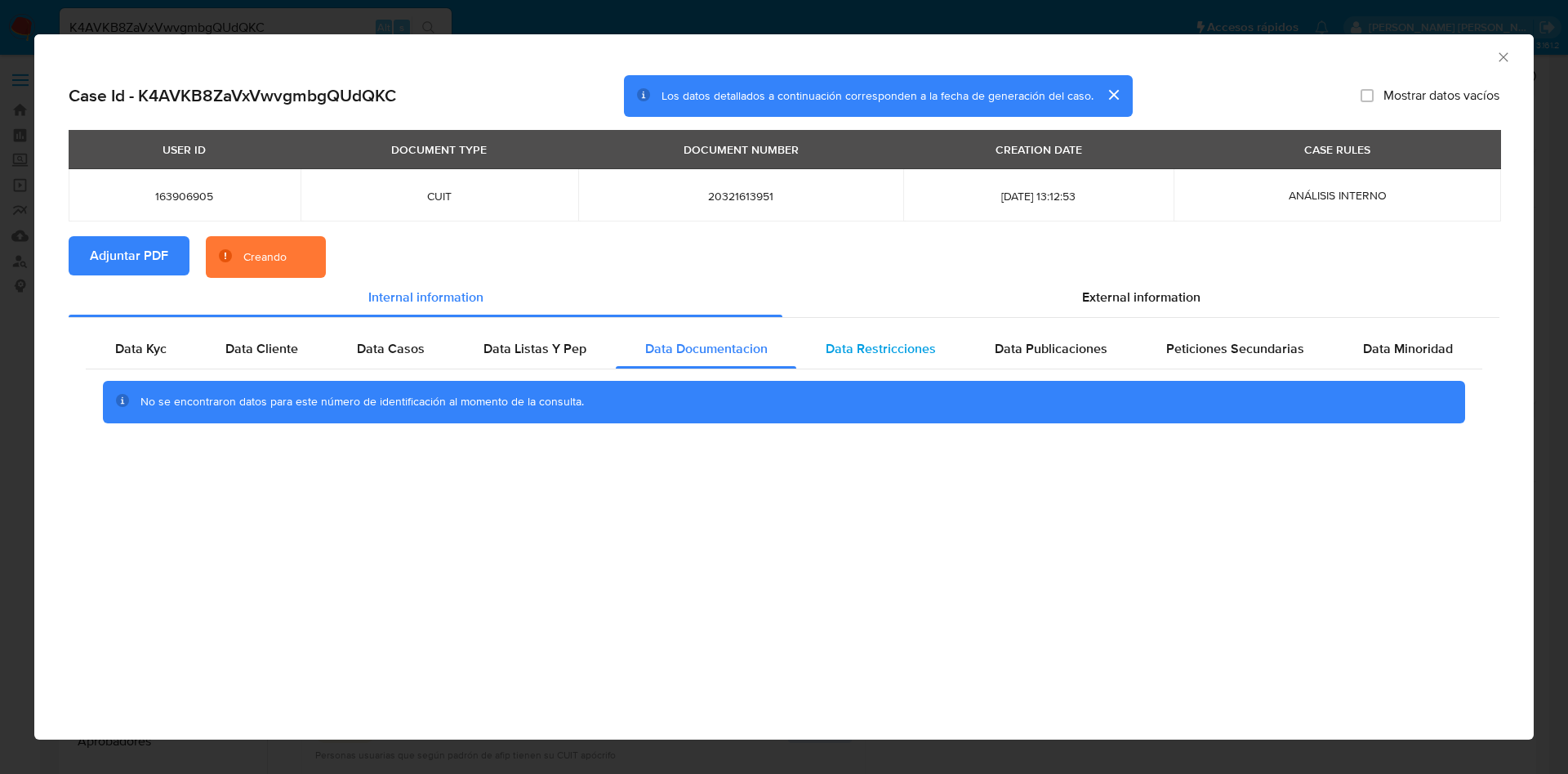
click at [891, 342] on span "Data Restricciones" at bounding box center [880, 348] width 110 height 19
click at [1073, 340] on span "Data Publicaciones" at bounding box center [1051, 348] width 113 height 19
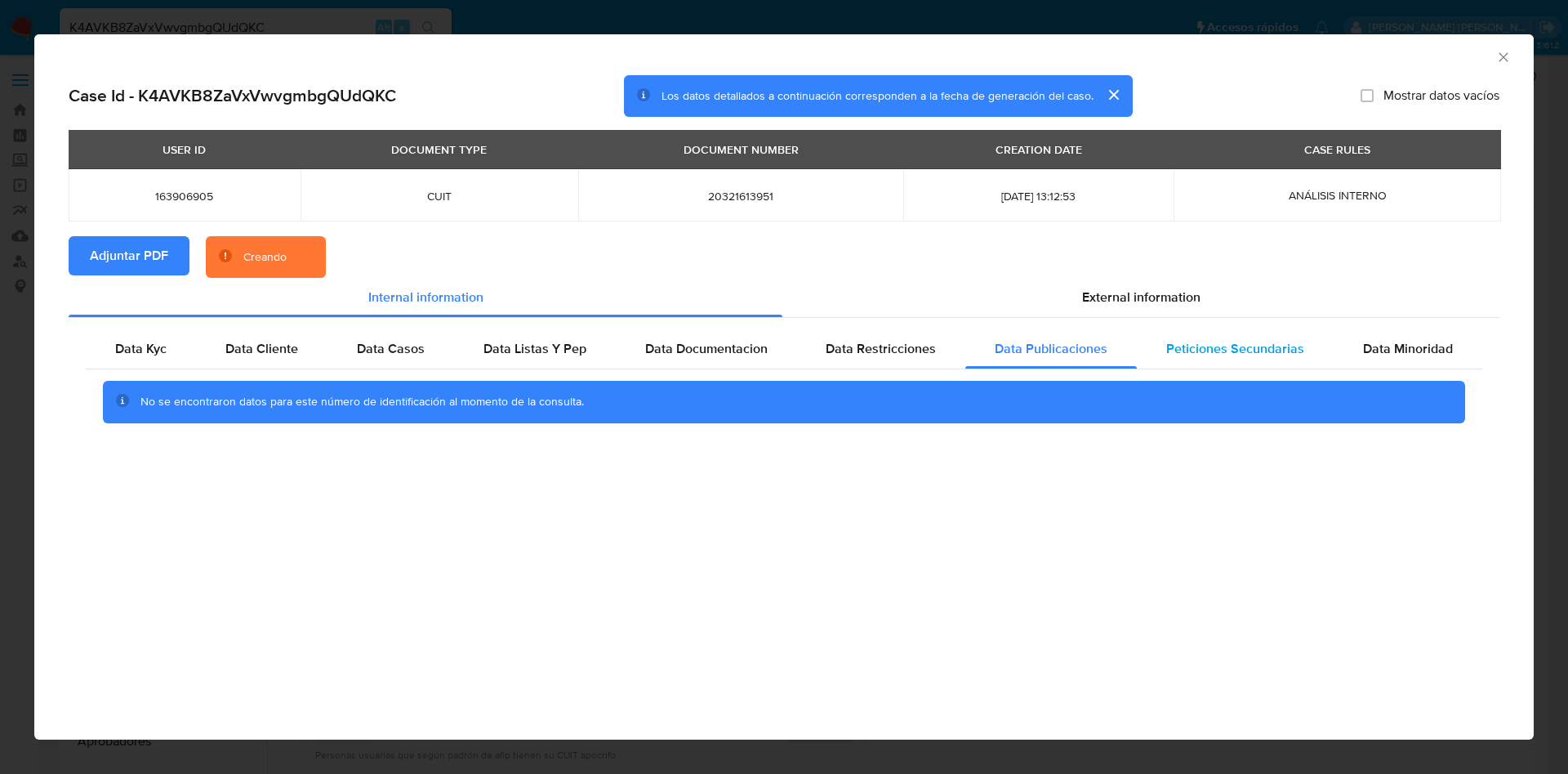
click at [1222, 347] on span "Peticiones Secundarias" at bounding box center [1235, 348] width 138 height 19
click at [1372, 340] on span "Data Minoridad" at bounding box center [1408, 348] width 90 height 19
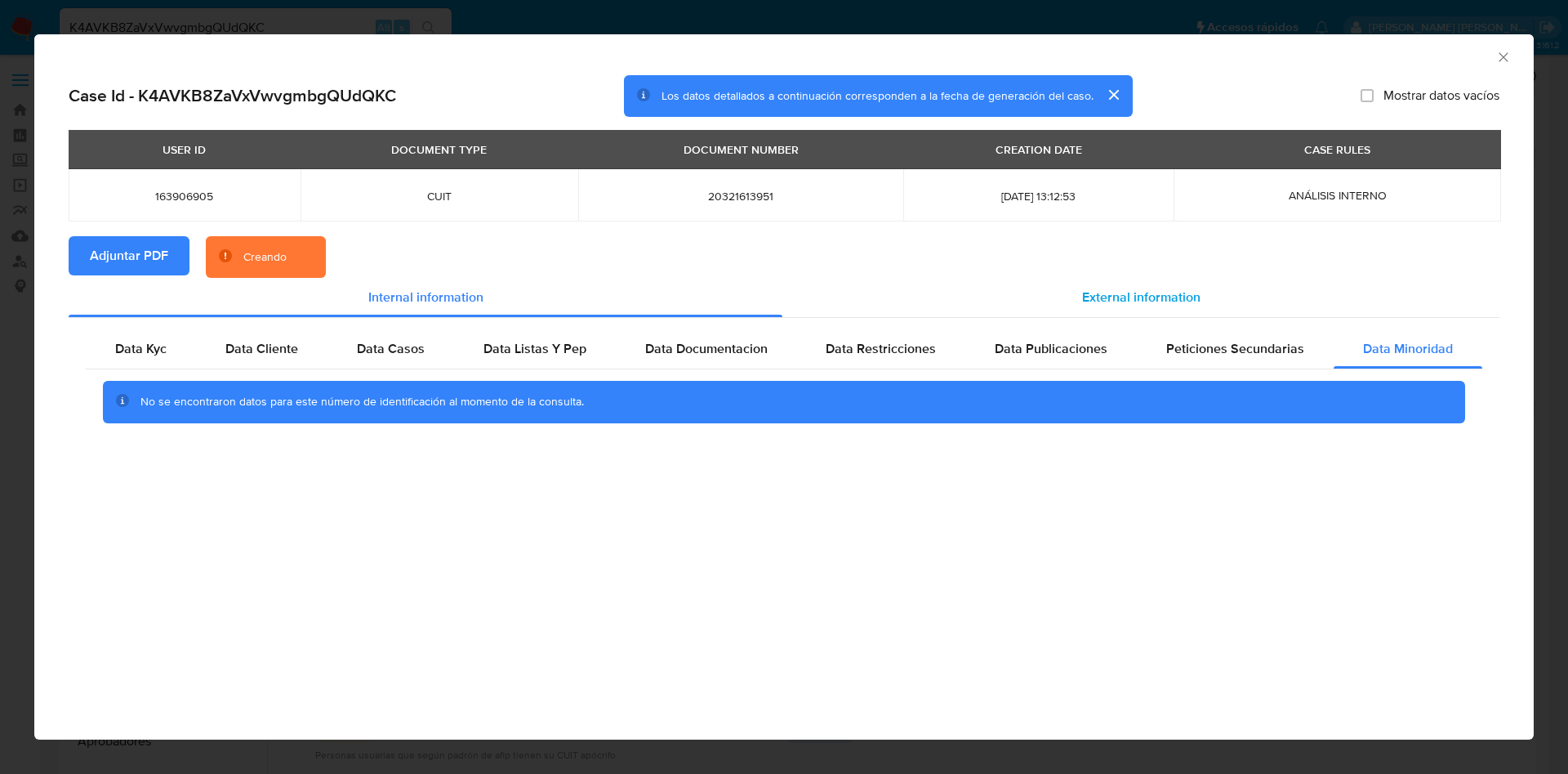
click at [1132, 294] on span "External information" at bounding box center [1141, 296] width 118 height 19
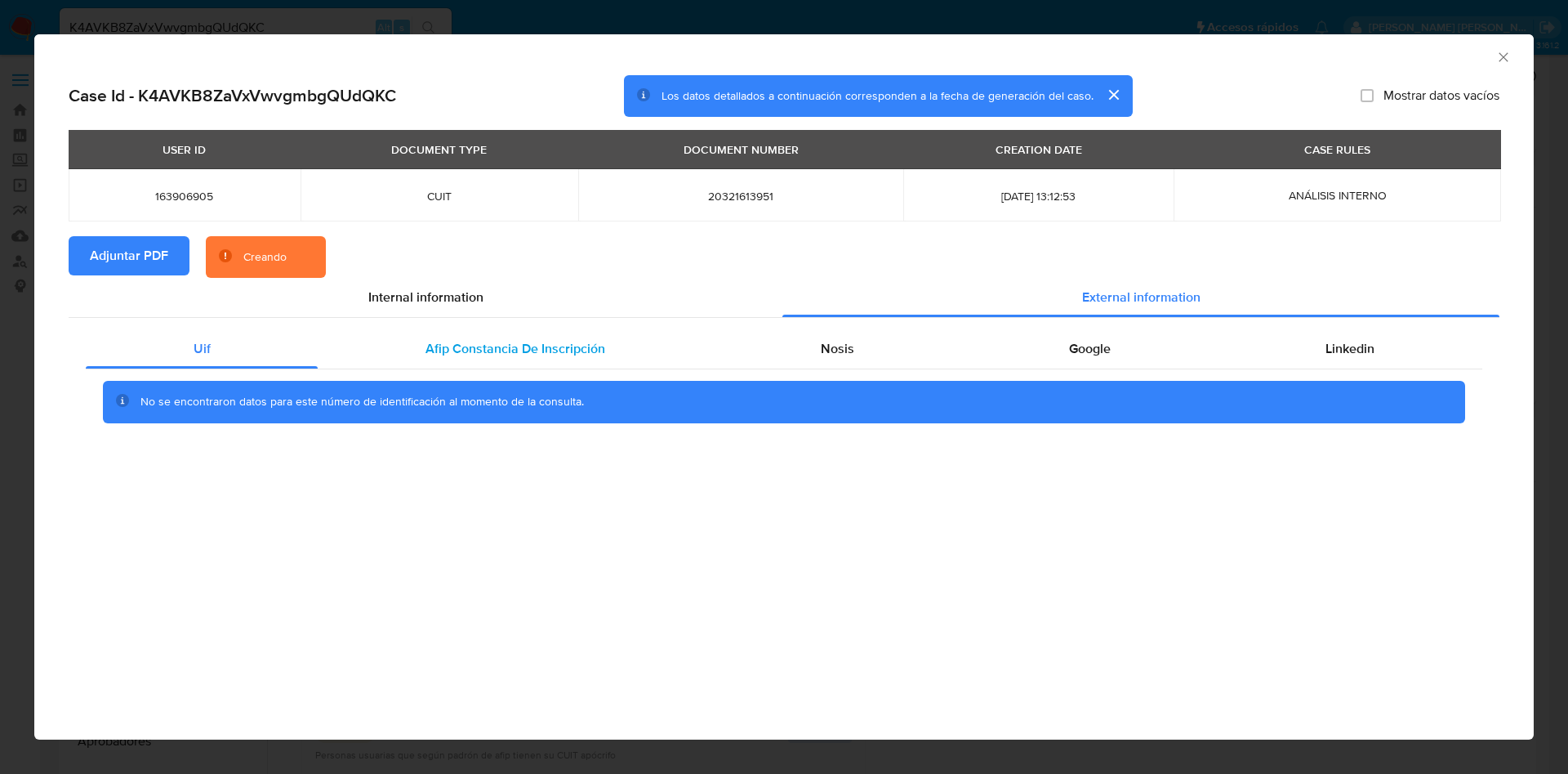
click at [529, 346] on span "Afip Constancia De Inscripción" at bounding box center [515, 348] width 179 height 19
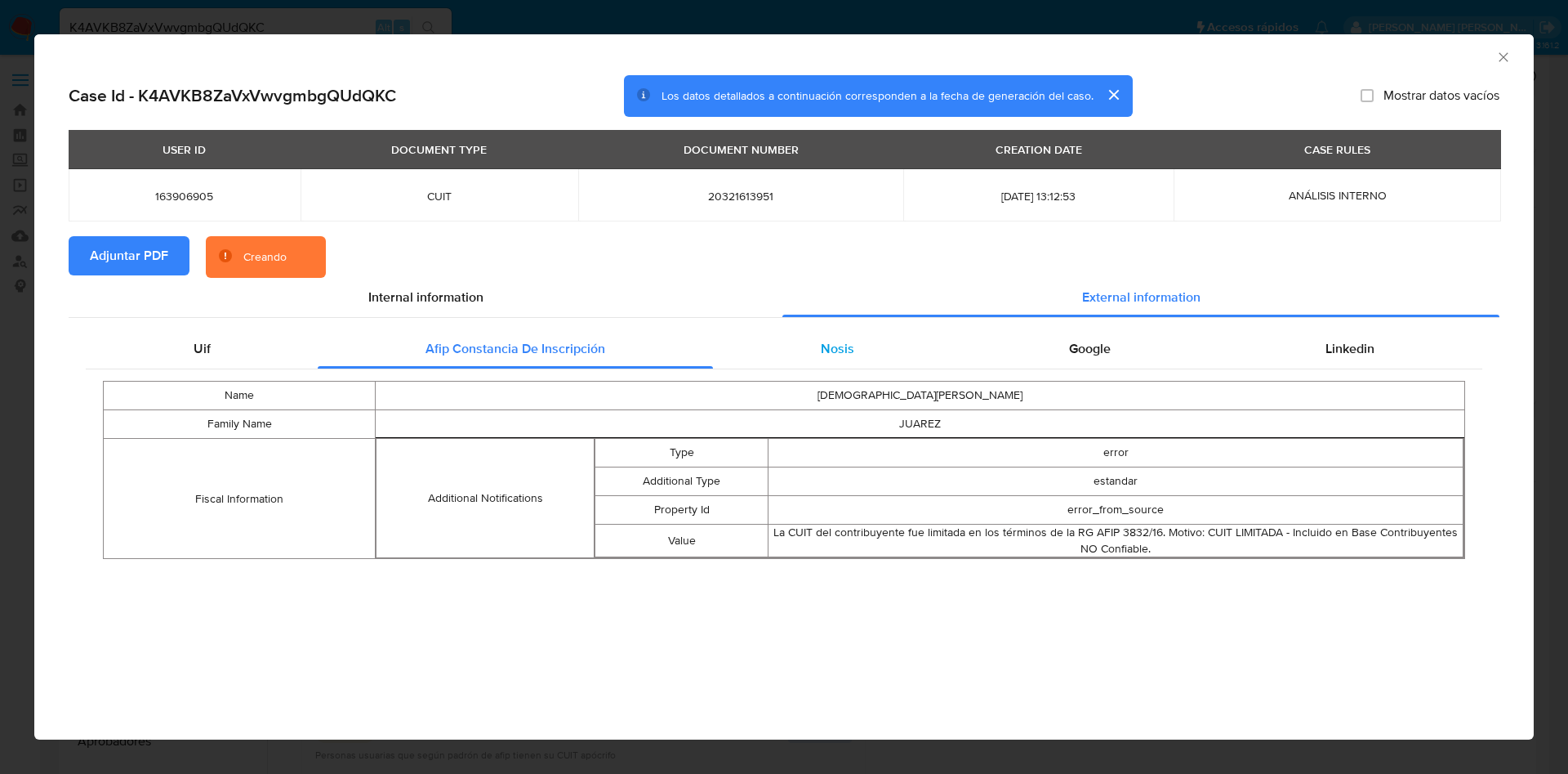
click at [769, 358] on div "Nosis" at bounding box center [836, 348] width 248 height 39
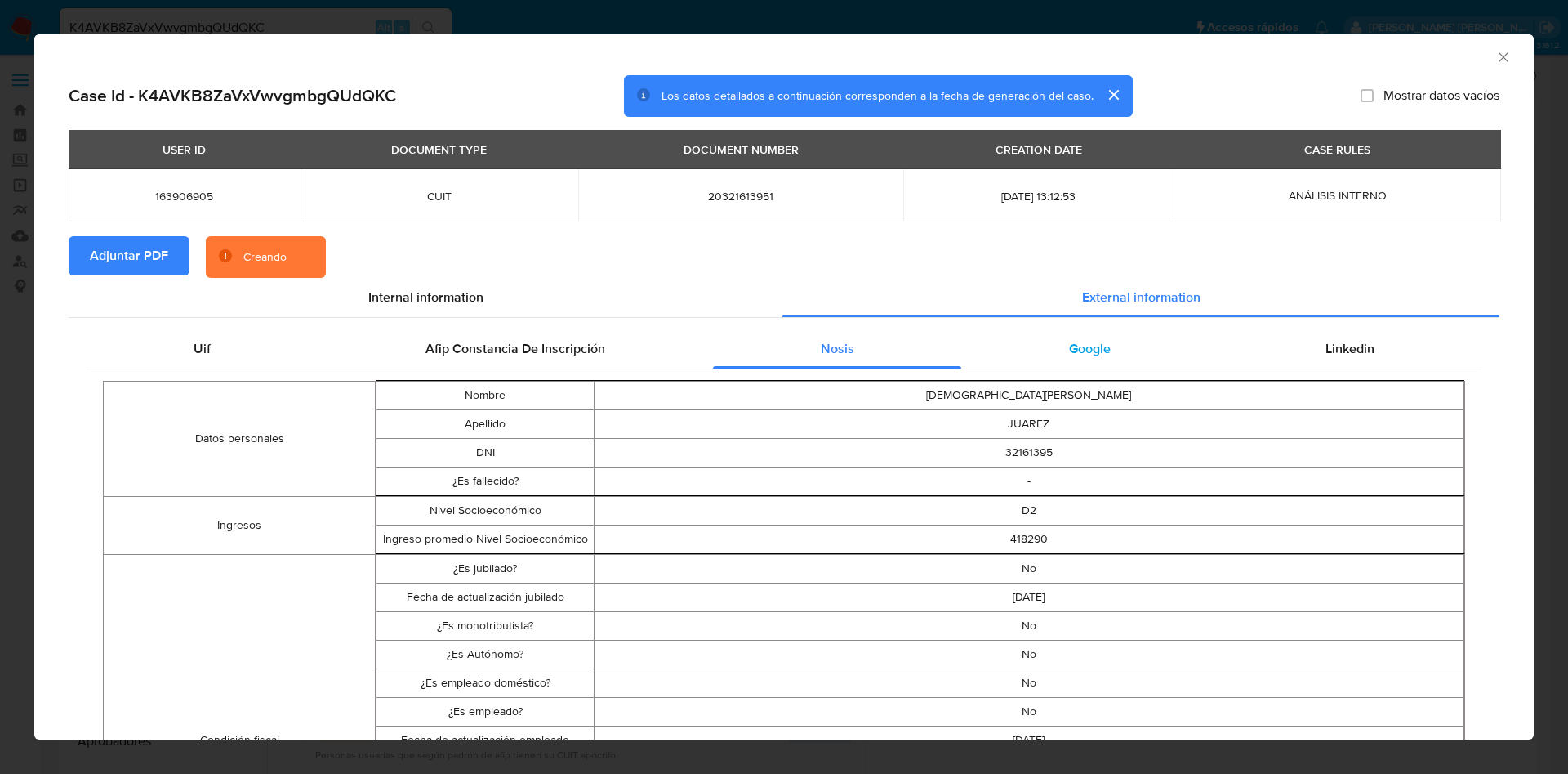
click at [1050, 350] on div "Google" at bounding box center [1089, 348] width 256 height 39
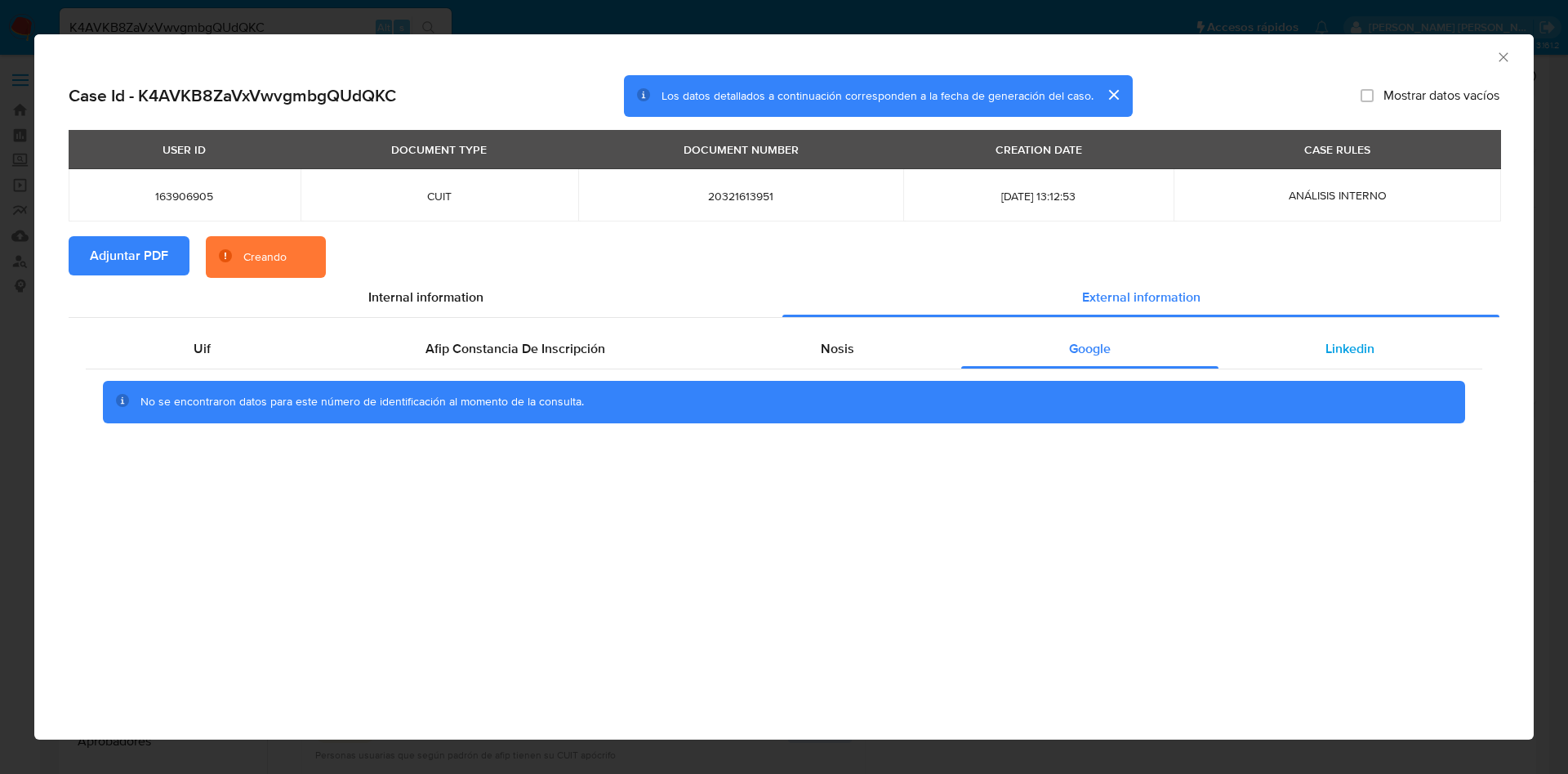
click at [1337, 336] on div "Linkedin" at bounding box center [1349, 348] width 263 height 39
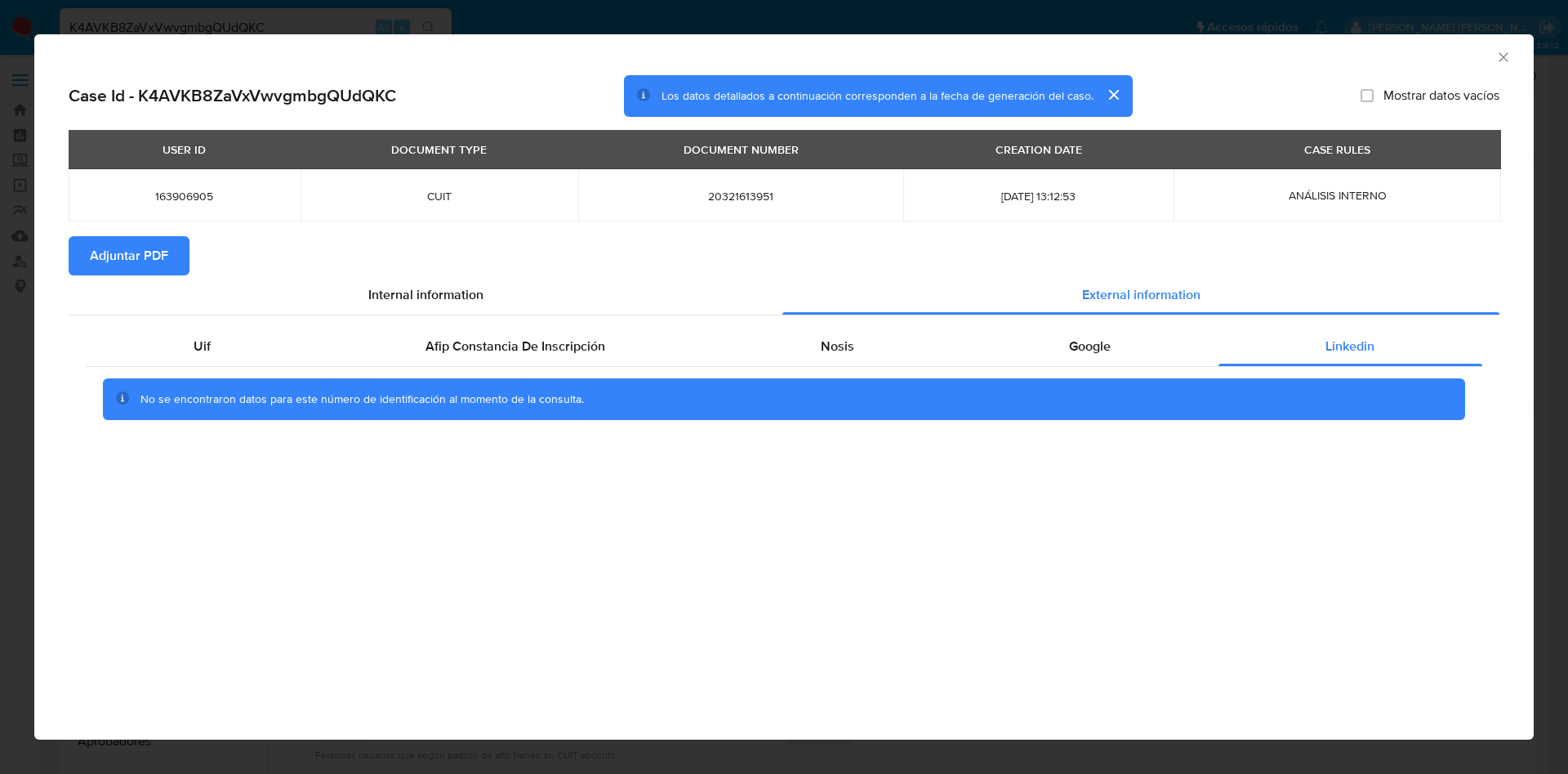
click at [1506, 55] on icon "Cerrar ventana" at bounding box center [1503, 57] width 16 height 16
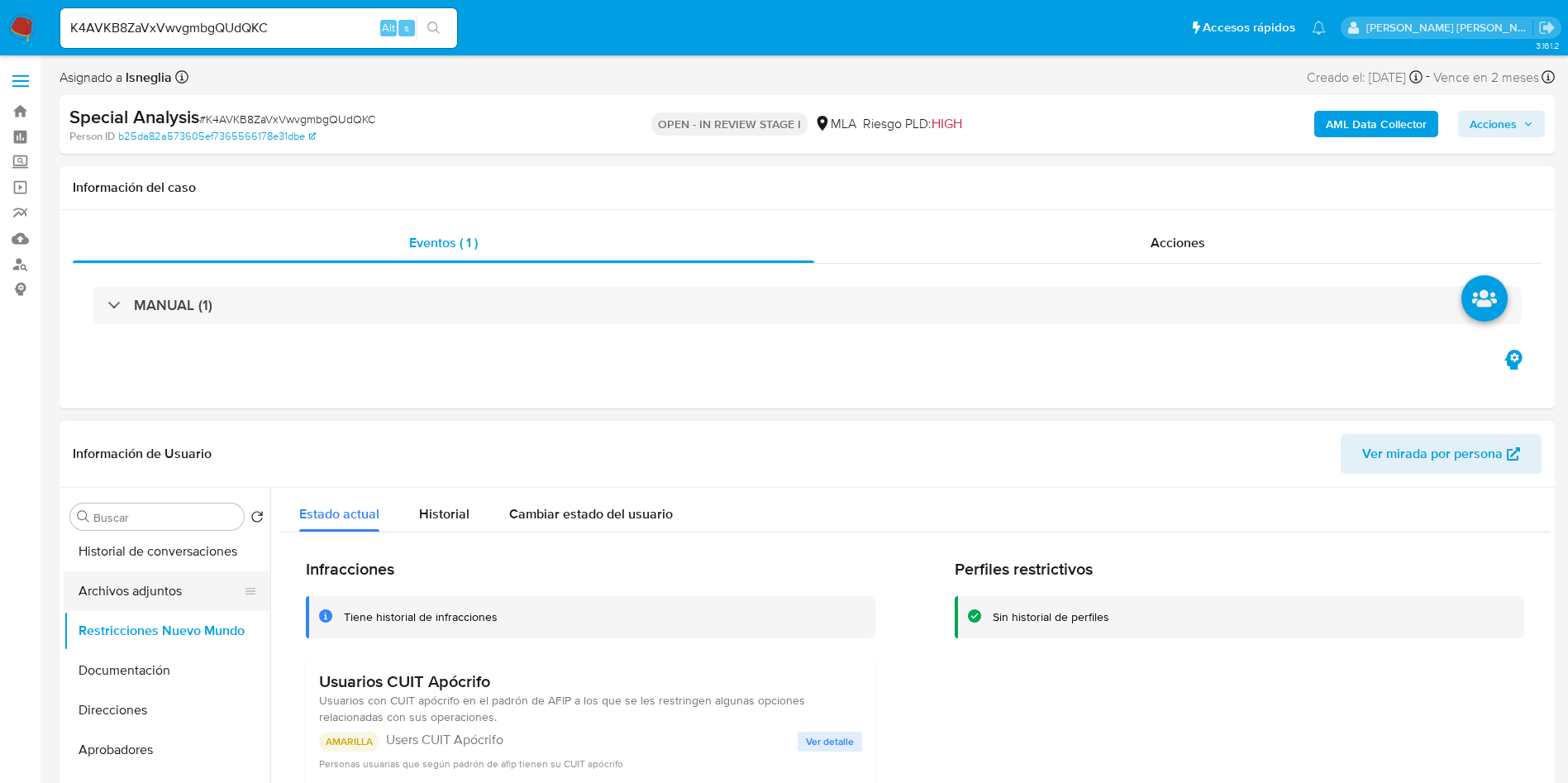
click at [167, 593] on button "Archivos adjuntos" at bounding box center [160, 590] width 194 height 40
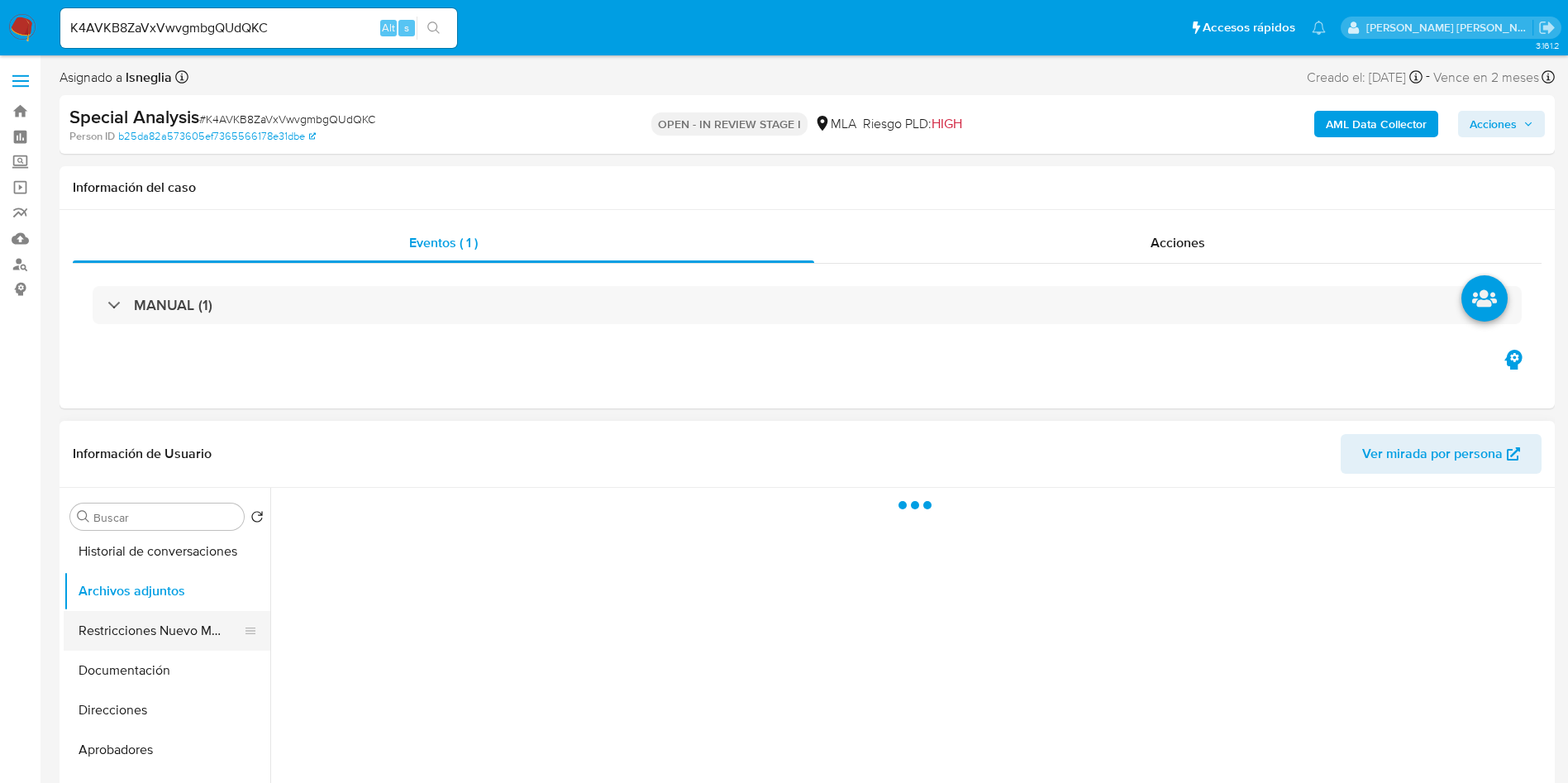
click at [158, 620] on button "Restricciones Nuevo Mundo" at bounding box center [160, 630] width 194 height 40
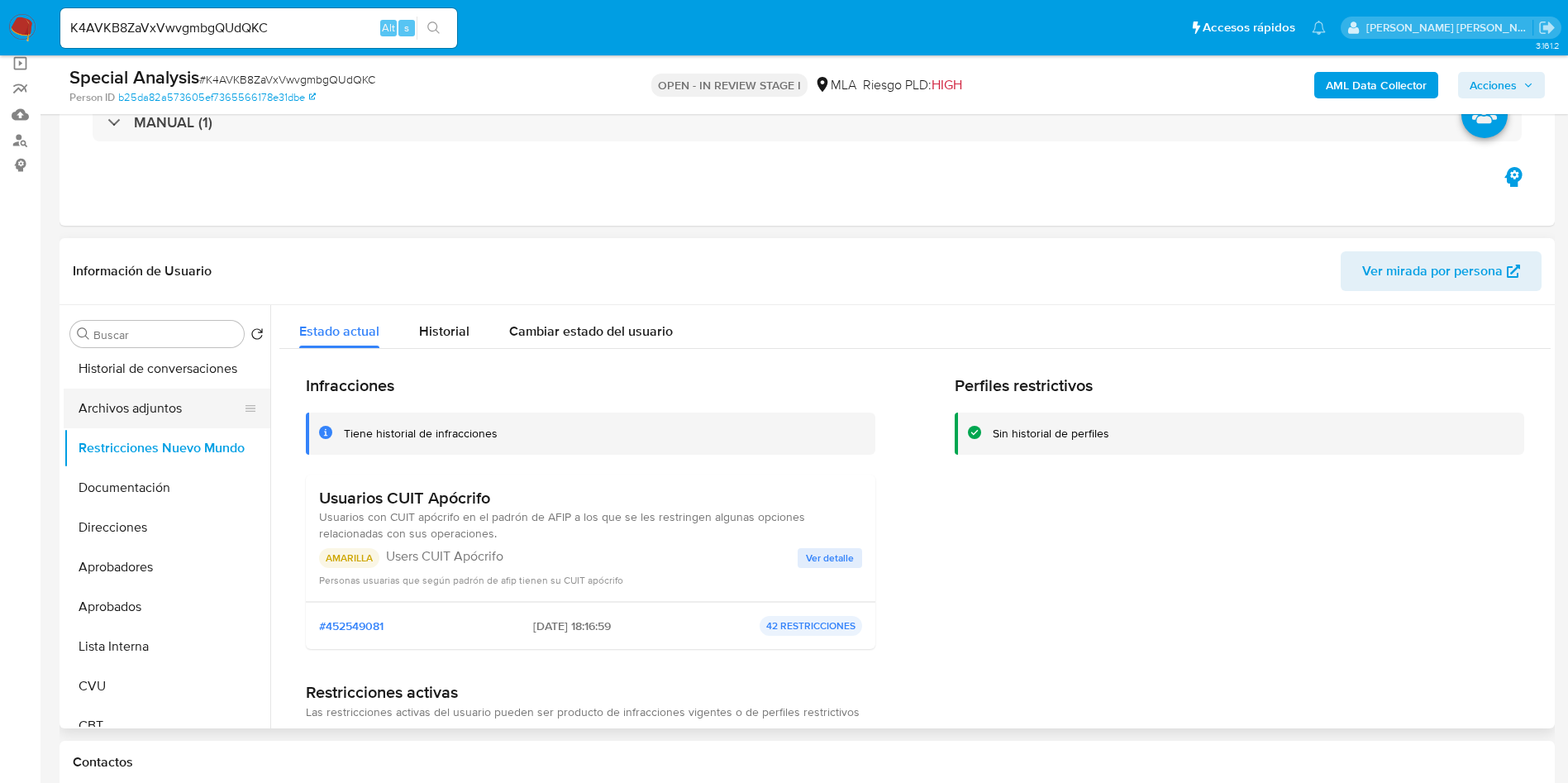
click at [140, 412] on button "Archivos adjuntos" at bounding box center [160, 408] width 194 height 40
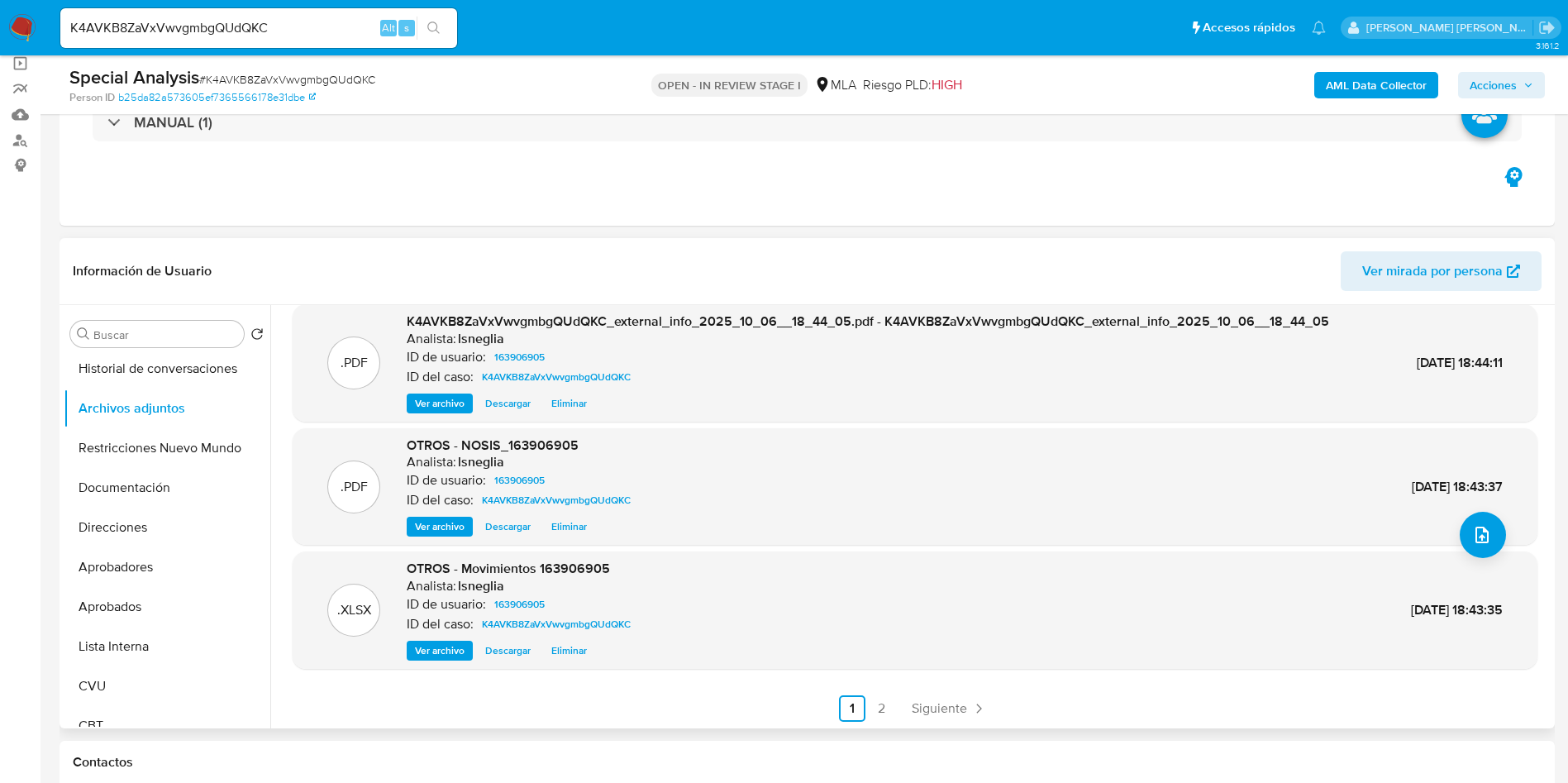
scroll to position [139, 0]
click at [880, 703] on link "2" at bounding box center [882, 706] width 27 height 27
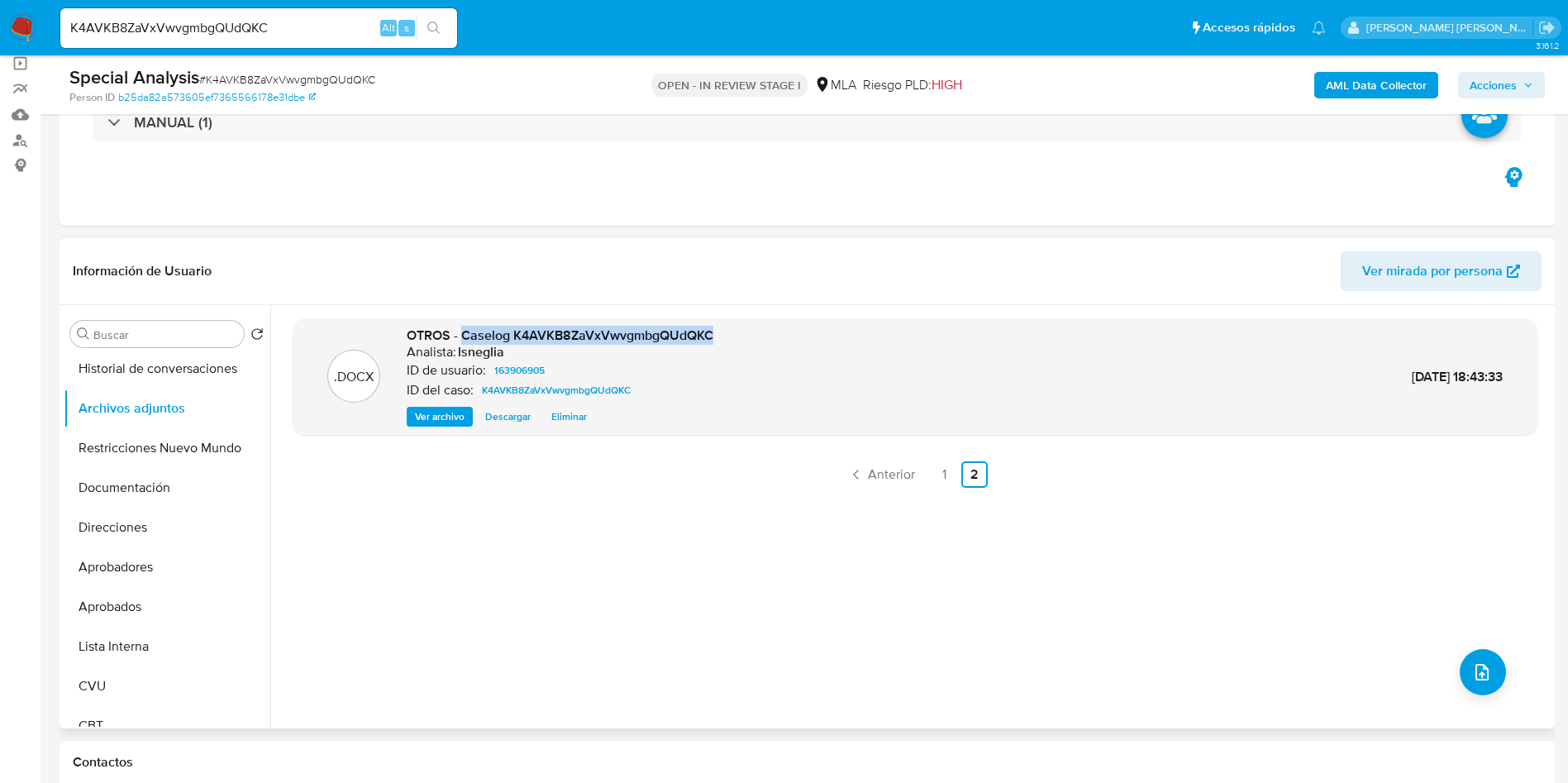
drag, startPoint x: 463, startPoint y: 337, endPoint x: 710, endPoint y: 329, distance: 247.1
click at [742, 330] on div ".DOCX OTROS - Caselog K4AVKB8ZaVxVwvgmbgQUdQKC Analista: lsneglia ID de usuario…" at bounding box center [915, 376] width 1229 height 101
click at [139, 435] on button "Restricciones Nuevo Mundo" at bounding box center [160, 447] width 194 height 40
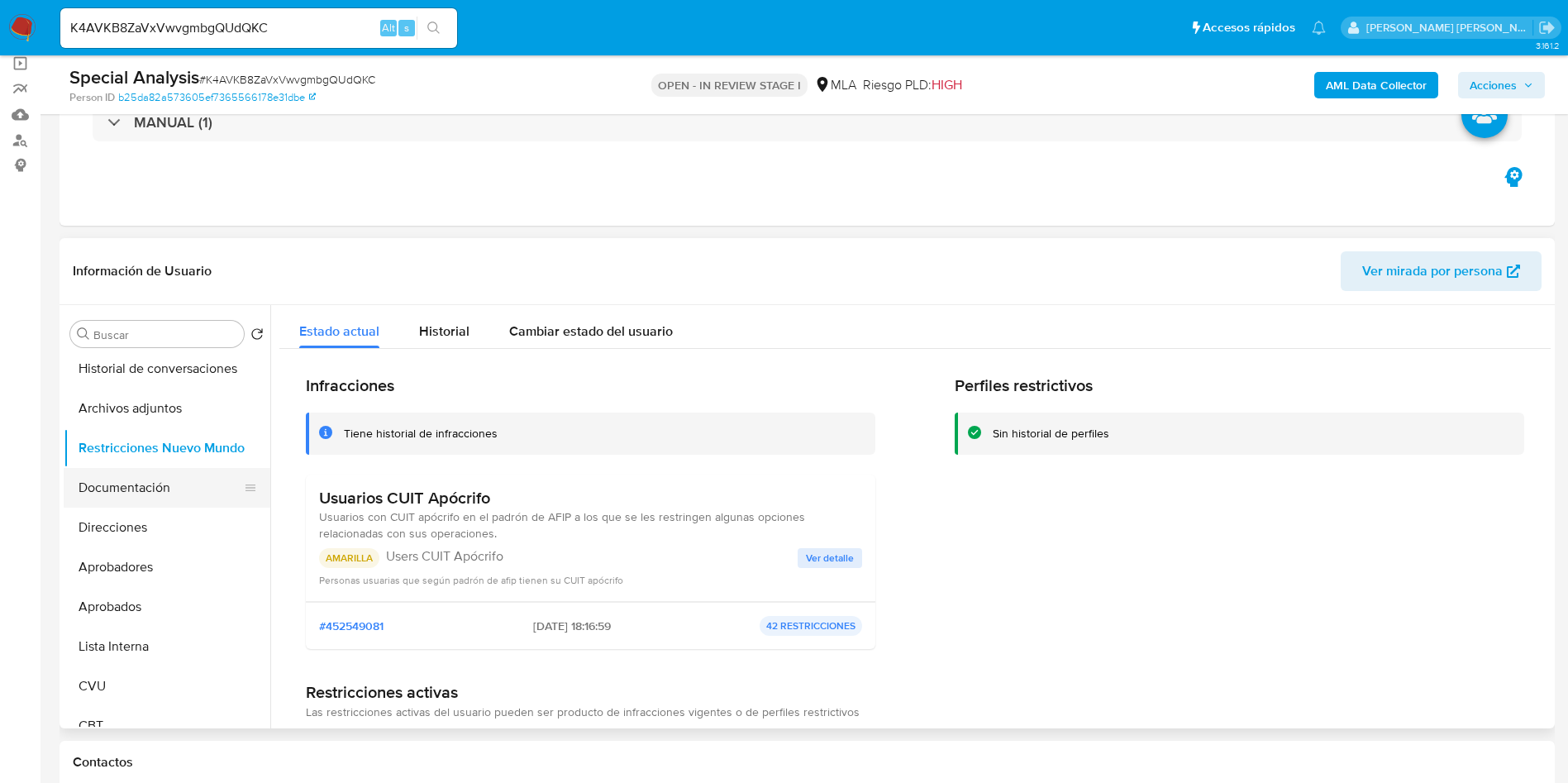
click at [137, 480] on button "Documentación" at bounding box center [160, 487] width 194 height 40
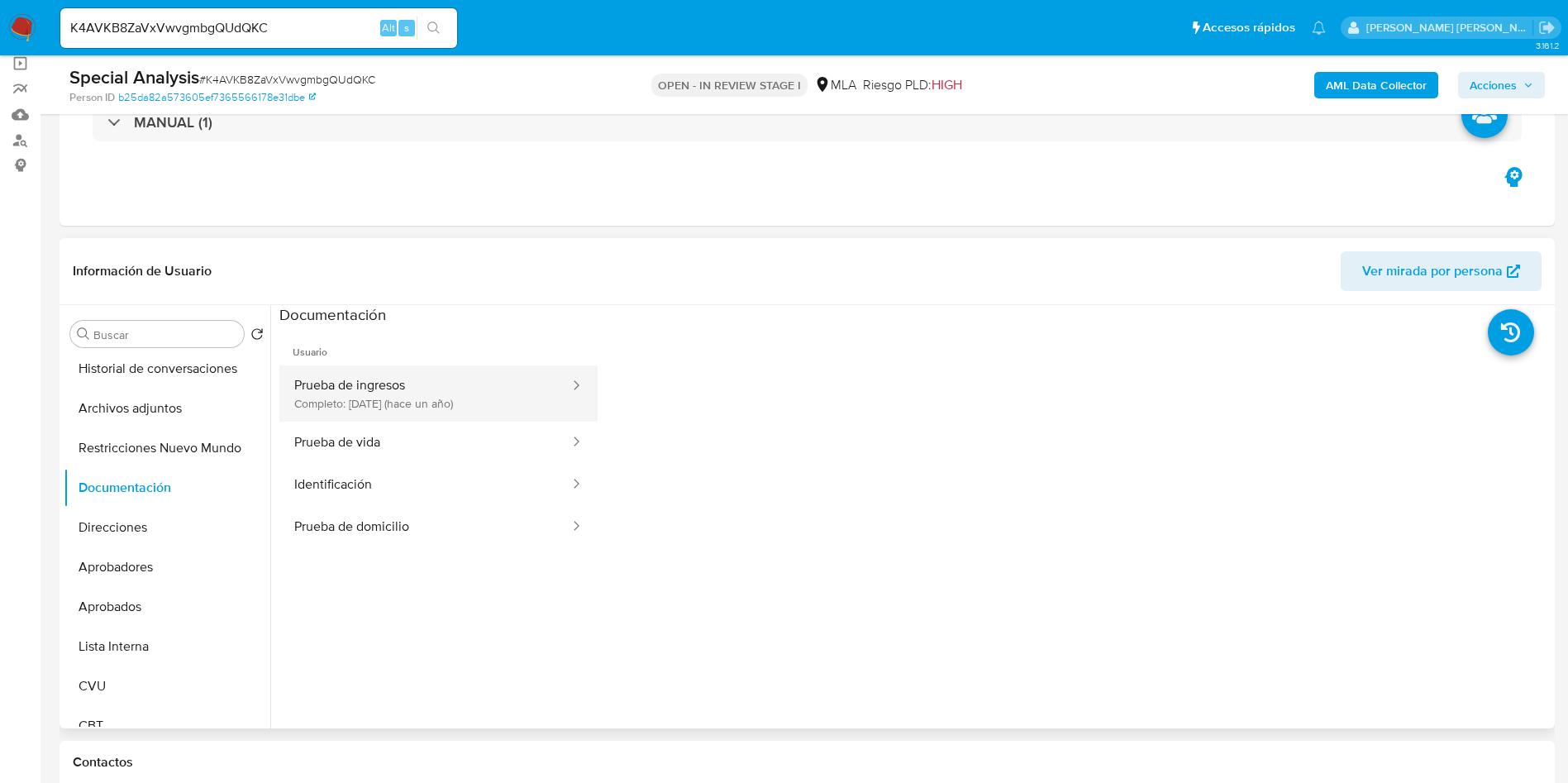
click at [399, 378] on button "Prueba de ingresos Completo: 14/06/2024 (hace un año)" at bounding box center [425, 393] width 291 height 56
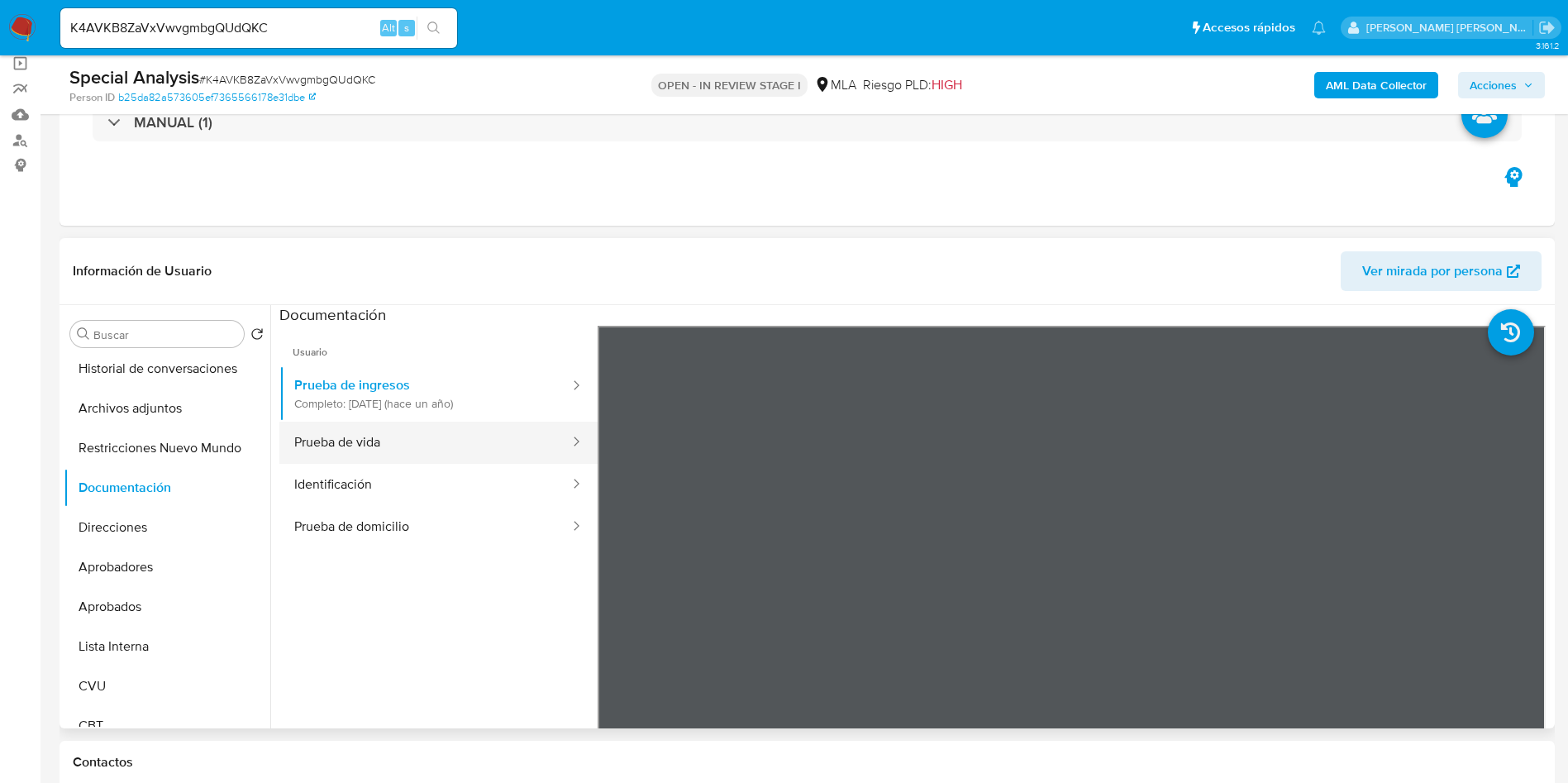
click at [388, 437] on button "Prueba de vida" at bounding box center [425, 443] width 291 height 42
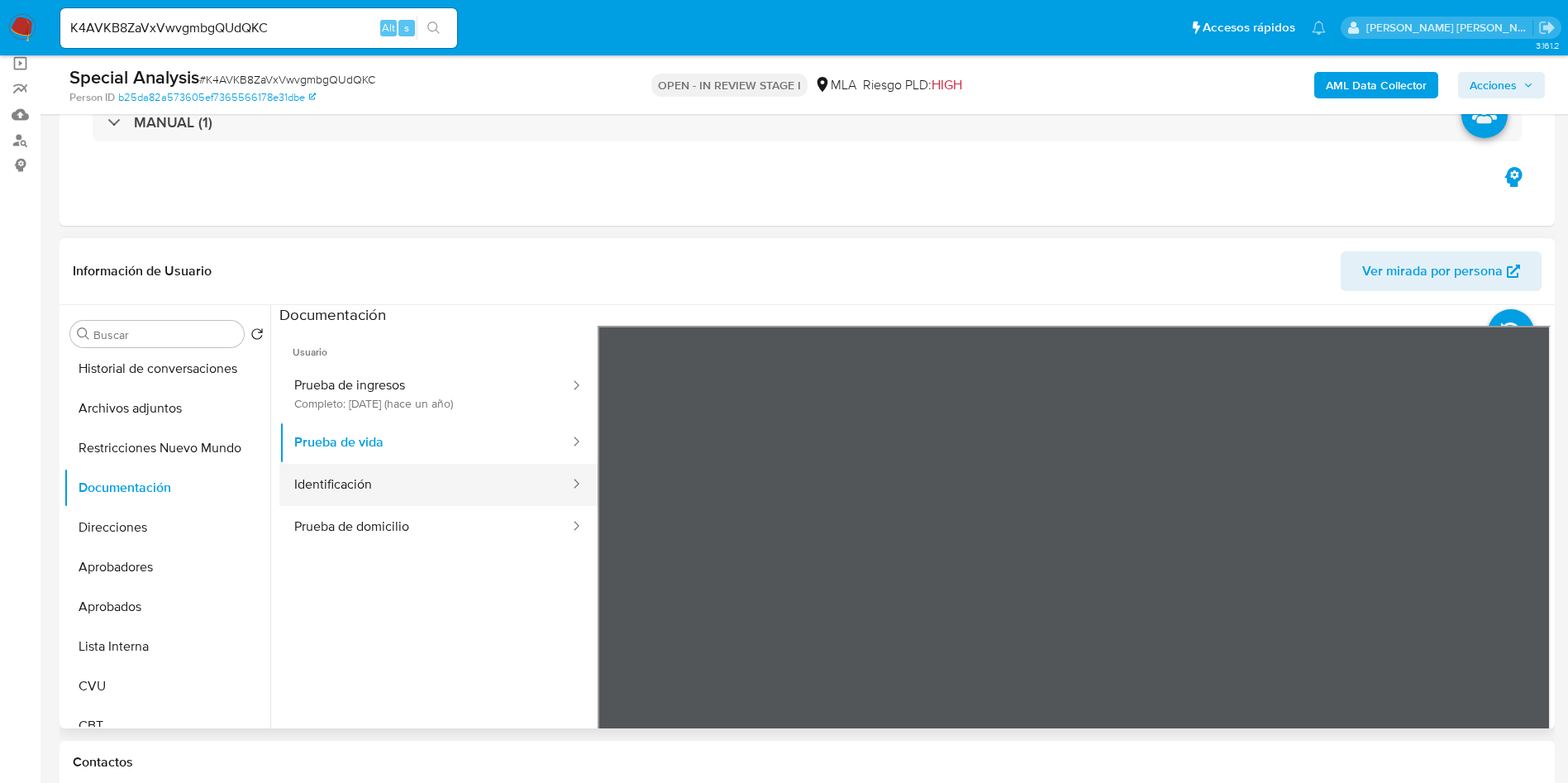
click at [396, 478] on button "Identificación" at bounding box center [425, 485] width 291 height 42
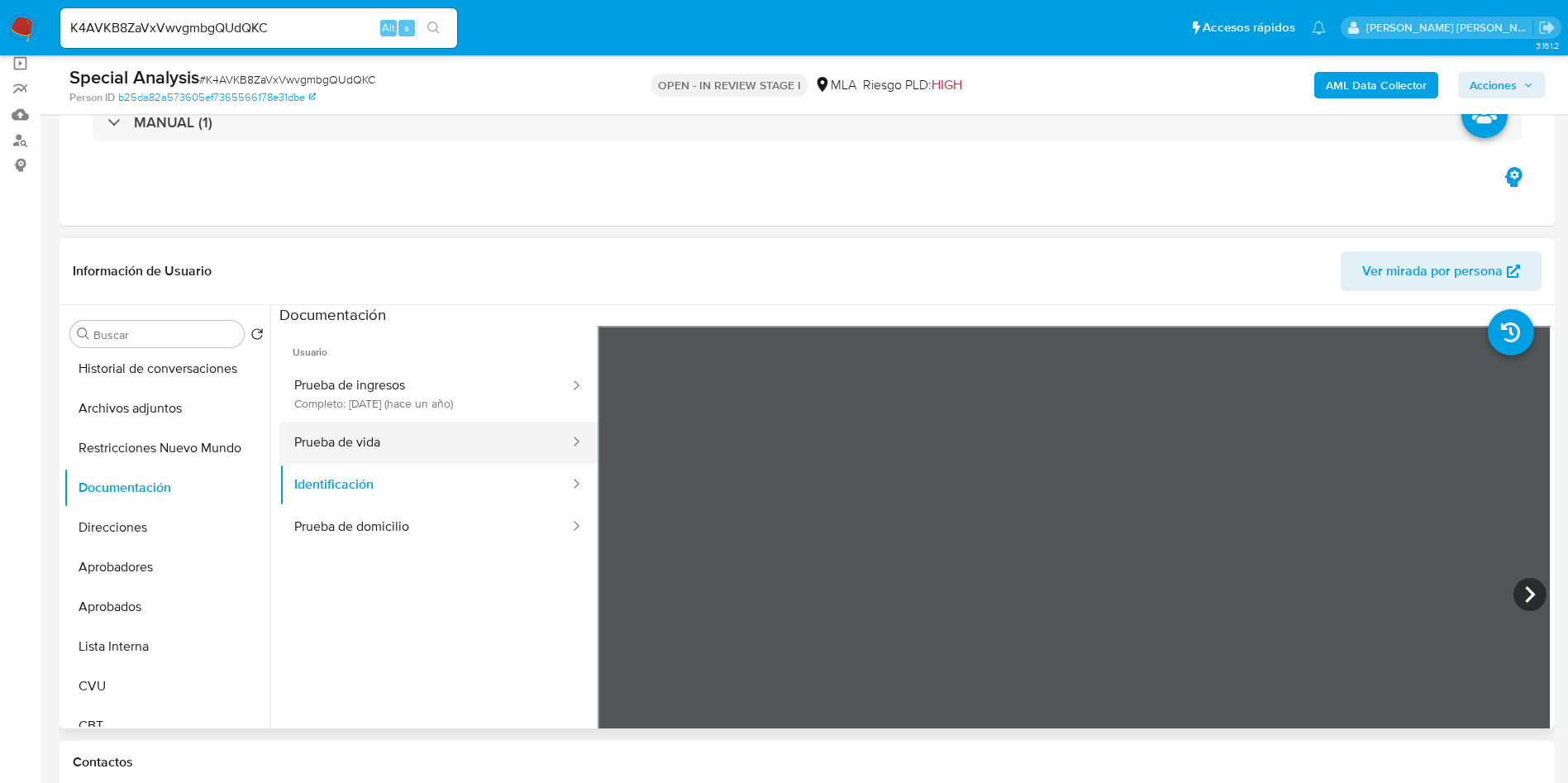
click at [405, 440] on button "Prueba de vida" at bounding box center [425, 443] width 291 height 42
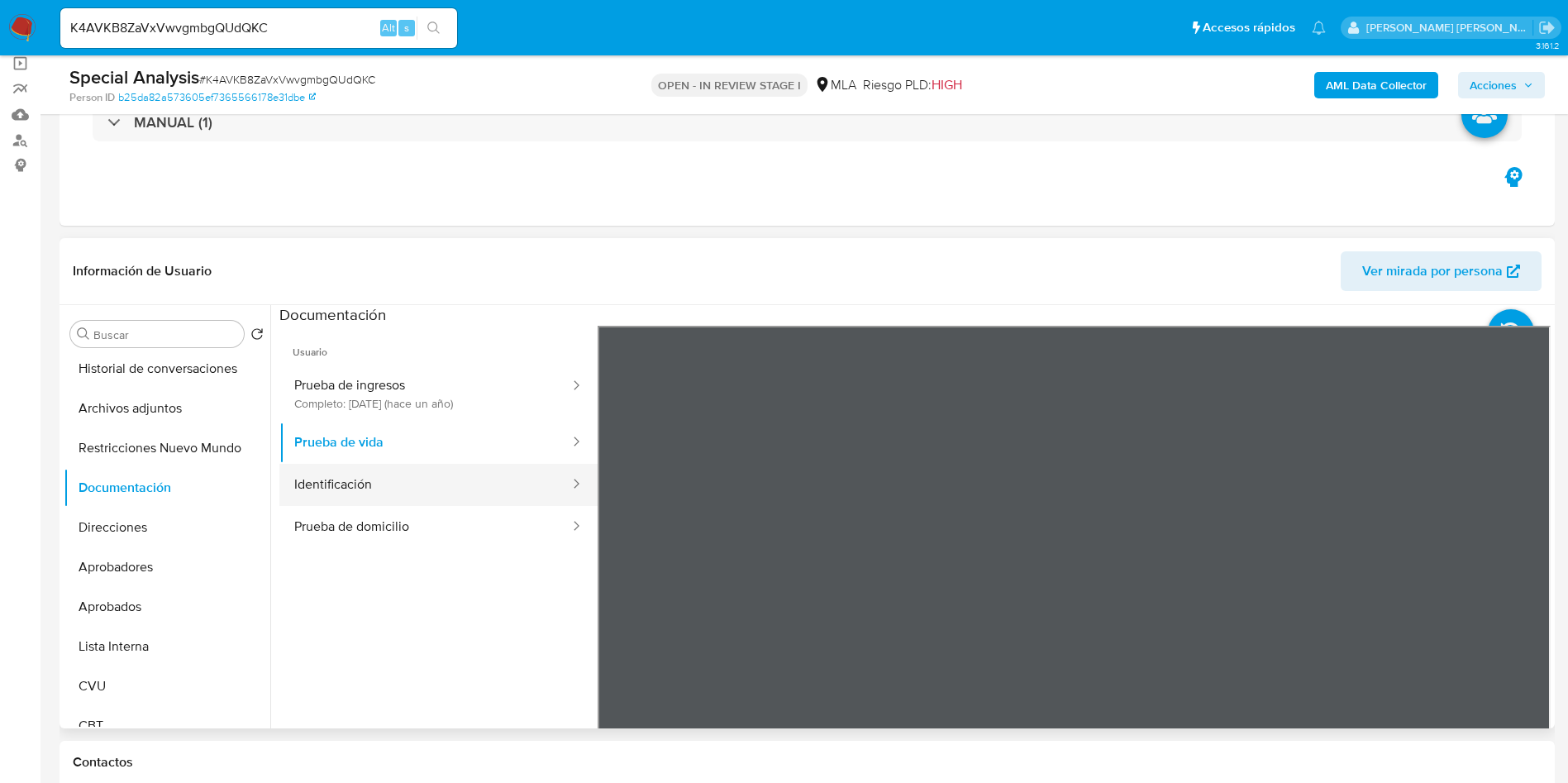
click at [395, 487] on button "Identificación" at bounding box center [425, 485] width 291 height 42
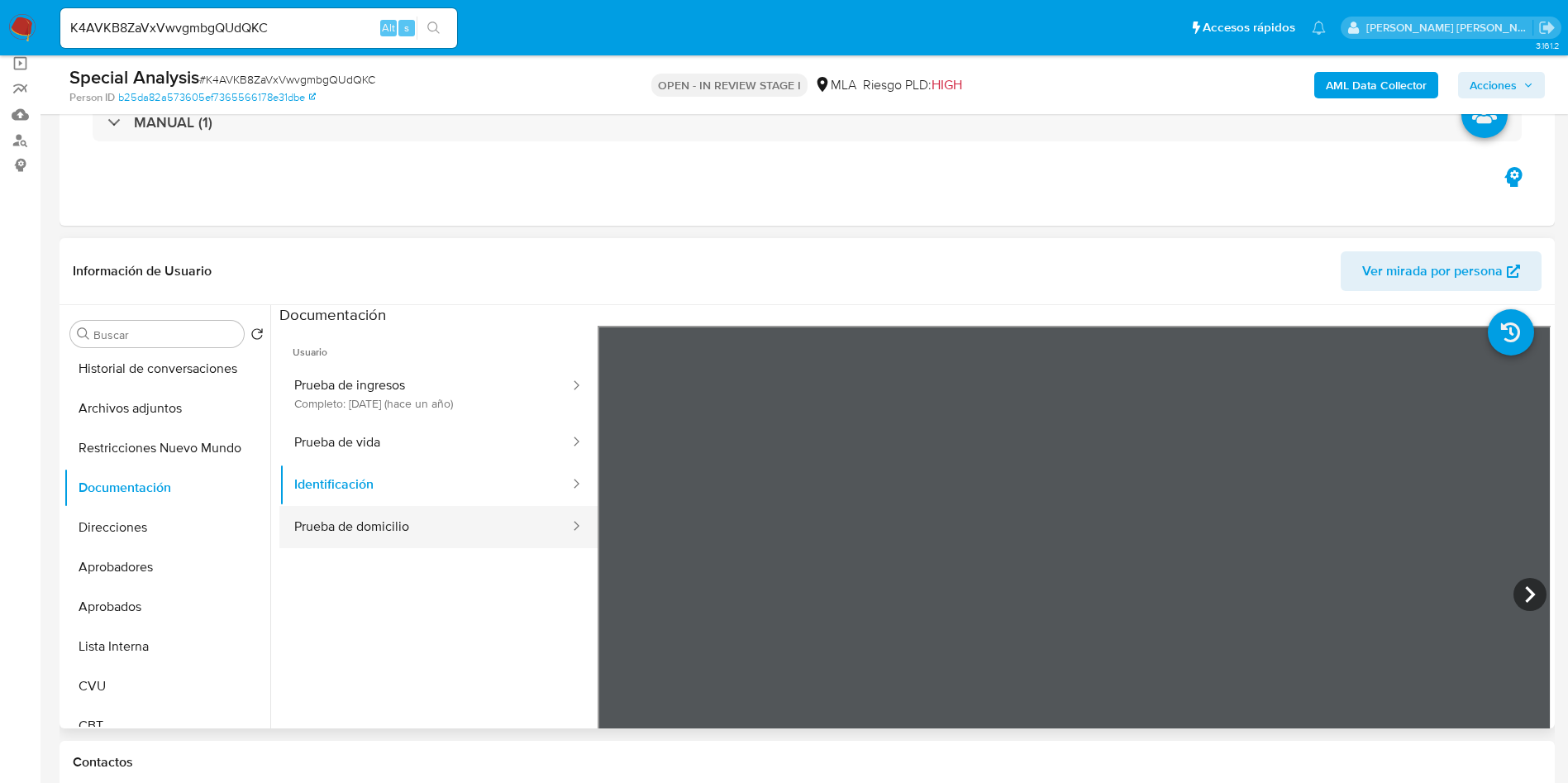
click at [379, 521] on button "Prueba de domicilio" at bounding box center [425, 527] width 291 height 42
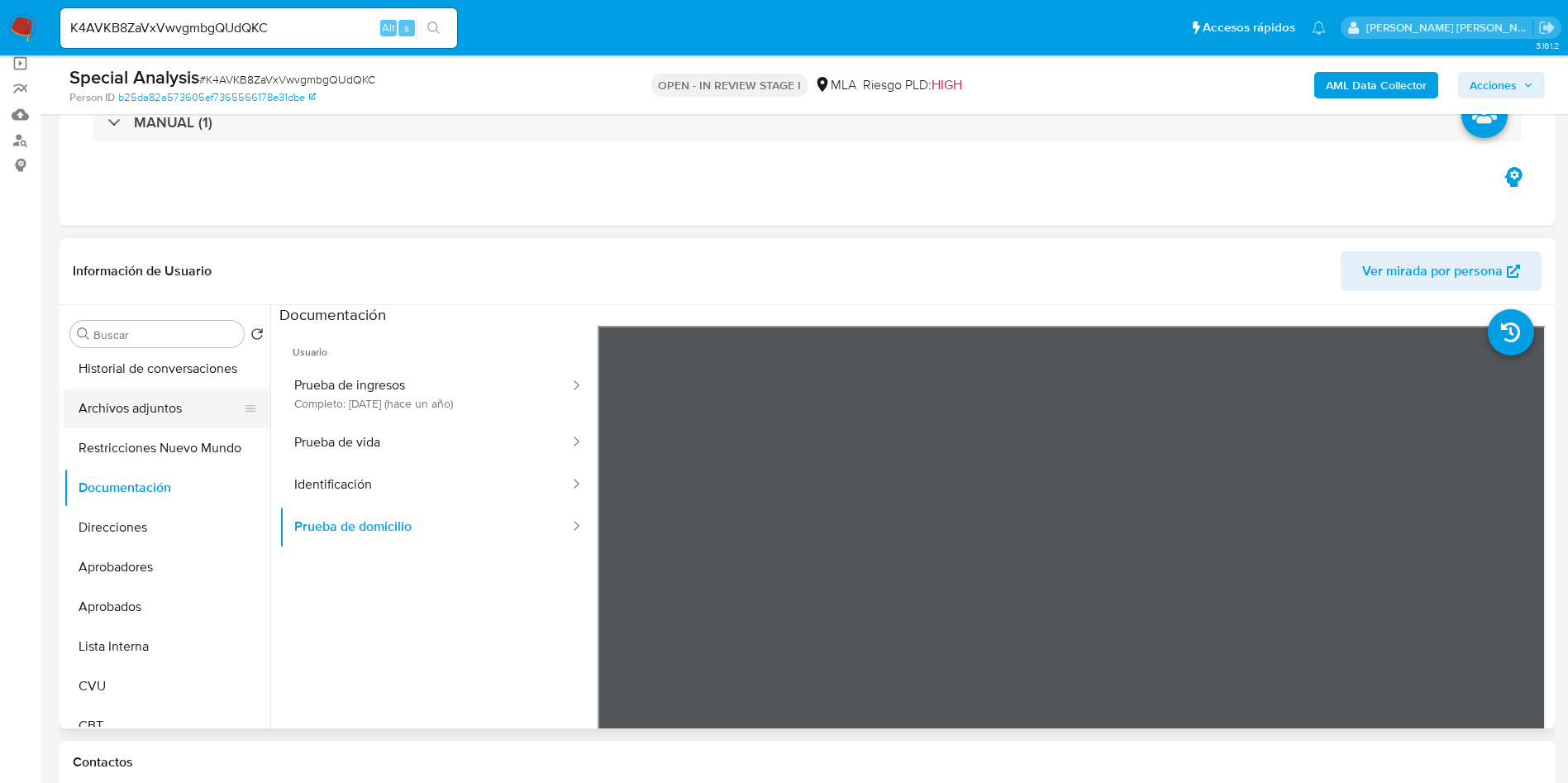
click at [130, 418] on button "Archivos adjuntos" at bounding box center [160, 408] width 194 height 40
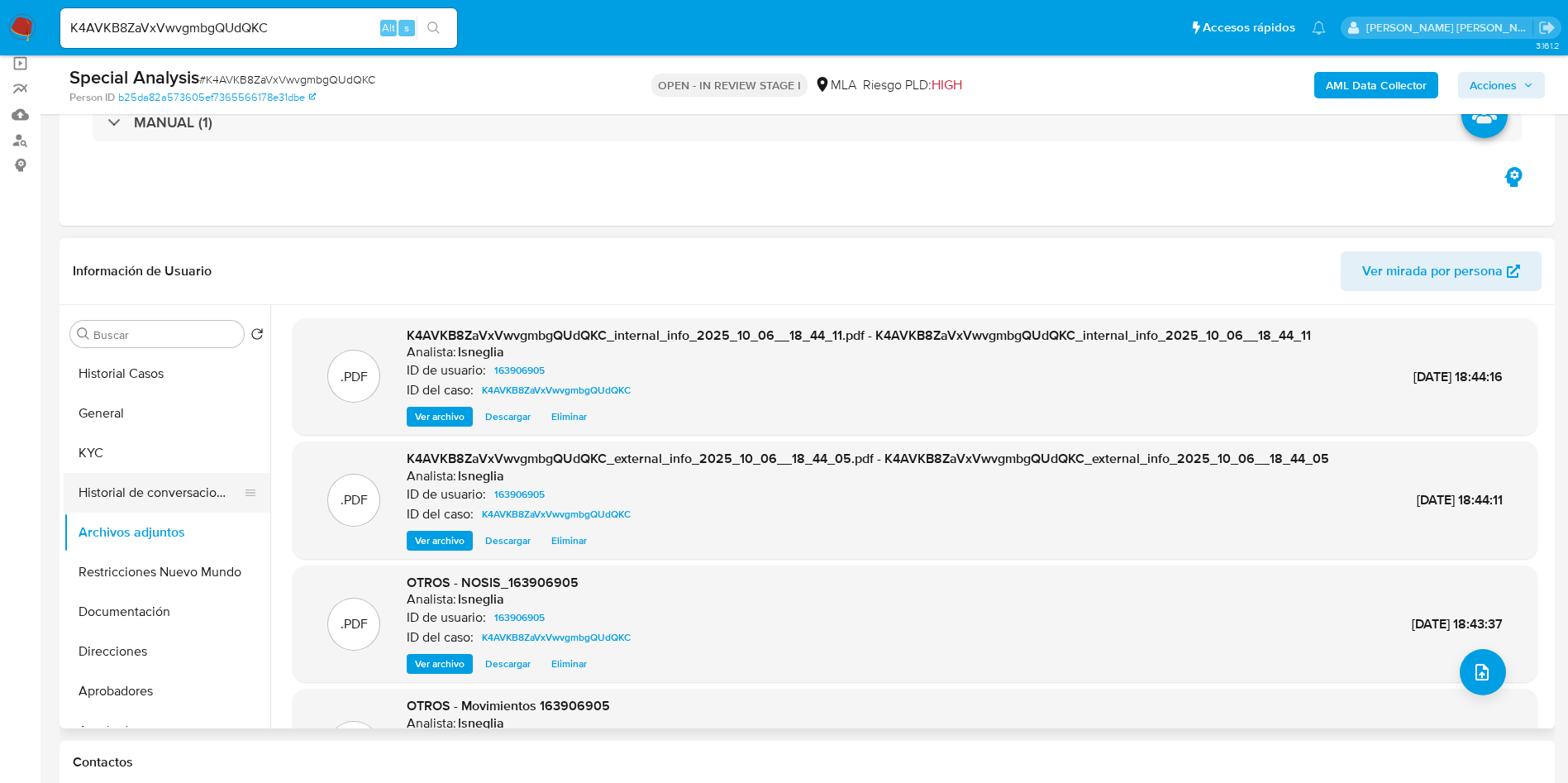
click at [179, 500] on button "Historial de conversaciones" at bounding box center [160, 492] width 194 height 40
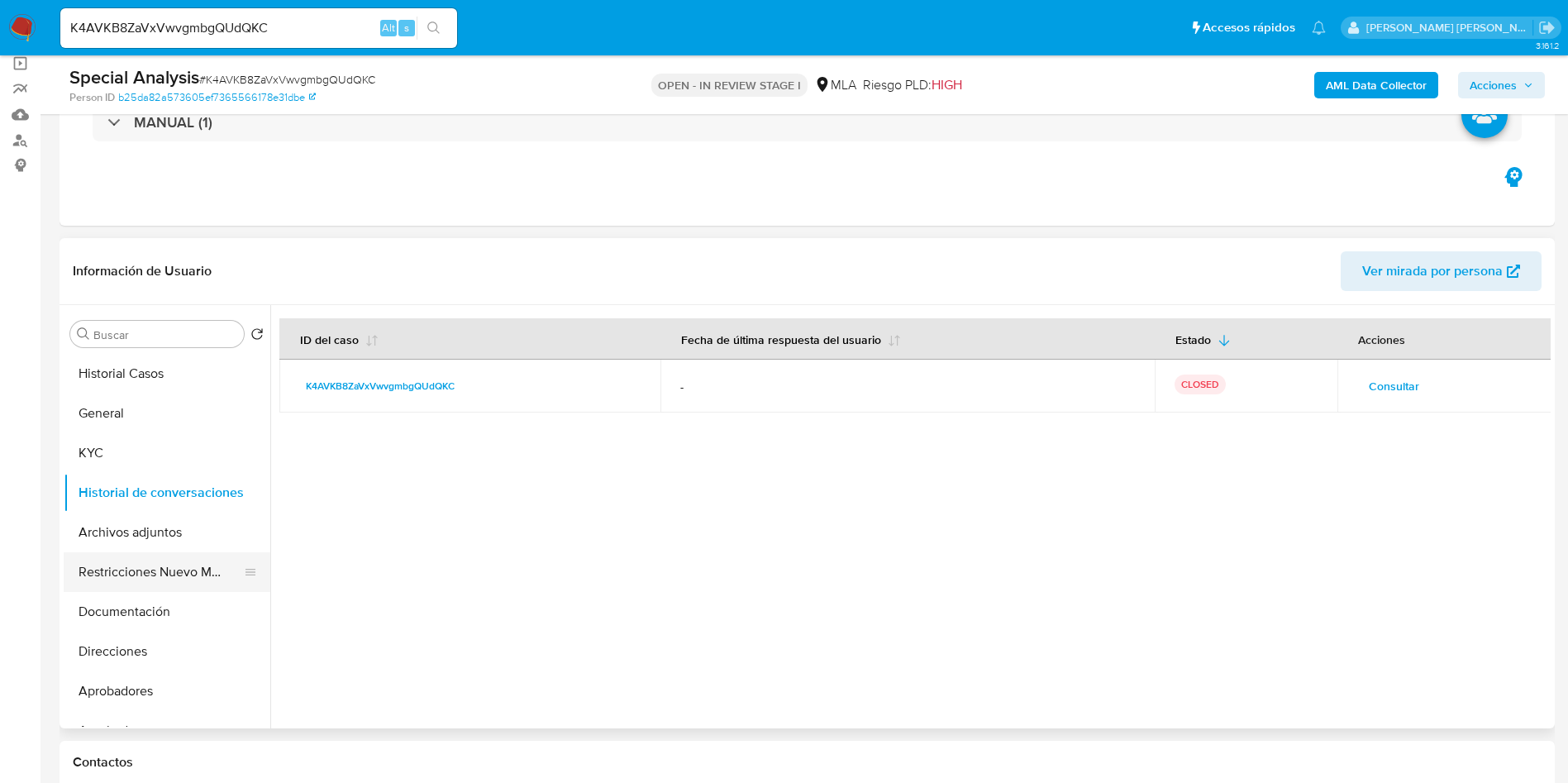
click at [160, 577] on button "Restricciones Nuevo Mundo" at bounding box center [160, 572] width 194 height 40
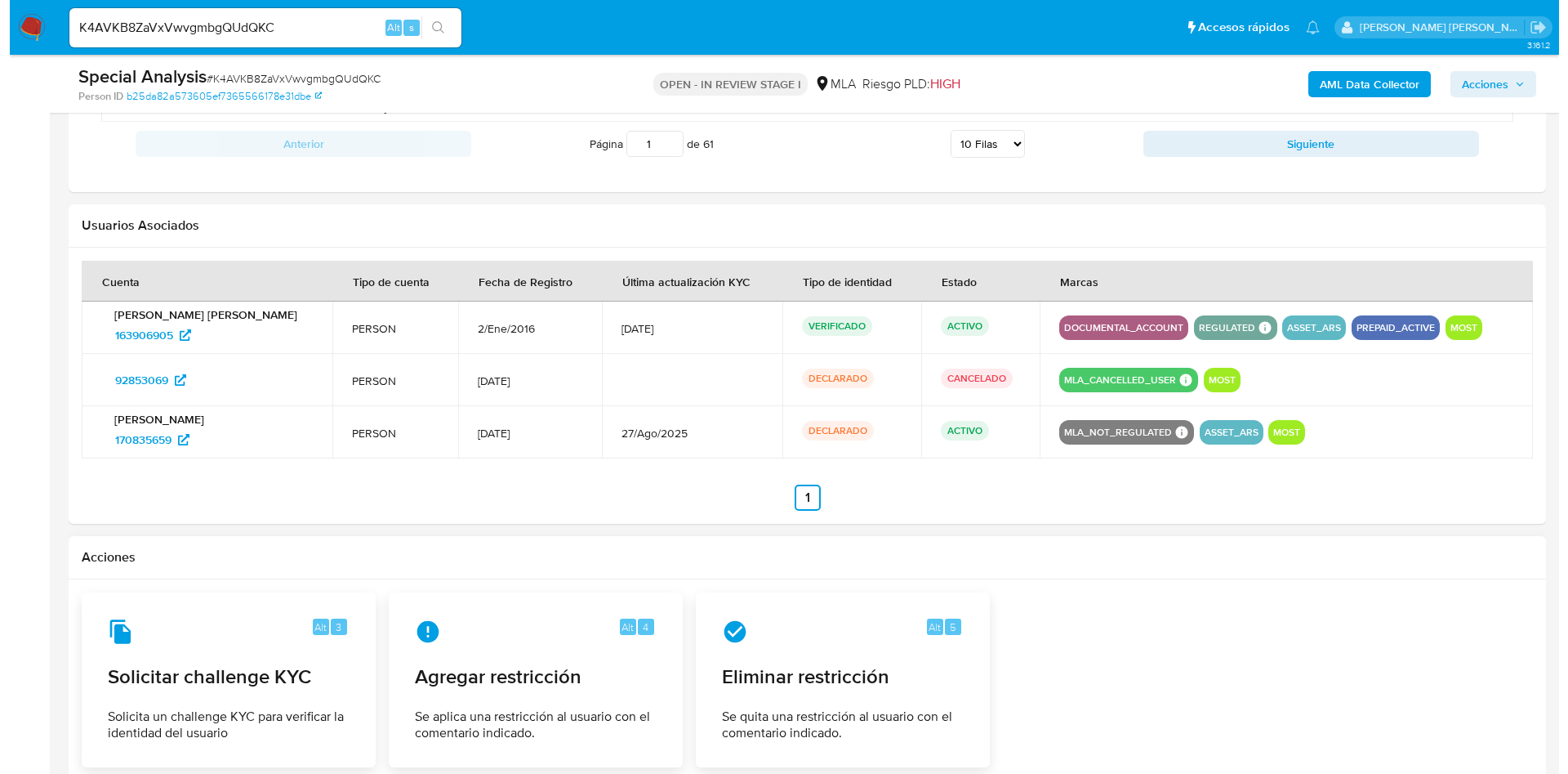
scroll to position [2605, 0]
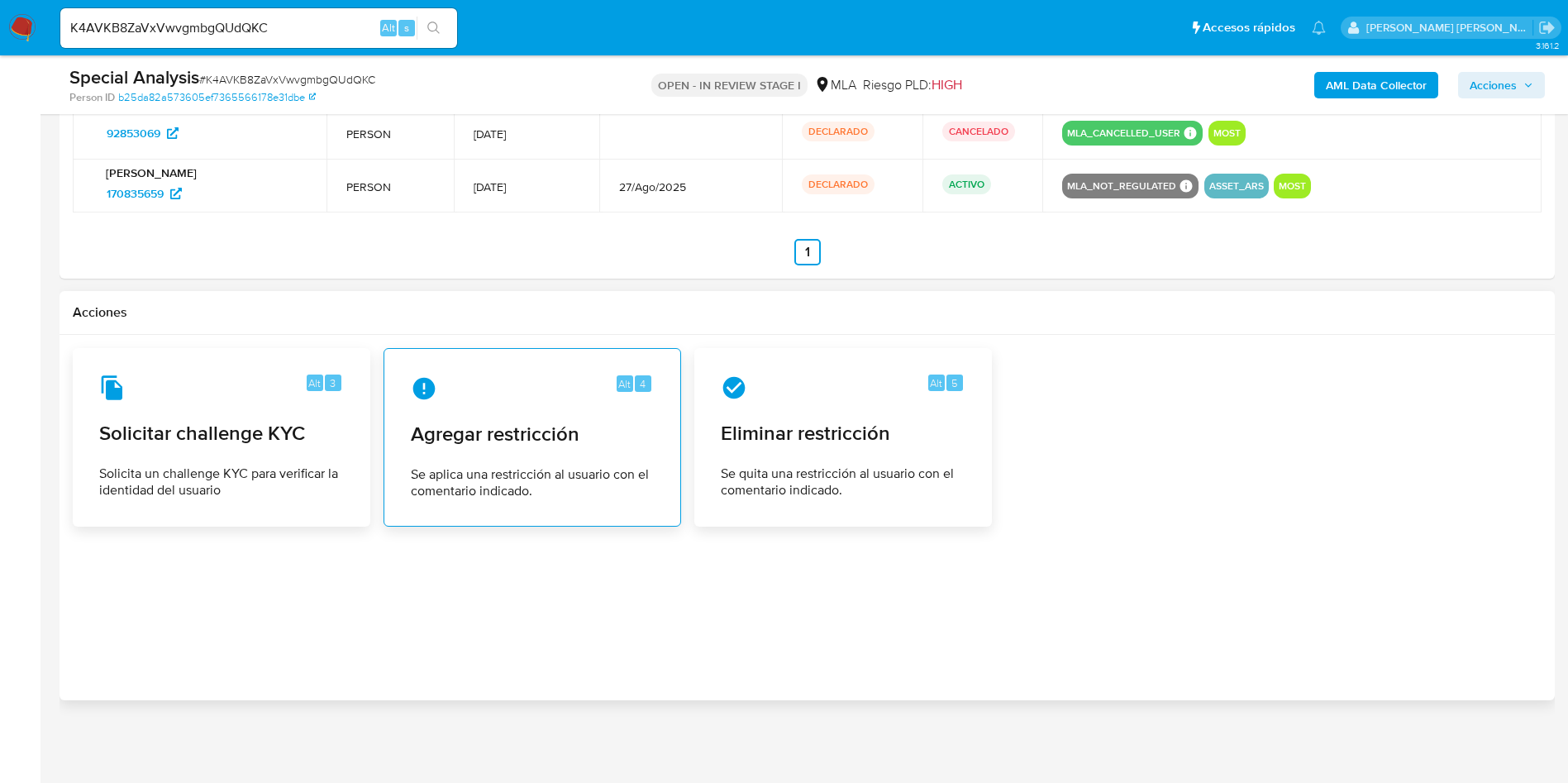
click at [563, 478] on span "Se aplica una restricción al usuario con el comentario indicado." at bounding box center [531, 482] width 243 height 33
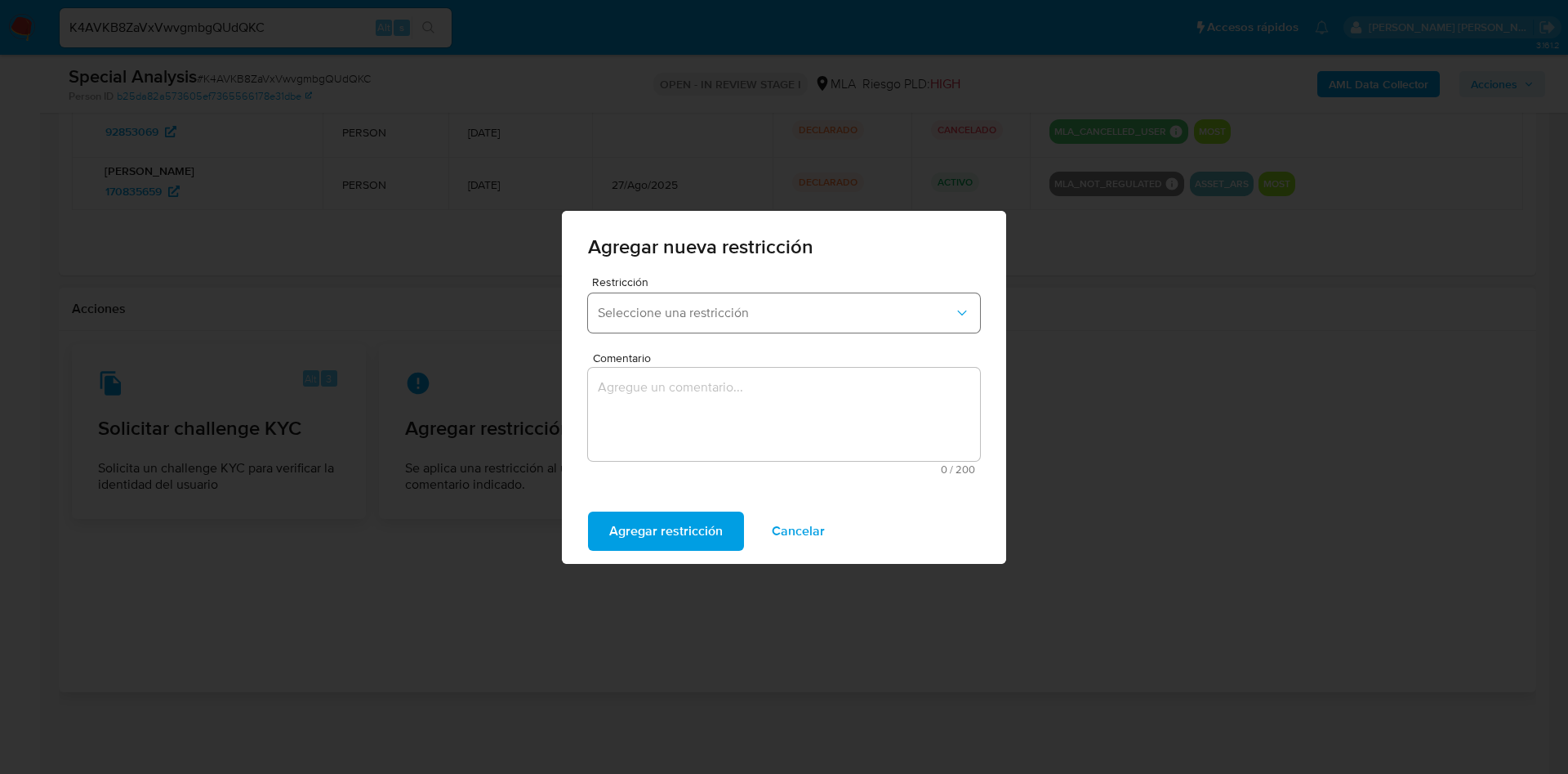
click at [715, 301] on button "Seleccione una restricción" at bounding box center [784, 313] width 392 height 39
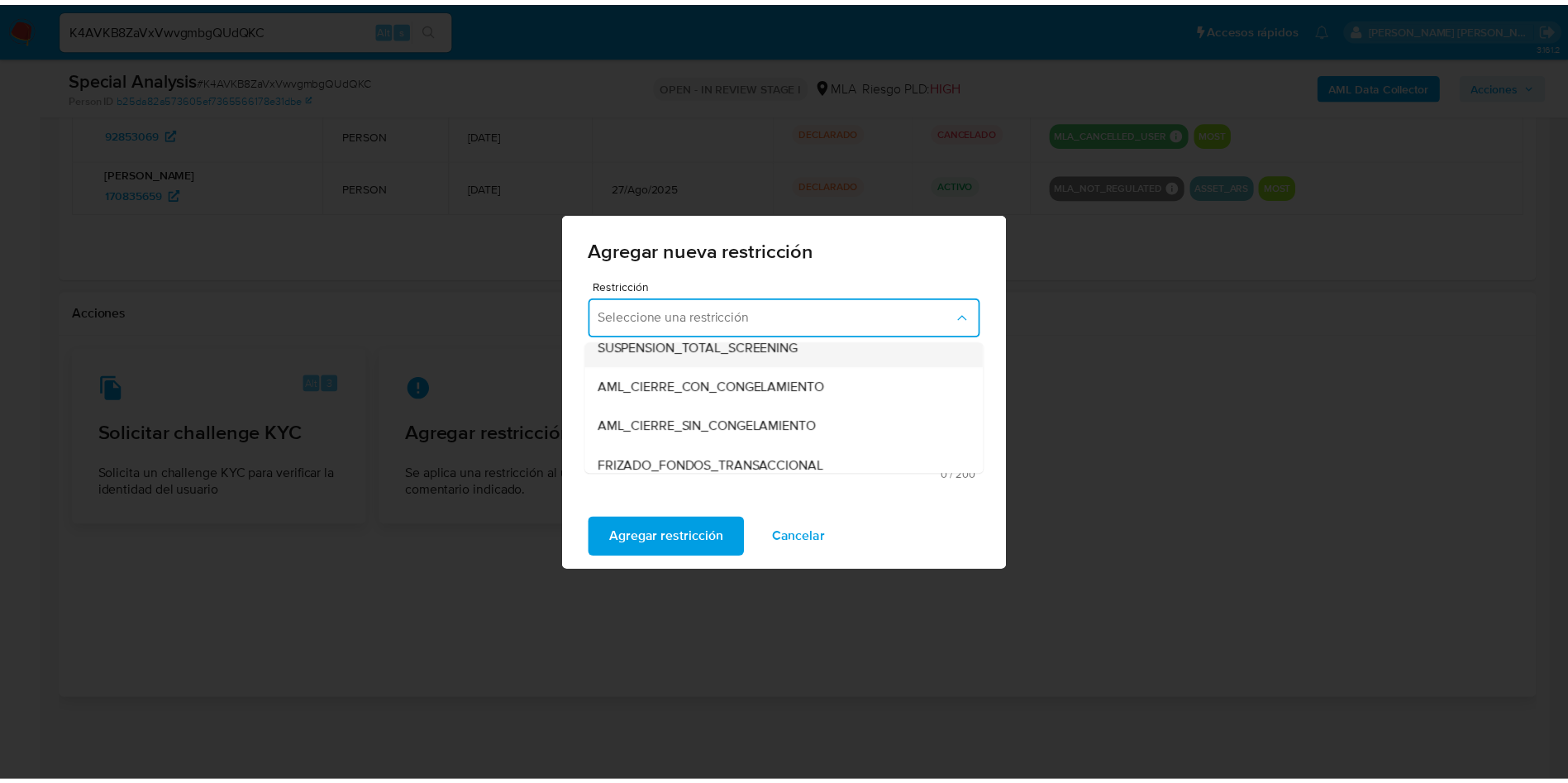
scroll to position [124, 0]
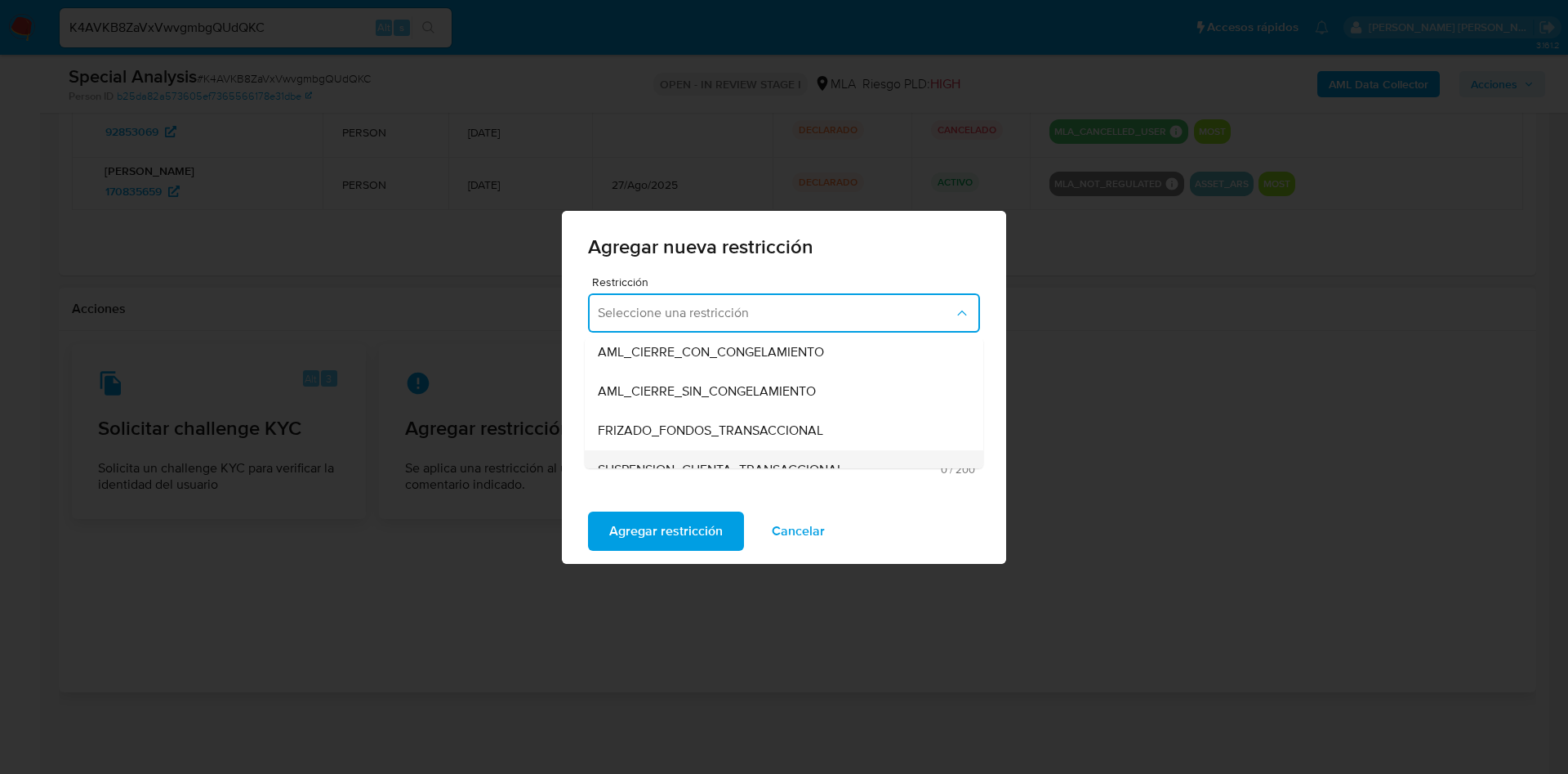
click at [760, 459] on div "SUSPENSION_CUENTA_TRANSACCIONAL" at bounding box center [779, 470] width 363 height 39
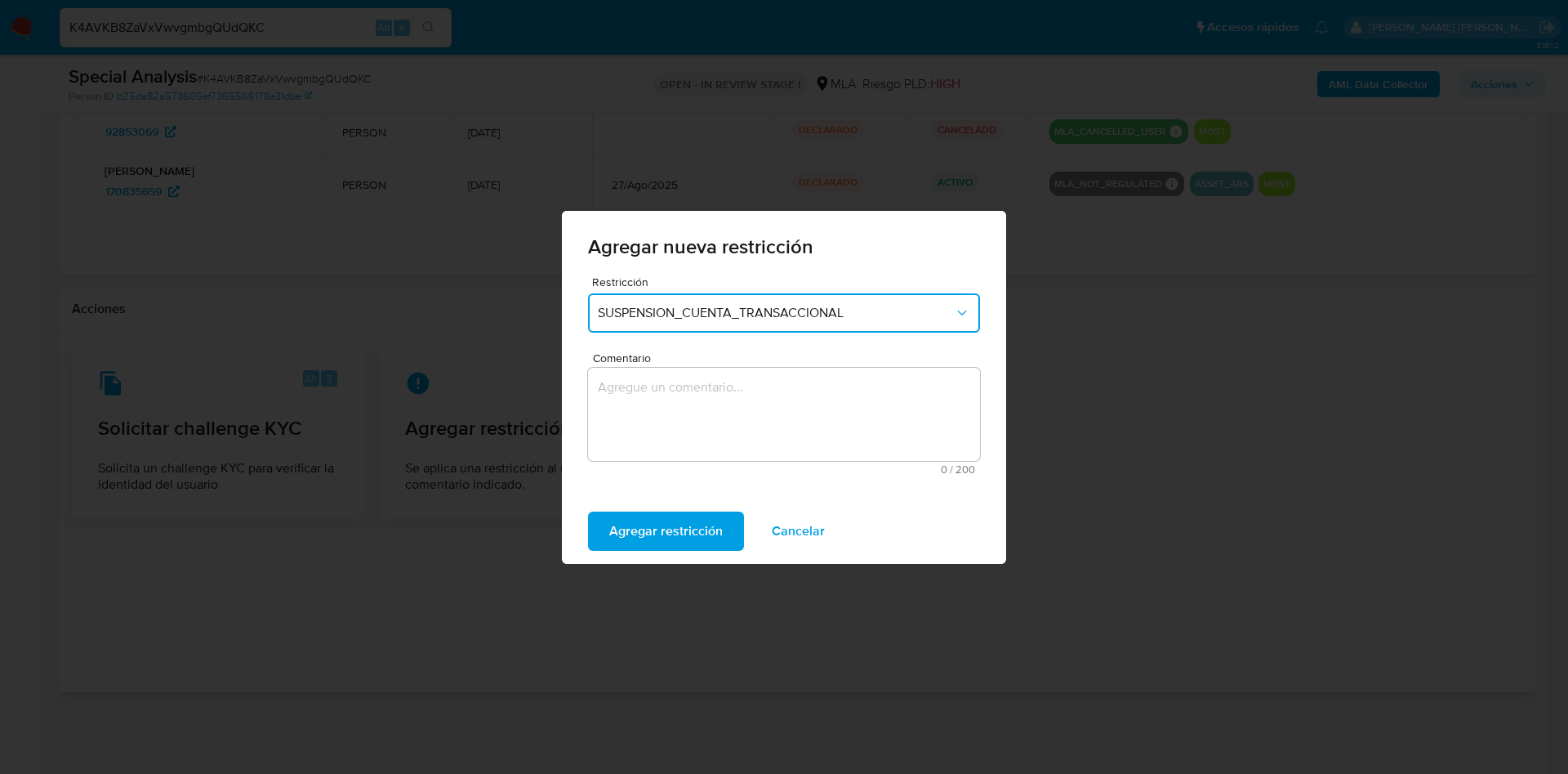
click at [793, 406] on textarea "Comentario" at bounding box center [784, 414] width 392 height 93
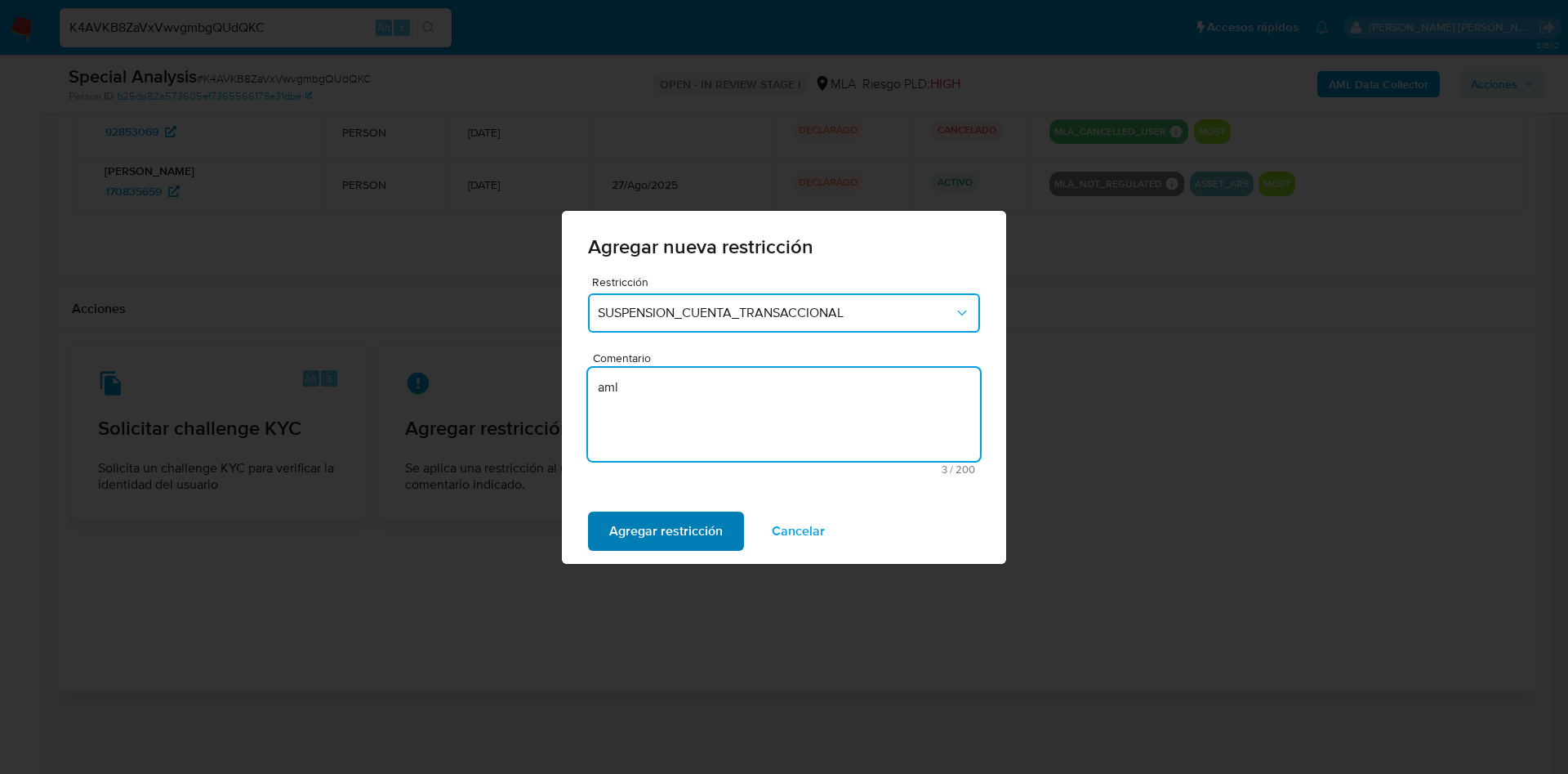
type textarea "aml"
click at [708, 531] on span "Agregar restricción" at bounding box center [666, 531] width 114 height 36
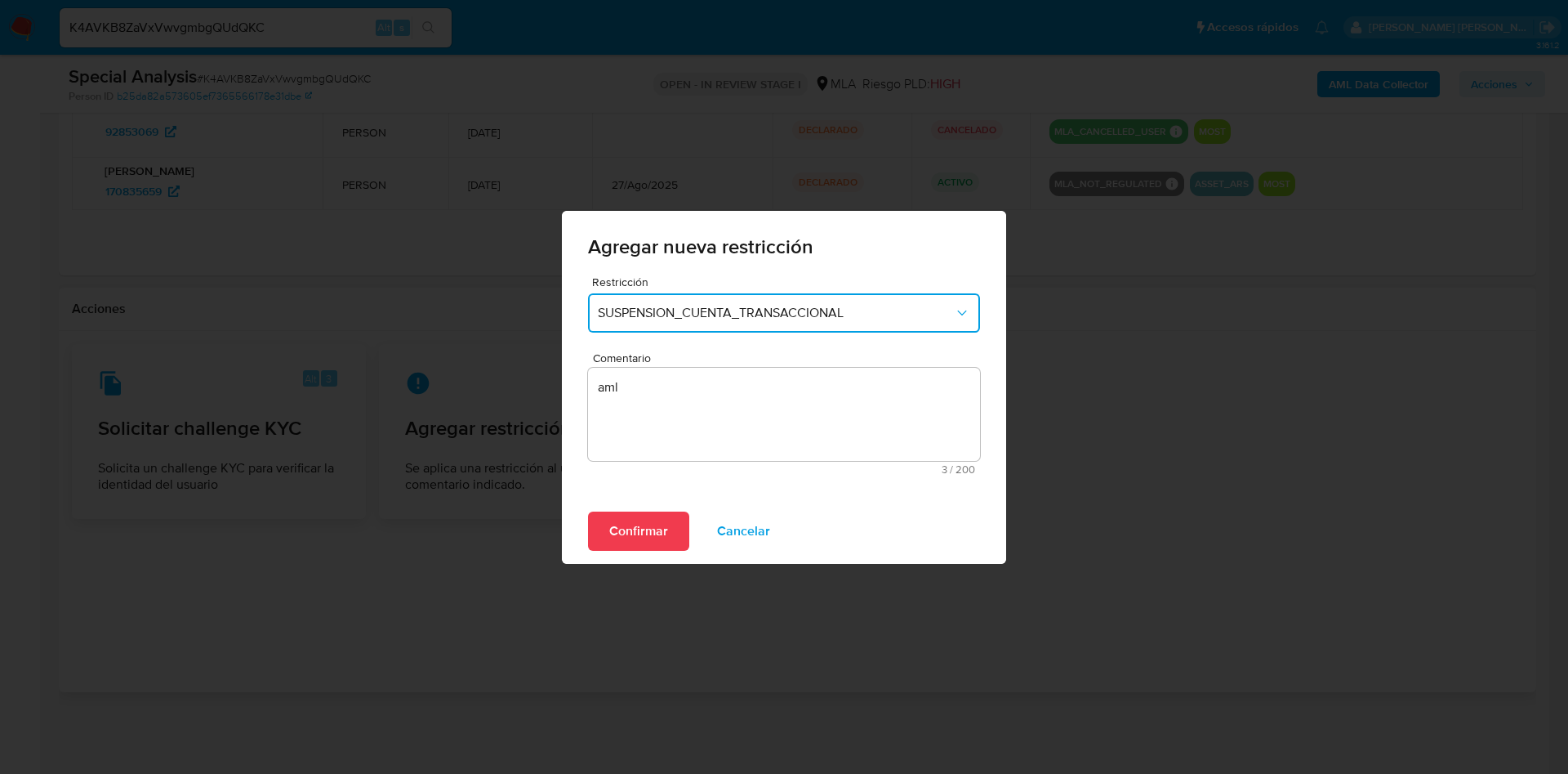
click at [624, 540] on span "Confirmar" at bounding box center [639, 531] width 59 height 36
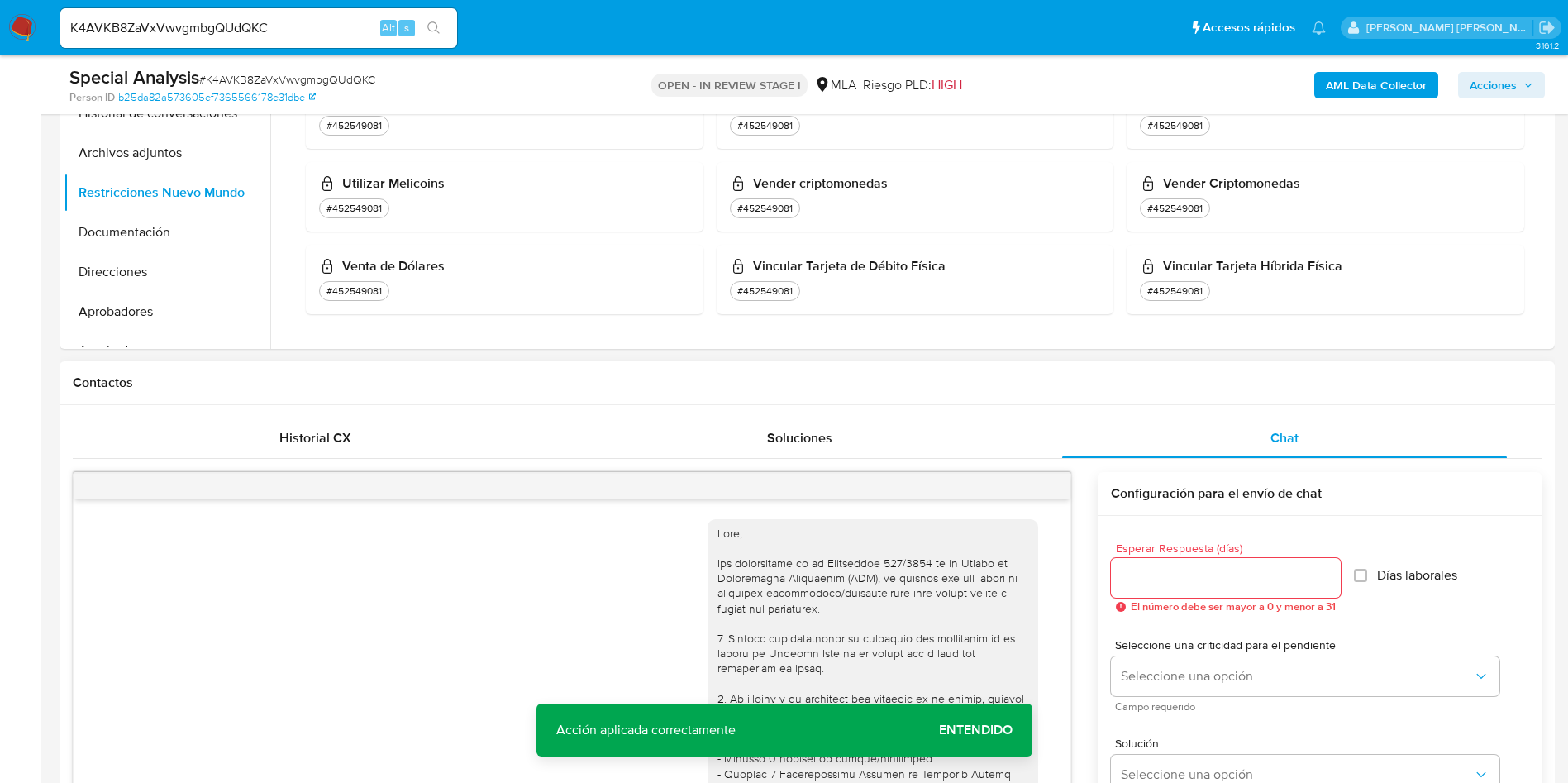
scroll to position [279, 0]
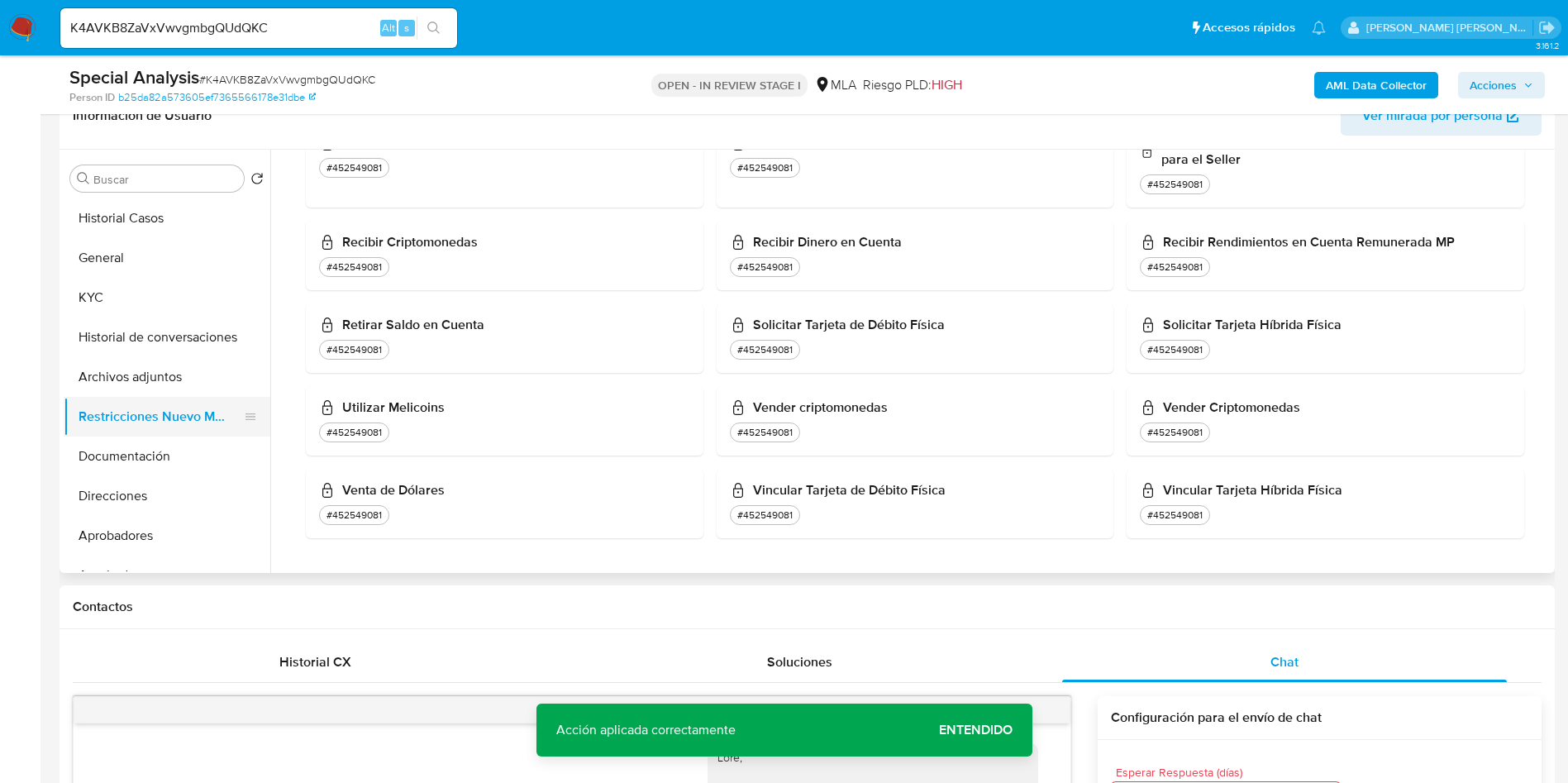
drag, startPoint x: 135, startPoint y: 455, endPoint x: 131, endPoint y: 405, distance: 50.2
click at [137, 456] on button "Documentación" at bounding box center [167, 456] width 207 height 40
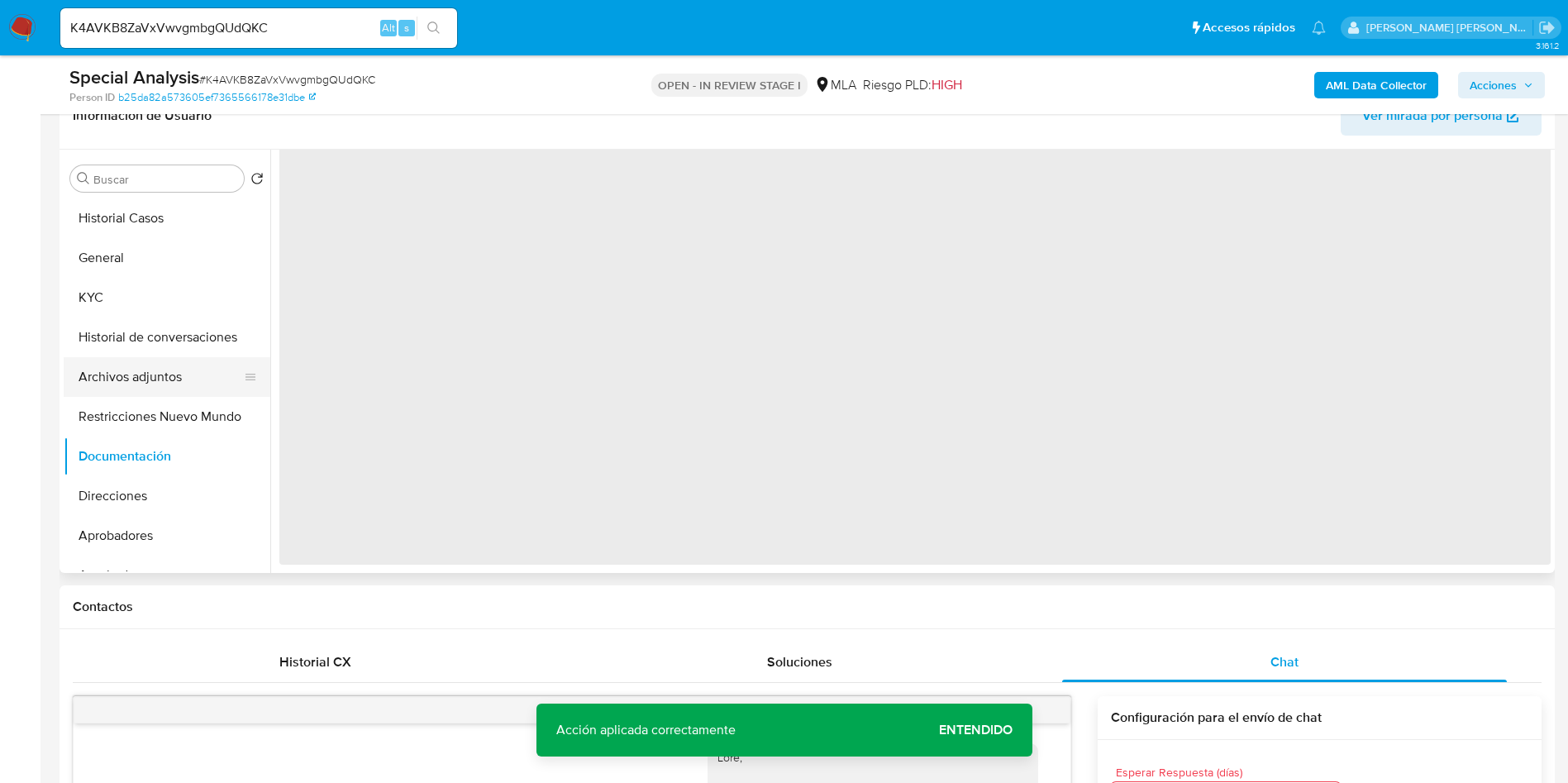
scroll to position [0, 0]
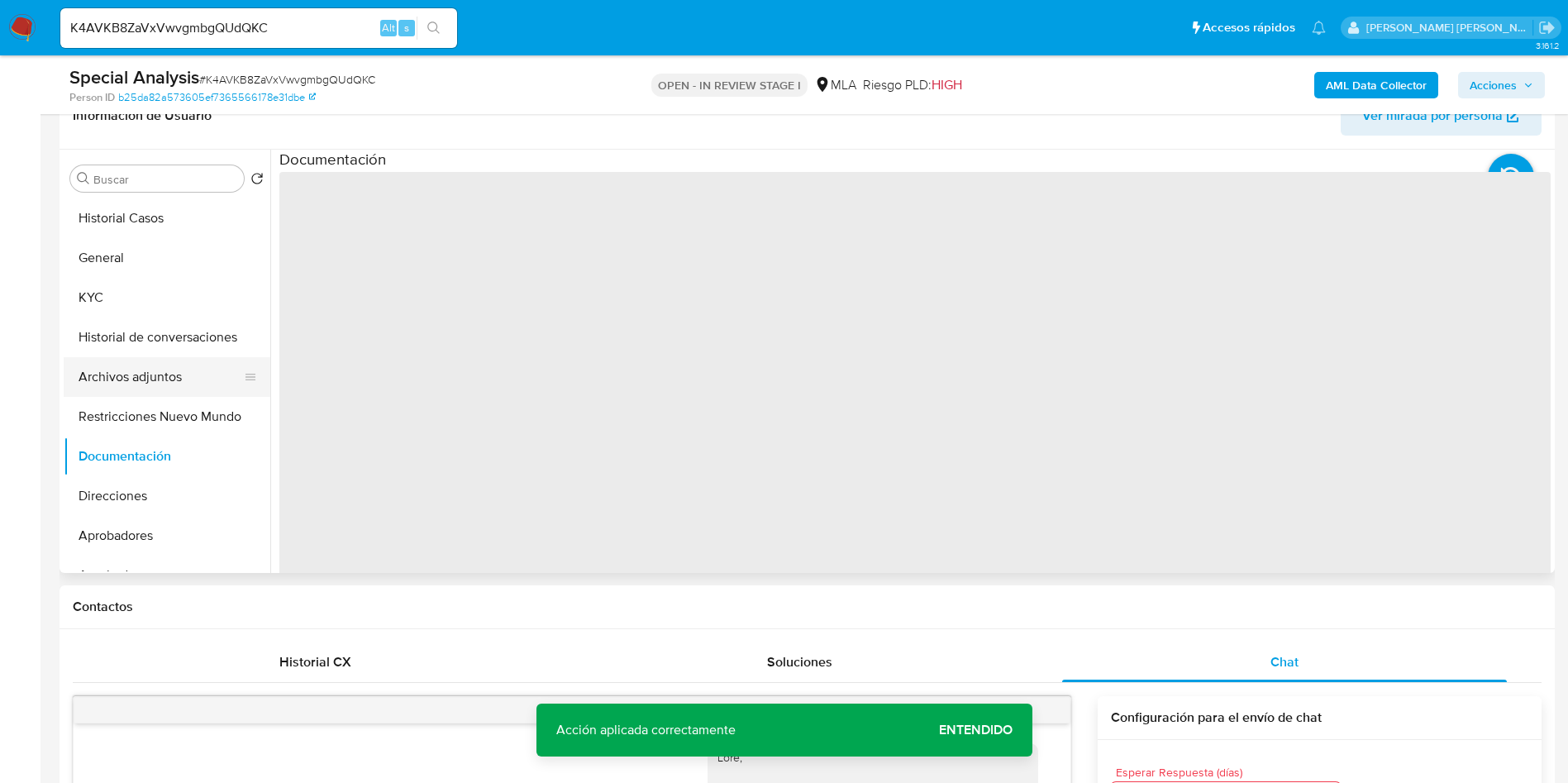
click at [133, 378] on button "Archivos adjuntos" at bounding box center [160, 376] width 194 height 40
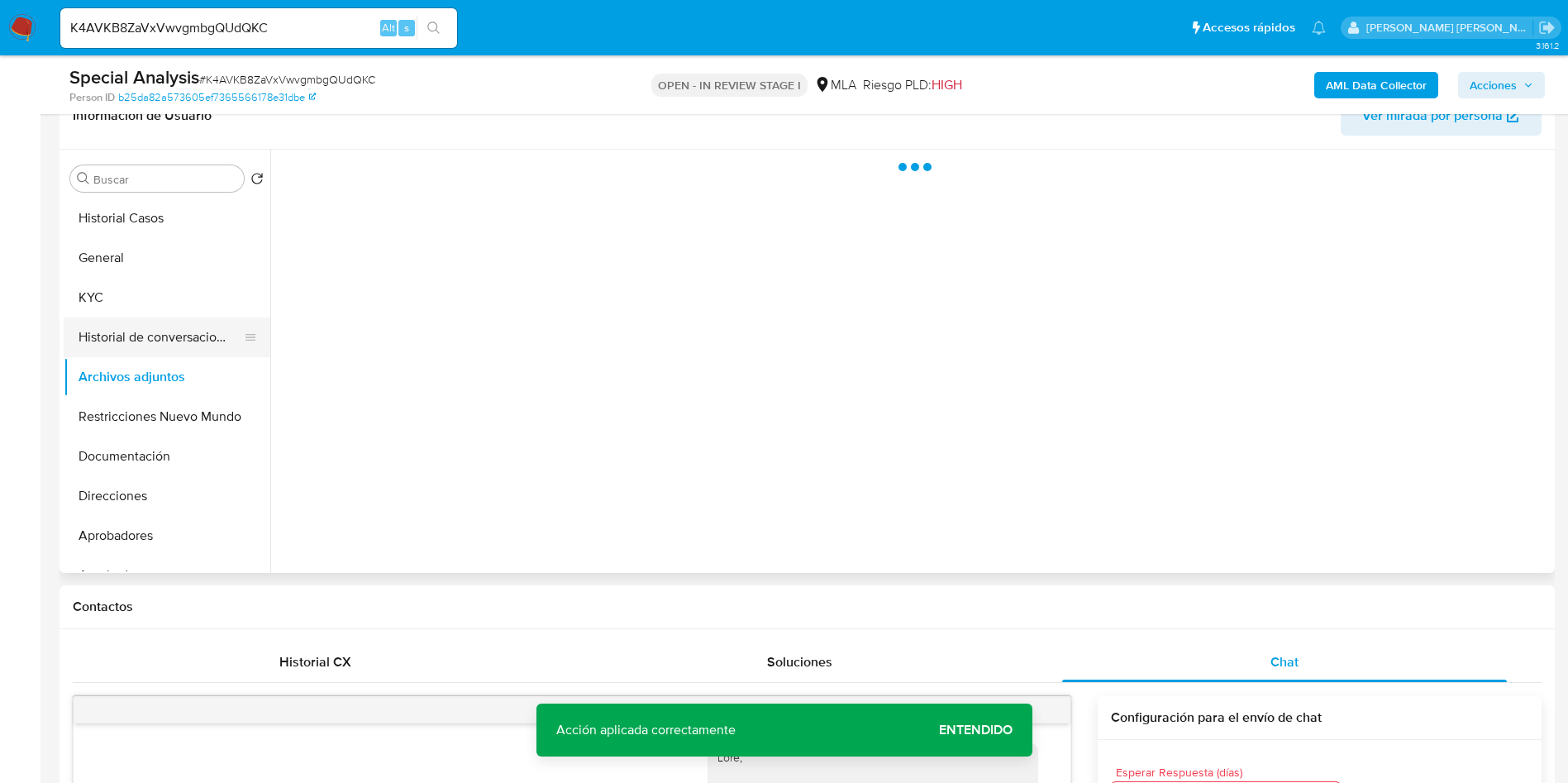
click at [172, 332] on button "Historial de conversaciones" at bounding box center [160, 337] width 194 height 40
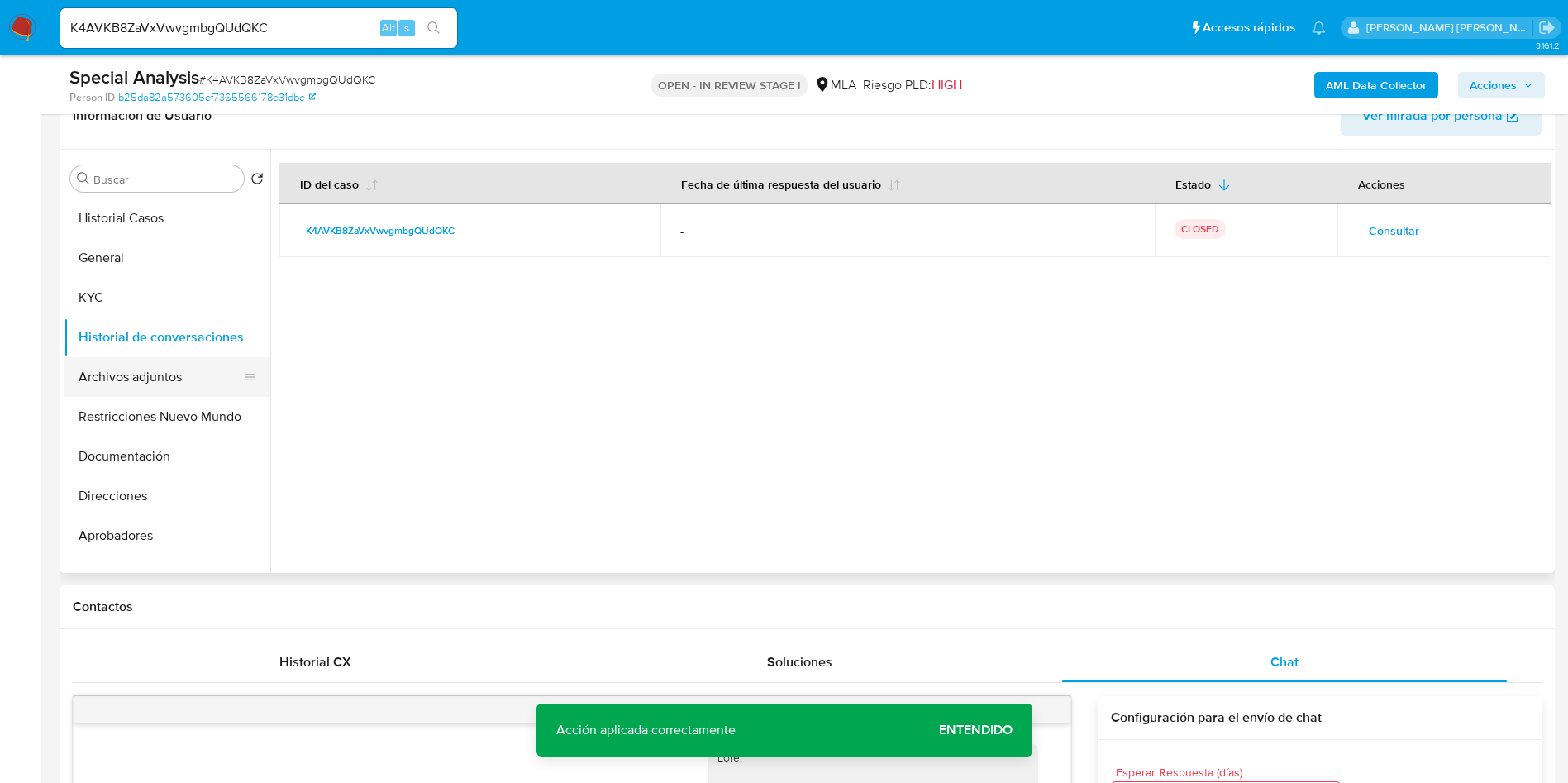
click at [164, 376] on button "Archivos adjuntos" at bounding box center [160, 376] width 194 height 40
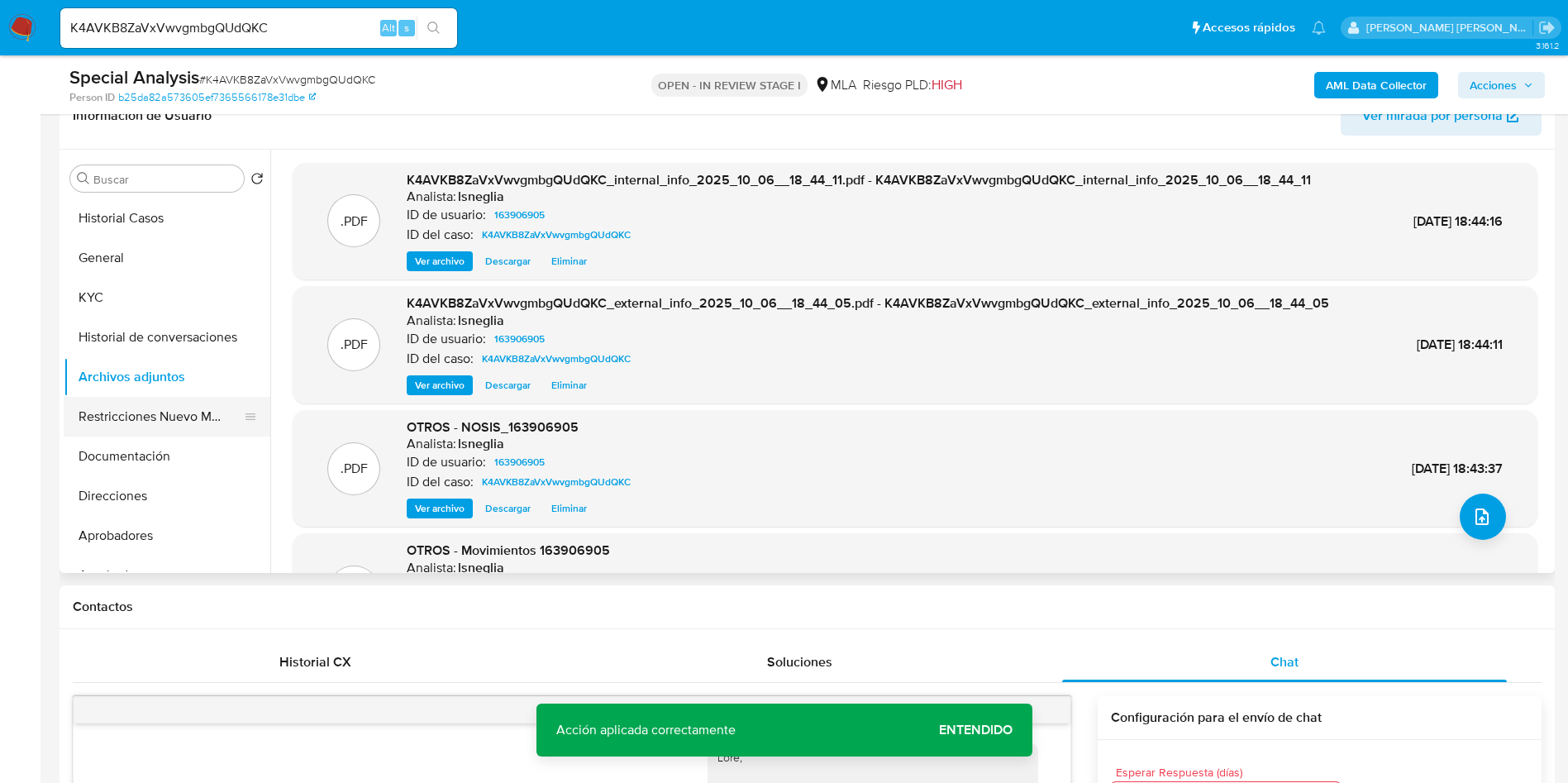
click at [163, 421] on button "Restricciones Nuevo Mundo" at bounding box center [160, 416] width 194 height 40
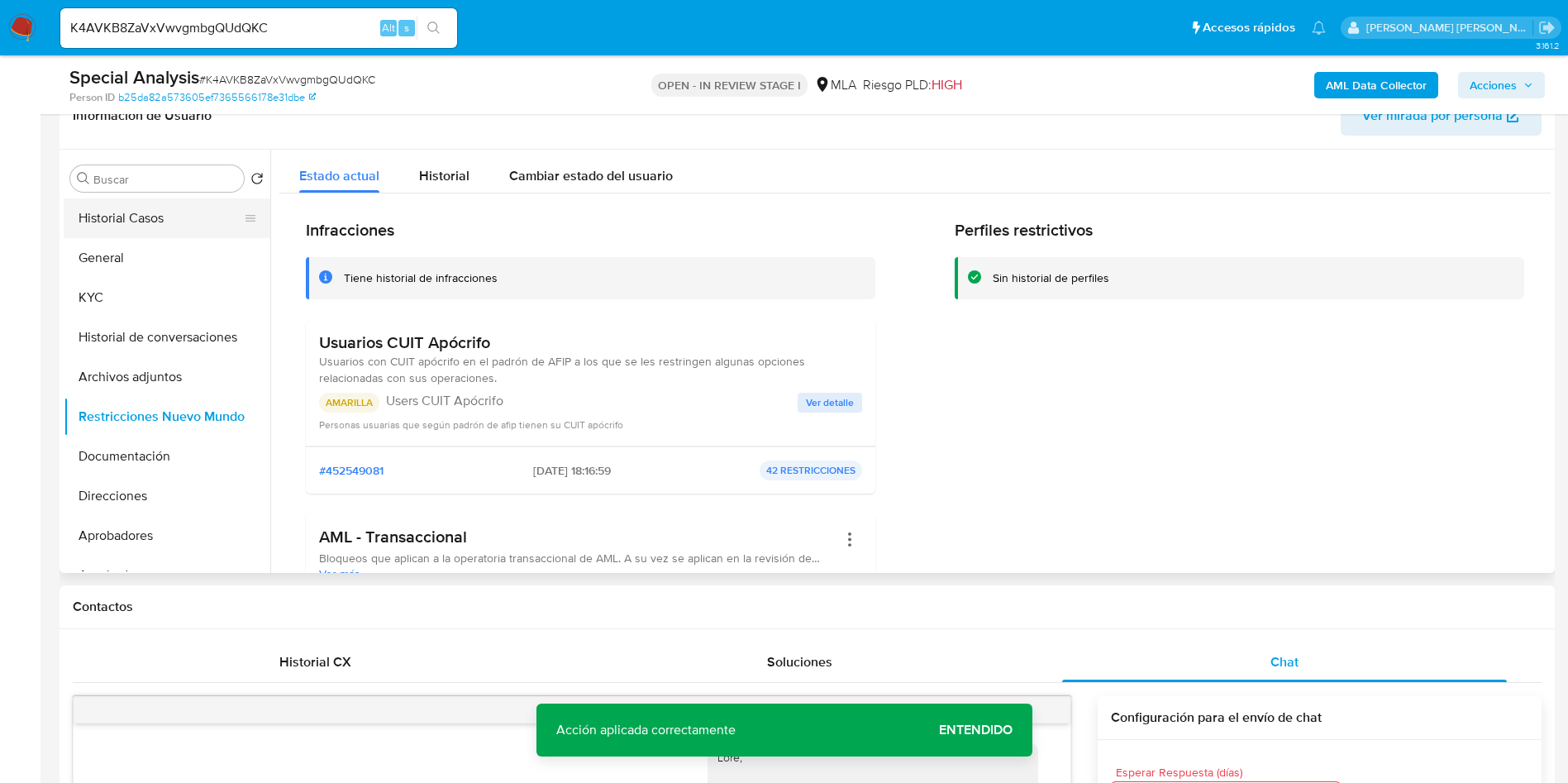
click at [137, 199] on button "Historial Casos" at bounding box center [160, 218] width 194 height 40
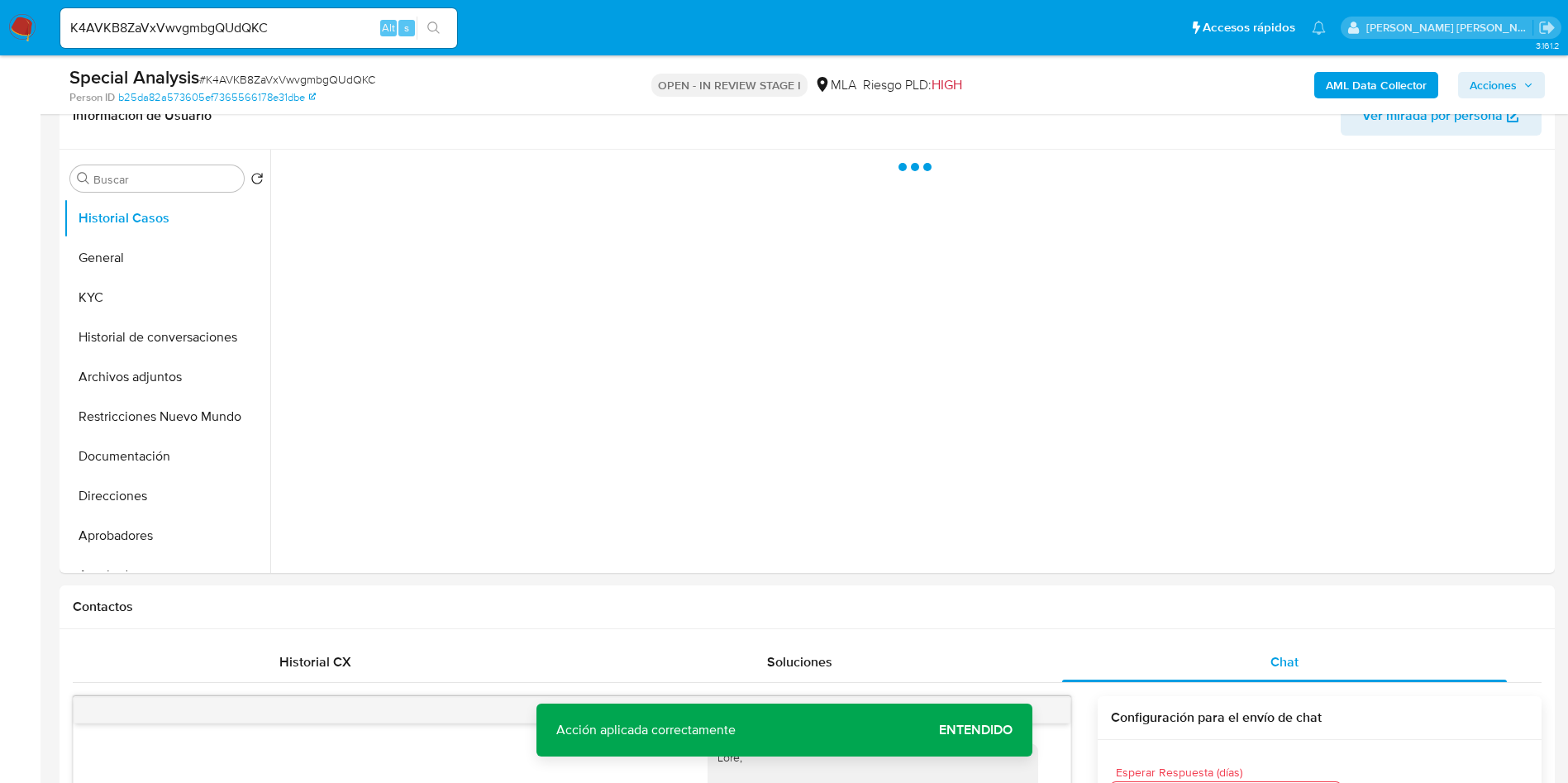
click at [1485, 84] on span "Acciones" at bounding box center [1492, 85] width 47 height 27
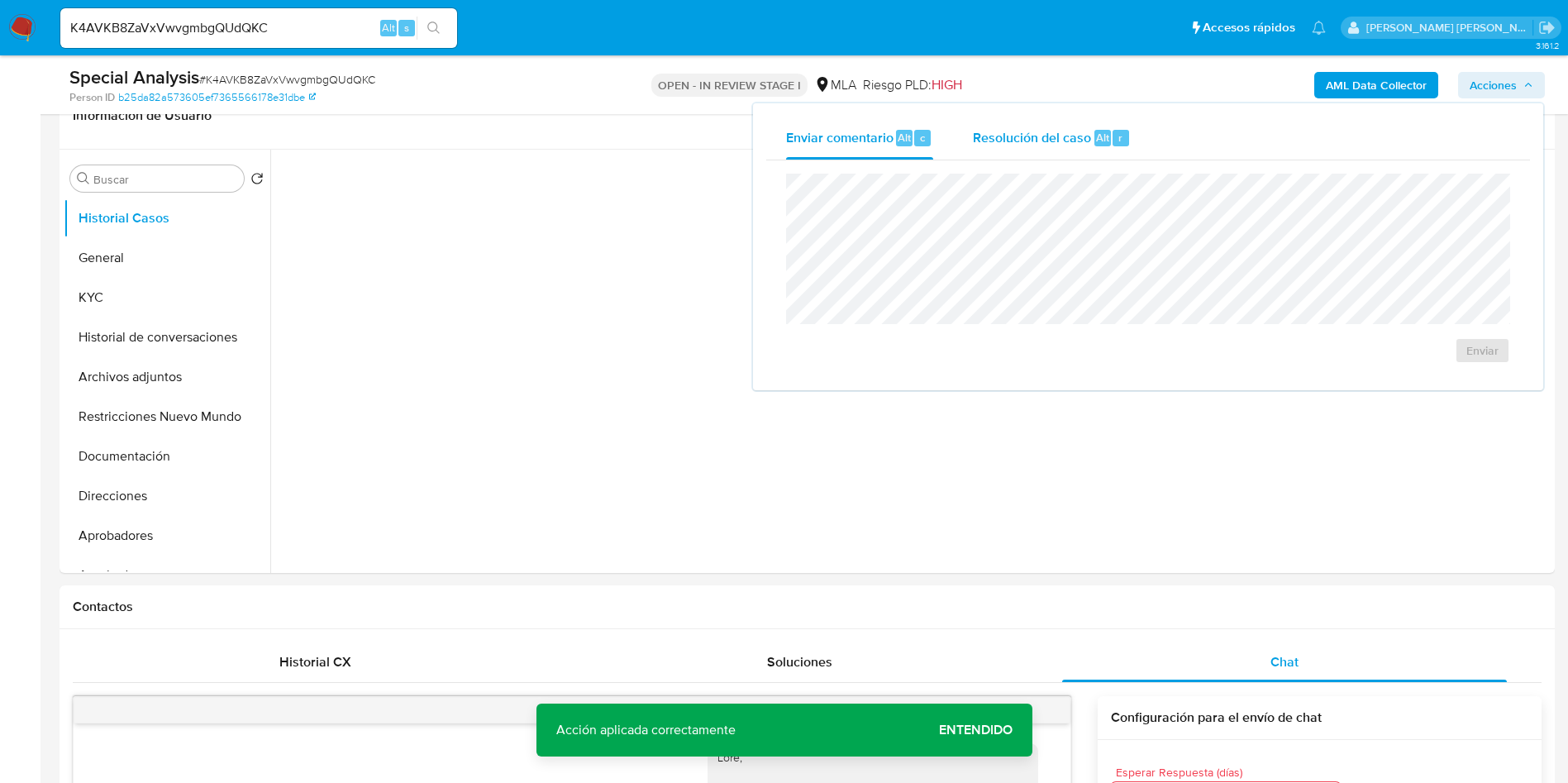
click at [1046, 132] on span "Resolución del caso" at bounding box center [1032, 136] width 118 height 19
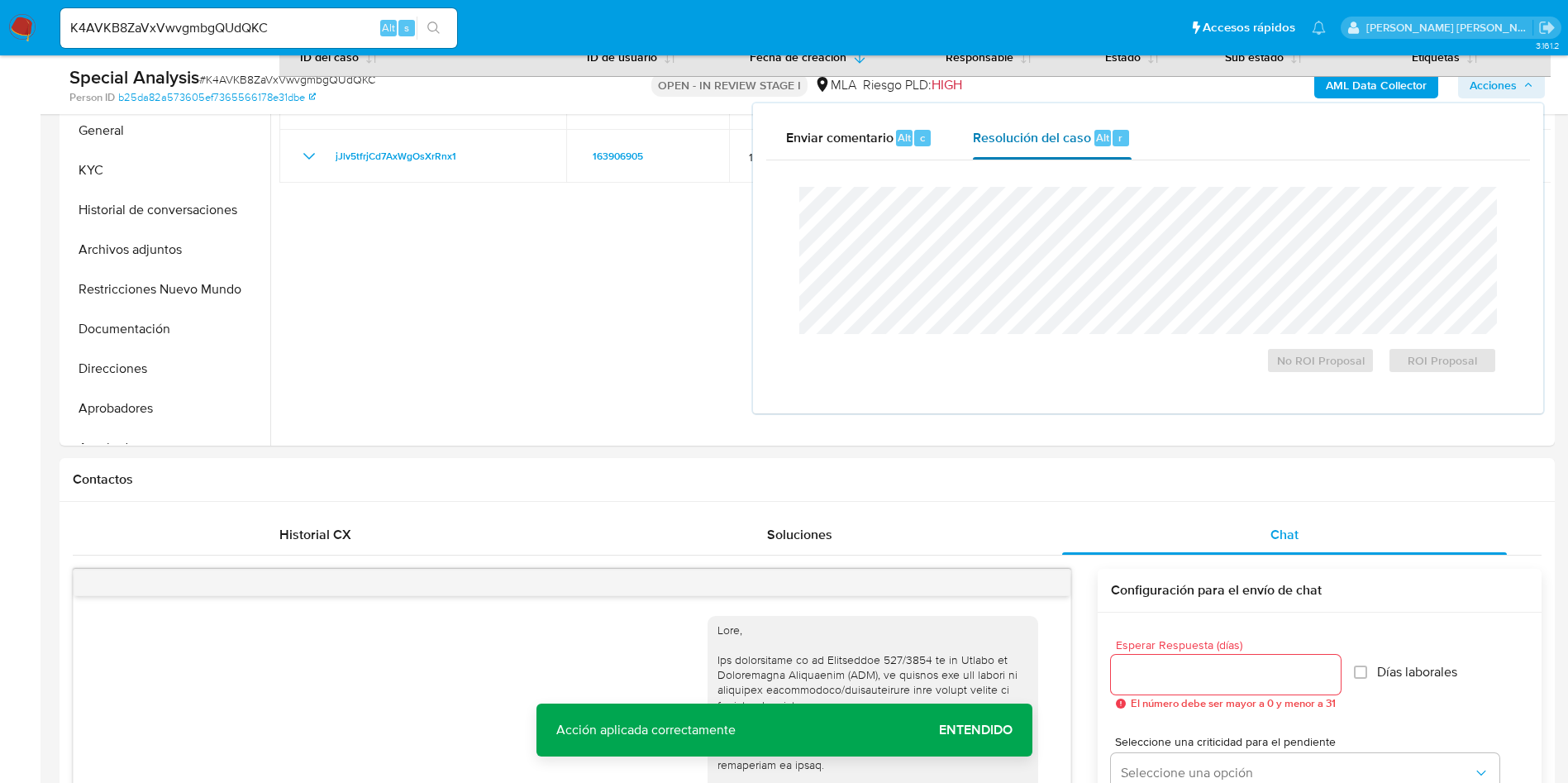
scroll to position [528, 0]
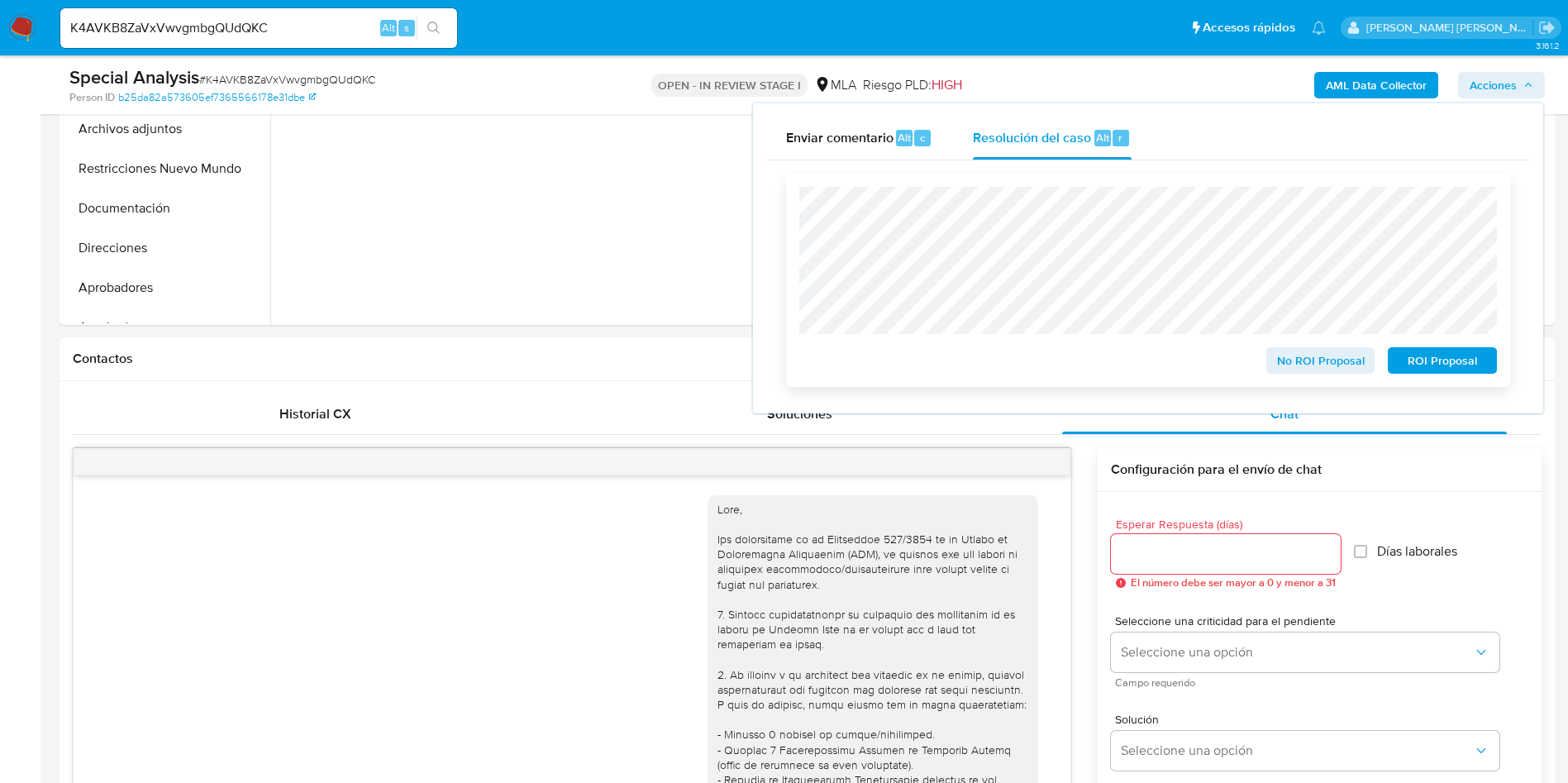
click at [1454, 367] on span "ROI Proposal" at bounding box center [1442, 360] width 86 height 23
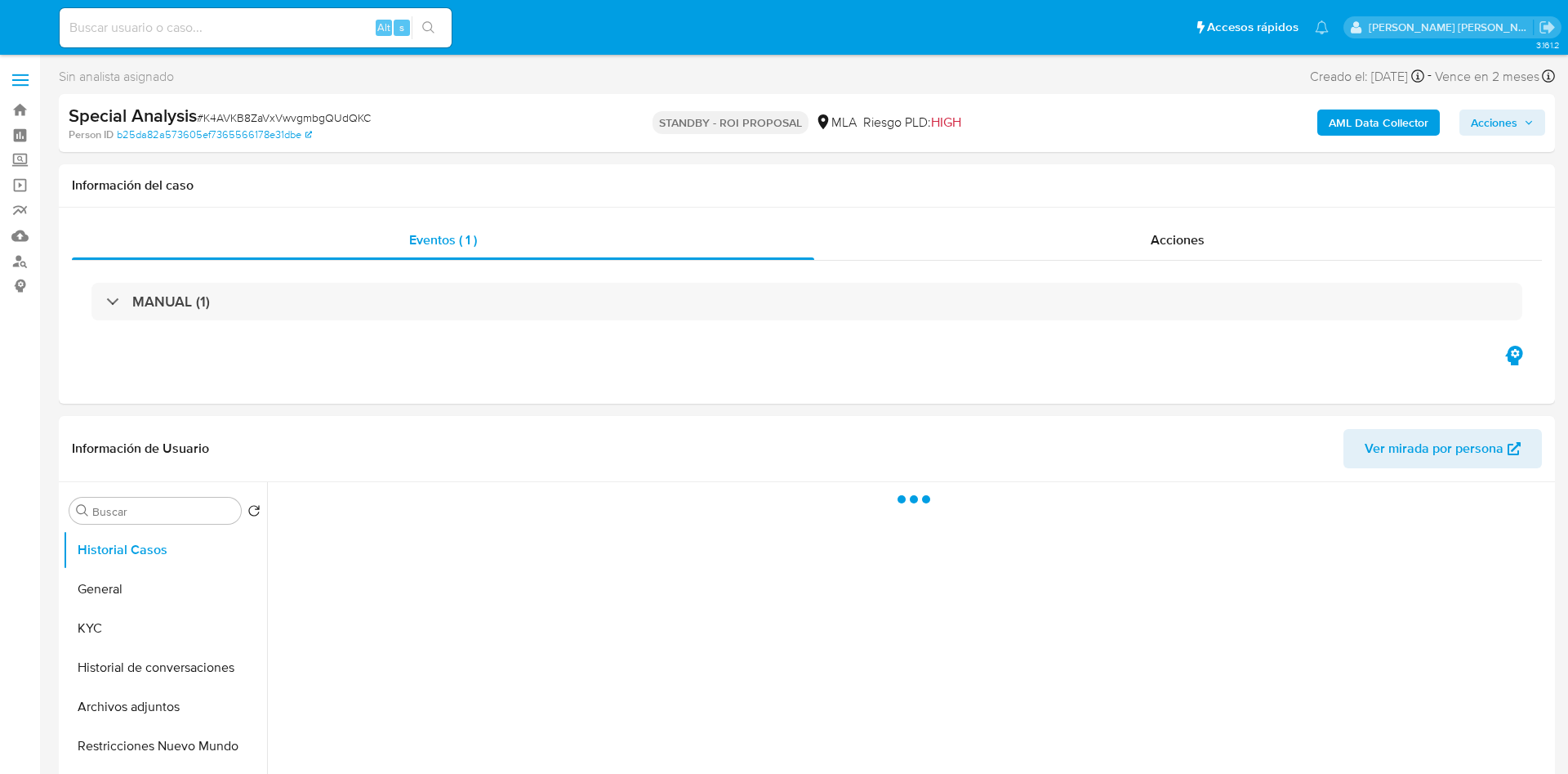
select select "10"
